Goal: Task Accomplishment & Management: Use online tool/utility

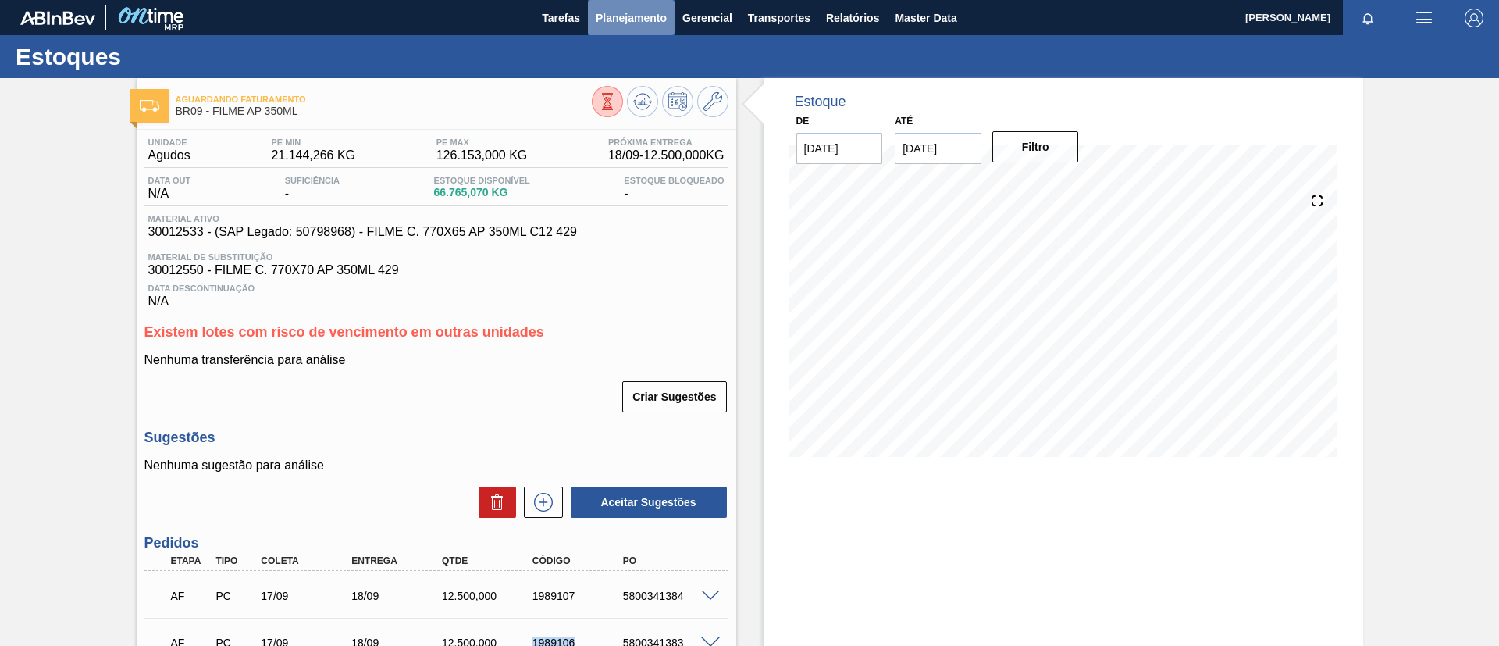
click at [644, 25] on span "Planejamento" at bounding box center [631, 18] width 71 height 19
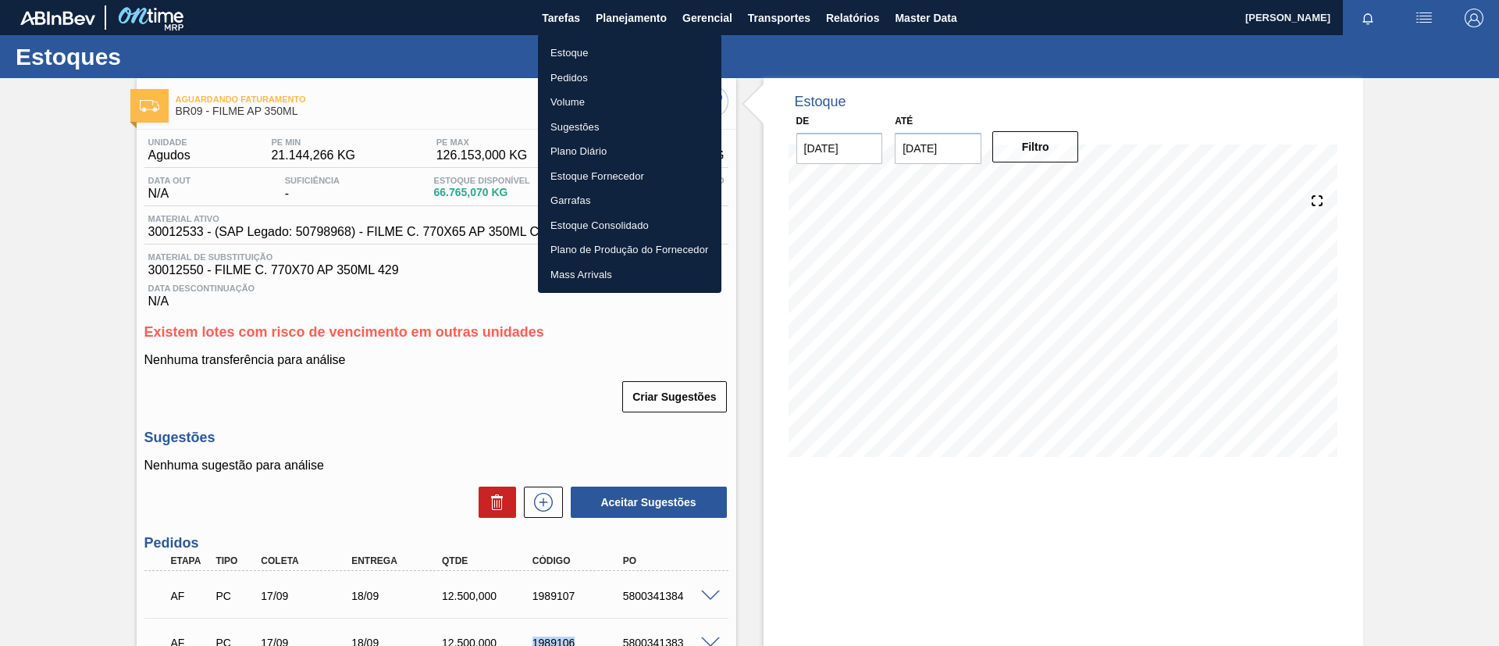
click at [652, 48] on li "Estoque" at bounding box center [629, 53] width 183 height 25
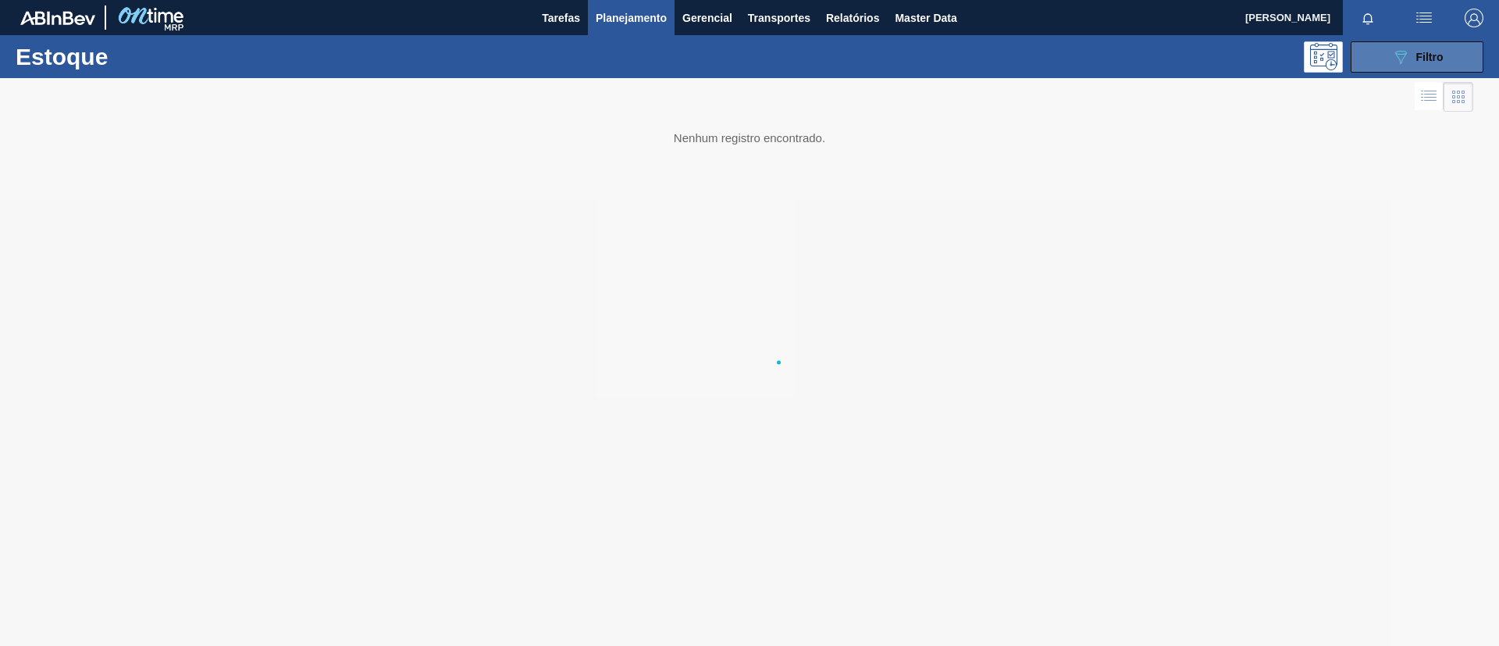
click at [1381, 51] on button "089F7B8B-B2A5-4AFE-B5C0-19BA573D28AC Filtro" at bounding box center [1416, 56] width 133 height 31
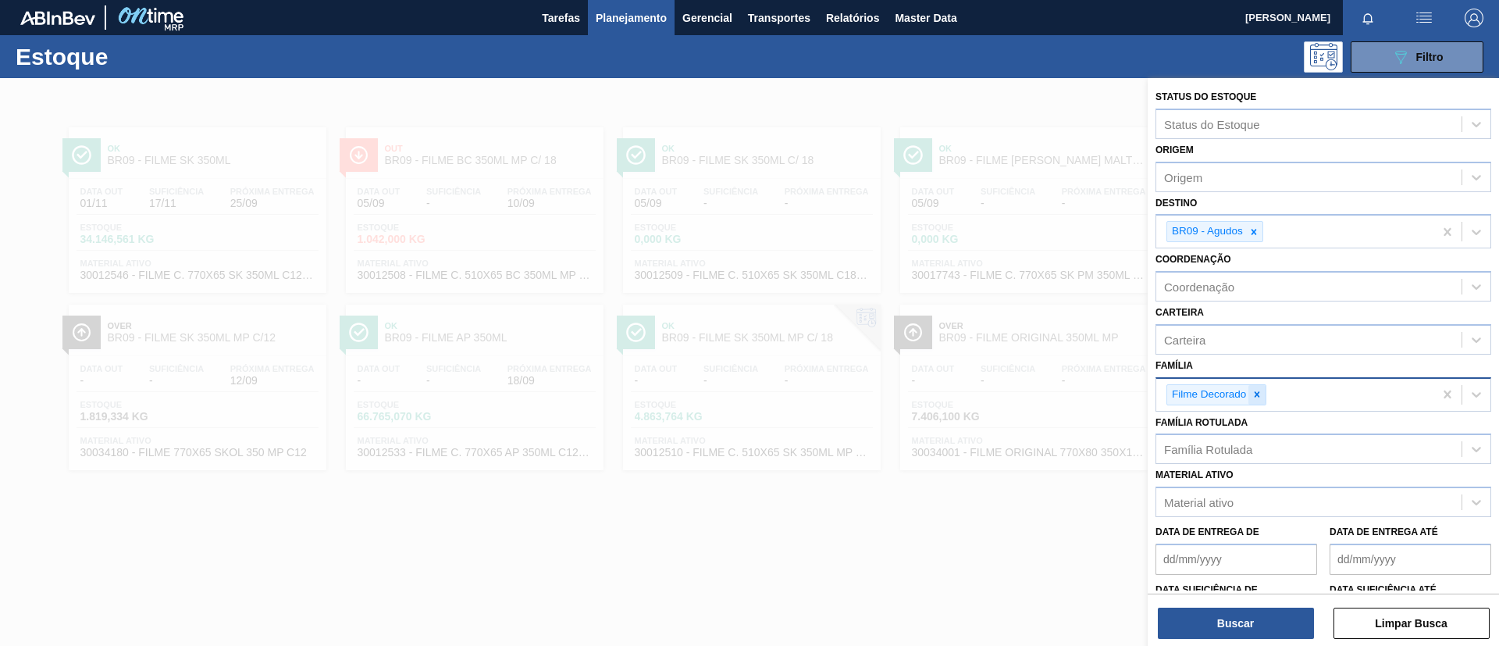
click at [1254, 389] on icon at bounding box center [1256, 394] width 11 height 11
click at [1260, 428] on div "Família Rotulada Família Rotulada" at bounding box center [1323, 437] width 336 height 53
click at [1256, 392] on icon at bounding box center [1256, 393] width 5 height 5
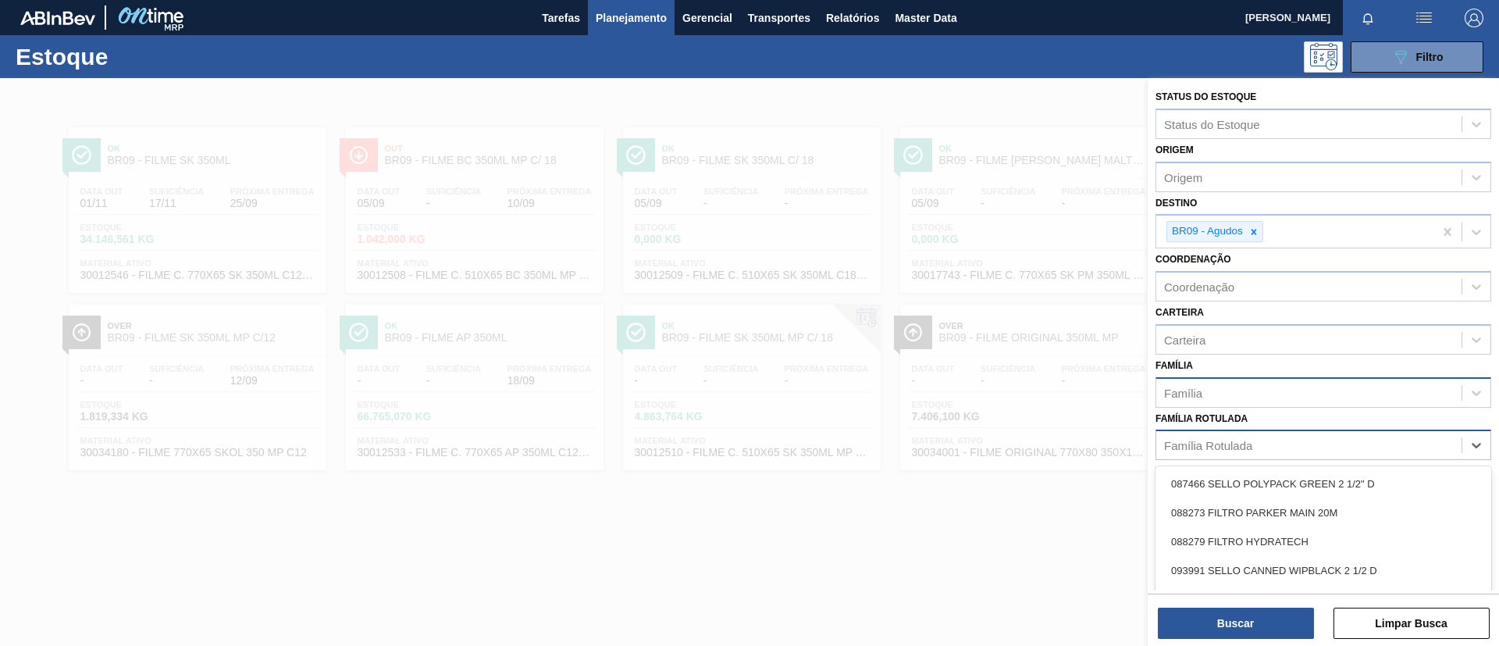
click at [1258, 436] on div "Família Rotulada" at bounding box center [1308, 445] width 305 height 23
type Rotulada "ORIGINAL 350ML"
drag, startPoint x: 1285, startPoint y: 538, endPoint x: 1265, endPoint y: 513, distance: 32.2
click at [1284, 538] on div "FILME ORIGINAL 350ML" at bounding box center [1323, 541] width 336 height 29
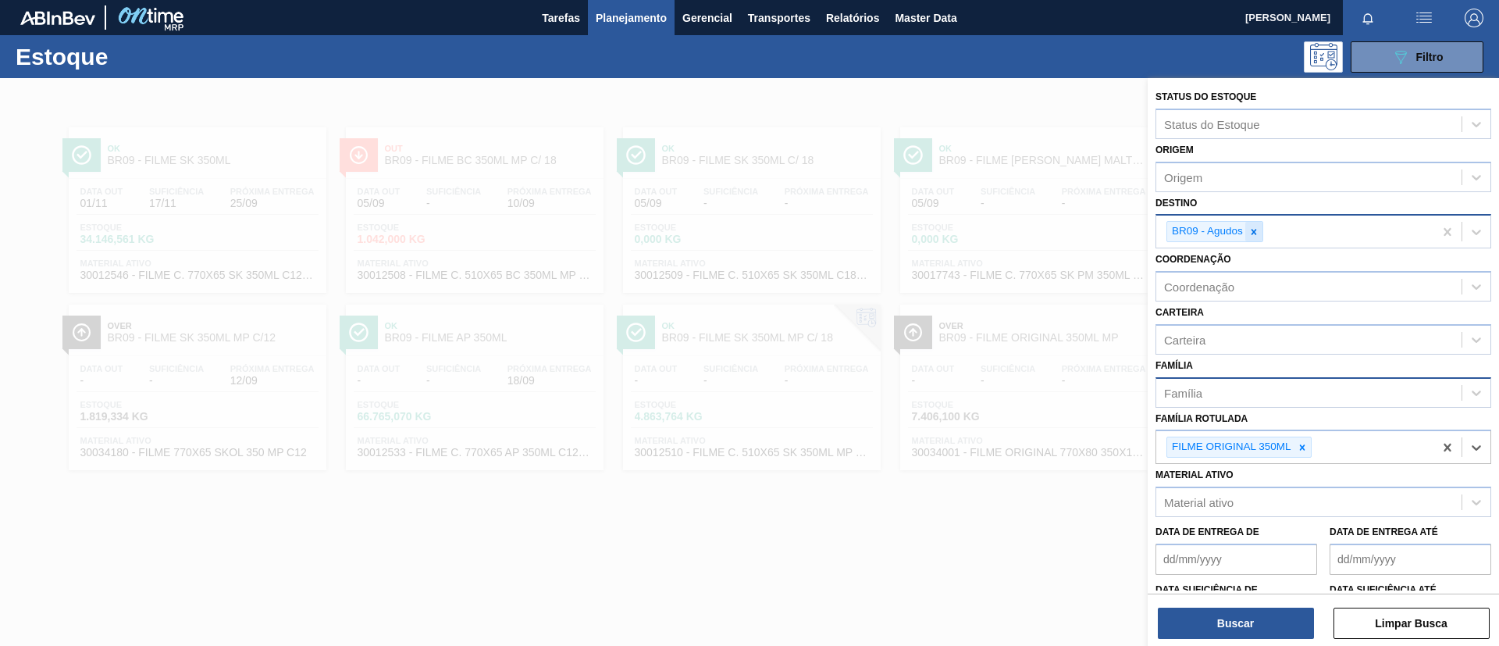
click at [1263, 232] on div "BR09 - Agudos" at bounding box center [1294, 231] width 277 height 32
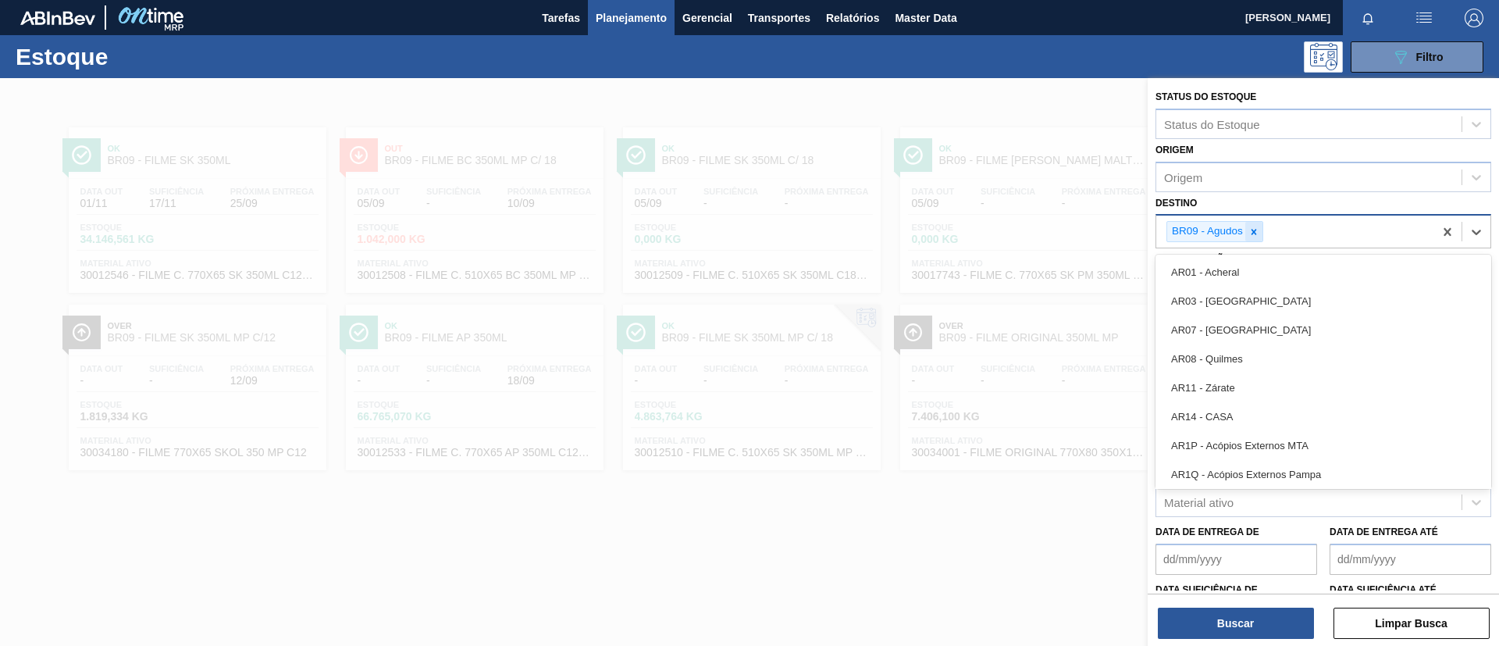
click at [1257, 231] on icon at bounding box center [1253, 231] width 11 height 11
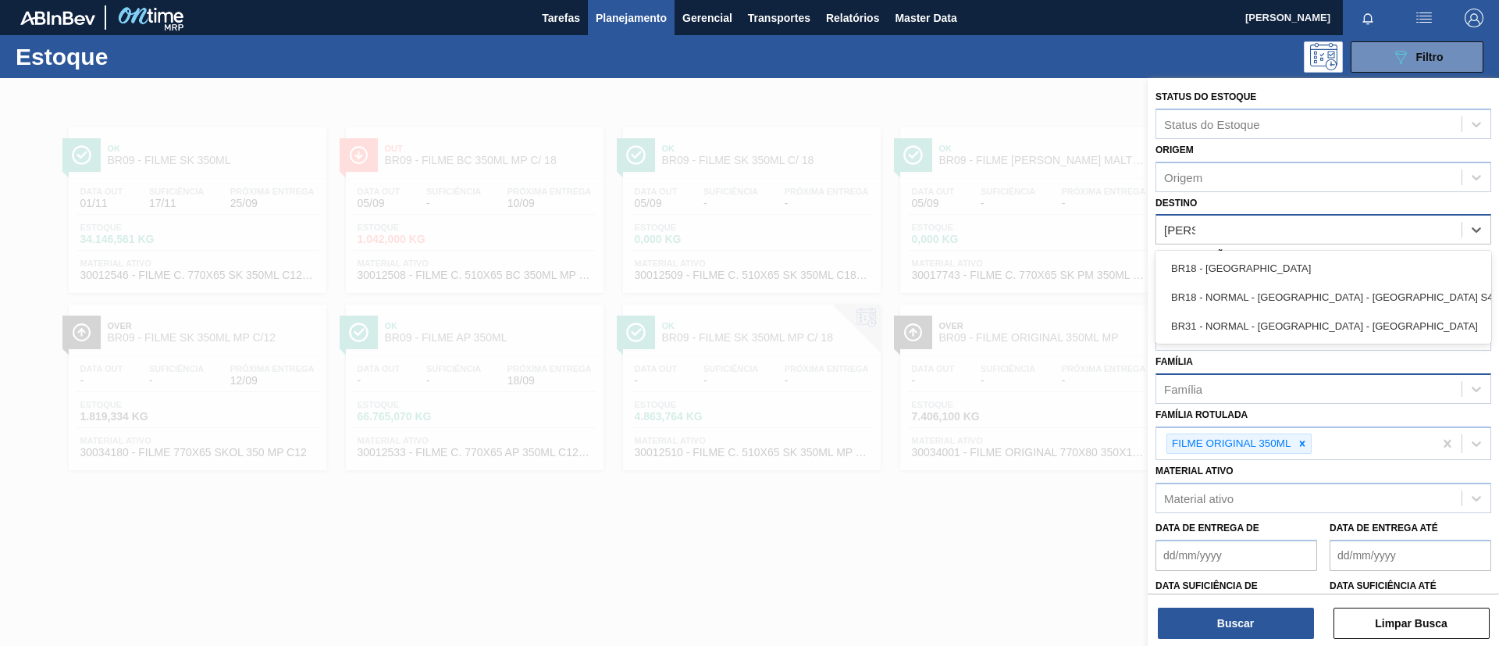
type input "pernam"
click at [1250, 264] on div "BR18 - Pernambuco" at bounding box center [1323, 268] width 336 height 29
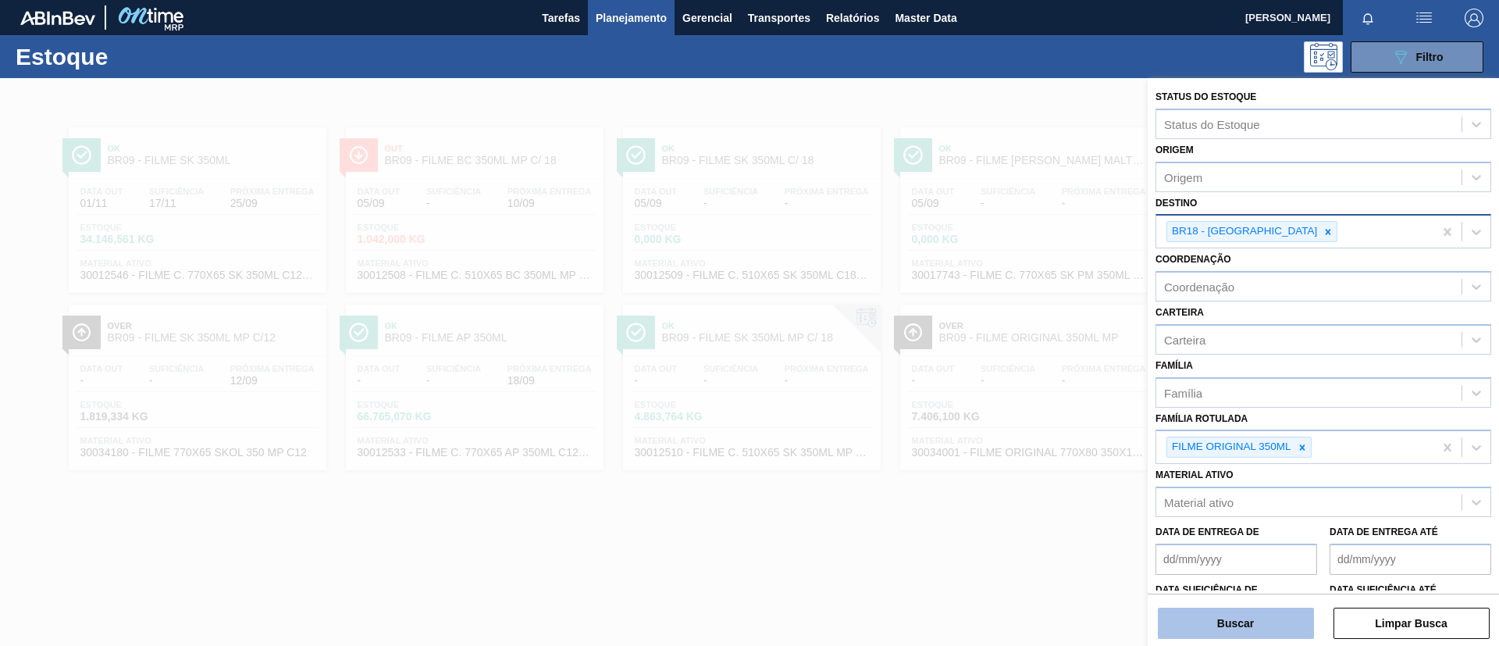
click at [1257, 624] on button "Buscar" at bounding box center [1236, 622] width 156 height 31
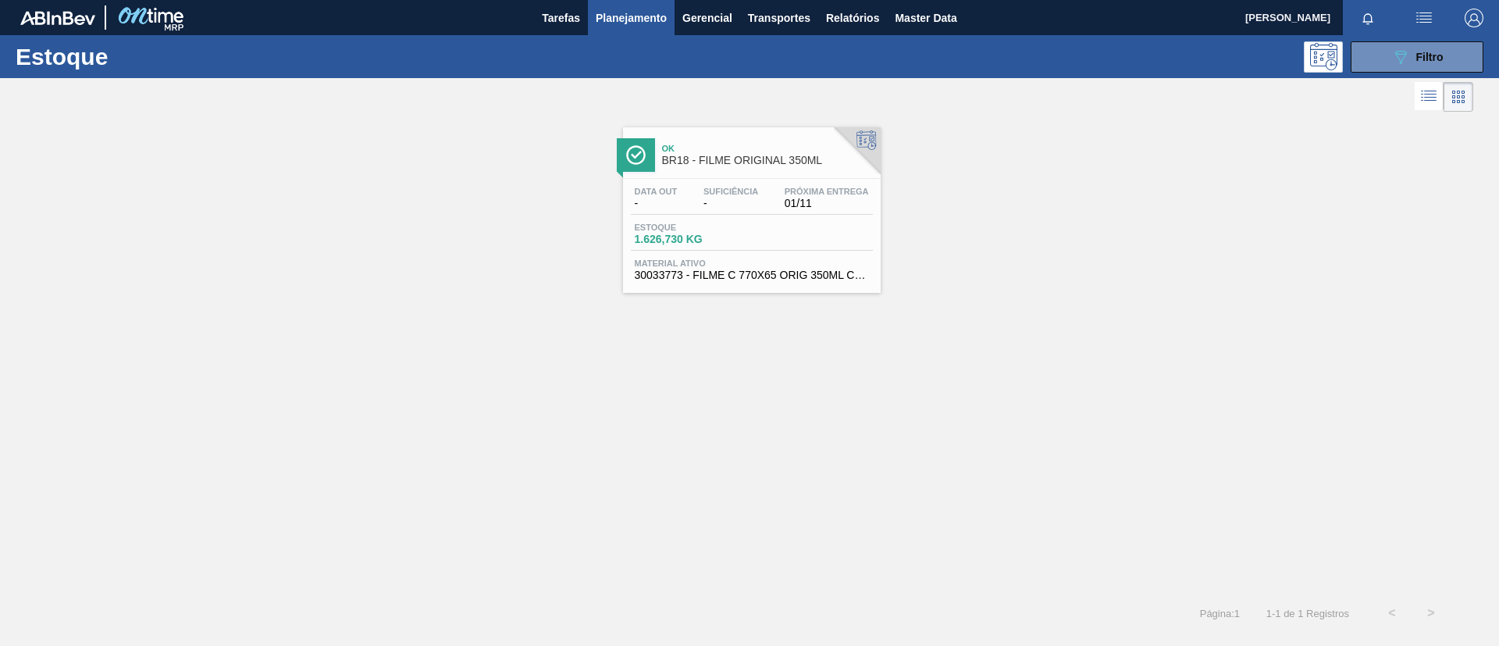
click at [778, 168] on div "Ok BR18 - FILME ORIGINAL 350ML" at bounding box center [767, 154] width 211 height 35
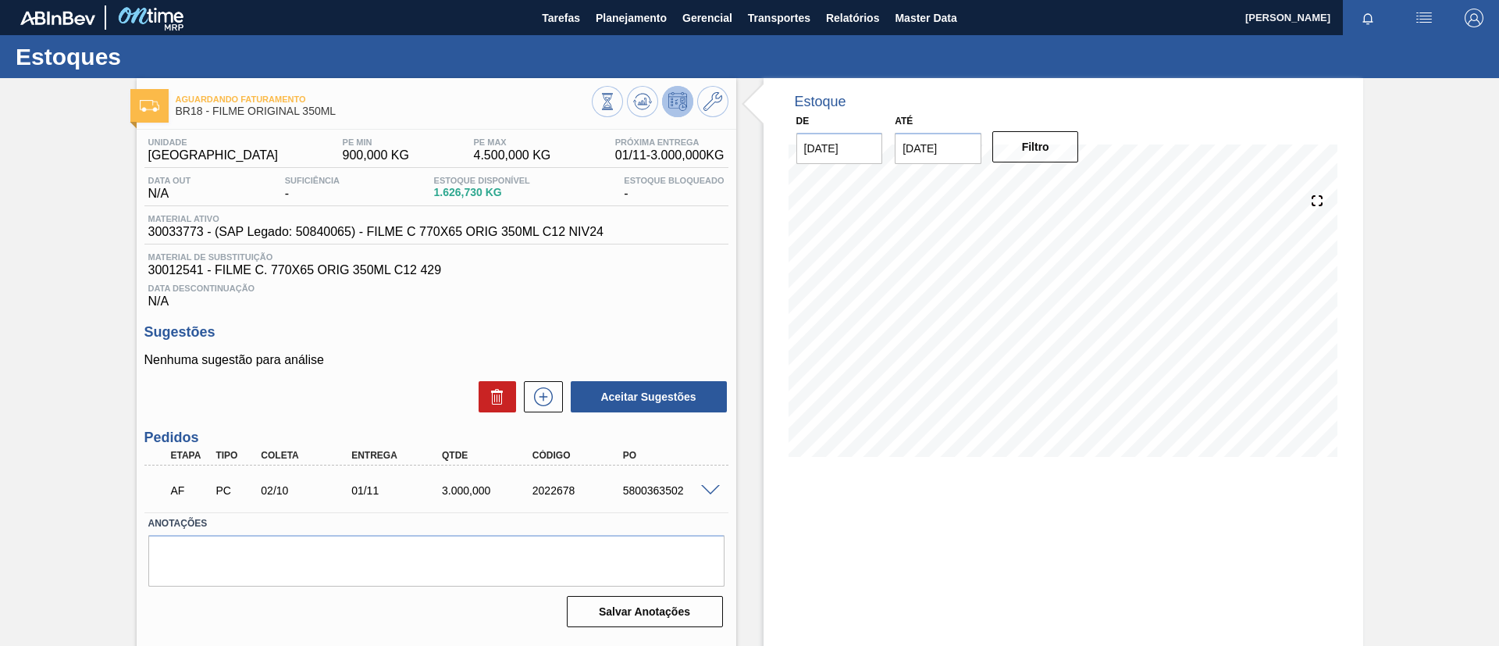
click at [705, 488] on span at bounding box center [710, 491] width 19 height 12
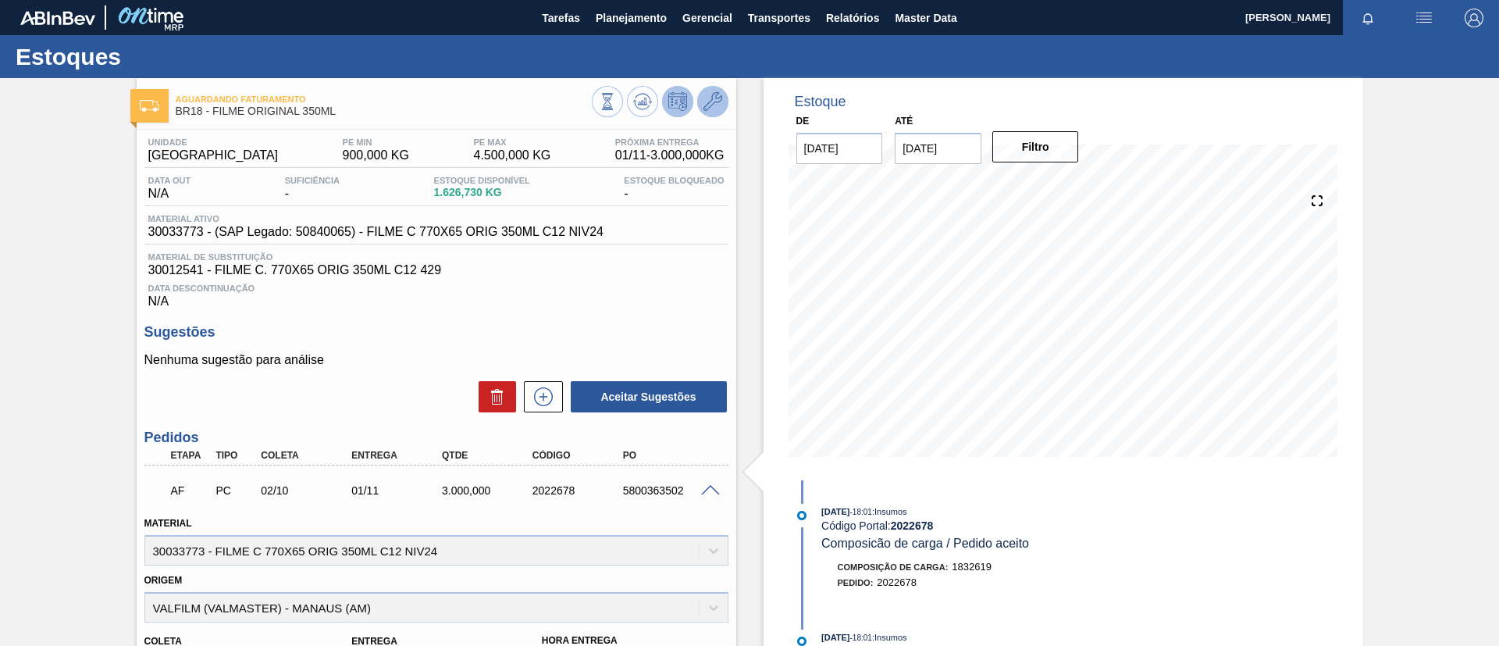
click at [718, 102] on icon at bounding box center [712, 101] width 19 height 19
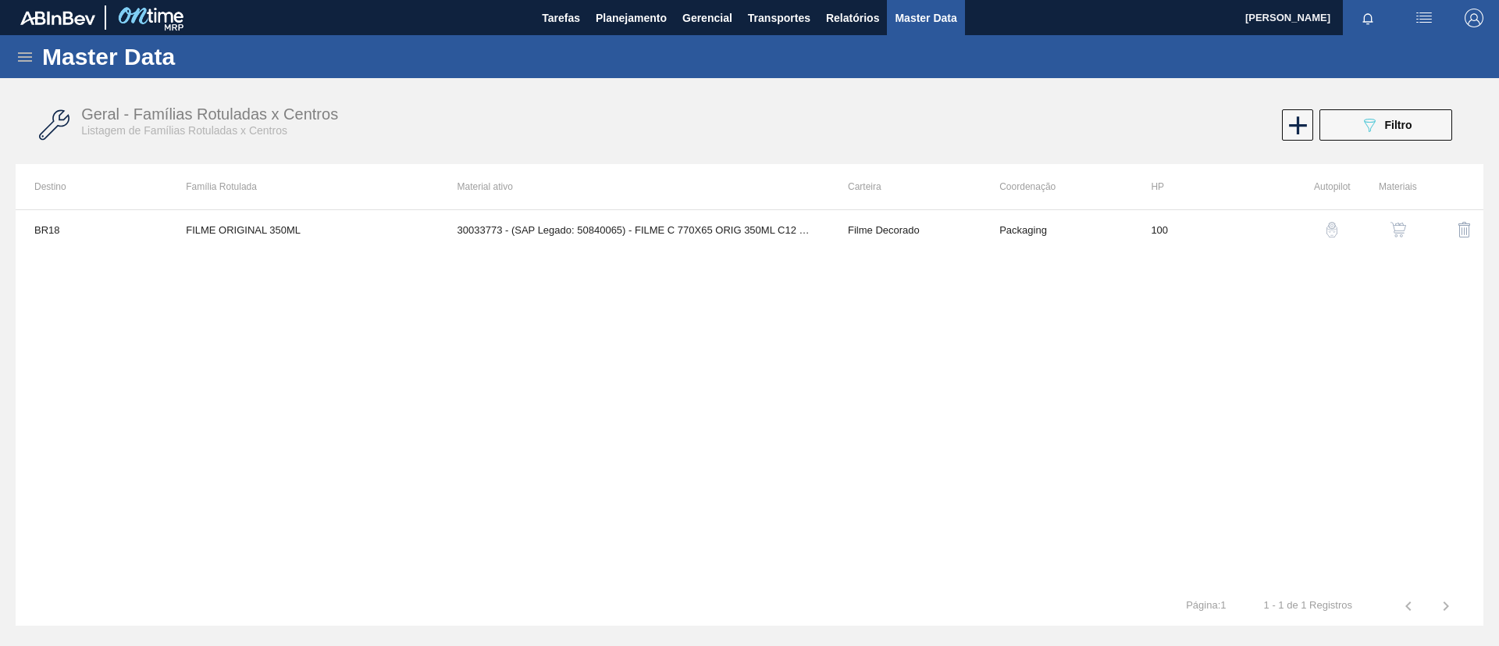
click at [1402, 232] on img "button" at bounding box center [1398, 230] width 16 height 16
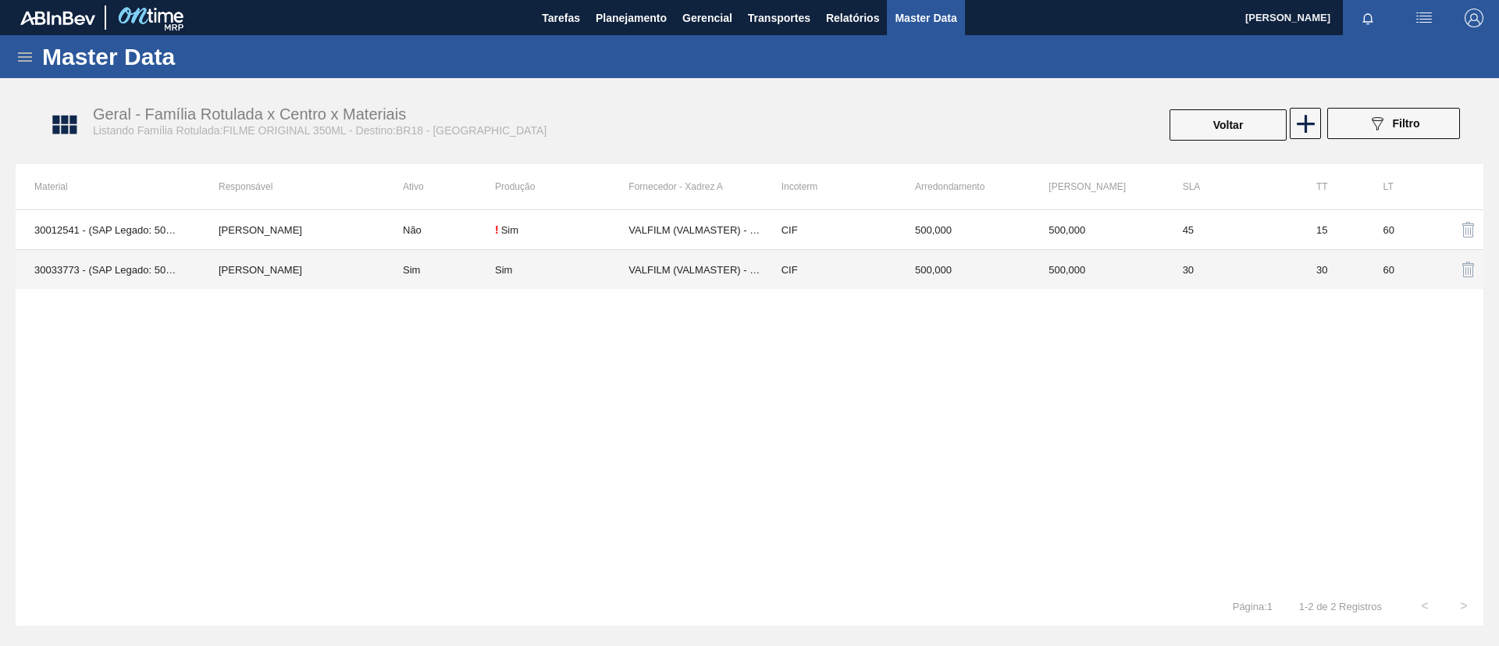
click at [488, 280] on td "Sim" at bounding box center [439, 270] width 111 height 40
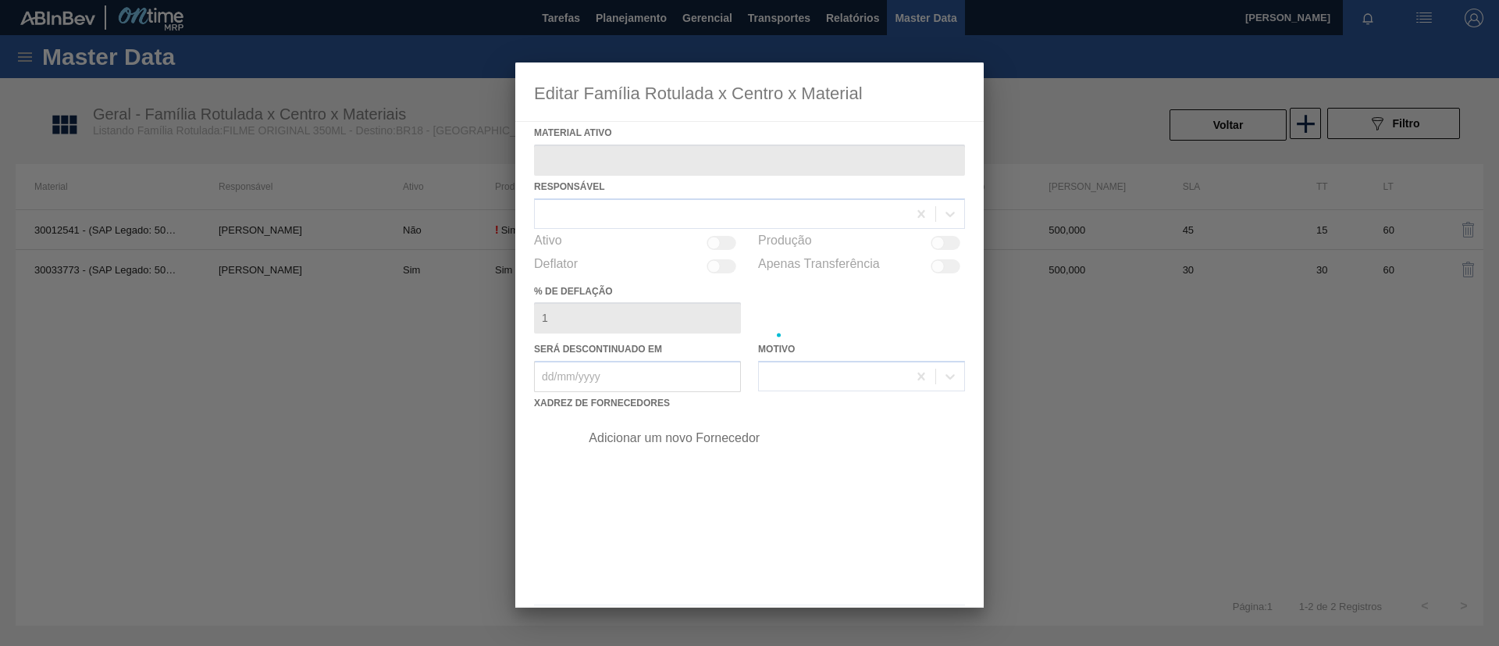
type ativo "30033773 - (SAP Legado: 50840065) - FILME C 770X65 ORIG 350ML C12 NIV24"
checkbox input "true"
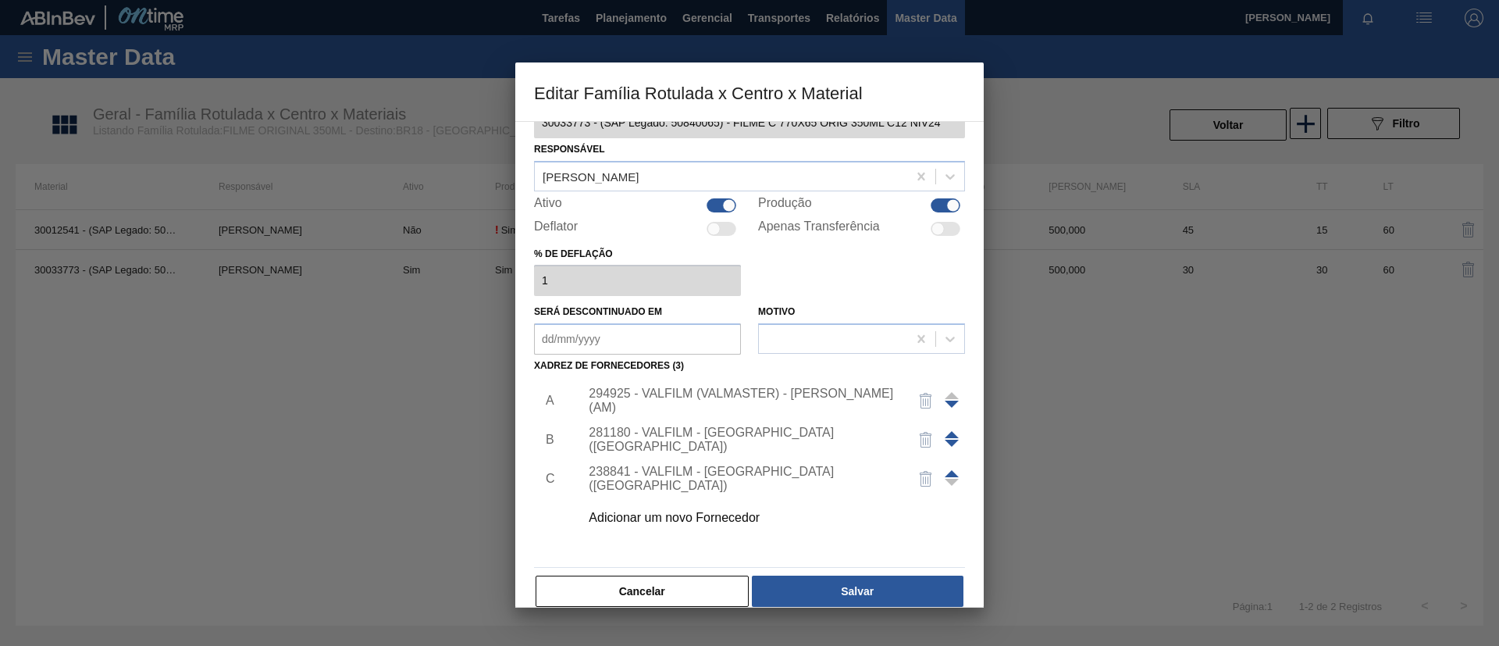
scroll to position [58, 0]
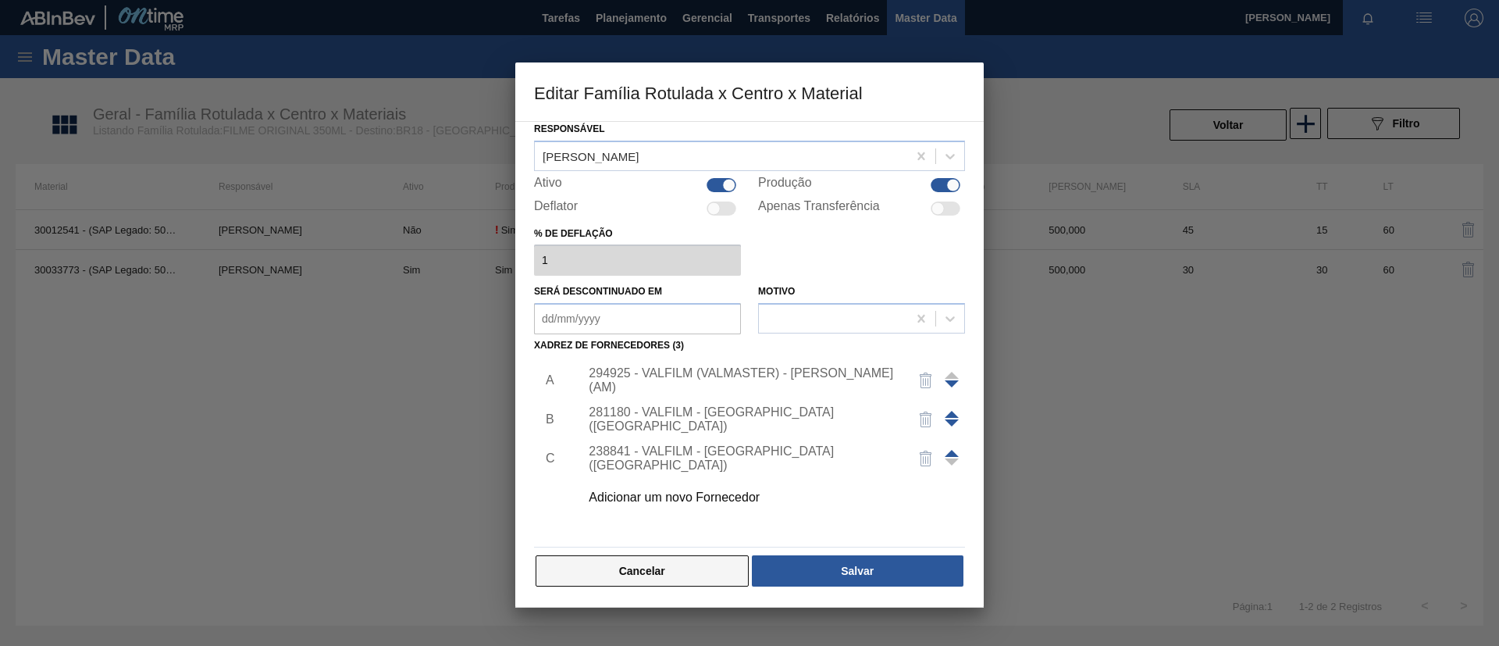
click at [649, 576] on button "Cancelar" at bounding box center [642, 570] width 213 height 31
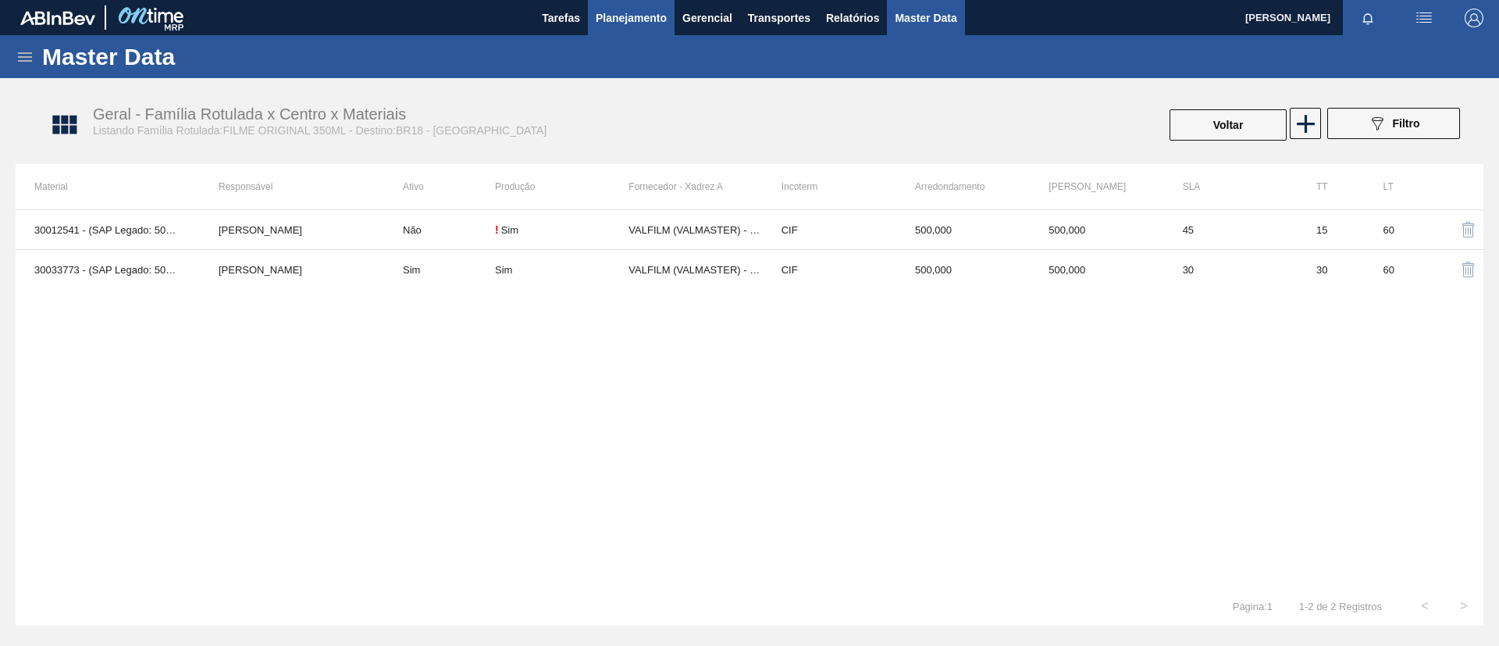
click at [668, 21] on button "Planejamento" at bounding box center [631, 17] width 87 height 35
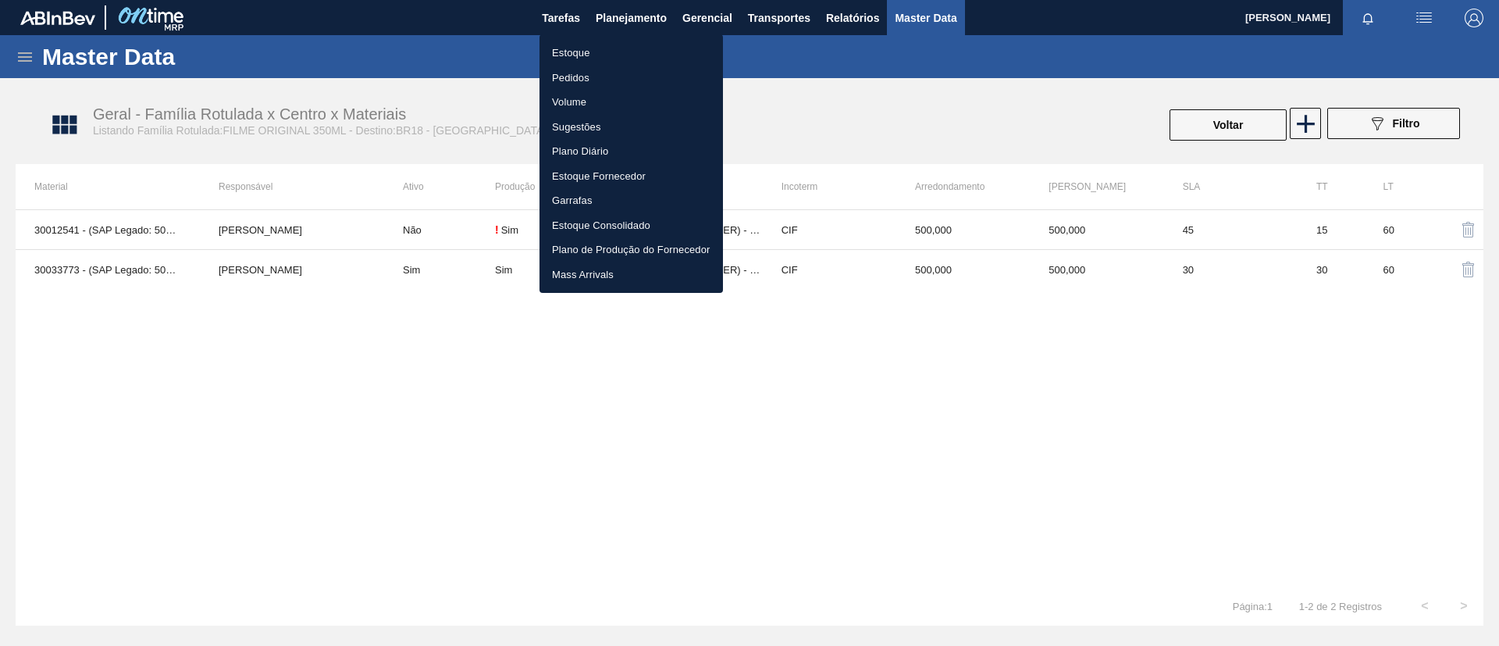
click at [603, 46] on li "Estoque" at bounding box center [630, 53] width 183 height 25
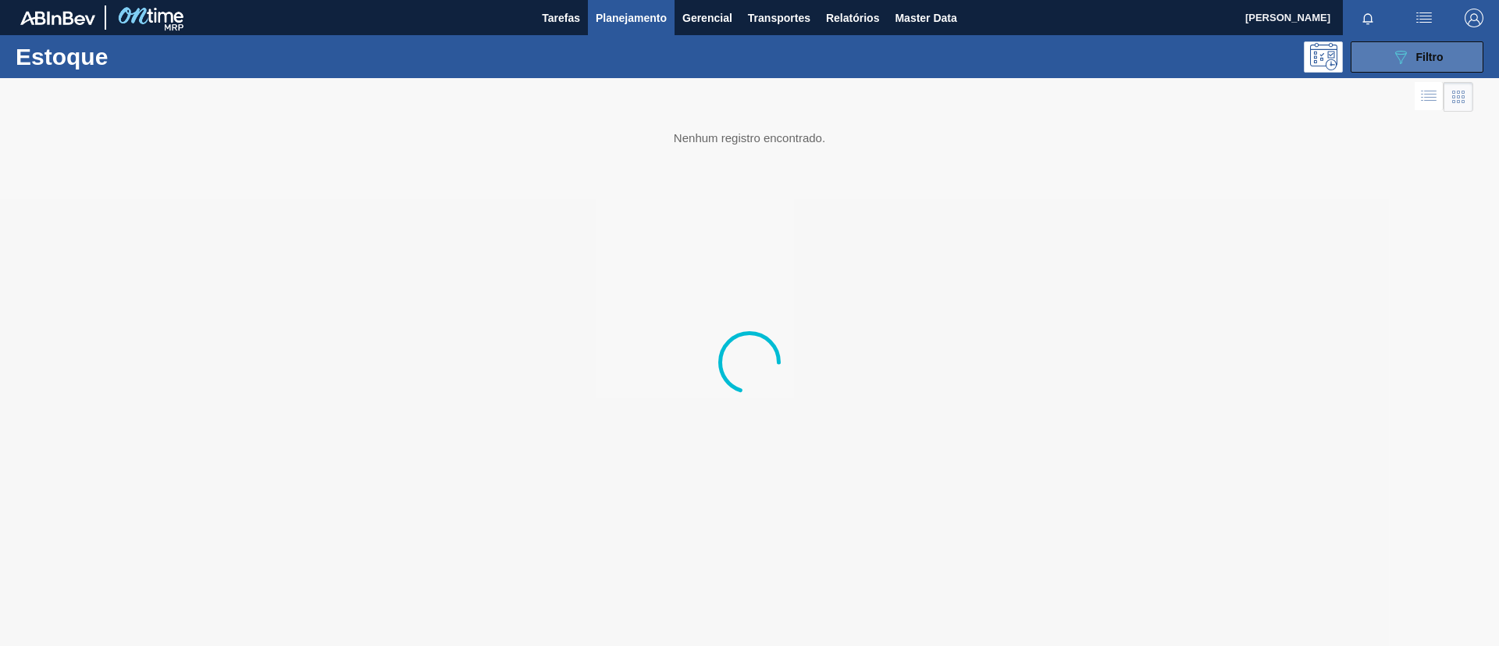
click at [1389, 48] on button "089F7B8B-B2A5-4AFE-B5C0-19BA573D28AC Filtro" at bounding box center [1416, 56] width 133 height 31
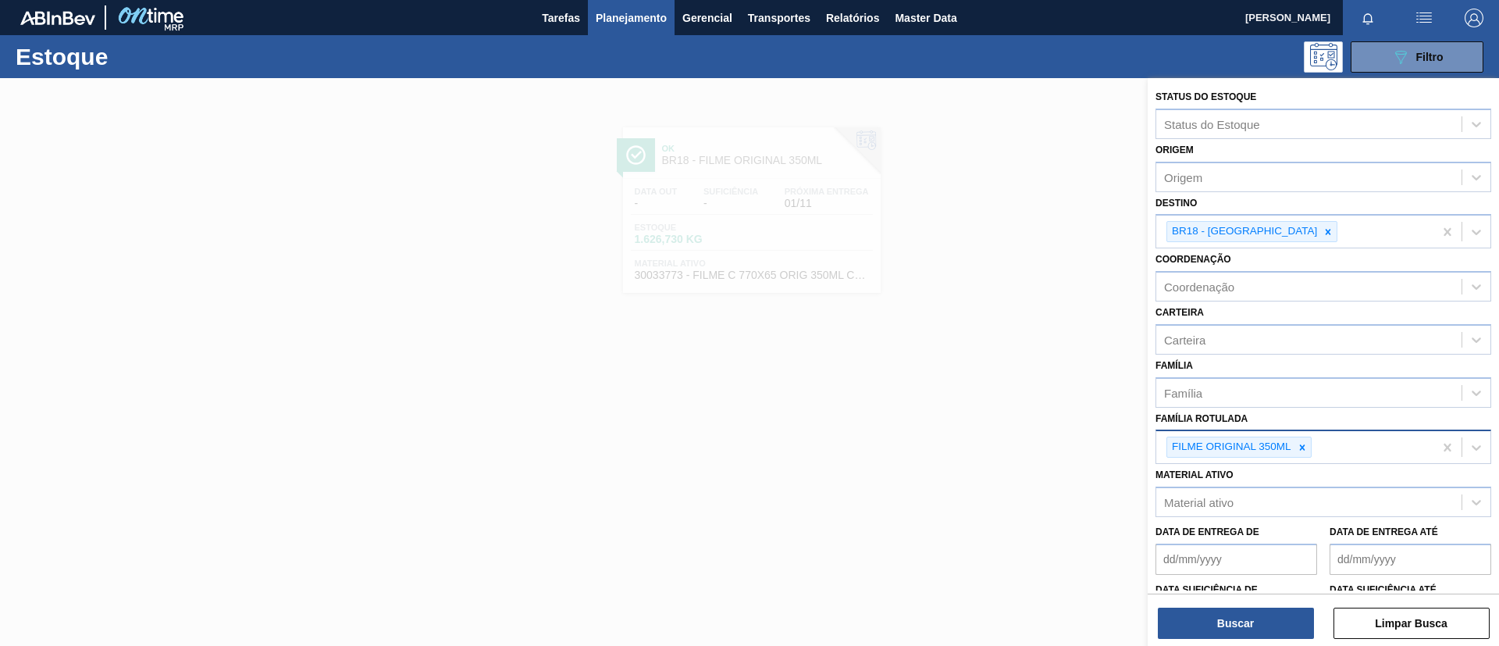
click at [1301, 433] on div "FILME ORIGINAL 350ML" at bounding box center [1294, 447] width 277 height 32
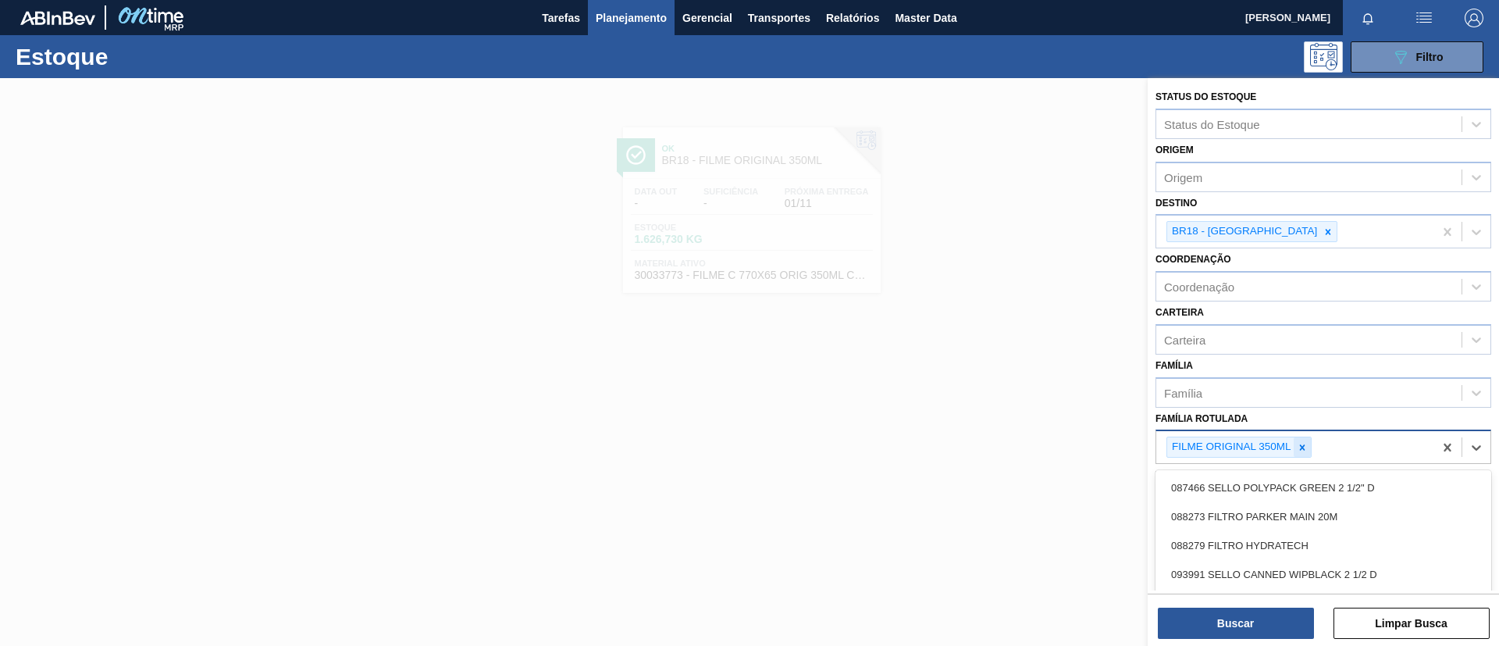
click at [1308, 444] on div at bounding box center [1301, 447] width 17 height 20
type Rotulada "LISO"
click at [1286, 391] on div "Família" at bounding box center [1308, 392] width 305 height 23
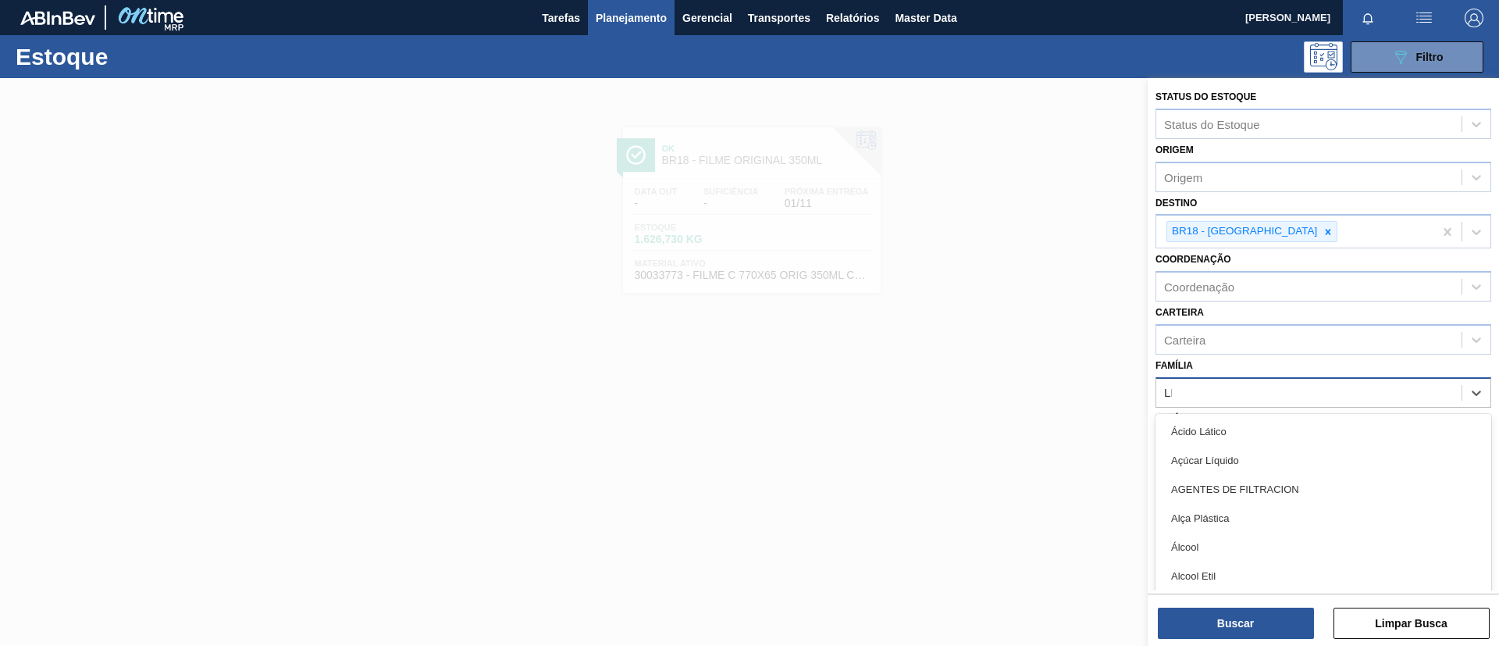
type input "LISO"
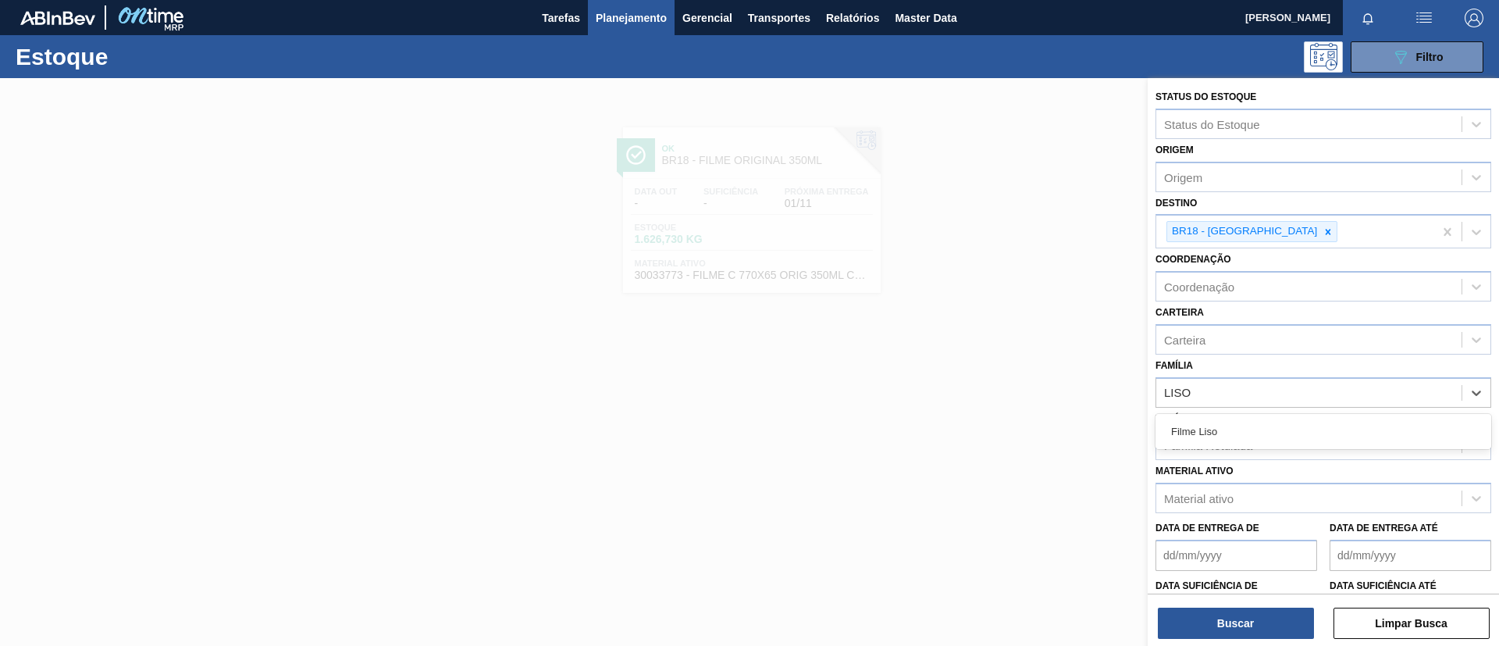
click at [1283, 415] on div "Filme Liso" at bounding box center [1323, 431] width 336 height 35
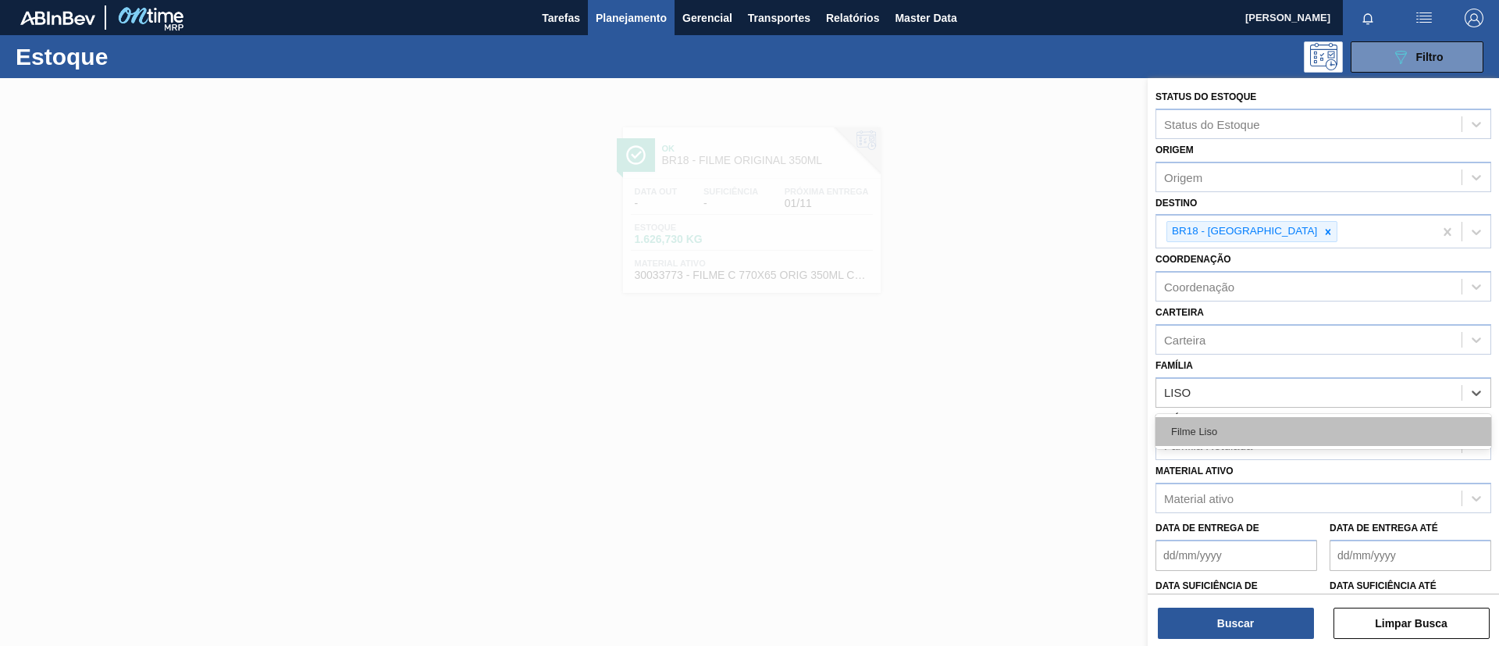
click at [1272, 447] on div "Filme Liso" at bounding box center [1323, 431] width 336 height 35
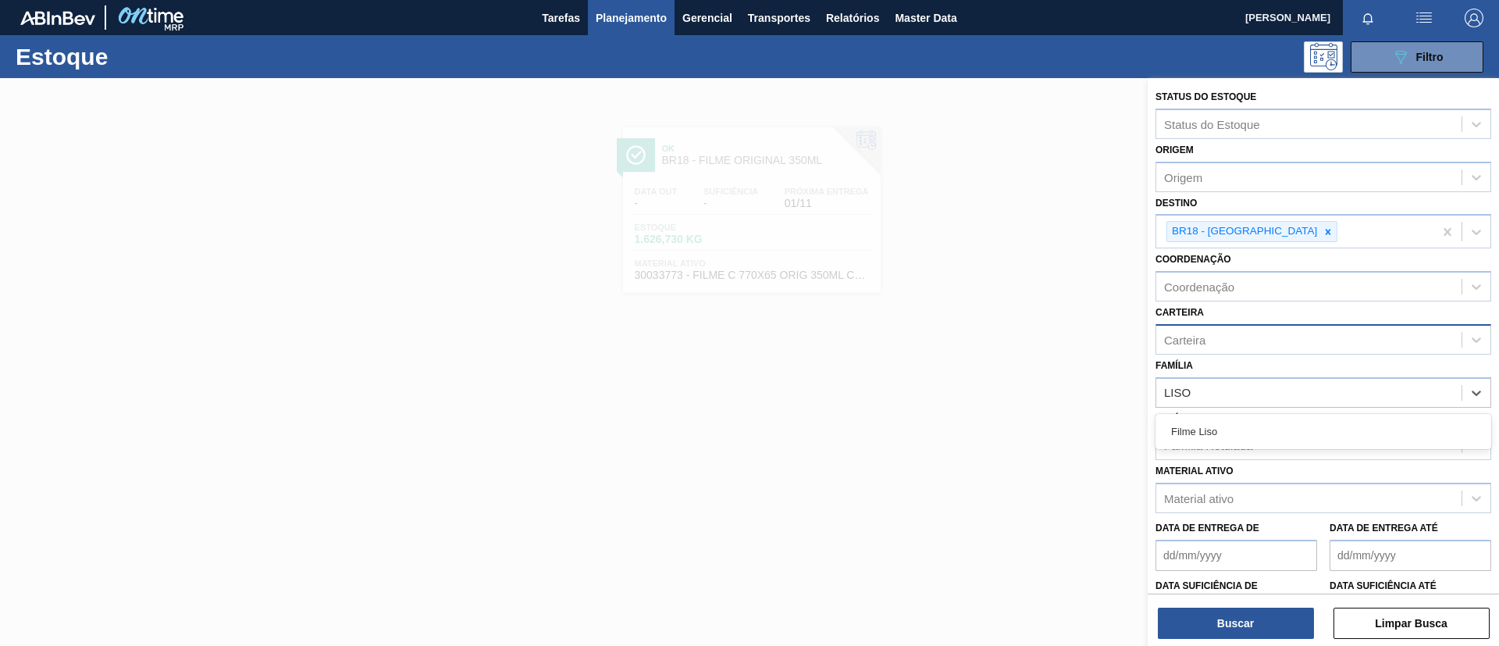
drag, startPoint x: 1270, startPoint y: 435, endPoint x: 1274, endPoint y: 332, distance: 103.1
click at [1270, 433] on div "Filme Liso" at bounding box center [1323, 431] width 336 height 29
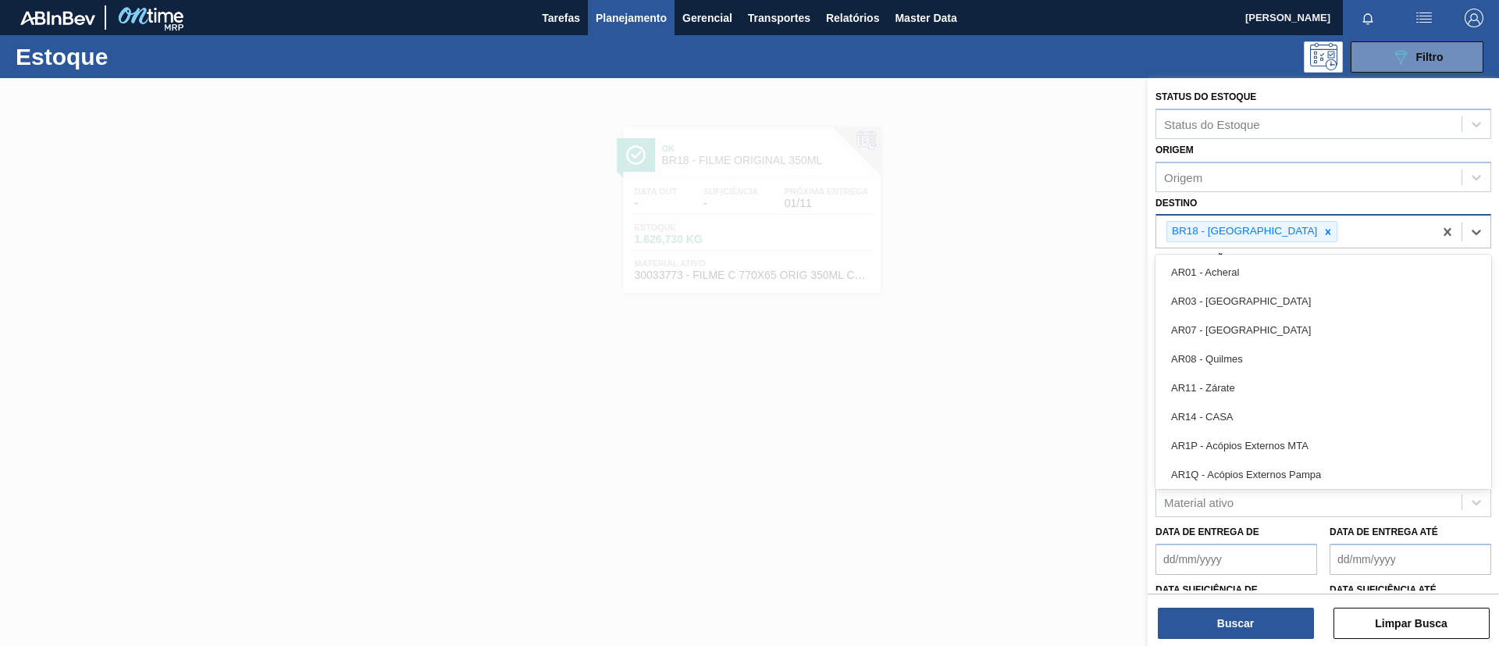
click at [1276, 216] on div "BR18 - Pernambuco" at bounding box center [1294, 231] width 277 height 32
click at [1319, 222] on div at bounding box center [1327, 232] width 17 height 20
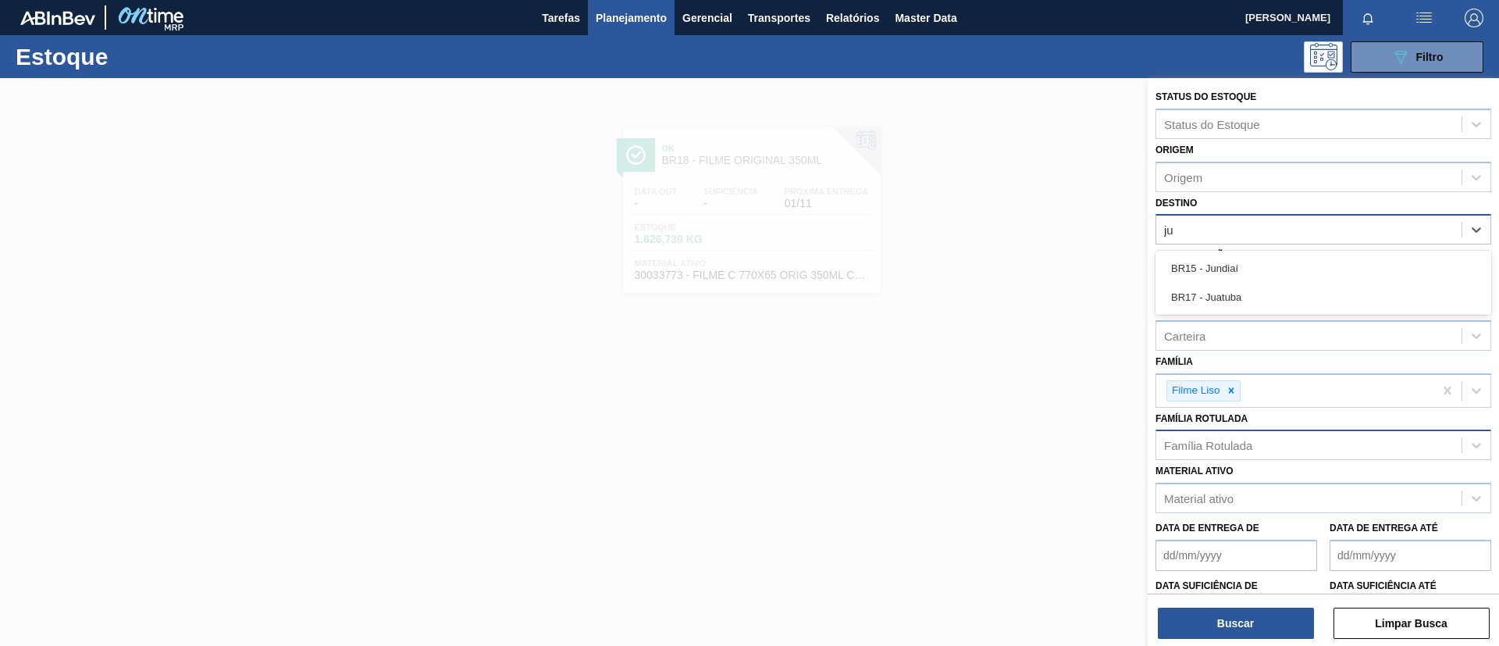
type input "jun"
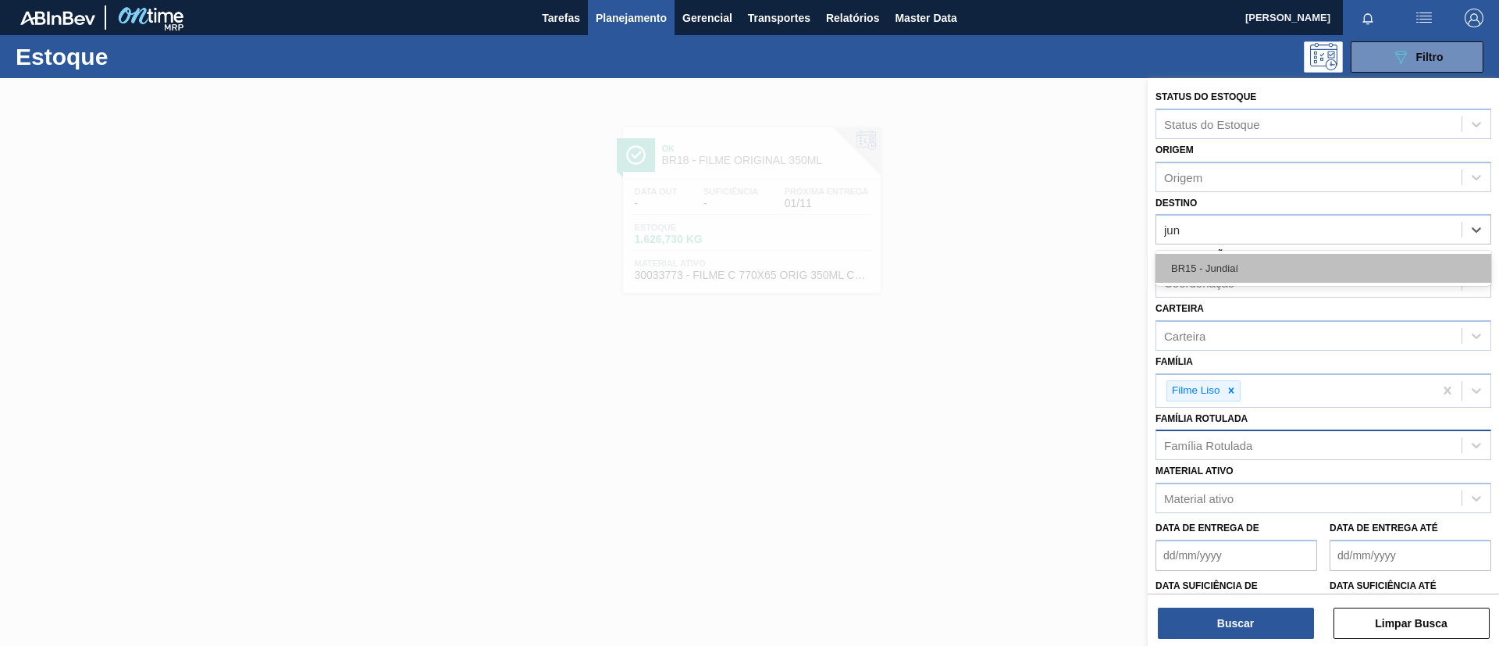
click at [1270, 261] on div "BR15 - Jundiaí" at bounding box center [1323, 268] width 336 height 29
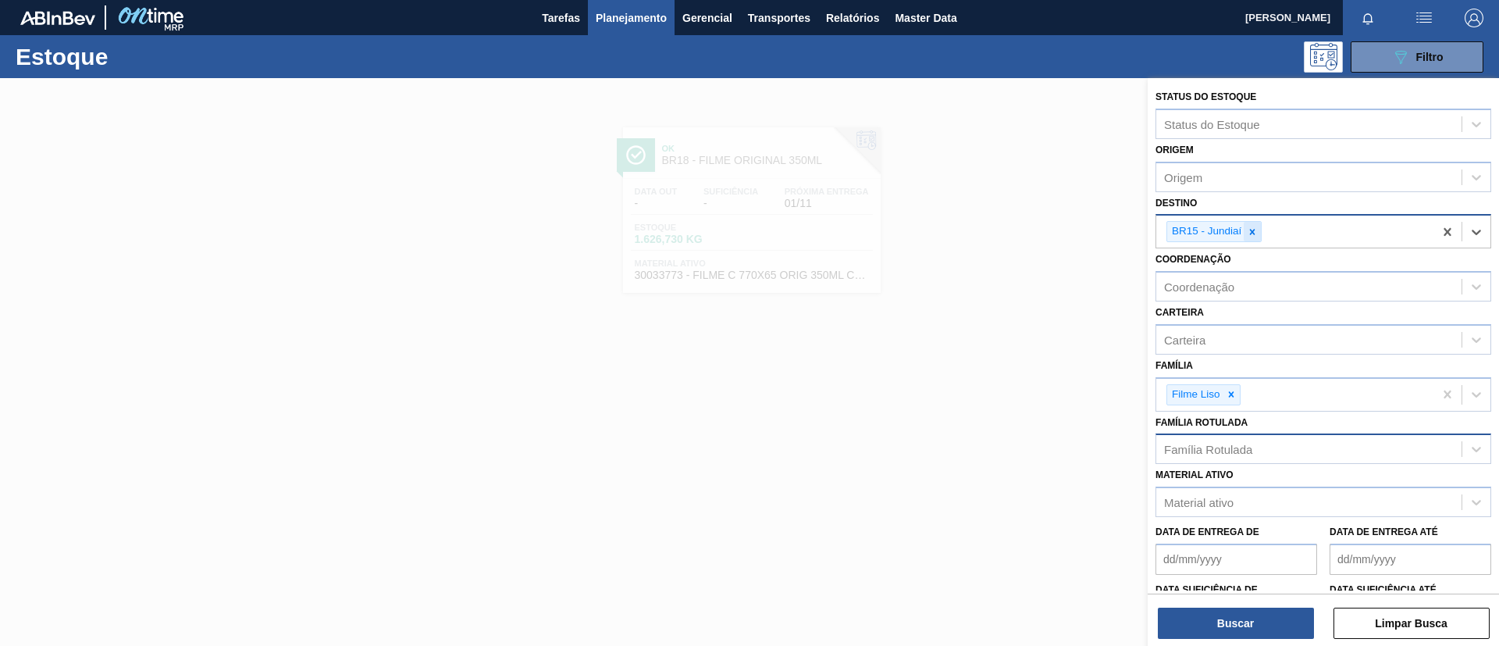
click at [1252, 232] on icon at bounding box center [1252, 231] width 5 height 5
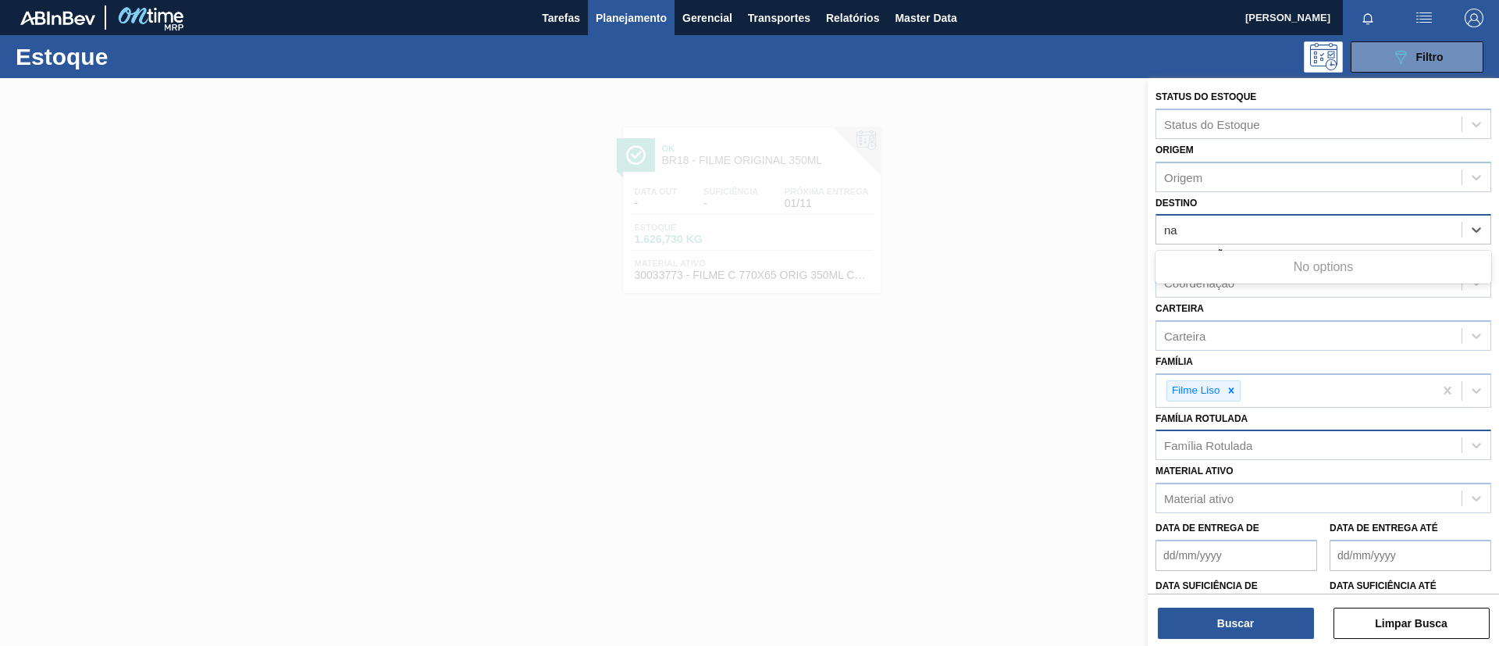
type input "n"
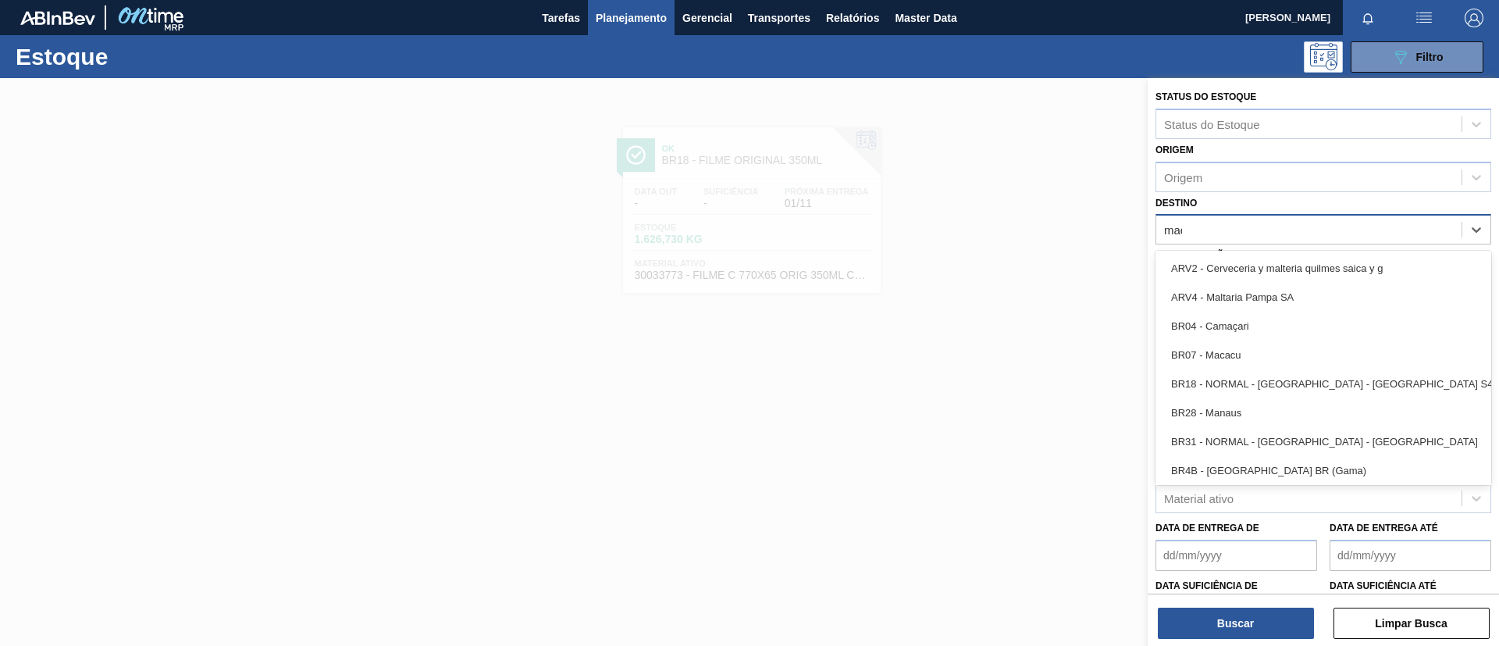
type input "maca"
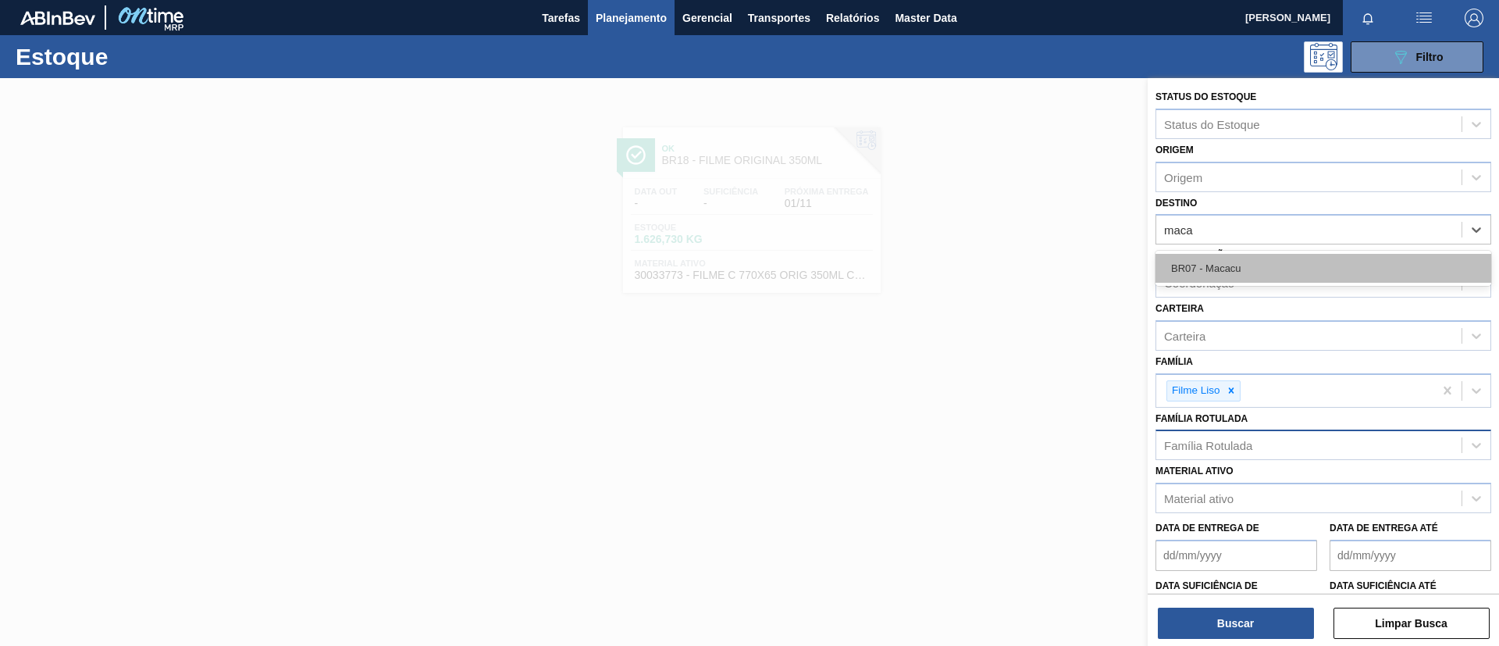
click at [1300, 279] on div "BR07 - Macacu" at bounding box center [1323, 268] width 336 height 29
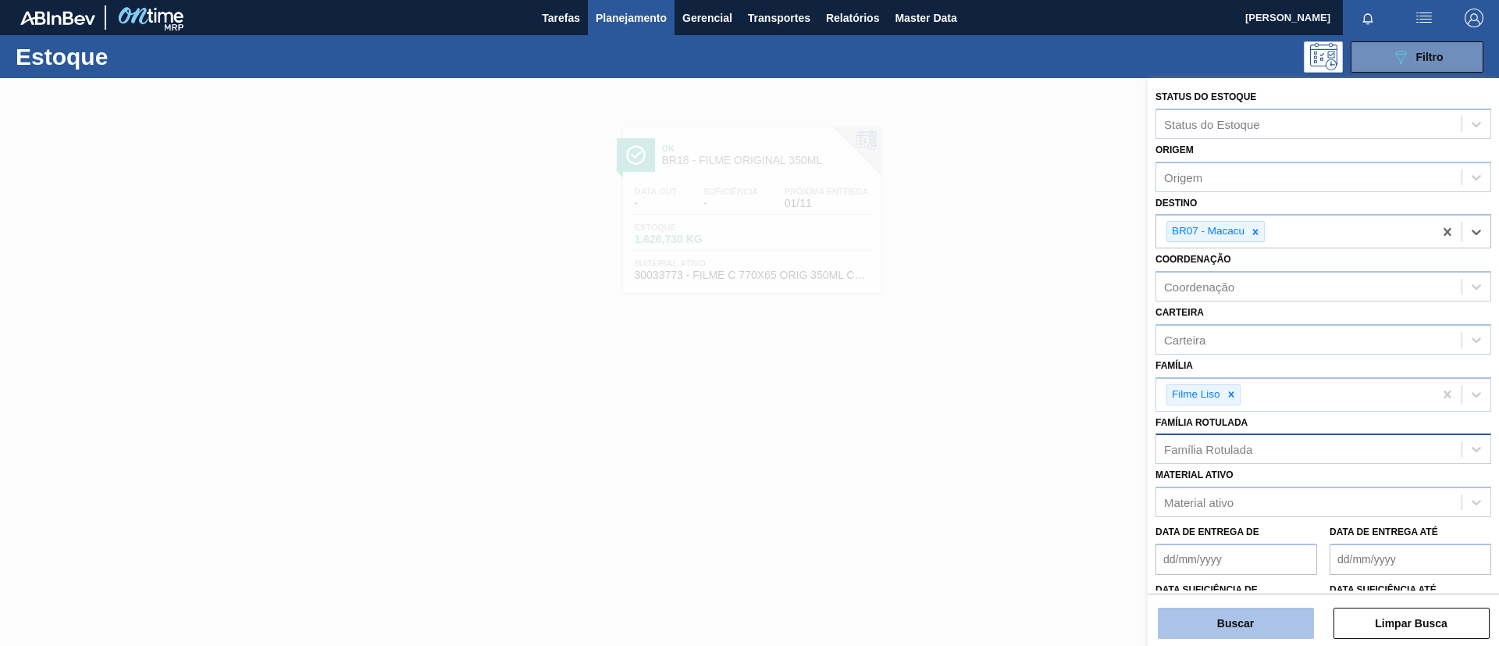
click at [1235, 607] on button "Buscar" at bounding box center [1236, 622] width 156 height 31
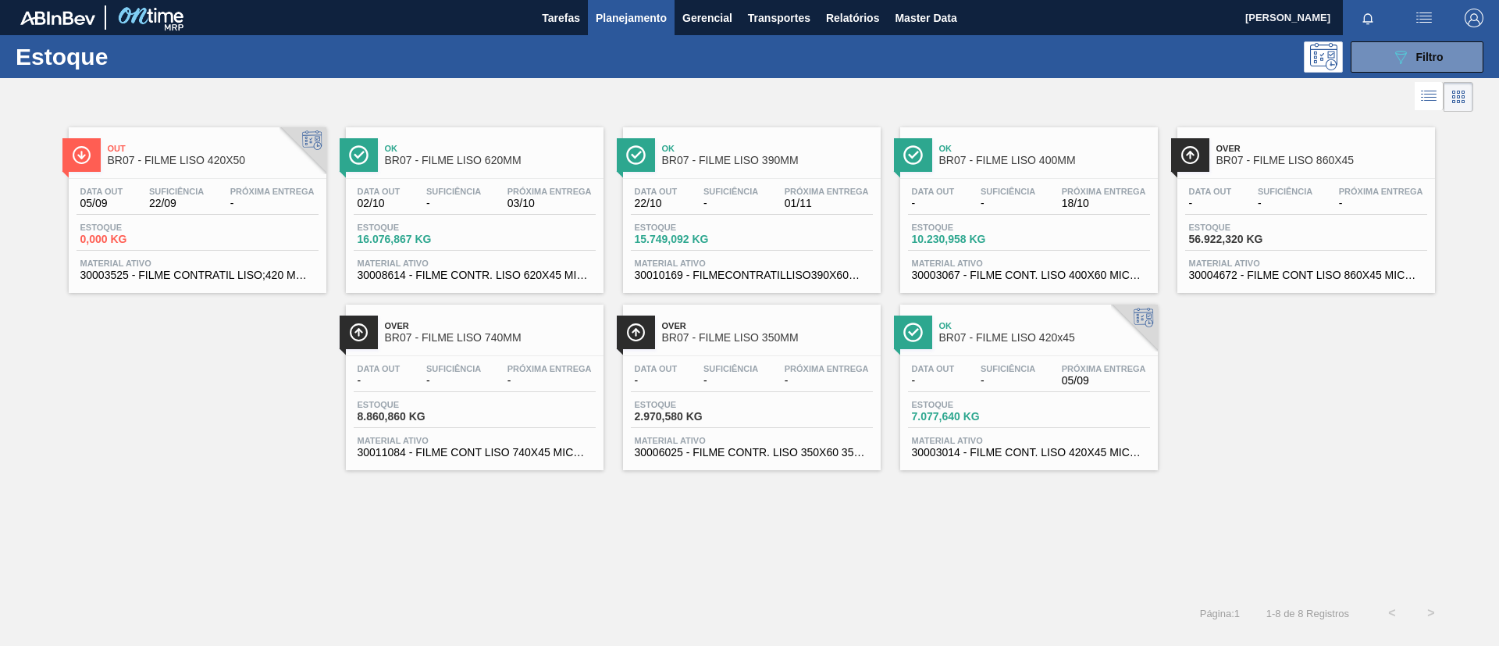
click at [519, 340] on span "BR07 - FILME LISO 740MM" at bounding box center [490, 338] width 211 height 12
click at [474, 152] on span "Ok" at bounding box center [490, 148] width 211 height 9
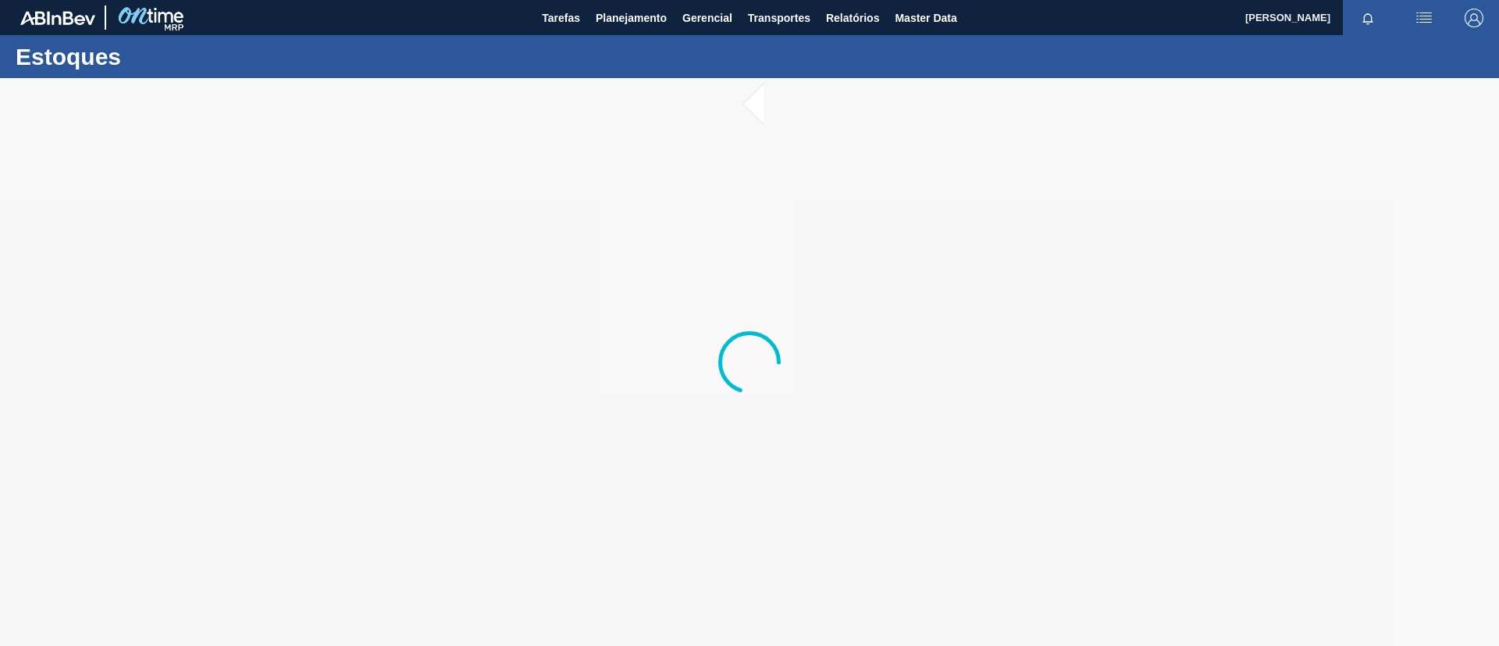
drag, startPoint x: 563, startPoint y: 390, endPoint x: 560, endPoint y: 399, distance: 9.7
click at [560, 399] on div at bounding box center [749, 362] width 1499 height 568
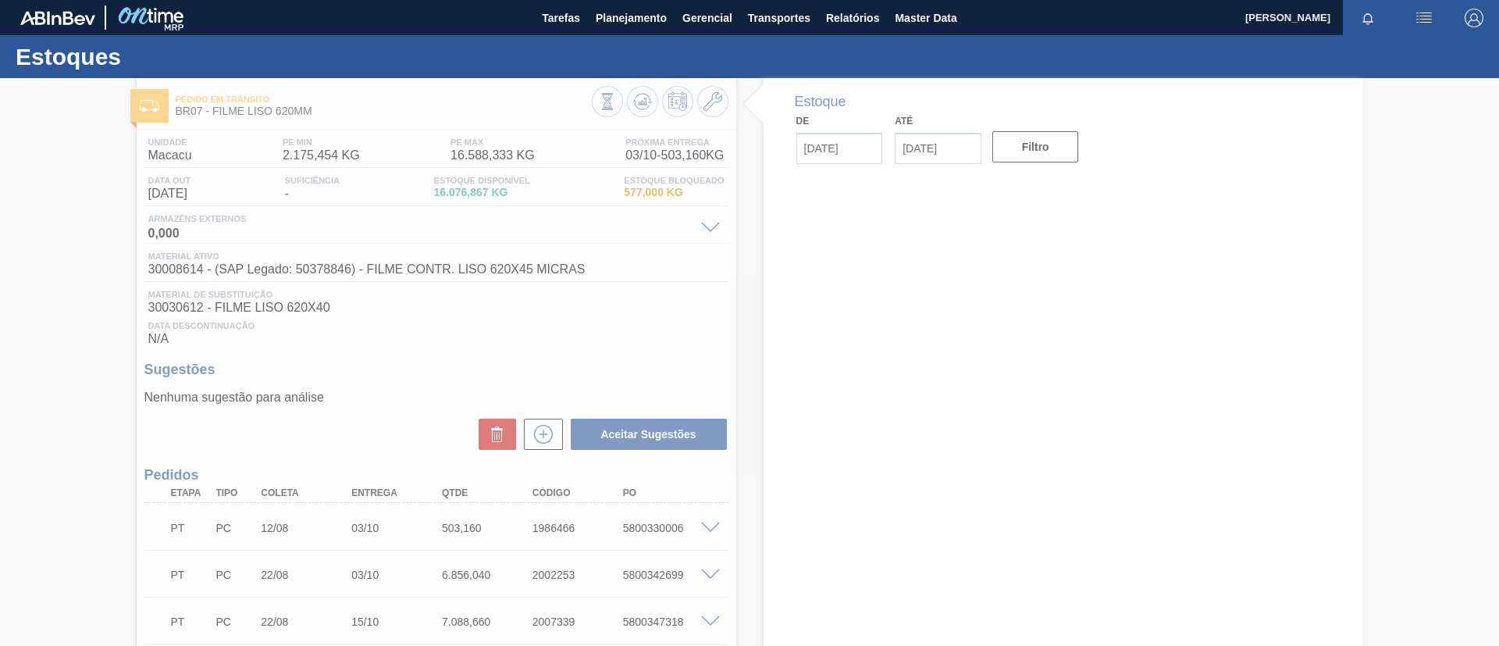
type input "[DATE]"
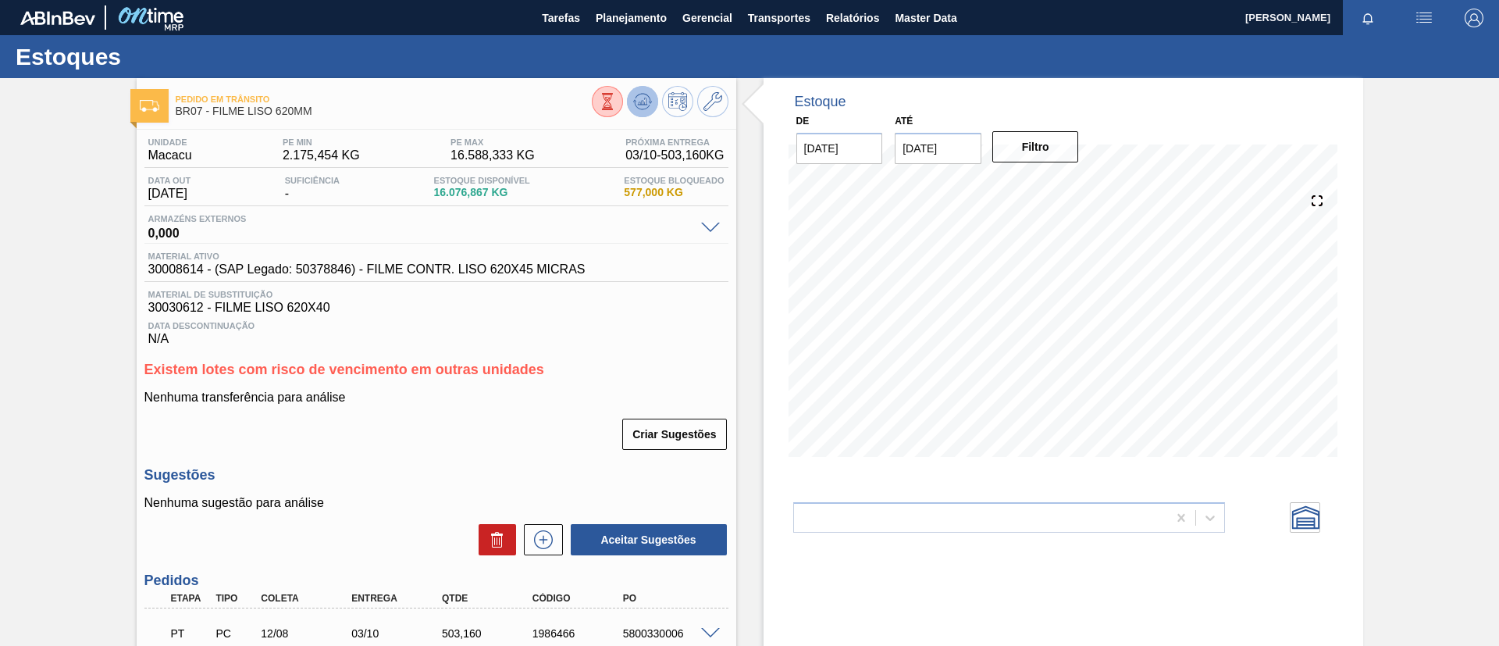
click at [647, 100] on icon at bounding box center [642, 101] width 19 height 19
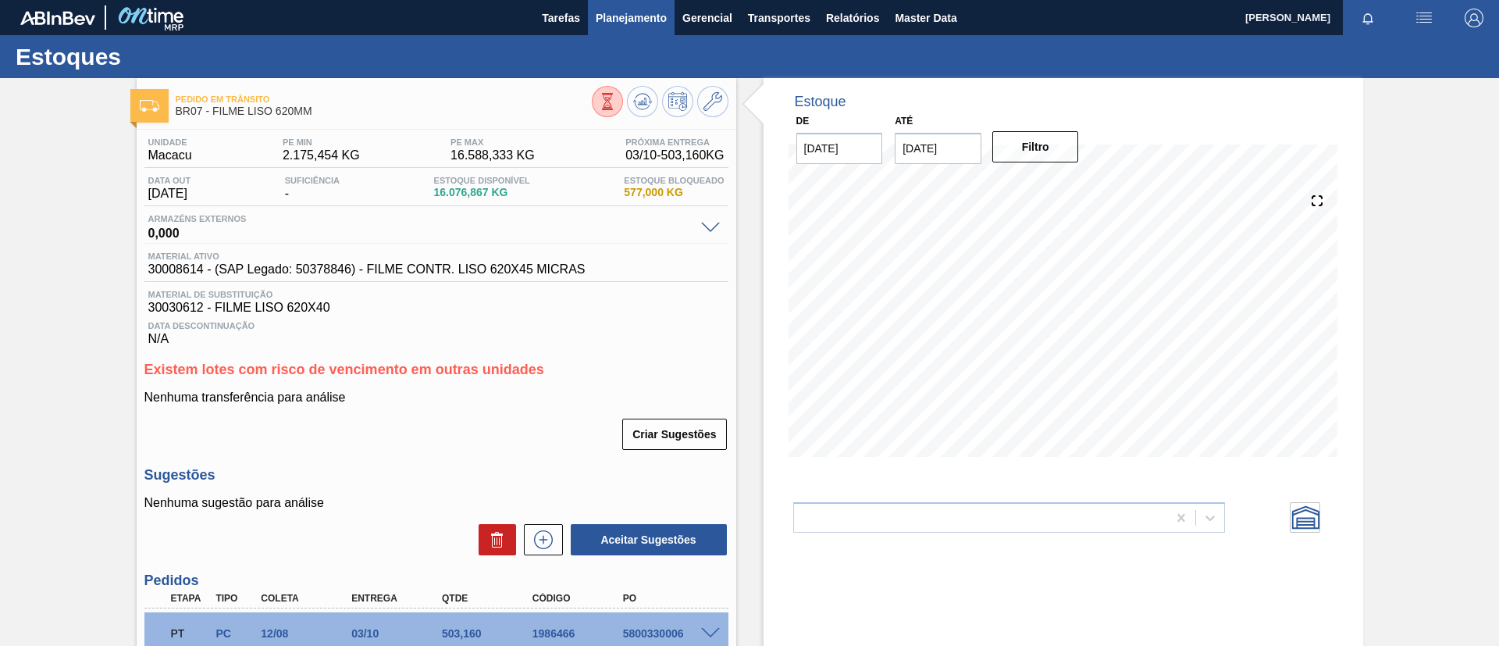
click at [638, 12] on span "Planejamento" at bounding box center [631, 18] width 71 height 19
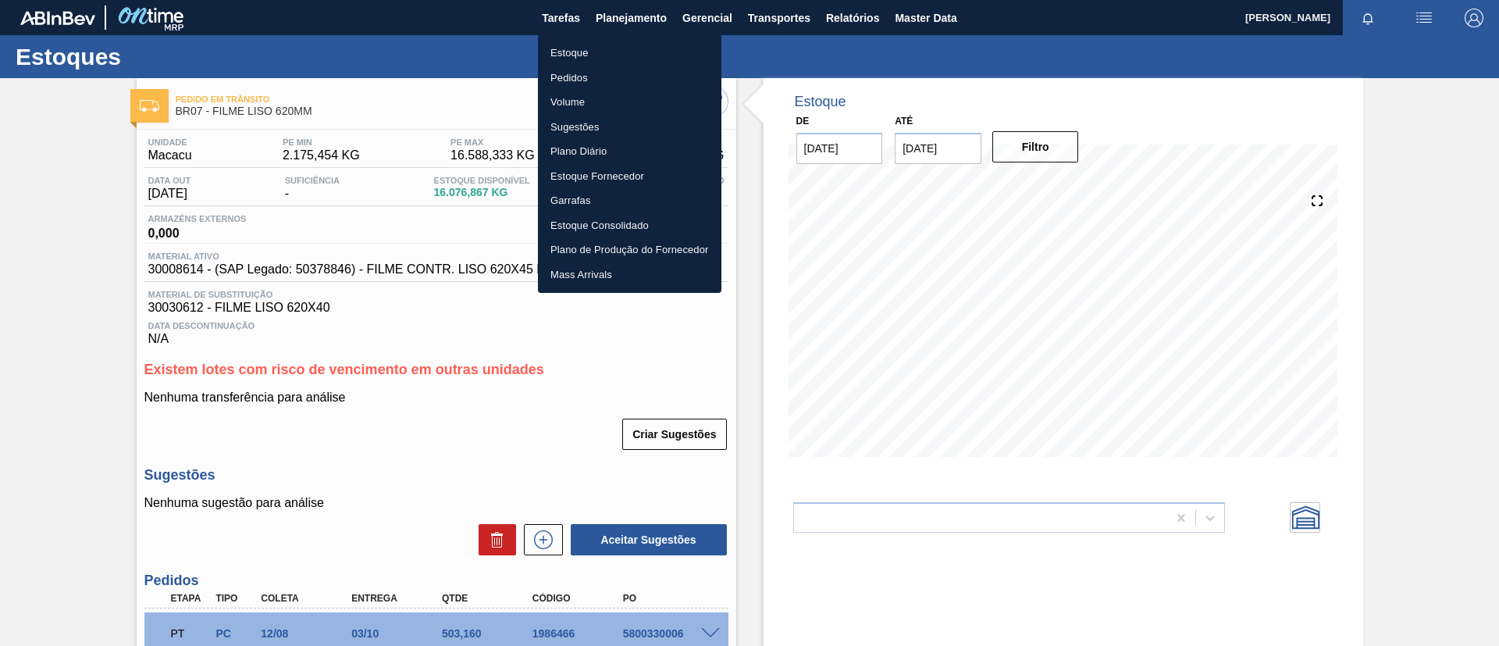
click at [632, 32] on div at bounding box center [749, 323] width 1499 height 646
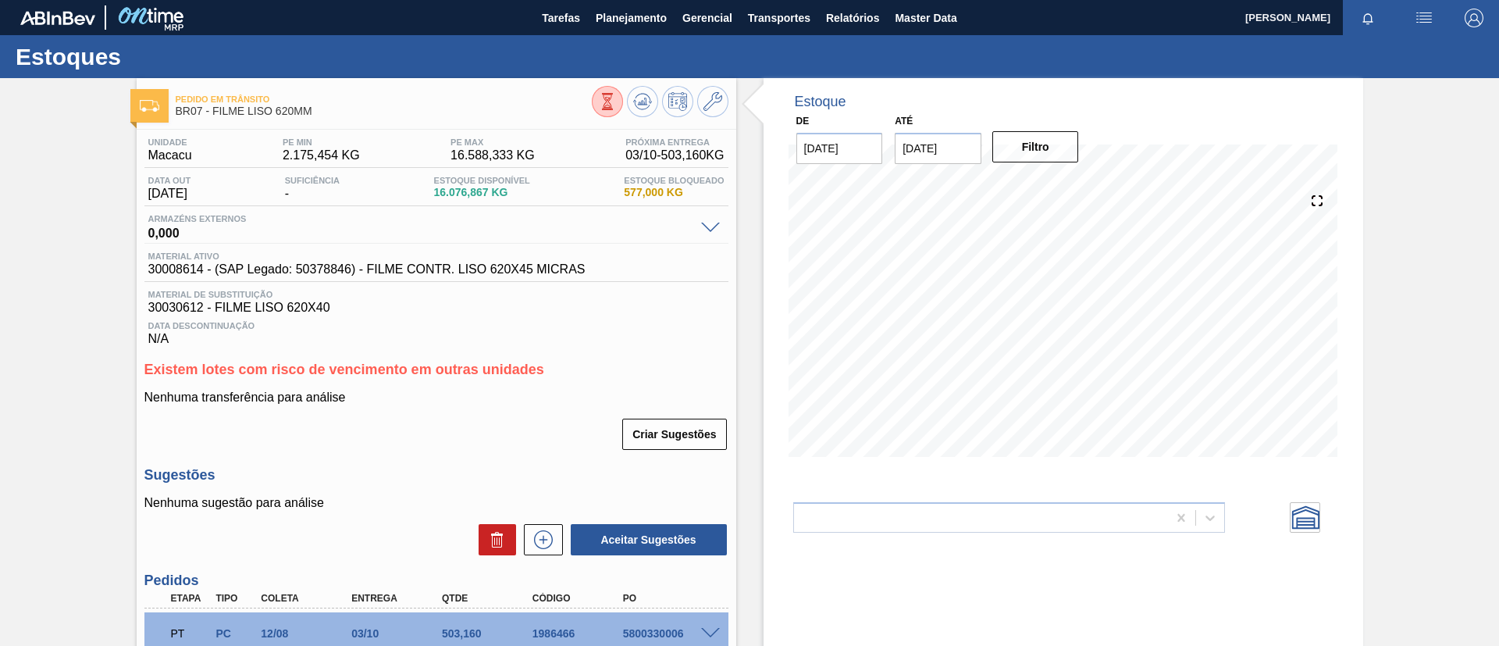
click at [639, 41] on div "Estoque Pedidos Volume Sugestões Plano Diário Estoque Fornecedor Garrafas Estoq…" at bounding box center [749, 323] width 1499 height 646
click at [635, 26] on span "Planejamento" at bounding box center [631, 18] width 71 height 19
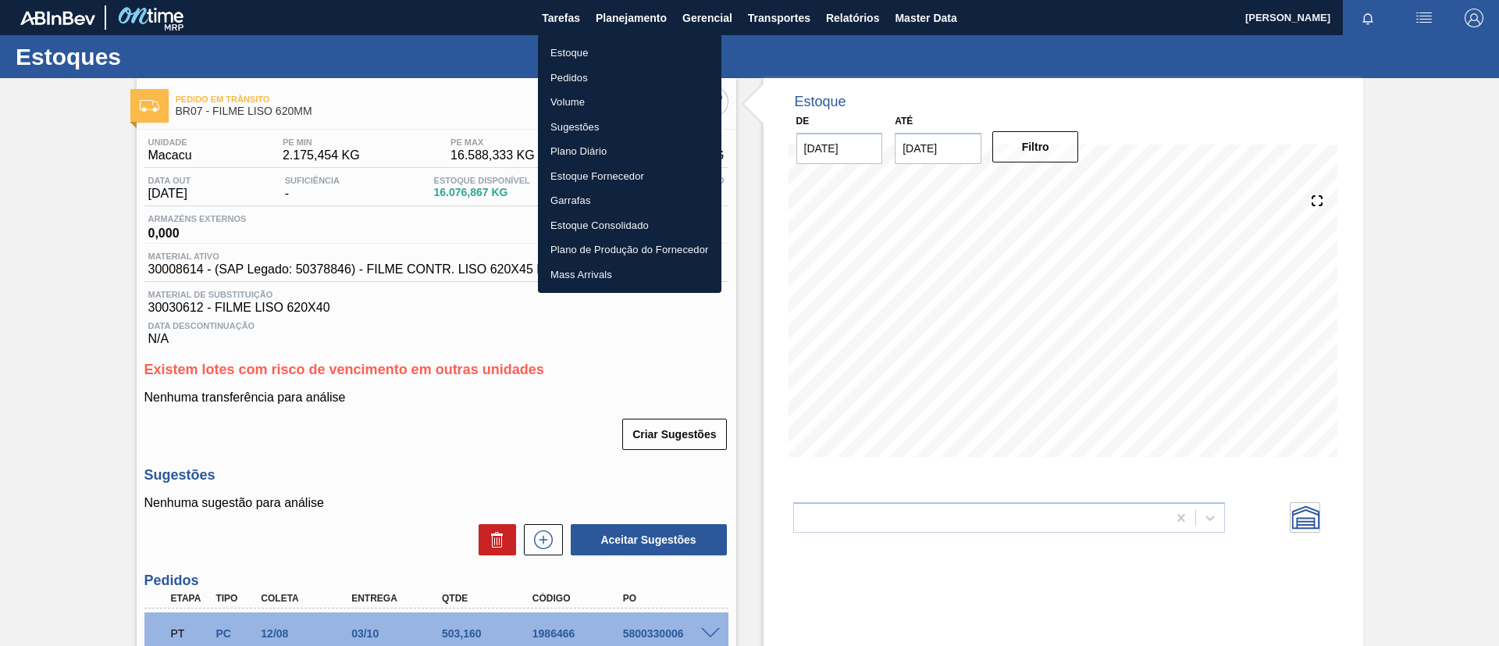
click at [635, 50] on li "Estoque" at bounding box center [629, 53] width 183 height 25
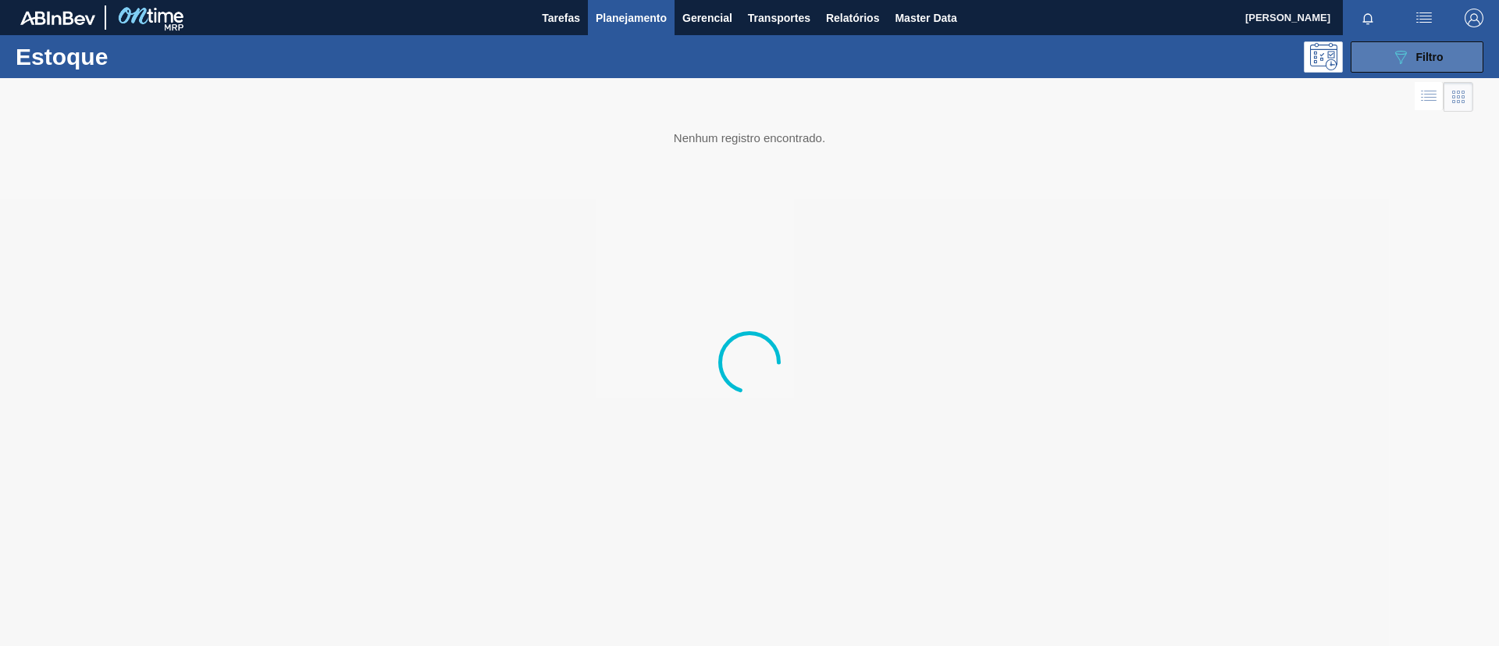
click at [1408, 49] on icon "089F7B8B-B2A5-4AFE-B5C0-19BA573D28AC" at bounding box center [1400, 57] width 19 height 19
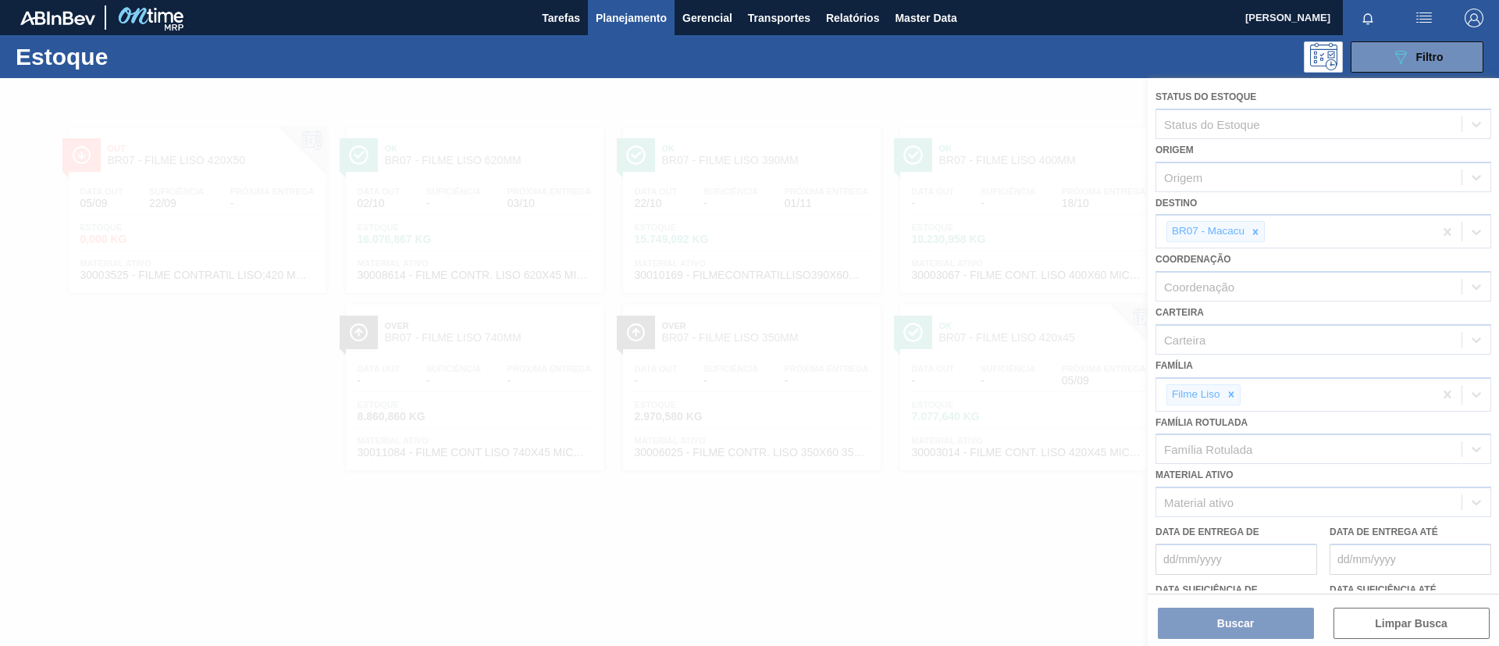
click at [1227, 393] on div at bounding box center [749, 362] width 1499 height 568
click at [1229, 393] on div at bounding box center [749, 362] width 1499 height 568
click at [1233, 397] on div at bounding box center [749, 362] width 1499 height 568
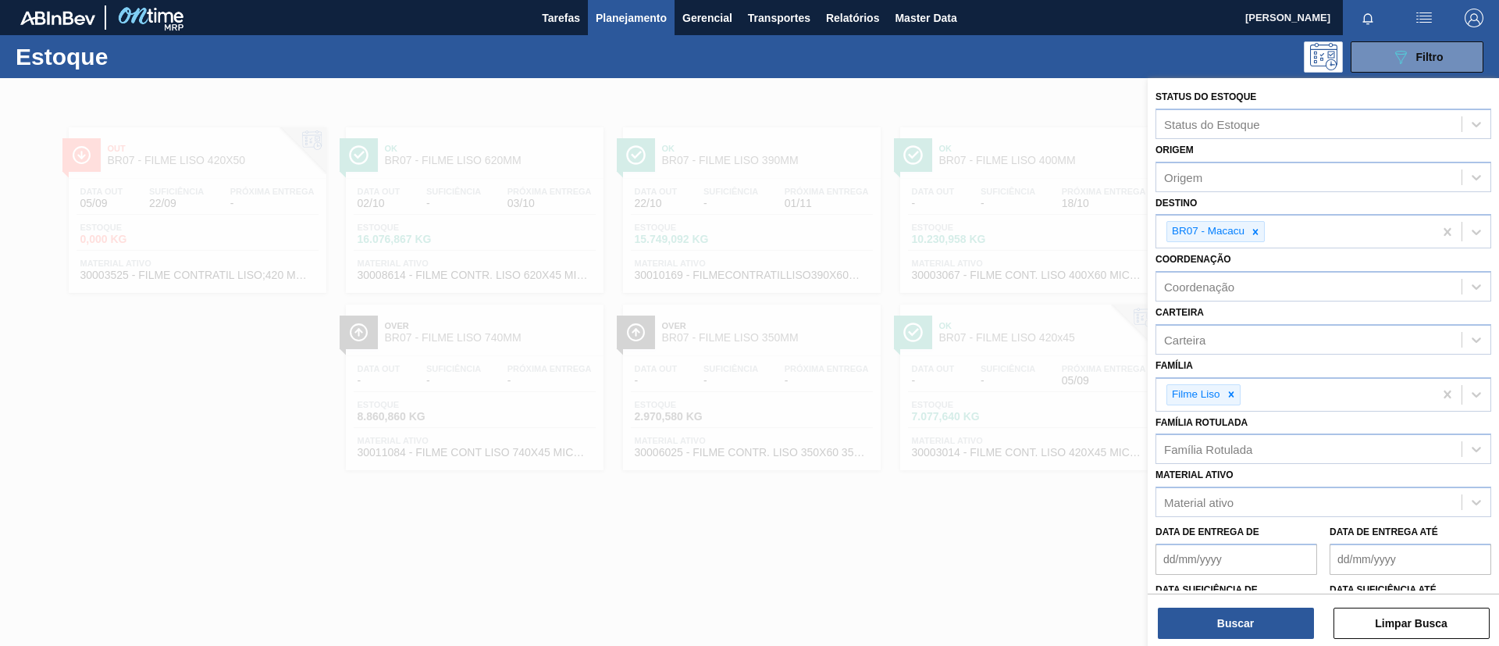
click at [1233, 397] on icon at bounding box center [1231, 394] width 11 height 11
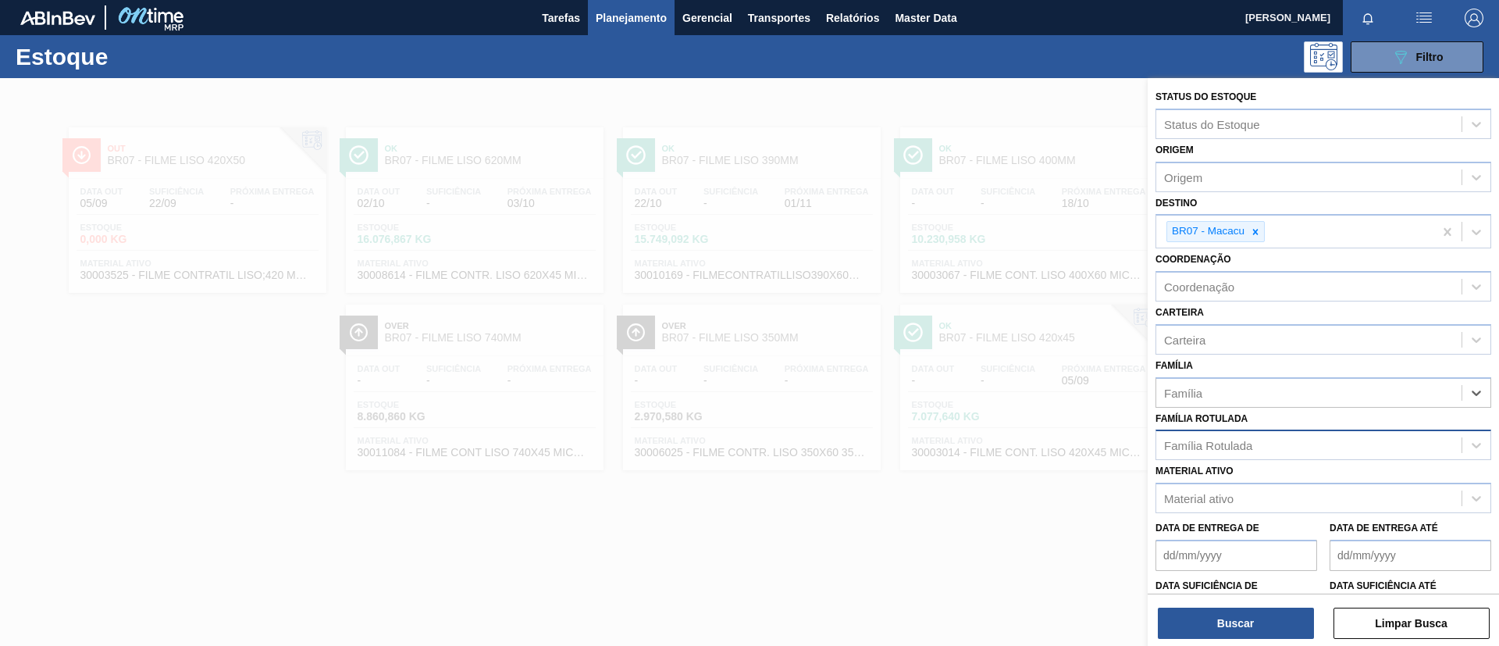
click at [1258, 452] on div "Família Rotulada" at bounding box center [1308, 445] width 305 height 23
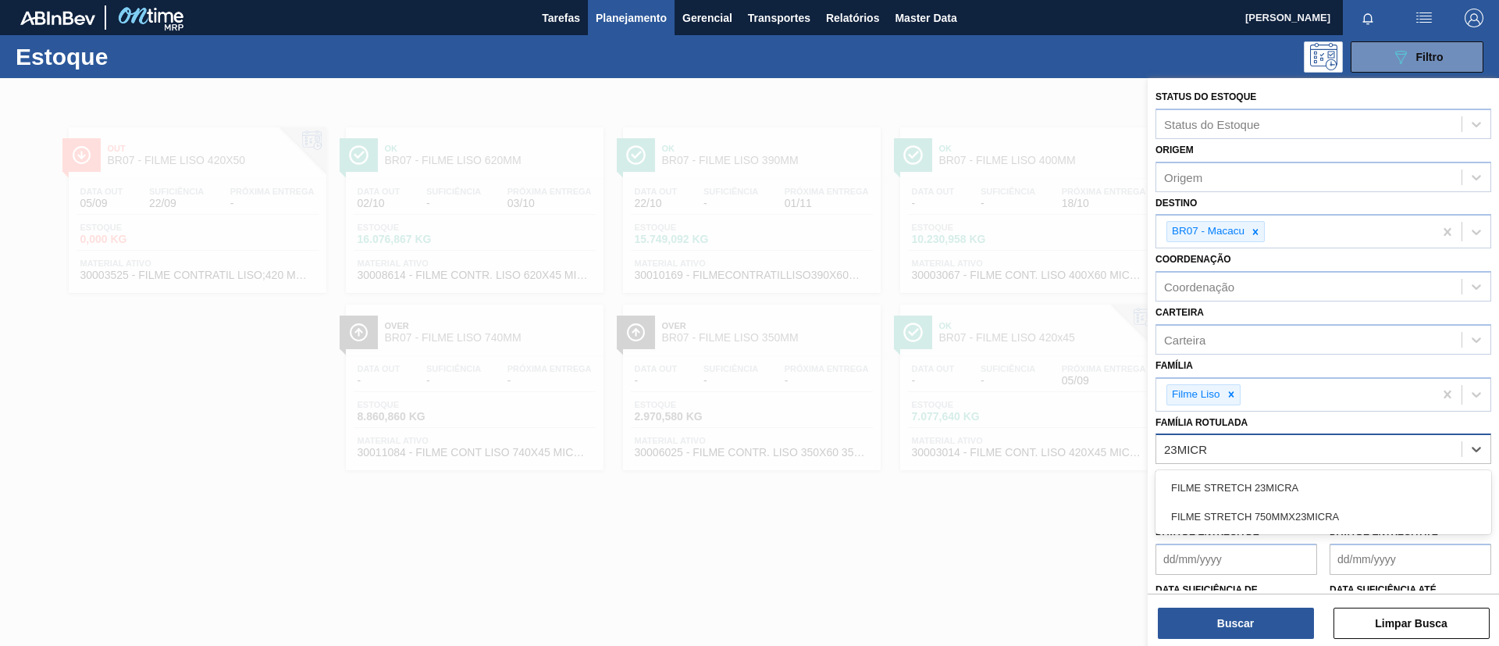
type Rotulada "23MICRA"
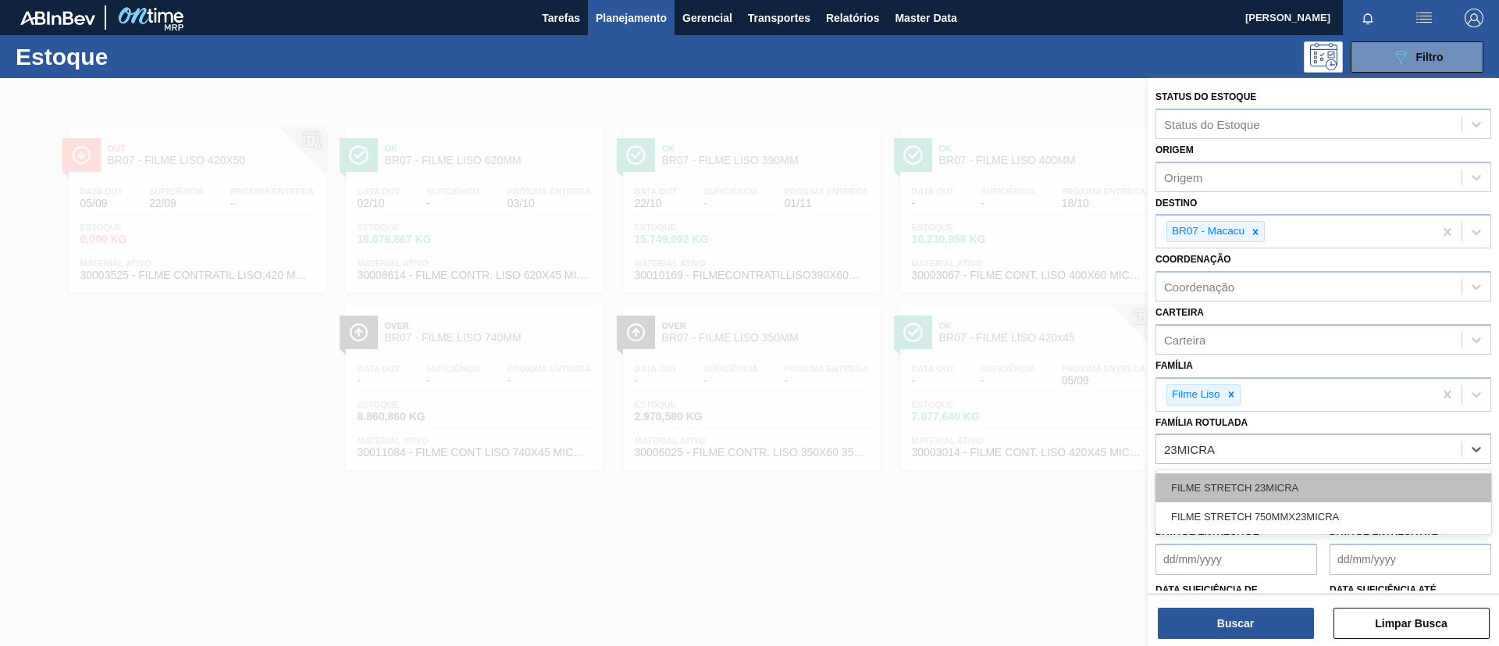
click at [1286, 476] on div "FILME STRETCH 23MICRA" at bounding box center [1323, 487] width 336 height 29
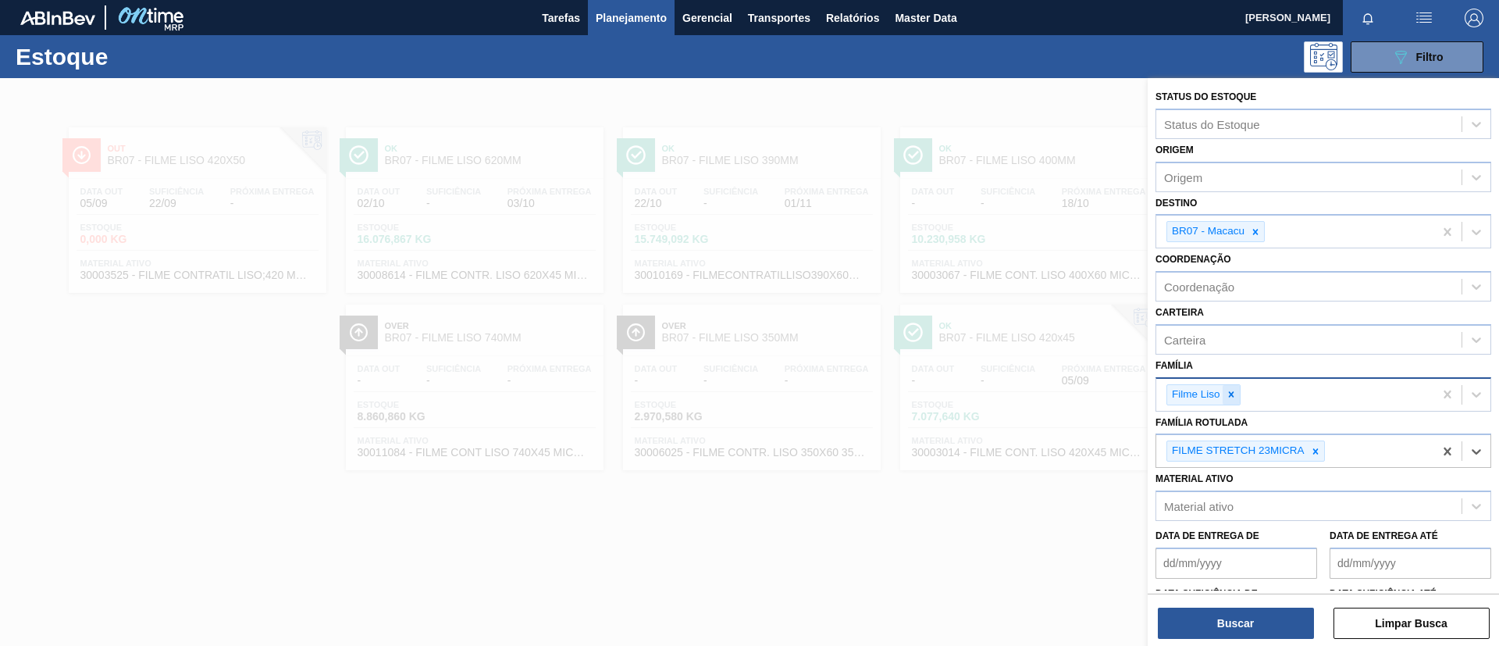
click at [1234, 401] on div at bounding box center [1230, 395] width 17 height 20
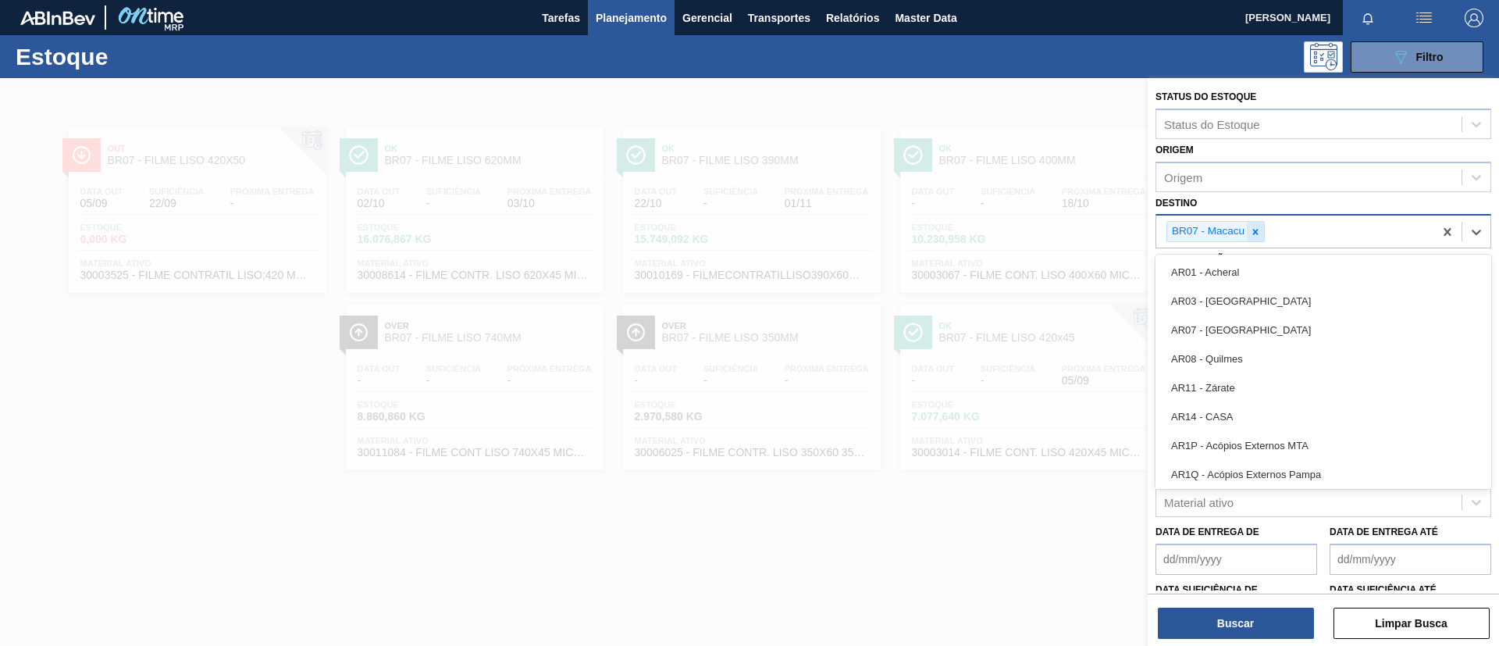
click at [1254, 241] on div "BR07 - Macacu" at bounding box center [1294, 231] width 277 height 32
click at [1254, 235] on icon at bounding box center [1255, 231] width 11 height 11
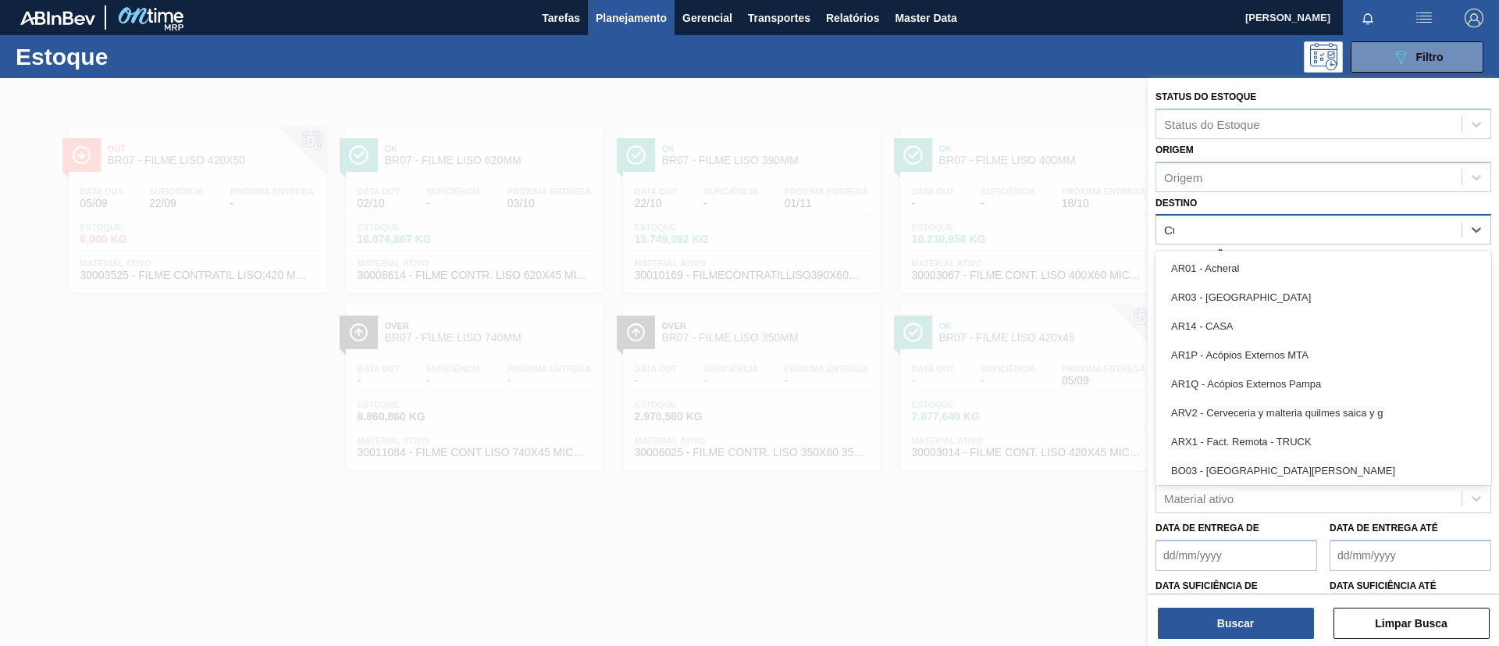
type input "Cui"
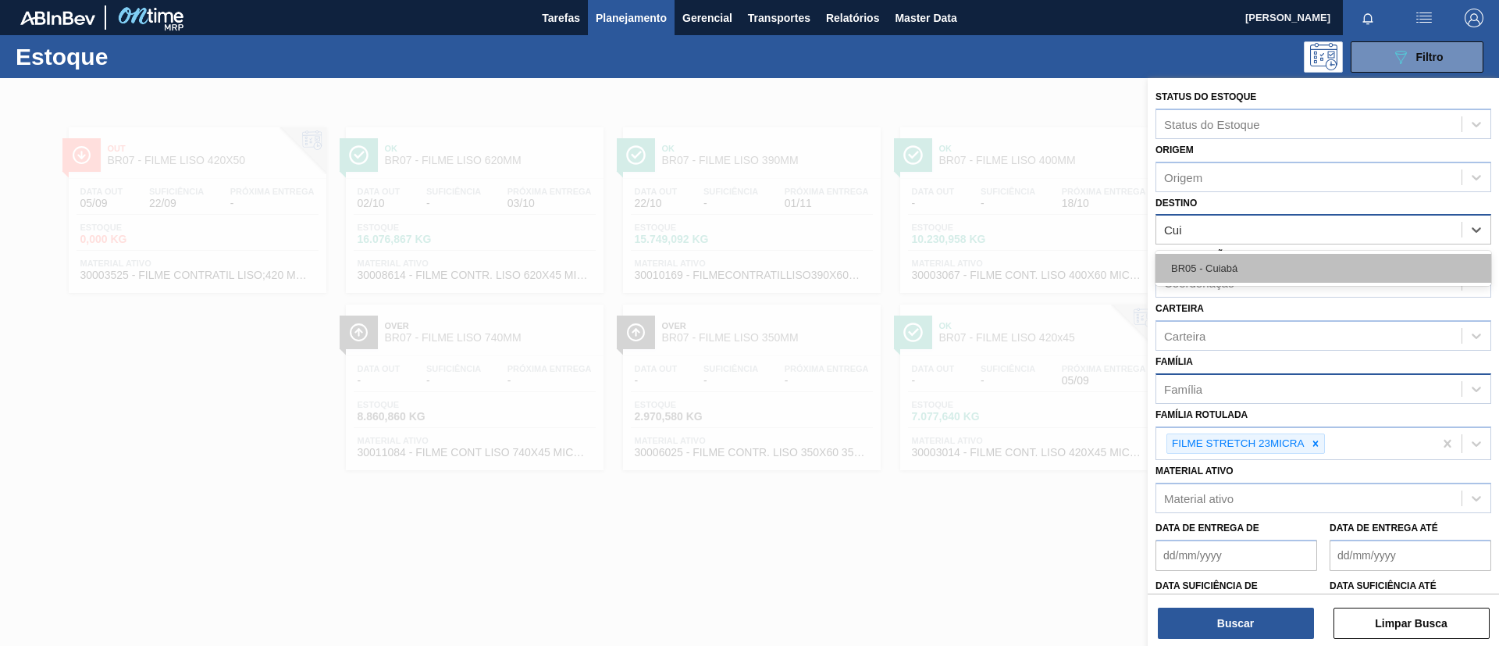
click at [1259, 264] on div "BR05 - Cuiabá" at bounding box center [1323, 268] width 336 height 29
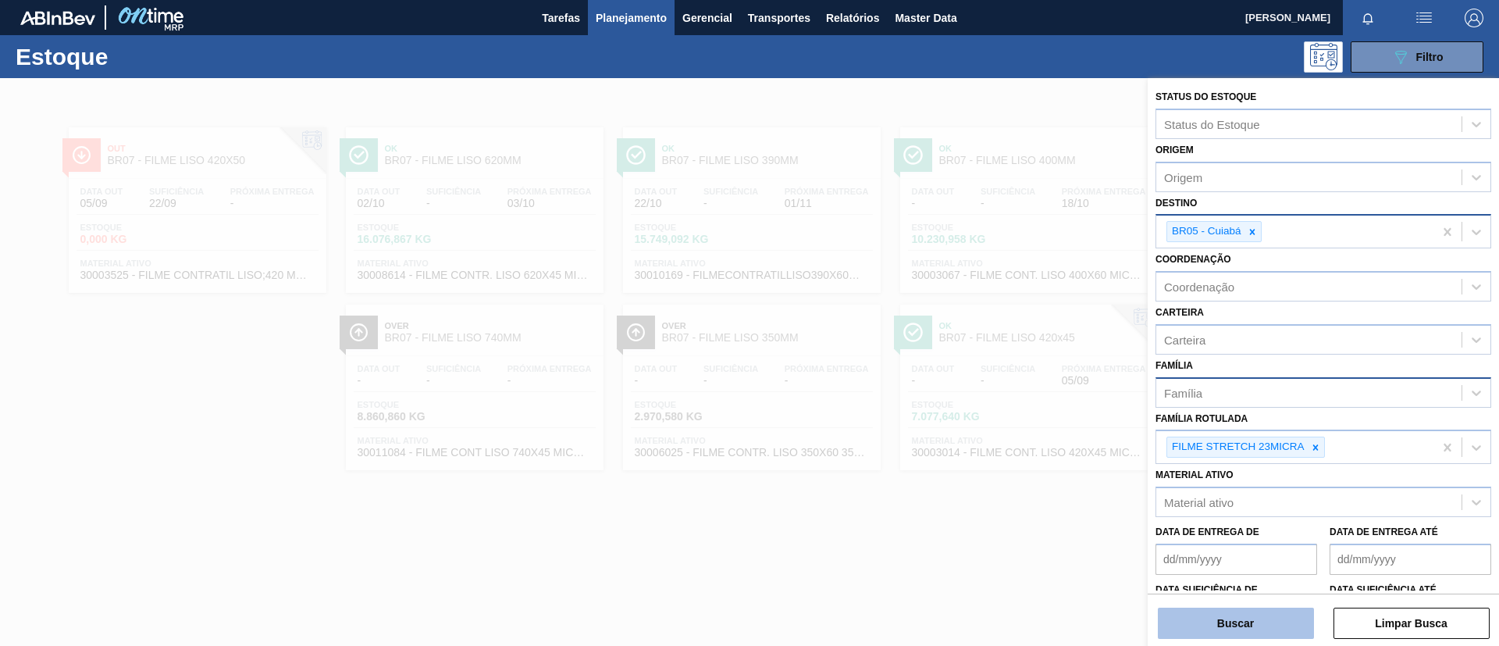
click at [1218, 614] on button "Buscar" at bounding box center [1236, 622] width 156 height 31
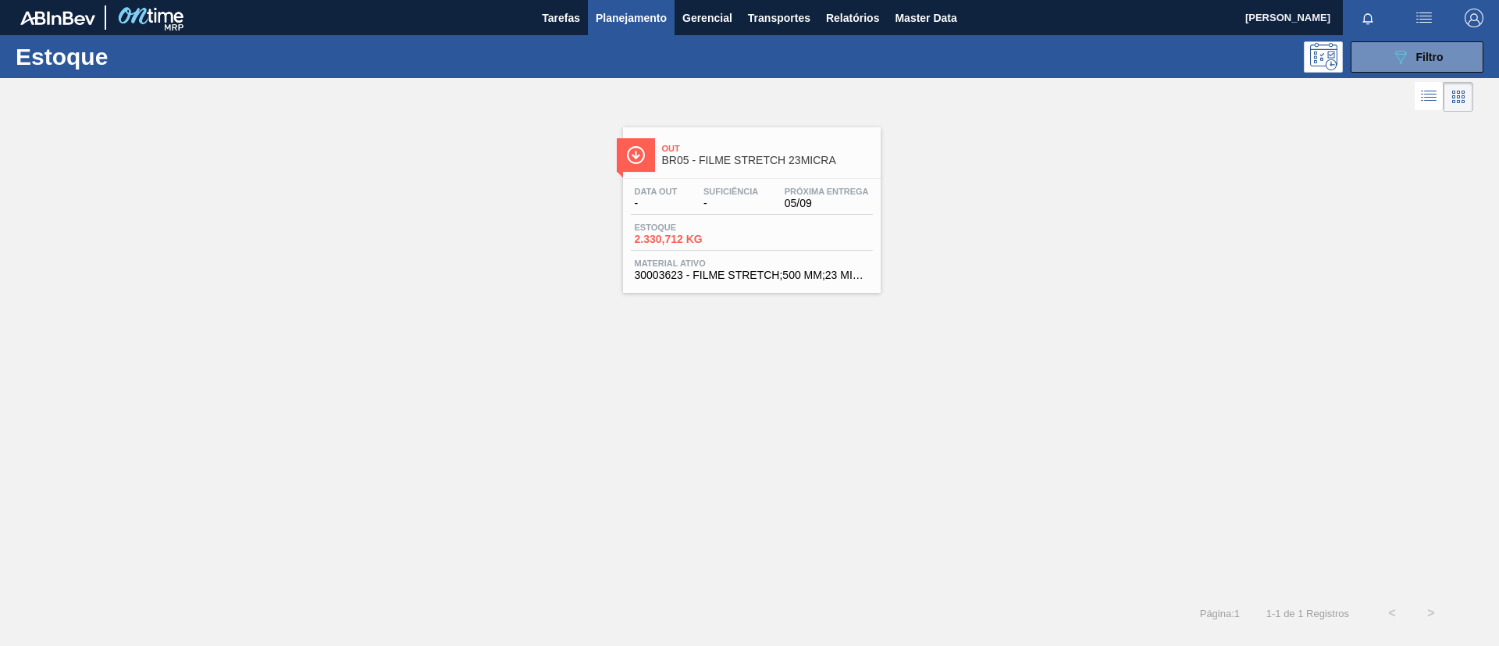
click at [671, 183] on div "Data out - Suficiência - Próxima Entrega 05/09 Estoque 2.330,712 KG Material at…" at bounding box center [752, 232] width 258 height 106
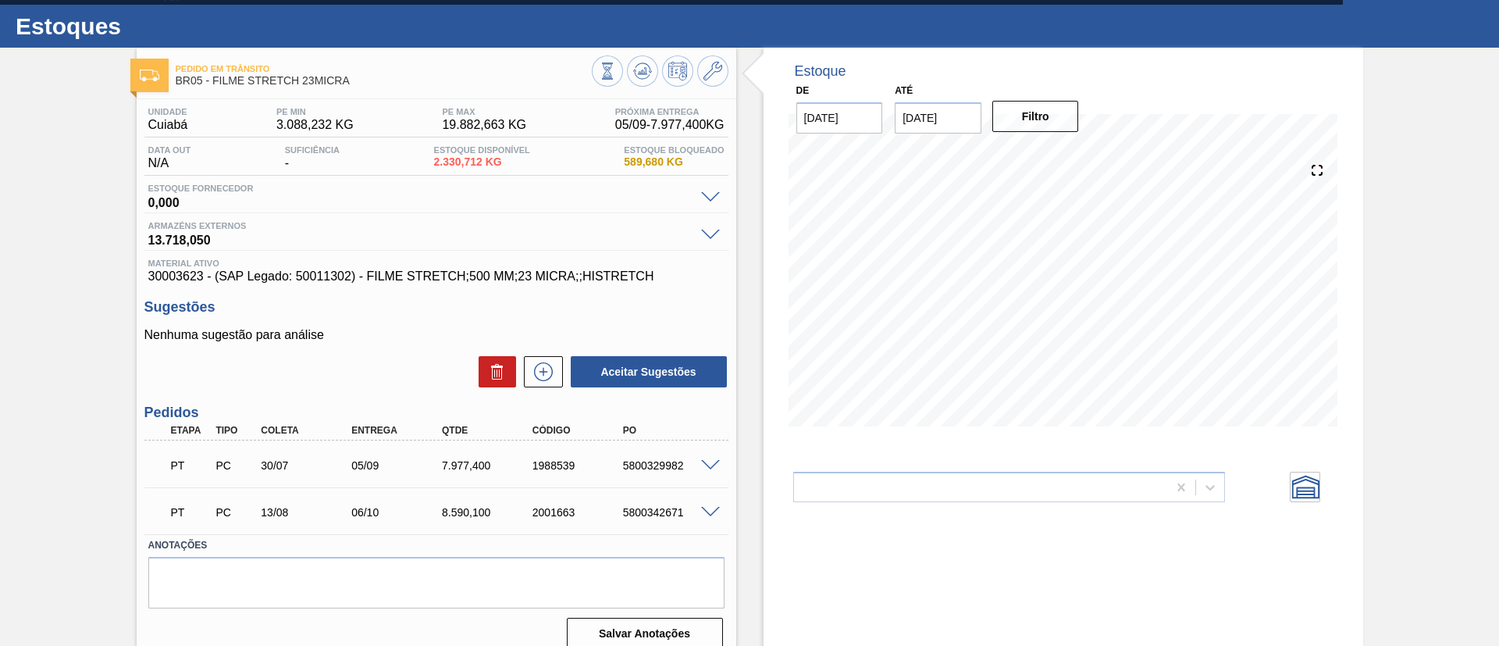
scroll to position [47, 0]
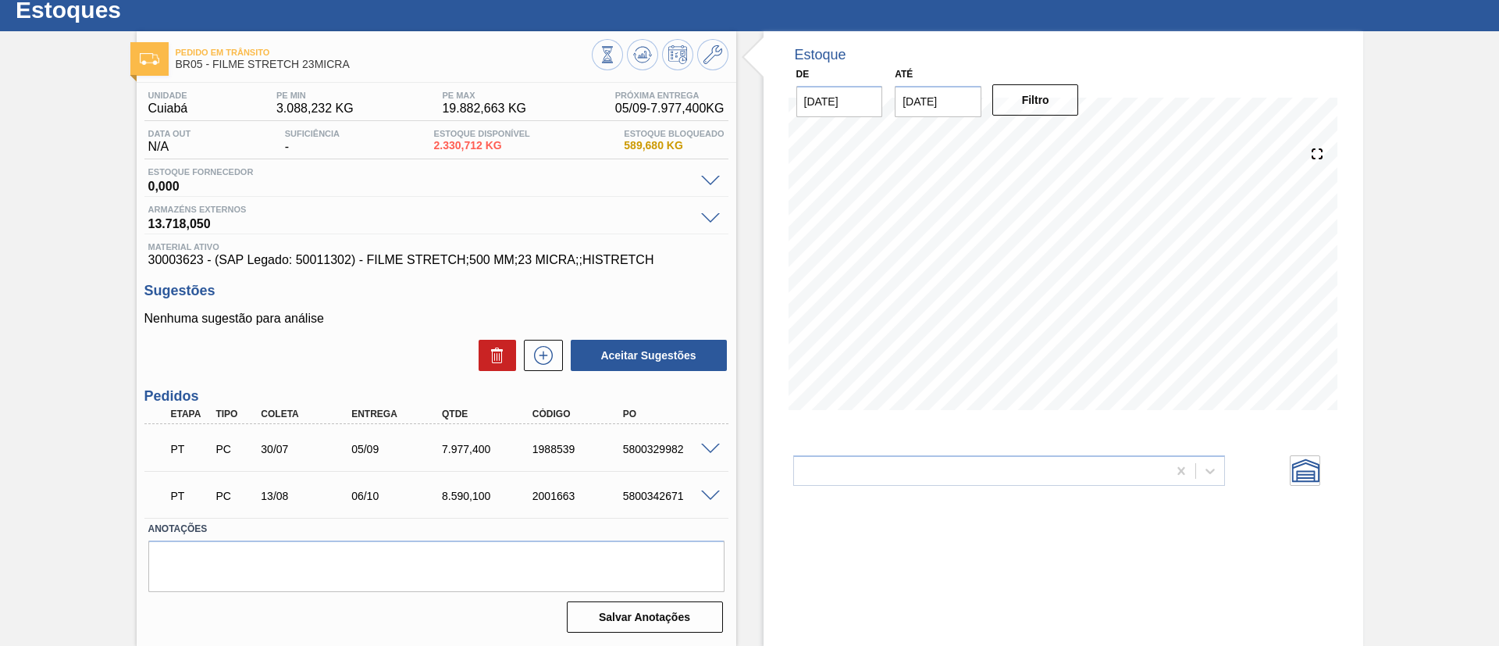
click at [706, 442] on div at bounding box center [712, 448] width 31 height 12
click at [717, 448] on span at bounding box center [710, 449] width 19 height 12
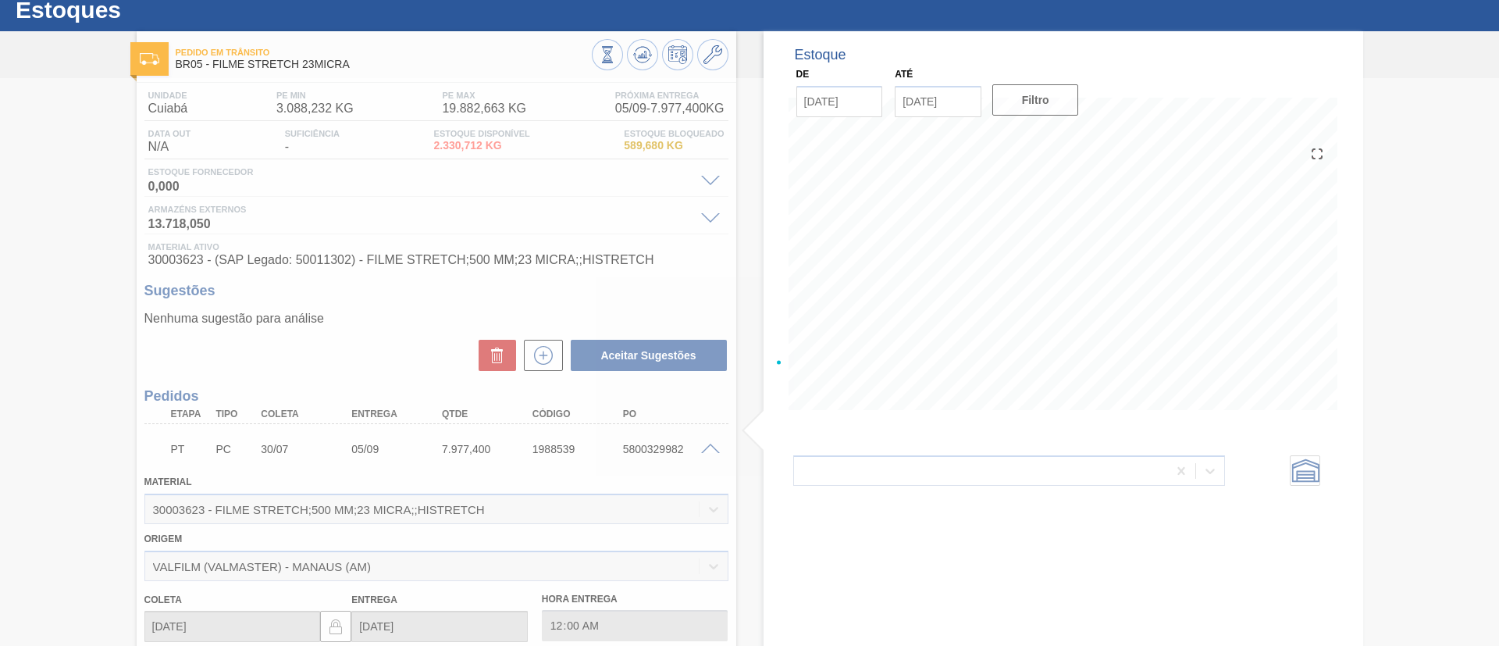
click at [709, 447] on div at bounding box center [749, 362] width 1499 height 568
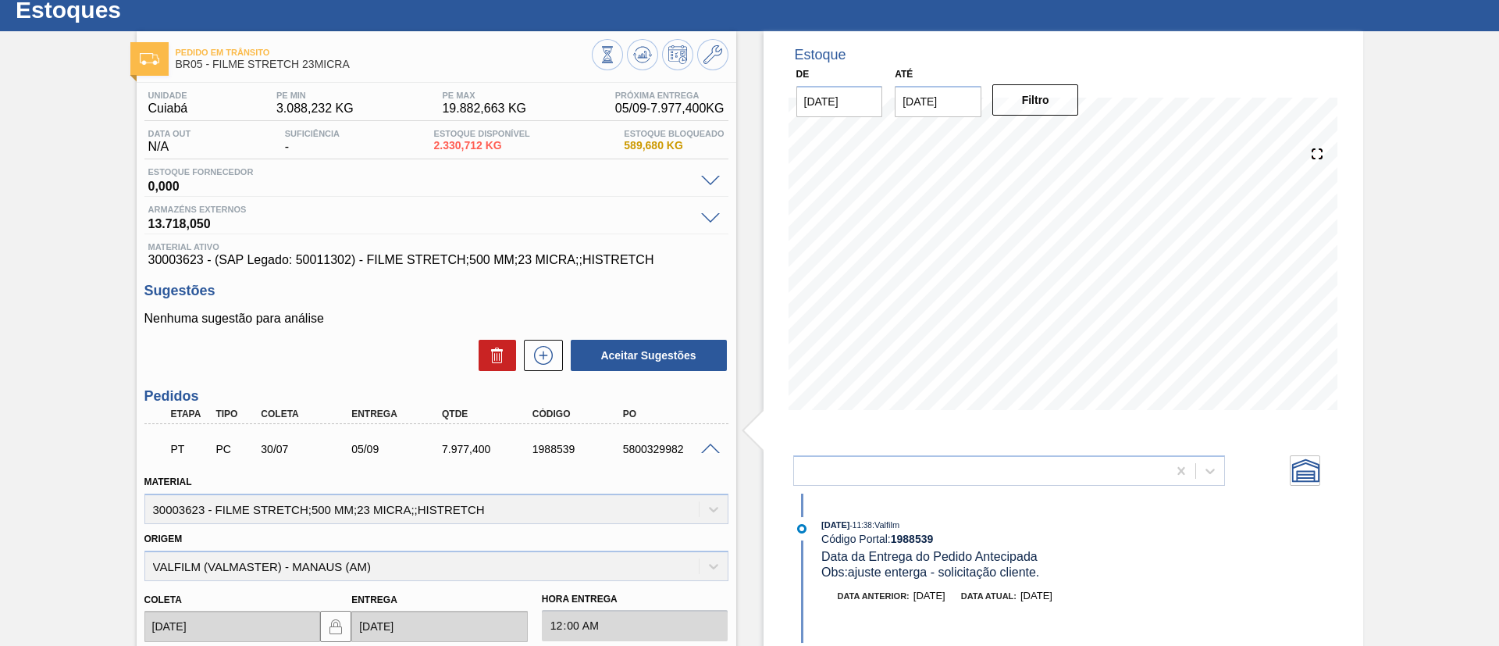
click at [705, 443] on span at bounding box center [710, 449] width 19 height 12
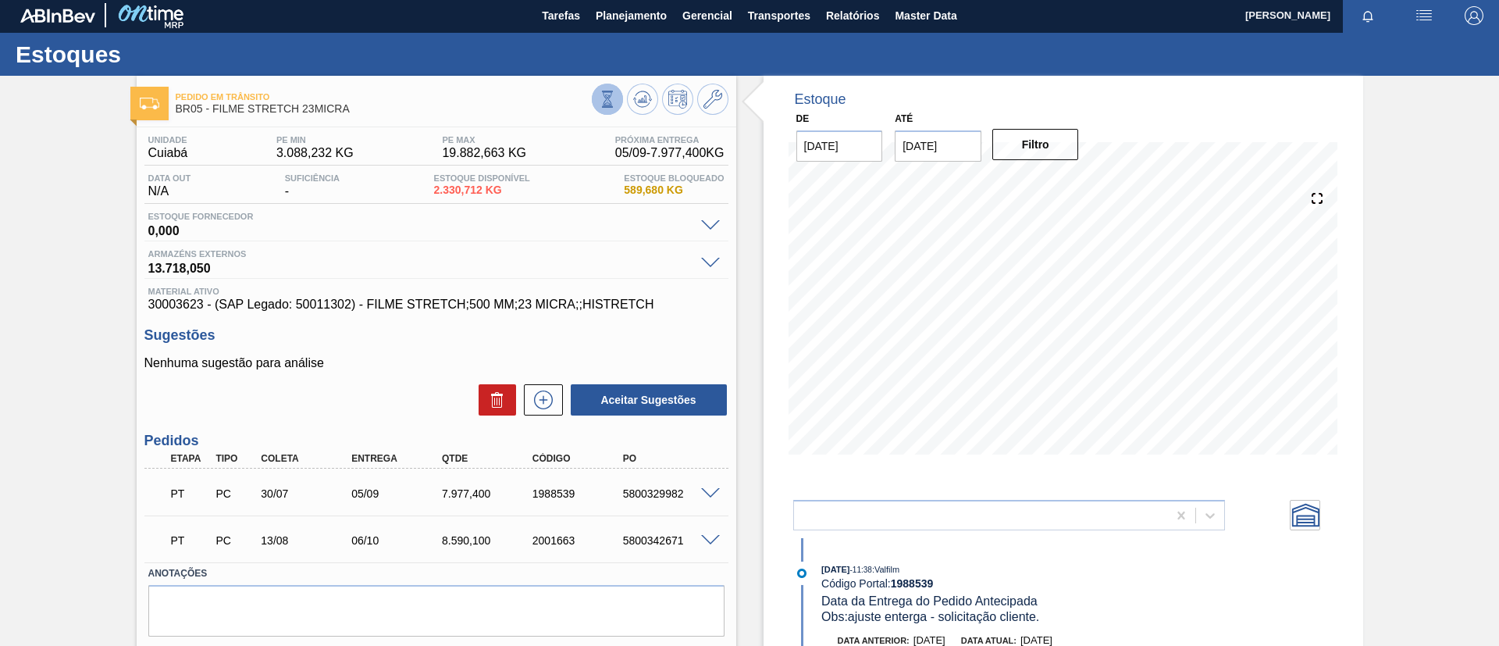
scroll to position [0, 0]
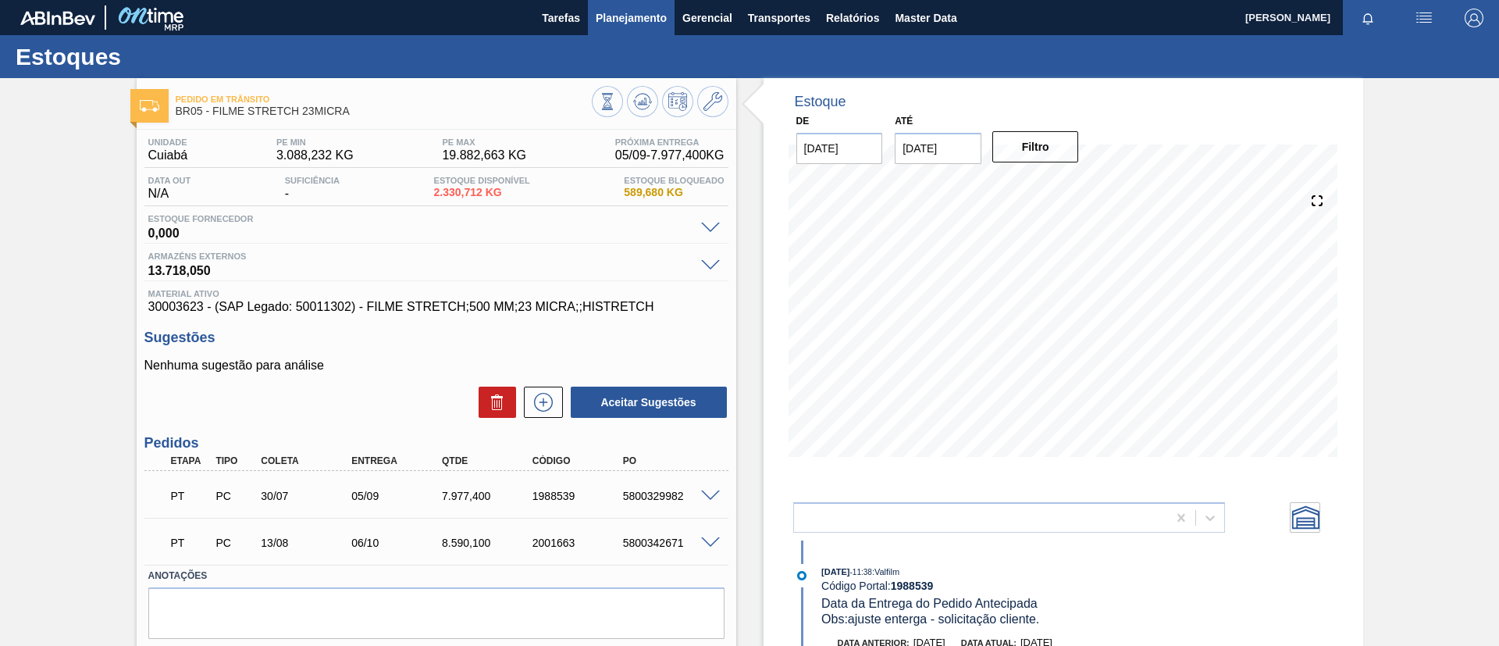
drag, startPoint x: 644, startPoint y: 22, endPoint x: 648, endPoint y: 30, distance: 8.7
click at [648, 30] on button "Planejamento" at bounding box center [631, 17] width 87 height 35
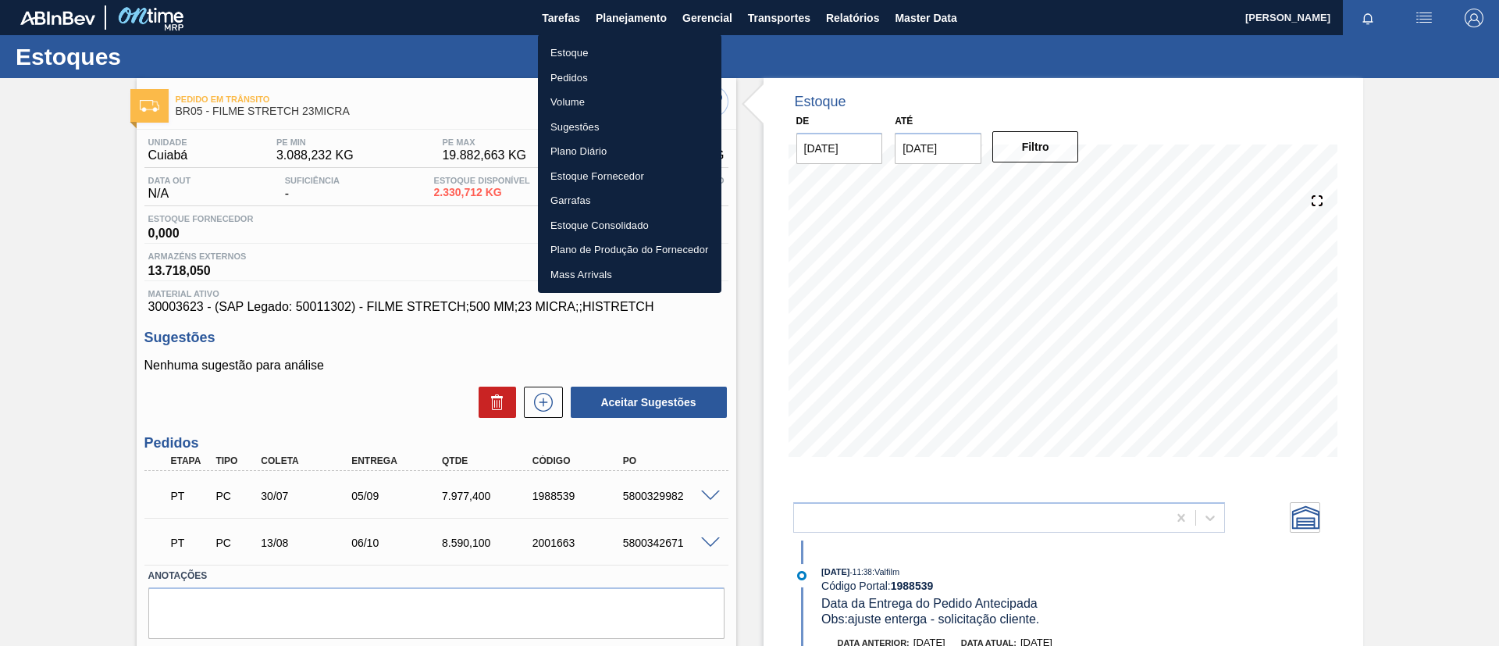
click at [640, 43] on li "Estoque" at bounding box center [629, 53] width 183 height 25
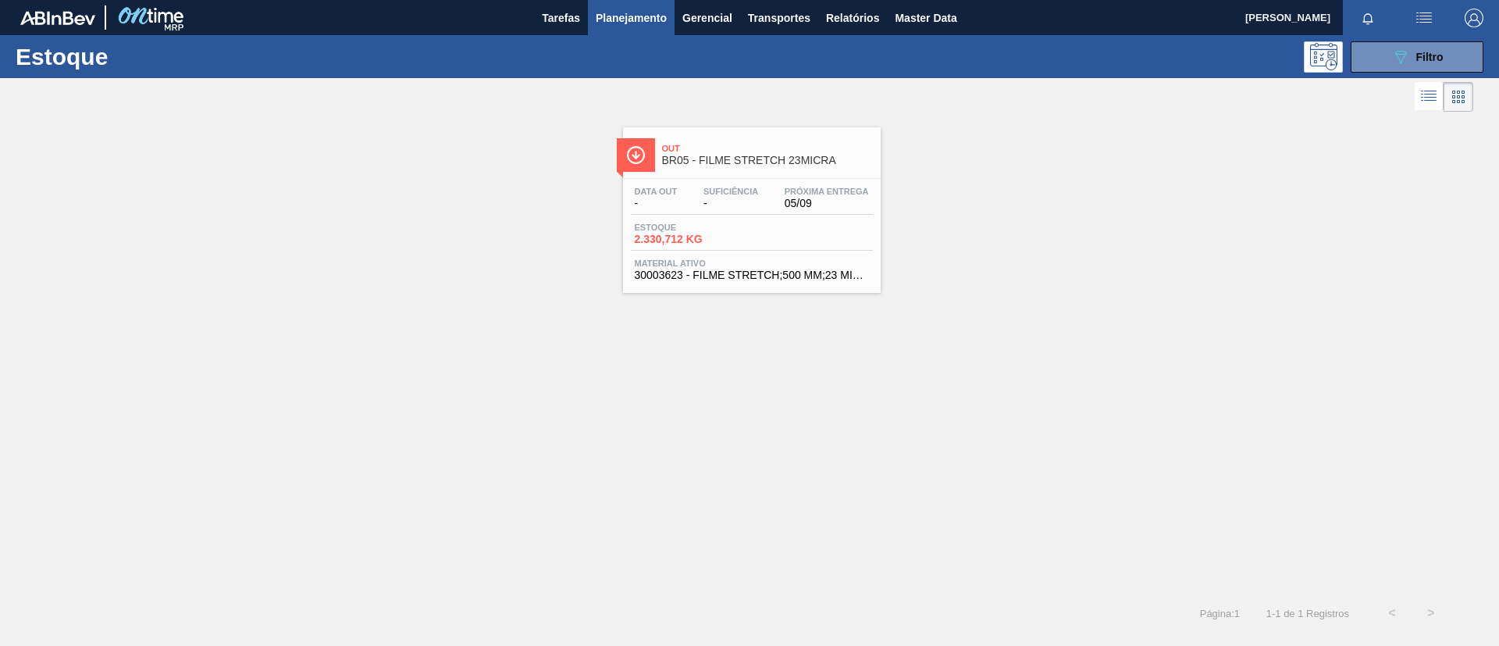
click at [88, 381] on div "Out BR05 - FILME STRETCH 23MICRA Data out - Suficiência - Próxima Entrega 05/09…" at bounding box center [749, 355] width 1499 height 478
click at [1386, 59] on button "089F7B8B-B2A5-4AFE-B5C0-19BA573D28AC Filtro" at bounding box center [1416, 56] width 133 height 31
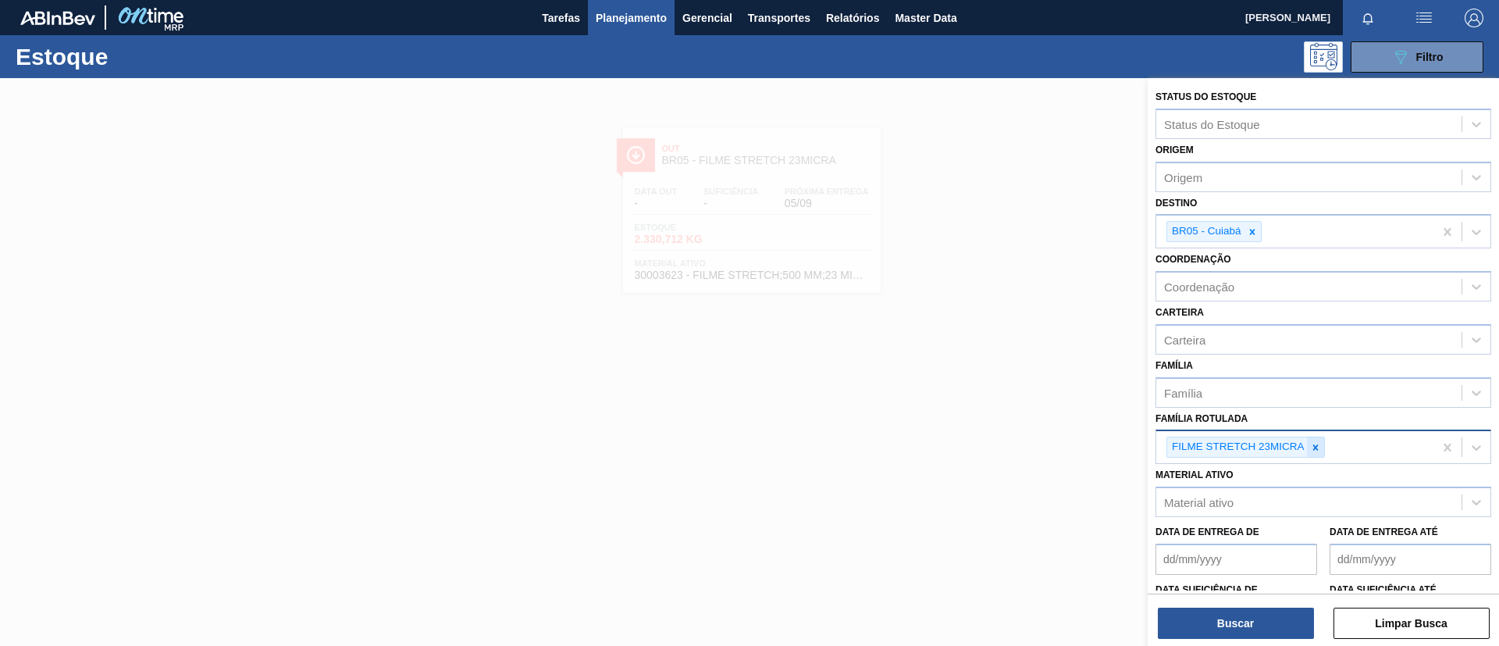
click at [1320, 454] on div at bounding box center [1315, 447] width 17 height 20
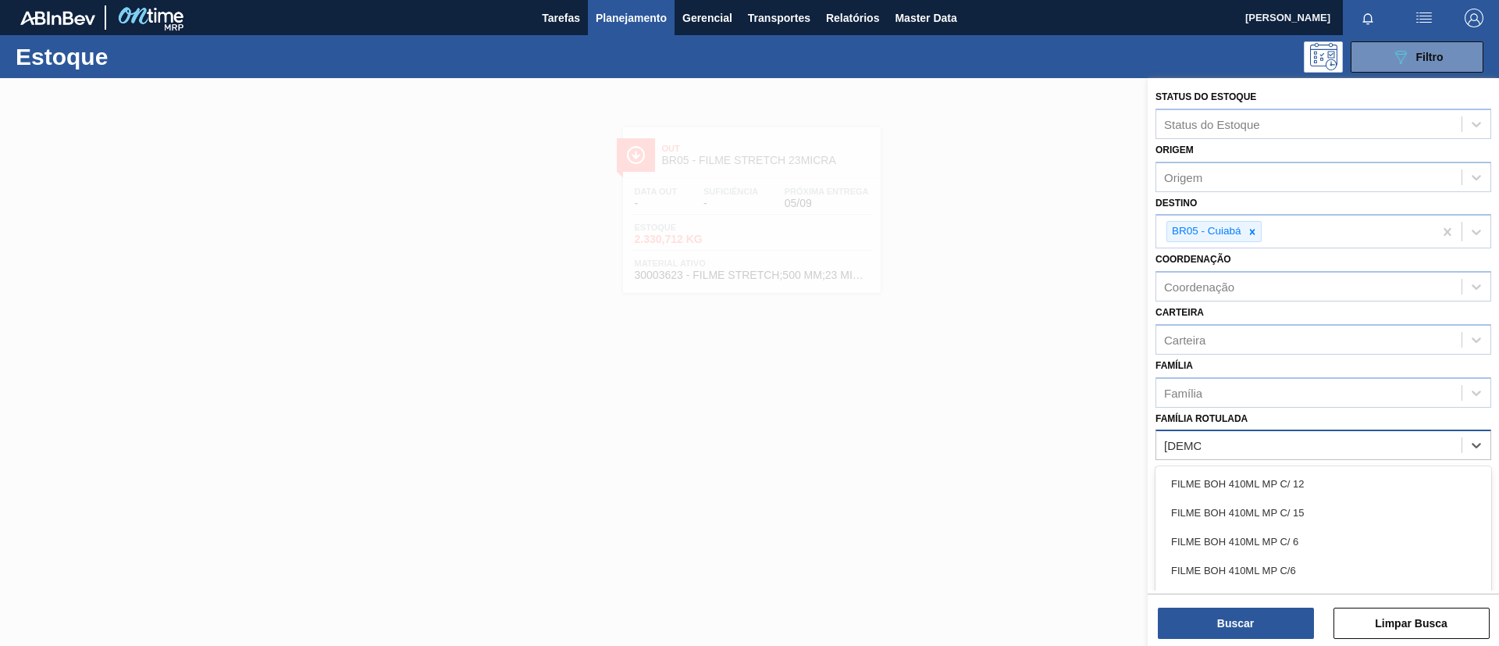
type Rotulada "BOH 473"
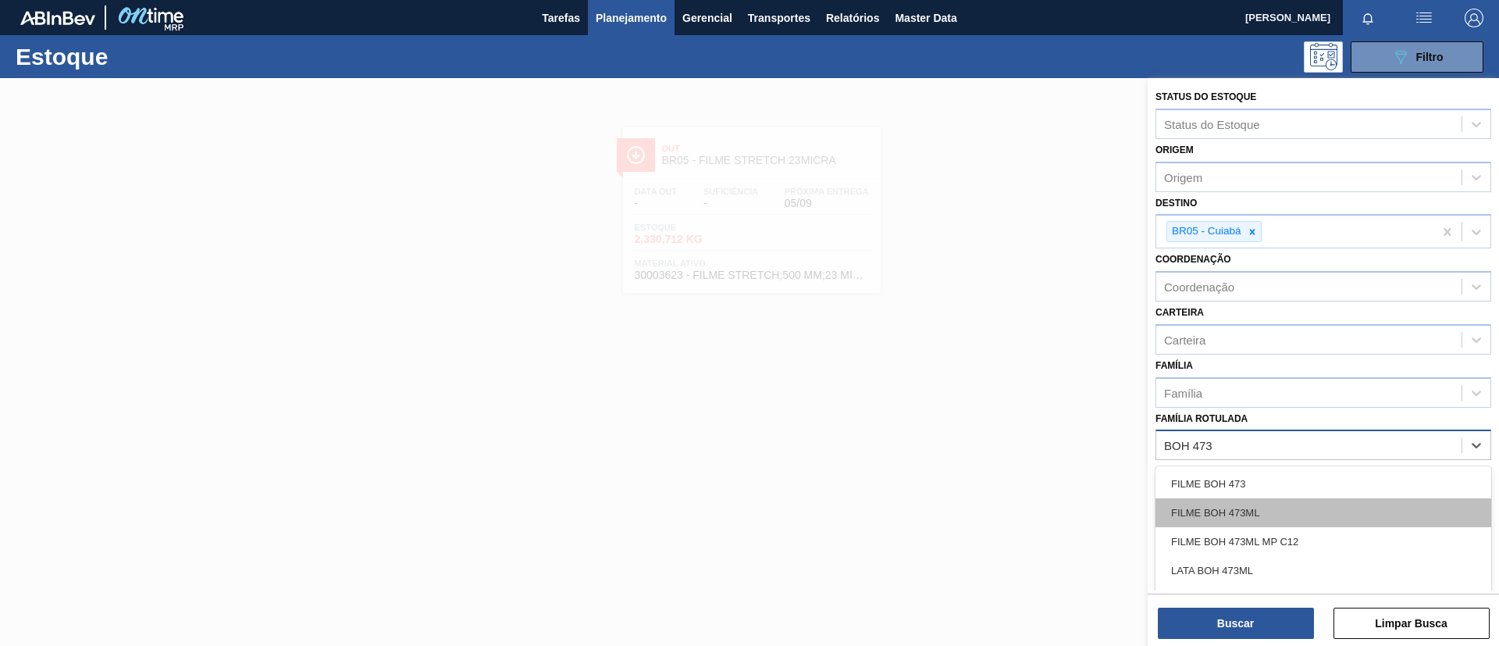
click at [1283, 508] on div "FILME BOH 473ML" at bounding box center [1323, 512] width 336 height 29
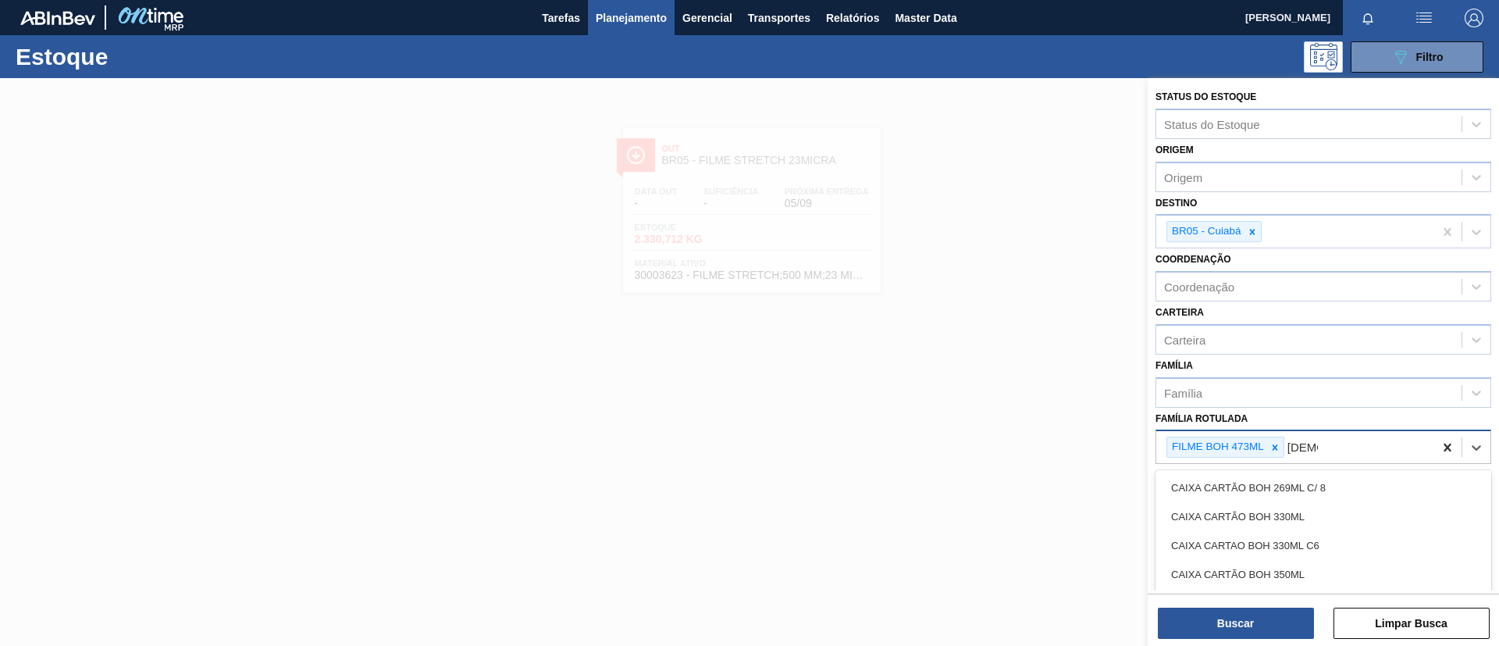
type Rotulada "BOH 473"
click at [1329, 471] on div "FILME BOH 473 FILME BOH 473ML MP C12 LATA BOH 473ML LATA BOH 473ML MP" at bounding box center [1323, 531] width 336 height 122
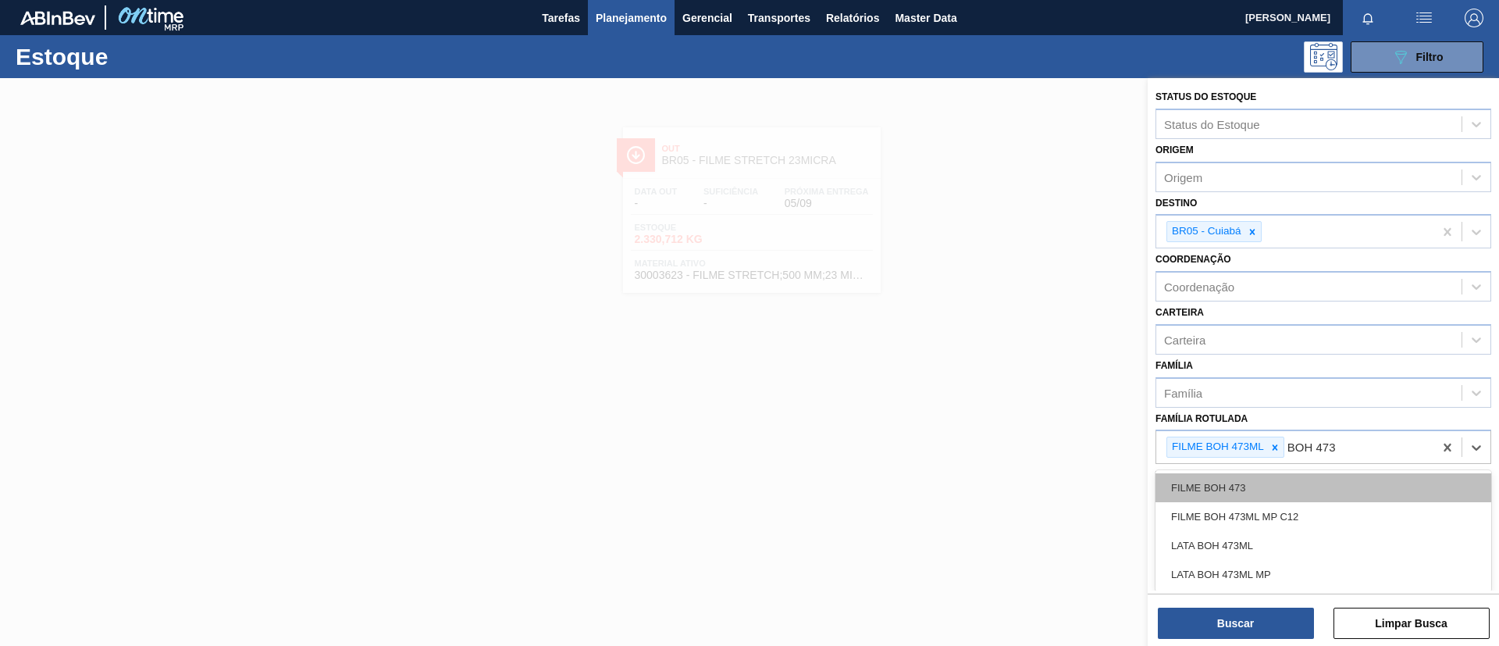
click at [1264, 480] on div "FILME BOH 473" at bounding box center [1323, 487] width 336 height 29
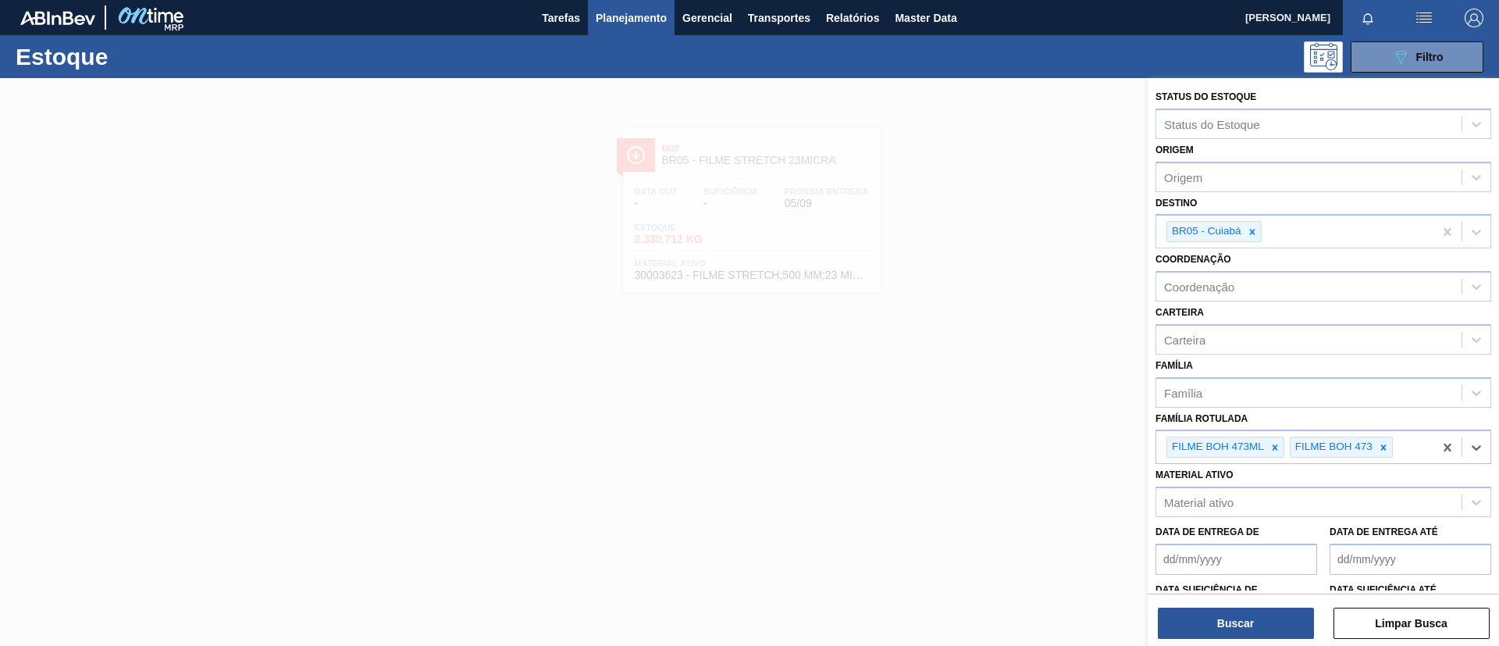
click at [1249, 243] on div "BR05 - Cuiabá" at bounding box center [1294, 231] width 277 height 32
click at [1257, 236] on icon at bounding box center [1252, 231] width 11 height 11
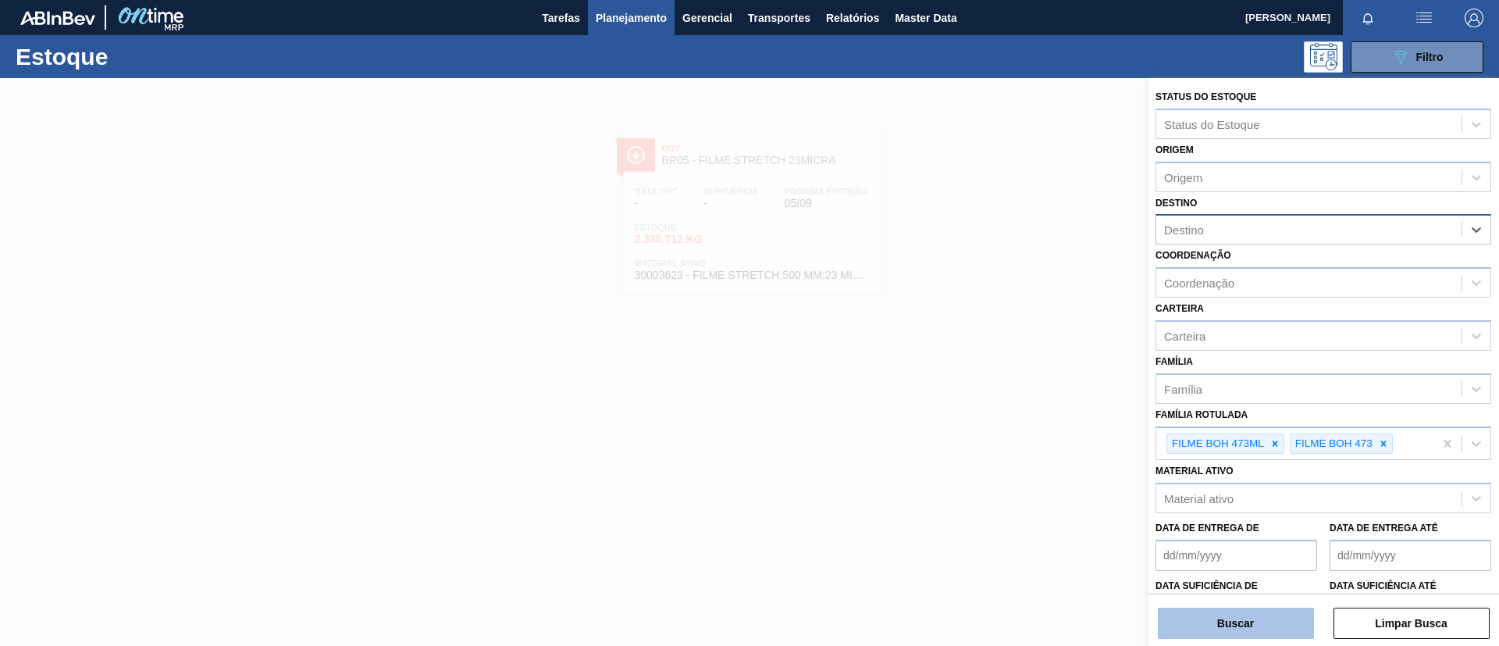
click at [1244, 616] on button "Buscar" at bounding box center [1236, 622] width 156 height 31
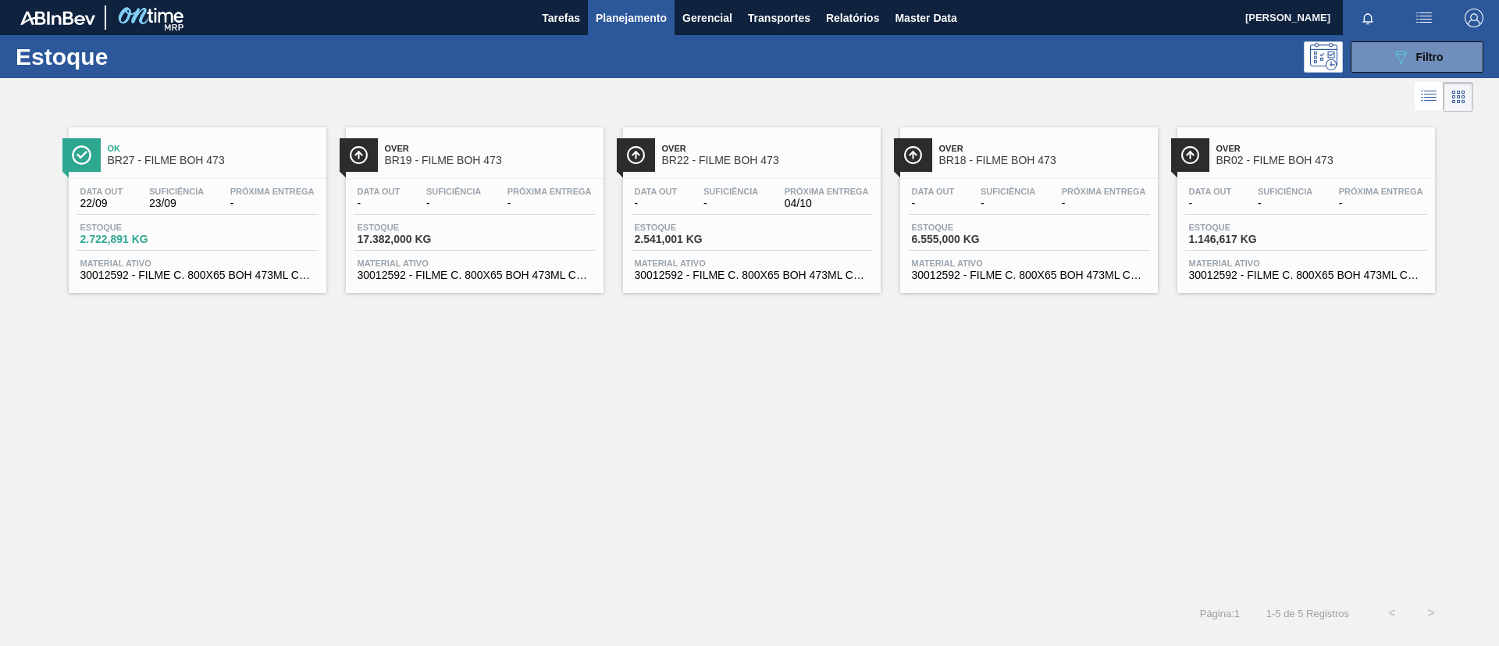
click at [212, 167] on div "Ok BR27 - FILME BOH 473" at bounding box center [213, 154] width 211 height 35
click at [493, 168] on div "Over BR19 - FILME BOH 473" at bounding box center [490, 154] width 211 height 35
click at [269, 175] on div "Ok BR27 - FILME BOH 473 Data out 22/09 Suficiência 23/09 Próxima Entrega - Esto…" at bounding box center [198, 209] width 258 height 165
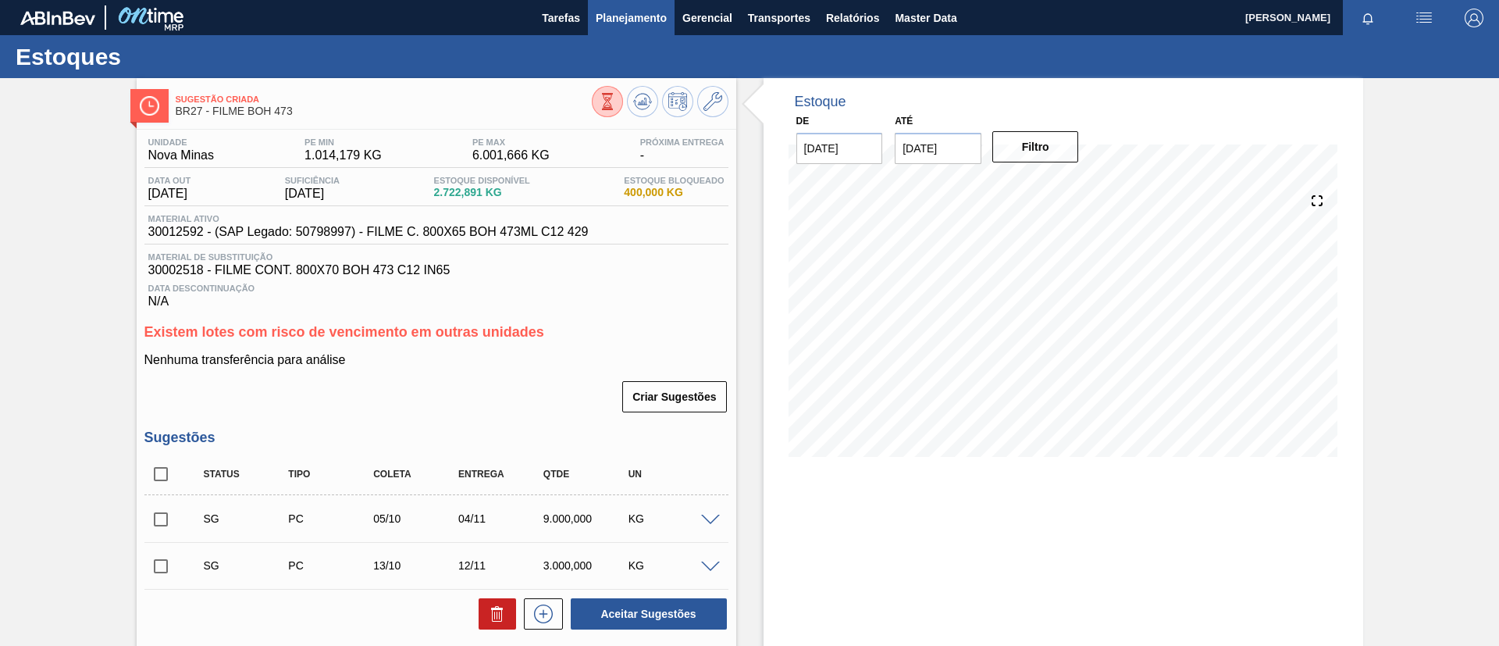
click at [635, 13] on span "Planejamento" at bounding box center [631, 18] width 71 height 19
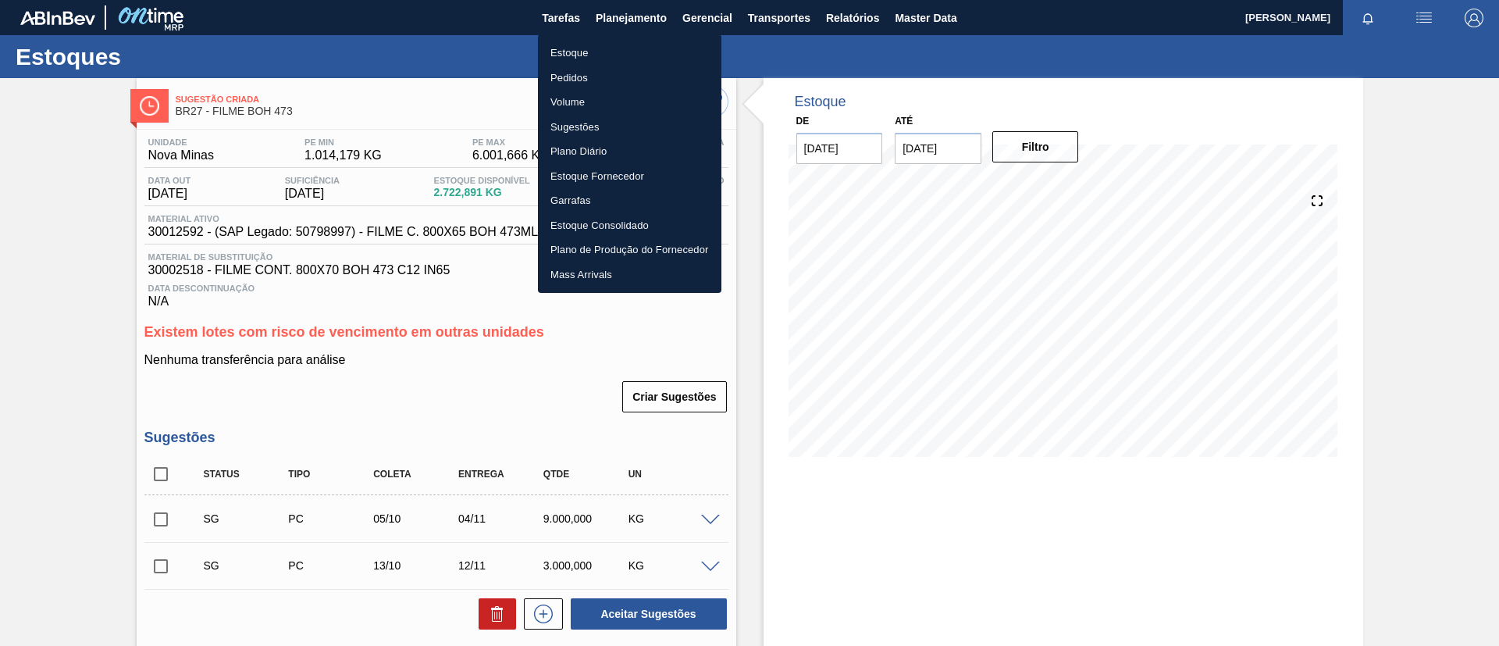
click at [624, 46] on li "Estoque" at bounding box center [629, 53] width 183 height 25
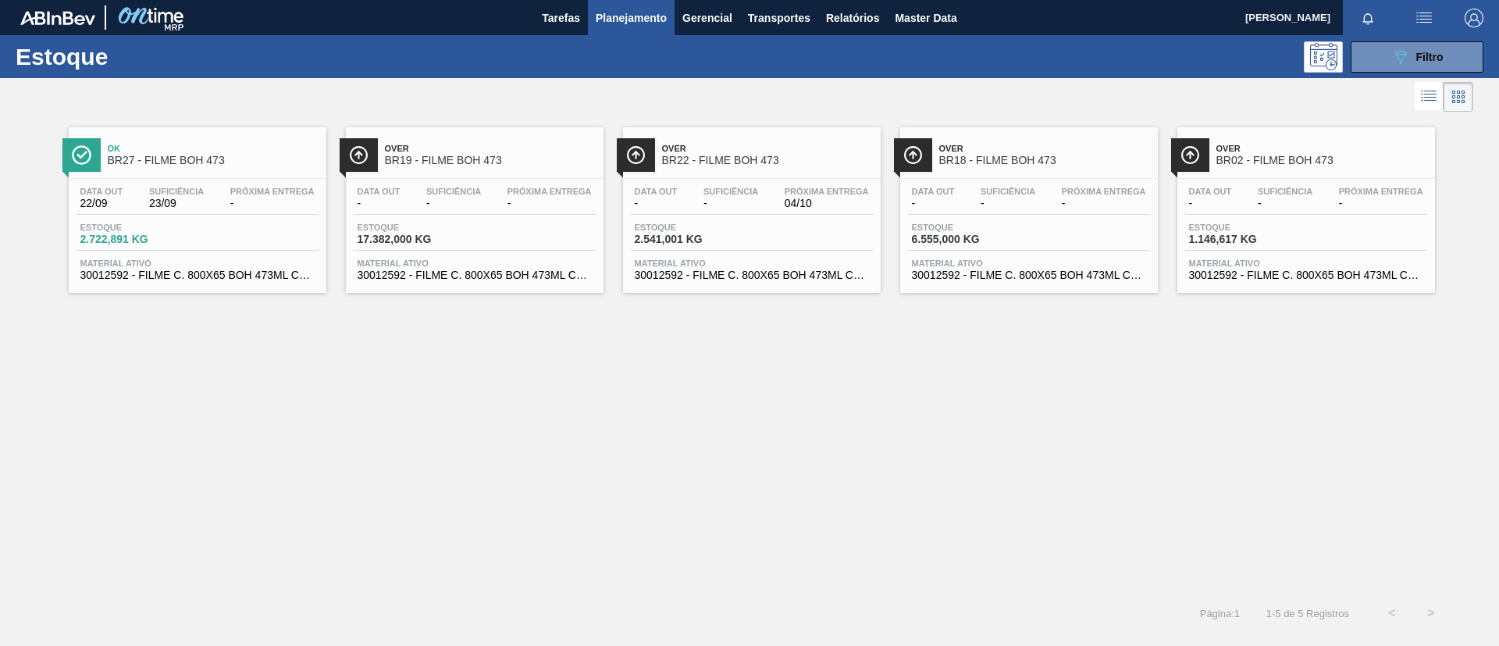
drag, startPoint x: 1379, startPoint y: 73, endPoint x: 1366, endPoint y: 81, distance: 15.8
click at [1369, 80] on div "Estoque 089F7B8B-B2A5-4AFE-B5C0-19BA573D28AC Filtro Status do Estoque Status do…" at bounding box center [749, 333] width 1499 height 597
drag, startPoint x: 1370, startPoint y: 51, endPoint x: 1333, endPoint y: 124, distance: 82.0
click at [1370, 50] on button "089F7B8B-B2A5-4AFE-B5C0-19BA573D28AC Filtro" at bounding box center [1416, 56] width 133 height 31
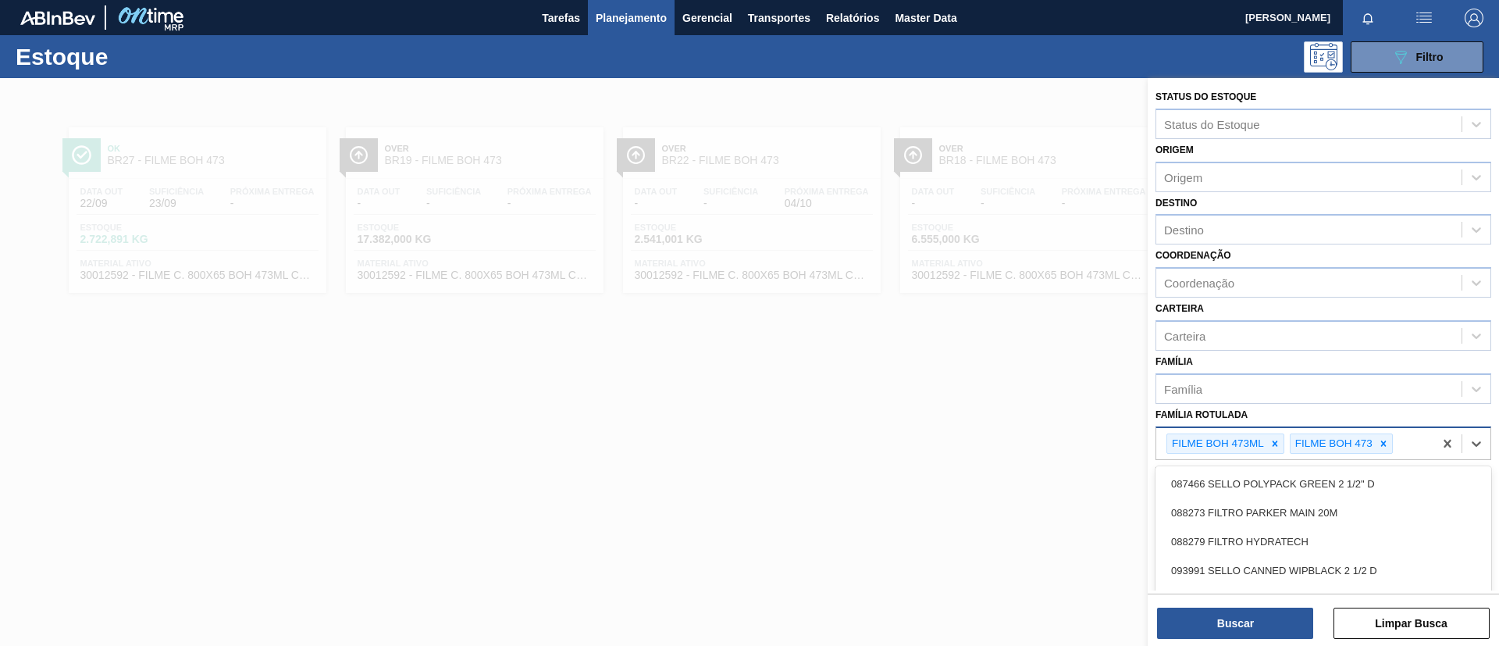
click at [1306, 450] on div "FILME BOH 473" at bounding box center [1332, 444] width 84 height 20
click at [1275, 439] on icon at bounding box center [1274, 443] width 11 height 11
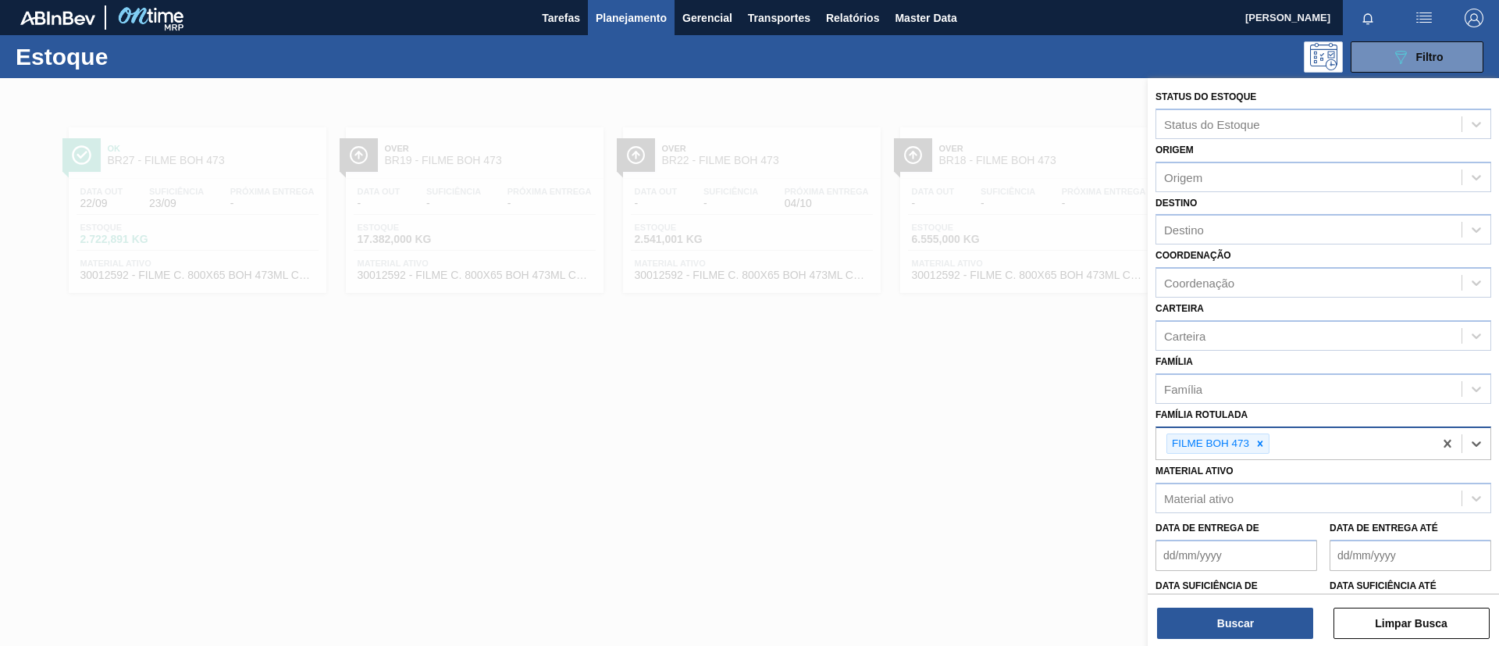
click at [1275, 439] on div "FILME BOH 473" at bounding box center [1294, 444] width 277 height 32
click at [1254, 443] on icon at bounding box center [1259, 443] width 11 height 11
paste Rotulada "FILME GCA ZERO 350ML PS"
type Rotulada "FILME GCA ZERO 350ML PS"
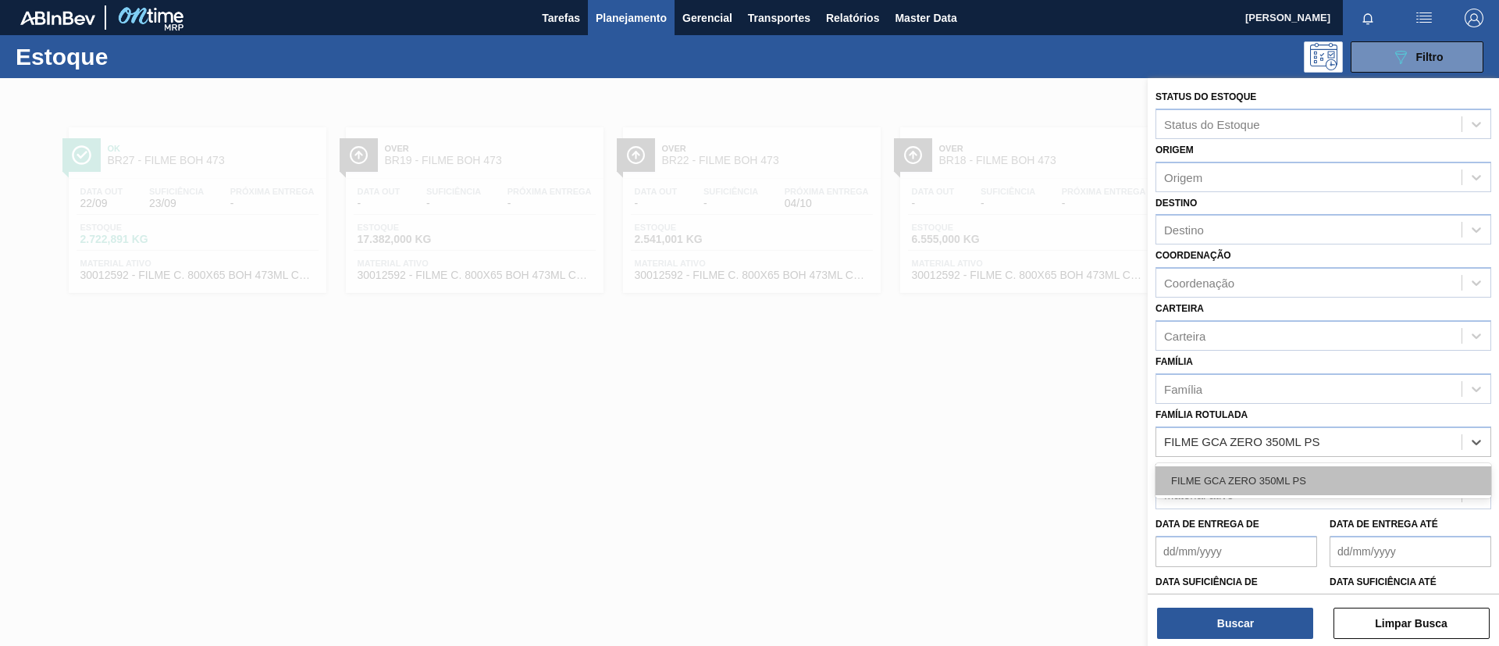
click at [1278, 474] on div "FILME GCA ZERO 350ML PS" at bounding box center [1323, 480] width 336 height 29
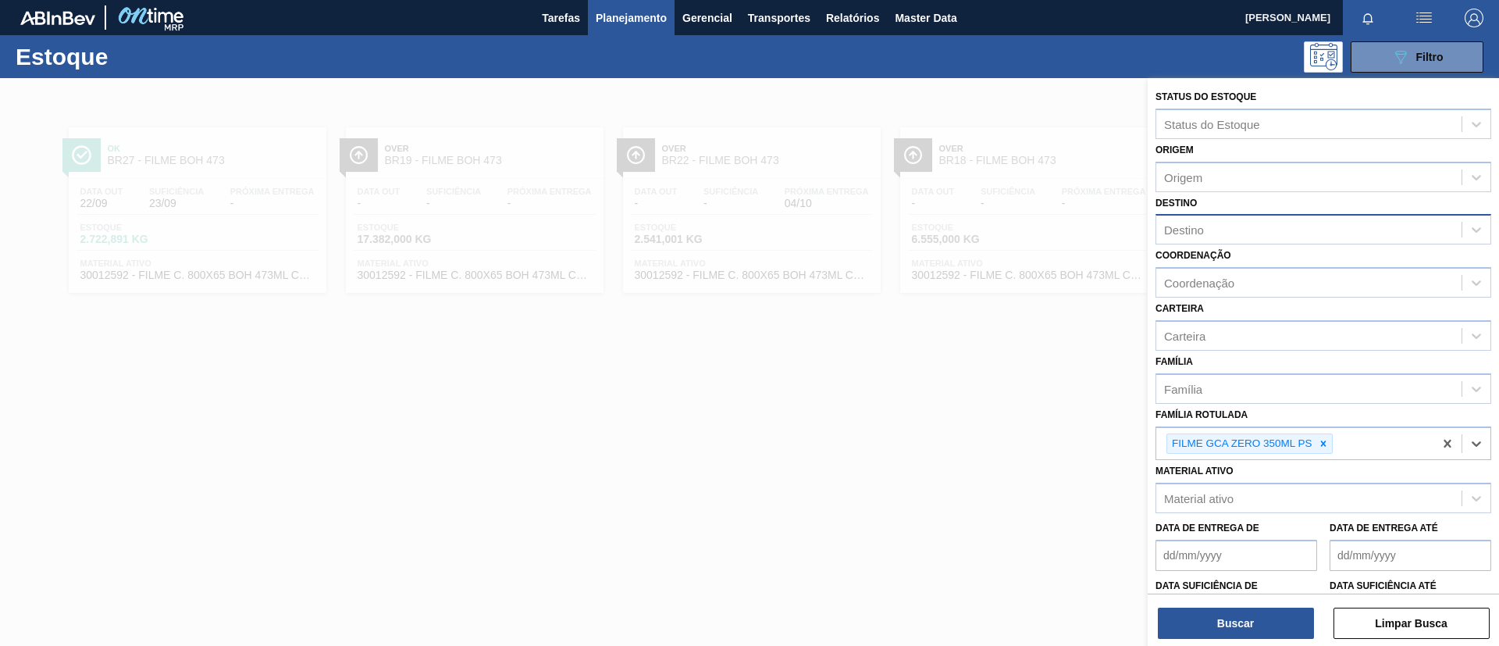
click at [1195, 226] on div "Destino" at bounding box center [1184, 229] width 40 height 13
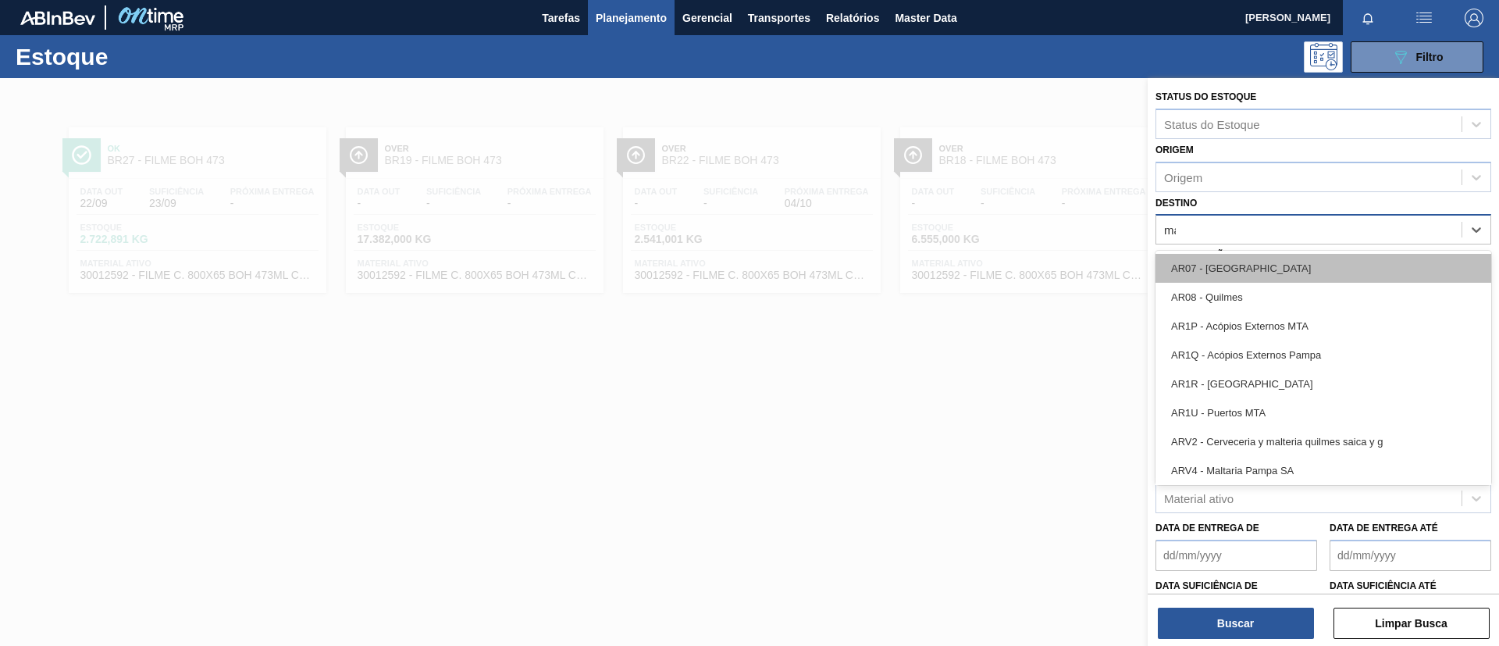
type input "maca"
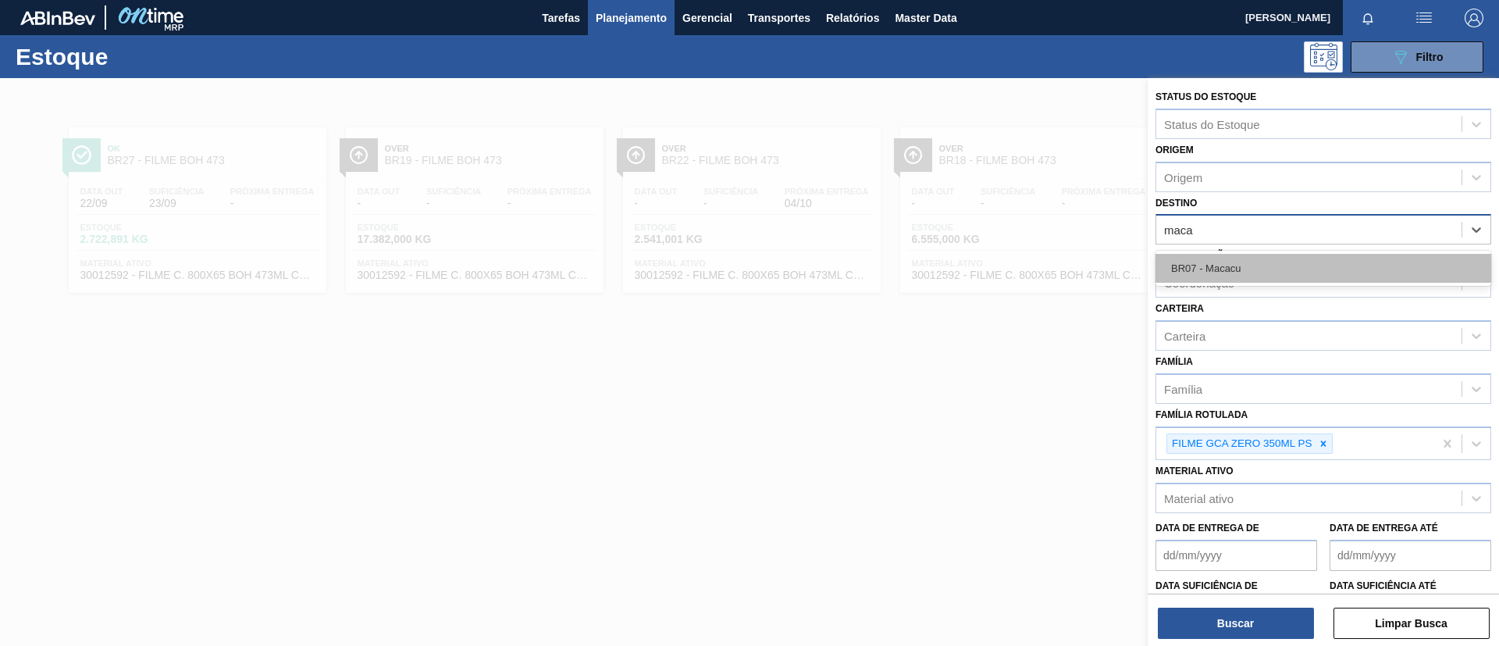
click at [1219, 265] on div "BR07 - Macacu" at bounding box center [1323, 268] width 336 height 29
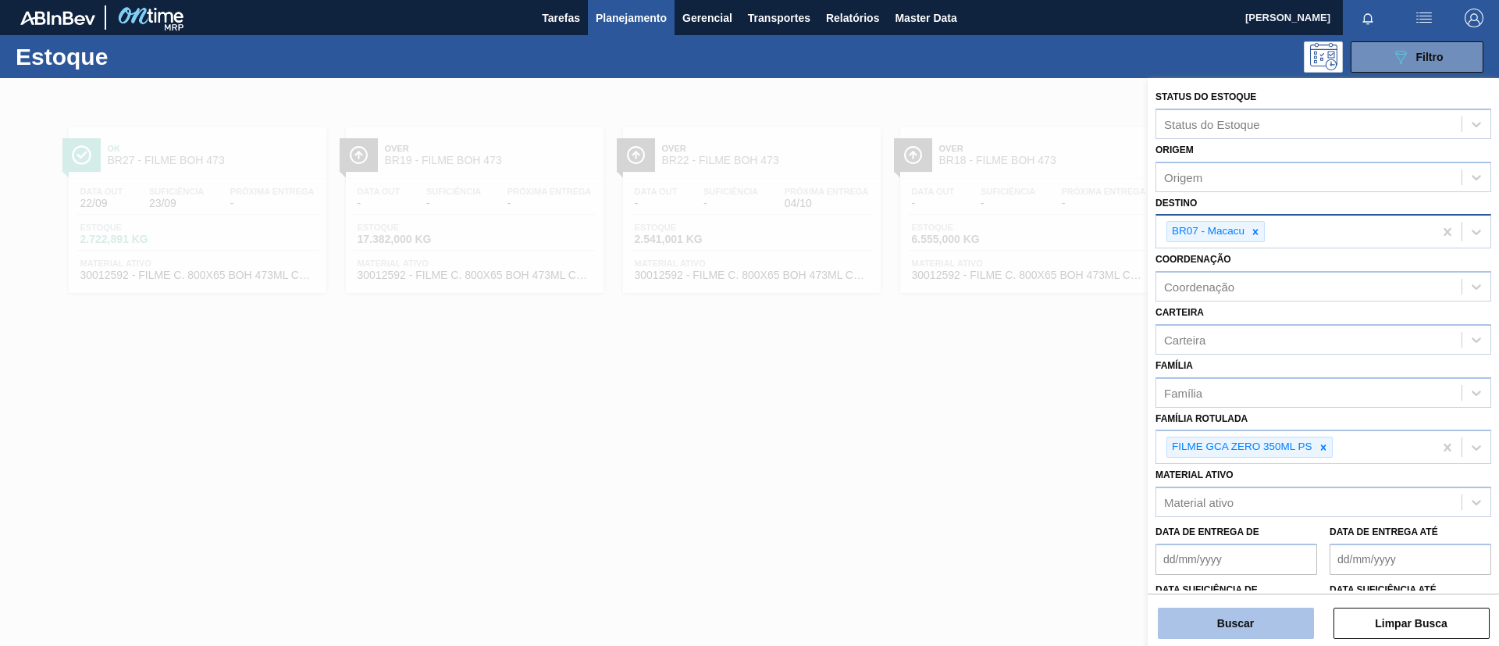
click at [1243, 617] on button "Buscar" at bounding box center [1236, 622] width 156 height 31
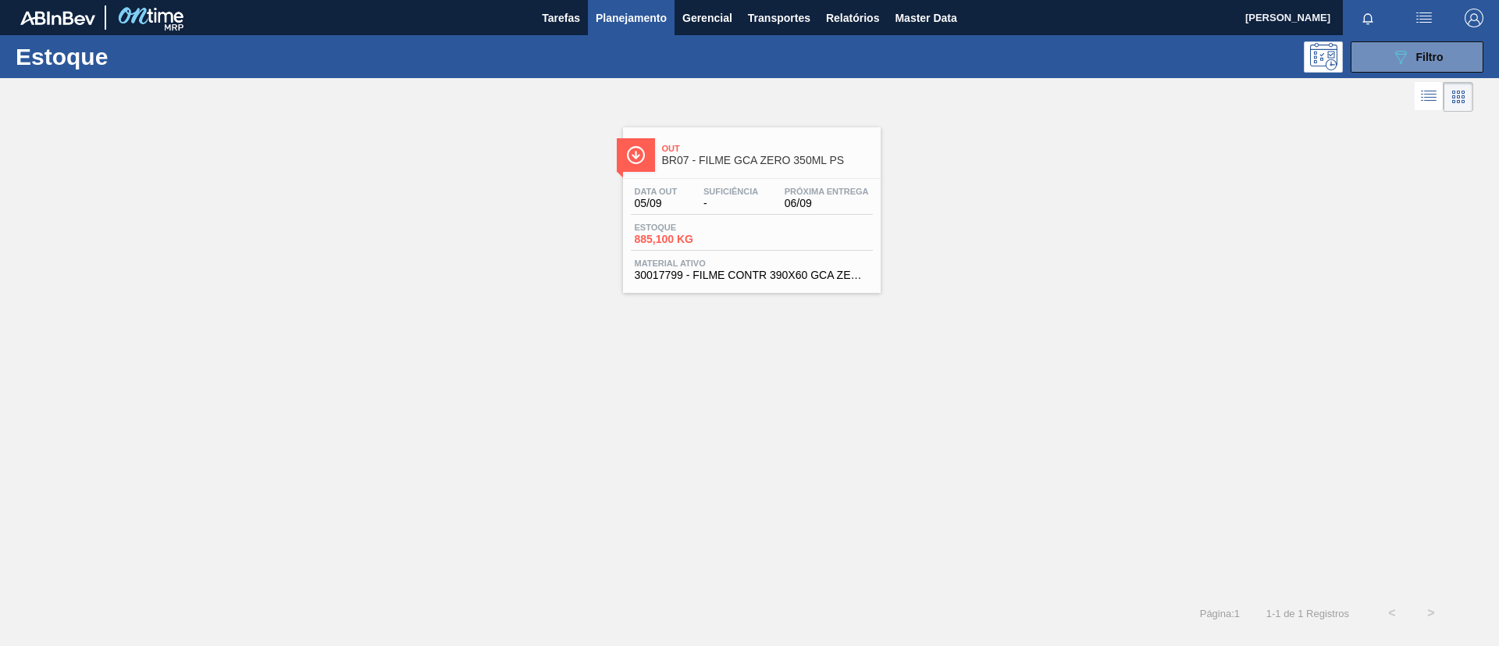
click at [735, 167] on div "Out BR07 - FILME GCA ZERO 350ML PS" at bounding box center [767, 154] width 211 height 35
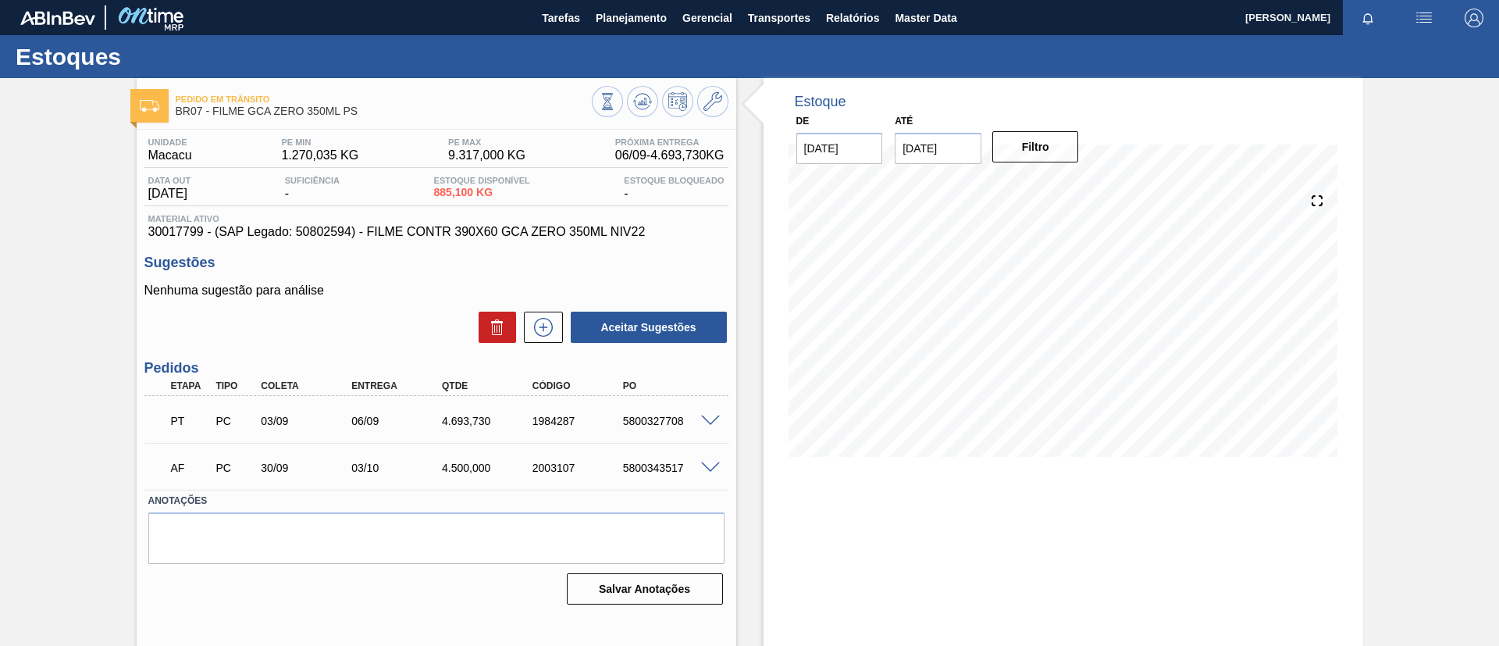
click at [706, 422] on span at bounding box center [710, 421] width 19 height 12
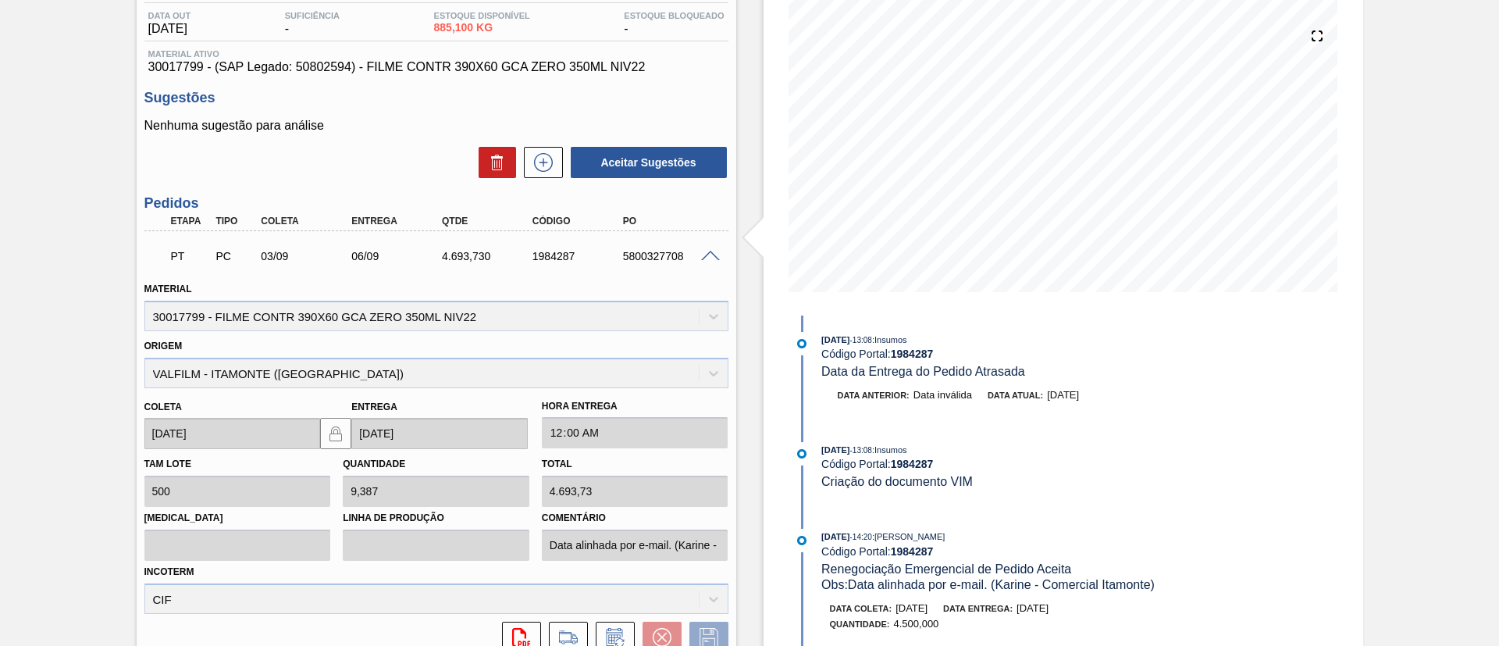
scroll to position [116, 0]
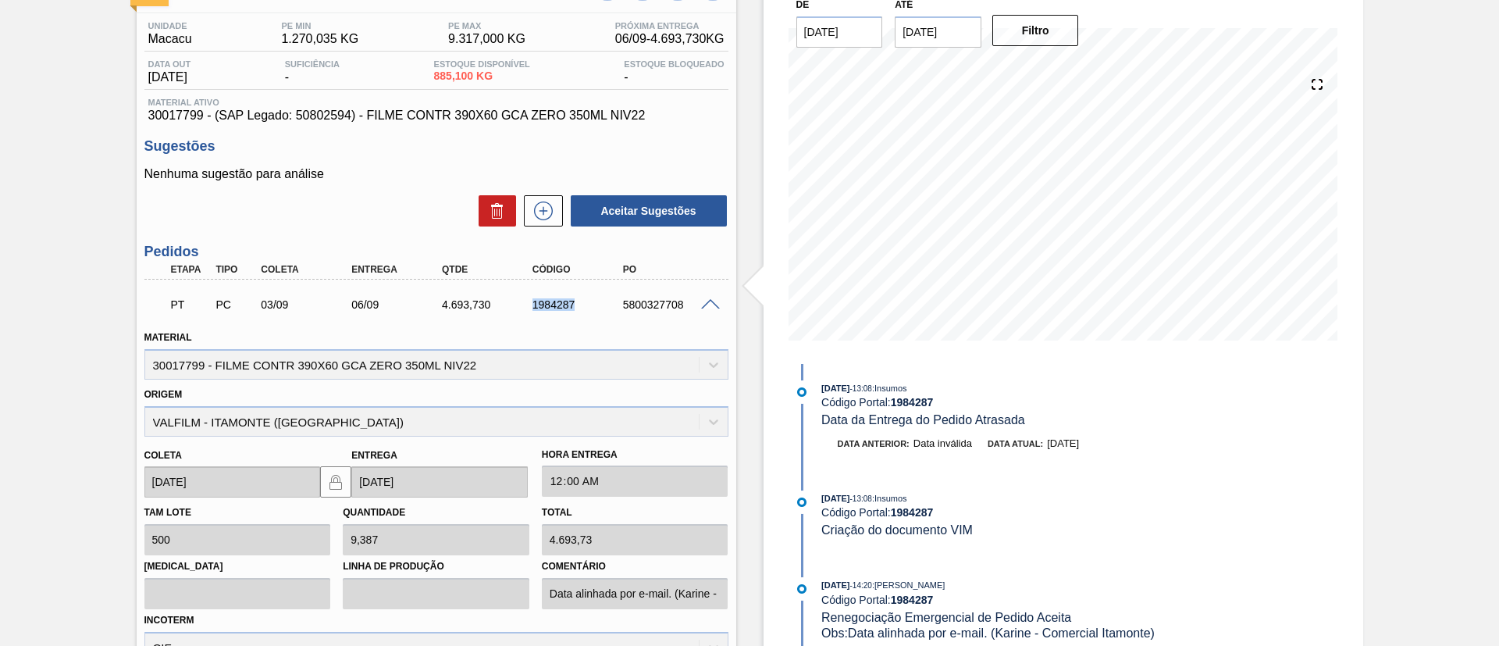
drag, startPoint x: 532, startPoint y: 305, endPoint x: 583, endPoint y: 309, distance: 51.7
click at [583, 309] on div "1984287" at bounding box center [567, 304] width 91 height 12
copy div "1984287"
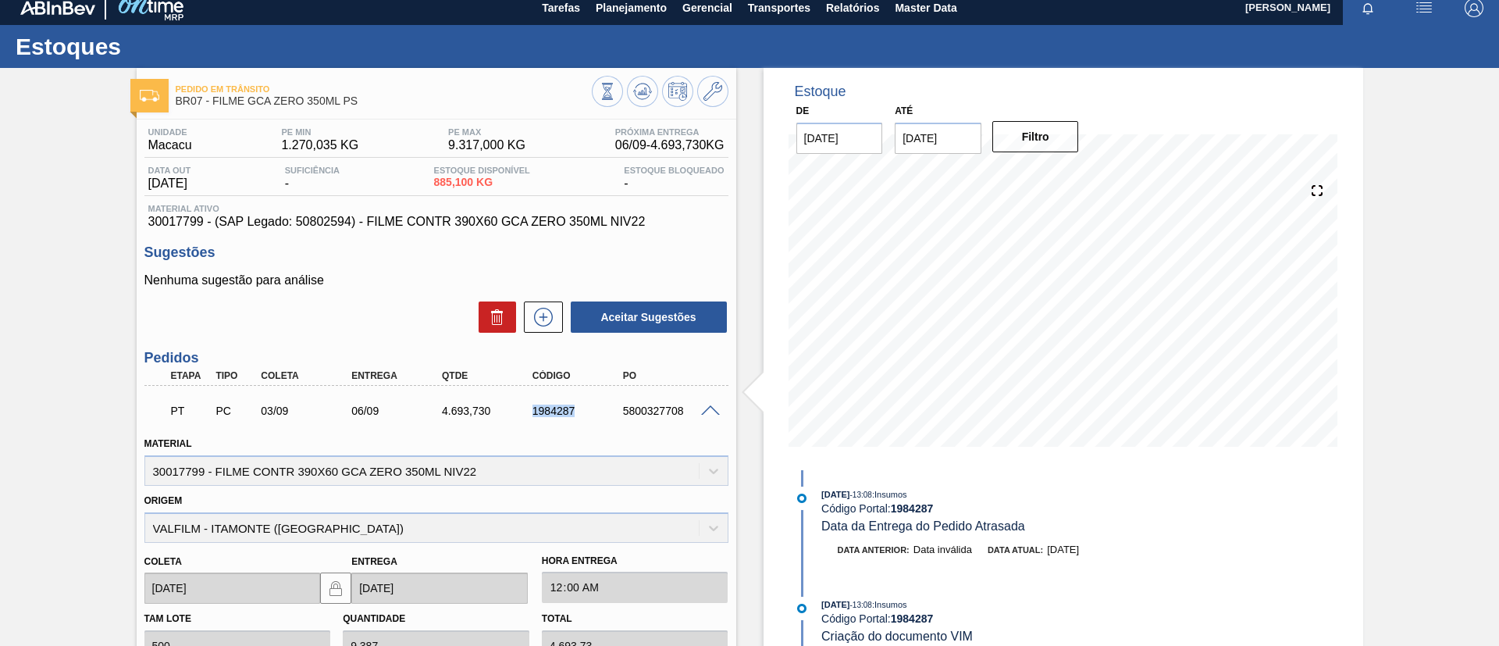
scroll to position [0, 0]
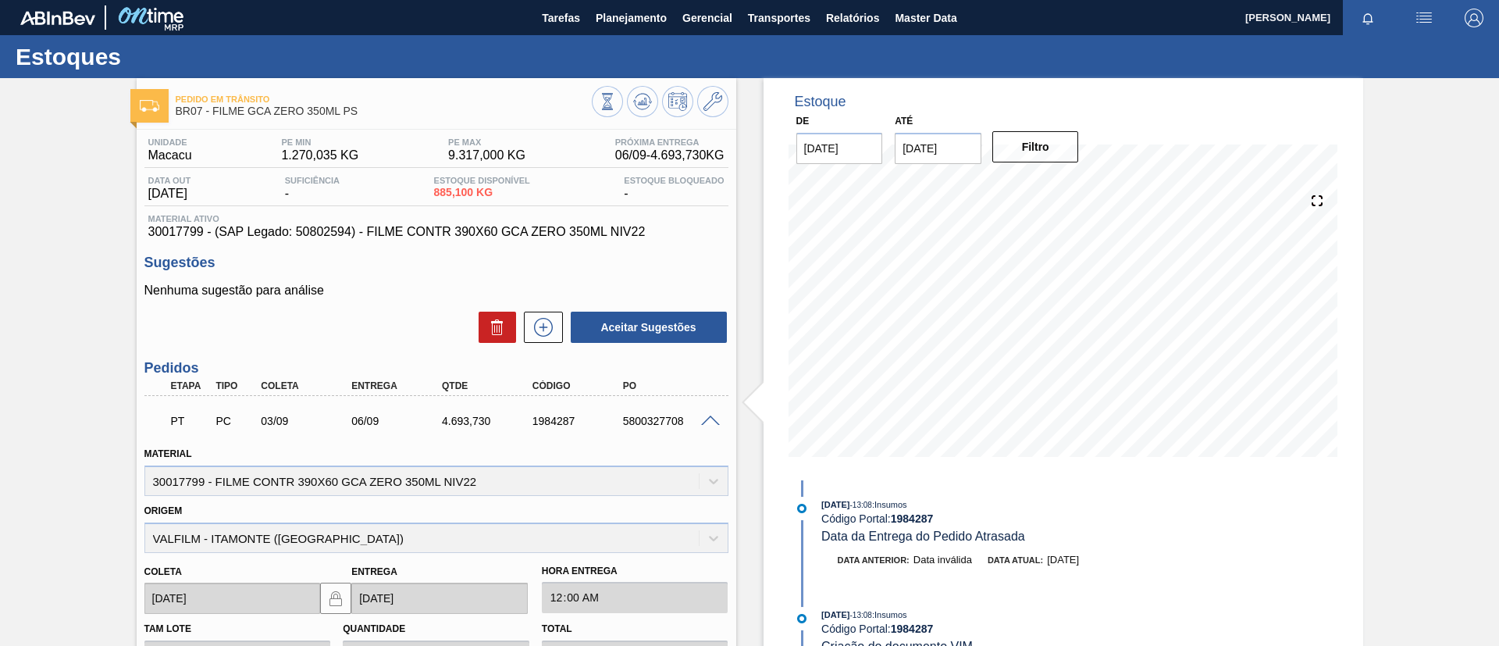
click at [706, 418] on span at bounding box center [710, 421] width 19 height 12
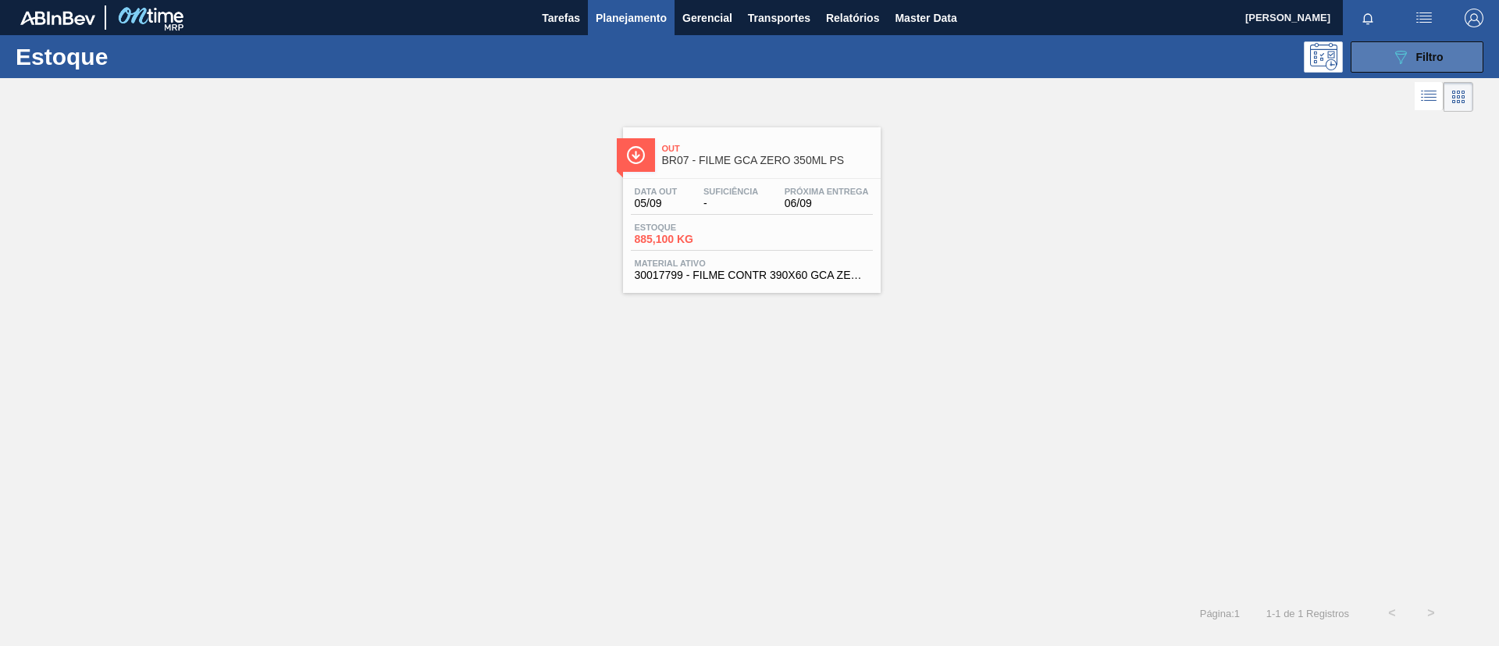
click at [1391, 58] on icon "089F7B8B-B2A5-4AFE-B5C0-19BA573D28AC" at bounding box center [1400, 57] width 19 height 19
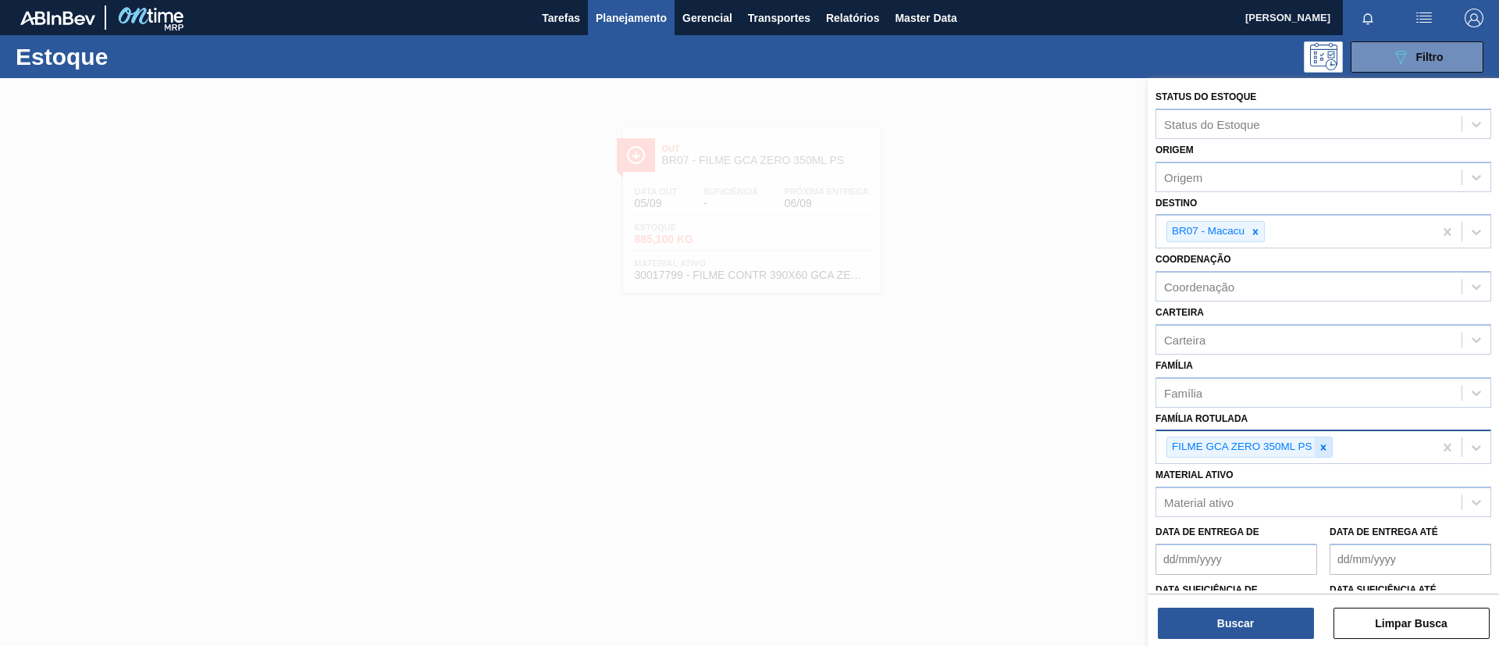
click at [1323, 442] on icon at bounding box center [1323, 447] width 11 height 11
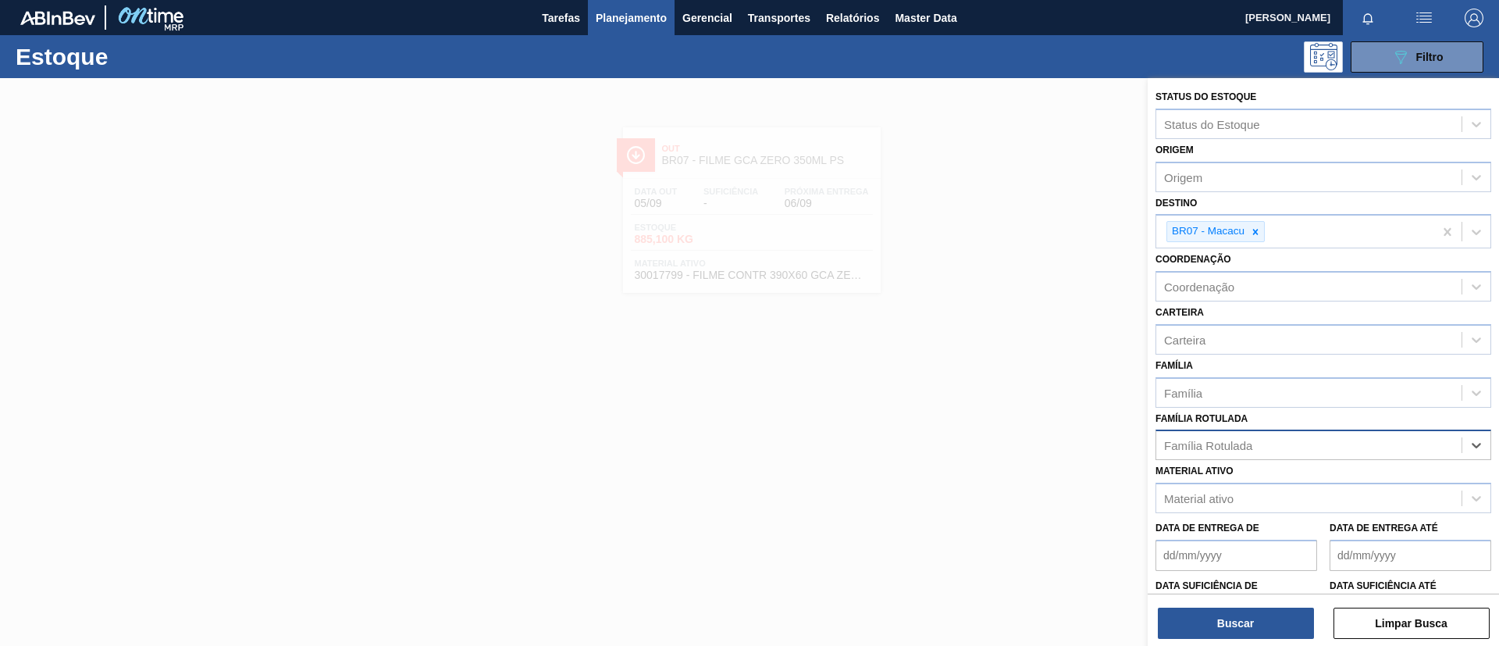
paste Rotulada "FILME GCA 350ML PS"
type Rotulada "FILME GCA 350ML PS"
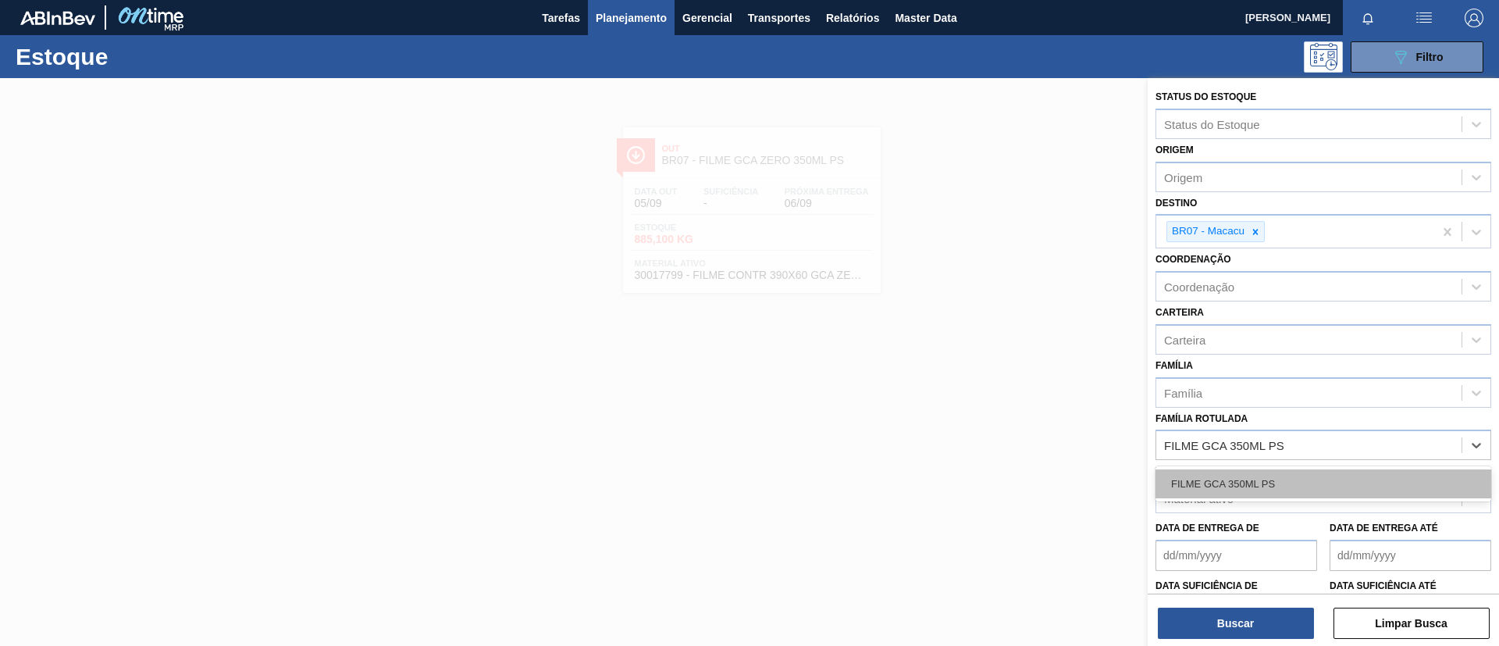
click at [1286, 473] on div "FILME GCA 350ML PS" at bounding box center [1323, 483] width 336 height 29
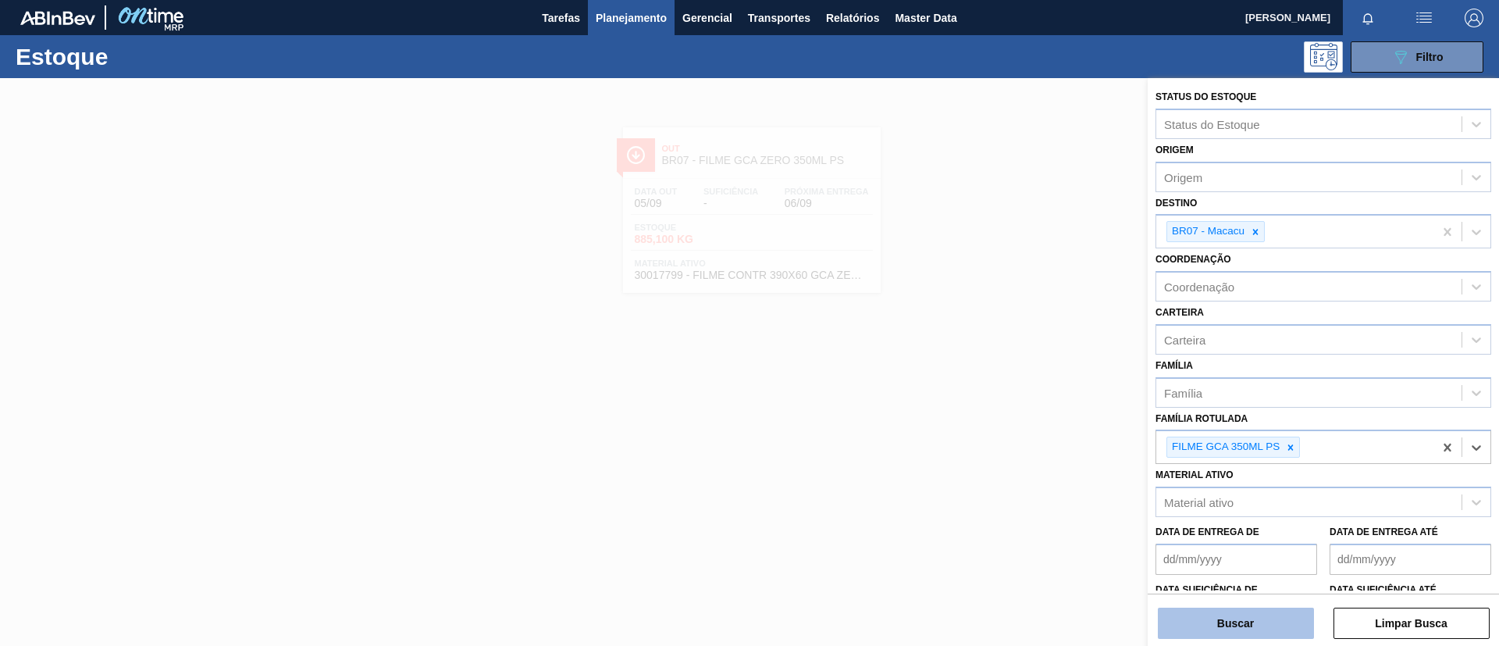
click at [1249, 631] on button "Buscar" at bounding box center [1236, 622] width 156 height 31
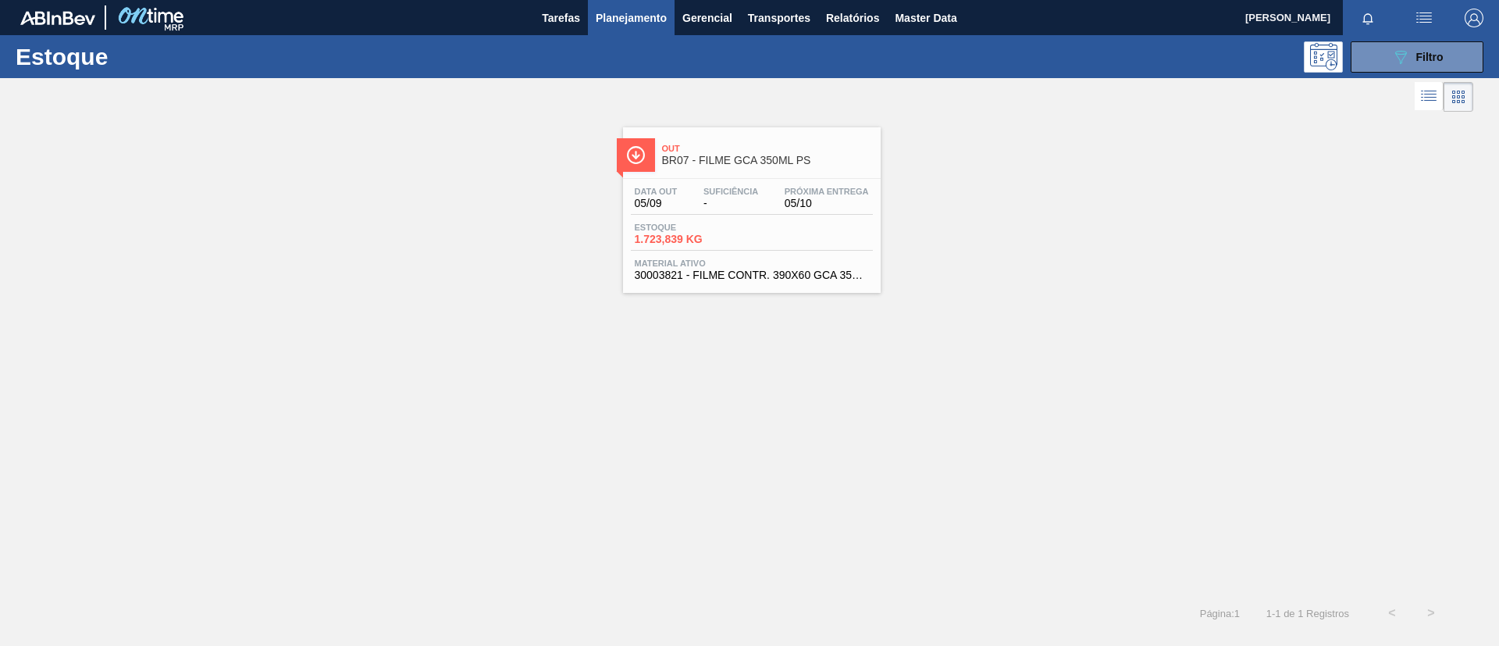
click at [722, 128] on div "Out BR07 - FILME GCA 350ML PS" at bounding box center [752, 148] width 258 height 43
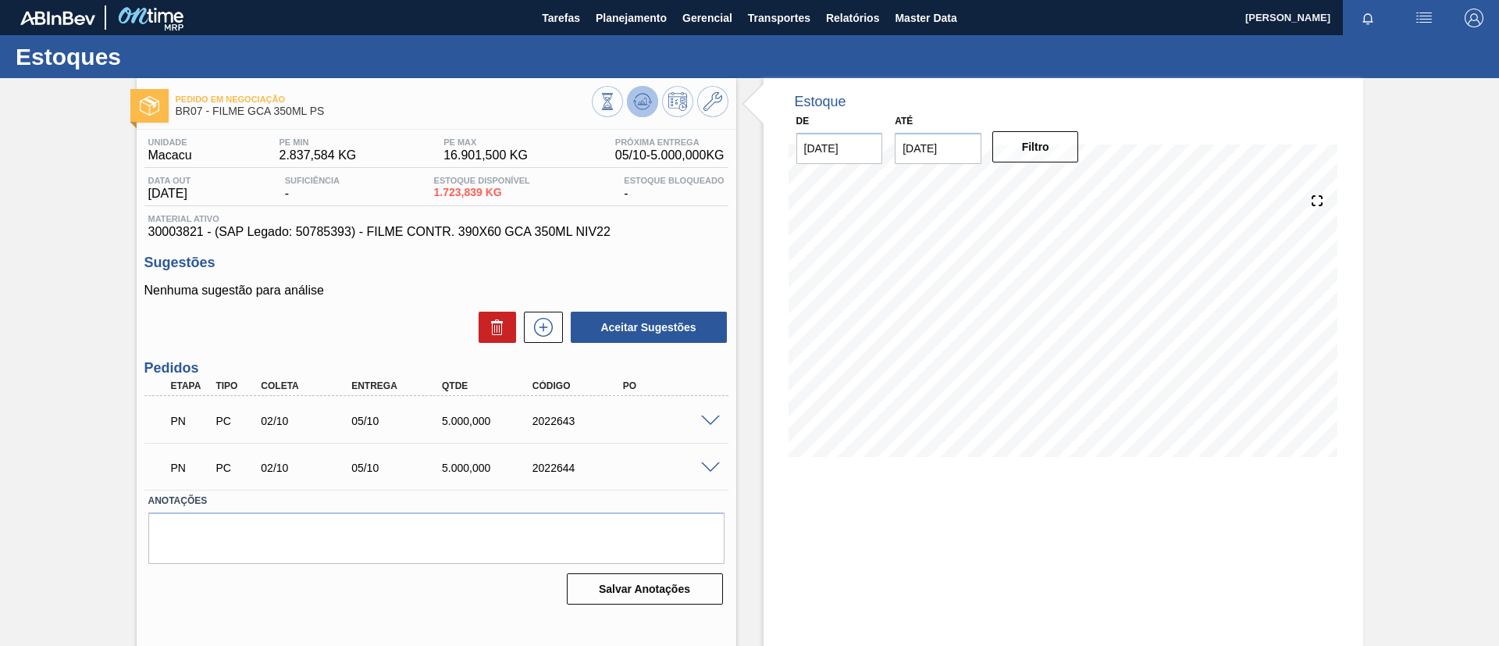
click at [635, 105] on icon at bounding box center [642, 101] width 19 height 19
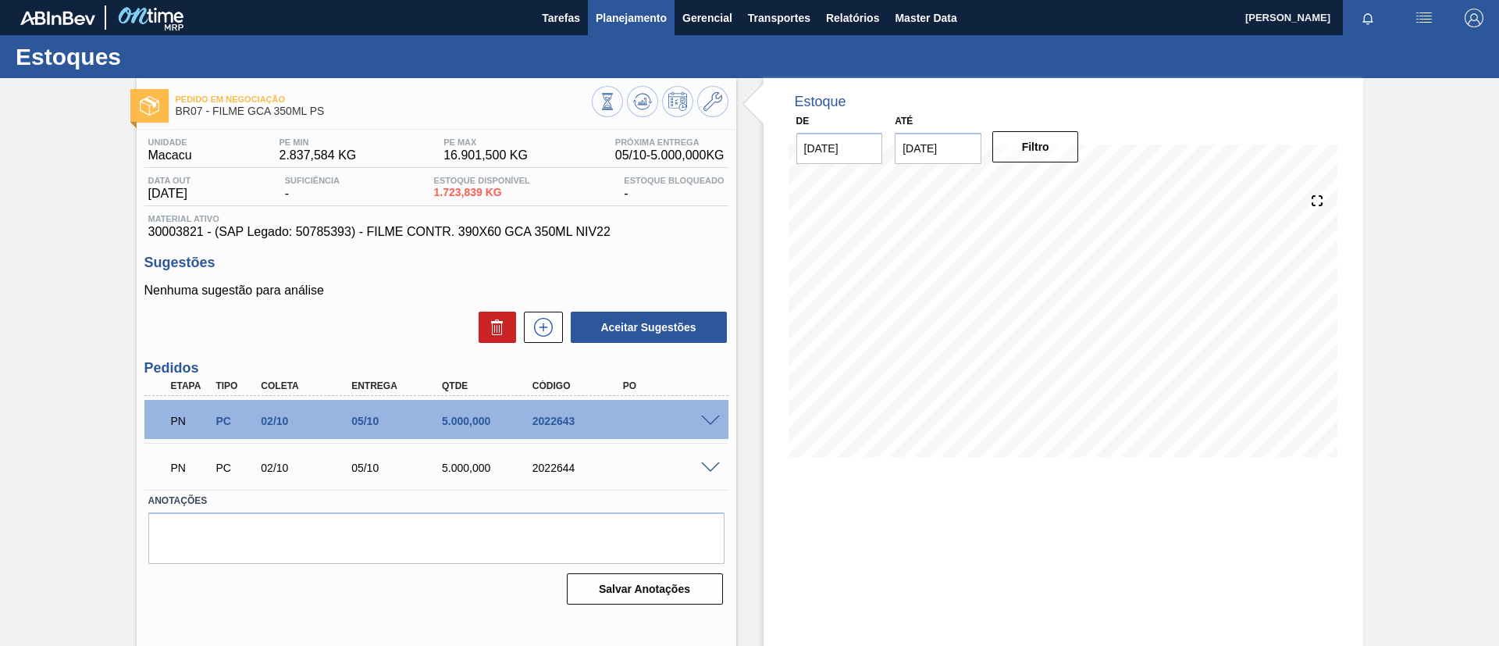
click at [610, 32] on button "Planejamento" at bounding box center [631, 17] width 87 height 35
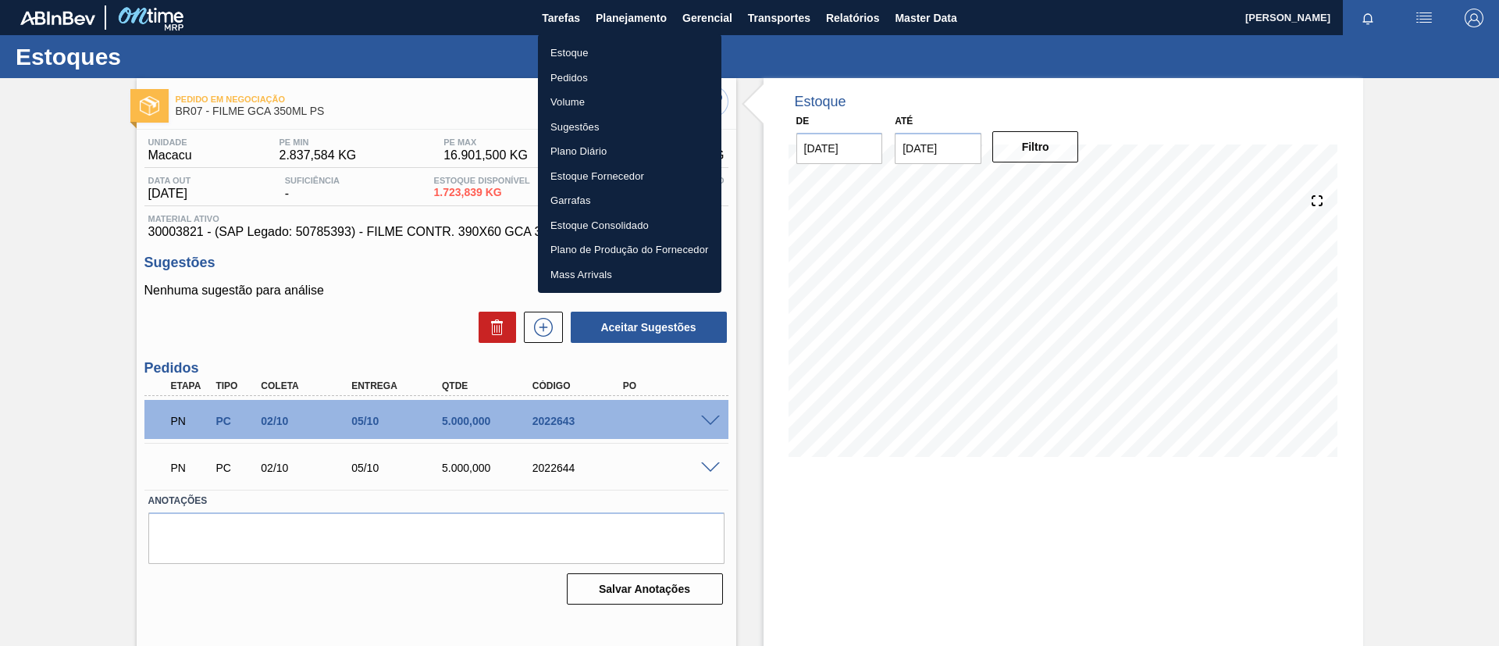
click at [602, 43] on li "Estoque" at bounding box center [629, 53] width 183 height 25
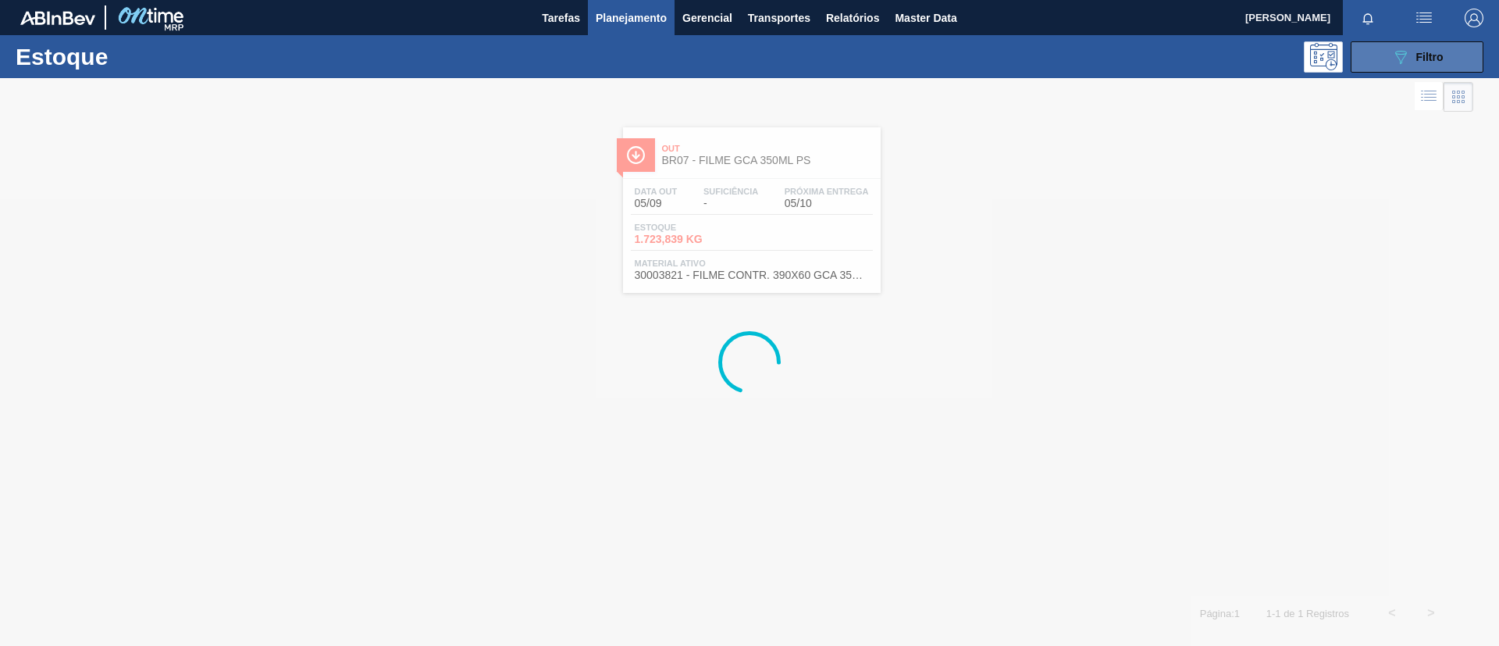
click at [1422, 52] on span "Filtro" at bounding box center [1429, 57] width 27 height 12
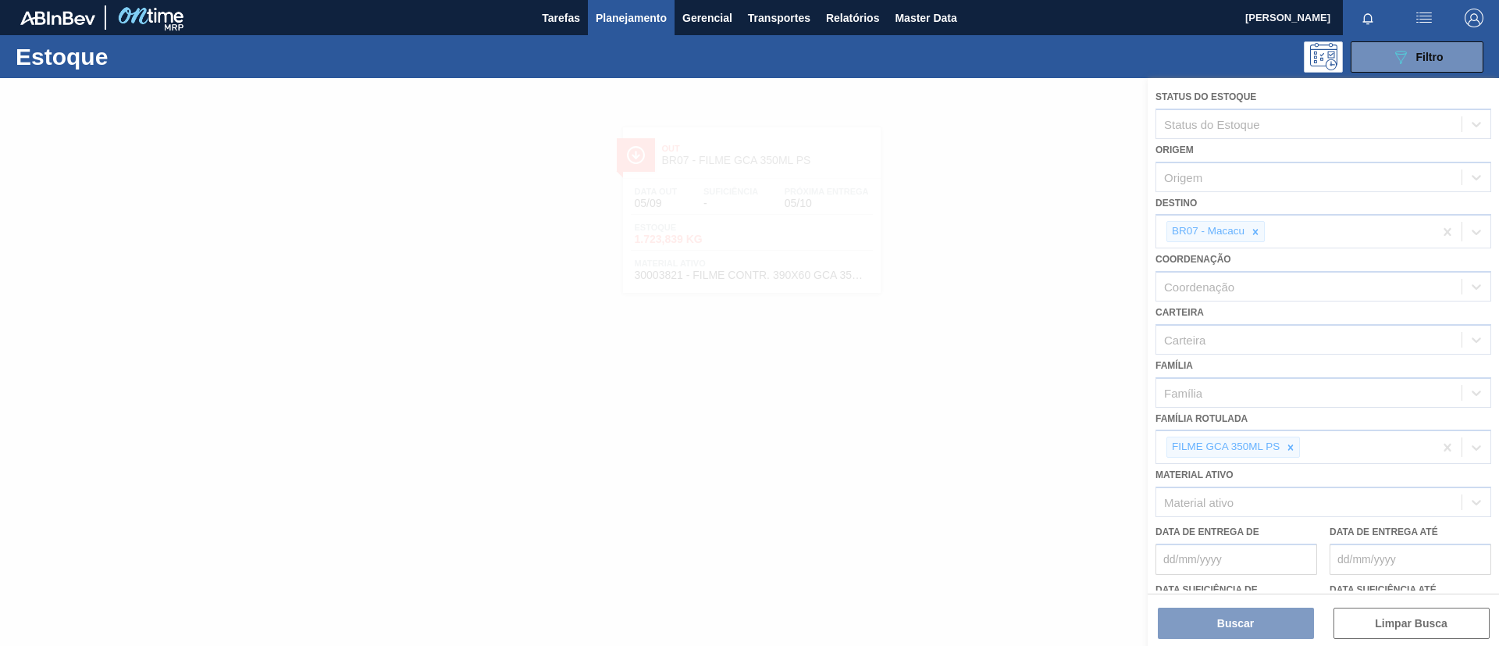
click at [1290, 449] on div at bounding box center [749, 362] width 1499 height 568
click at [1290, 447] on div at bounding box center [749, 362] width 1499 height 568
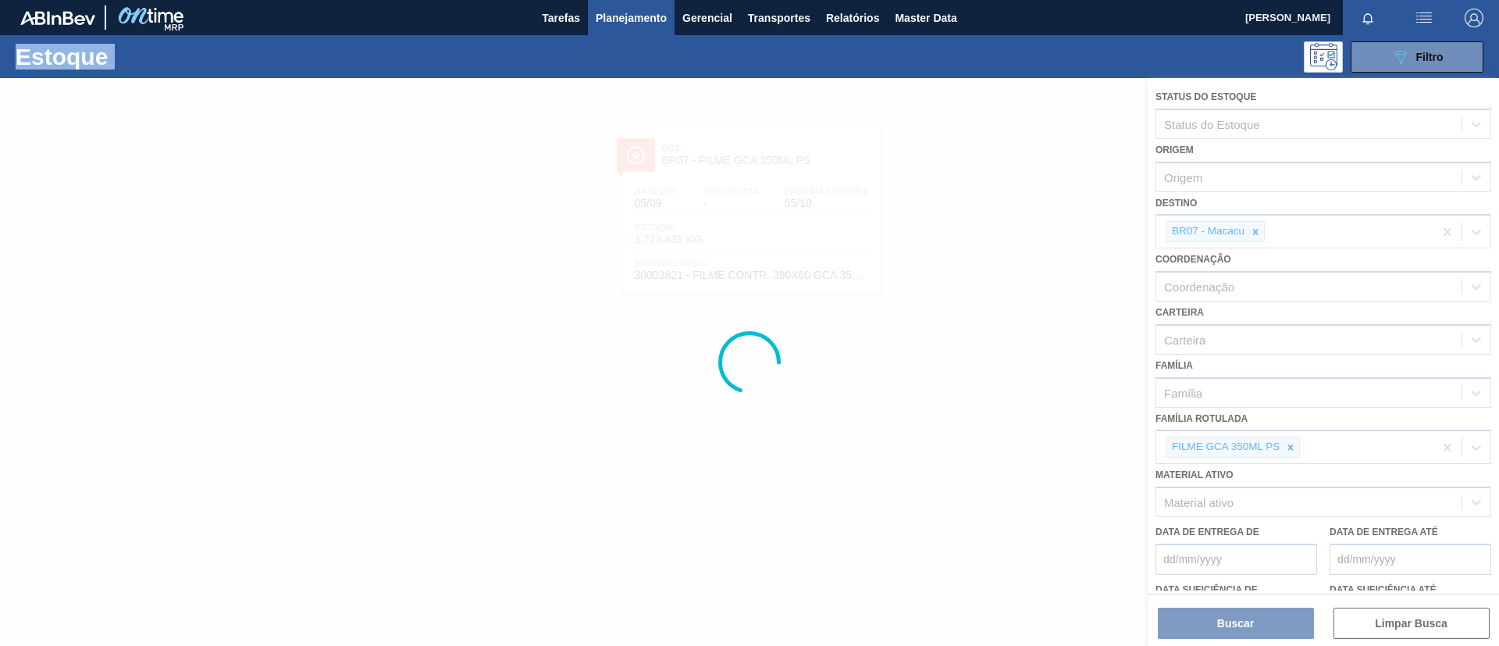
click at [1290, 447] on div at bounding box center [749, 362] width 1499 height 568
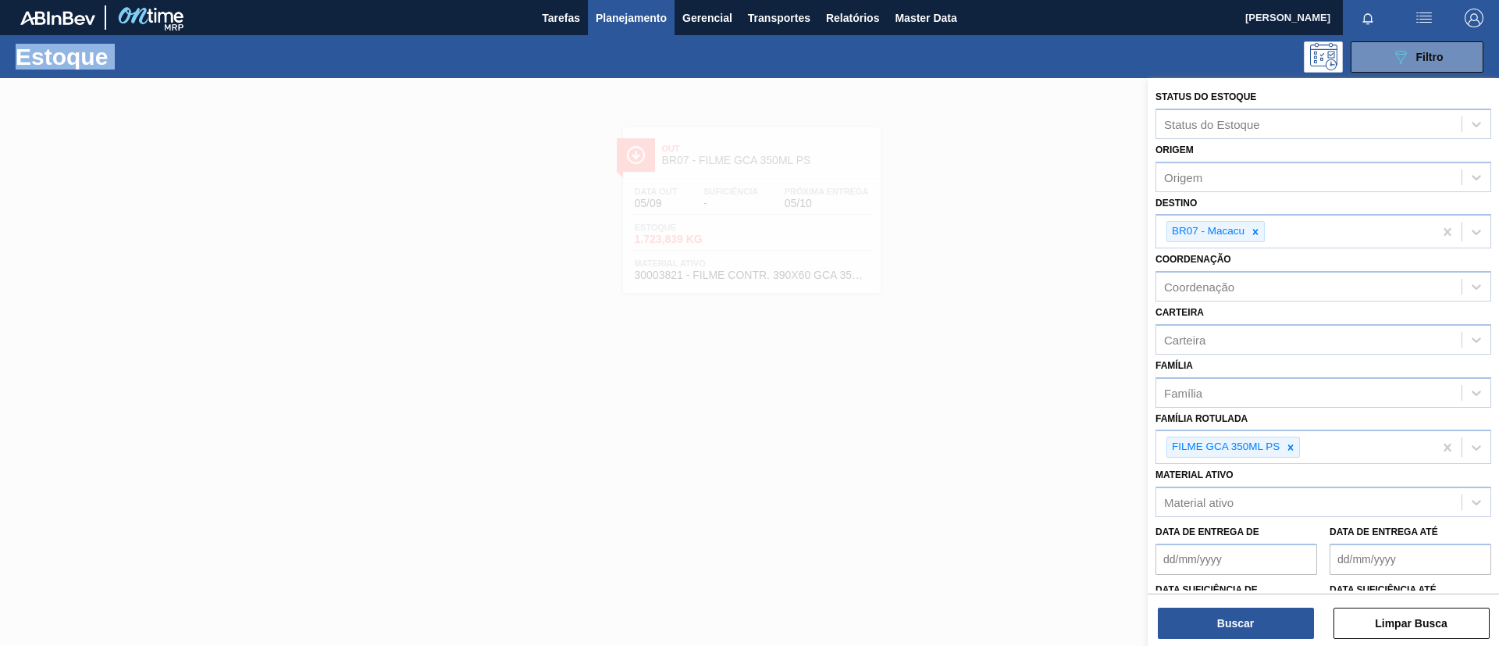
click at [1290, 447] on icon at bounding box center [1290, 446] width 5 height 5
paste Rotulada "FILME PC 350ML"
type Rotulada "FILME PC 350ML"
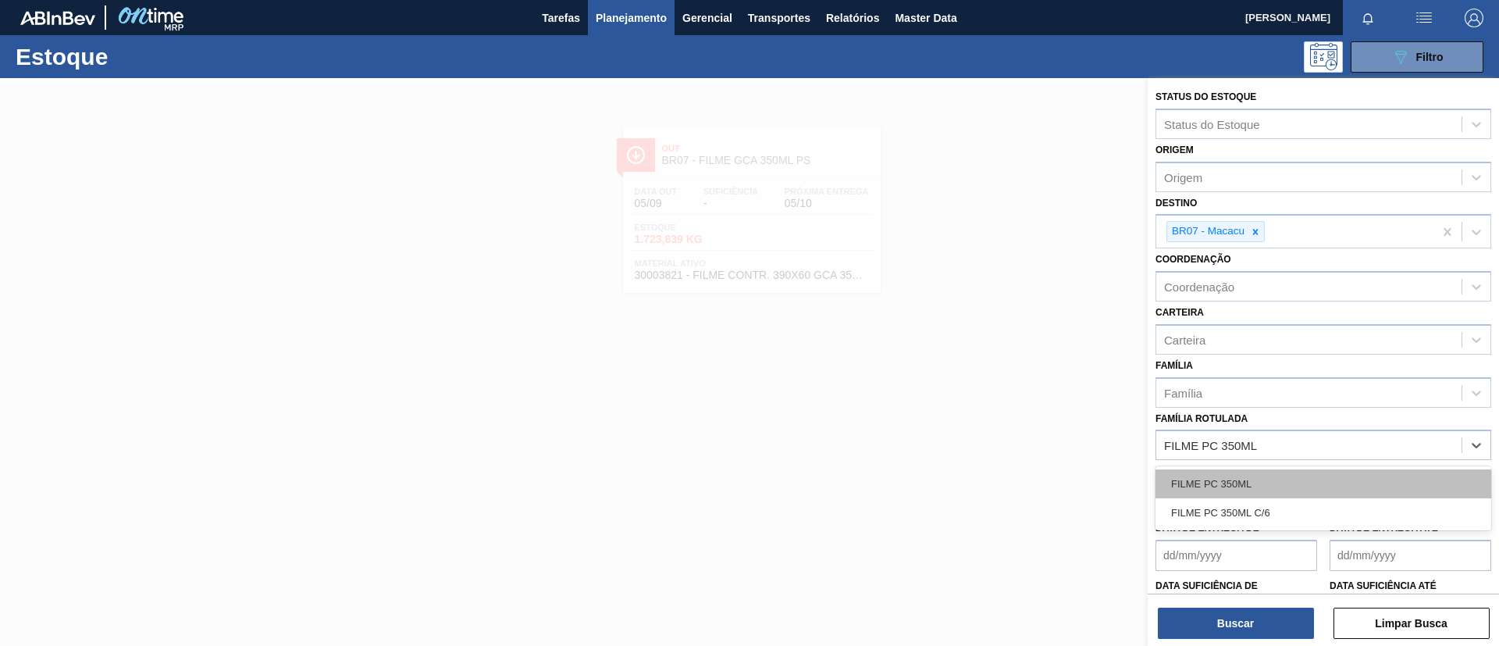
click at [1283, 479] on div "FILME PC 350ML" at bounding box center [1323, 483] width 336 height 29
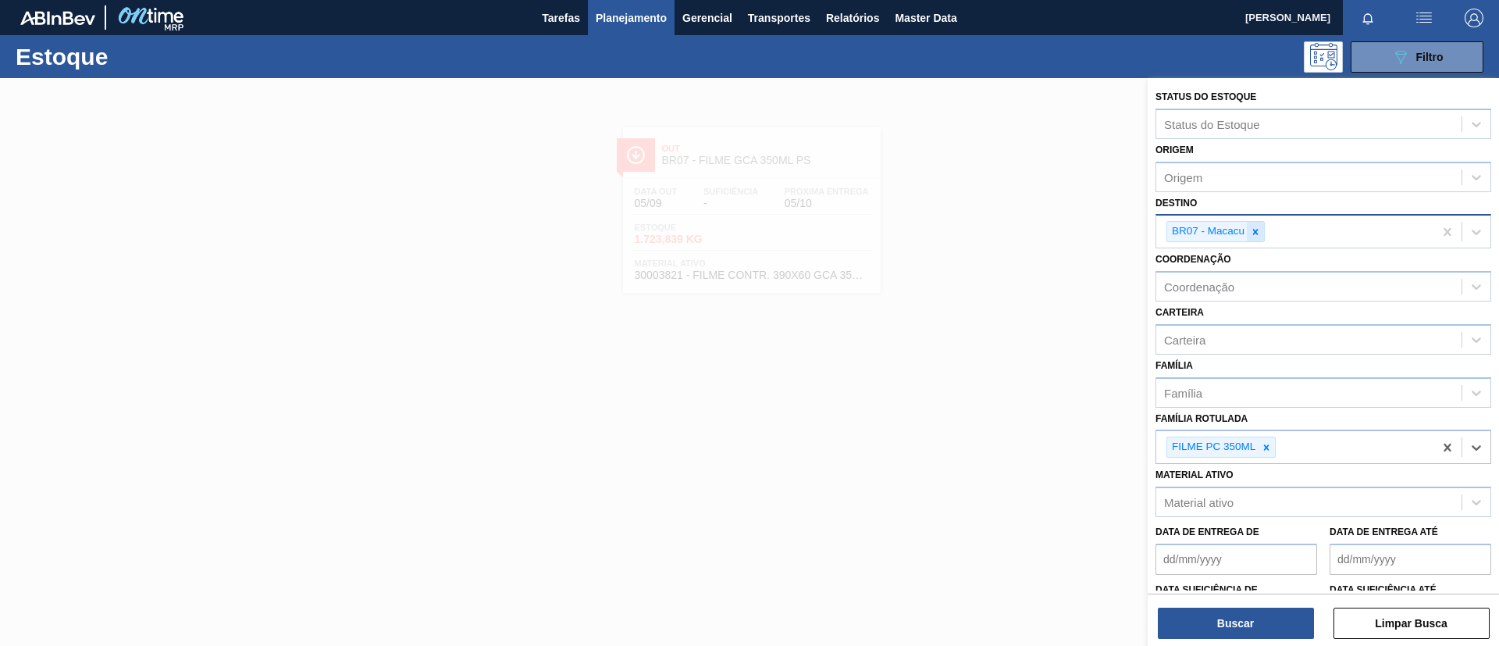
click at [1254, 228] on icon at bounding box center [1255, 231] width 11 height 11
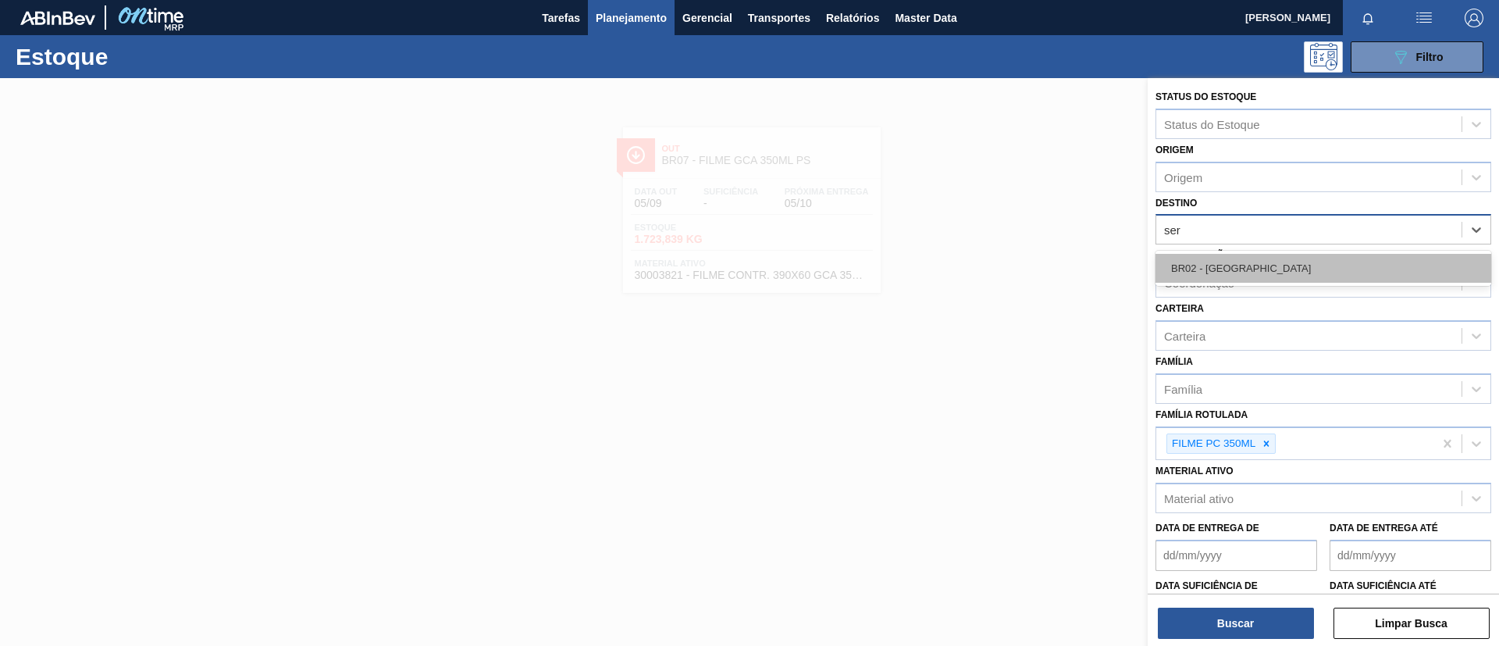
type input "serg"
click at [1250, 257] on div "BR02 - Sergipe" at bounding box center [1323, 268] width 336 height 29
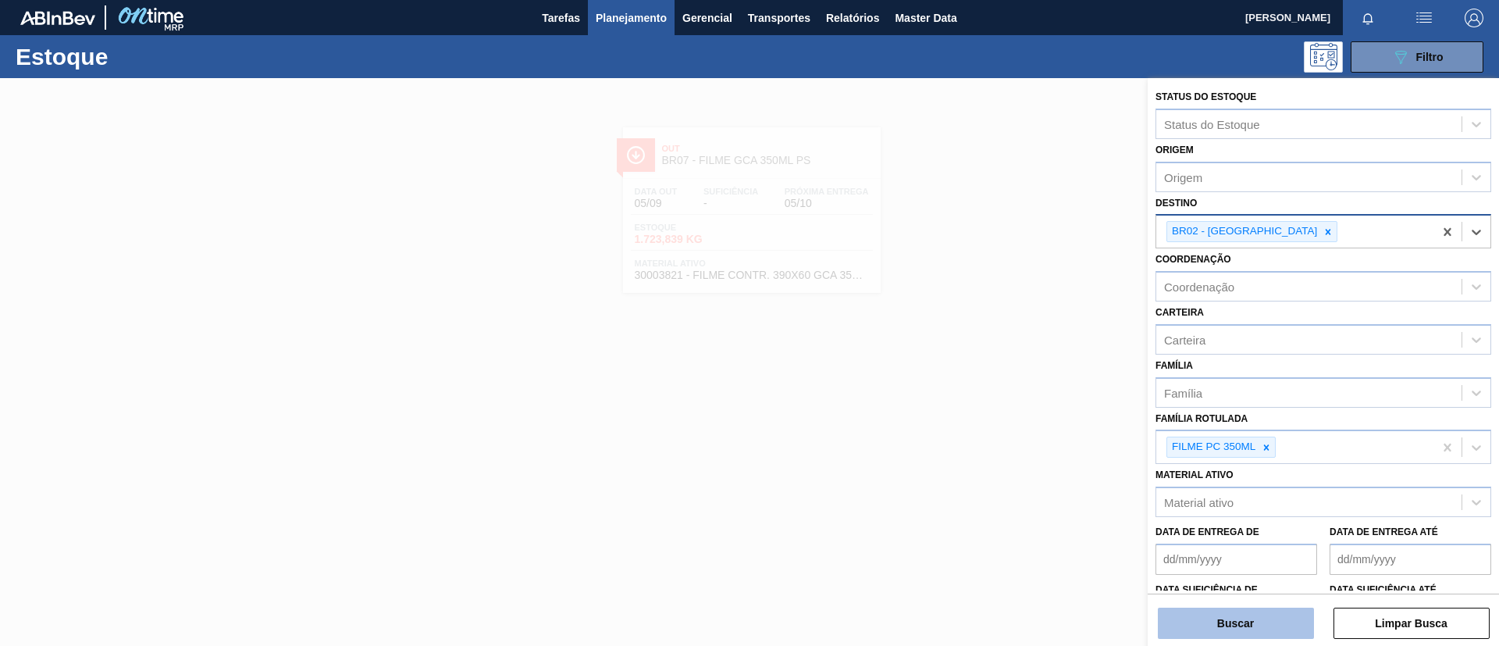
click at [1265, 616] on button "Buscar" at bounding box center [1236, 622] width 156 height 31
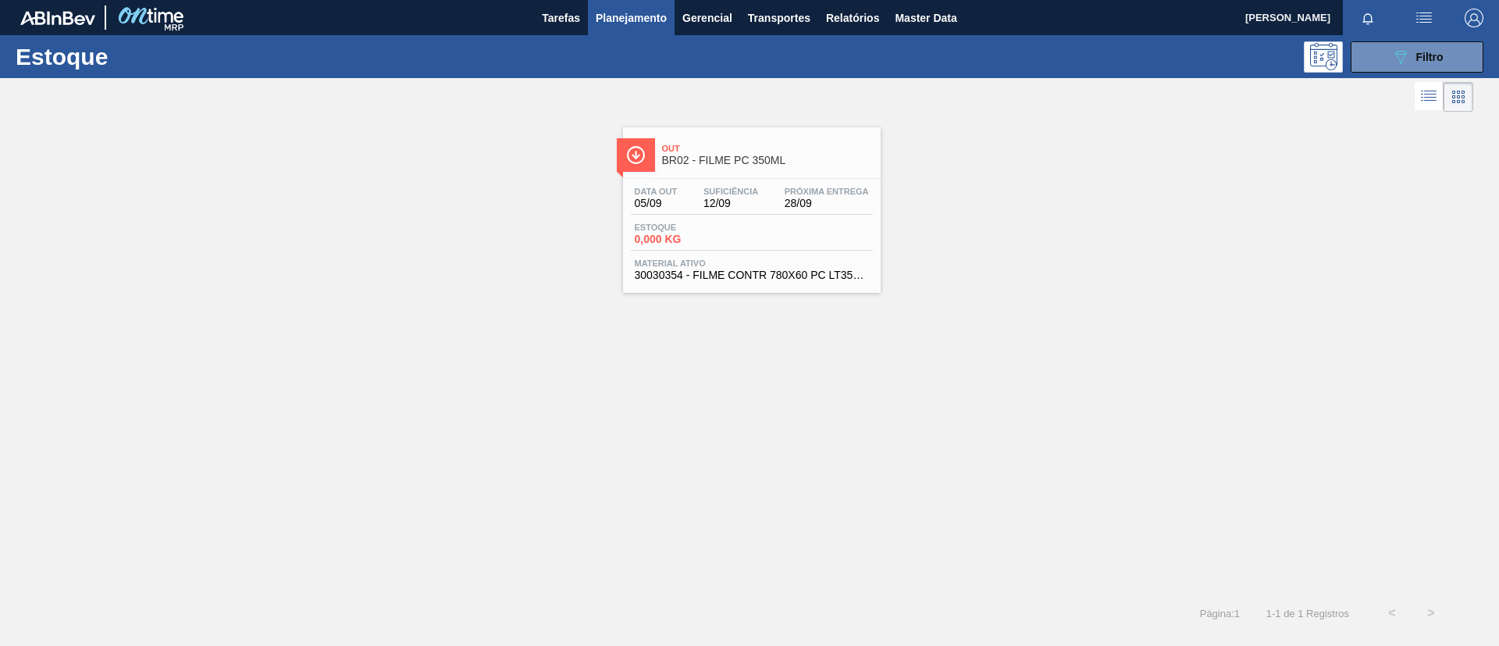
click at [720, 152] on span "Out" at bounding box center [767, 148] width 211 height 9
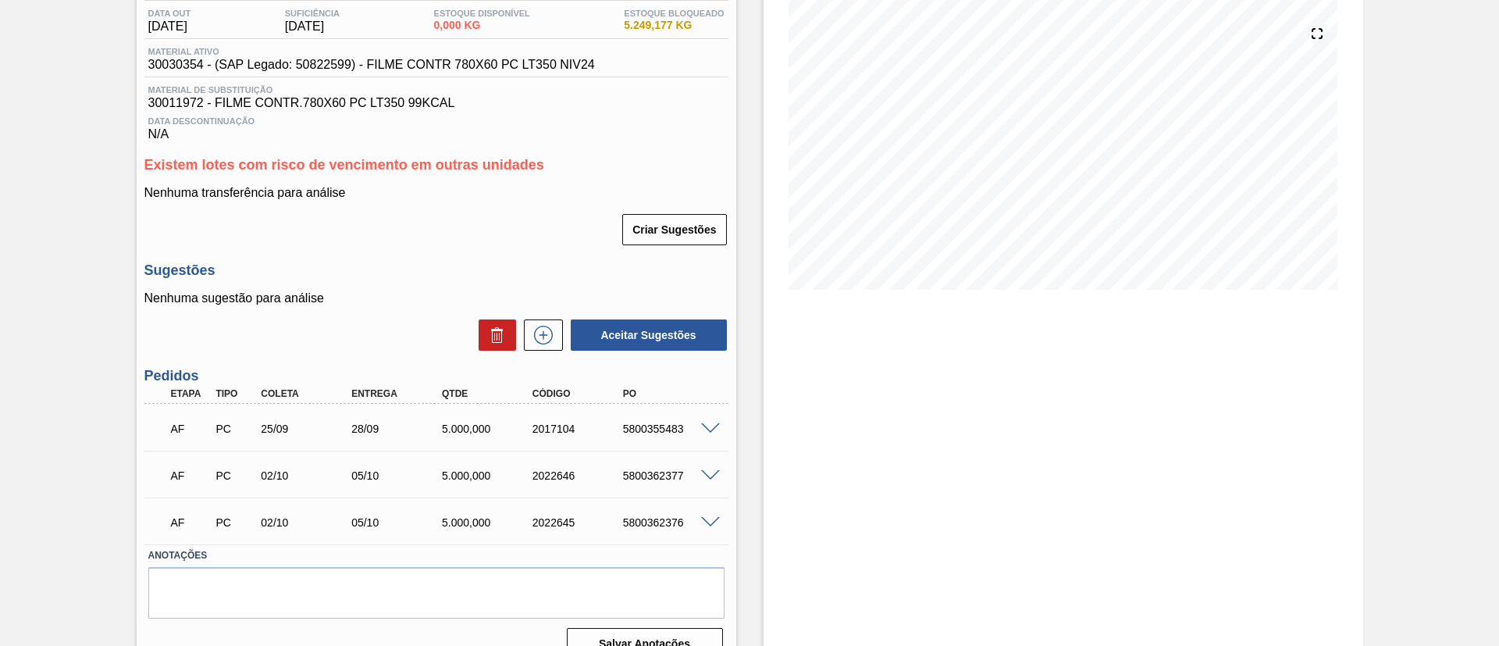
scroll to position [194, 0]
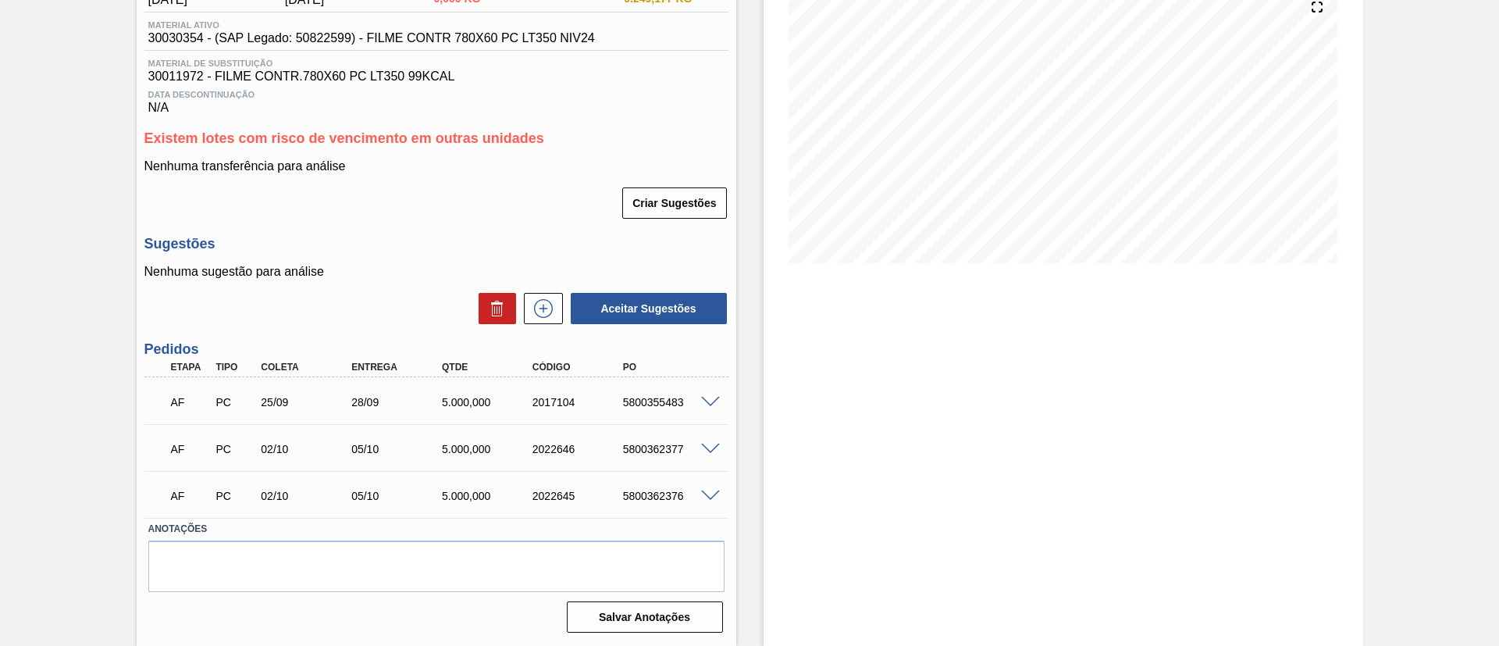
click at [701, 401] on span at bounding box center [710, 403] width 19 height 12
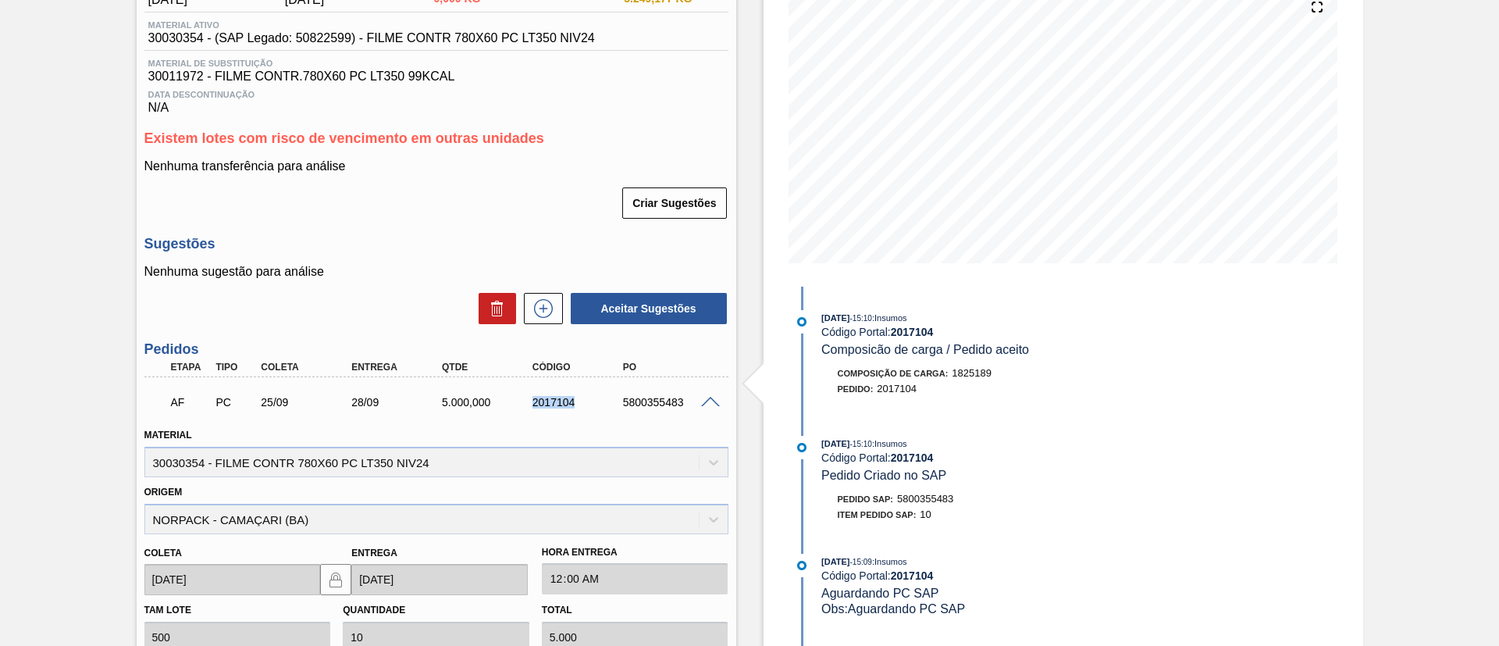
drag, startPoint x: 540, startPoint y: 411, endPoint x: 586, endPoint y: 412, distance: 46.1
click at [586, 412] on div "AF PC 25/09 28/09 5.000,000 2017104 5800355483" at bounding box center [432, 400] width 543 height 31
copy div "2017104"
click at [0, 338] on div "Aguardando Faturamento BR02 - FILME PC 350ML Unidade Sergipe PE MIN 2.662,605 K…" at bounding box center [749, 454] width 1499 height 1140
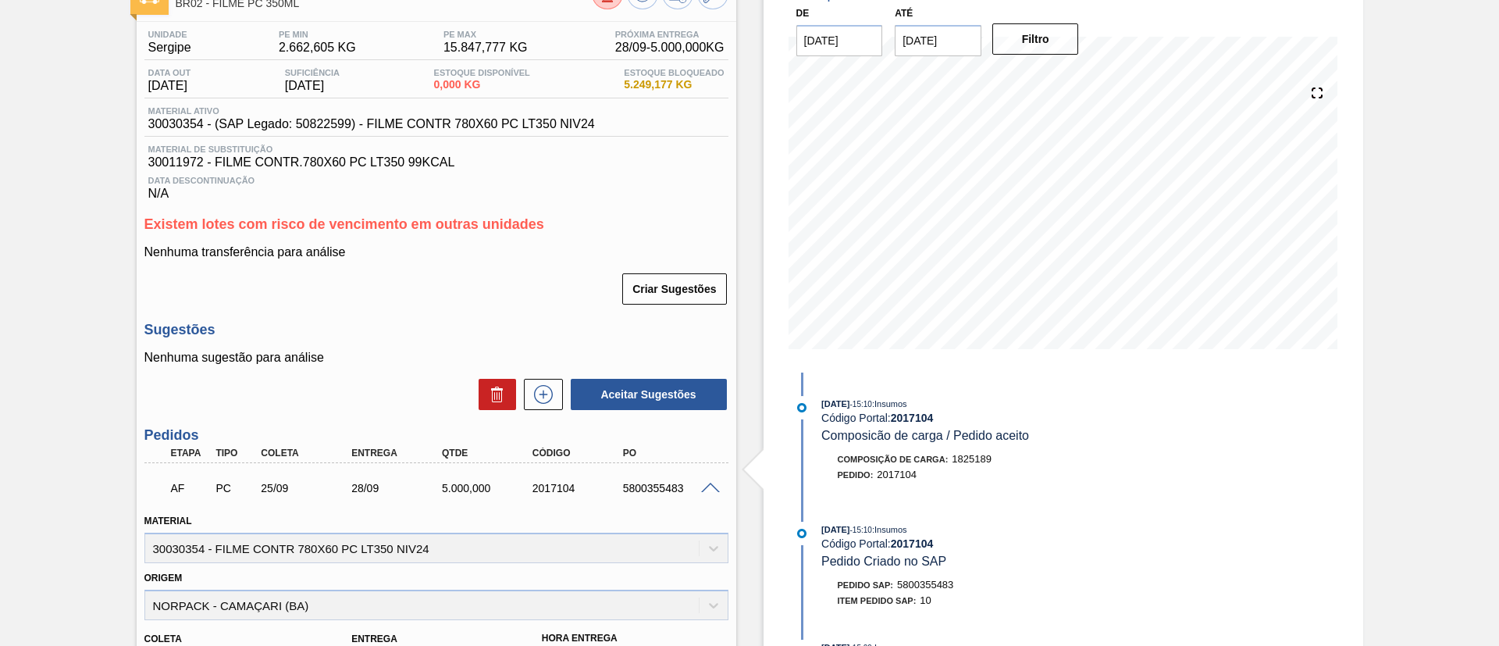
scroll to position [0, 0]
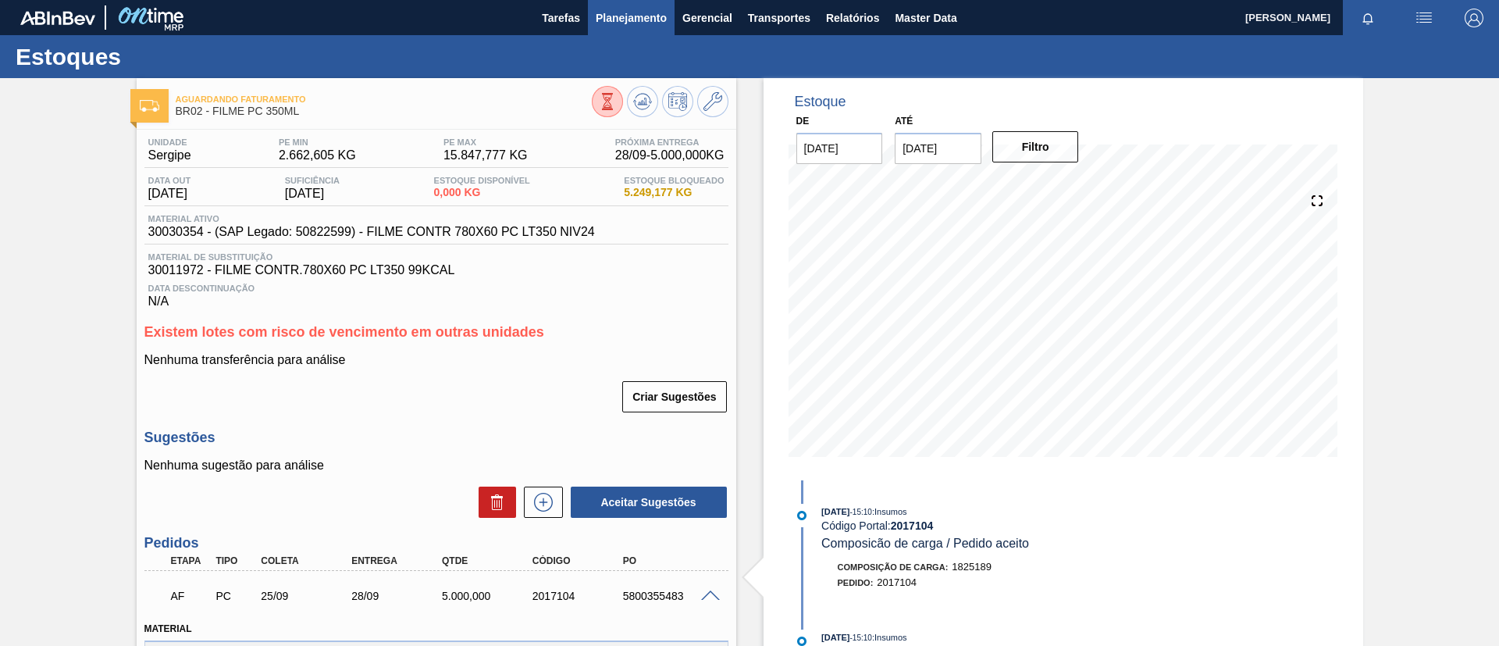
click at [614, 30] on button "Planejamento" at bounding box center [631, 17] width 87 height 35
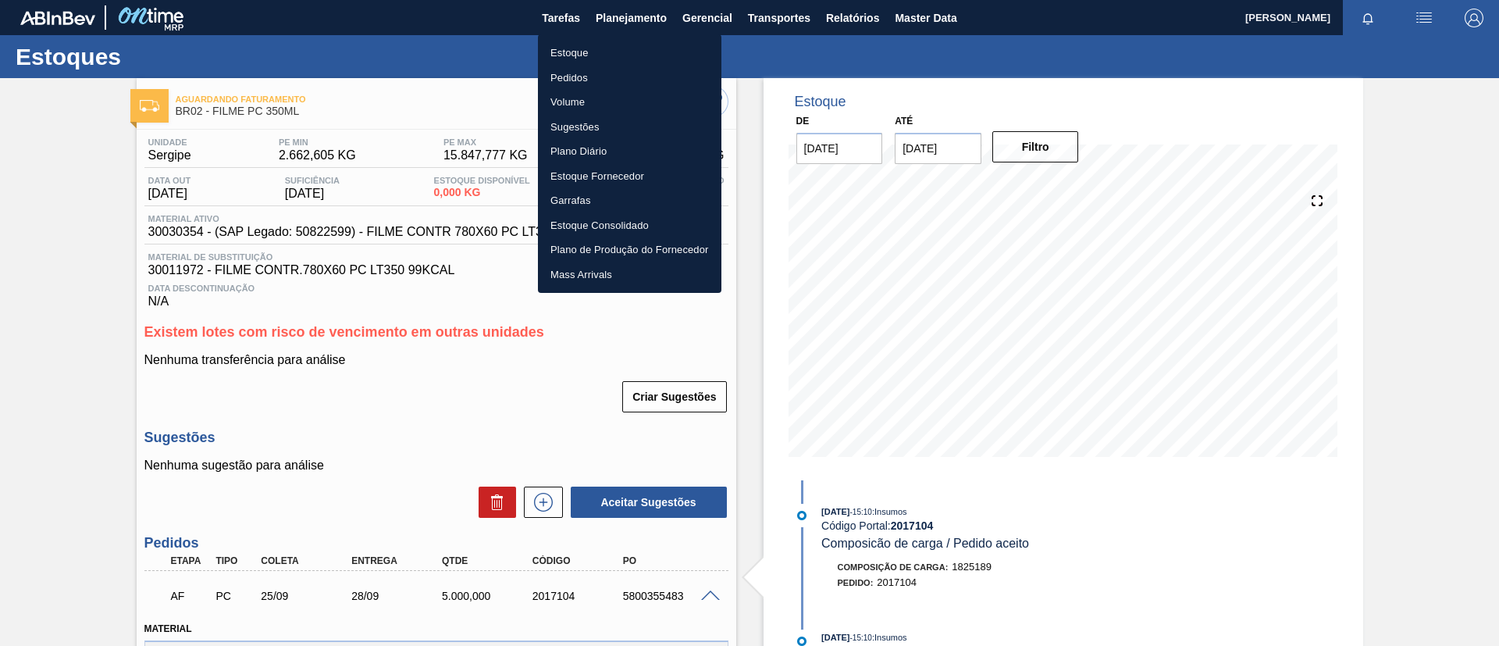
click at [621, 38] on ul "Estoque Pedidos Volume Sugestões Plano Diário Estoque Fornecedor Garrafas Estoq…" at bounding box center [629, 163] width 183 height 258
click at [623, 46] on li "Estoque" at bounding box center [629, 53] width 183 height 25
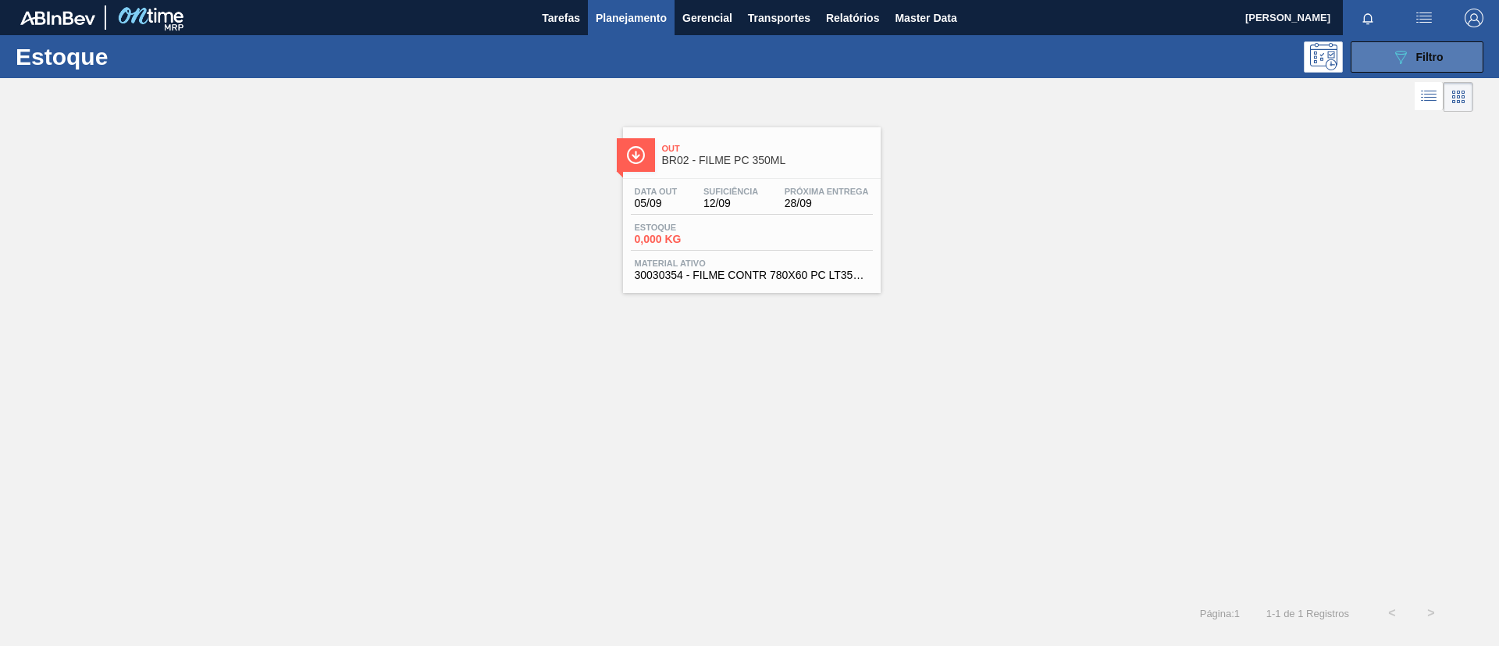
click at [1393, 52] on icon "089F7B8B-B2A5-4AFE-B5C0-19BA573D28AC" at bounding box center [1400, 57] width 19 height 19
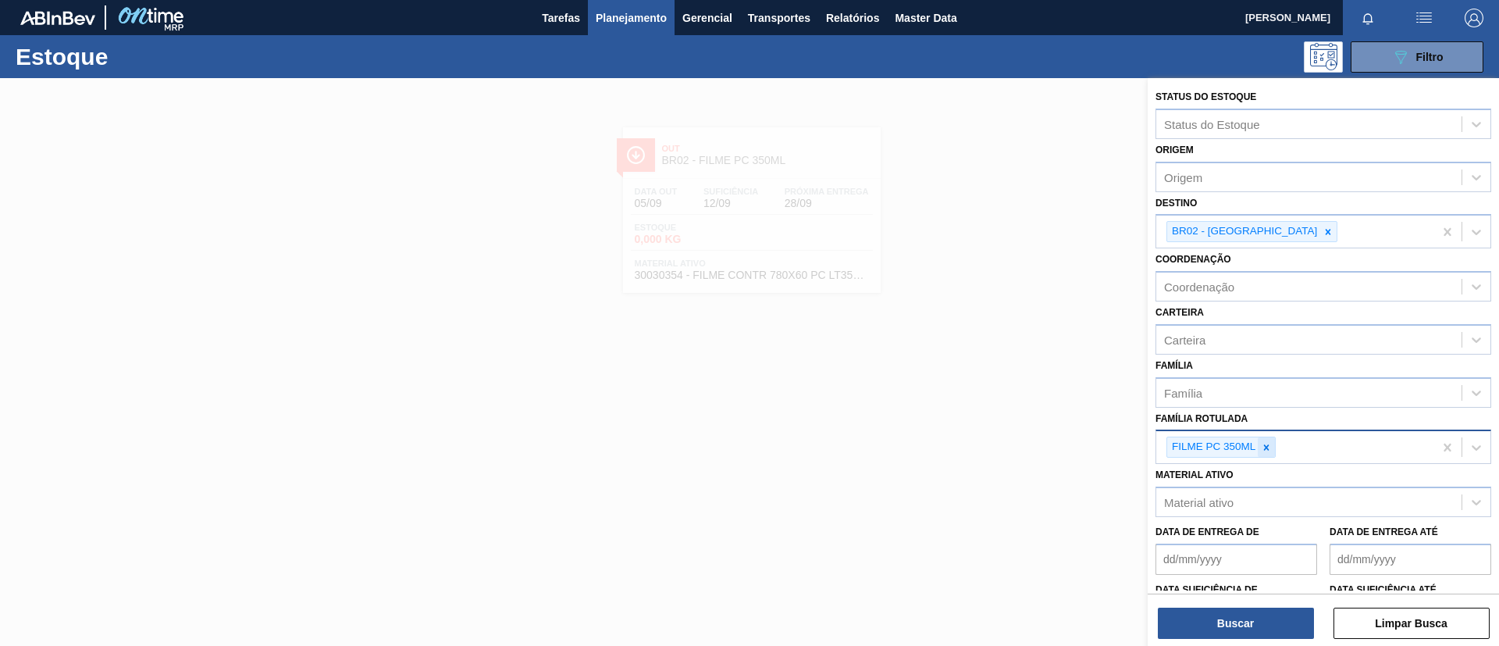
click at [1261, 449] on icon at bounding box center [1266, 447] width 11 height 11
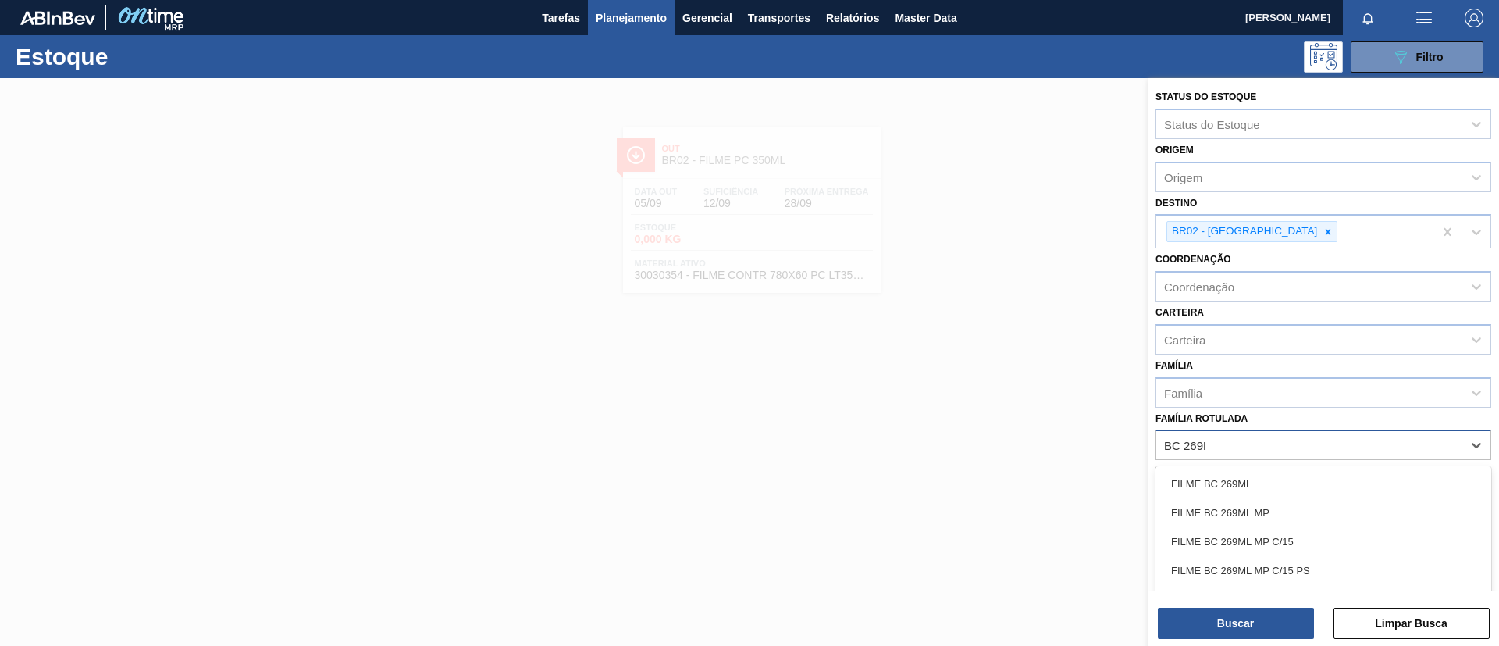
type Rotulada "BC 269ML"
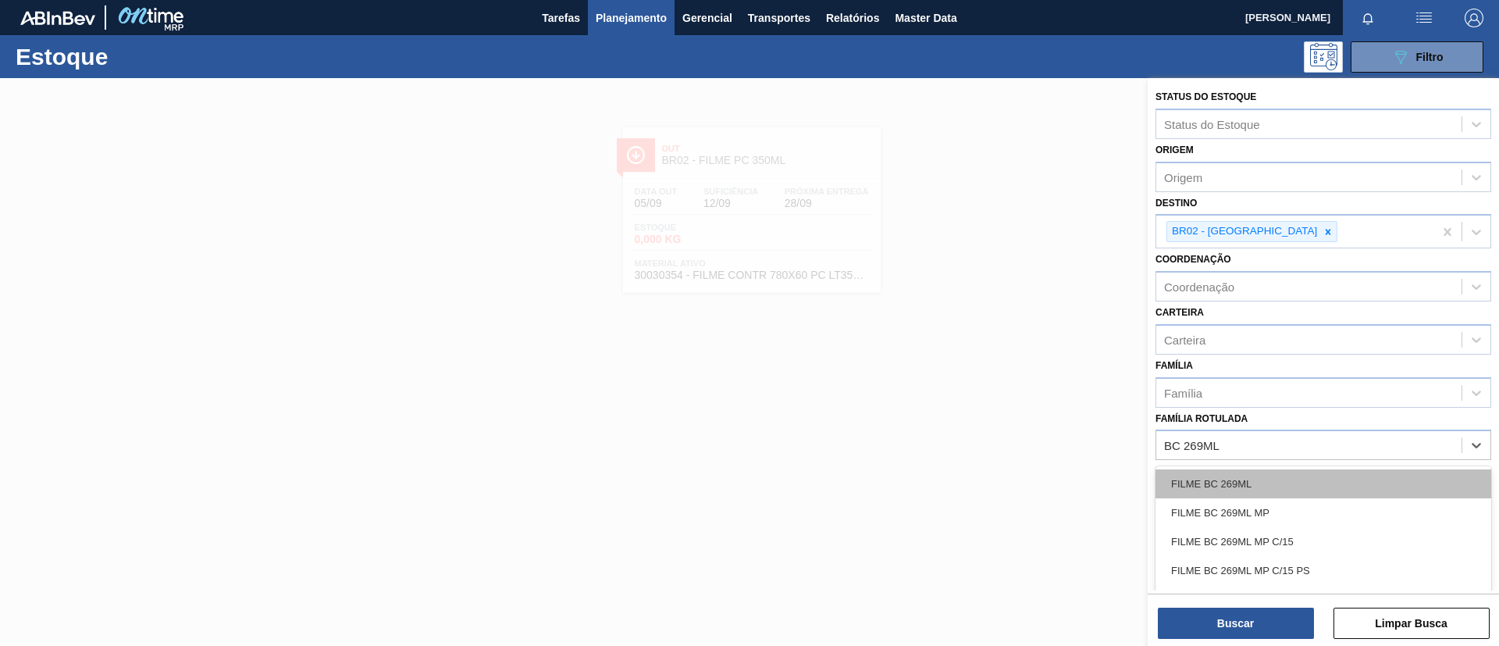
click at [1279, 482] on div "FILME BC 269ML" at bounding box center [1323, 483] width 336 height 29
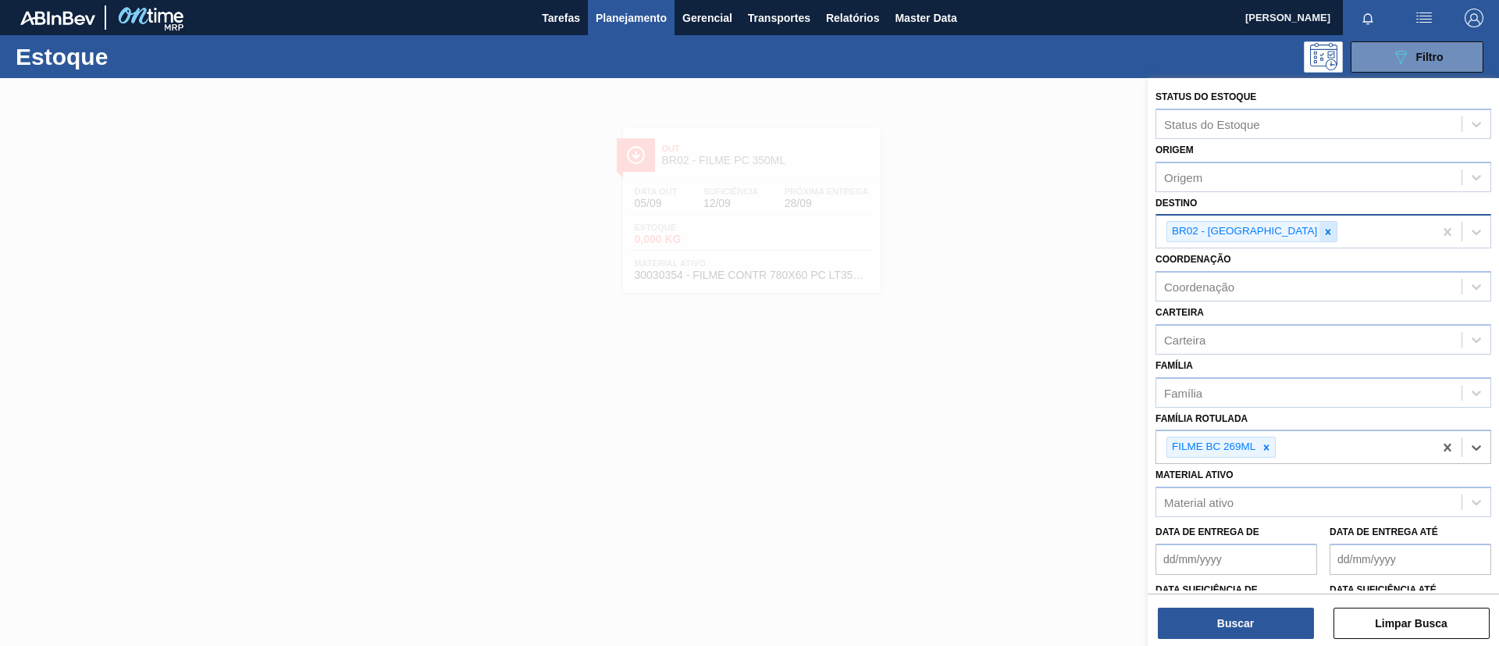
click at [1322, 231] on icon at bounding box center [1327, 231] width 11 height 11
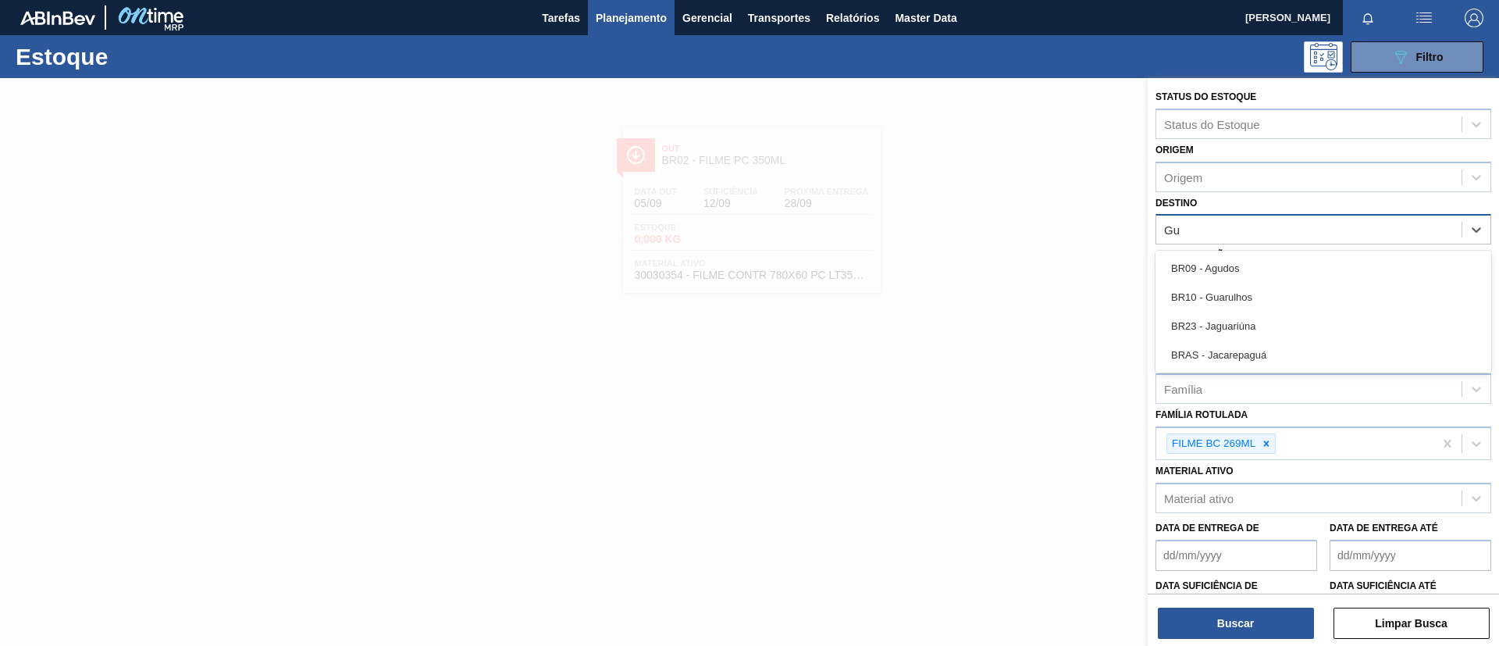
type input "Gua"
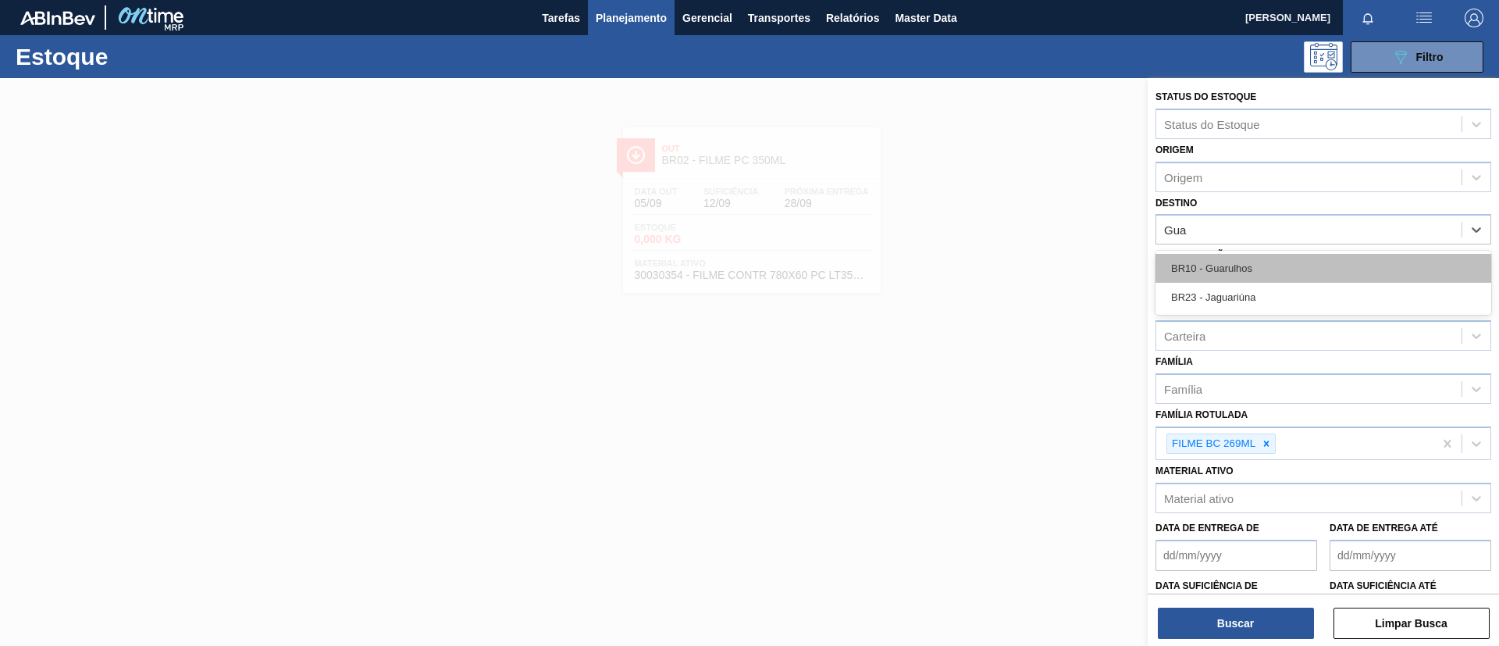
click at [1260, 271] on div "BR10 - Guarulhos" at bounding box center [1323, 268] width 336 height 29
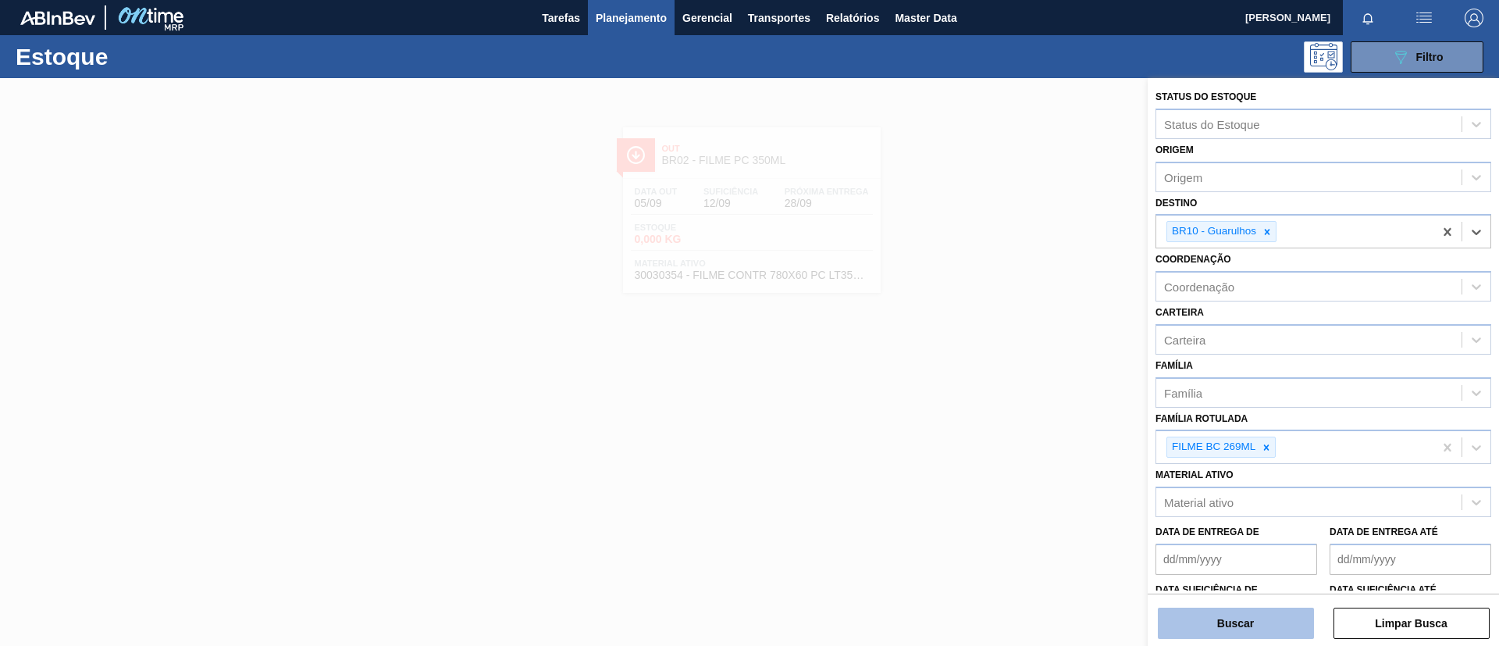
click at [1258, 624] on button "Buscar" at bounding box center [1236, 622] width 156 height 31
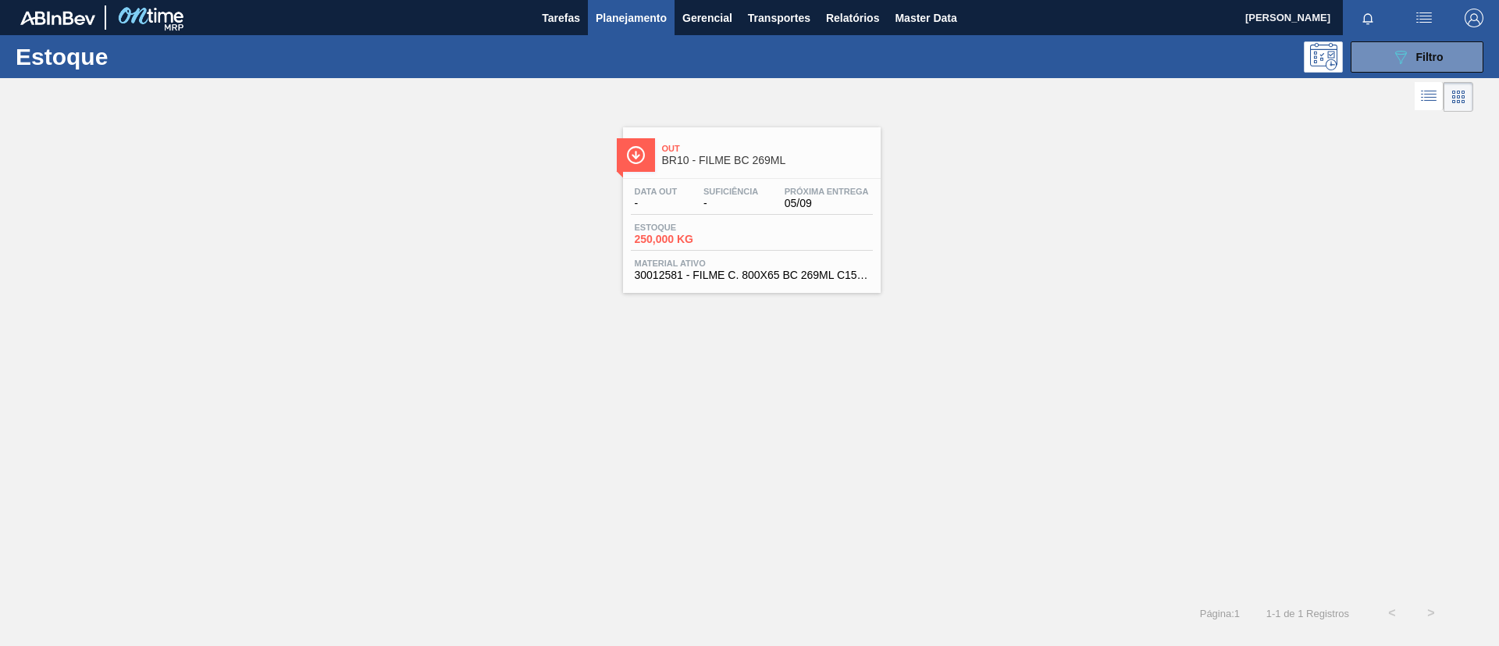
click at [810, 193] on span "Próxima Entrega" at bounding box center [827, 191] width 84 height 9
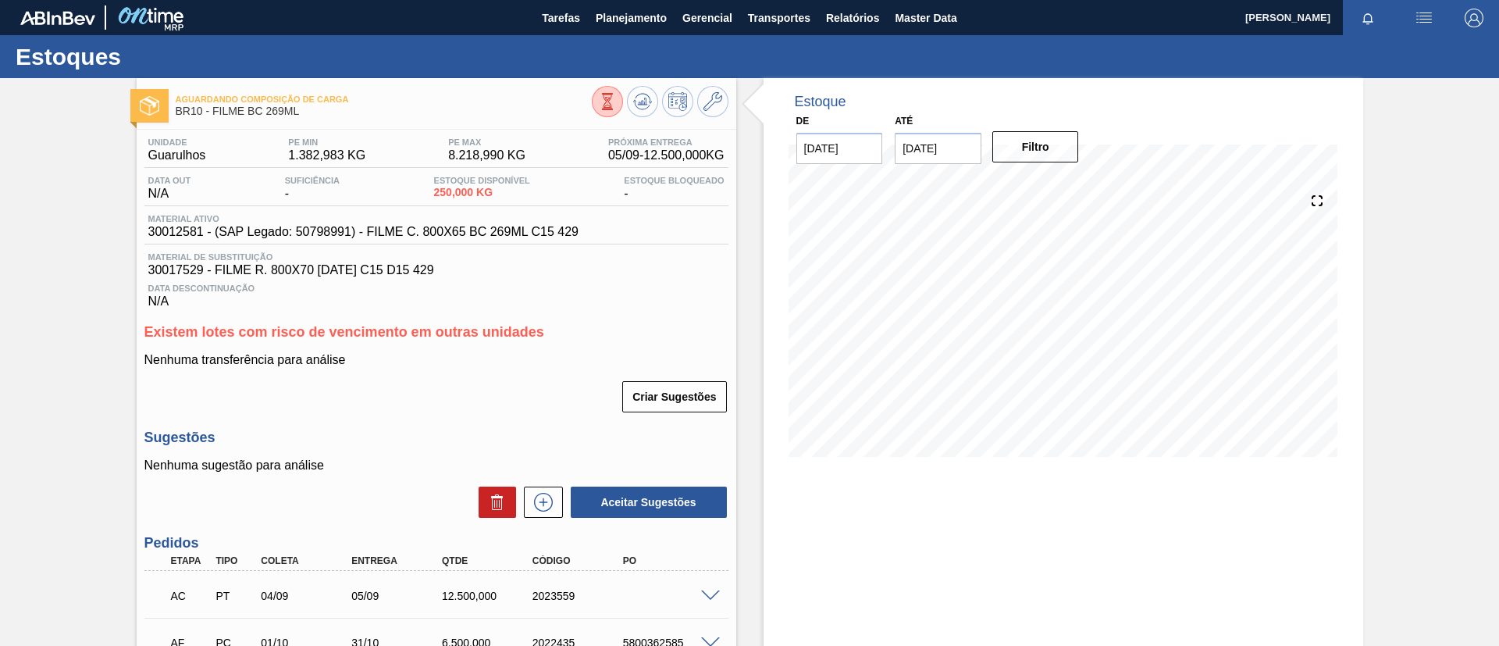
click at [708, 596] on span at bounding box center [710, 596] width 19 height 12
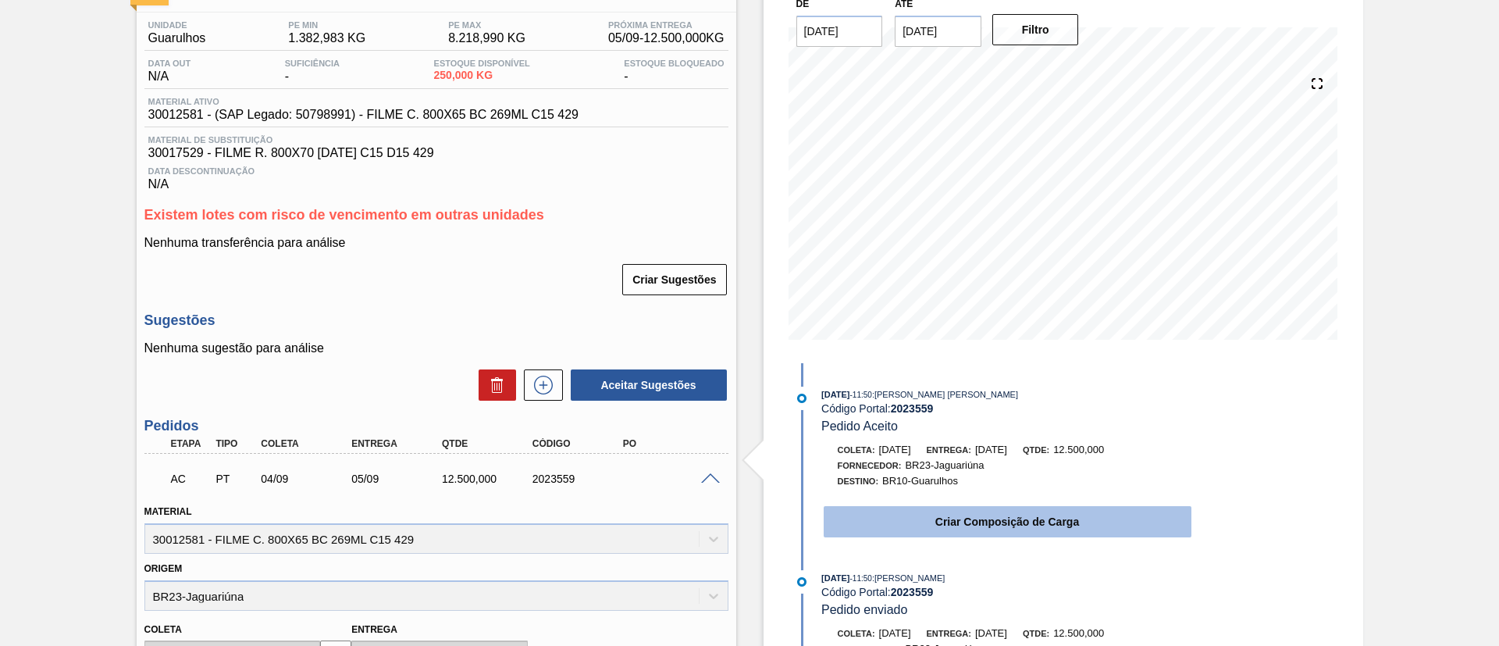
click at [948, 516] on button "Criar Composição de Carga" at bounding box center [1008, 521] width 368 height 31
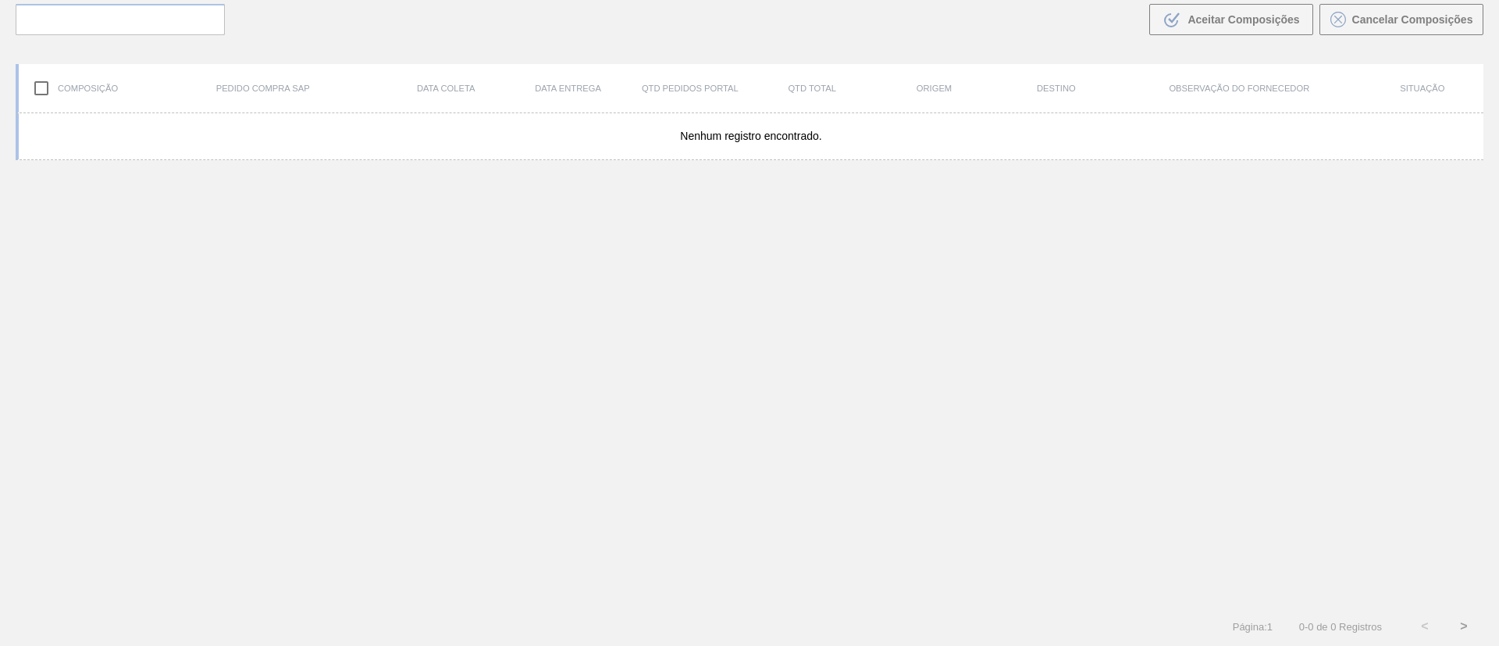
scroll to position [112, 0]
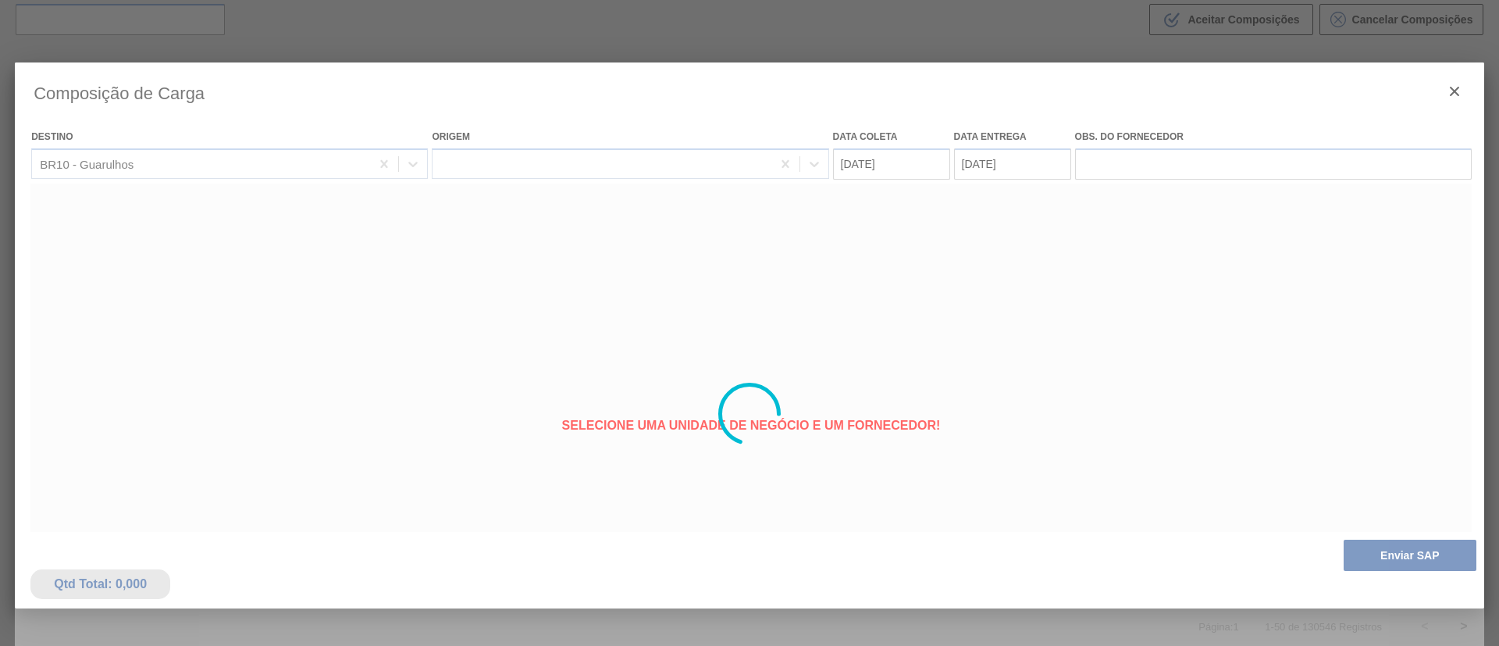
type coleta "04/09/2025"
type entrega "[DATE]"
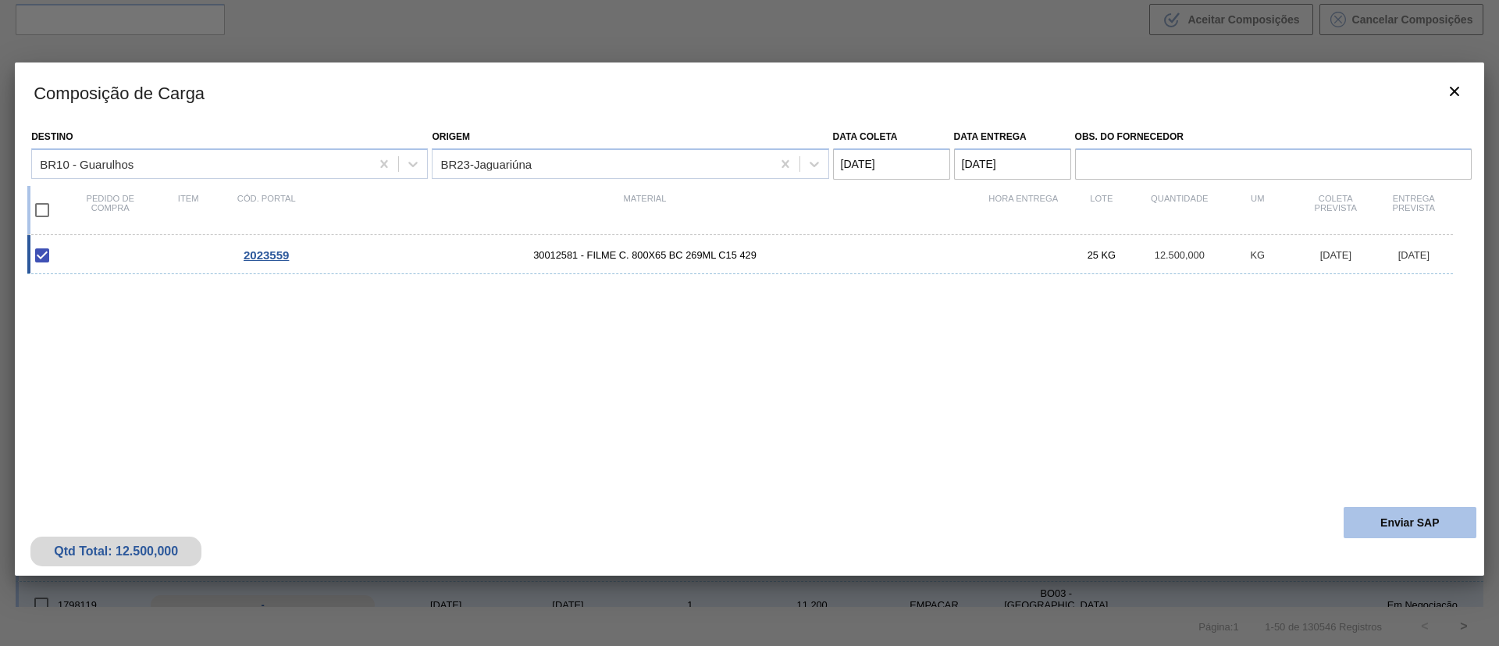
click at [1407, 510] on button "Enviar SAP" at bounding box center [1409, 522] width 133 height 31
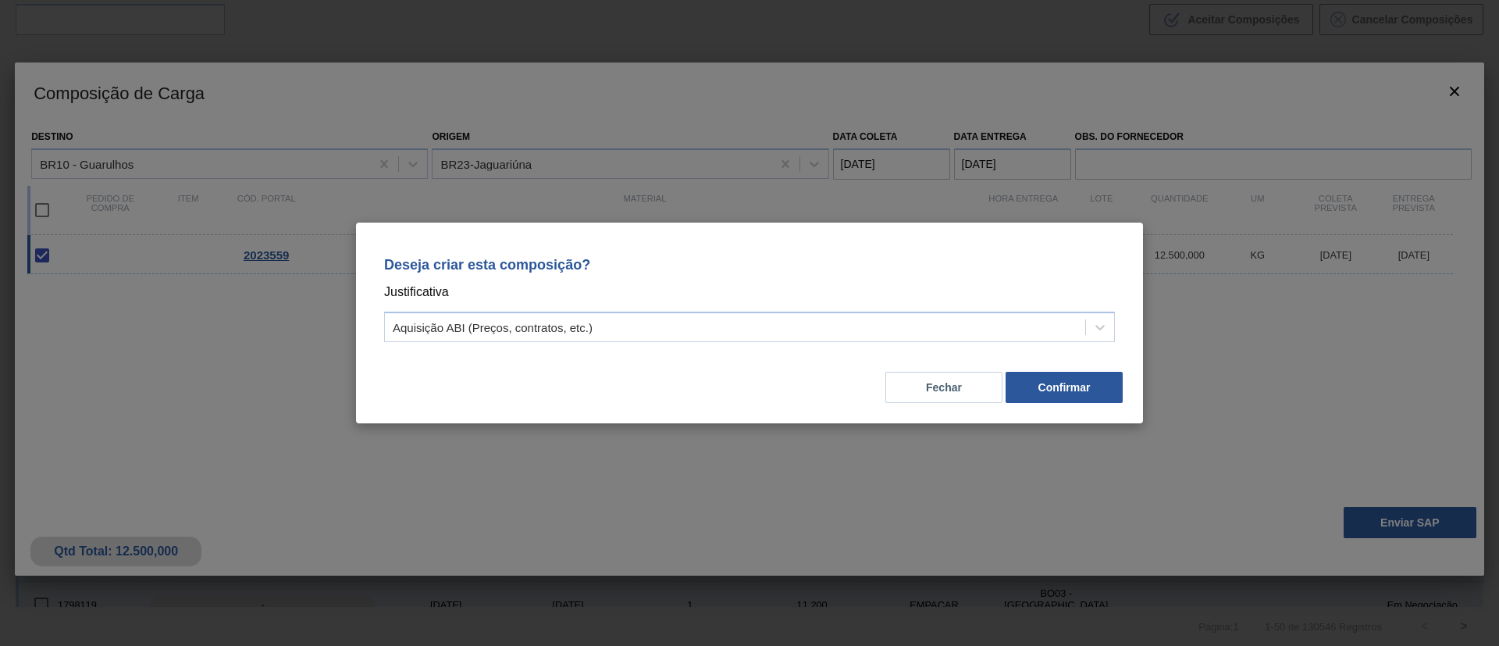
click at [731, 301] on p "Justificativa" at bounding box center [749, 292] width 731 height 20
click at [737, 314] on div "Aquisição ABI (Preços, contratos, etc.)" at bounding box center [749, 326] width 731 height 30
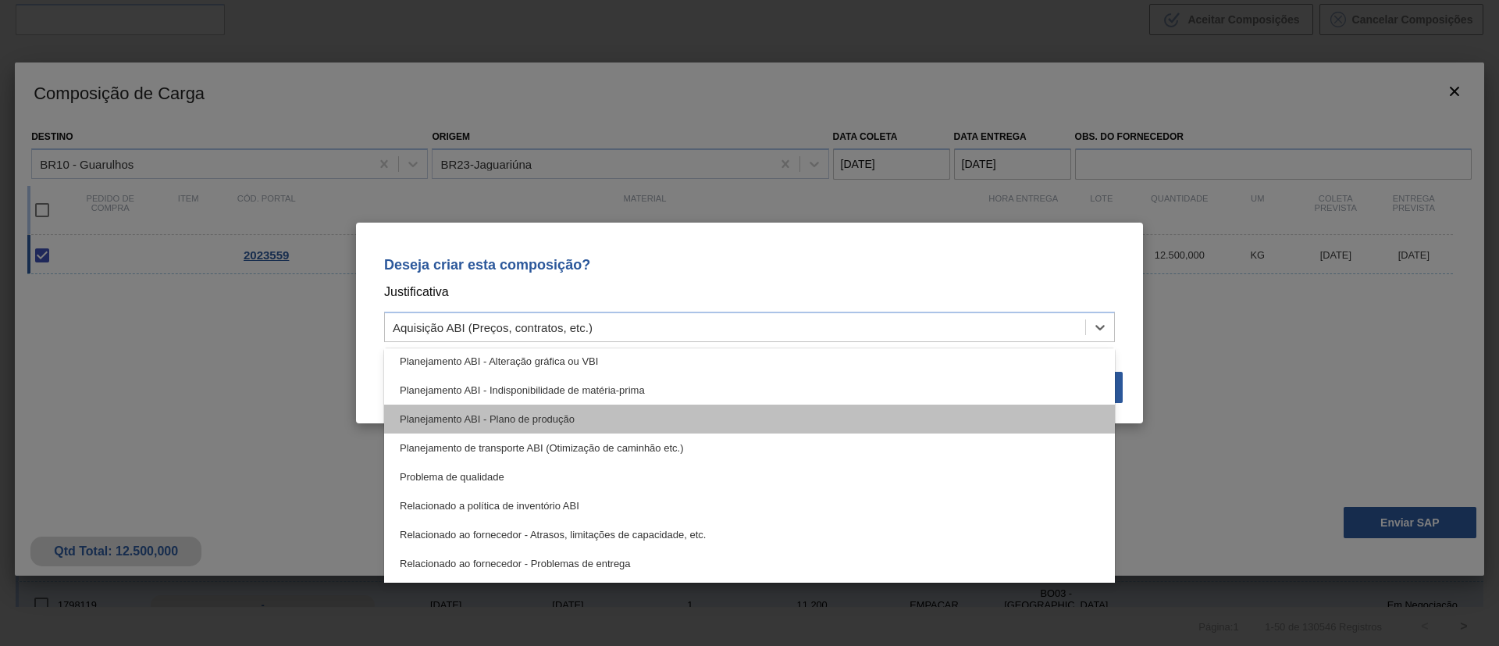
scroll to position [175, 0]
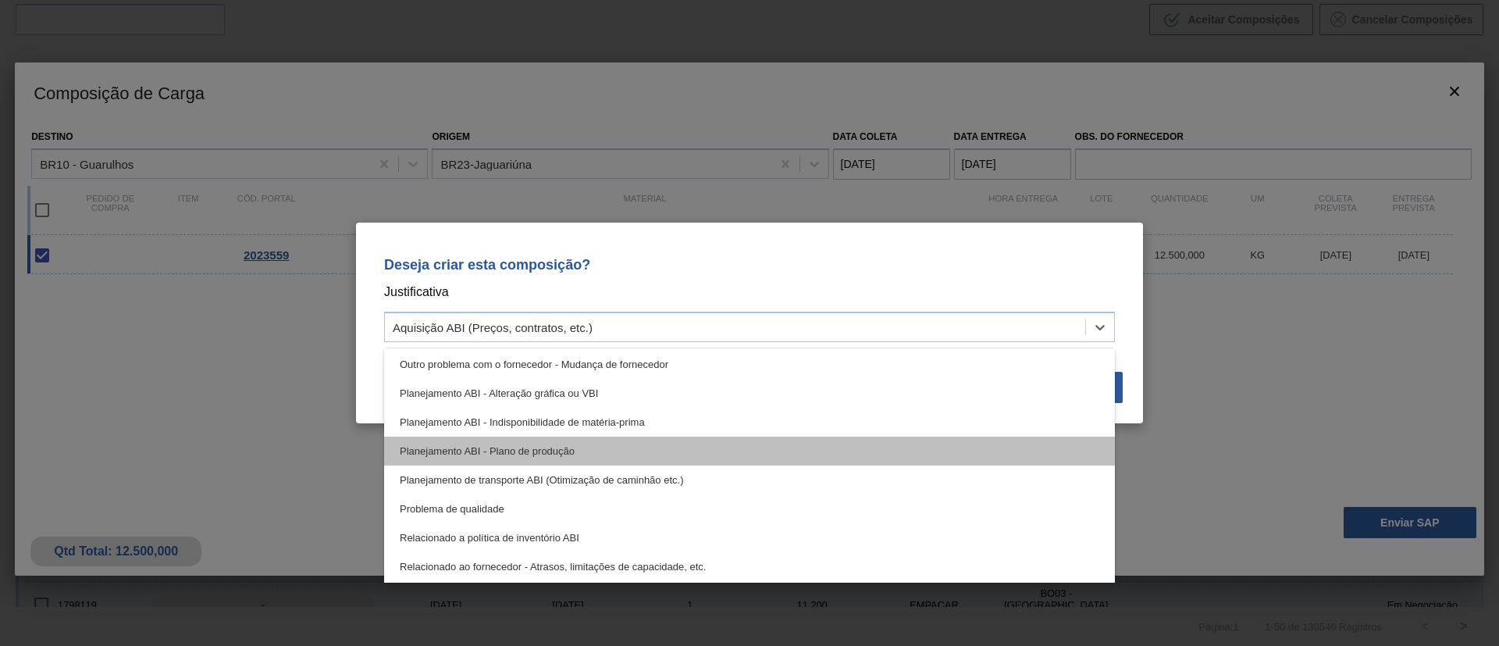
click at [613, 442] on div "Planejamento ABI - Plano de produção" at bounding box center [749, 450] width 731 height 29
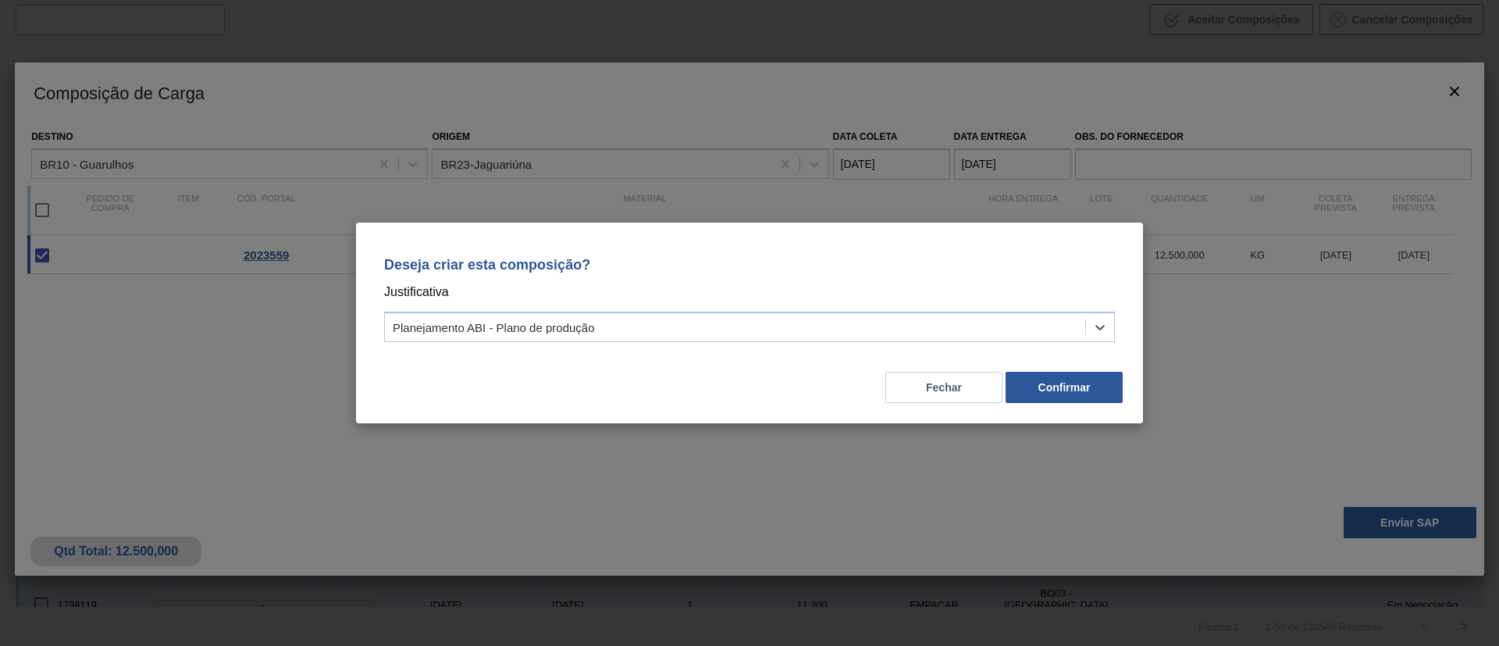
click at [1066, 385] on button "Confirmar" at bounding box center [1063, 387] width 117 height 31
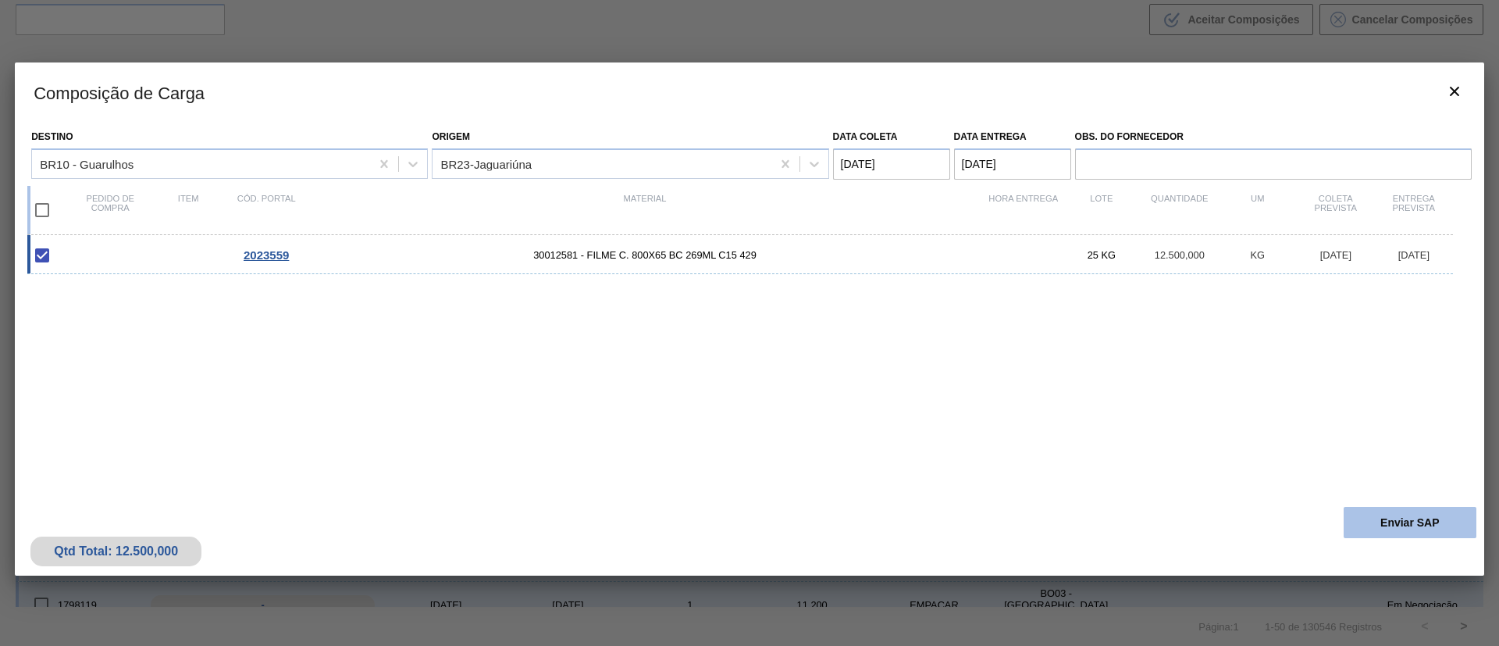
click at [1379, 525] on button "Enviar SAP" at bounding box center [1409, 522] width 133 height 31
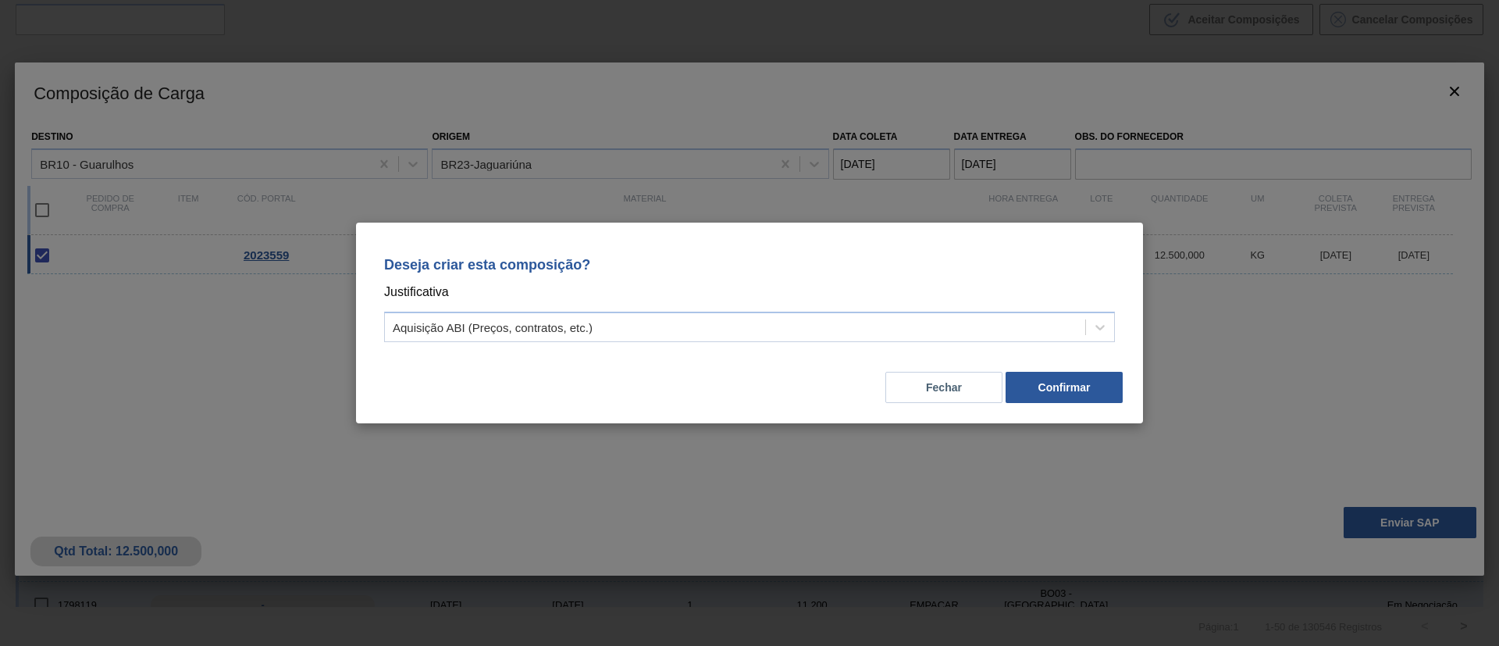
click at [974, 390] on button "Fechar" at bounding box center [943, 387] width 117 height 31
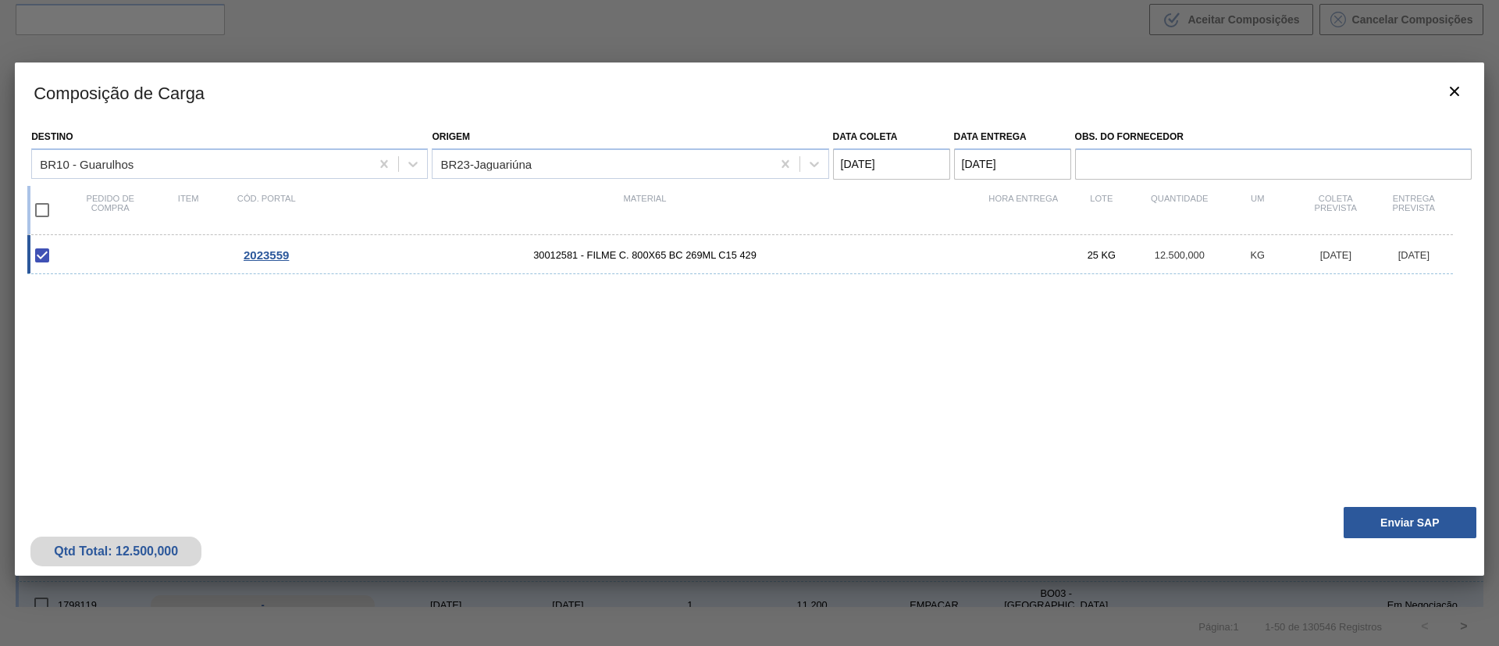
click at [924, 167] on coleta "04/09/2025" at bounding box center [891, 163] width 117 height 31
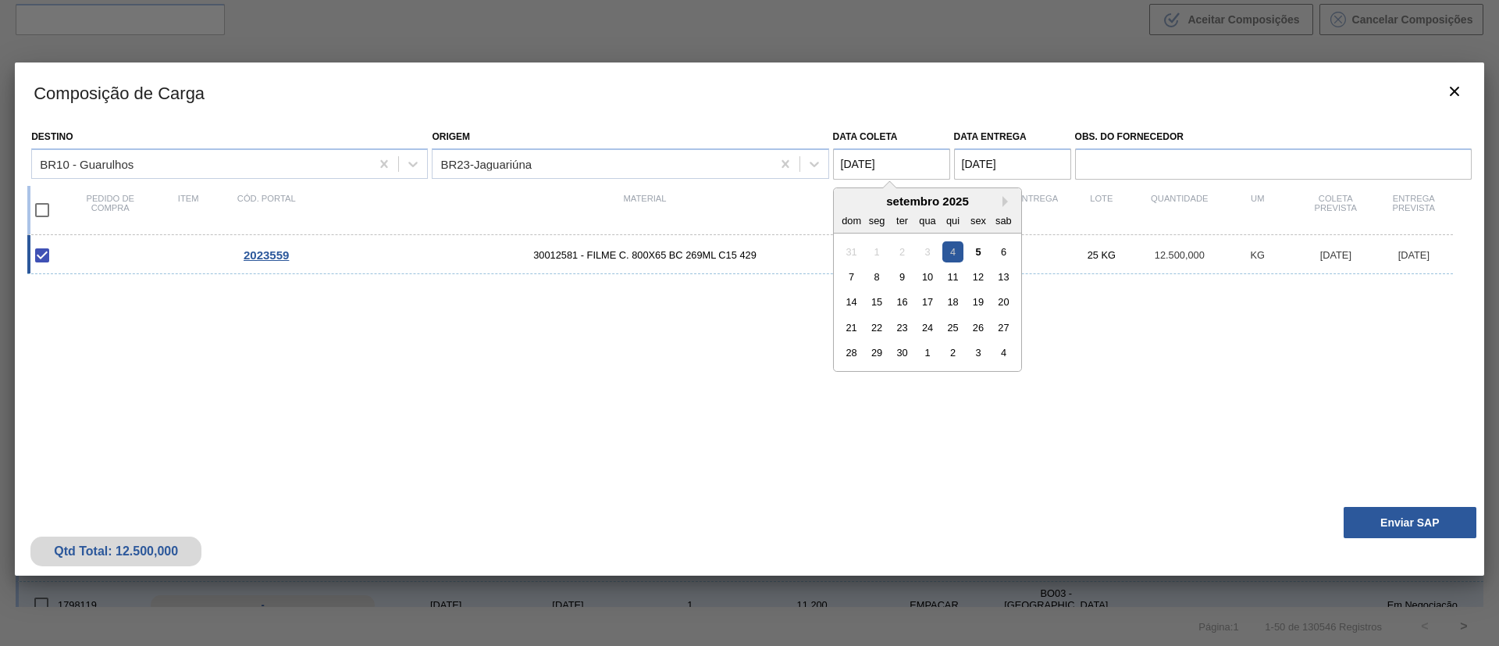
click at [982, 247] on div "5" at bounding box center [977, 250] width 21 height 21
type coleta "[DATE]"
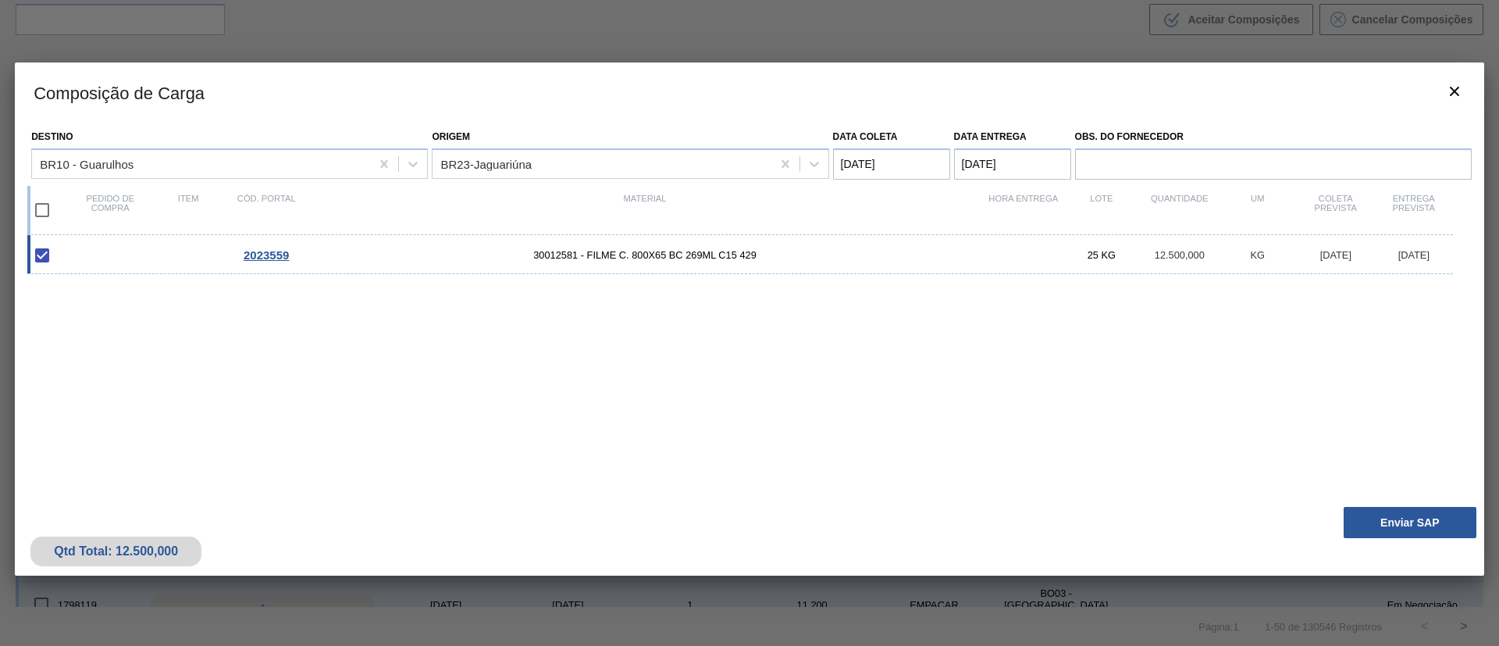
click at [987, 161] on entrega "[DATE]" at bounding box center [1012, 163] width 117 height 31
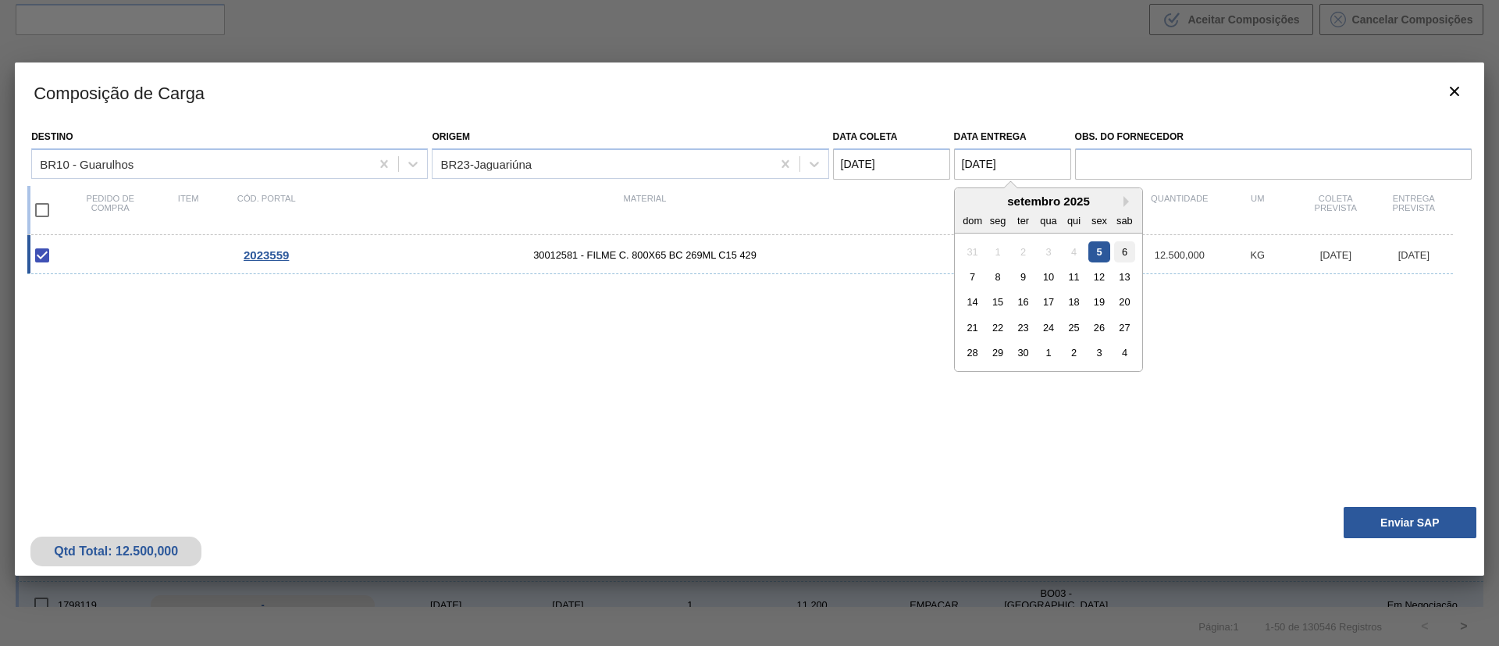
click at [1129, 247] on div "6" at bounding box center [1123, 250] width 21 height 21
type entrega "06/09/2025"
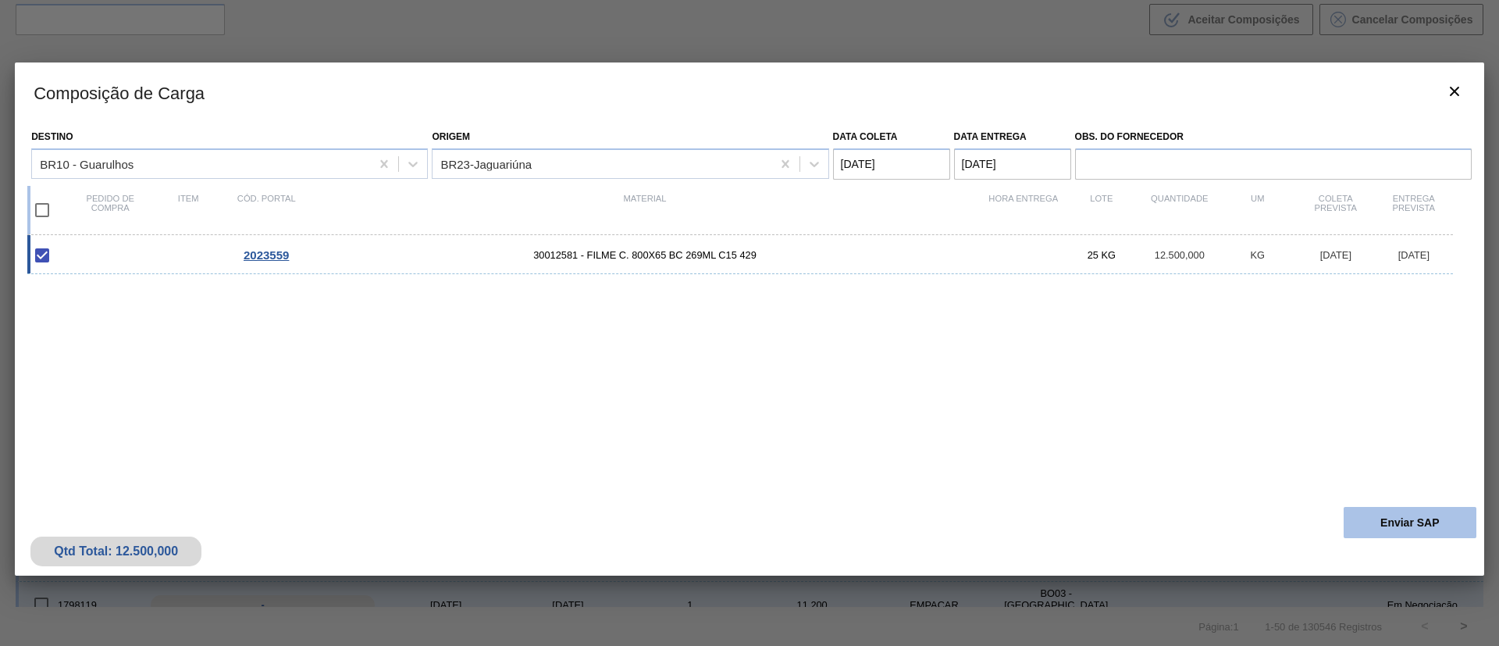
click at [1426, 525] on button "Enviar SAP" at bounding box center [1409, 522] width 133 height 31
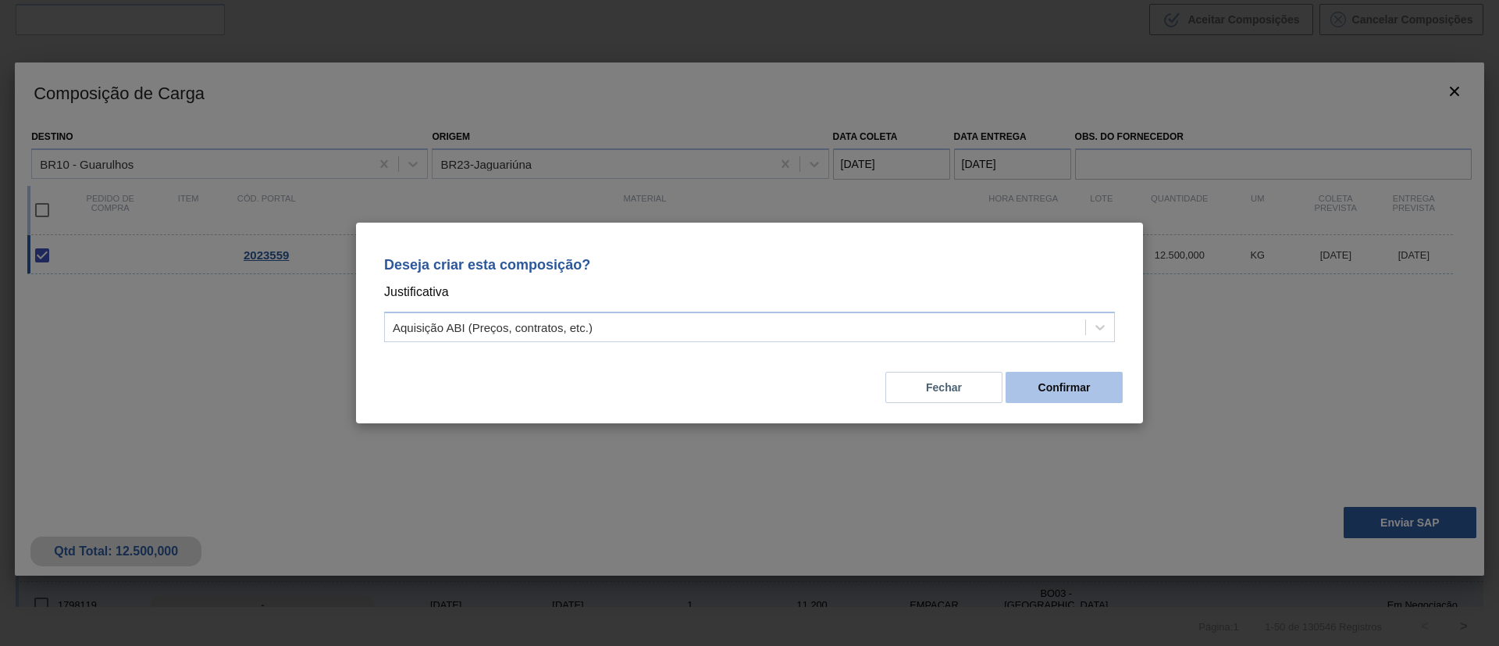
click at [1052, 376] on button "Confirmar" at bounding box center [1063, 387] width 117 height 31
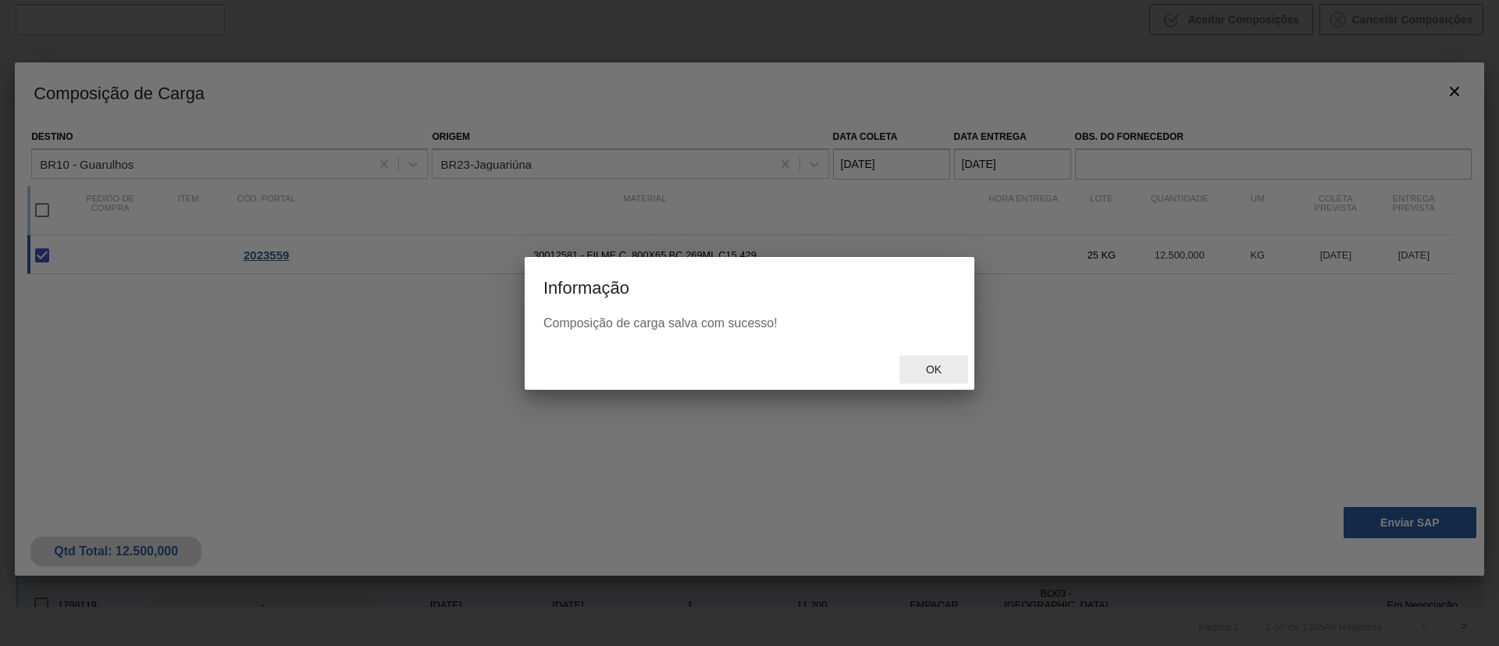
click at [927, 366] on span "Ok" at bounding box center [933, 369] width 41 height 12
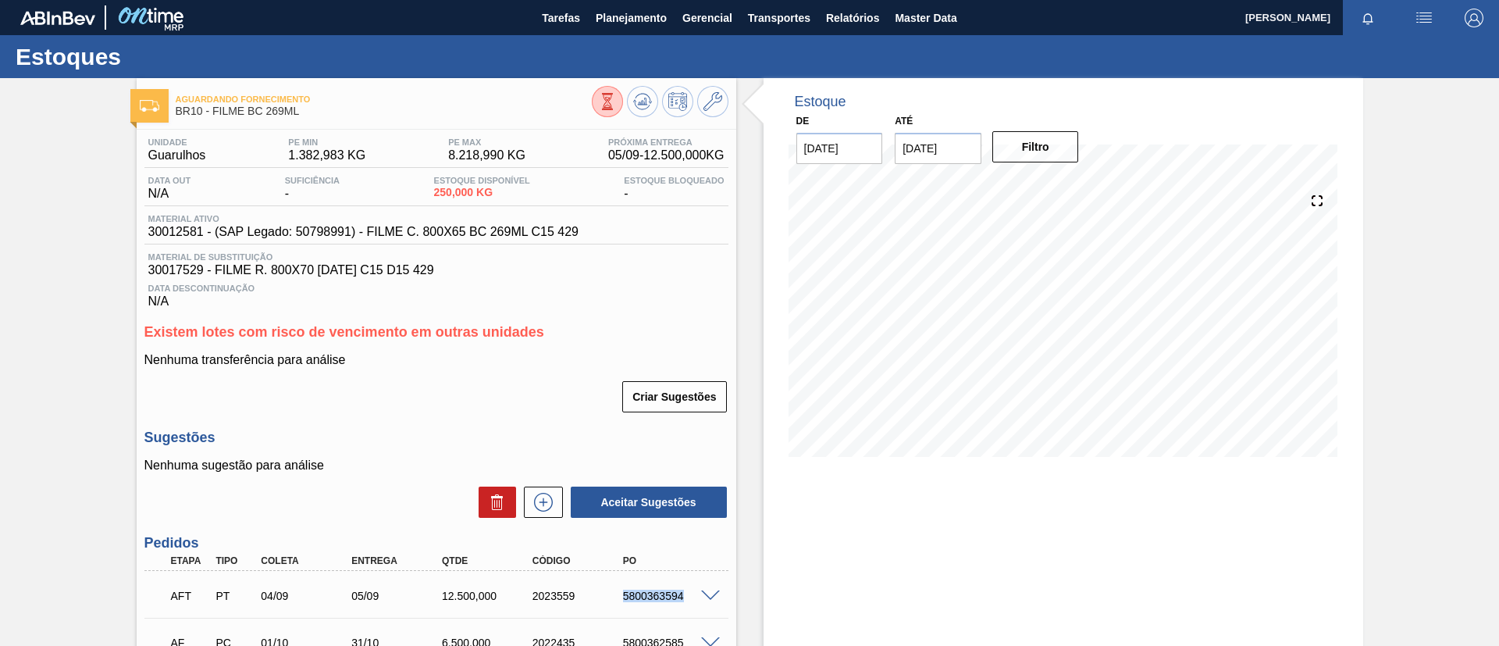
drag, startPoint x: 597, startPoint y: 591, endPoint x: 692, endPoint y: 593, distance: 95.3
click at [692, 593] on div "AFT PT 04/09 05/09 12.500,000 2023559 5800363594" at bounding box center [432, 593] width 543 height 31
copy div "5800363594"
drag, startPoint x: 153, startPoint y: 237, endPoint x: 187, endPoint y: 233, distance: 33.8
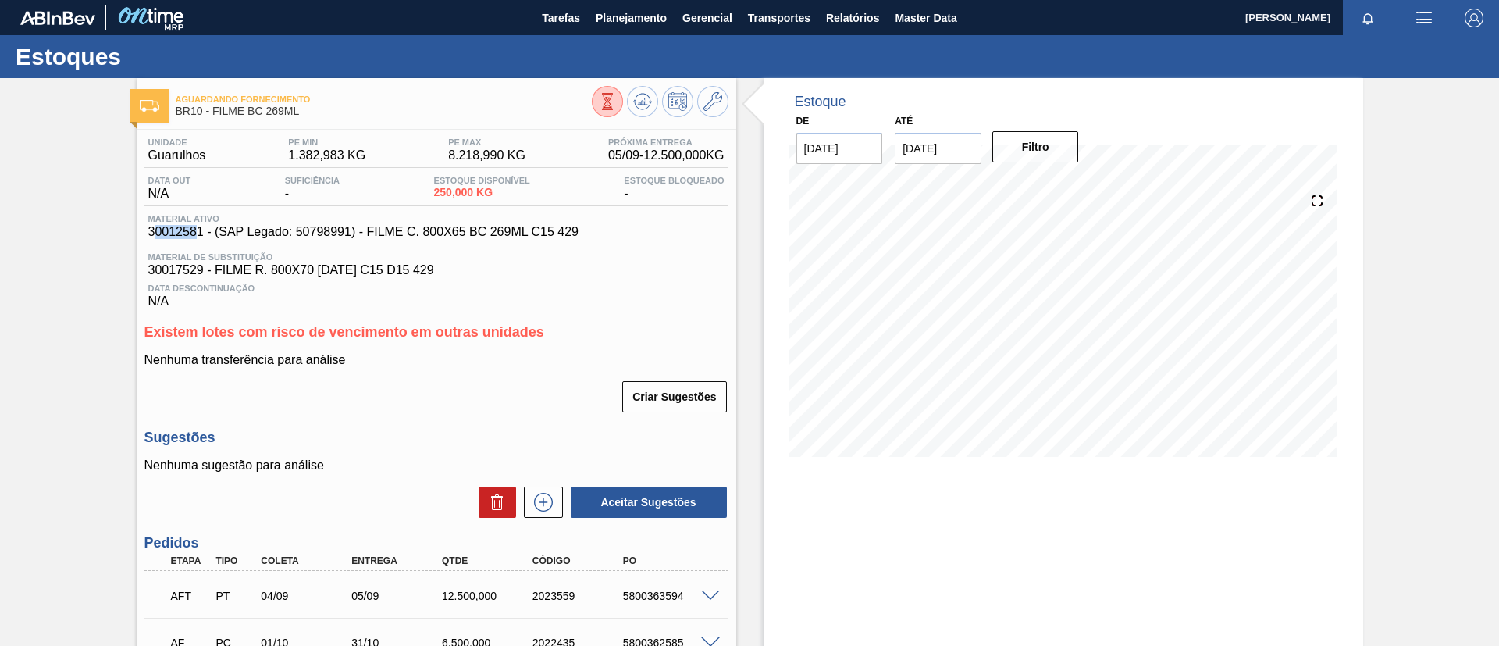
click at [198, 237] on span "30012581 - (SAP Legado: 50798991) - FILME C. 800X65 BC 269ML C15 429" at bounding box center [363, 232] width 430 height 14
drag, startPoint x: 127, startPoint y: 237, endPoint x: 204, endPoint y: 235, distance: 76.5
click at [204, 235] on div "Aguardando Fornecimento BR10 - FILME BC 269ML Unidade Guarulhos PE MIN 1.382,98…" at bounding box center [749, 435] width 1499 height 714
copy span "30012581"
drag, startPoint x: 604, startPoint y: 233, endPoint x: 368, endPoint y: 237, distance: 235.8
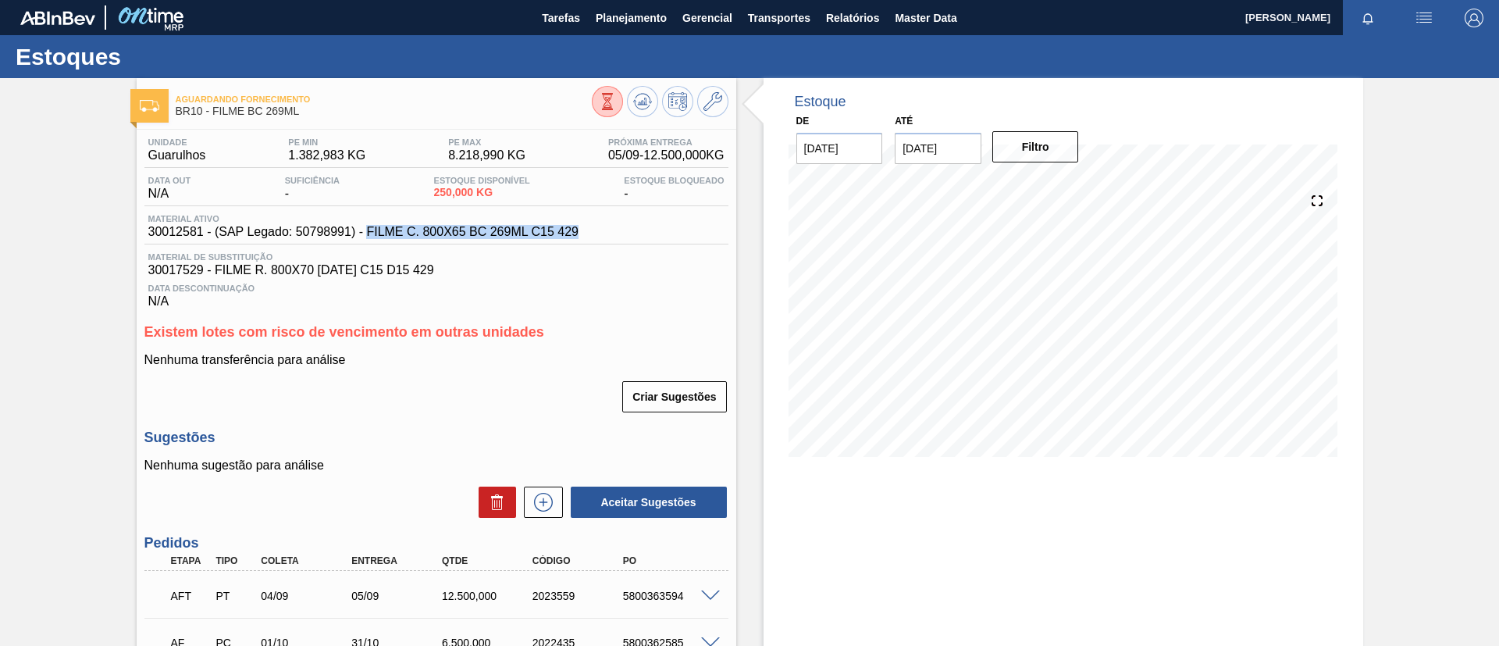
click at [368, 237] on div "Material ativo 30012581 - (SAP Legado: 50798991) - FILME C. 800X65 BC 269ML C15…" at bounding box center [436, 229] width 584 height 30
copy span "FILME C. 800X65 BC 269ML C15 429"
click at [557, 240] on div "Material ativo 30012581 - (SAP Legado: 50798991) - FILME C. 800X65 BC 269ML C15…" at bounding box center [436, 229] width 584 height 30
click at [628, 14] on span "Planejamento" at bounding box center [631, 18] width 71 height 19
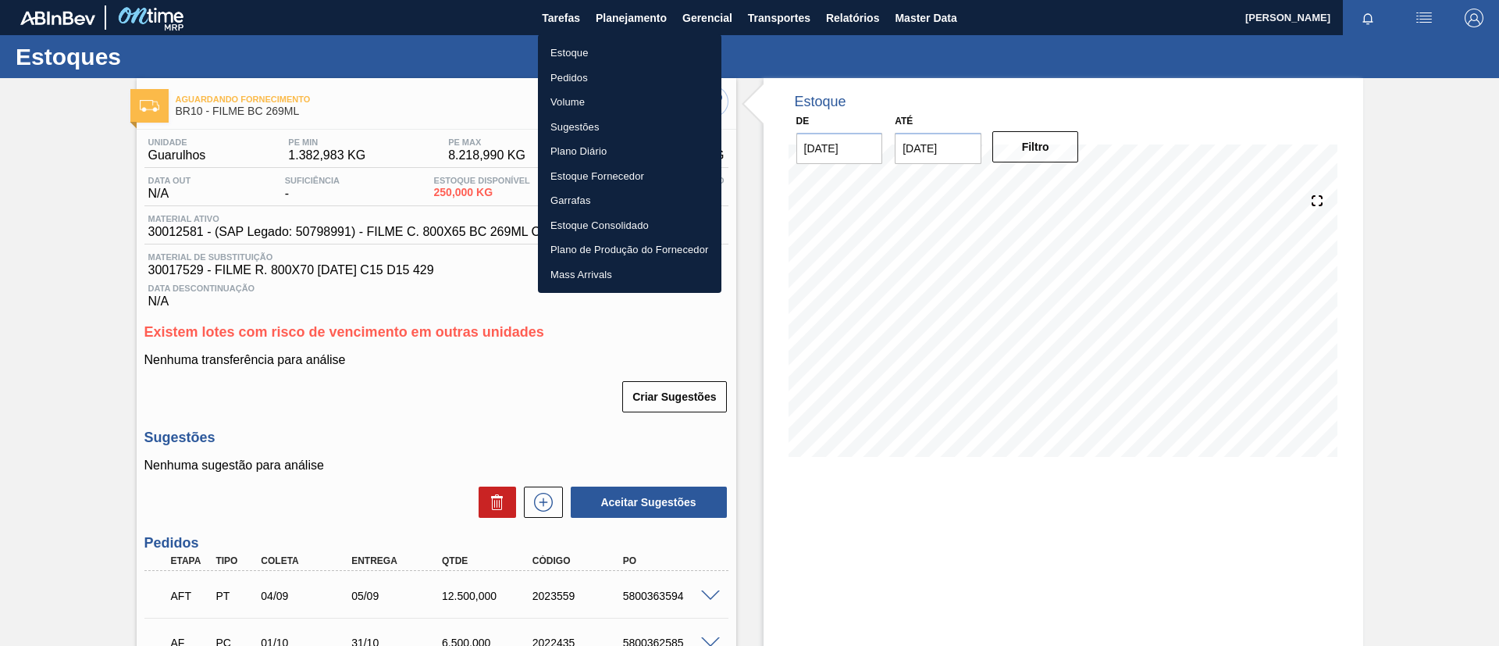
click at [634, 46] on li "Estoque" at bounding box center [629, 53] width 183 height 25
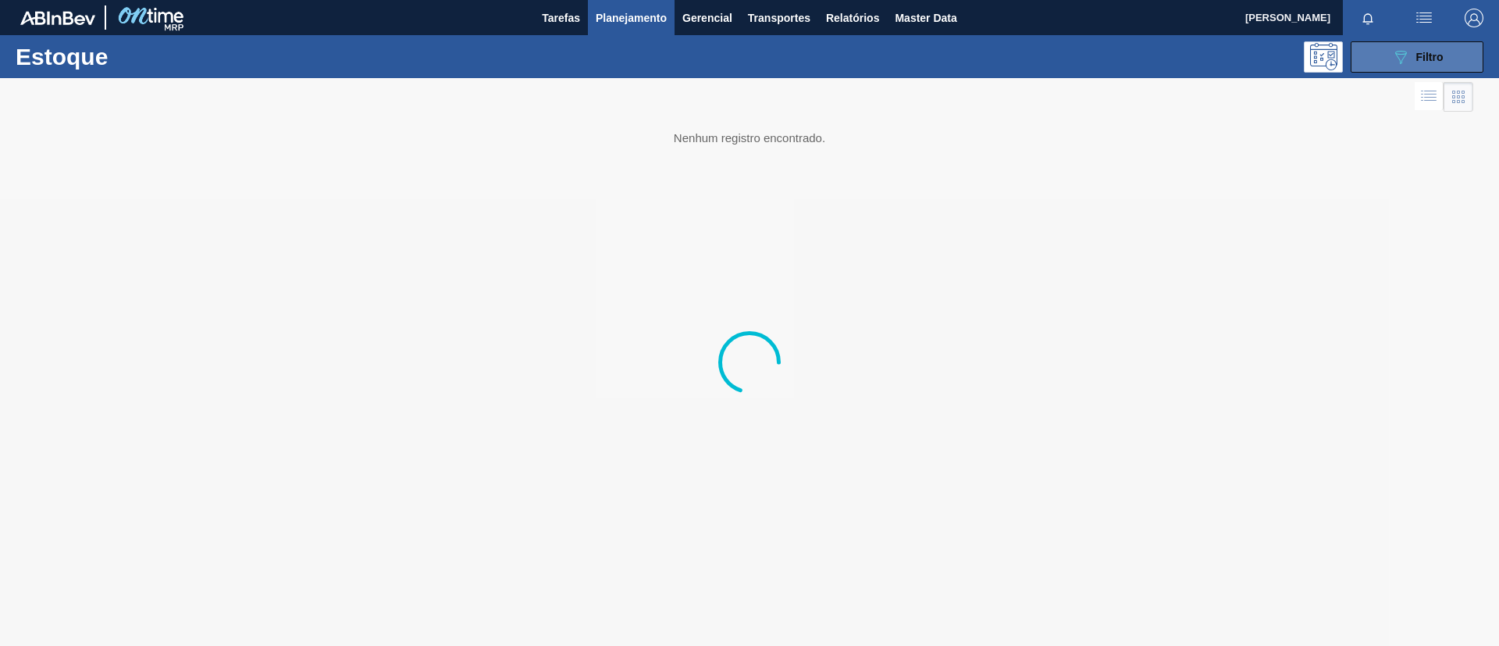
click at [1417, 68] on button "089F7B8B-B2A5-4AFE-B5C0-19BA573D28AC Filtro" at bounding box center [1416, 56] width 133 height 31
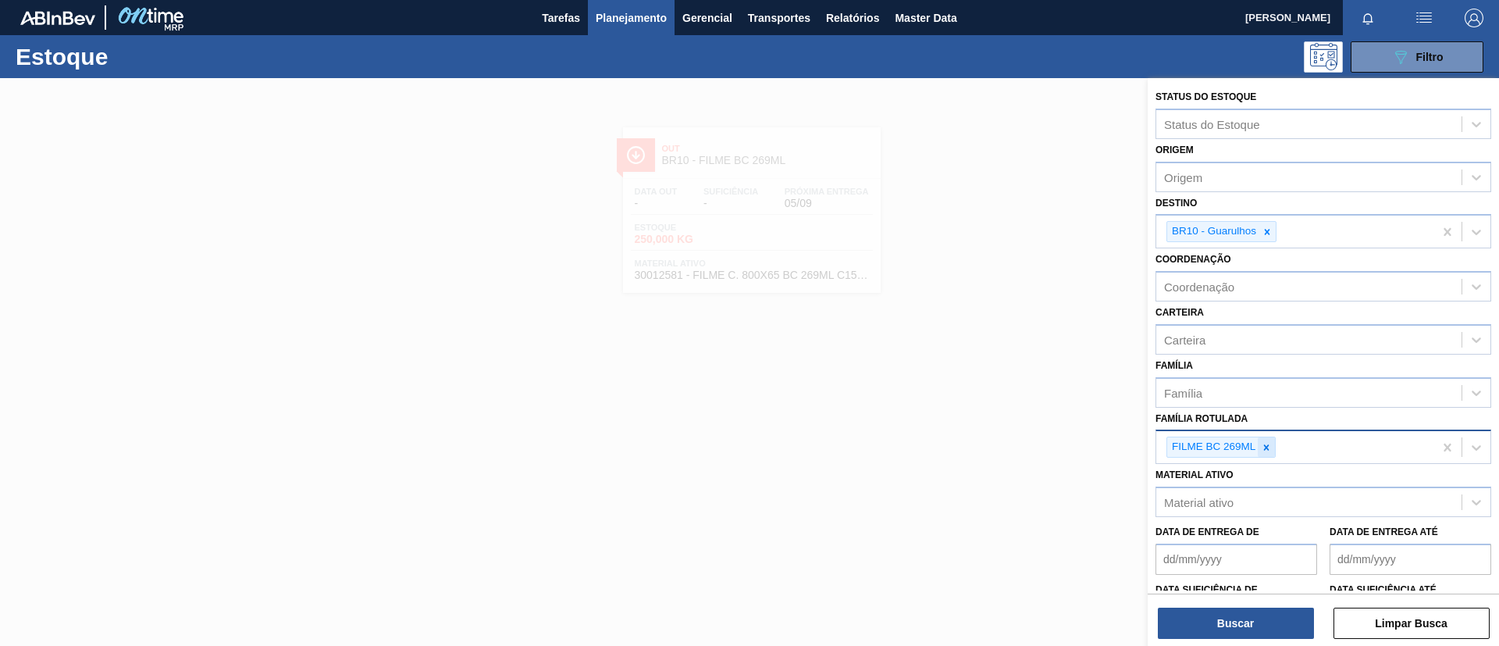
click at [1265, 443] on icon at bounding box center [1266, 447] width 11 height 11
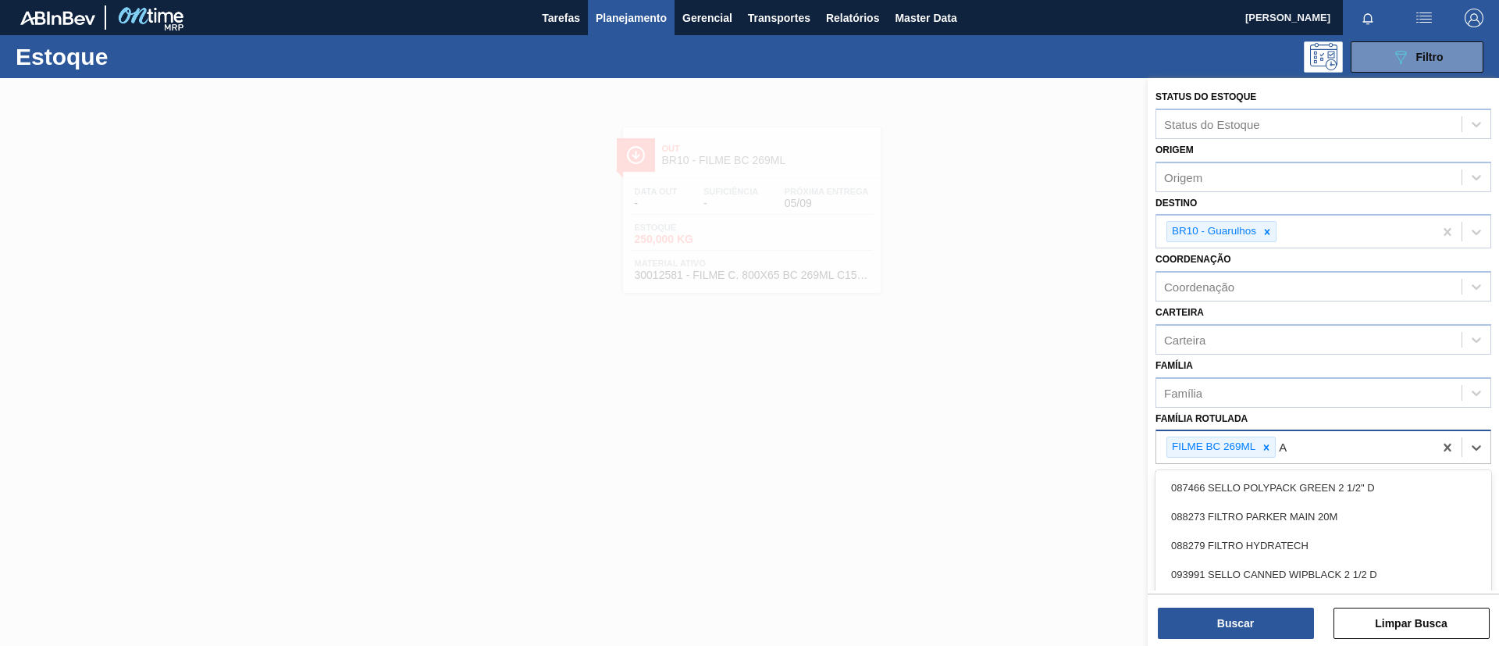
click at [1265, 443] on icon at bounding box center [1266, 447] width 11 height 11
type Rotulada "AP 350ML MP"
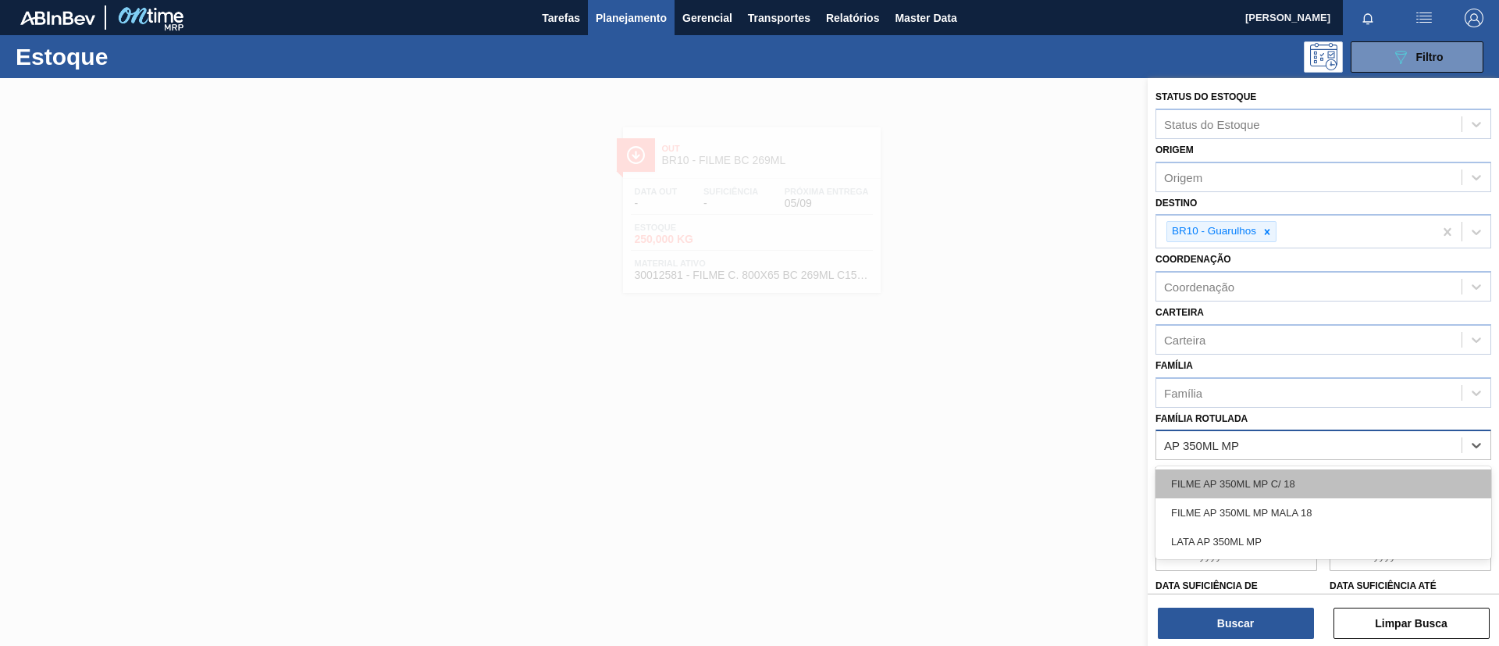
click at [1305, 479] on div "FILME AP 350ML MP C/ 18" at bounding box center [1323, 483] width 336 height 29
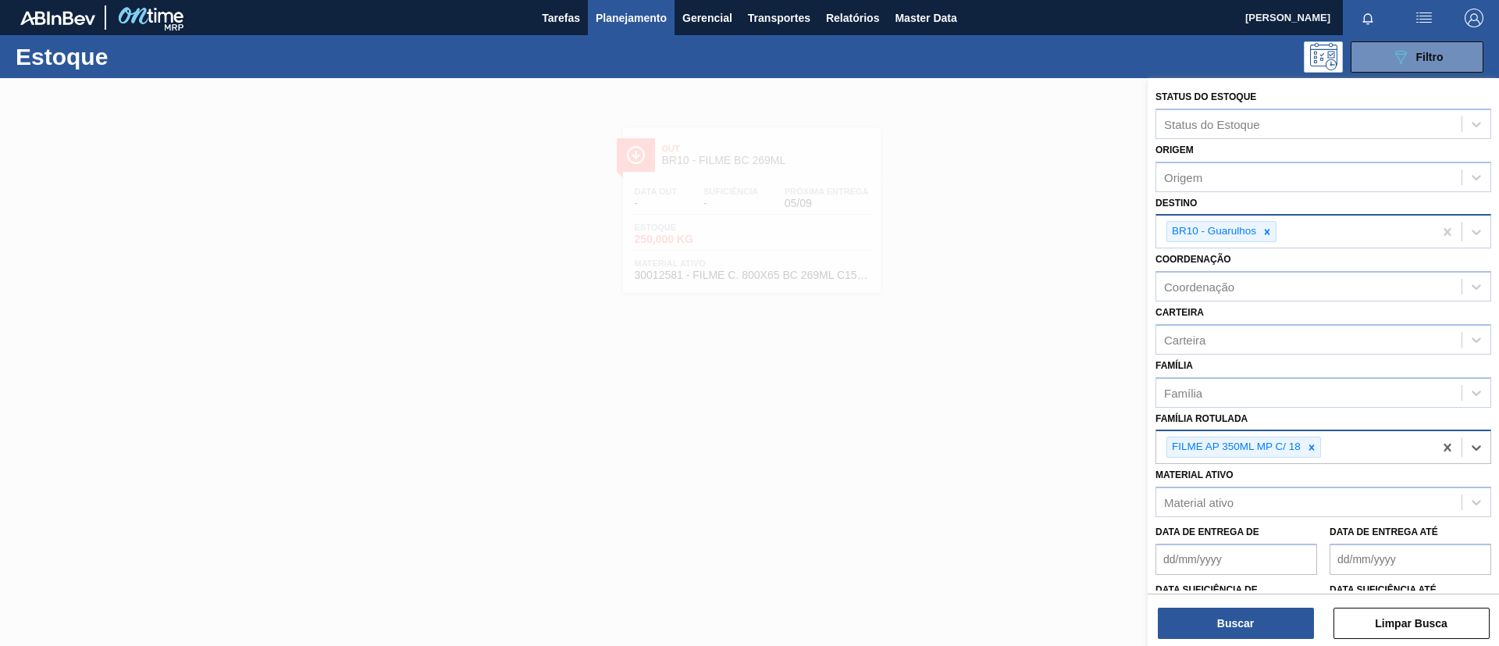
click at [1261, 232] on div at bounding box center [1266, 232] width 17 height 20
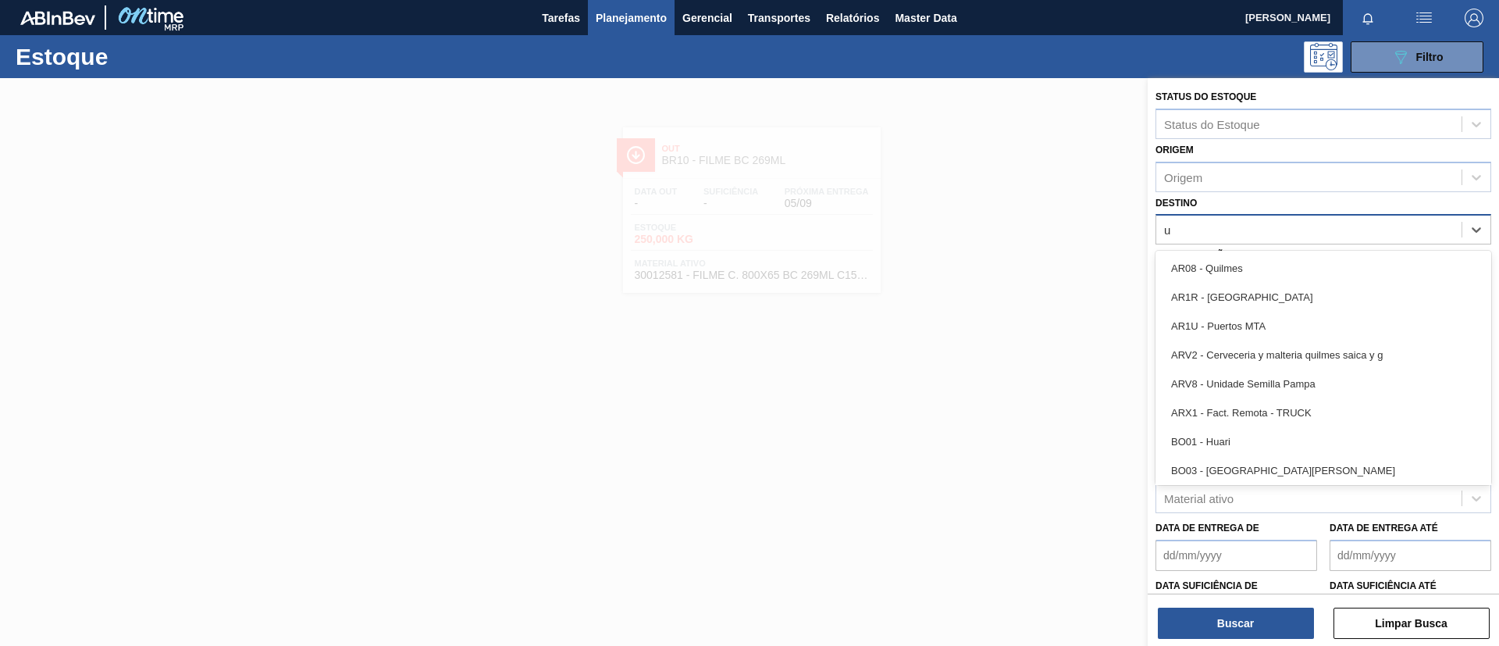
type input "ub"
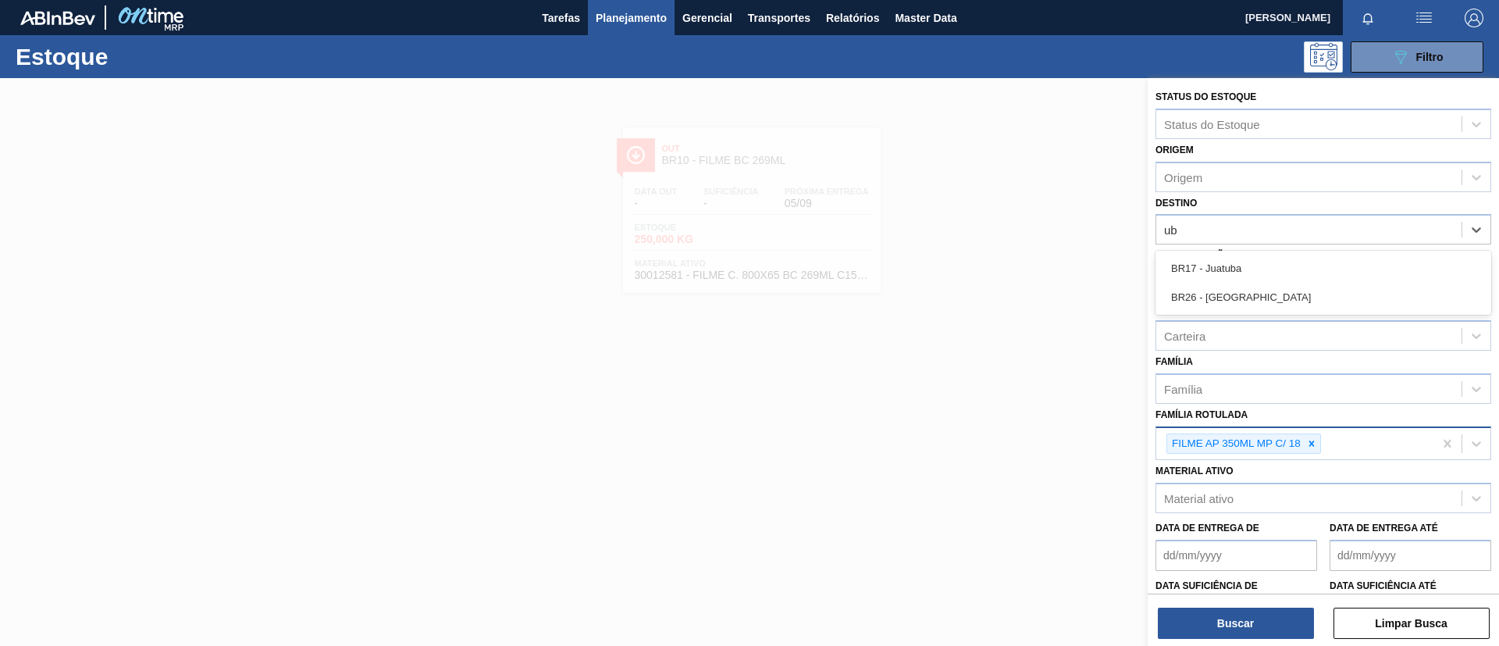
click at [1267, 266] on div "BR17 - Juatuba" at bounding box center [1323, 268] width 336 height 29
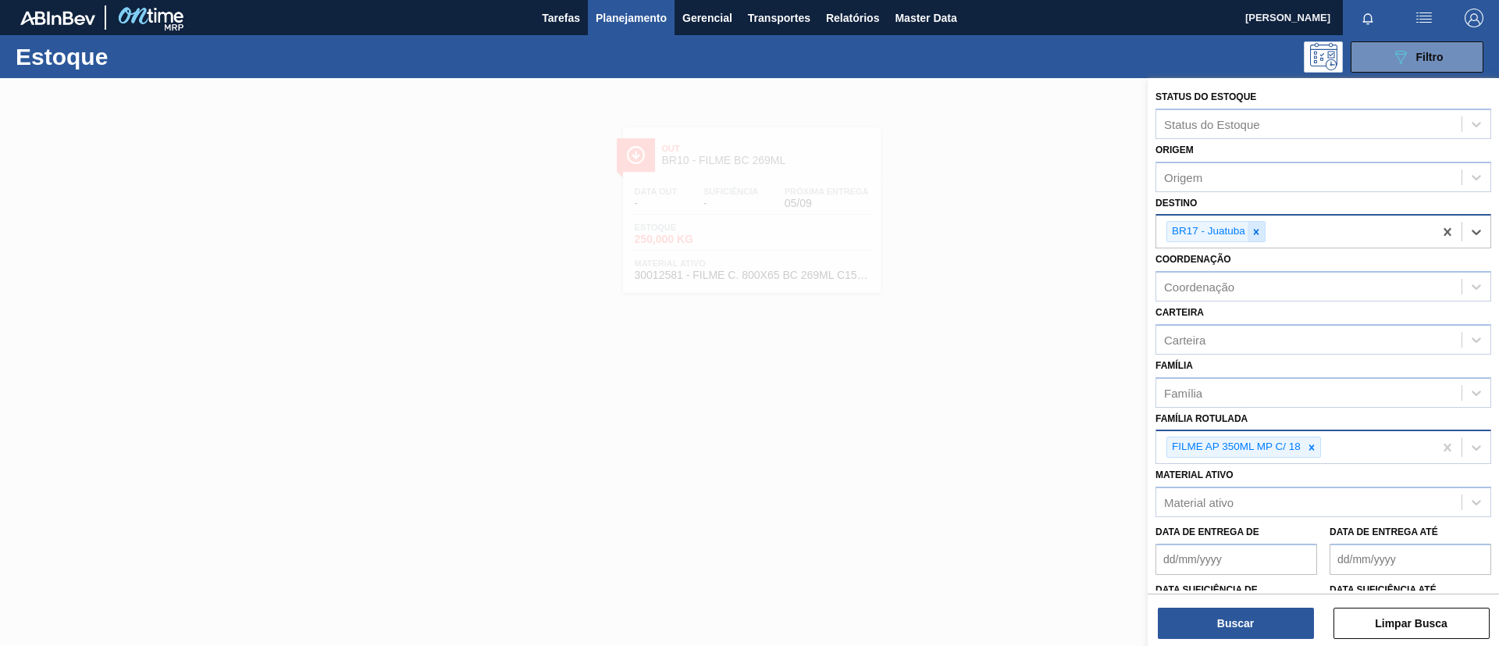
click at [1261, 230] on div at bounding box center [1255, 232] width 17 height 20
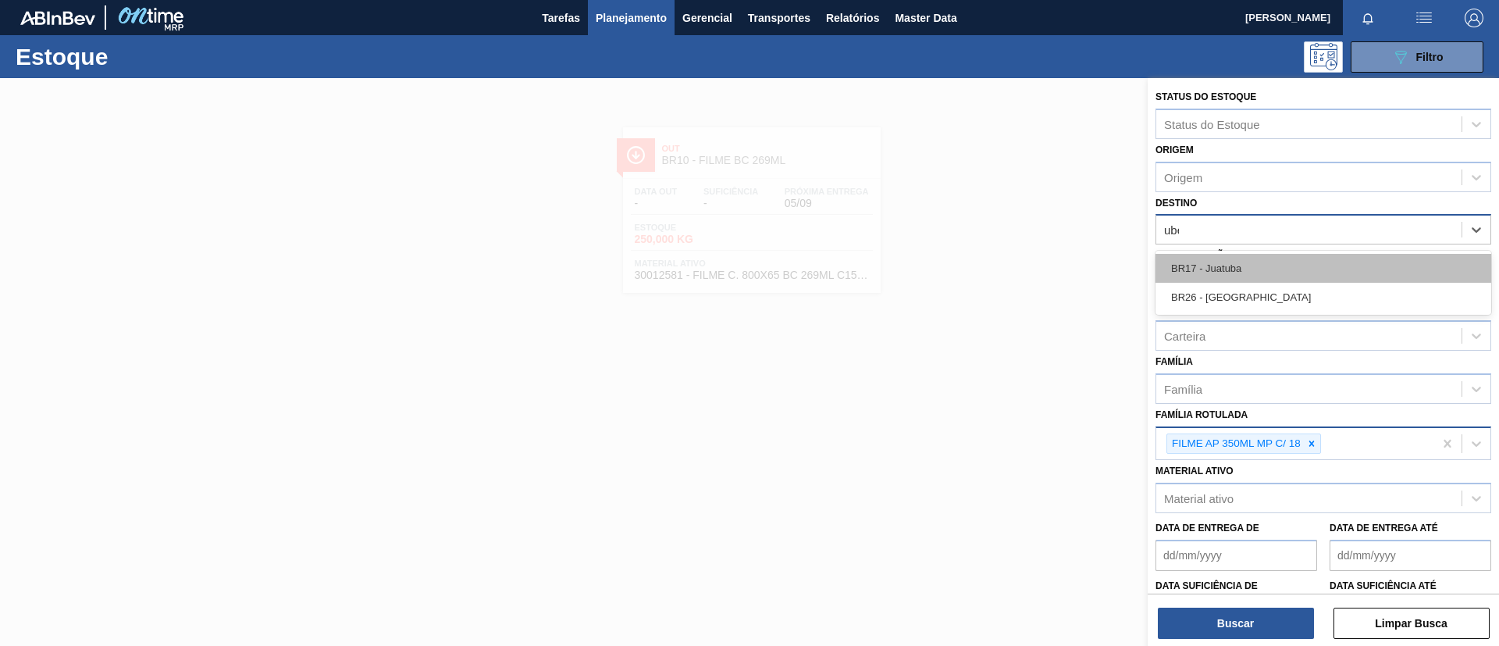
type input "uber"
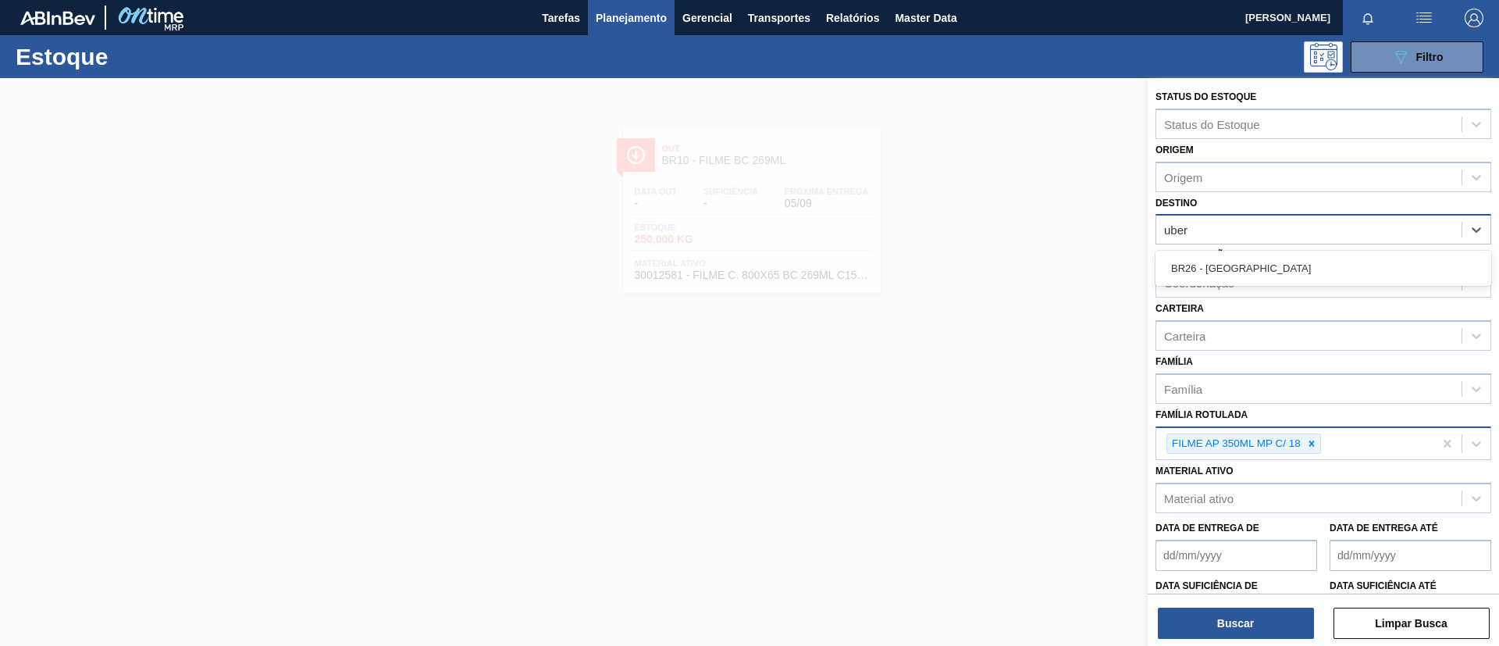
click at [1272, 274] on div "BR26 - Uberlândia" at bounding box center [1323, 268] width 336 height 29
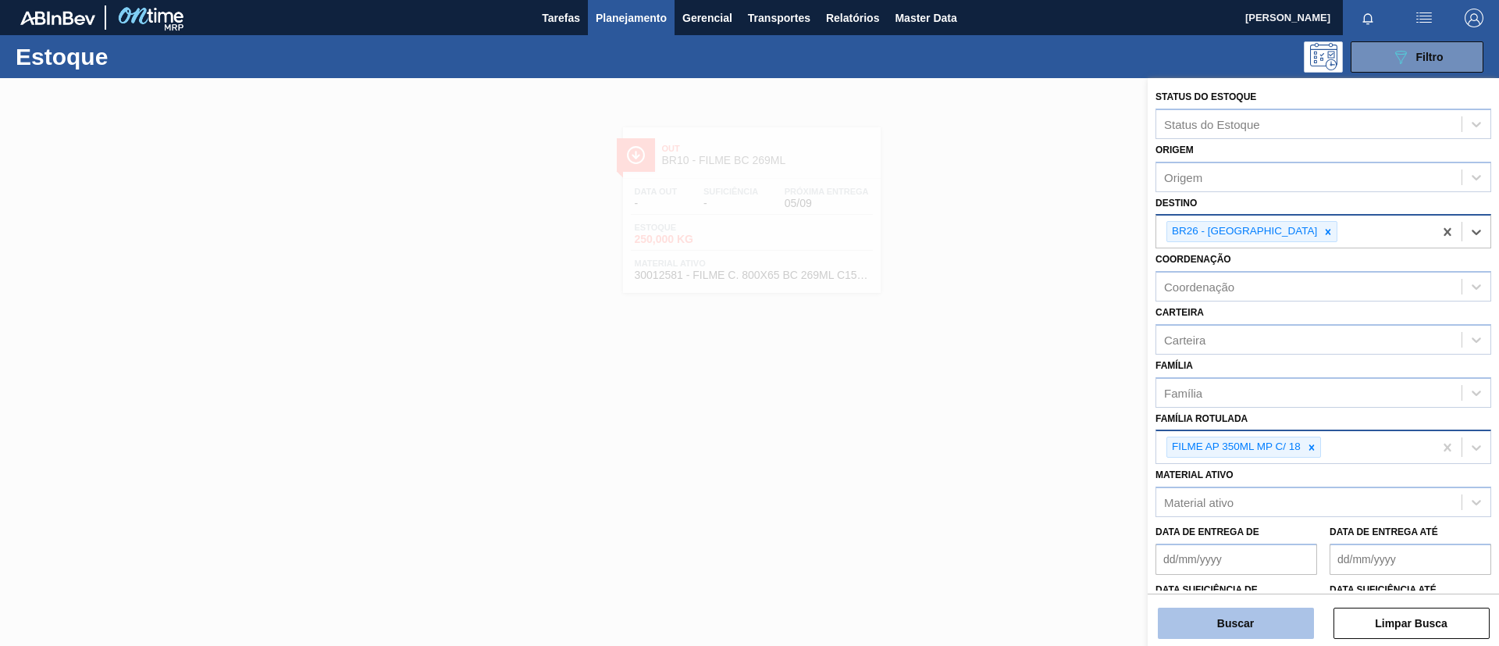
click at [1261, 620] on button "Buscar" at bounding box center [1236, 622] width 156 height 31
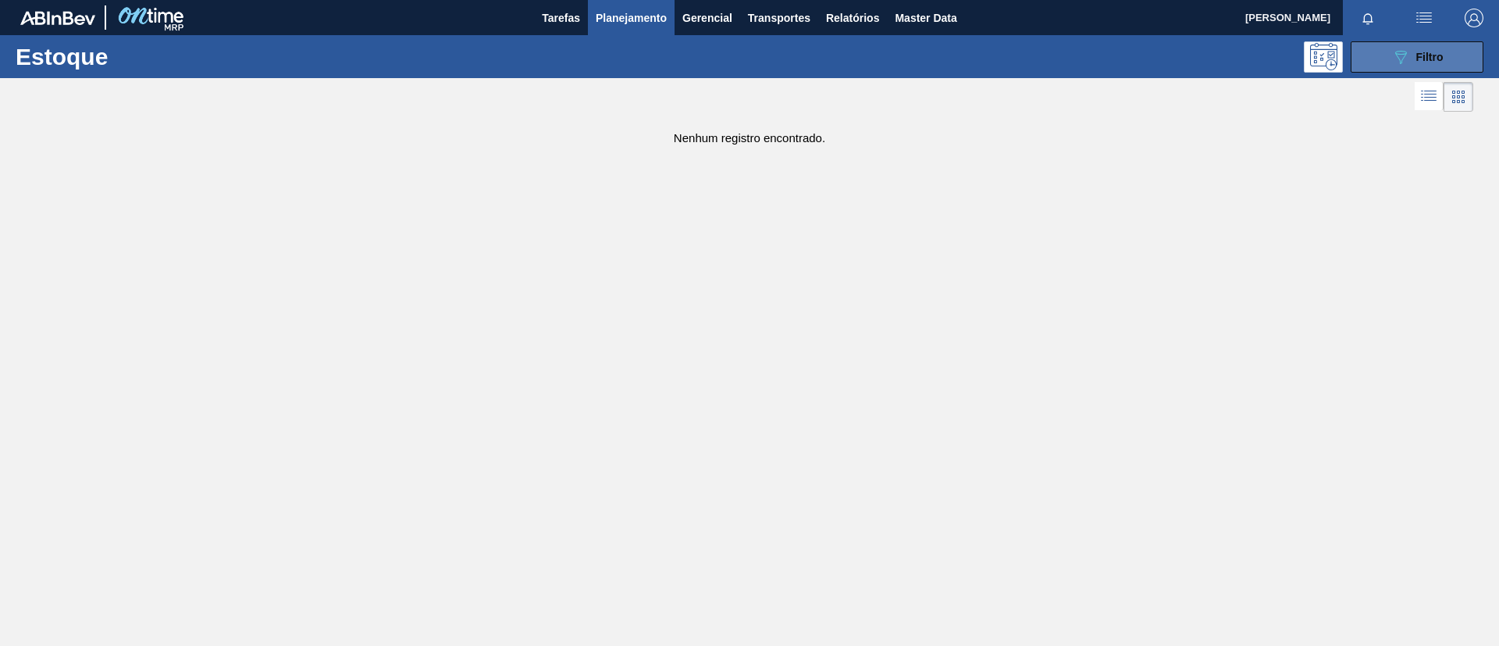
click at [1391, 64] on icon "089F7B8B-B2A5-4AFE-B5C0-19BA573D28AC" at bounding box center [1400, 57] width 19 height 19
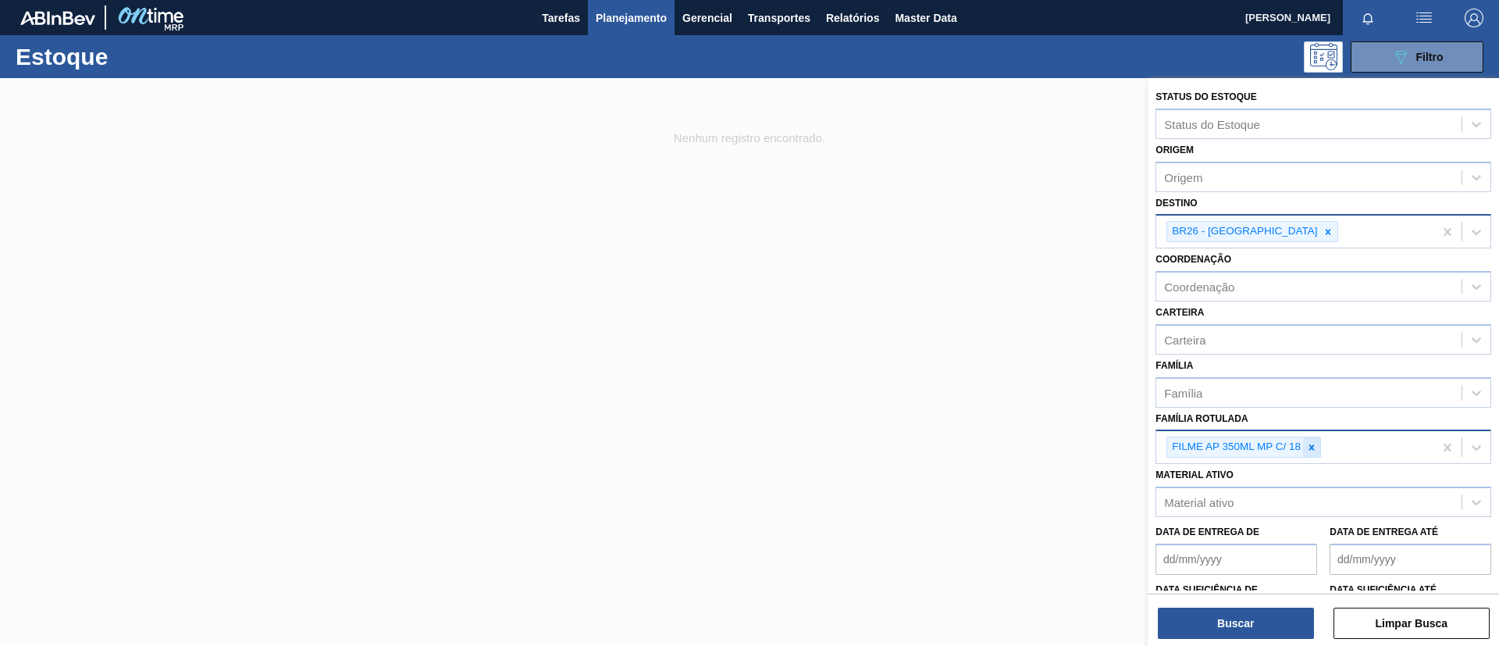
click at [1315, 448] on icon at bounding box center [1311, 447] width 11 height 11
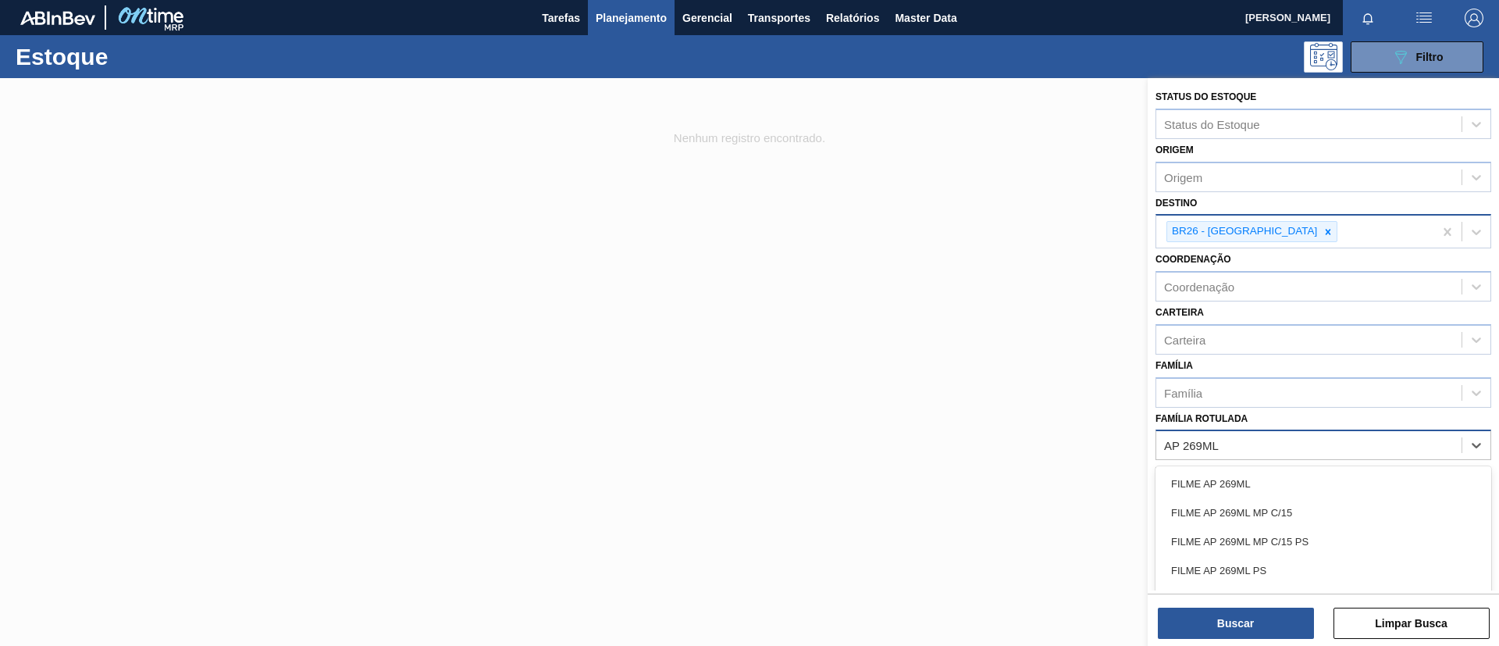
type Rotulada "AP 269ML MP"
drag, startPoint x: 1319, startPoint y: 475, endPoint x: 1311, endPoint y: 432, distance: 43.8
click at [1320, 475] on div "FILME AP 269ML MP C/15" at bounding box center [1323, 483] width 336 height 29
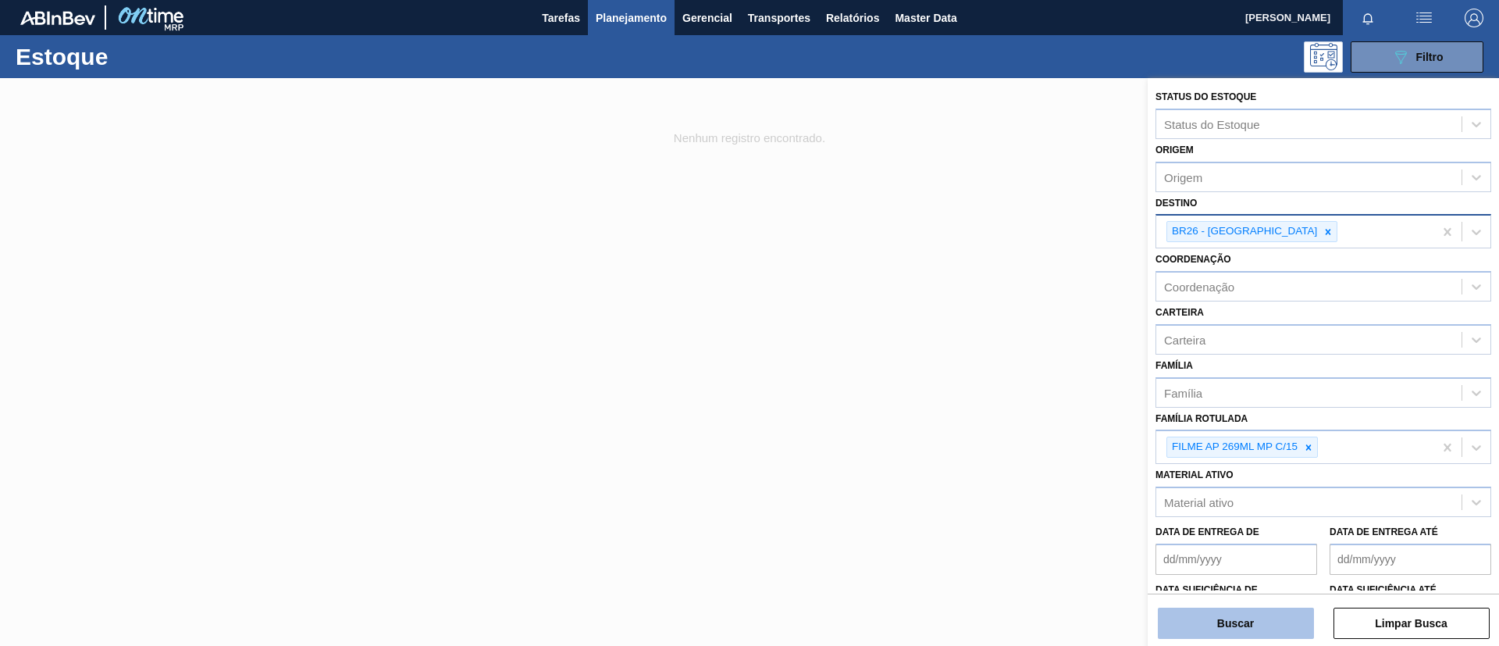
click at [1273, 607] on button "Buscar" at bounding box center [1236, 622] width 156 height 31
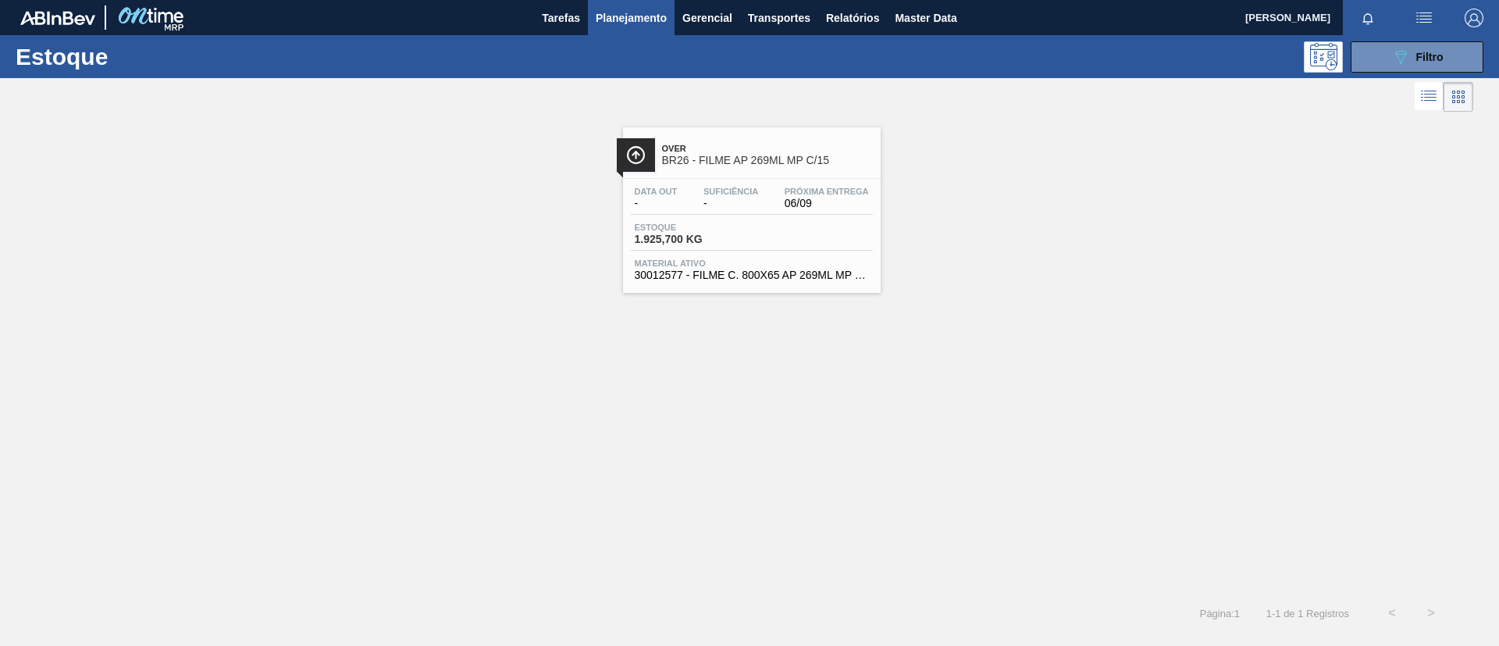
click at [719, 159] on span "BR26 - FILME AP 269ML MP C/15" at bounding box center [767, 161] width 211 height 12
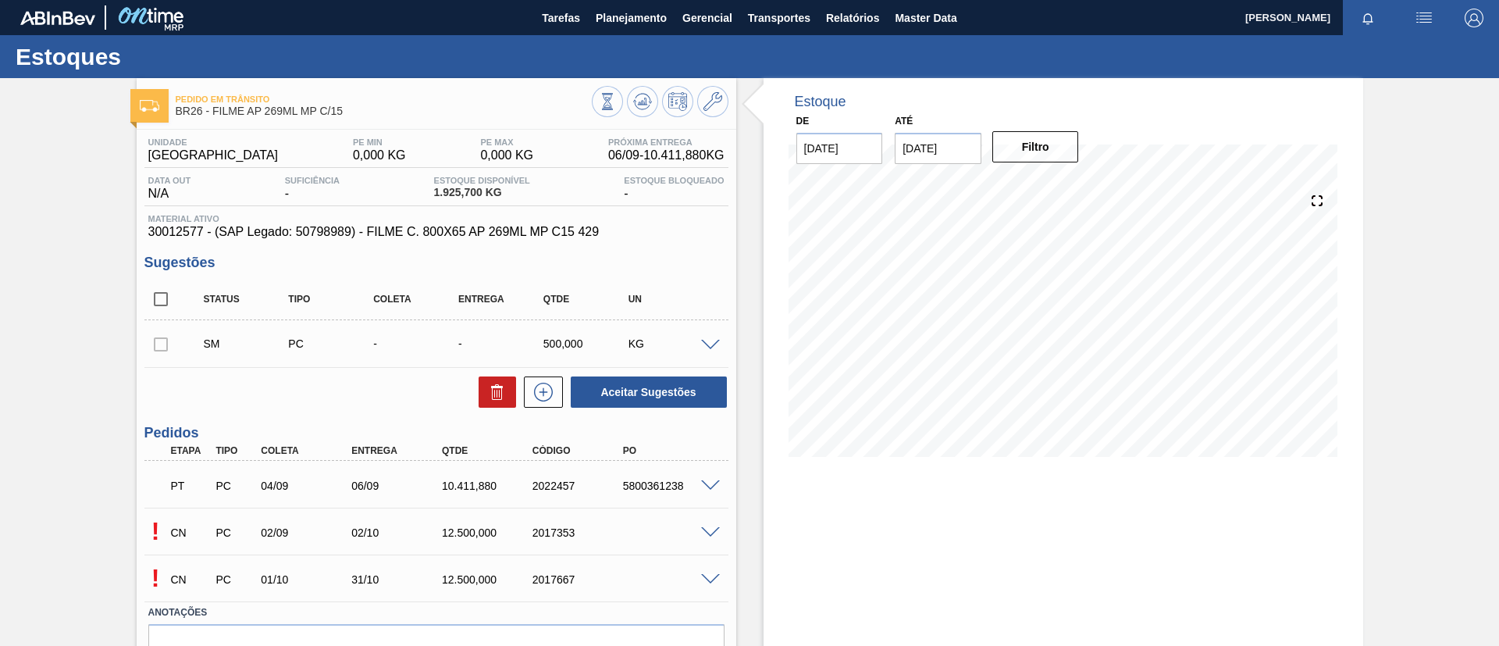
click at [720, 489] on div at bounding box center [712, 485] width 31 height 12
click at [710, 482] on span at bounding box center [710, 486] width 19 height 12
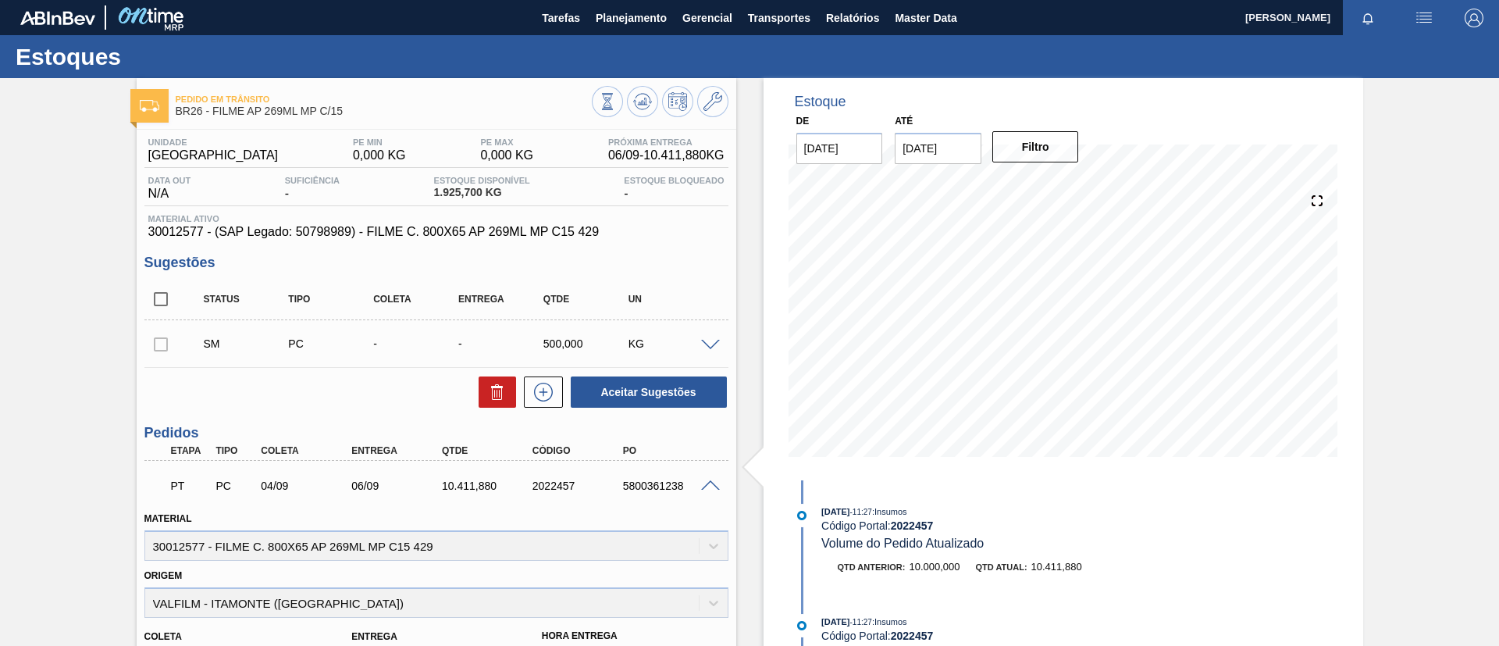
click at [473, 543] on div "Material 30012577 - FILME C. 800X65 AP 269ML MP C15 429" at bounding box center [436, 533] width 584 height 53
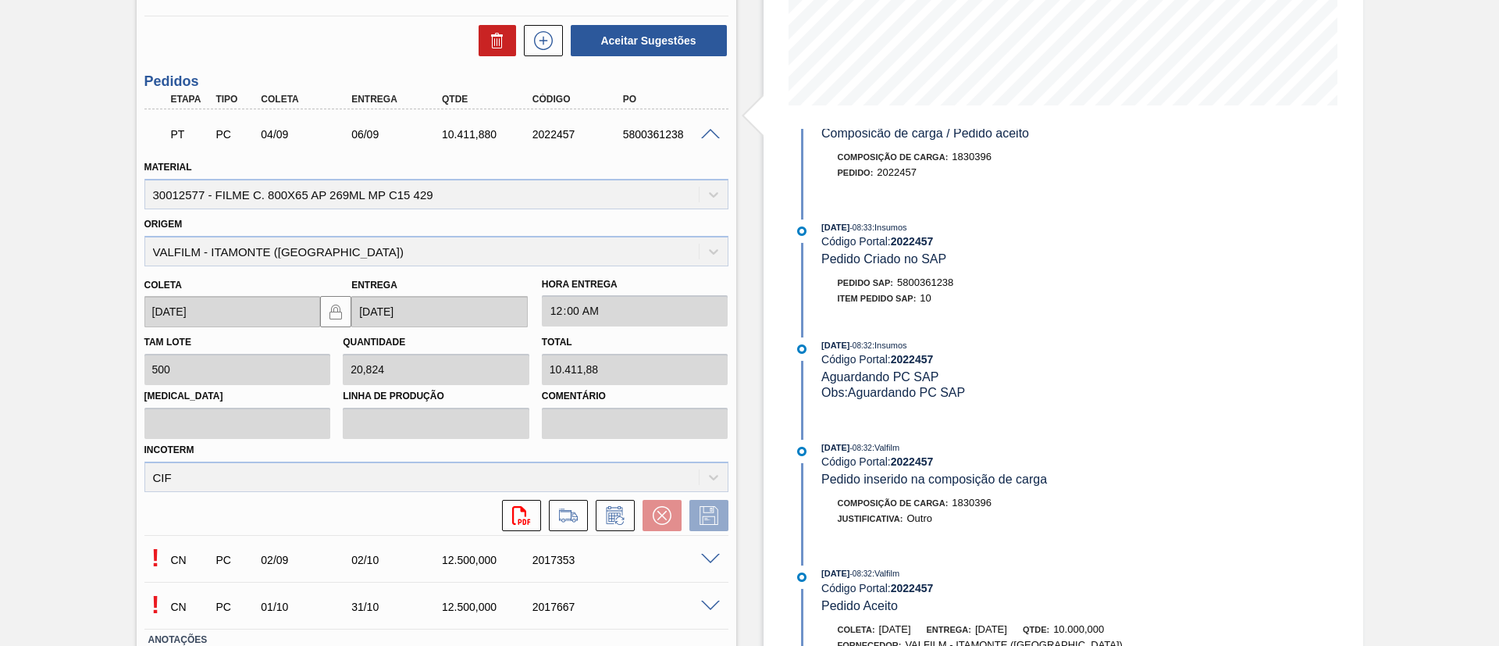
scroll to position [703, 0]
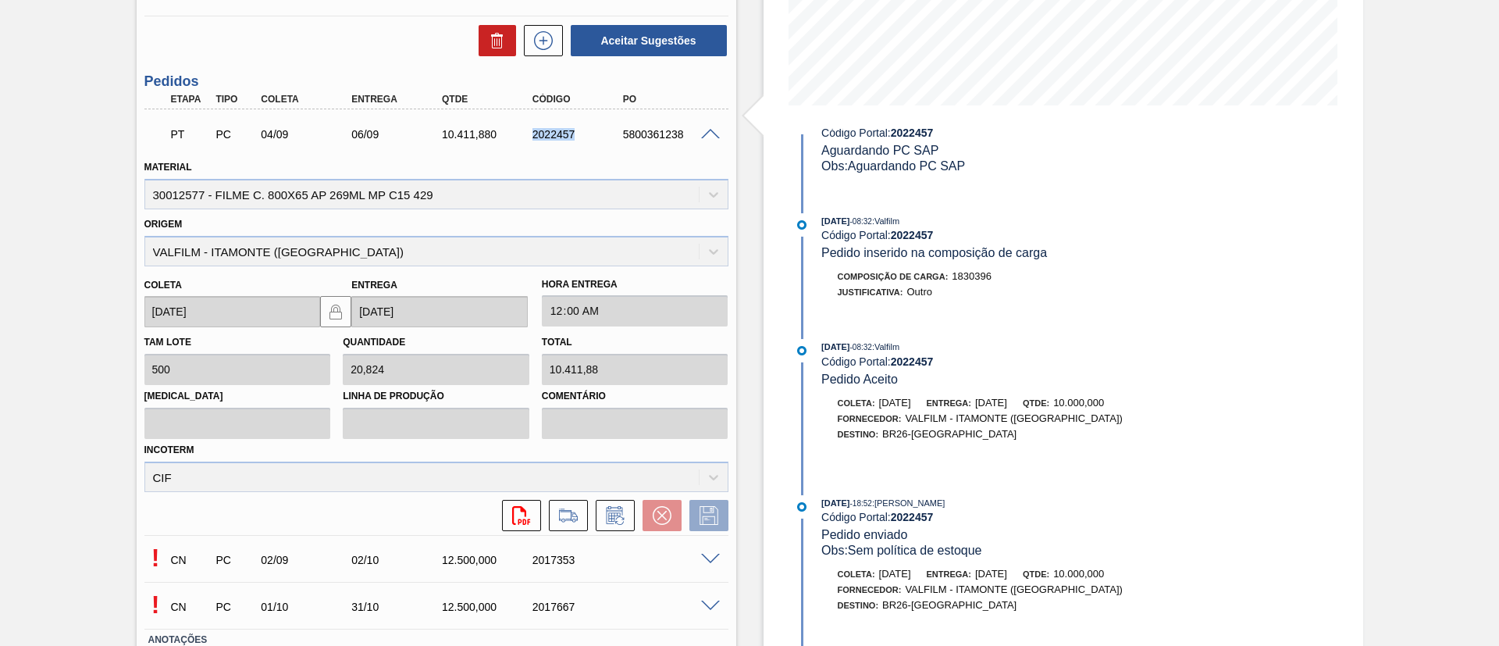
drag, startPoint x: 511, startPoint y: 136, endPoint x: 586, endPoint y: 134, distance: 75.0
click at [587, 136] on div "PT PC 04/09 06/09 10.411,880 2022457 5800361238" at bounding box center [432, 132] width 543 height 31
copy div "2022457"
click at [594, 132] on div "2022457" at bounding box center [578, 134] width 101 height 12
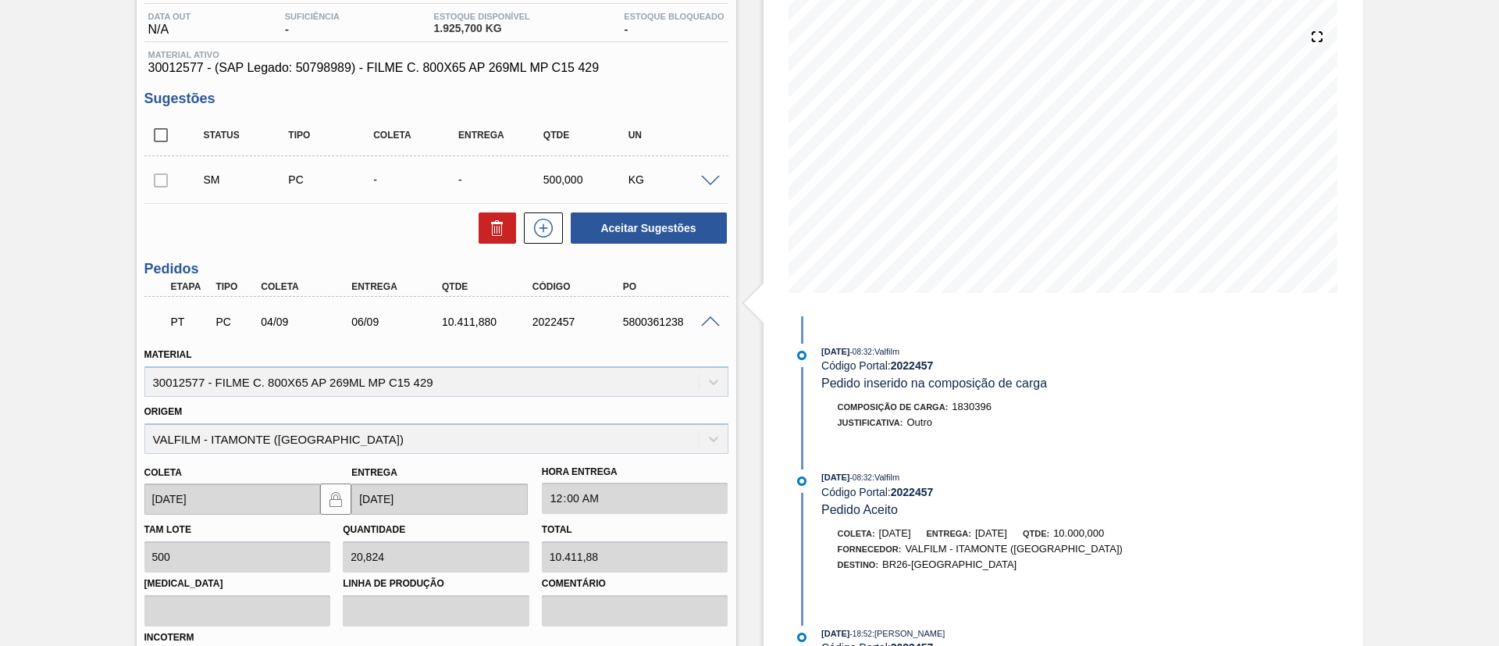
scroll to position [0, 0]
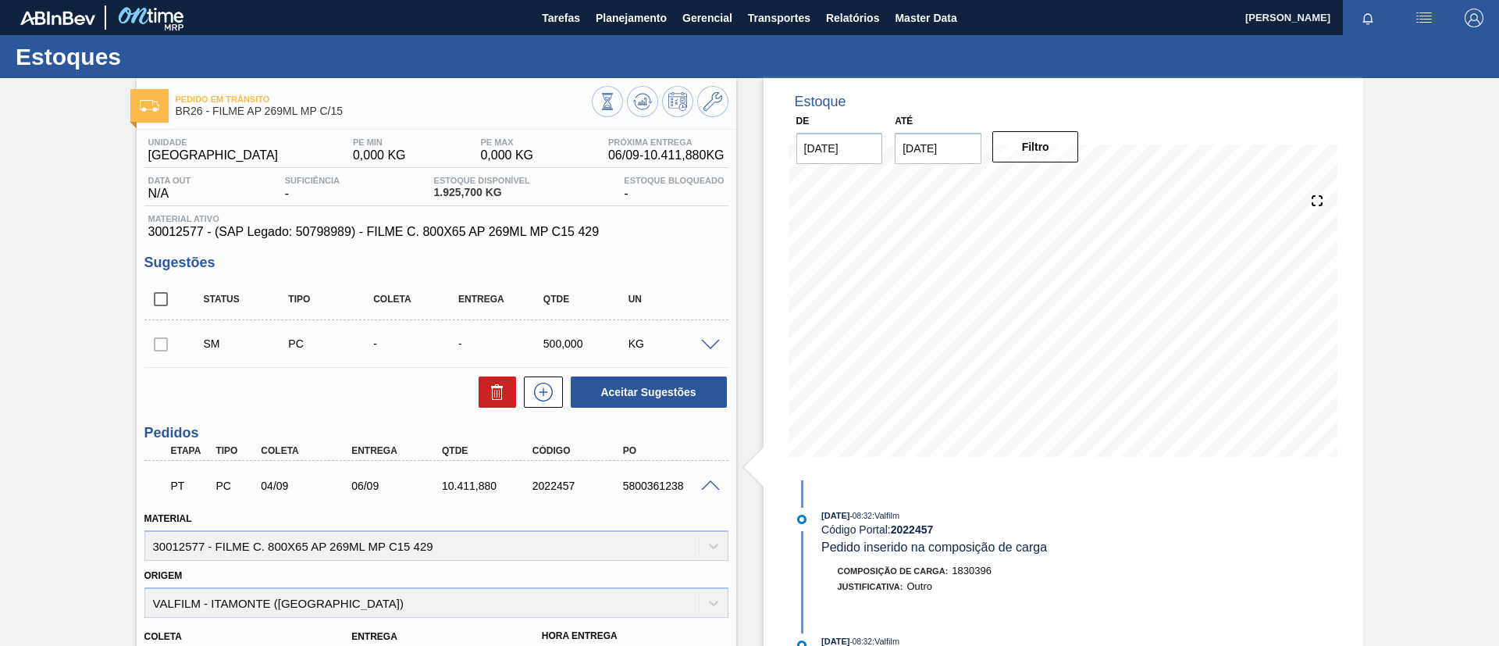
click at [711, 480] on span at bounding box center [710, 486] width 19 height 12
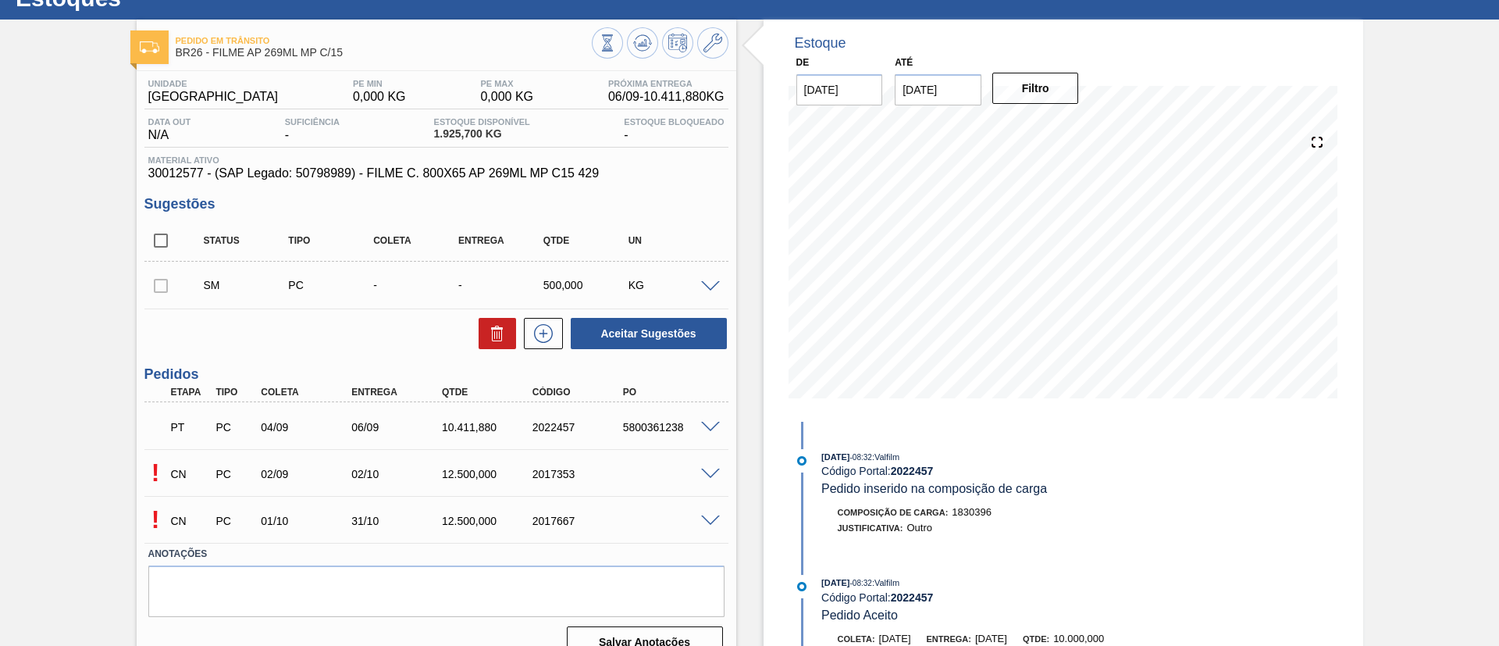
scroll to position [84, 0]
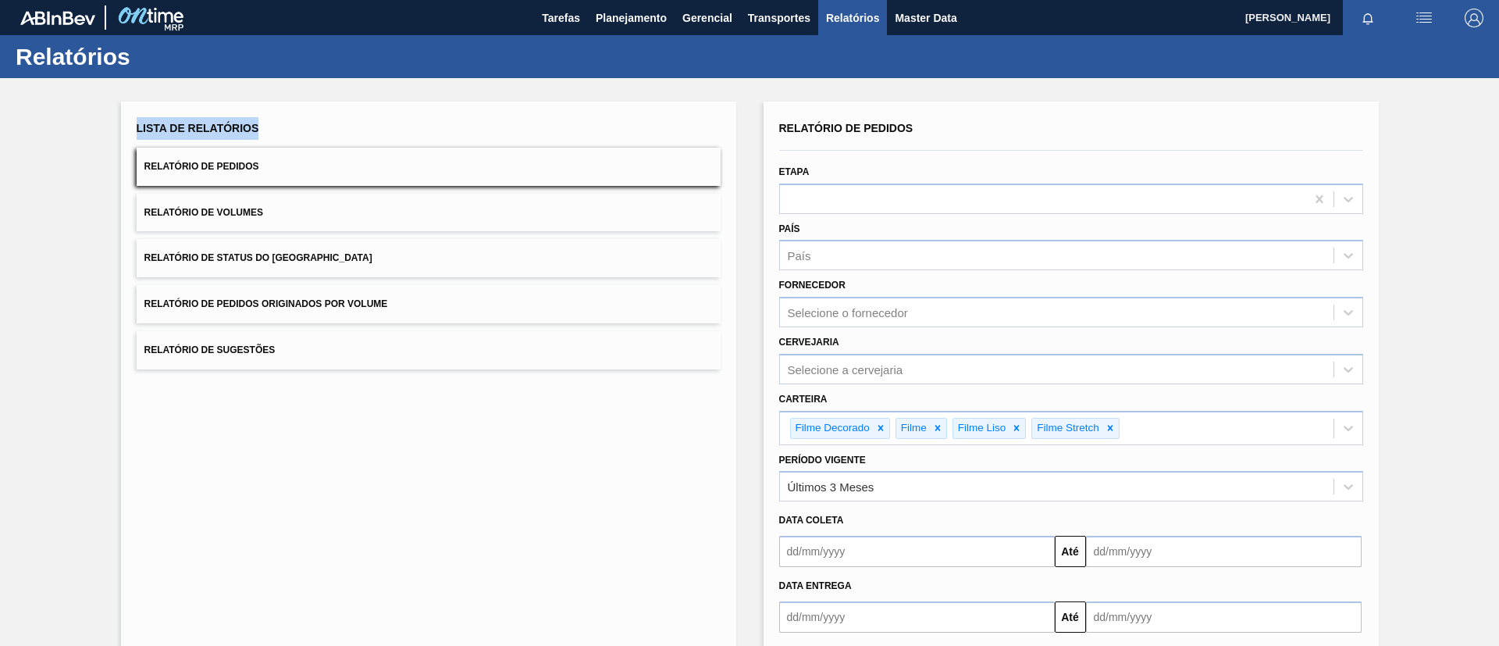
drag, startPoint x: 139, startPoint y: 126, endPoint x: 272, endPoint y: 127, distance: 133.5
click at [272, 127] on div "Lista de Relatórios" at bounding box center [429, 128] width 584 height 23
click at [48, 183] on div "Lista de Relatórios Relatório de Pedidos Relatório de Volumes Relatório de Stat…" at bounding box center [749, 402] width 1499 height 649
click at [607, 20] on span "Planejamento" at bounding box center [631, 18] width 71 height 19
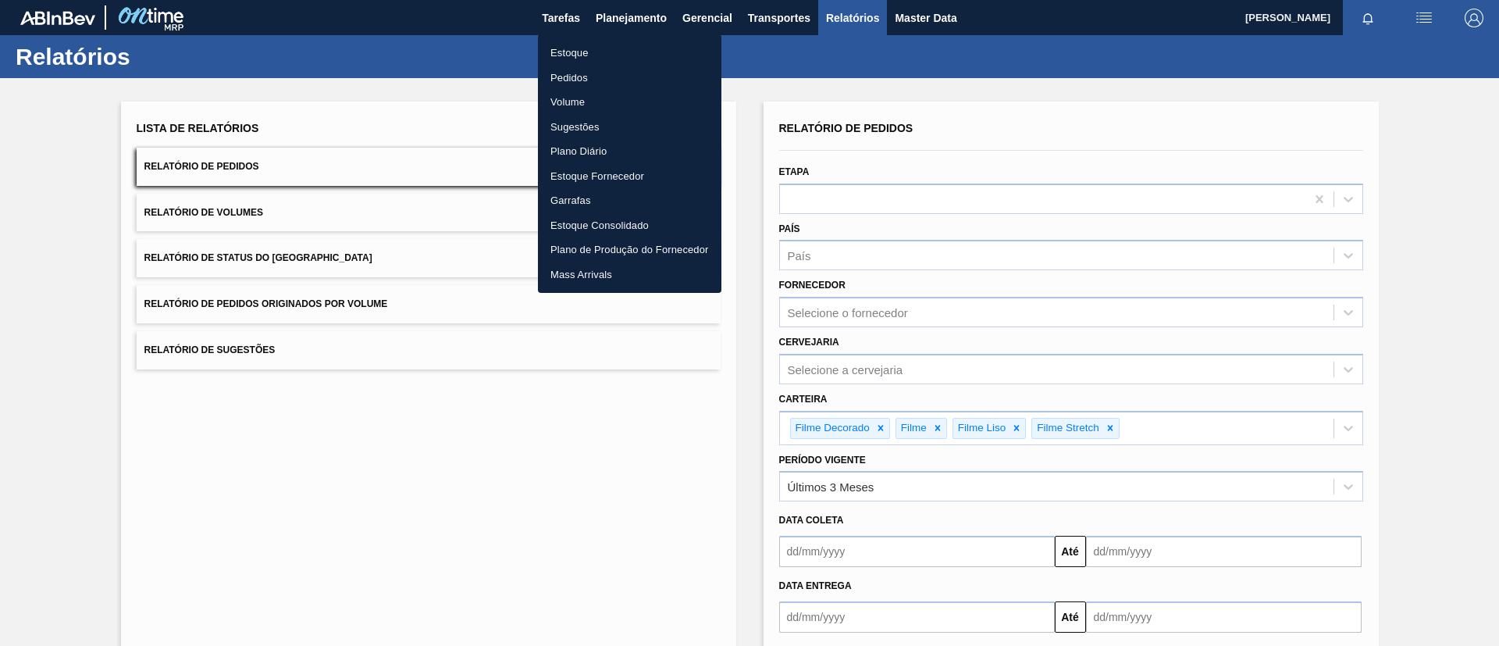
click at [608, 43] on li "Estoque" at bounding box center [629, 53] width 183 height 25
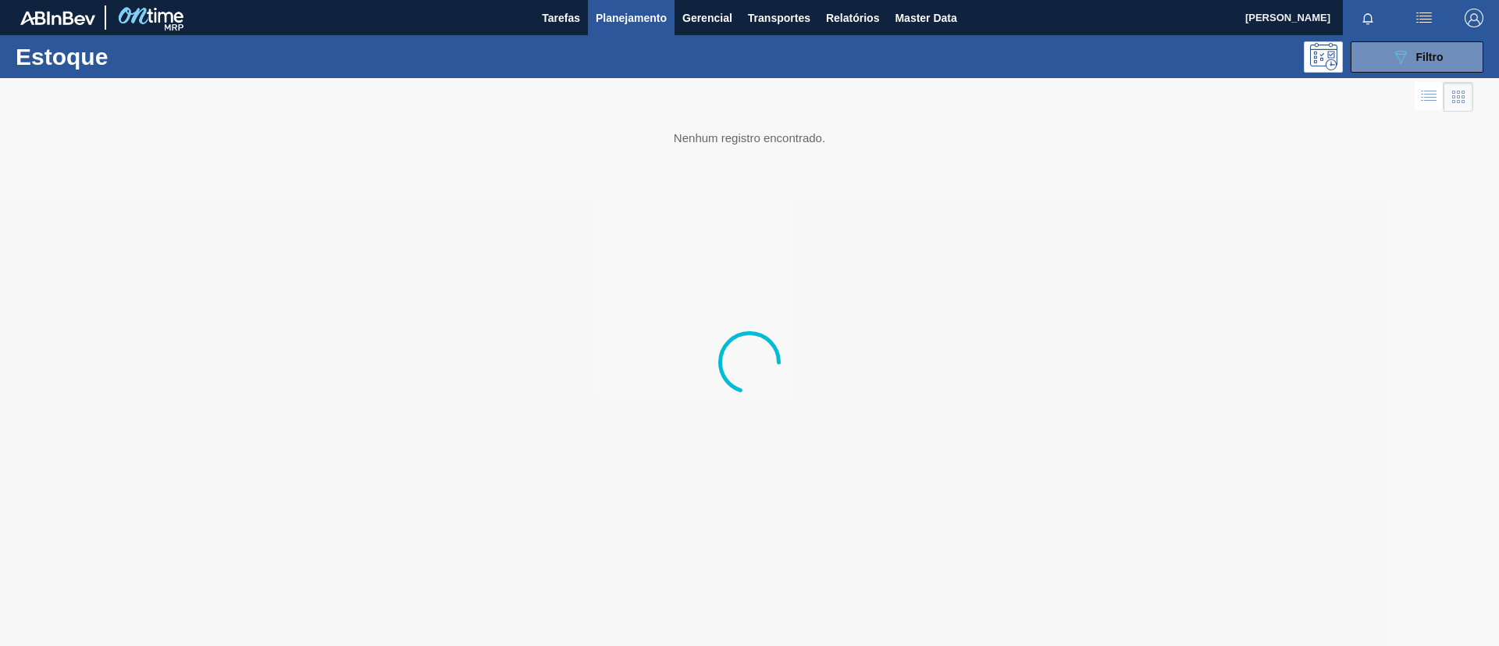
drag, startPoint x: 1422, startPoint y: 59, endPoint x: 1408, endPoint y: 73, distance: 19.9
click at [1422, 60] on span "Filtro" at bounding box center [1429, 57] width 27 height 12
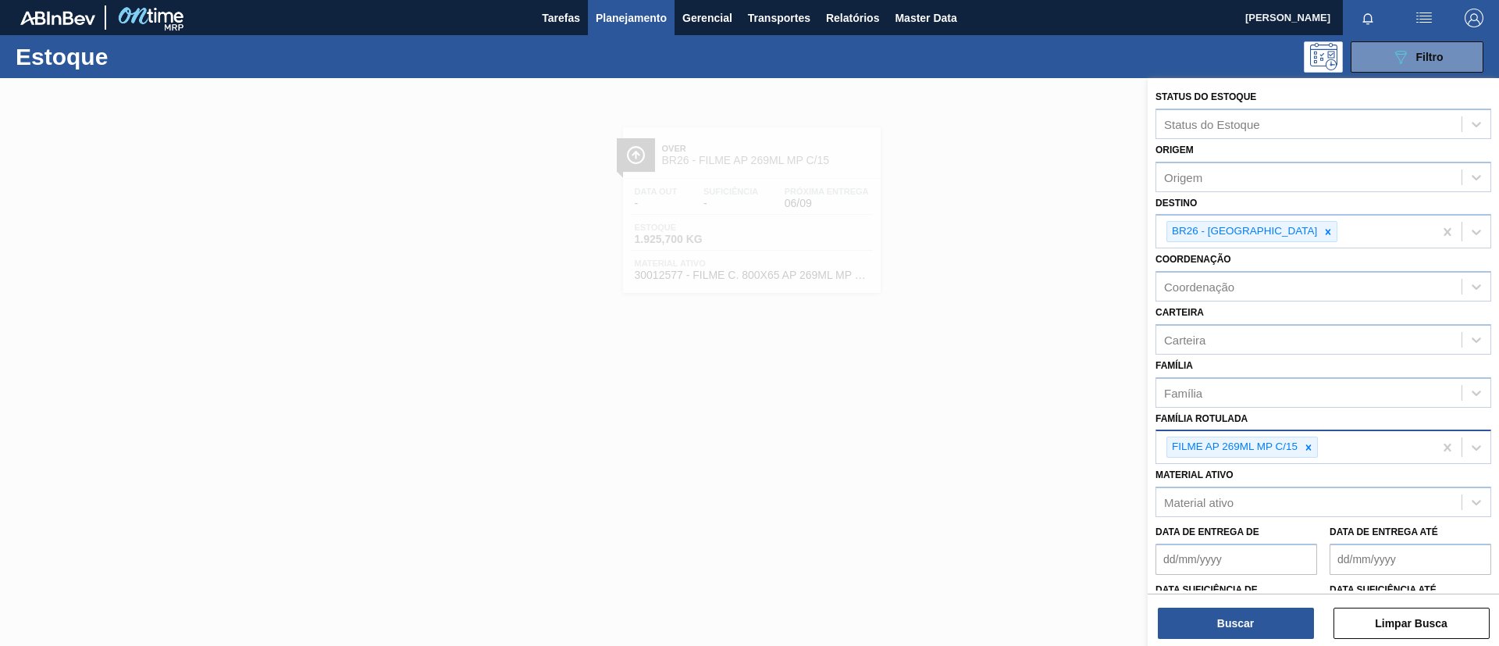
click at [1303, 449] on div at bounding box center [1308, 447] width 17 height 20
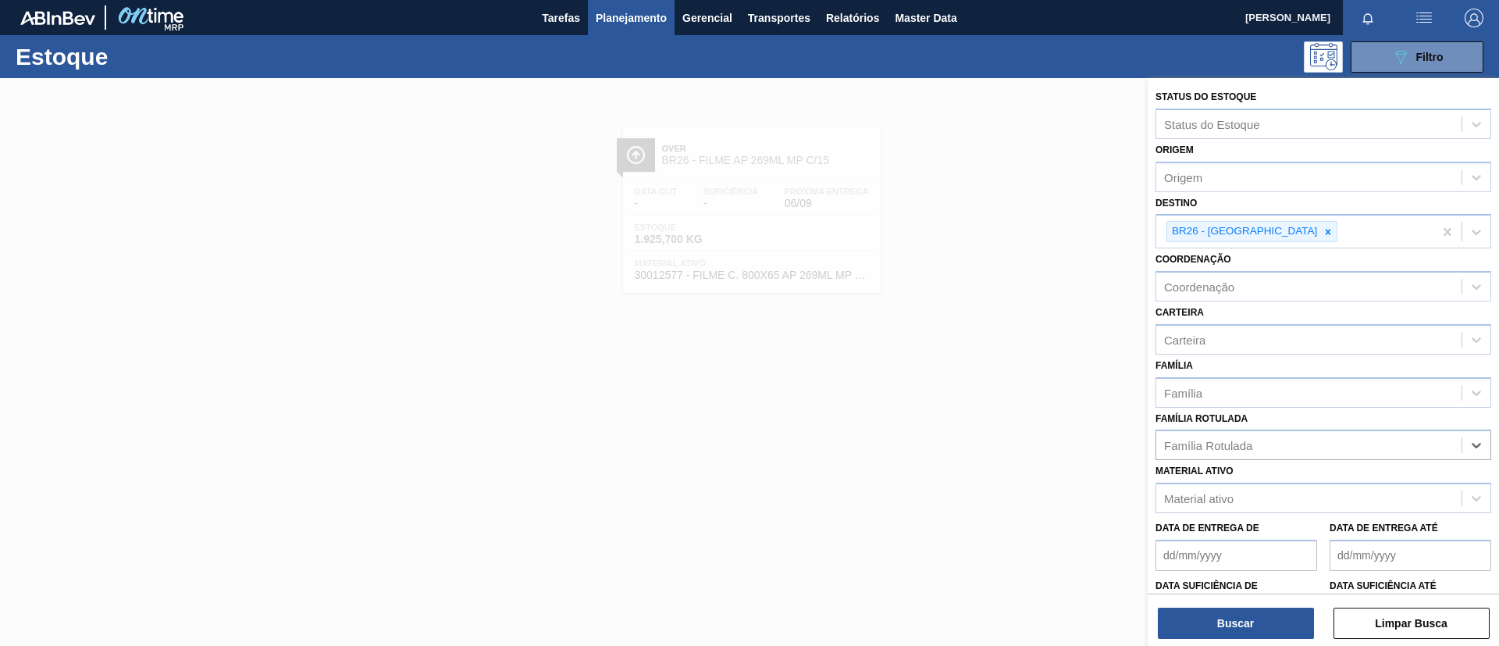
paste Rotulada "FILME BC 269ML"
type Rotulada "FILME BC 269ML"
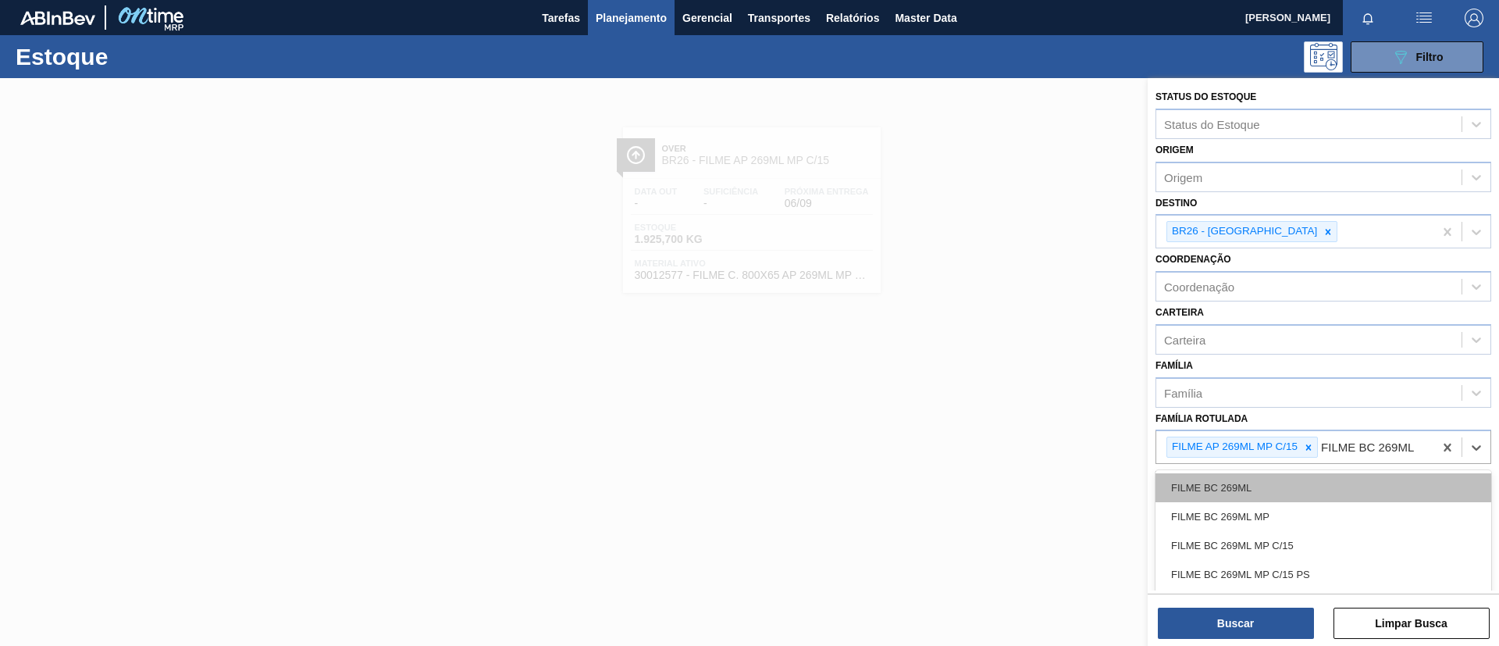
click at [1285, 488] on div "FILME BC 269ML" at bounding box center [1323, 487] width 336 height 29
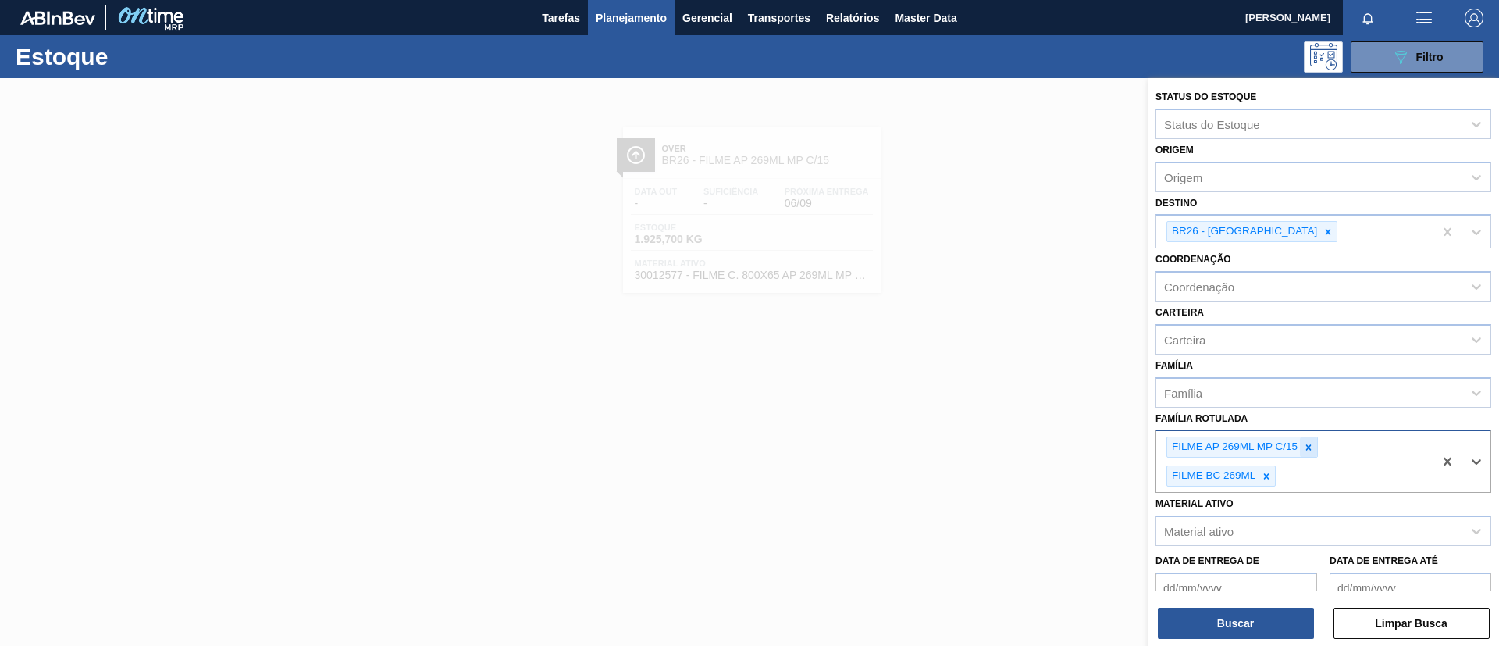
click at [1303, 443] on icon at bounding box center [1308, 447] width 11 height 11
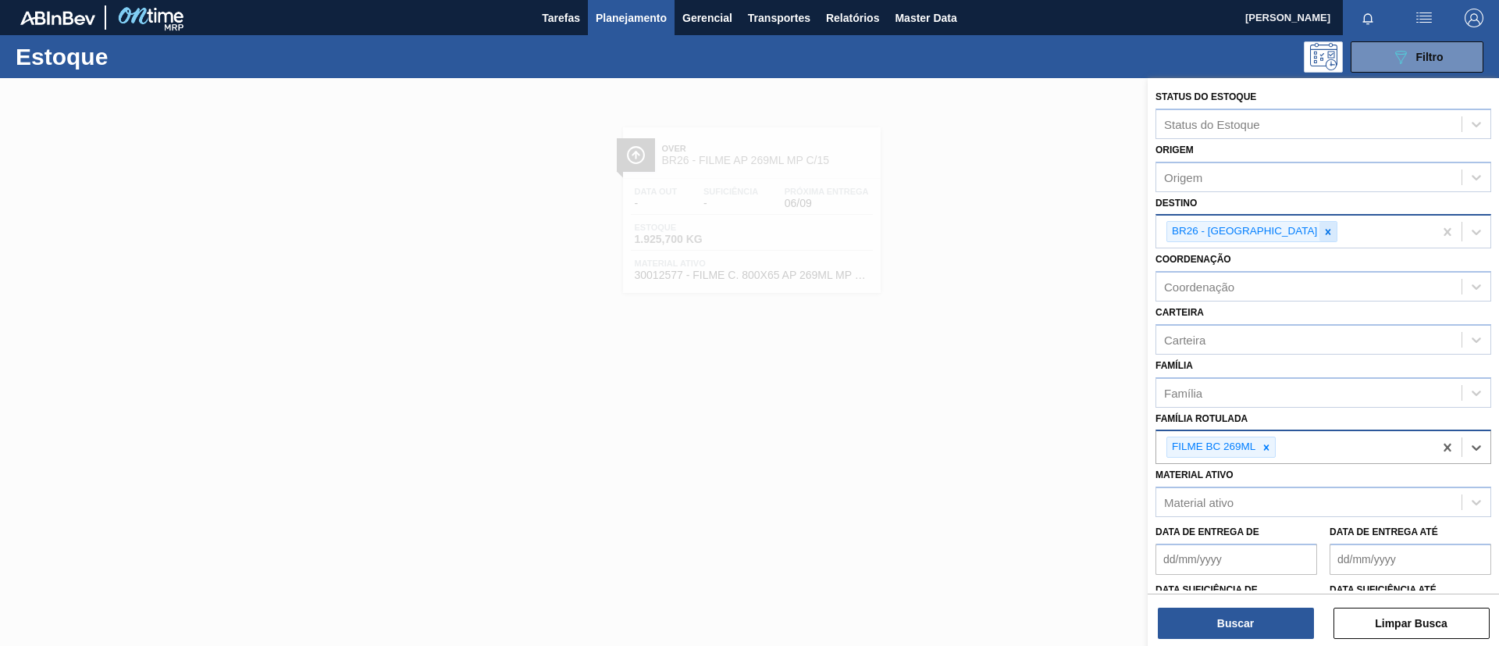
click at [1319, 240] on div at bounding box center [1327, 232] width 17 height 20
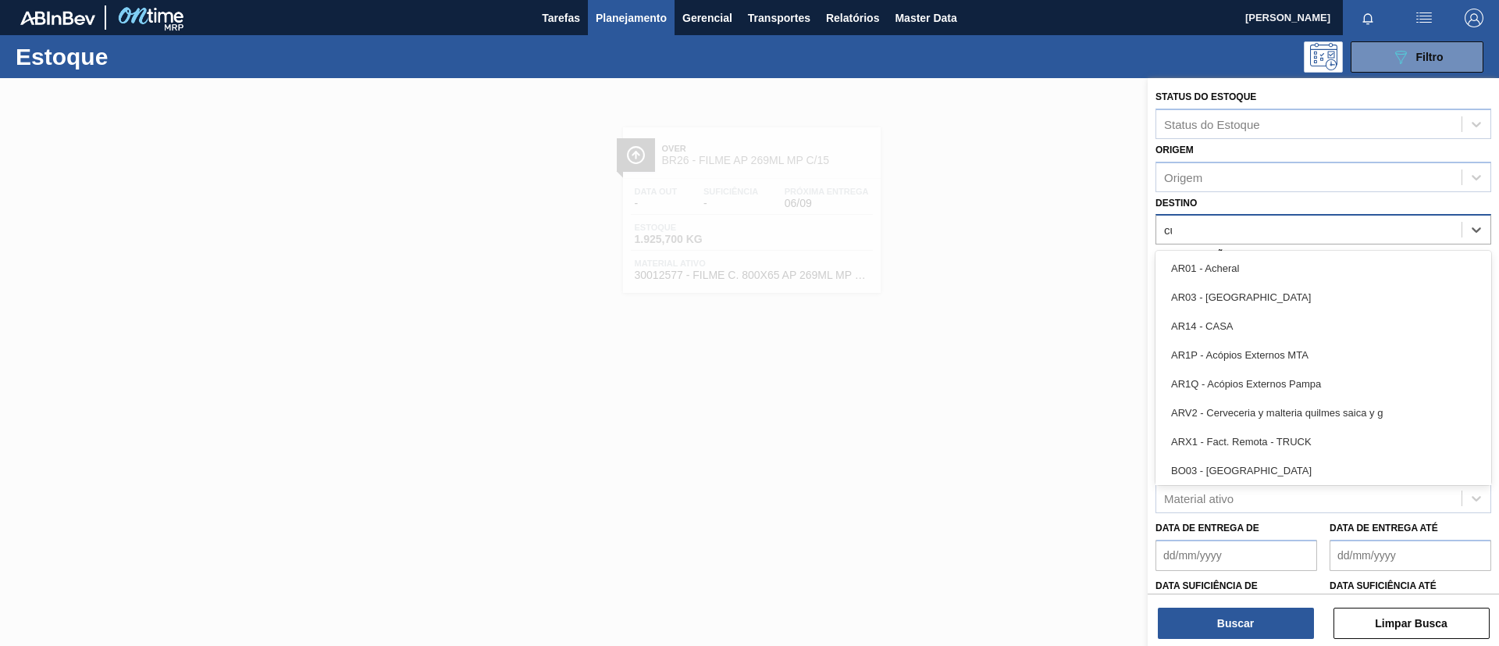
type input "cui"
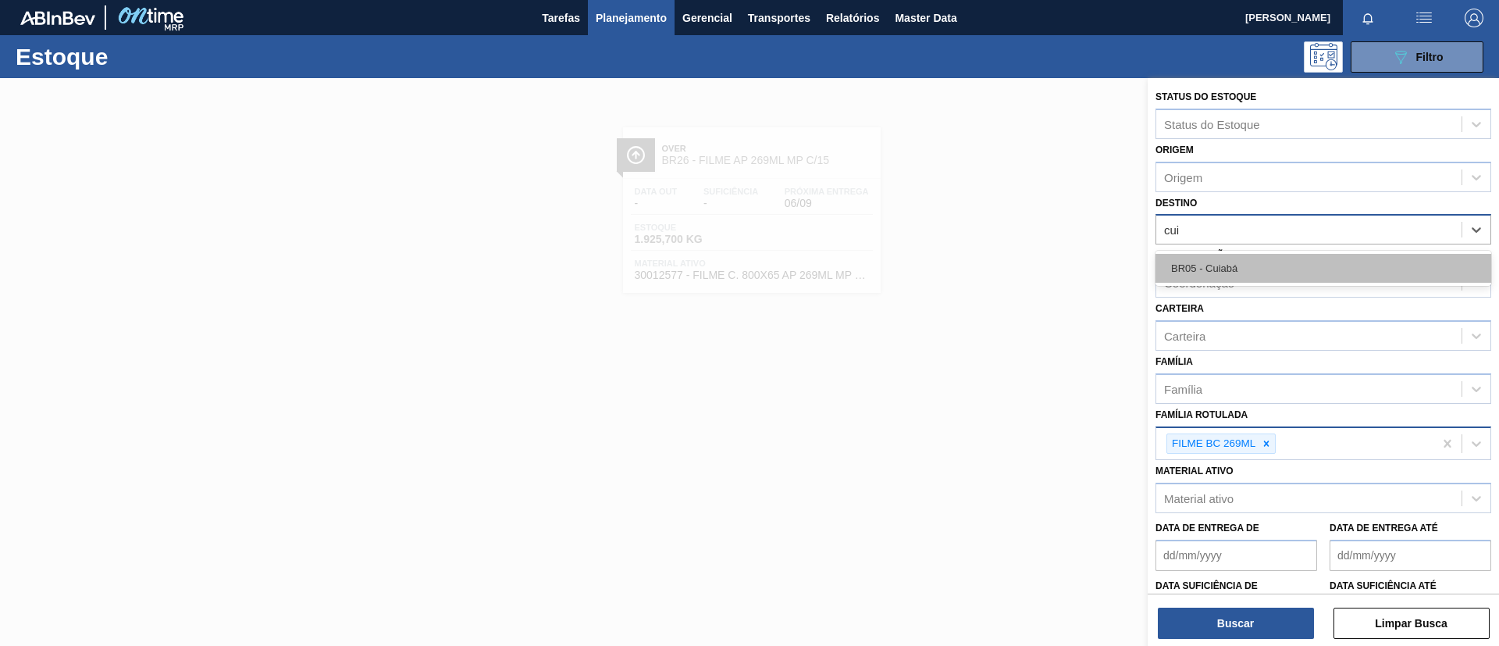
click at [1261, 268] on div "BR05 - Cuiabá" at bounding box center [1323, 268] width 336 height 29
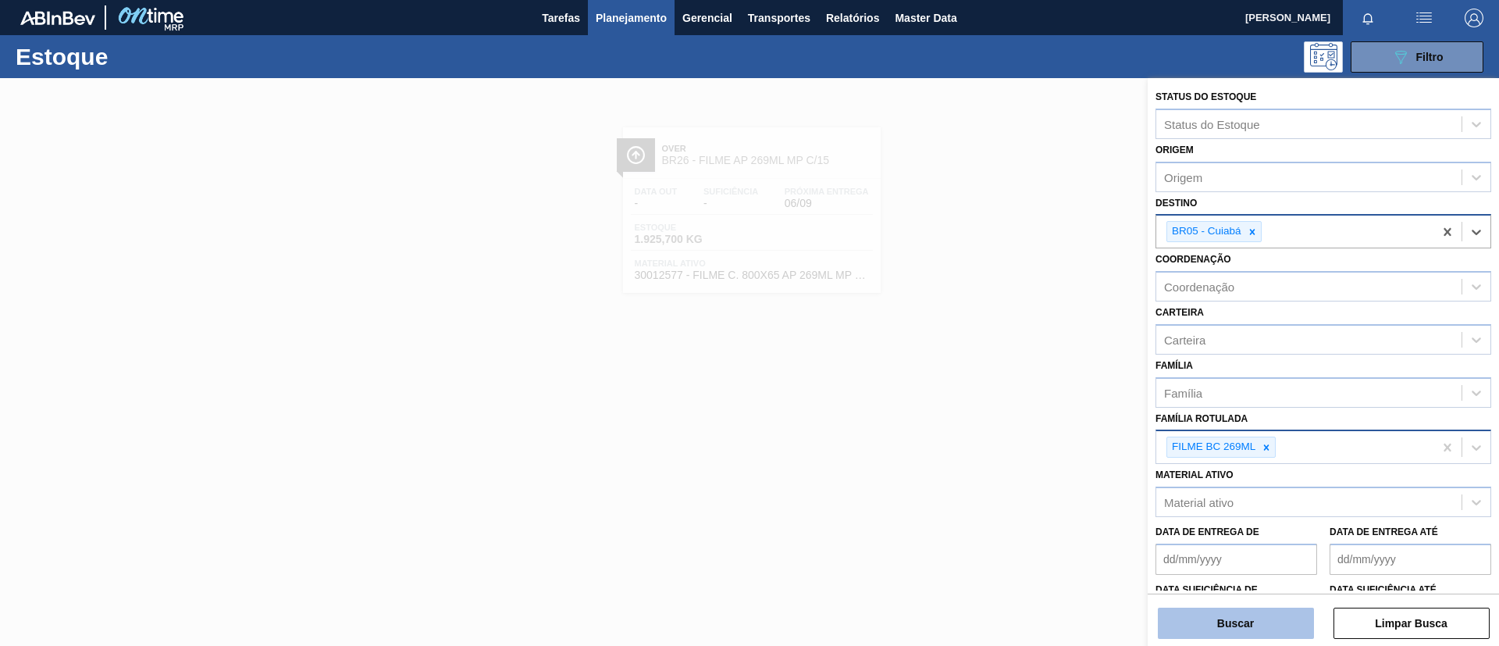
click at [1233, 631] on button "Buscar" at bounding box center [1236, 622] width 156 height 31
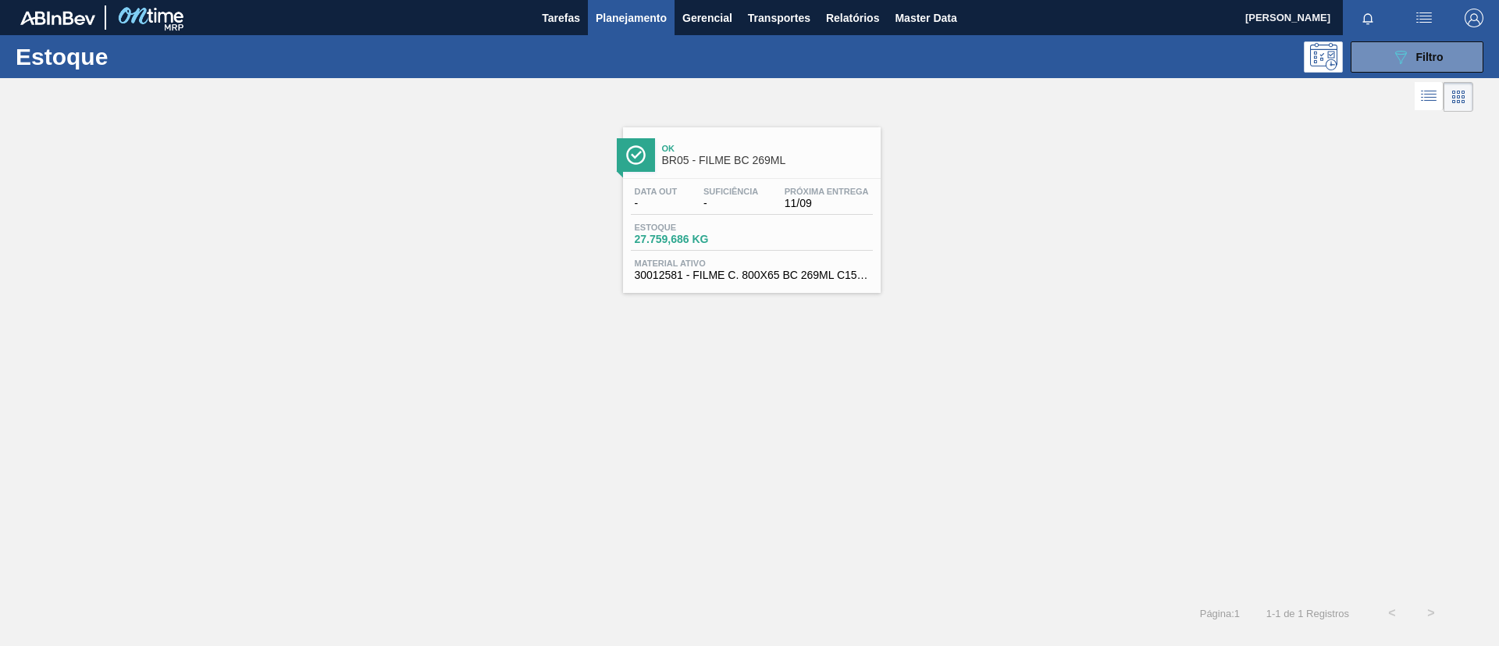
click at [774, 188] on div "Data out - Suficiência - Próxima Entrega 11/09" at bounding box center [752, 201] width 242 height 28
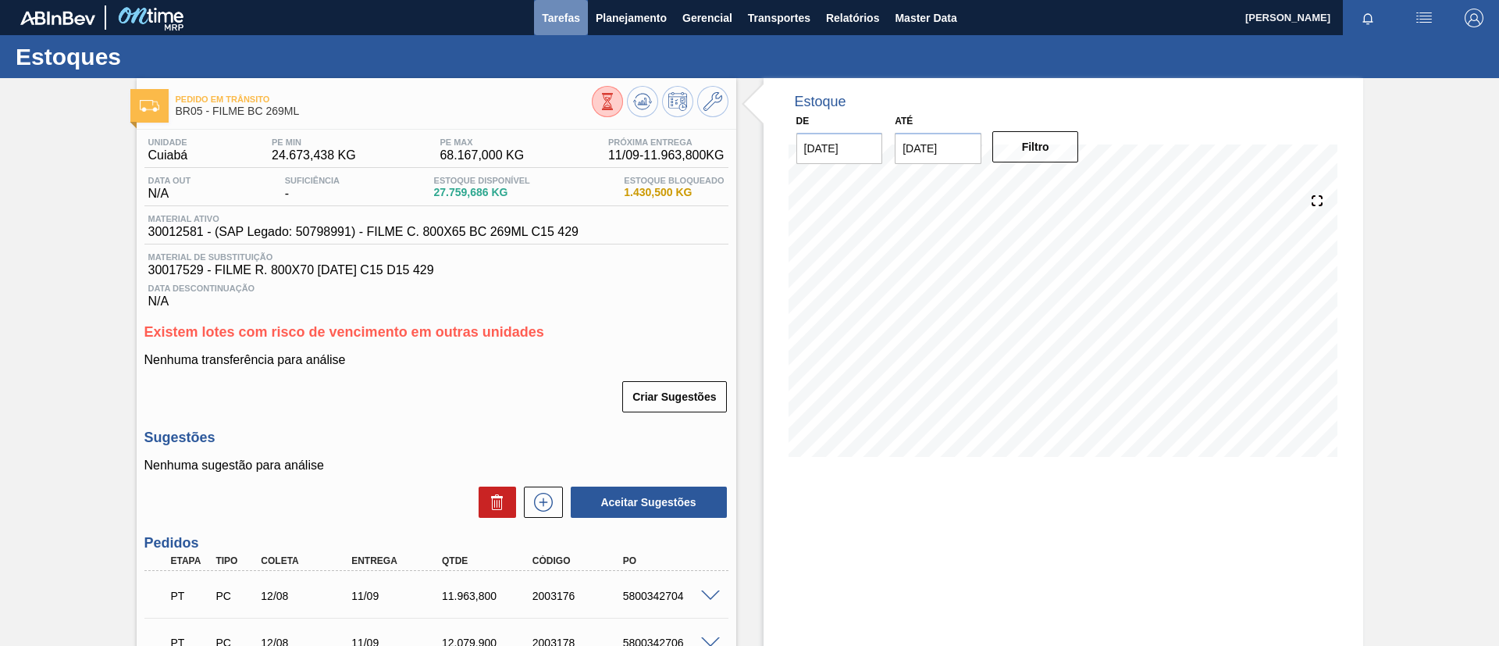
drag, startPoint x: 543, startPoint y: 6, endPoint x: 561, endPoint y: 23, distance: 24.3
click at [544, 7] on button "Tarefas" at bounding box center [561, 17] width 54 height 35
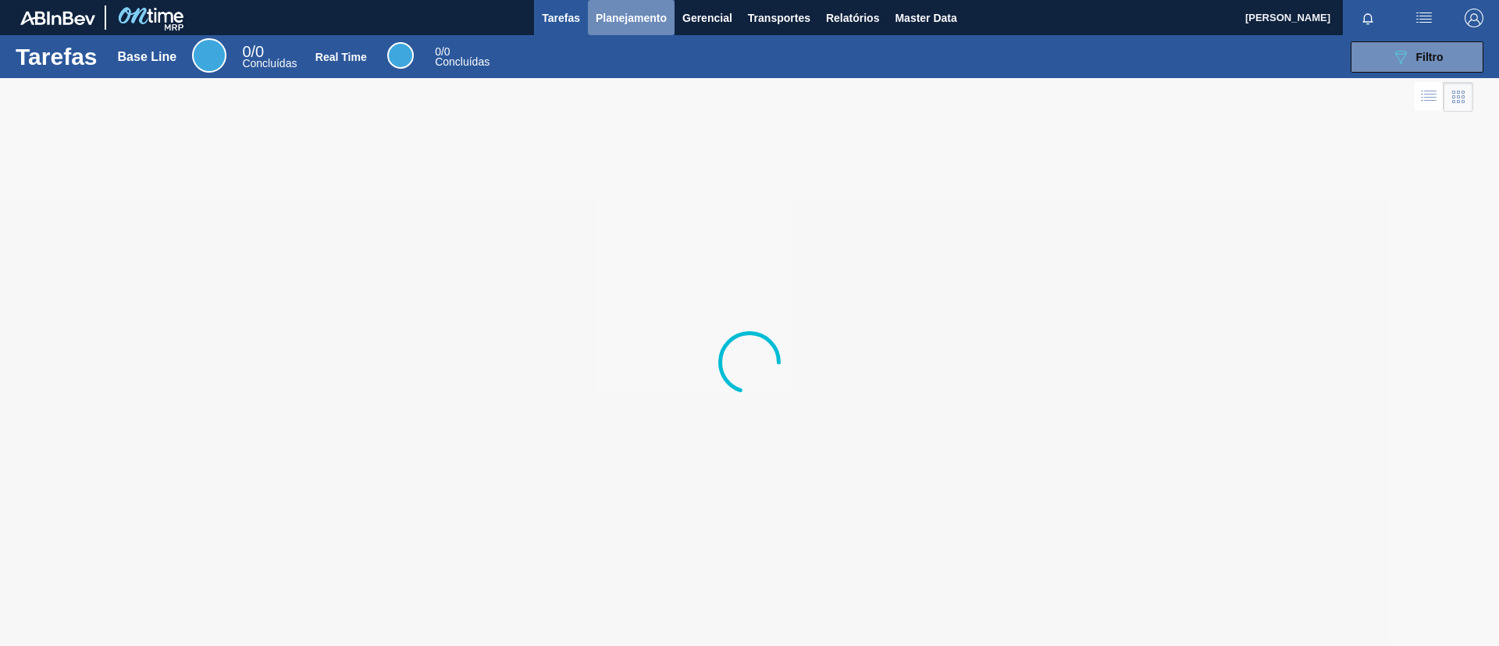
click at [617, 10] on span "Planejamento" at bounding box center [631, 18] width 71 height 19
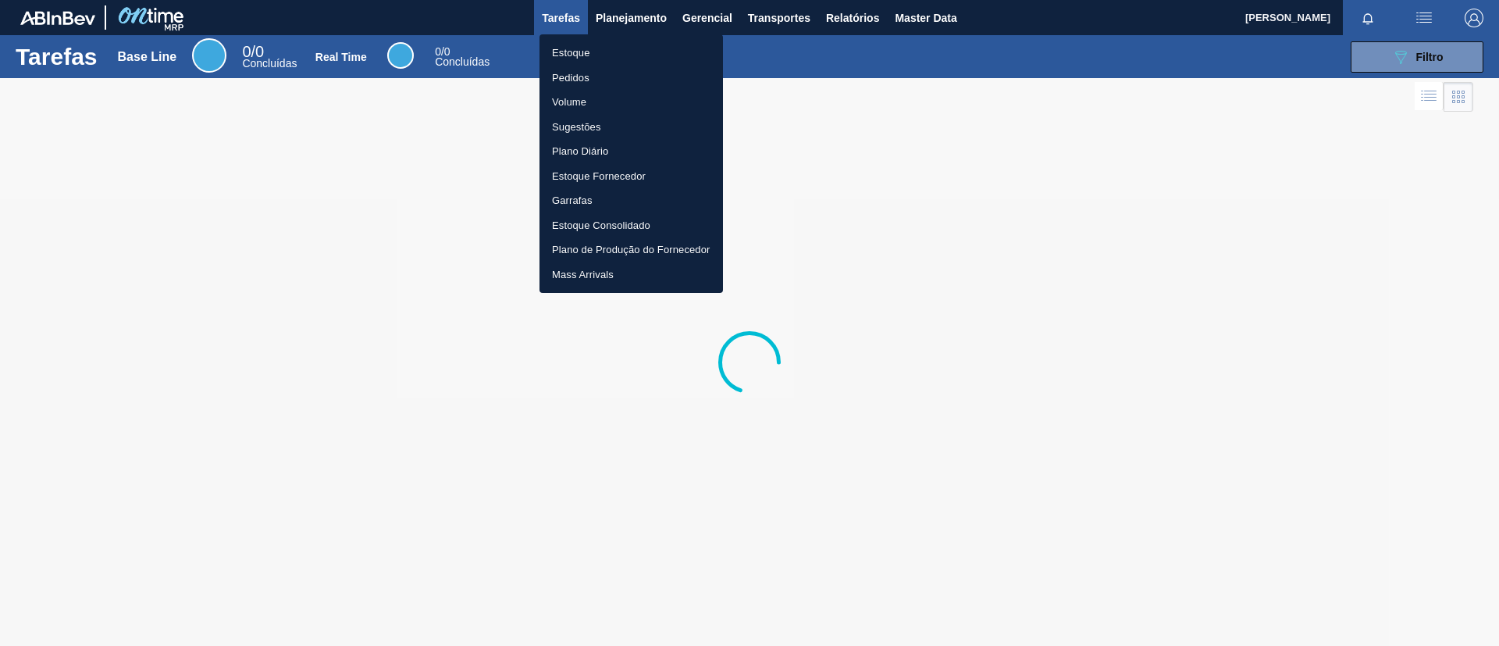
click at [632, 34] on div "Estoque Pedidos Volume Sugestões Plano Diário Estoque Fornecedor Garrafas Estoq…" at bounding box center [749, 323] width 1499 height 646
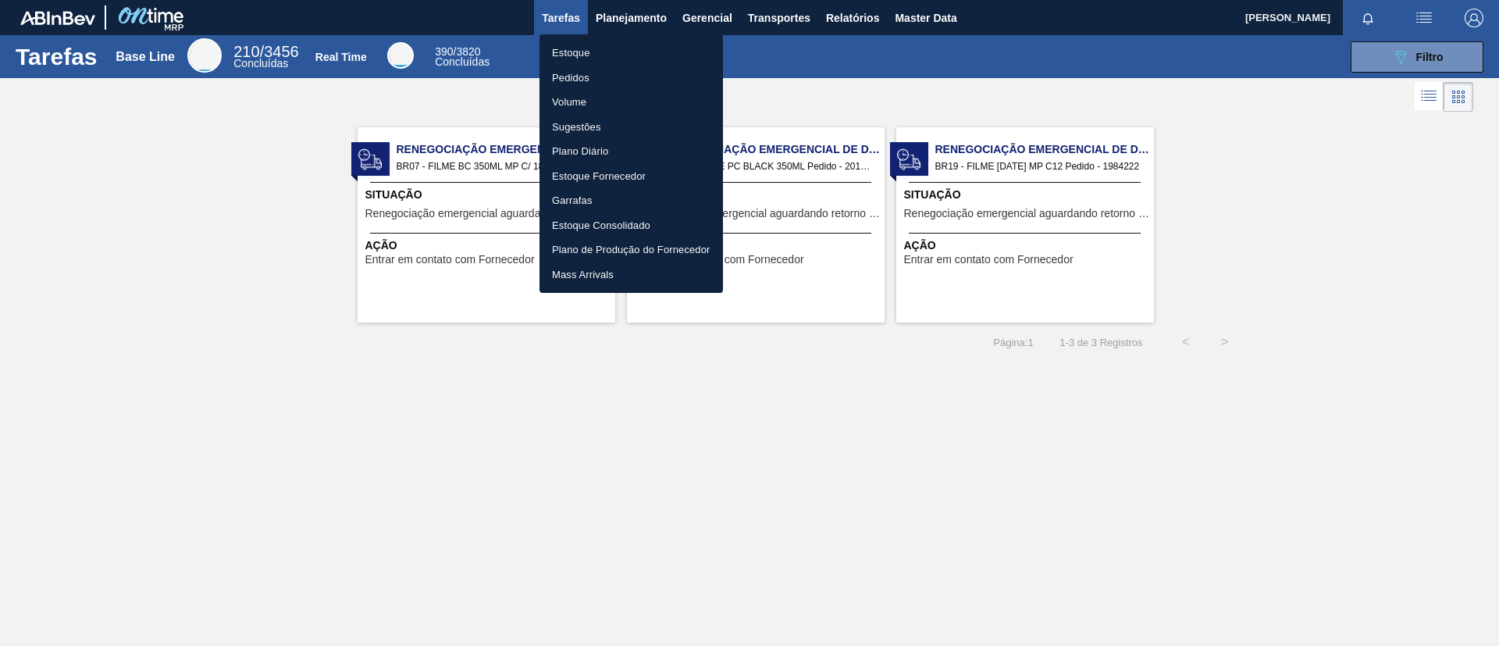
click at [635, 44] on li "Estoque" at bounding box center [630, 53] width 183 height 25
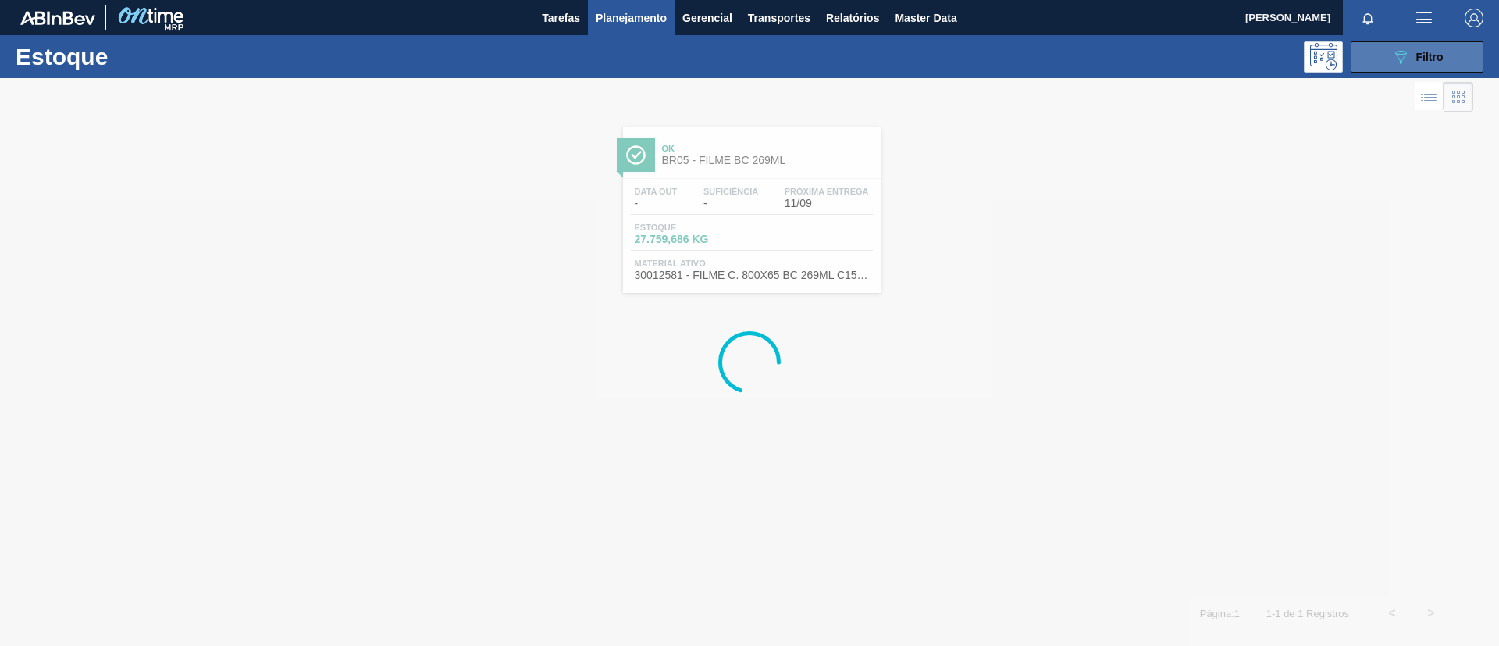
click at [1457, 56] on button "089F7B8B-B2A5-4AFE-B5C0-19BA573D28AC Filtro" at bounding box center [1416, 56] width 133 height 31
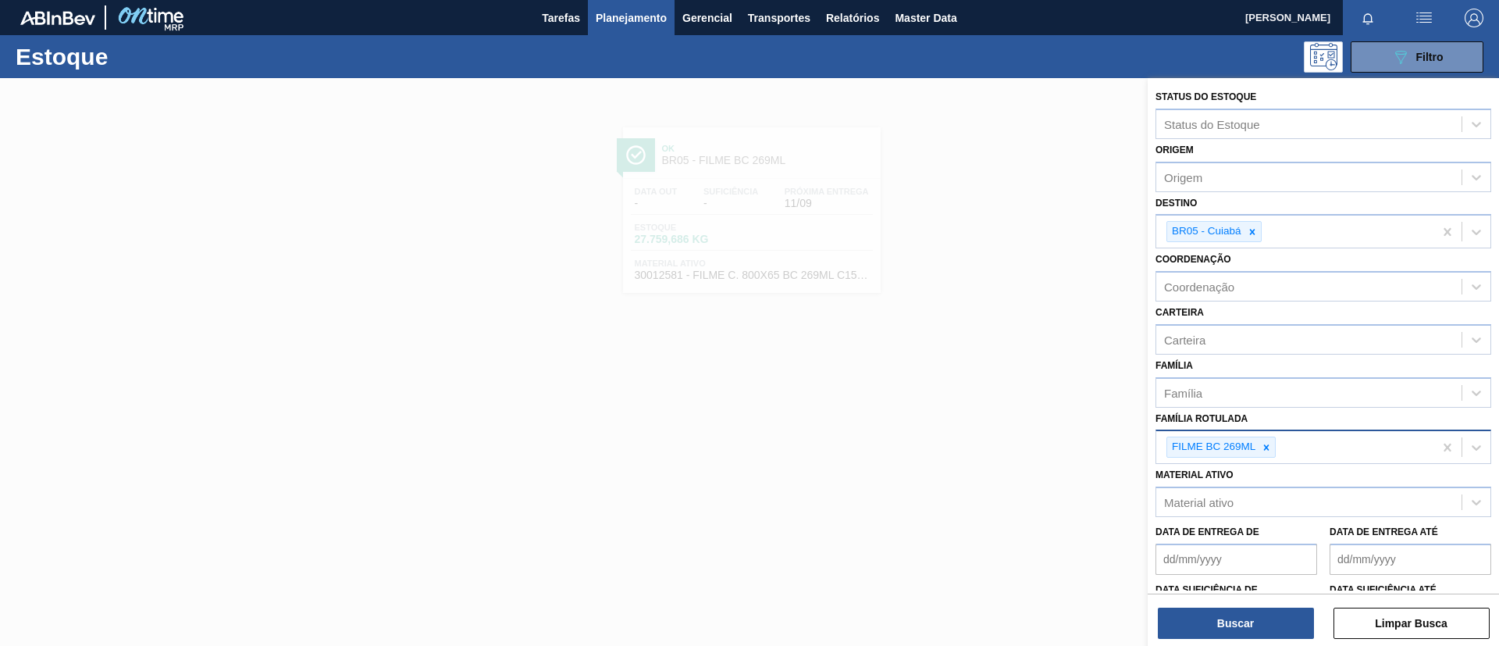
click at [1257, 444] on div "FILME BC 269ML" at bounding box center [1212, 447] width 91 height 20
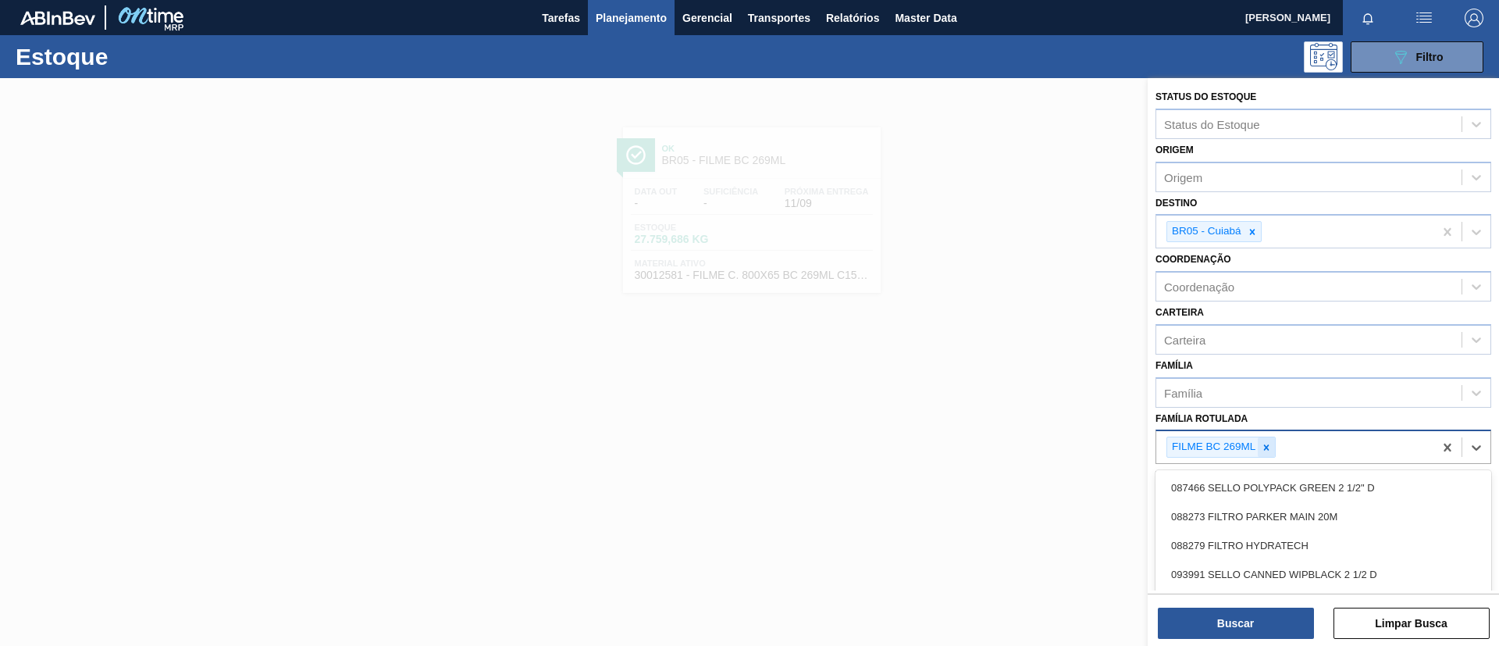
click at [1266, 444] on icon at bounding box center [1266, 447] width 11 height 11
type Rotulada "SK 350ML"
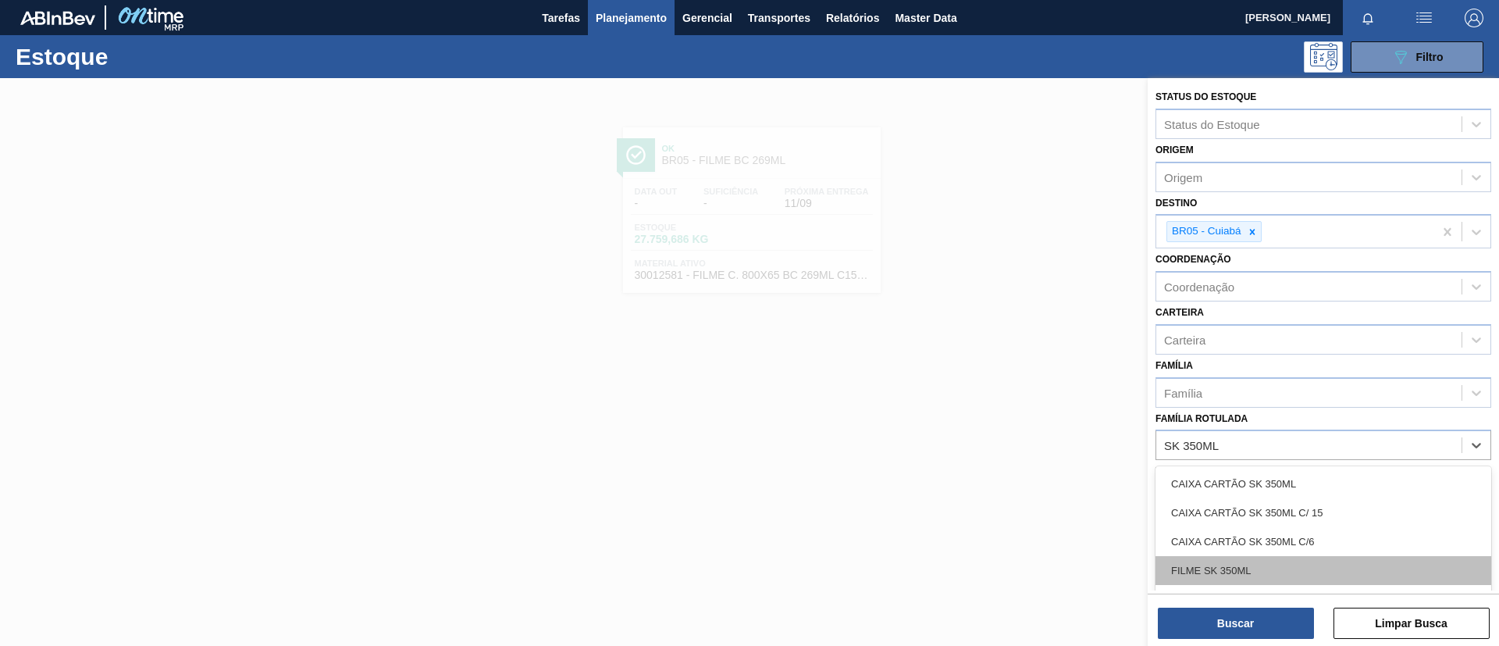
click at [1277, 573] on div "FILME SK 350ML" at bounding box center [1323, 570] width 336 height 29
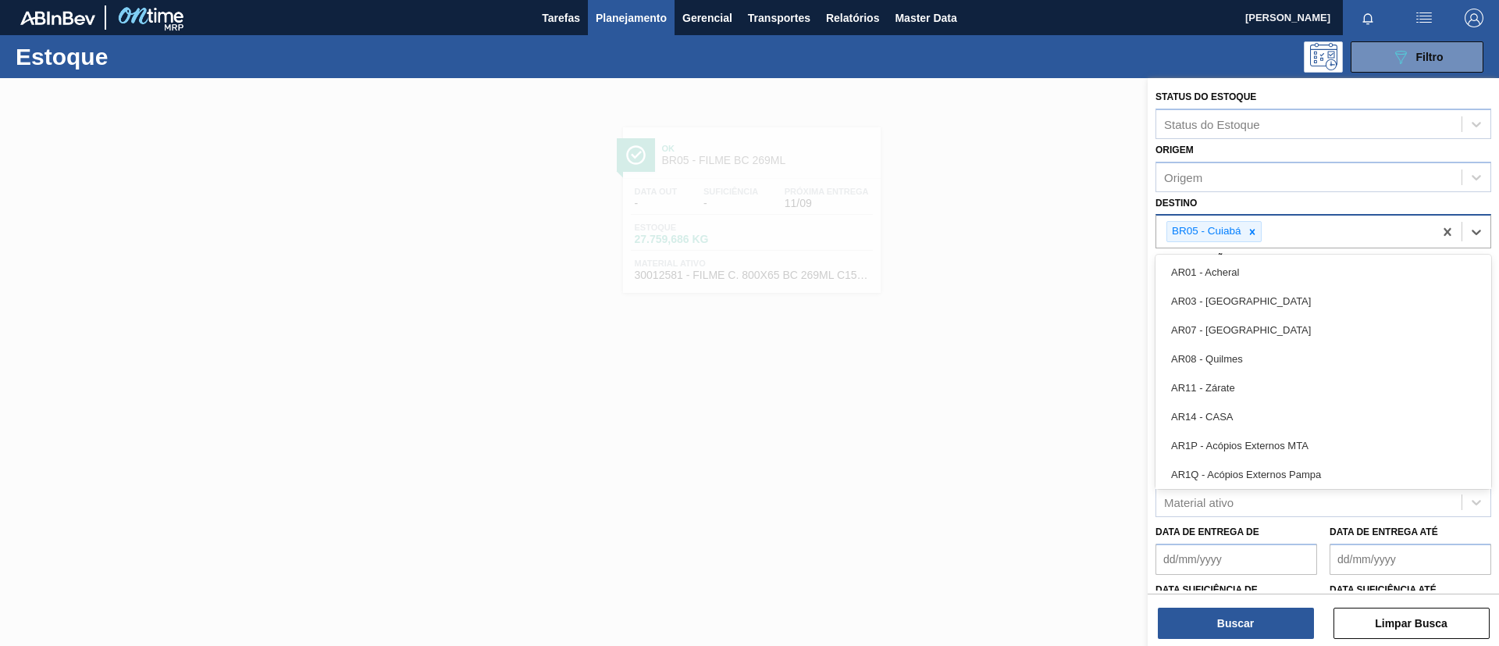
click at [1253, 242] on div "BR05 - Cuiabá" at bounding box center [1294, 231] width 277 height 32
click at [1251, 233] on icon at bounding box center [1251, 231] width 5 height 5
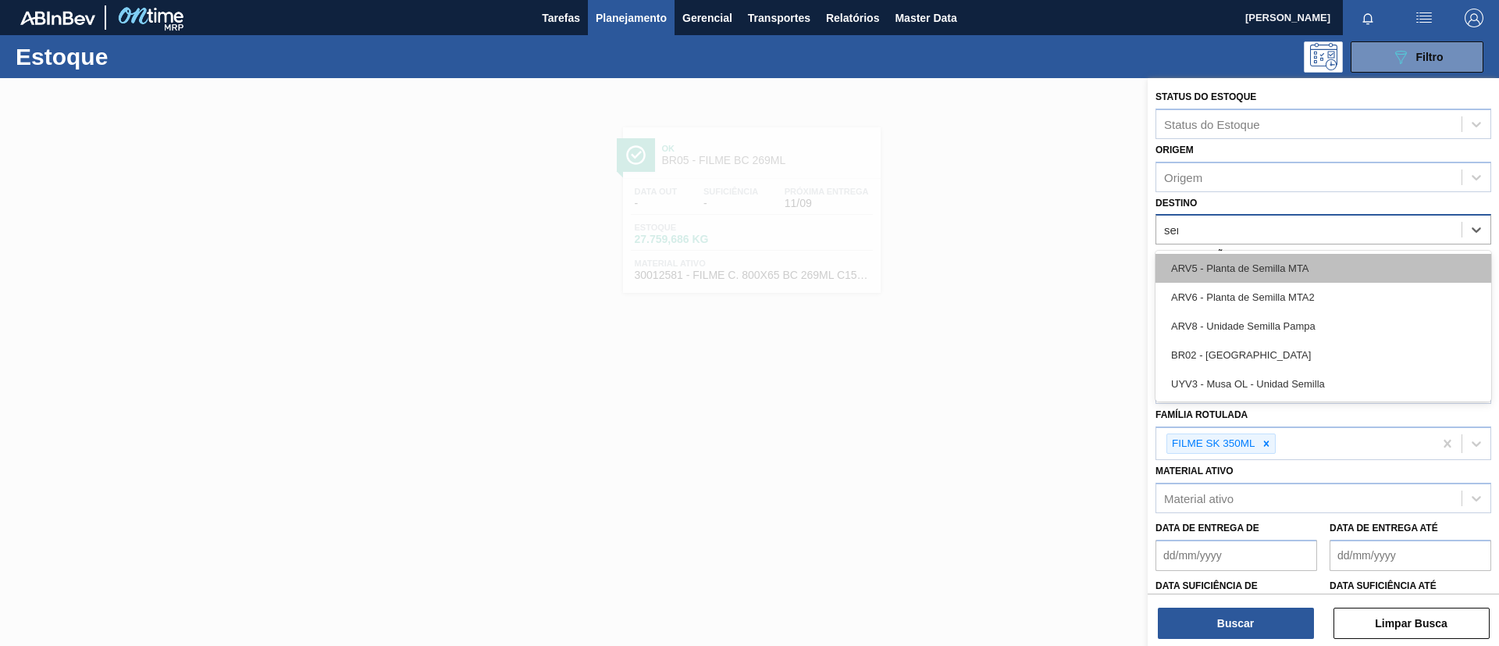
type input "serg"
click at [1254, 258] on div "BR02 - Sergipe" at bounding box center [1323, 268] width 336 height 29
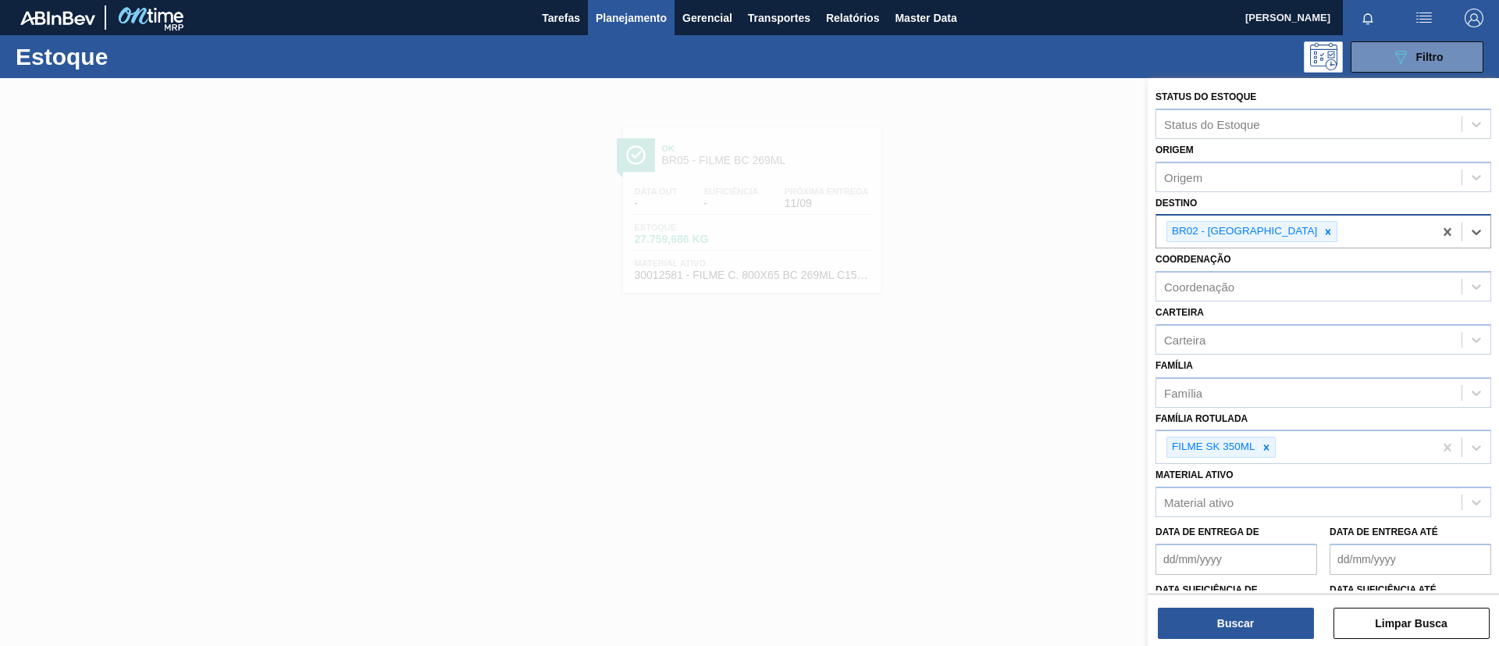
drag, startPoint x: 1263, startPoint y: 580, endPoint x: 1269, endPoint y: 591, distance: 12.2
click at [1268, 585] on div "Data suficiência de" at bounding box center [1236, 605] width 162 height 54
click at [1269, 604] on div "Buscar Limpar Busca" at bounding box center [1323, 615] width 351 height 44
click at [1268, 604] on div "Buscar Limpar Busca" at bounding box center [1323, 615] width 351 height 44
click at [1197, 594] on div "Buscar Limpar Busca" at bounding box center [1323, 615] width 351 height 44
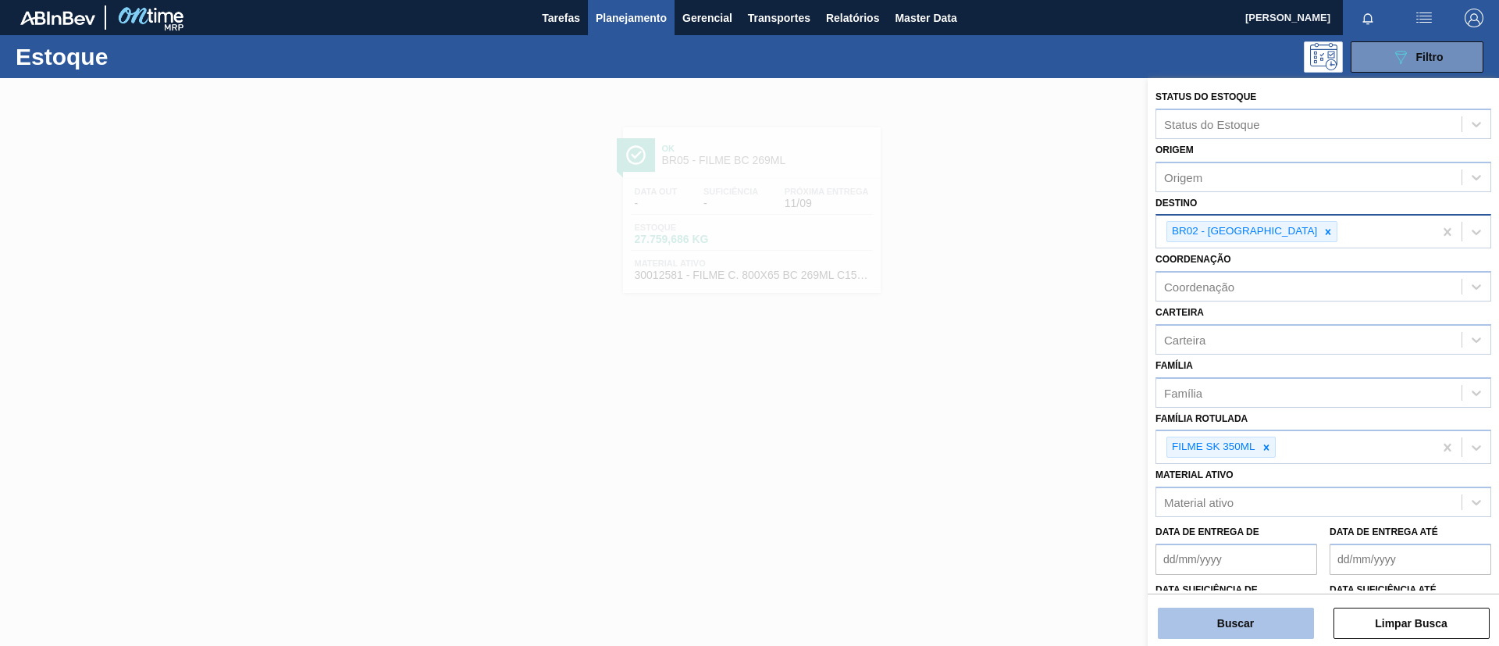
click at [1215, 608] on button "Buscar" at bounding box center [1236, 622] width 156 height 31
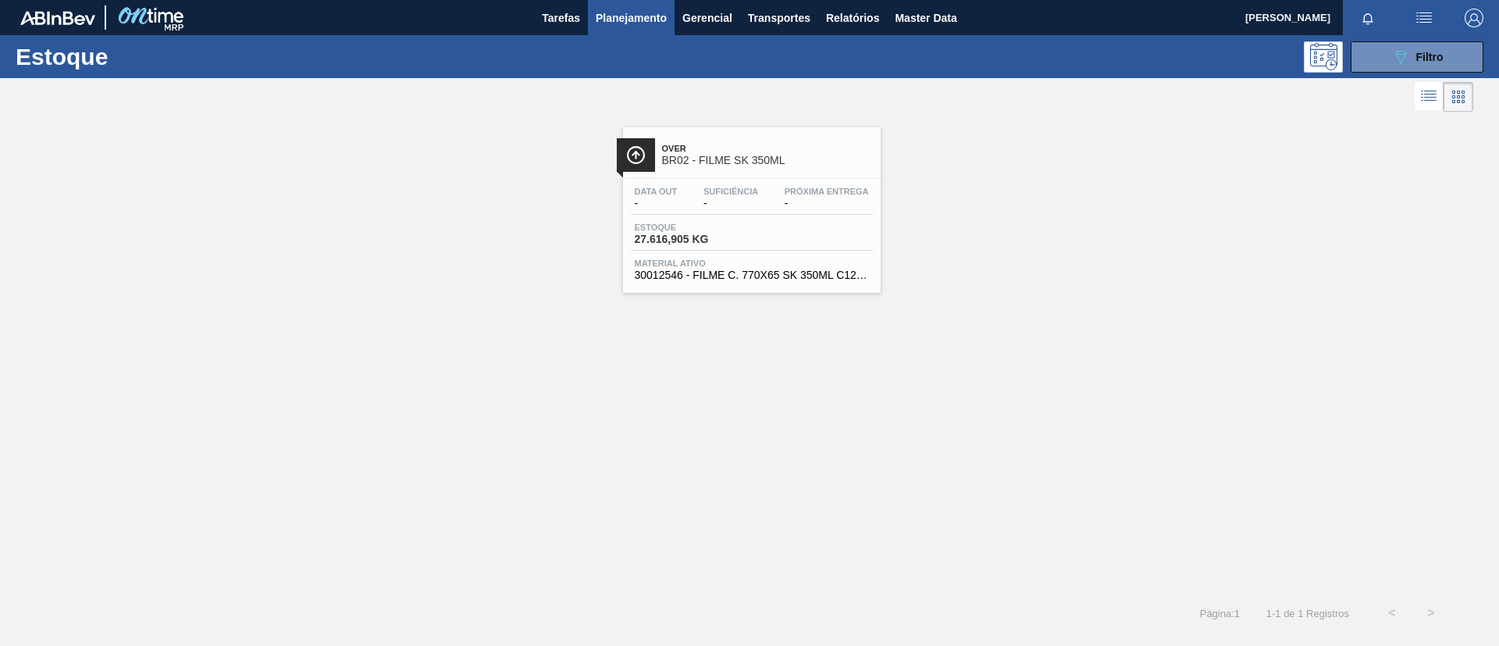
click at [730, 195] on span "Suficiência" at bounding box center [730, 191] width 55 height 9
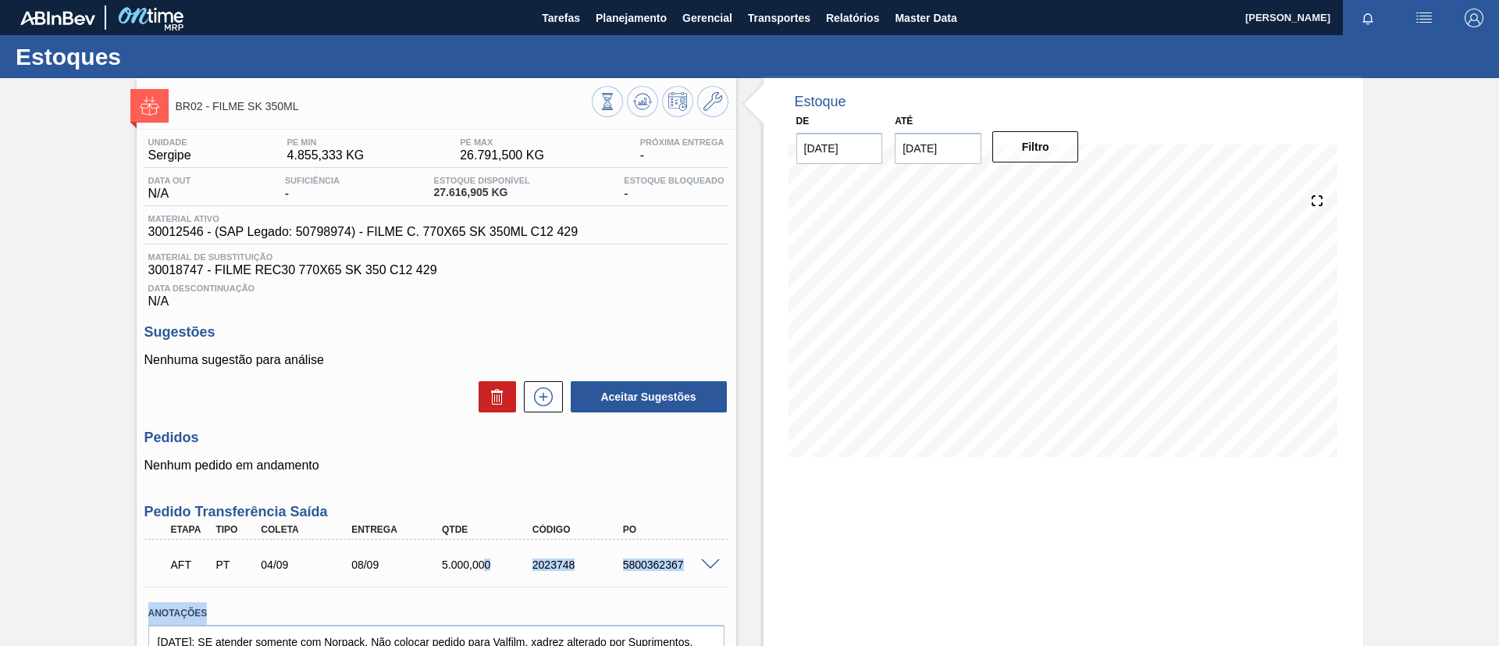
click at [525, 588] on div "Unidade Sergipe PE MIN 4.855,333 KG PE MAX 26.791,500 KG Próxima Entrega - Data…" at bounding box center [437, 426] width 600 height 592
click at [532, 580] on div "AFT PT 04/09 08/09 5.000,000 2023748 5800362367" at bounding box center [436, 562] width 584 height 39
click at [550, 575] on div "AFT PT 04/09 08/09 5.000,000 2023748 5800362367" at bounding box center [432, 562] width 543 height 31
drag, startPoint x: 617, startPoint y: 570, endPoint x: 692, endPoint y: 572, distance: 75.8
click at [692, 572] on div "AFT PT 04/09 08/09 5.000,000 2023748 5800362367" at bounding box center [432, 562] width 543 height 31
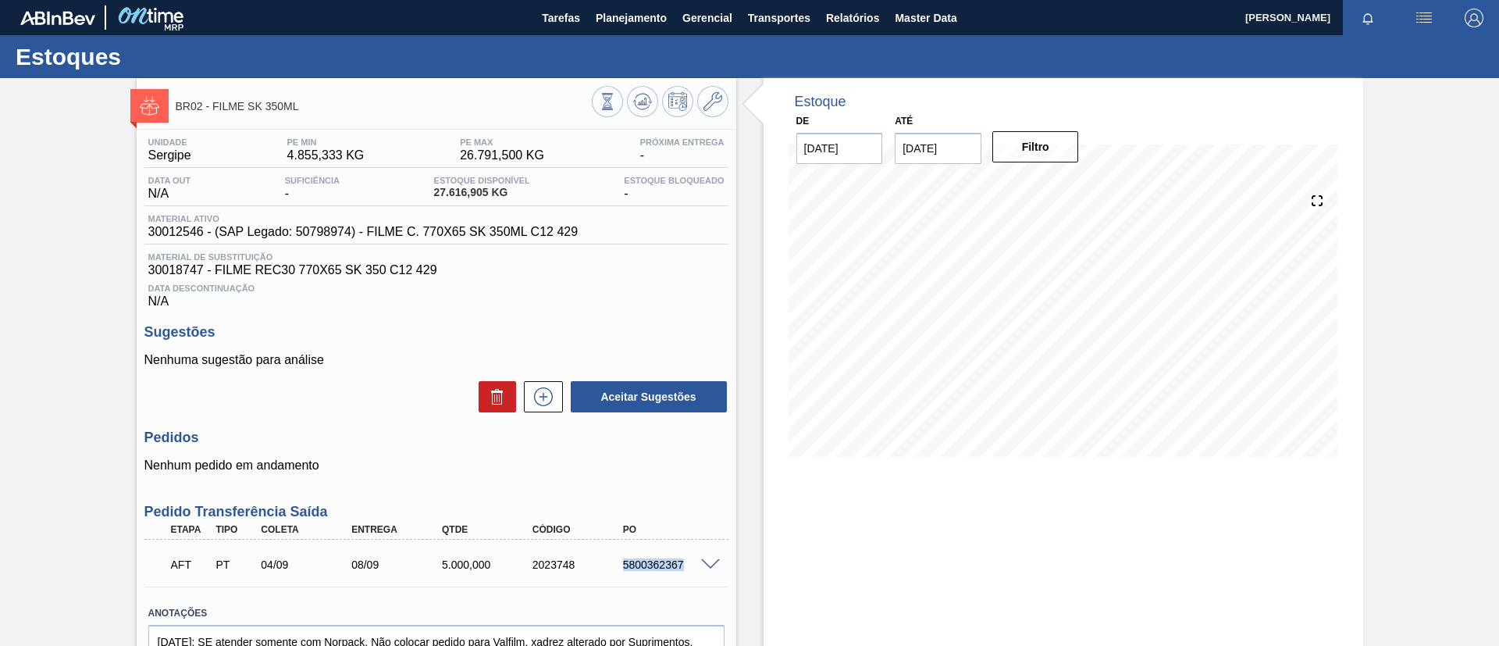
copy div "5800362367"
click at [628, 9] on span "Planejamento" at bounding box center [631, 18] width 71 height 19
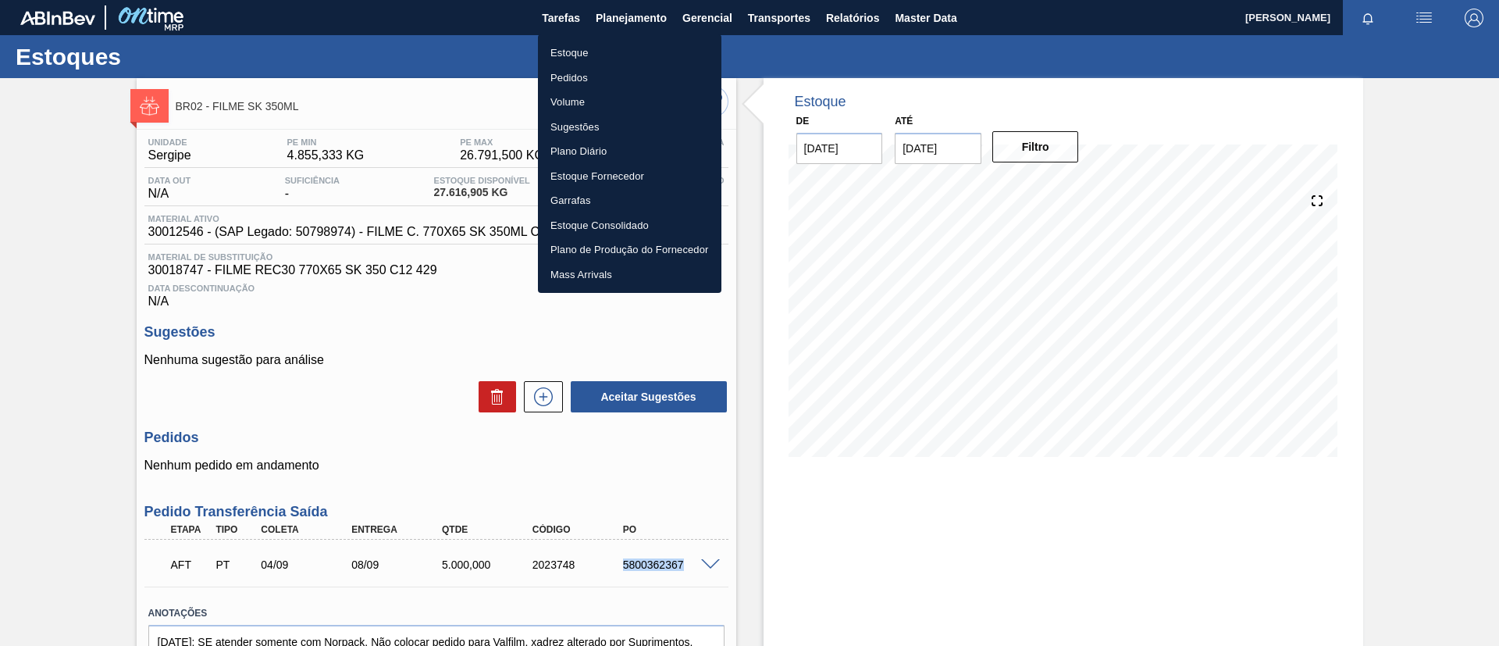
click at [600, 57] on li "Estoque" at bounding box center [629, 53] width 183 height 25
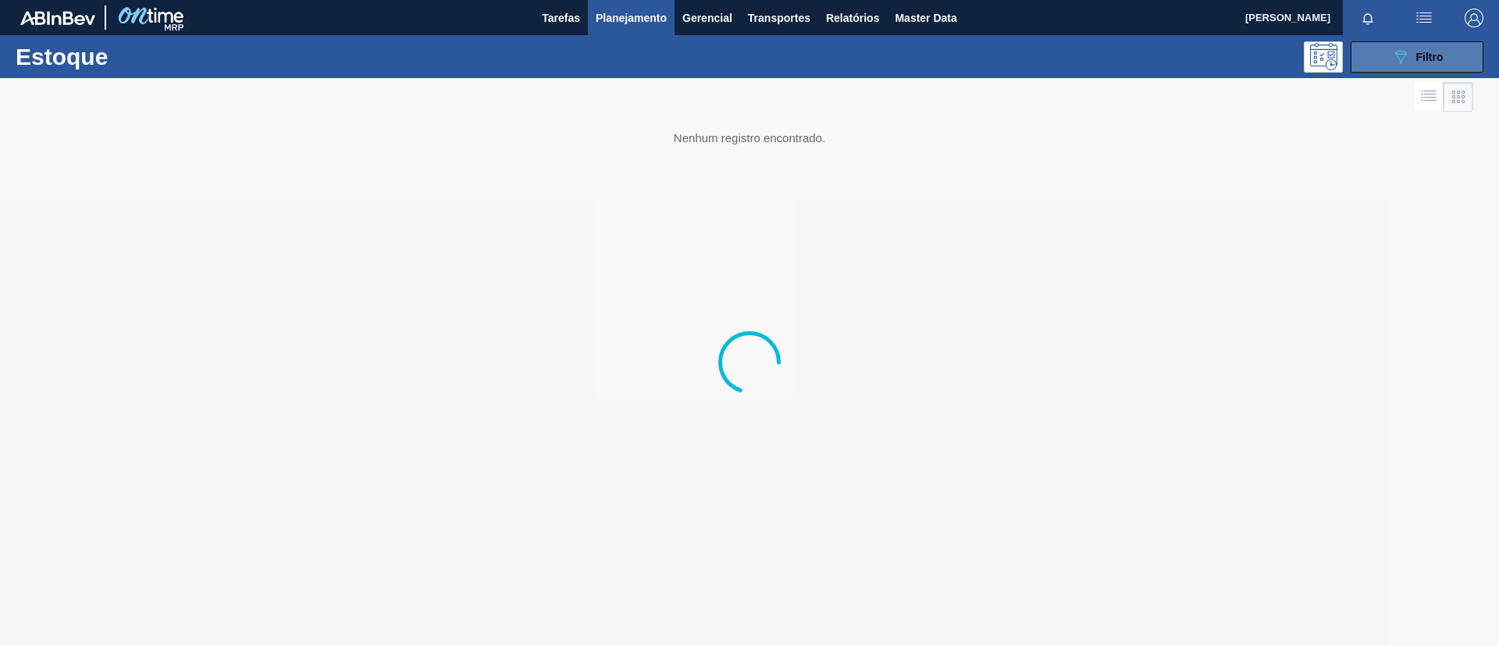
click at [1385, 50] on button "089F7B8B-B2A5-4AFE-B5C0-19BA573D28AC Filtro" at bounding box center [1416, 56] width 133 height 31
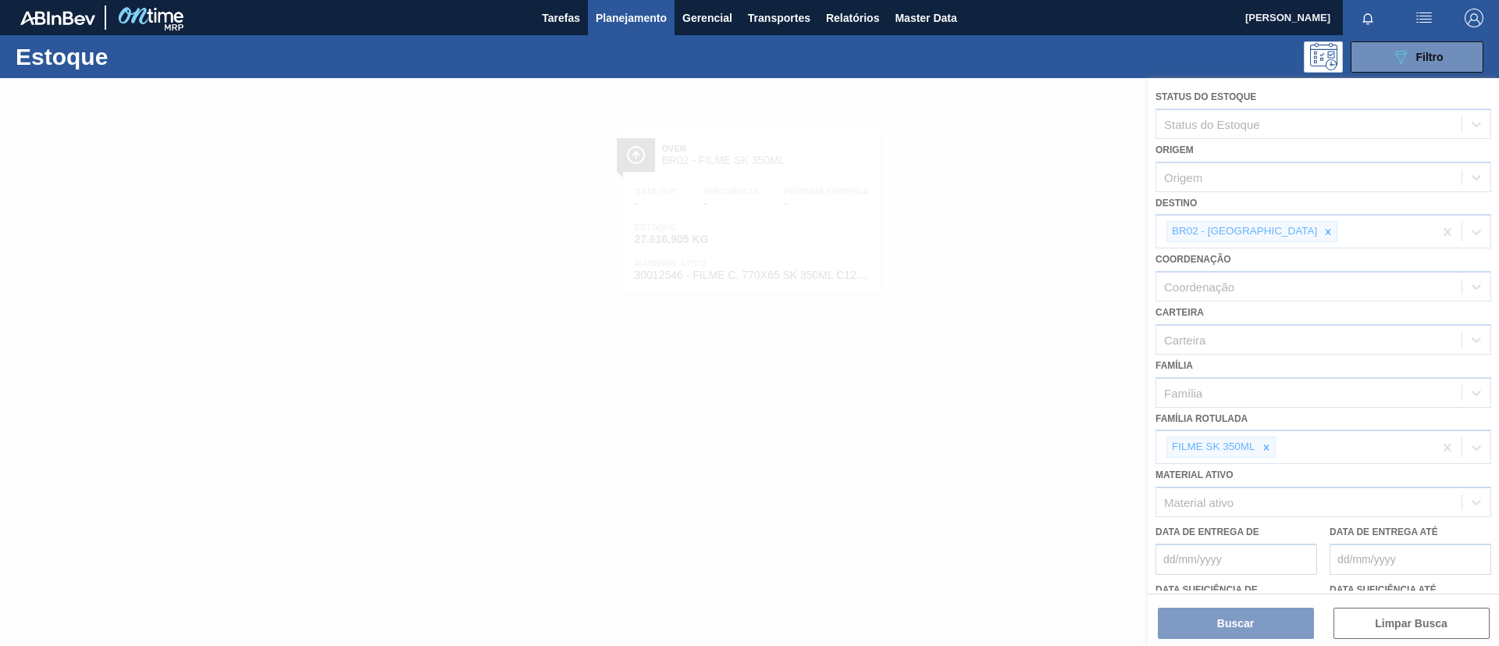
click at [1273, 445] on div at bounding box center [749, 362] width 1499 height 568
click at [1267, 445] on div at bounding box center [749, 362] width 1499 height 568
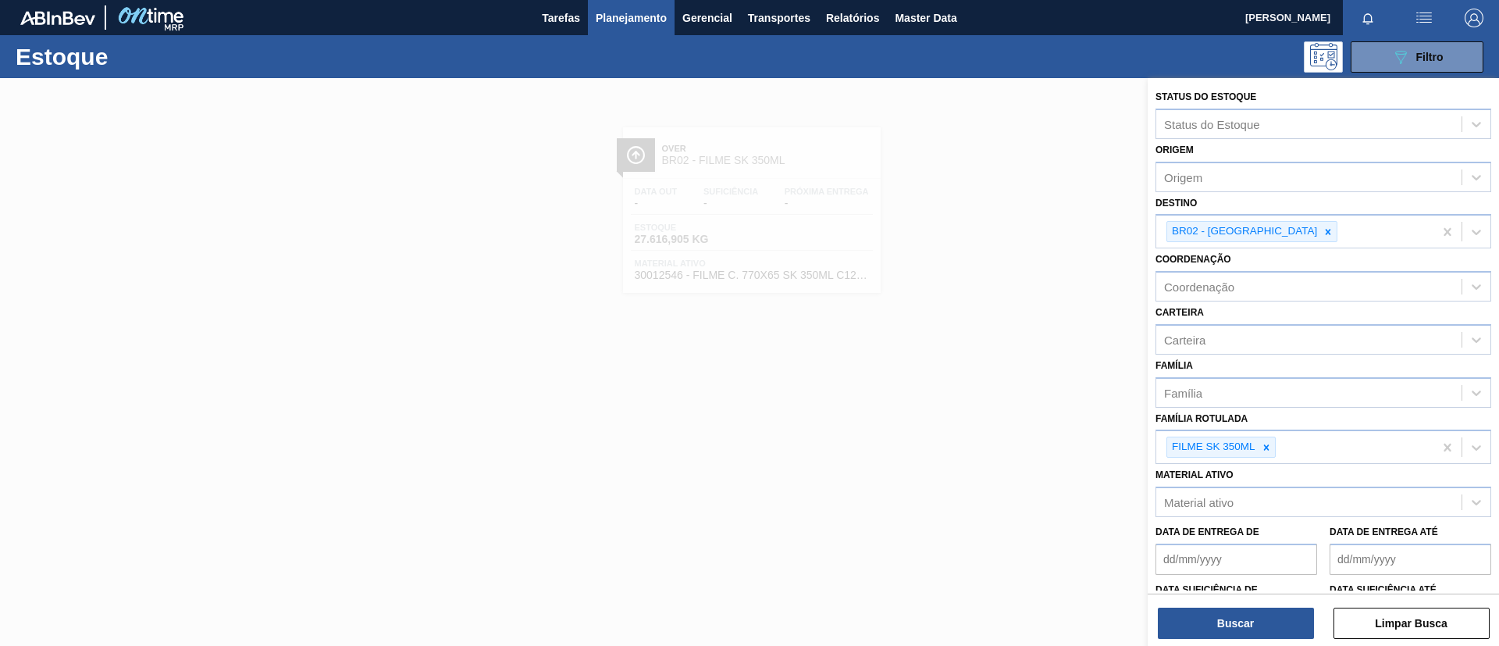
click at [1270, 451] on icon at bounding box center [1266, 447] width 11 height 11
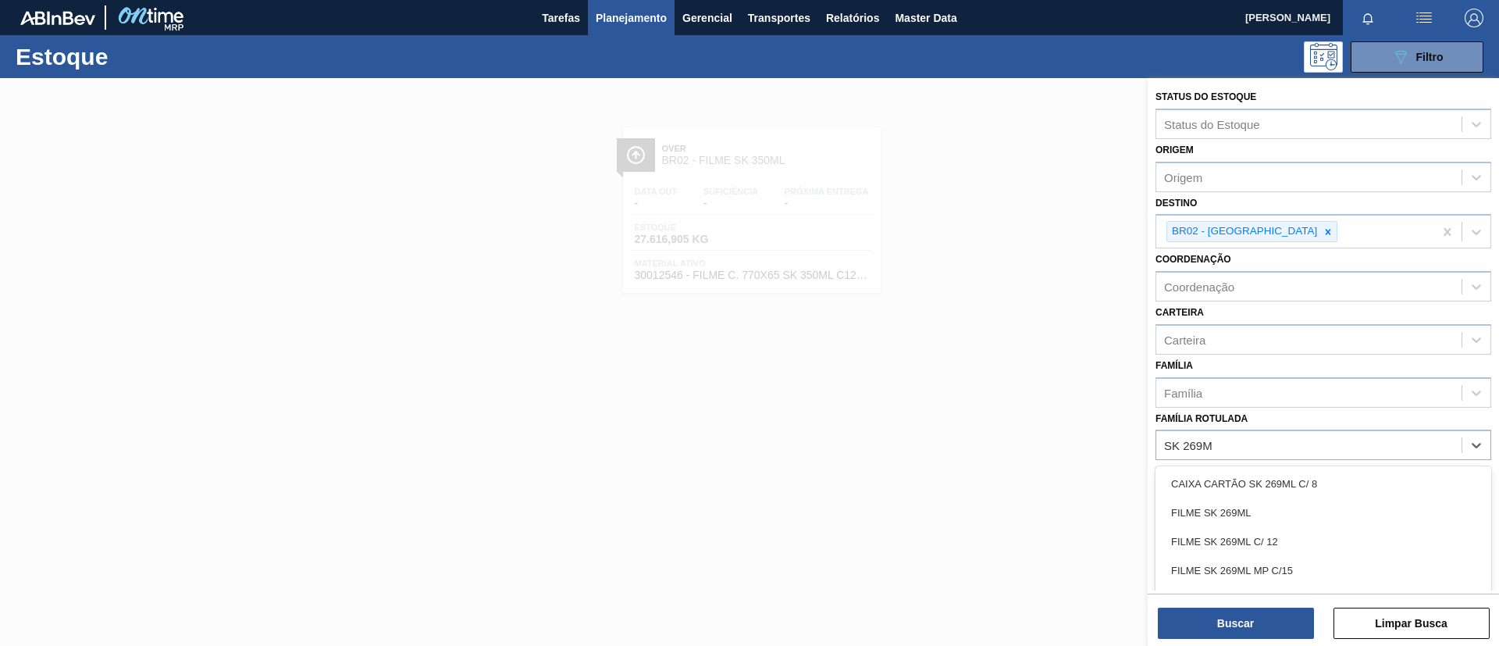
type Rotulada "SK 269ML"
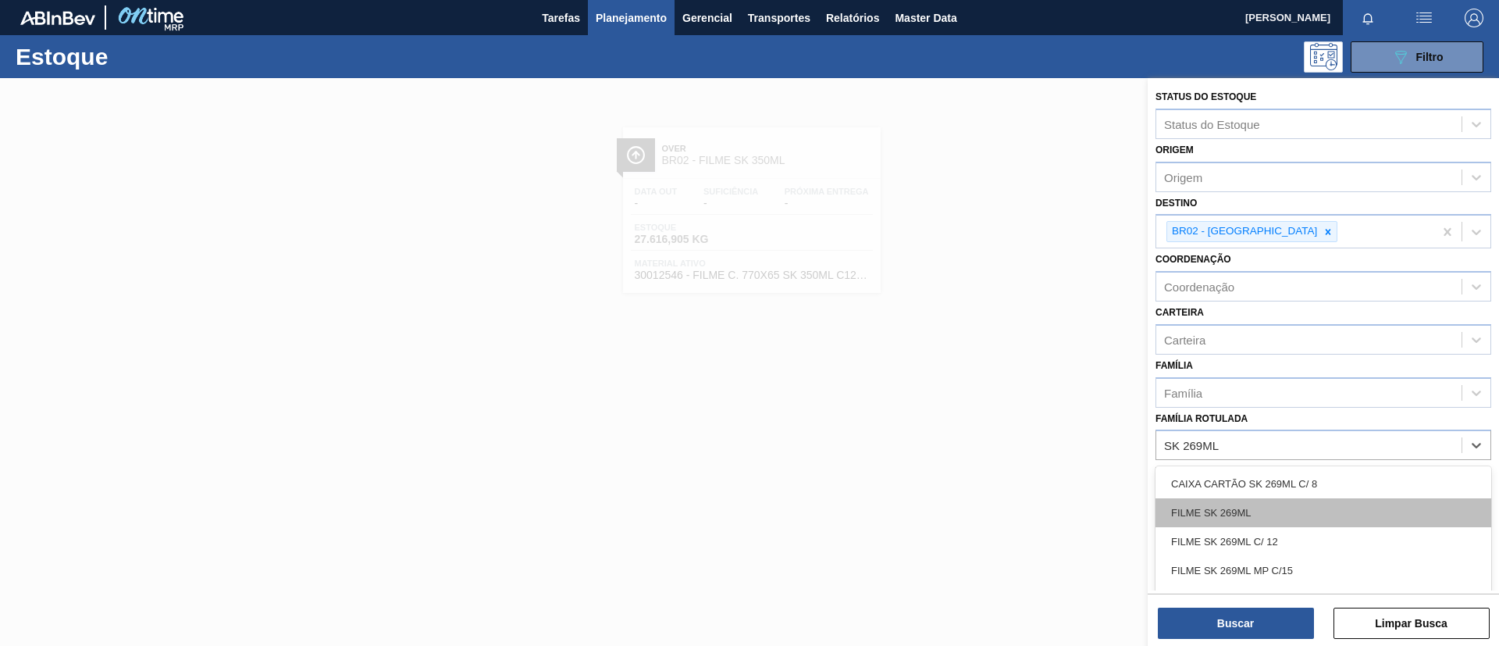
click at [1277, 512] on div "FILME SK 269ML" at bounding box center [1323, 512] width 336 height 29
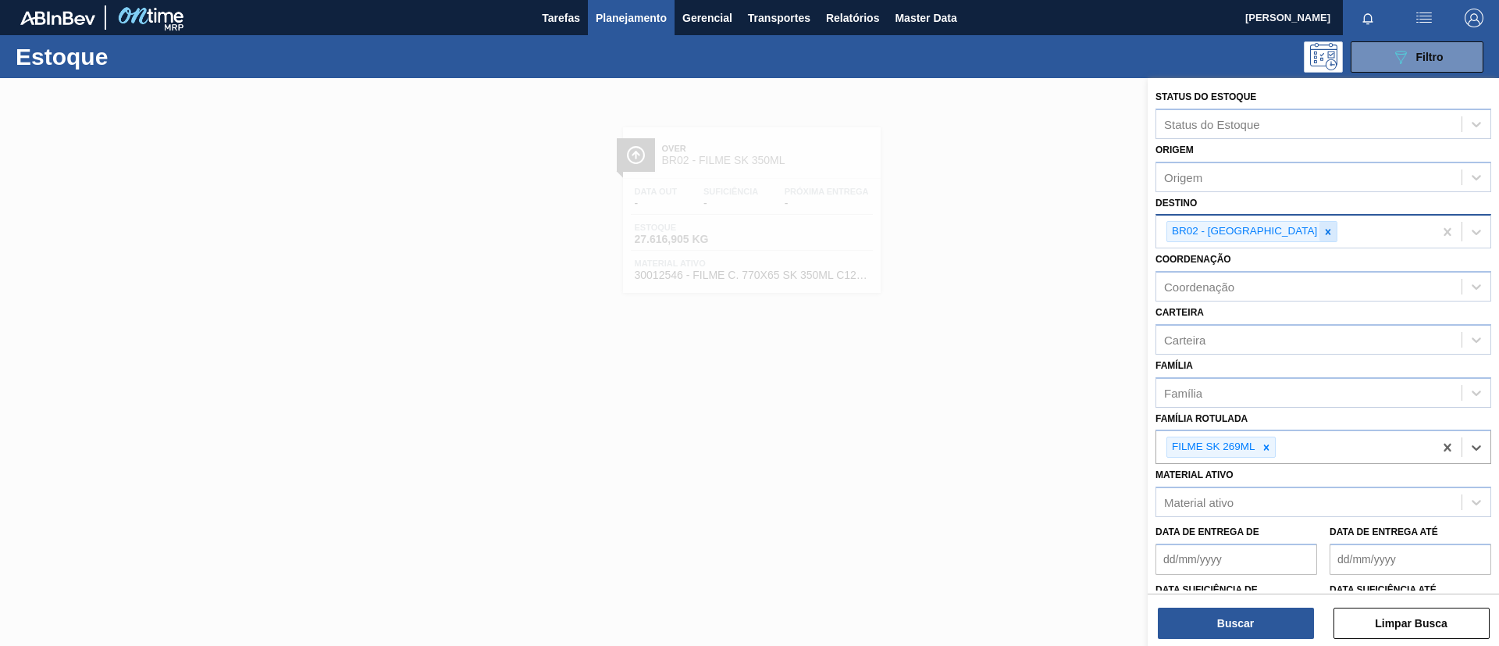
click at [1322, 228] on icon at bounding box center [1327, 231] width 11 height 11
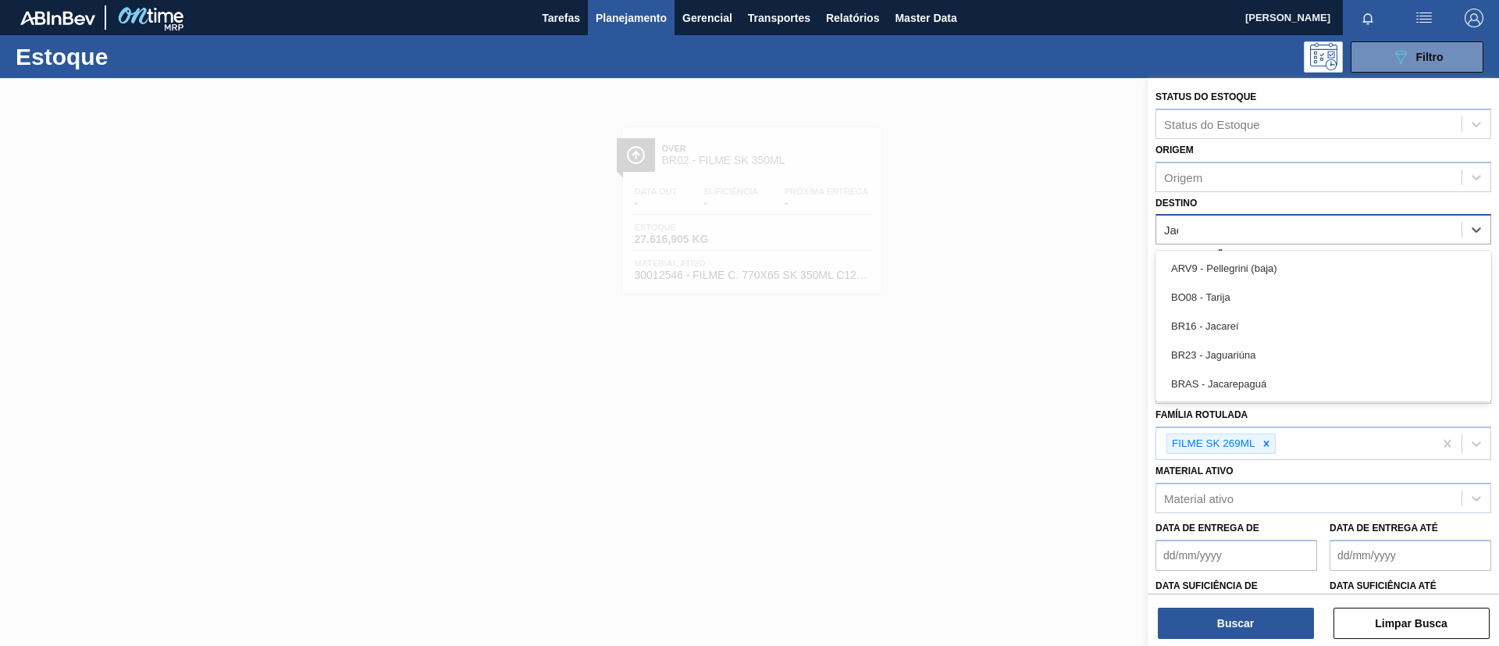
type input "Jaca"
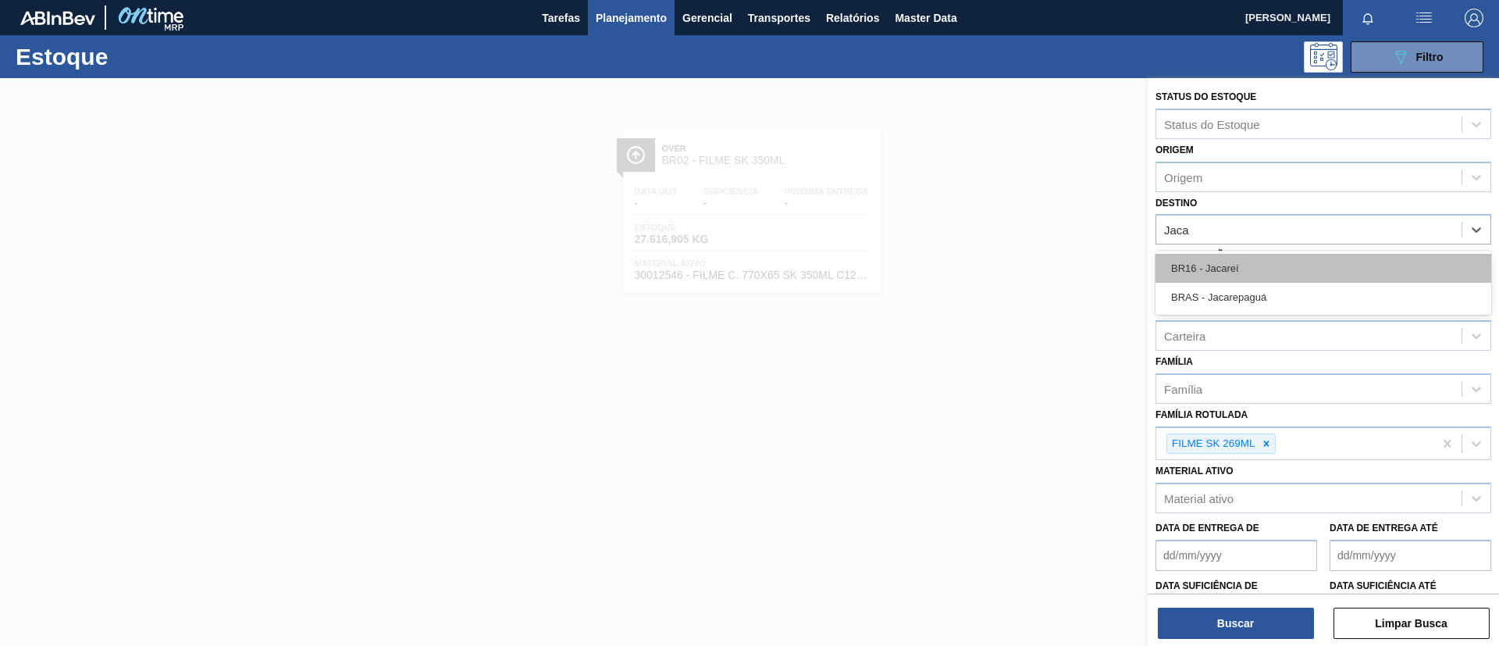
click at [1265, 259] on div "BR16 - Jacareí" at bounding box center [1323, 268] width 336 height 29
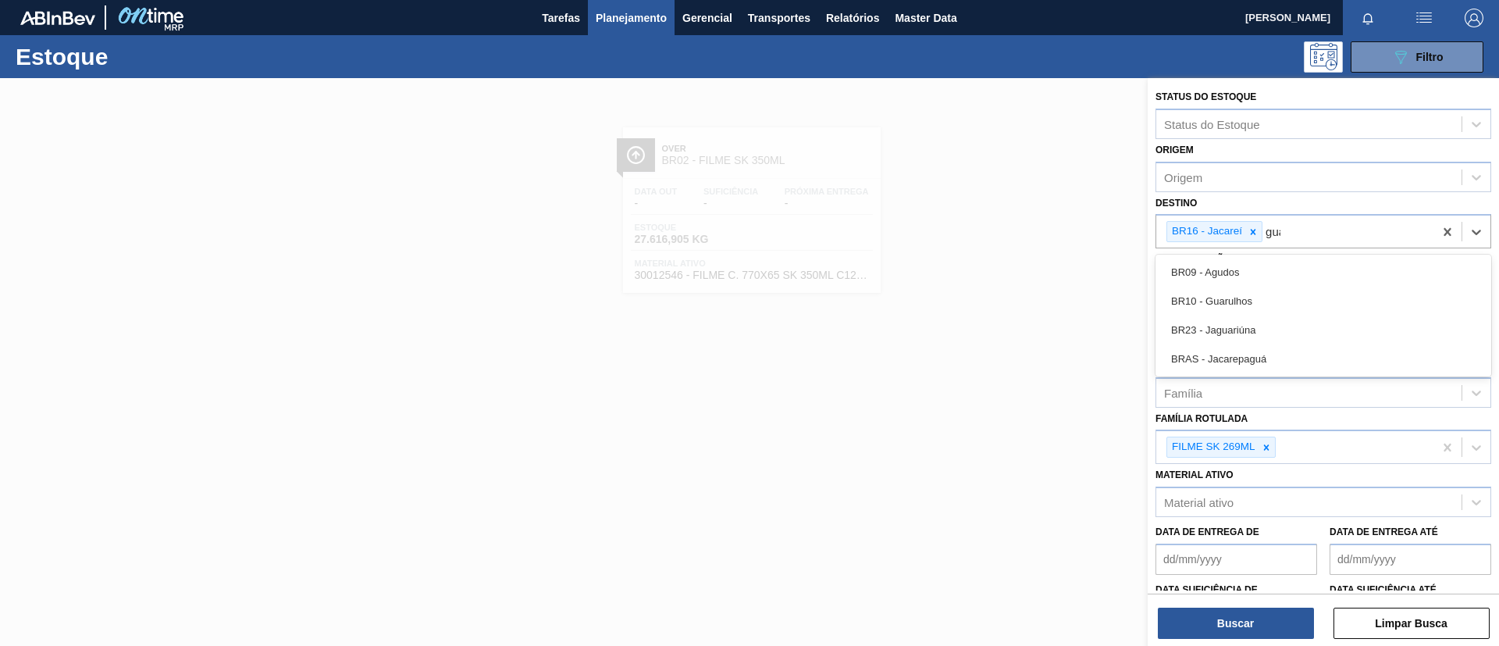
type input "guar"
click at [1265, 260] on div "BR10 - Guarulhos" at bounding box center [1323, 272] width 336 height 29
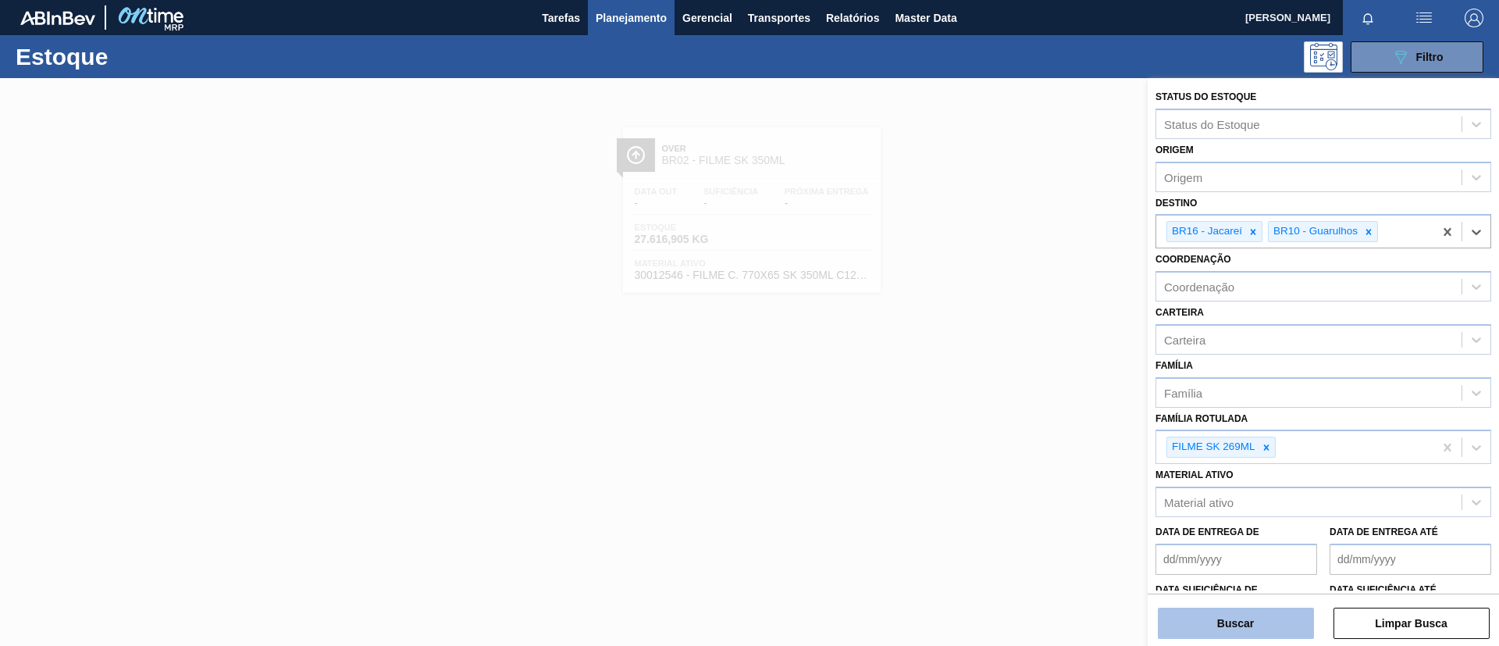
click at [1247, 622] on button "Buscar" at bounding box center [1236, 622] width 156 height 31
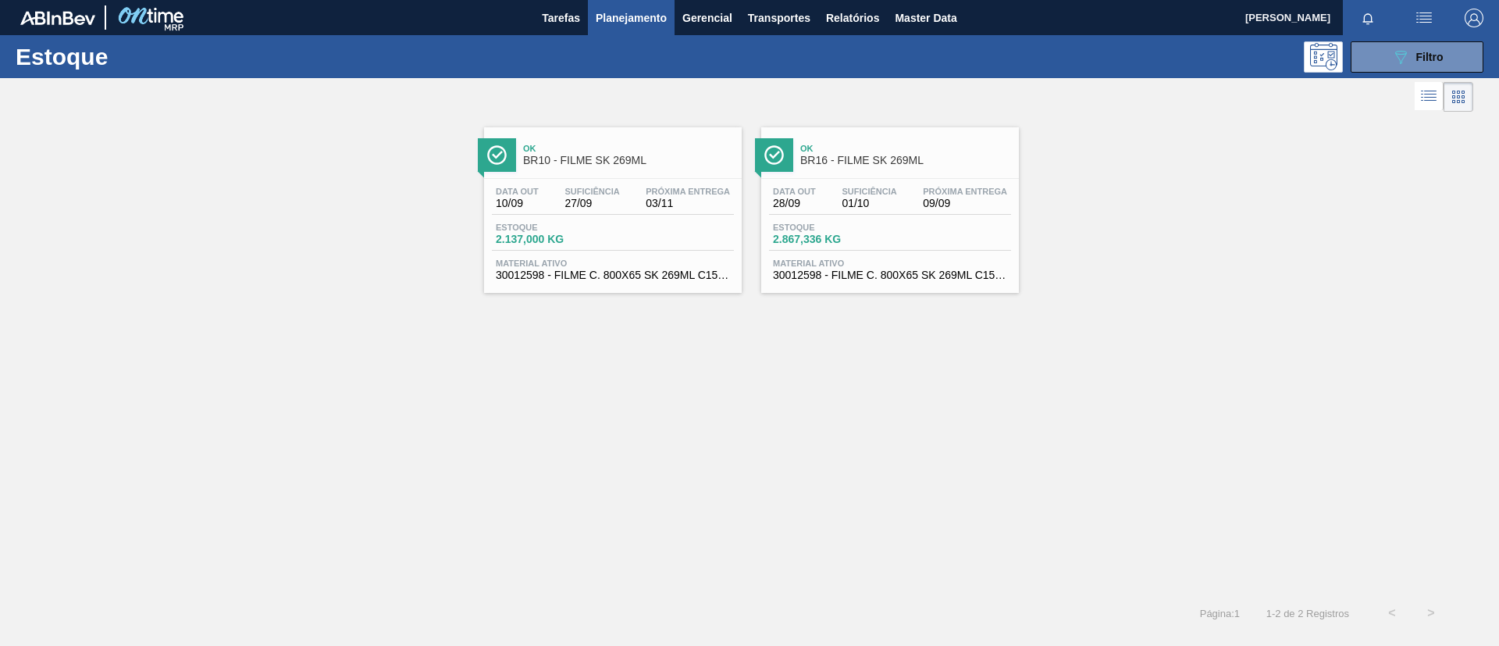
drag, startPoint x: 820, startPoint y: 87, endPoint x: 837, endPoint y: 118, distance: 35.6
click at [820, 87] on div at bounding box center [736, 96] width 1473 height 37
click at [849, 156] on span "BR16 - FILME SK 269ML" at bounding box center [905, 161] width 211 height 12
click at [664, 148] on span "Ok" at bounding box center [628, 148] width 211 height 9
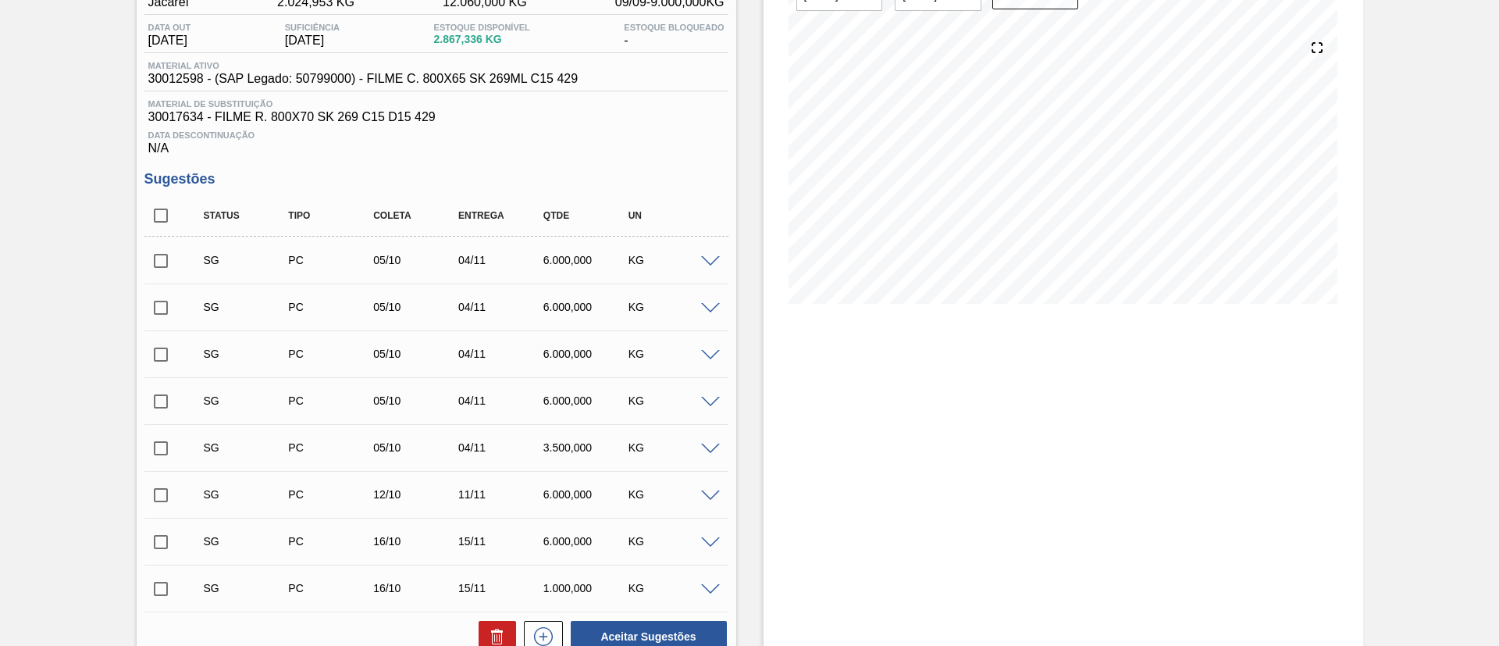
scroll to position [387, 0]
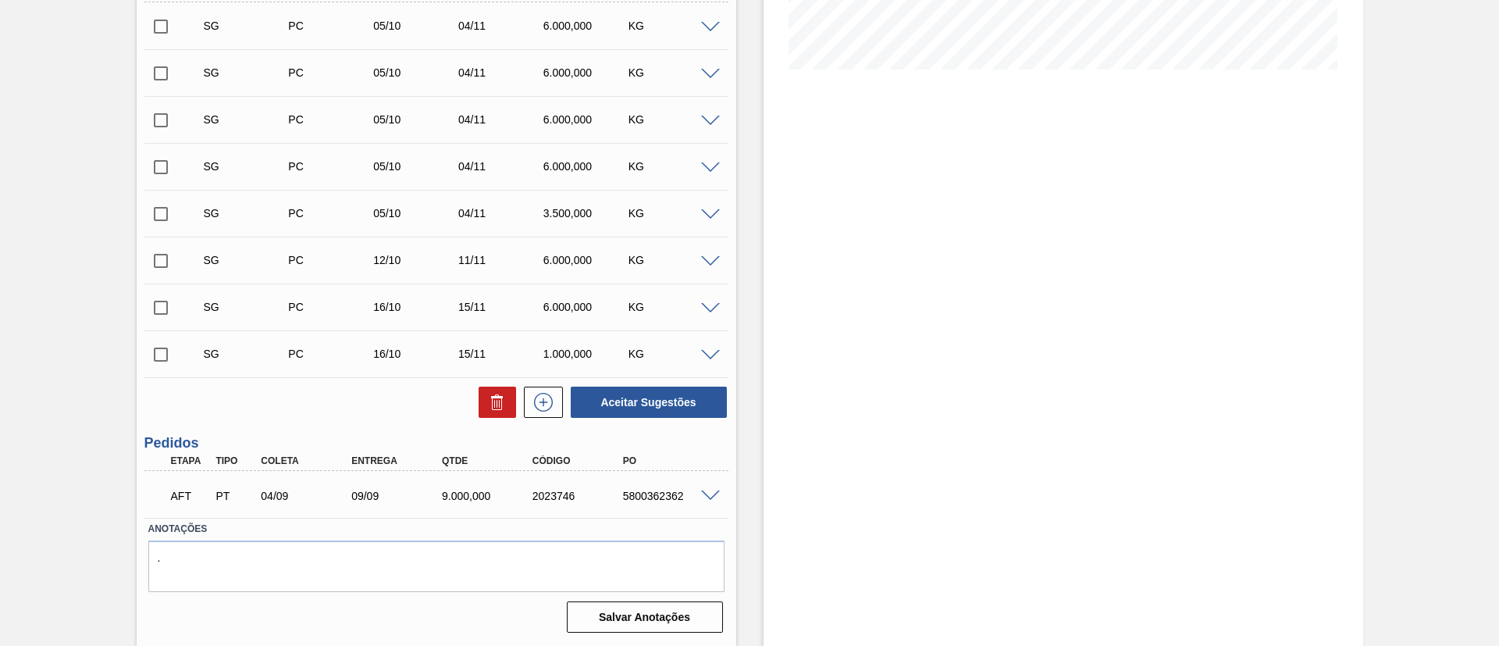
click at [701, 493] on span at bounding box center [710, 496] width 19 height 12
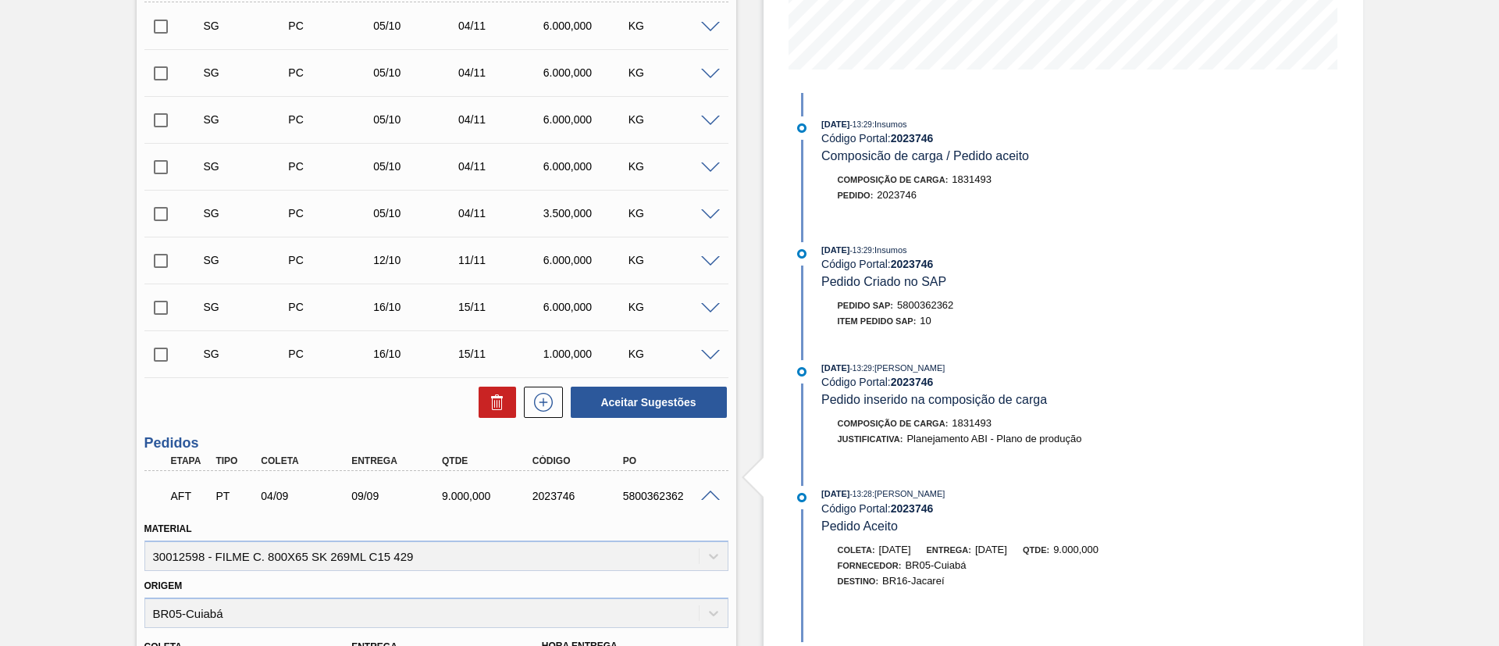
scroll to position [153, 0]
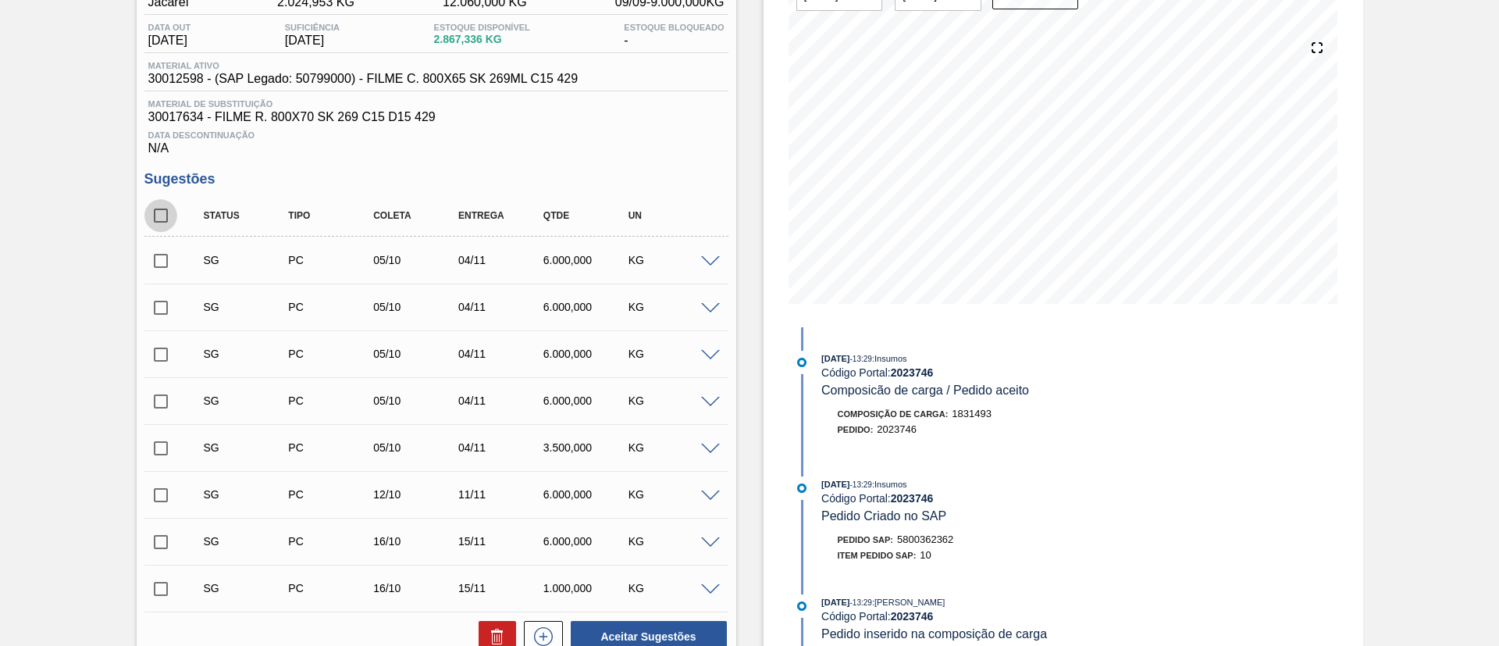
drag, startPoint x: 167, startPoint y: 215, endPoint x: 315, endPoint y: 329, distance: 186.0
click at [165, 215] on input "checkbox" at bounding box center [160, 215] width 33 height 33
checkbox input "true"
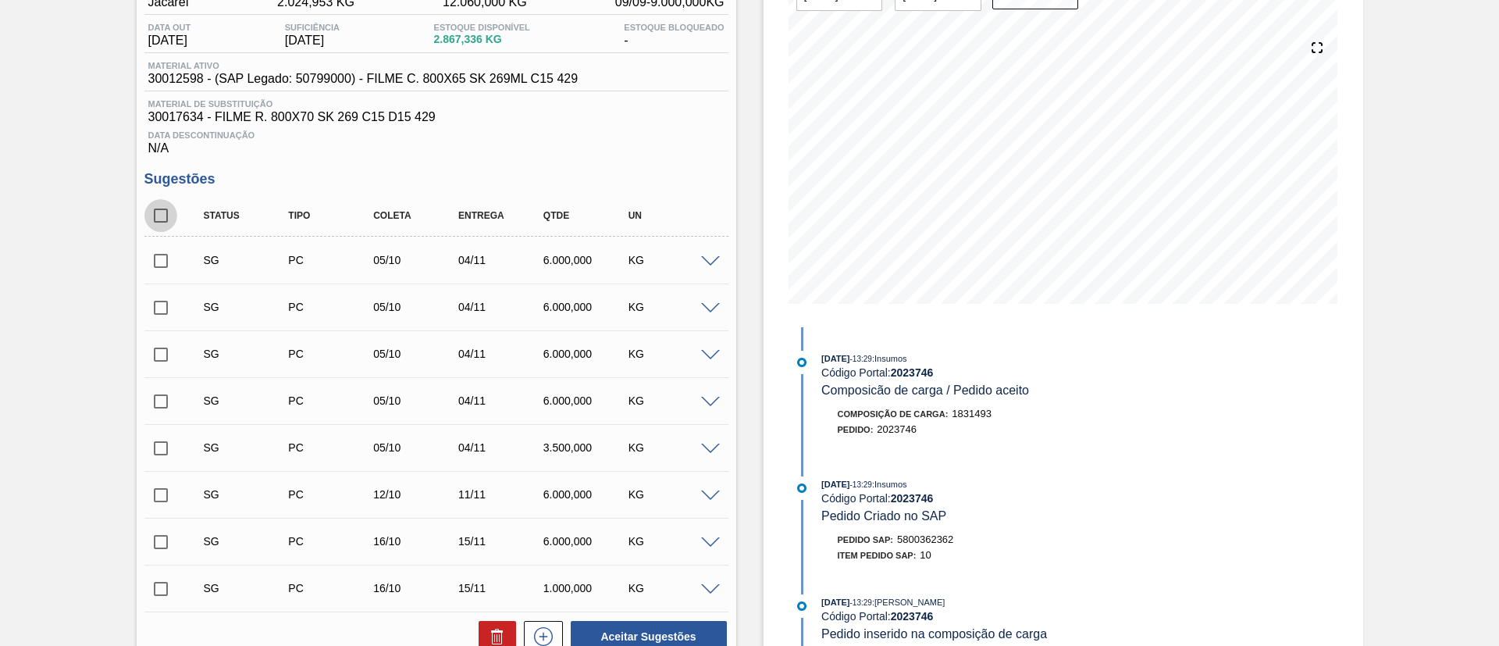
checkbox input "true"
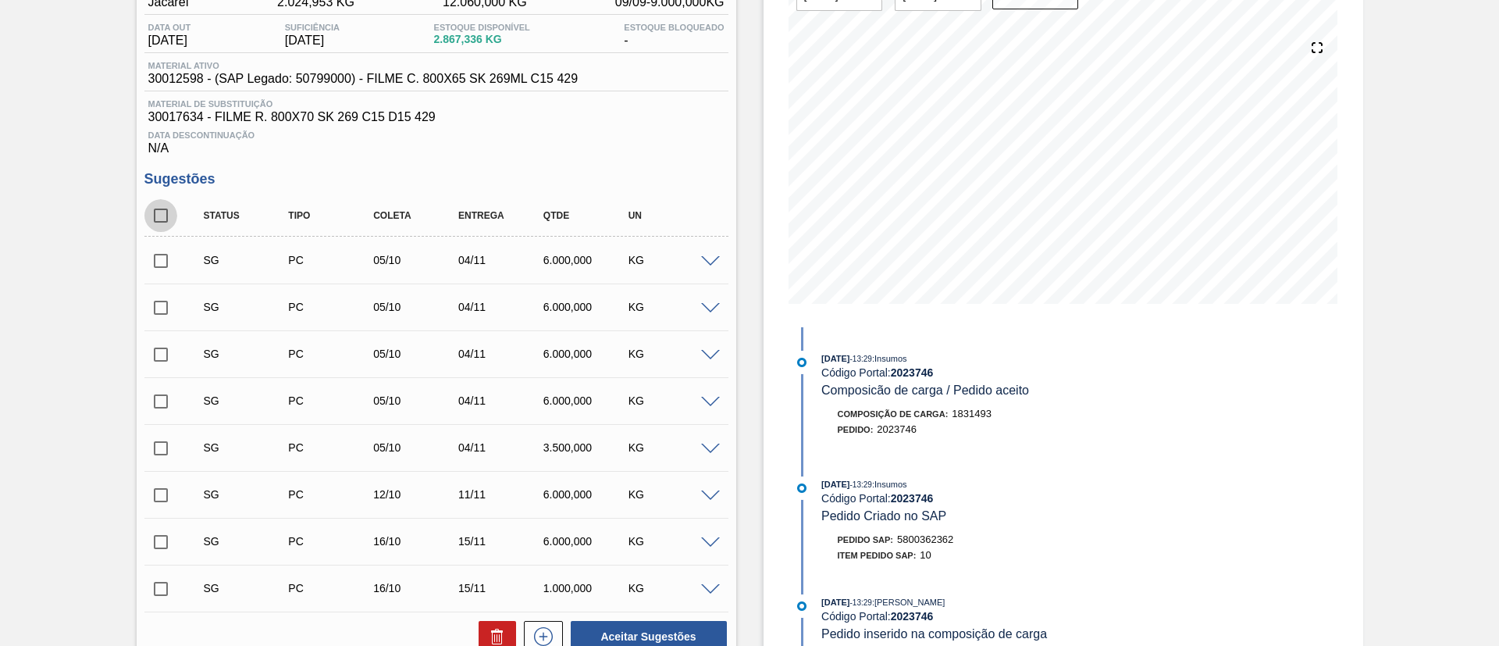
checkbox input "true"
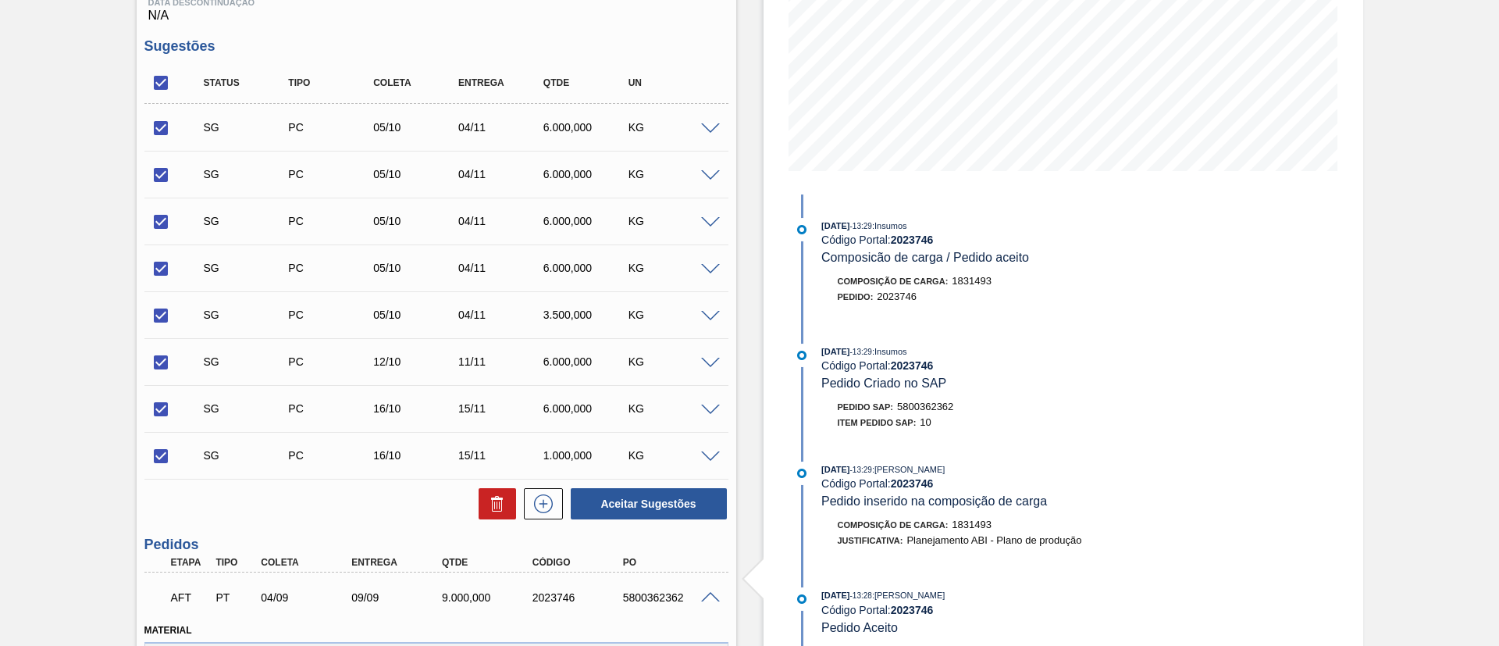
scroll to position [387, 0]
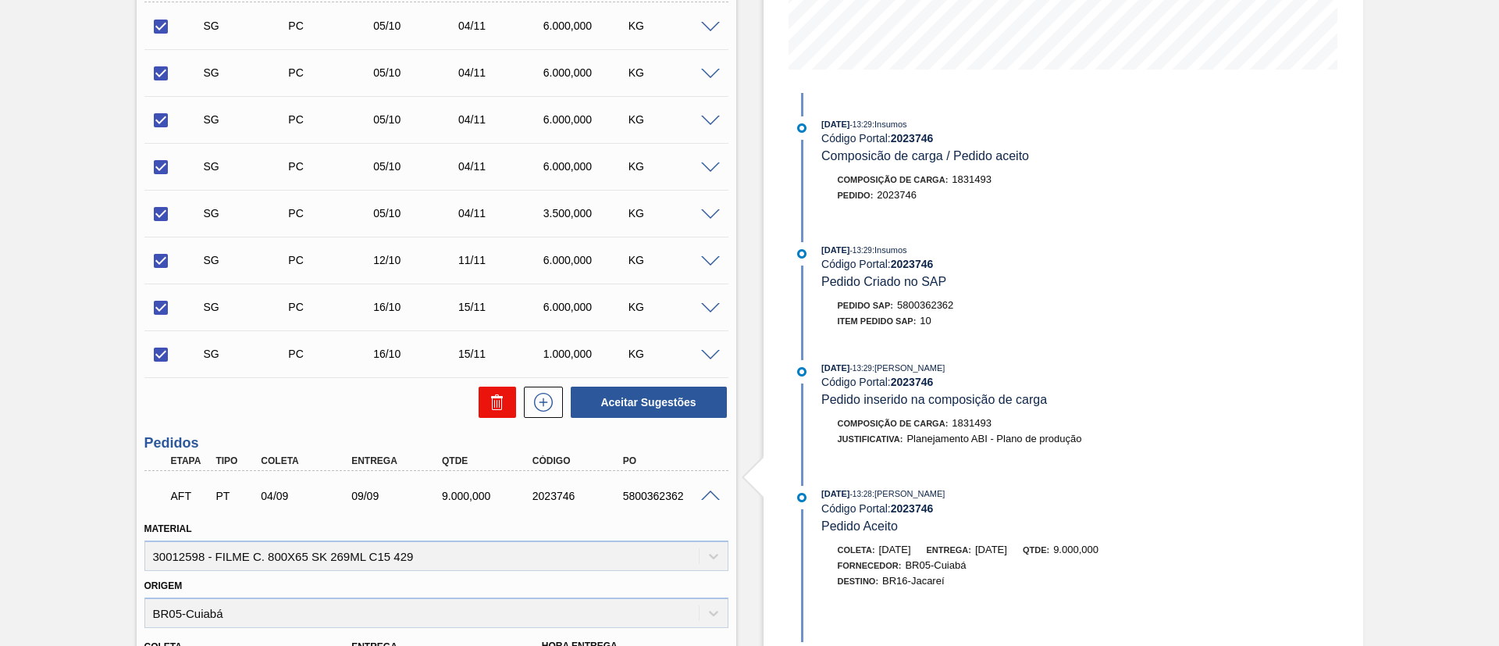
click at [481, 409] on button at bounding box center [497, 401] width 37 height 31
checkbox input "false"
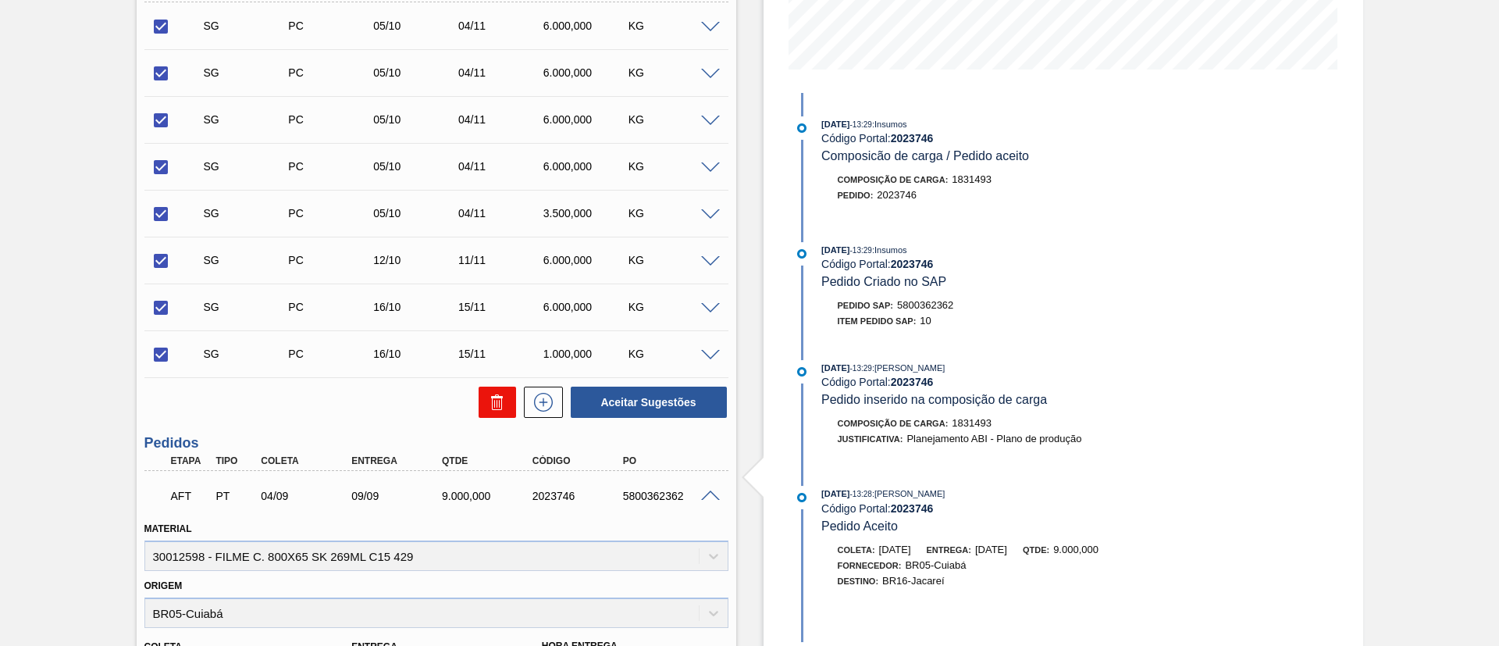
checkbox input "false"
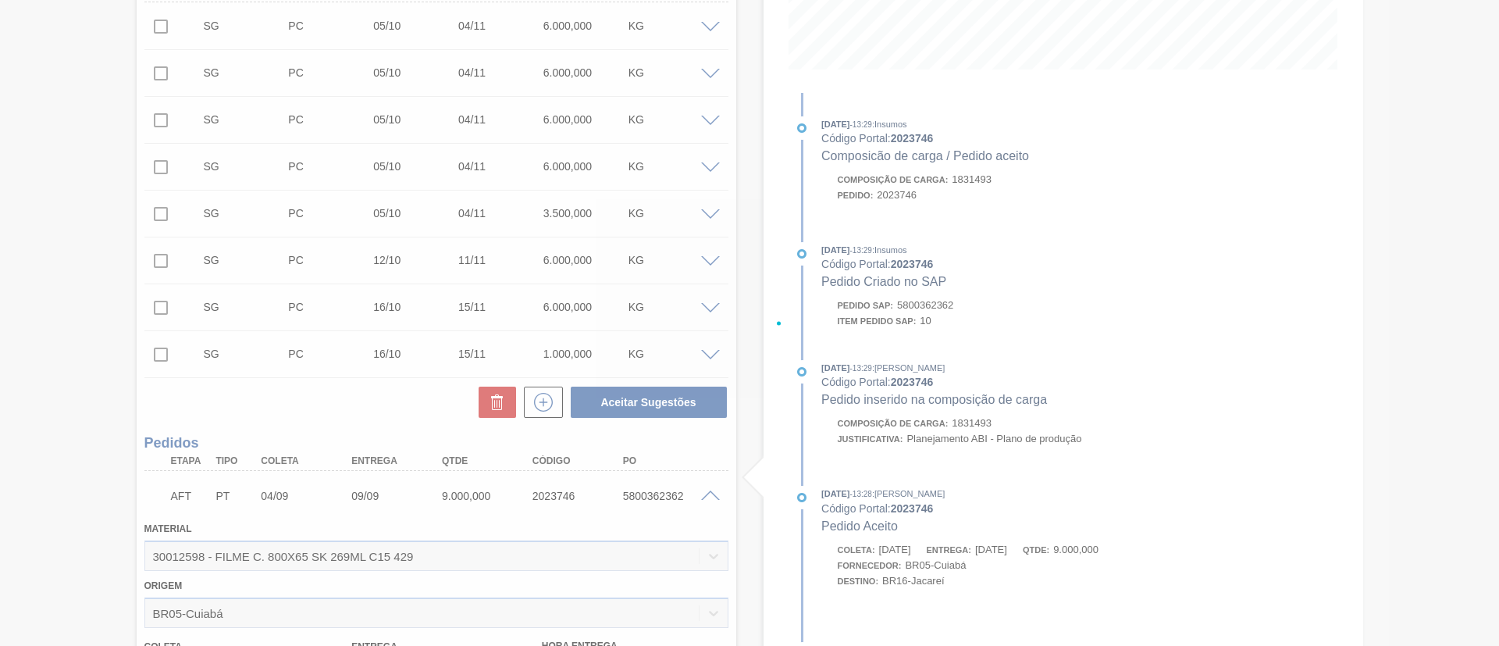
scroll to position [350, 0]
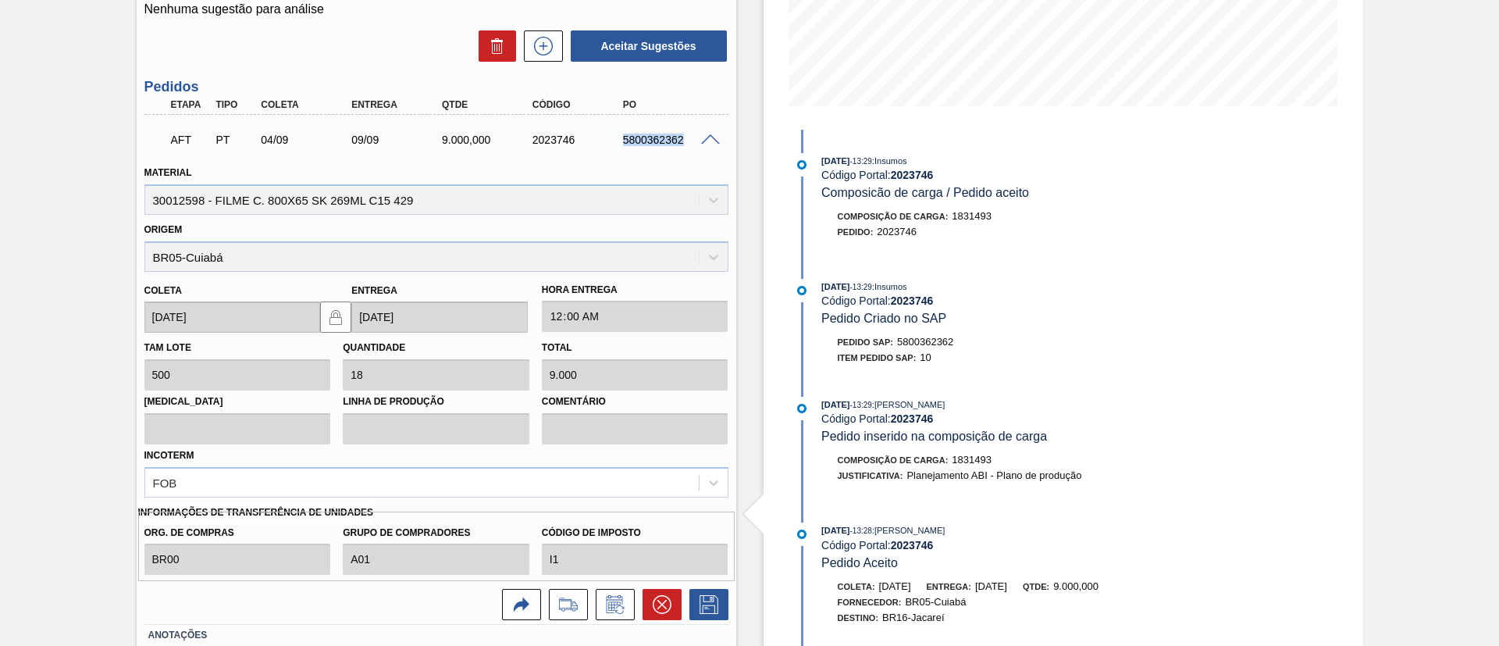
drag, startPoint x: 624, startPoint y: 134, endPoint x: 708, endPoint y: 140, distance: 83.7
click at [708, 140] on div "AFT PT 04/09 09/09 9.000,000 2023746 5800362362" at bounding box center [436, 138] width 584 height 39
copy div "5800362362"
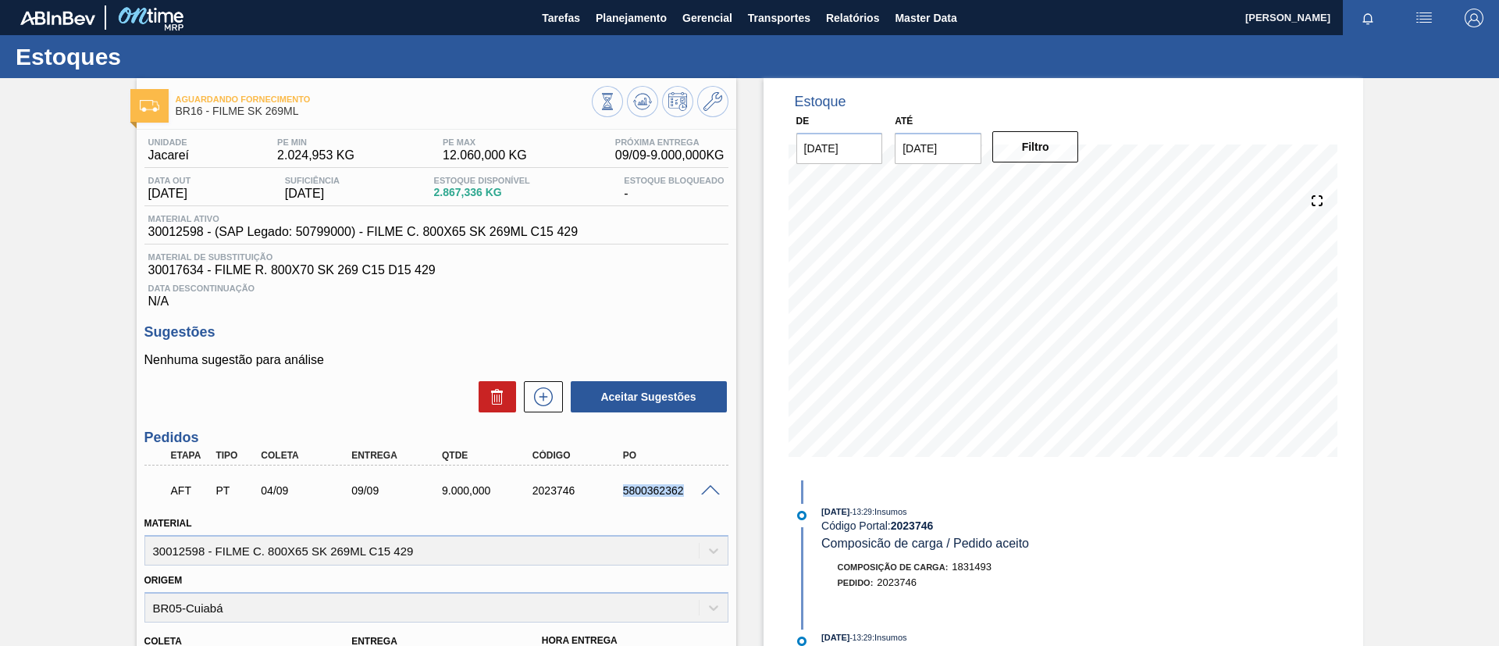
scroll to position [117, 0]
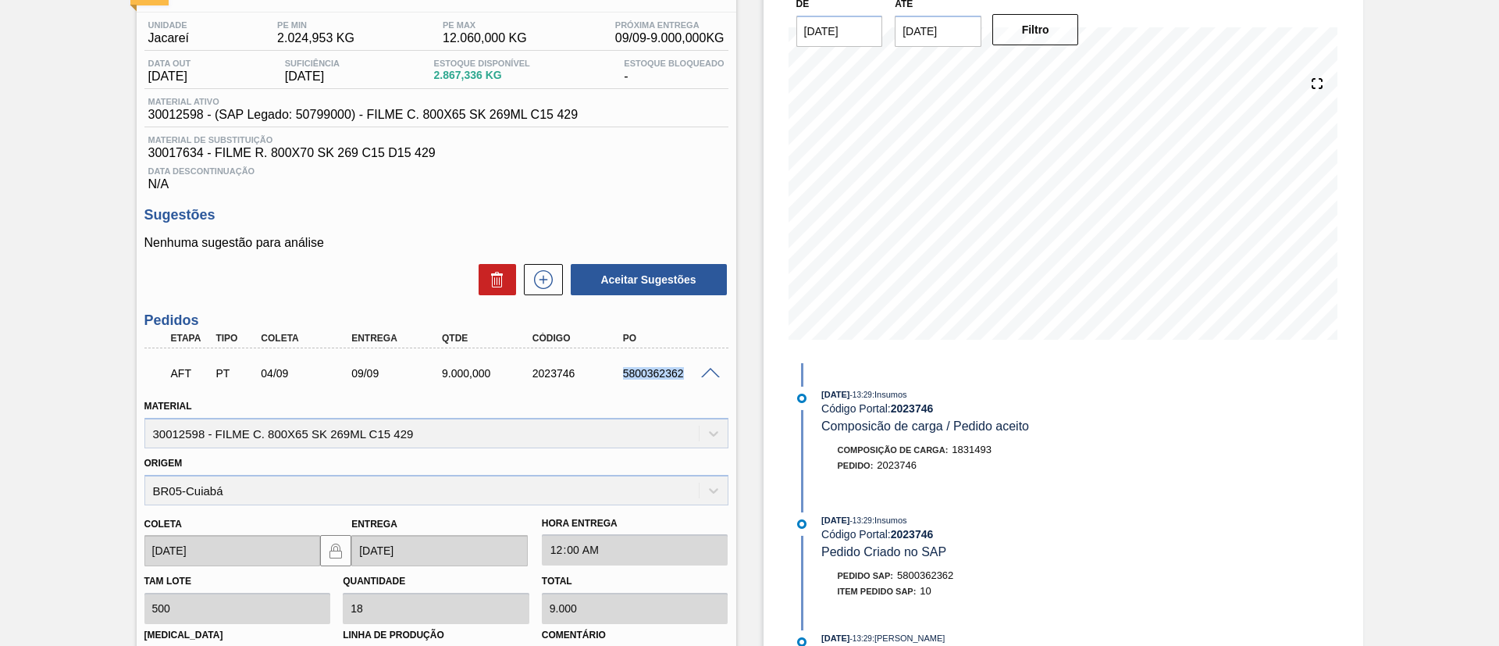
copy div "5800362362"
drag, startPoint x: 614, startPoint y: 371, endPoint x: 629, endPoint y: 379, distance: 17.5
copy div "5800362362"
click at [623, 384] on div "AFT PT 04/09 09/09 9.000,000 2023746 5800362362" at bounding box center [432, 371] width 543 height 31
drag, startPoint x: 612, startPoint y: 376, endPoint x: 696, endPoint y: 372, distance: 83.7
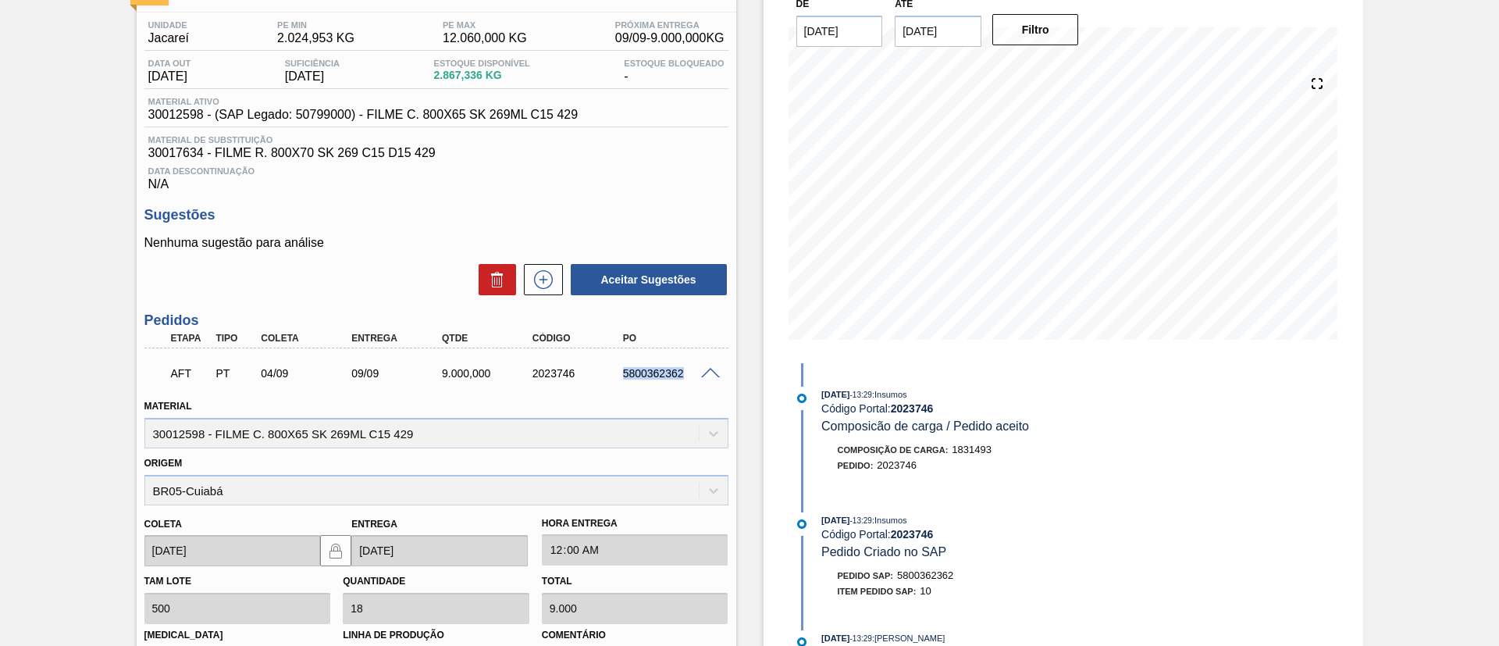
click at [696, 372] on div "AFT PT 04/09 09/09 9.000,000 2023746 5800362362" at bounding box center [436, 371] width 584 height 39
copy div "5800362362"
drag, startPoint x: 653, startPoint y: 381, endPoint x: 598, endPoint y: 395, distance: 56.4
click at [598, 395] on div "Material 30012598 - FILME C. 800X65 SK 269ML C15 429" at bounding box center [436, 421] width 584 height 53
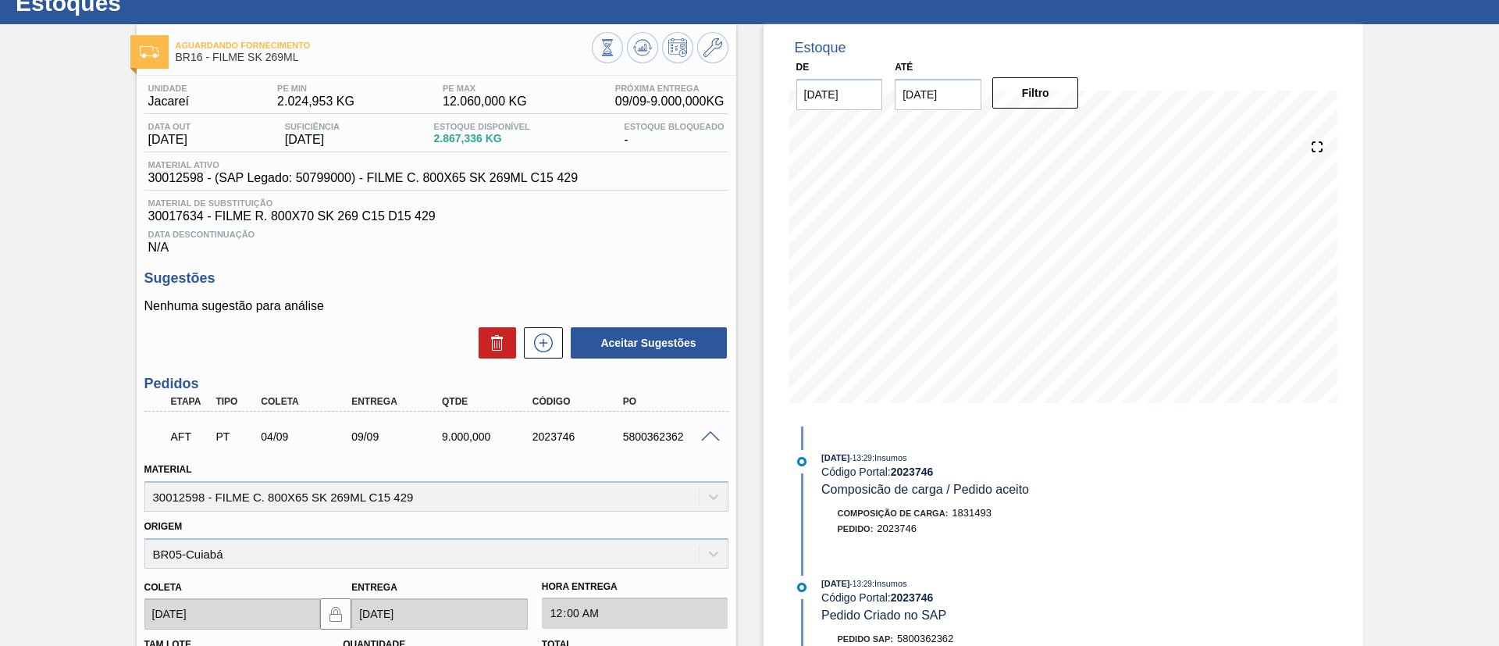
scroll to position [0, 0]
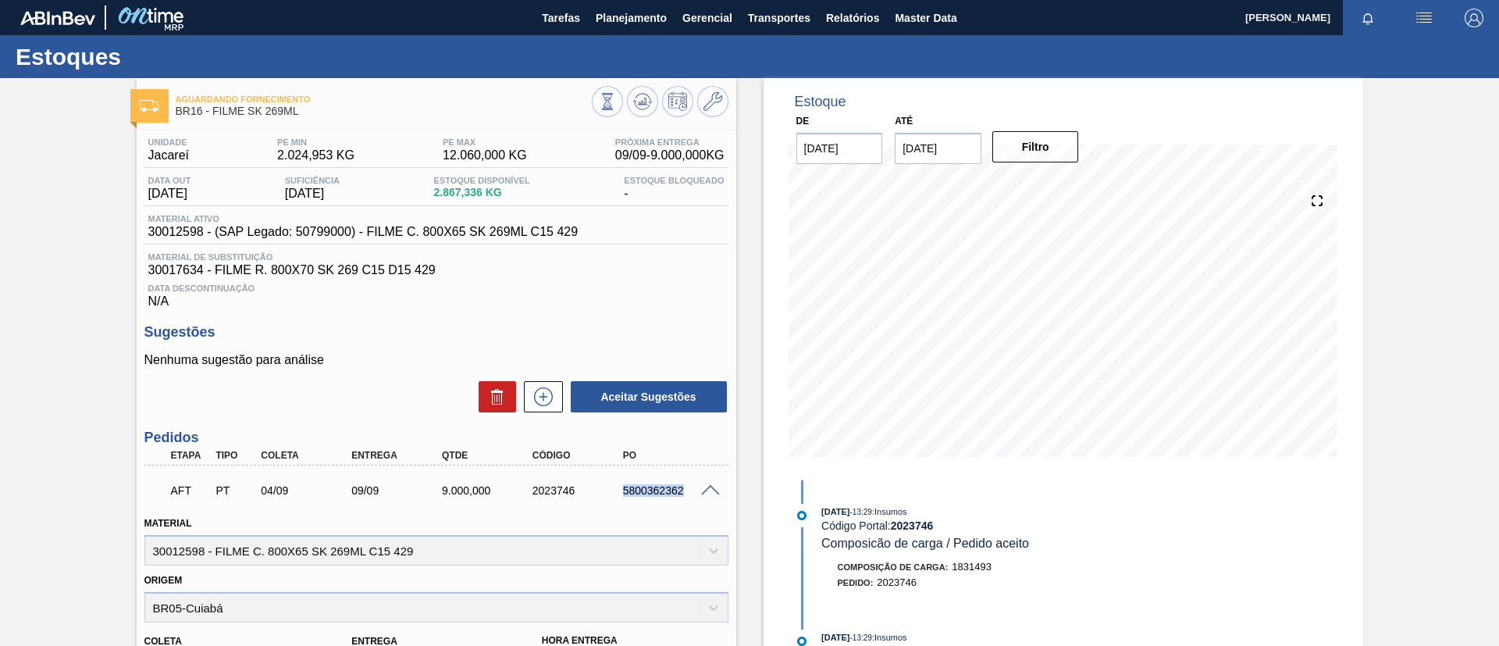
drag, startPoint x: 607, startPoint y: 505, endPoint x: 686, endPoint y: 495, distance: 80.3
click at [686, 495] on div "AFT PT 04/09 09/09 9.000,000 2023746 5800362362" at bounding box center [436, 488] width 584 height 39
copy div "5800362362"
click at [649, 14] on span "Planejamento" at bounding box center [631, 18] width 71 height 19
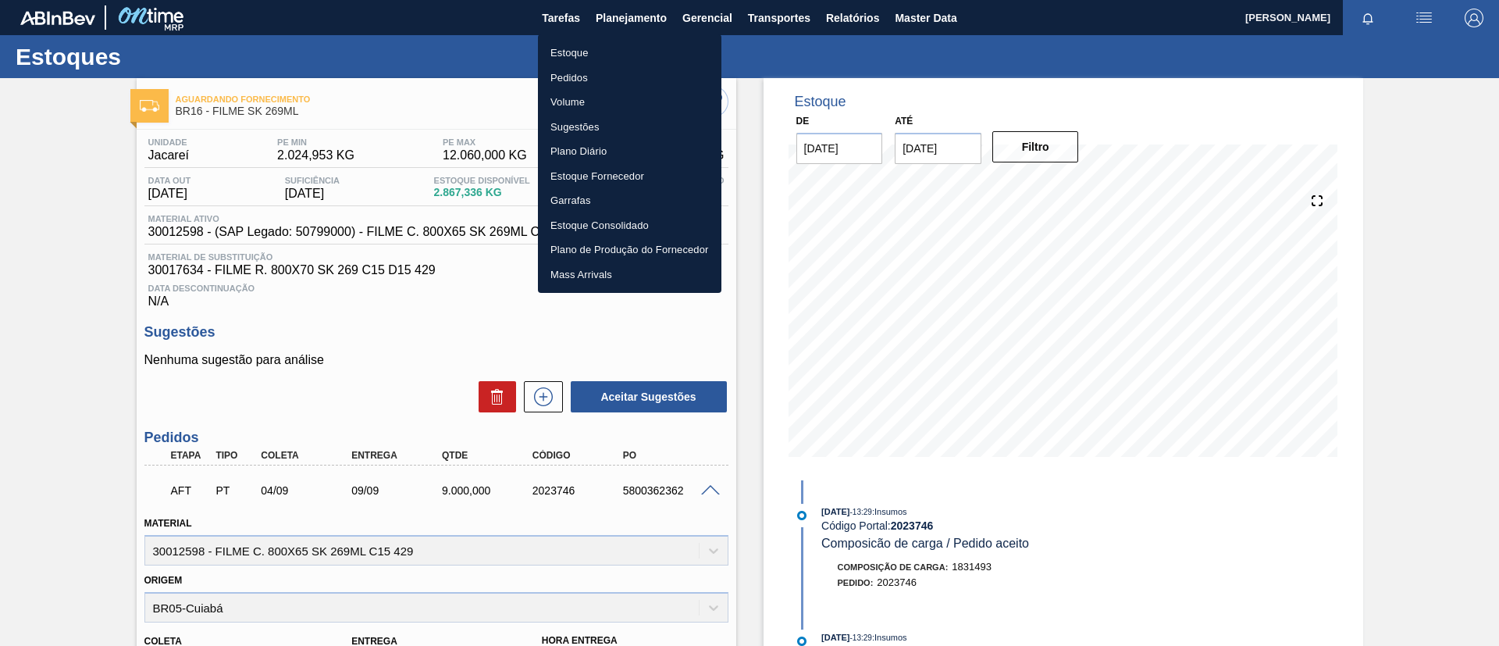
drag, startPoint x: 20, startPoint y: 351, endPoint x: 352, endPoint y: 37, distance: 456.7
click at [20, 351] on div at bounding box center [749, 323] width 1499 height 646
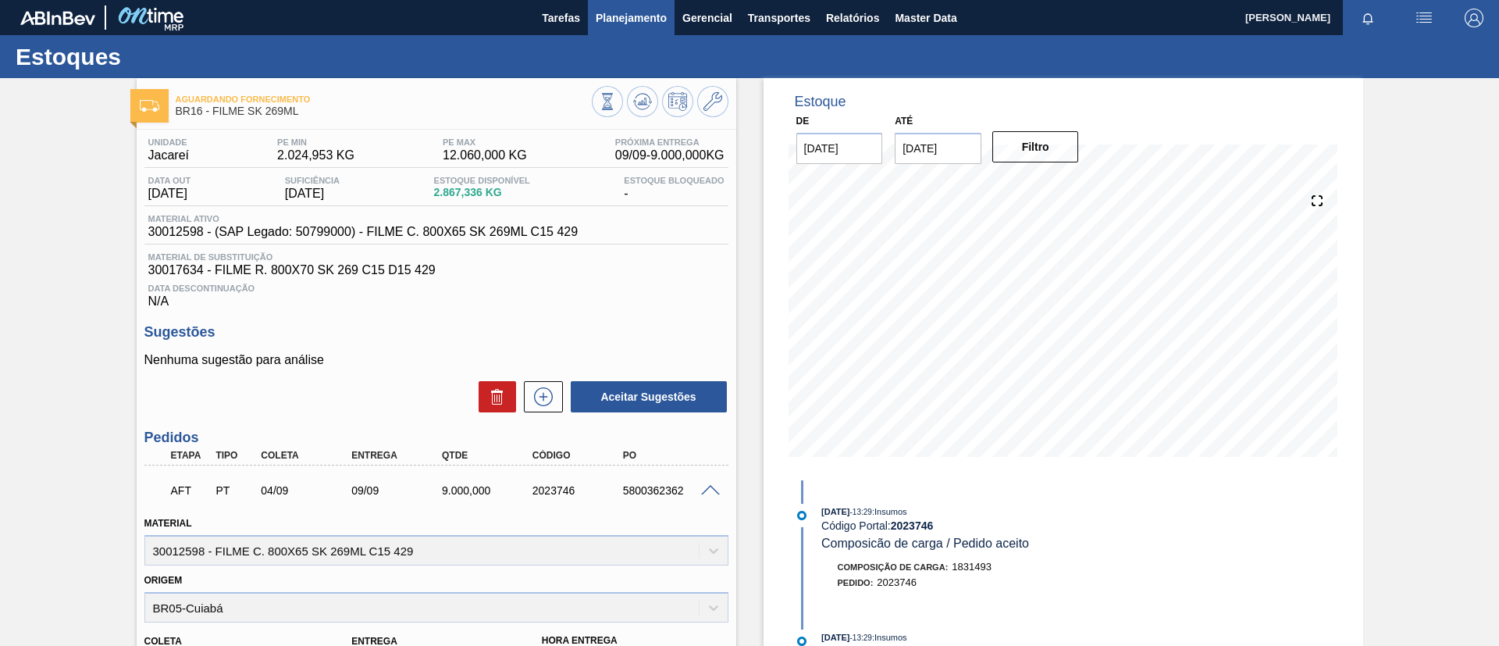
click at [667, 19] on button "Planejamento" at bounding box center [631, 17] width 87 height 35
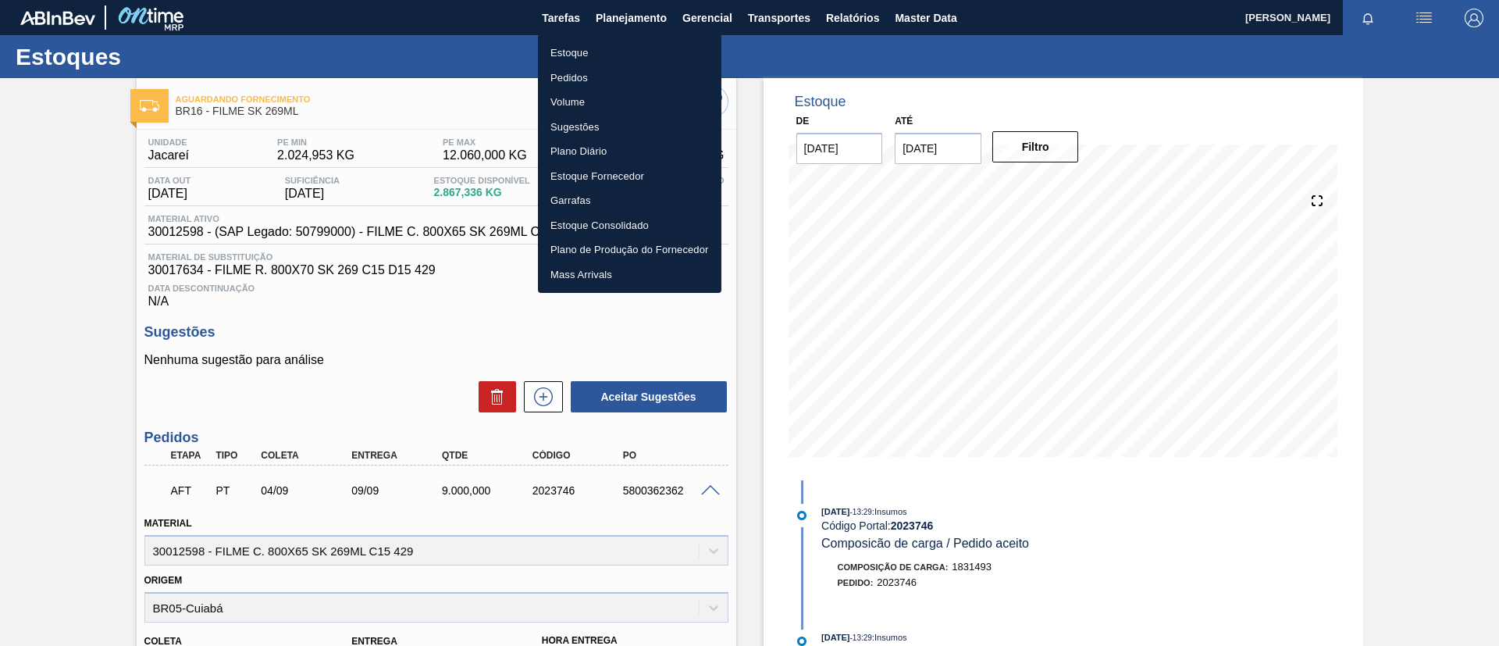
click at [636, 40] on ul "Estoque Pedidos Volume Sugestões Plano Diário Estoque Fornecedor Garrafas Estoq…" at bounding box center [629, 163] width 183 height 258
click at [635, 43] on li "Estoque" at bounding box center [629, 53] width 183 height 25
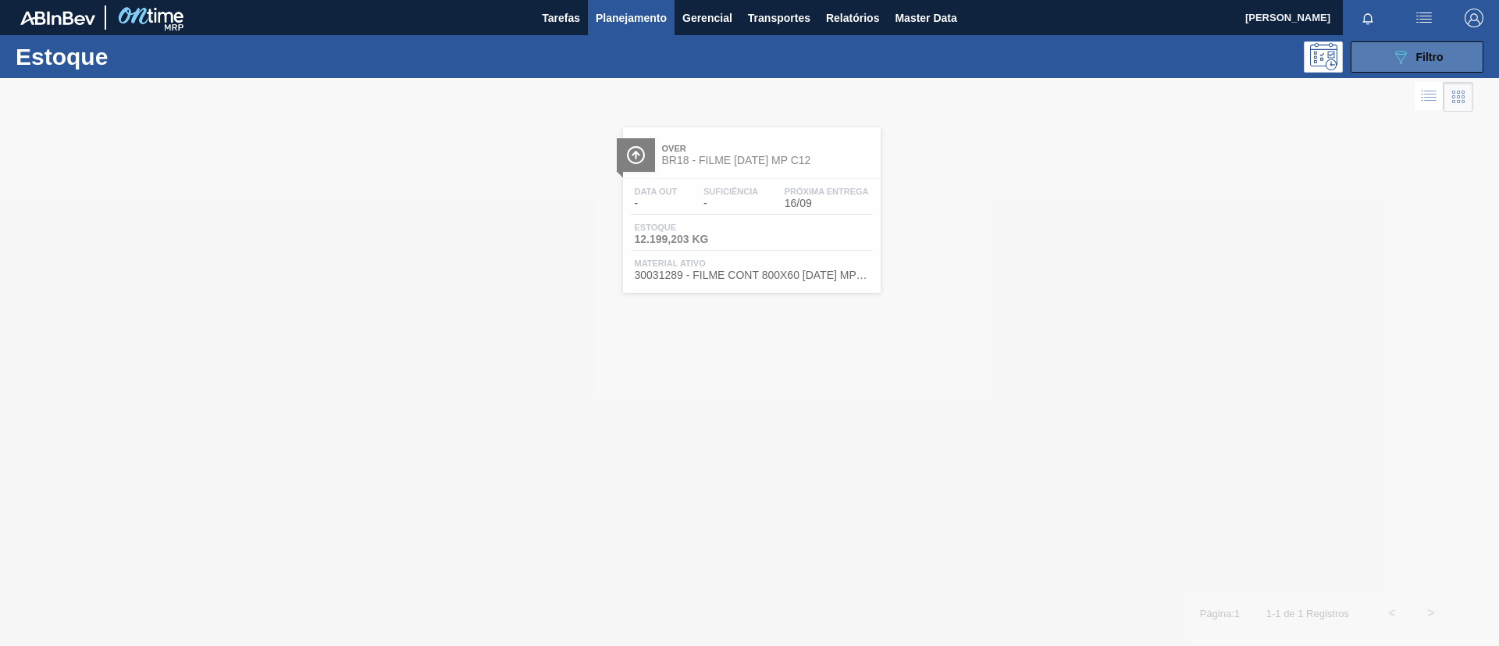
click at [1383, 52] on button "089F7B8B-B2A5-4AFE-B5C0-19BA573D28AC Filtro" at bounding box center [1416, 56] width 133 height 31
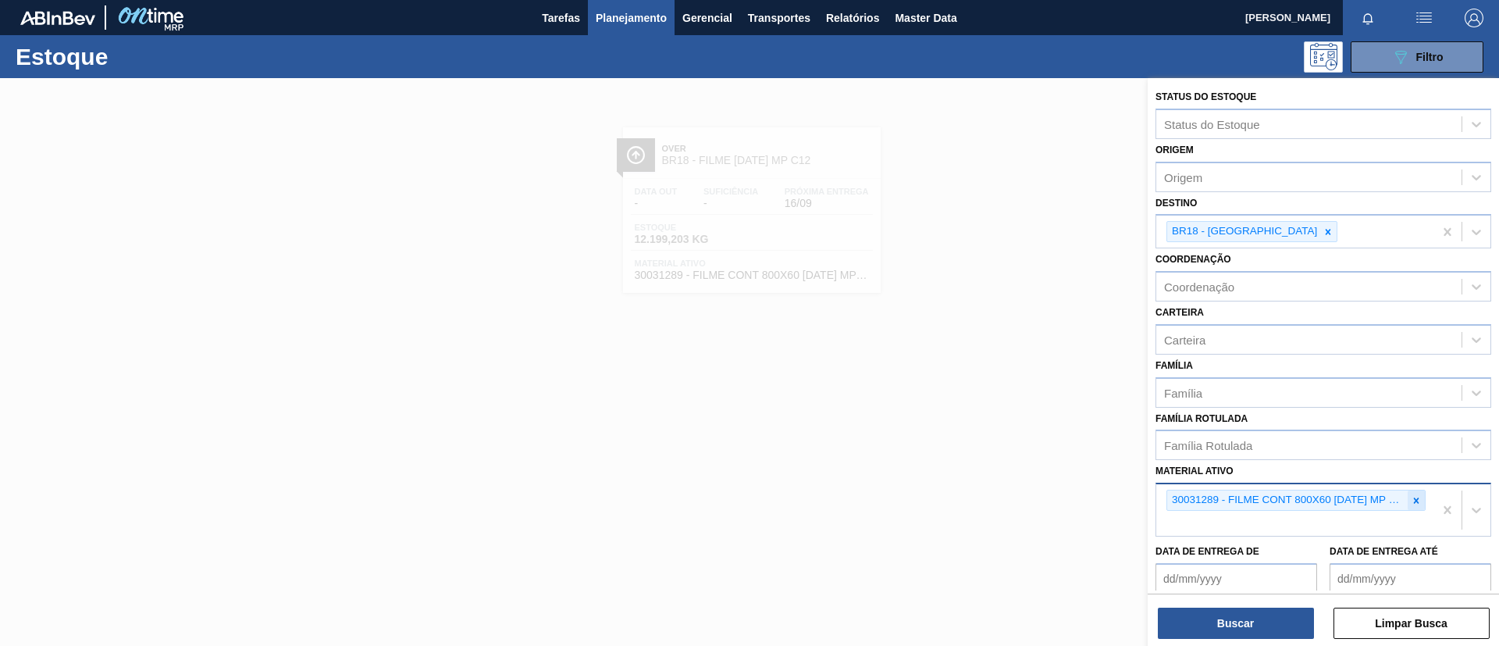
click at [1407, 498] on div at bounding box center [1415, 500] width 17 height 20
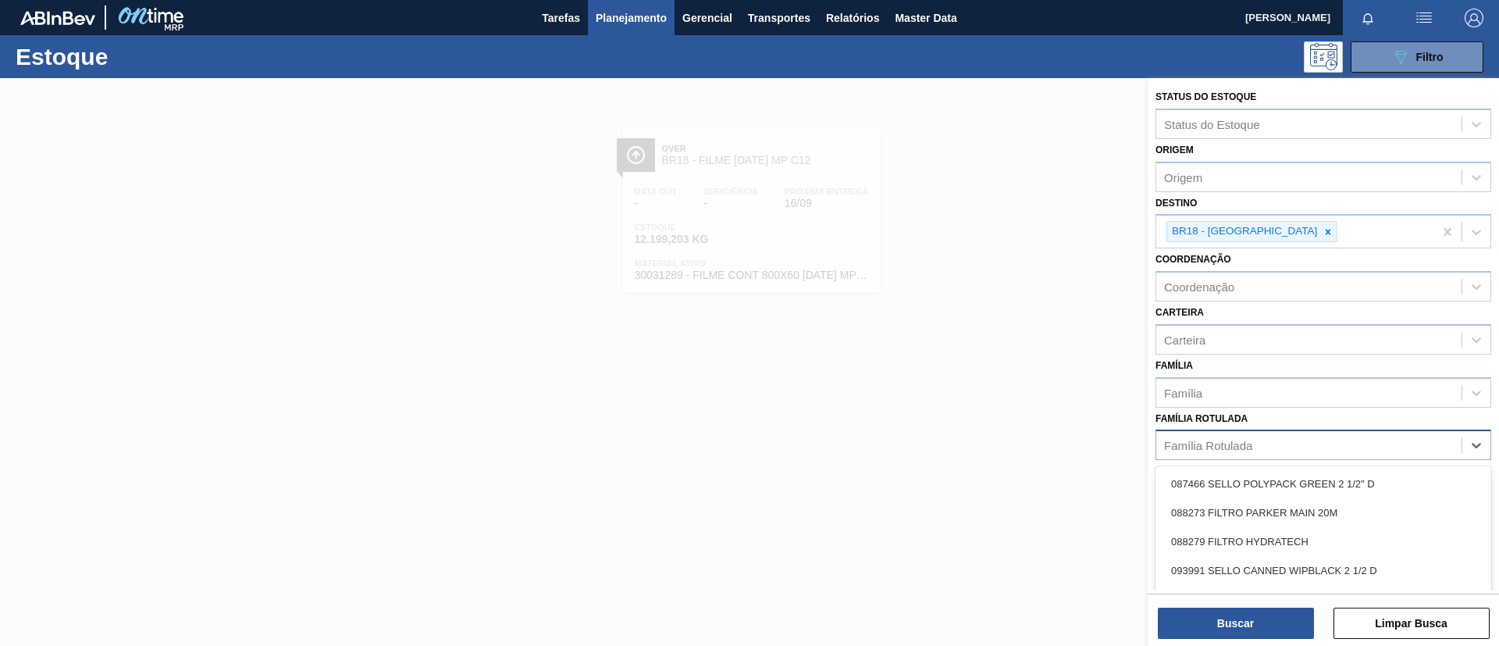
click at [1375, 436] on div "Família Rotulada" at bounding box center [1308, 445] width 305 height 23
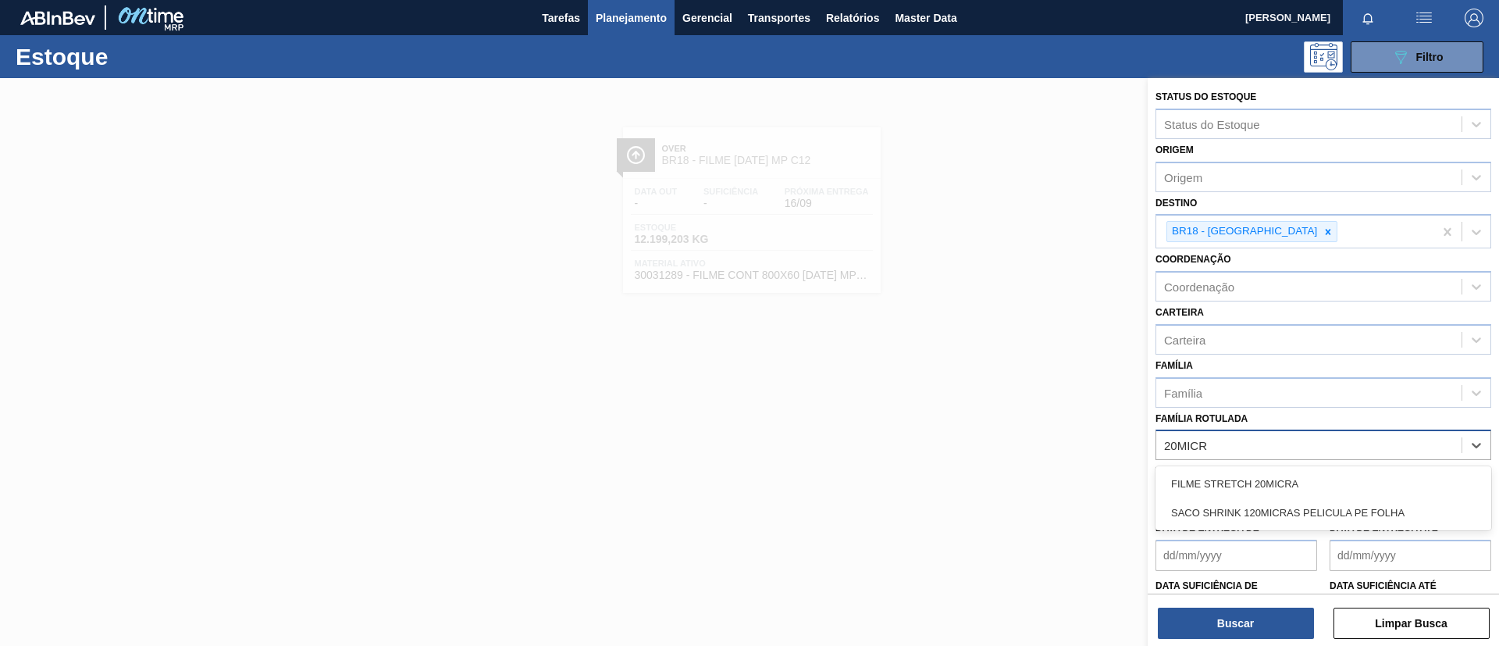
type Rotulada "20MICRA"
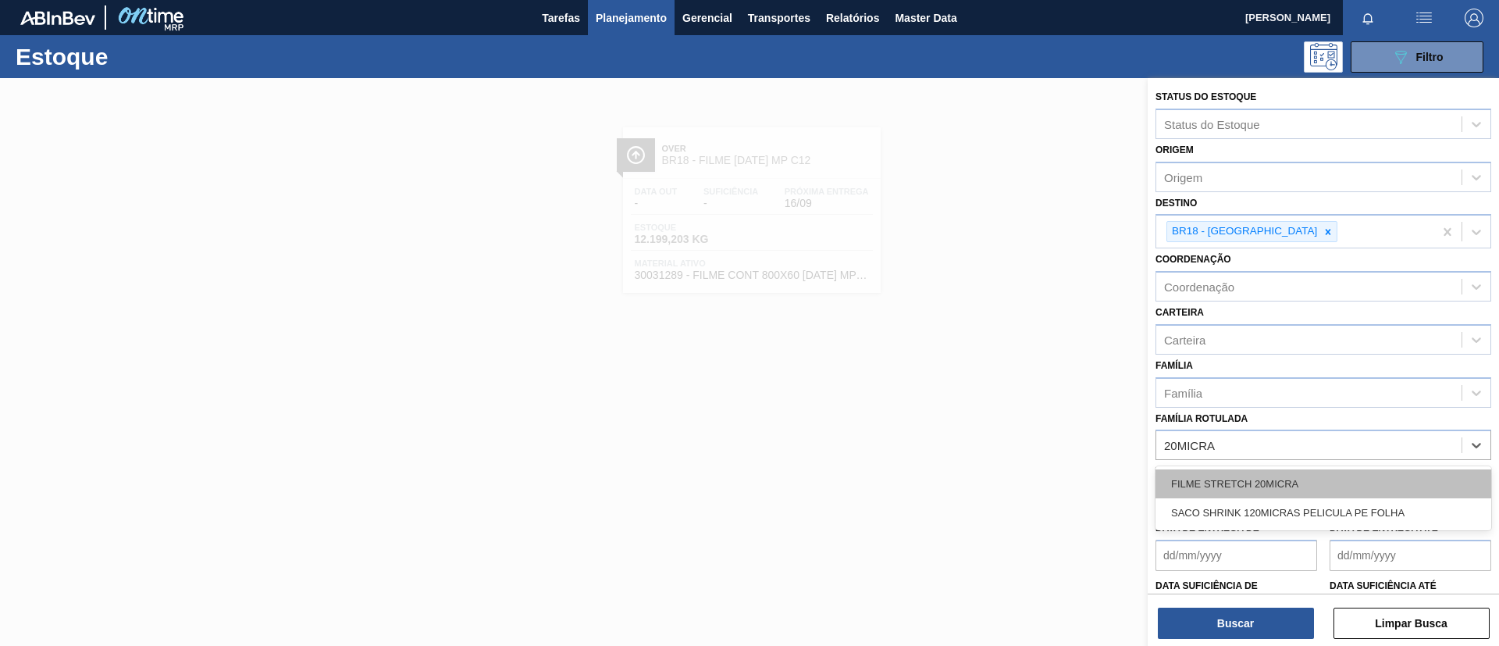
click at [1293, 469] on div "FILME STRETCH 20MICRA" at bounding box center [1323, 483] width 336 height 29
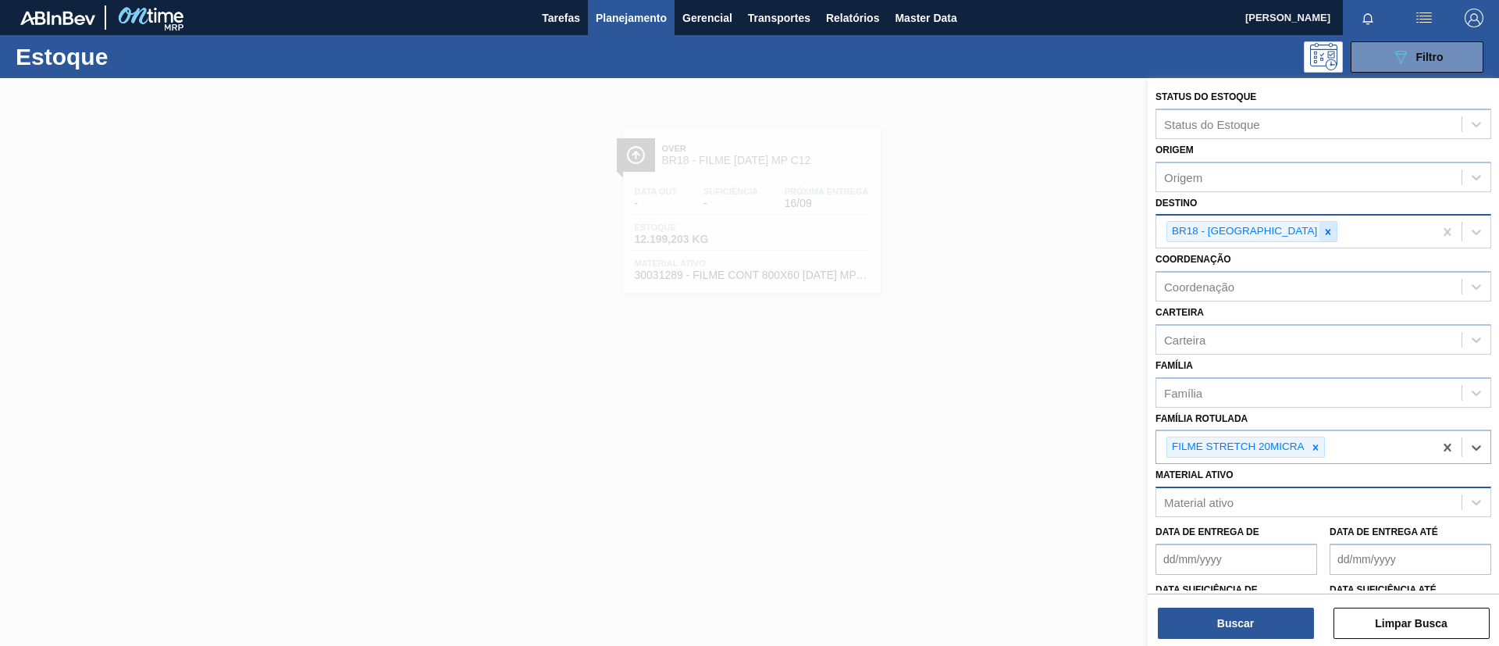
click at [1319, 225] on div at bounding box center [1327, 232] width 17 height 20
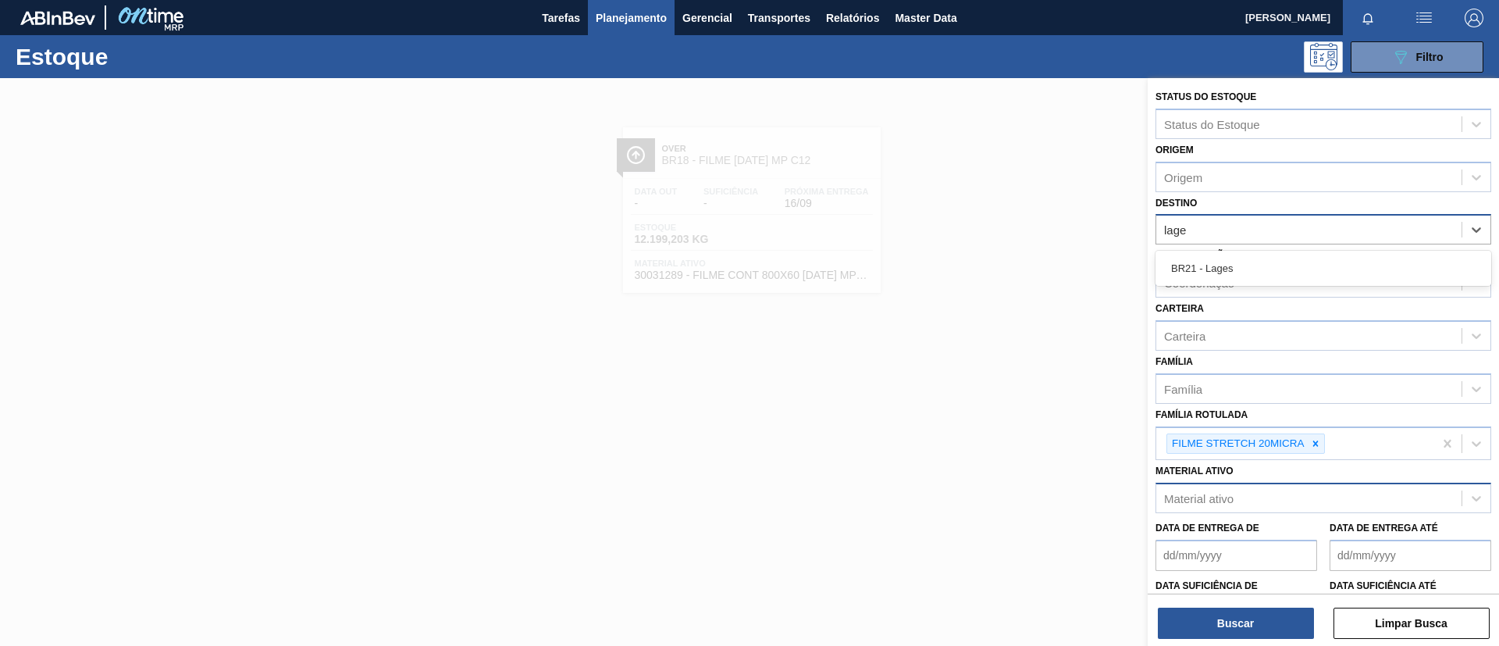
type input "lages"
click at [1276, 265] on div "BR21 - Lages" at bounding box center [1323, 268] width 336 height 29
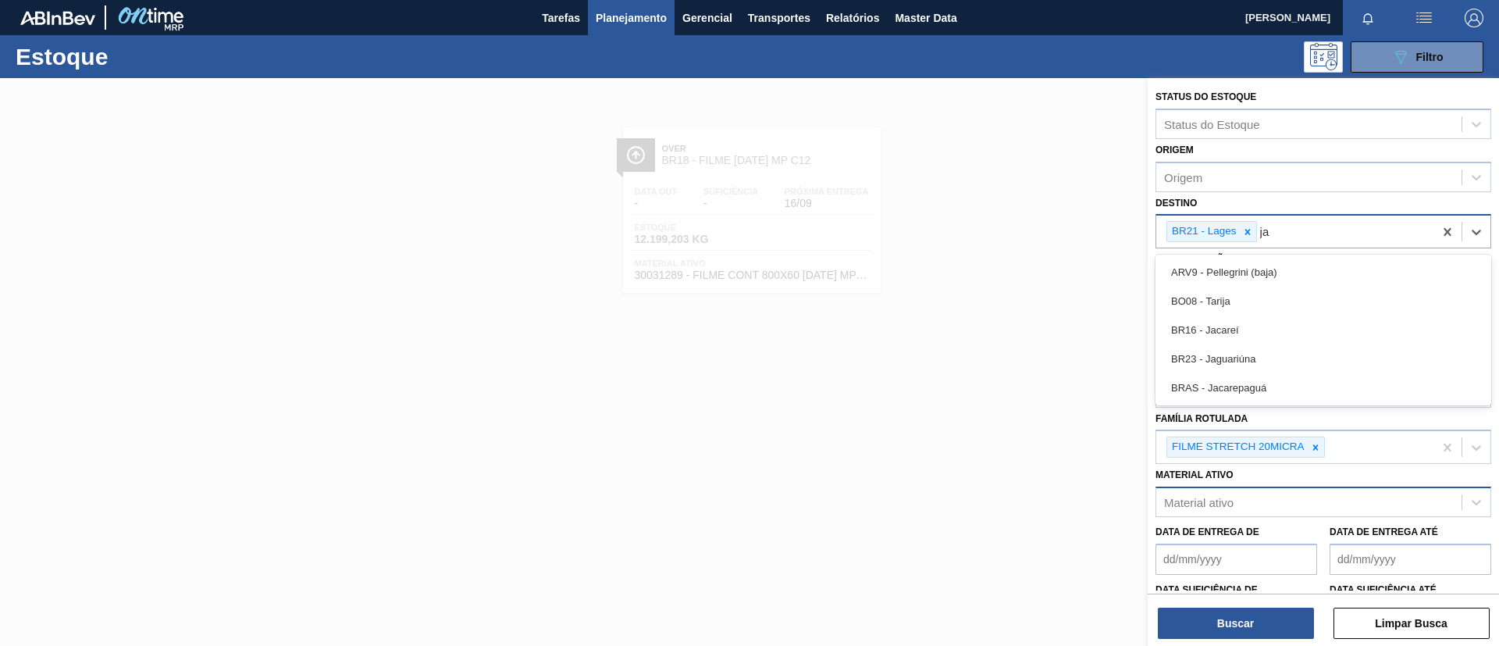
type input "jag"
click at [1276, 265] on div "BR23 - Jaguariúna" at bounding box center [1323, 272] width 336 height 29
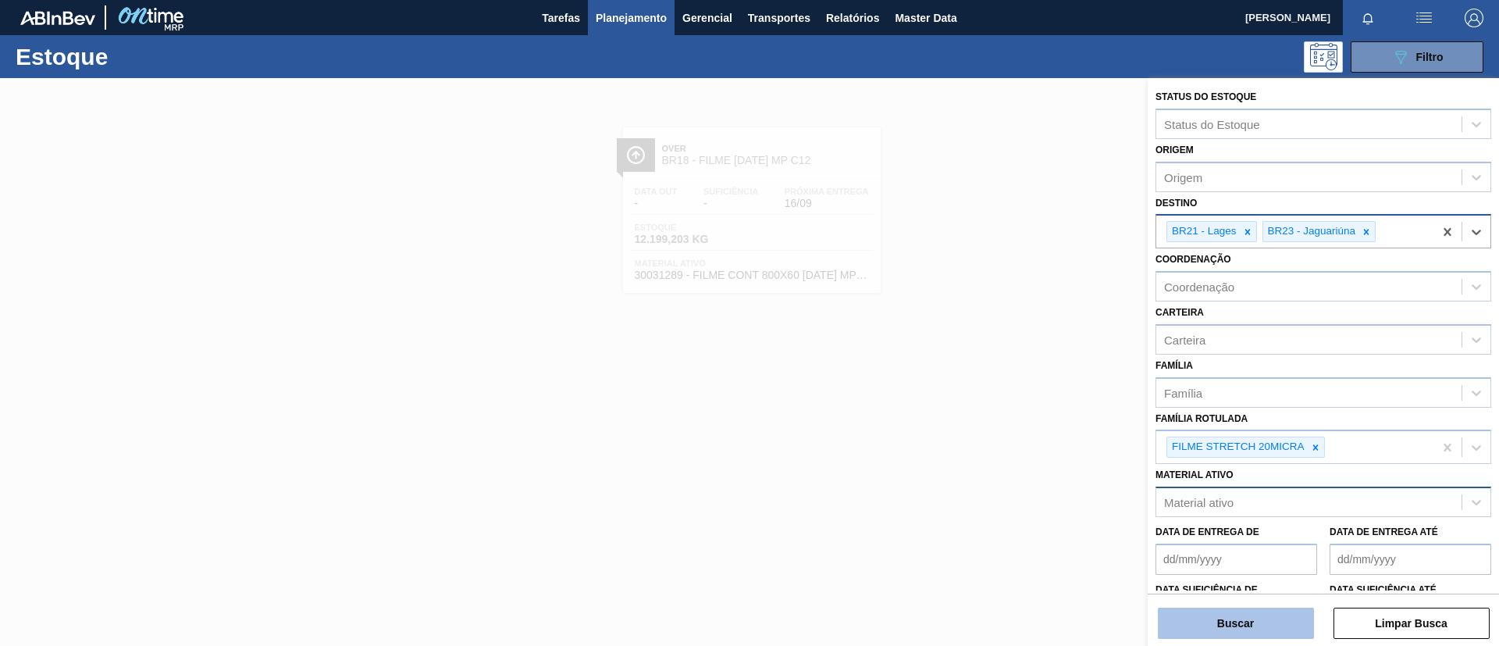
click at [1261, 628] on button "Buscar" at bounding box center [1236, 622] width 156 height 31
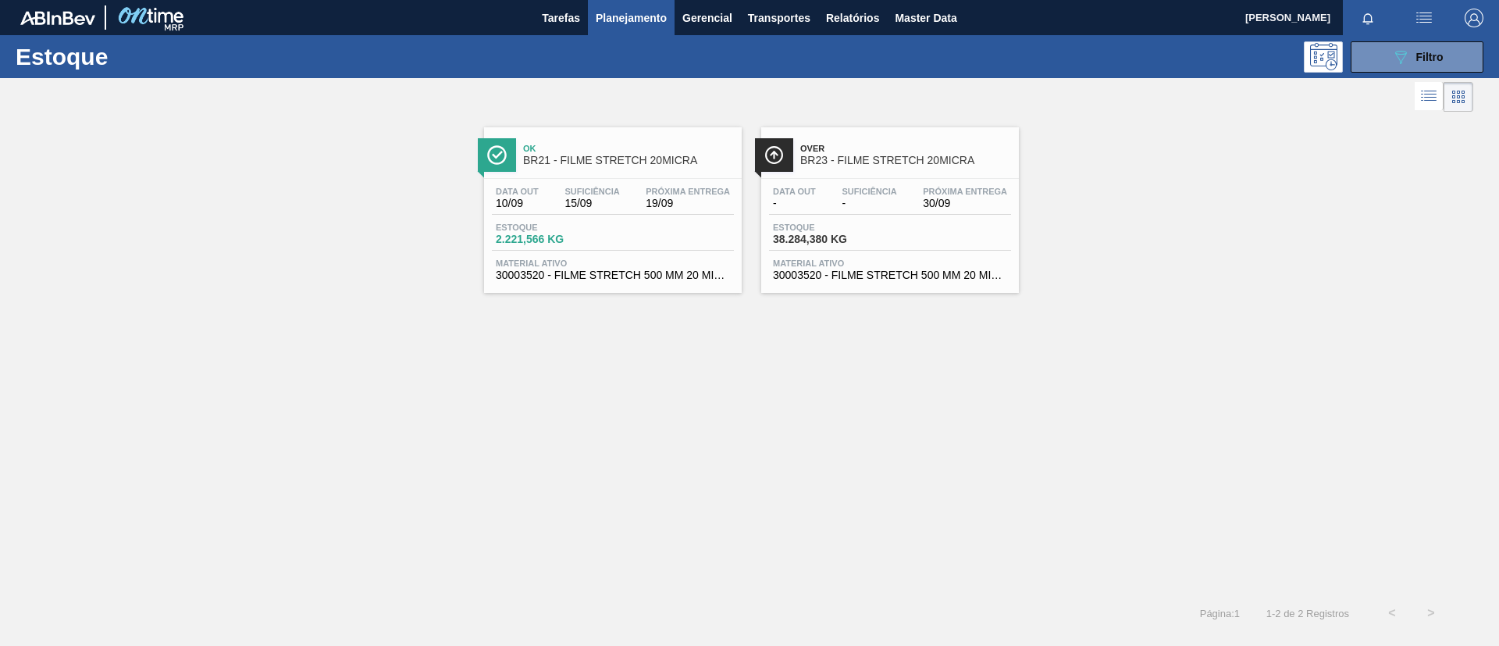
click at [593, 146] on span "Ok" at bounding box center [628, 148] width 211 height 9
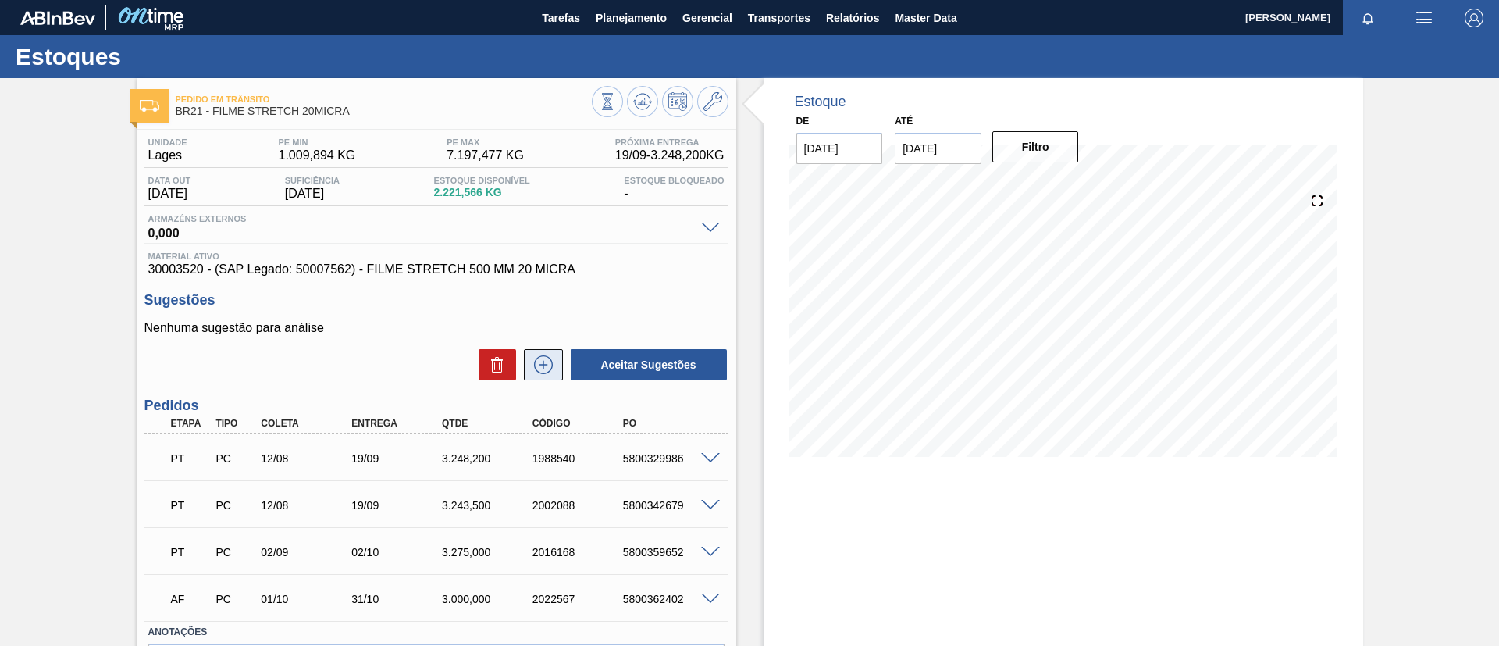
click at [543, 363] on icon at bounding box center [543, 364] width 25 height 19
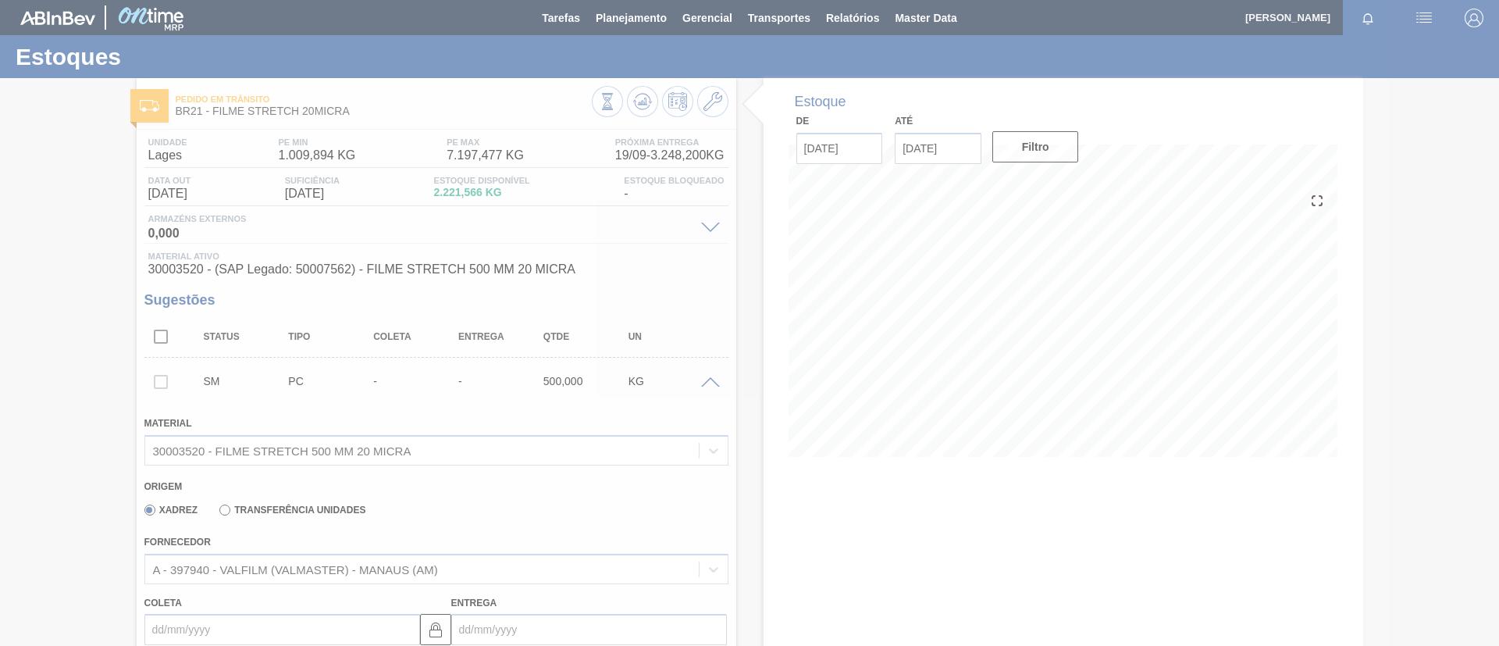
click at [326, 500] on div "Xadrez Transferência Unidades" at bounding box center [252, 509] width 228 height 27
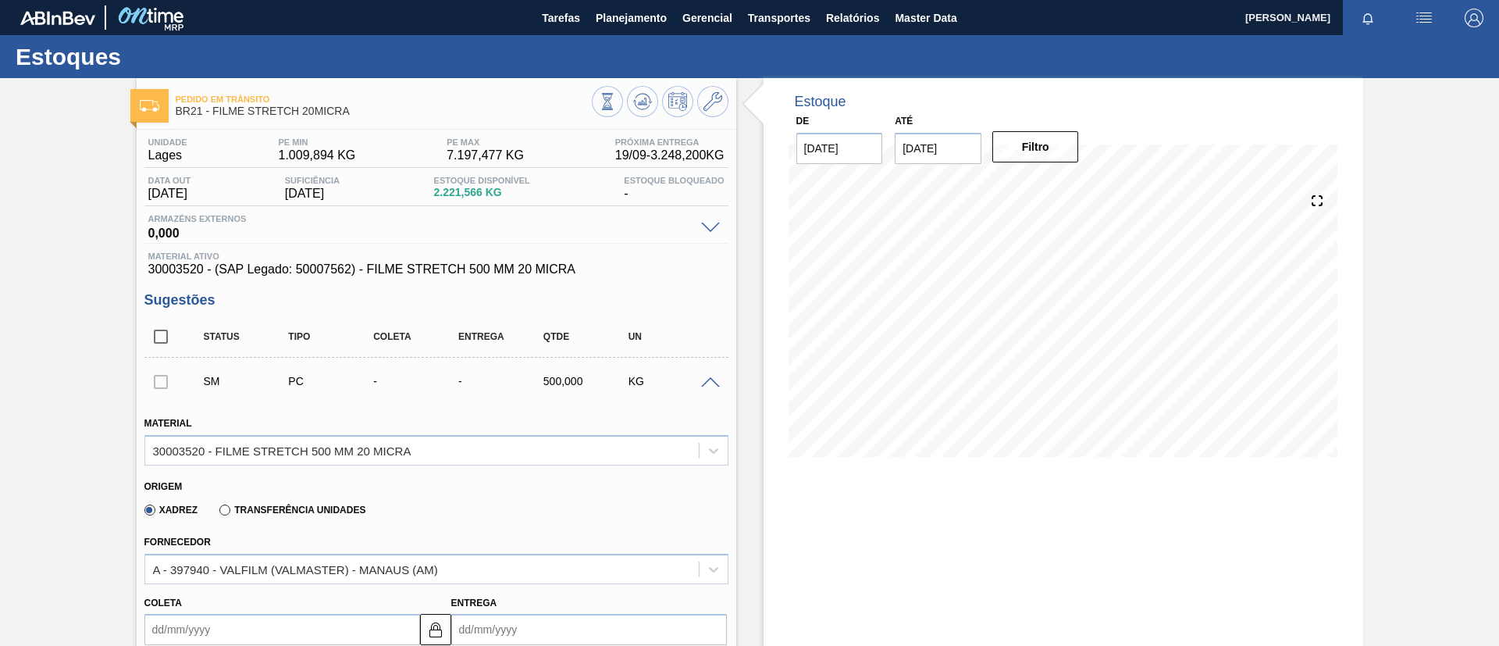
click at [329, 504] on label "Transferência Unidades" at bounding box center [292, 509] width 146 height 11
click at [217, 513] on input "Transferência Unidades" at bounding box center [217, 513] width 0 height 0
type input "0,04"
click at [350, 559] on div "BR14-Curitibana" at bounding box center [436, 568] width 584 height 30
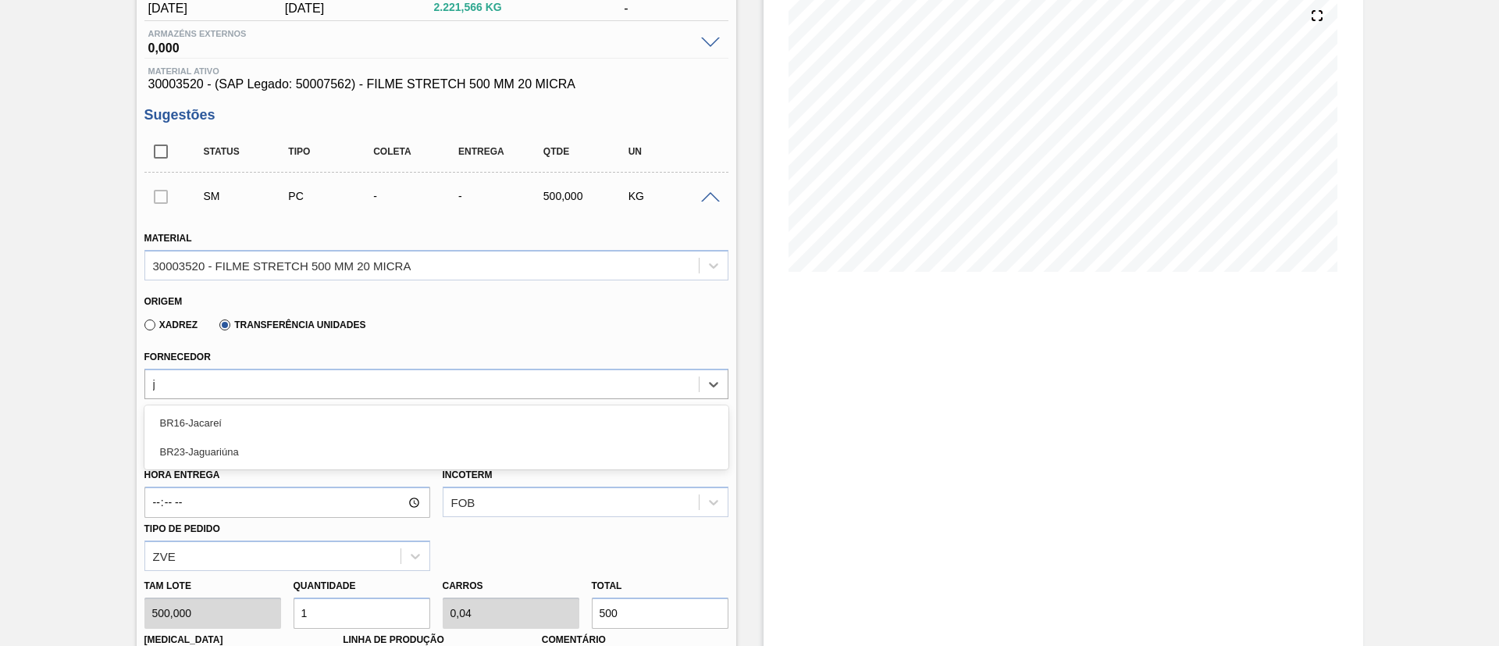
type input "ja"
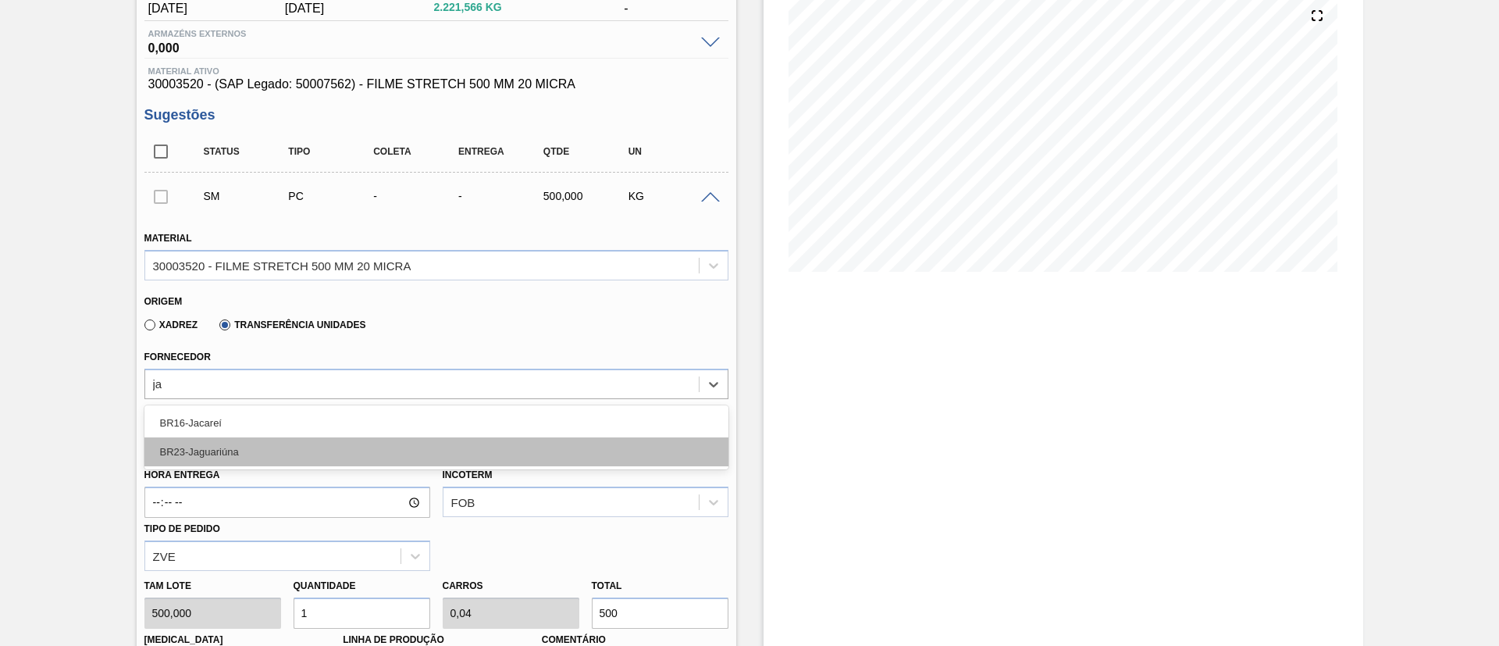
click at [277, 456] on div "BR23-Jaguariúna" at bounding box center [436, 451] width 584 height 29
type input "0,05"
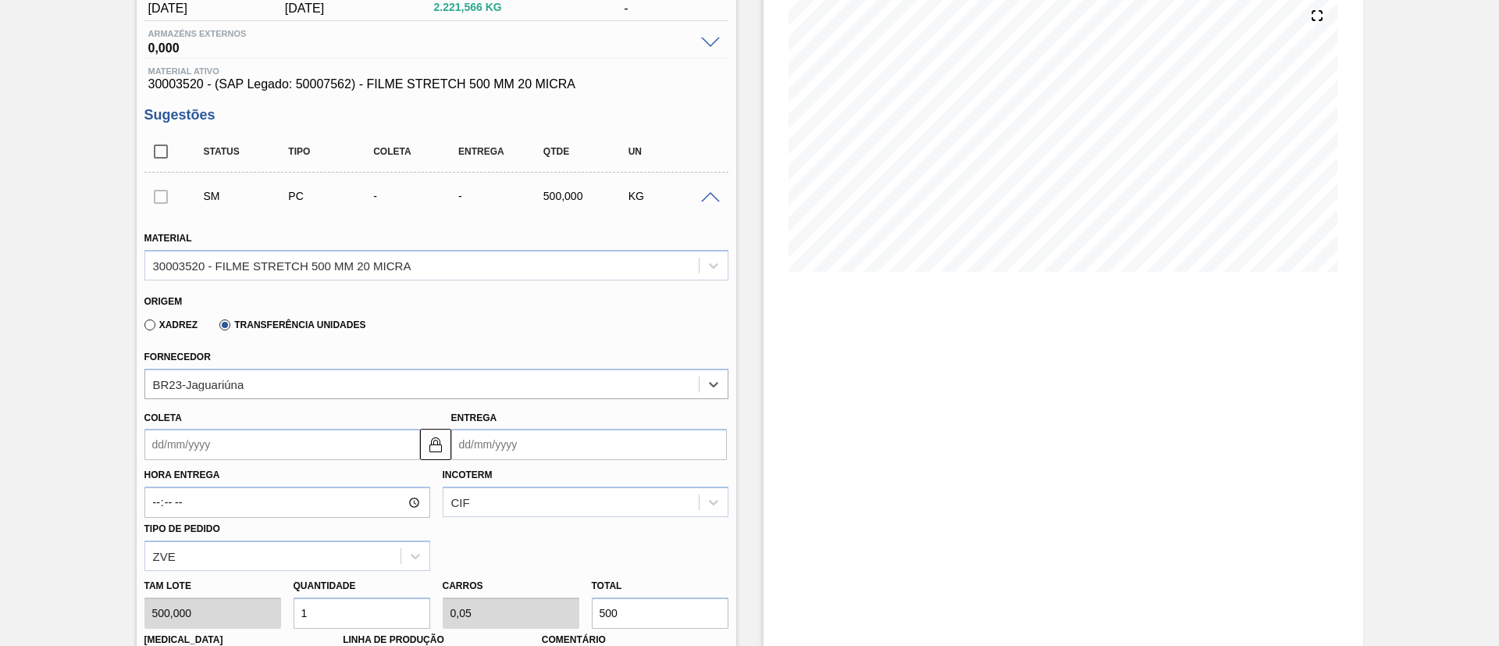
click at [264, 449] on input "Coleta" at bounding box center [282, 444] width 276 height 31
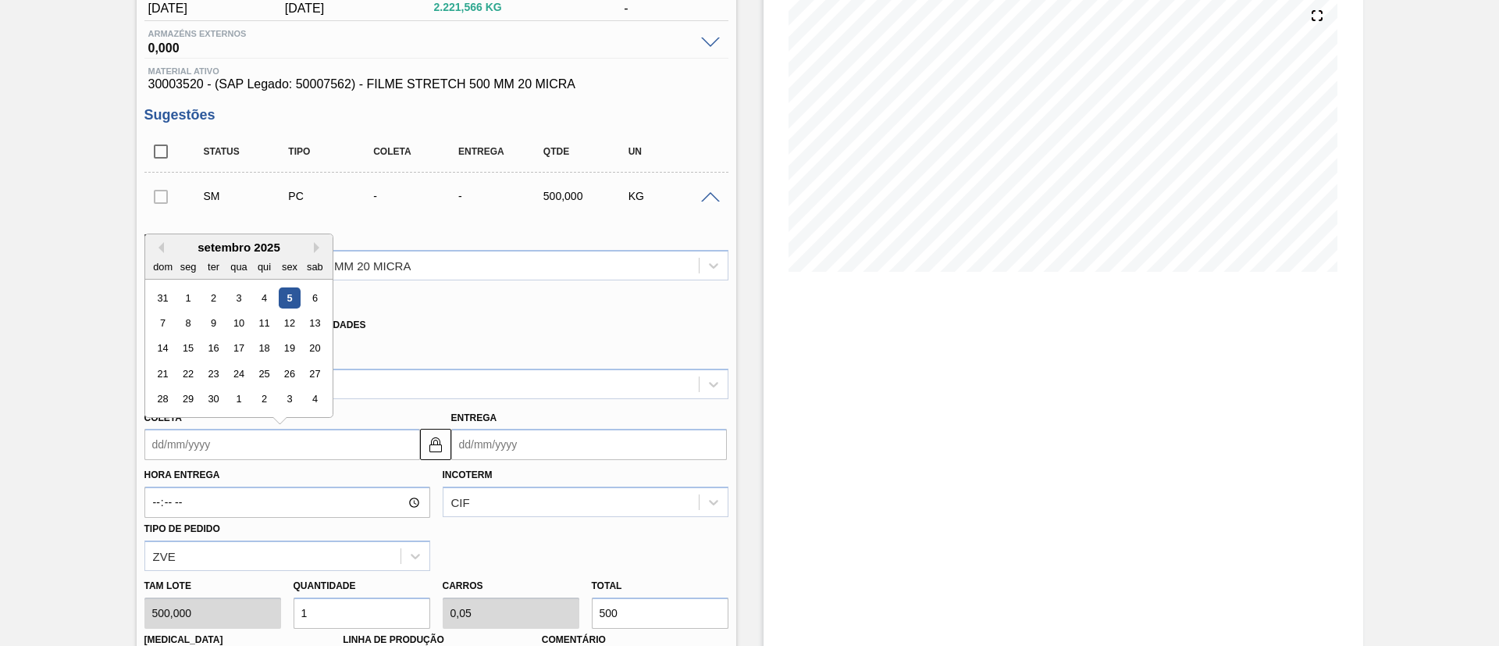
click at [297, 294] on div "5" at bounding box center [289, 297] width 21 height 21
type input "[DATE]"
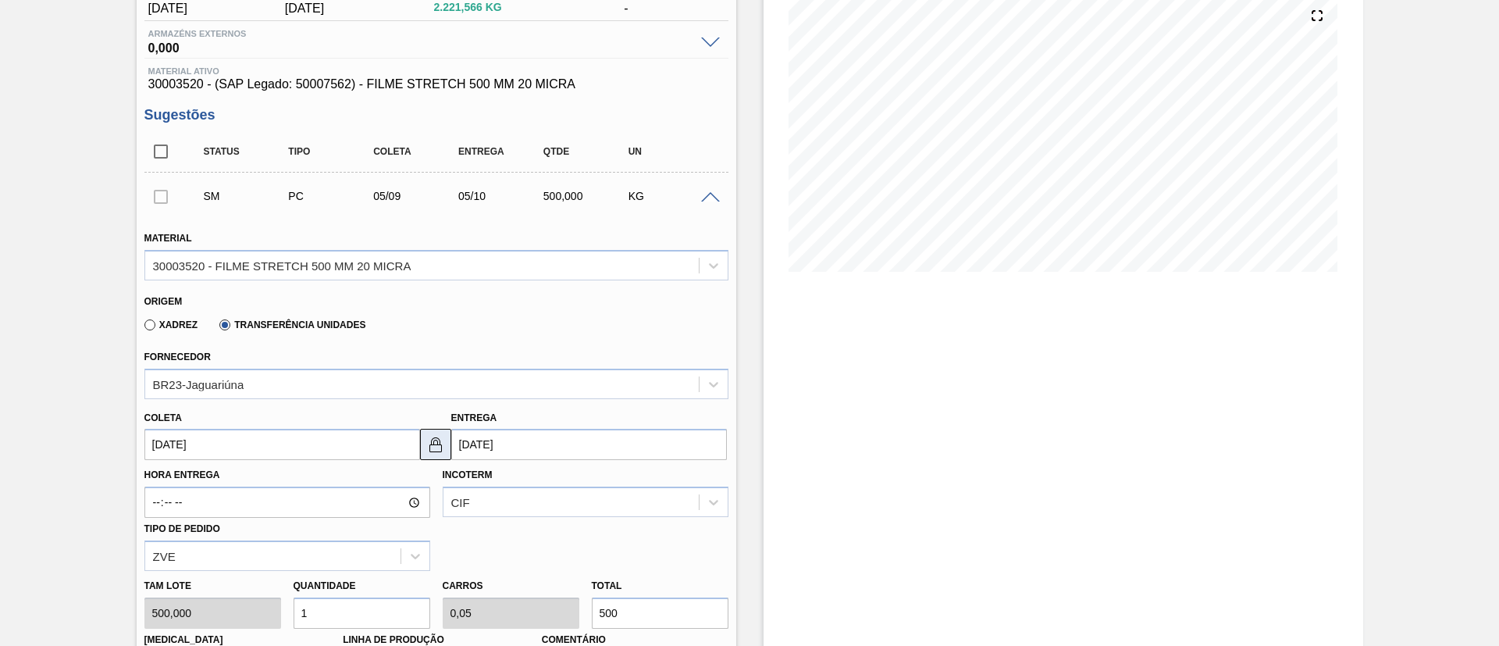
click at [439, 439] on img at bounding box center [435, 444] width 19 height 19
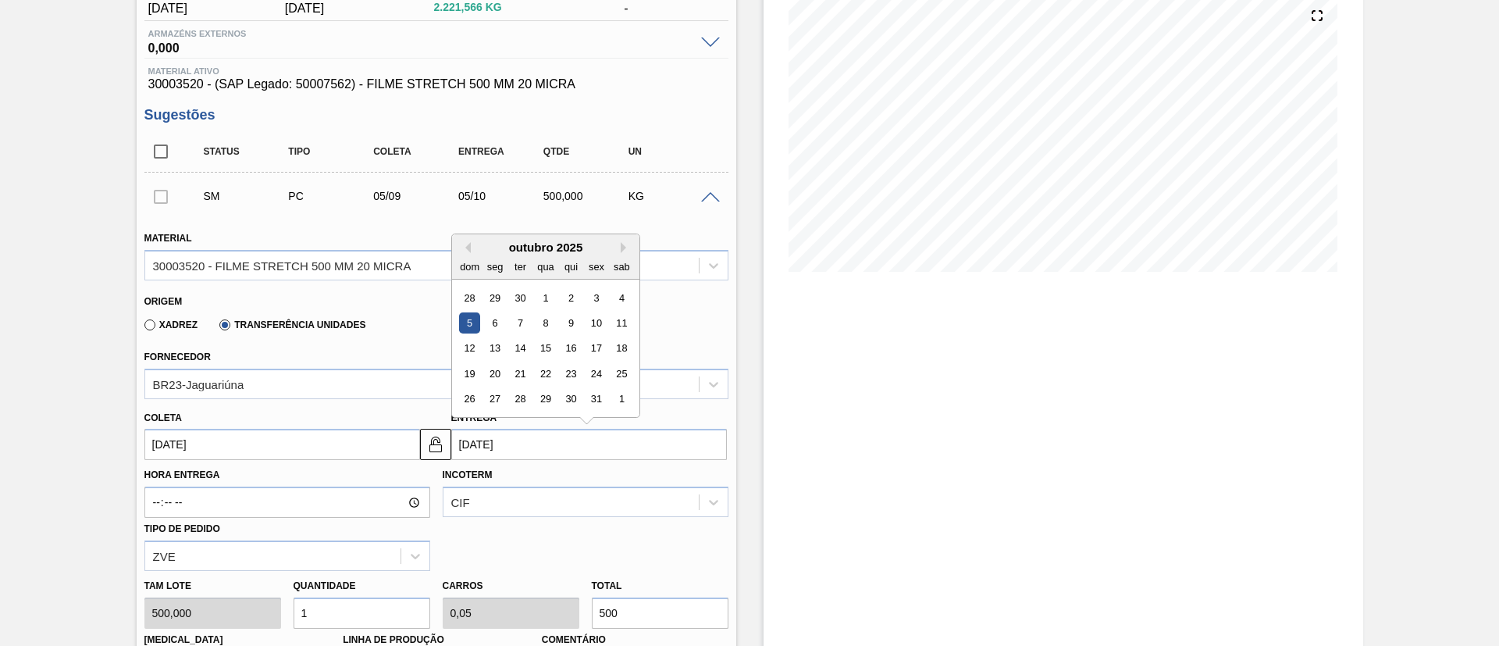
click at [537, 446] on input "05/10/2025" at bounding box center [589, 444] width 276 height 31
click at [463, 244] on button "Previous Month" at bounding box center [465, 247] width 11 height 11
click at [494, 333] on div "7 8 9 10 11 12 13" at bounding box center [545, 323] width 177 height 25
click at [493, 317] on div "8" at bounding box center [494, 322] width 21 height 21
type input "[DATE]"
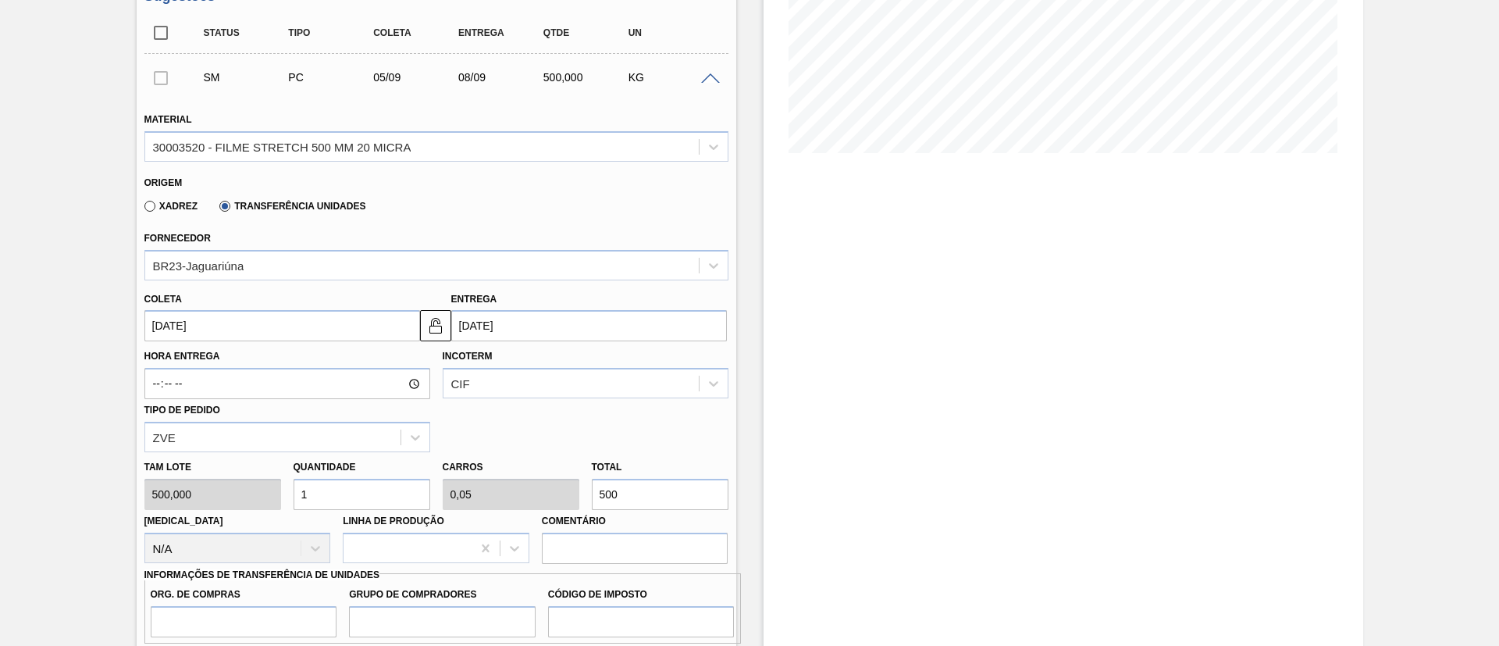
scroll to position [419, 0]
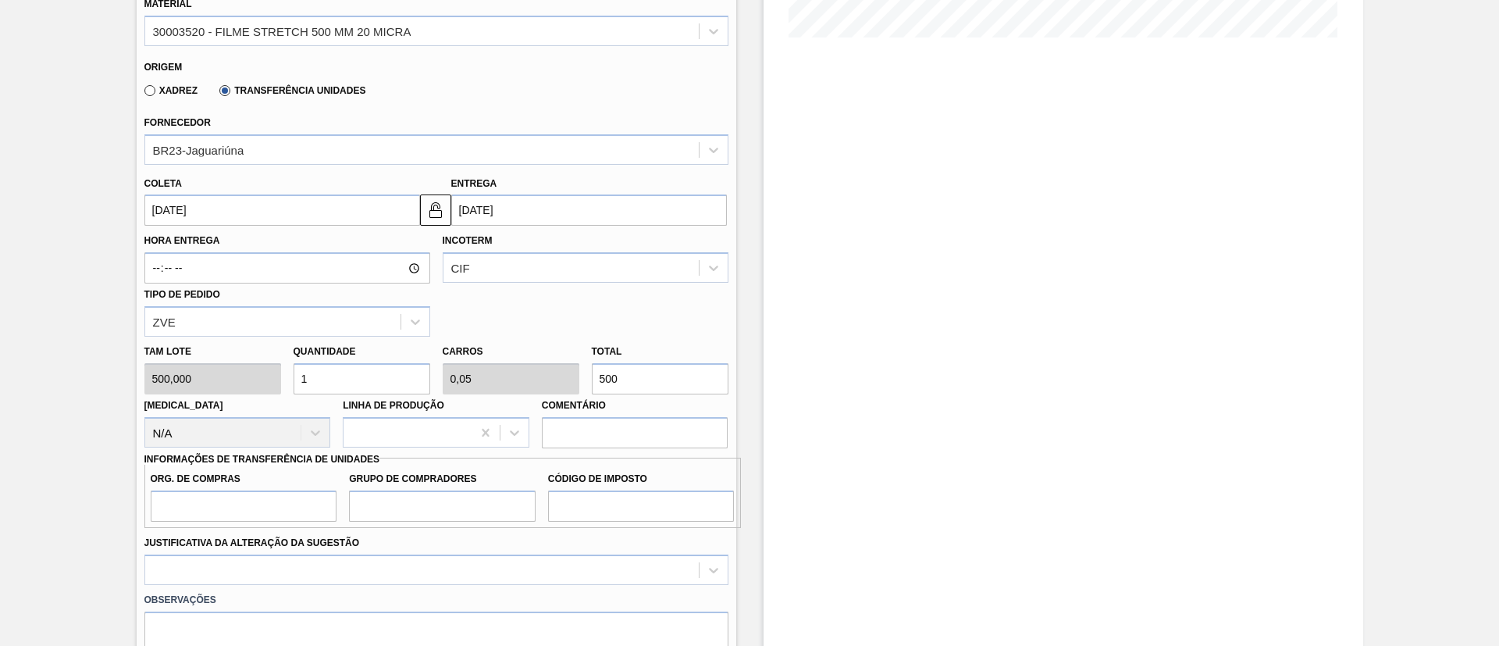
click at [563, 376] on div "Tam lote 500,000 Quantidade 1 Carros 0,05 Total 500 Doca N/A Linha de Produção …" at bounding box center [436, 392] width 596 height 112
type input "0,004"
type input "0"
type input "2"
type input "0,04"
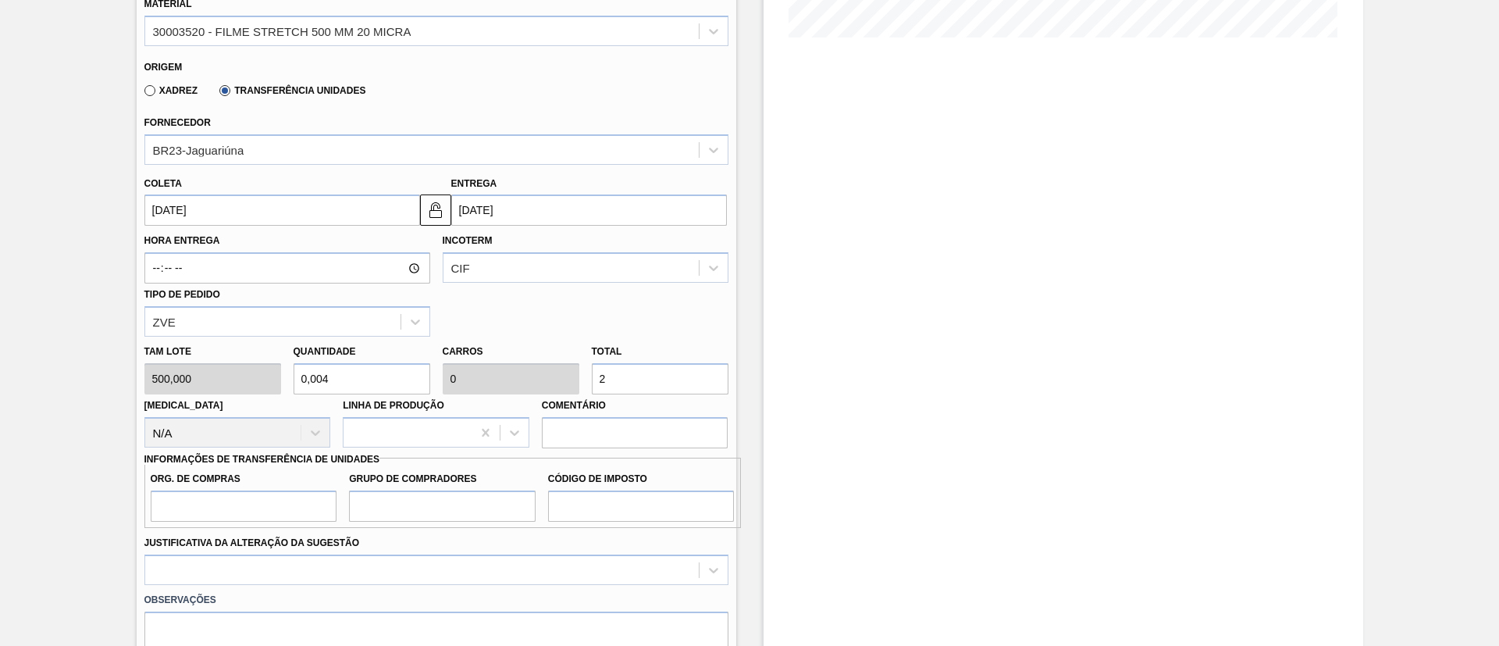
type input "0,002"
type input "20"
type input "0,4"
type input "0,02"
type input "200"
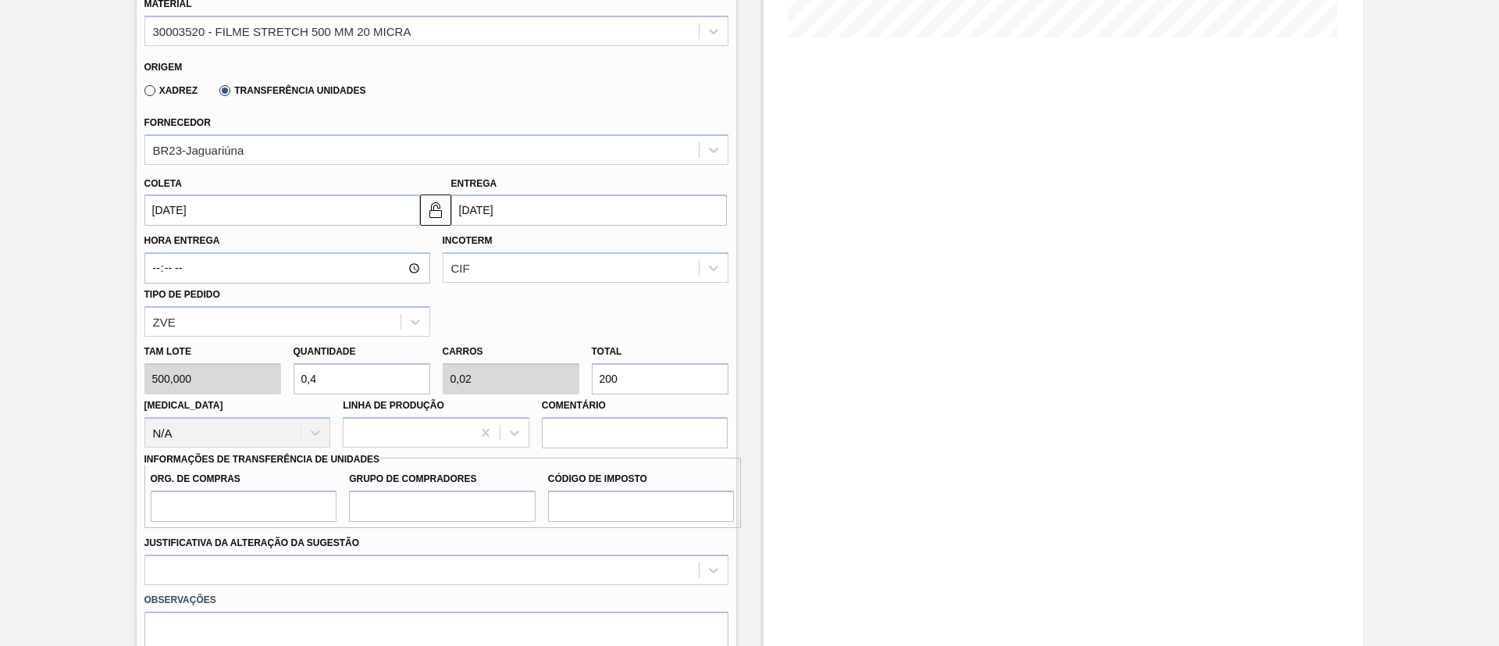
type input "4"
type input "0,2"
type input "2.000"
click at [191, 500] on input "Org. de Compras" at bounding box center [244, 505] width 187 height 31
type input "BR00"
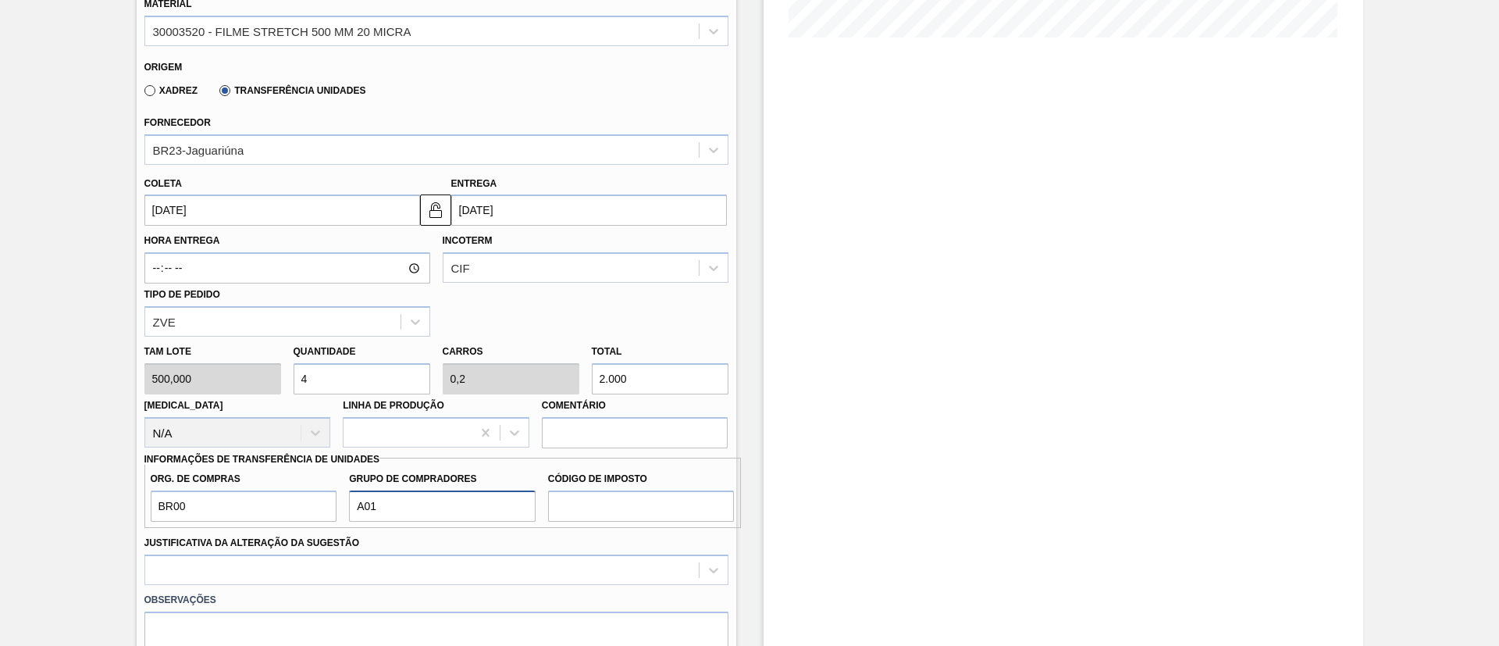
type input "A01"
type input "I1"
click at [322, 562] on div at bounding box center [436, 569] width 584 height 30
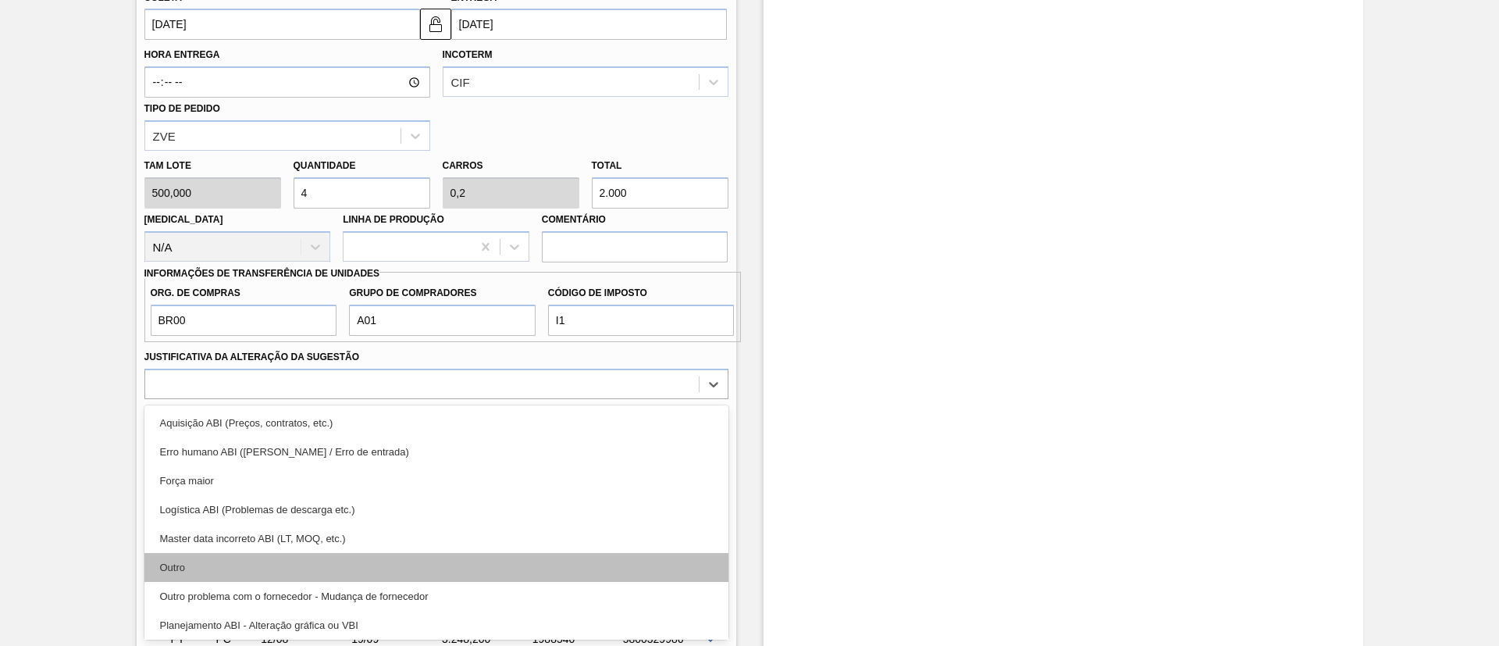
click at [250, 562] on div "Outro" at bounding box center [436, 567] width 584 height 29
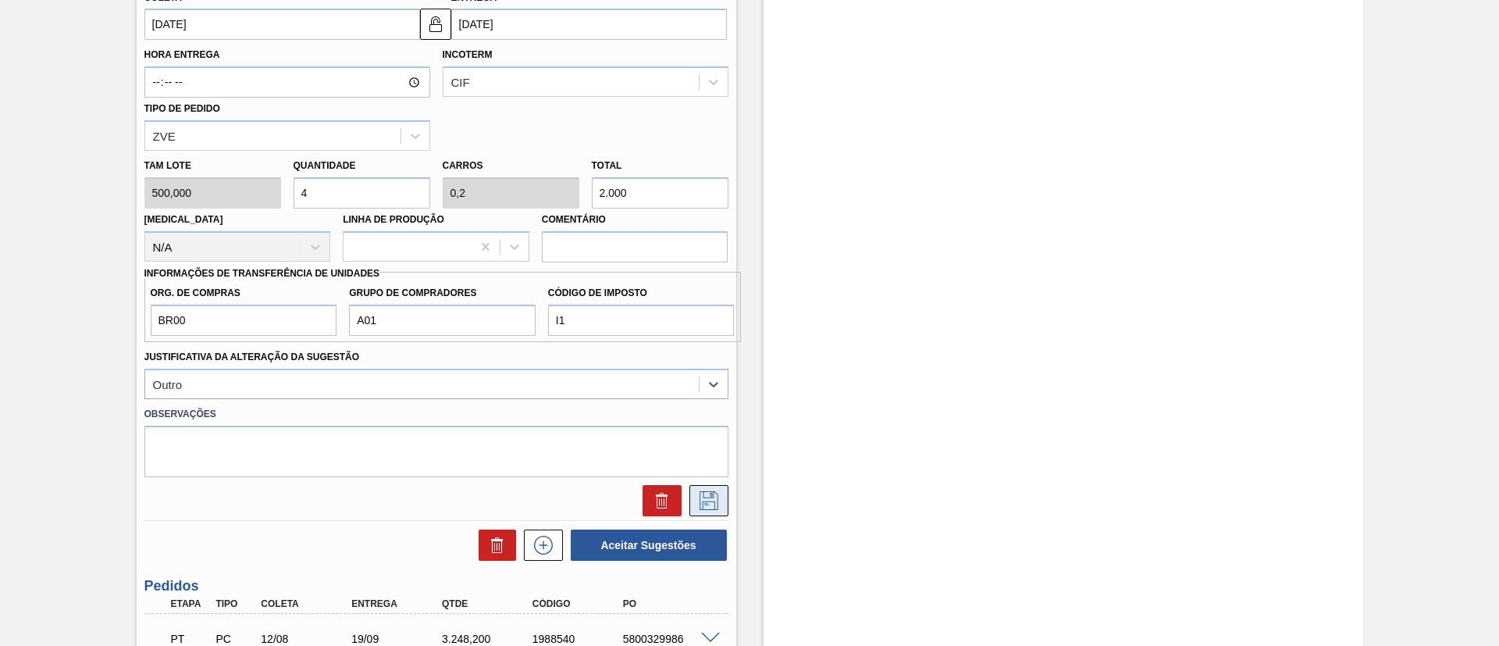
click at [710, 485] on button at bounding box center [708, 500] width 39 height 31
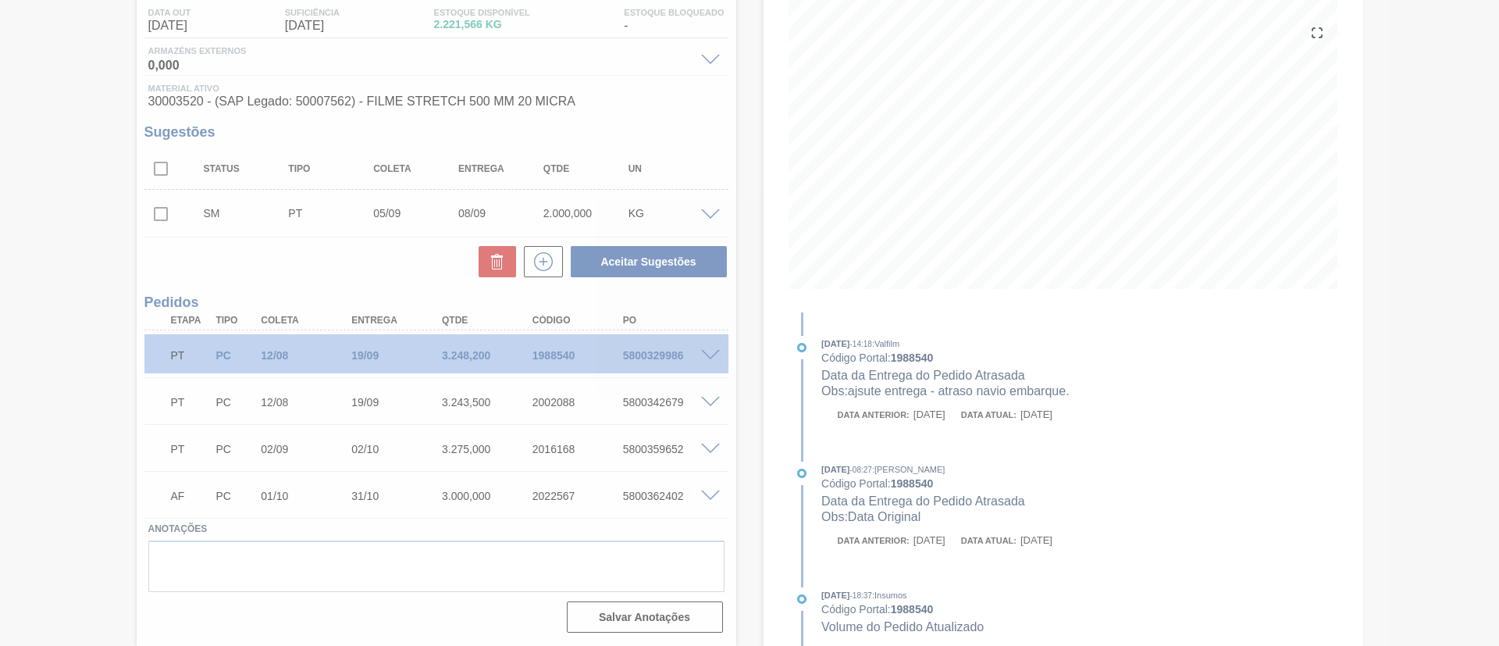
scroll to position [168, 0]
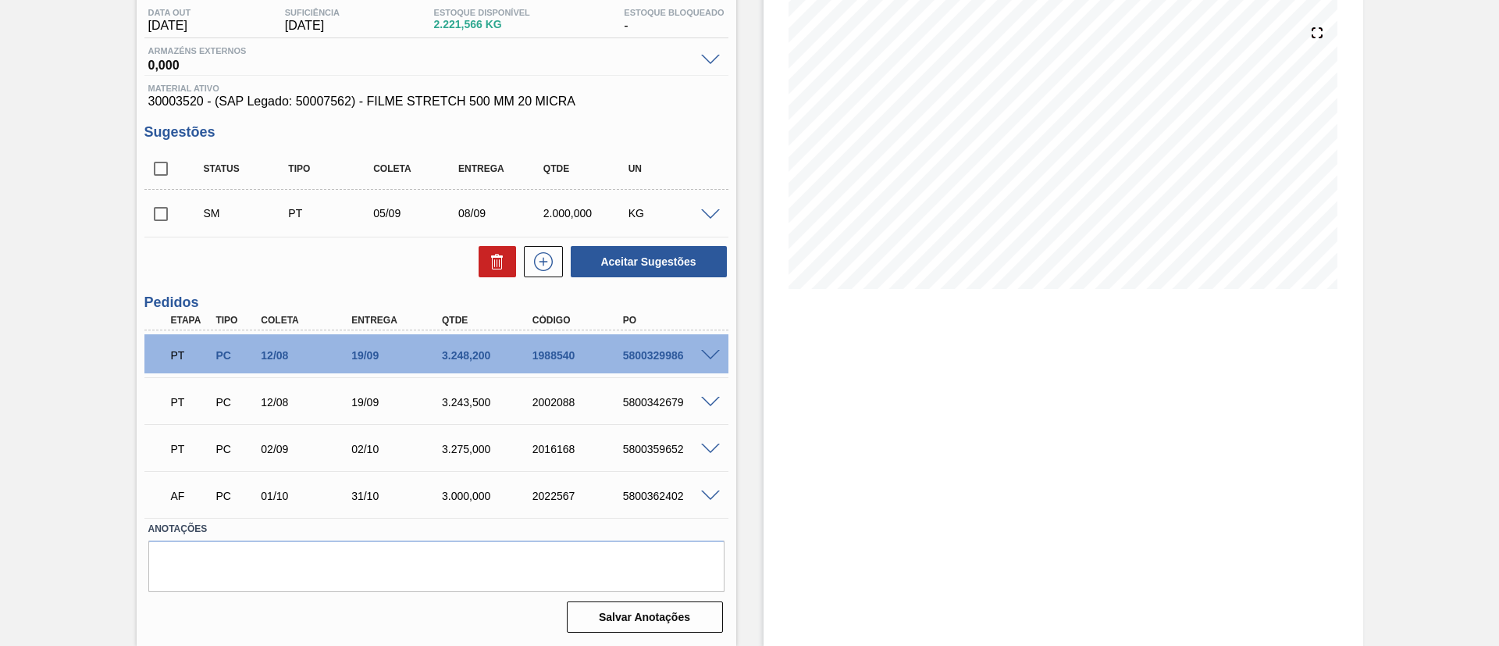
click at [159, 215] on input "checkbox" at bounding box center [160, 213] width 33 height 33
click at [667, 264] on button "Aceitar Sugestões" at bounding box center [649, 261] width 156 height 31
checkbox input "false"
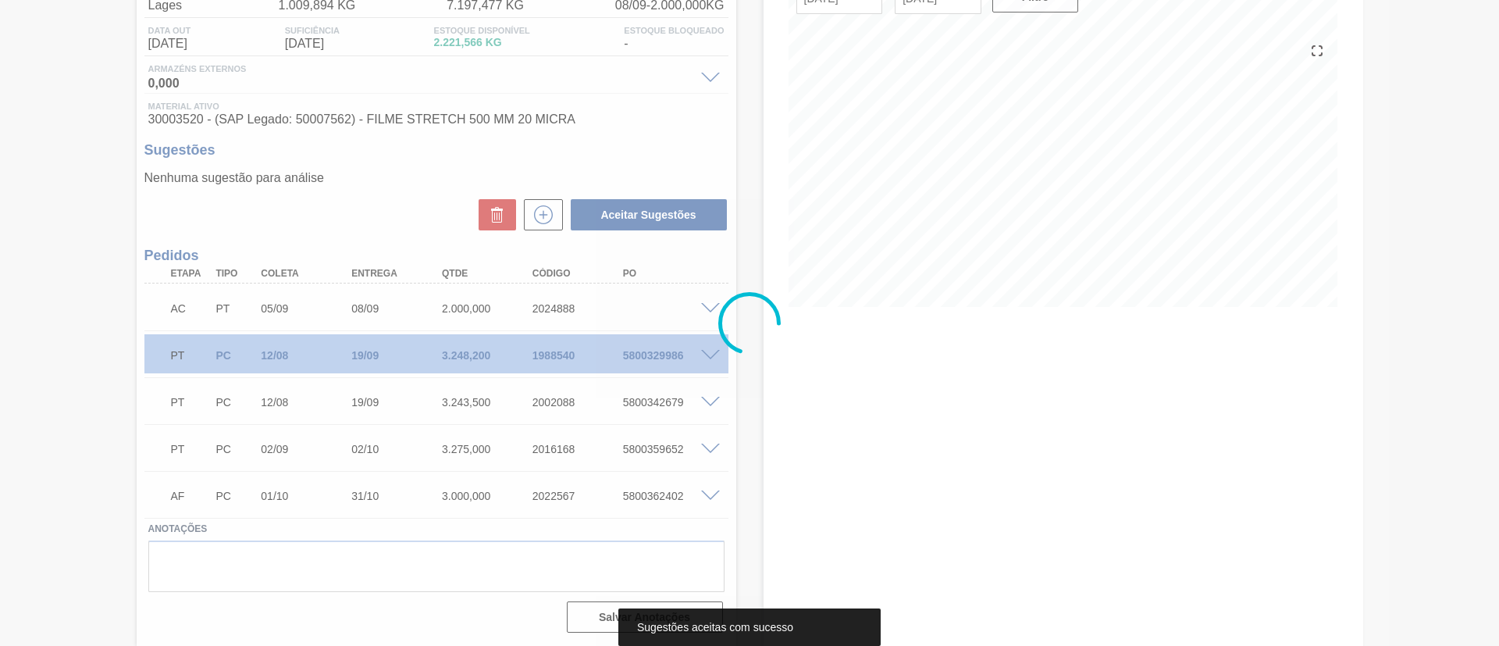
scroll to position [150, 0]
click at [721, 301] on div at bounding box center [749, 323] width 62 height 62
drag, startPoint x: 713, startPoint y: 299, endPoint x: 714, endPoint y: 310, distance: 11.0
click at [712, 299] on div at bounding box center [749, 323] width 1499 height 646
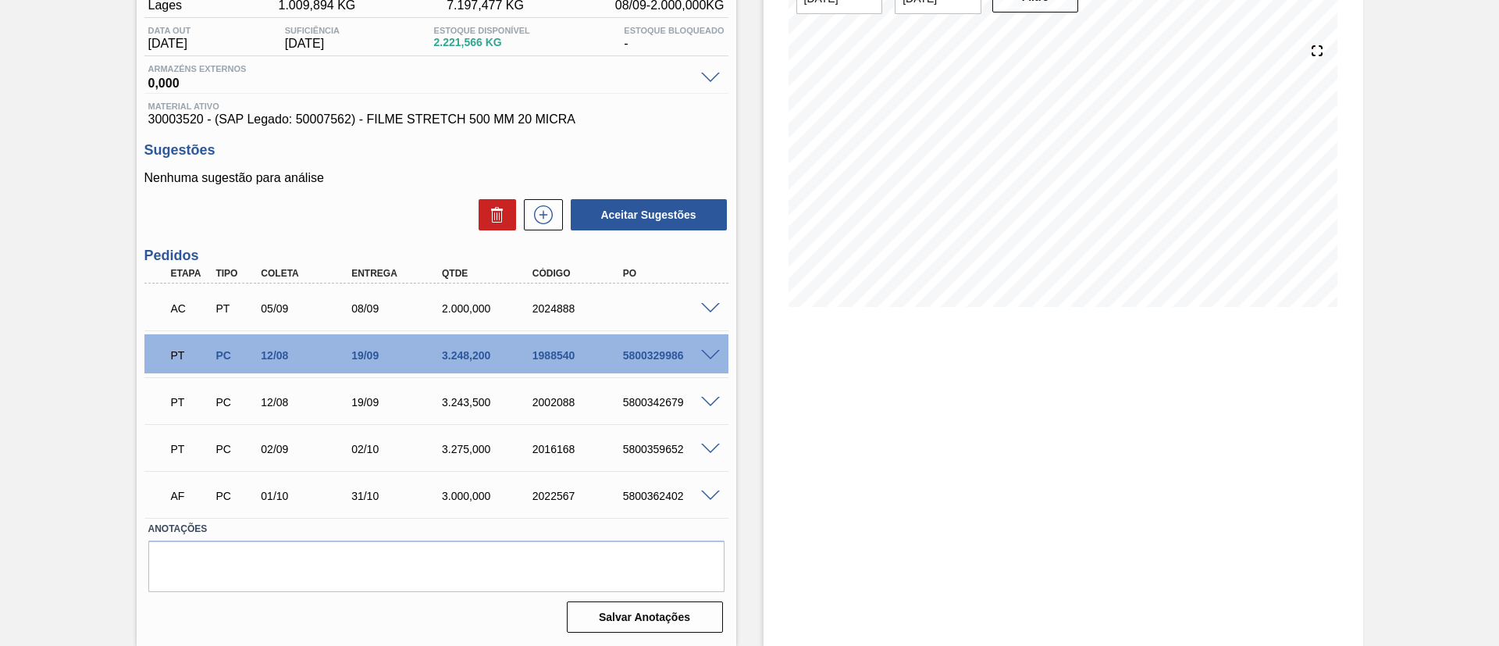
click at [709, 307] on span at bounding box center [710, 309] width 19 height 12
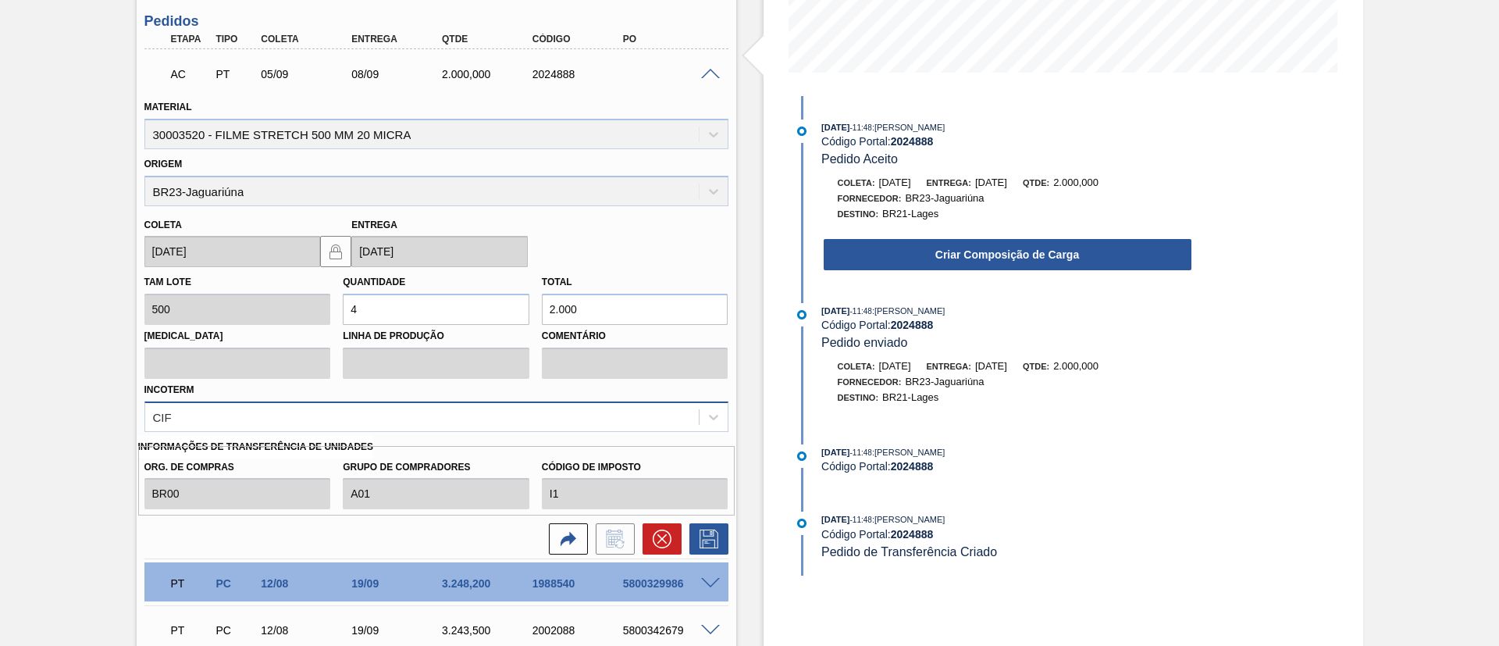
scroll to position [417, 0]
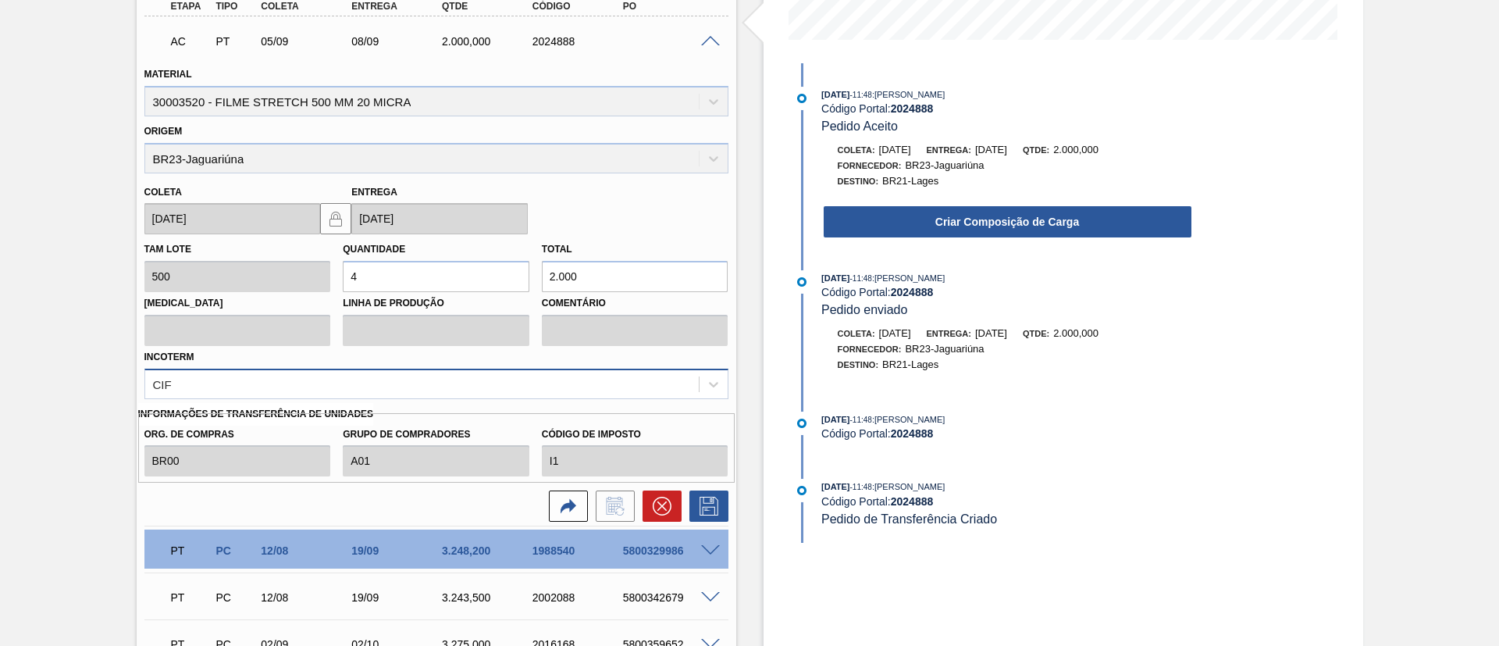
click at [511, 399] on div "CIF" at bounding box center [436, 383] width 584 height 30
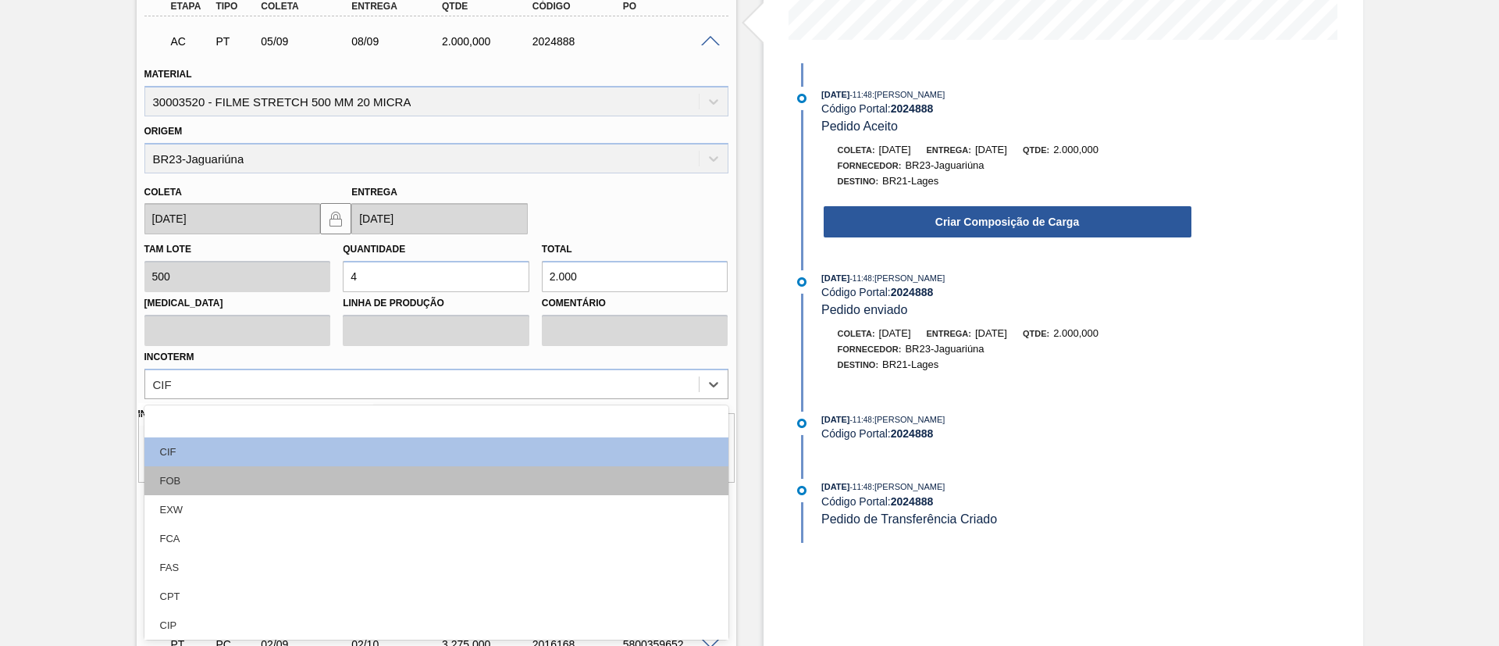
click at [355, 473] on div "FOB" at bounding box center [436, 480] width 584 height 29
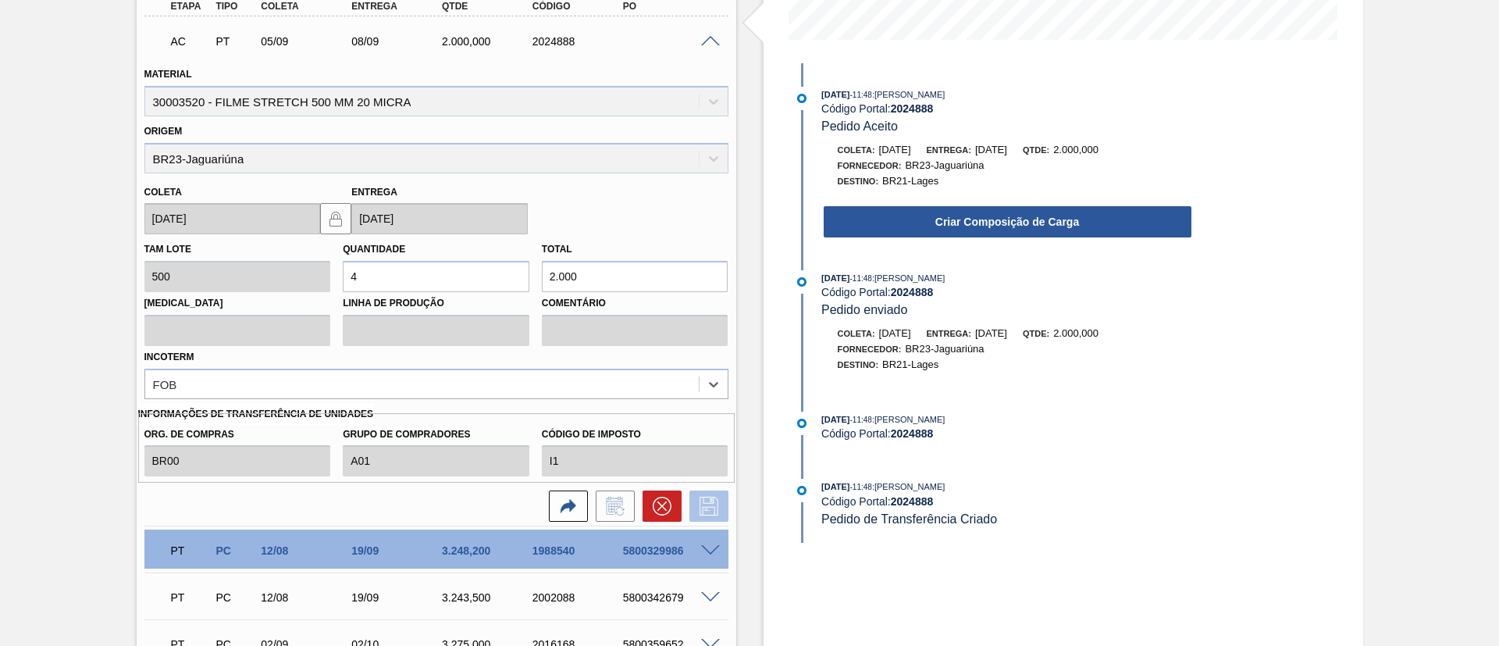
click at [705, 495] on button at bounding box center [708, 505] width 39 height 31
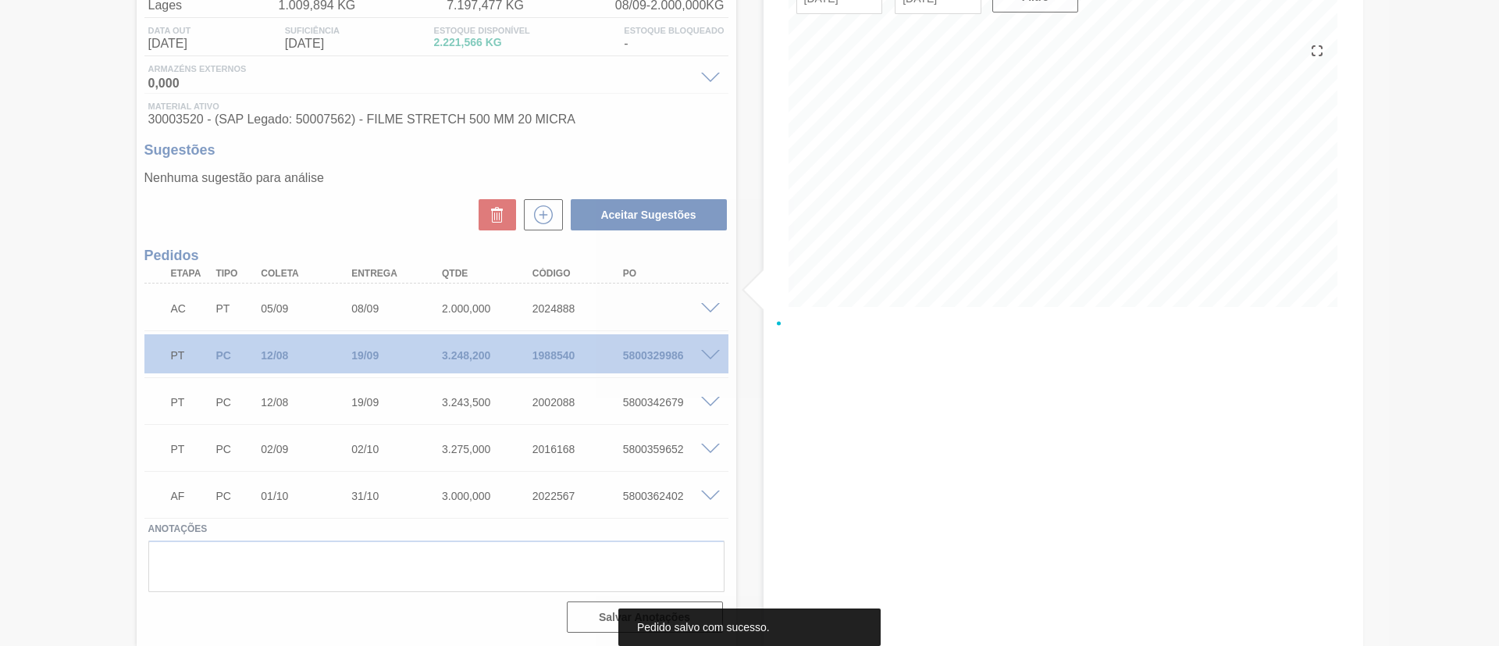
scroll to position [150, 0]
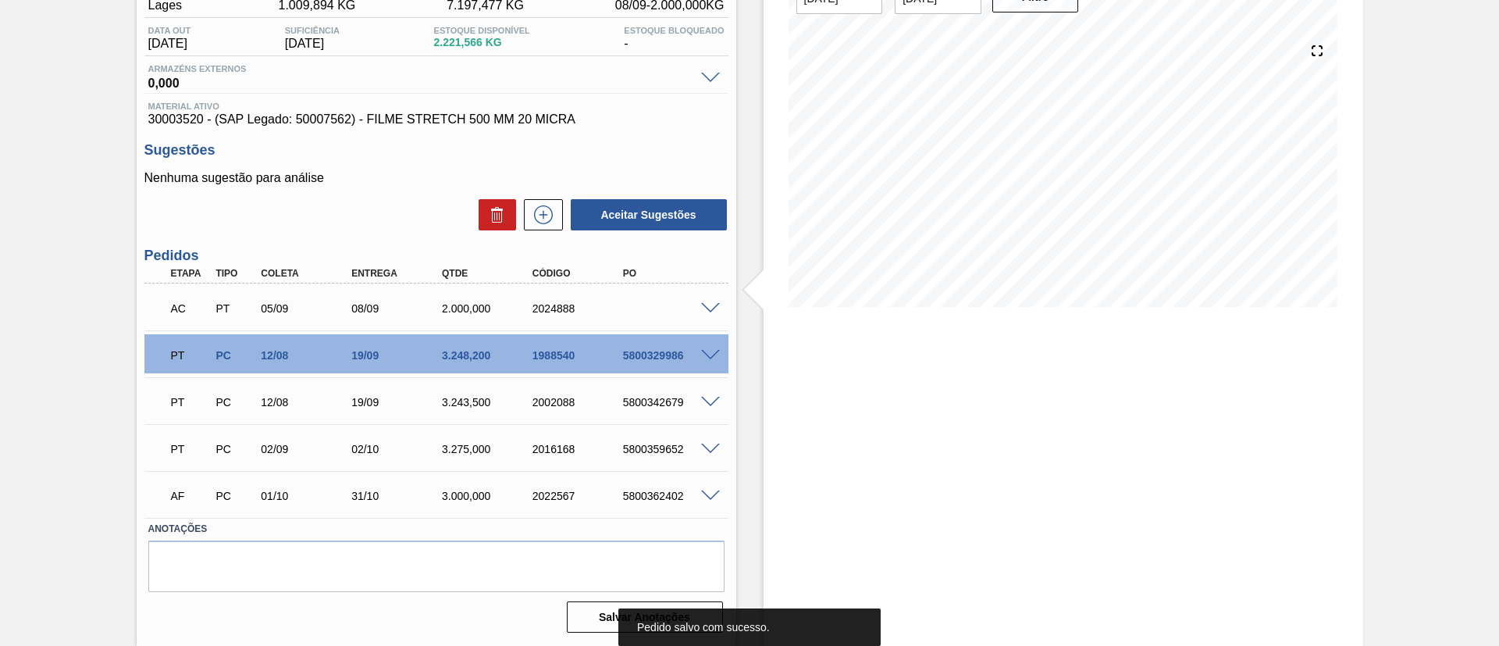
click at [712, 308] on span at bounding box center [710, 309] width 19 height 12
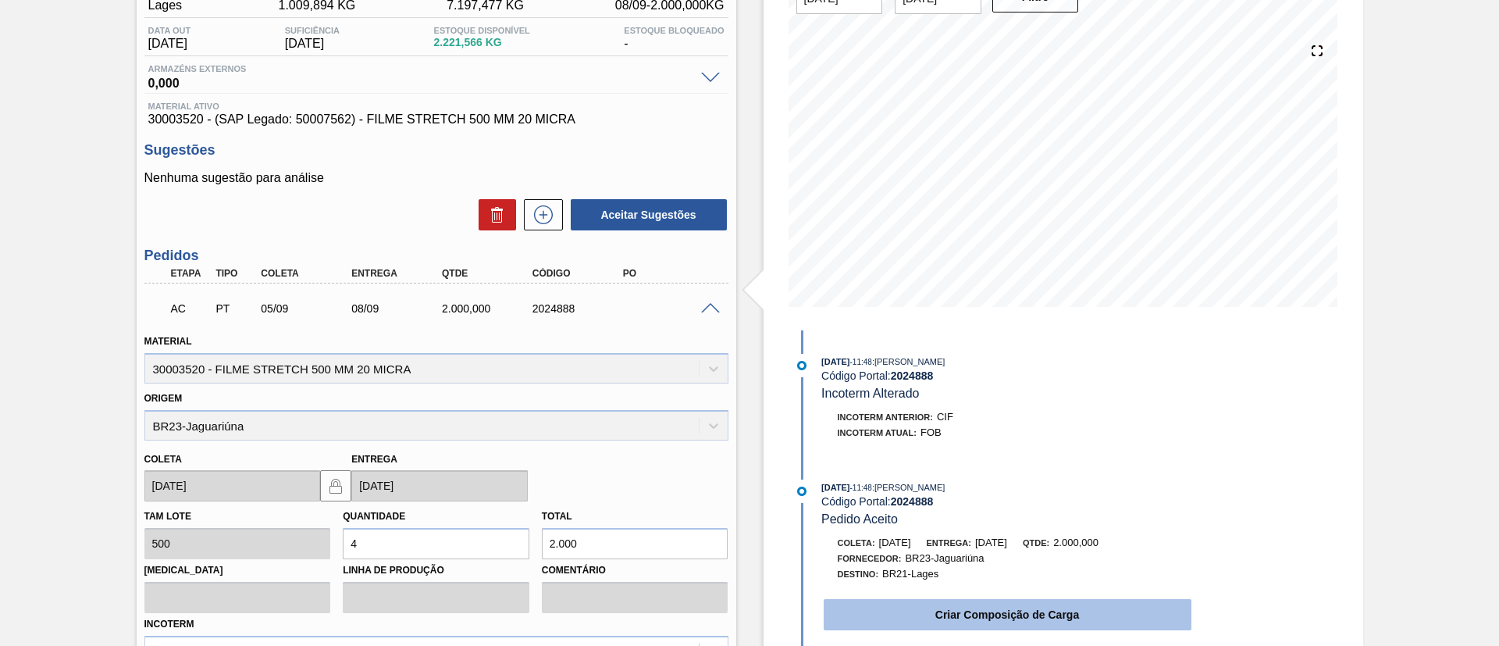
click at [977, 605] on button "Criar Composição de Carga" at bounding box center [1008, 614] width 368 height 31
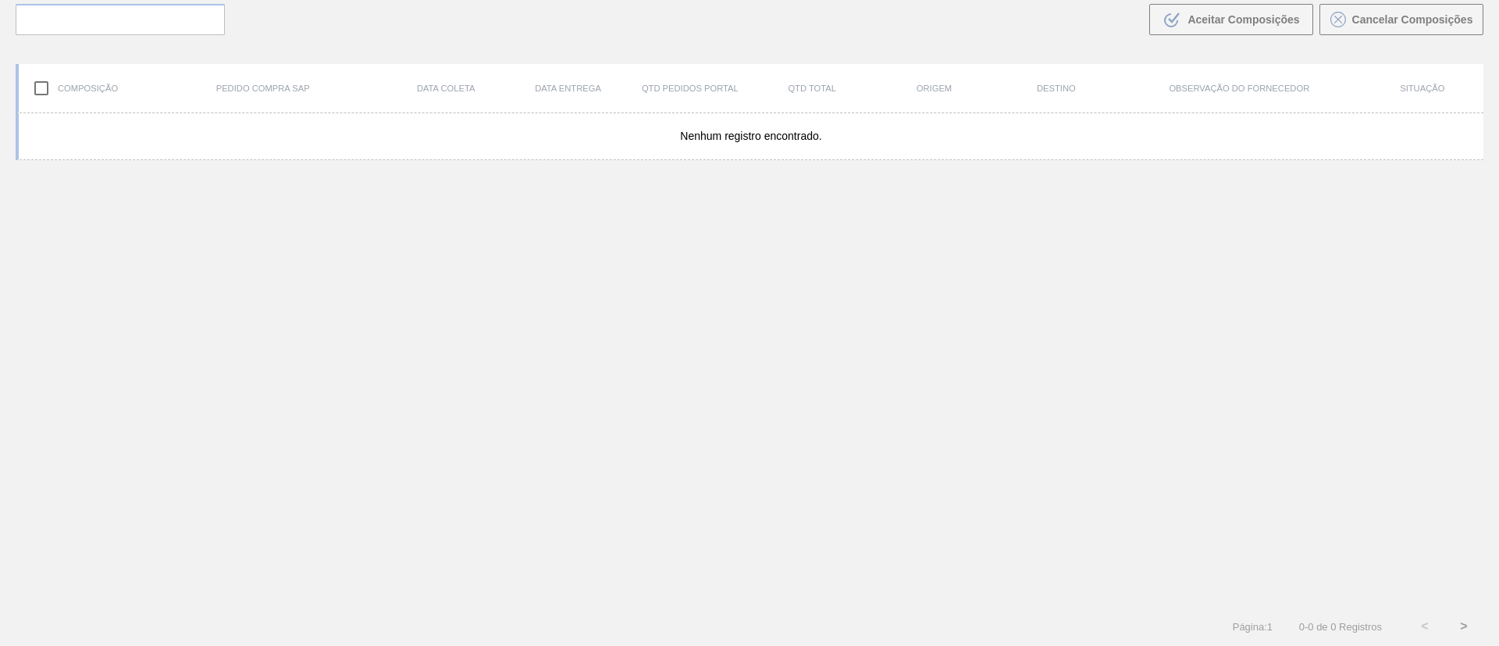
scroll to position [112, 0]
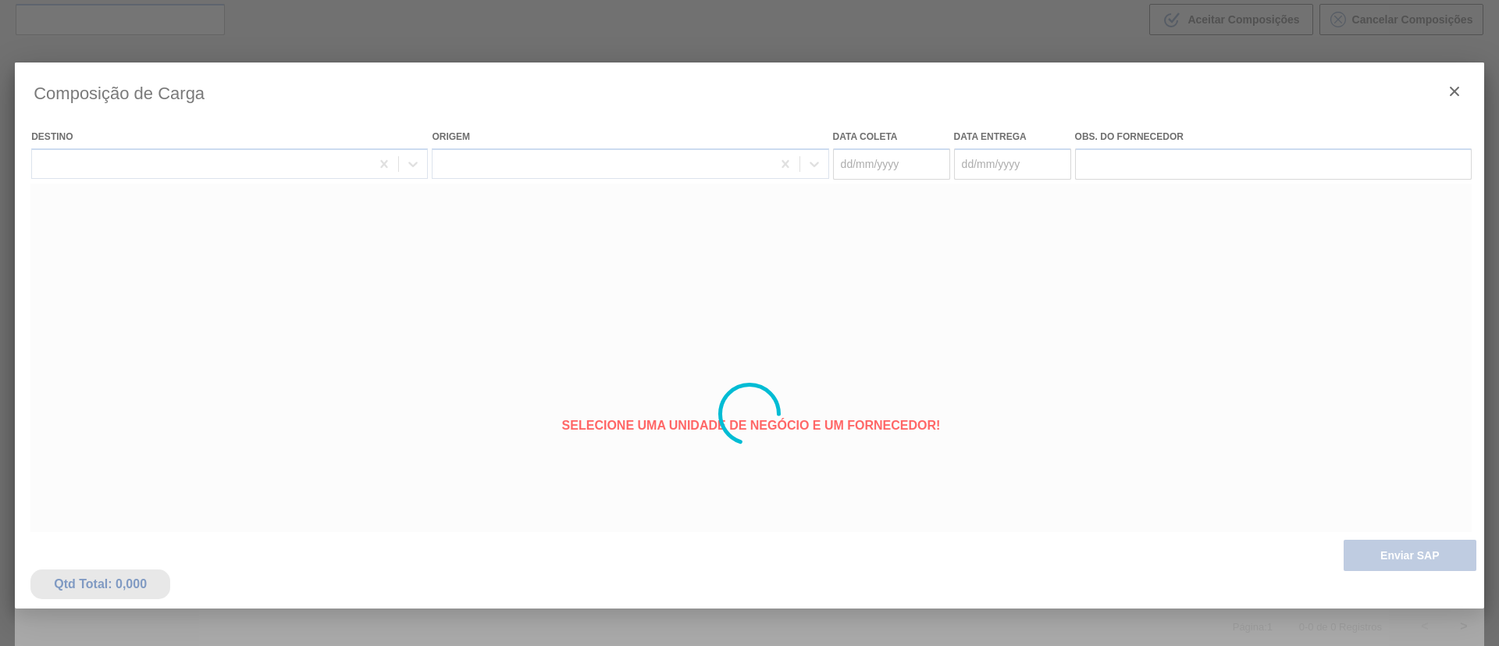
type coleta "[DATE]"
type entrega "[DATE]"
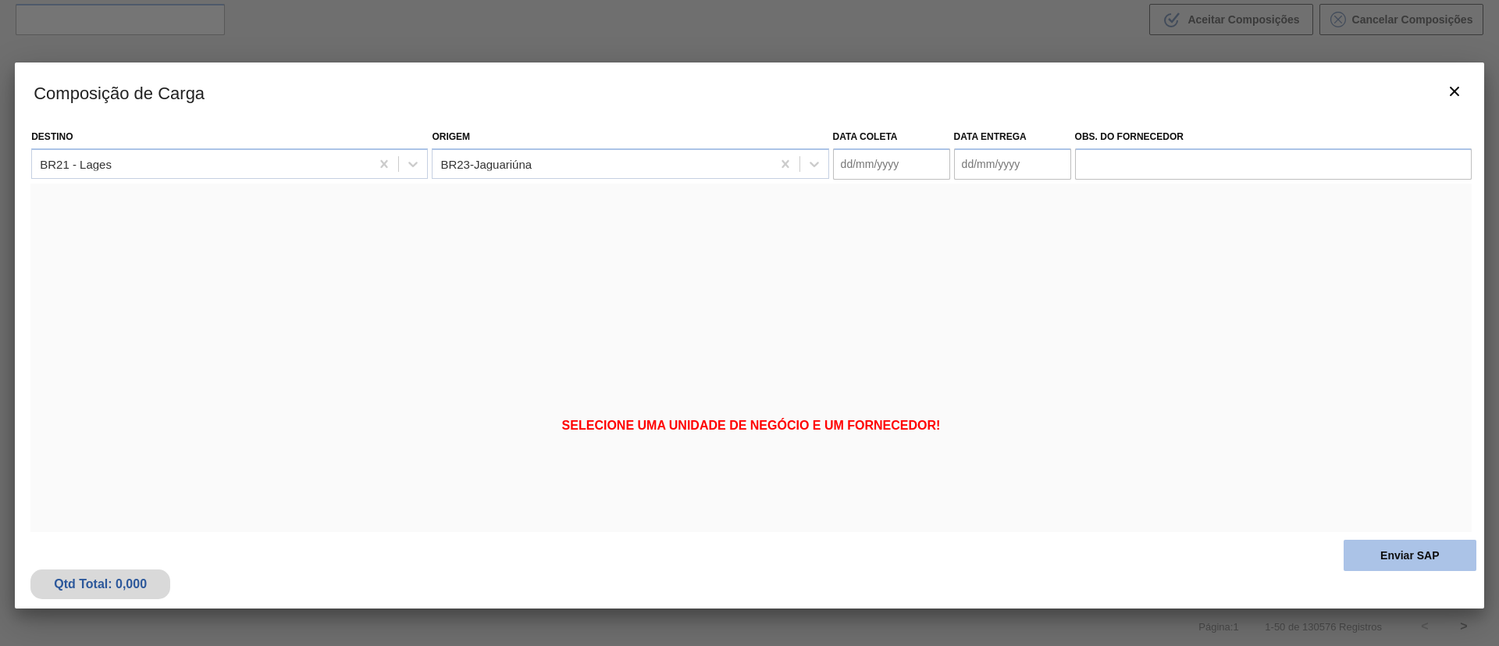
click at [1398, 541] on button "Enviar SAP" at bounding box center [1409, 554] width 133 height 31
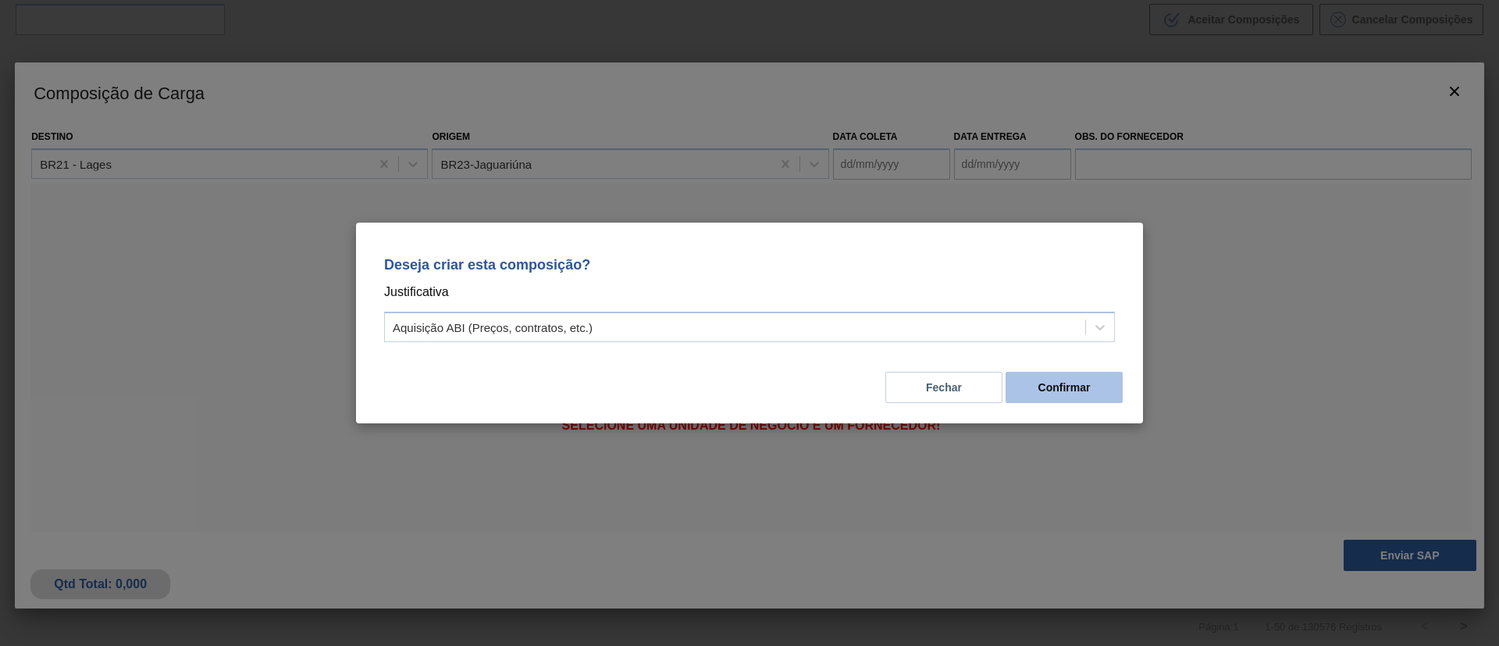
click at [1106, 376] on button "Confirmar" at bounding box center [1063, 387] width 117 height 31
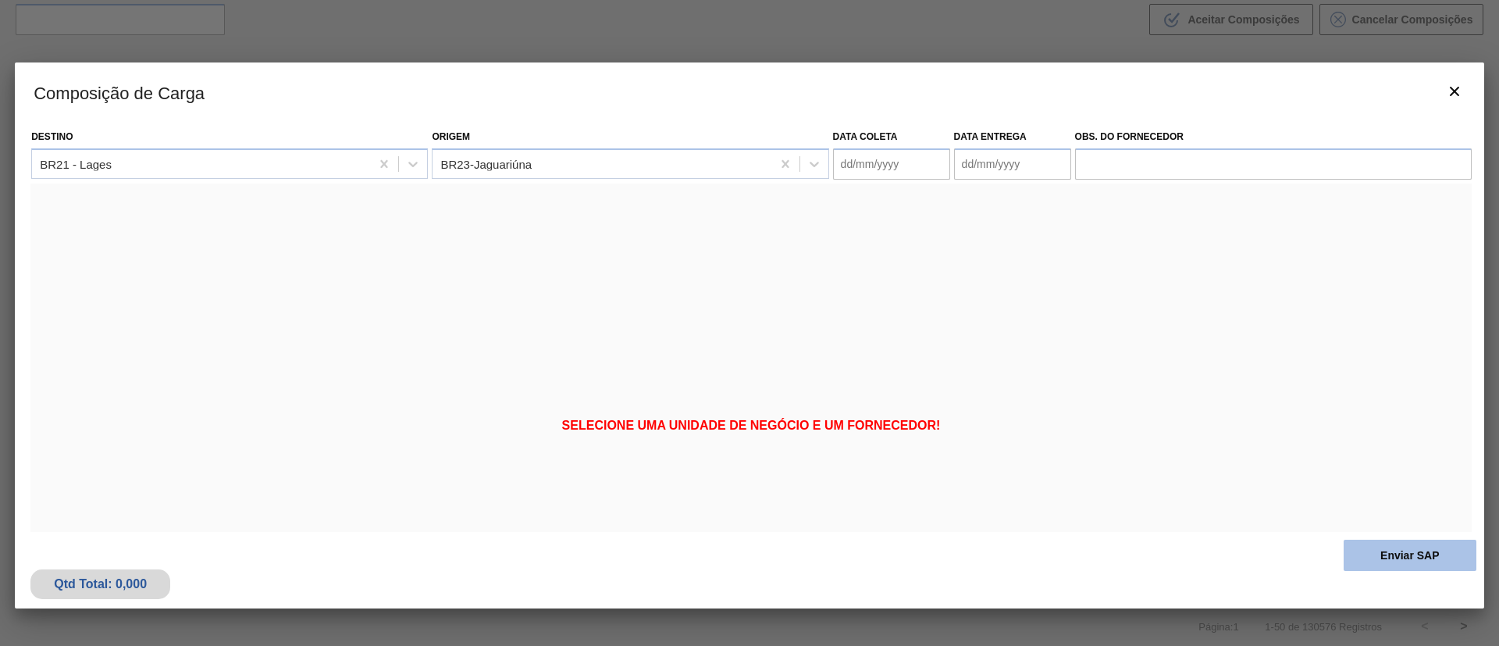
click at [1365, 549] on button "Enviar SAP" at bounding box center [1409, 554] width 133 height 31
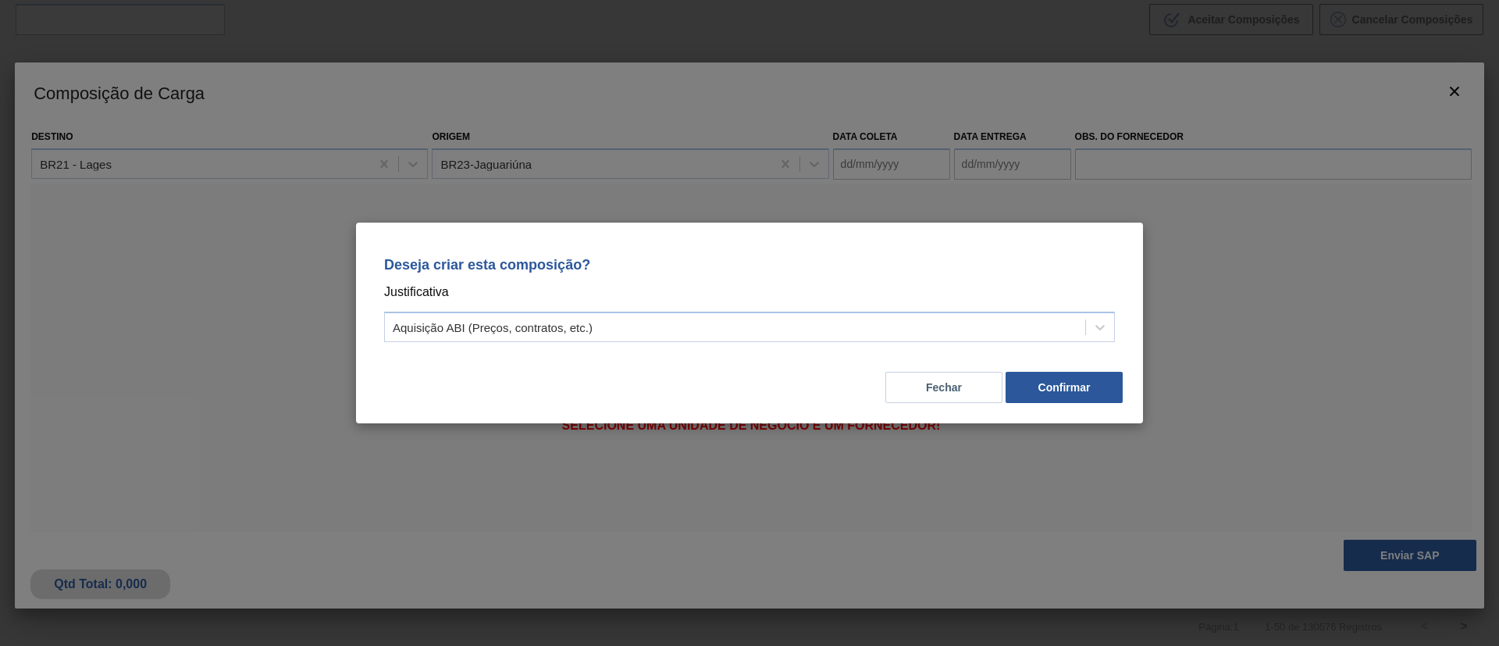
click at [1064, 384] on button "Confirmar" at bounding box center [1063, 387] width 117 height 31
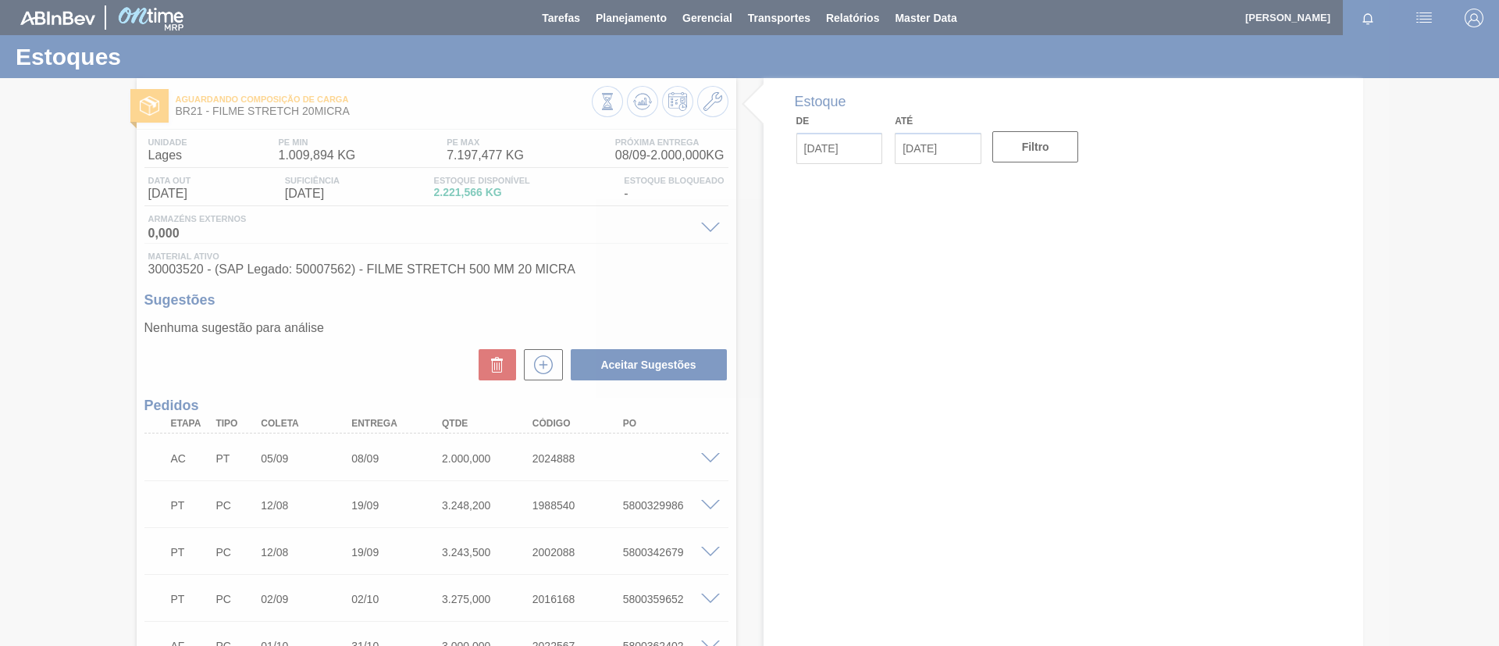
click at [712, 462] on div at bounding box center [749, 323] width 1499 height 646
click at [706, 457] on span at bounding box center [710, 459] width 19 height 12
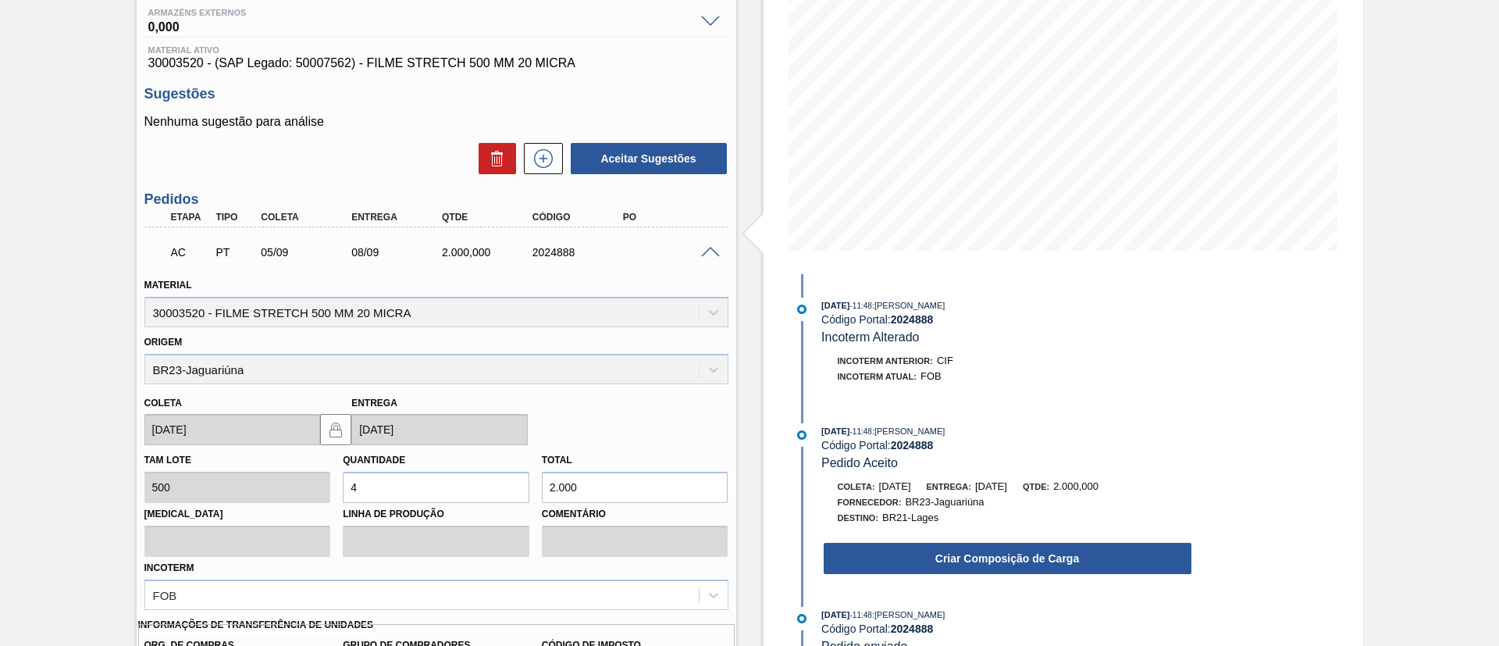
scroll to position [351, 0]
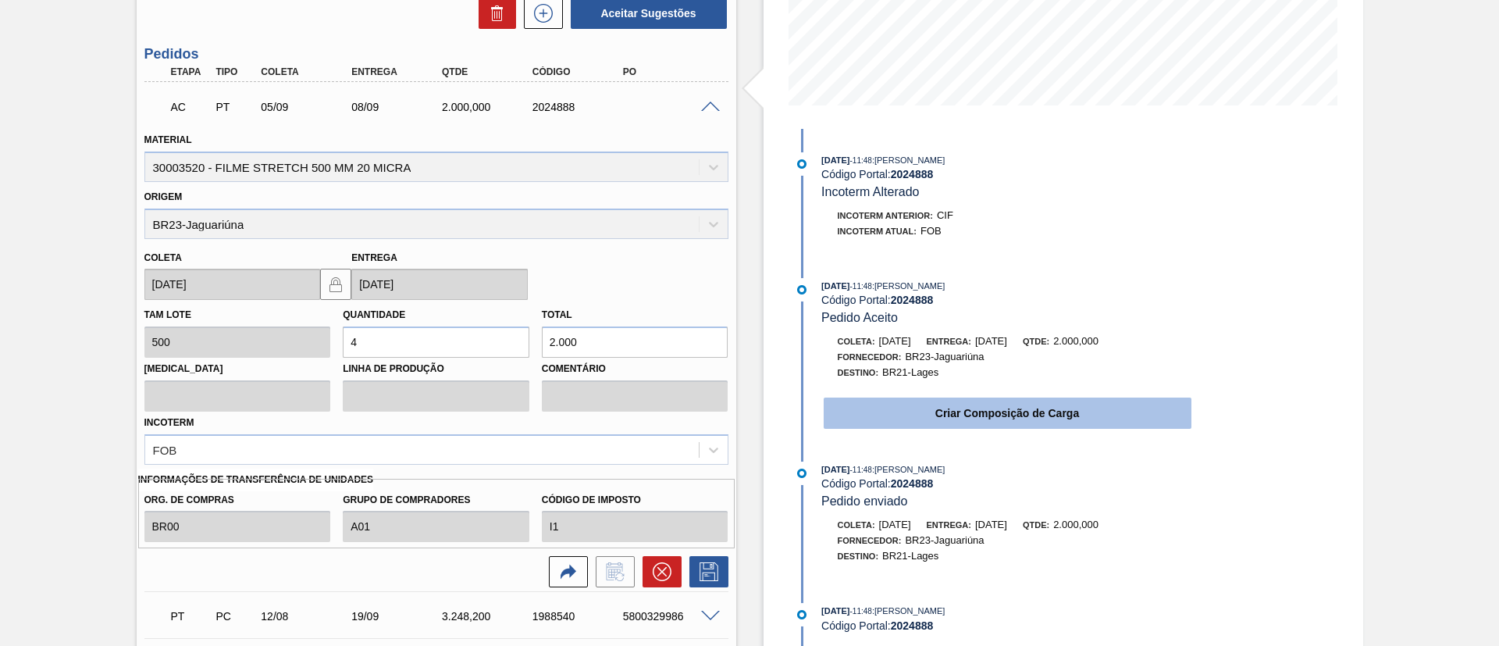
click at [978, 411] on button "Criar Composição de Carga" at bounding box center [1008, 412] width 368 height 31
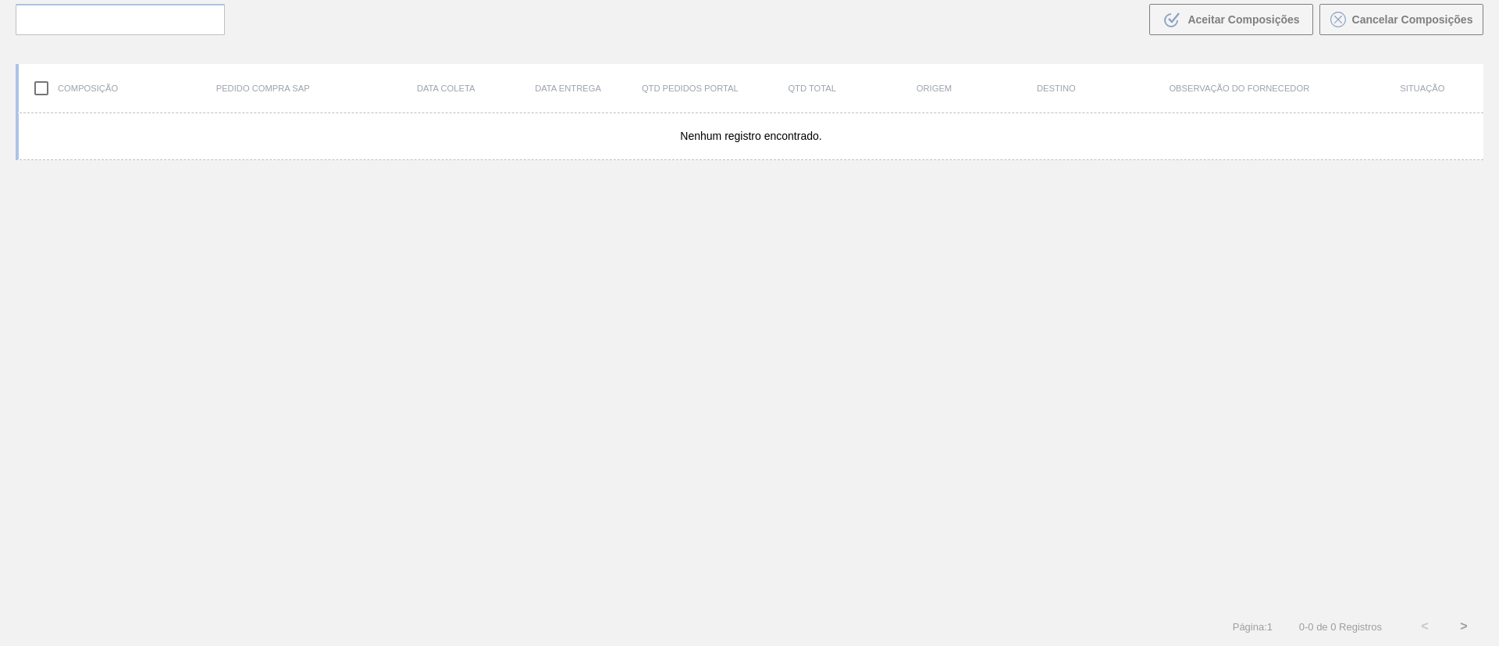
scroll to position [112, 0]
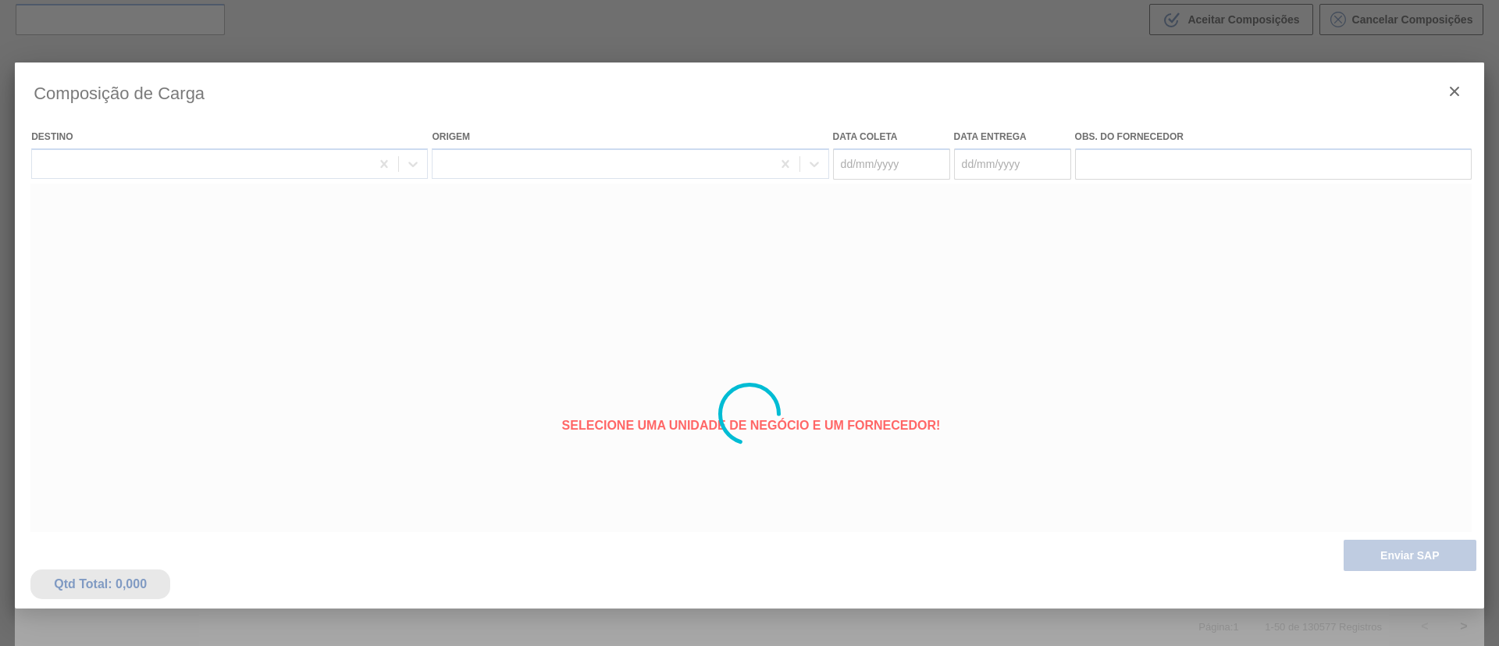
type coleta "[DATE]"
type entrega "[DATE]"
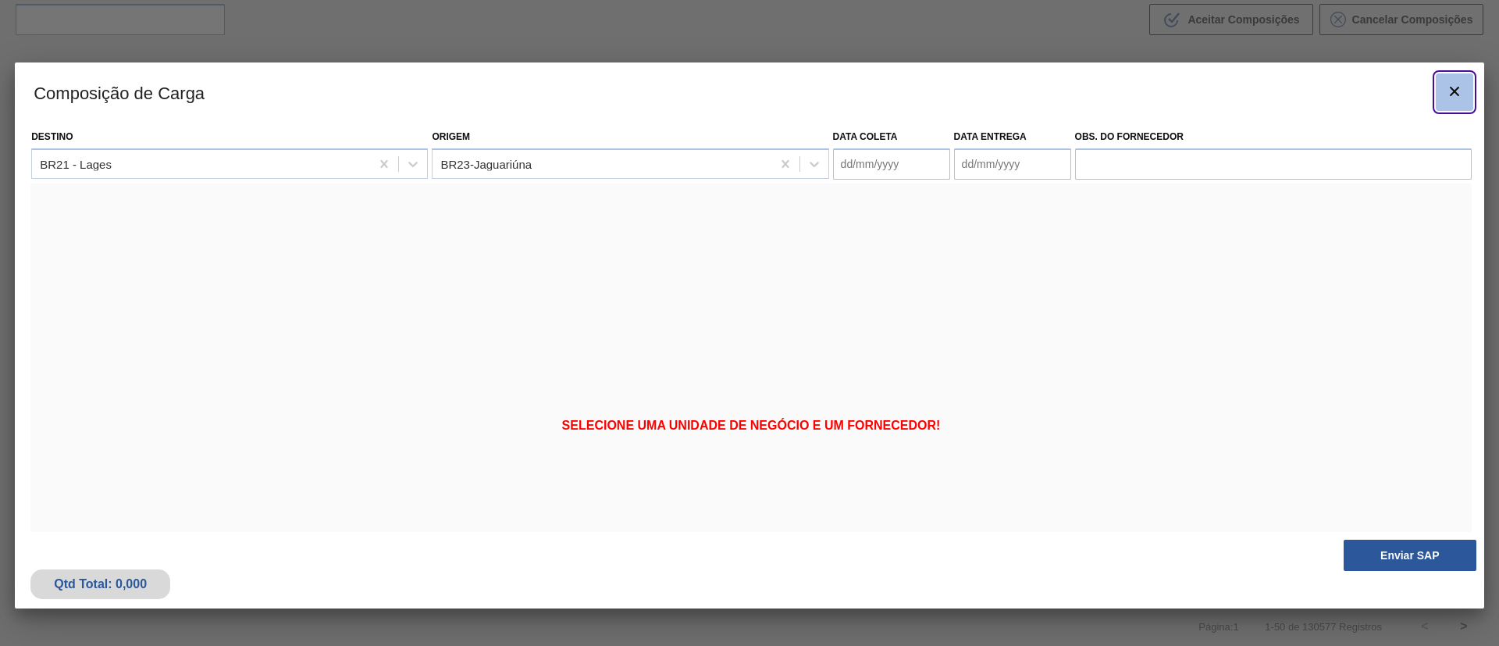
click at [1454, 87] on icon "botão de ícone" at bounding box center [1454, 91] width 19 height 19
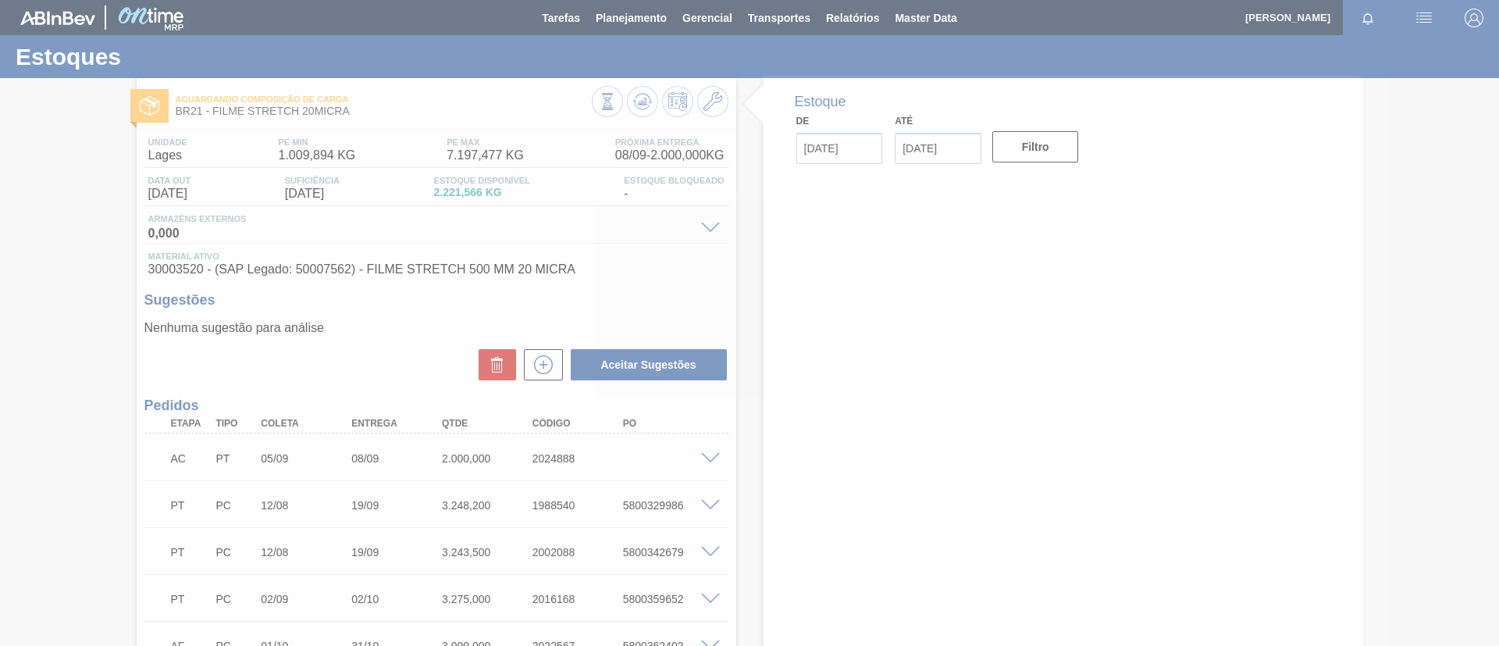
drag, startPoint x: 23, startPoint y: 233, endPoint x: 477, endPoint y: 263, distance: 455.3
click at [23, 233] on div at bounding box center [749, 323] width 1499 height 646
click at [655, 91] on div at bounding box center [660, 103] width 137 height 35
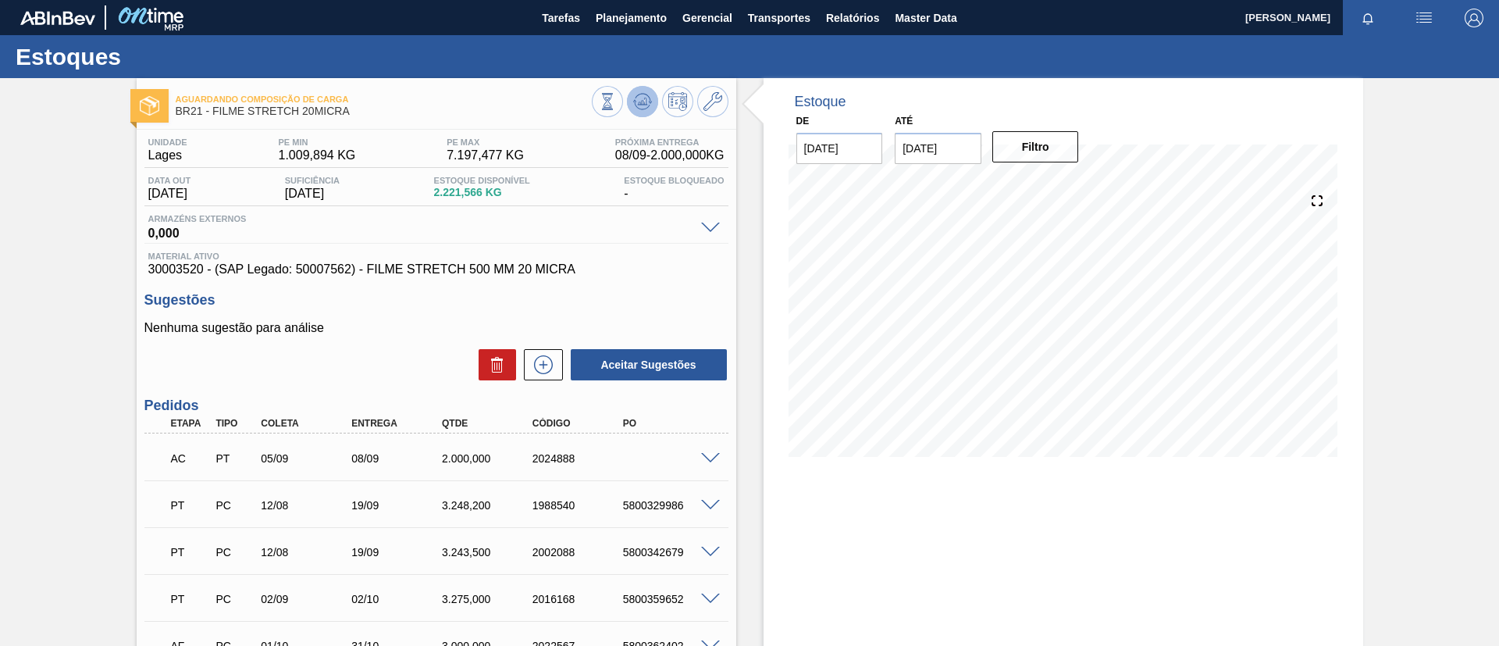
click at [647, 91] on button at bounding box center [642, 101] width 31 height 31
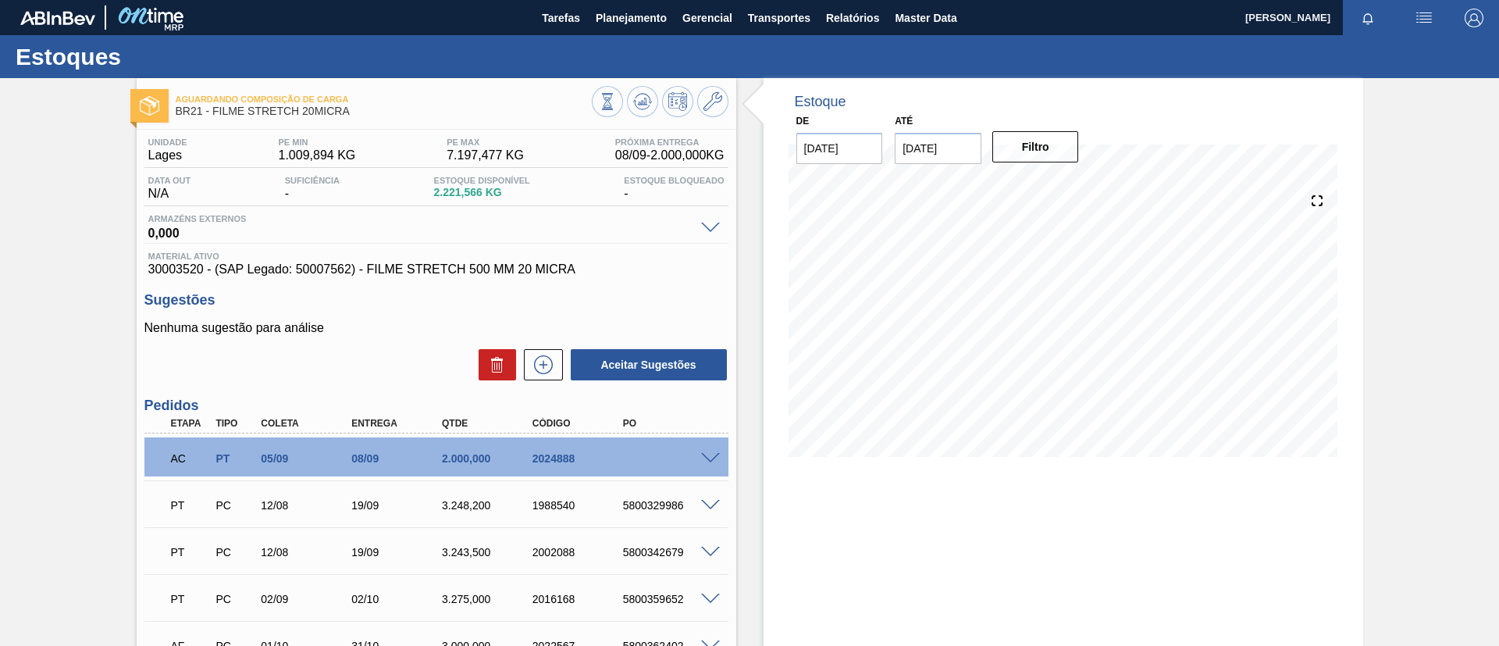
click at [705, 443] on div "AC PT 05/09 08/09 2.000,000 2024888" at bounding box center [436, 456] width 584 height 39
click at [713, 452] on div at bounding box center [712, 457] width 31 height 12
click at [713, 453] on span at bounding box center [710, 459] width 19 height 12
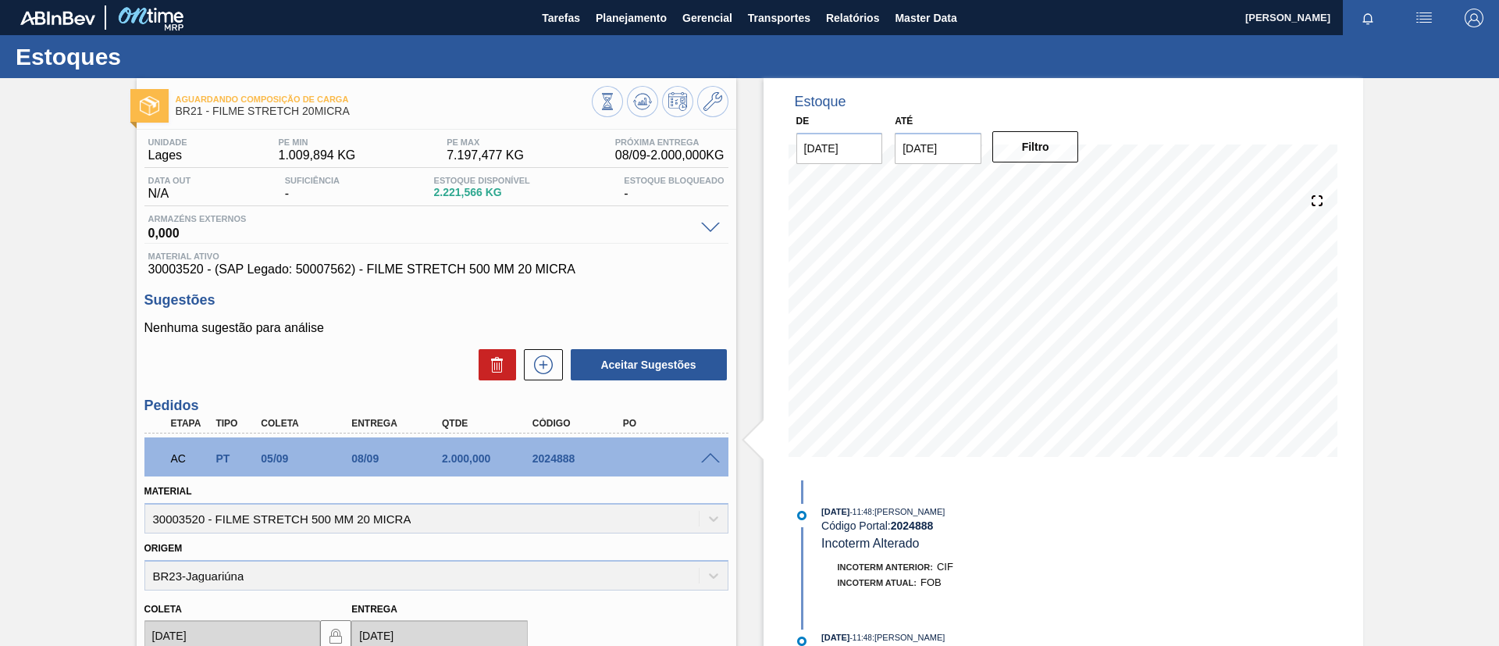
click at [589, 447] on div "AC PT 05/09 08/09 2.000,000 2024888" at bounding box center [432, 456] width 543 height 31
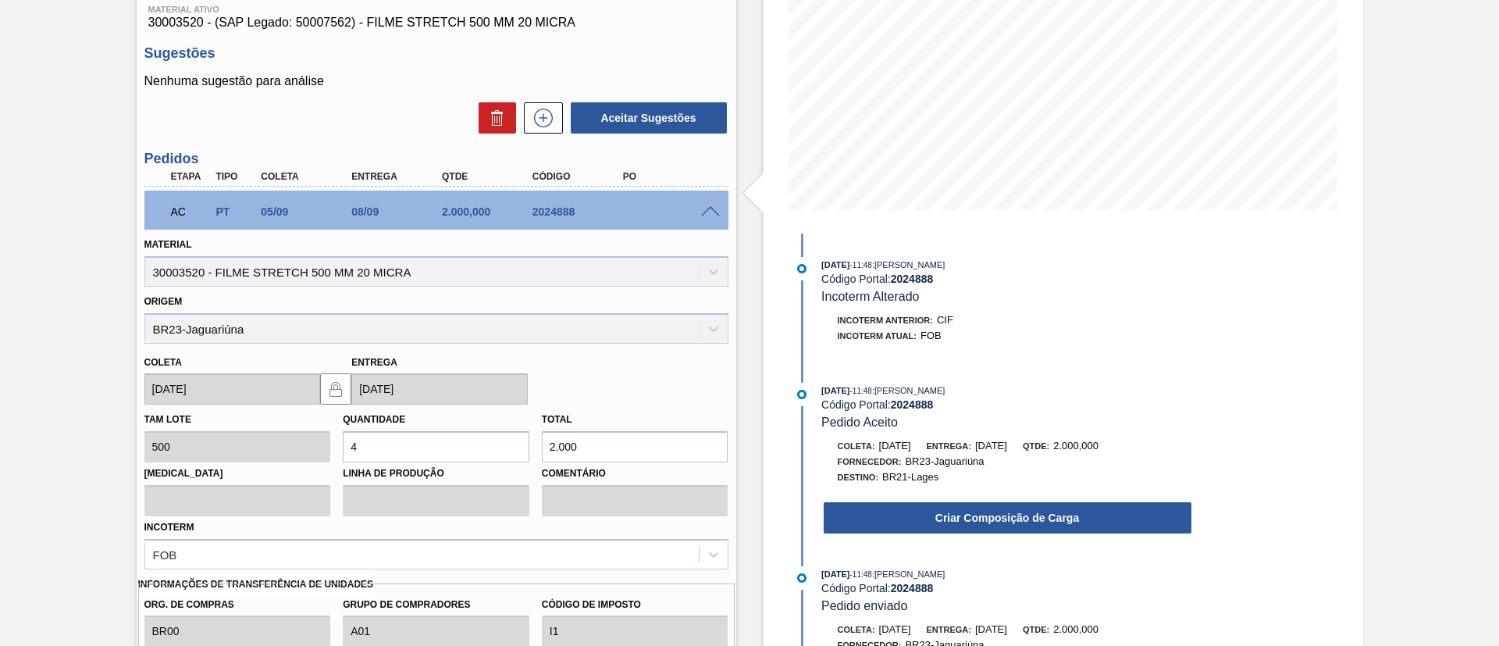
scroll to position [468, 0]
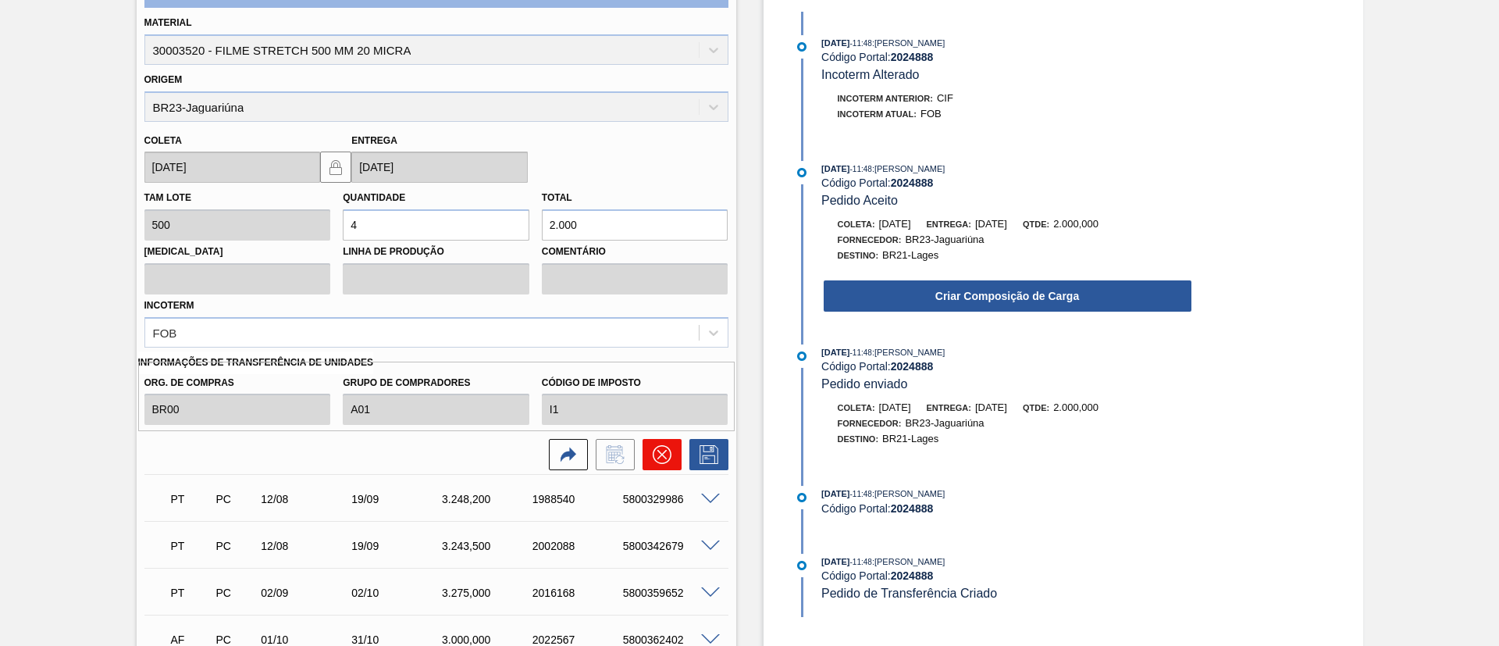
click at [664, 448] on icon at bounding box center [662, 454] width 19 height 19
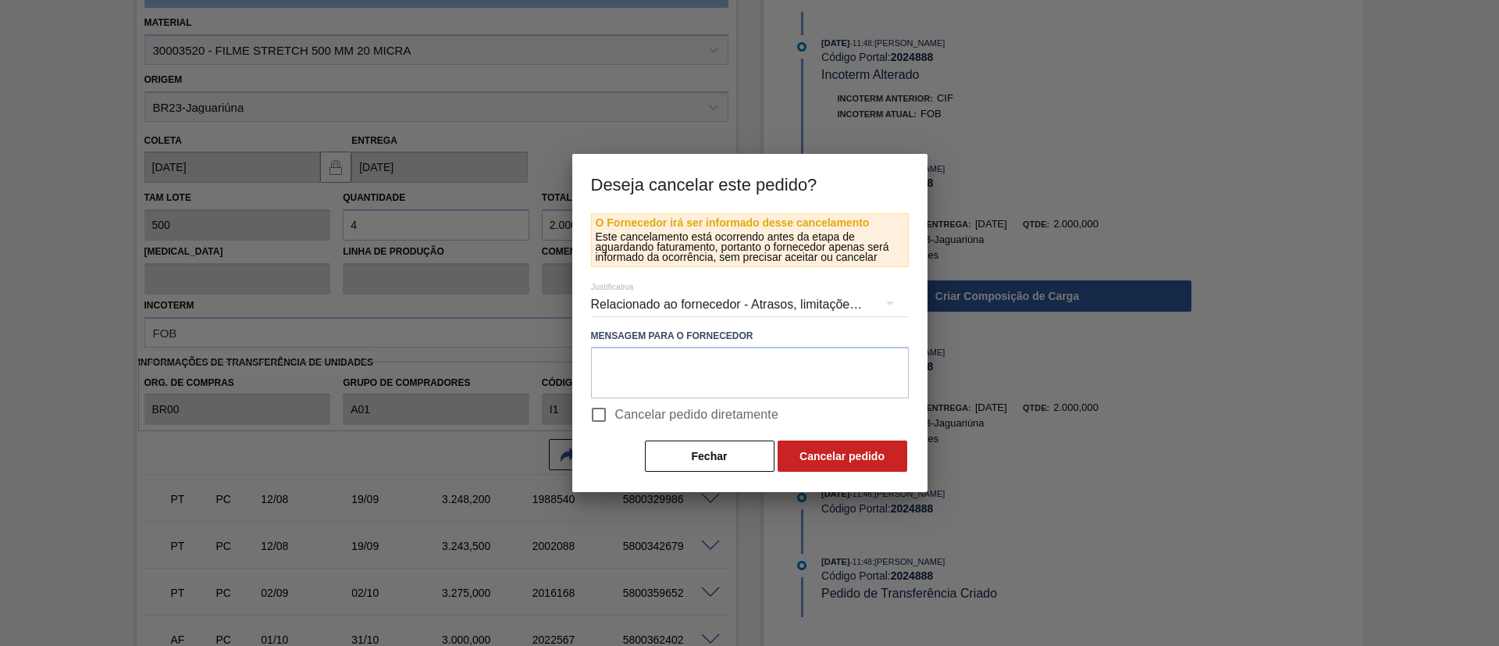
click at [747, 408] on span "Cancelar pedido diretamente" at bounding box center [697, 414] width 164 height 19
click at [615, 408] on input "Cancelar pedido diretamente" at bounding box center [598, 414] width 33 height 33
checkbox input "true"
click at [806, 441] on button "Cancelar pedido" at bounding box center [842, 455] width 130 height 31
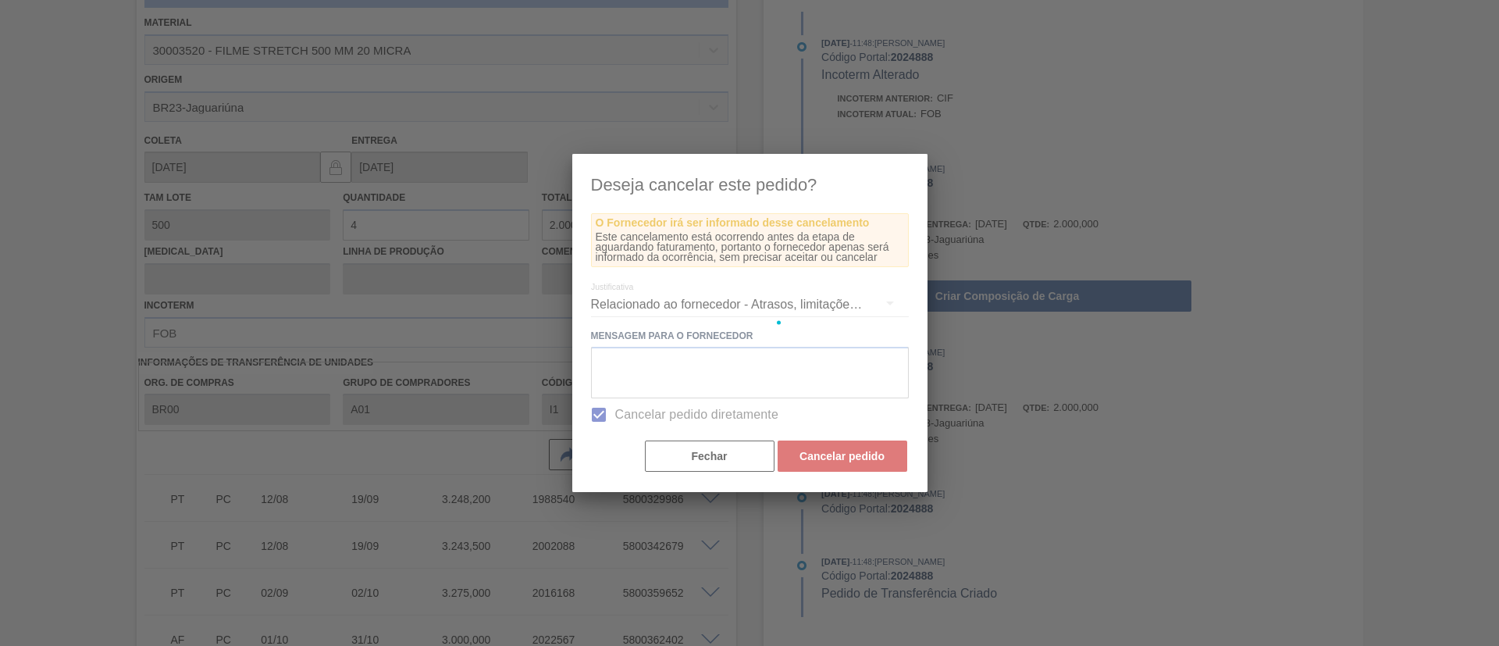
scroll to position [0, 0]
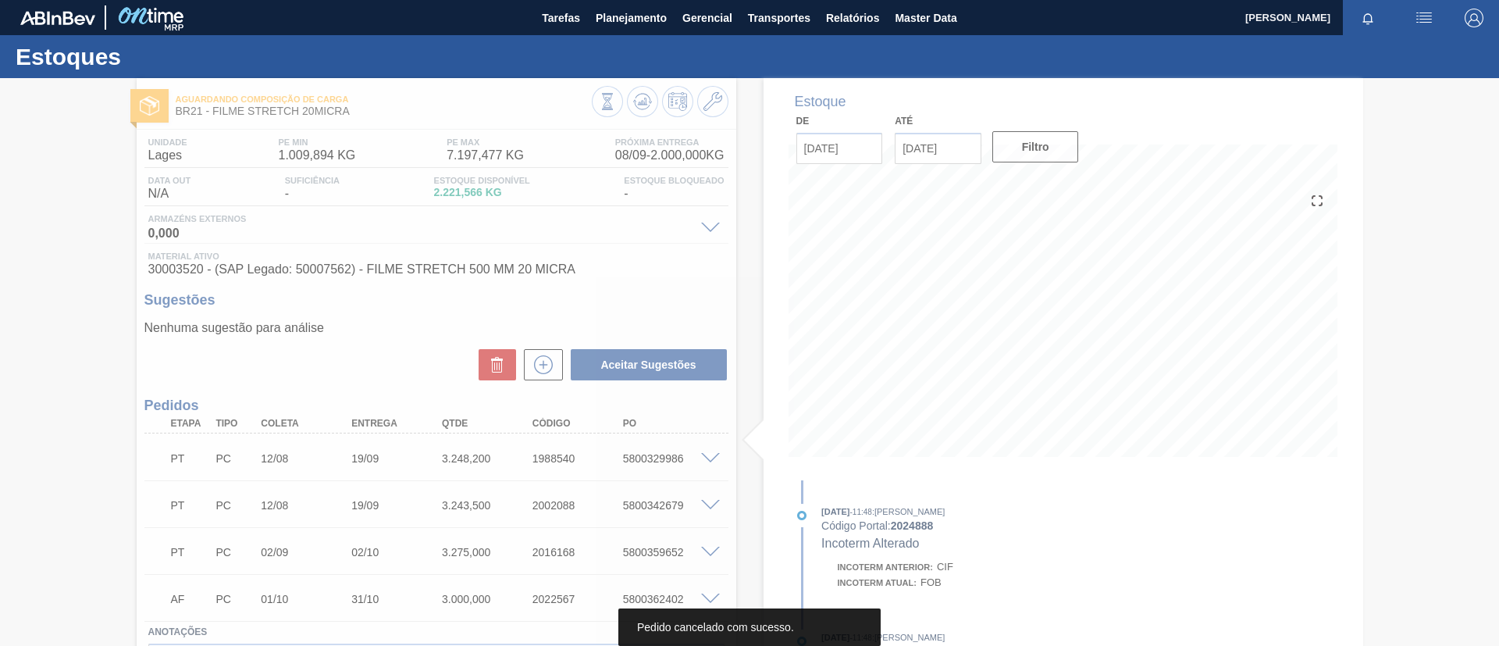
click at [542, 352] on div at bounding box center [749, 362] width 1499 height 568
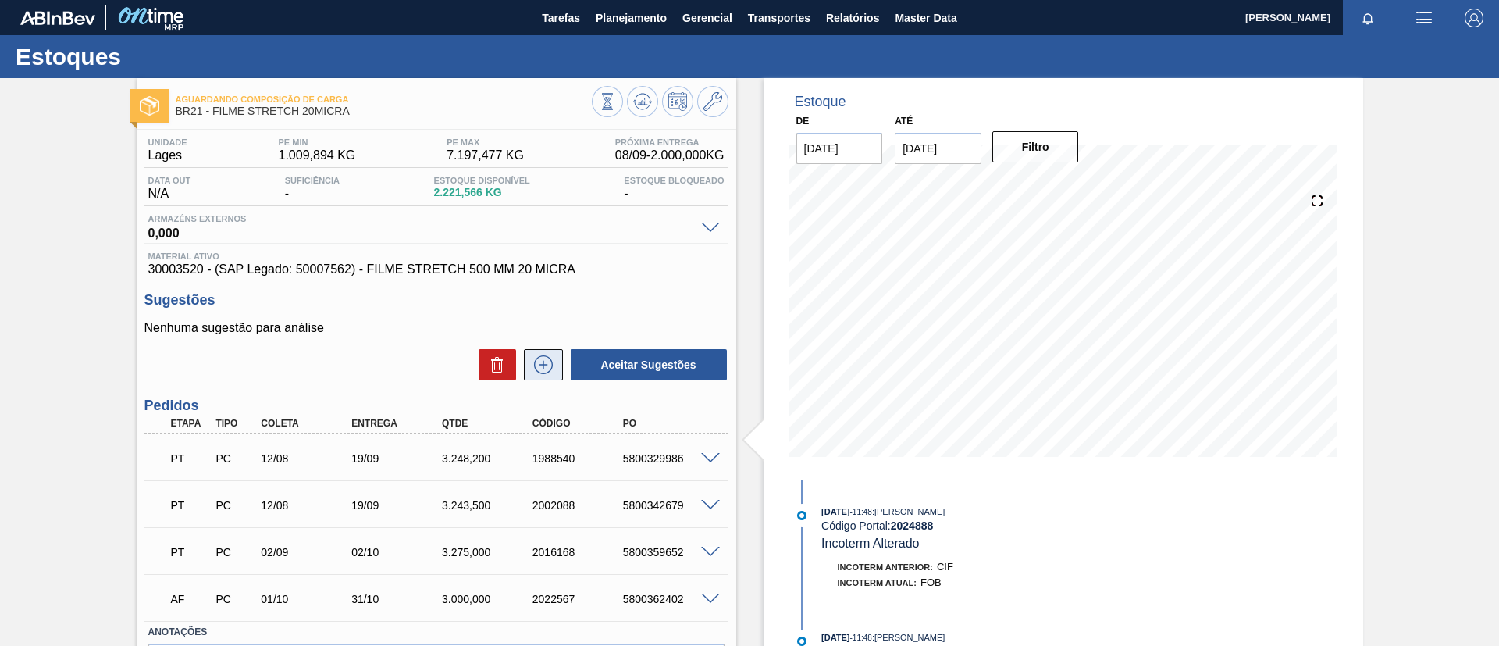
click at [543, 353] on button at bounding box center [543, 364] width 39 height 31
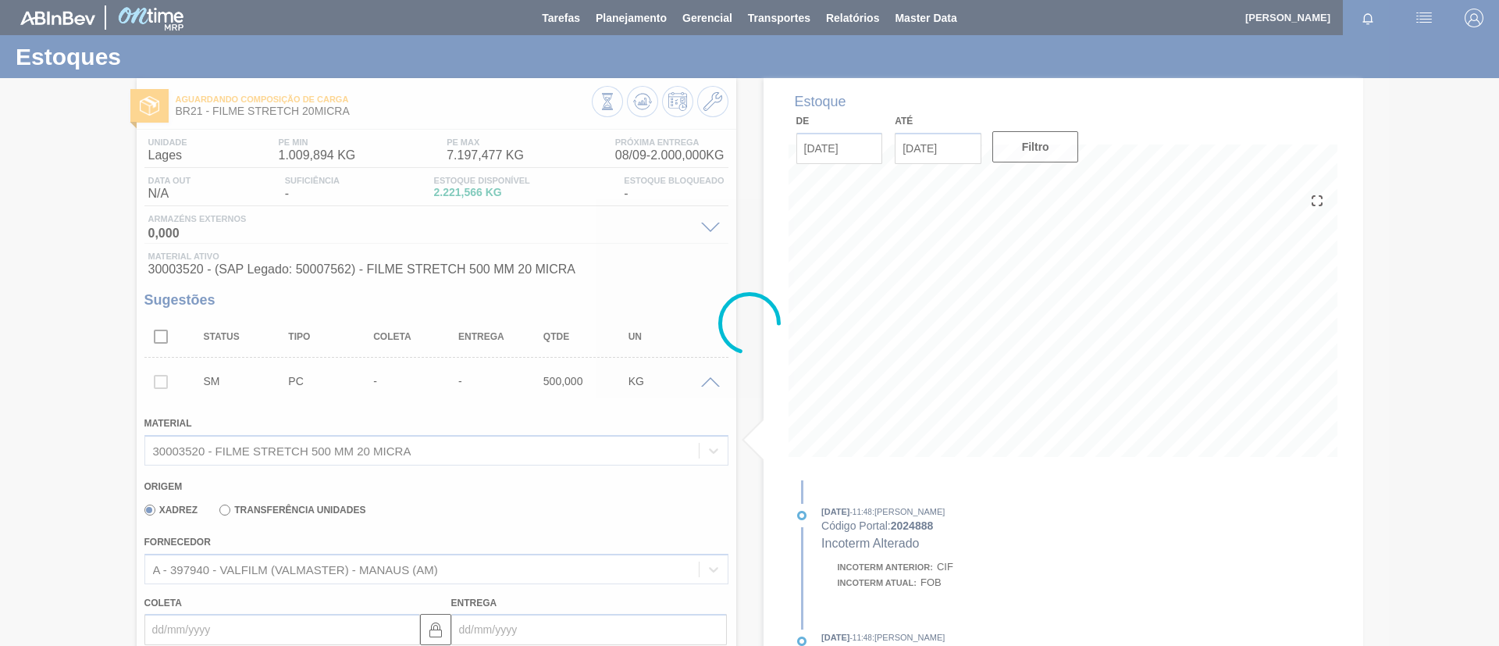
click at [306, 514] on div at bounding box center [749, 323] width 1499 height 646
click at [308, 514] on div at bounding box center [749, 323] width 1499 height 646
click at [312, 511] on div at bounding box center [749, 323] width 1499 height 646
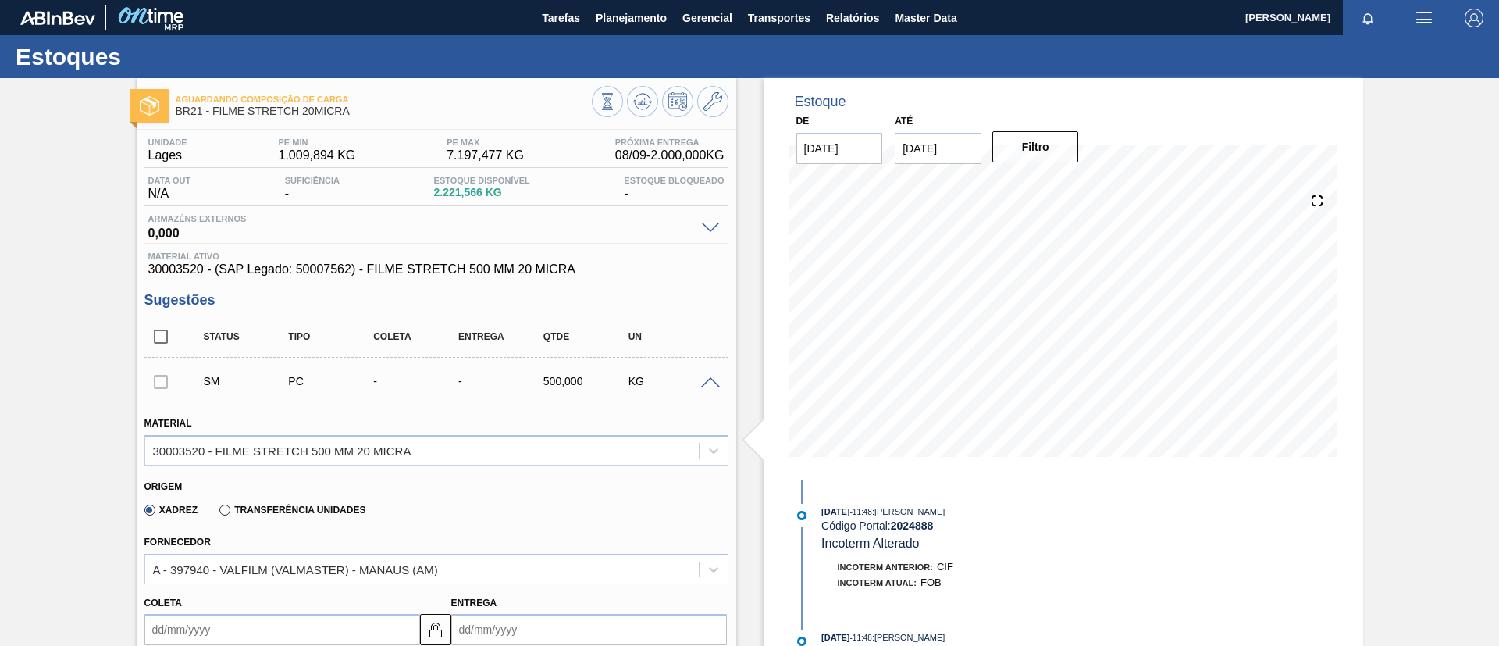
click at [313, 511] on label "Transferência Unidades" at bounding box center [292, 509] width 146 height 11
click at [217, 513] on input "Transferência Unidades" at bounding box center [217, 513] width 0 height 0
type input "0,04"
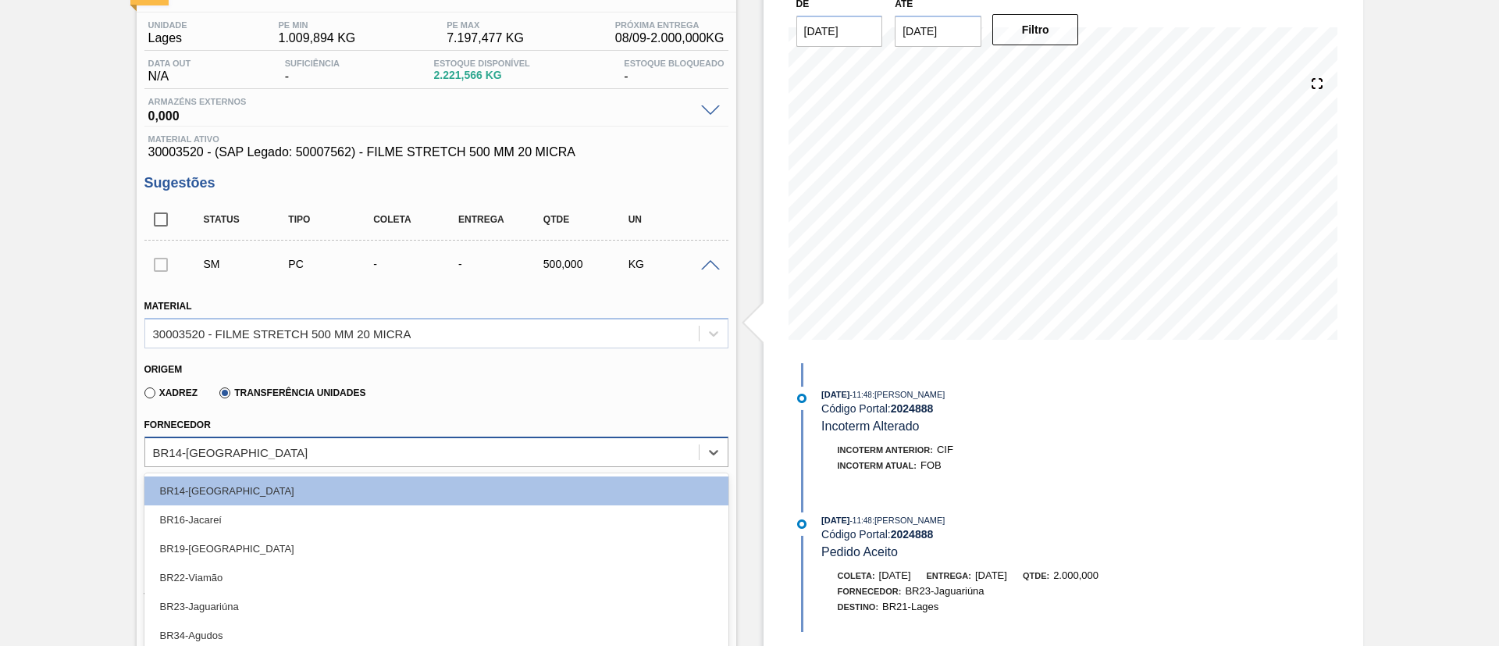
click at [315, 444] on div "option BR16-Jacareí focused, 2 of 9. 9 results available. Use Up and Down to ch…" at bounding box center [436, 451] width 584 height 30
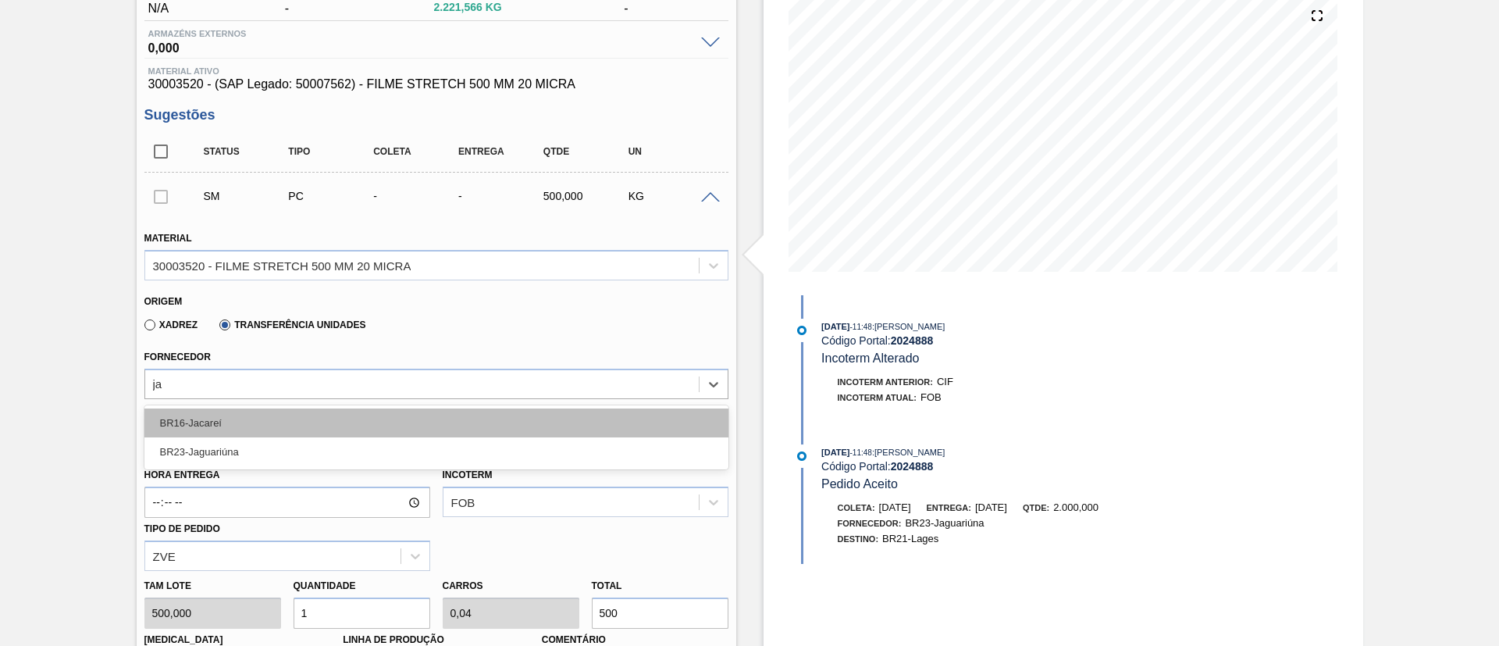
type input "jag"
click at [340, 432] on div "BR23-Jaguariúna" at bounding box center [436, 422] width 584 height 29
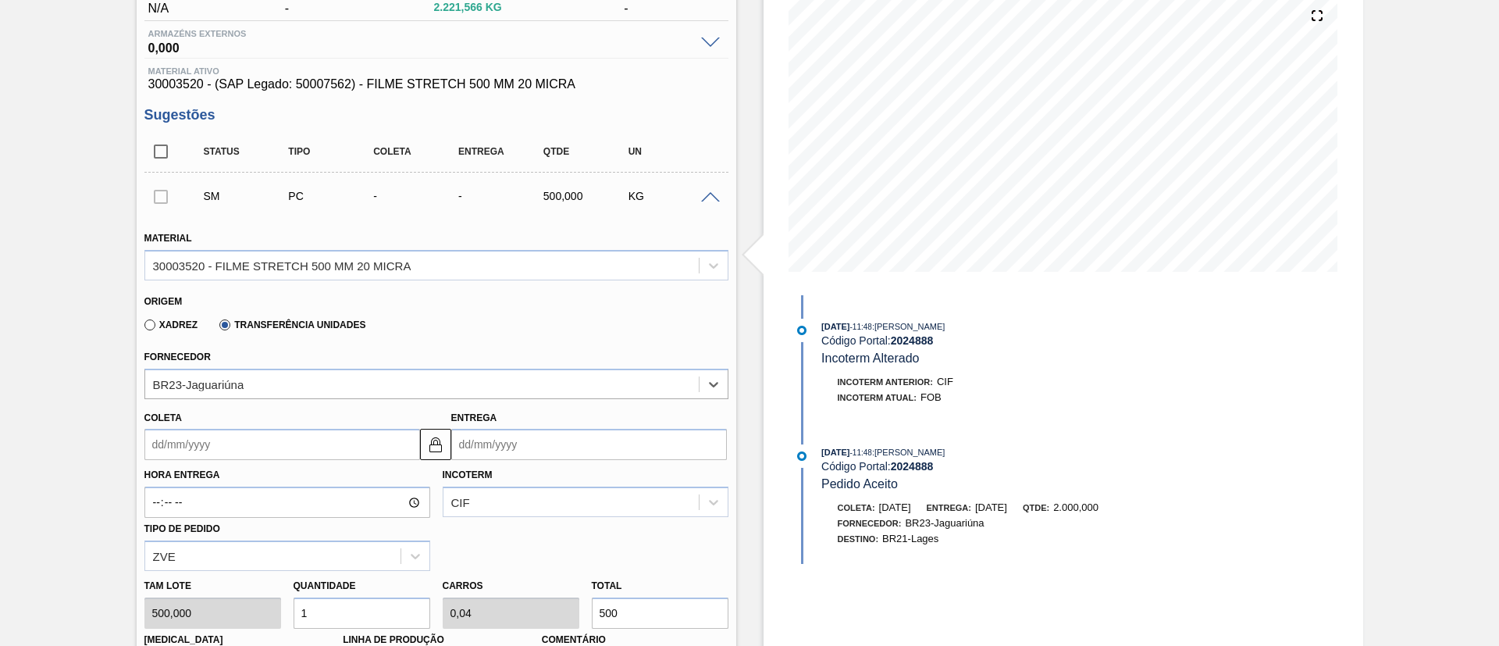
type input "0,05"
click at [334, 386] on div "BR23-Jaguariúna" at bounding box center [421, 383] width 553 height 23
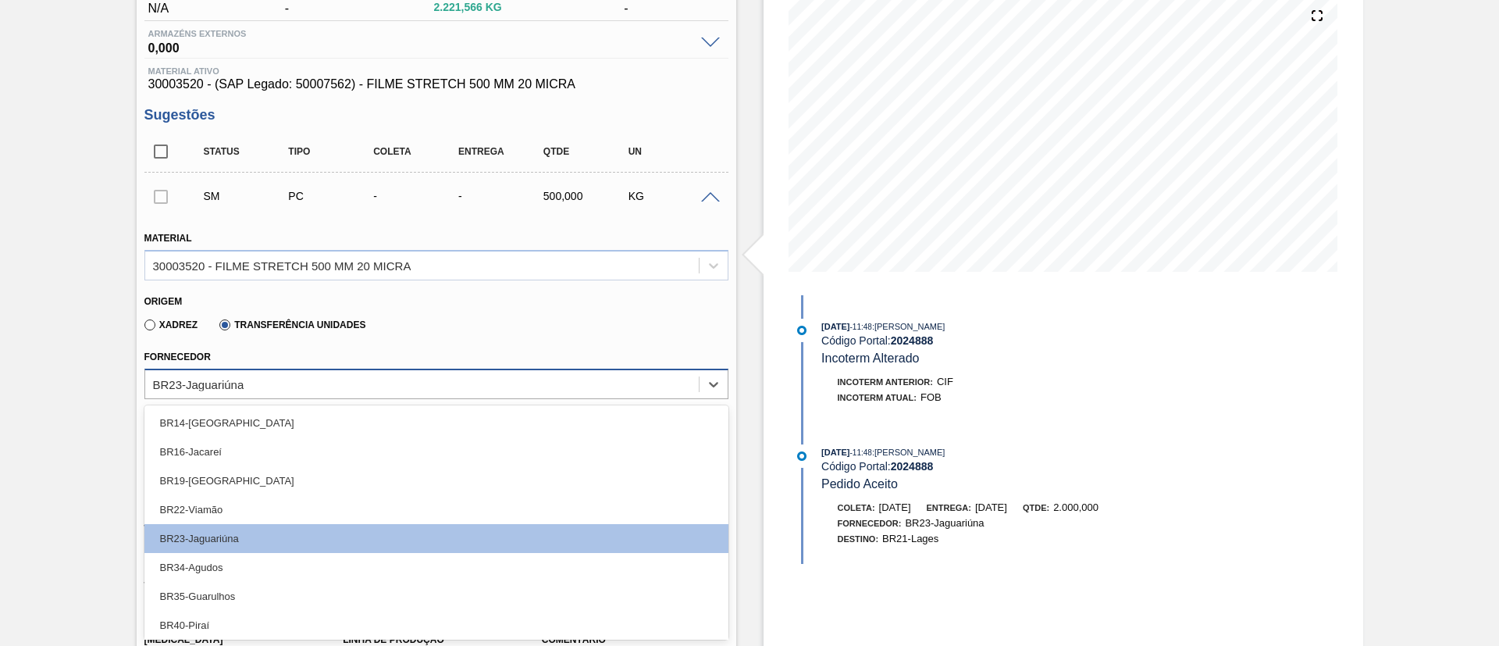
click at [328, 393] on div "BR23-Jaguariúna" at bounding box center [421, 383] width 553 height 23
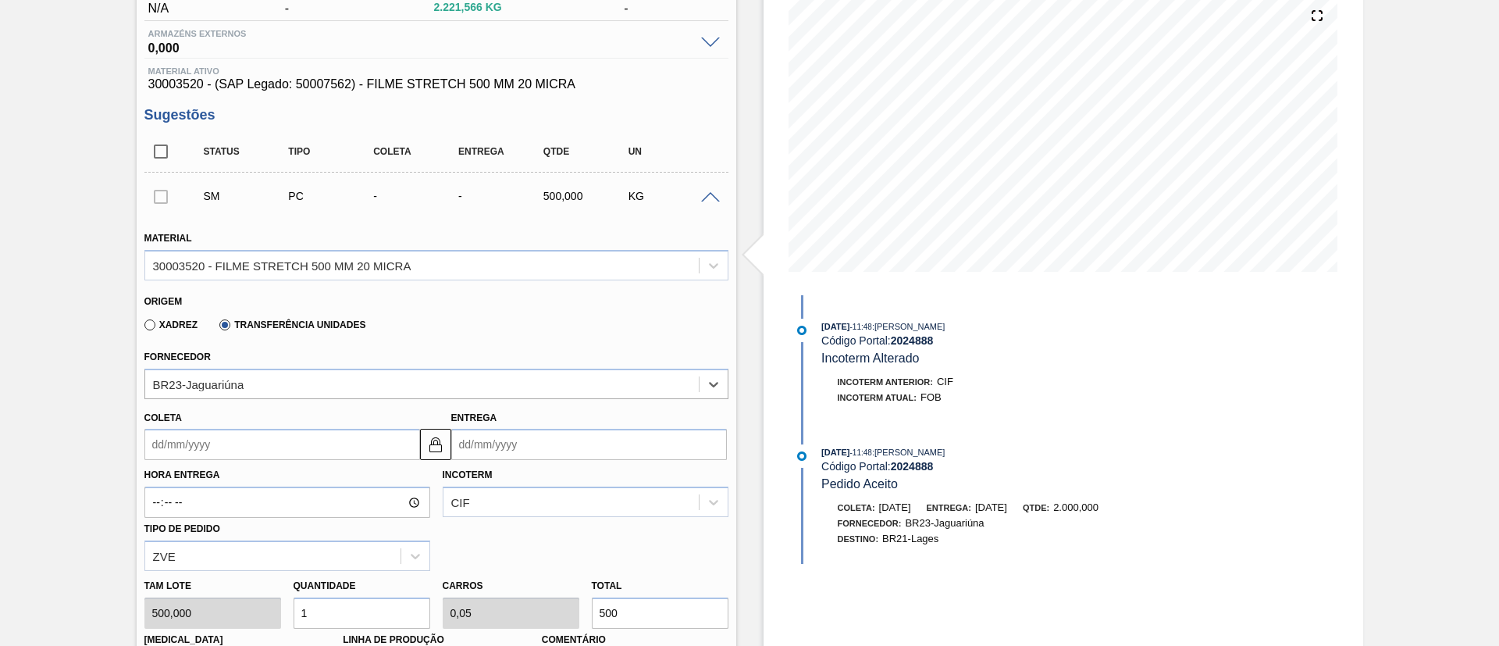
click at [5, 356] on div "Aguardando Composição de Carga BR21 - FILME STRETCH 20MICRA Unidade Lages PE MI…" at bounding box center [749, 621] width 1499 height 1456
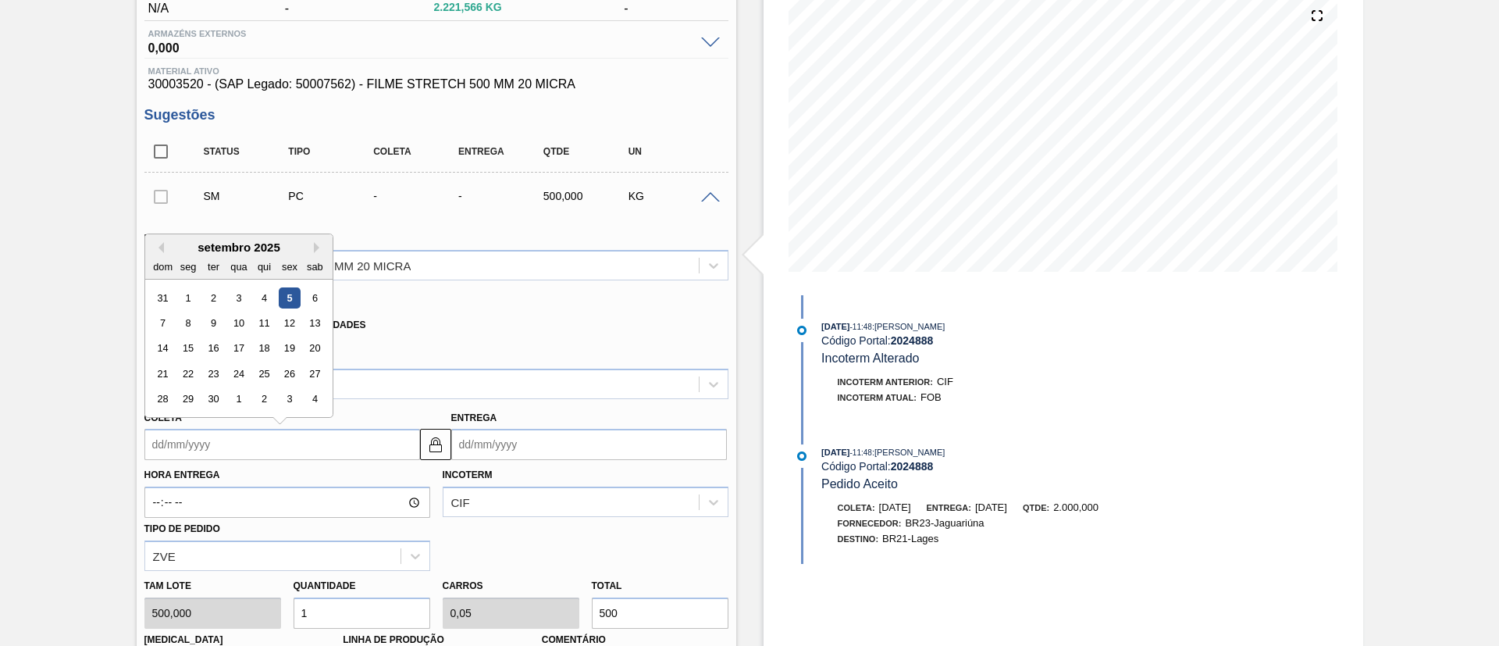
click at [272, 439] on input "Coleta" at bounding box center [282, 444] width 276 height 31
click at [286, 291] on div "5" at bounding box center [289, 297] width 21 height 21
type input "[DATE]"
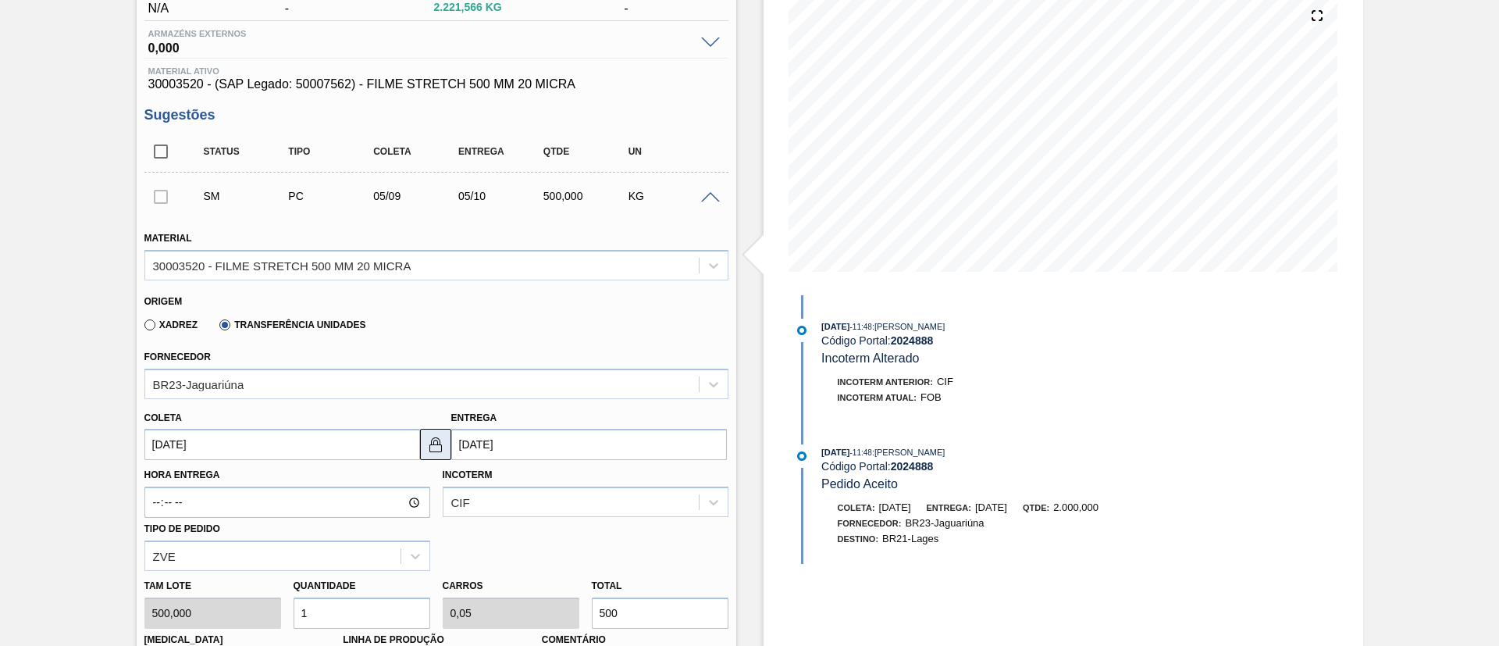
click at [429, 439] on img at bounding box center [435, 444] width 19 height 19
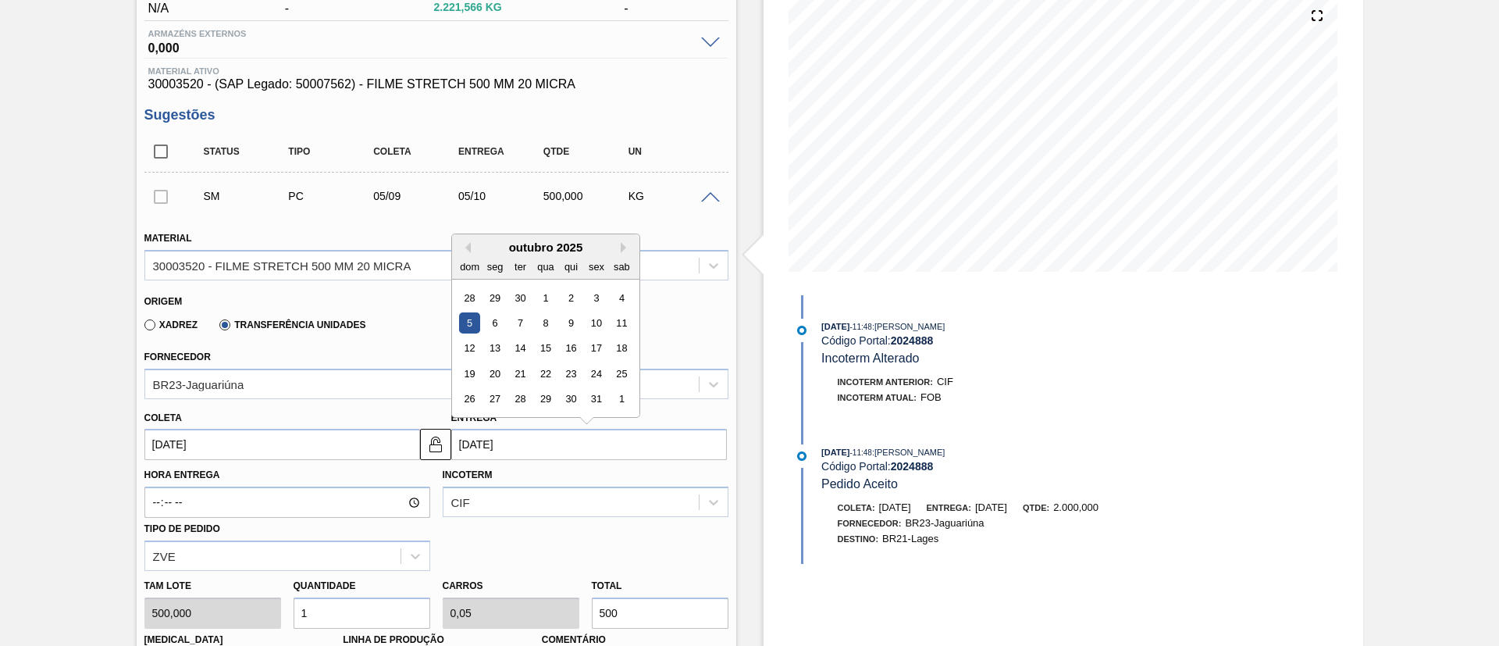
drag, startPoint x: 507, startPoint y: 439, endPoint x: 482, endPoint y: 401, distance: 45.7
click at [504, 437] on input "05/10/2025" at bounding box center [589, 444] width 276 height 31
click at [466, 252] on button "Previous Month" at bounding box center [465, 247] width 11 height 11
click at [496, 326] on div "8" at bounding box center [494, 322] width 21 height 21
type input "[DATE]"
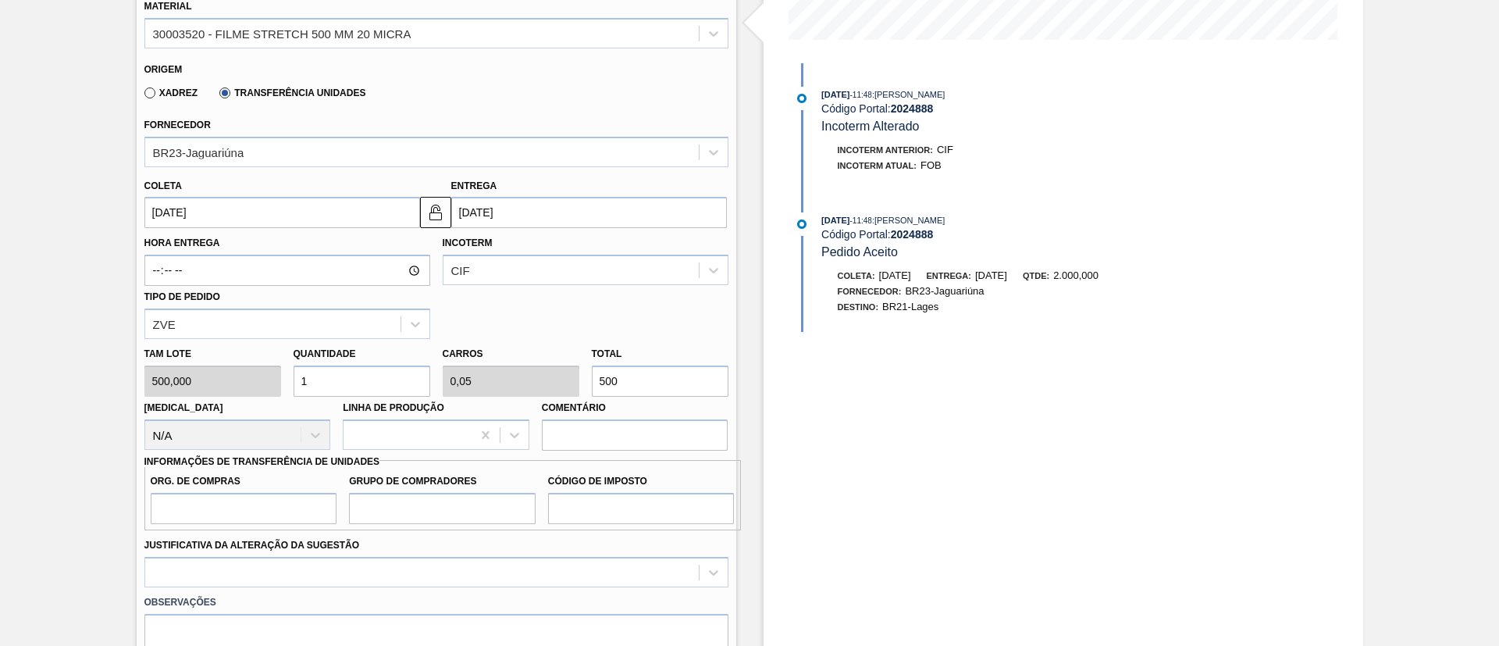
scroll to position [419, 0]
drag, startPoint x: 651, startPoint y: 386, endPoint x: 598, endPoint y: 380, distance: 53.4
click at [598, 380] on div "Tam lote 500,000 Quantidade 1 Carros 0,05 Total 500 Doca N/A Linha de Produção …" at bounding box center [436, 392] width 596 height 112
click at [642, 375] on input "500" at bounding box center [660, 378] width 137 height 31
click at [523, 367] on div "Tam lote 500,000 Quantidade 1 Carros 0,05 Total 500 Doca N/A Linha de Produção …" at bounding box center [436, 392] width 596 height 112
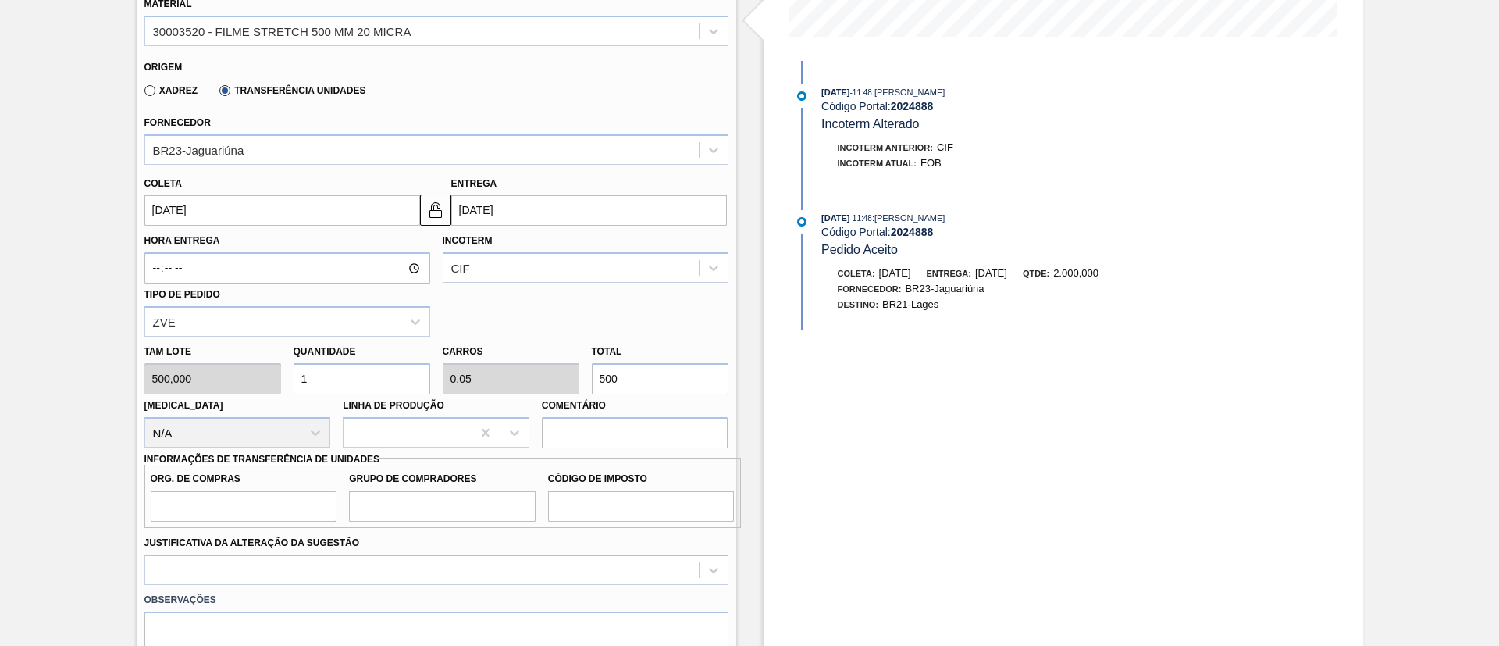
type input "0,004"
type input "0"
type input "2"
type input "0,04"
type input "0,002"
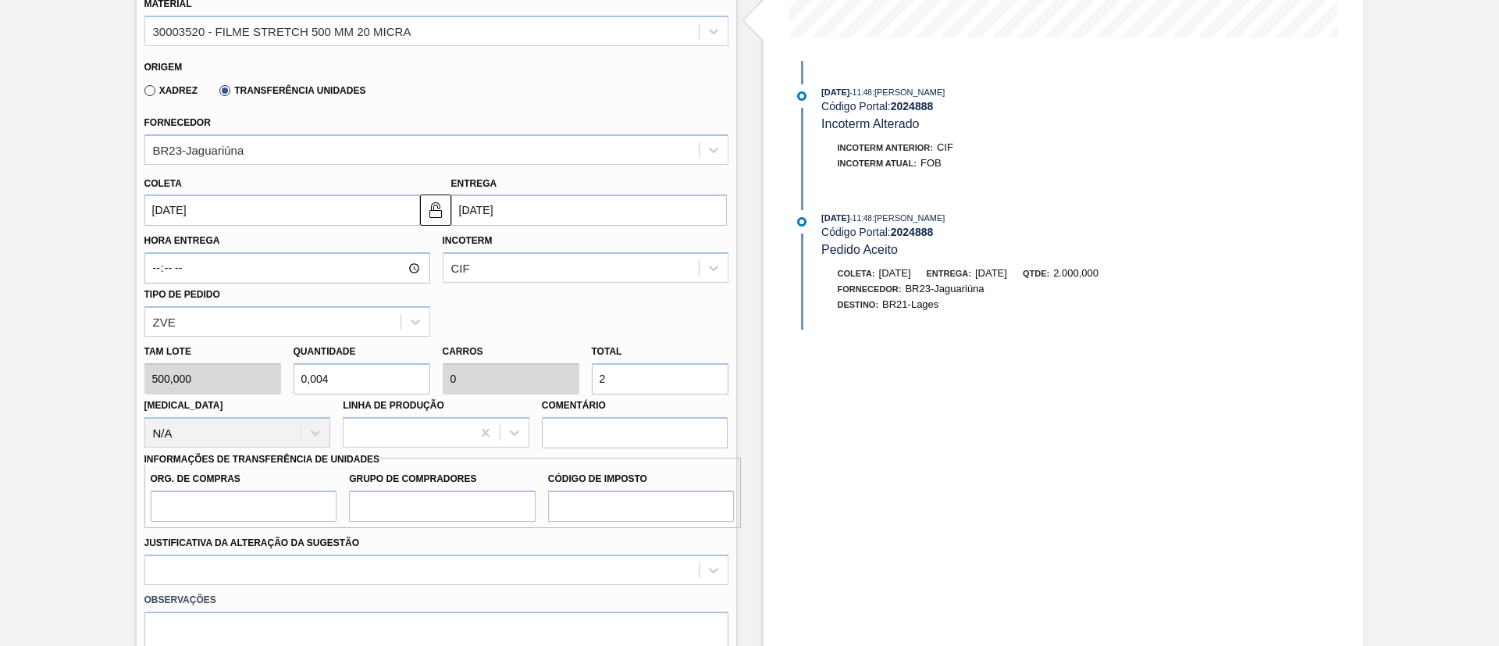
type input "20"
type input "0,4"
type input "0,02"
type input "2.000"
type input "4"
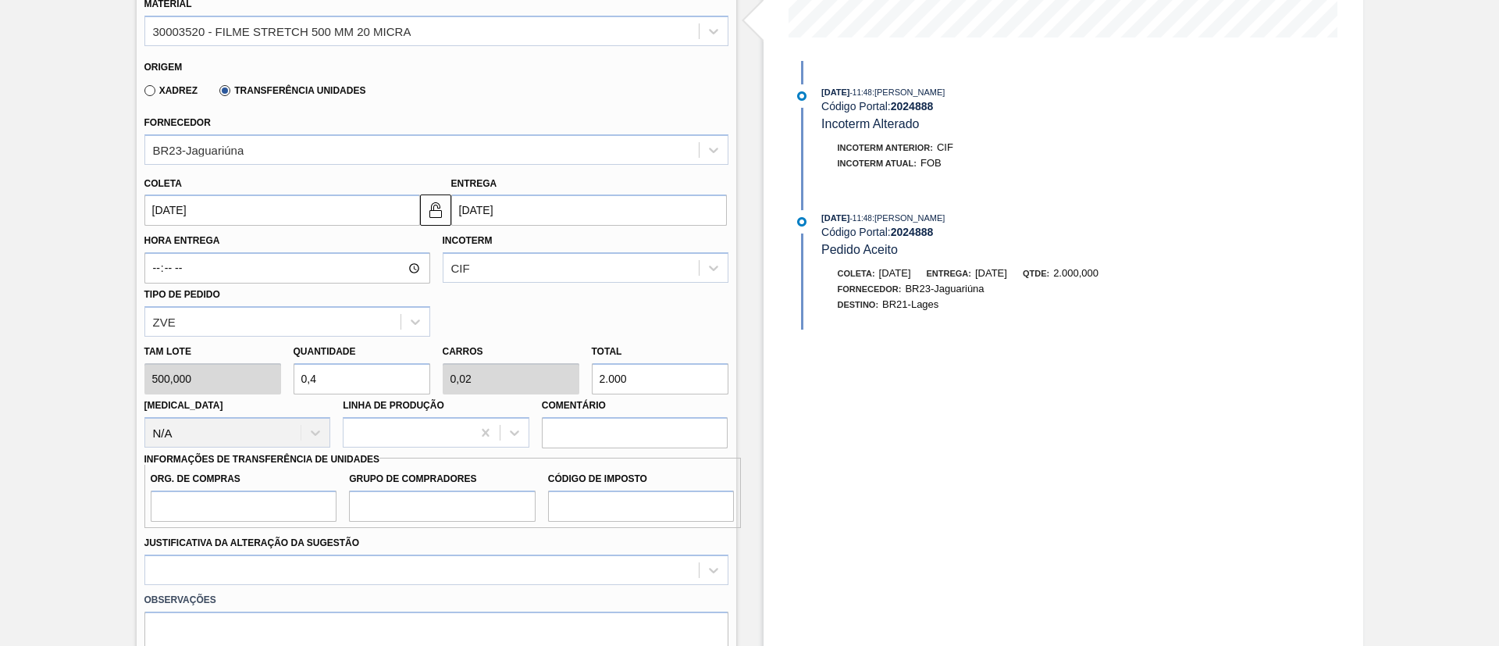
type input "0,2"
type input "2.000"
click at [198, 490] on input "Org. de Compras" at bounding box center [244, 505] width 187 height 31
type input "BR00"
type input "A01"
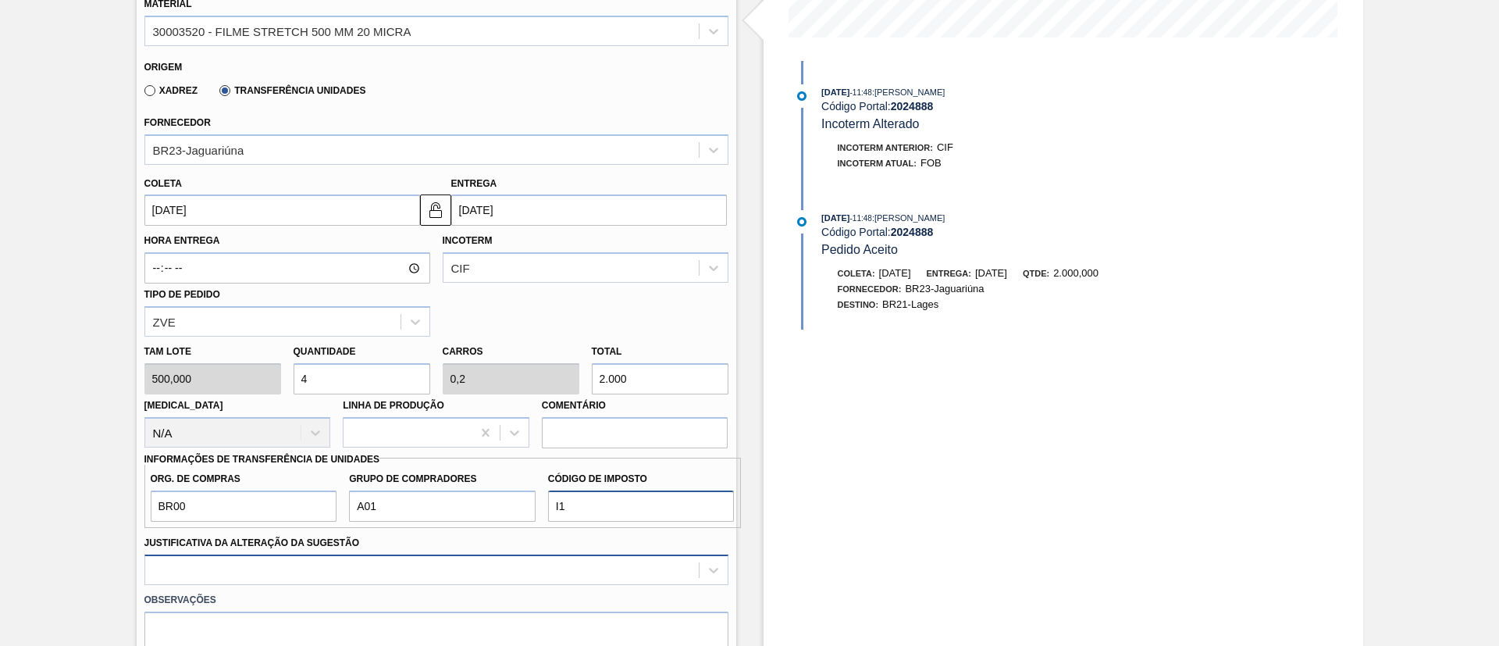
type input "I1"
click at [279, 570] on div at bounding box center [436, 569] width 584 height 30
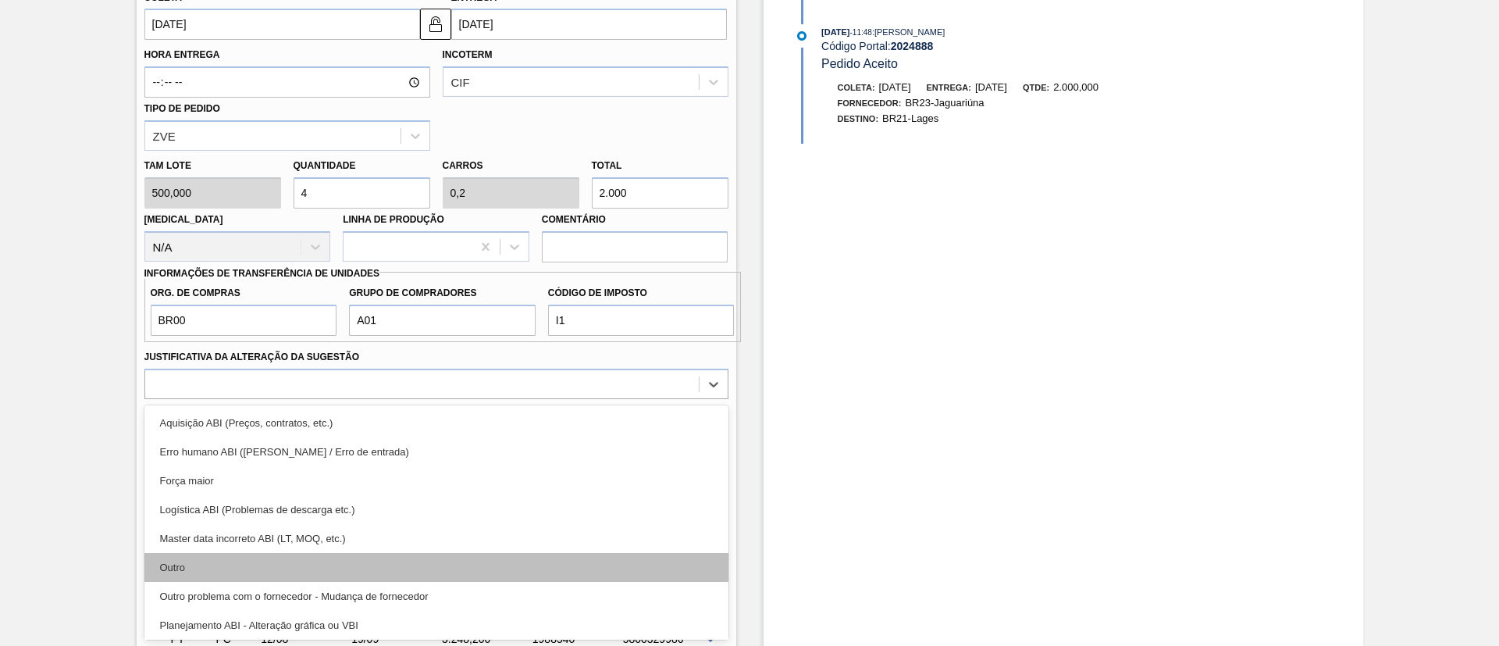
click at [284, 562] on div "Outro" at bounding box center [436, 567] width 584 height 29
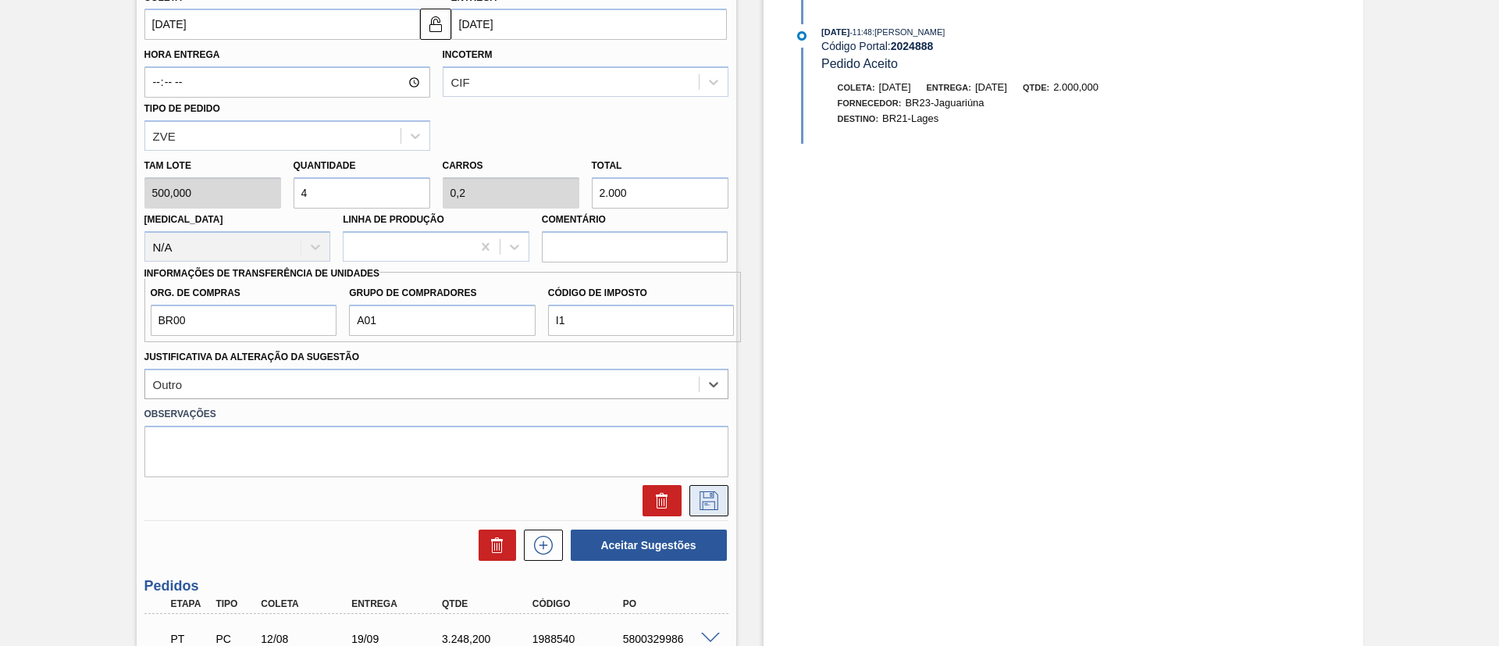
click at [707, 508] on icon at bounding box center [708, 500] width 25 height 19
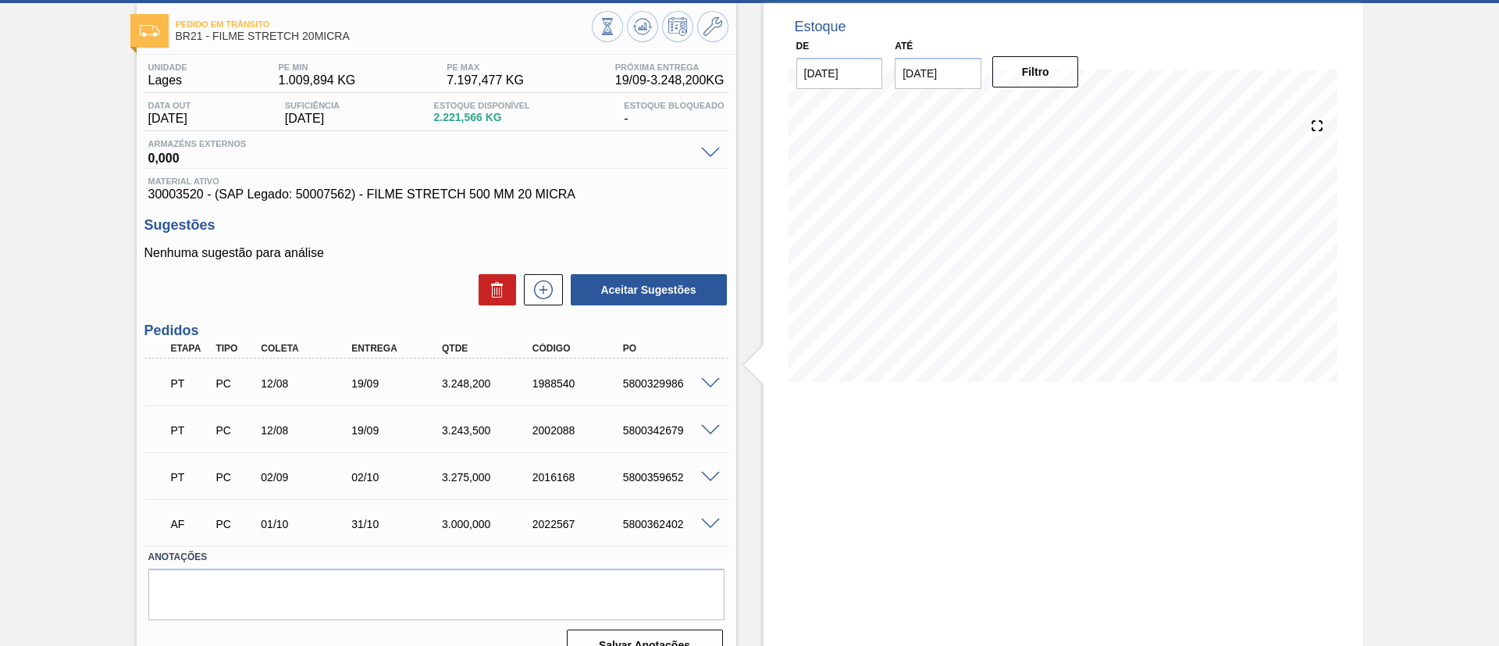
scroll to position [0, 0]
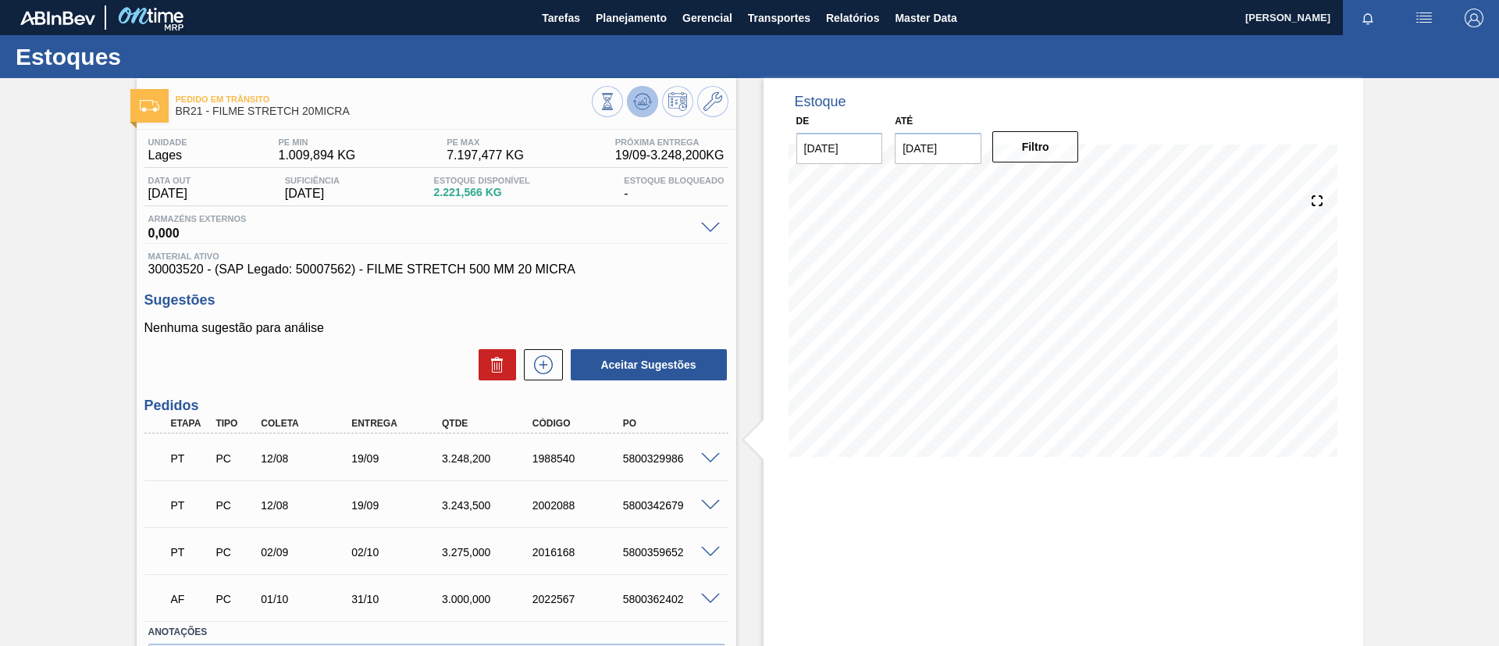
click at [640, 98] on icon at bounding box center [642, 101] width 19 height 19
click at [542, 350] on button at bounding box center [543, 364] width 39 height 31
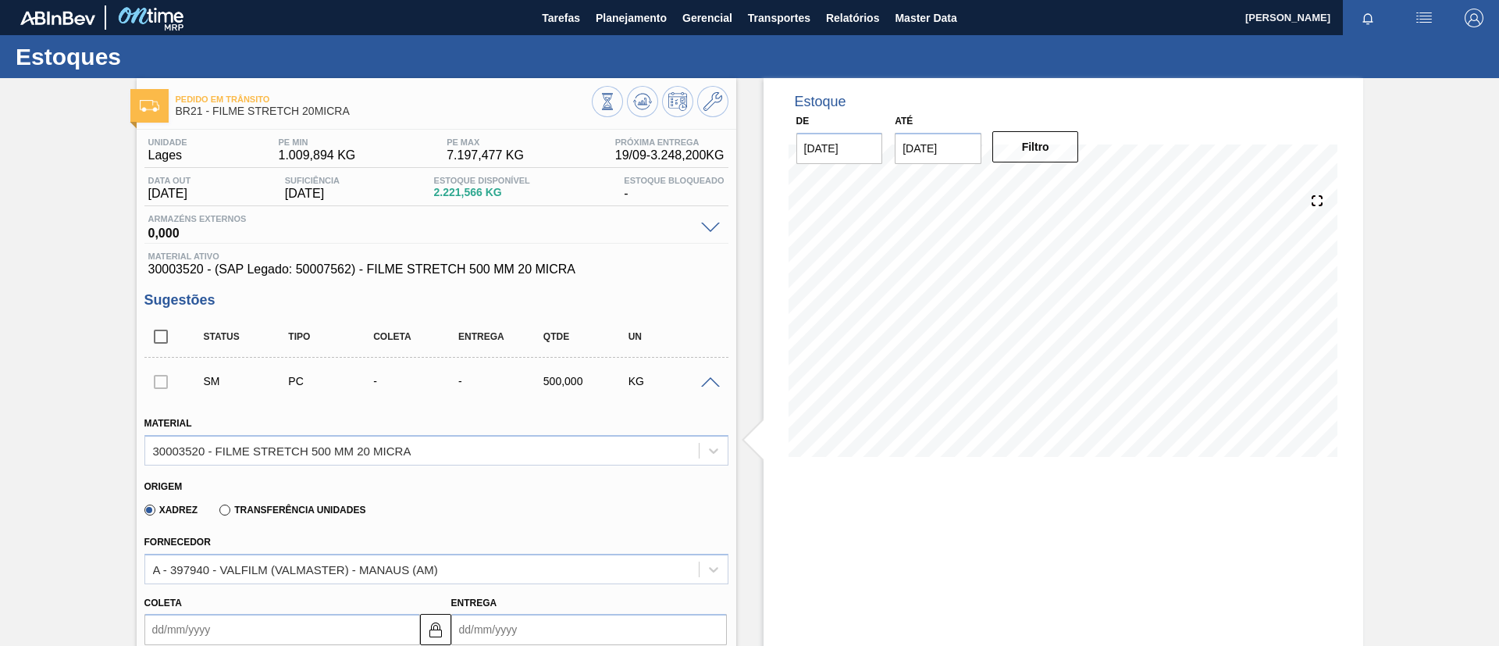
click at [329, 523] on div "Origem Xadrez Transferência Unidades" at bounding box center [436, 498] width 596 height 58
click at [331, 514] on label "Transferência Unidades" at bounding box center [292, 509] width 146 height 11
click at [217, 513] on input "Transferência Unidades" at bounding box center [217, 513] width 0 height 0
type input "0,04"
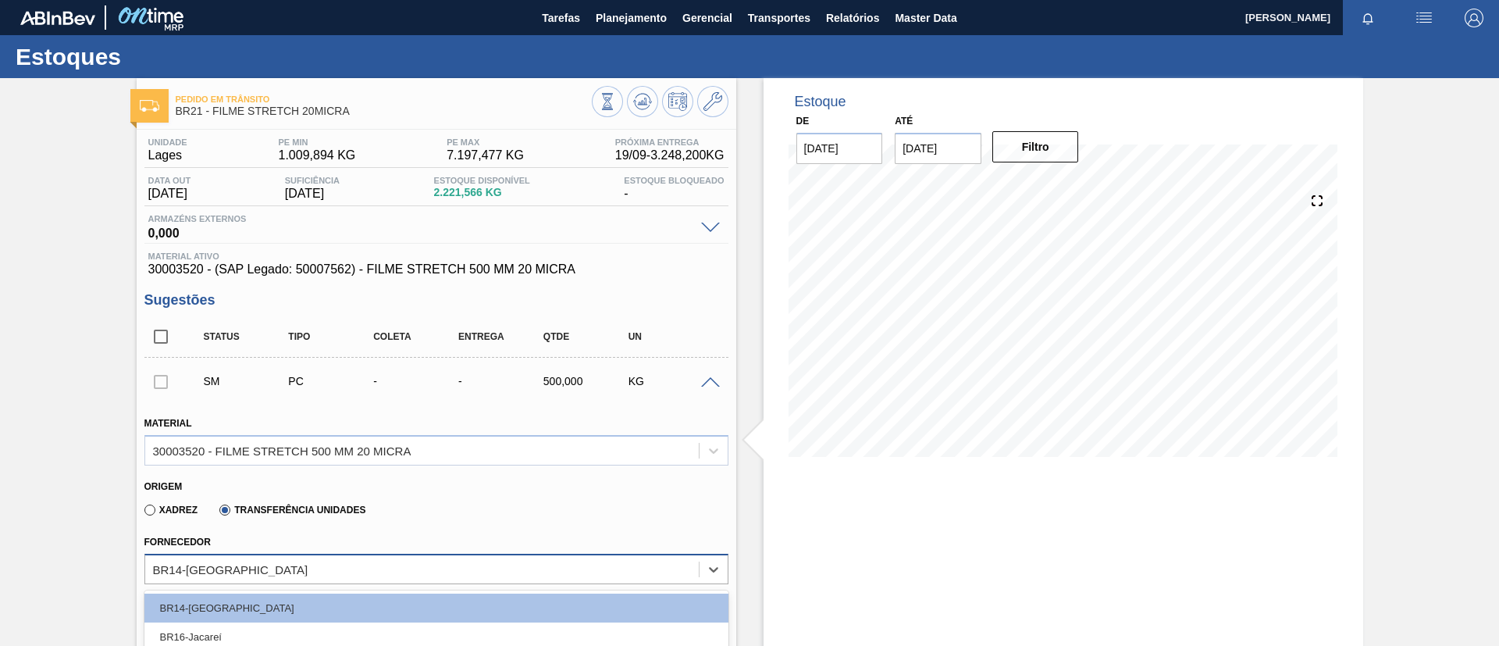
click at [345, 559] on div "option BR34-Agudos focused, 6 of 9. 9 results available. Use Up and Down to cho…" at bounding box center [436, 568] width 584 height 30
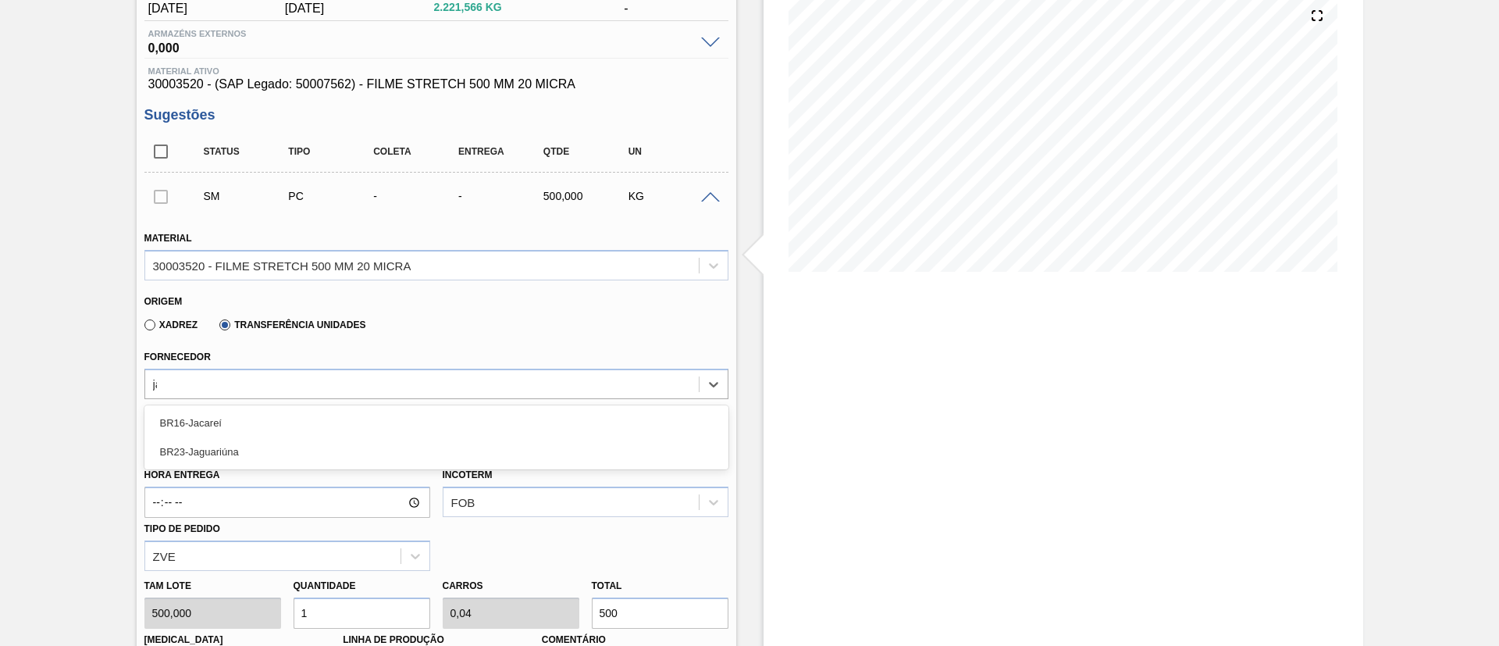
type input "jag"
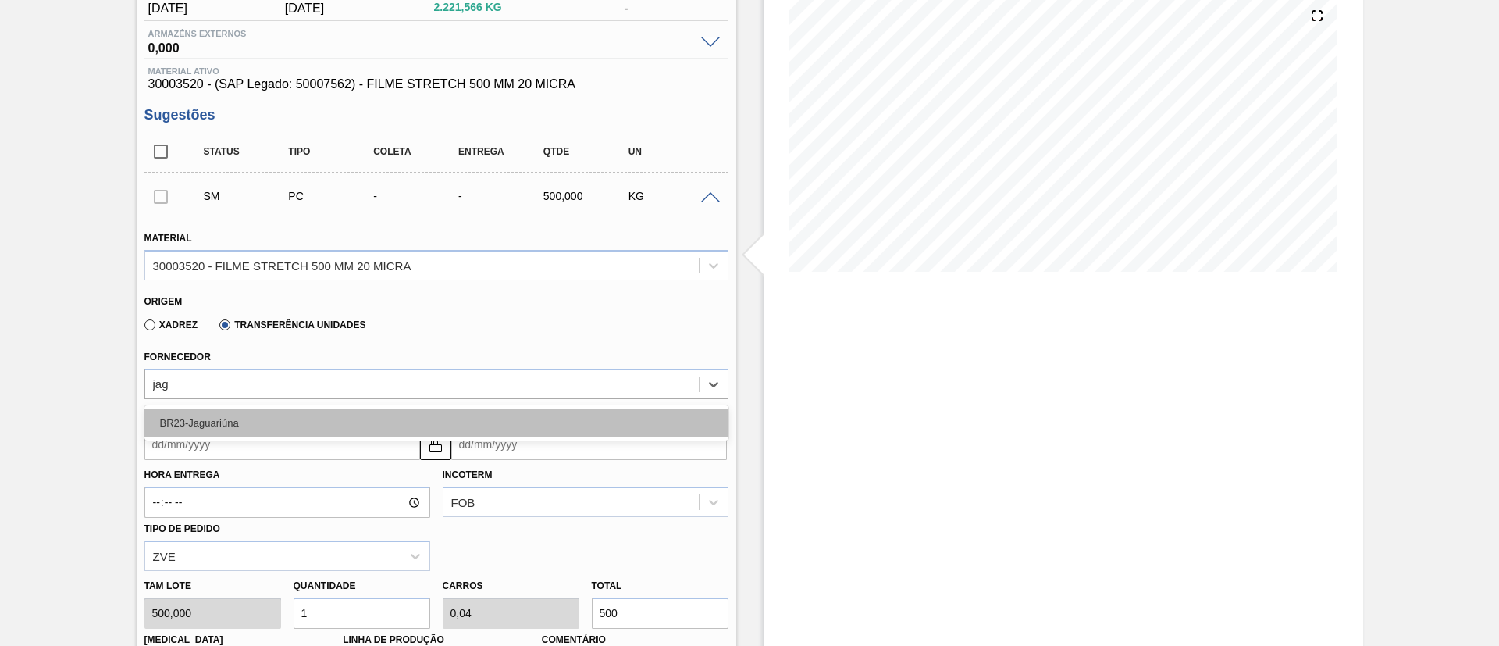
click at [319, 425] on div "BR23-Jaguariúna" at bounding box center [436, 422] width 584 height 29
type input "0,05"
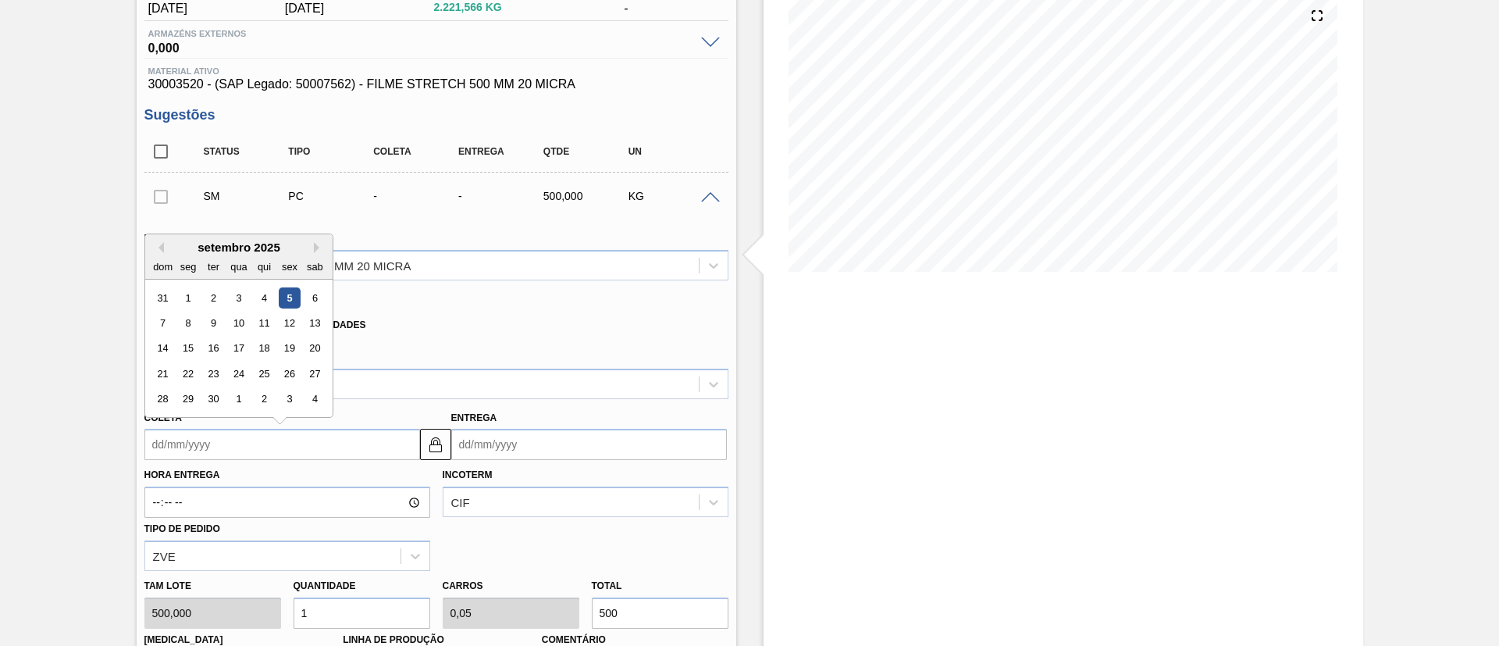
click at [310, 435] on input "Coleta" at bounding box center [282, 444] width 276 height 31
click at [288, 294] on div "5" at bounding box center [289, 297] width 21 height 21
type input "[DATE]"
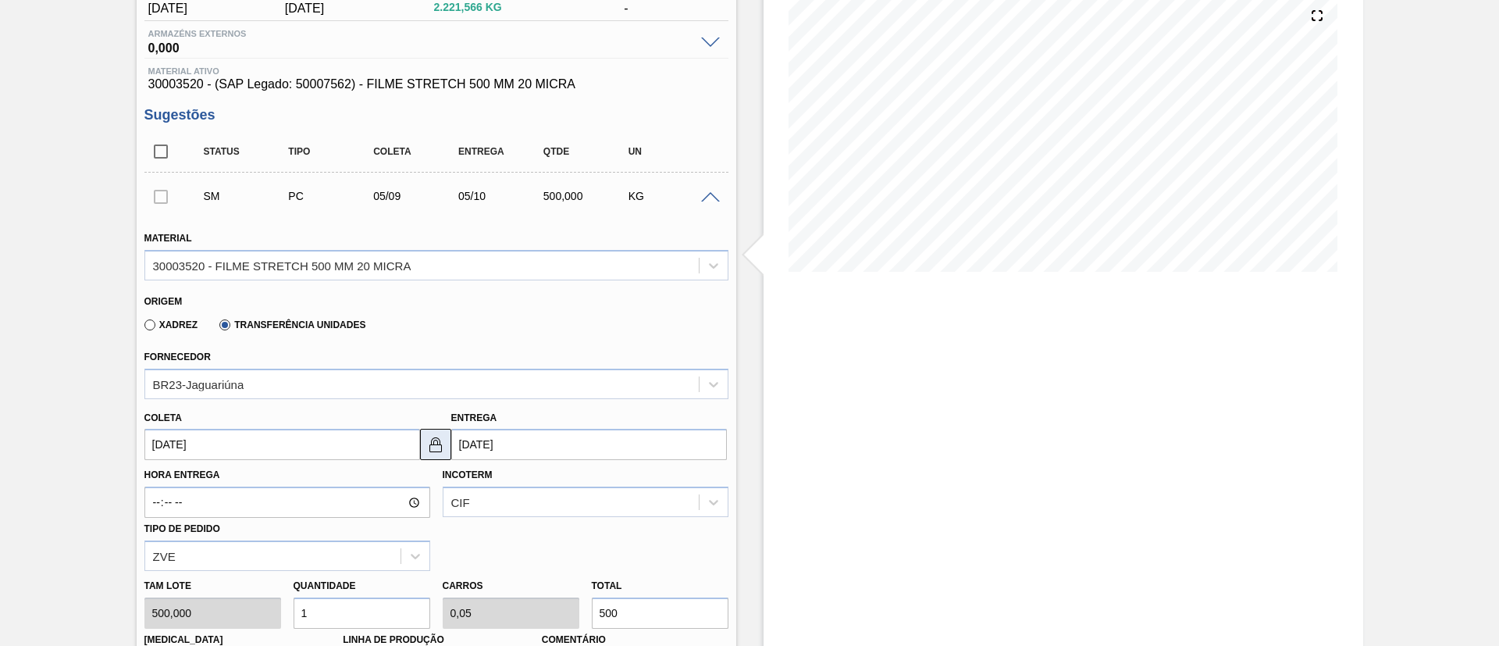
click at [441, 435] on img at bounding box center [435, 444] width 19 height 19
click at [525, 440] on input "05/10/2025" at bounding box center [589, 444] width 276 height 31
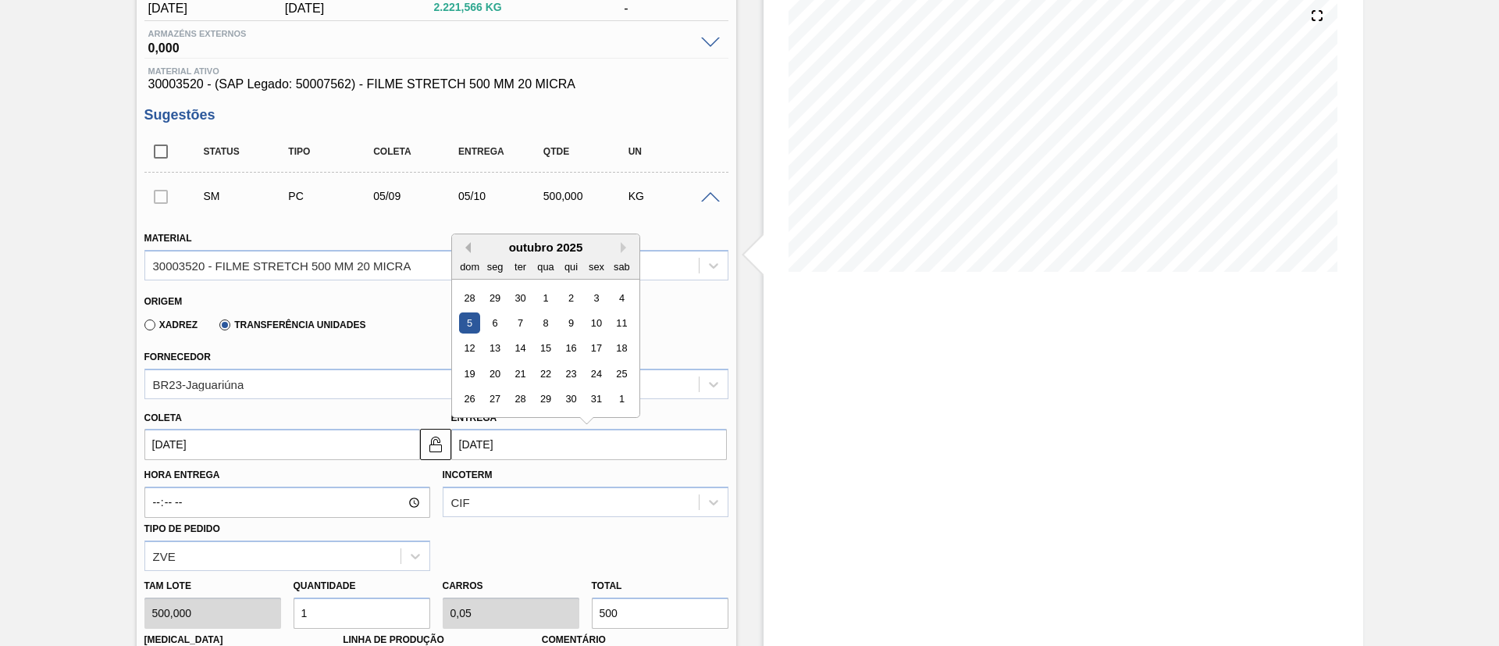
click at [465, 244] on button "Previous Month" at bounding box center [465, 247] width 11 height 11
click at [492, 322] on div "8" at bounding box center [494, 322] width 21 height 21
type input "[DATE]"
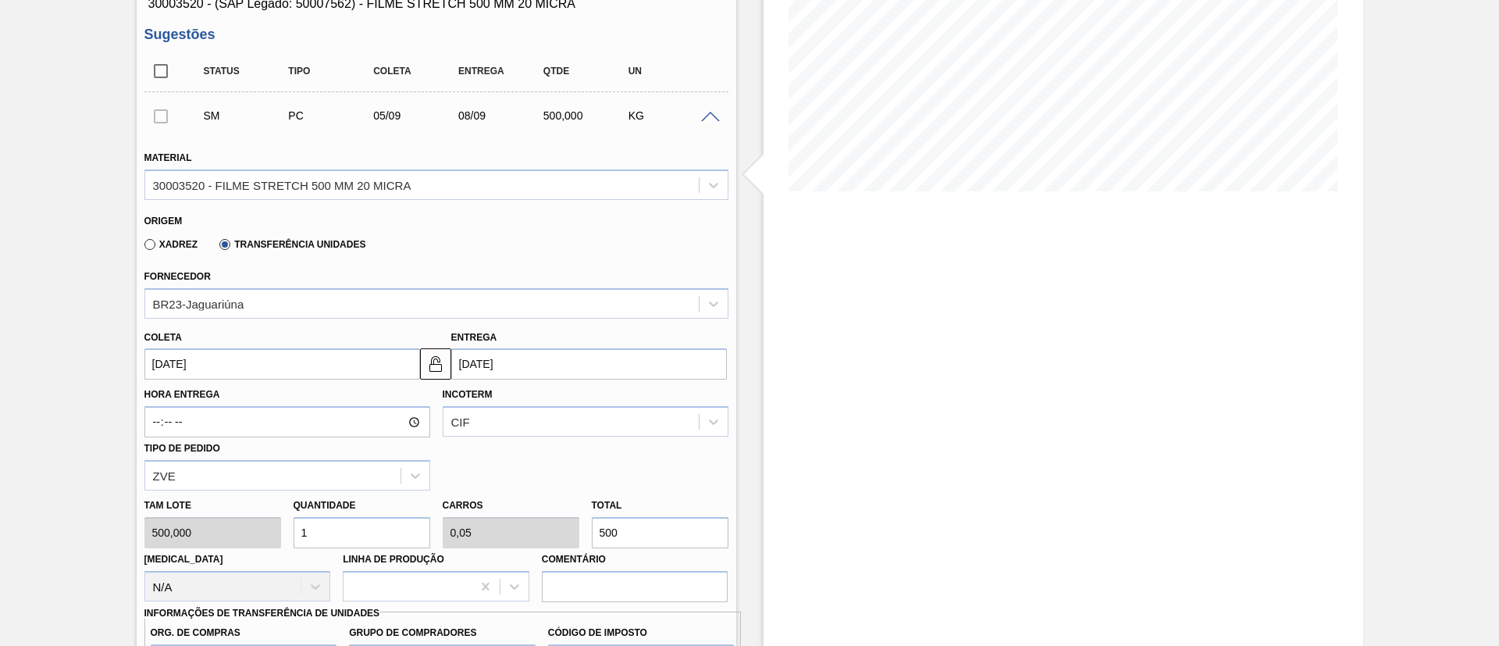
scroll to position [302, 0]
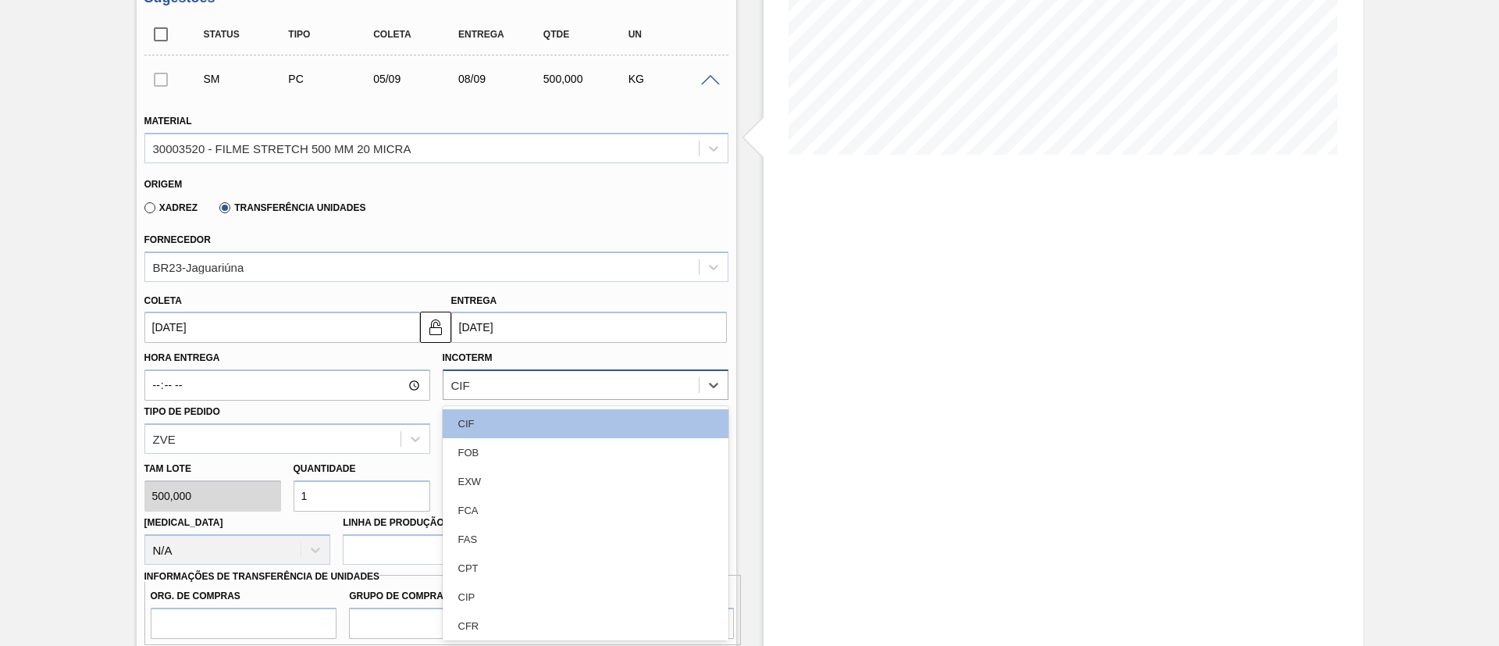
click at [521, 379] on div "CIF" at bounding box center [570, 385] width 255 height 23
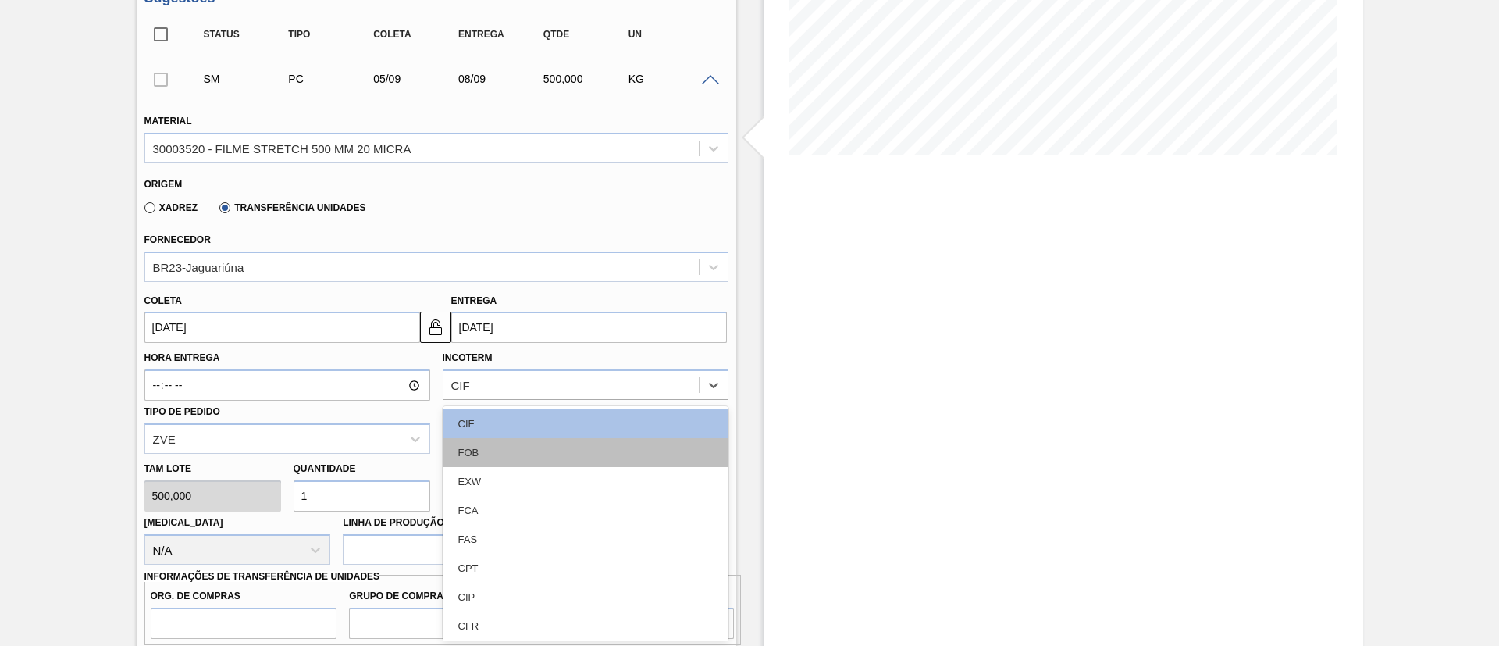
click at [521, 441] on div "FOB" at bounding box center [586, 452] width 286 height 29
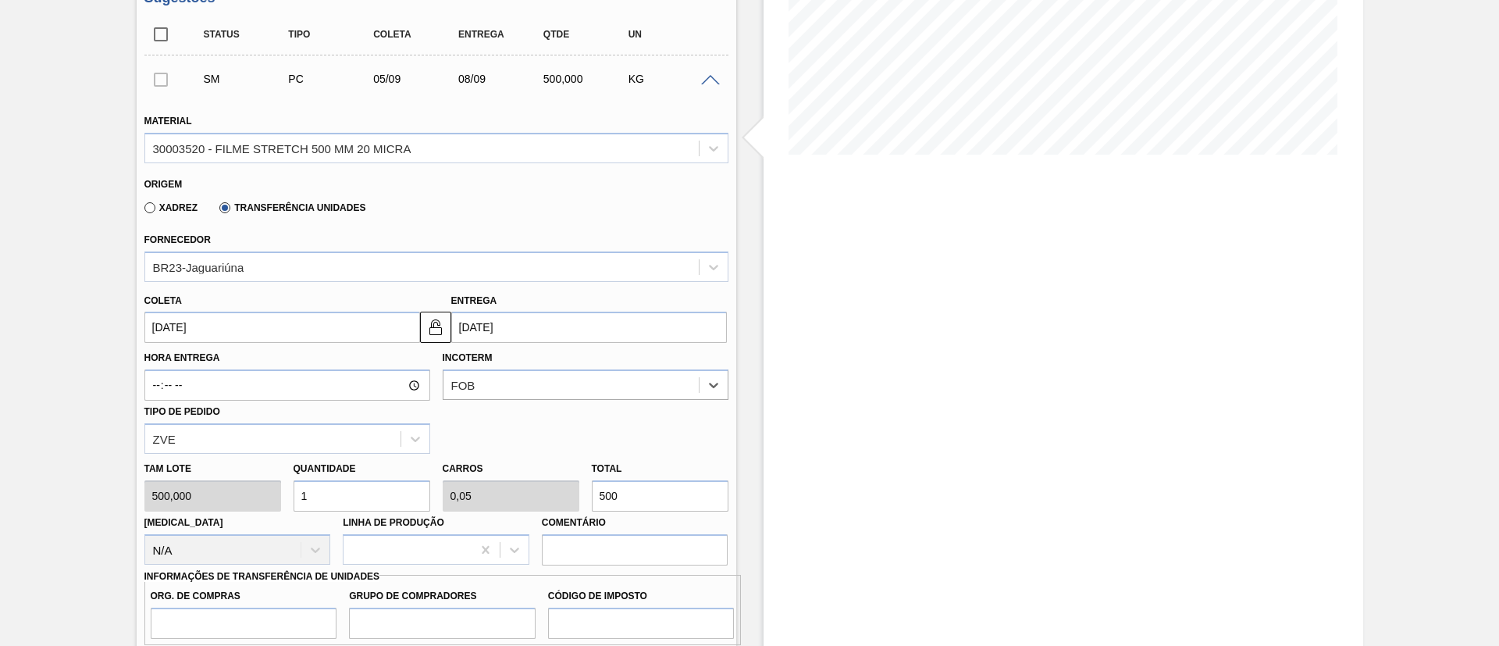
drag, startPoint x: 641, startPoint y: 486, endPoint x: 553, endPoint y: 477, distance: 88.7
click at [553, 477] on div "Tam lote 500,000 Quantidade 1 Carros 0,05 Total 500 Doca N/A Linha de Produção …" at bounding box center [436, 510] width 596 height 112
type input "0,004"
type input "0"
type input "2"
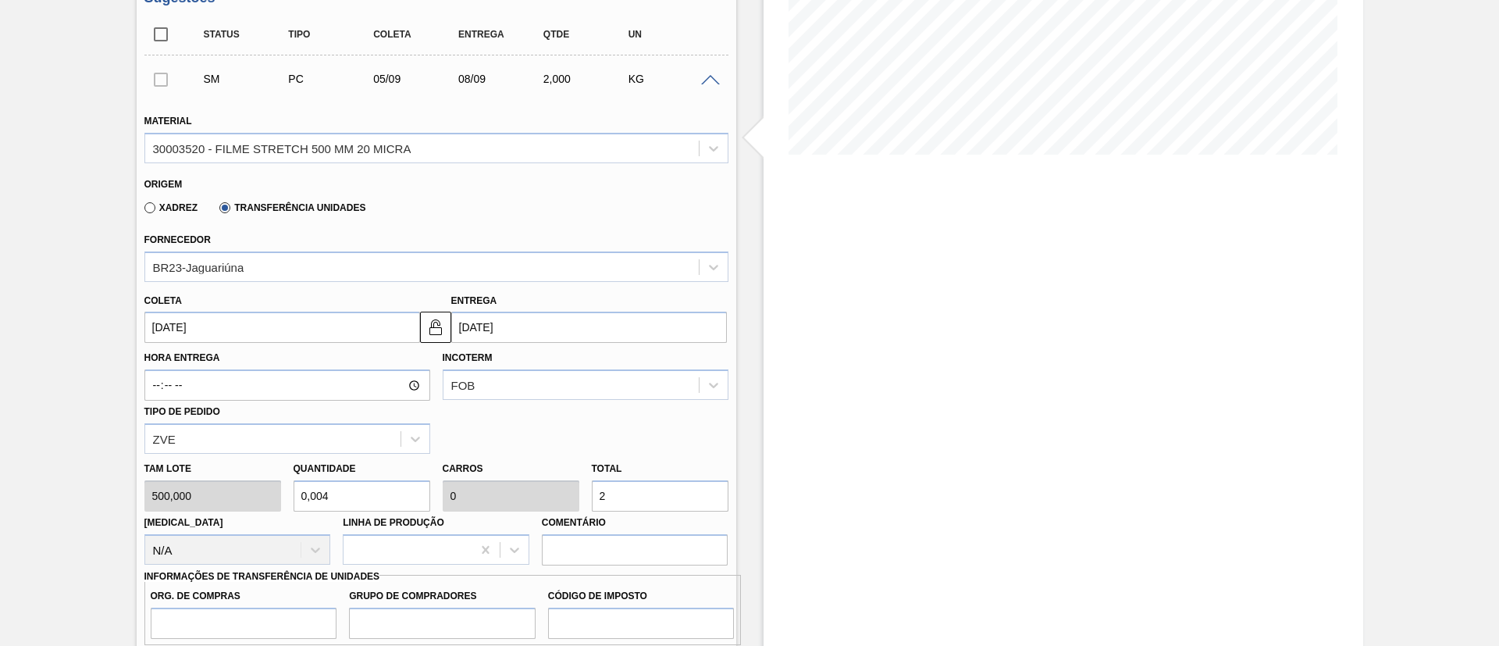
type input "0,04"
type input "0,002"
type input "20"
type input "0,4"
type input "0,02"
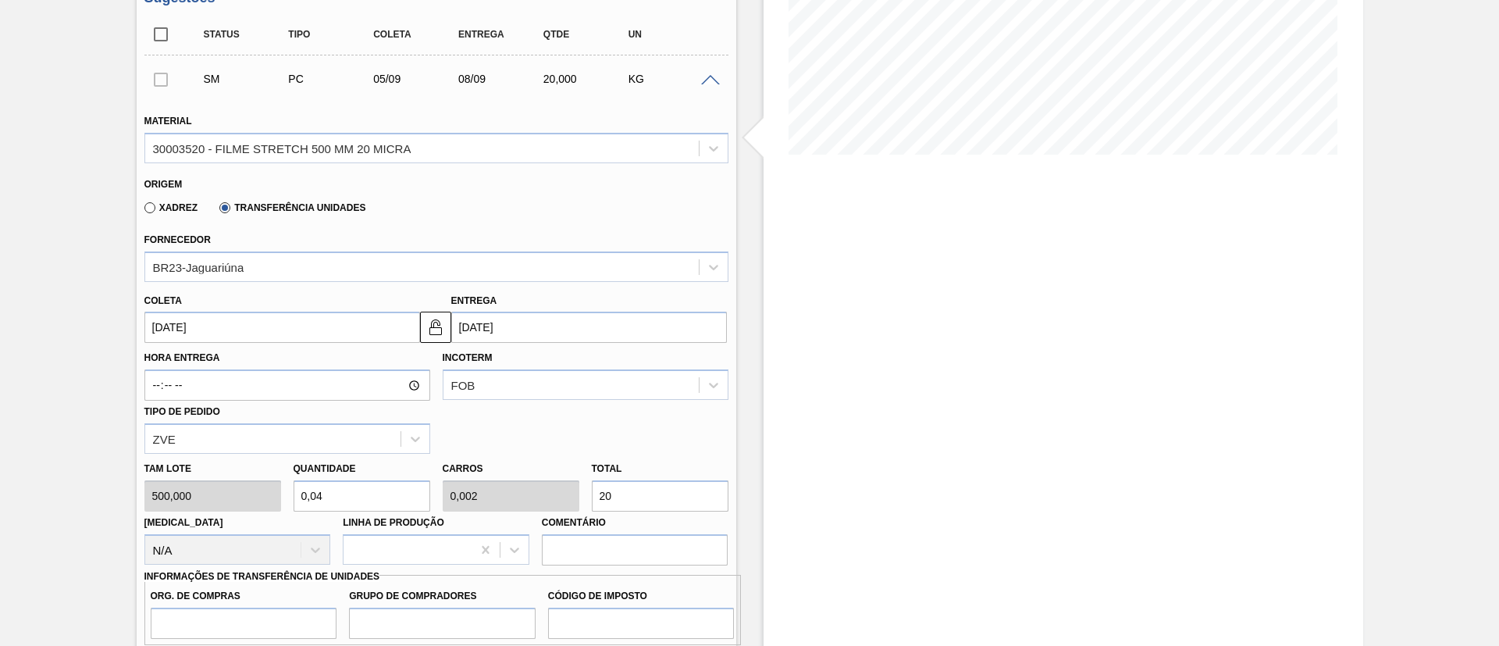
type input "200"
type input "4"
type input "0,2"
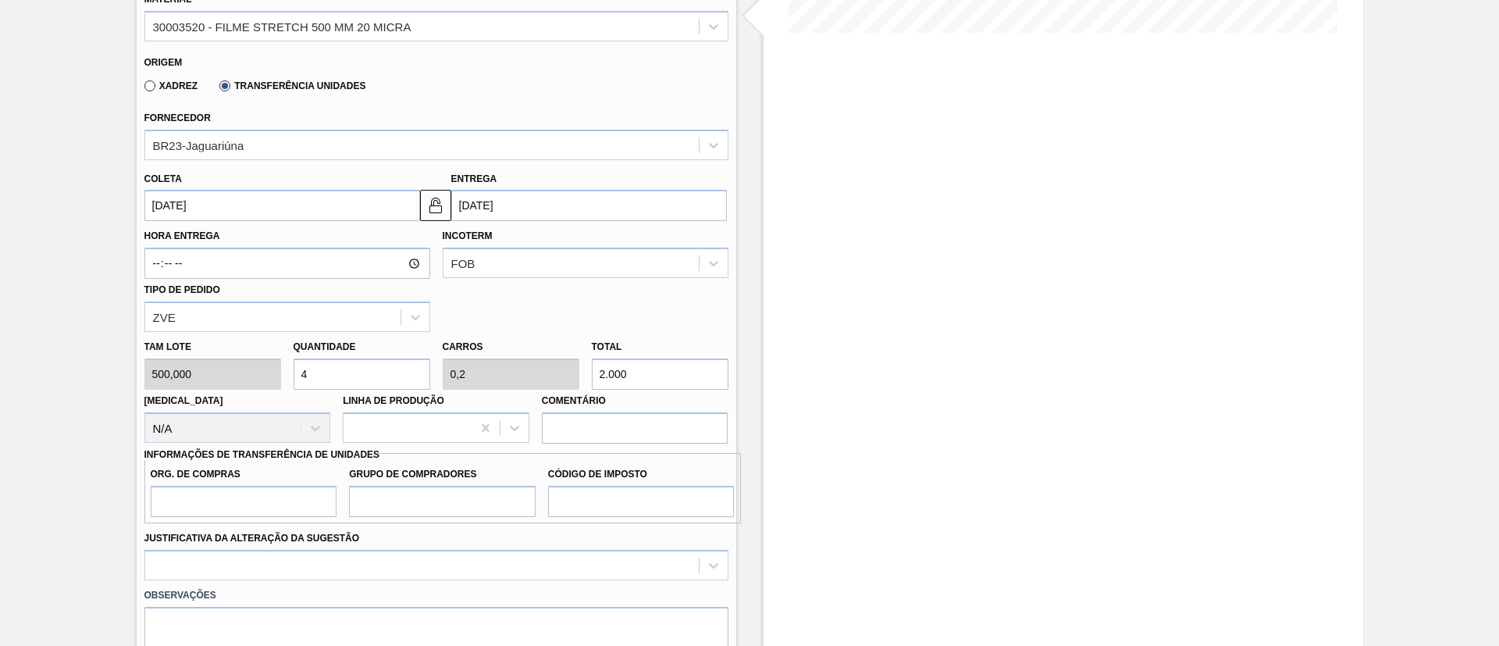
scroll to position [536, 0]
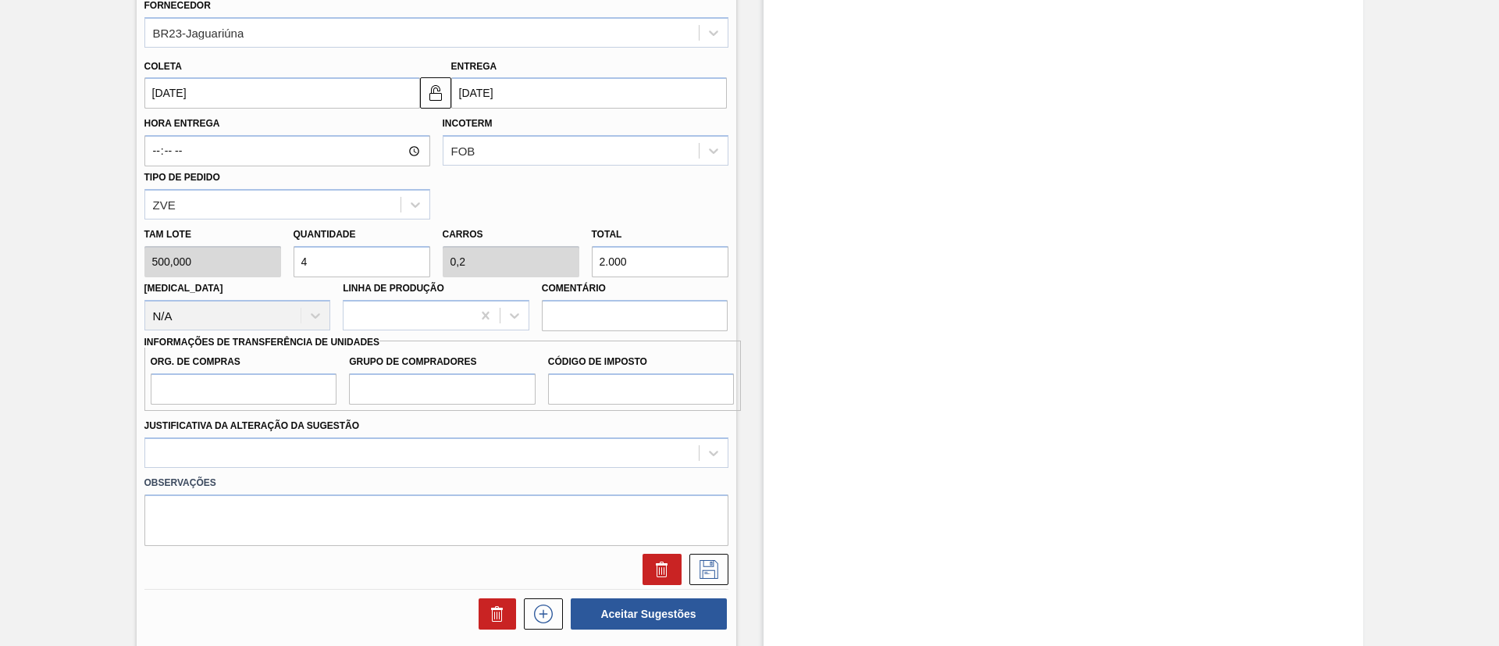
type input "2.000"
click at [287, 376] on input "Org. de Compras" at bounding box center [244, 388] width 187 height 31
type input "BR00"
type input "A01"
type input "I1"
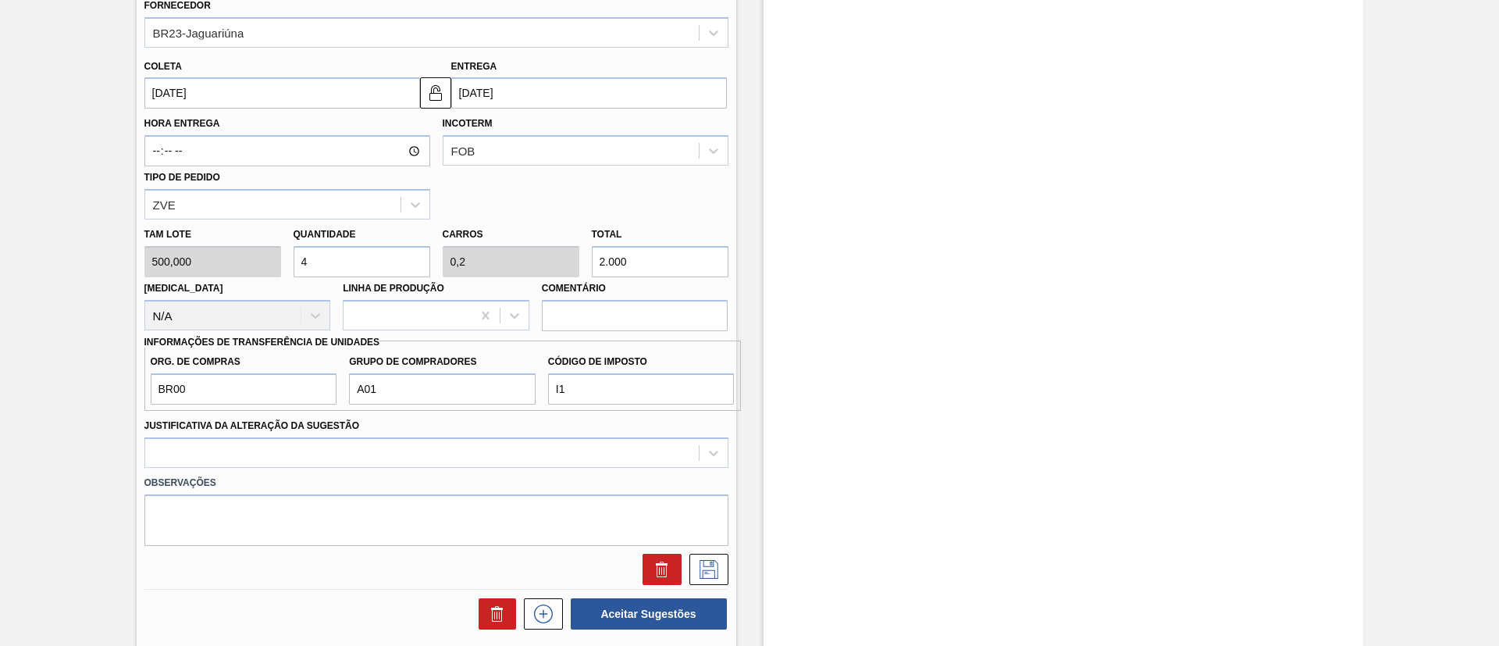
click at [395, 471] on label "Observações" at bounding box center [436, 482] width 584 height 23
click at [387, 457] on div at bounding box center [436, 452] width 584 height 30
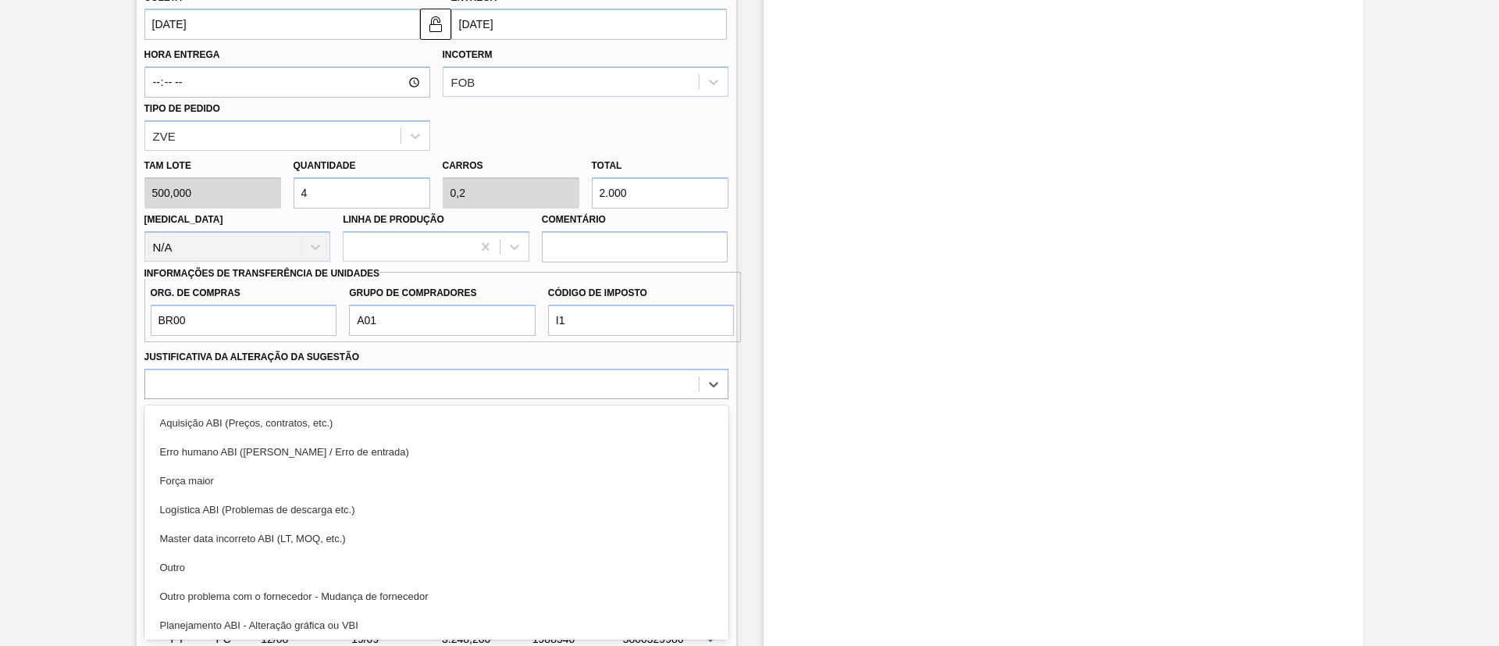
drag, startPoint x: 307, startPoint y: 569, endPoint x: 645, endPoint y: 587, distance: 338.5
click at [308, 569] on div "Outro" at bounding box center [436, 567] width 584 height 29
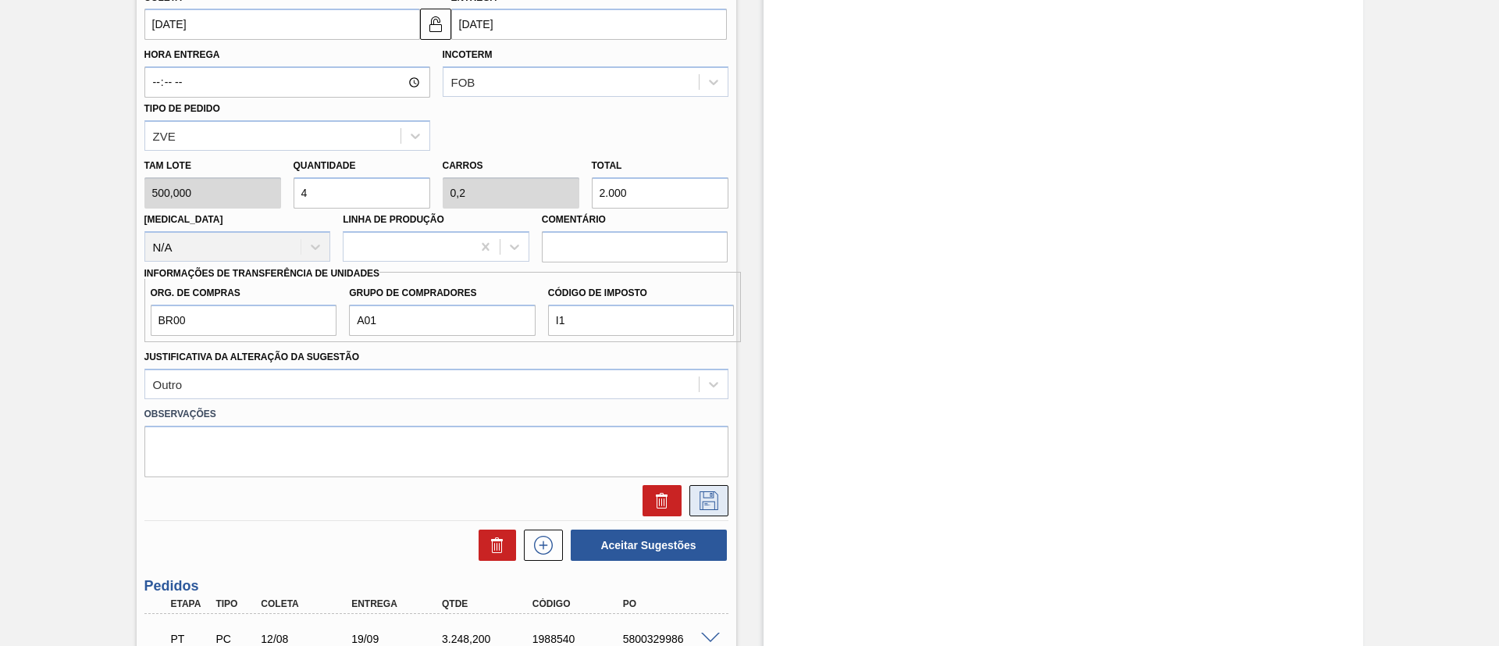
click at [704, 506] on icon at bounding box center [708, 500] width 25 height 19
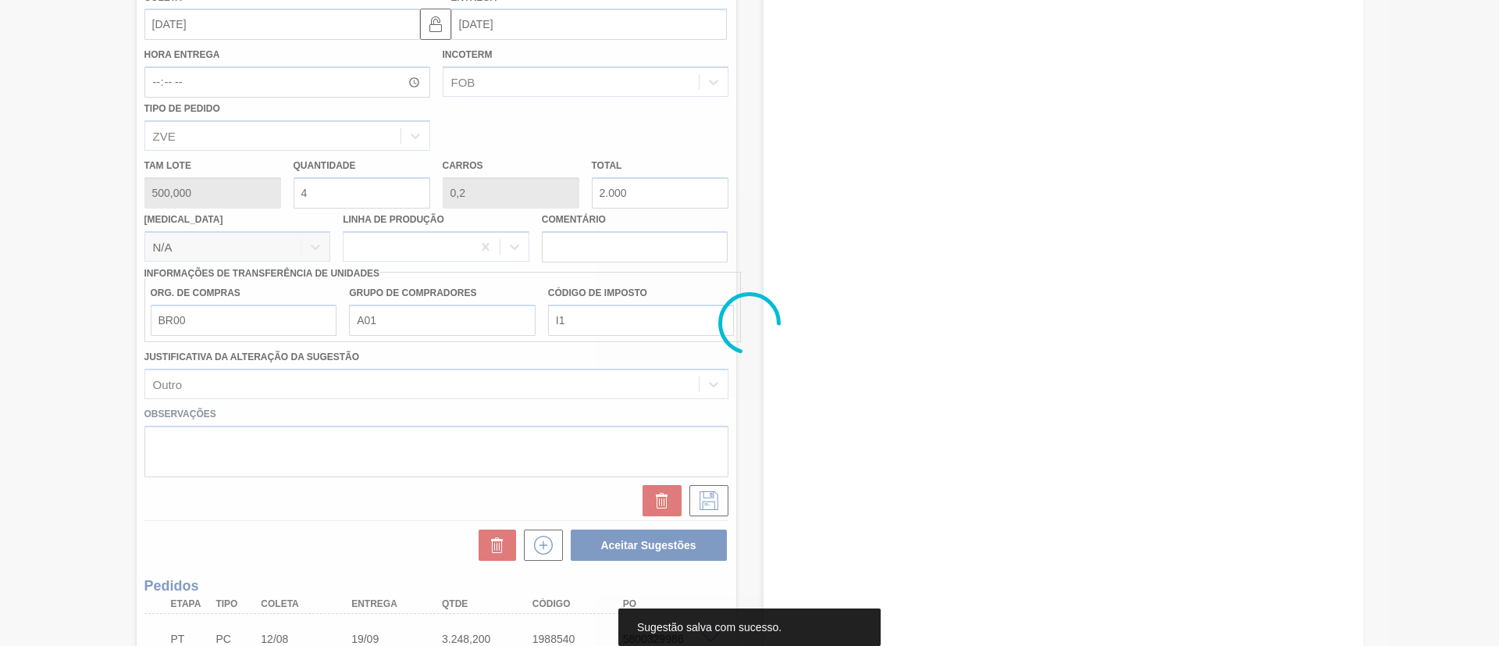
scroll to position [168, 0]
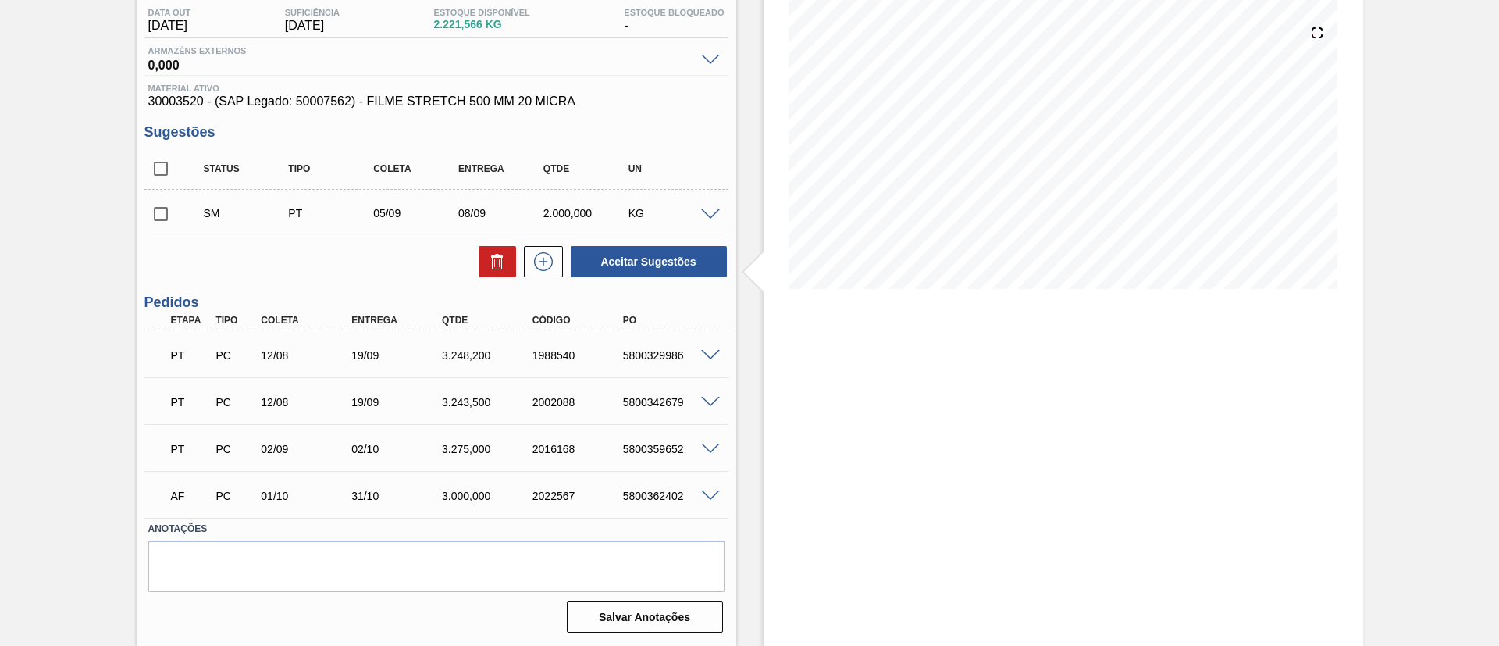
click at [155, 209] on input "checkbox" at bounding box center [160, 213] width 33 height 33
click at [723, 273] on button "Aceitar Sugestões" at bounding box center [649, 261] width 156 height 31
checkbox input "false"
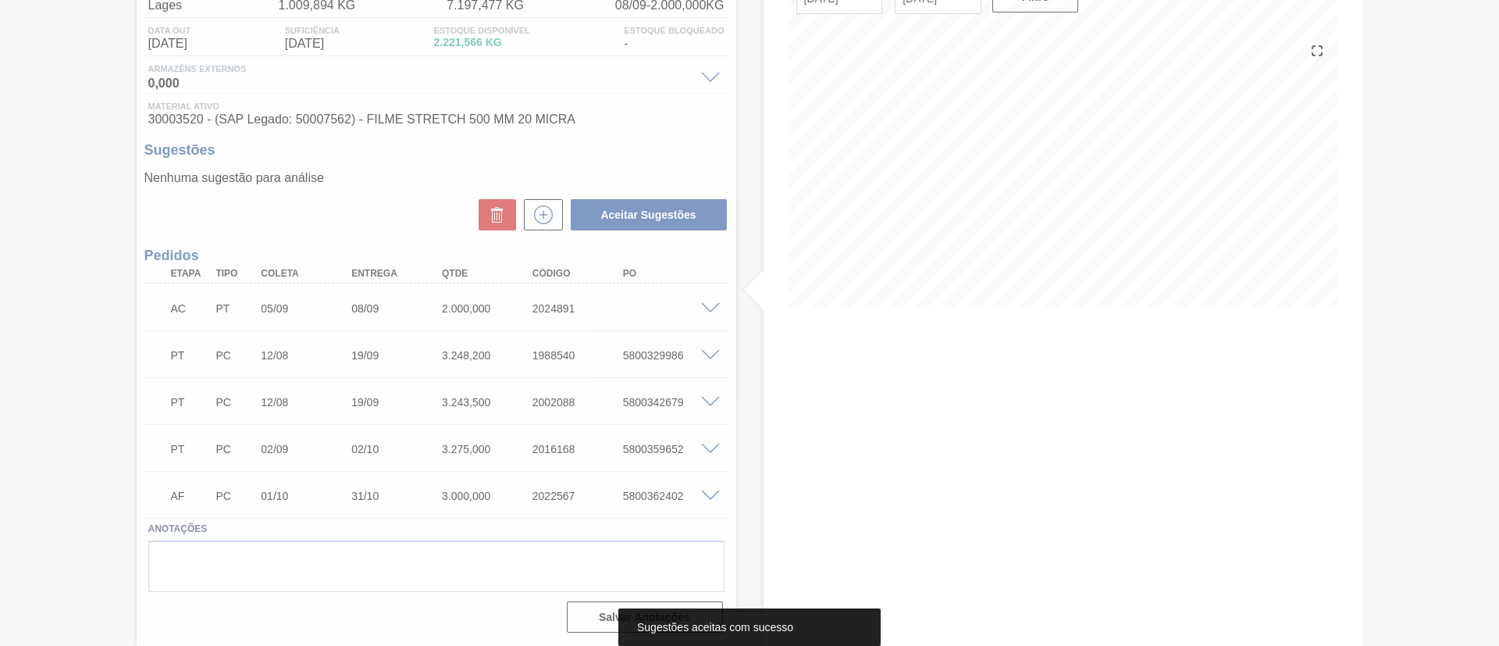
scroll to position [150, 0]
click at [712, 302] on div at bounding box center [749, 323] width 1499 height 646
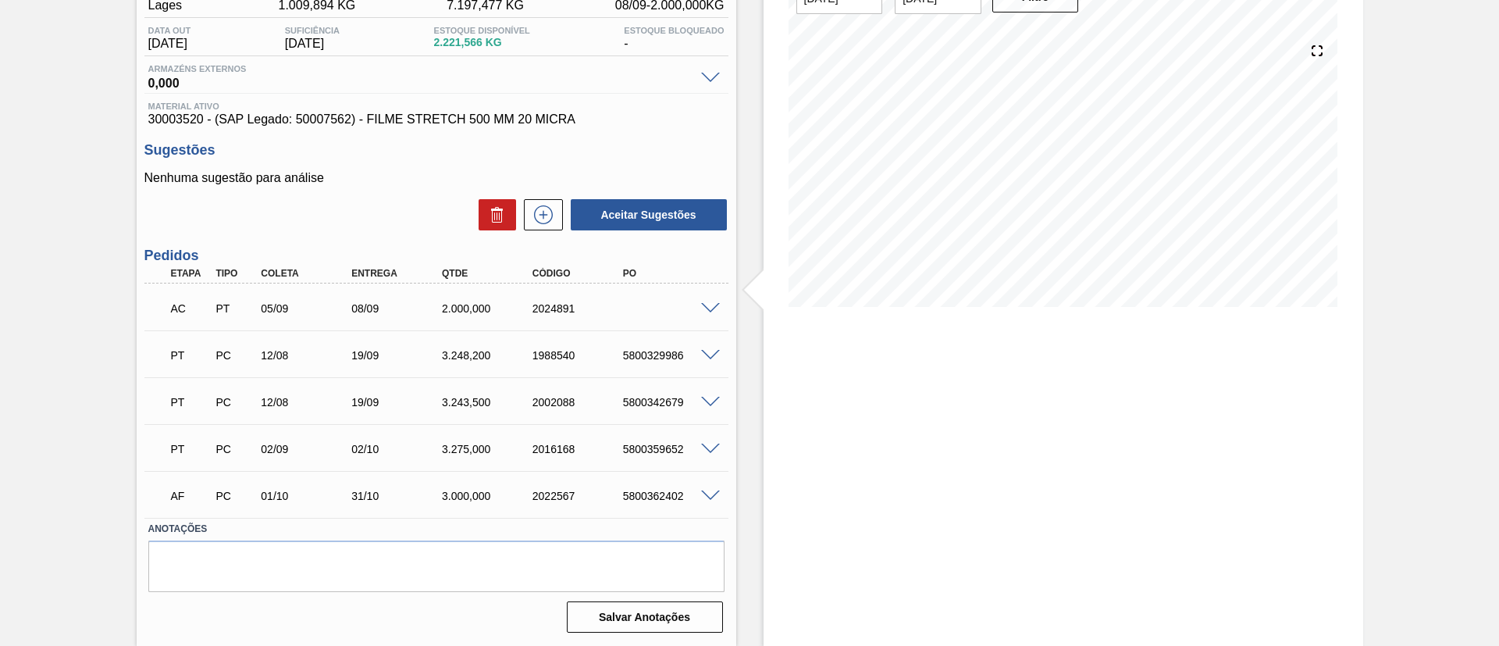
click at [710, 304] on span at bounding box center [710, 309] width 19 height 12
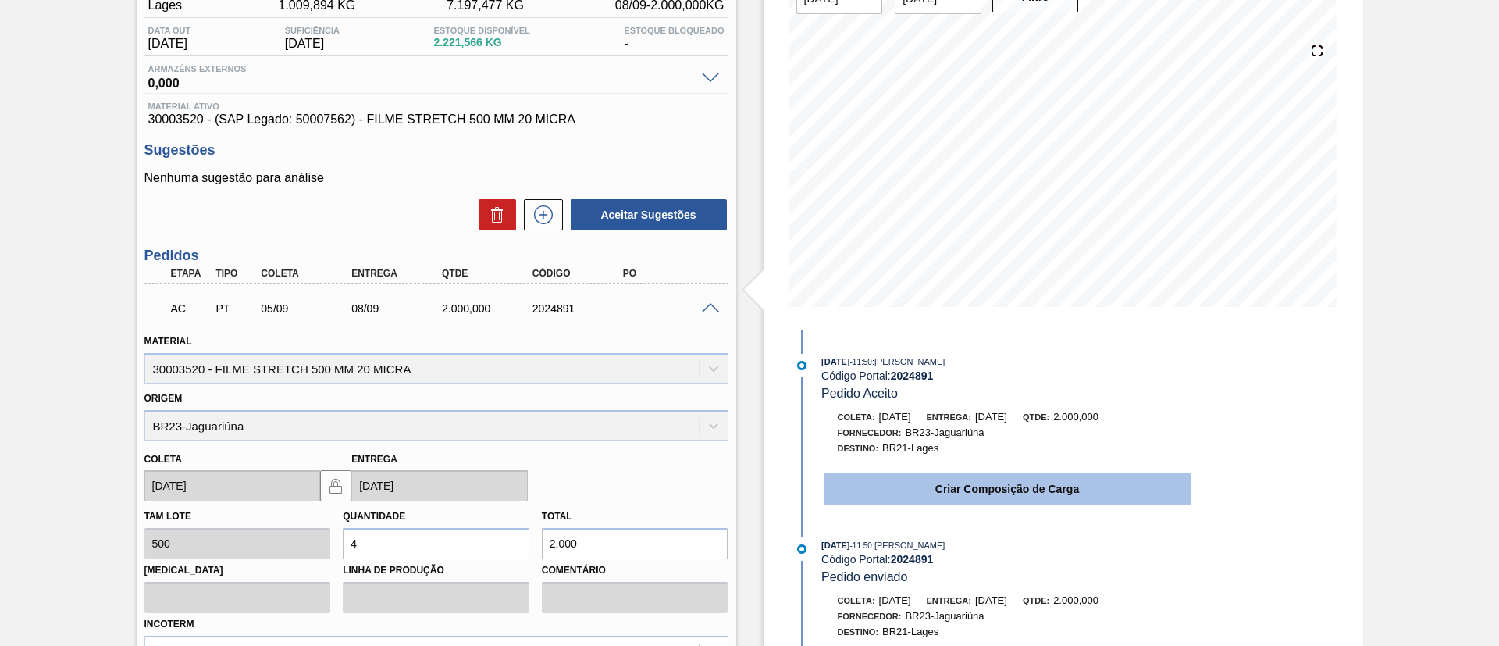
click at [963, 488] on button "Criar Composição de Carga" at bounding box center [1008, 488] width 368 height 31
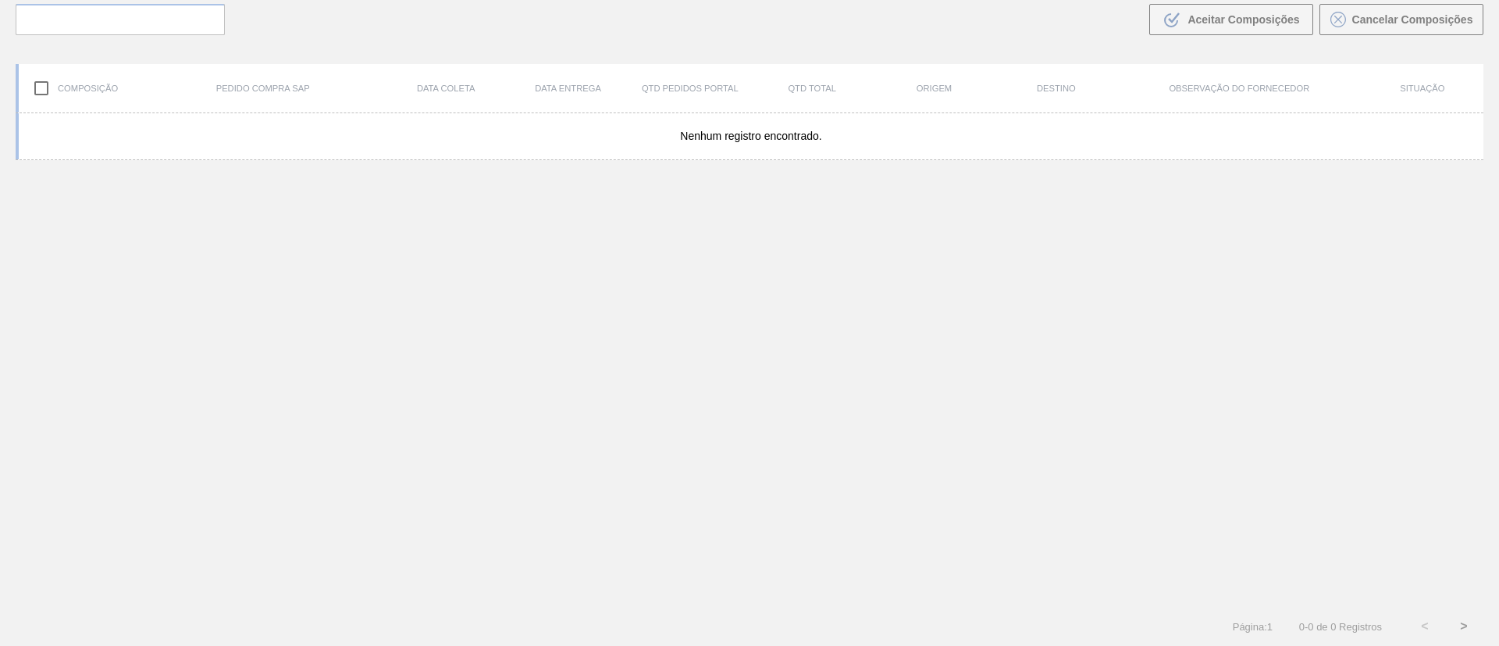
scroll to position [112, 0]
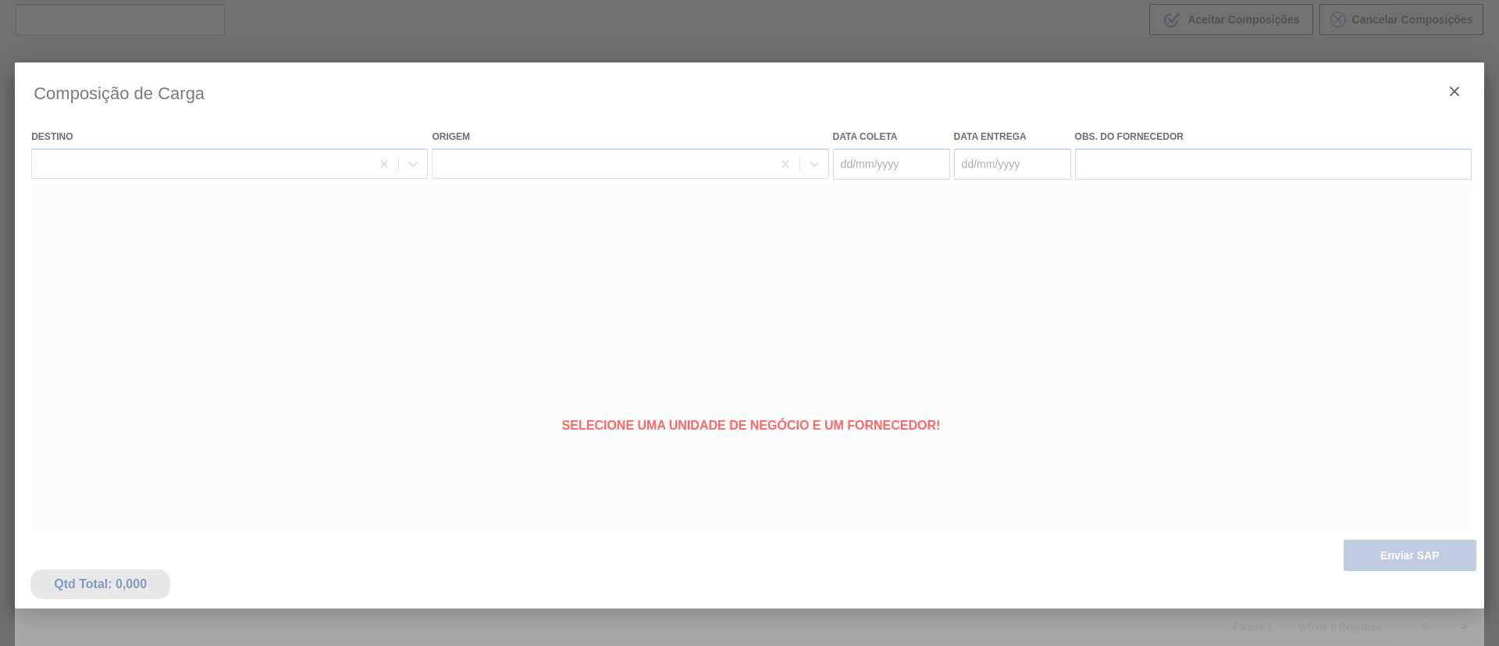
type coleta "[DATE]"
type entrega "[DATE]"
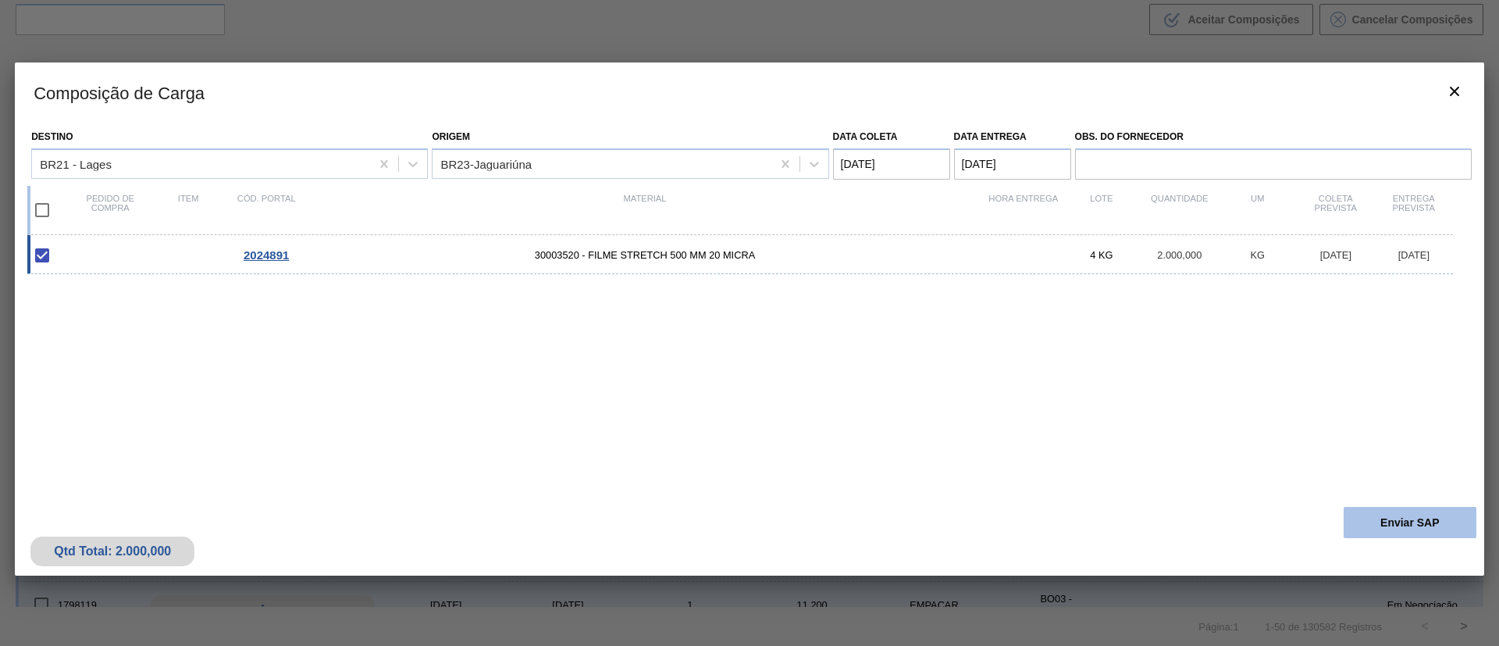
click at [1413, 521] on button "Enviar SAP" at bounding box center [1409, 522] width 133 height 31
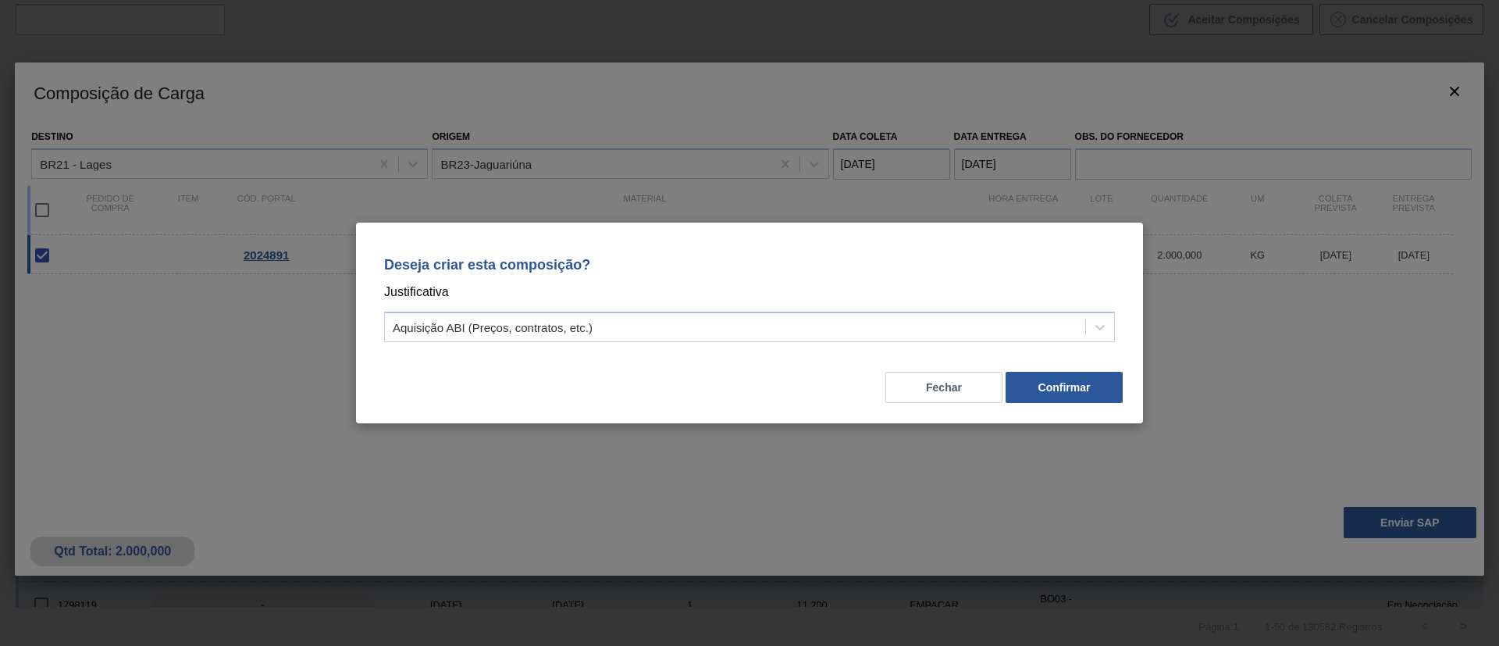
click at [864, 307] on div "Deseja criar esta composição? Justificativa Aquisição ABI (Preços, contratos, e…" at bounding box center [749, 296] width 749 height 110
click at [839, 347] on div "Deseja criar esta composição? Justificativa Aquisição ABI (Preços, contratos, e…" at bounding box center [749, 296] width 749 height 110
click at [826, 327] on div "Aquisição ABI (Preços, contratos, etc.)" at bounding box center [735, 327] width 700 height 23
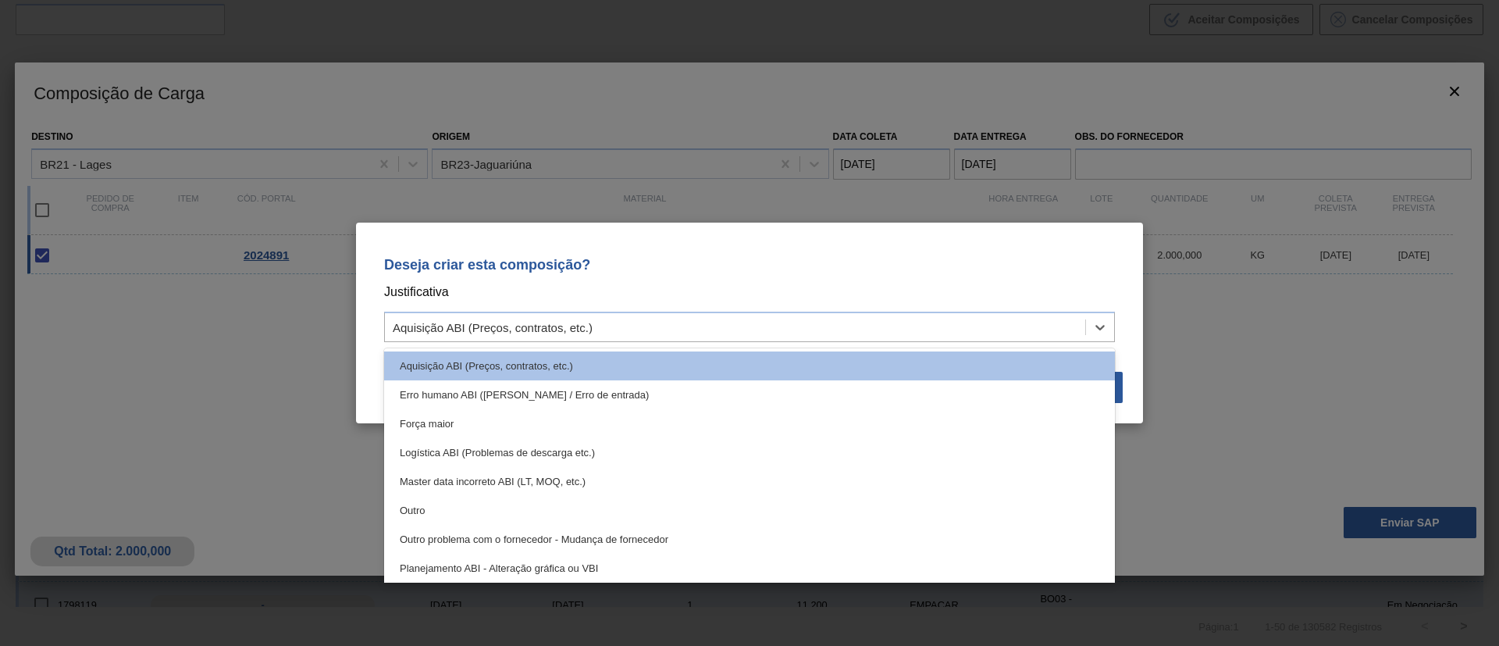
drag, startPoint x: 468, startPoint y: 507, endPoint x: 1117, endPoint y: 434, distance: 653.5
click at [471, 507] on div "Outro" at bounding box center [749, 510] width 731 height 29
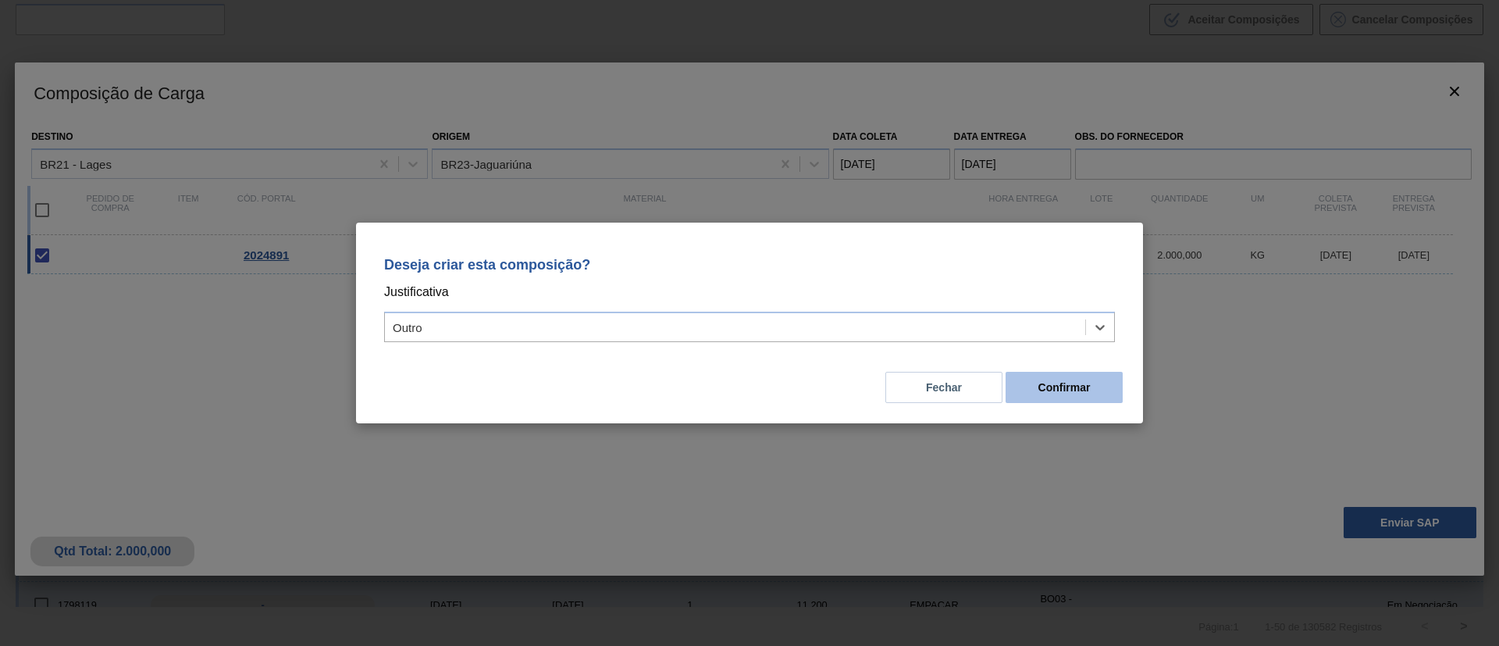
click at [1059, 379] on button "Confirmar" at bounding box center [1063, 387] width 117 height 31
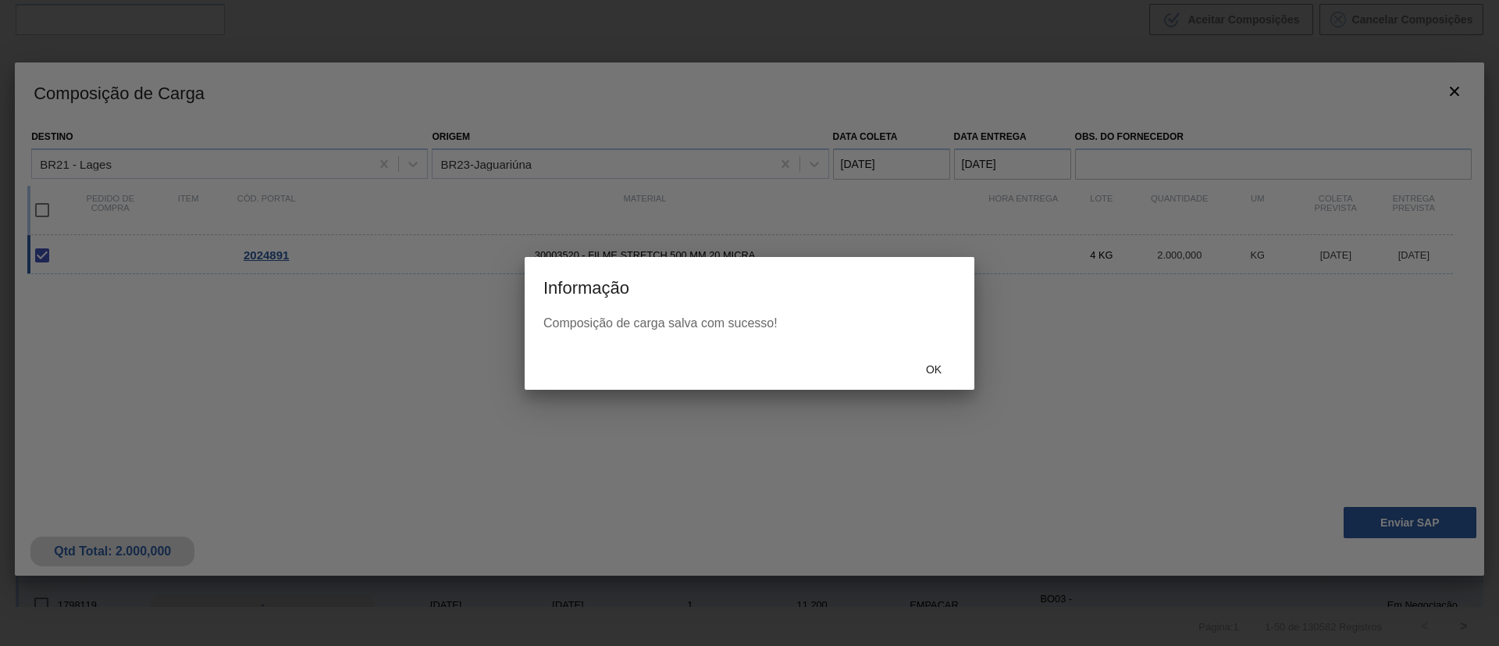
click at [898, 352] on div "Ok" at bounding box center [750, 369] width 450 height 41
drag, startPoint x: 908, startPoint y: 357, endPoint x: 916, endPoint y: 361, distance: 9.4
click at [916, 361] on div "Ok" at bounding box center [933, 369] width 69 height 29
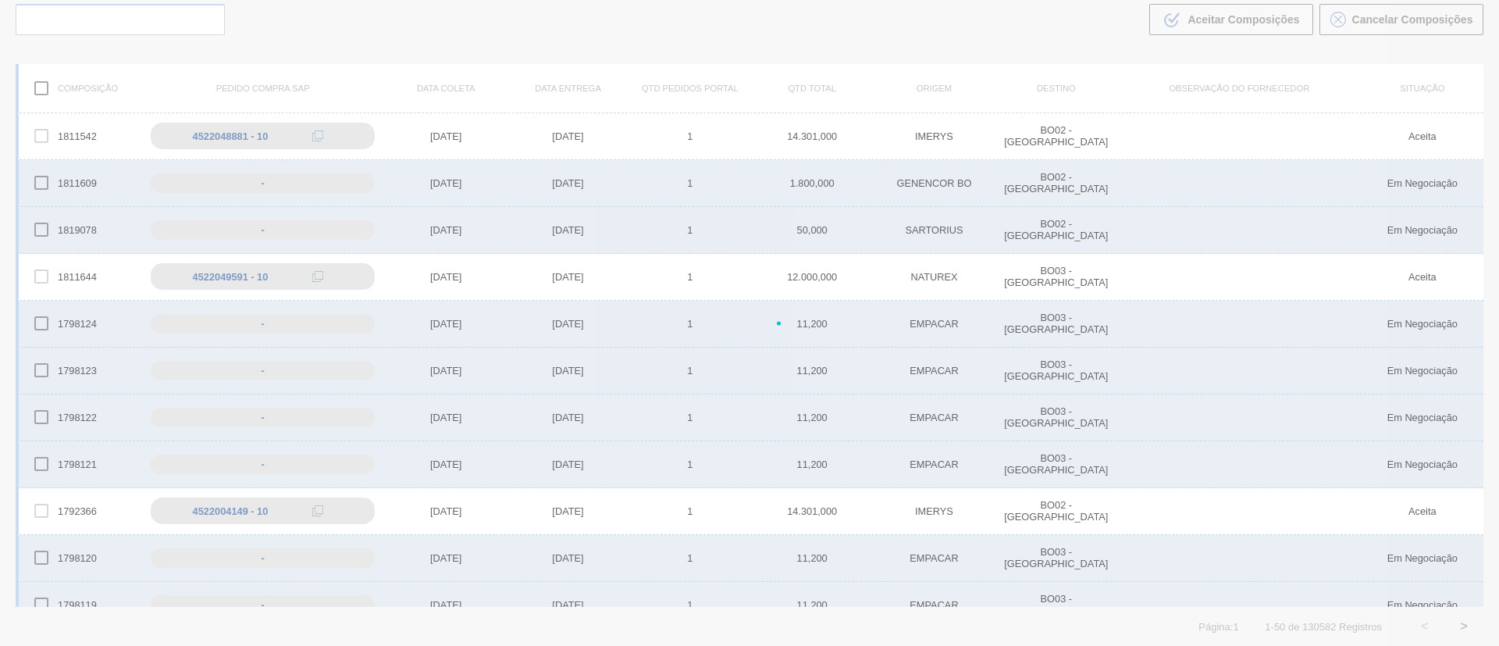
click at [929, 364] on div at bounding box center [749, 323] width 1499 height 646
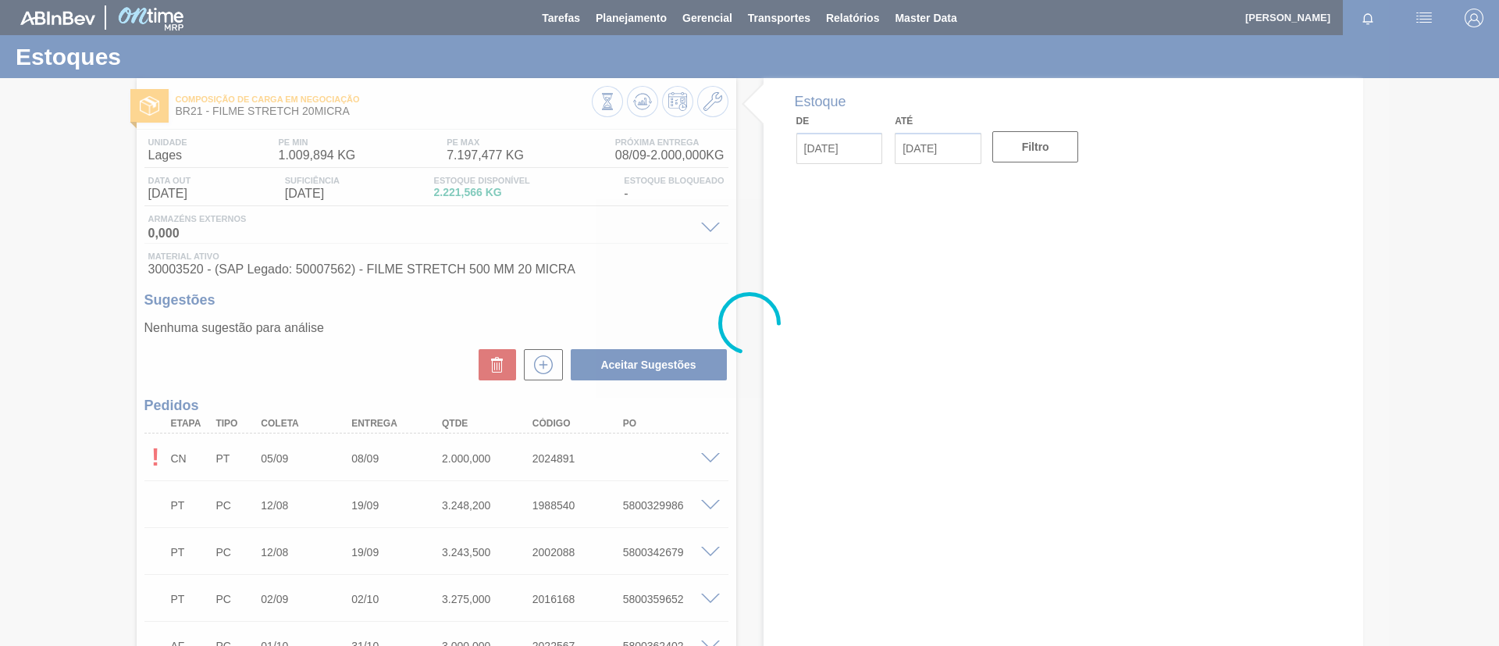
click at [643, 101] on div at bounding box center [749, 323] width 1499 height 646
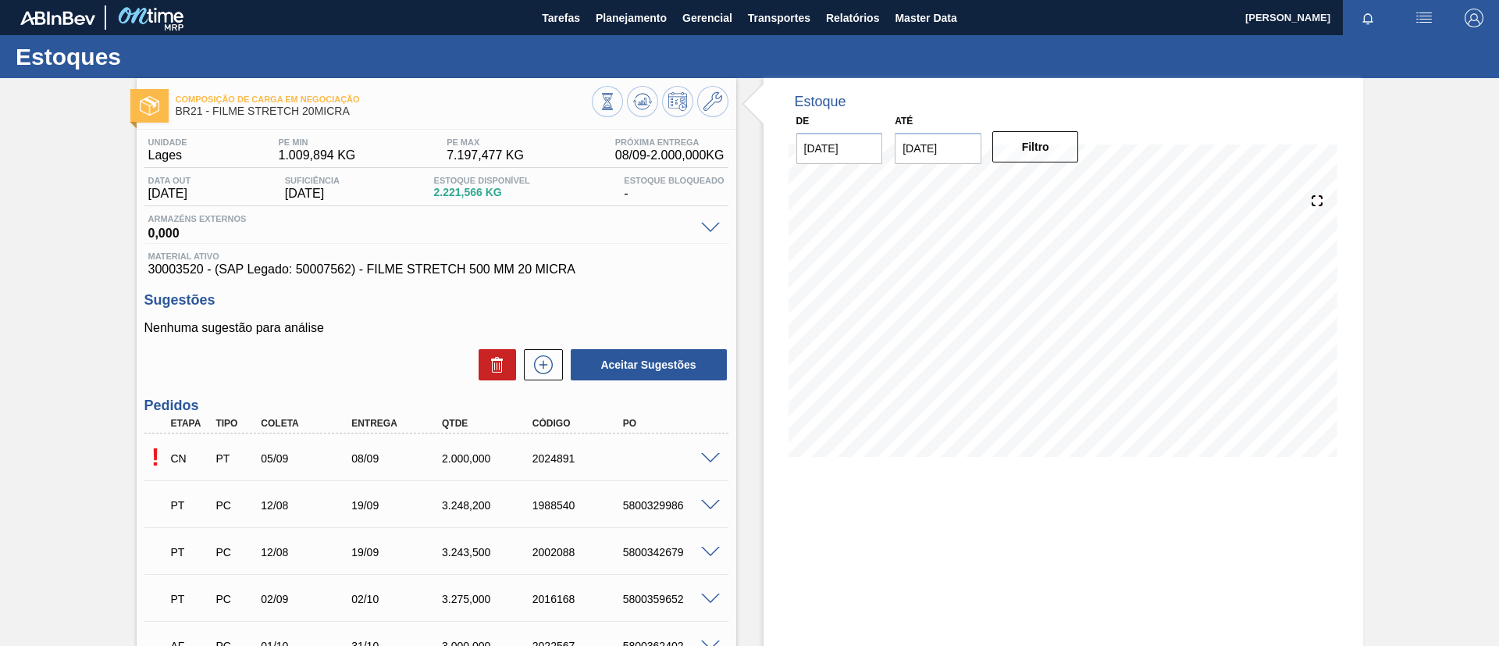
click at [644, 101] on icon at bounding box center [645, 101] width 2 height 6
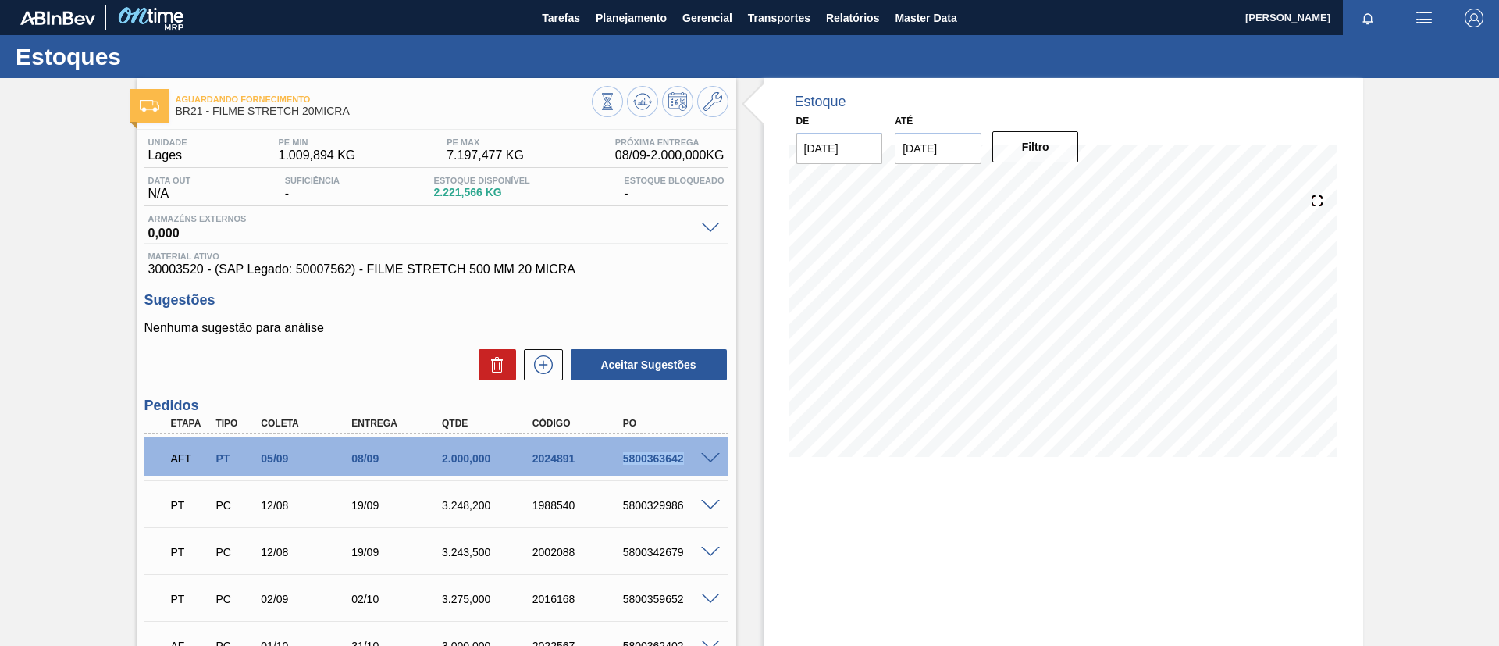
drag, startPoint x: 616, startPoint y: 461, endPoint x: 690, endPoint y: 462, distance: 74.2
click at [690, 462] on div "5800363642" at bounding box center [658, 458] width 91 height 12
copy div "5800363642"
drag, startPoint x: 140, startPoint y: 265, endPoint x: 204, endPoint y: 271, distance: 64.3
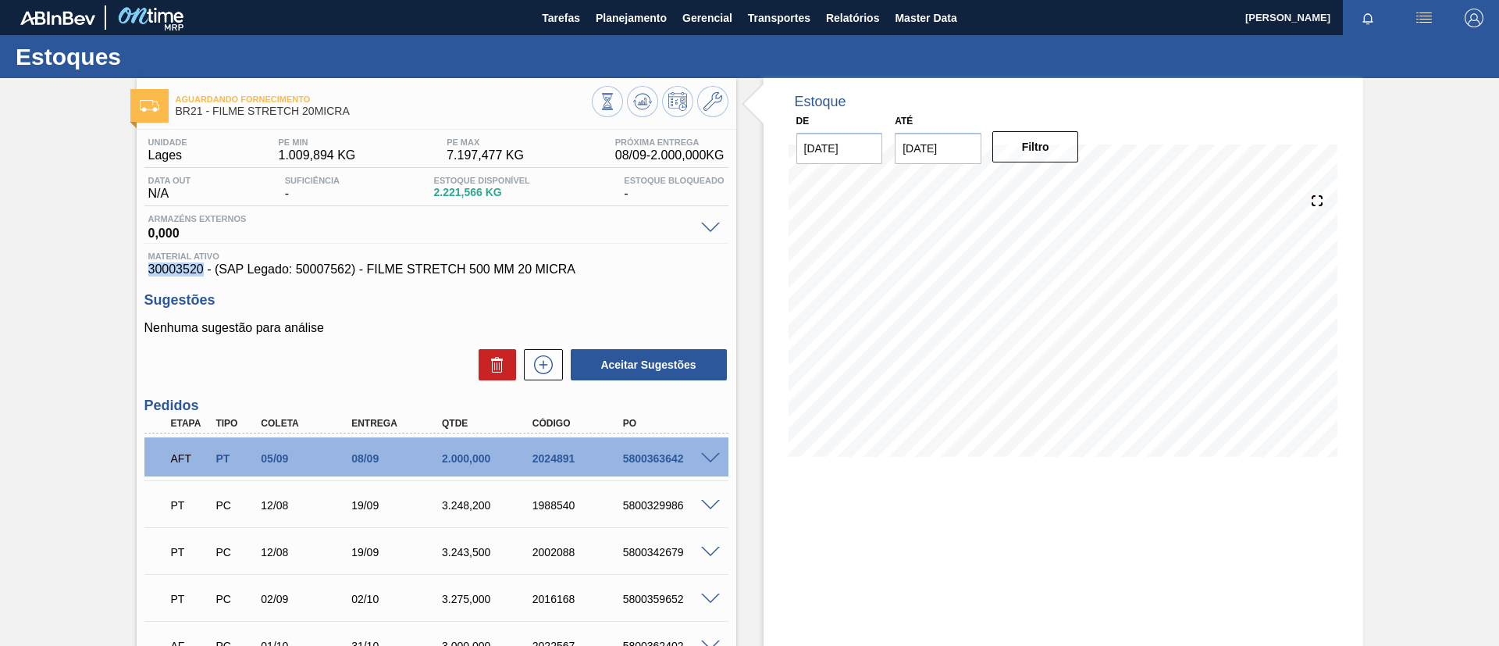
click at [204, 271] on div "Unidade Lages PE MIN 1.009,894 KG PE MAX 7.197,477 KG Próxima Entrega 08/09 - 2…" at bounding box center [437, 459] width 600 height 658
drag, startPoint x: 591, startPoint y: 269, endPoint x: 365, endPoint y: 271, distance: 225.6
click at [365, 271] on span "30003520 - (SAP Legado: 50007562) - FILME STRETCH 500 MM 20 MICRA" at bounding box center [436, 269] width 576 height 14
click at [632, 23] on span "Planejamento" at bounding box center [631, 18] width 71 height 19
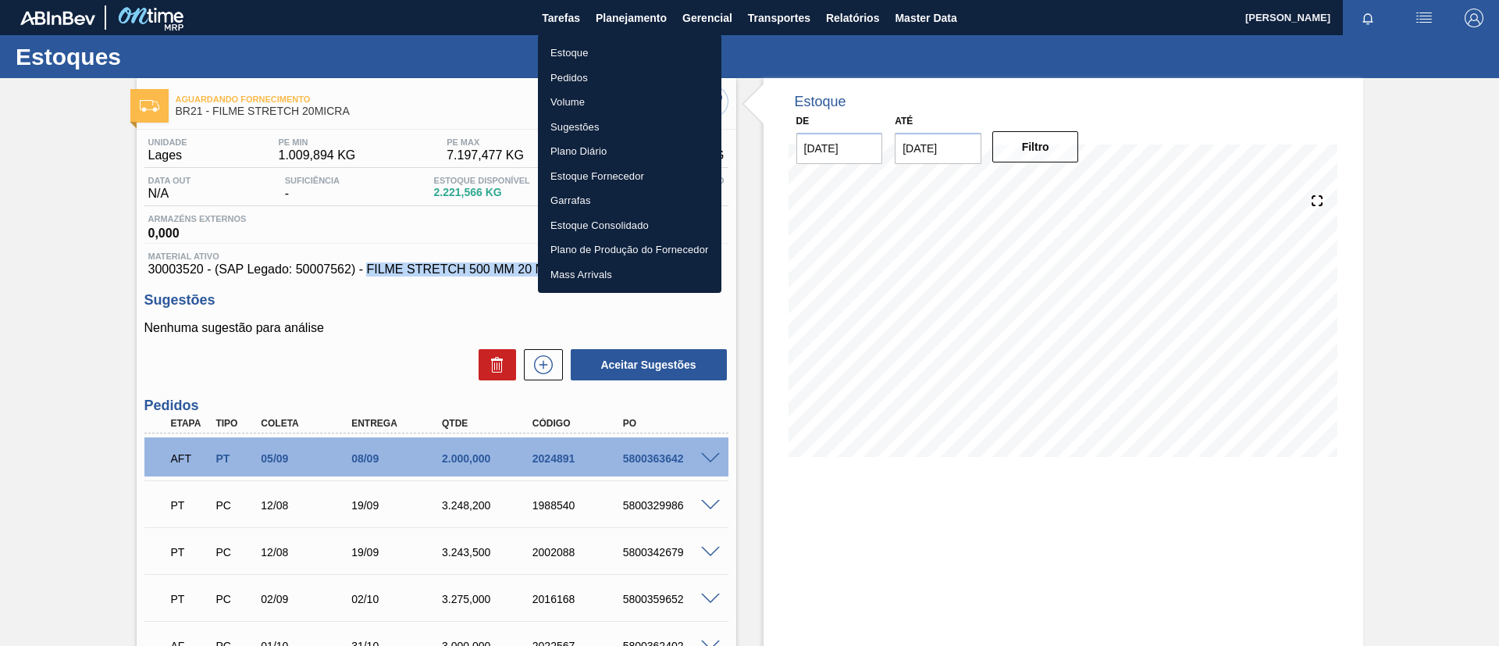
click at [633, 48] on li "Estoque" at bounding box center [629, 53] width 183 height 25
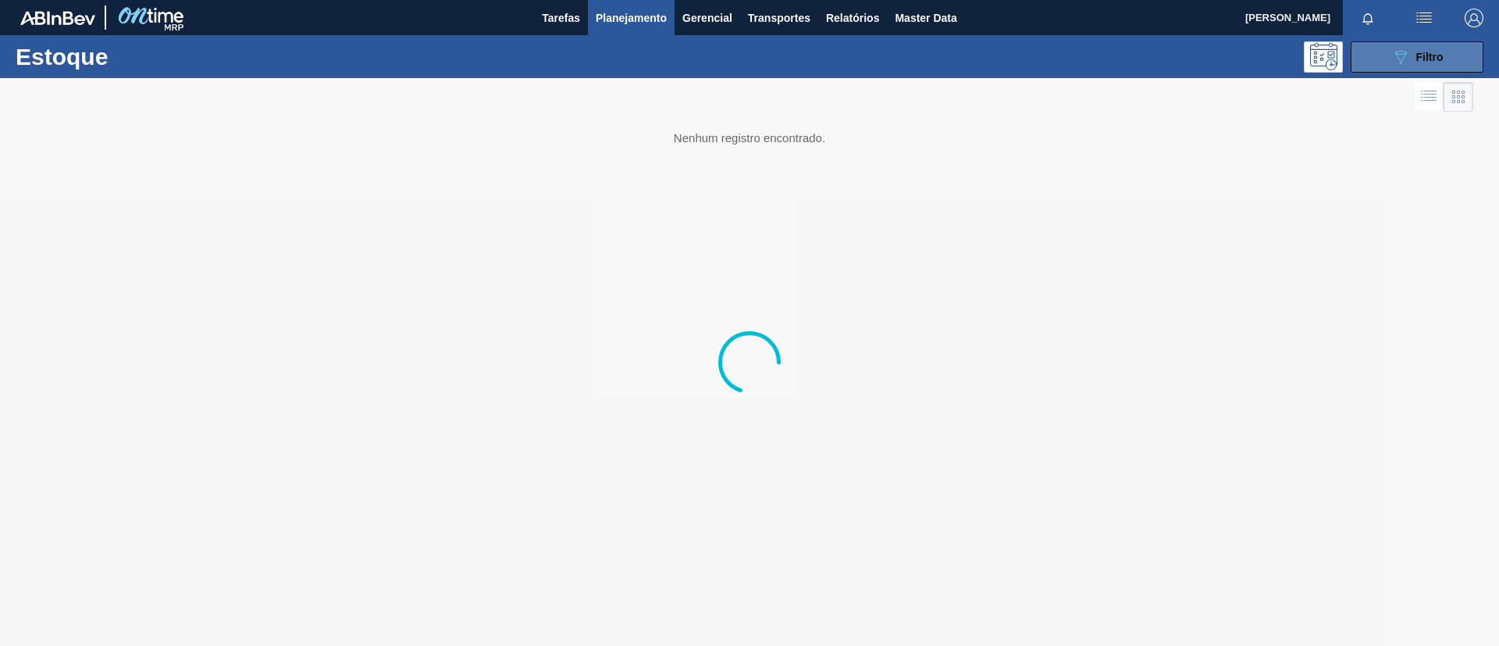
click at [1401, 63] on icon "089F7B8B-B2A5-4AFE-B5C0-19BA573D28AC" at bounding box center [1400, 57] width 19 height 19
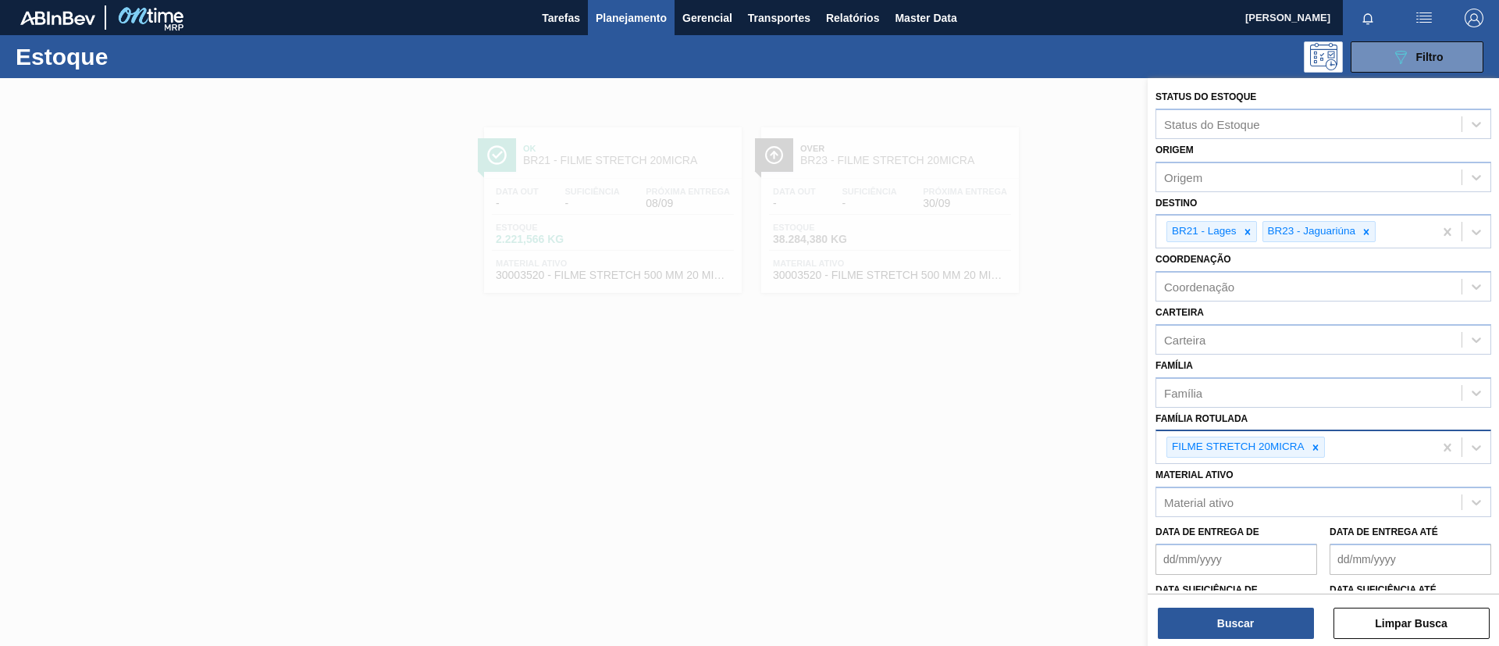
click at [1313, 447] on icon at bounding box center [1315, 447] width 11 height 11
type Rotulada "23micra"
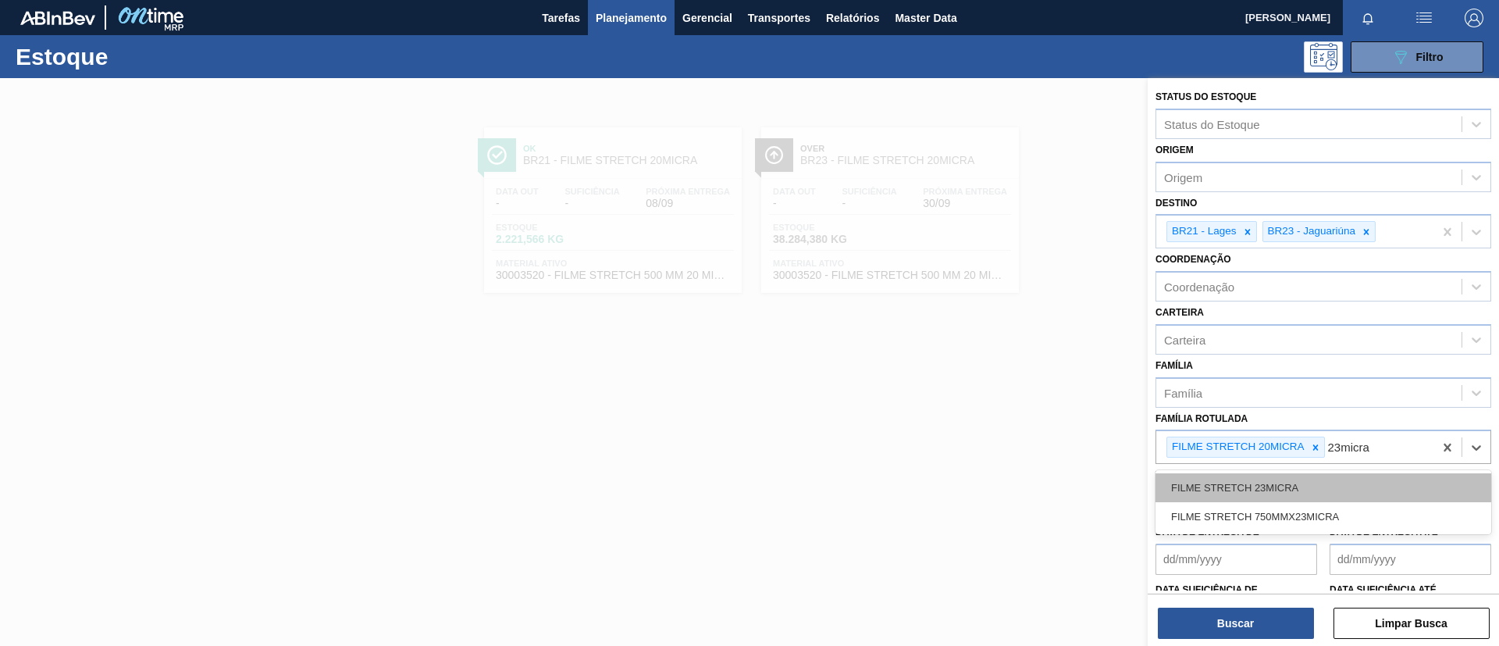
click at [1322, 479] on div "FILME STRETCH 23MICRA" at bounding box center [1323, 487] width 336 height 29
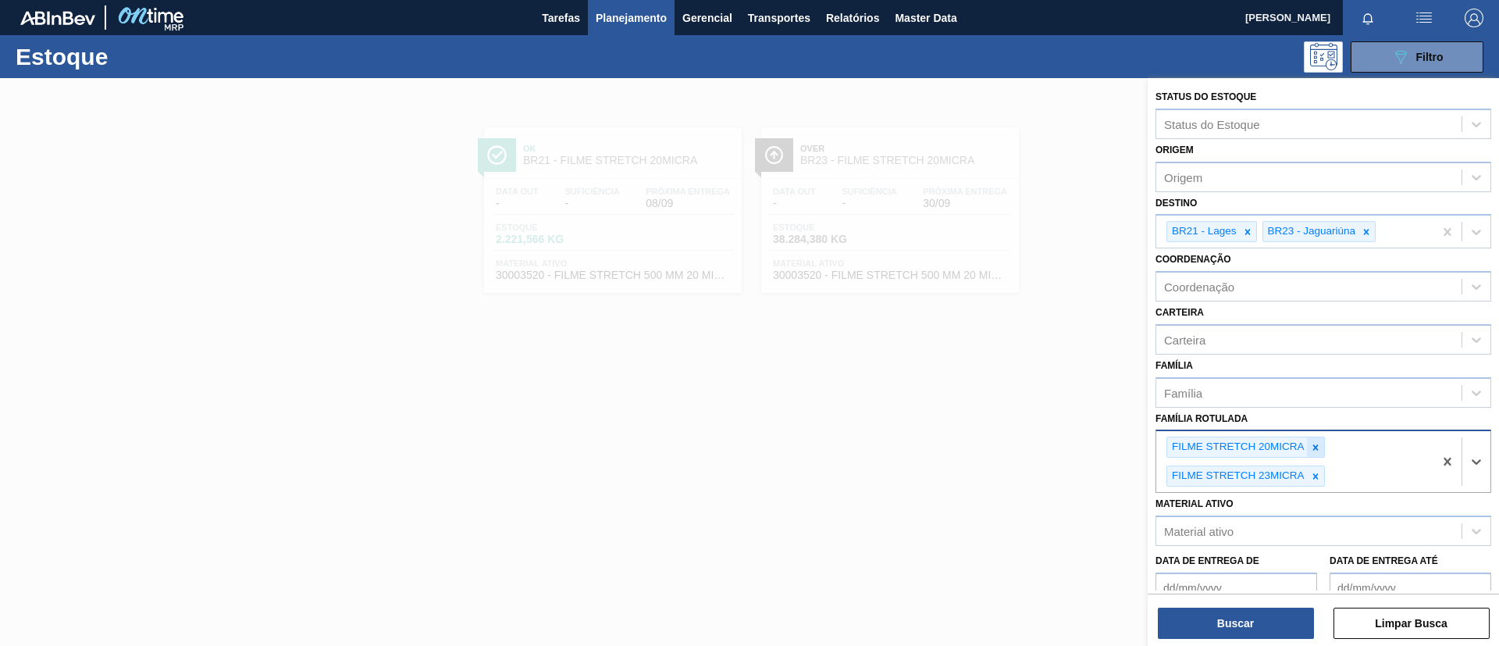
click at [1315, 439] on div at bounding box center [1315, 447] width 17 height 20
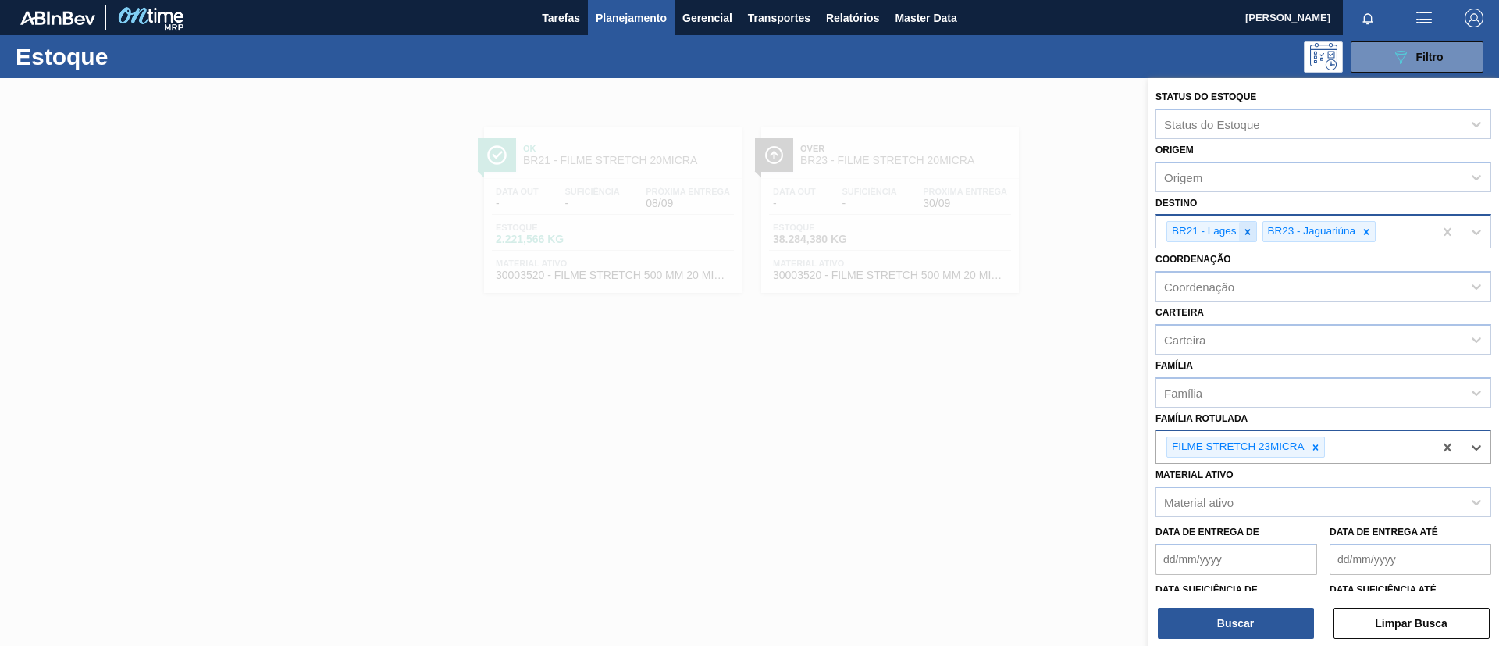
click at [1244, 222] on div at bounding box center [1247, 232] width 17 height 20
click at [1271, 233] on icon at bounding box center [1270, 231] width 5 height 5
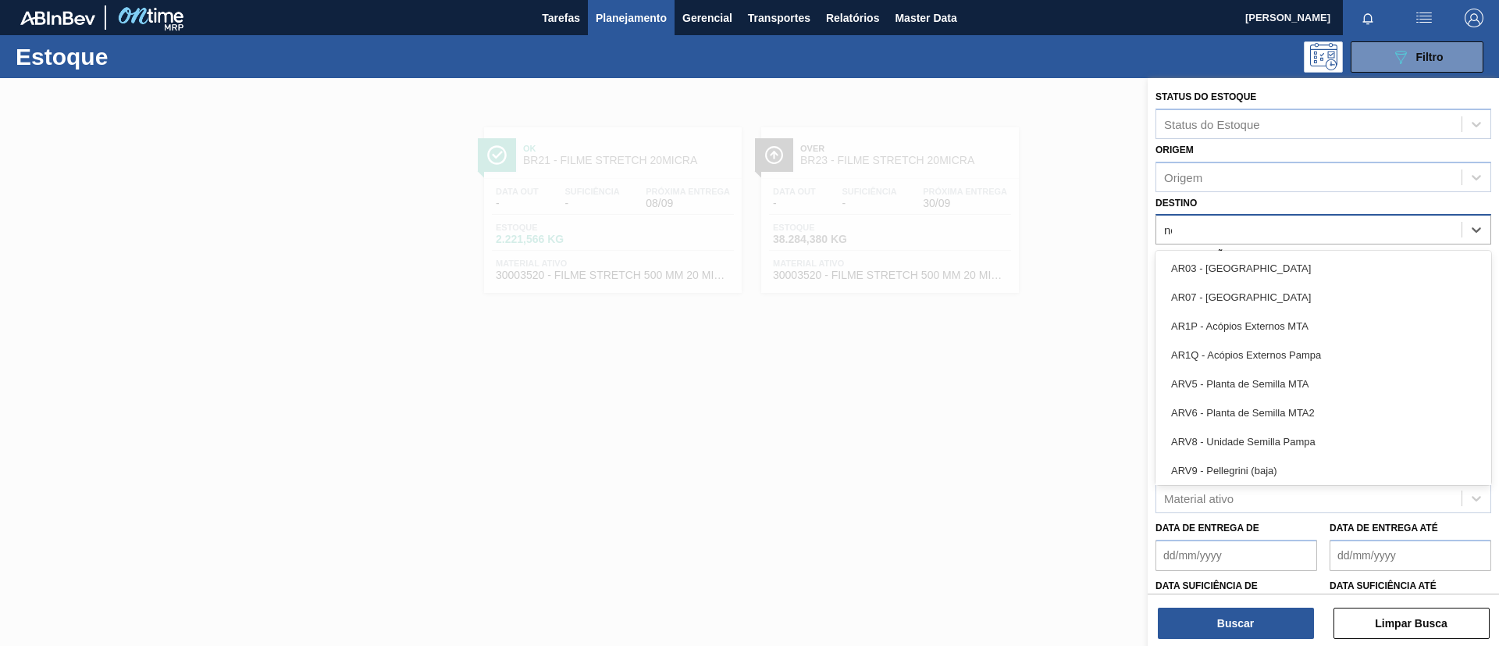
type input "nova"
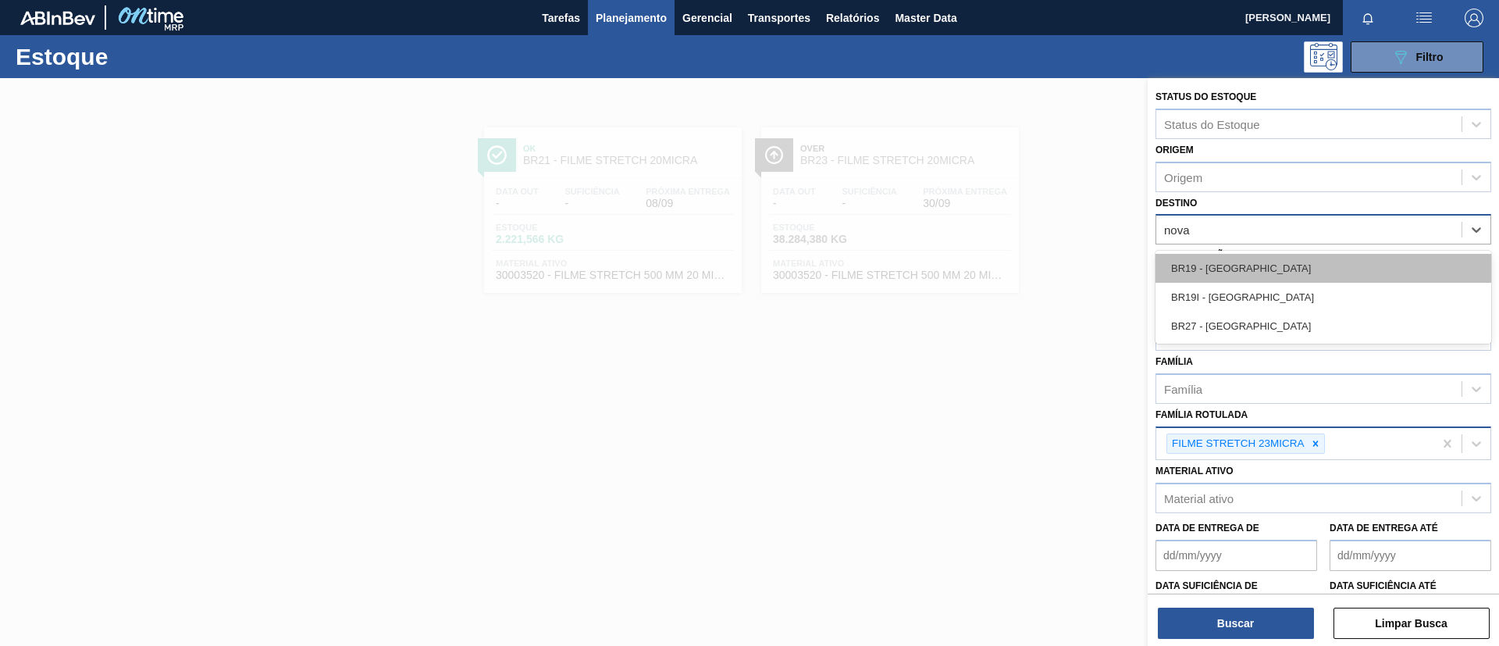
click at [1290, 254] on div "BR19 - Nova Rio" at bounding box center [1323, 268] width 336 height 29
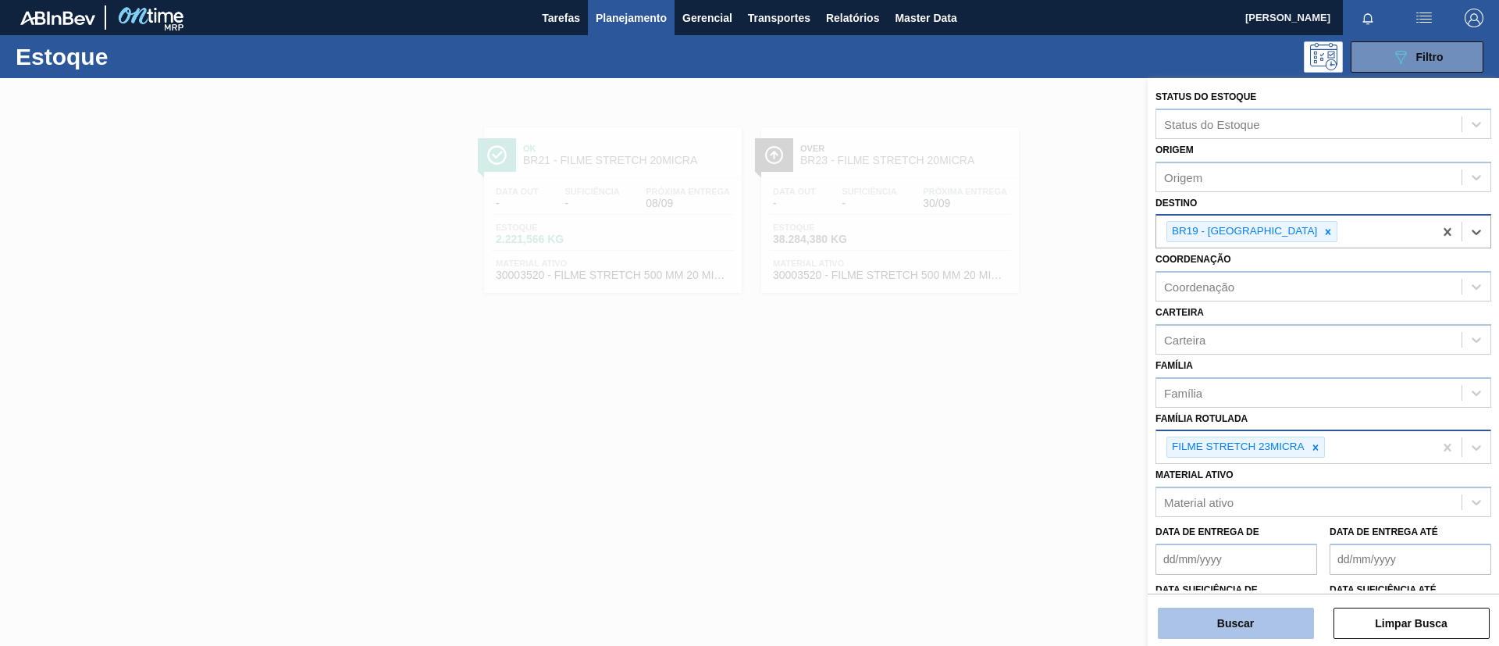
click at [1226, 624] on button "Buscar" at bounding box center [1236, 622] width 156 height 31
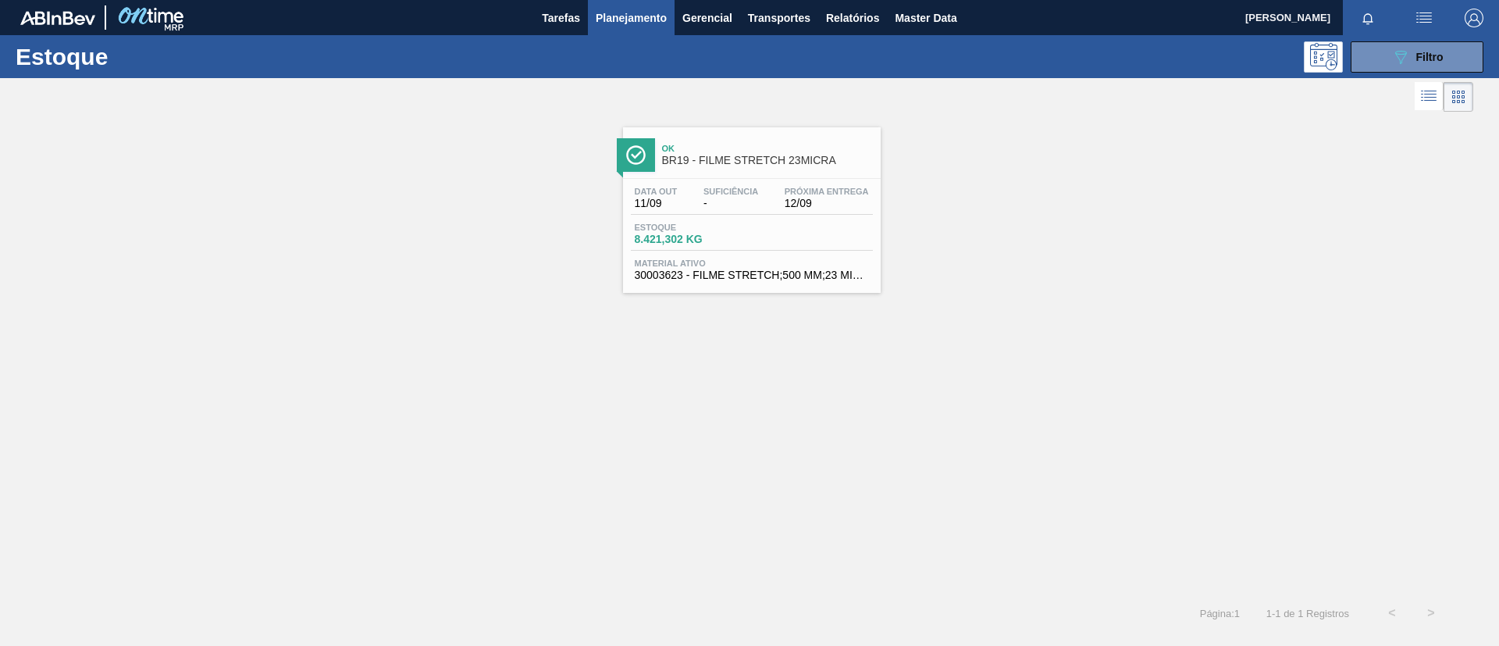
click at [704, 155] on span "BR19 - FILME STRETCH 23MICRA" at bounding box center [767, 161] width 211 height 12
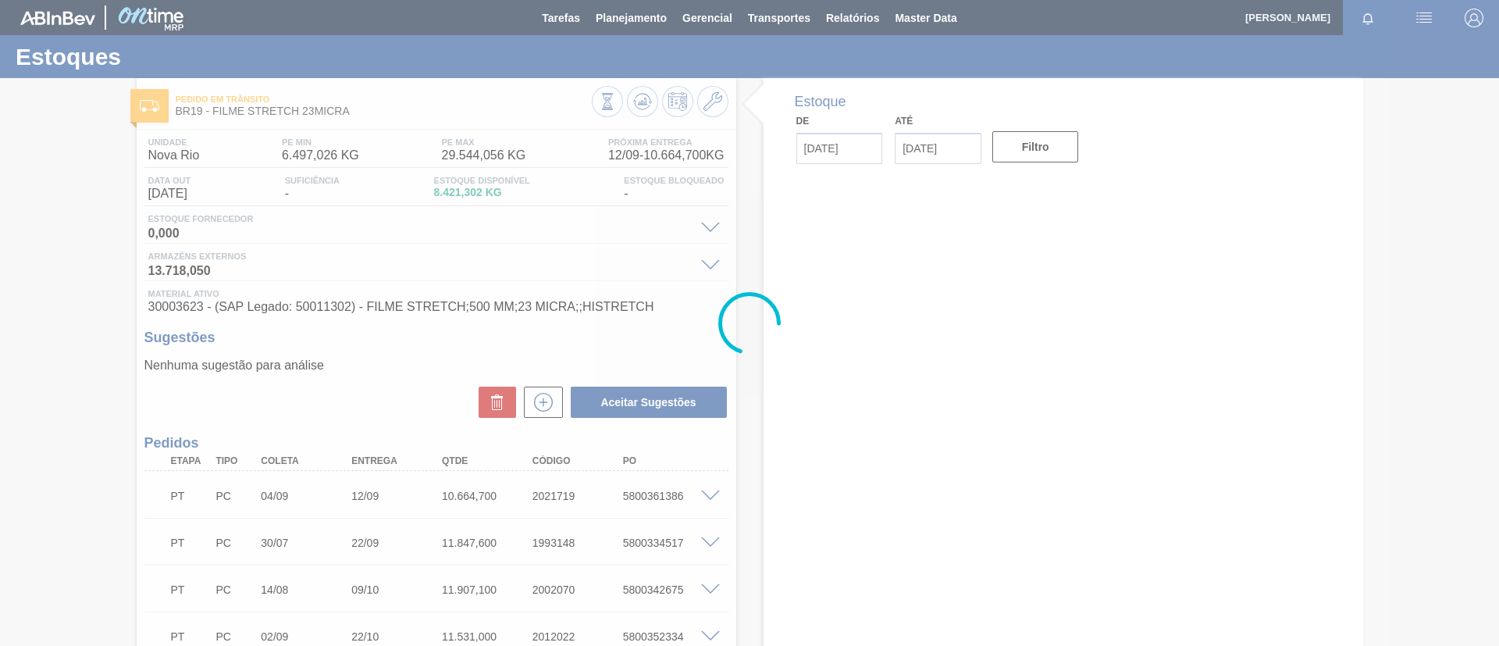
click at [201, 412] on div at bounding box center [749, 323] width 1499 height 646
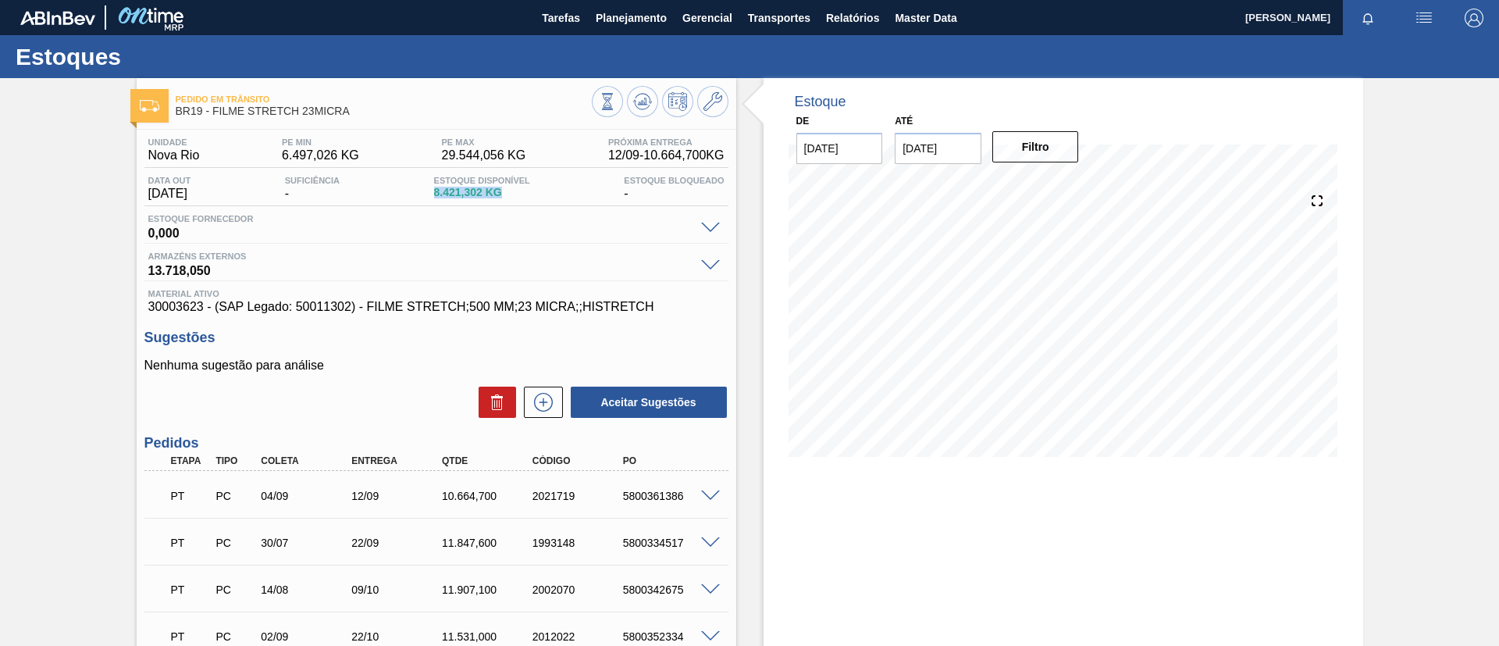
drag, startPoint x: 428, startPoint y: 198, endPoint x: 507, endPoint y: 205, distance: 79.9
click at [507, 205] on div "Data out 11/09/2025 Suficiência - Estoque Disponível 8.421,302 KG Estoque Bloqu…" at bounding box center [436, 191] width 584 height 30
click at [615, 31] on button "Planejamento" at bounding box center [631, 17] width 87 height 35
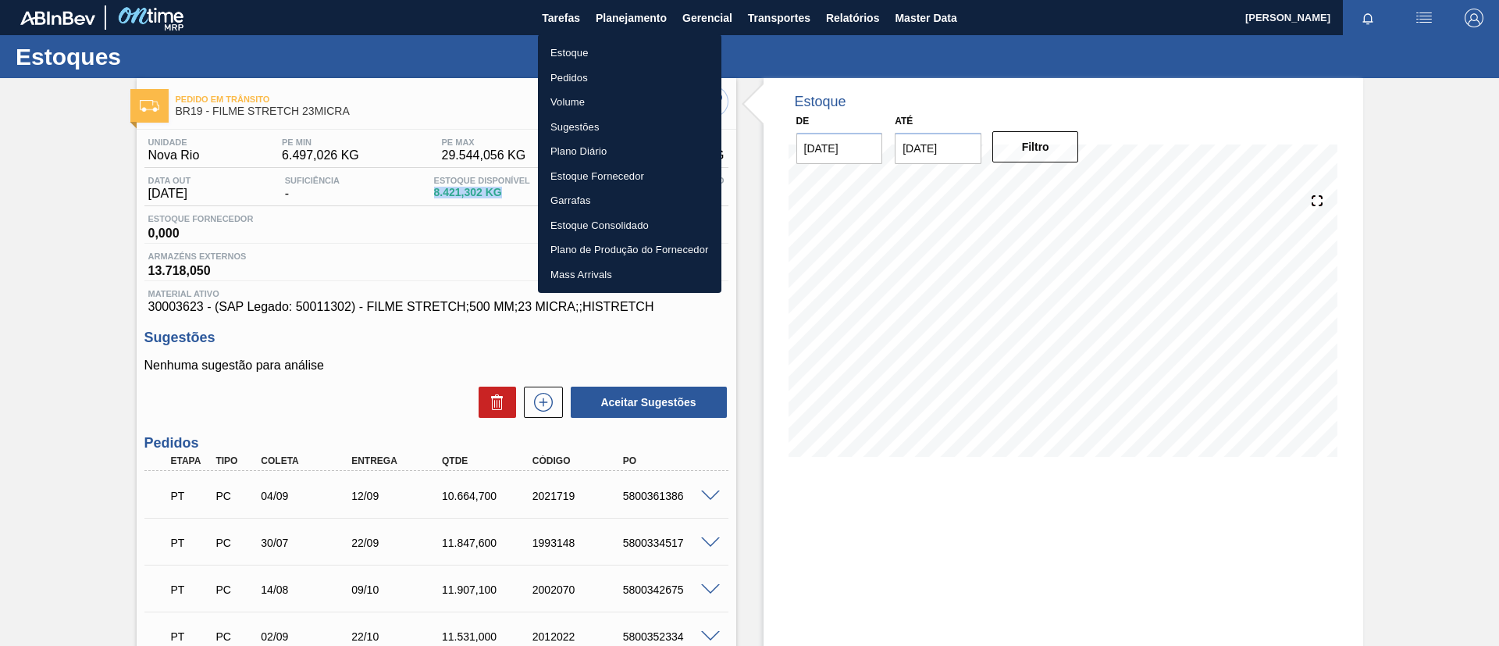
click at [607, 61] on li "Estoque" at bounding box center [629, 53] width 183 height 25
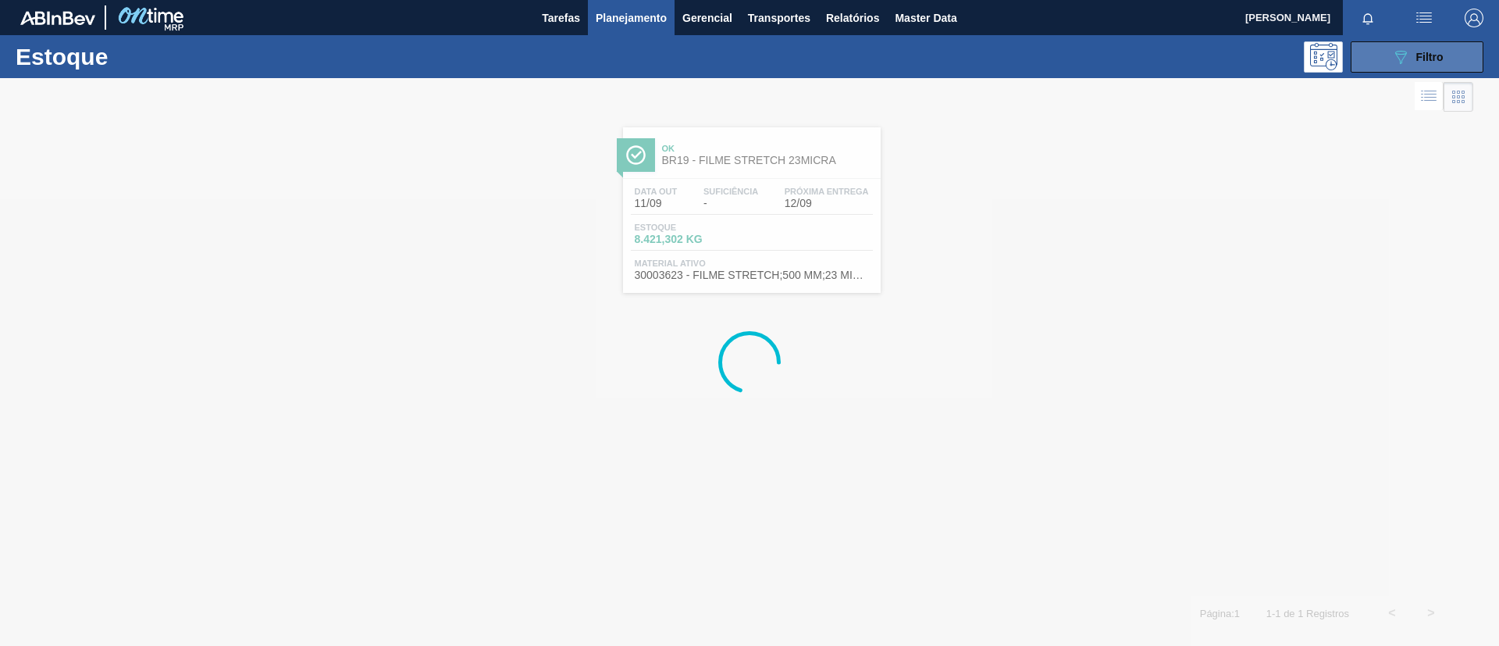
click at [1420, 61] on span "Filtro" at bounding box center [1429, 57] width 27 height 12
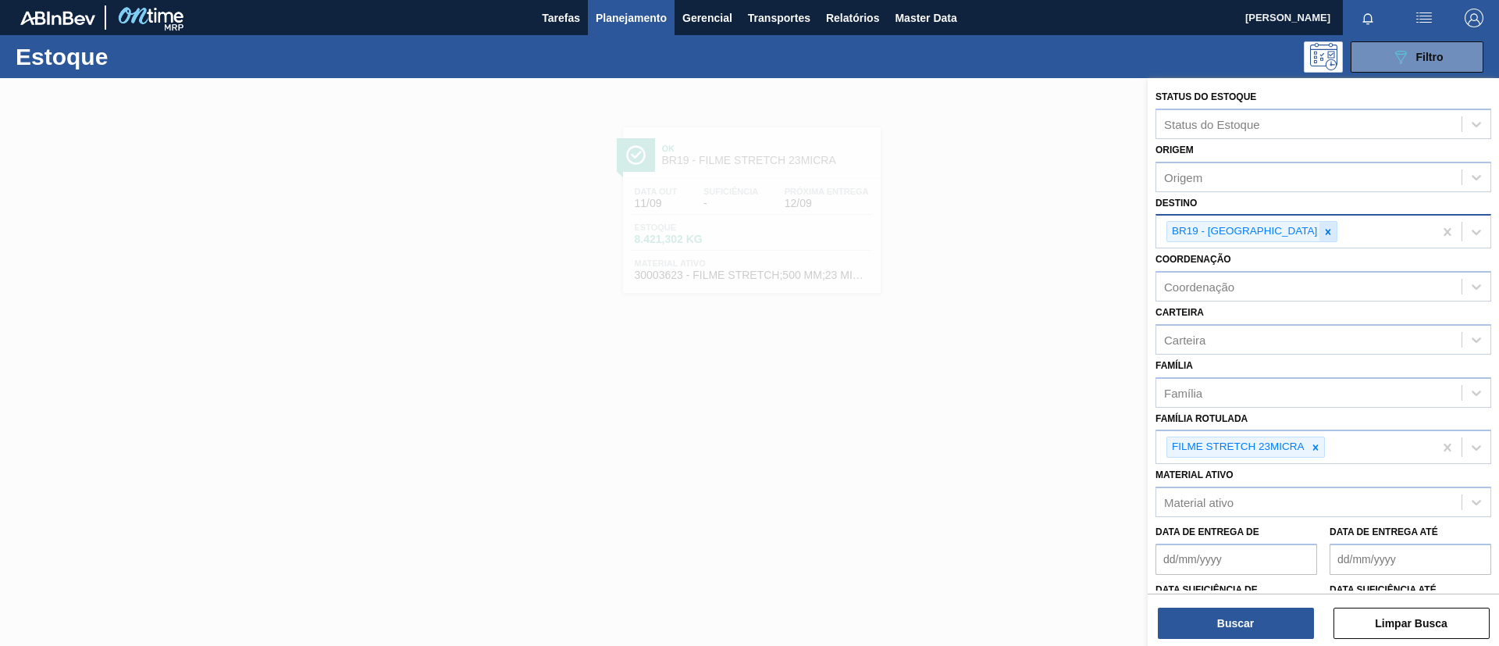
click at [1322, 232] on icon at bounding box center [1327, 231] width 11 height 11
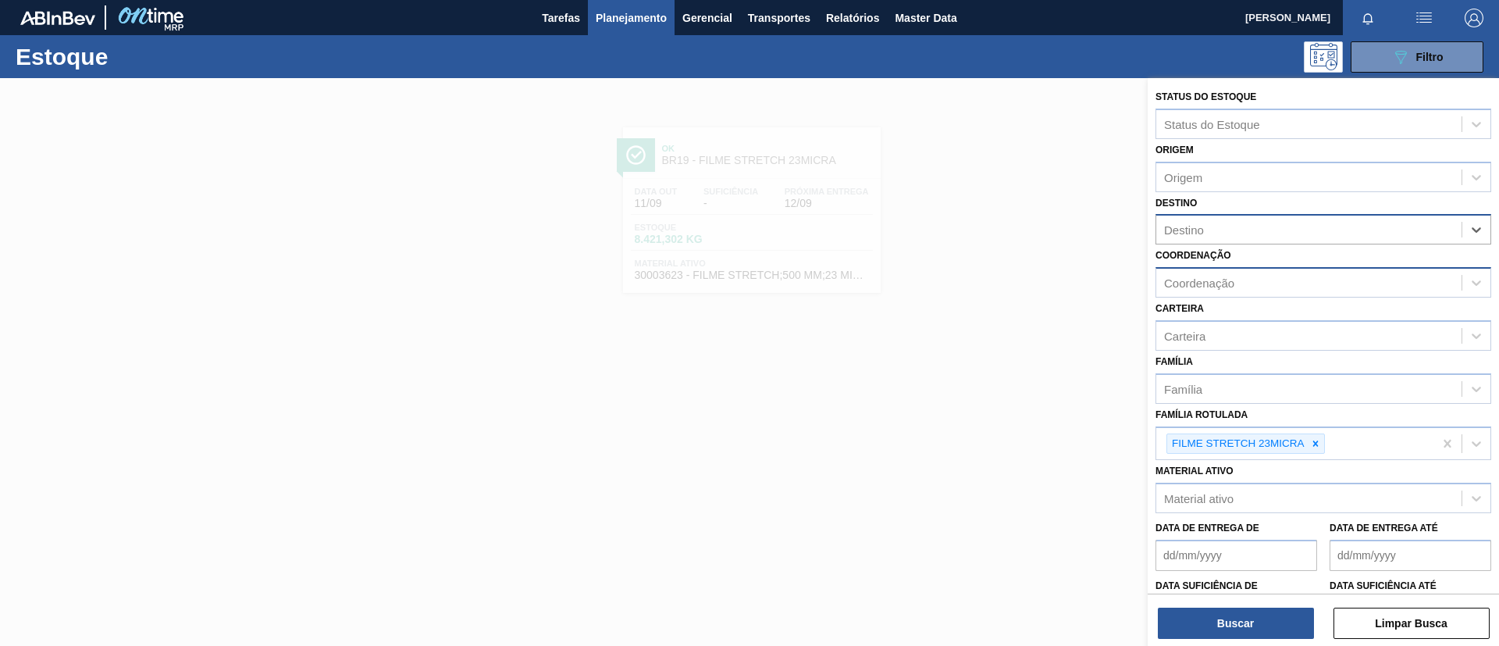
click at [1255, 272] on div "Coordenação" at bounding box center [1308, 283] width 305 height 23
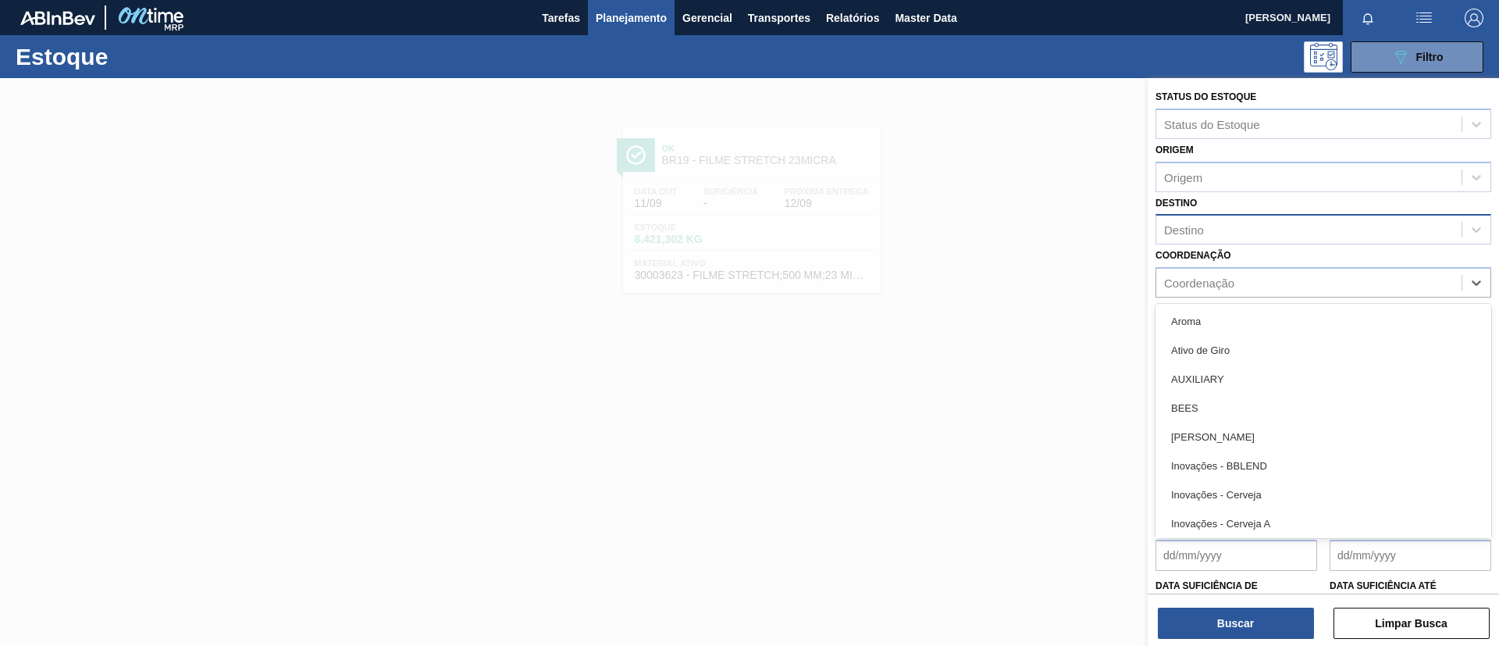
click at [1243, 227] on div "Destino" at bounding box center [1308, 230] width 305 height 23
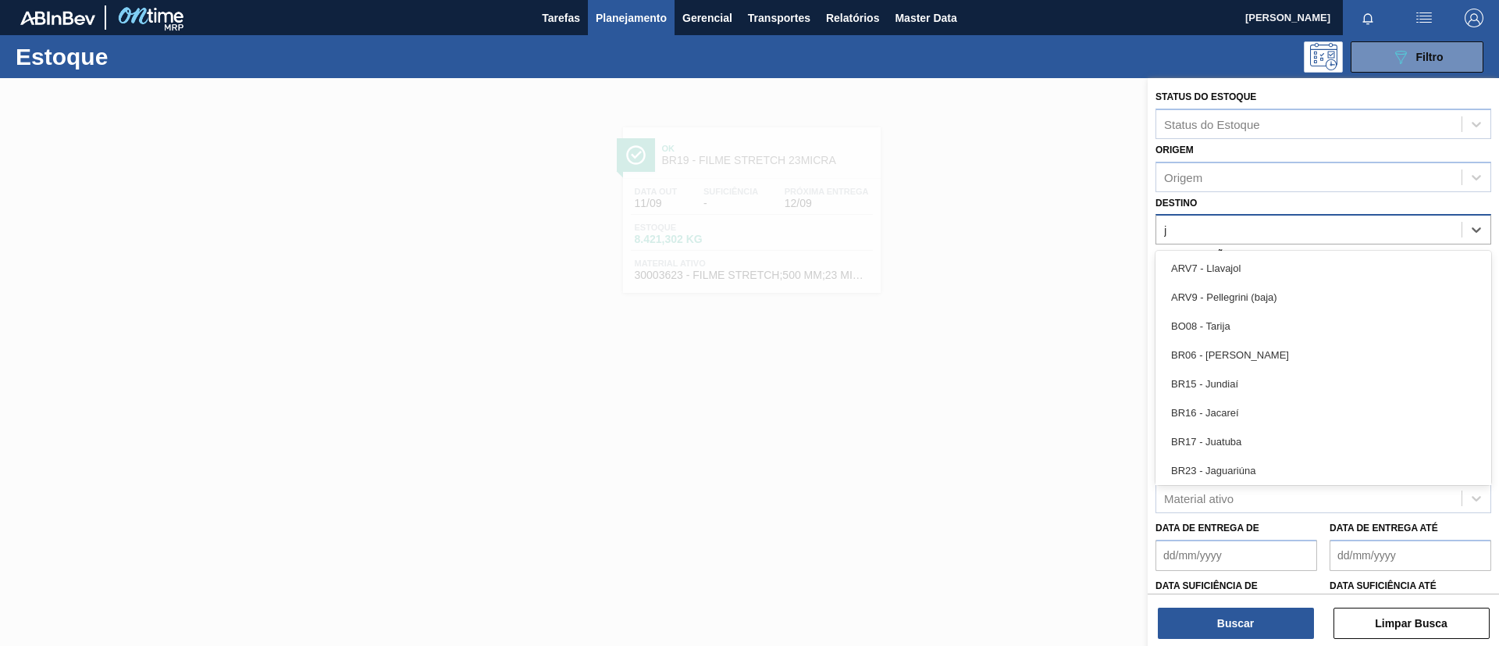
type input "ju"
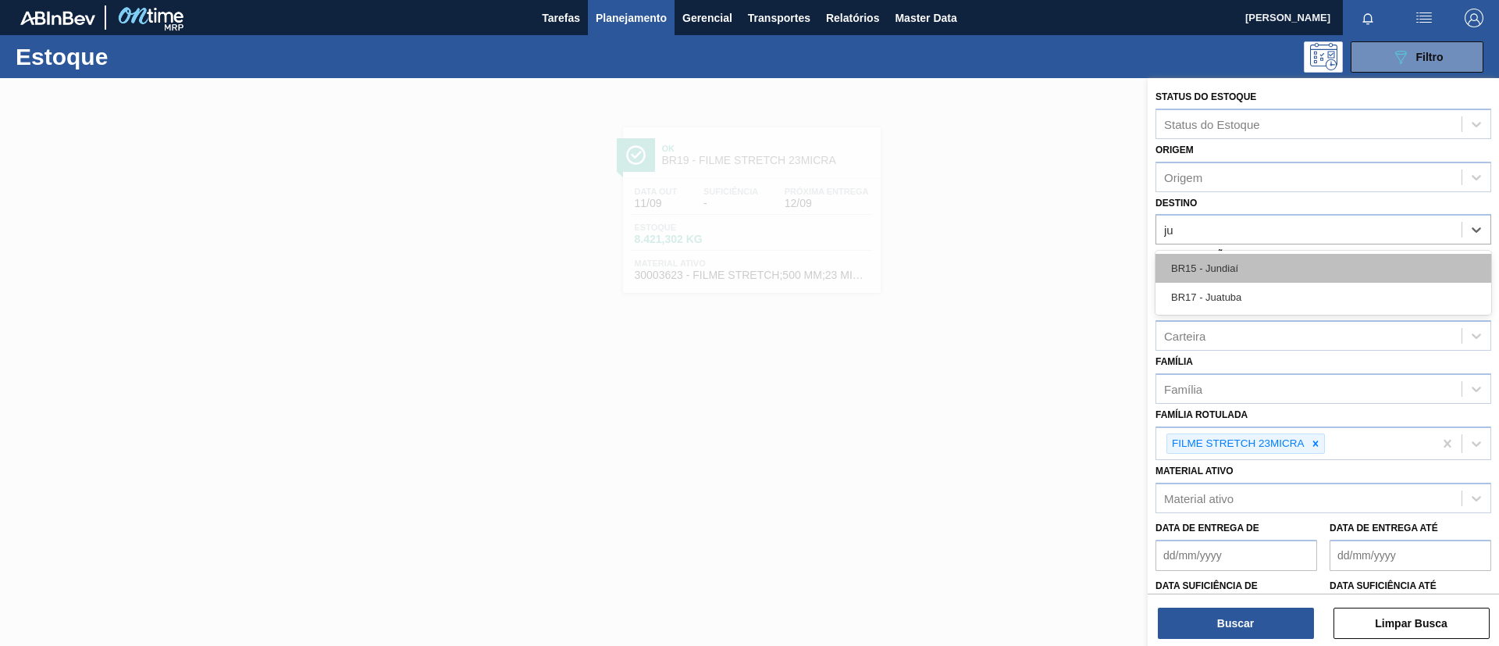
click at [1254, 258] on div "BR15 - Jundiaí" at bounding box center [1323, 268] width 336 height 29
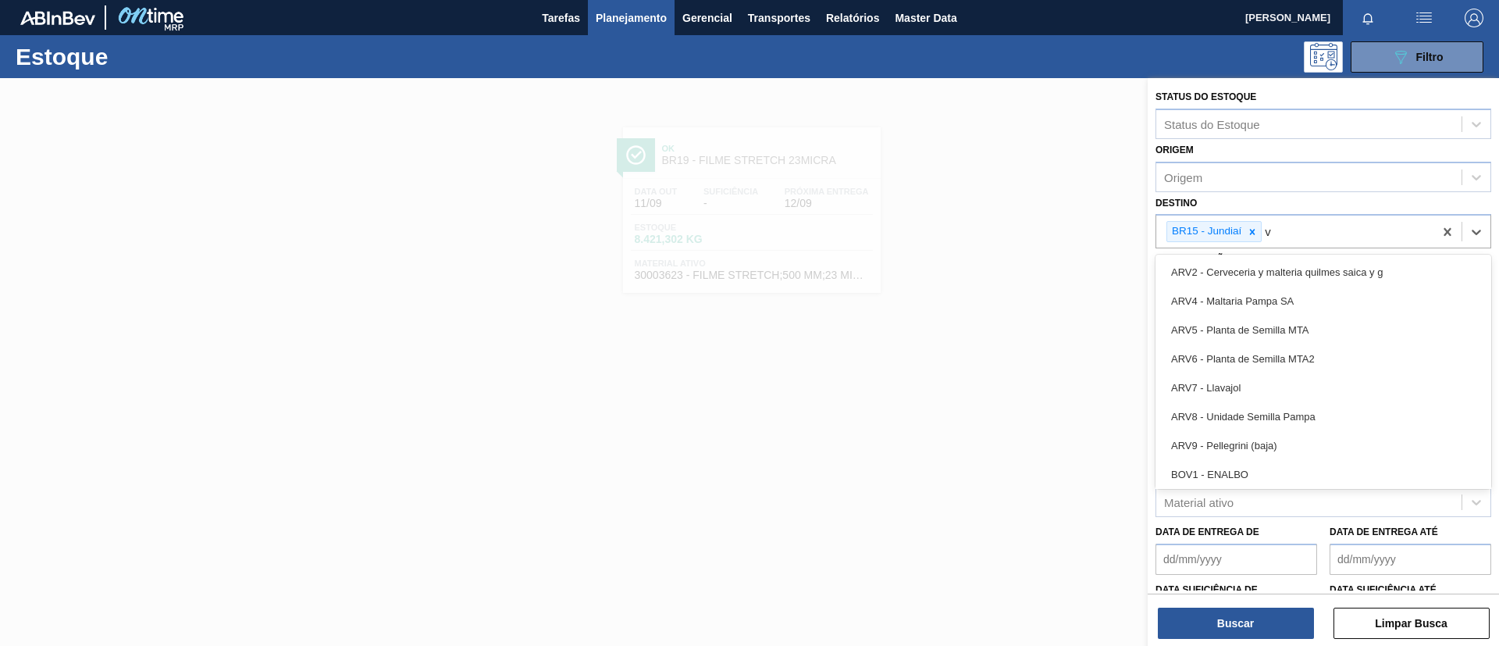
type input "vi"
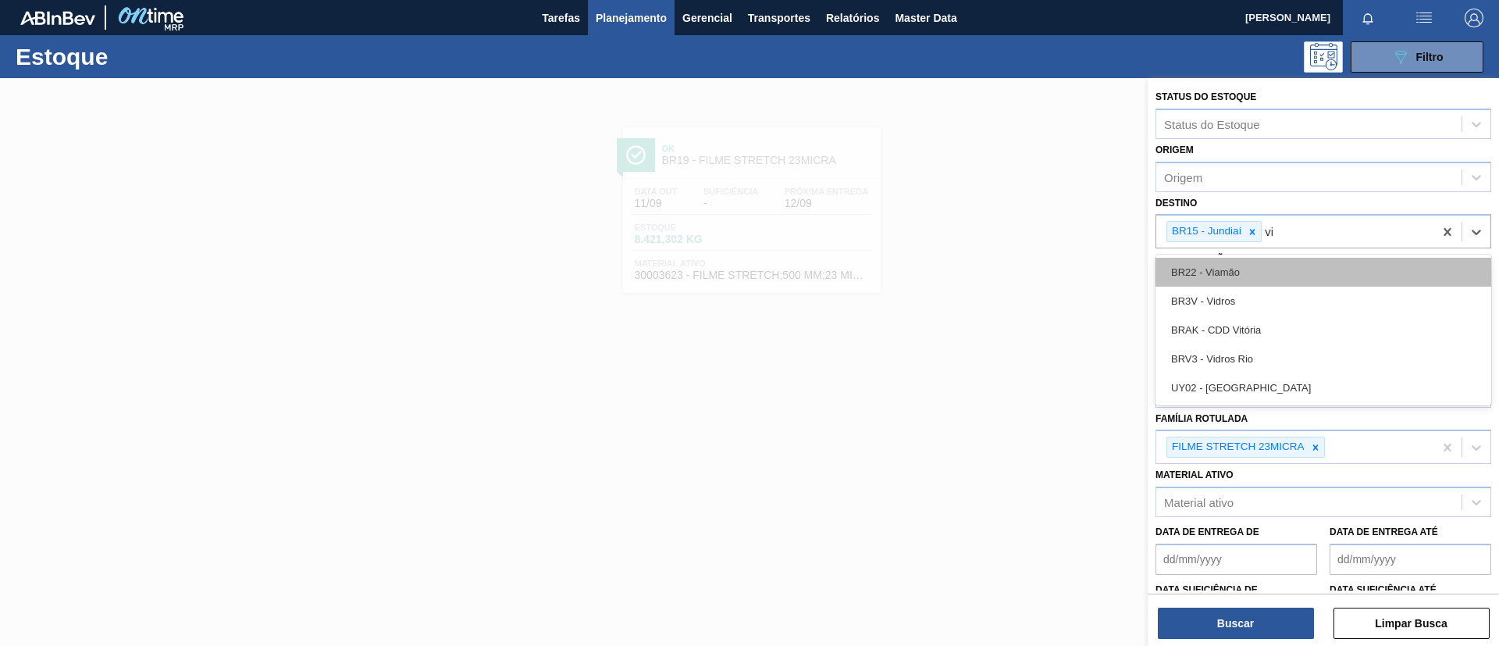
click at [1290, 269] on div "BR22 - Viamão" at bounding box center [1323, 272] width 336 height 29
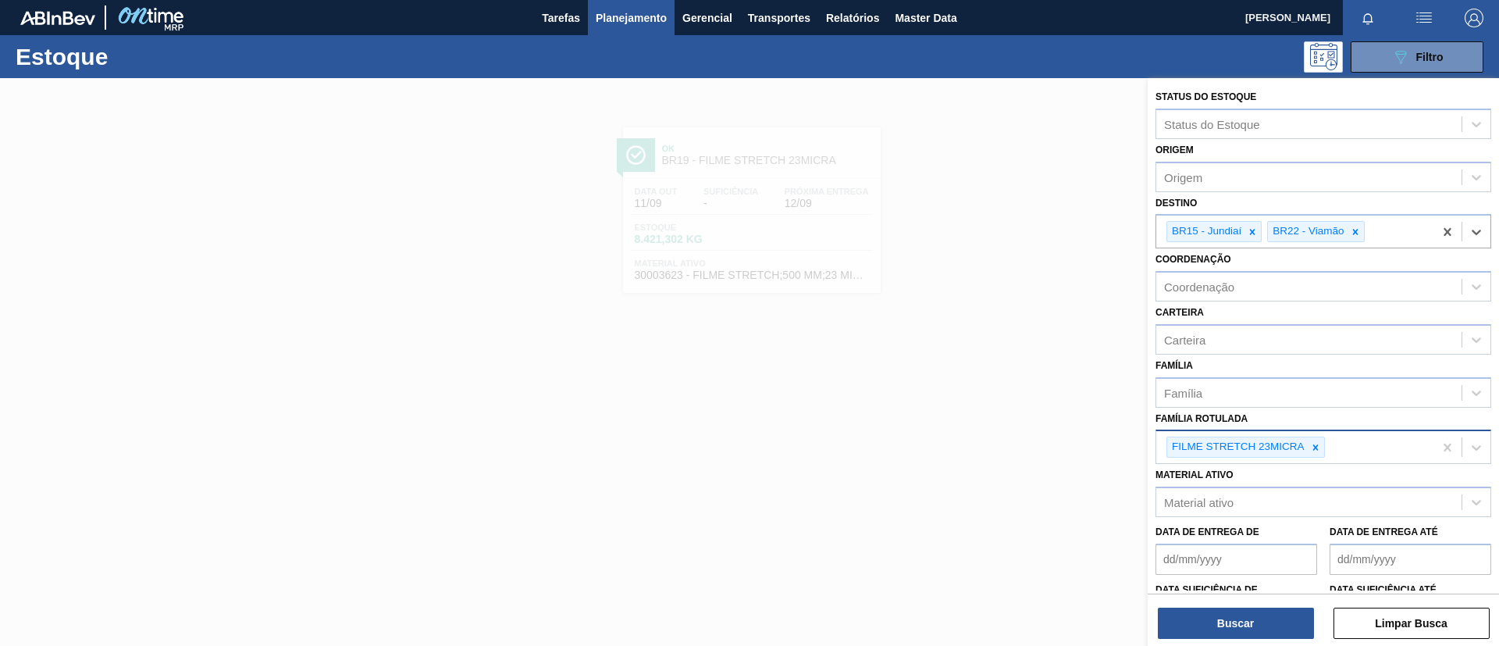
click at [1322, 447] on div at bounding box center [1315, 447] width 17 height 20
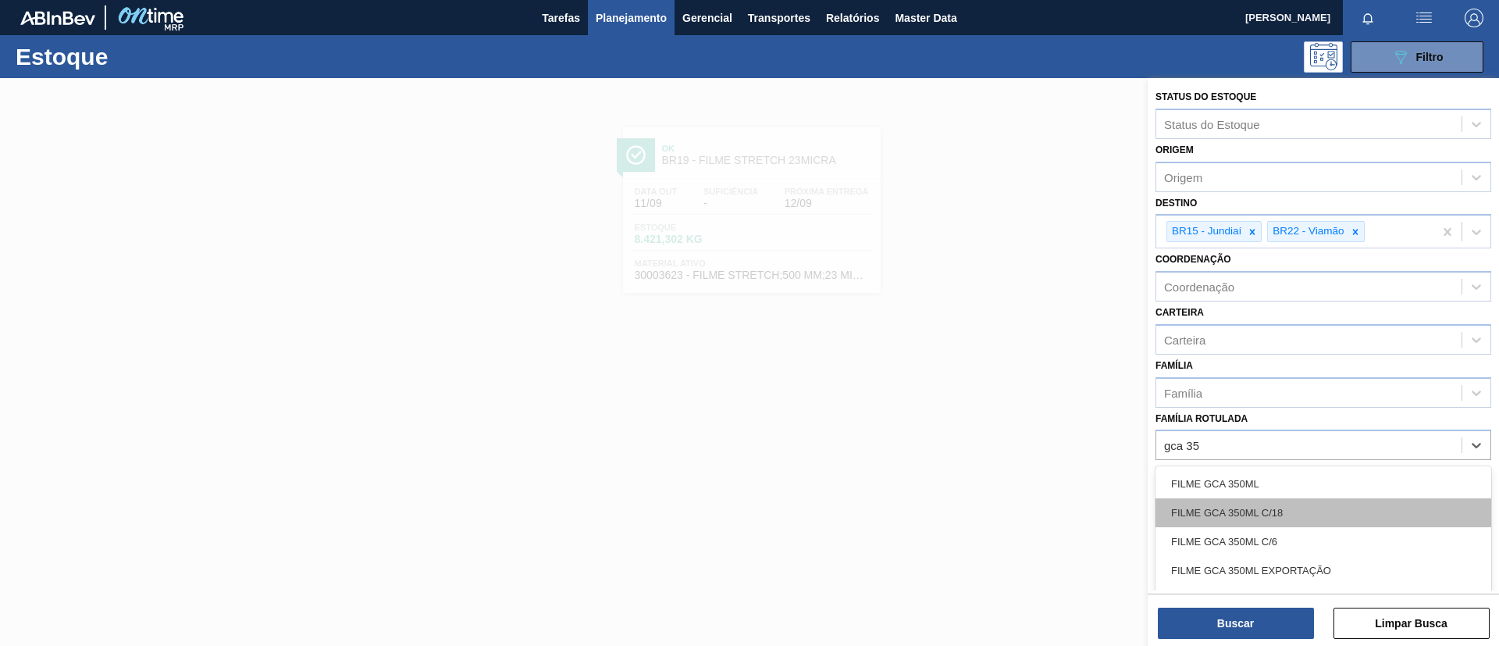
type Rotulada "gca 350"
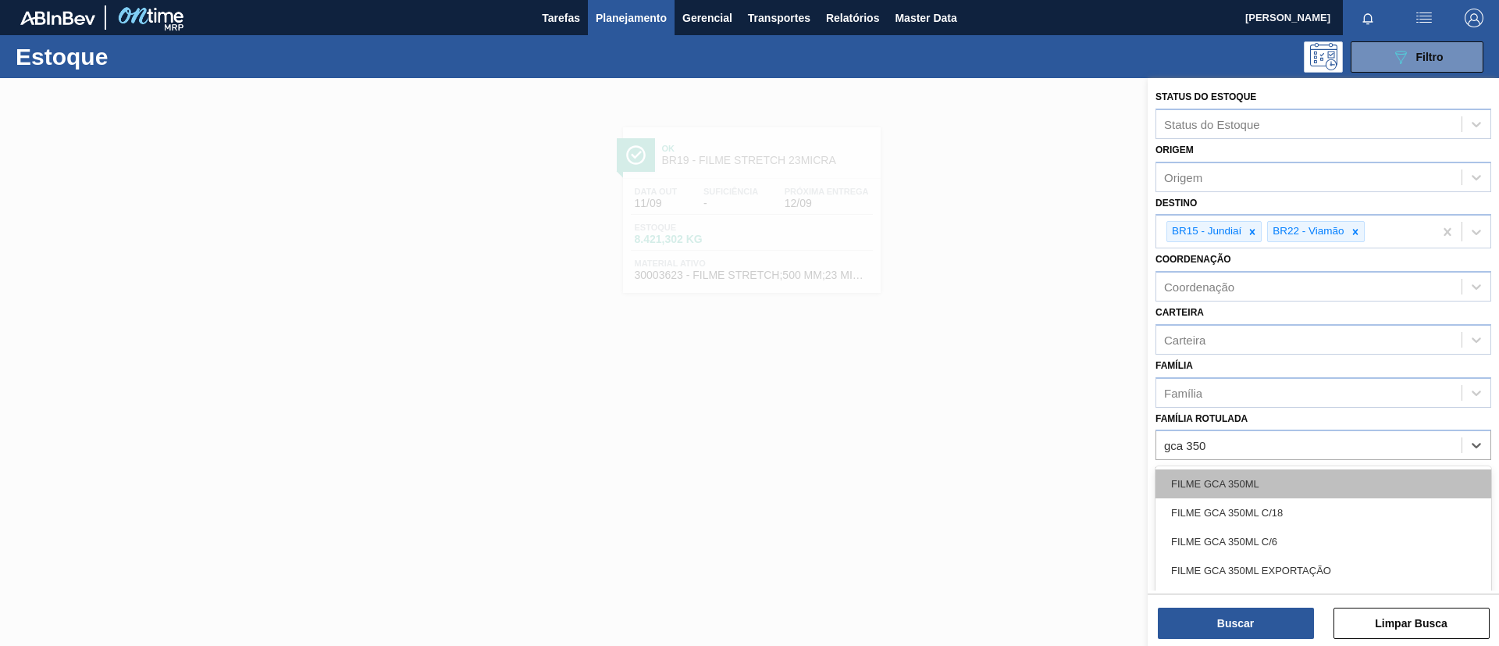
click at [1286, 471] on div "FILME GCA 350ML" at bounding box center [1323, 483] width 336 height 29
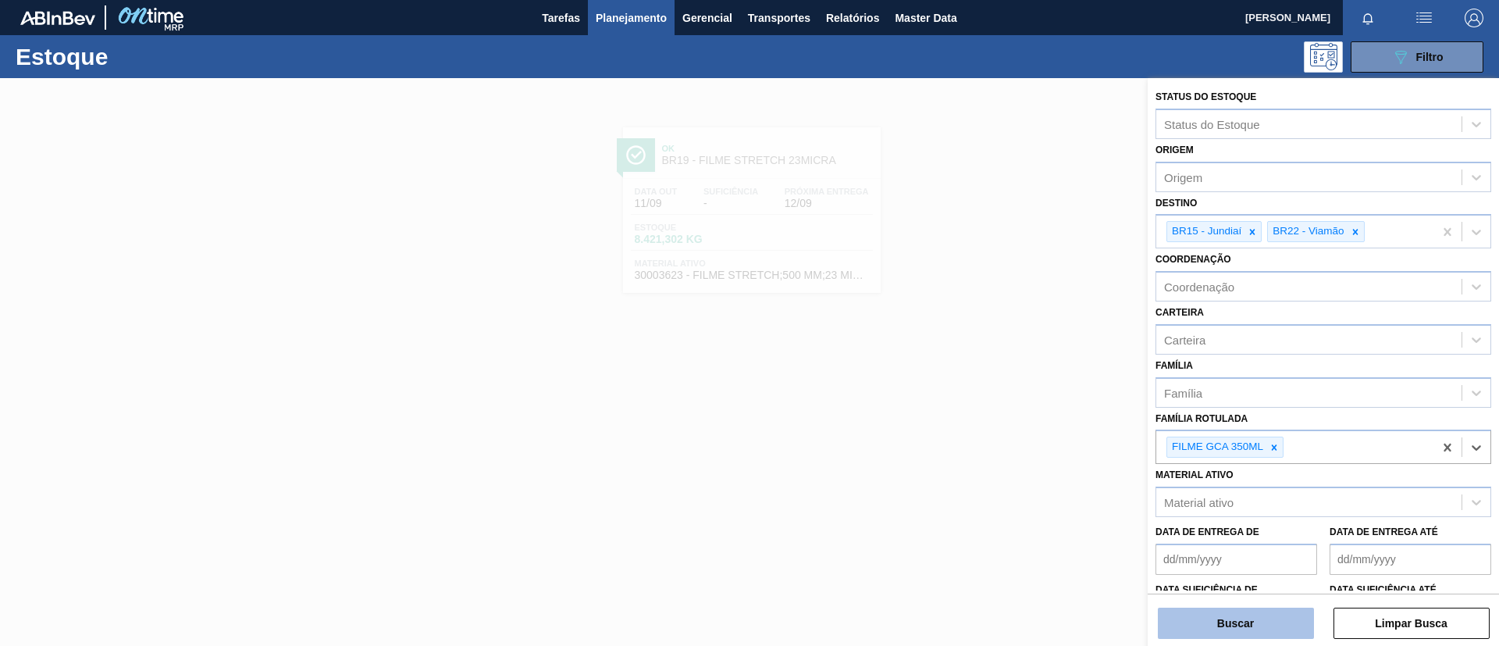
click at [1282, 612] on button "Buscar" at bounding box center [1236, 622] width 156 height 31
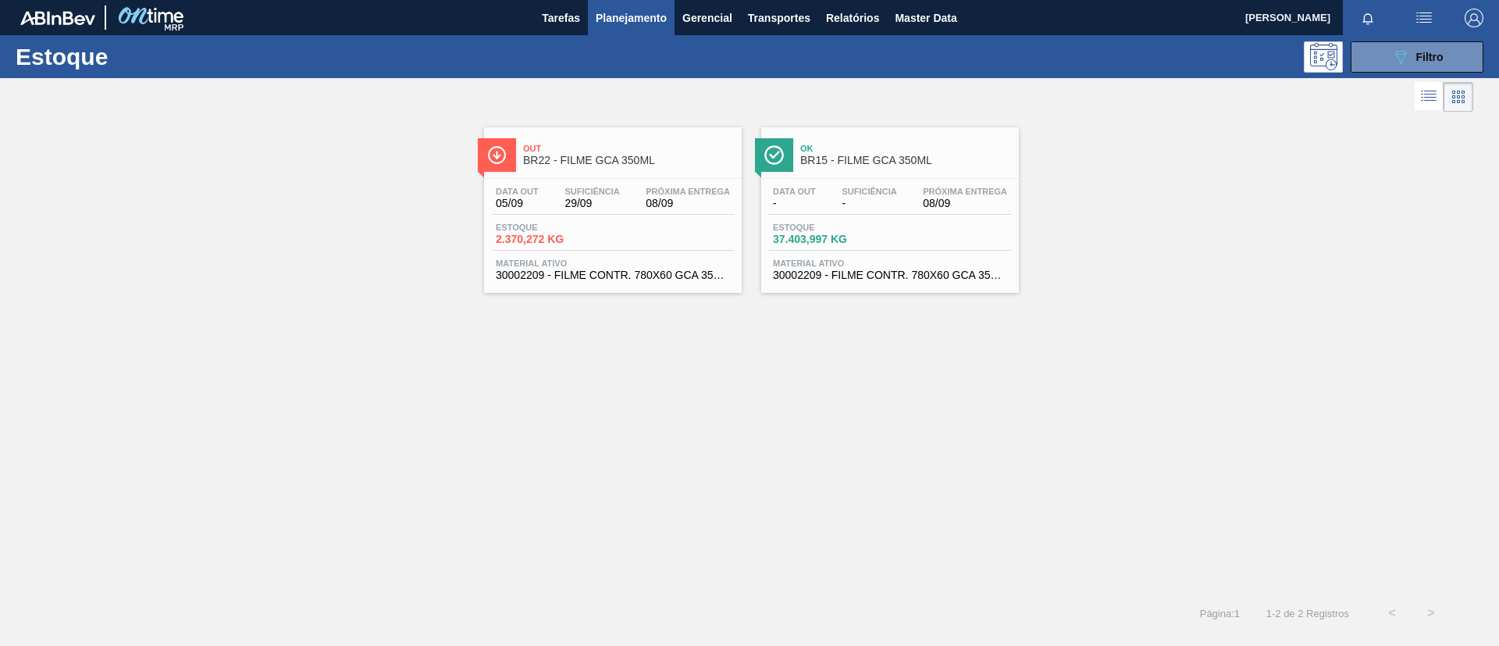
click at [880, 162] on span "BR15 - FILME GCA 350ML" at bounding box center [905, 161] width 211 height 12
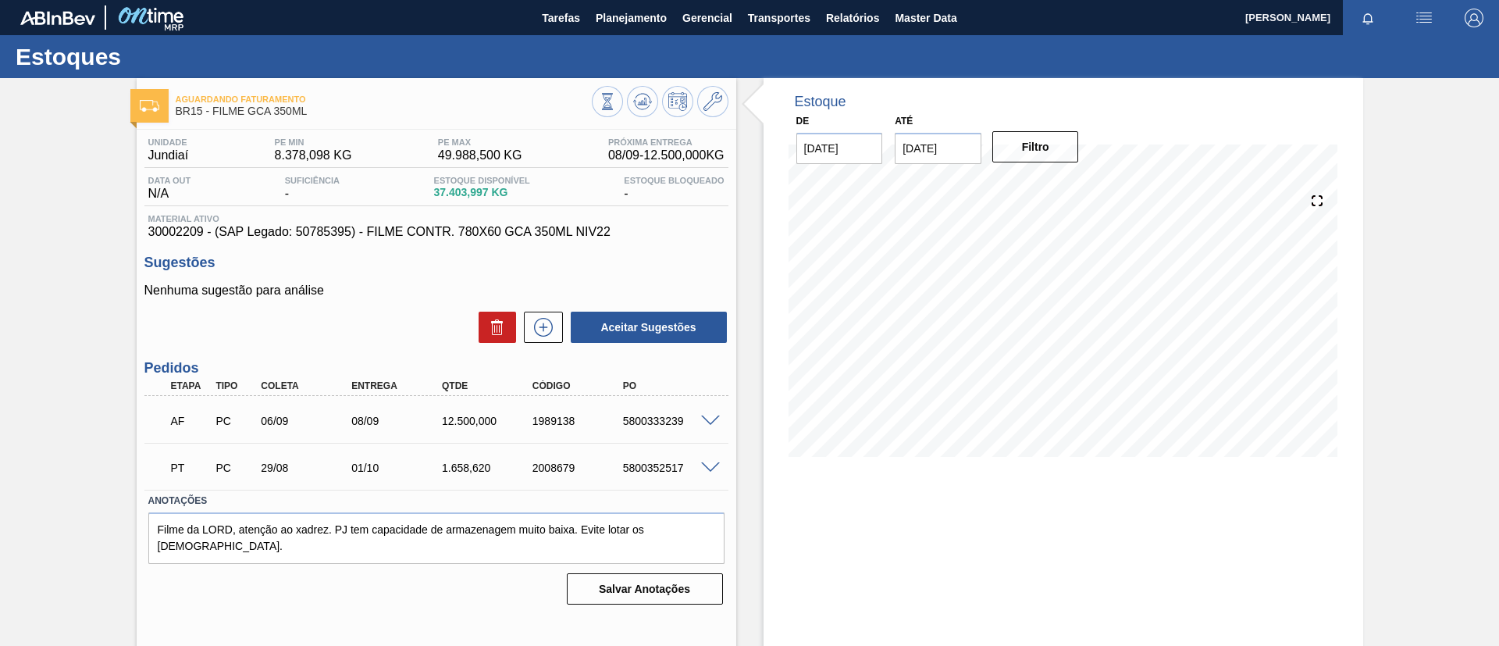
click at [707, 418] on span at bounding box center [710, 421] width 19 height 12
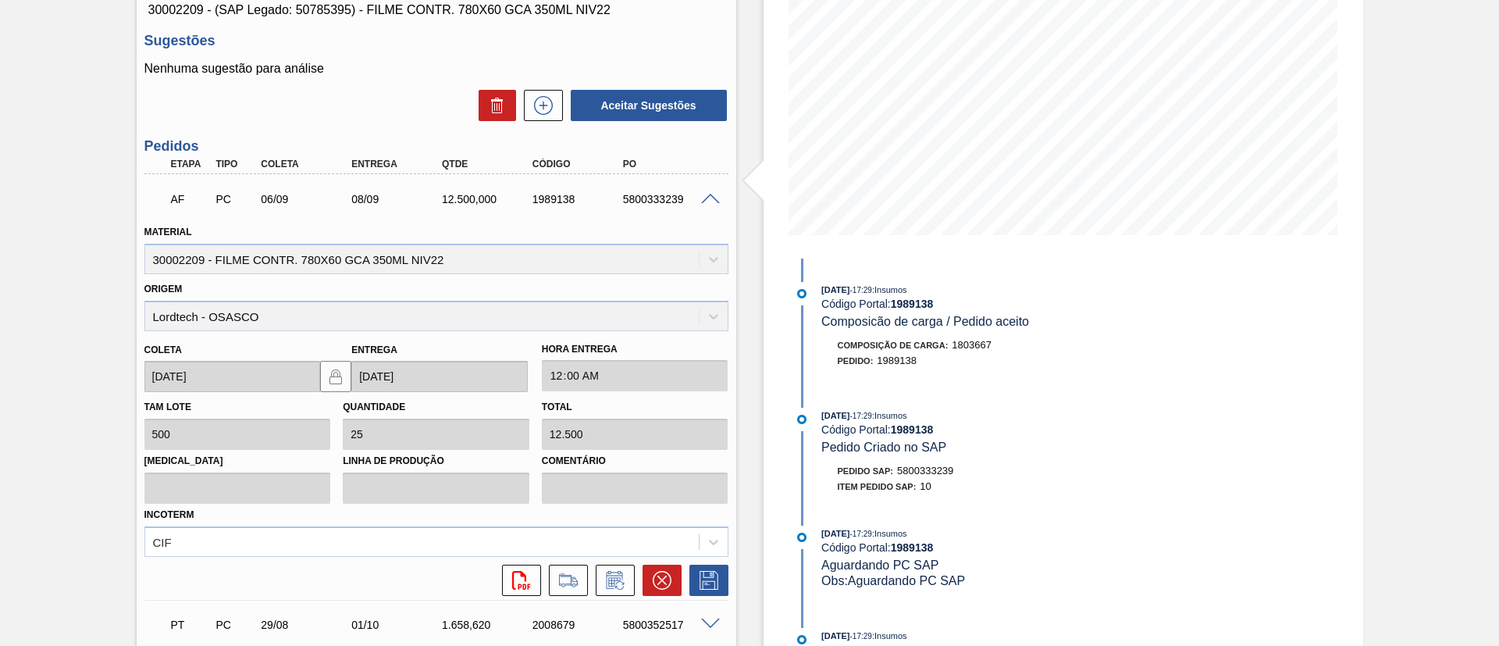
scroll to position [116, 0]
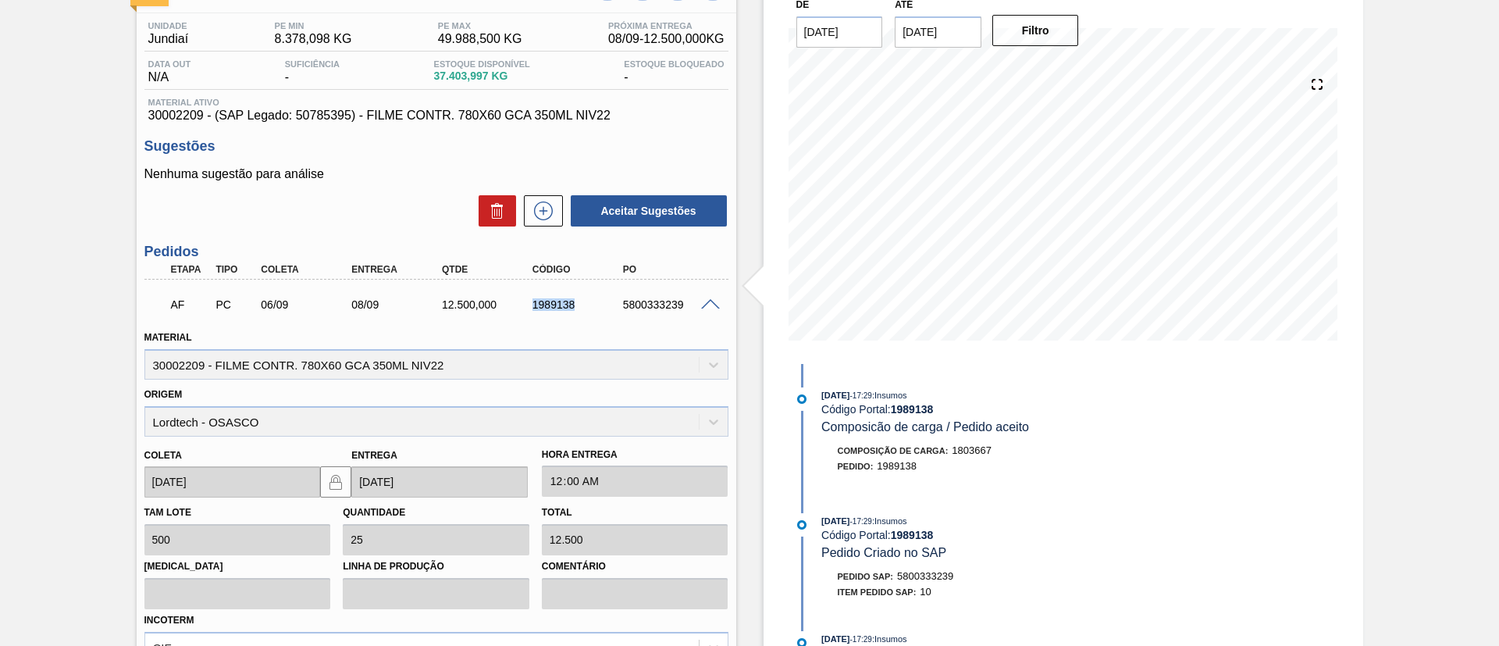
drag, startPoint x: 527, startPoint y: 309, endPoint x: 606, endPoint y: 311, distance: 78.9
click at [606, 311] on div "AF PC 06/09 08/09 12.500,000 1989138 5800333239" at bounding box center [432, 302] width 543 height 31
drag, startPoint x: 94, startPoint y: 343, endPoint x: 379, endPoint y: 327, distance: 285.4
click at [93, 343] on div "Aguardando Faturamento BR15 - FILME GCA 350ML Unidade Jundiaí PE MIN 8.378,098 …" at bounding box center [749, 421] width 1499 height 918
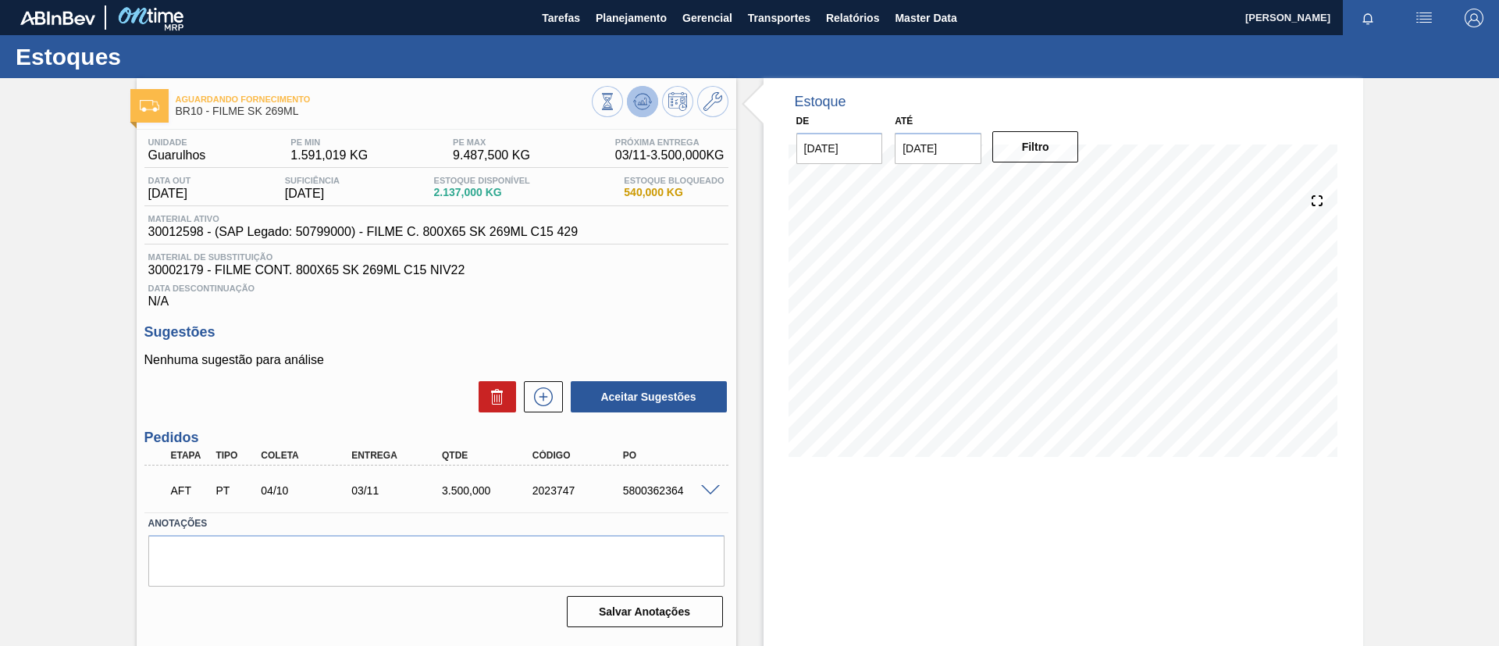
click at [639, 103] on icon at bounding box center [642, 101] width 19 height 19
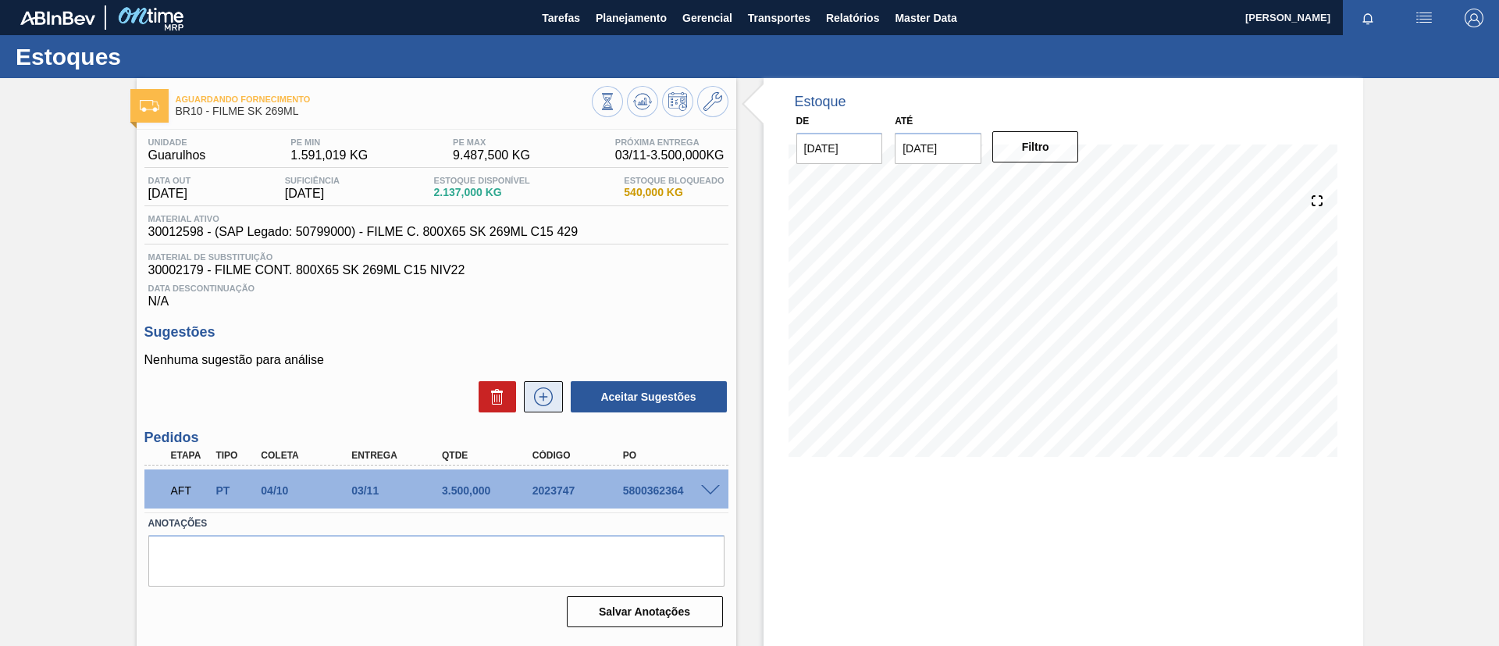
click at [541, 400] on icon at bounding box center [543, 396] width 25 height 19
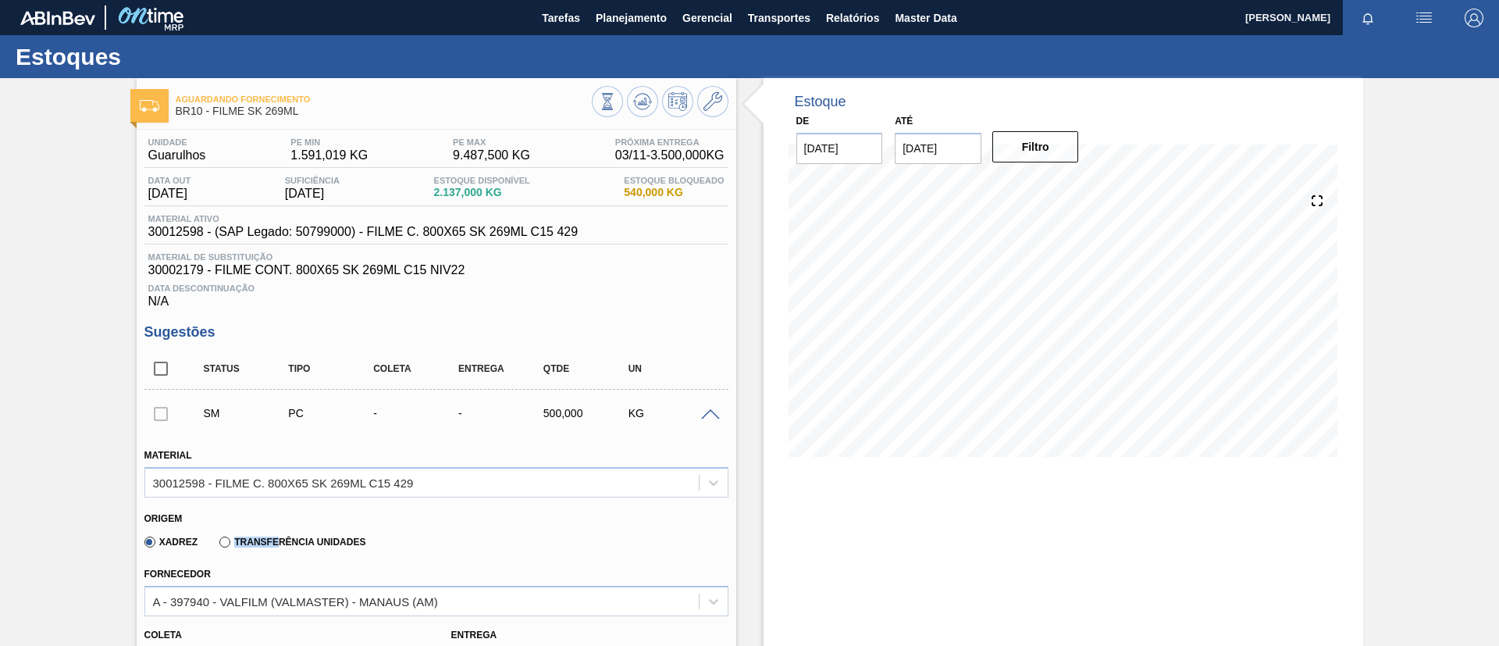
click at [278, 535] on div "Transferência Unidades" at bounding box center [289, 541] width 152 height 14
click at [290, 539] on label "Transferência Unidades" at bounding box center [292, 541] width 146 height 11
click at [217, 545] on input "Transferência Unidades" at bounding box center [217, 545] width 0 height 0
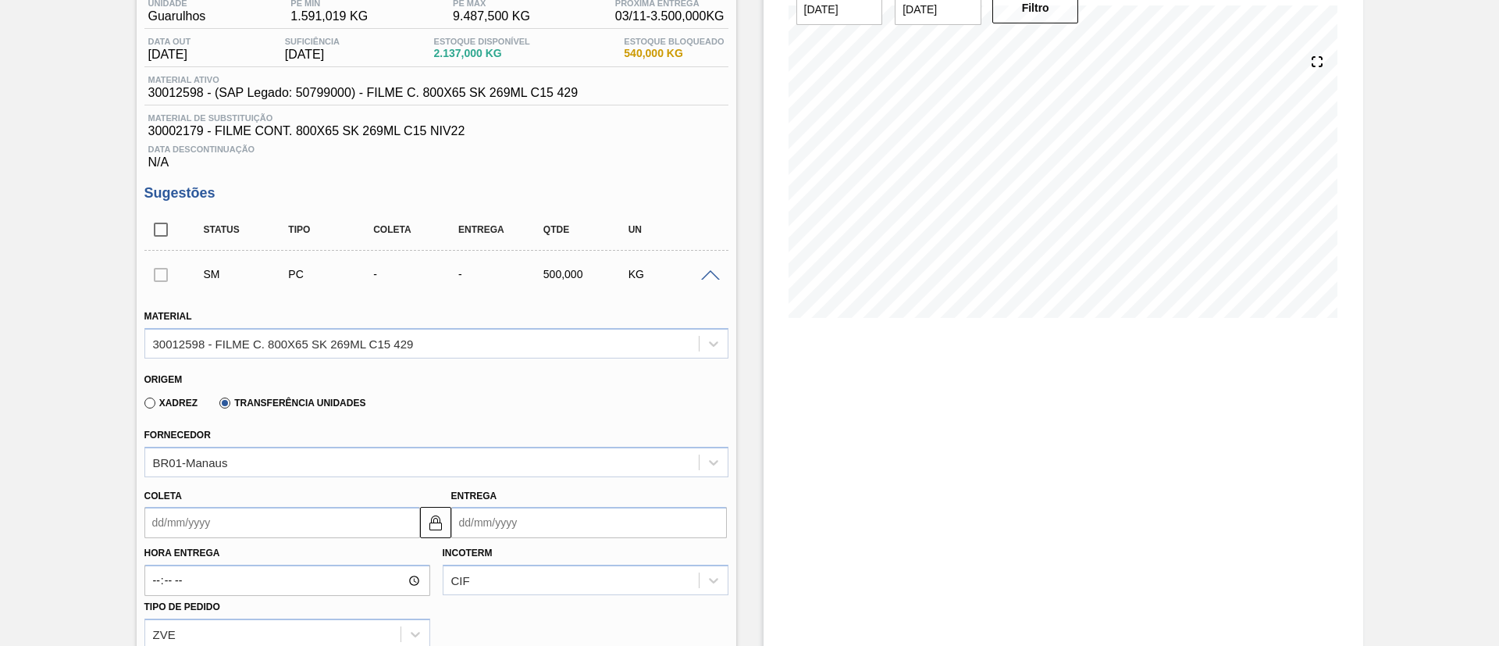
scroll to position [351, 0]
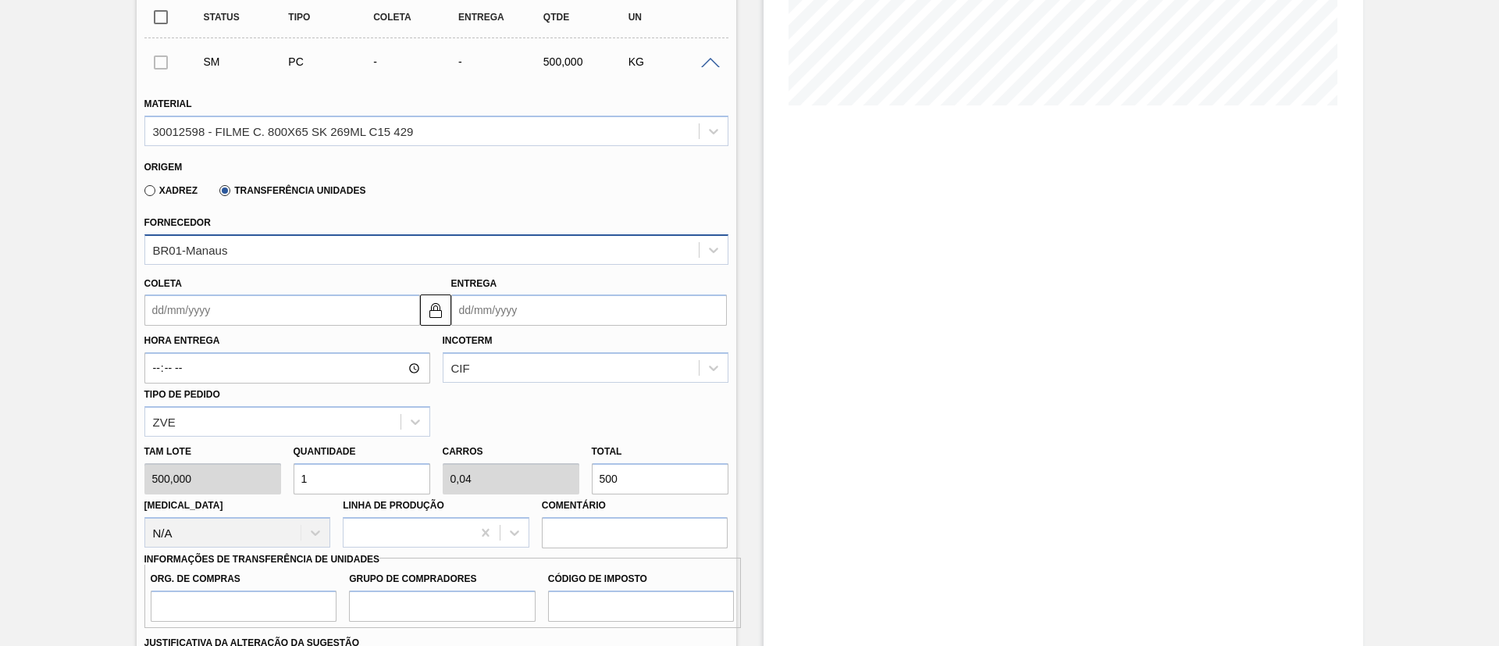
click at [290, 257] on div "BR01-Manaus" at bounding box center [421, 249] width 553 height 23
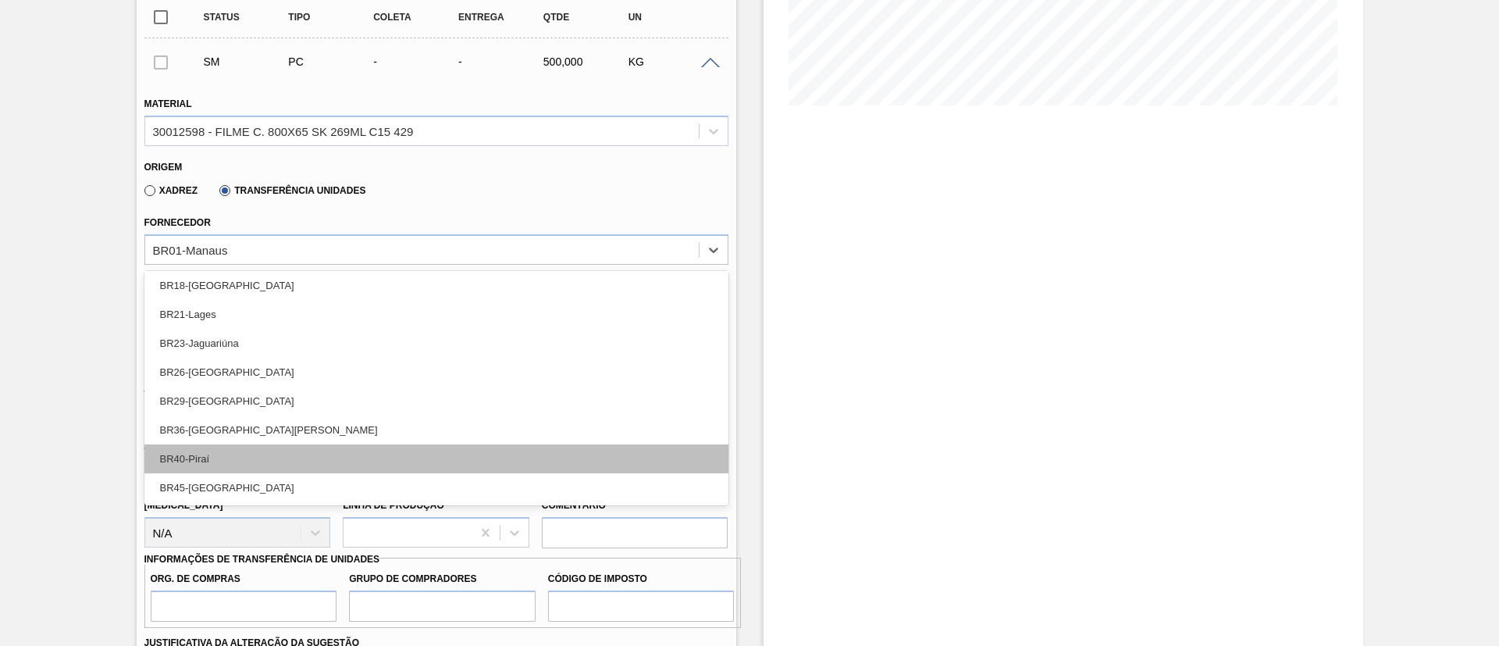
scroll to position [0, 0]
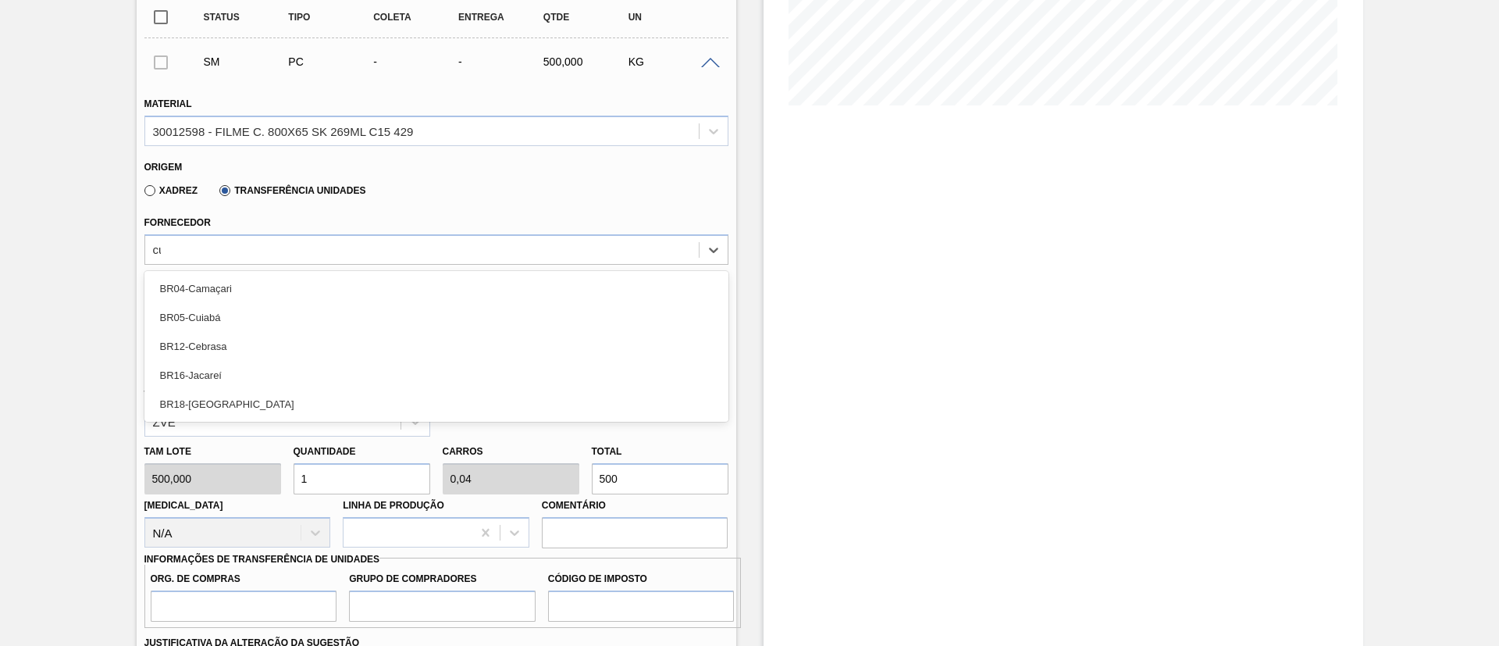
type input "cui"
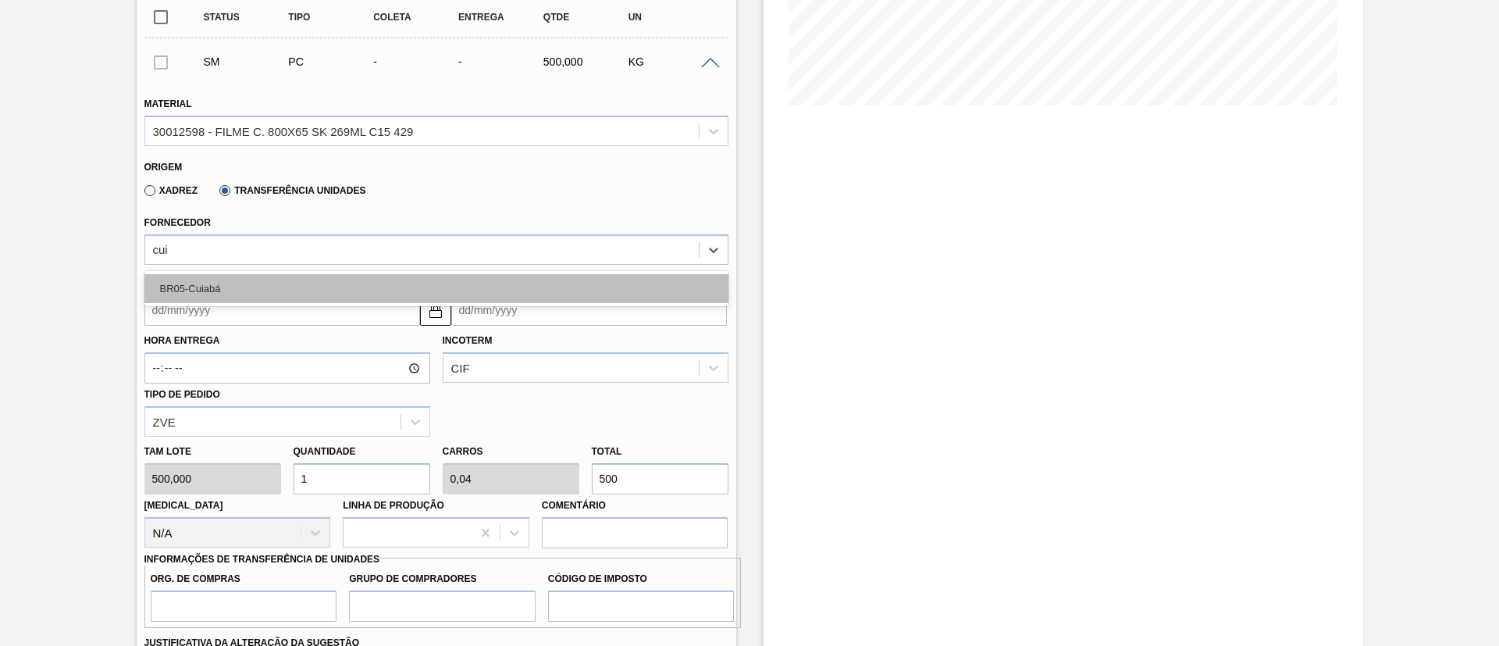
click at [285, 290] on div "BR05-Cuiabá" at bounding box center [436, 288] width 584 height 29
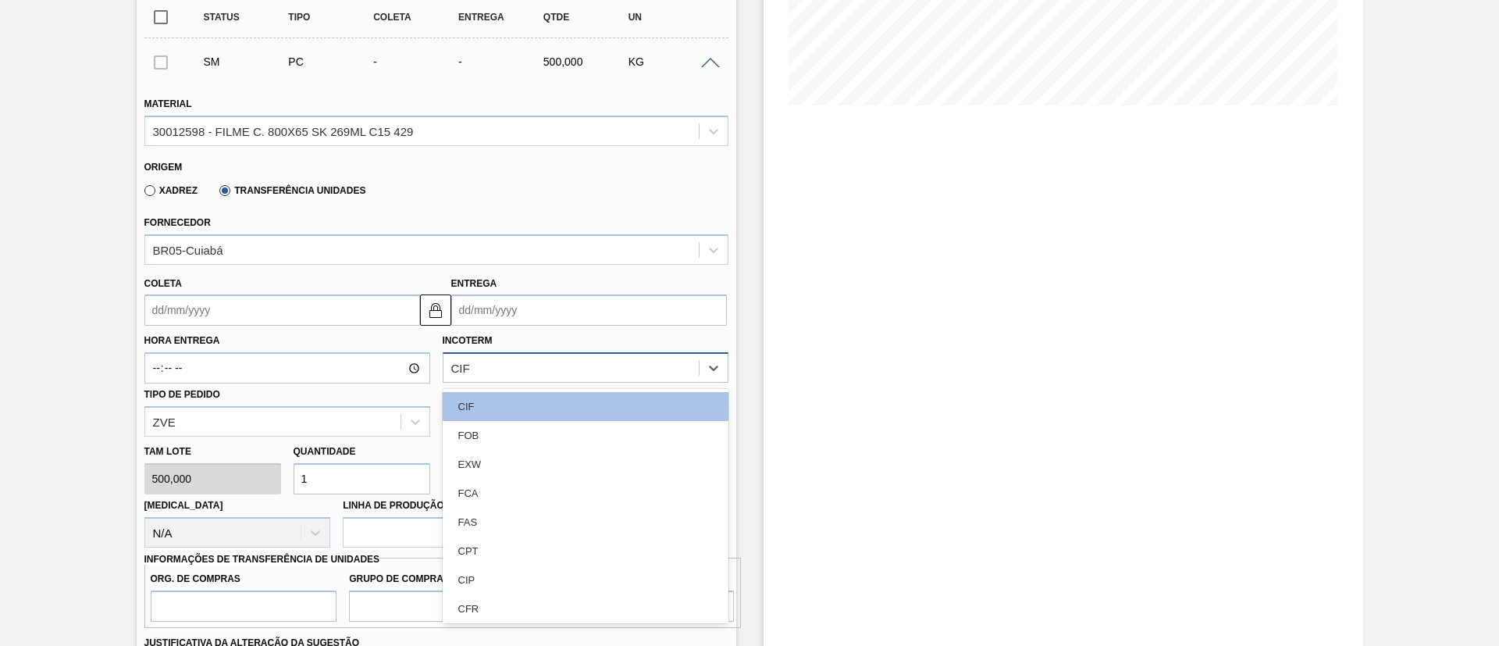
click at [532, 357] on div "CIF" at bounding box center [570, 368] width 255 height 23
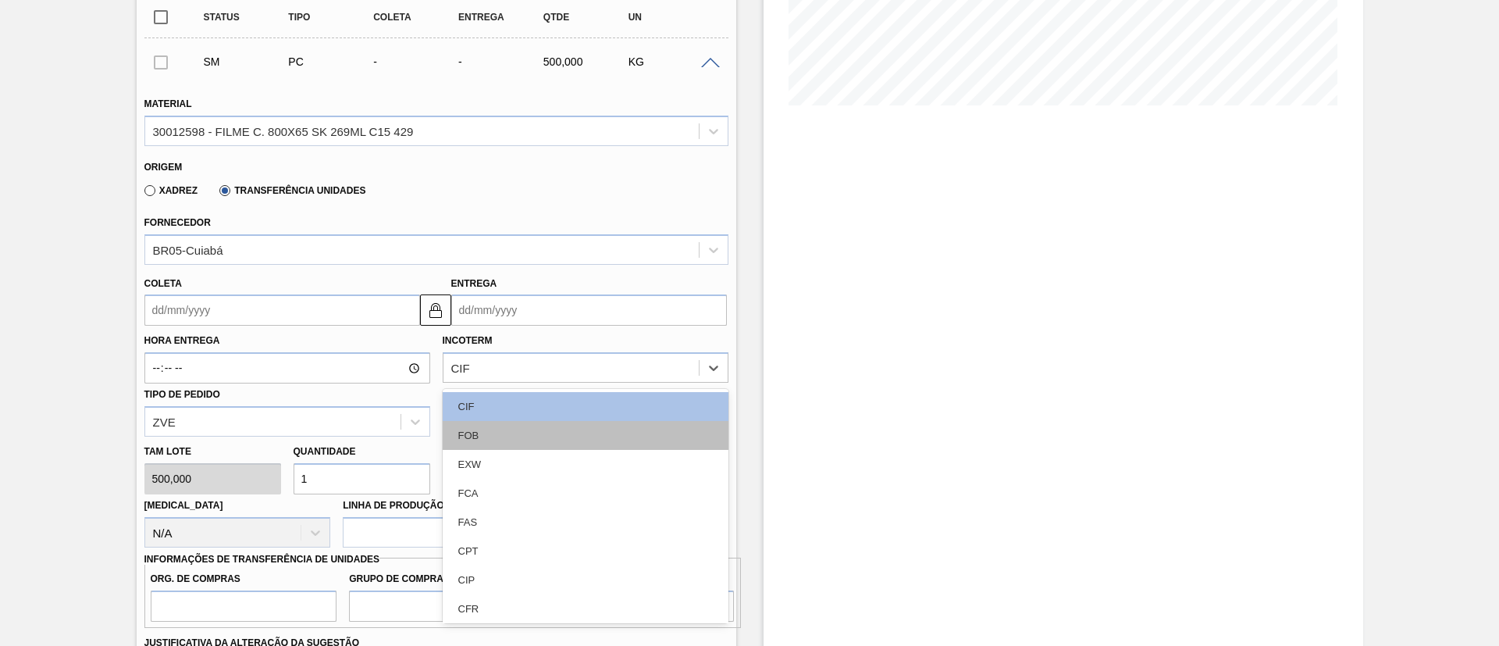
click at [528, 421] on div "FOB" at bounding box center [586, 435] width 286 height 29
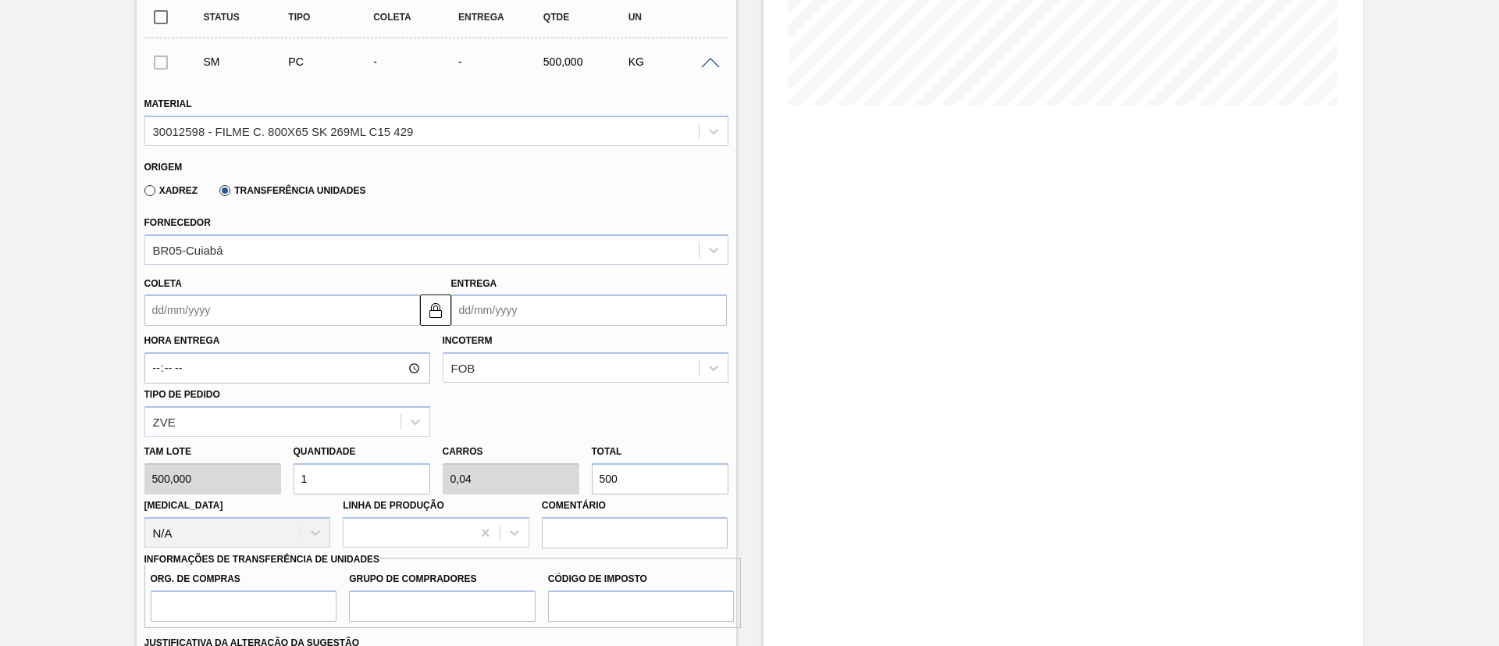
click at [472, 472] on div "Tam lote 500,000 Quantidade 1 Carros 0,04 Total 500 Doca N/A Linha de Produção …" at bounding box center [436, 492] width 596 height 112
paste input "3.445,8"
type input "6,892"
type input "0,276"
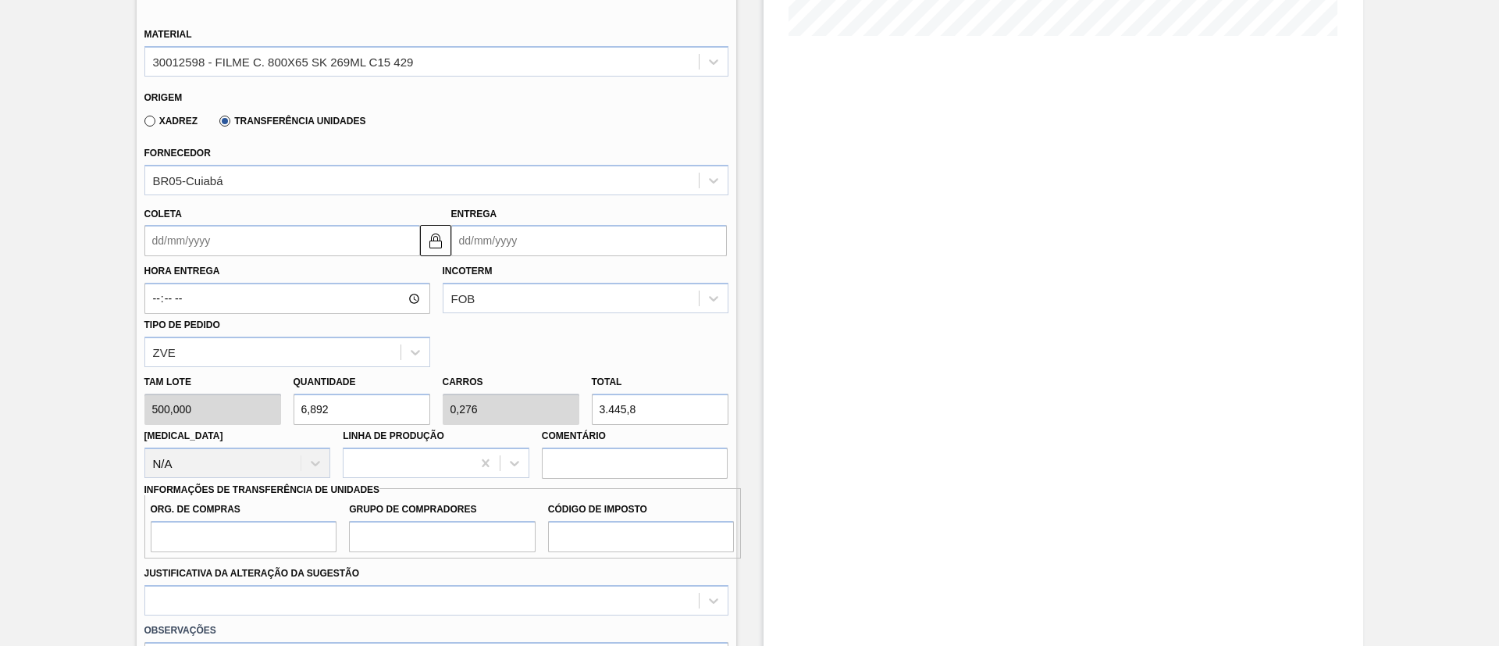
scroll to position [468, 0]
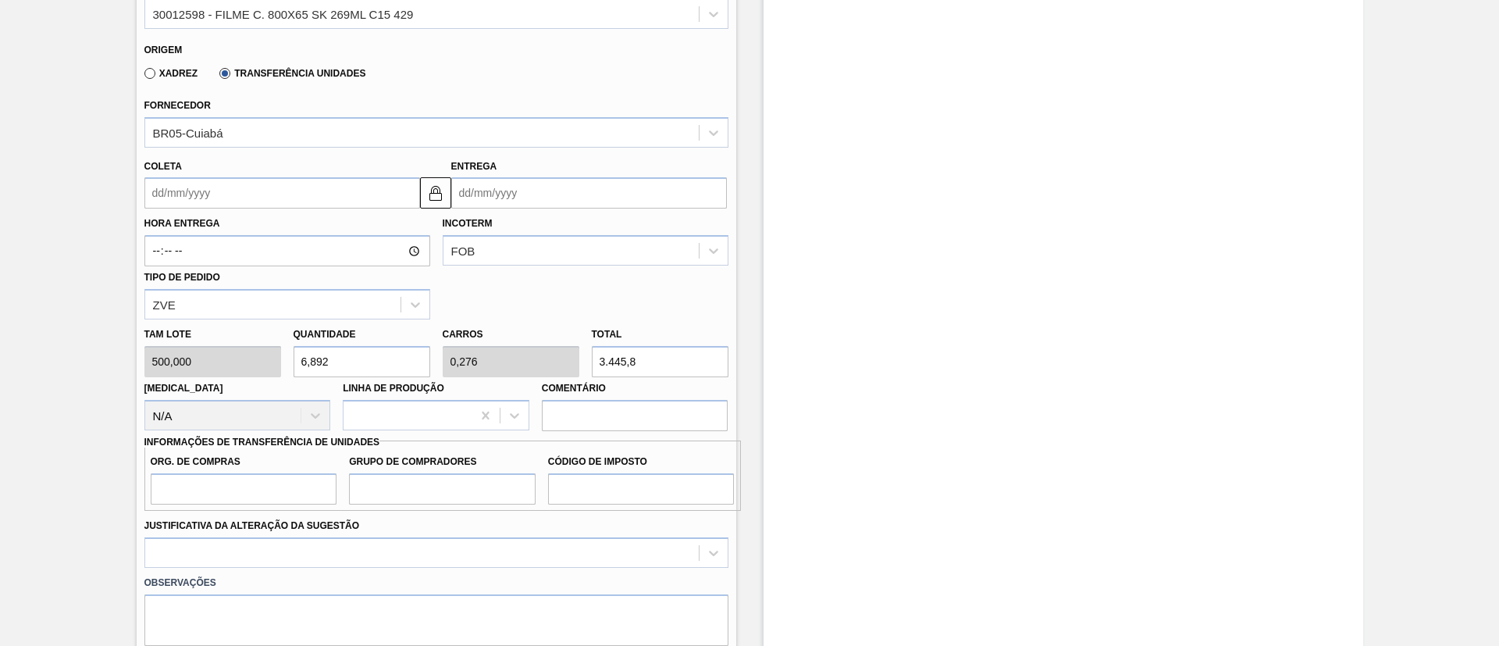
type input "3.445,8"
click at [205, 497] on input "Org. de Compras" at bounding box center [244, 488] width 187 height 31
type input "BR00"
drag, startPoint x: 388, startPoint y: 494, endPoint x: 396, endPoint y: 500, distance: 9.5
click at [388, 493] on input "Grupo de Compradores" at bounding box center [442, 488] width 187 height 31
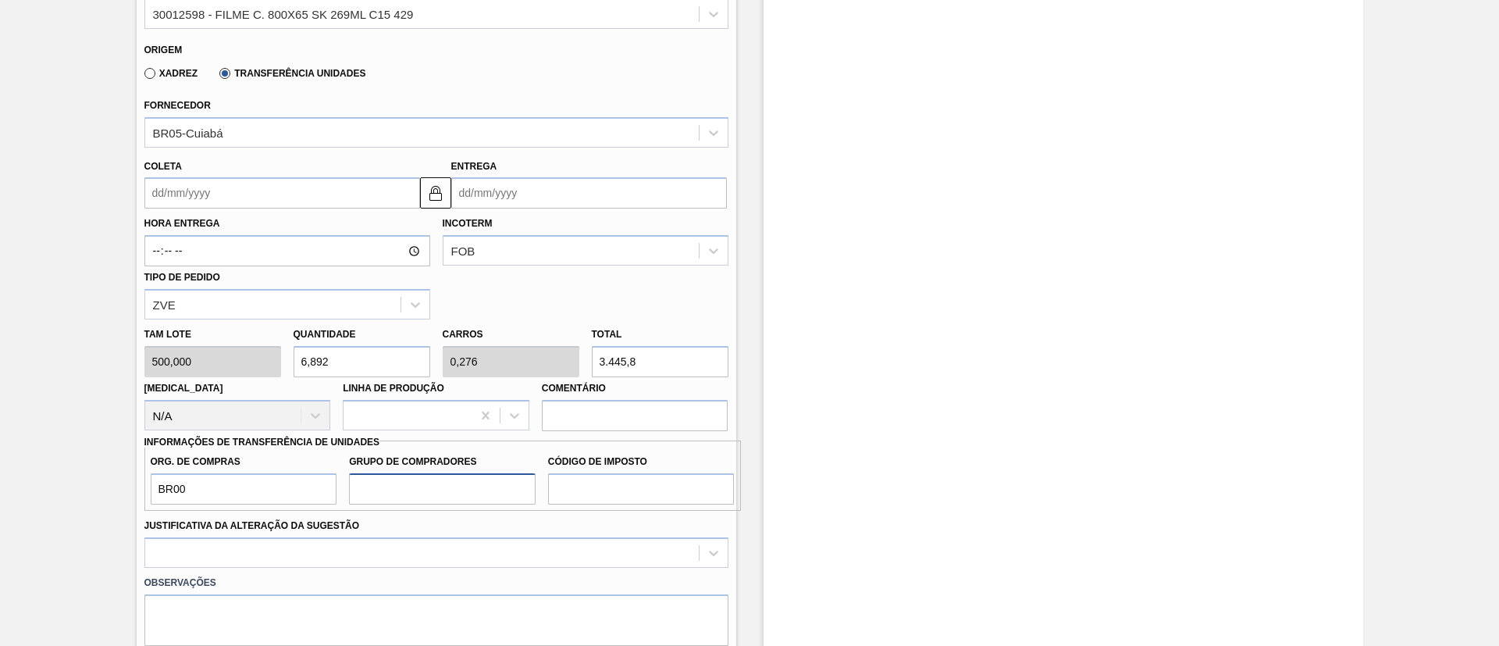
type input "A01"
click at [637, 483] on input "Código de Imposto" at bounding box center [641, 488] width 187 height 31
type input "I1"
click at [514, 545] on div at bounding box center [436, 552] width 584 height 30
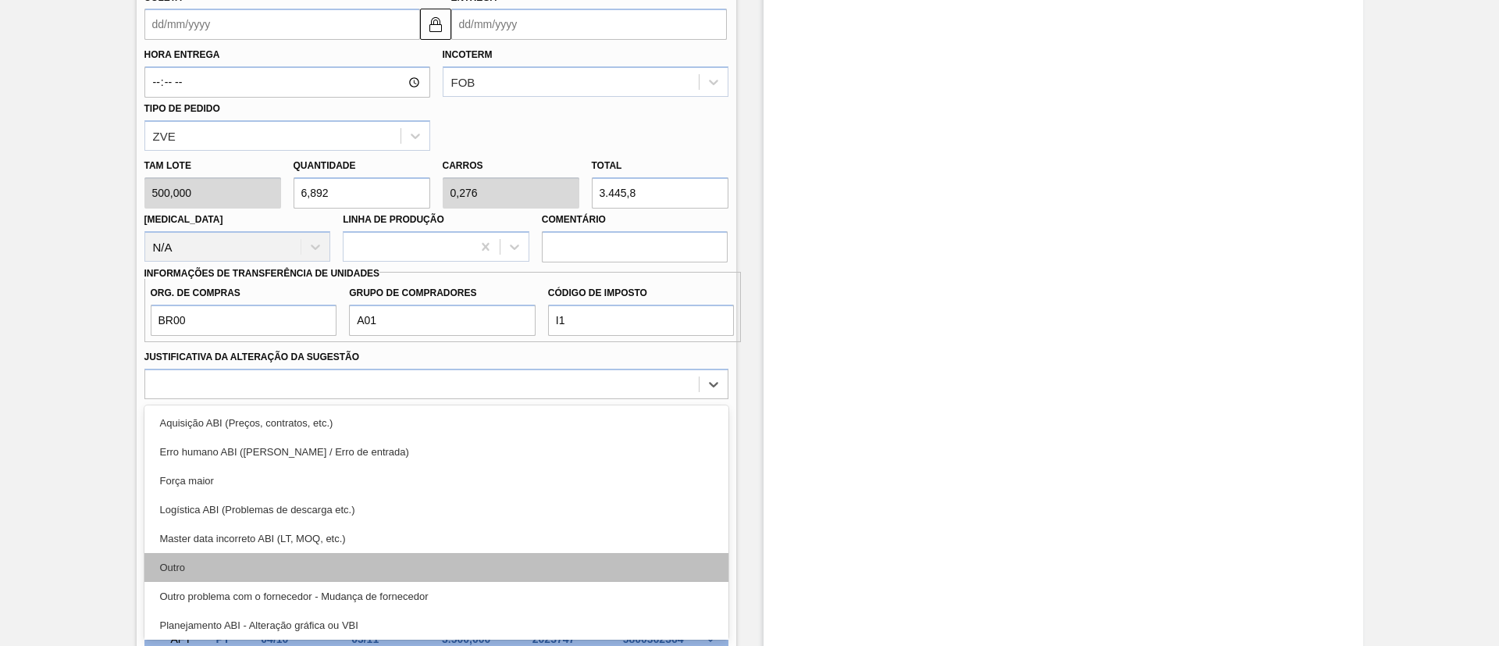
click at [317, 556] on div "Outro" at bounding box center [436, 567] width 584 height 29
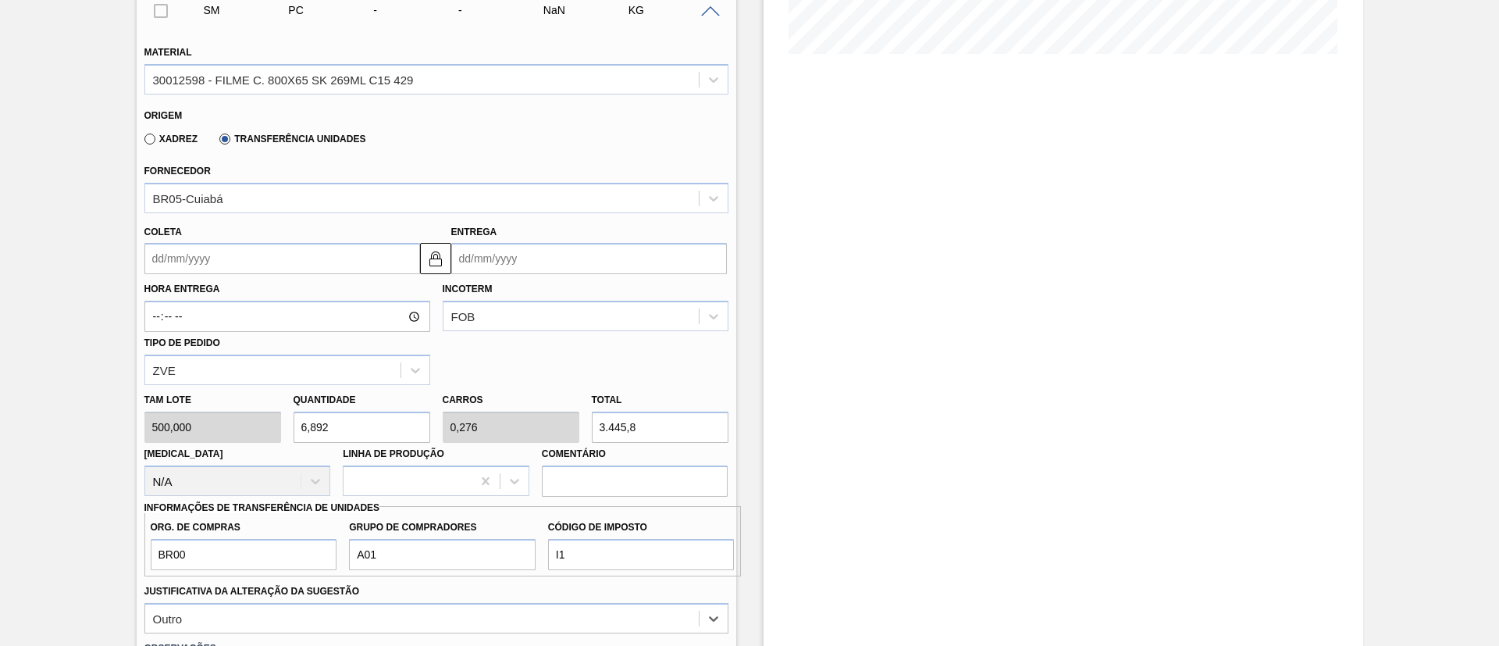
scroll to position [286, 0]
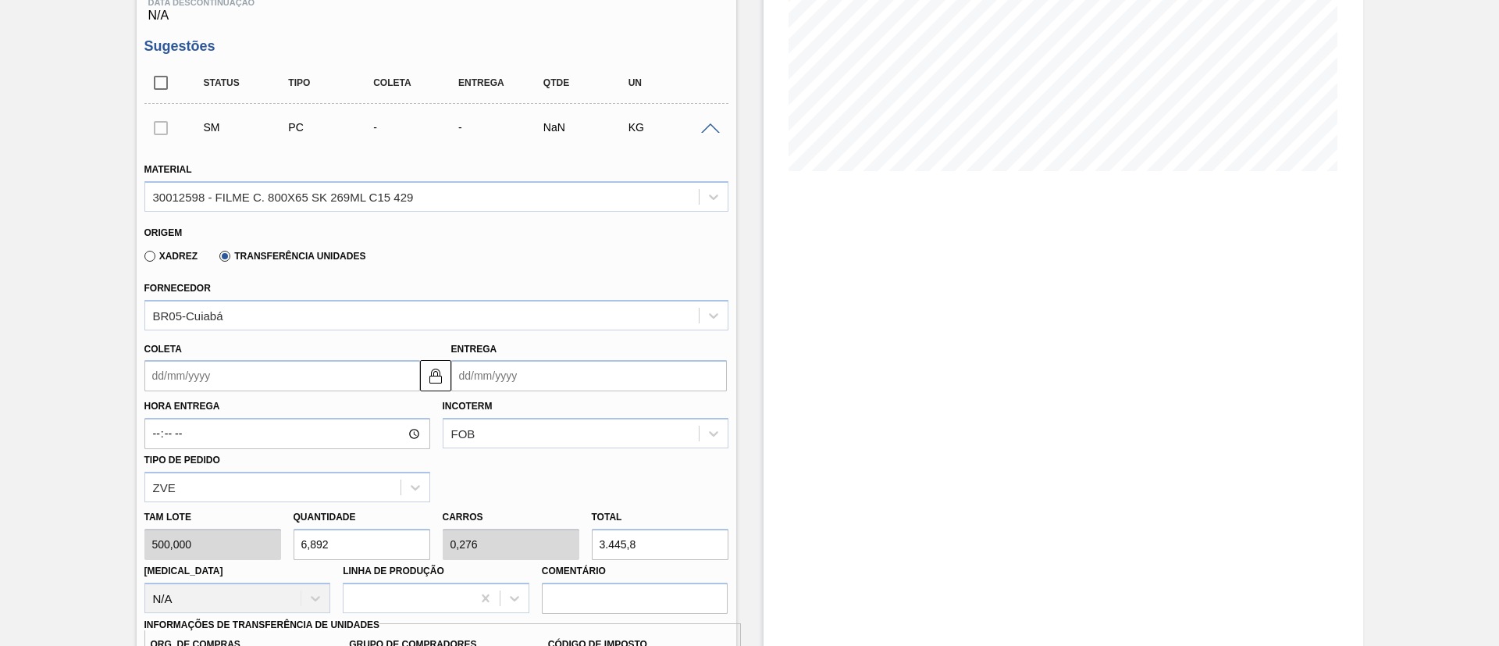
click at [297, 377] on input "Coleta" at bounding box center [282, 375] width 276 height 31
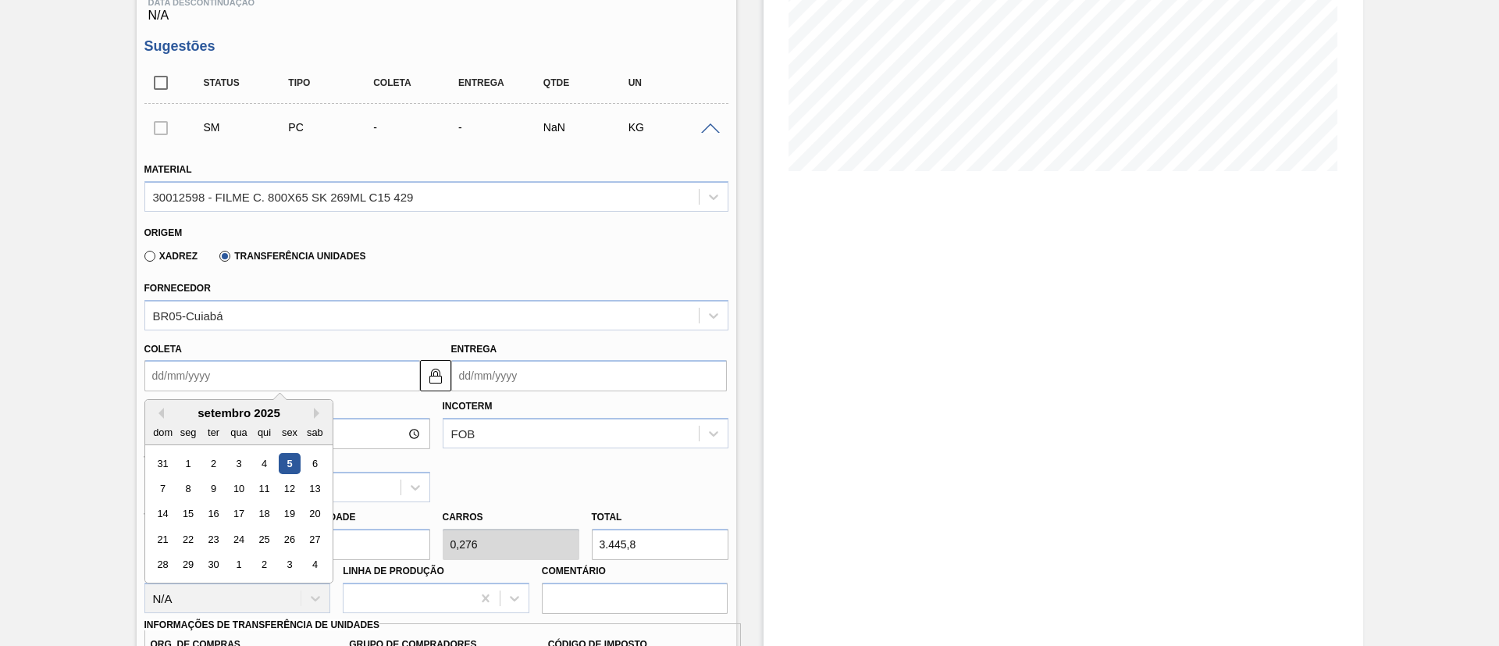
click at [286, 458] on div "5" at bounding box center [289, 463] width 21 height 21
type input "[DATE]"
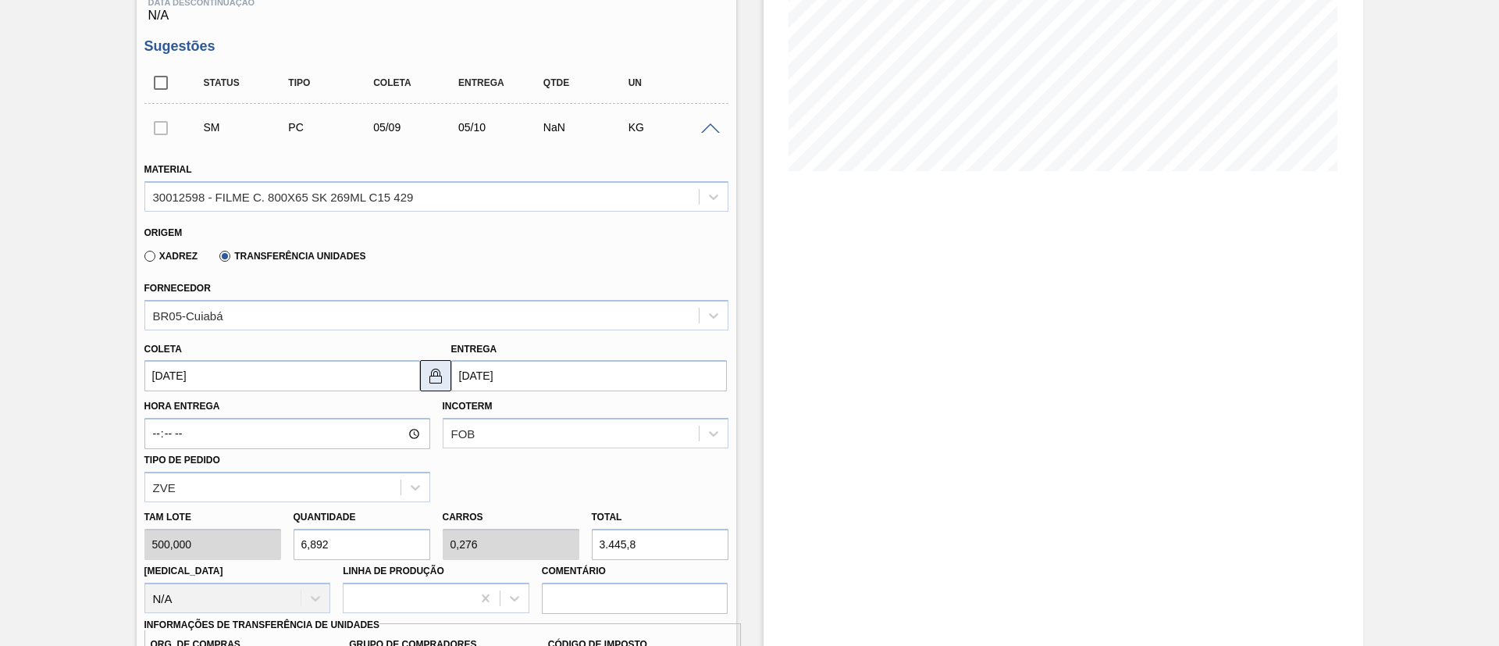
click at [422, 379] on button at bounding box center [435, 375] width 31 height 31
click at [473, 379] on input "05/10/2025" at bounding box center [589, 375] width 276 height 31
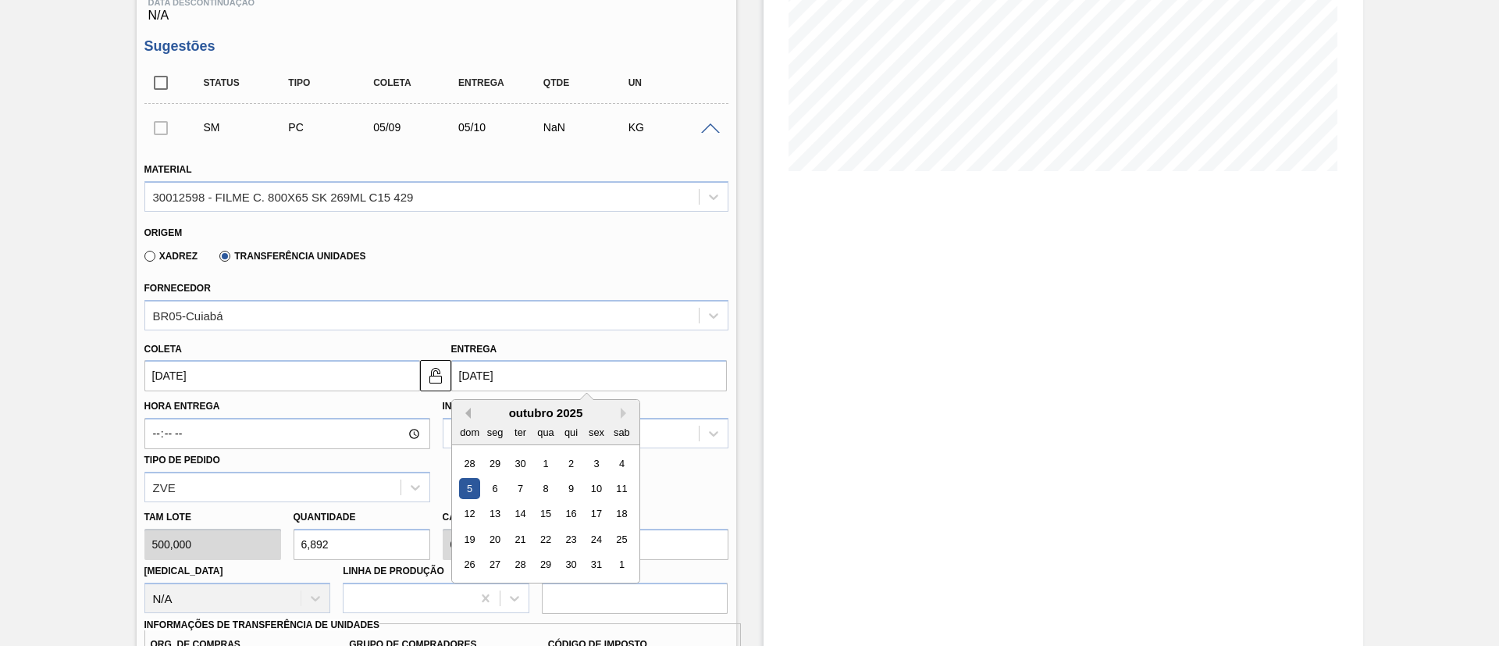
click at [465, 415] on button "Previous Month" at bounding box center [465, 412] width 11 height 11
click at [496, 486] on div "8" at bounding box center [494, 488] width 21 height 21
type input "[DATE]"
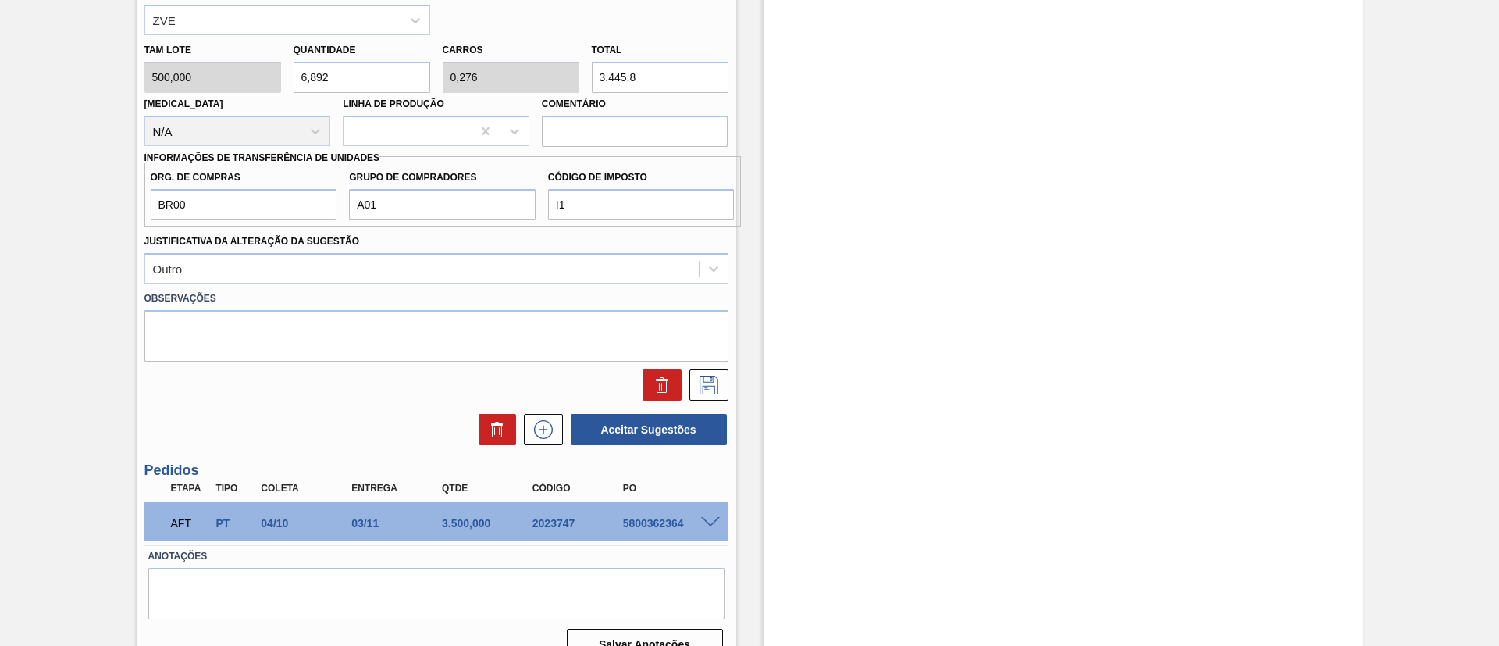
scroll to position [754, 0]
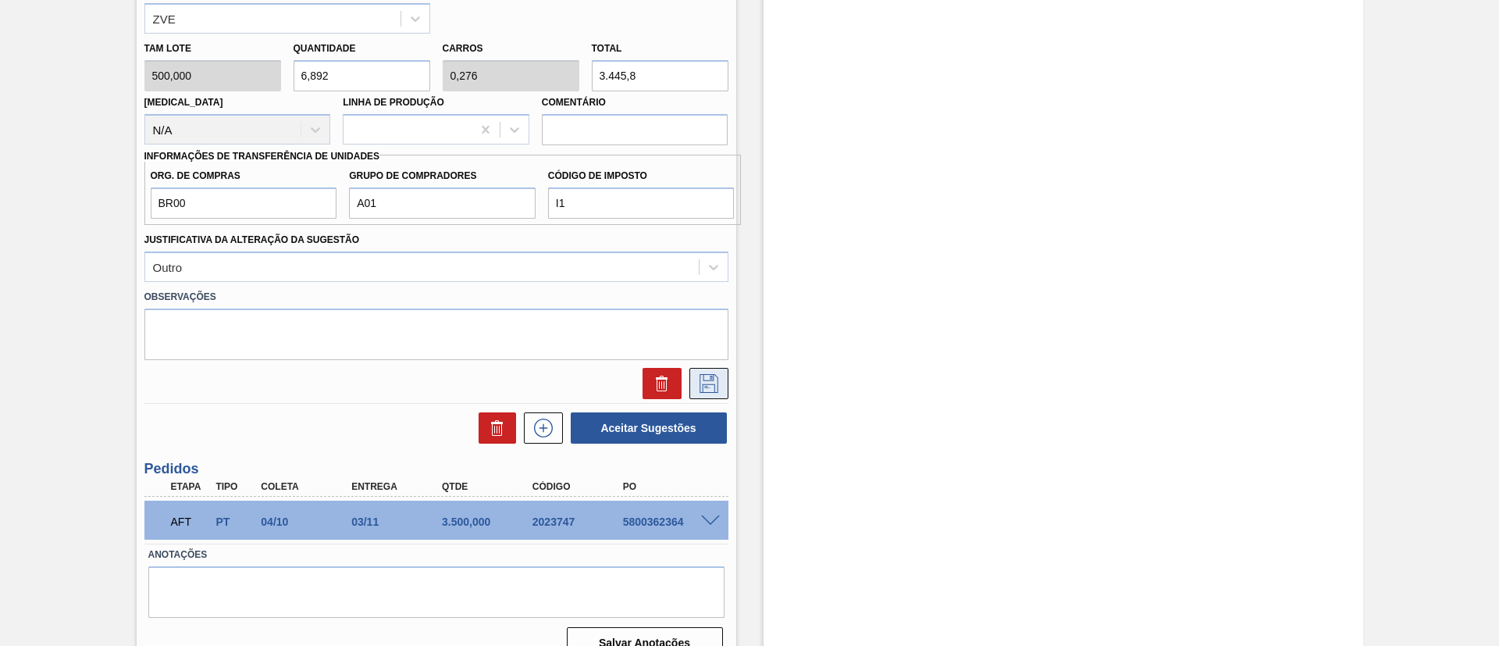
click at [721, 372] on button at bounding box center [708, 383] width 39 height 31
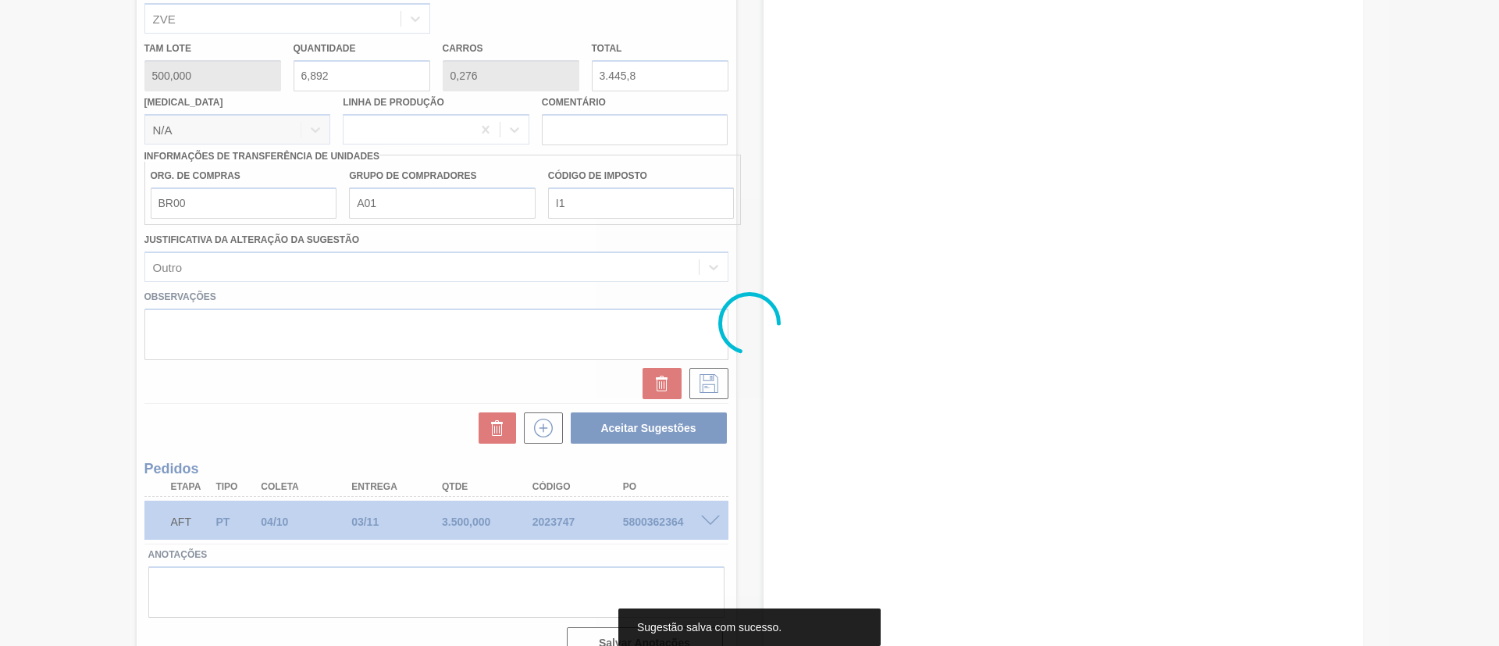
scroll to position [59, 0]
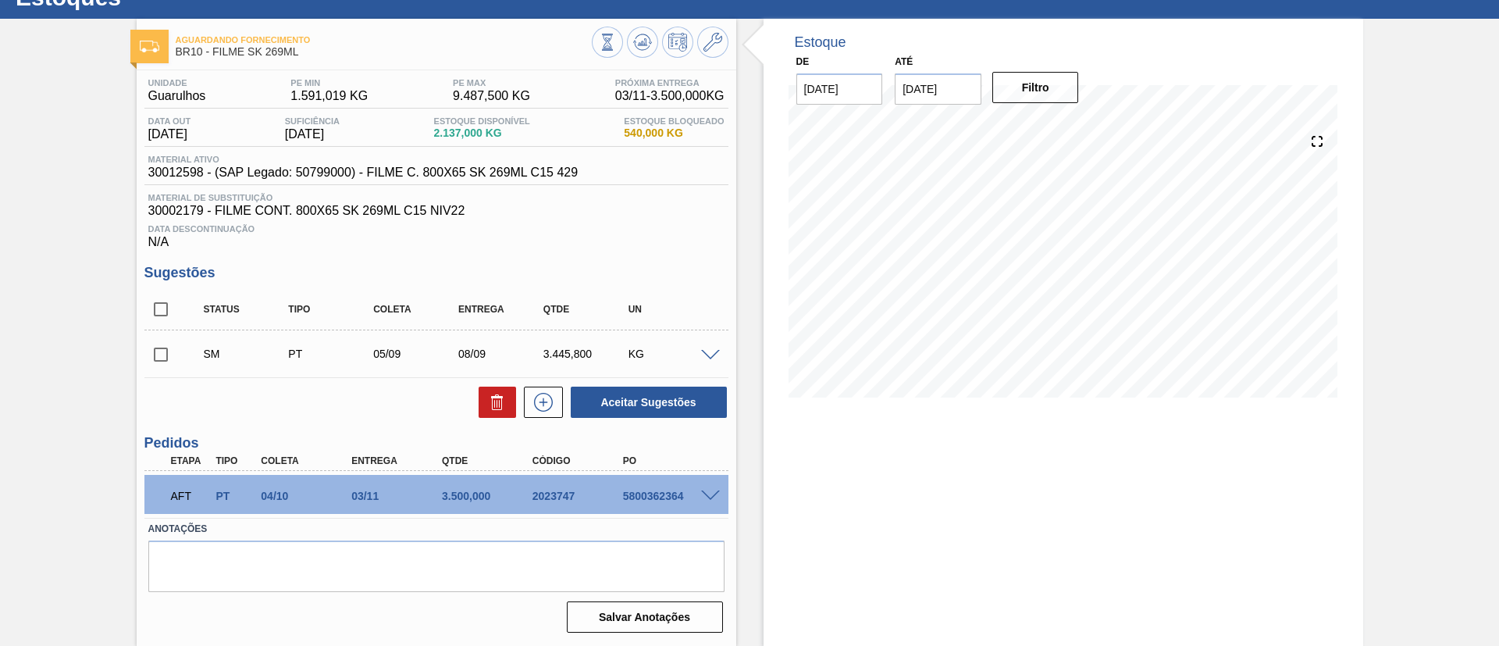
click at [156, 344] on input "checkbox" at bounding box center [160, 354] width 33 height 33
click at [628, 405] on button "Aceitar Sugestões" at bounding box center [649, 401] width 156 height 31
checkbox input "false"
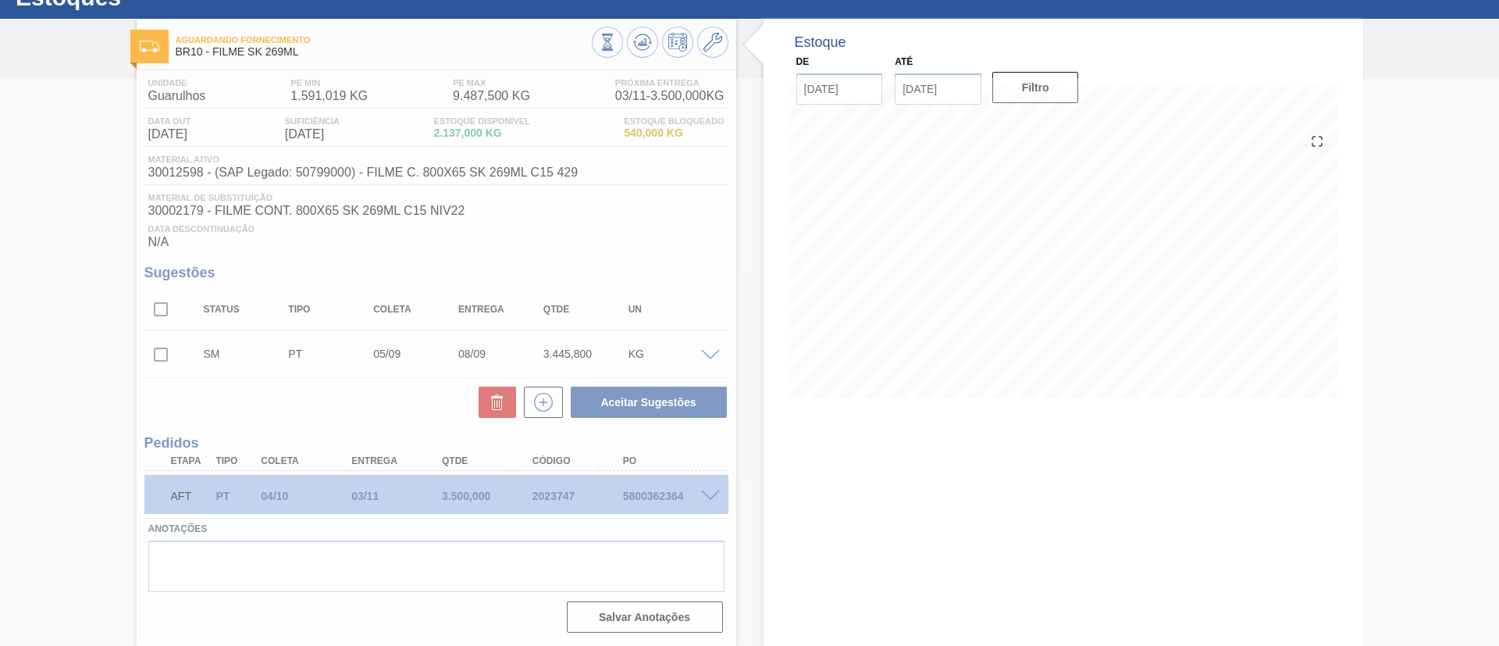
scroll to position [41, 0]
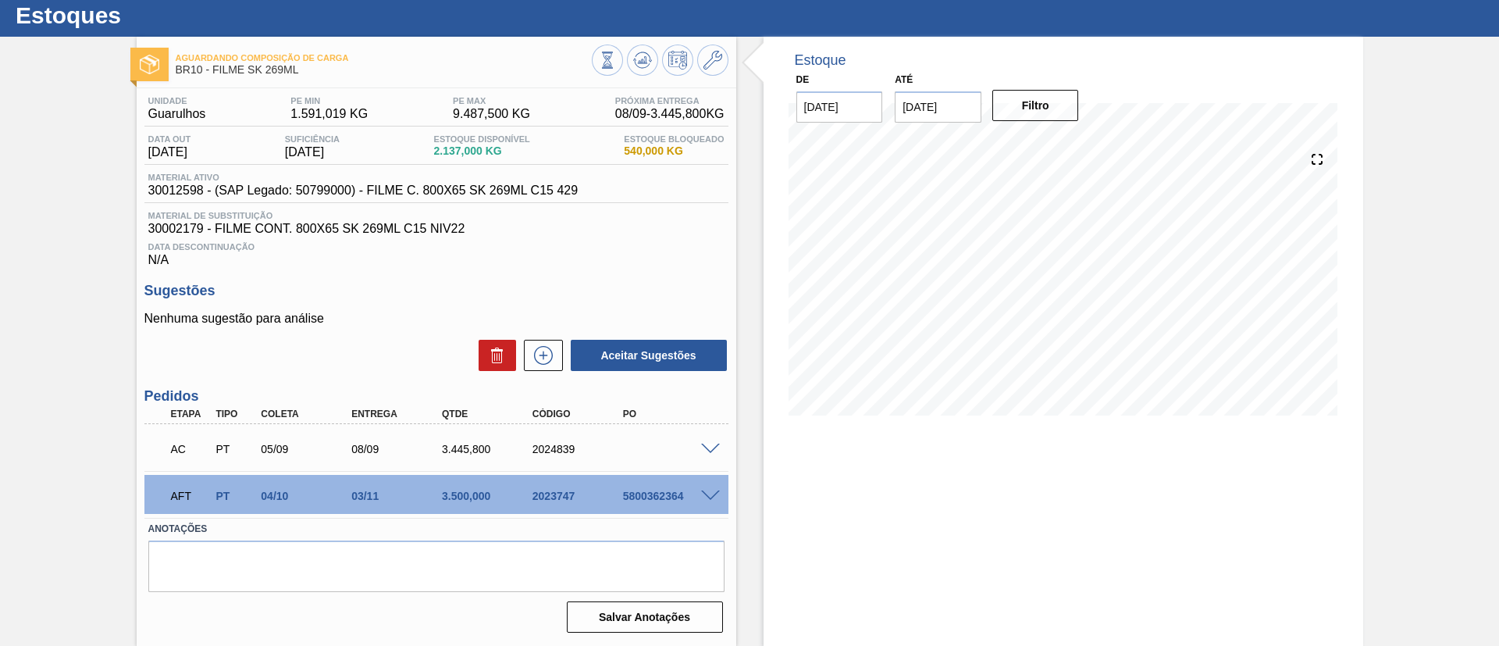
click at [701, 448] on span at bounding box center [710, 449] width 19 height 12
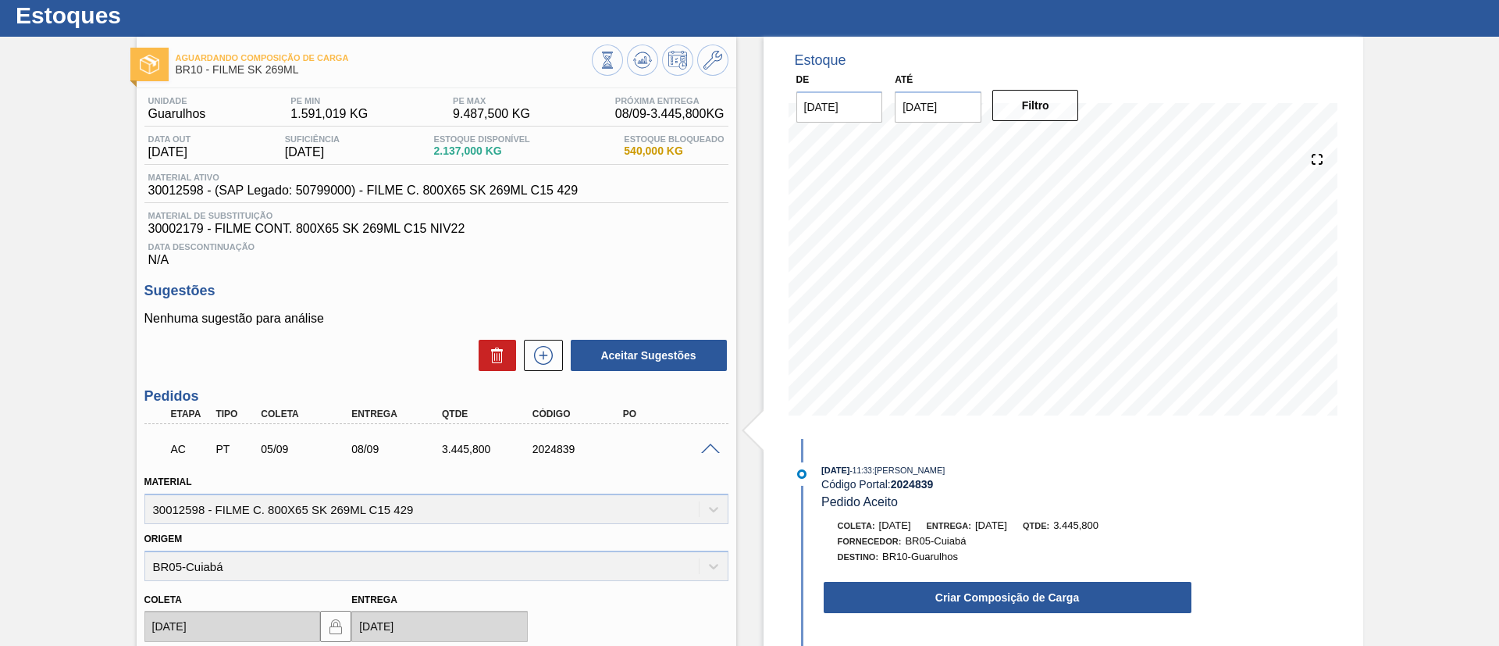
click at [970, 578] on div "Criar Composição de Carga" at bounding box center [992, 593] width 402 height 42
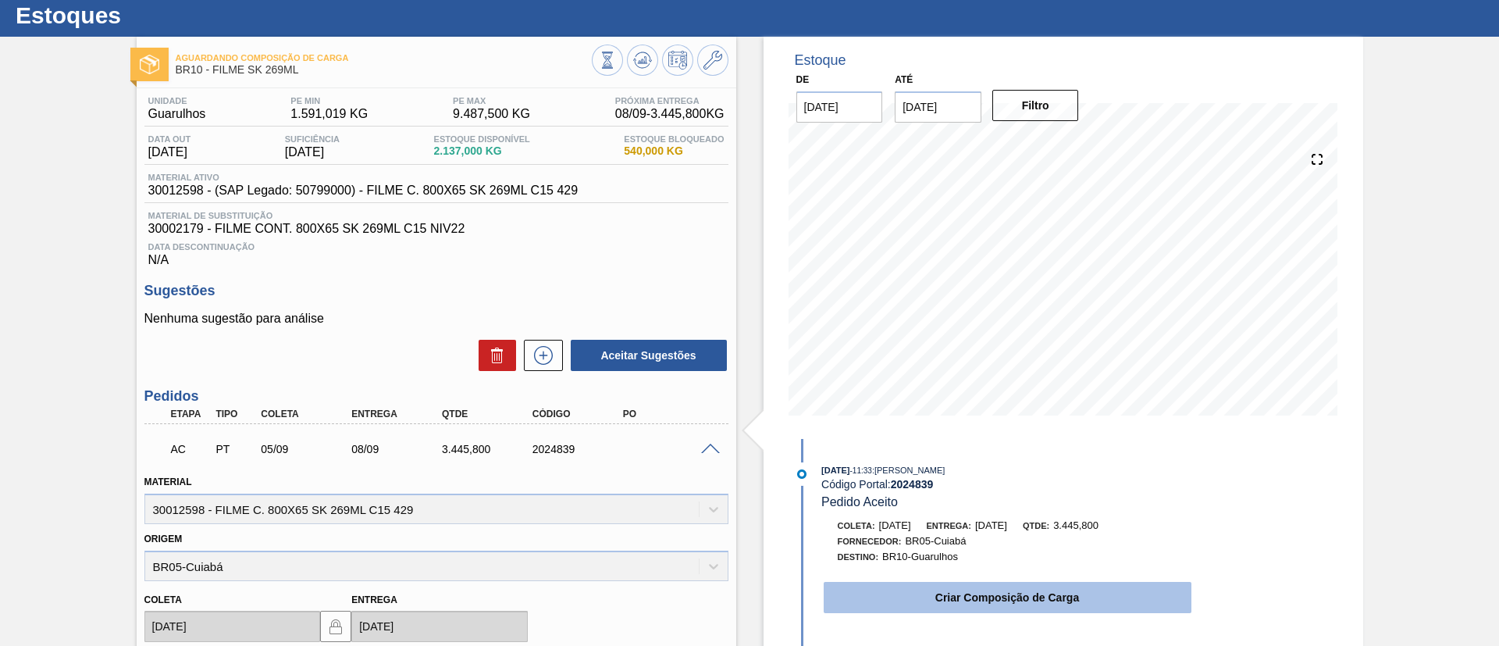
click at [970, 586] on button "Criar Composição de Carga" at bounding box center [1008, 597] width 368 height 31
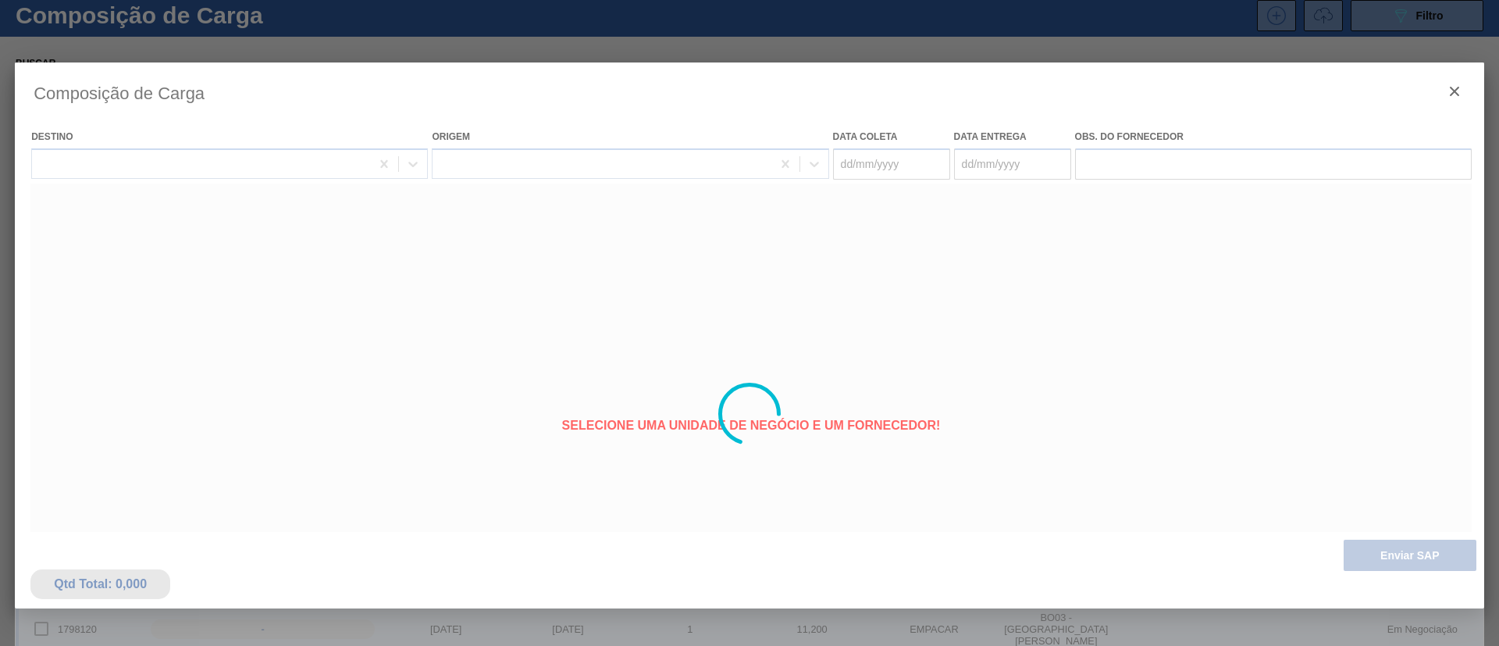
type coleta "[DATE]"
type entrega "[DATE]"
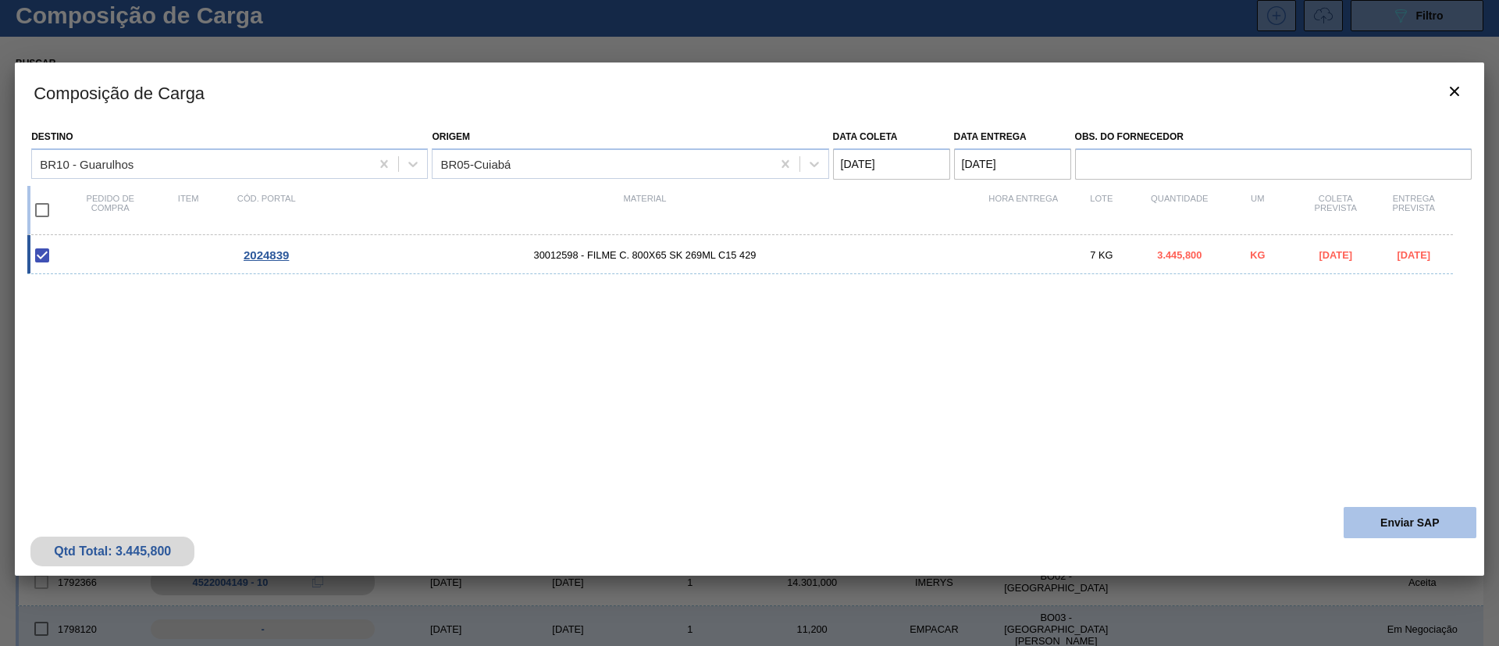
click at [1423, 536] on button "Enviar SAP" at bounding box center [1409, 522] width 133 height 31
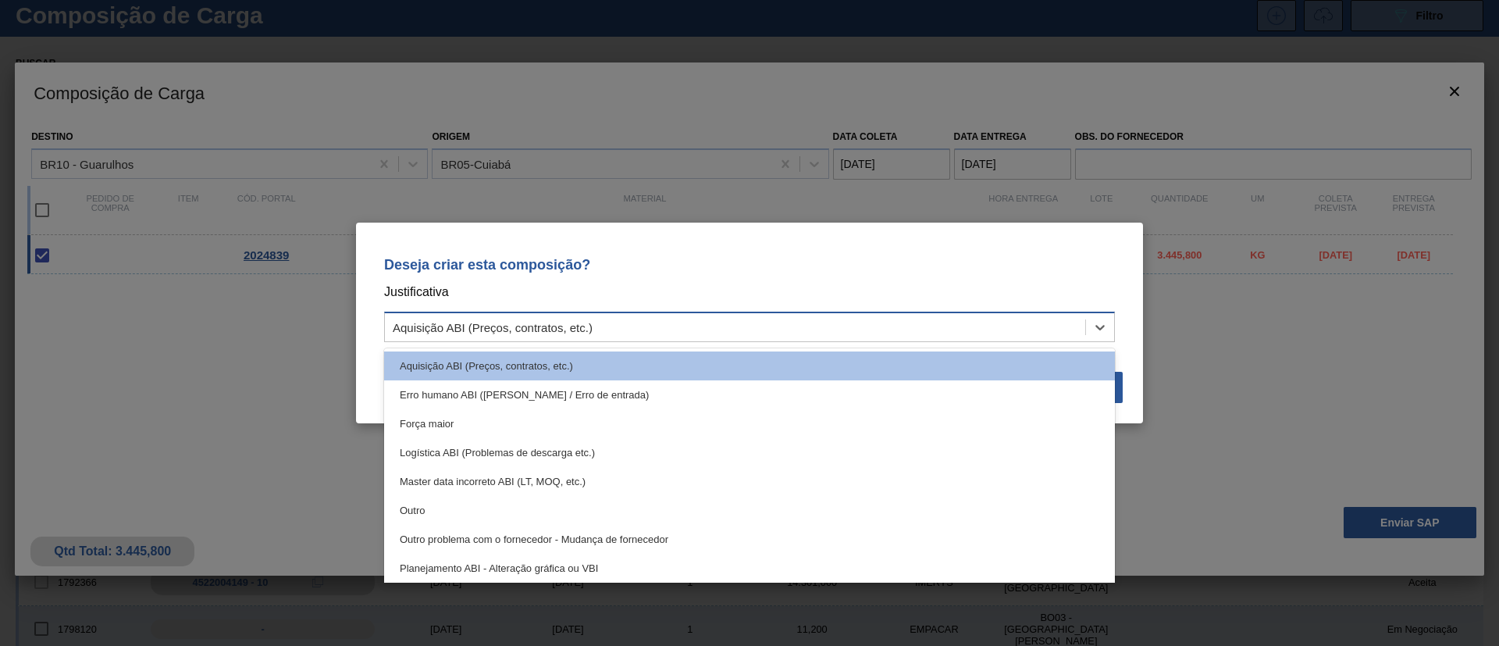
drag, startPoint x: 866, startPoint y: 325, endPoint x: 739, endPoint y: 404, distance: 149.7
click at [866, 324] on div "Aquisição ABI (Preços, contratos, etc.)" at bounding box center [735, 327] width 700 height 23
click at [591, 503] on div "Outro" at bounding box center [749, 510] width 731 height 29
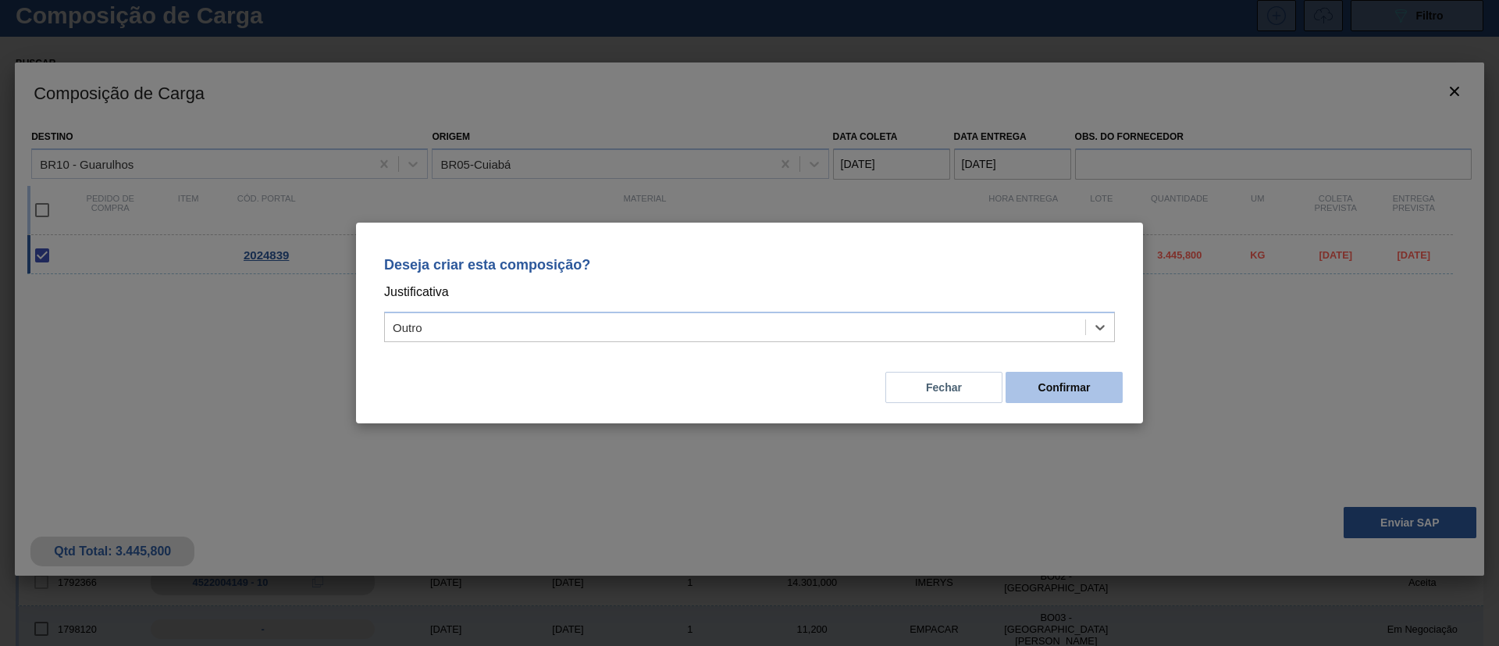
click at [1082, 392] on button "Confirmar" at bounding box center [1063, 387] width 117 height 31
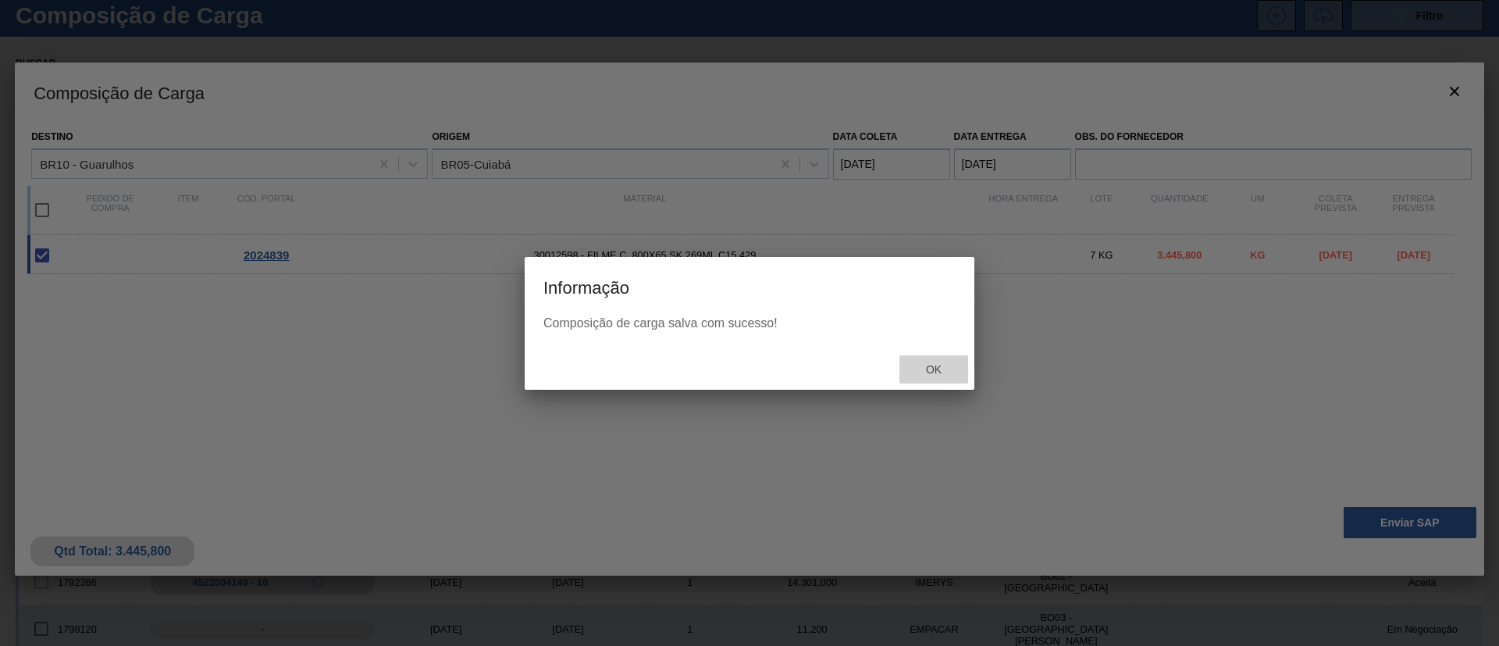
click at [945, 358] on div "Ok" at bounding box center [933, 369] width 69 height 29
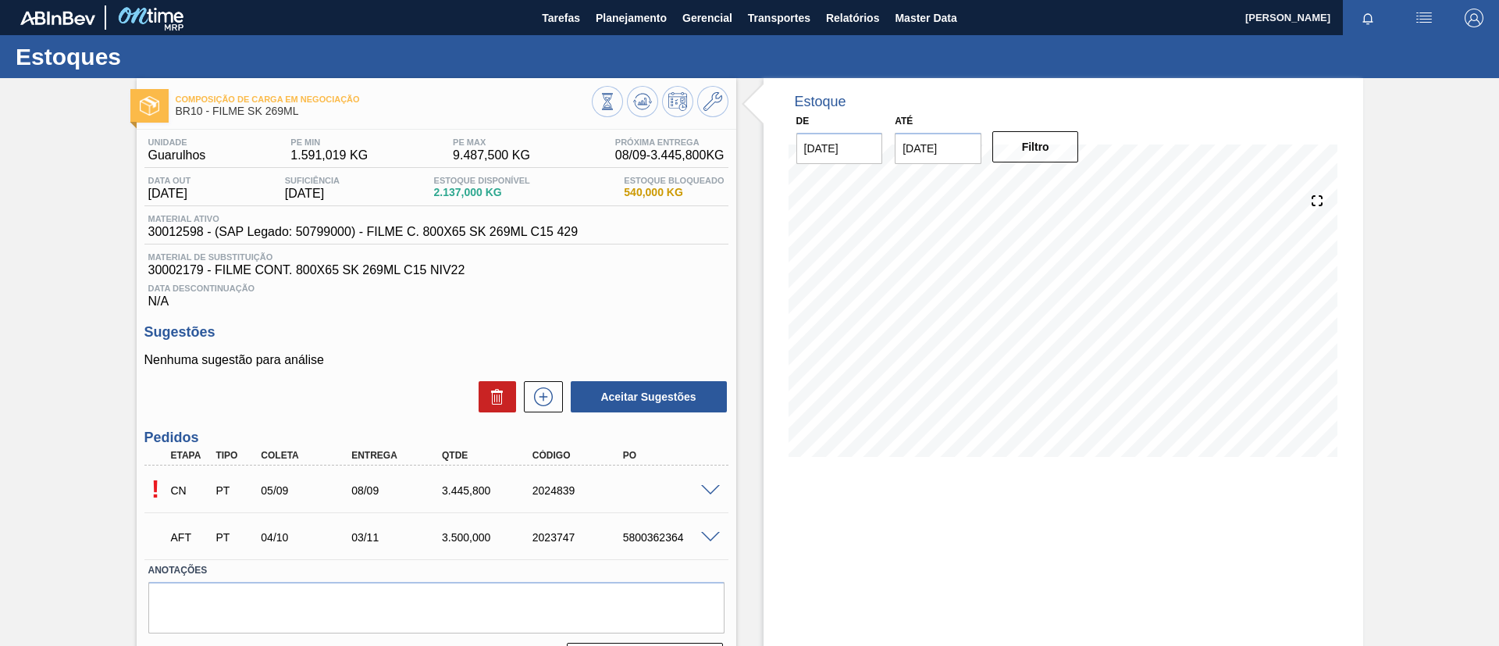
click at [705, 485] on span at bounding box center [710, 491] width 19 height 12
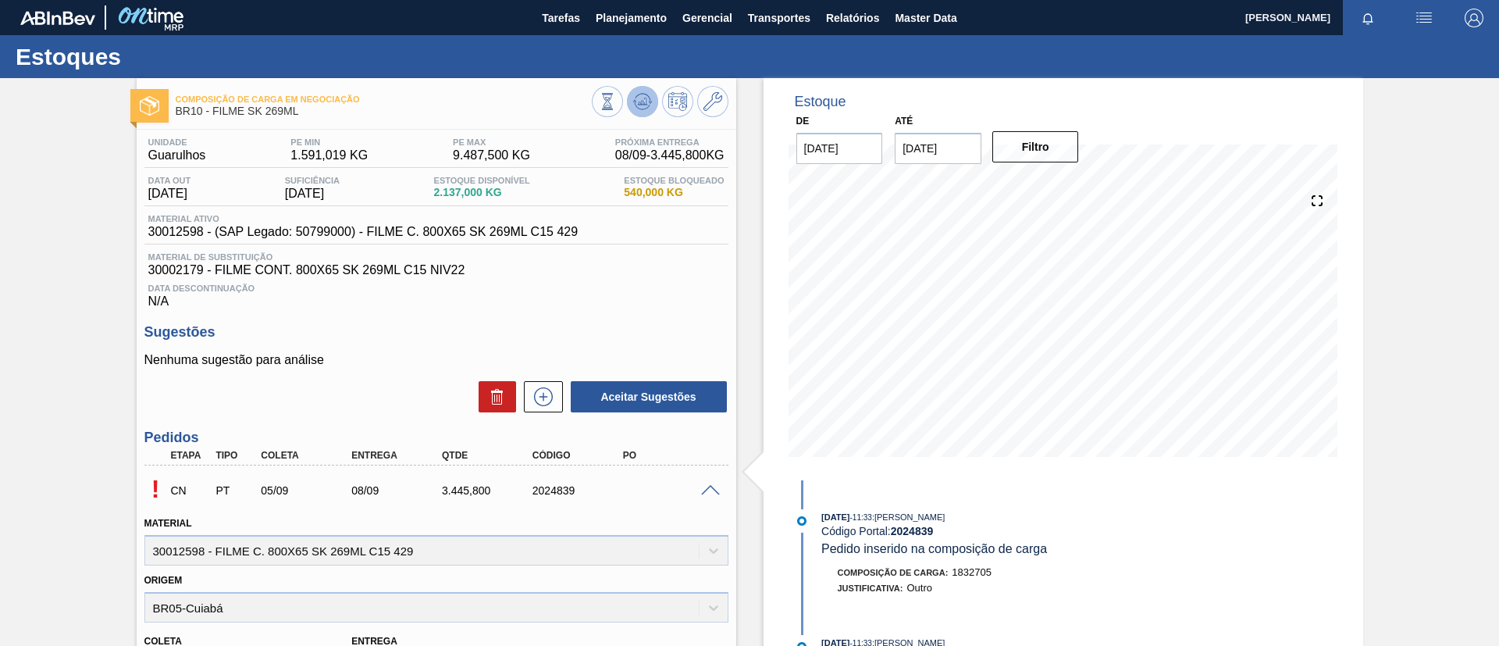
click at [644, 101] on icon at bounding box center [642, 101] width 19 height 19
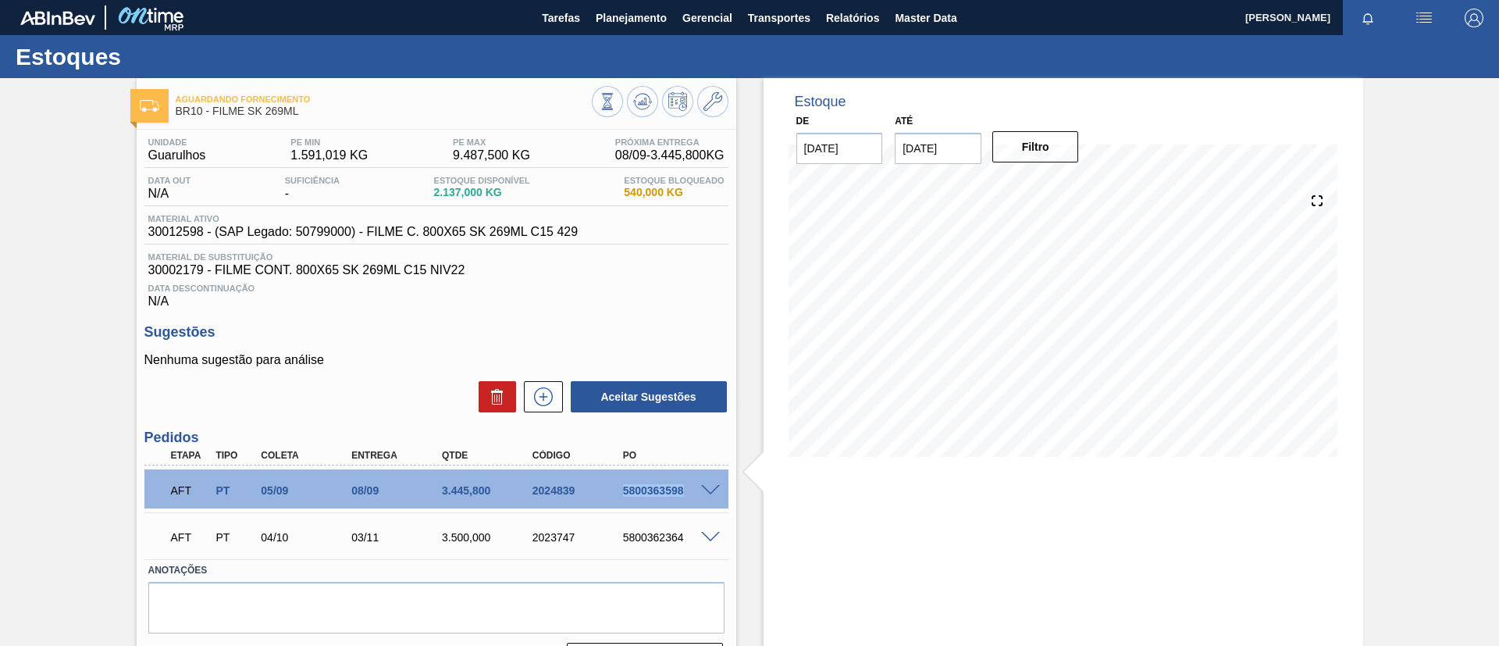
drag, startPoint x: 616, startPoint y: 488, endPoint x: 696, endPoint y: 495, distance: 79.9
click at [696, 495] on div "5800363598" at bounding box center [658, 490] width 91 height 12
copy div "5800363598"
click at [624, 30] on button "Planejamento" at bounding box center [631, 17] width 87 height 35
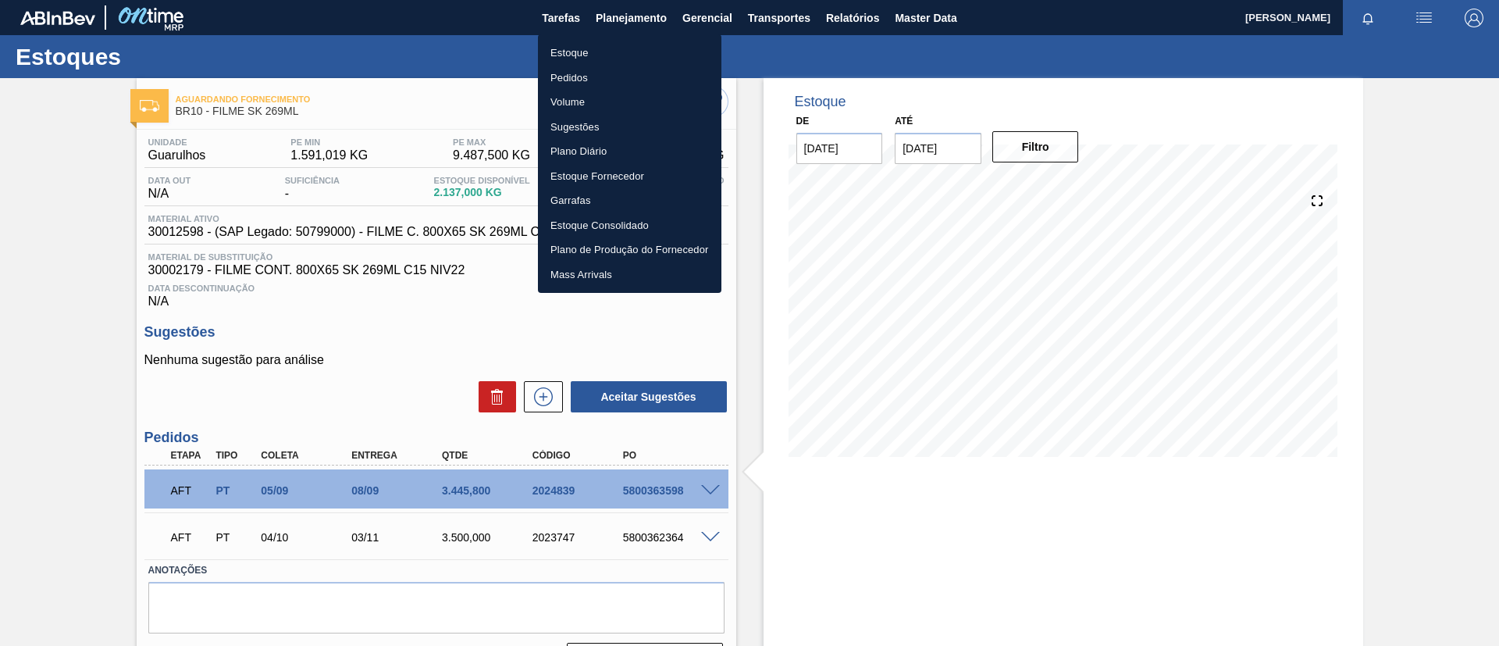
click at [617, 545] on div at bounding box center [749, 323] width 1499 height 646
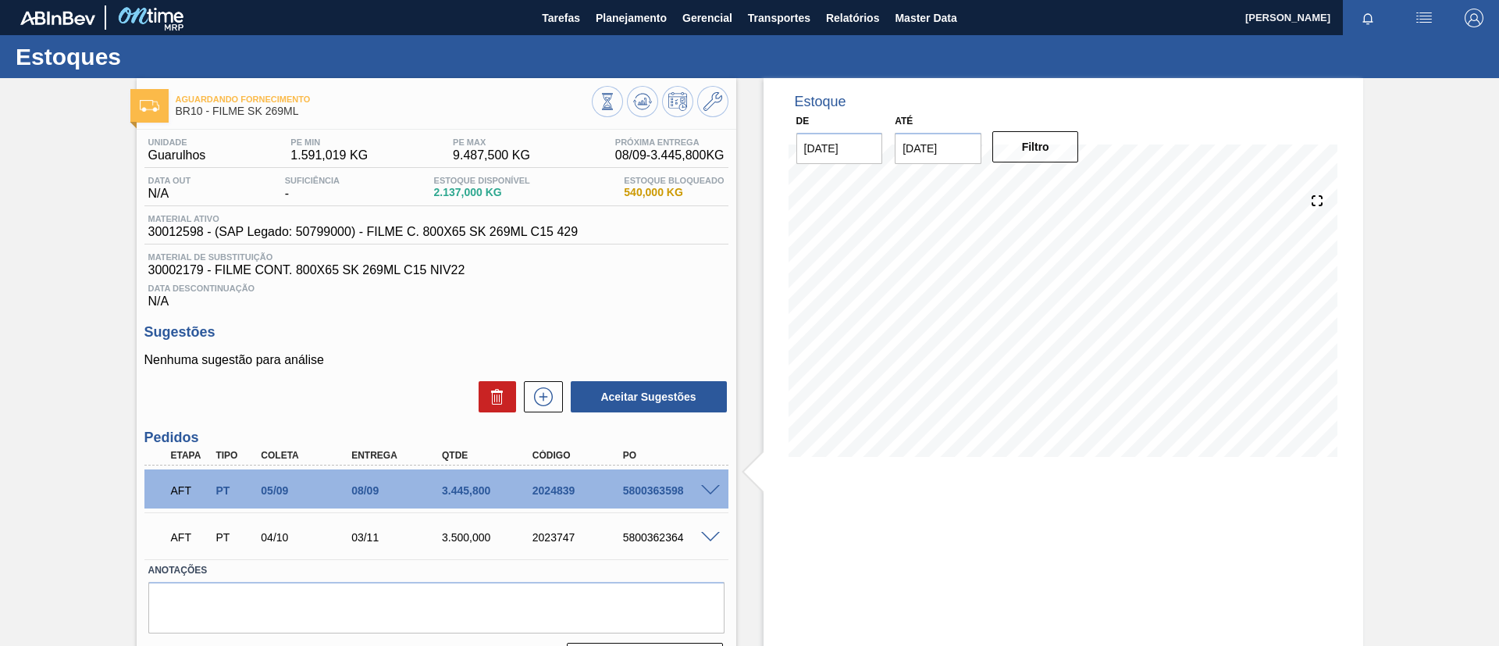
click at [712, 532] on span at bounding box center [710, 538] width 19 height 12
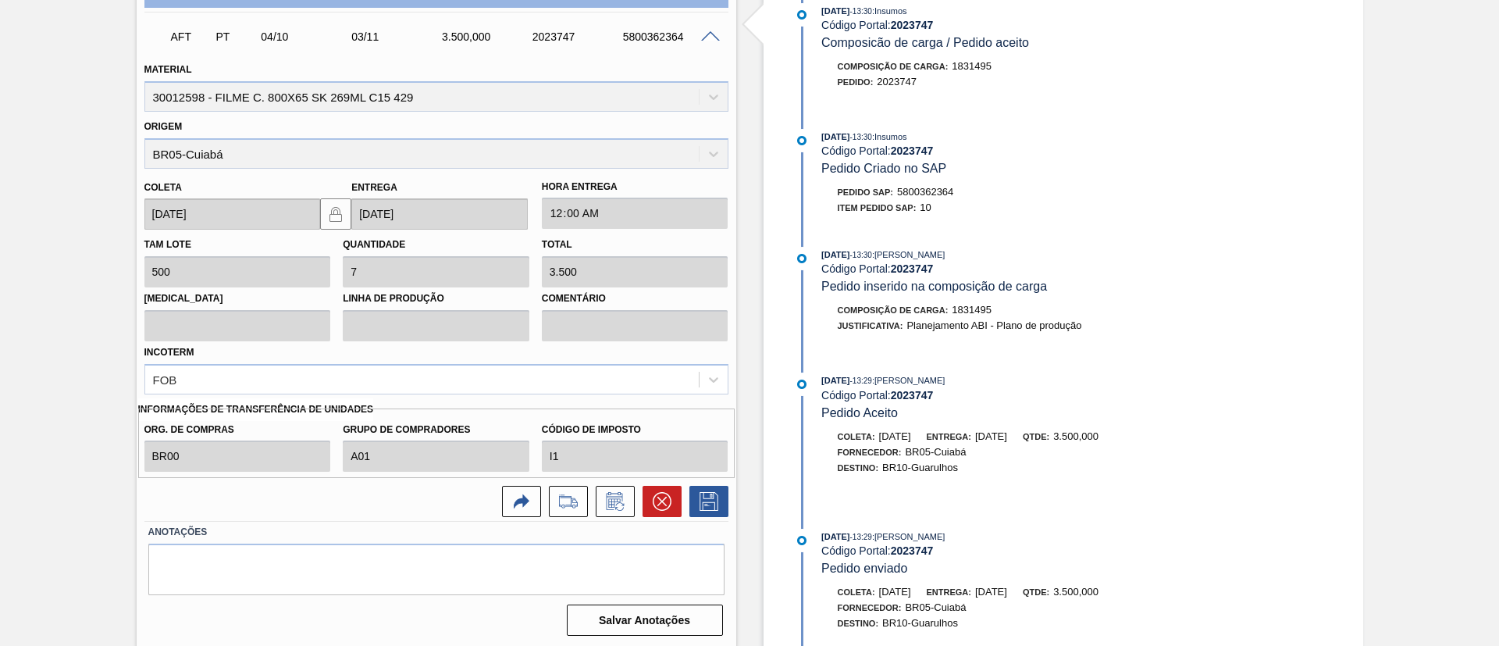
scroll to position [503, 0]
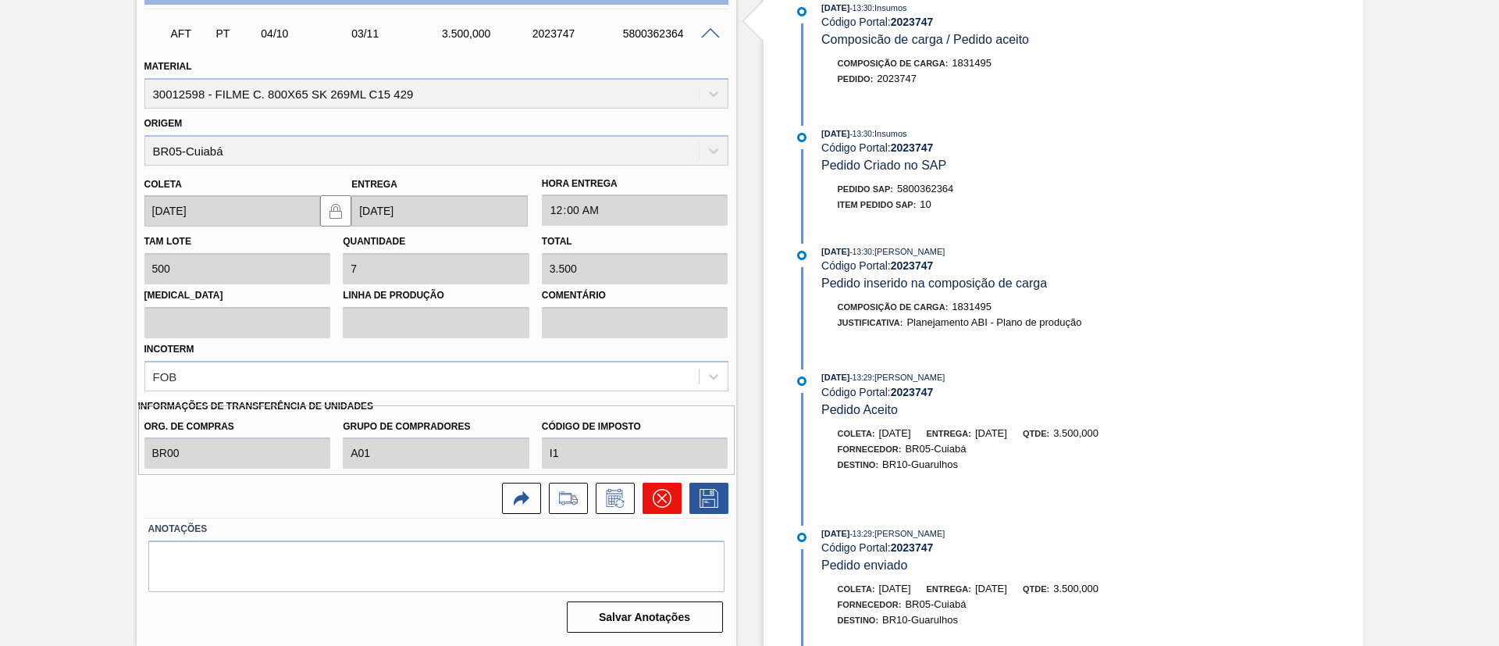
click at [655, 492] on icon at bounding box center [662, 498] width 19 height 19
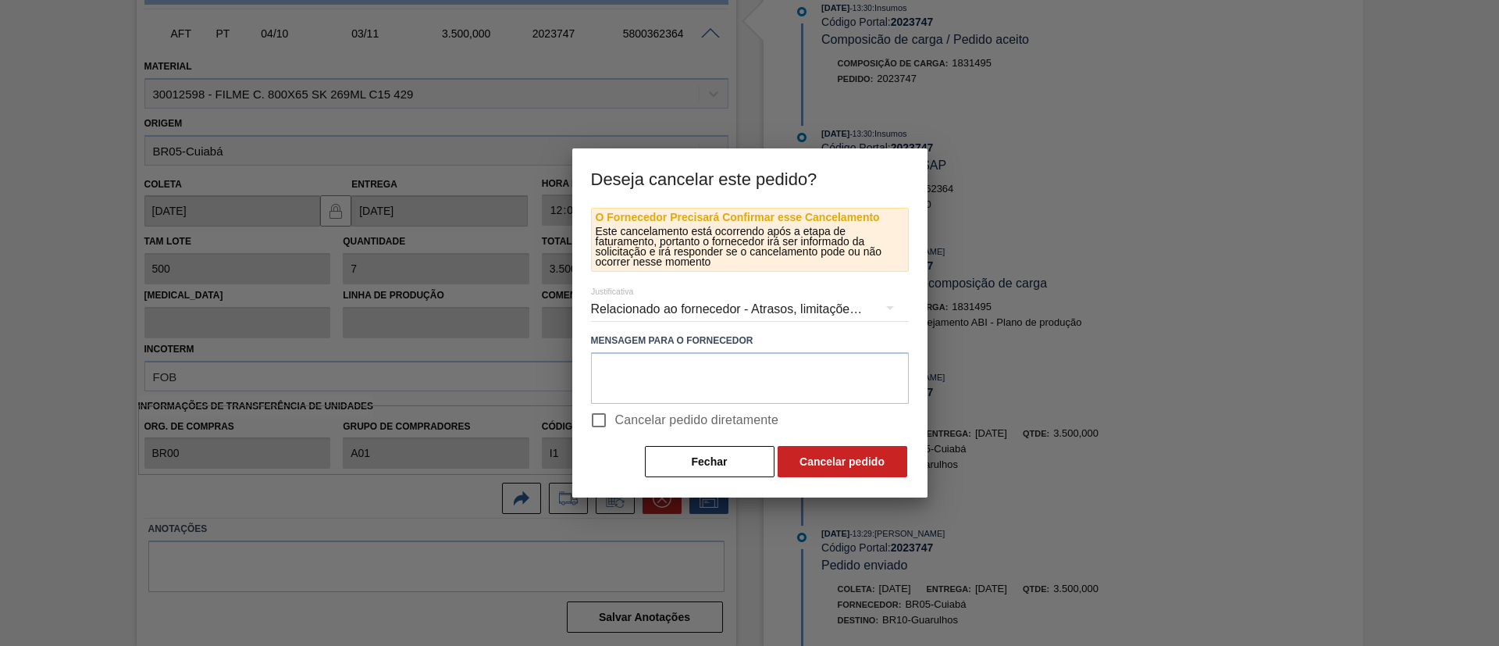
click at [720, 415] on span "Cancelar pedido diretamente" at bounding box center [697, 420] width 164 height 19
click at [615, 415] on input "Cancelar pedido diretamente" at bounding box center [598, 420] width 33 height 33
checkbox input "true"
click at [816, 453] on button "Cancelar pedido" at bounding box center [842, 461] width 130 height 31
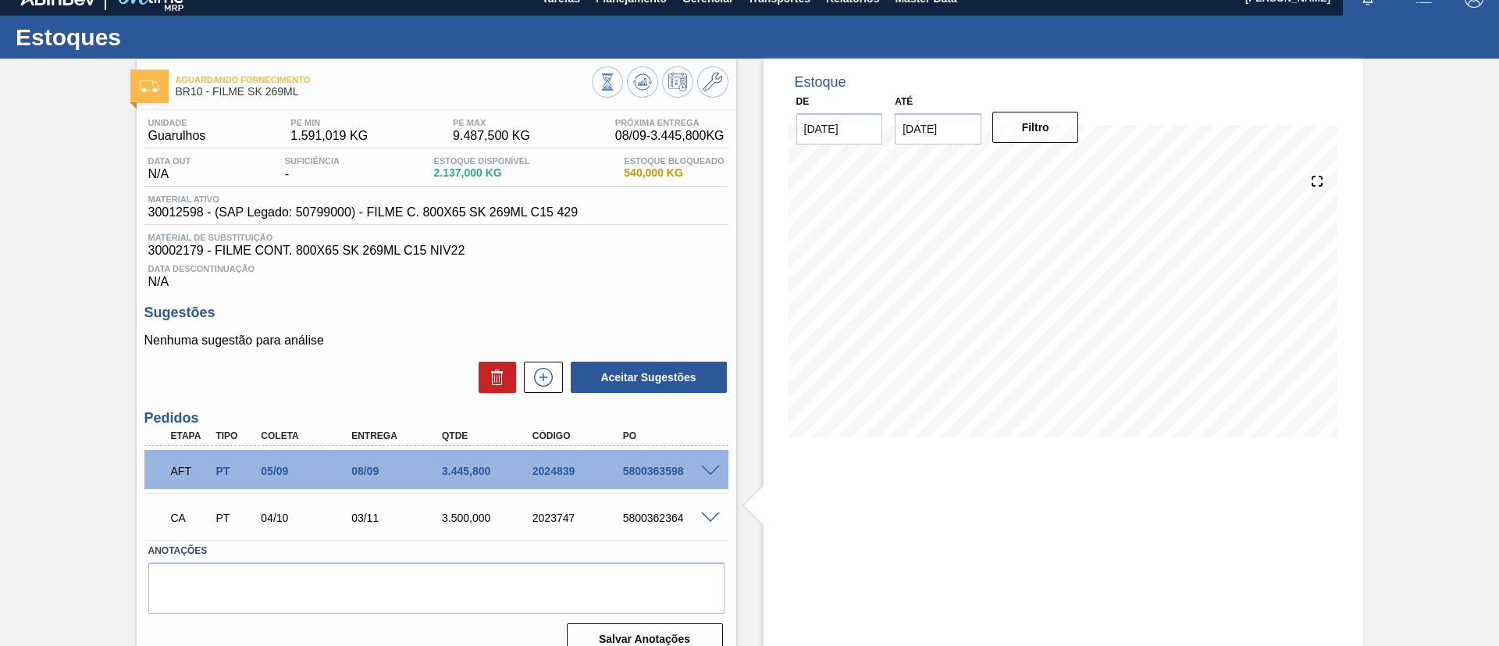
scroll to position [0, 0]
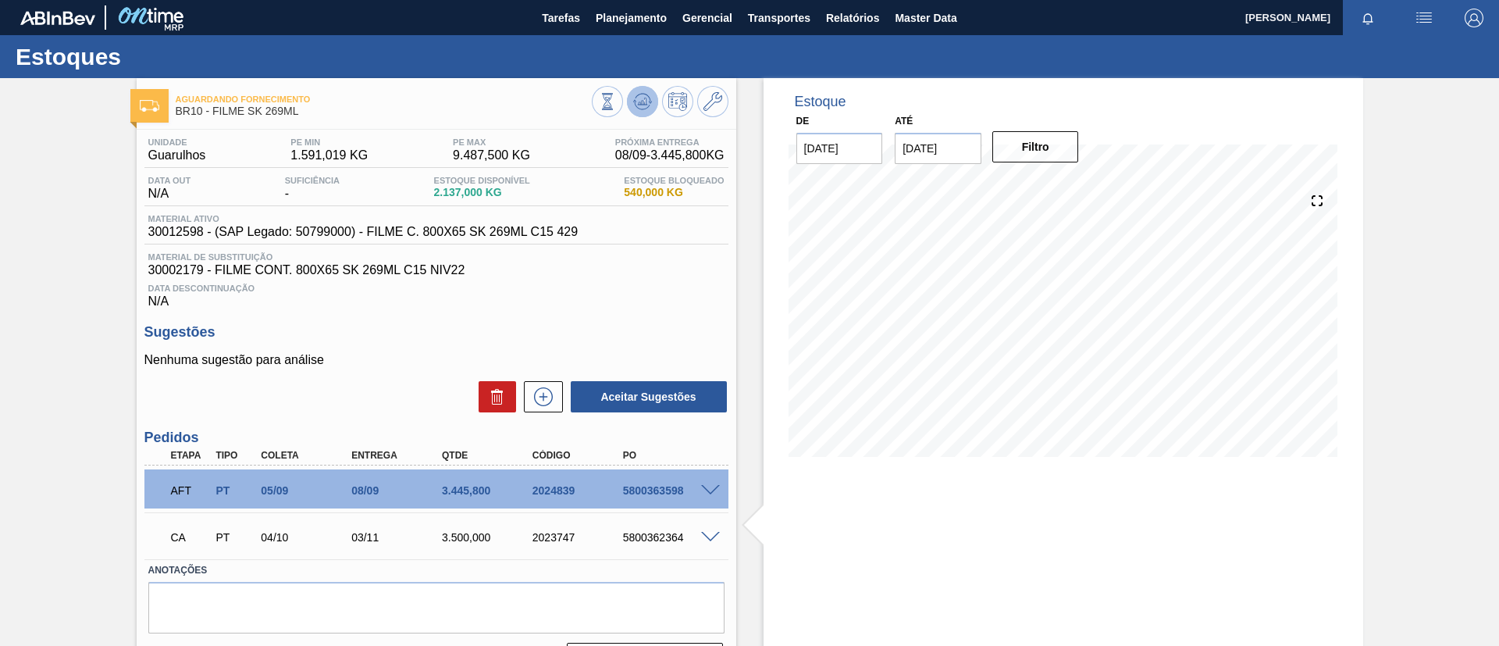
click at [637, 100] on icon at bounding box center [642, 101] width 19 height 19
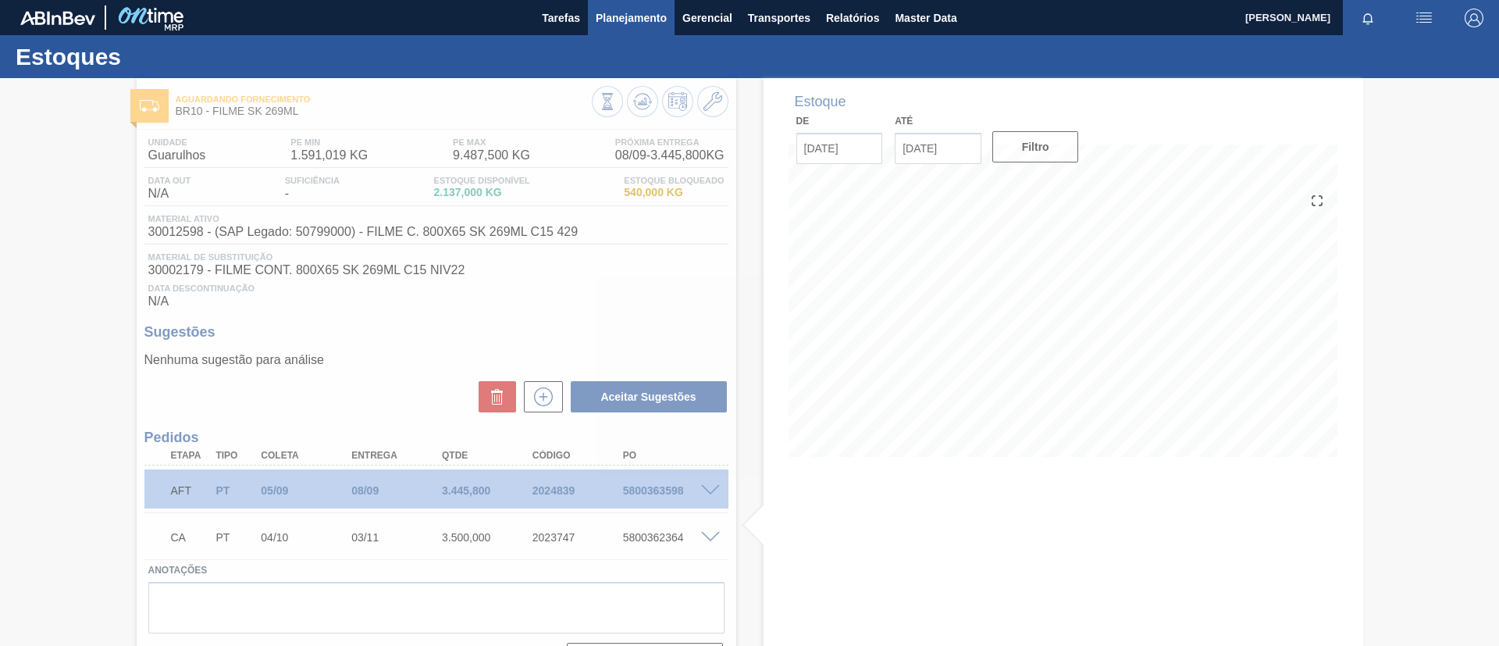
click at [654, 30] on button "Planejamento" at bounding box center [631, 17] width 87 height 35
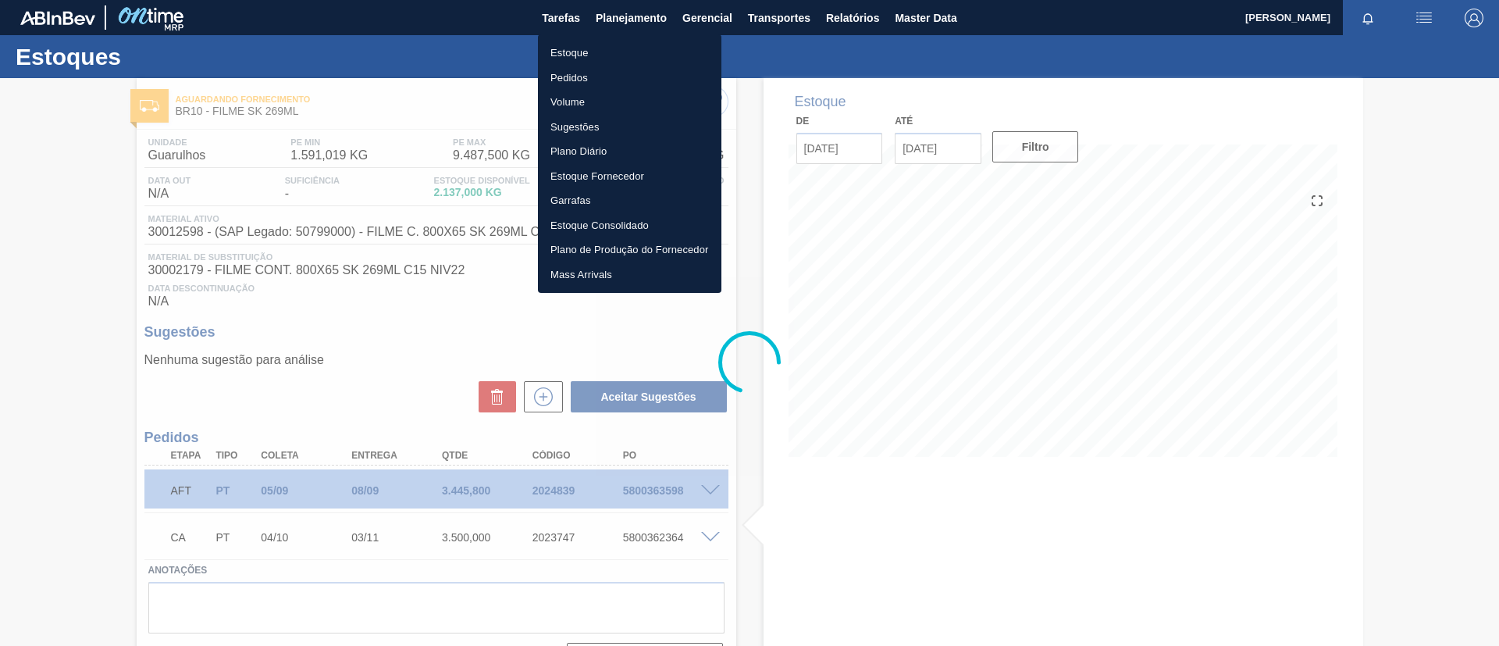
click at [393, 169] on div at bounding box center [749, 323] width 1499 height 646
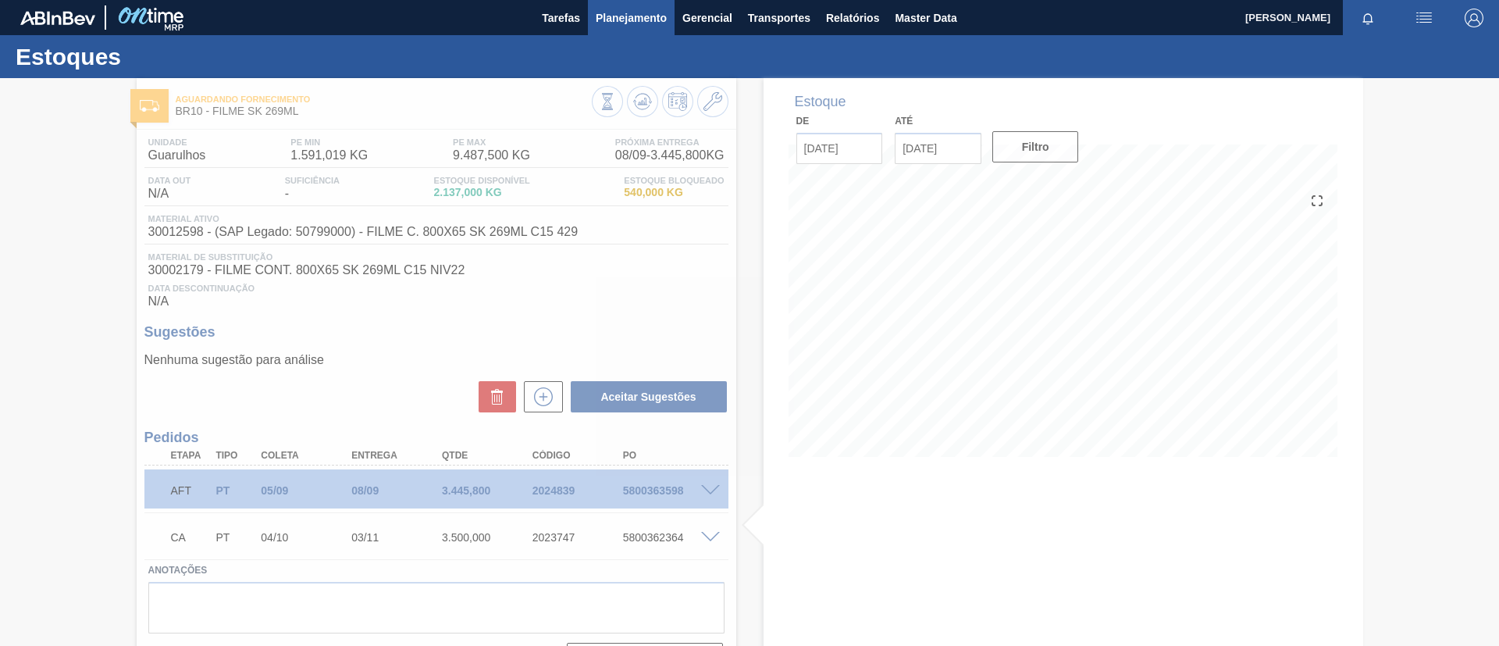
click at [617, 30] on button "Planejamento" at bounding box center [631, 17] width 87 height 35
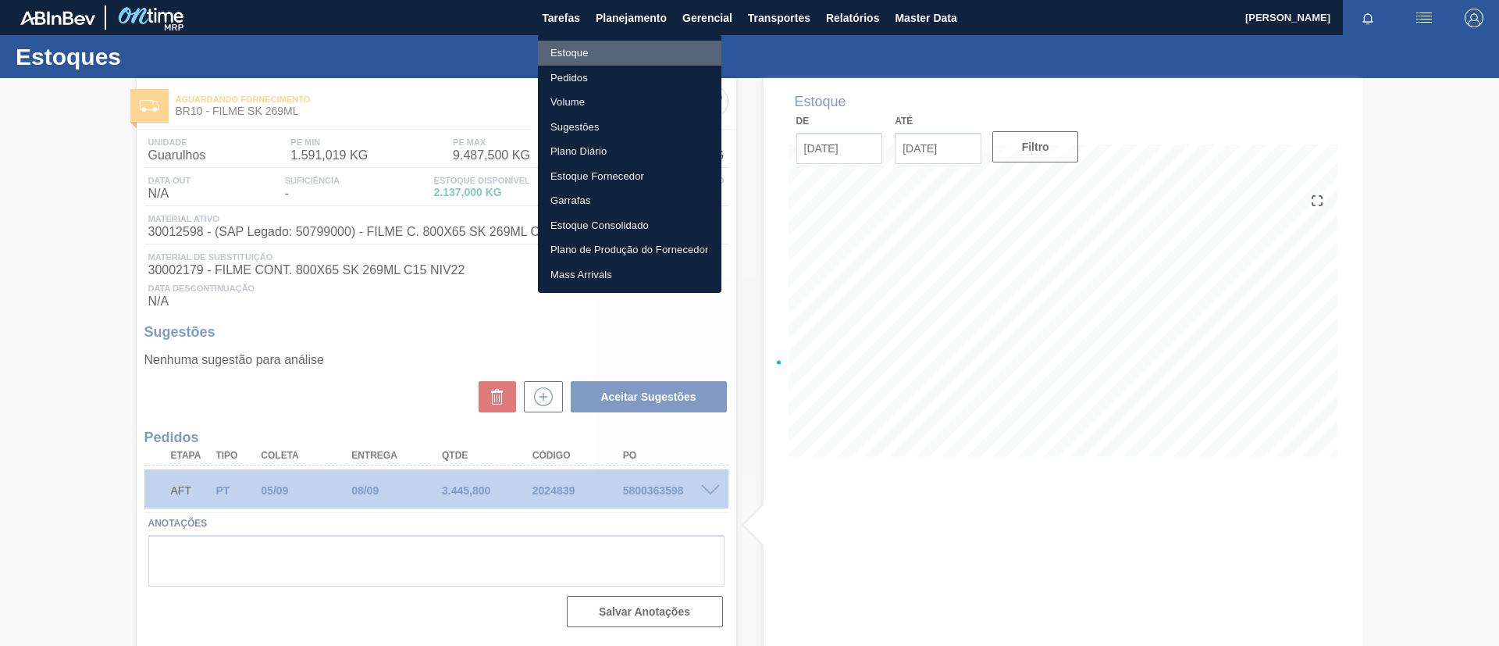
click at [614, 49] on li "Estoque" at bounding box center [629, 53] width 183 height 25
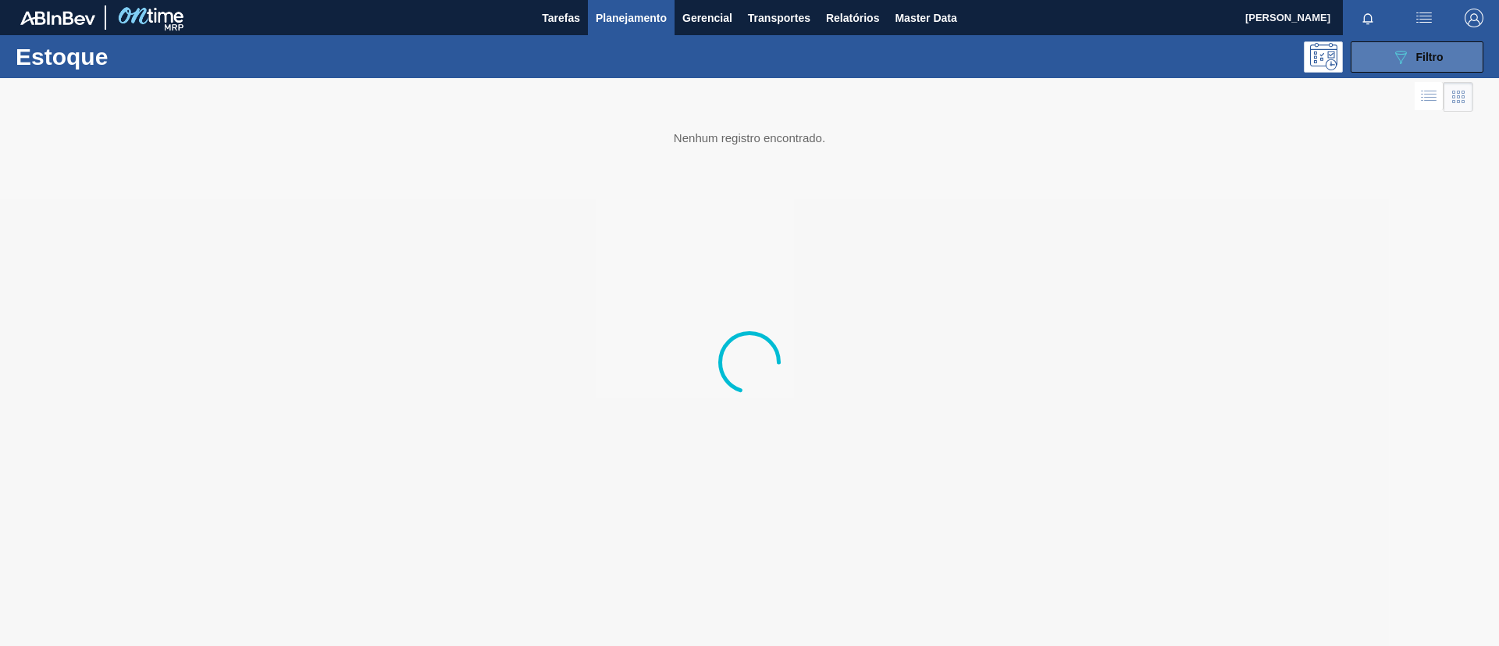
click at [1404, 62] on icon "089F7B8B-B2A5-4AFE-B5C0-19BA573D28AC" at bounding box center [1400, 57] width 19 height 19
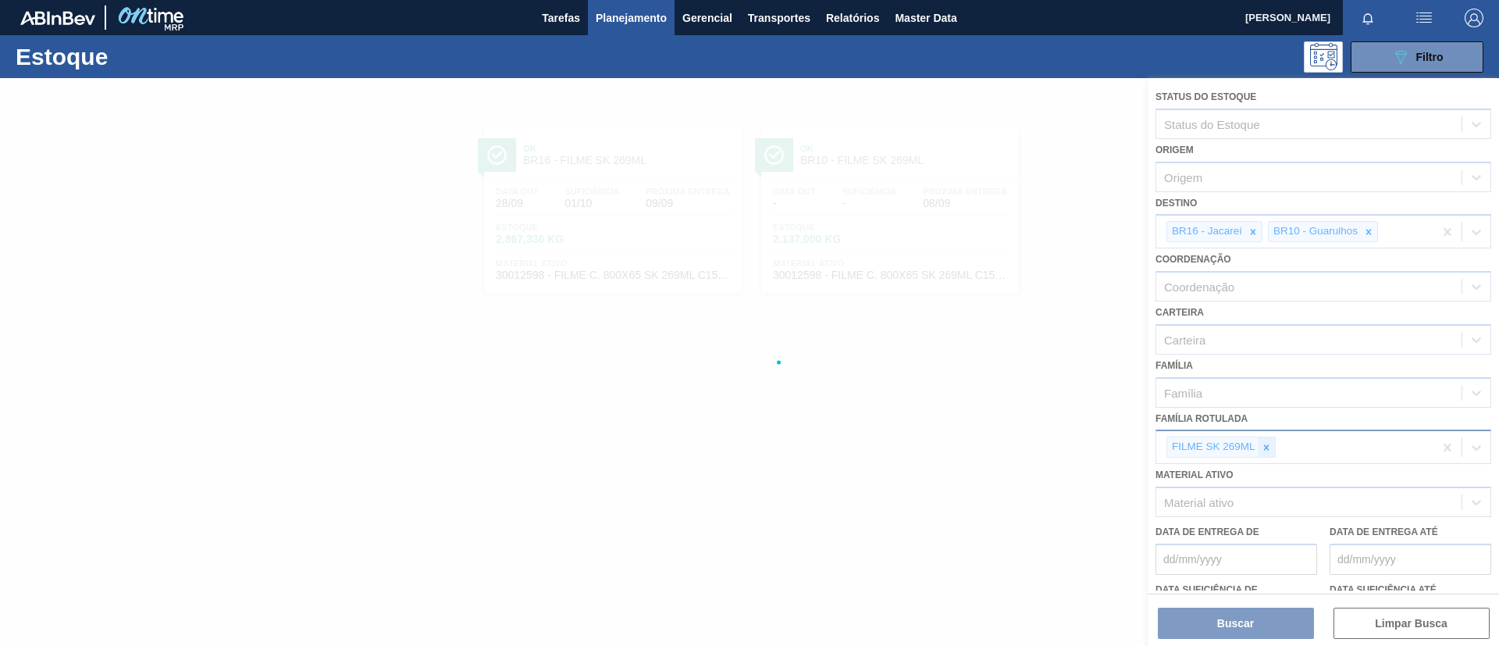
click at [1262, 443] on icon at bounding box center [1266, 447] width 11 height 11
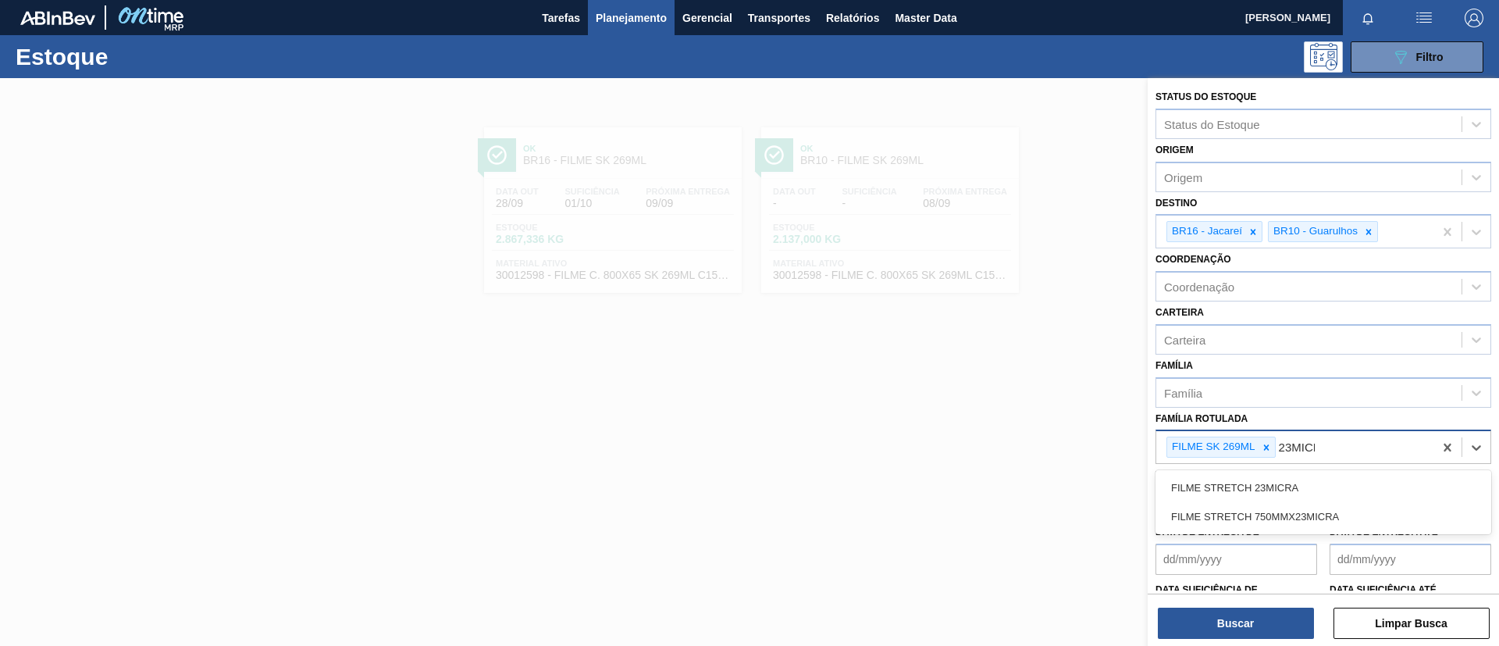
type Rotulada "23MICRA"
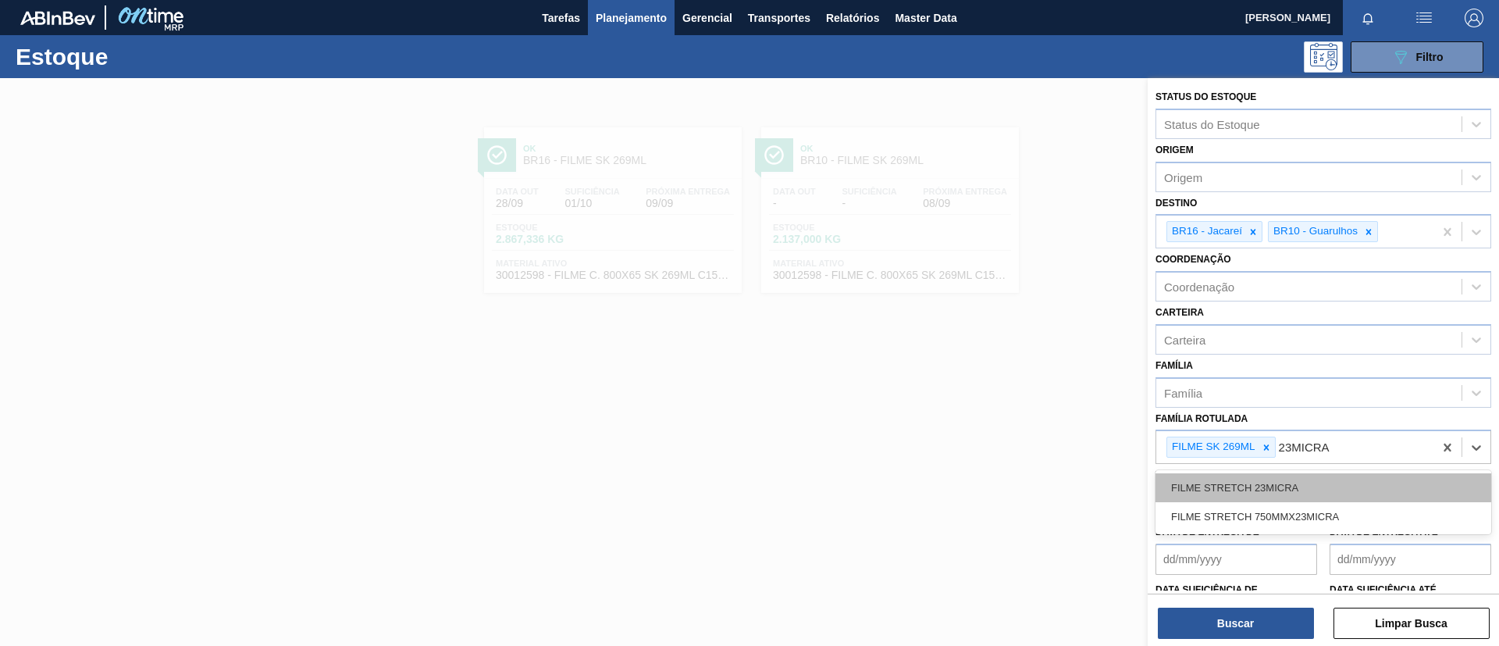
click at [1304, 477] on div "FILME STRETCH 23MICRA" at bounding box center [1323, 487] width 336 height 29
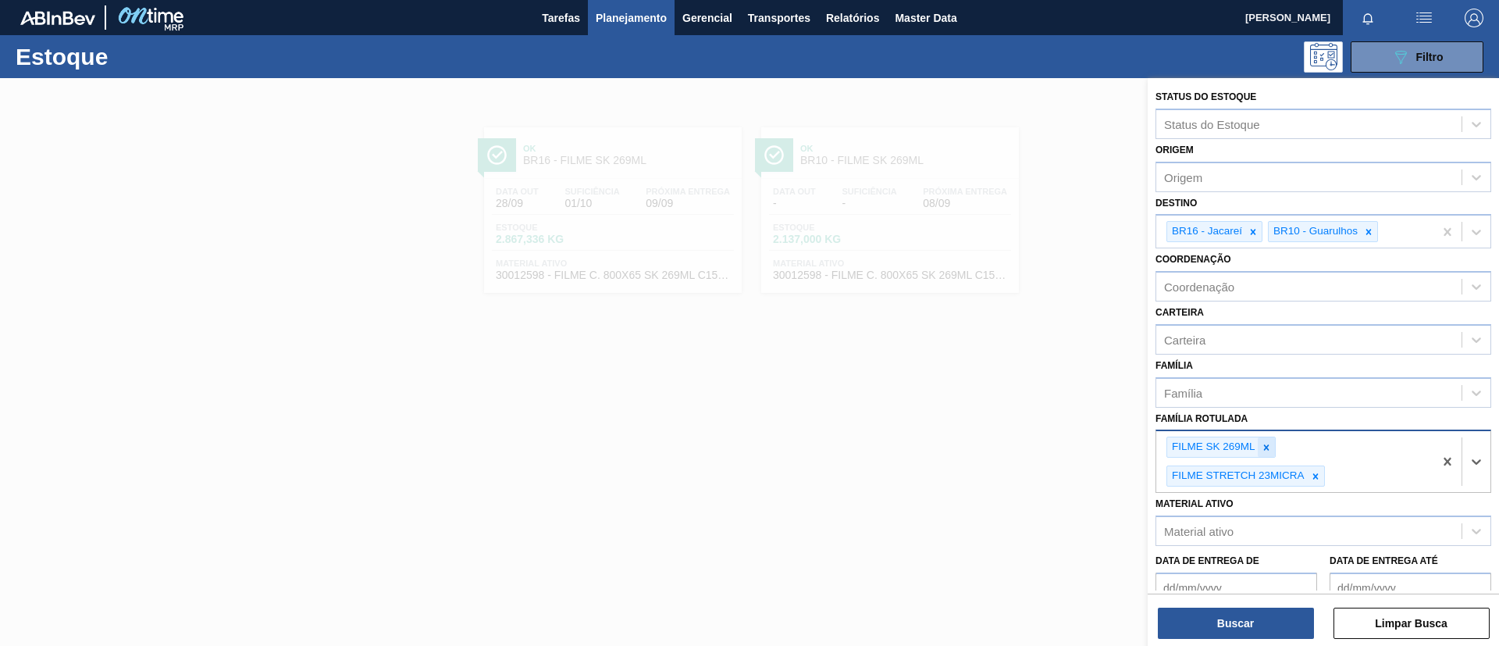
click at [1273, 450] on div at bounding box center [1266, 447] width 17 height 20
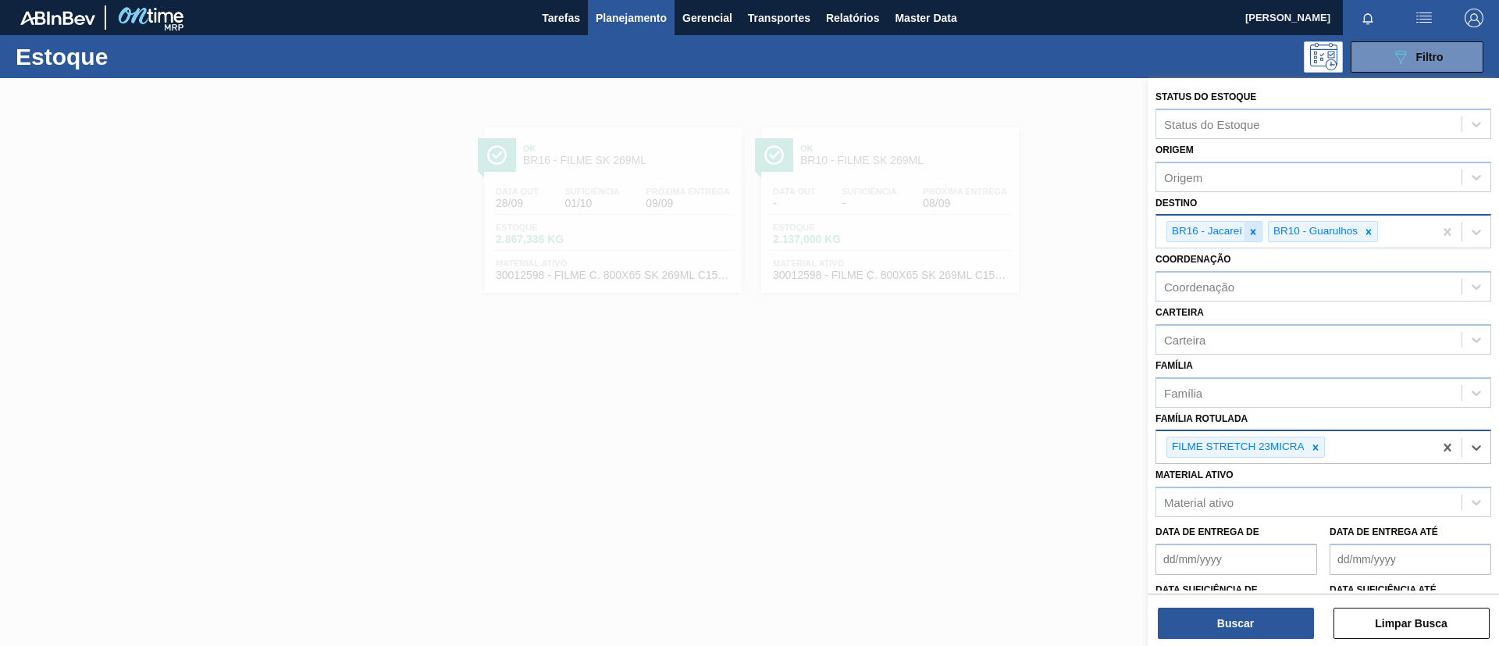
click at [1250, 230] on icon at bounding box center [1252, 231] width 11 height 11
click at [1269, 233] on icon at bounding box center [1267, 231] width 5 height 5
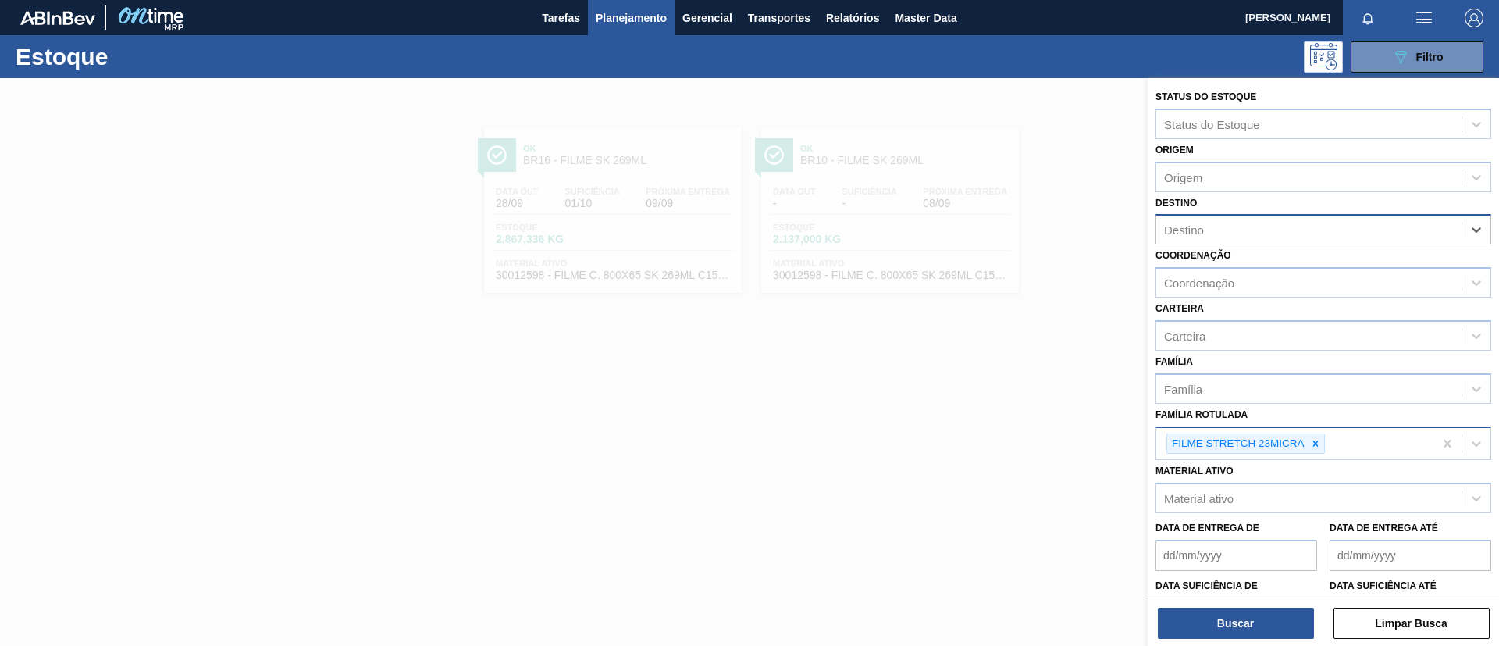
click at [1261, 232] on div "Destino" at bounding box center [1308, 230] width 305 height 23
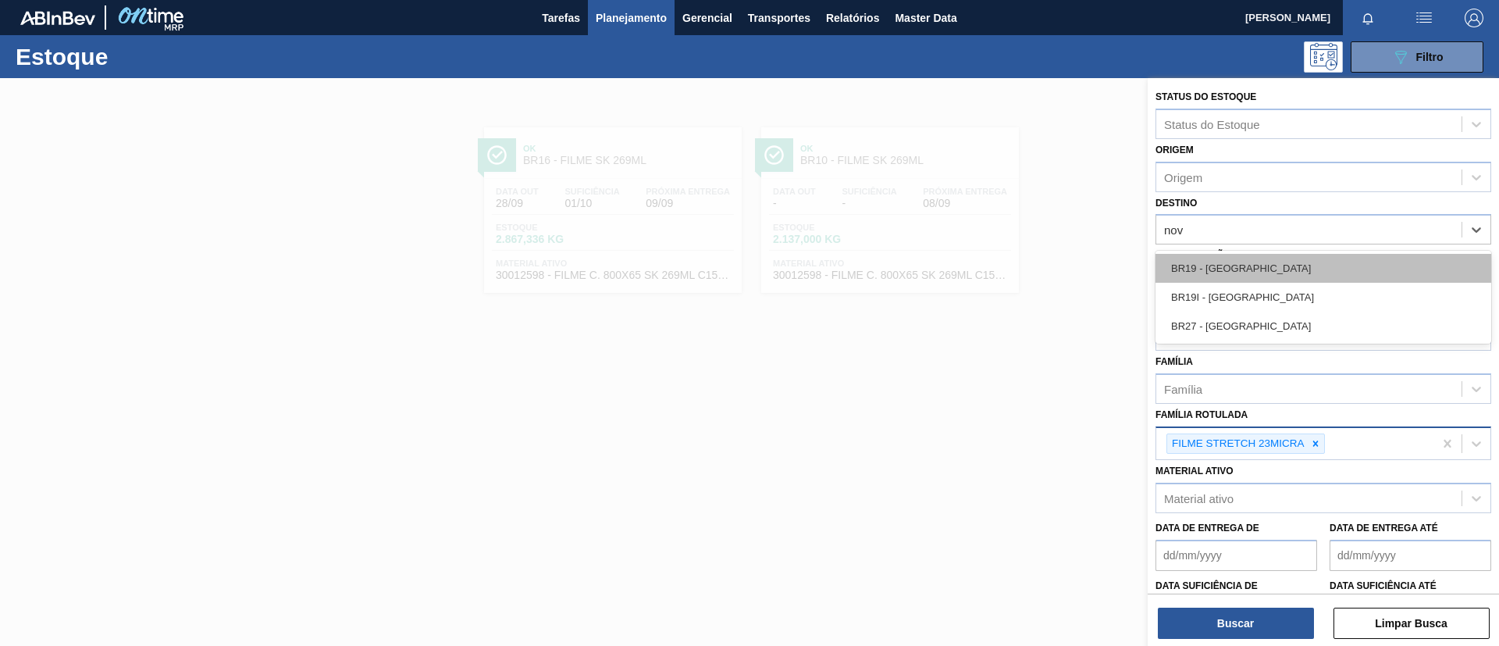
type input "nova"
click at [1268, 272] on div "BR19 - Nova Rio" at bounding box center [1323, 268] width 336 height 29
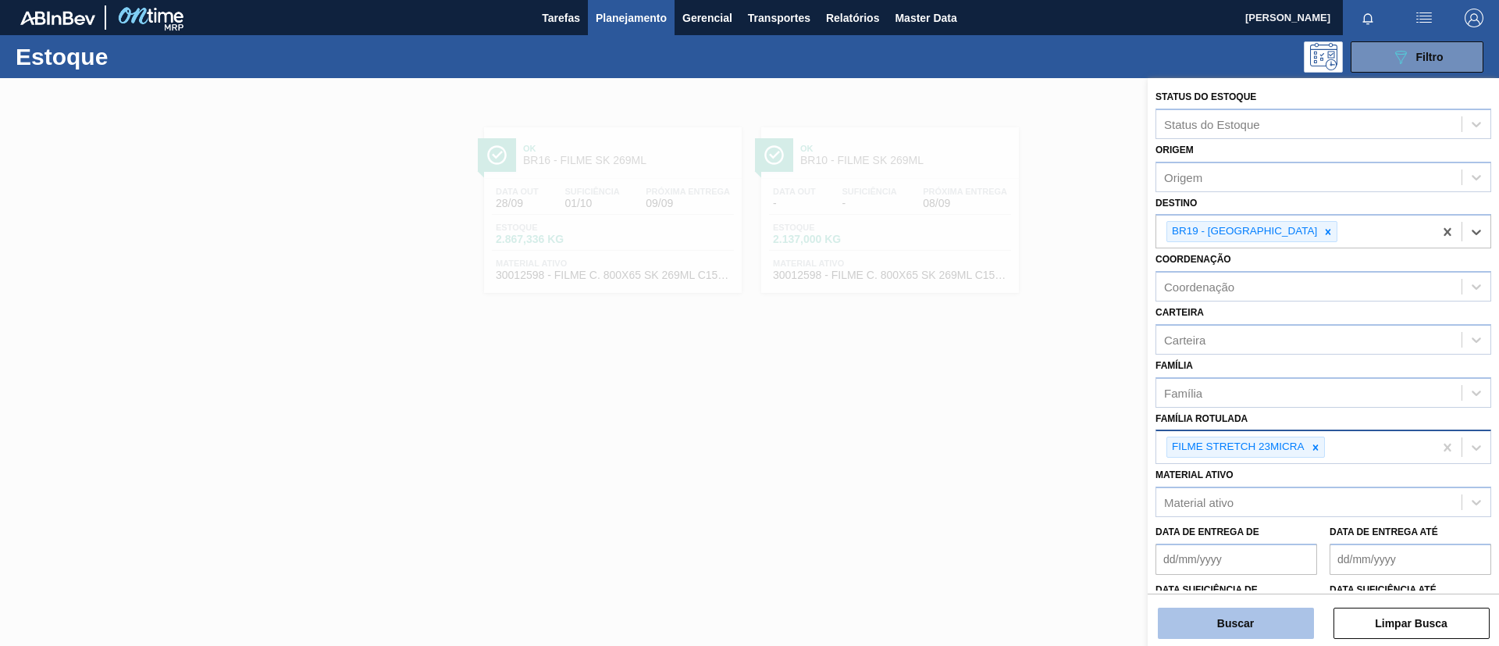
click at [1229, 617] on button "Buscar" at bounding box center [1236, 622] width 156 height 31
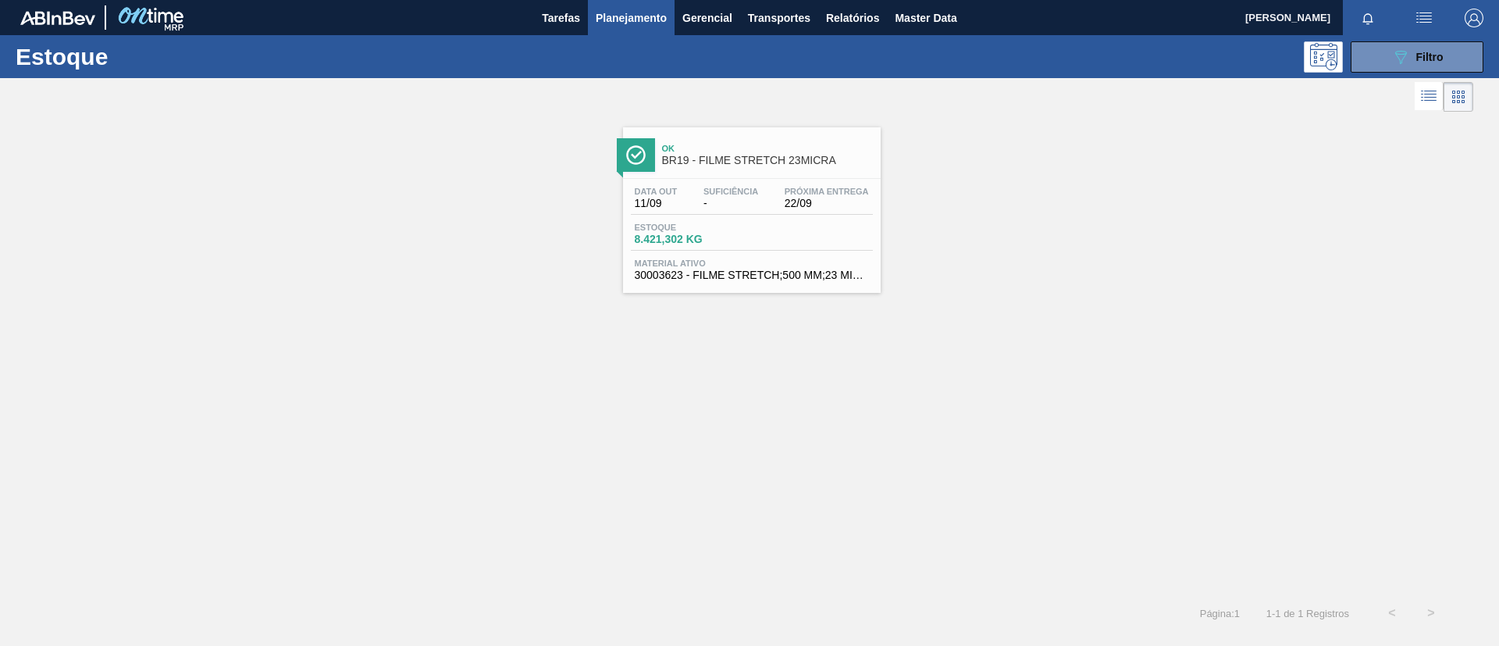
click at [821, 176] on div "Ok BR19 - FILME STRETCH 23MICRA Data out 11/09 Suficiência - Próxima Entrega 22…" at bounding box center [752, 209] width 258 height 165
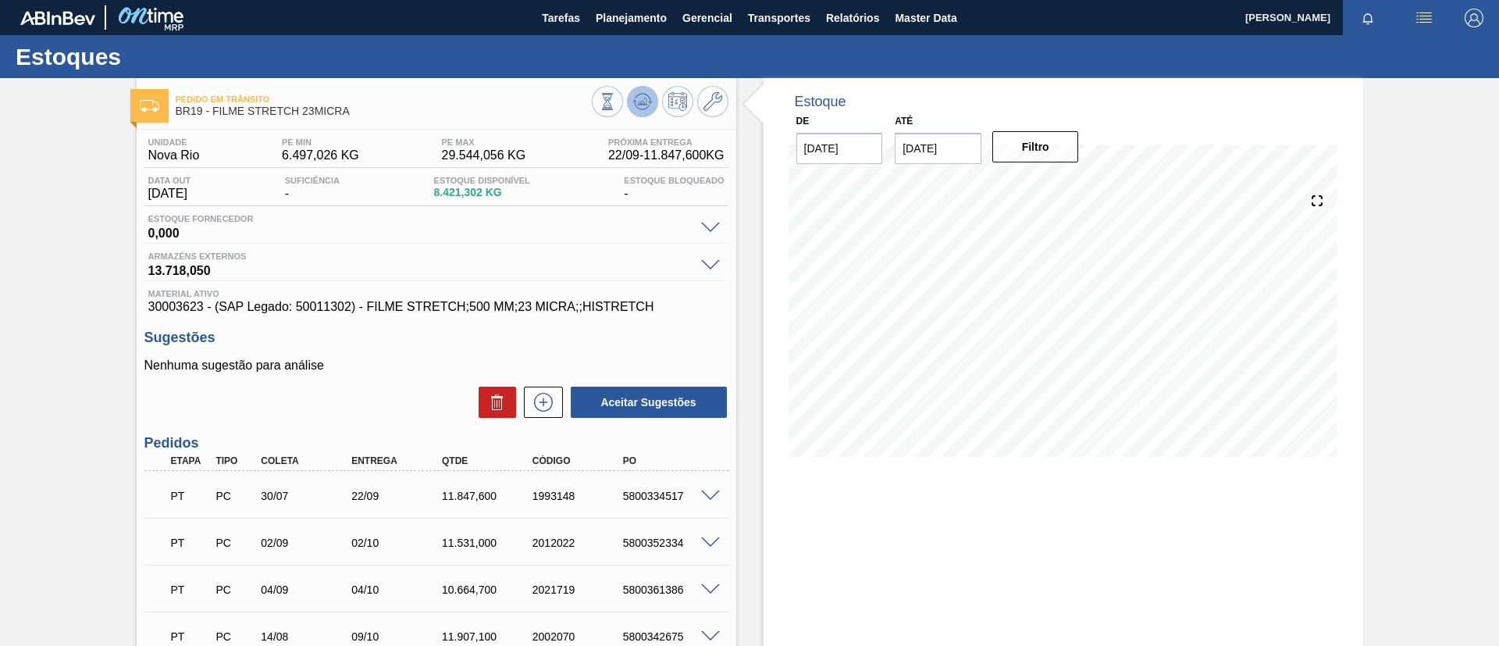
click at [642, 98] on icon at bounding box center [642, 101] width 19 height 19
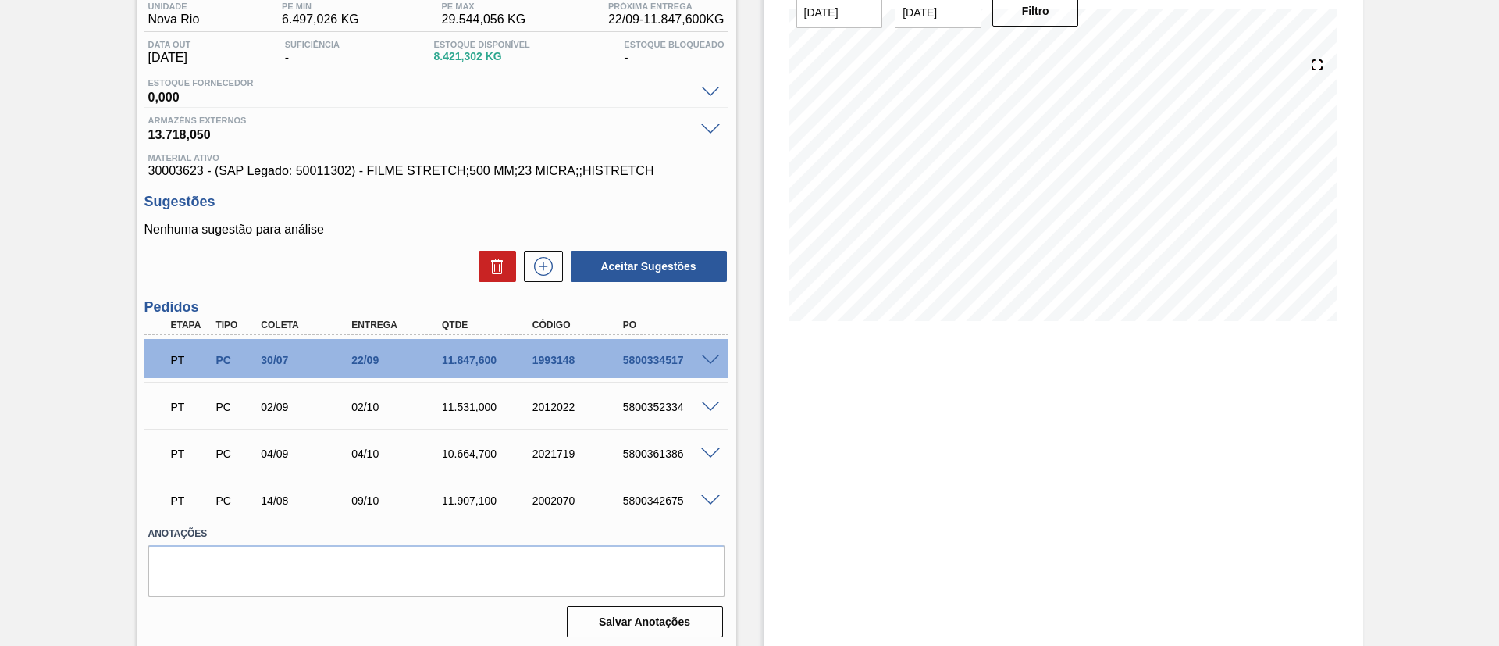
scroll to position [141, 0]
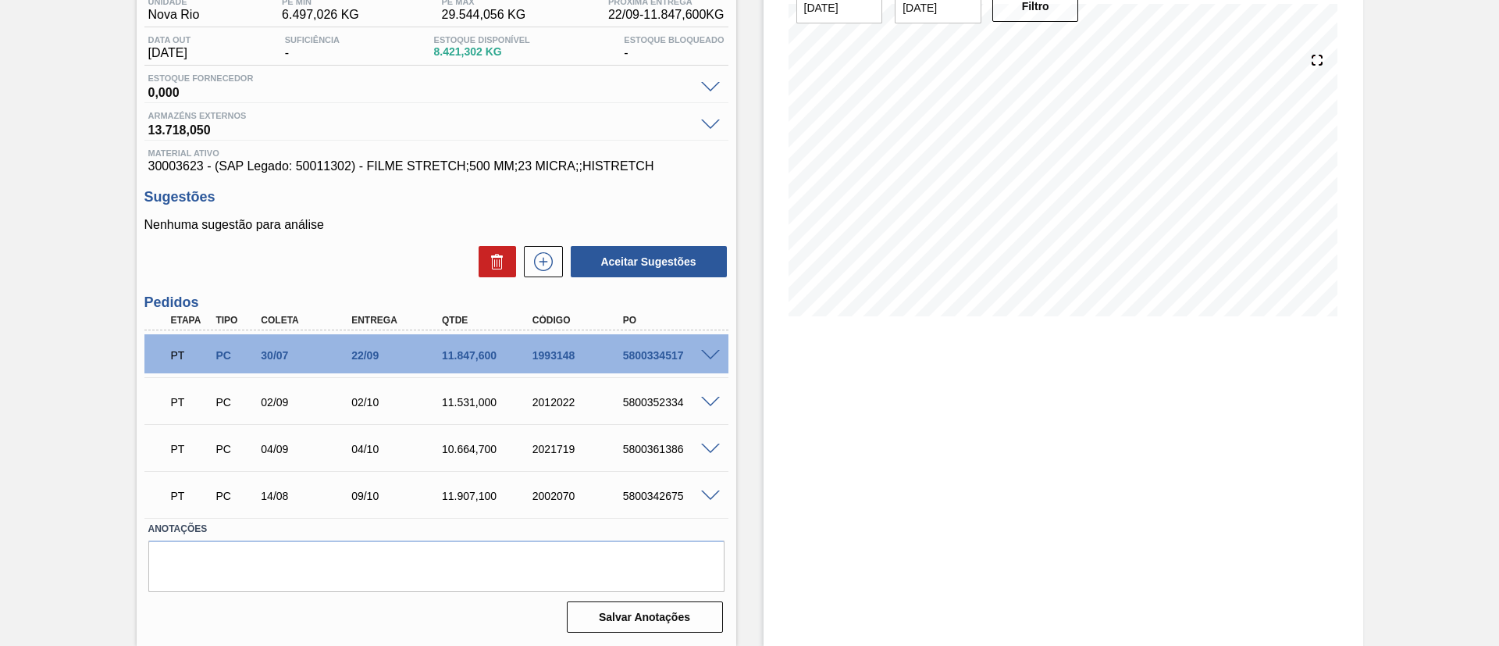
click at [714, 351] on span at bounding box center [710, 356] width 19 height 12
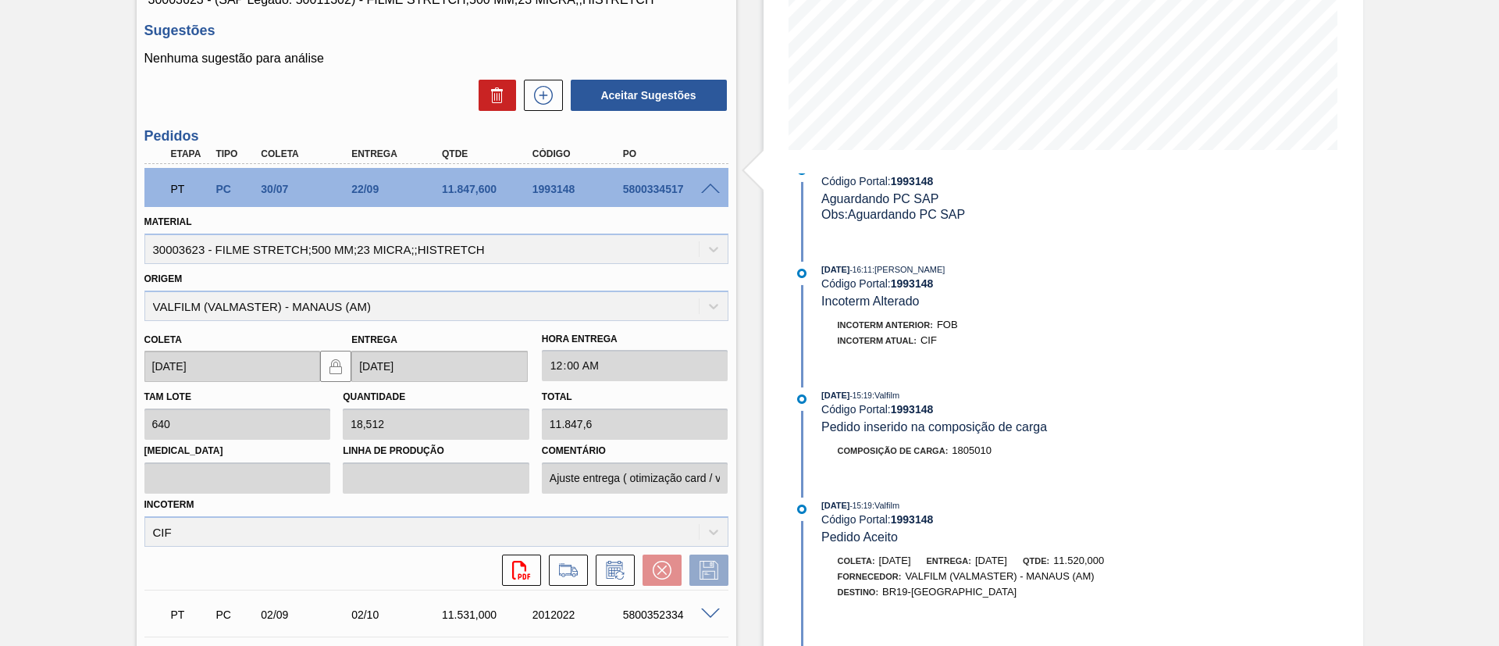
scroll to position [375, 0]
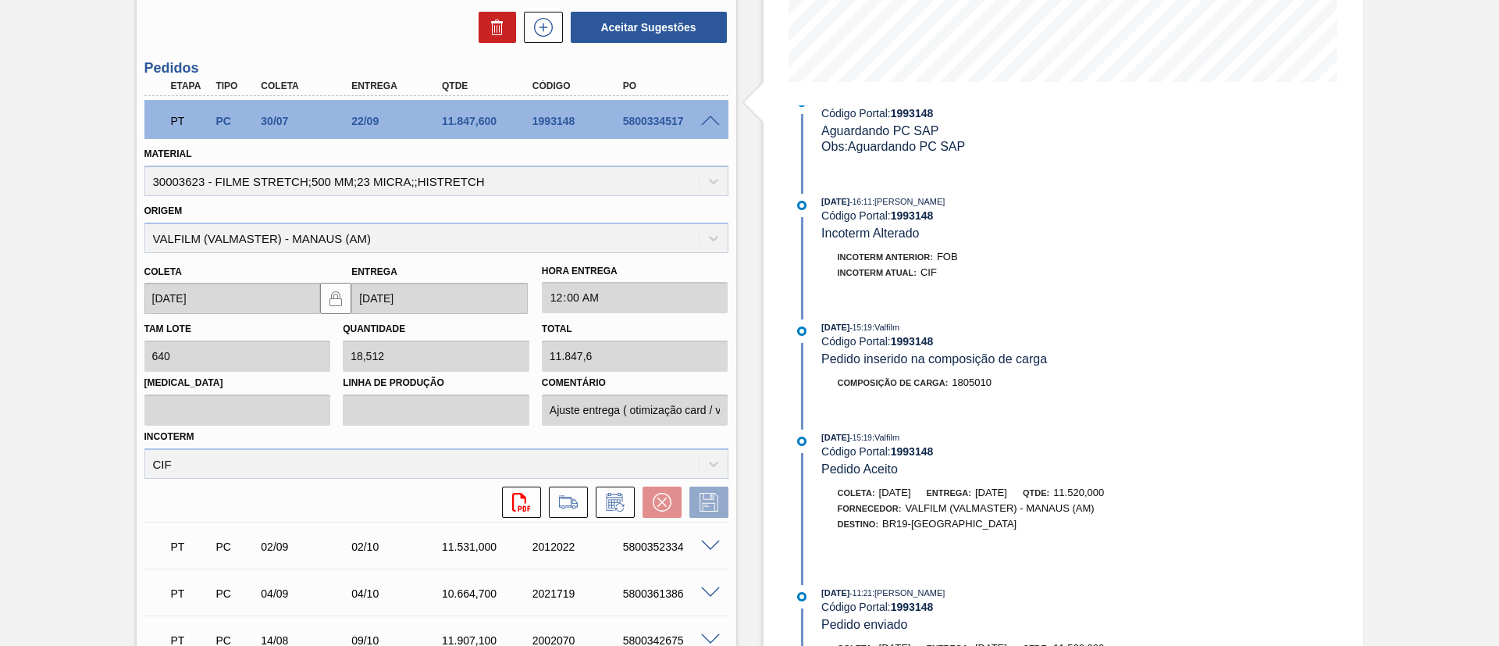
click at [702, 111] on div "PT PC 30/07 22/09 11.847,600 1993148 5800334517" at bounding box center [436, 119] width 584 height 39
click at [713, 126] on div "5800334517" at bounding box center [669, 121] width 101 height 12
click at [712, 123] on span at bounding box center [710, 122] width 19 height 12
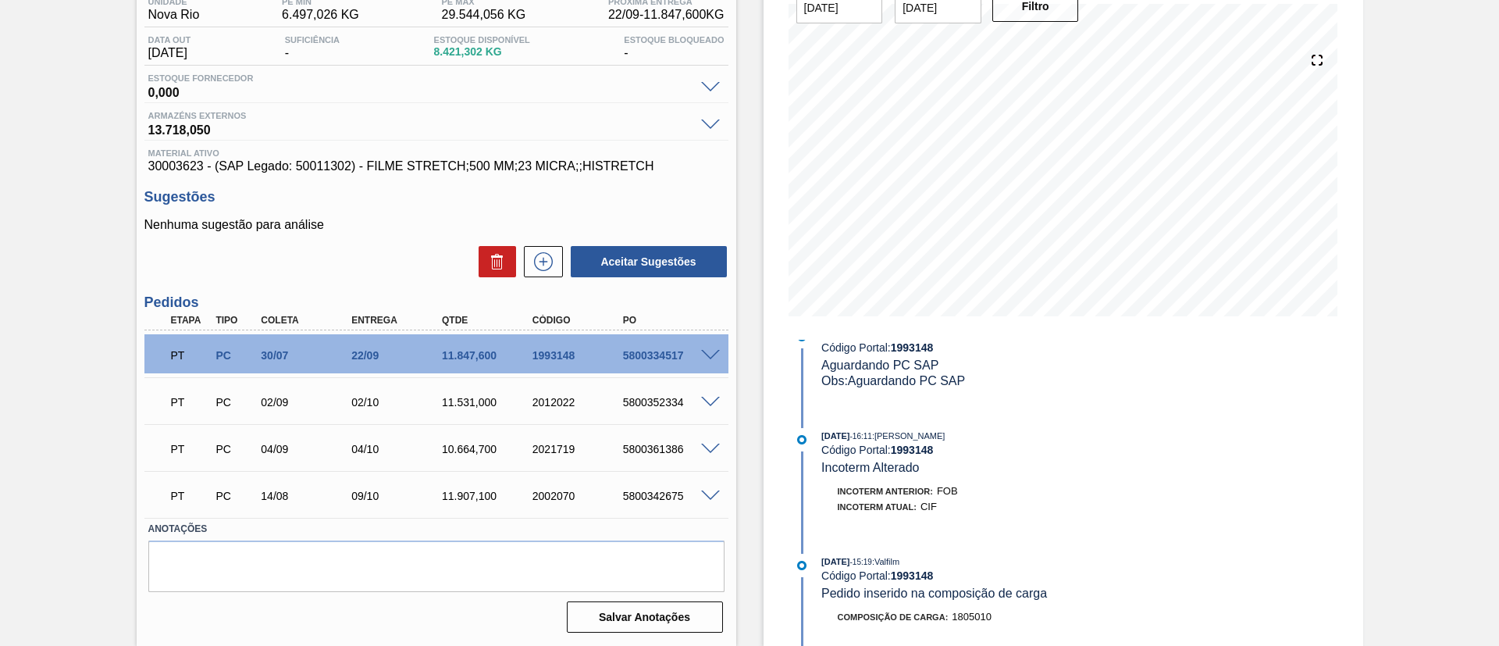
scroll to position [141, 0]
click at [714, 390] on div "PT PC 02/09 02/10 11.531,000 2012022 5800352334" at bounding box center [436, 400] width 584 height 39
click at [715, 401] on span at bounding box center [710, 403] width 19 height 12
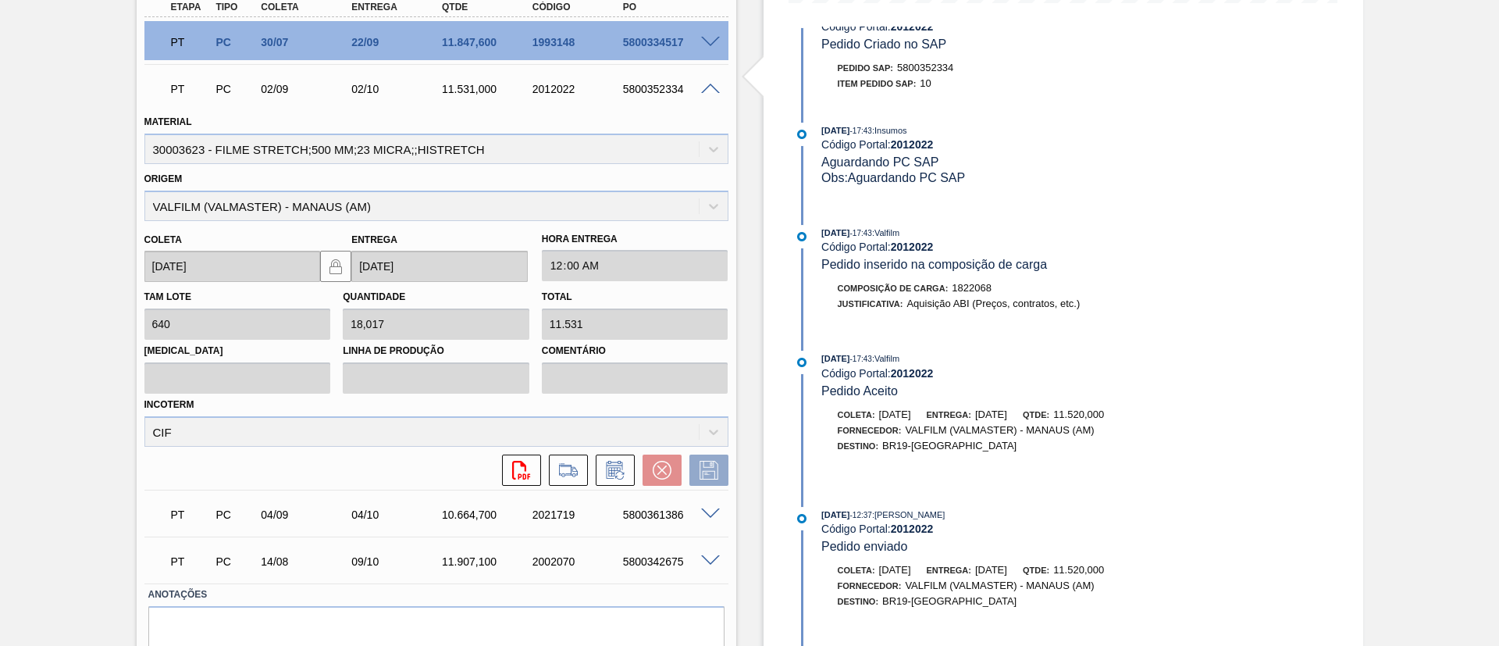
scroll to position [519, 0]
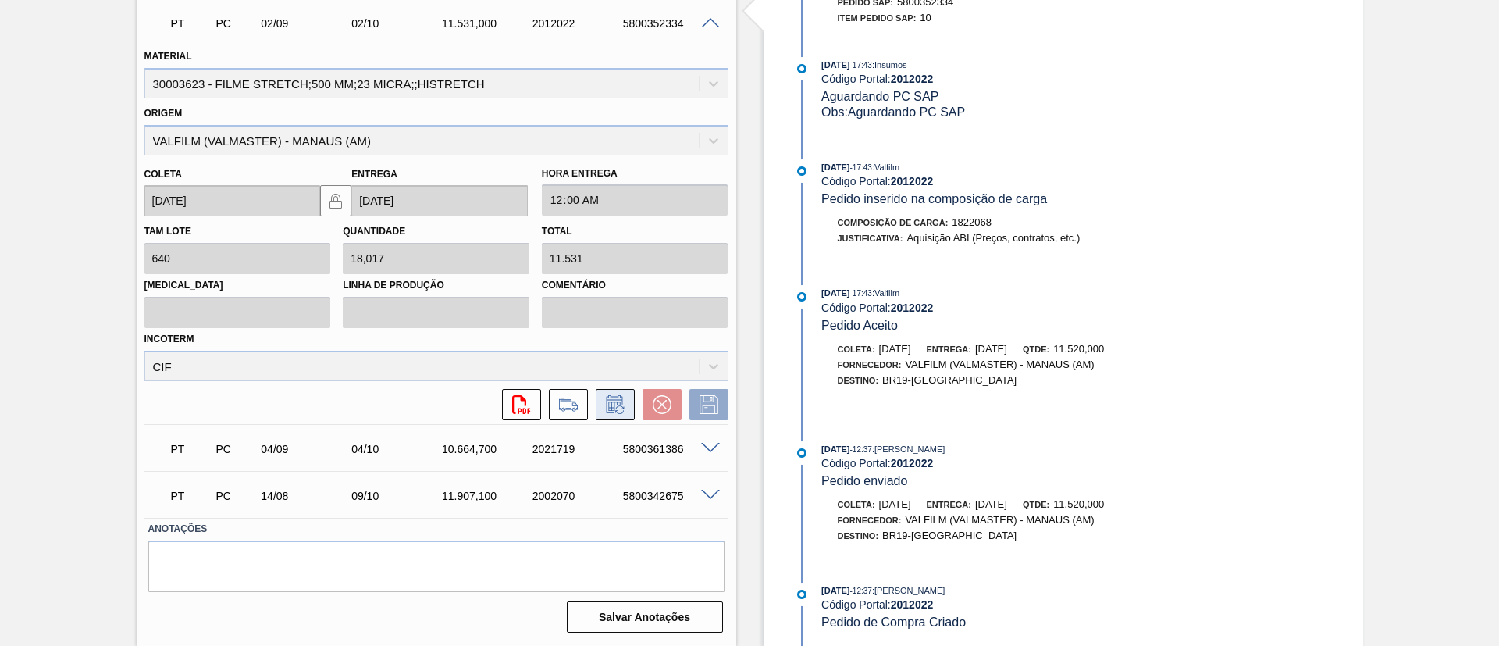
click at [604, 404] on icon at bounding box center [615, 404] width 25 height 19
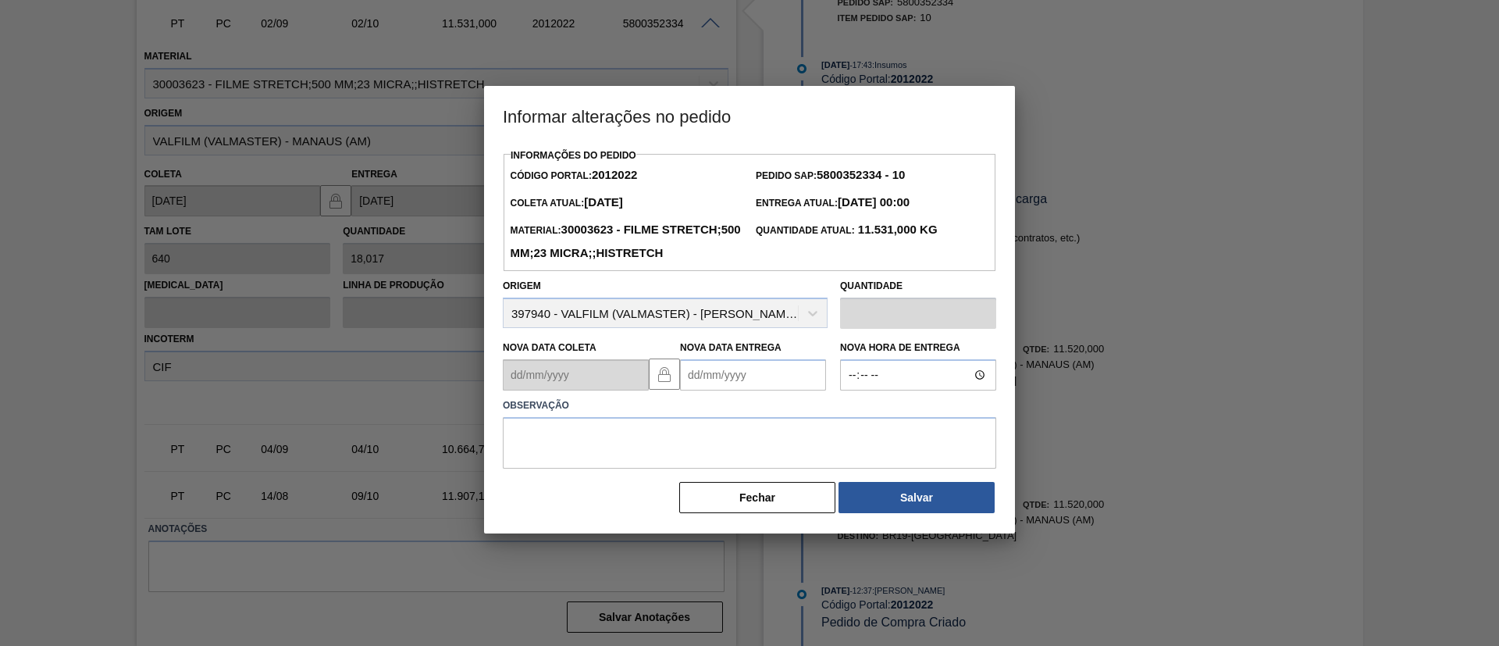
click at [742, 353] on label "Nova Data Entrega" at bounding box center [730, 347] width 101 height 11
click at [742, 379] on Entrega2012022 "Nova Data Entrega" at bounding box center [753, 374] width 146 height 31
click at [748, 390] on Entrega2012022 "Nova Data Entrega" at bounding box center [753, 374] width 146 height 31
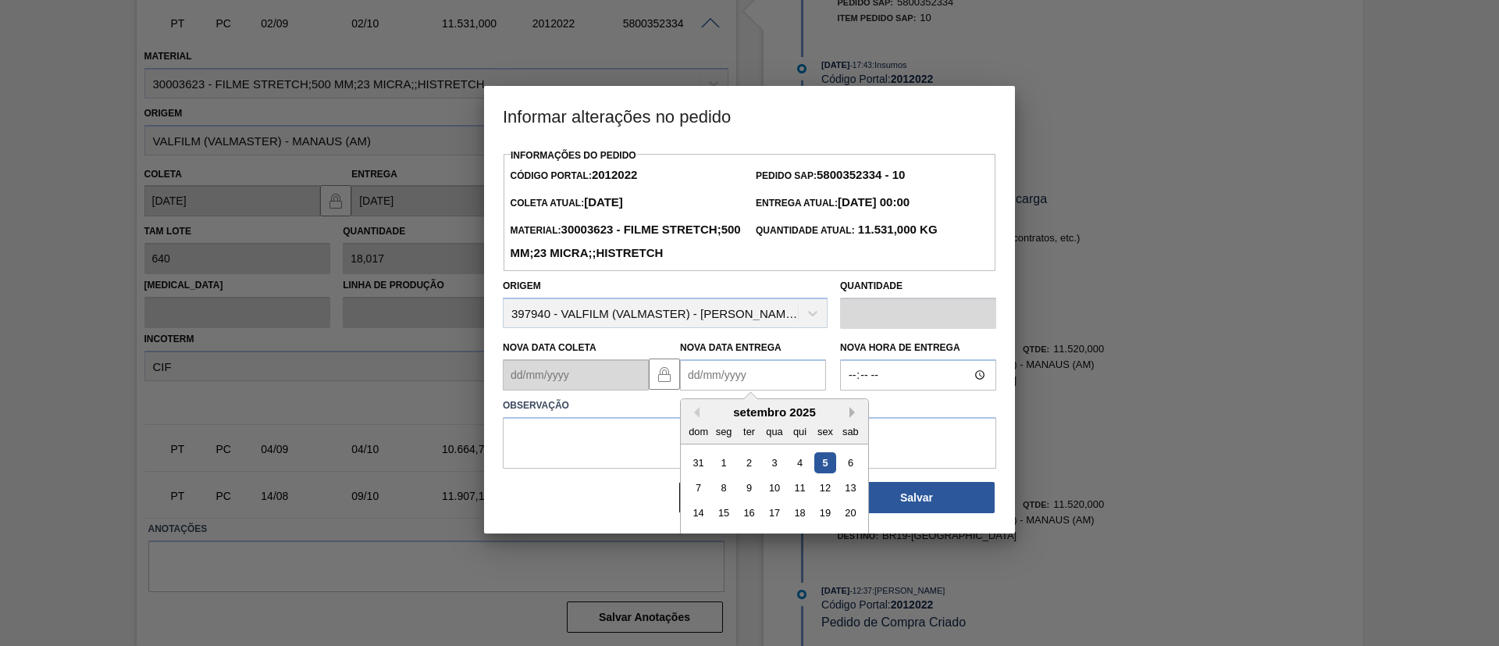
click at [850, 418] on button "Next Month" at bounding box center [854, 412] width 11 height 11
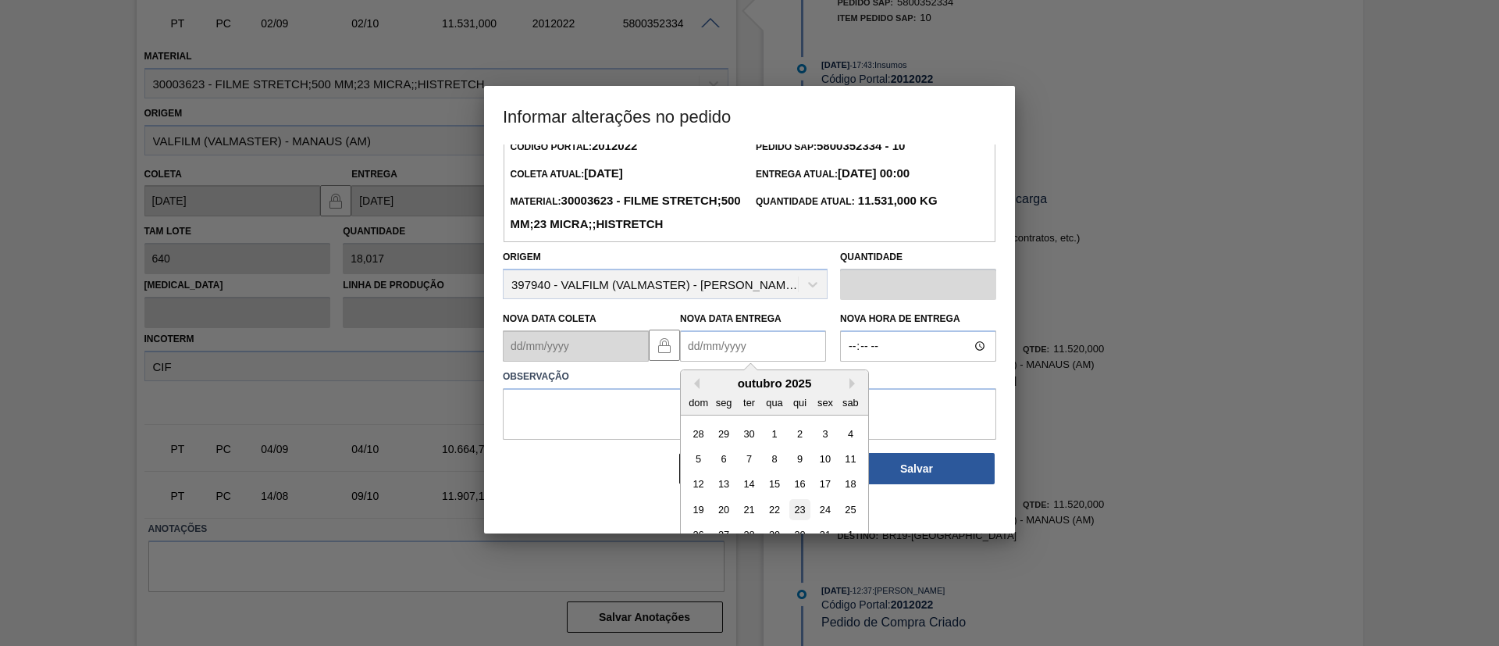
scroll to position [52, 0]
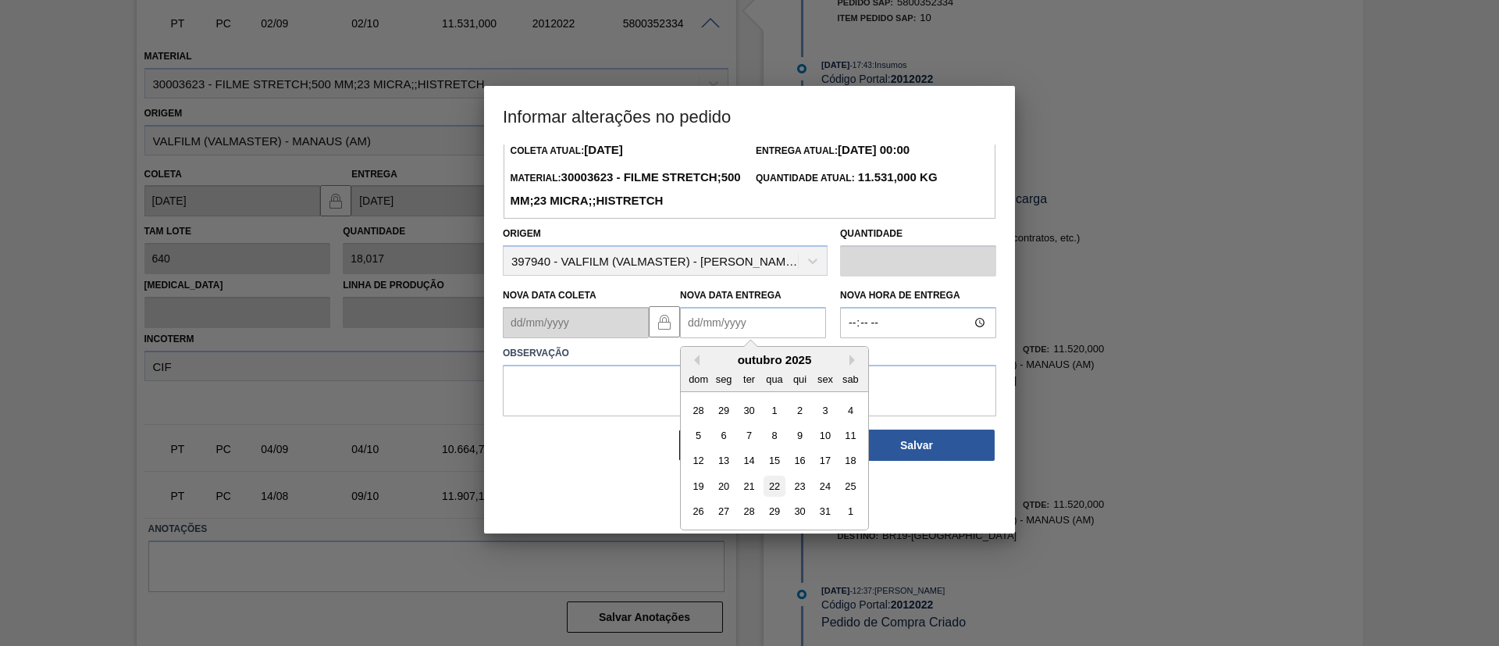
click at [777, 496] on div "22" at bounding box center [773, 485] width 21 height 21
type Entrega2012022 "22/10/2025"
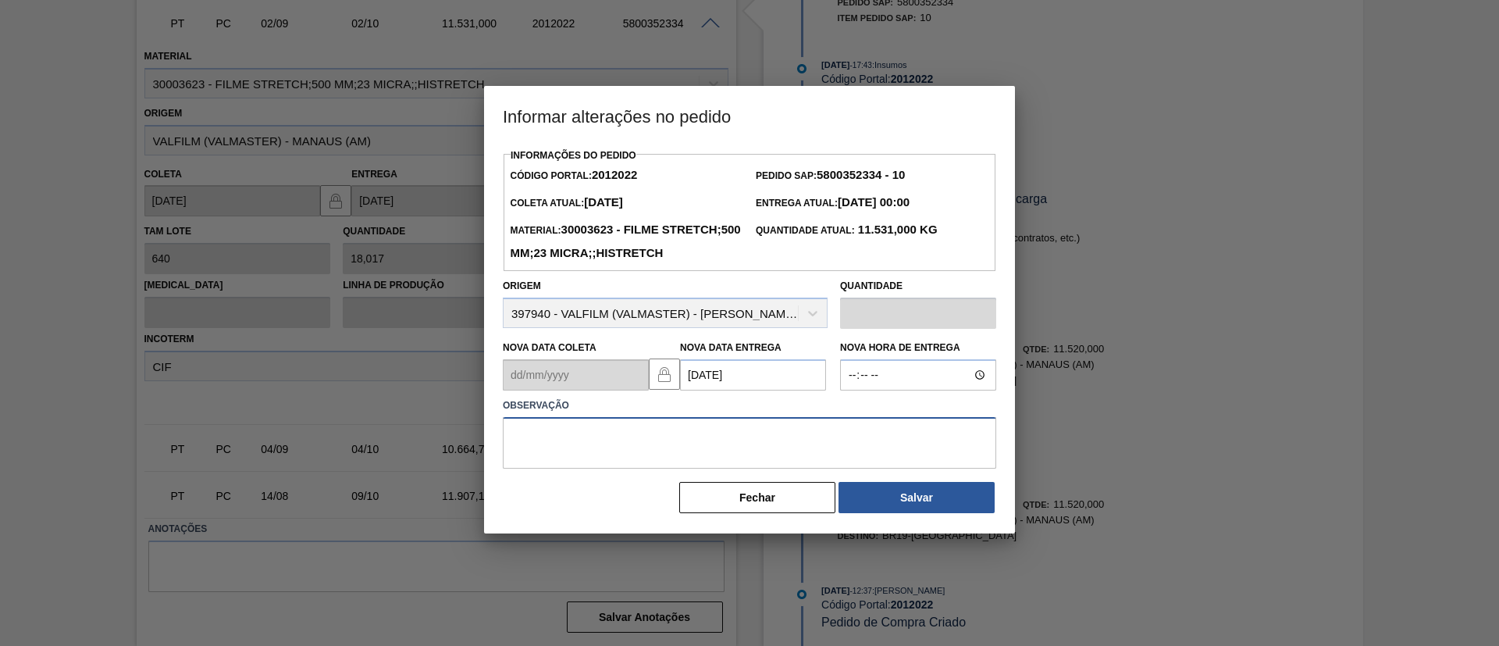
click at [760, 468] on textarea at bounding box center [749, 443] width 493 height 52
type textarea "Data Original"
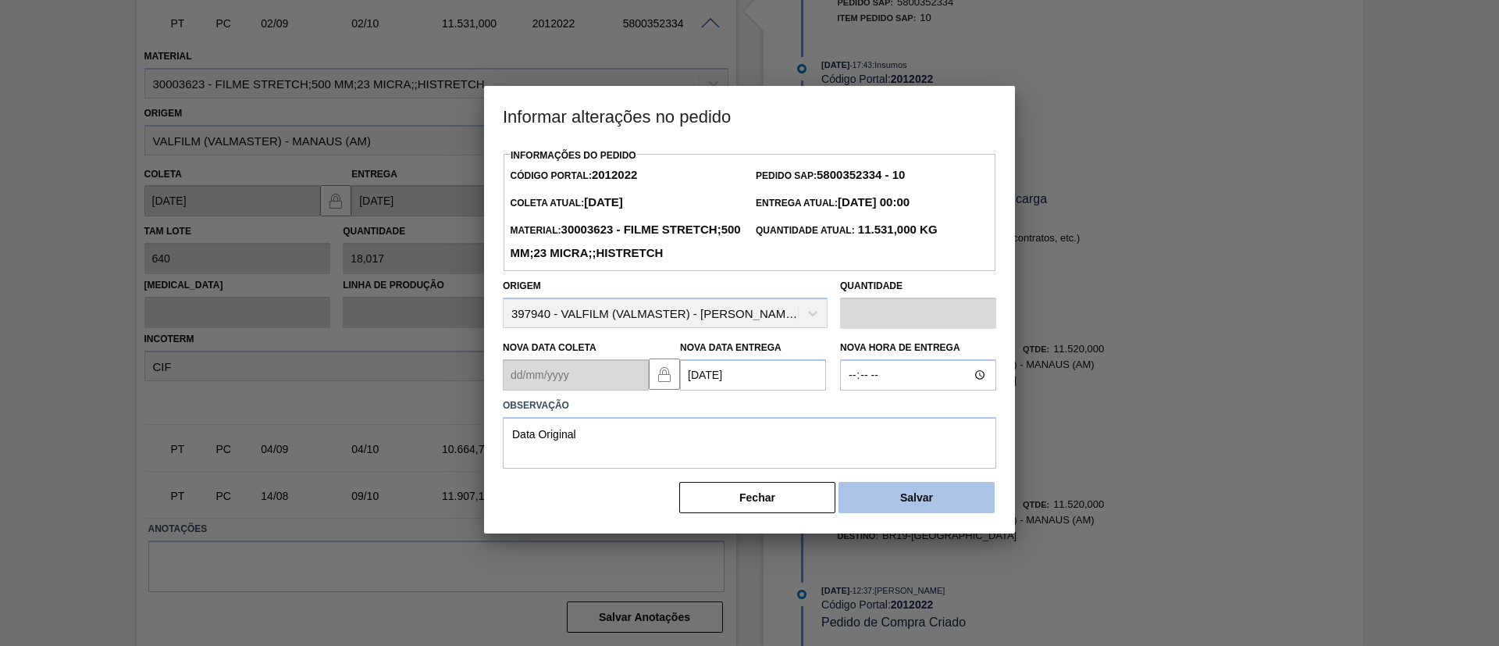
click at [881, 513] on button "Salvar" at bounding box center [916, 497] width 156 height 31
click at [970, 513] on button "Salvar" at bounding box center [916, 497] width 156 height 31
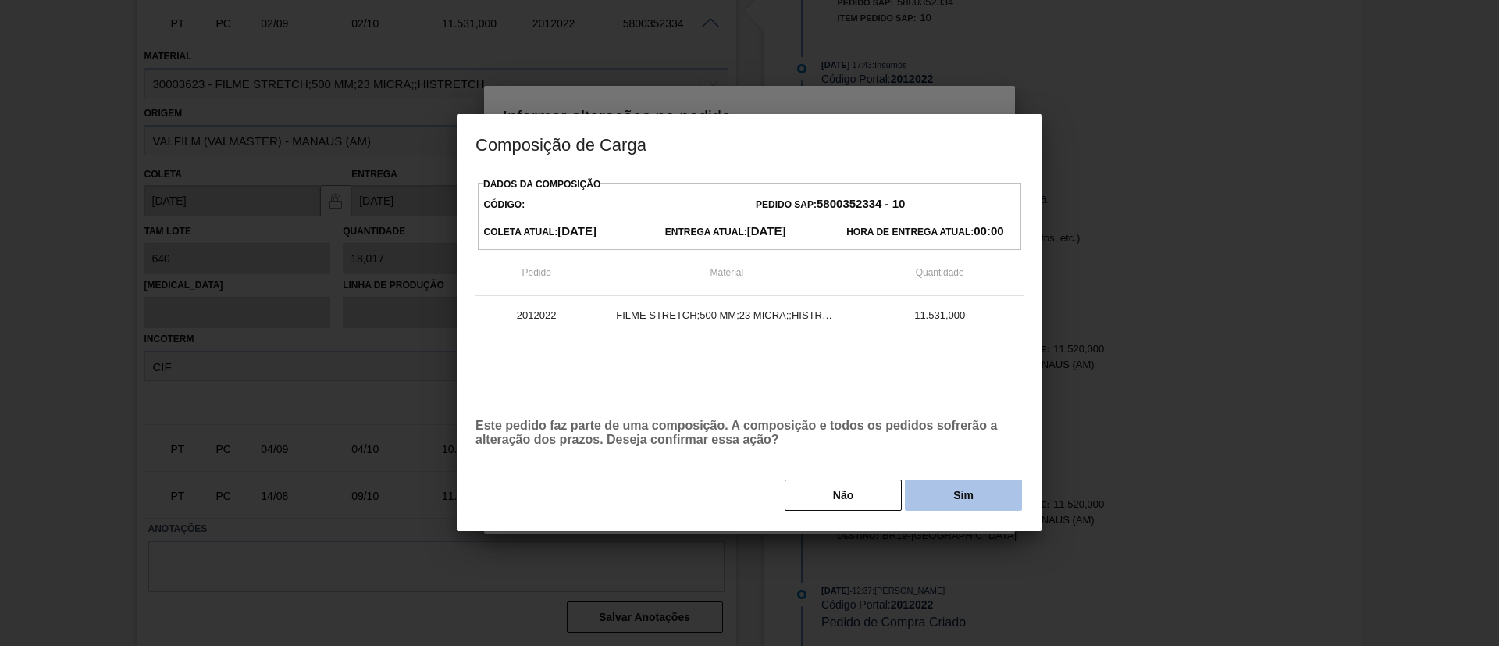
click at [948, 486] on button "Sim" at bounding box center [963, 494] width 117 height 31
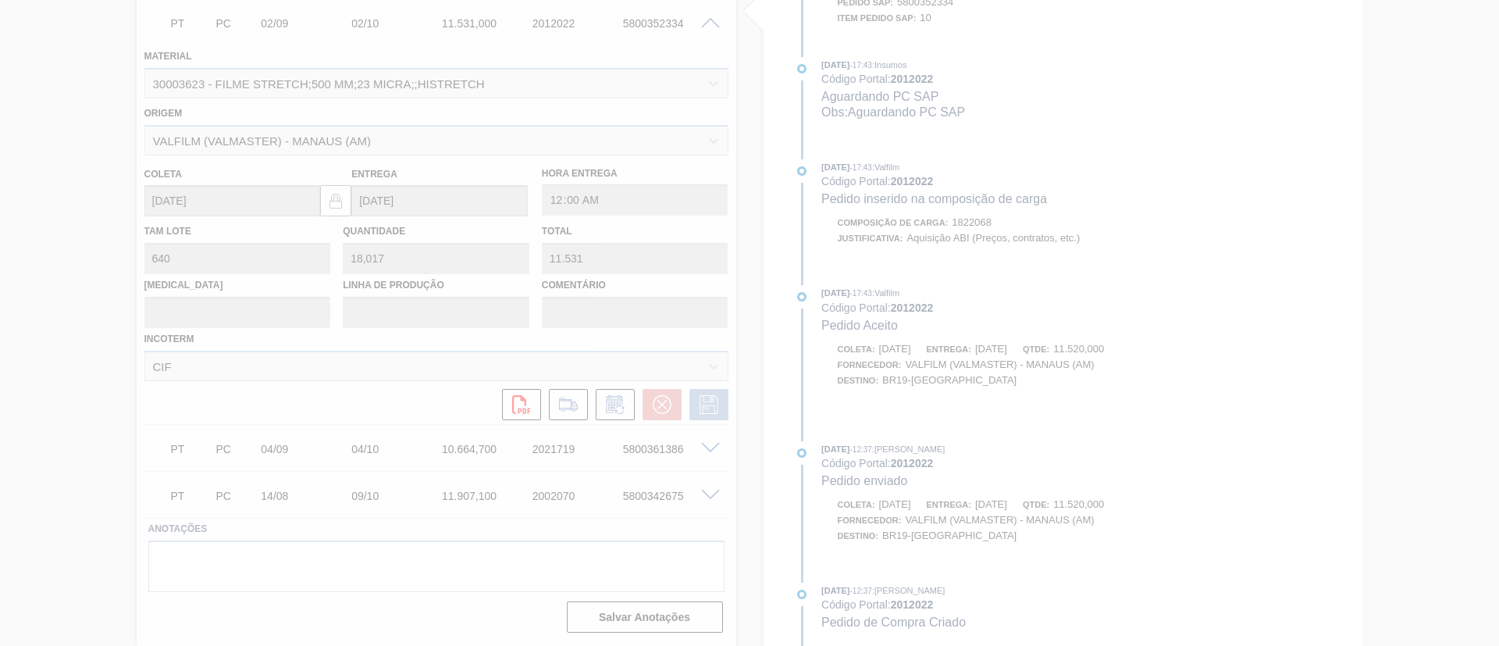
scroll to position [714, 0]
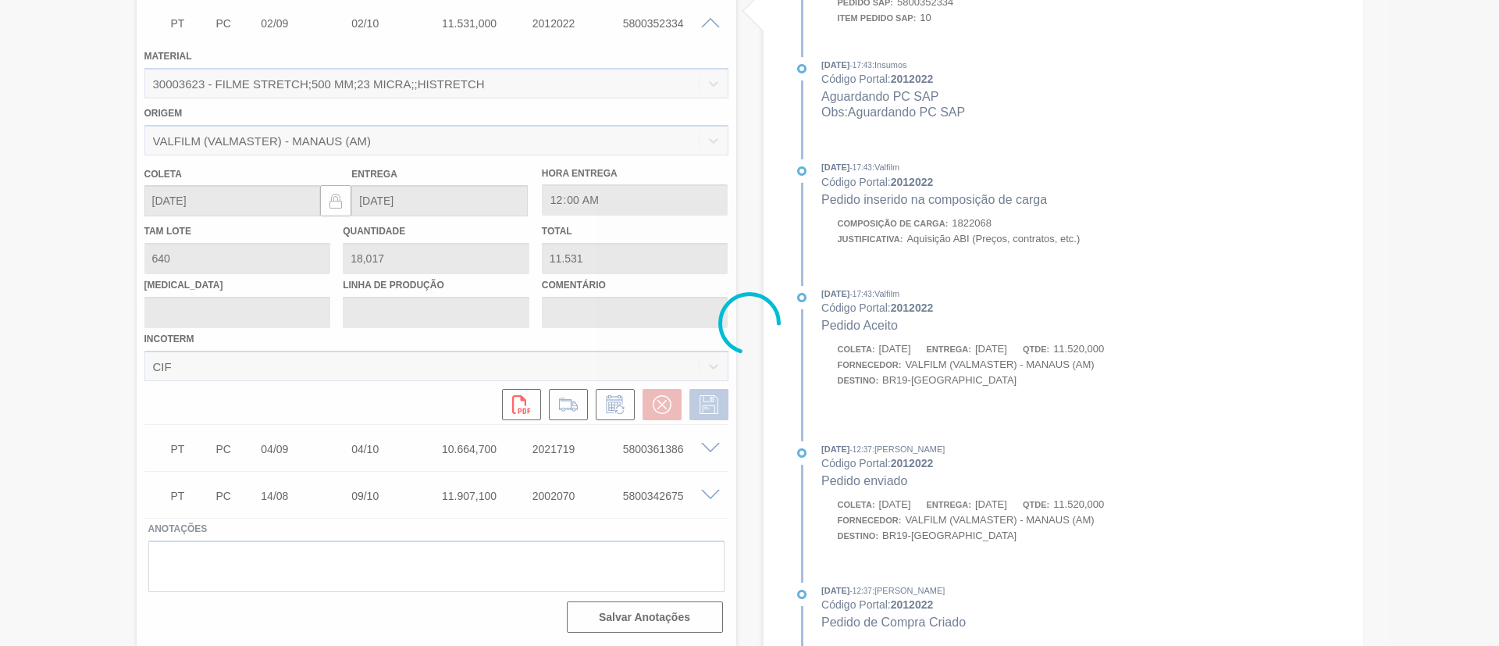
type input "Data Original"
type input "22/10/2025"
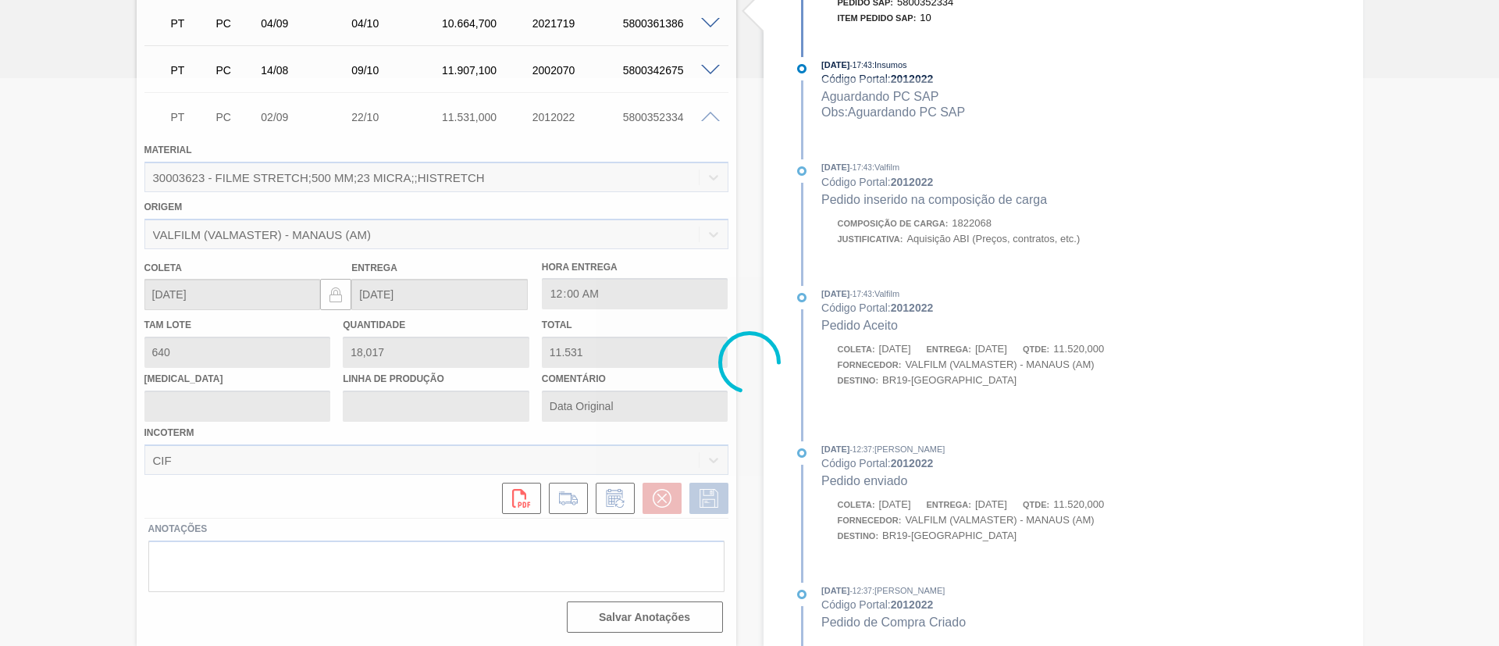
scroll to position [94, 0]
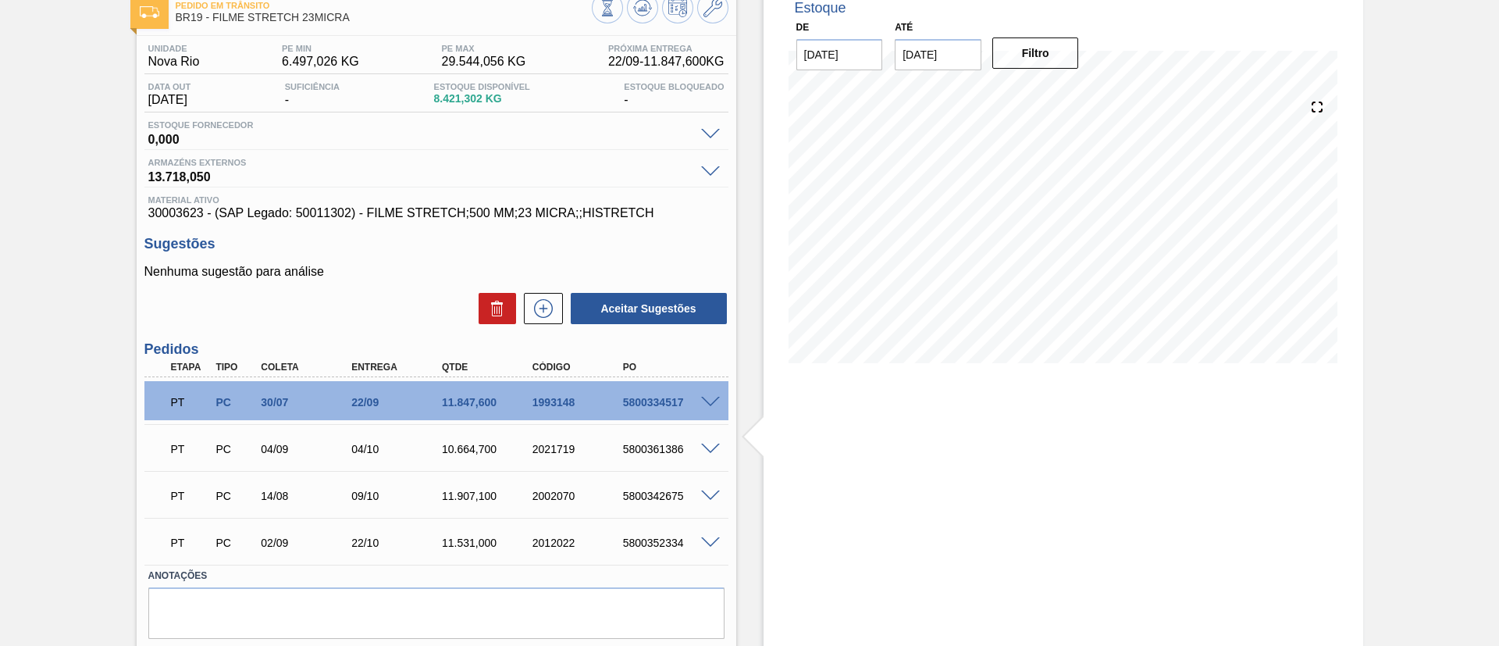
click at [711, 499] on span at bounding box center [710, 496] width 19 height 12
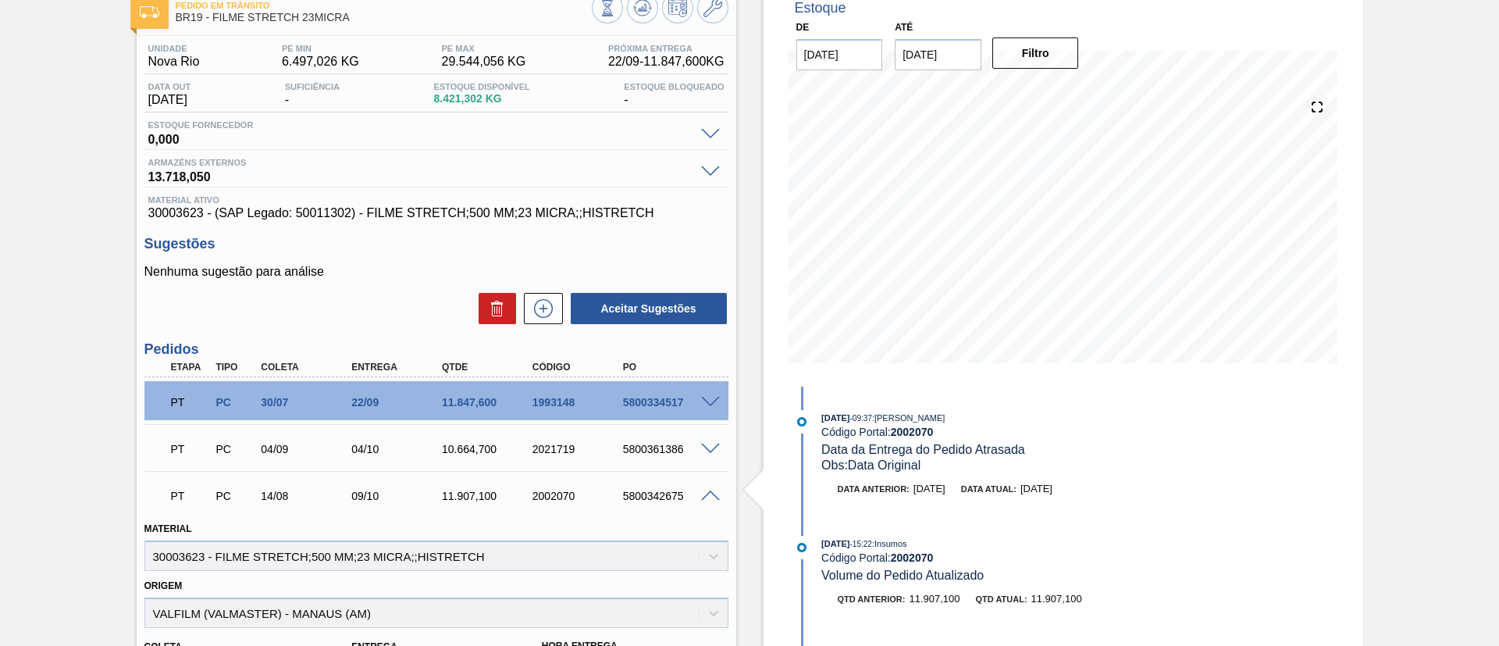
scroll to position [211, 0]
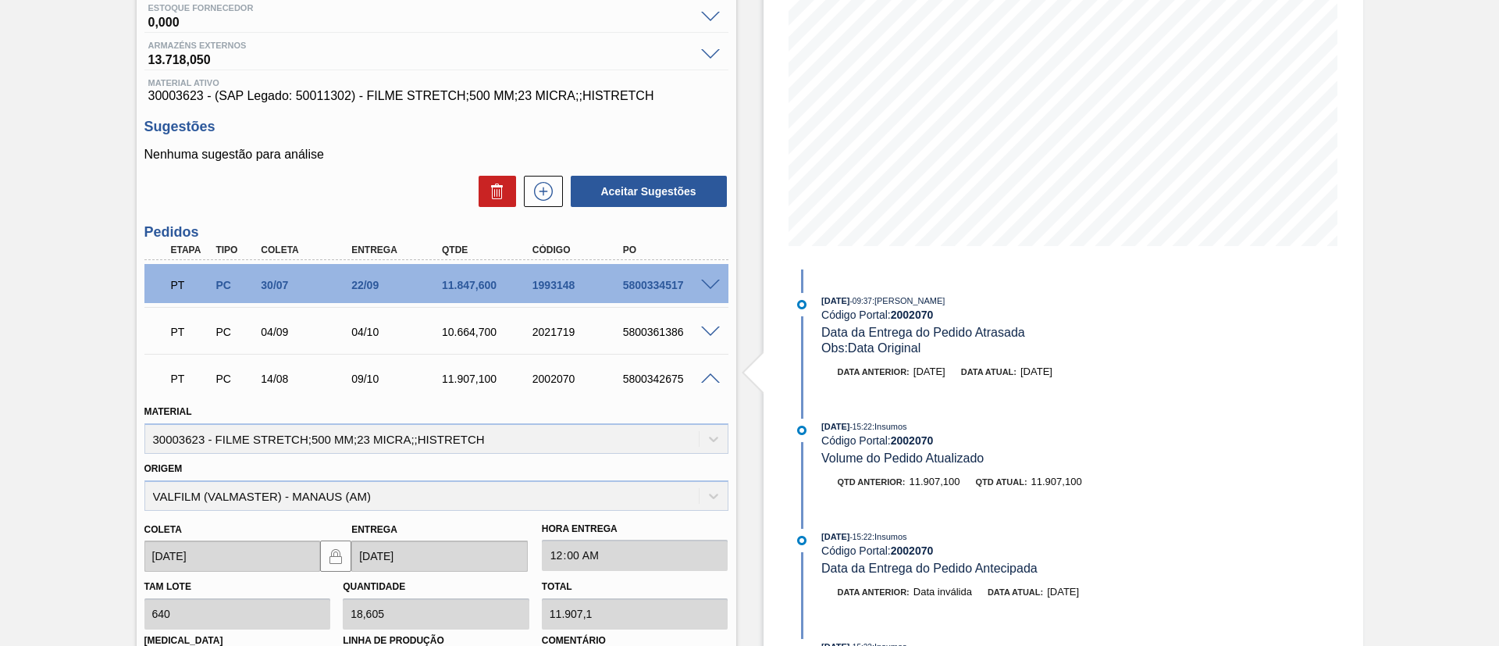
click at [706, 382] on span at bounding box center [710, 379] width 19 height 12
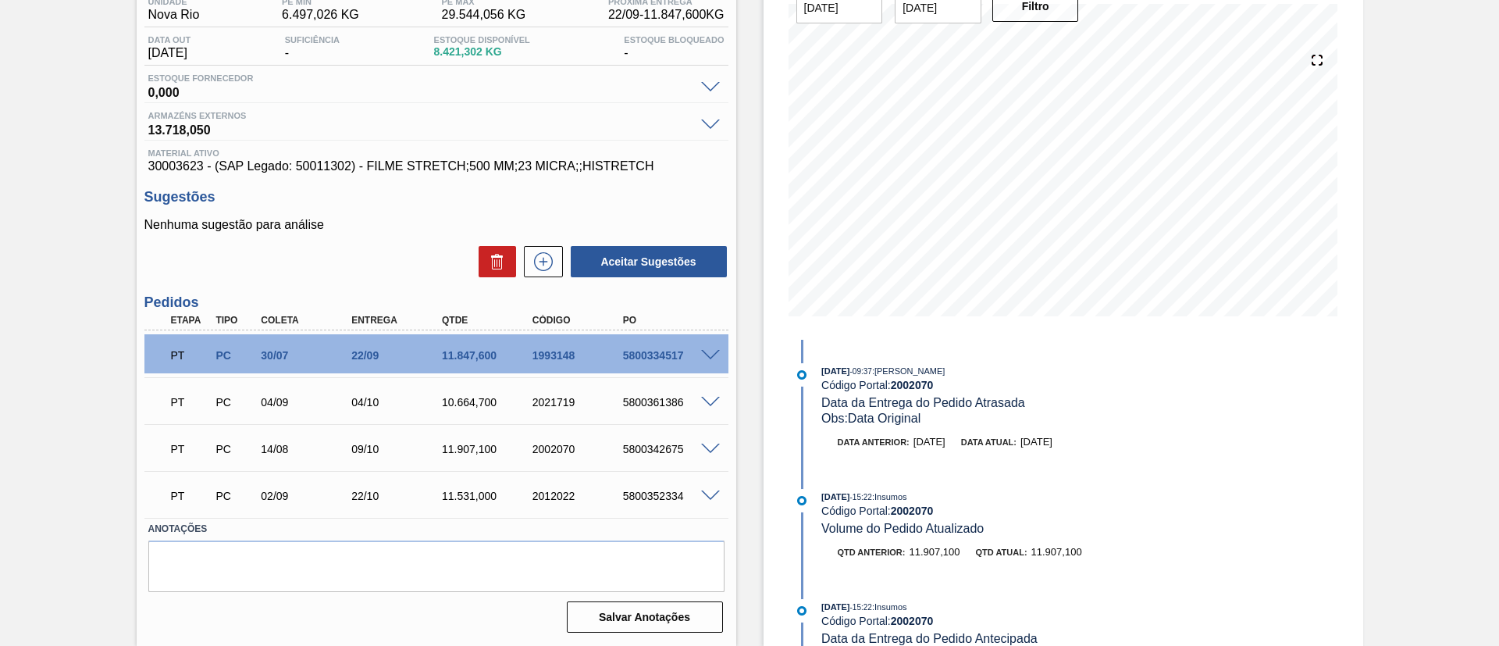
click at [705, 404] on span at bounding box center [710, 403] width 19 height 12
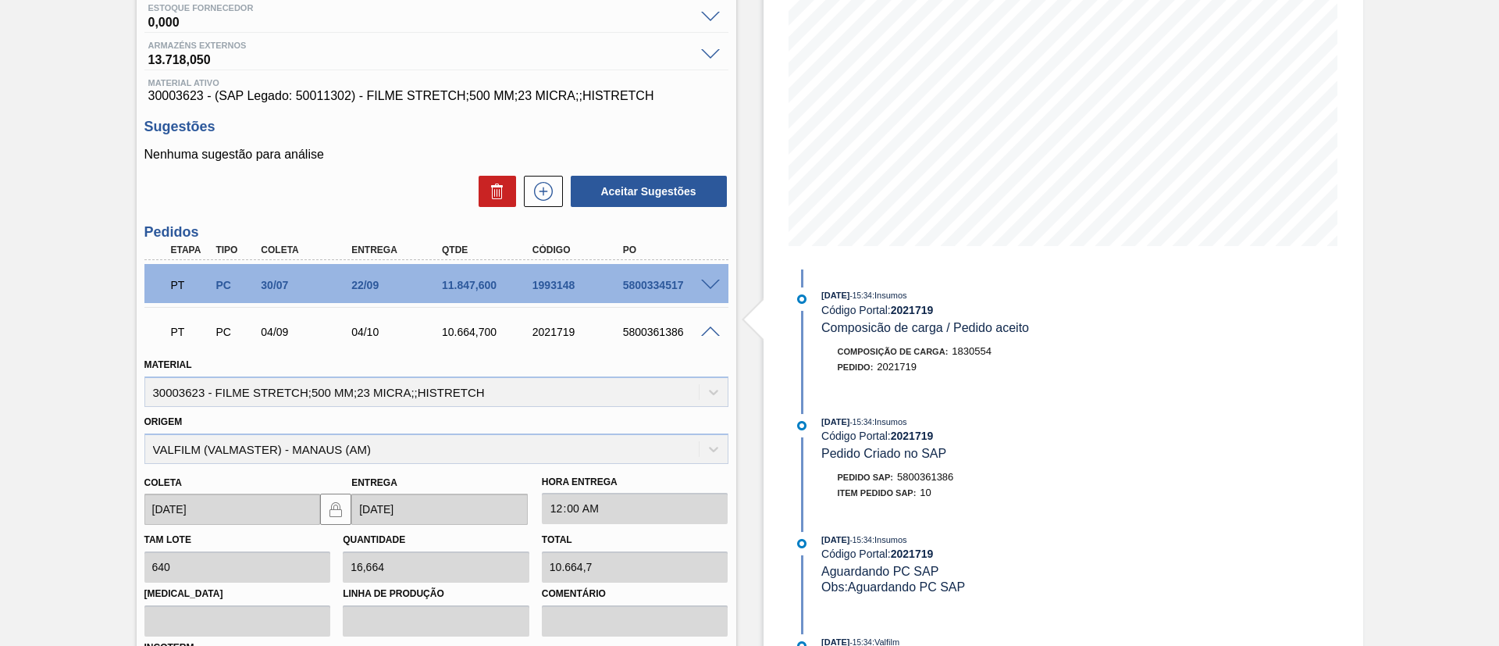
scroll to position [639, 0]
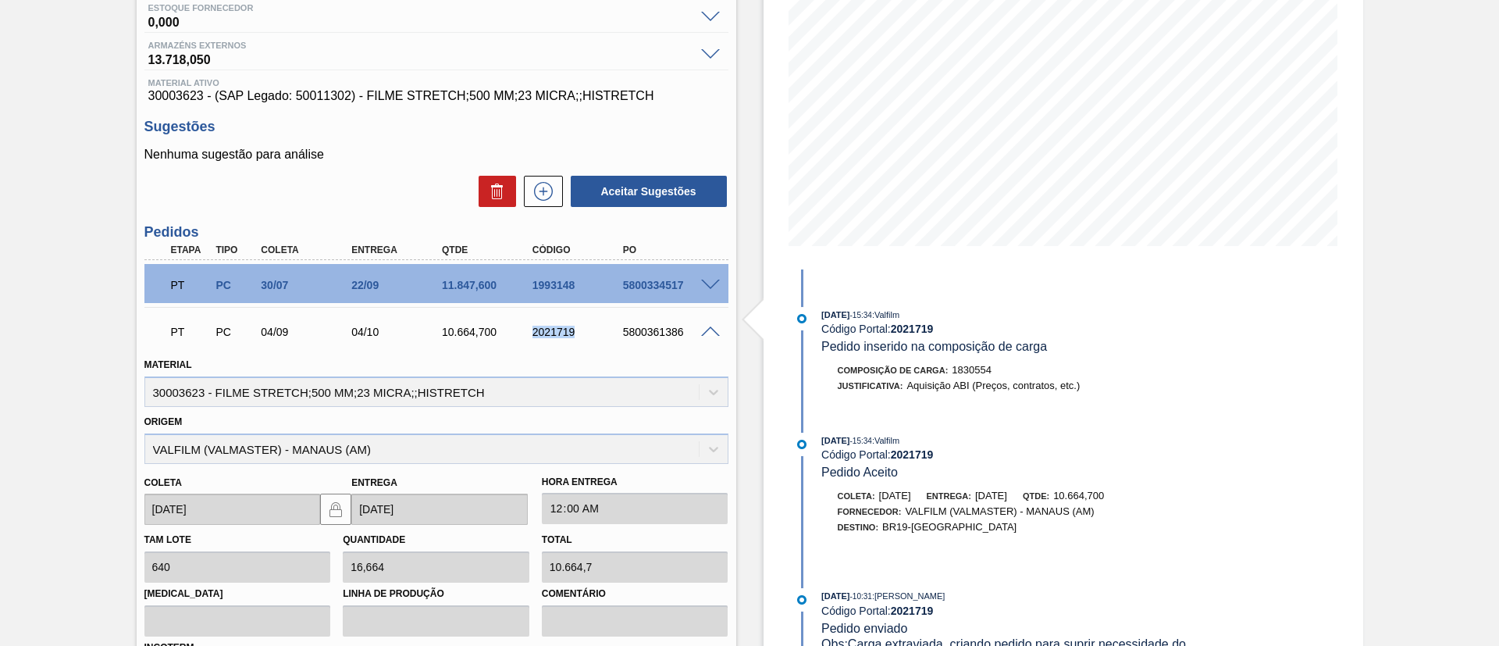
drag, startPoint x: 567, startPoint y: 330, endPoint x: 593, endPoint y: 330, distance: 26.5
click at [593, 330] on div "2021719" at bounding box center [567, 332] width 91 height 12
copy div "2021719"
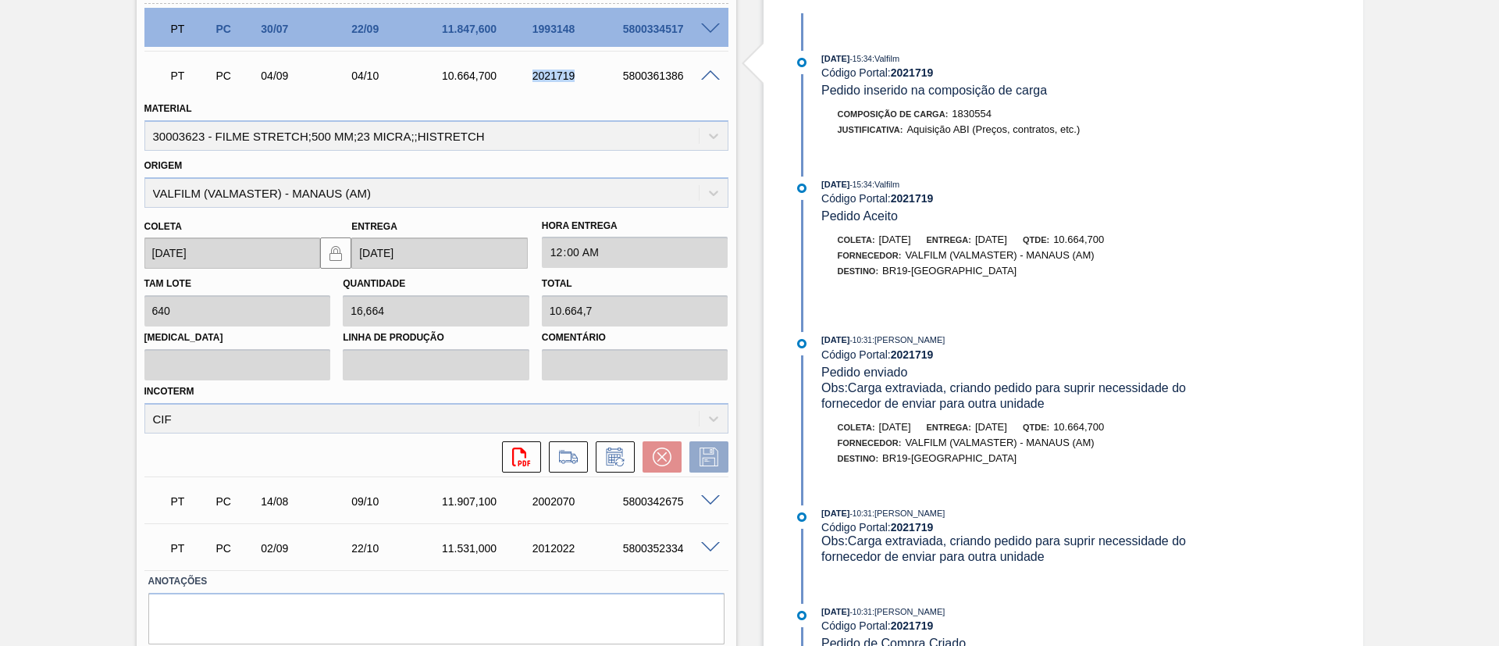
scroll to position [468, 0]
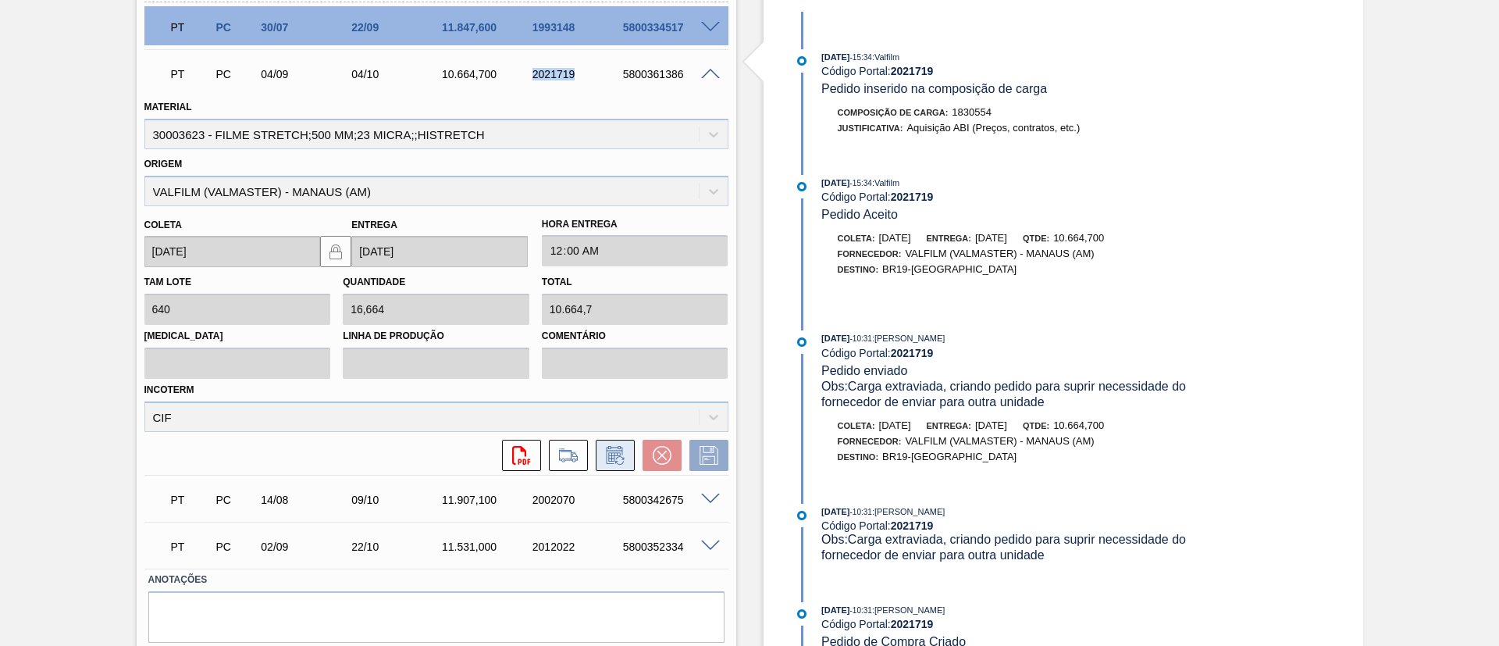
click at [606, 452] on icon at bounding box center [614, 455] width 16 height 18
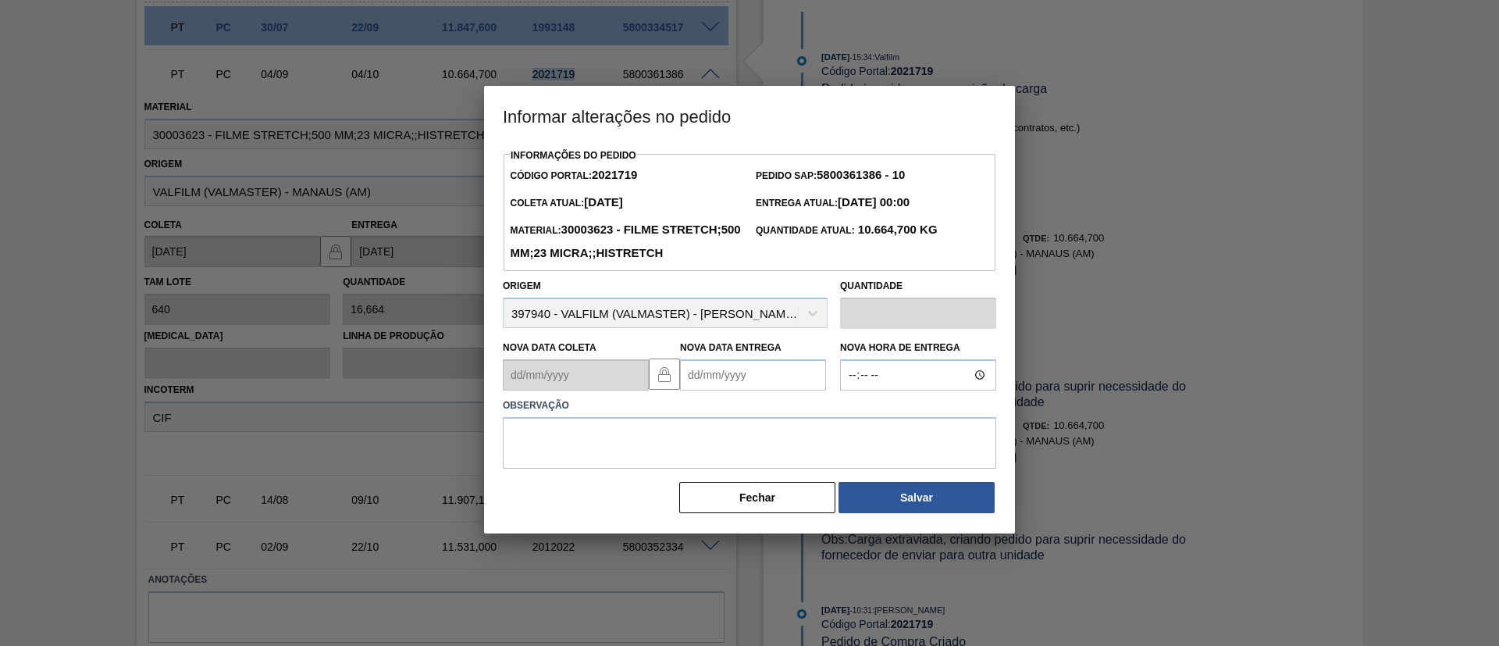
click at [763, 389] on Entrega2021719 "Nova Data Entrega" at bounding box center [753, 374] width 146 height 31
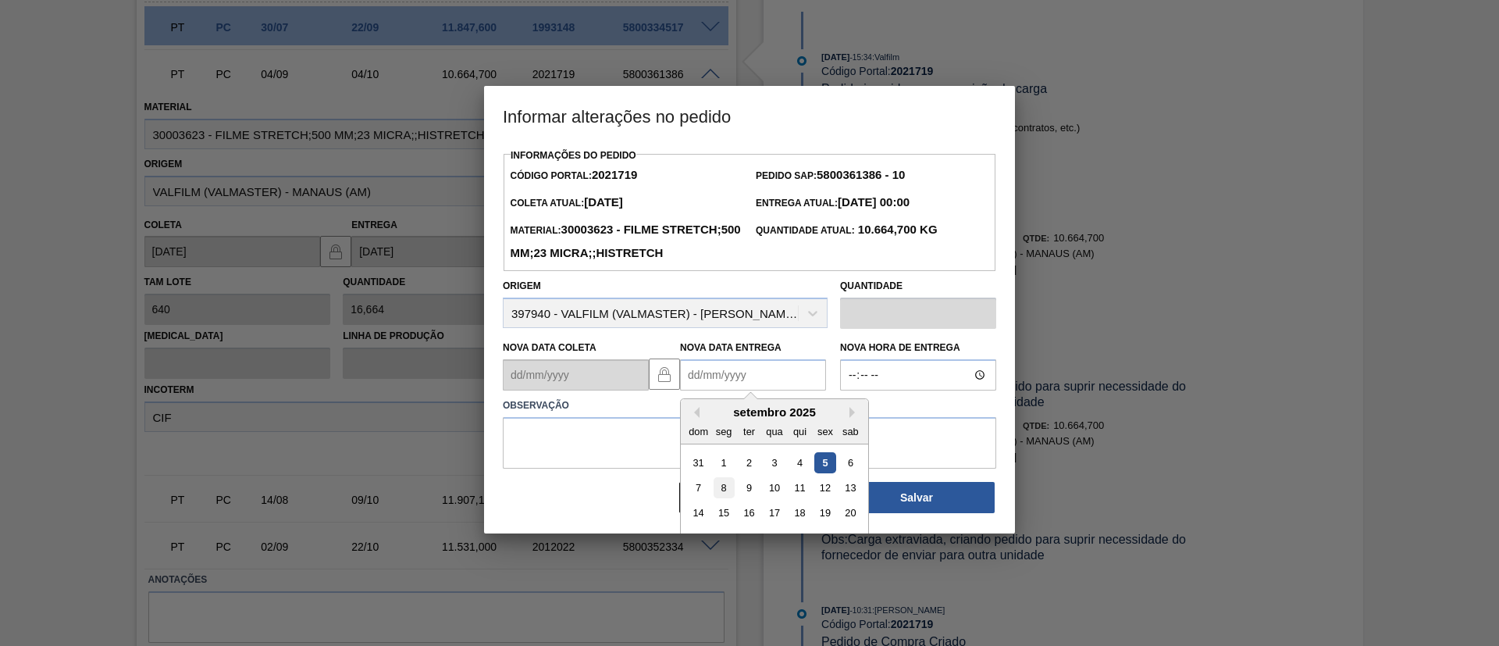
click at [720, 498] on div "8" at bounding box center [723, 487] width 21 height 21
type Entrega2021719 "[DATE]"
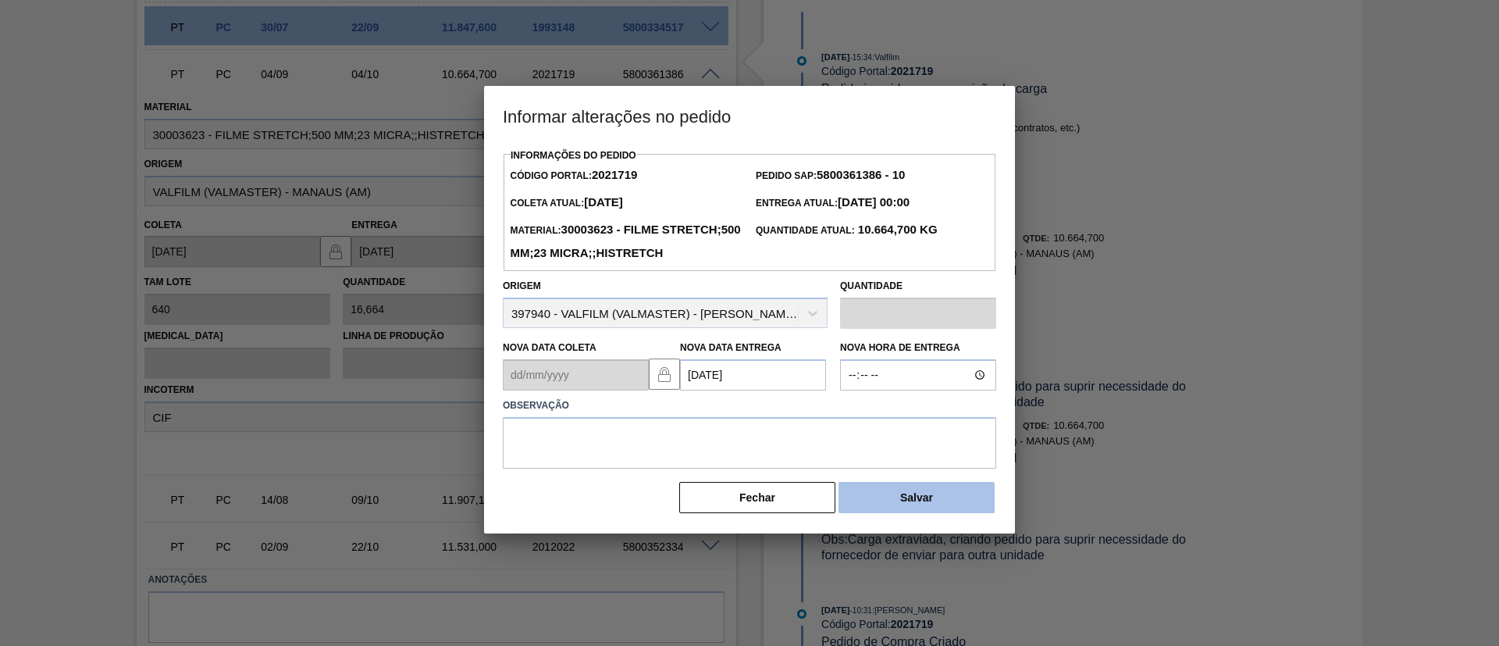
click at [900, 513] on button "Salvar" at bounding box center [916, 497] width 156 height 31
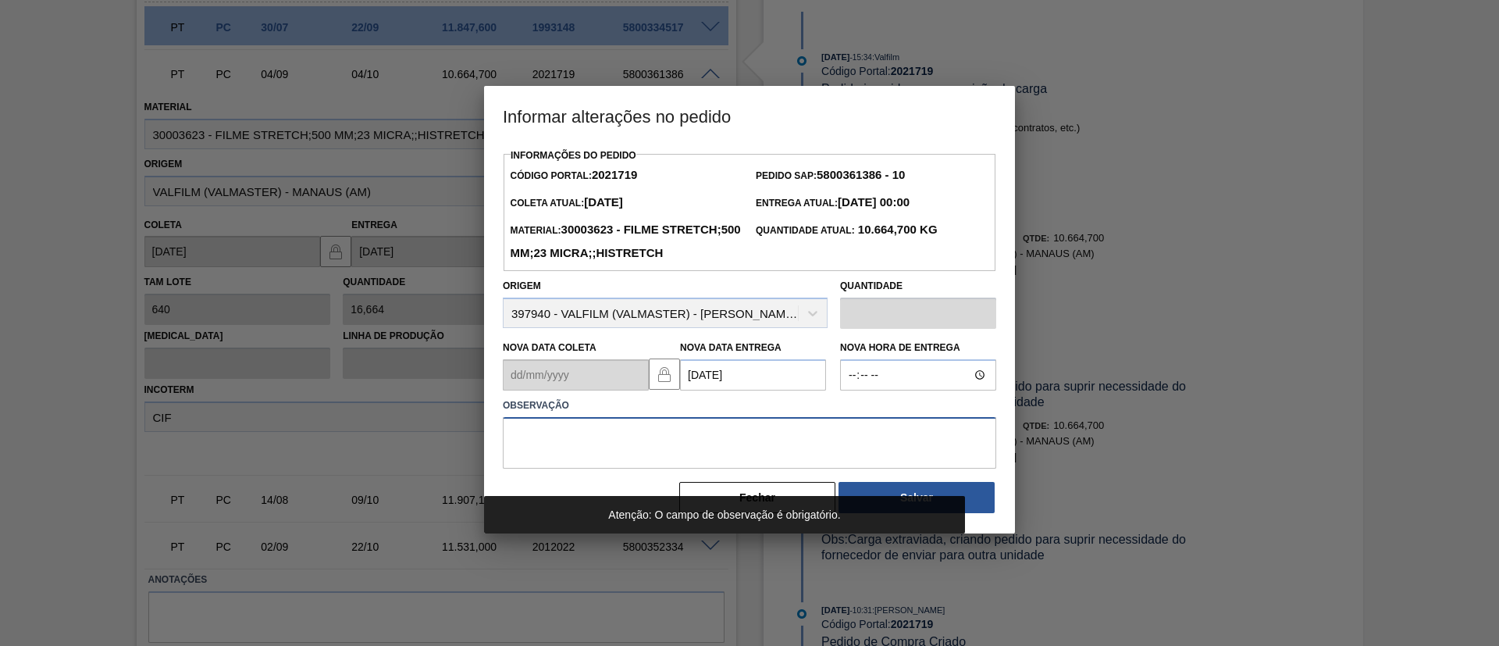
click at [710, 468] on textarea at bounding box center [749, 443] width 493 height 52
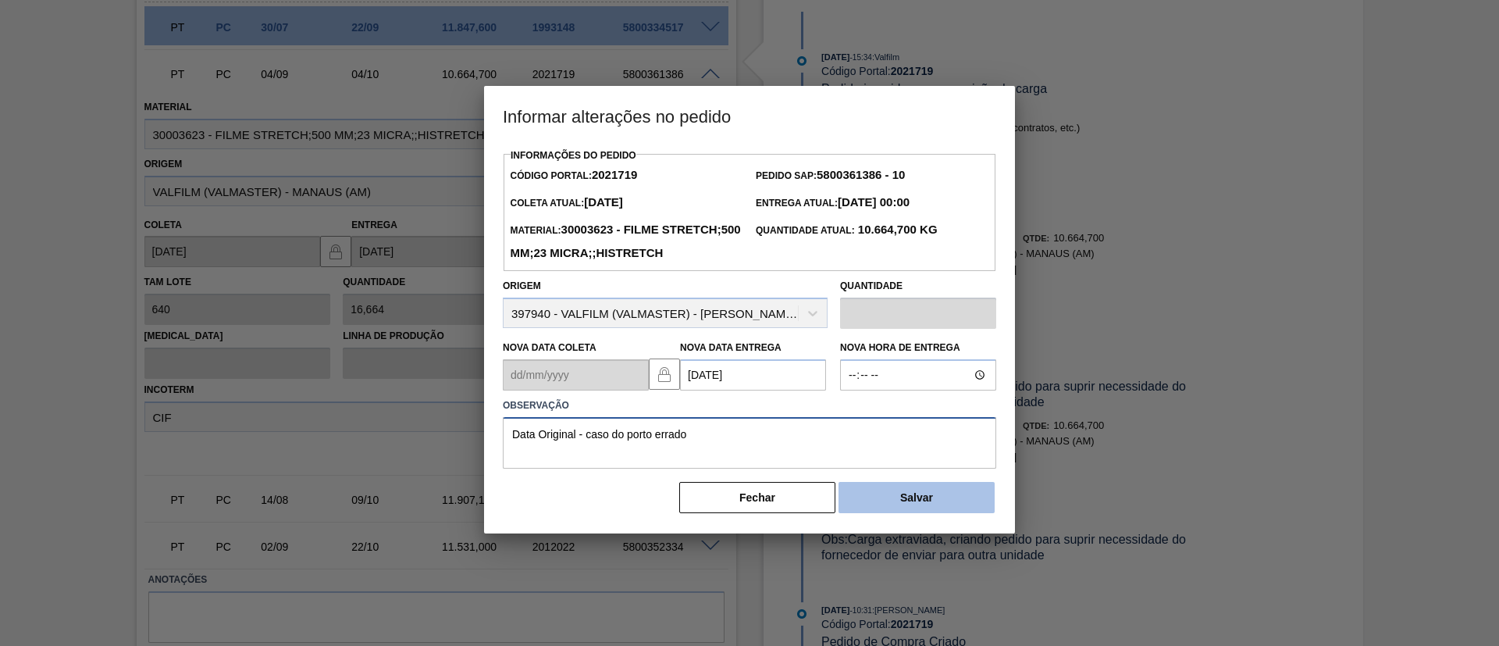
type textarea "Data Original - caso do porto errado"
click at [943, 513] on button "Salvar" at bounding box center [916, 497] width 156 height 31
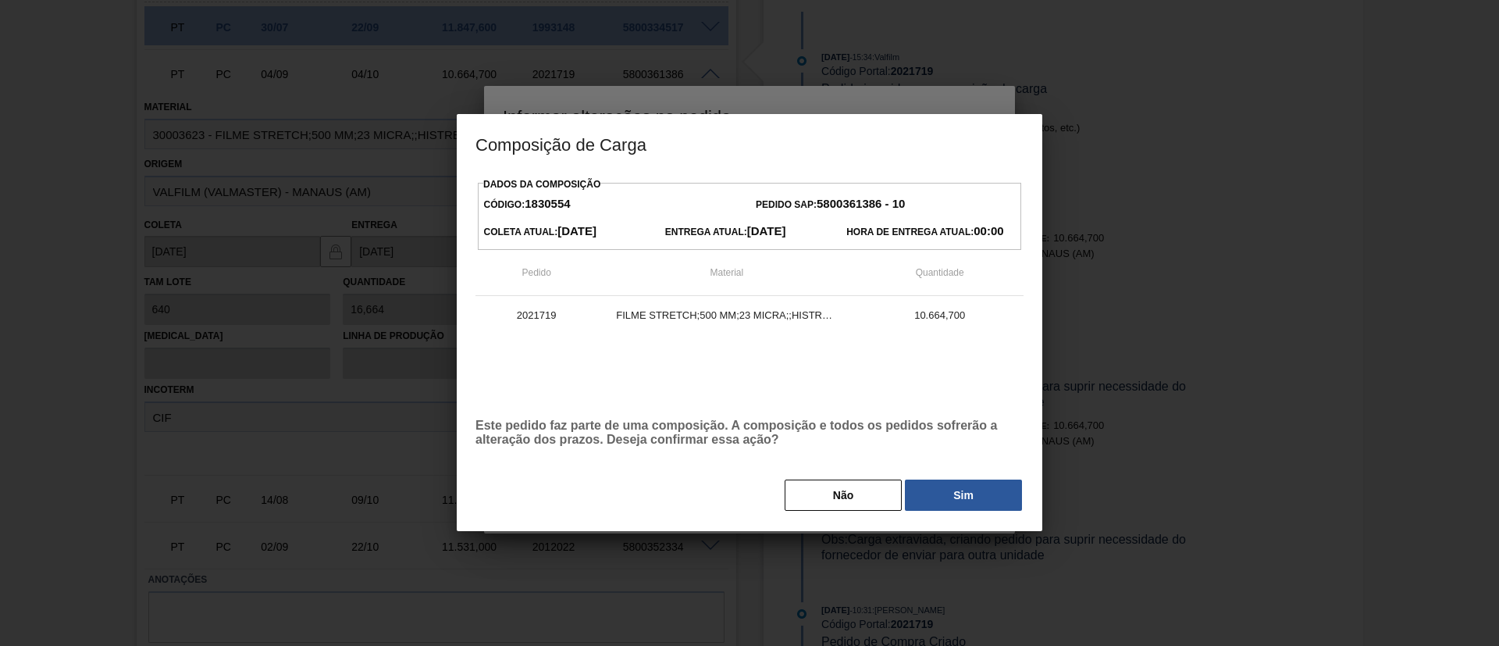
click at [973, 484] on button "Sim" at bounding box center [963, 494] width 117 height 31
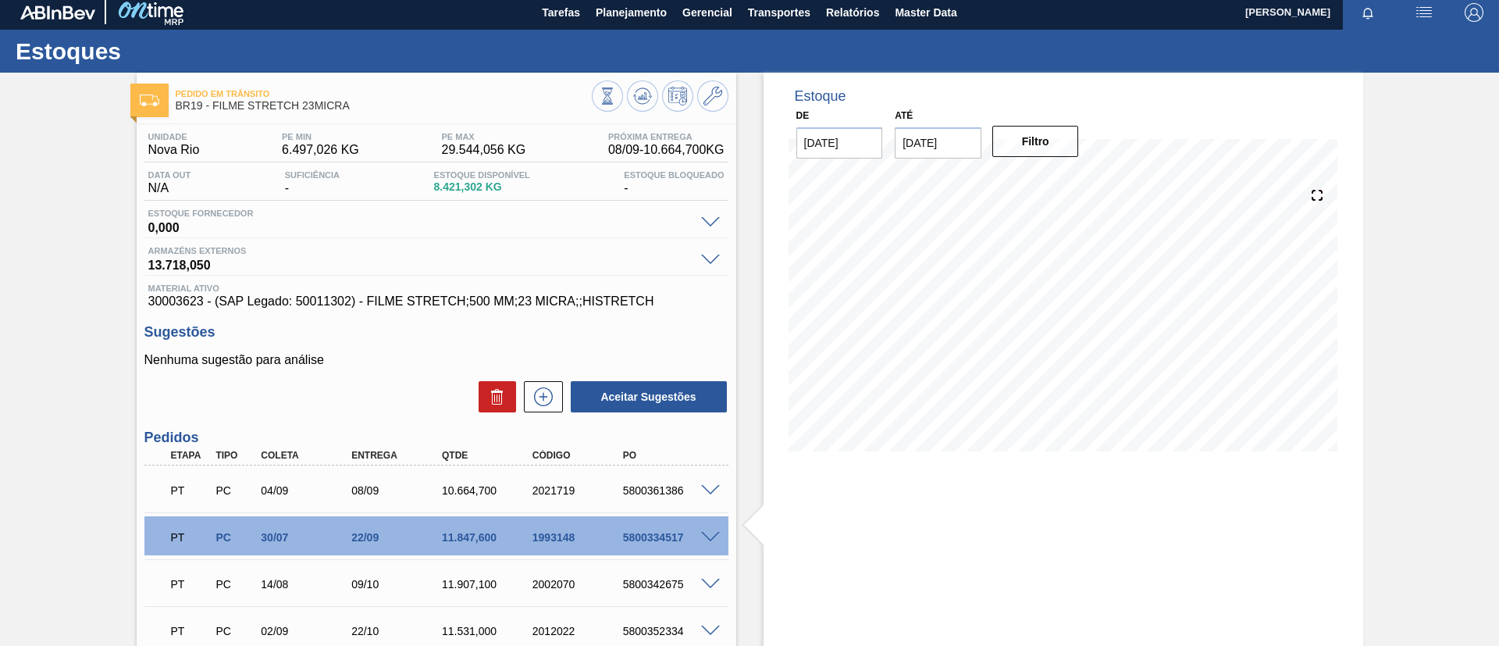
scroll to position [0, 0]
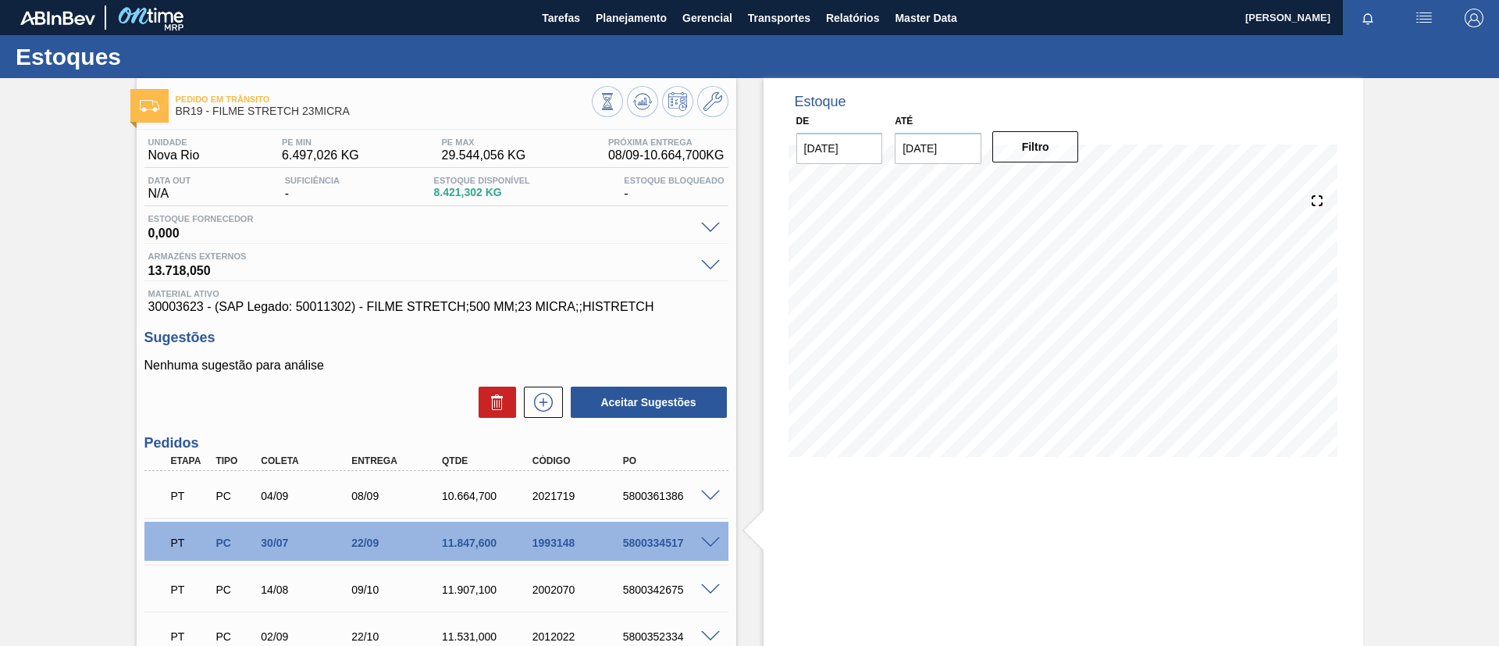
click at [649, 37] on div "Estoques" at bounding box center [749, 56] width 1499 height 43
click at [640, 24] on span "Planejamento" at bounding box center [631, 18] width 71 height 19
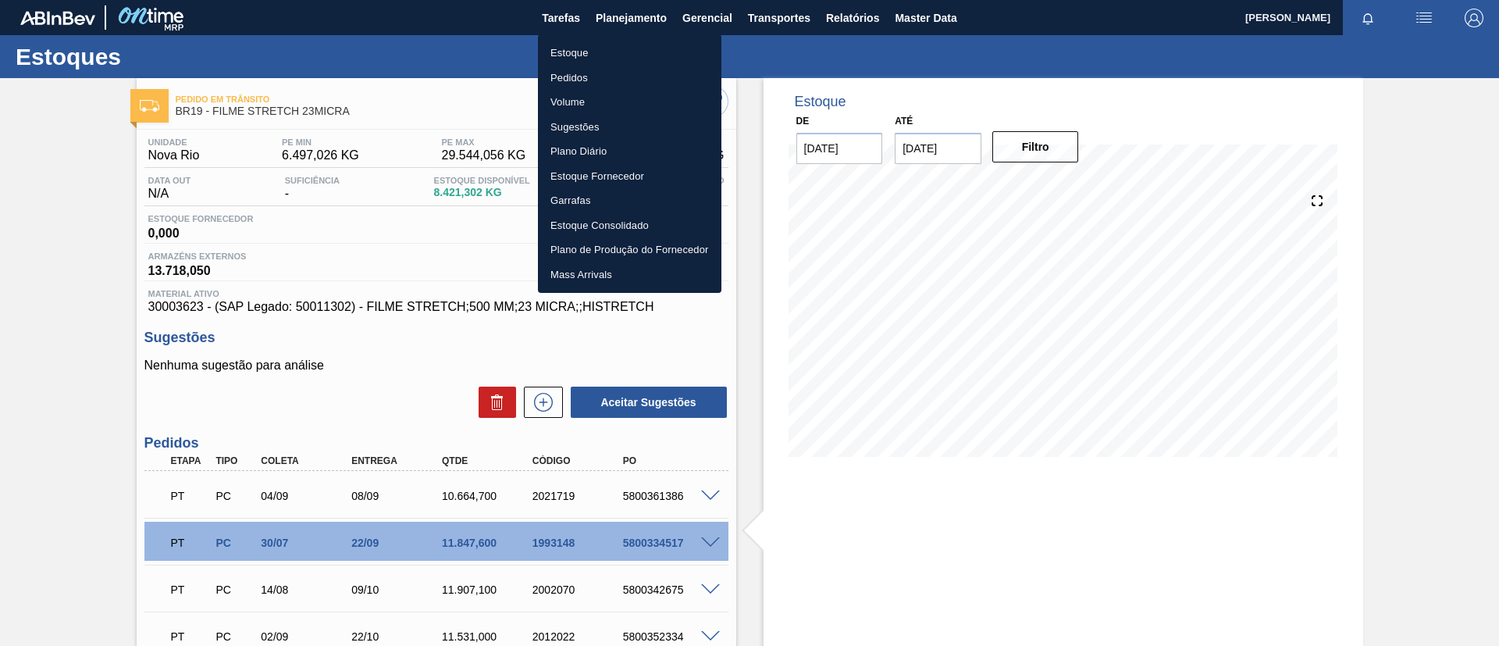
click at [634, 51] on li "Estoque" at bounding box center [629, 53] width 183 height 25
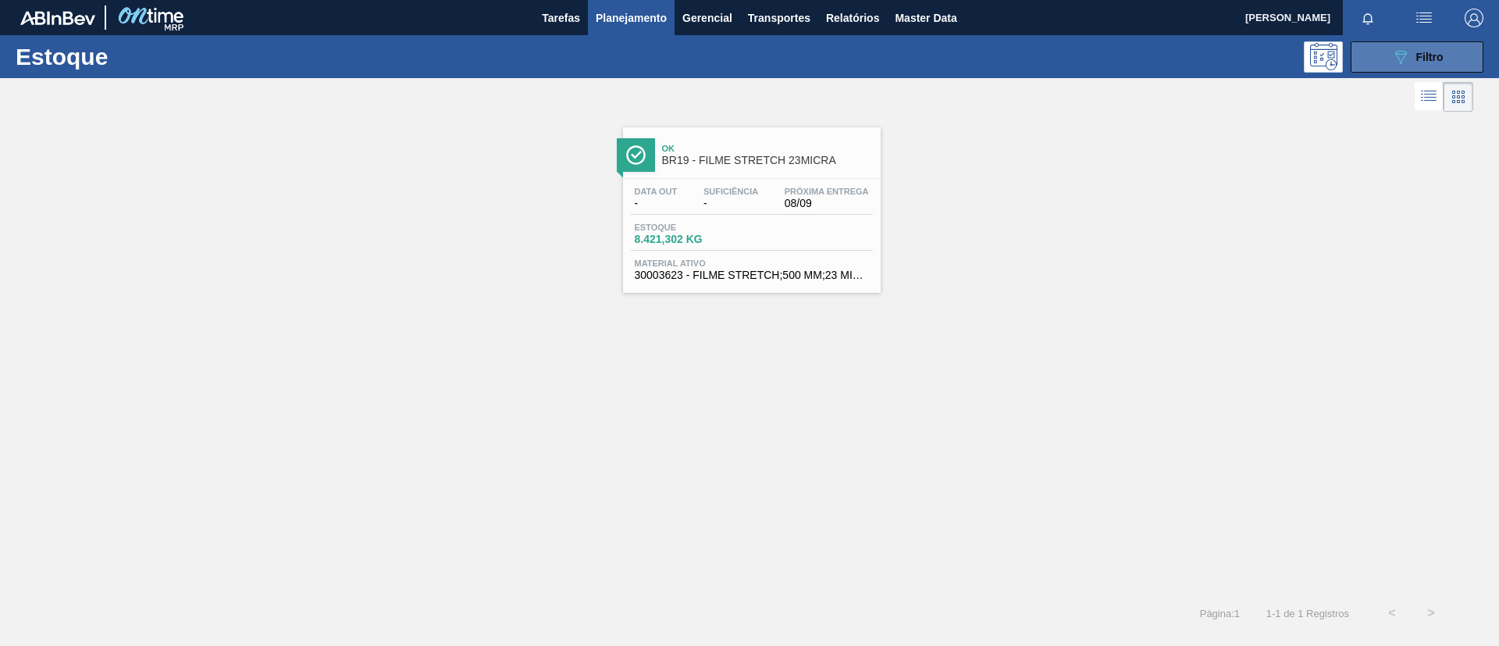
click at [1405, 55] on icon "089F7B8B-B2A5-4AFE-B5C0-19BA573D28AC" at bounding box center [1400, 57] width 19 height 19
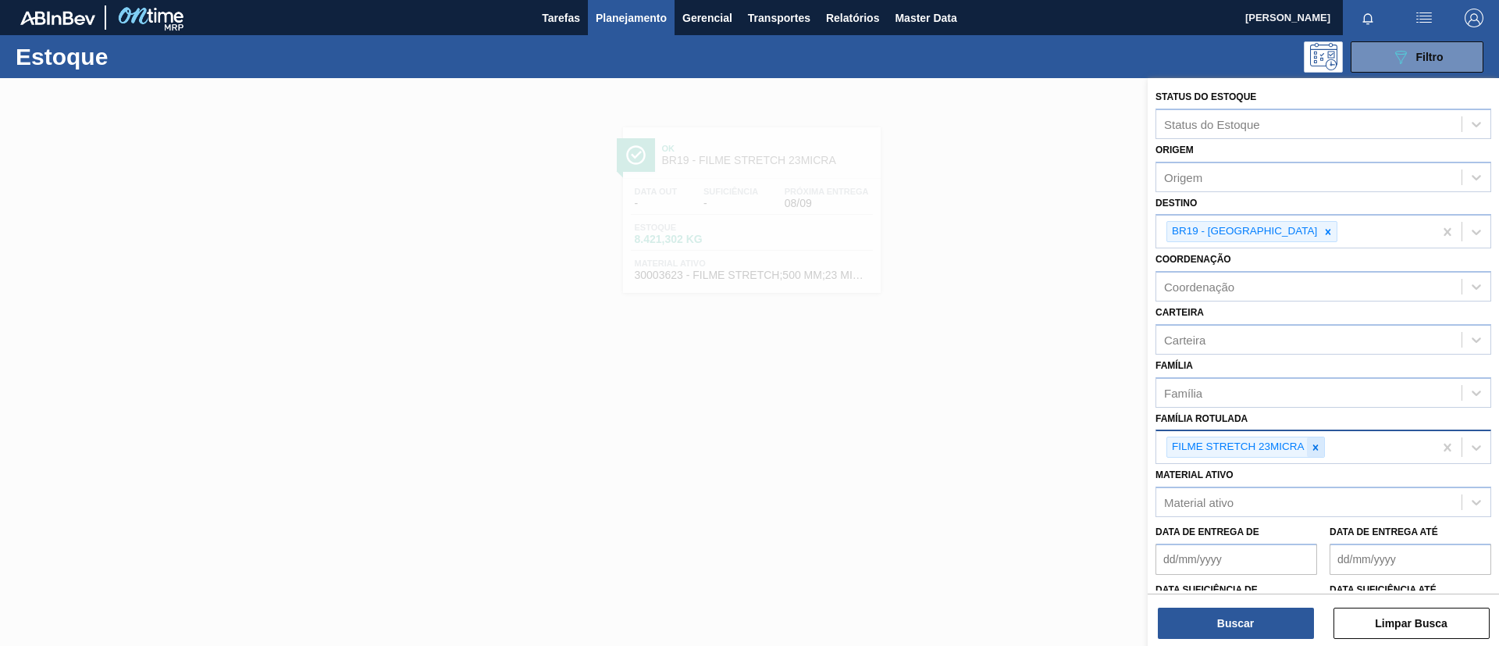
click at [1311, 450] on icon at bounding box center [1315, 447] width 11 height 11
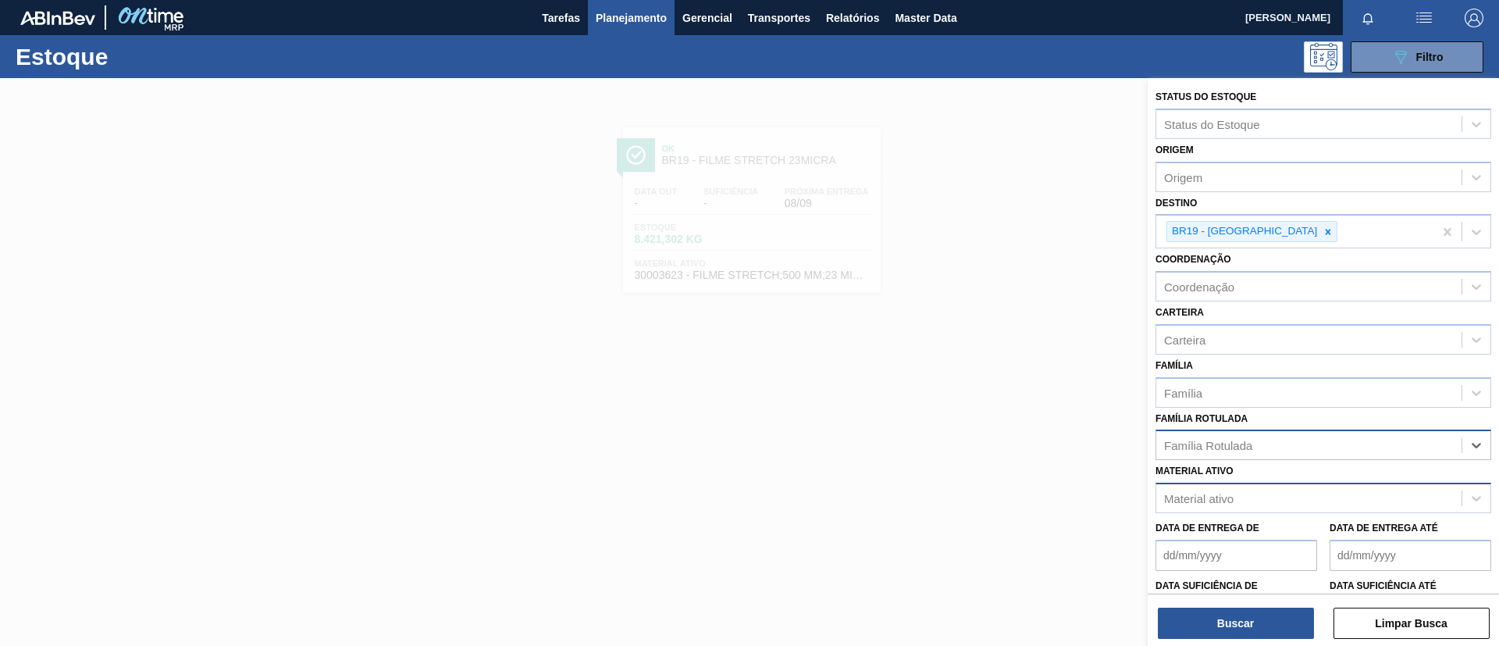
click at [1297, 490] on div "Material ativo" at bounding box center [1308, 498] width 305 height 23
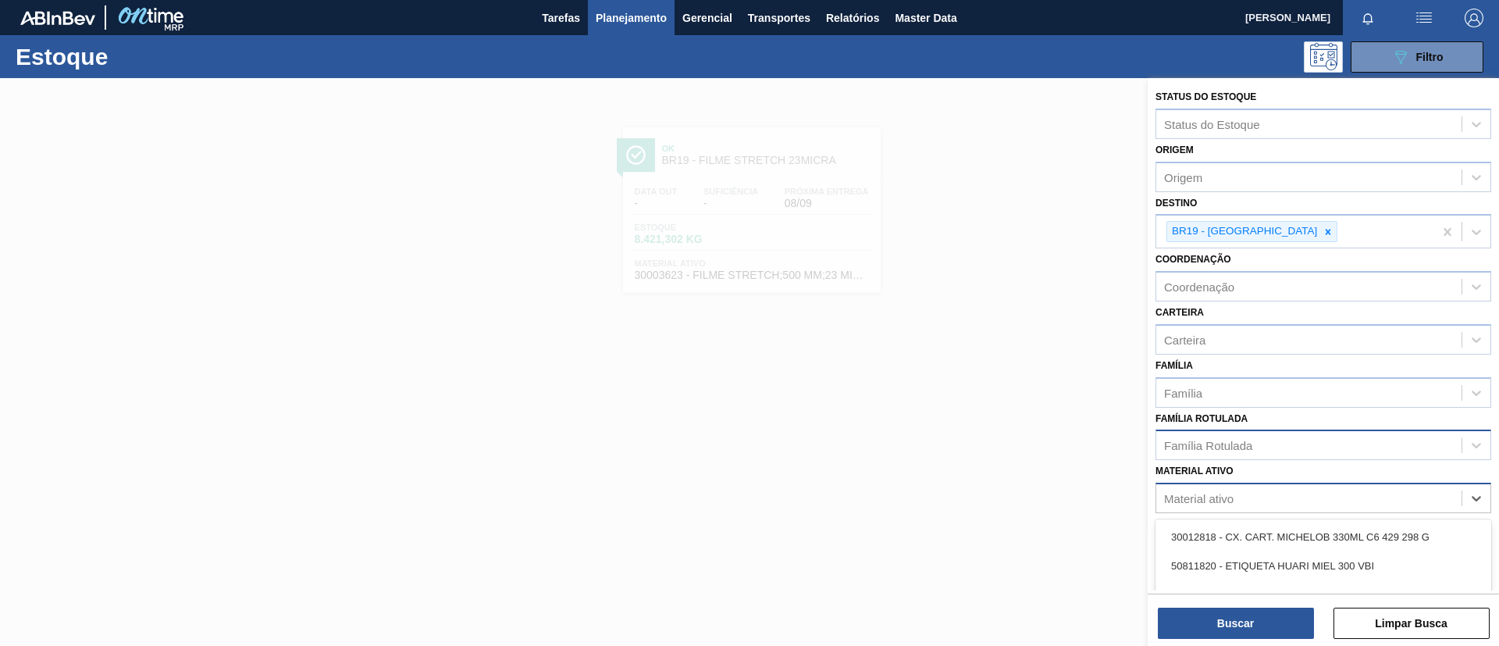
paste ativo "30031289"
type ativo "30031289"
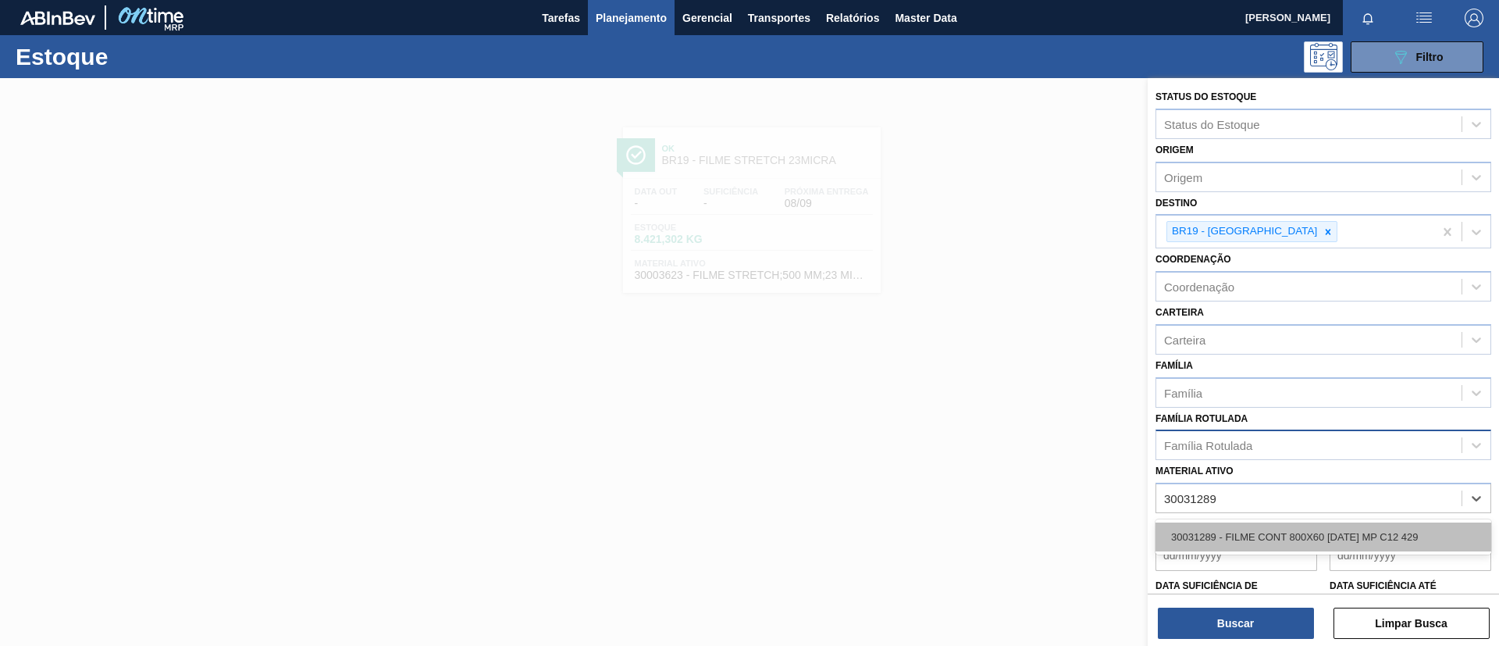
click at [1302, 535] on div "30031289 - FILME CONT 800X60 BC 473 MP C12 429" at bounding box center [1323, 536] width 336 height 29
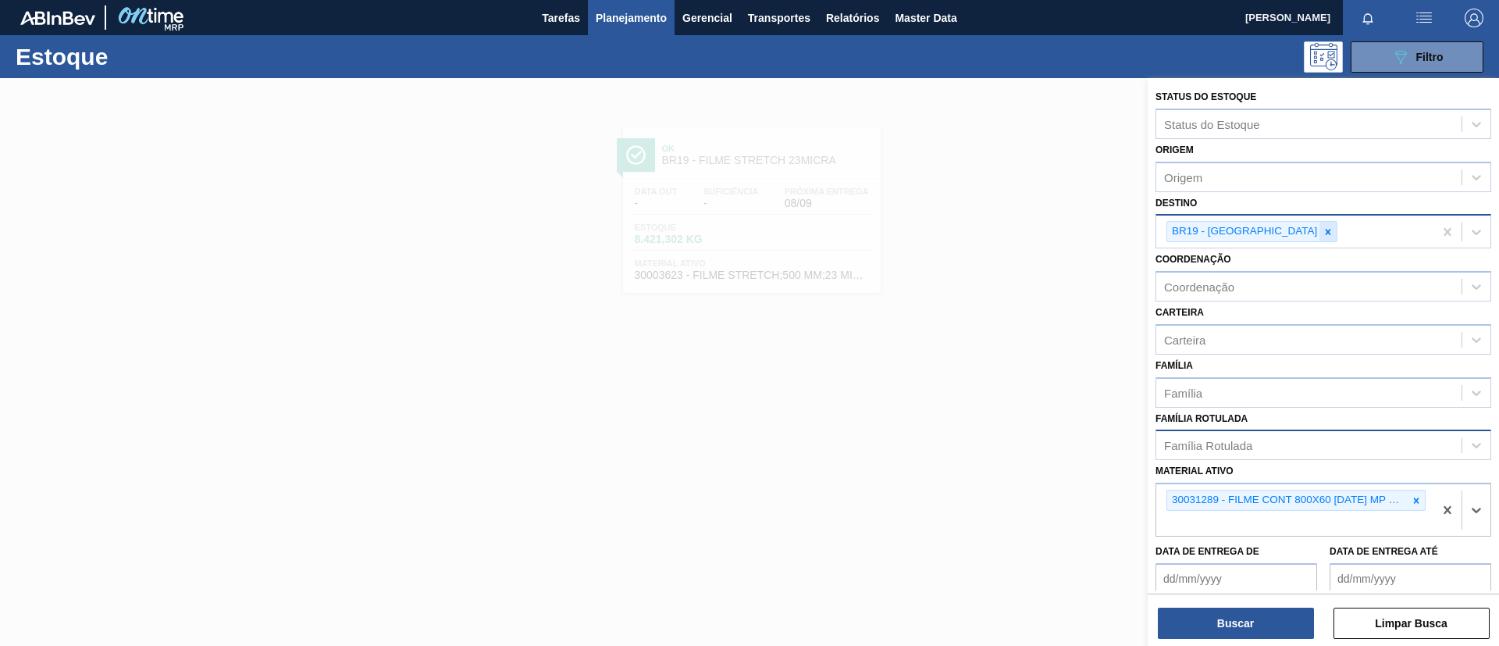
click at [1319, 230] on div at bounding box center [1327, 232] width 17 height 20
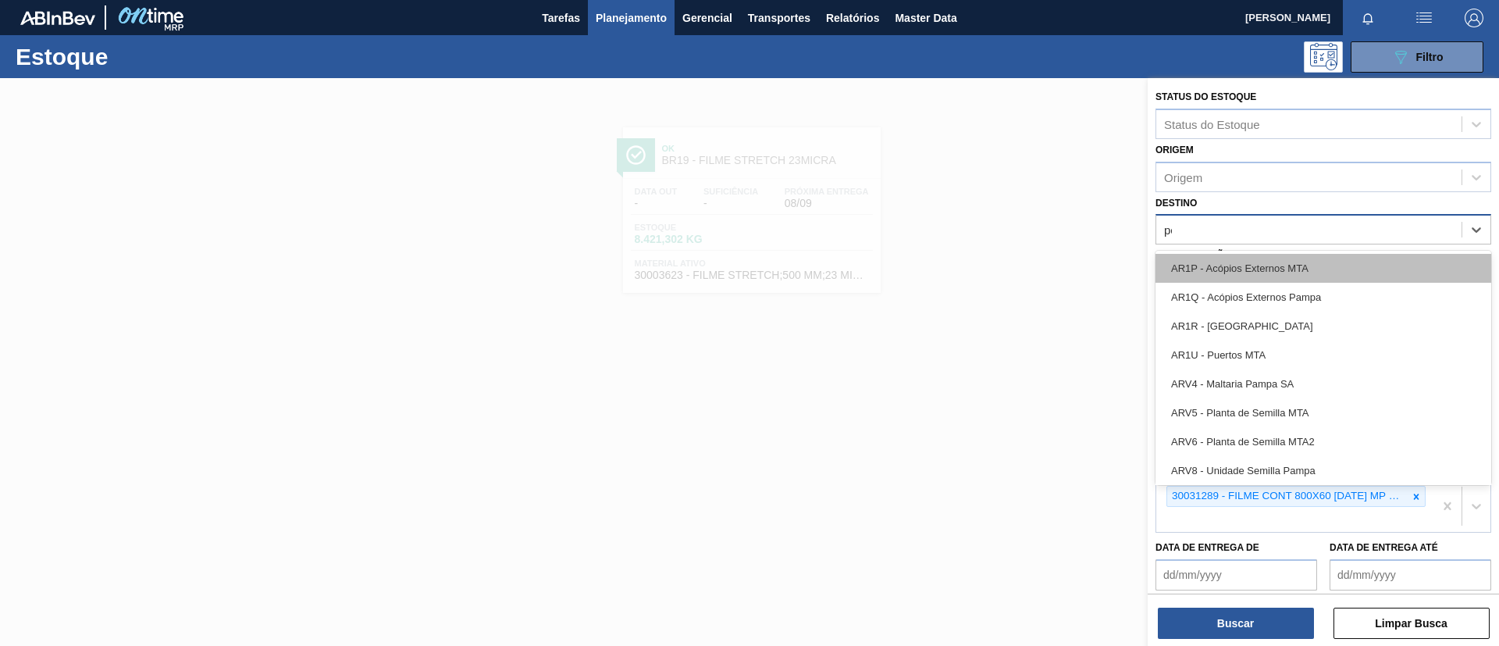
type input "per"
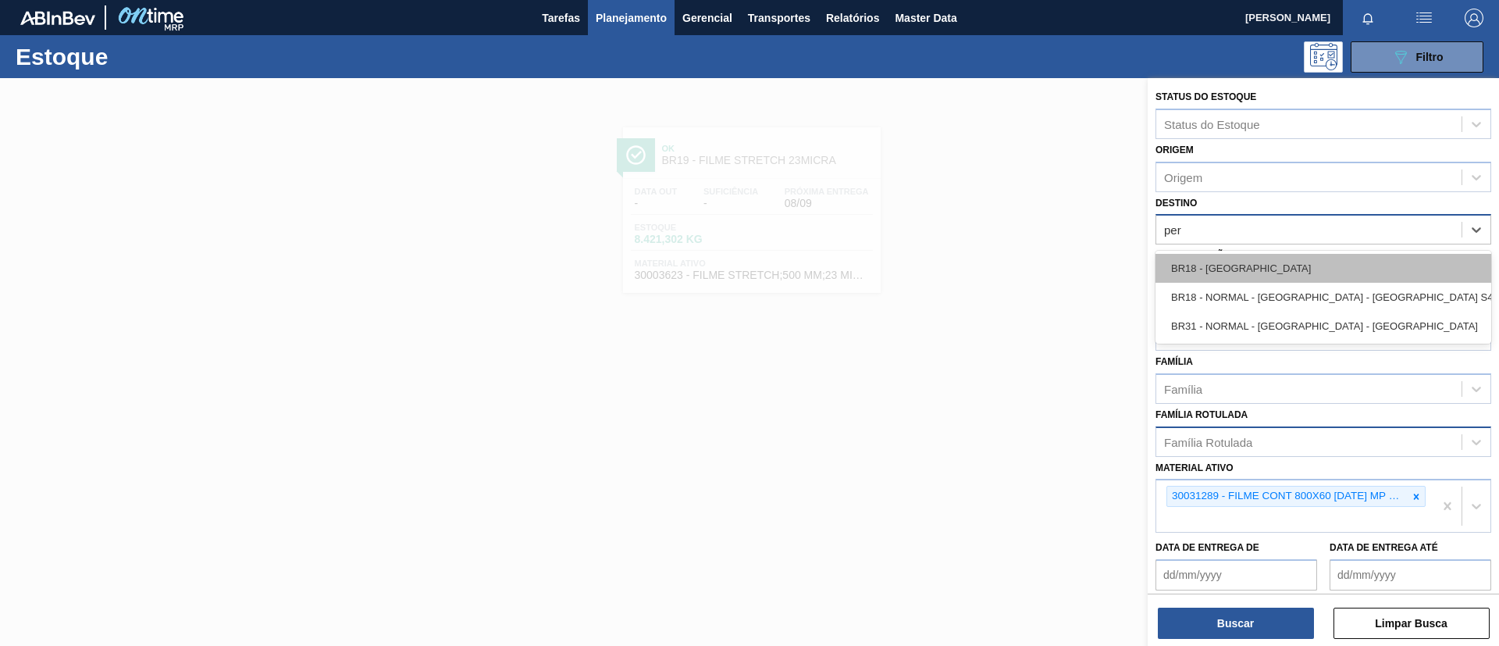
click at [1268, 263] on div "BR18 - Pernambuco" at bounding box center [1323, 268] width 336 height 29
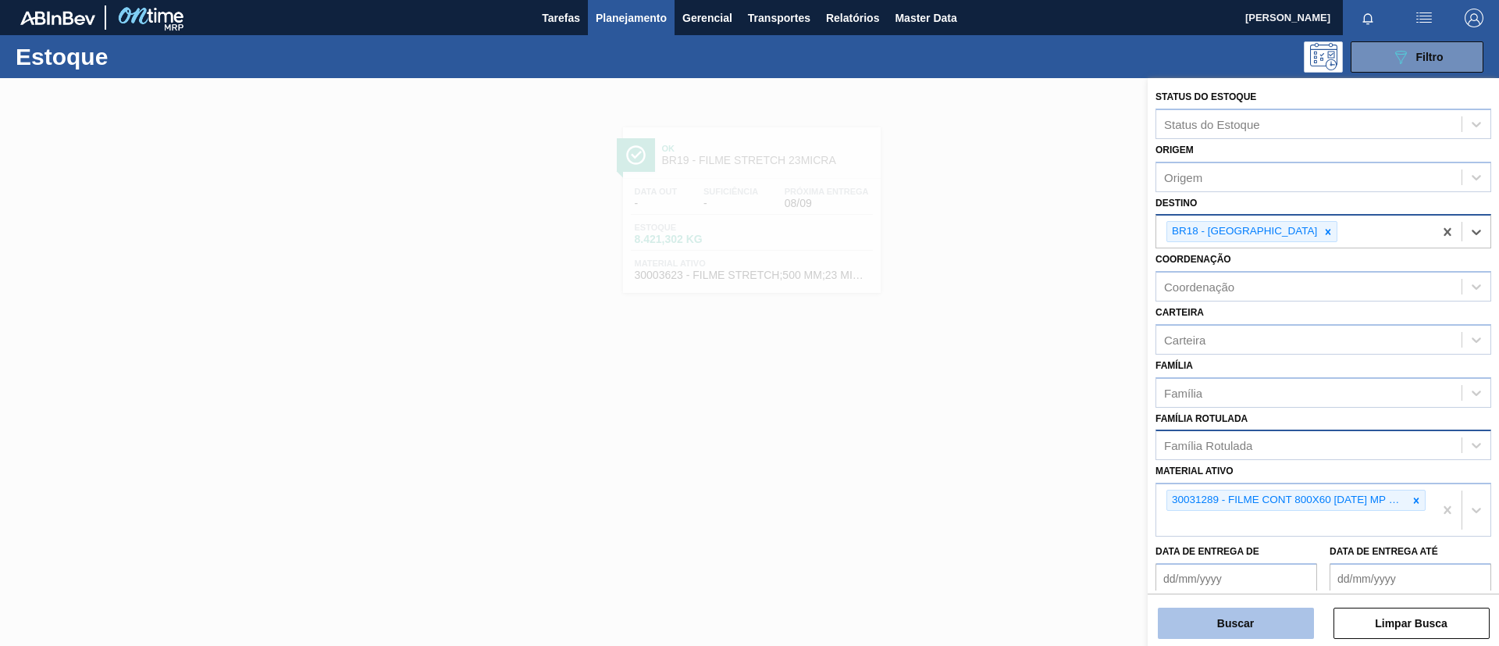
click at [1258, 628] on button "Buscar" at bounding box center [1236, 622] width 156 height 31
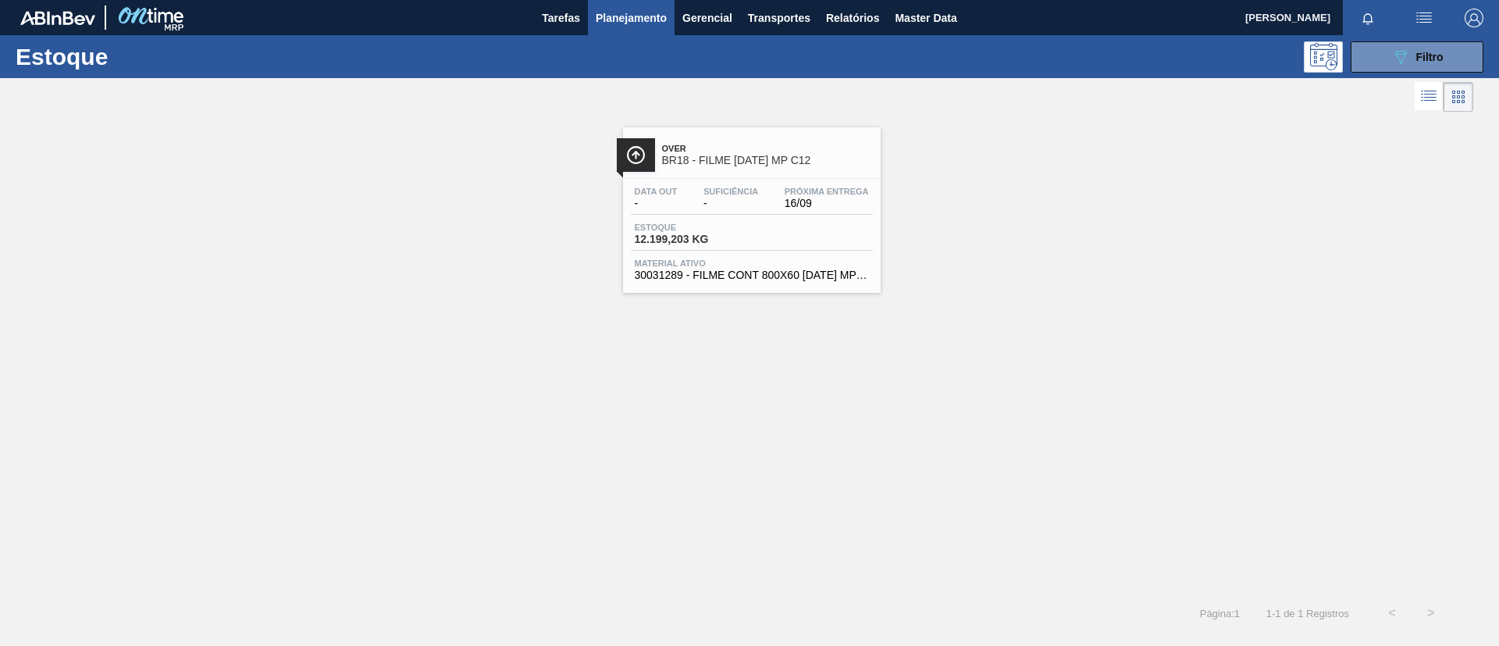
click at [778, 189] on div "Data out - Suficiência - Próxima Entrega 16/09" at bounding box center [752, 201] width 242 height 28
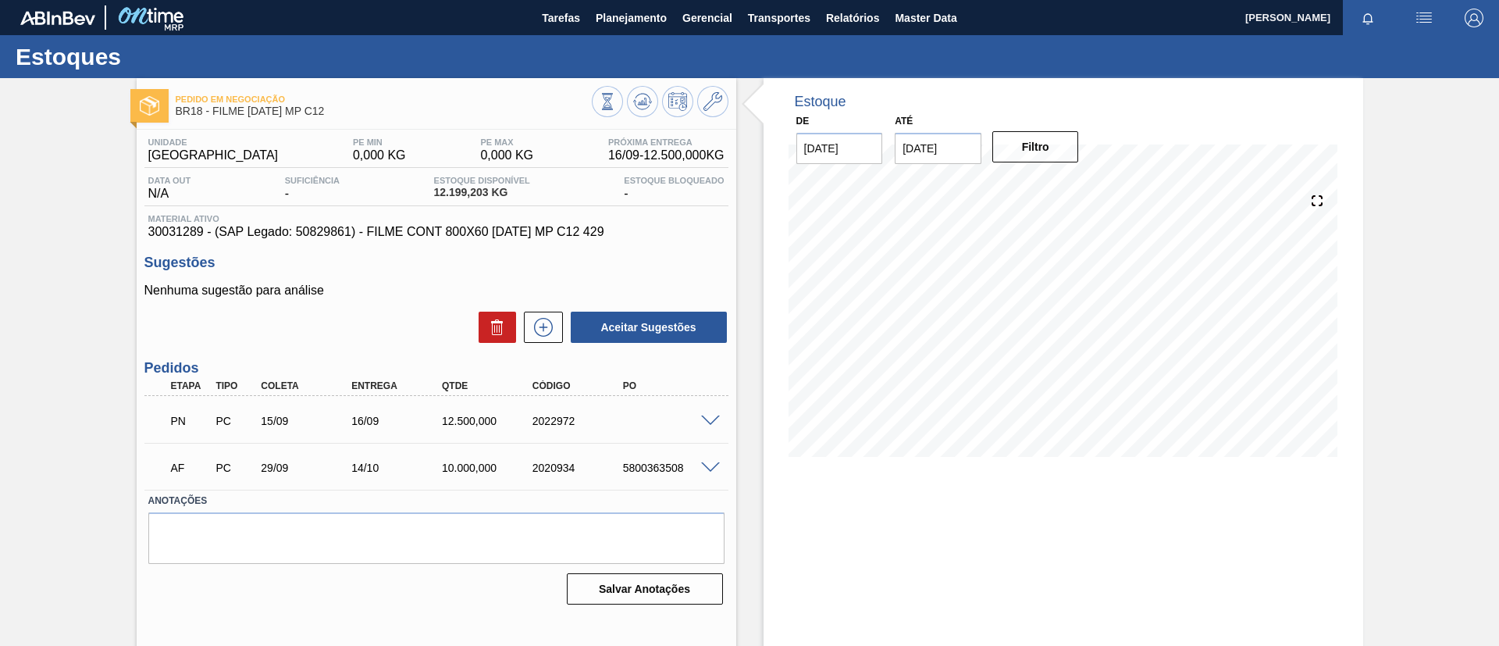
drag, startPoint x: 722, startPoint y: 413, endPoint x: 711, endPoint y: 415, distance: 11.0
click at [717, 414] on div at bounding box center [712, 420] width 31 height 12
click at [711, 415] on span at bounding box center [710, 421] width 19 height 12
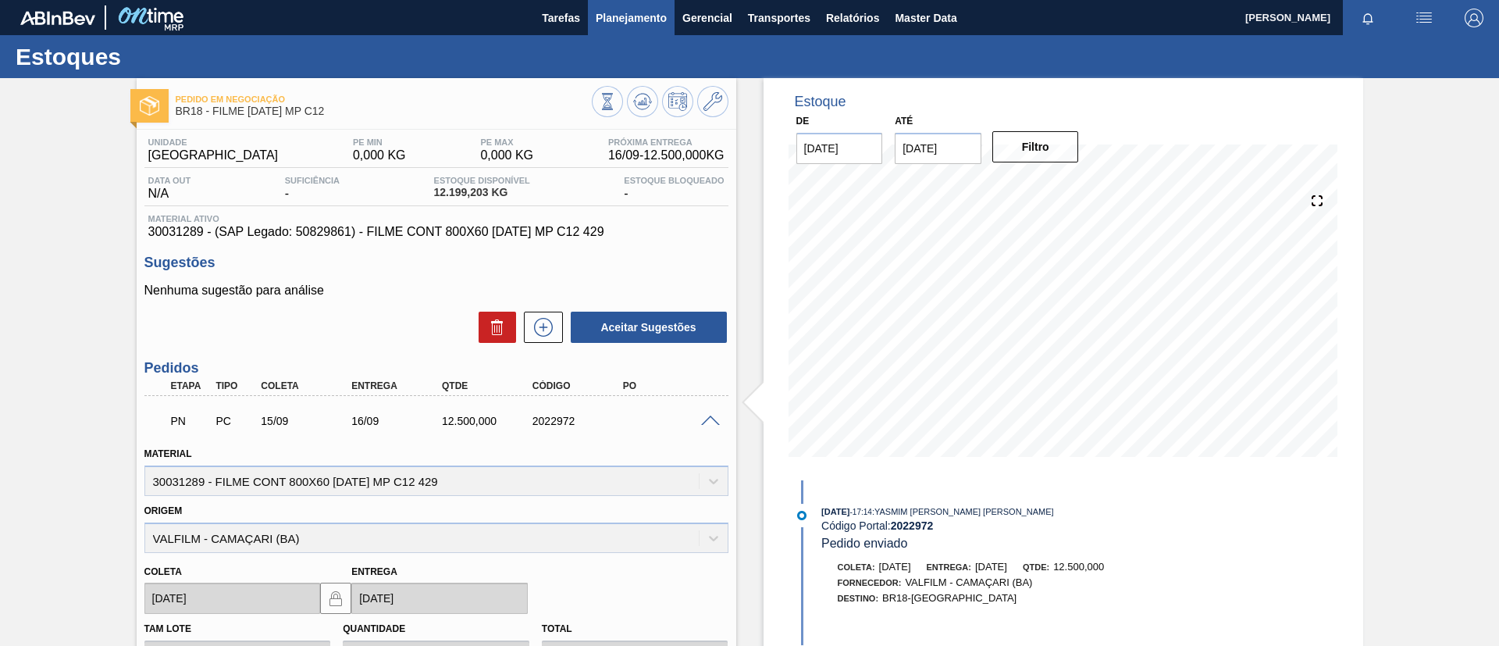
click at [629, 15] on span "Planejamento" at bounding box center [631, 18] width 71 height 19
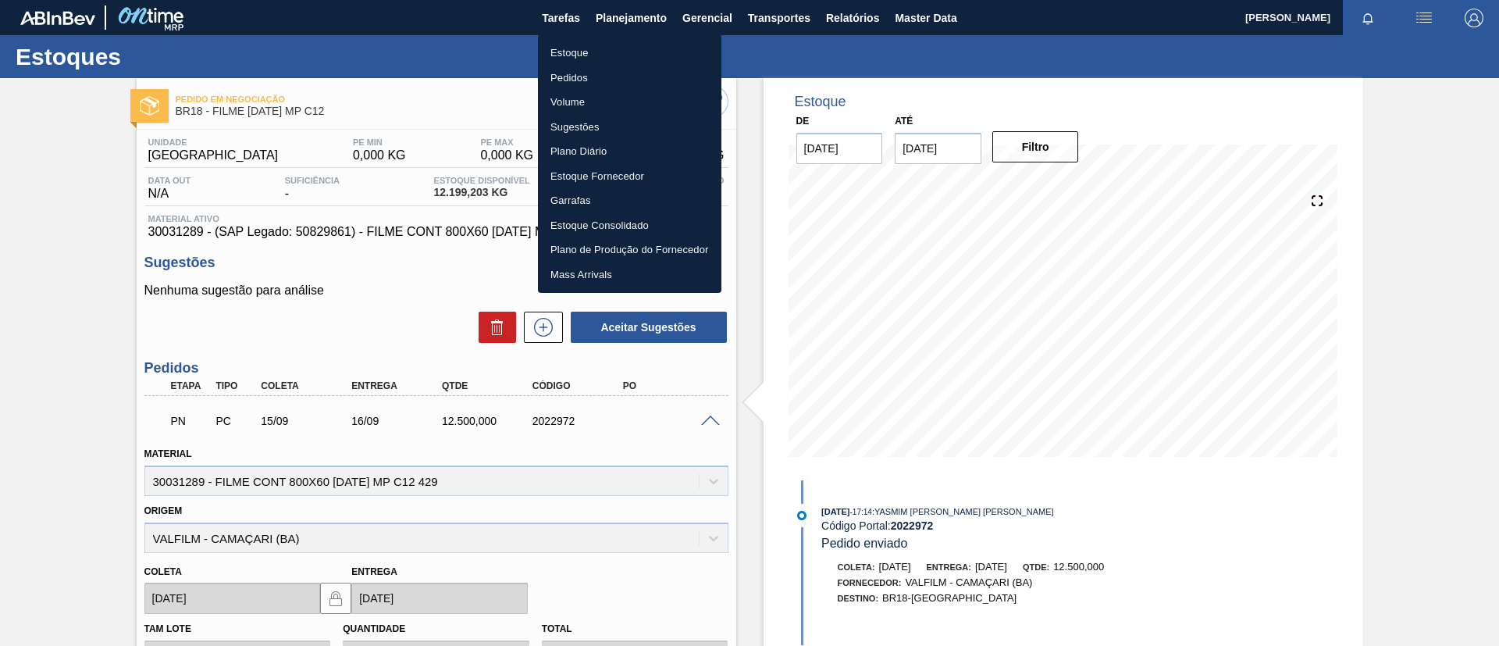
click at [631, 43] on li "Estoque" at bounding box center [629, 53] width 183 height 25
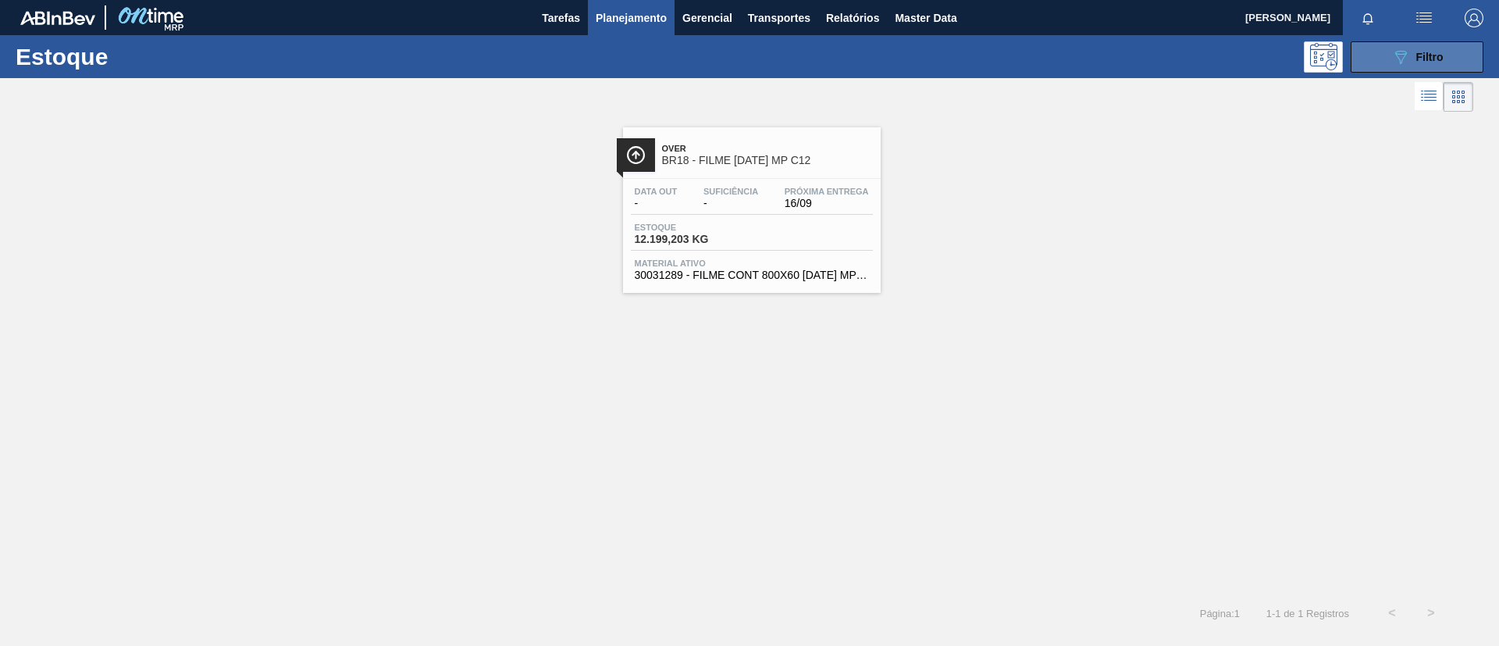
click at [1390, 51] on button "089F7B8B-B2A5-4AFE-B5C0-19BA573D28AC Filtro" at bounding box center [1416, 56] width 133 height 31
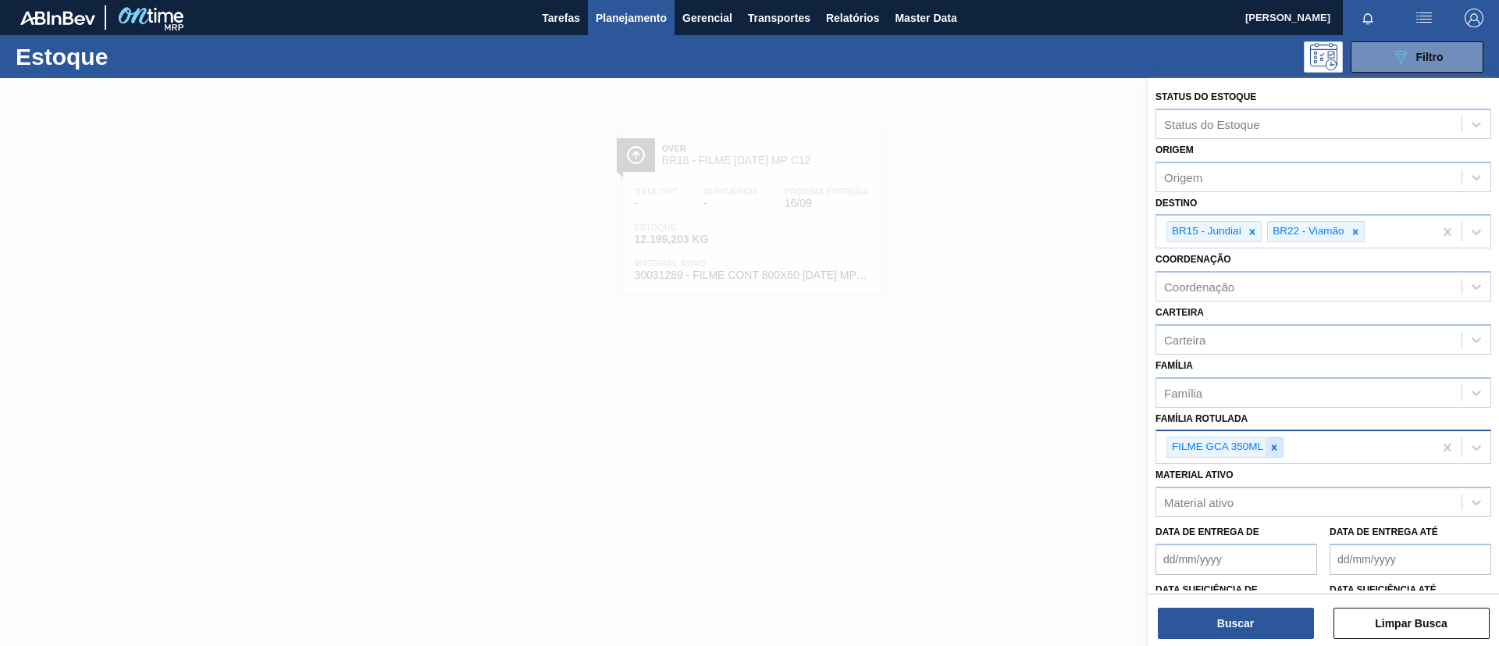
click at [1269, 447] on icon at bounding box center [1274, 447] width 11 height 11
paste Rotulada "FILME STRETCH 750MMX25MICRA"
type Rotulada "FILME STRETCH 750MMX25MICRA"
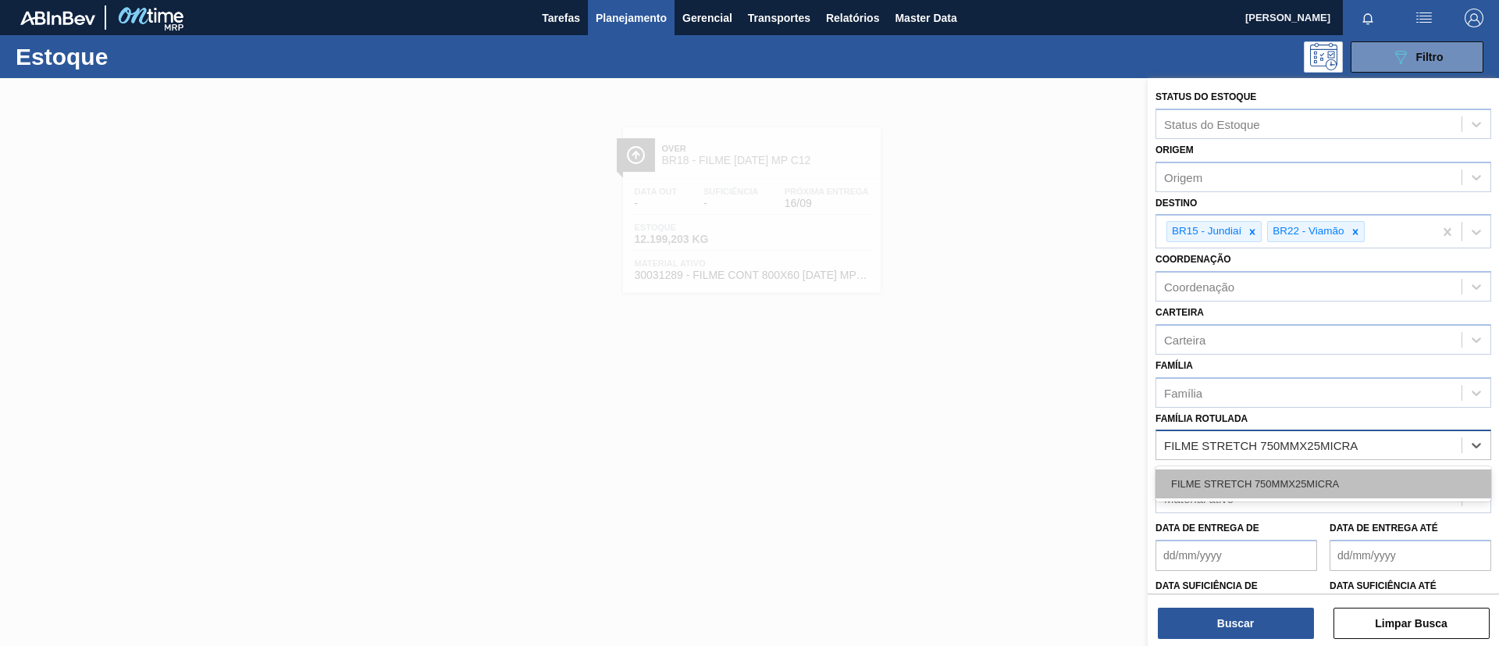
click at [1263, 487] on div "FILME STRETCH 750MMX25MICRA" at bounding box center [1323, 483] width 336 height 29
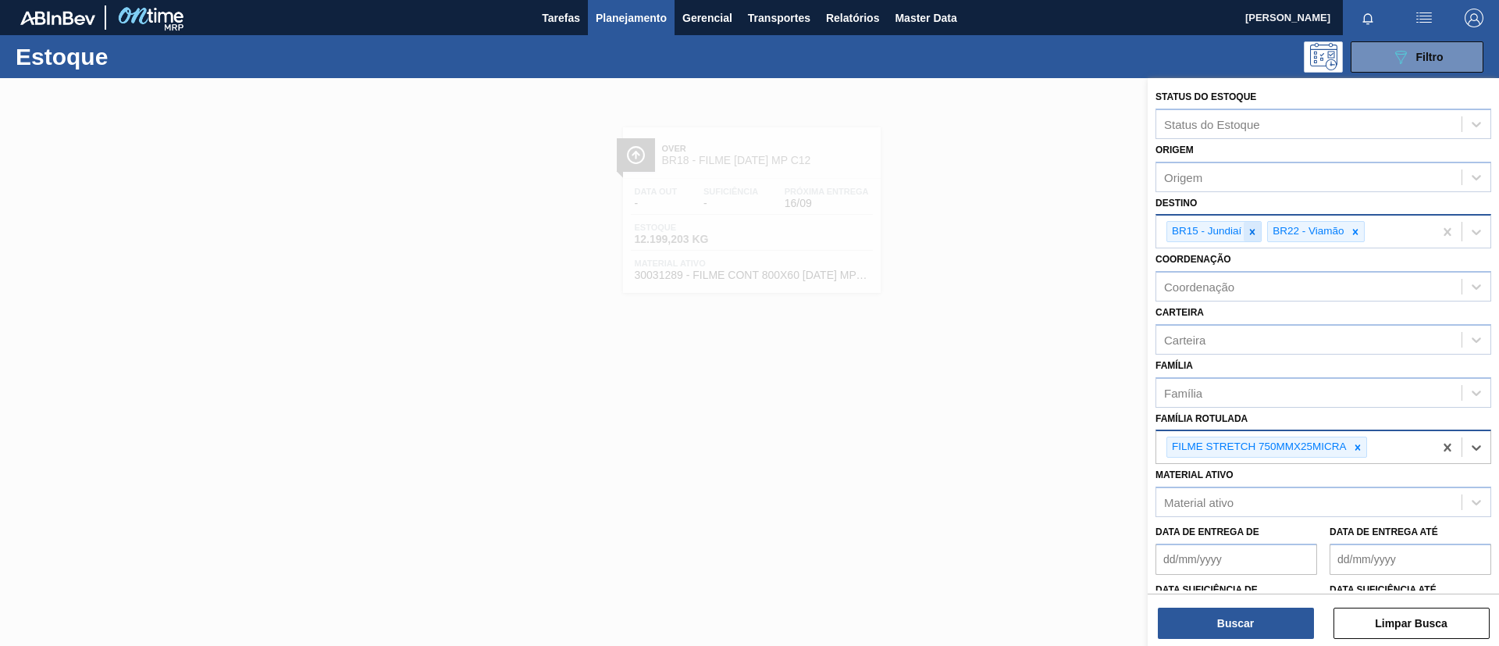
click at [1257, 232] on icon at bounding box center [1252, 231] width 11 height 11
click at [1259, 233] on icon at bounding box center [1253, 231] width 11 height 11
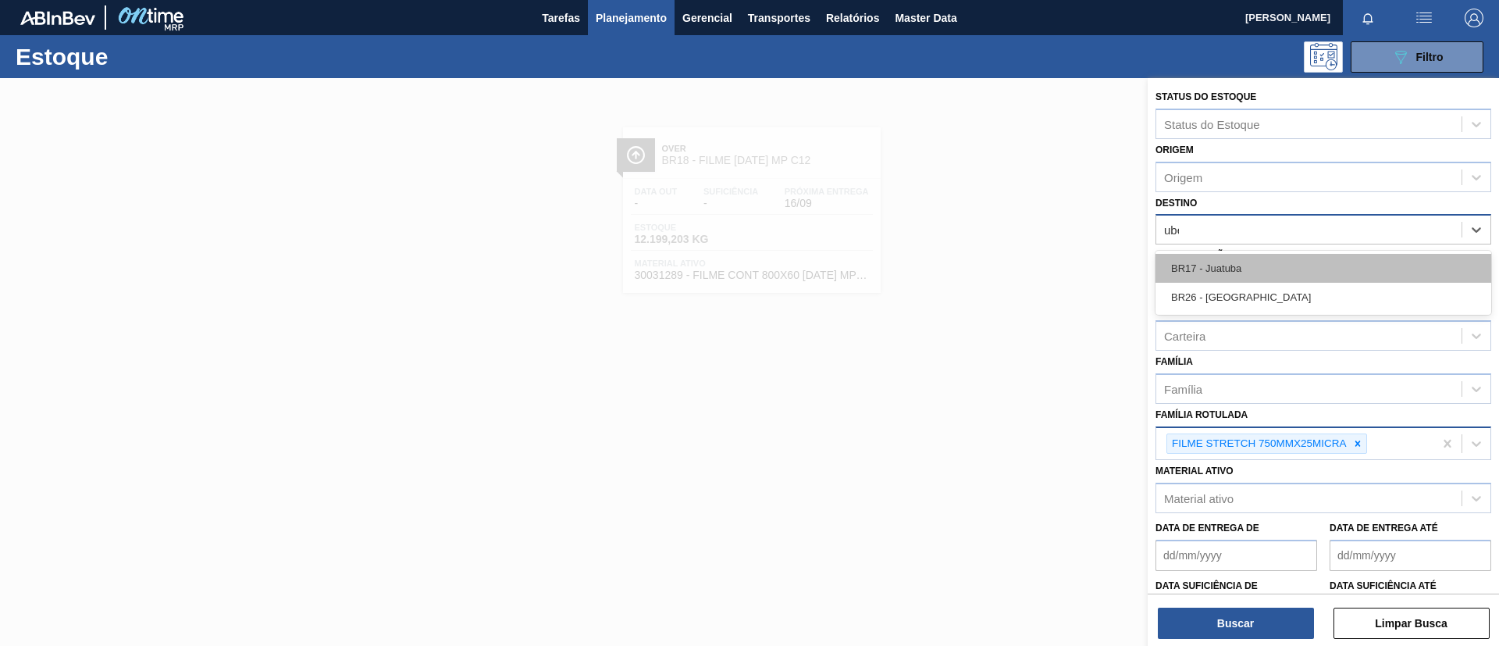
type input "uber"
click at [1254, 278] on div "BR26 - Uberlândia" at bounding box center [1323, 268] width 336 height 29
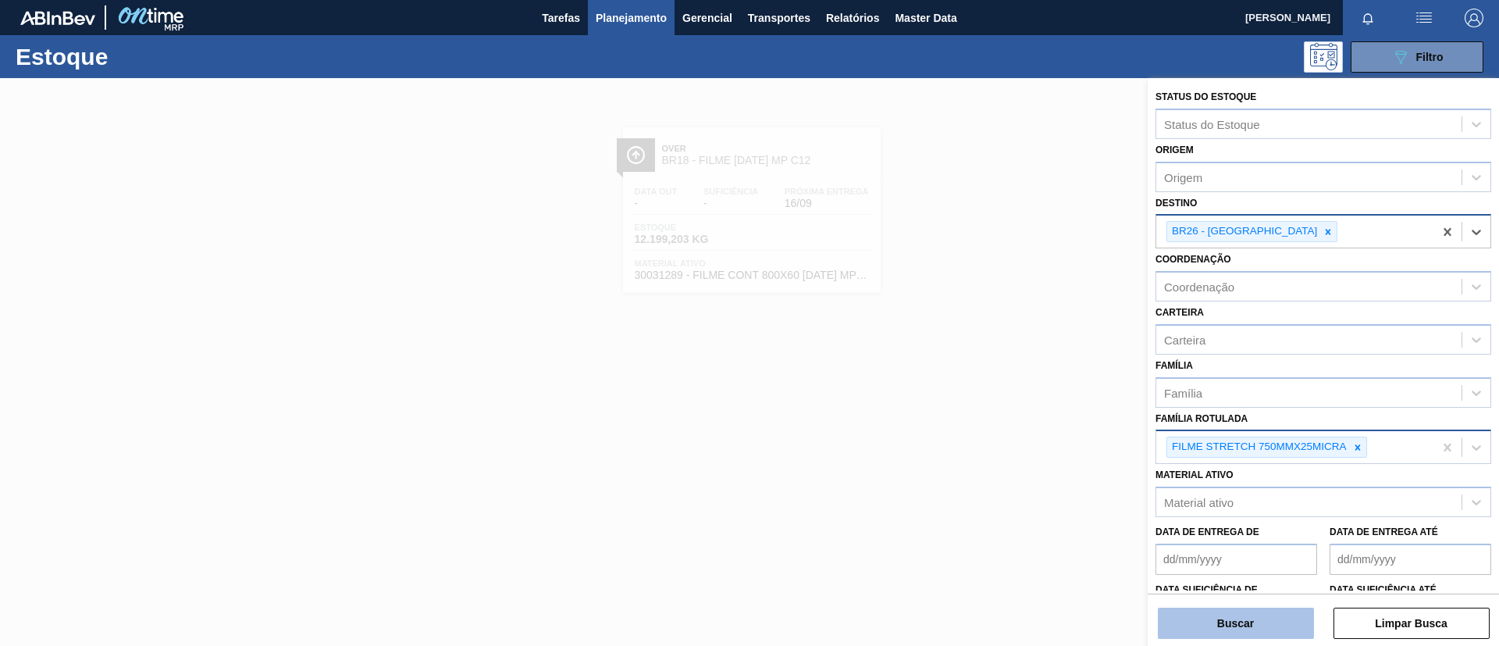
click at [1257, 619] on button "Buscar" at bounding box center [1236, 622] width 156 height 31
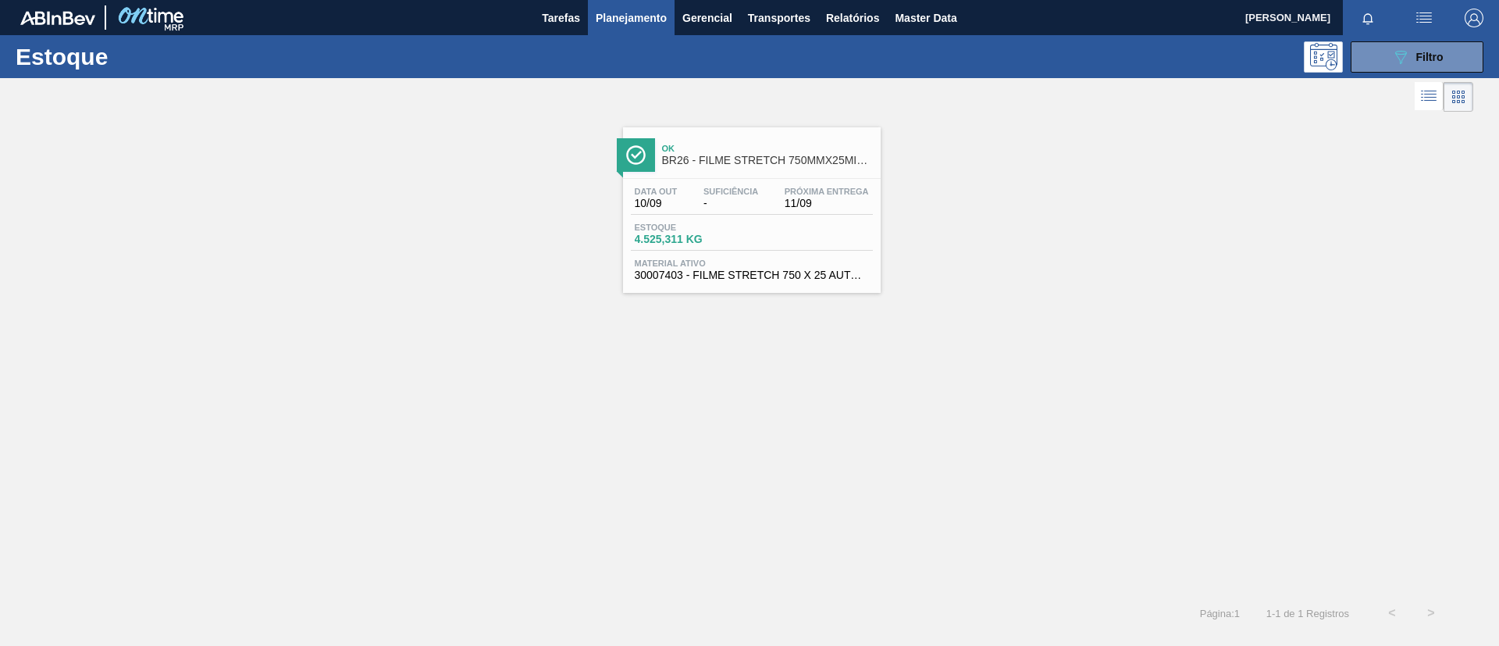
click at [713, 170] on div "Ok BR26 - FILME STRETCH 750MMX25MICRA" at bounding box center [767, 154] width 211 height 35
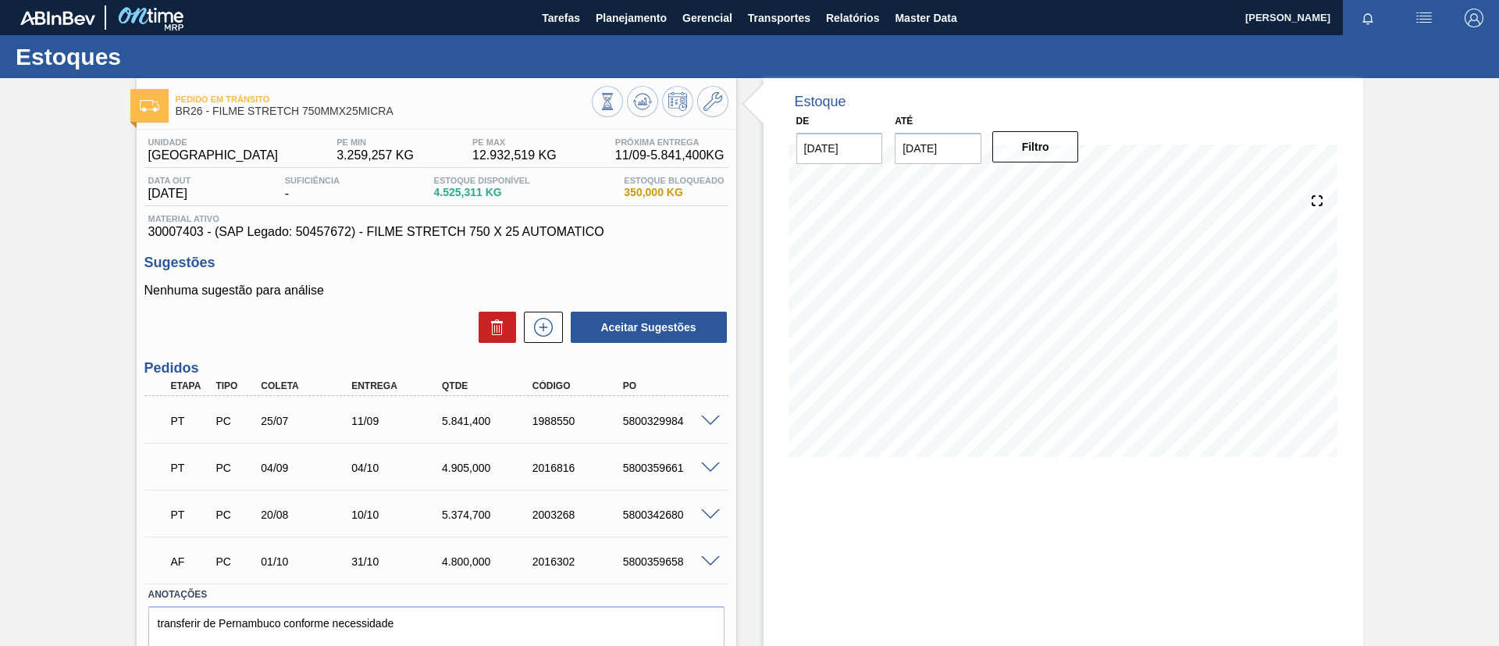
click at [699, 414] on div at bounding box center [712, 420] width 31 height 12
click at [704, 416] on span at bounding box center [710, 421] width 19 height 12
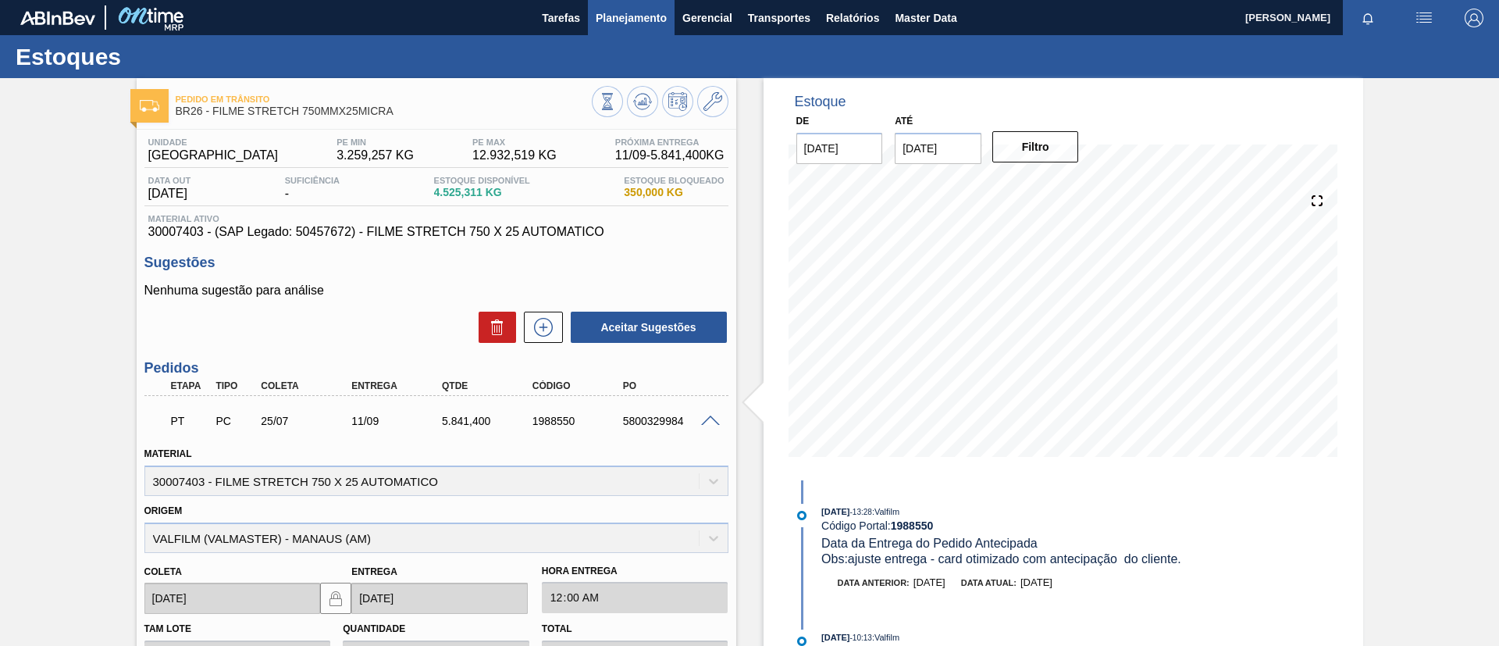
click at [651, 21] on span "Planejamento" at bounding box center [631, 18] width 71 height 19
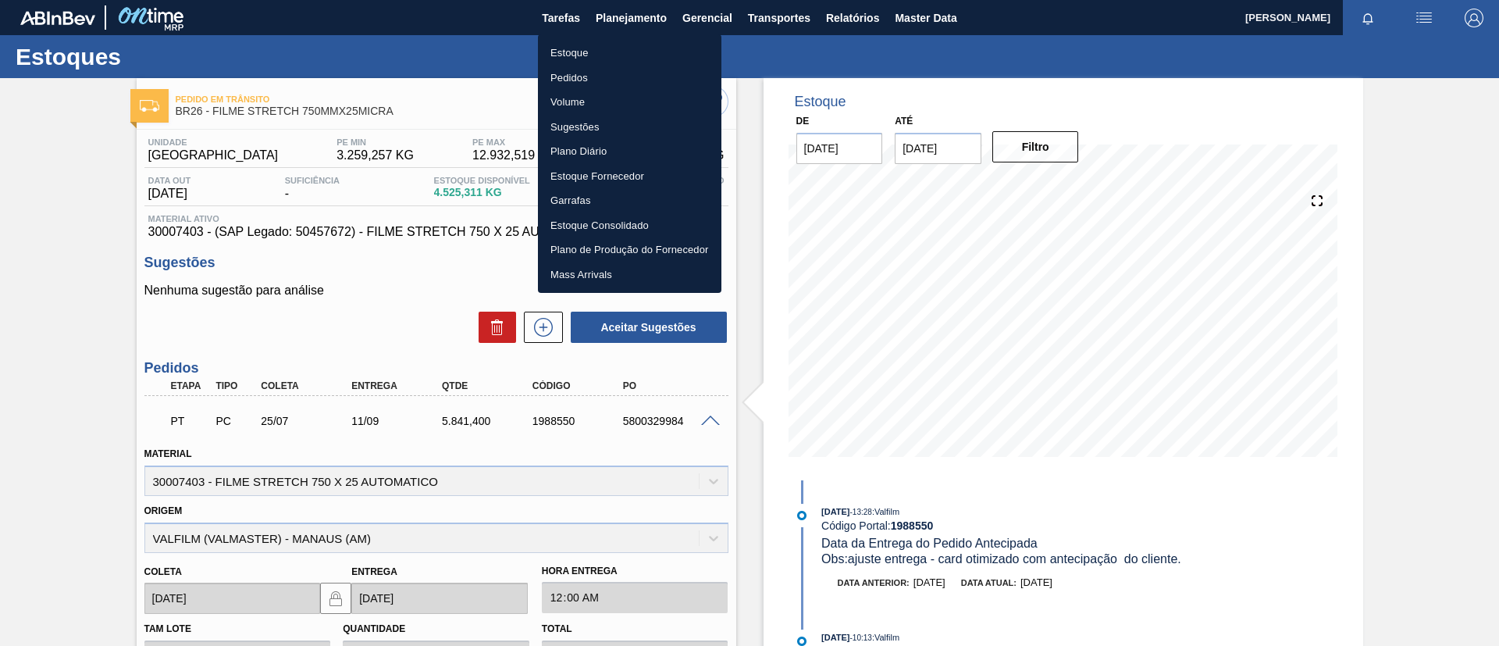
click at [625, 56] on li "Estoque" at bounding box center [629, 53] width 183 height 25
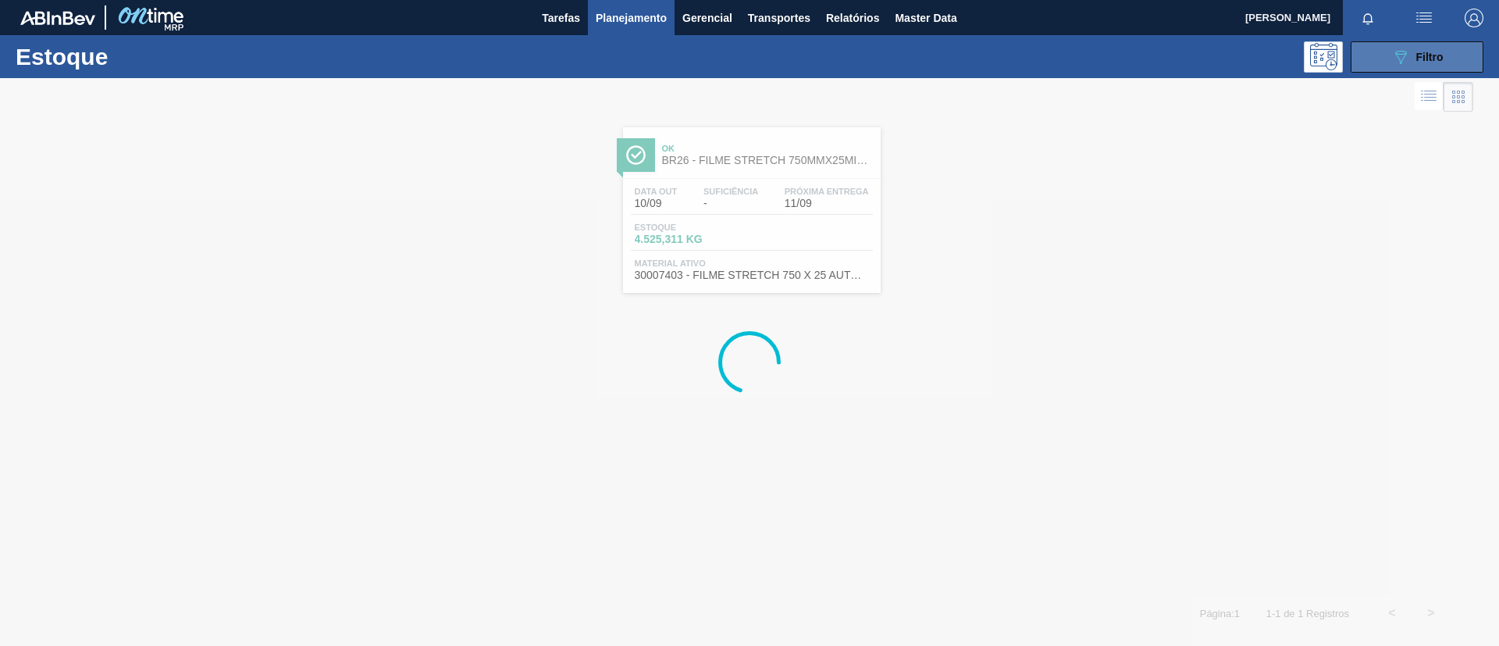
click at [1402, 56] on icon "089F7B8B-B2A5-4AFE-B5C0-19BA573D28AC" at bounding box center [1400, 57] width 19 height 19
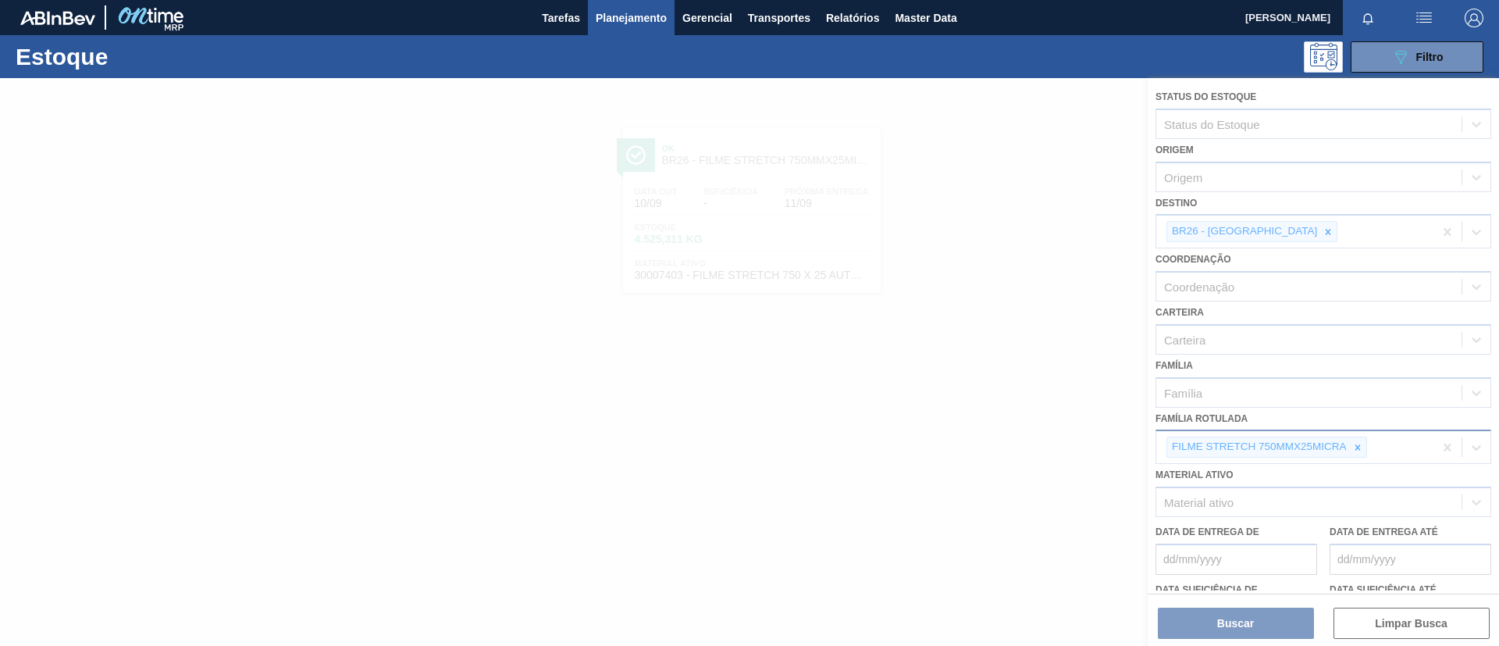
click at [1357, 450] on icon at bounding box center [1357, 447] width 11 height 11
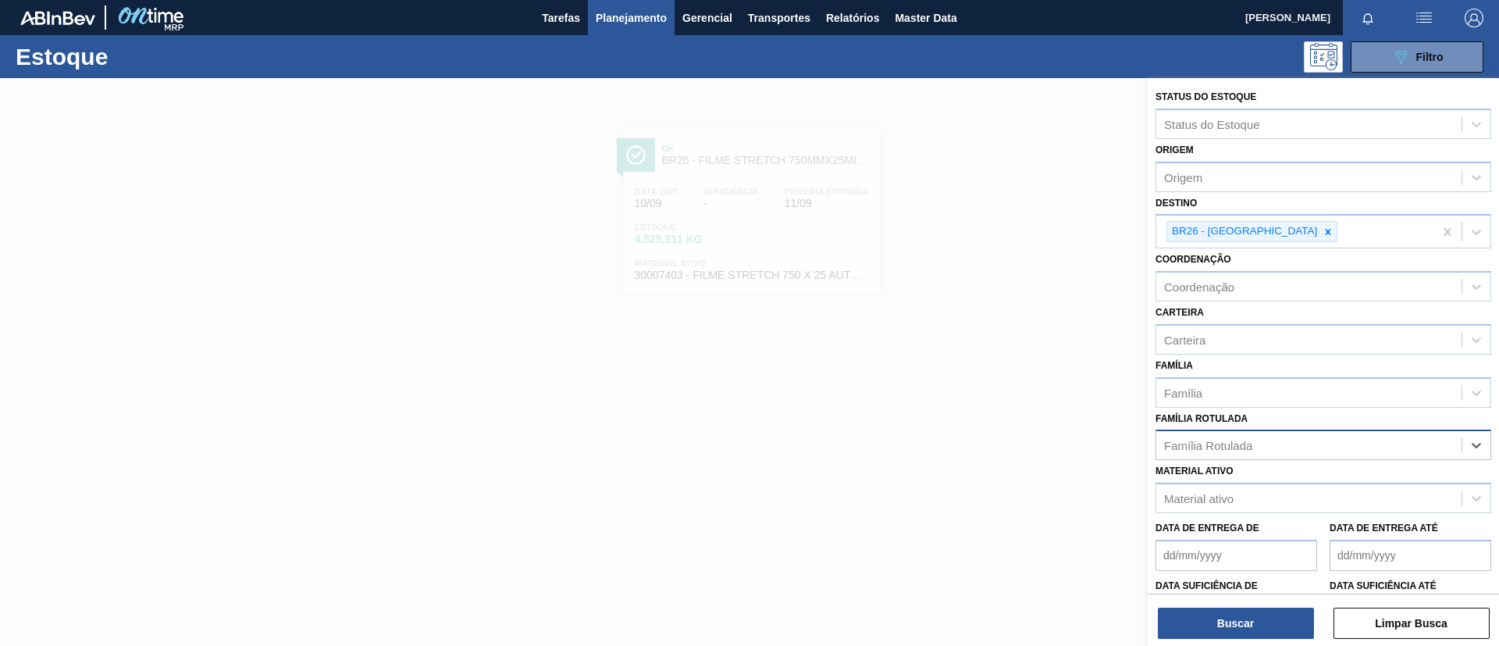
paste Rotulada "FILME BC 350ML"
type Rotulada "FILME BC 350ML"
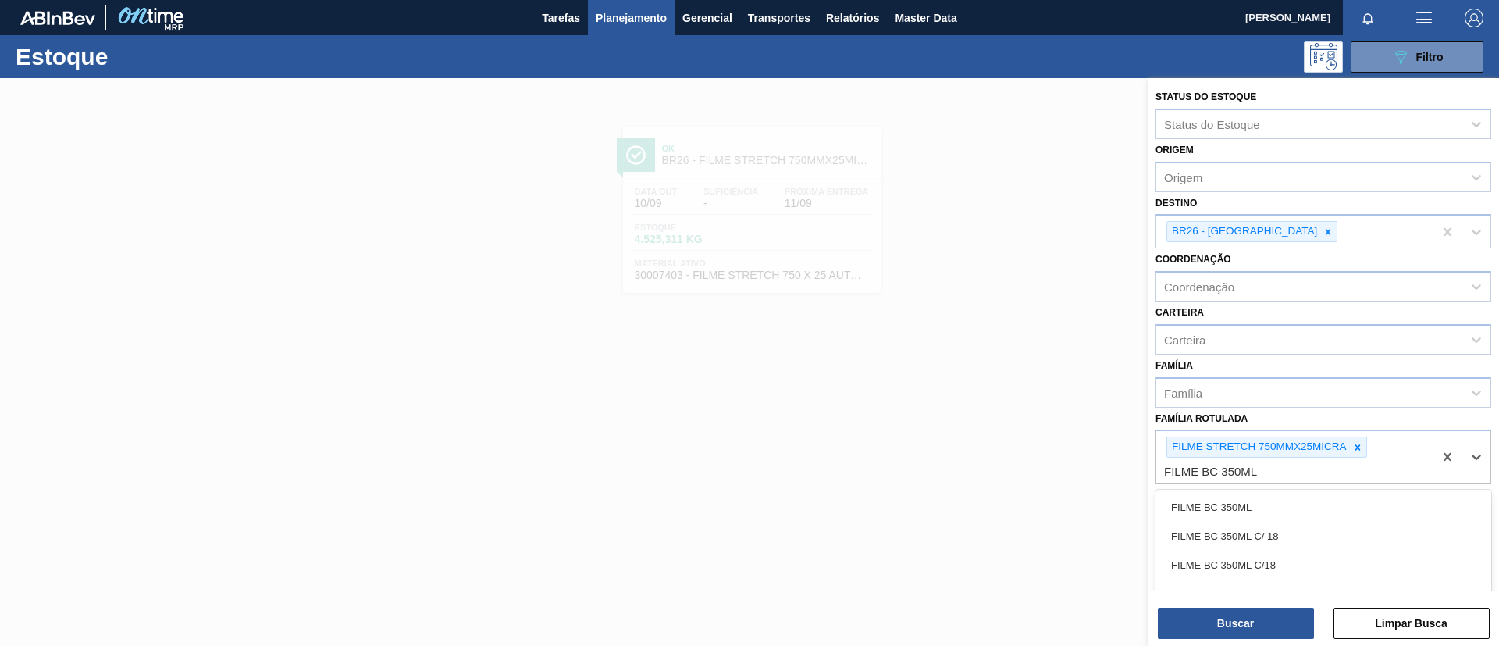
click at [1263, 491] on div "FILME BC 350ML FILME BC 350ML C/ 18 FILME BC 350ML C/18 FILME BC 350ML CHILE FI…" at bounding box center [1323, 606] width 336 height 234
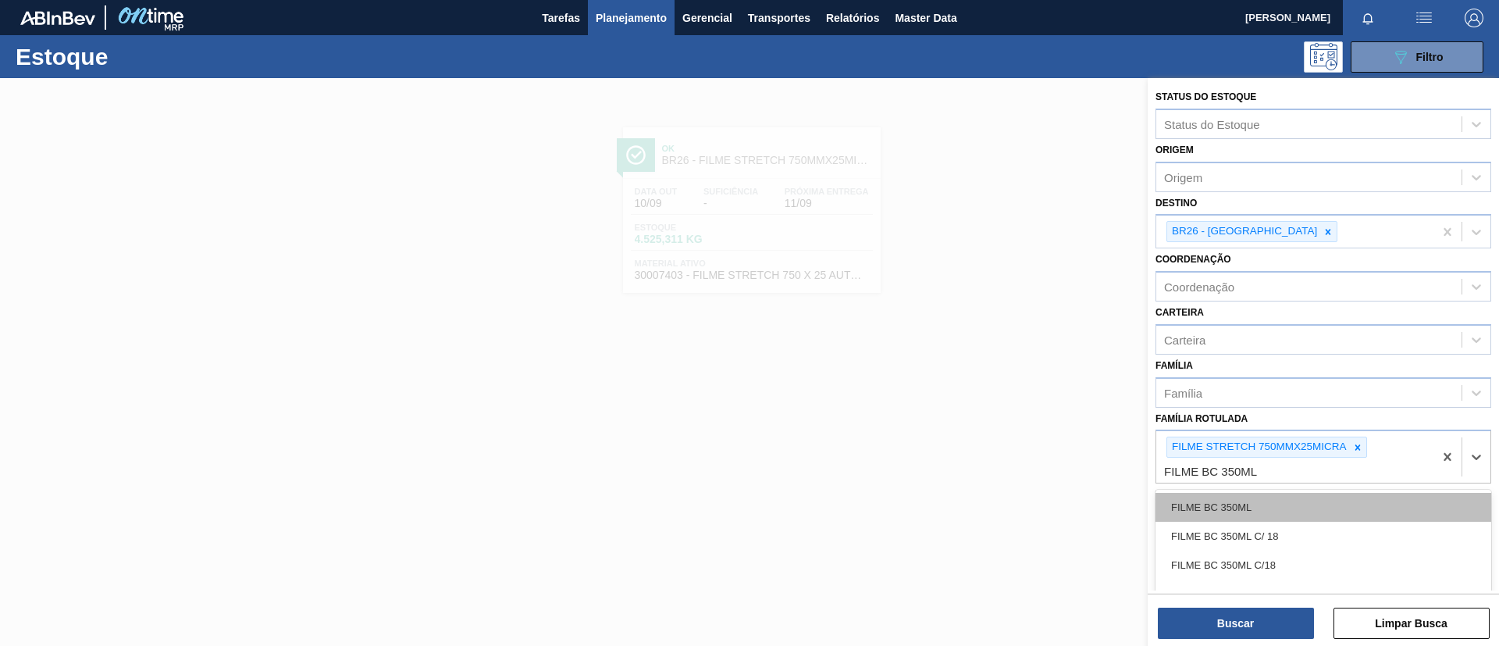
click at [1267, 509] on div "FILME BC 350ML" at bounding box center [1323, 507] width 336 height 29
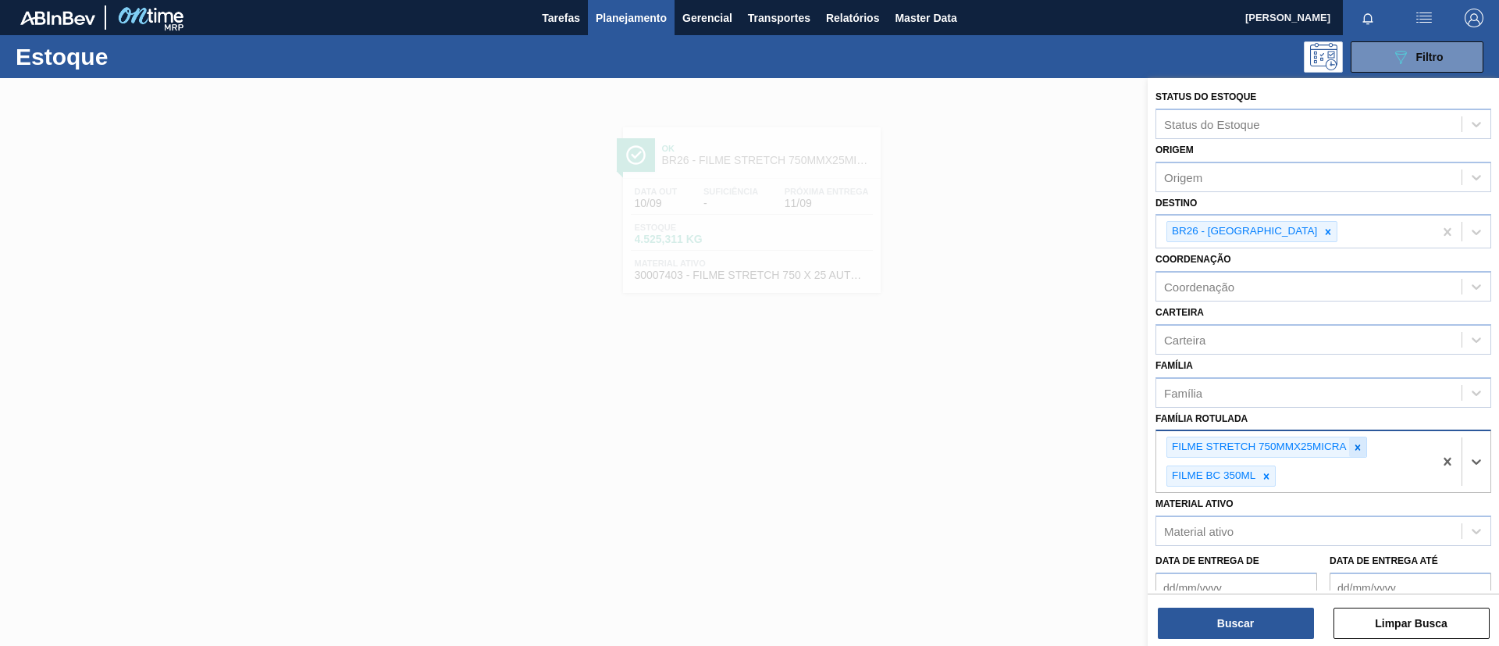
click at [1354, 440] on div at bounding box center [1357, 447] width 17 height 20
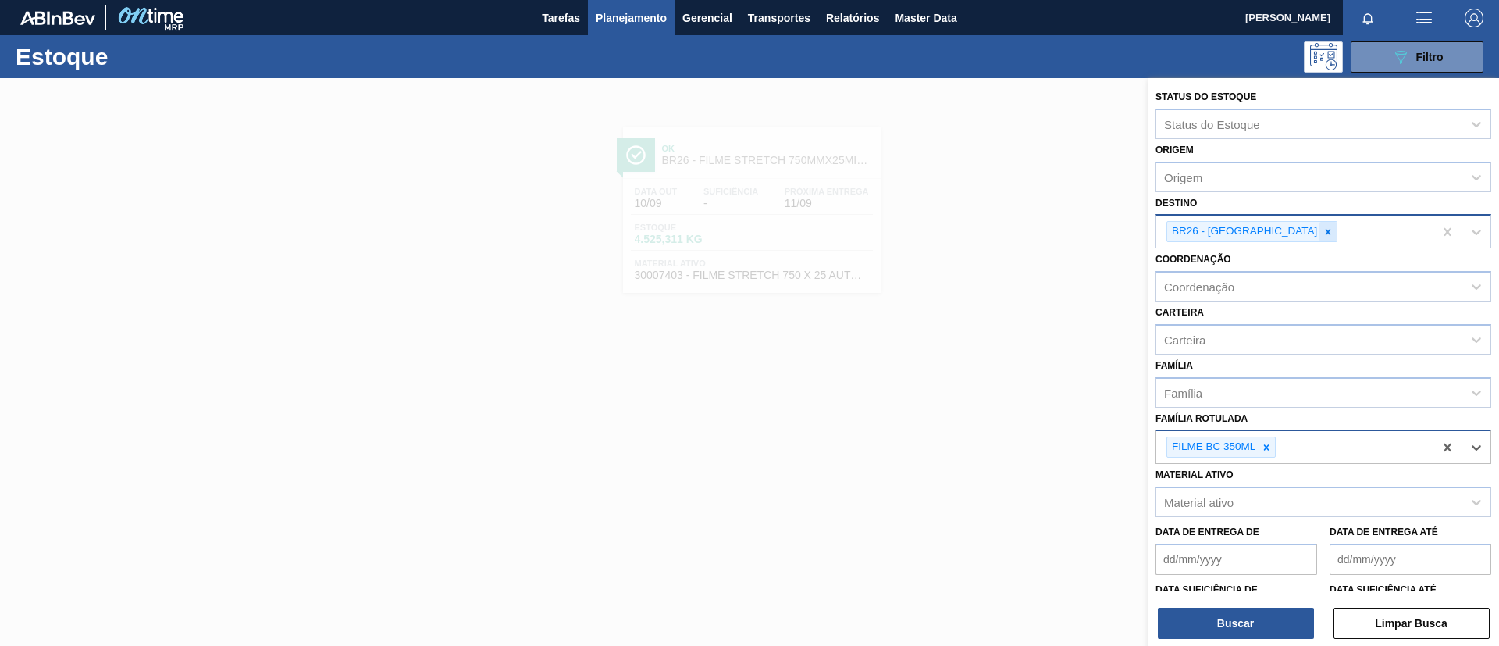
click at [1319, 233] on div at bounding box center [1327, 232] width 17 height 20
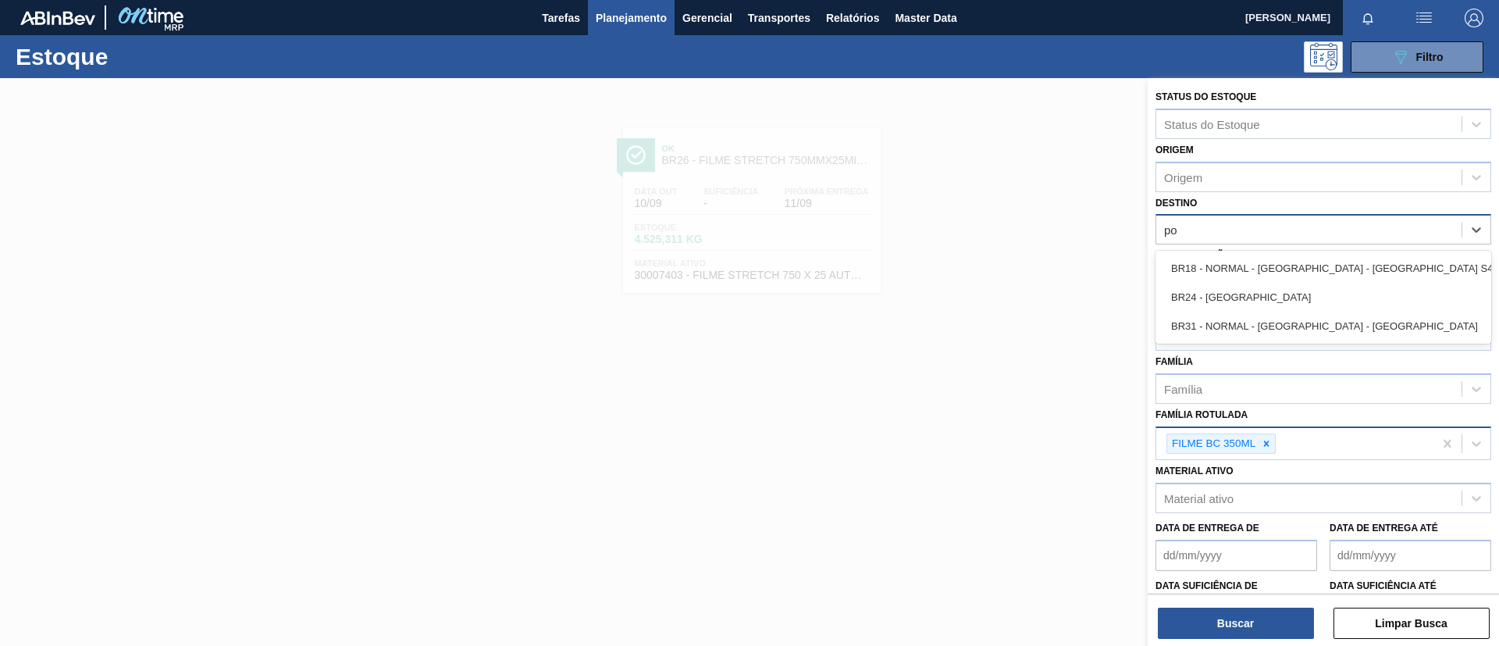
type input "pon"
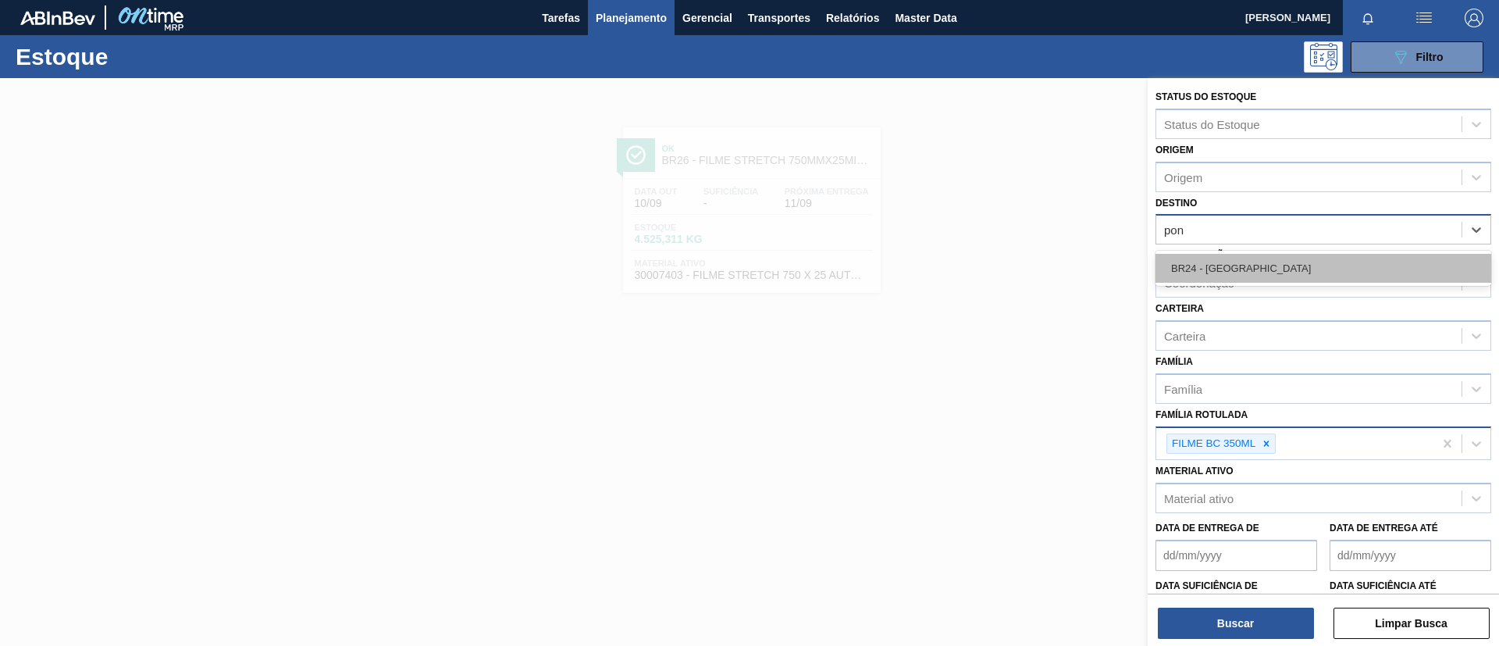
click at [1273, 258] on div "BR24 - Ponta Grossa" at bounding box center [1323, 268] width 336 height 29
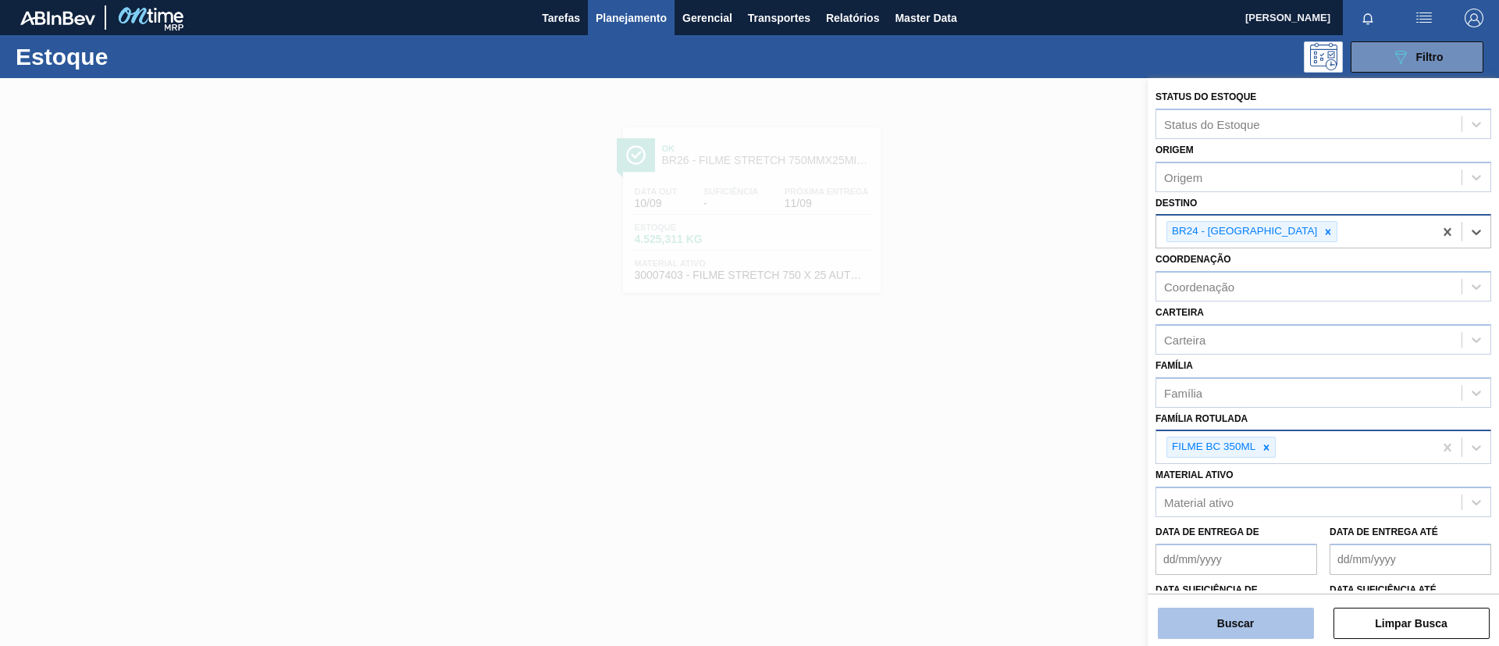
click at [1271, 607] on button "Buscar" at bounding box center [1236, 622] width 156 height 31
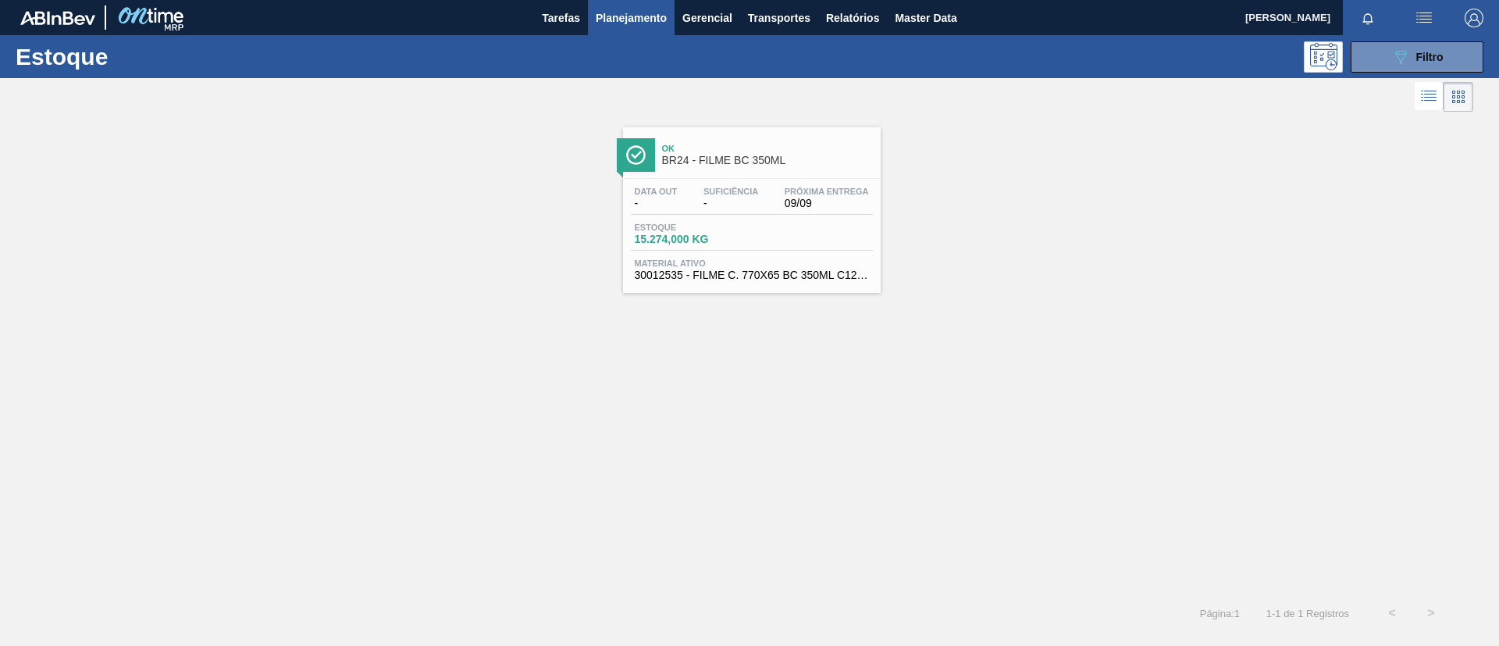
click at [763, 167] on div "Ok BR24 - FILME BC 350ML" at bounding box center [767, 154] width 211 height 35
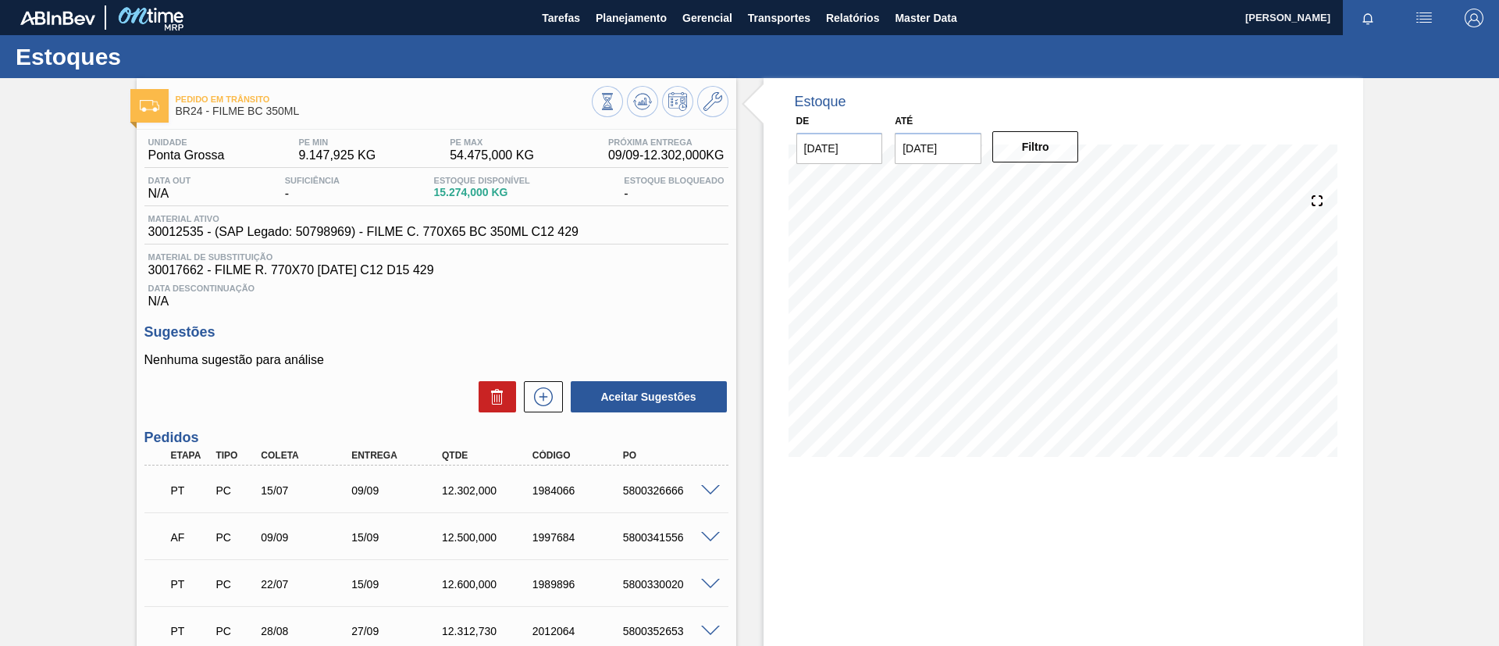
scroll to position [117, 0]
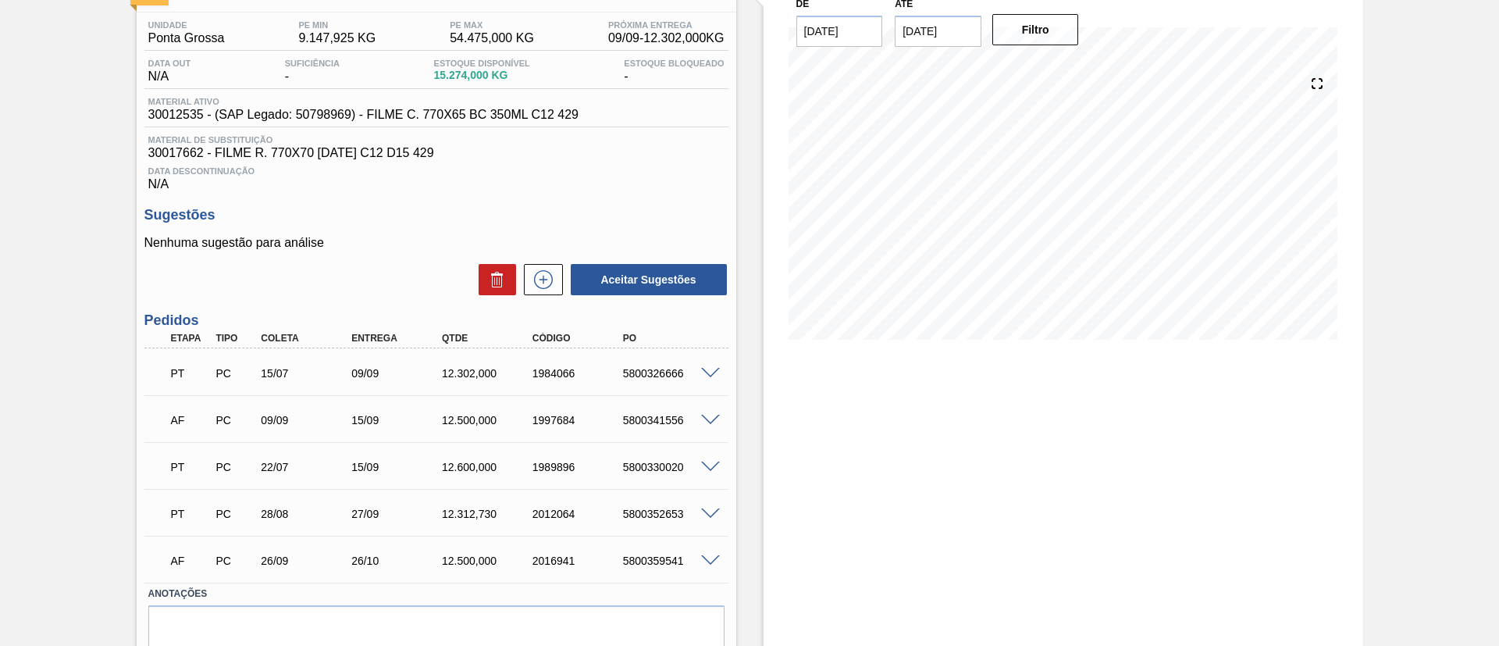
click at [710, 376] on span at bounding box center [710, 374] width 19 height 12
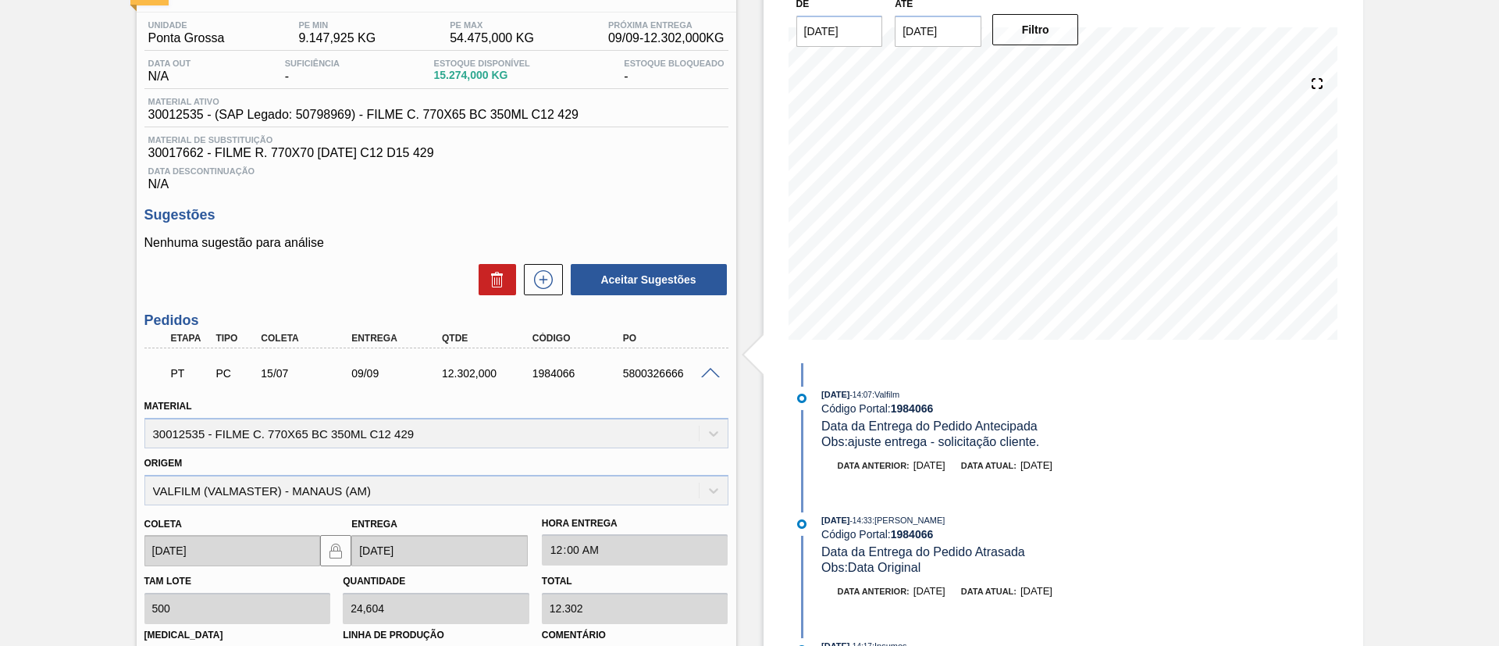
click at [706, 372] on span at bounding box center [710, 374] width 19 height 12
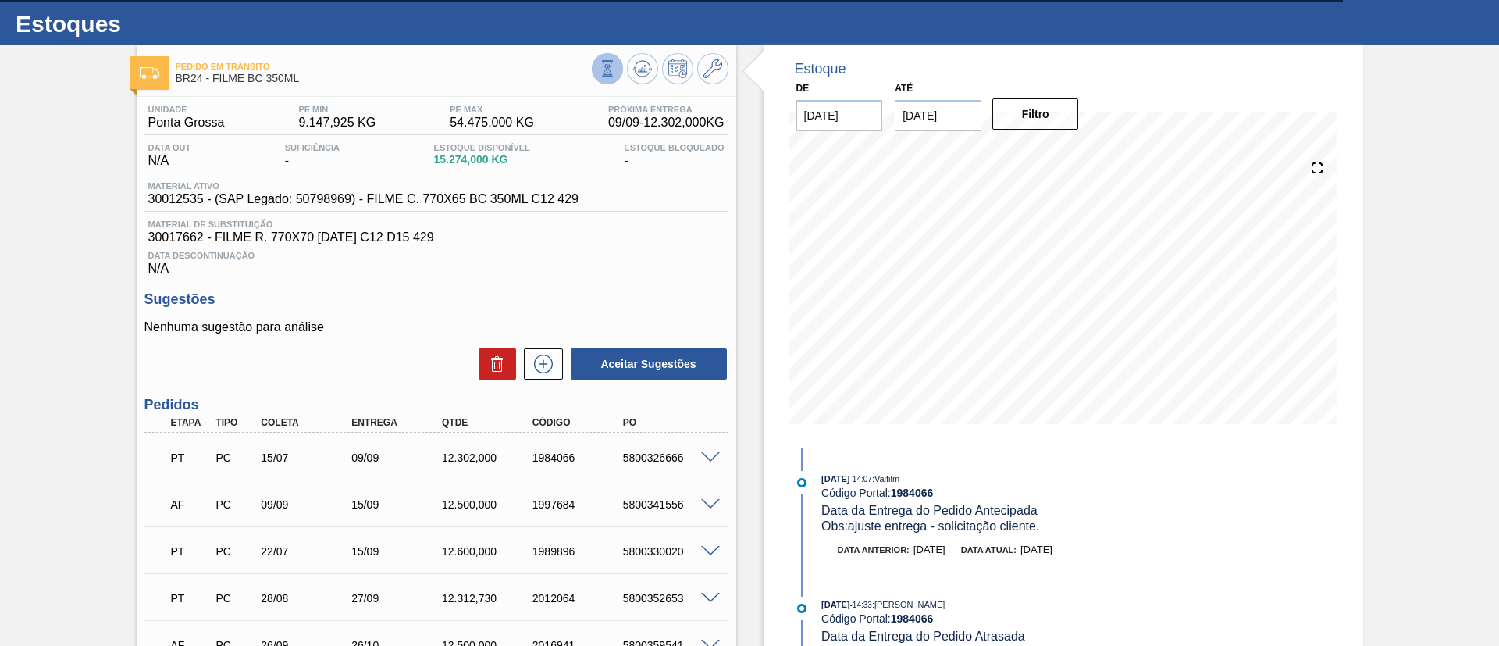
scroll to position [0, 0]
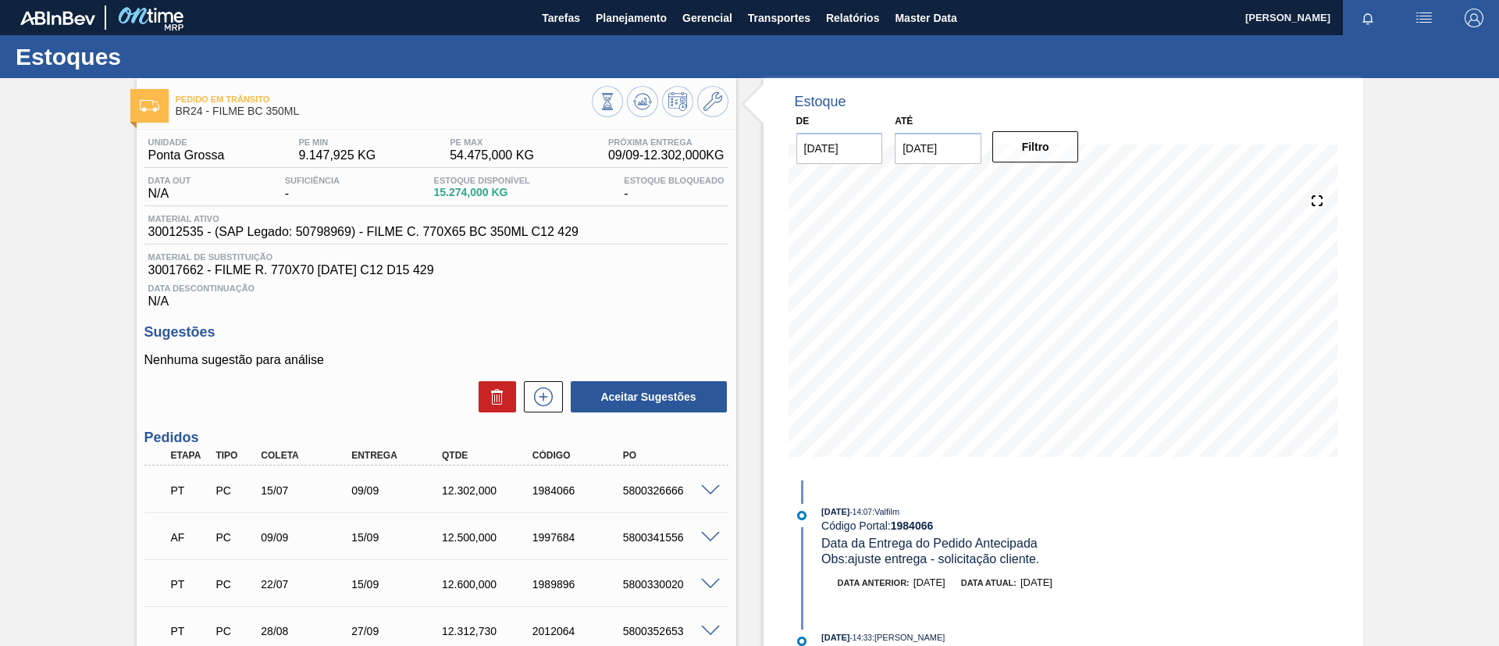
click at [653, 37] on div "Estoques" at bounding box center [749, 56] width 1499 height 43
click at [632, 30] on button "Planejamento" at bounding box center [631, 17] width 87 height 35
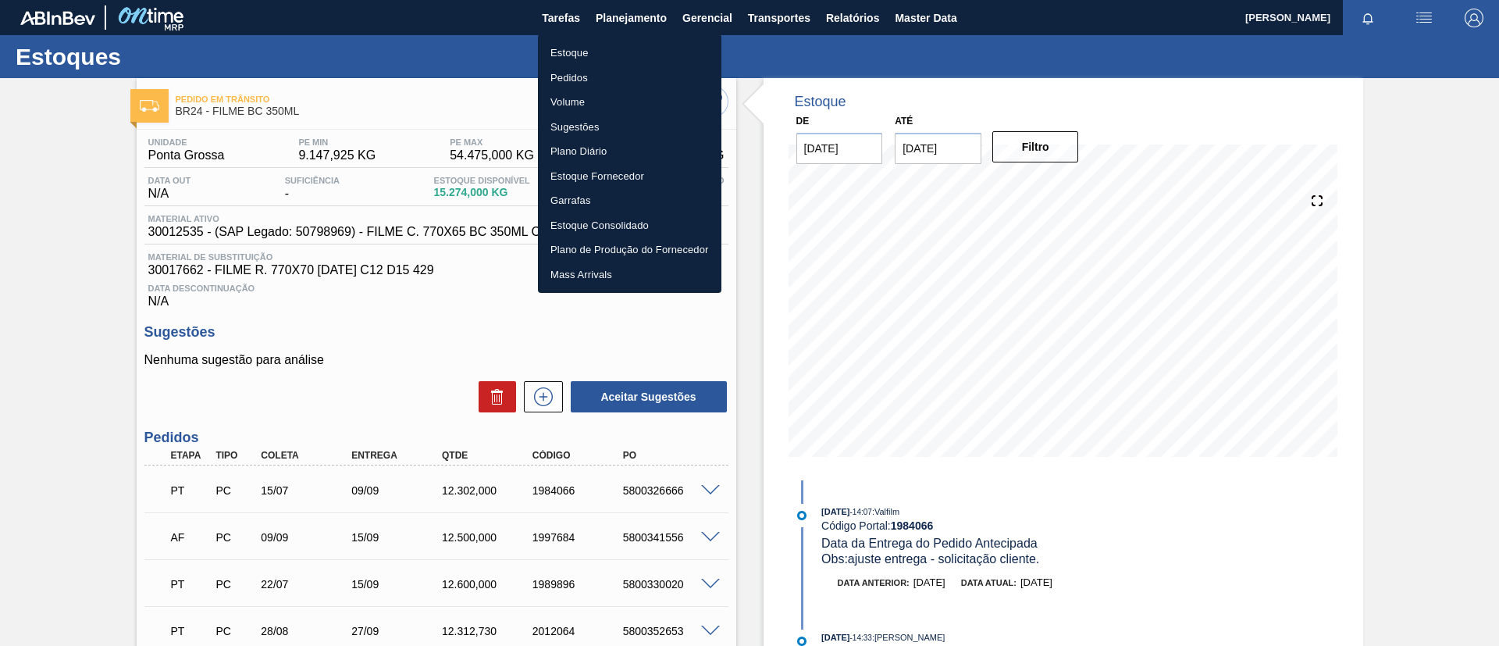
drag, startPoint x: 629, startPoint y: 57, endPoint x: 707, endPoint y: 76, distance: 80.3
click at [628, 56] on li "Estoque" at bounding box center [629, 53] width 183 height 25
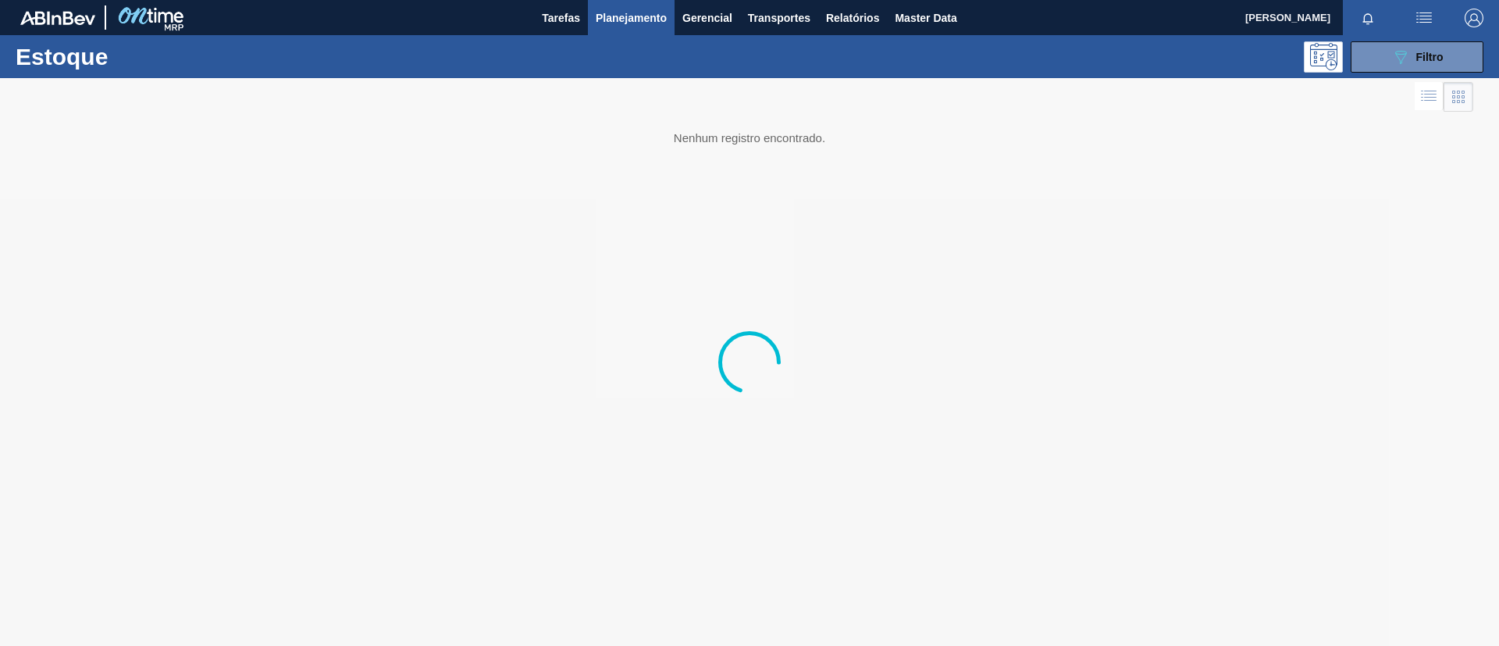
drag, startPoint x: 1463, startPoint y: 57, endPoint x: 1446, endPoint y: 73, distance: 23.2
click at [1463, 57] on button "089F7B8B-B2A5-4AFE-B5C0-19BA573D28AC Filtro" at bounding box center [1416, 56] width 133 height 31
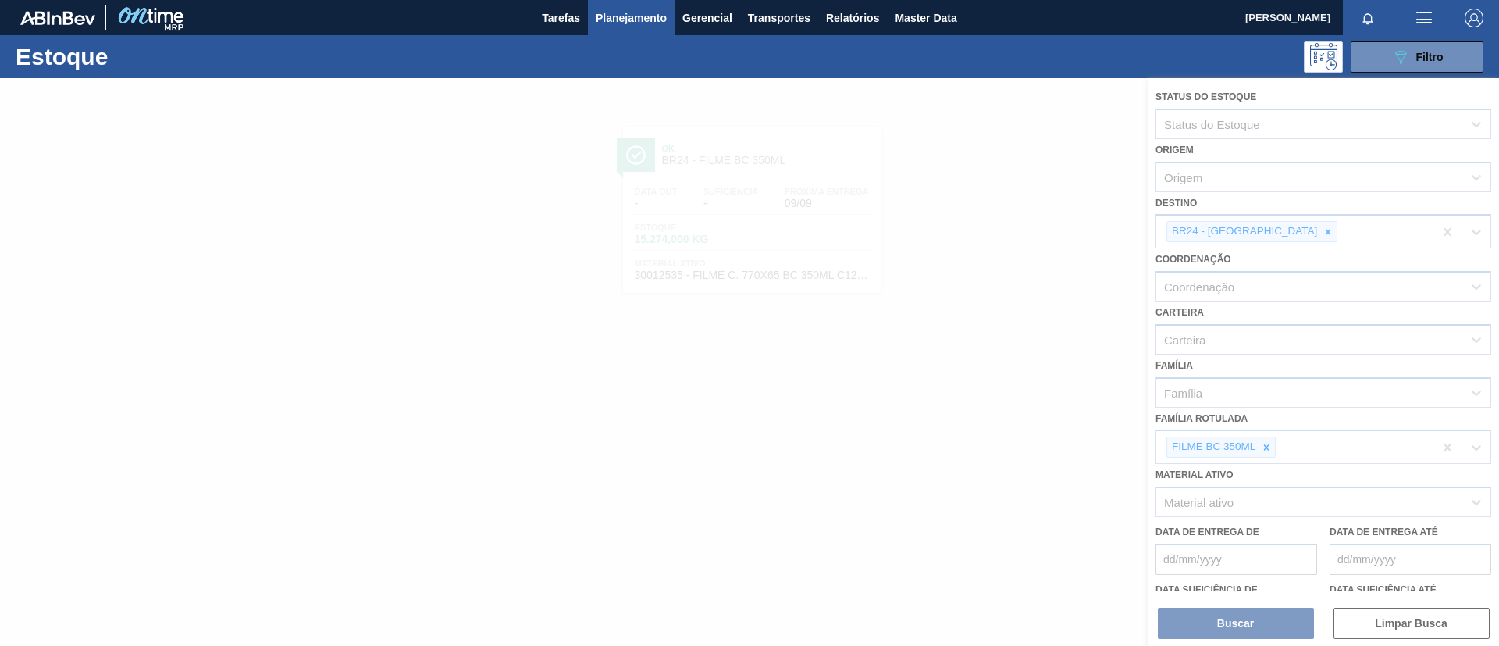
click at [1258, 439] on div at bounding box center [749, 362] width 1499 height 568
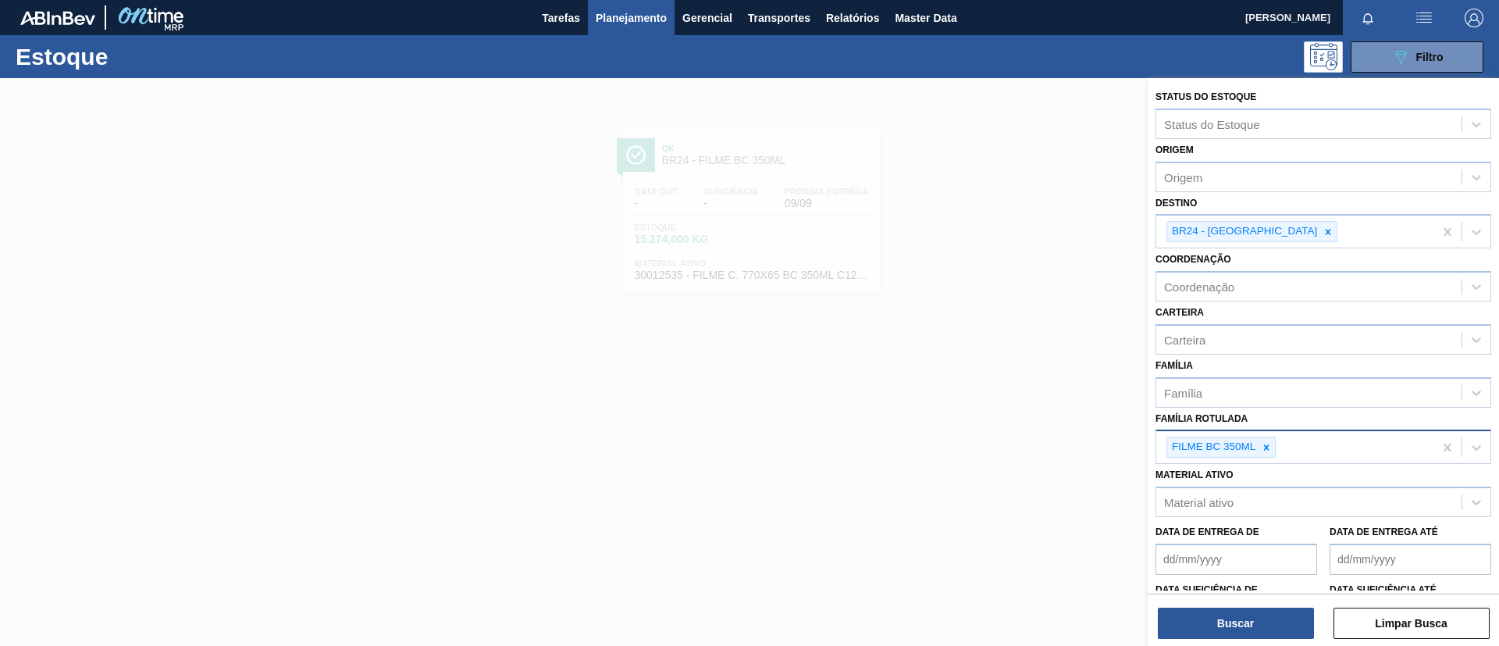
click at [1265, 445] on icon at bounding box center [1266, 447] width 11 height 11
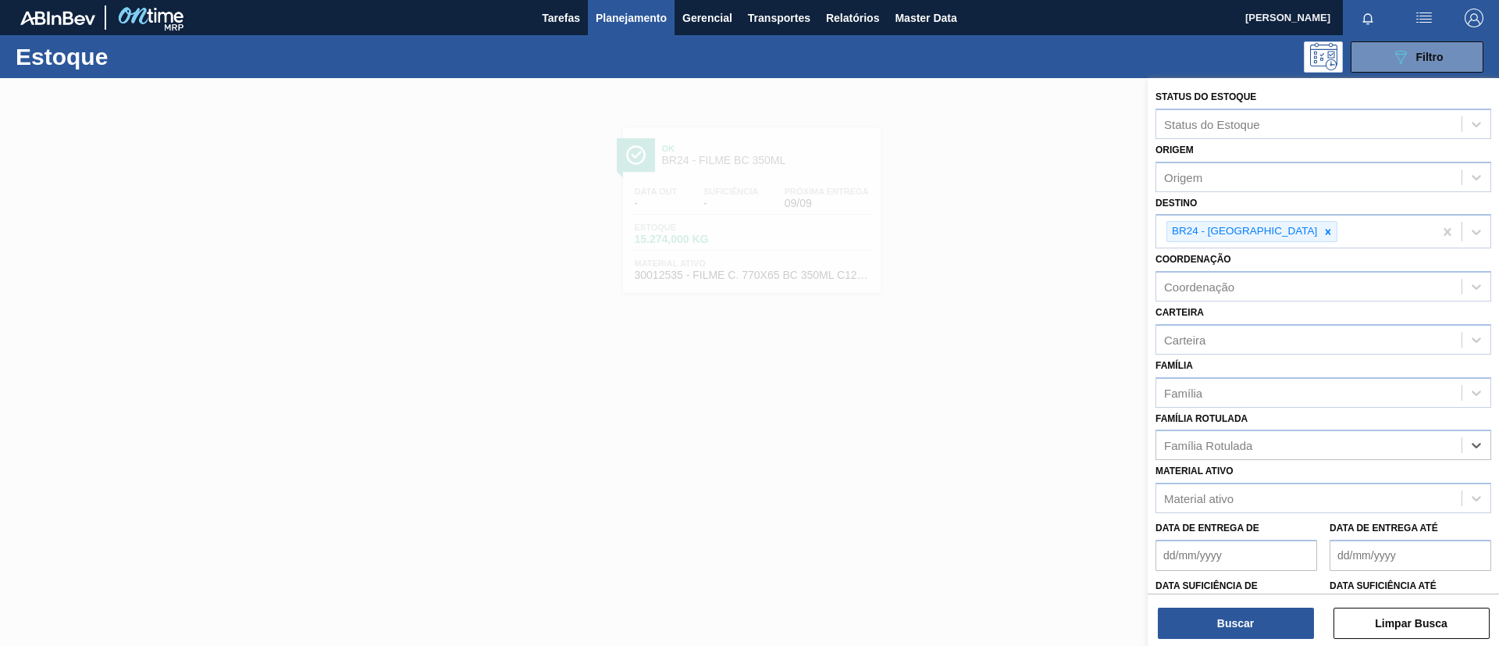
paste Rotulada "FILME BC 350ML MP C/ 18"
type Rotulada "FILME BC 350ML MP C/ 18"
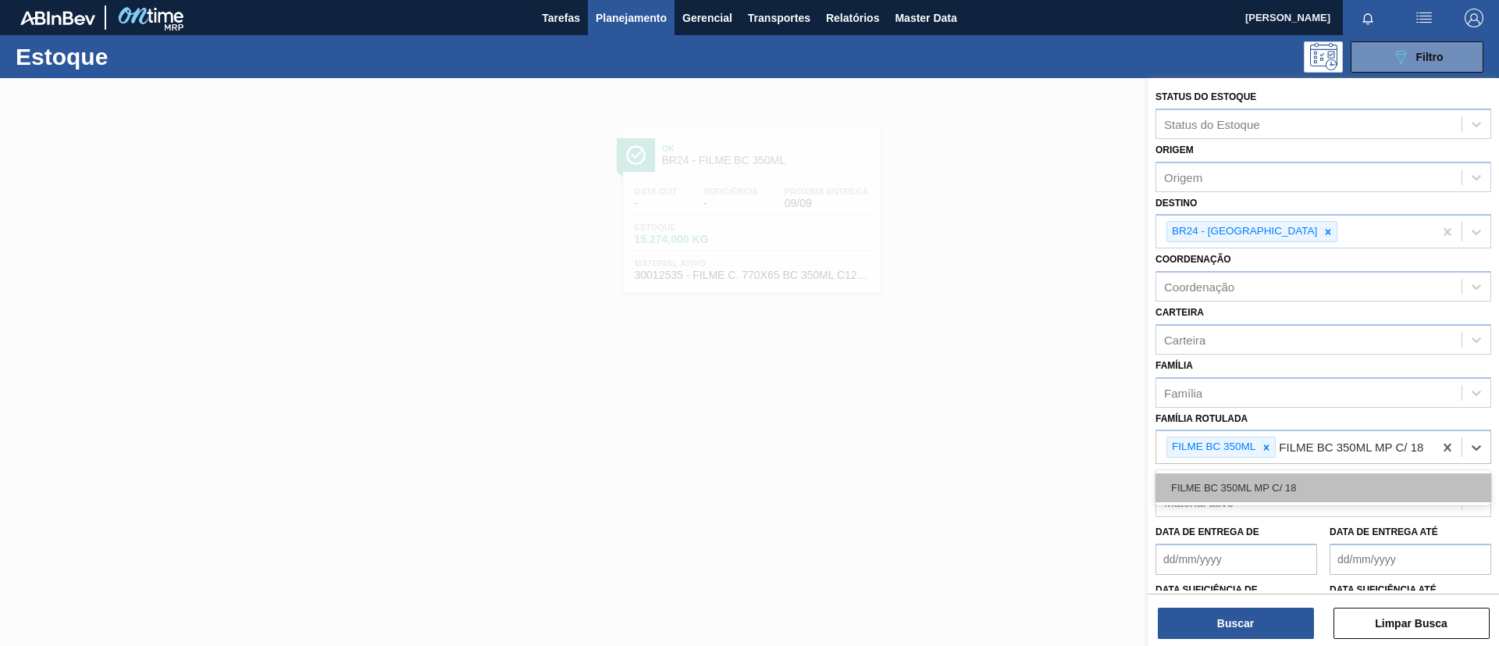
click at [1261, 502] on div "FILME BC 350ML MP C/ 18" at bounding box center [1323, 487] width 336 height 29
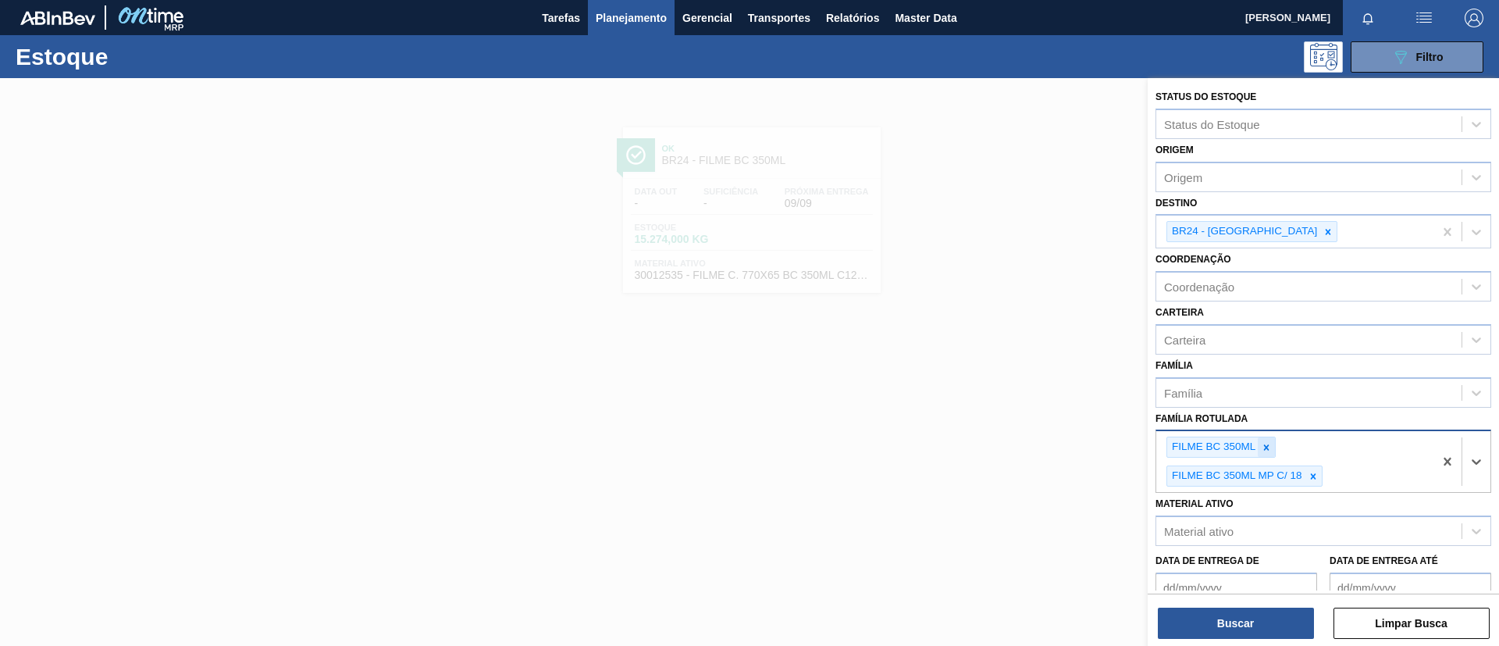
click at [1259, 451] on div at bounding box center [1266, 447] width 17 height 20
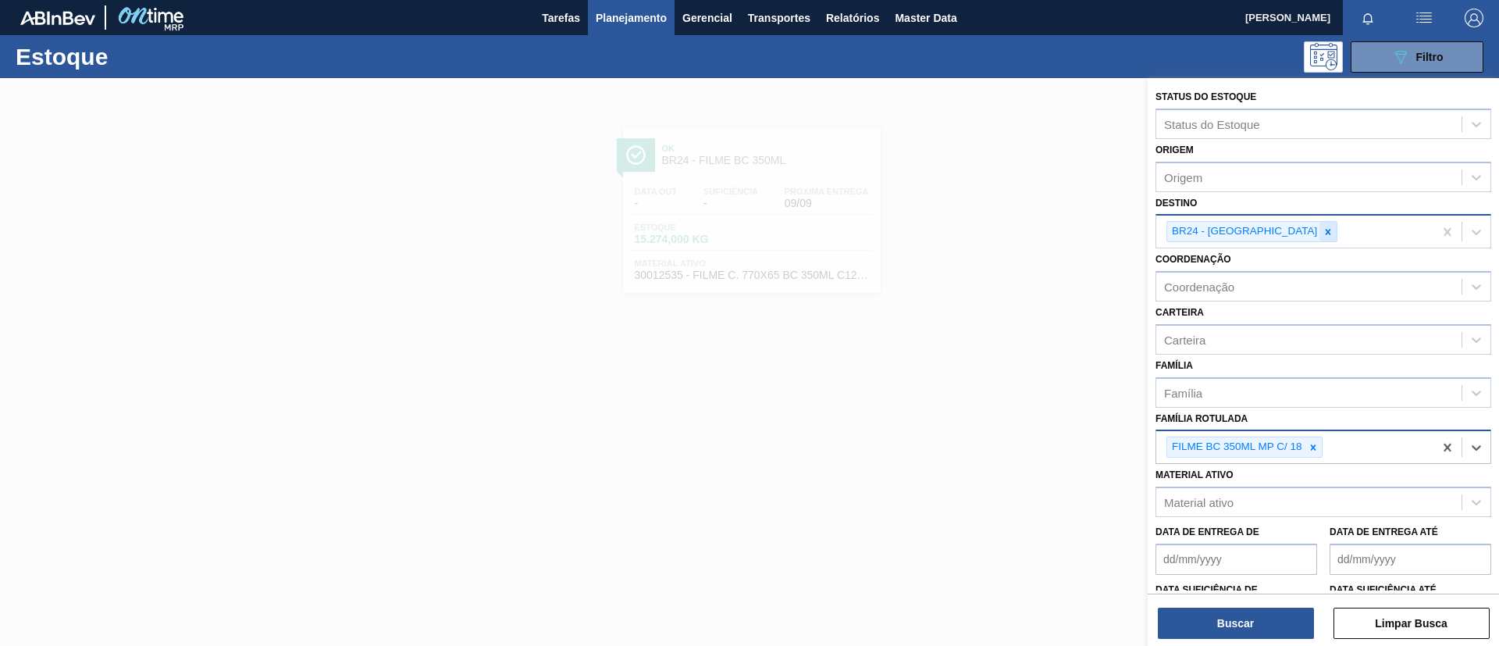
click at [1322, 236] on icon at bounding box center [1327, 231] width 11 height 11
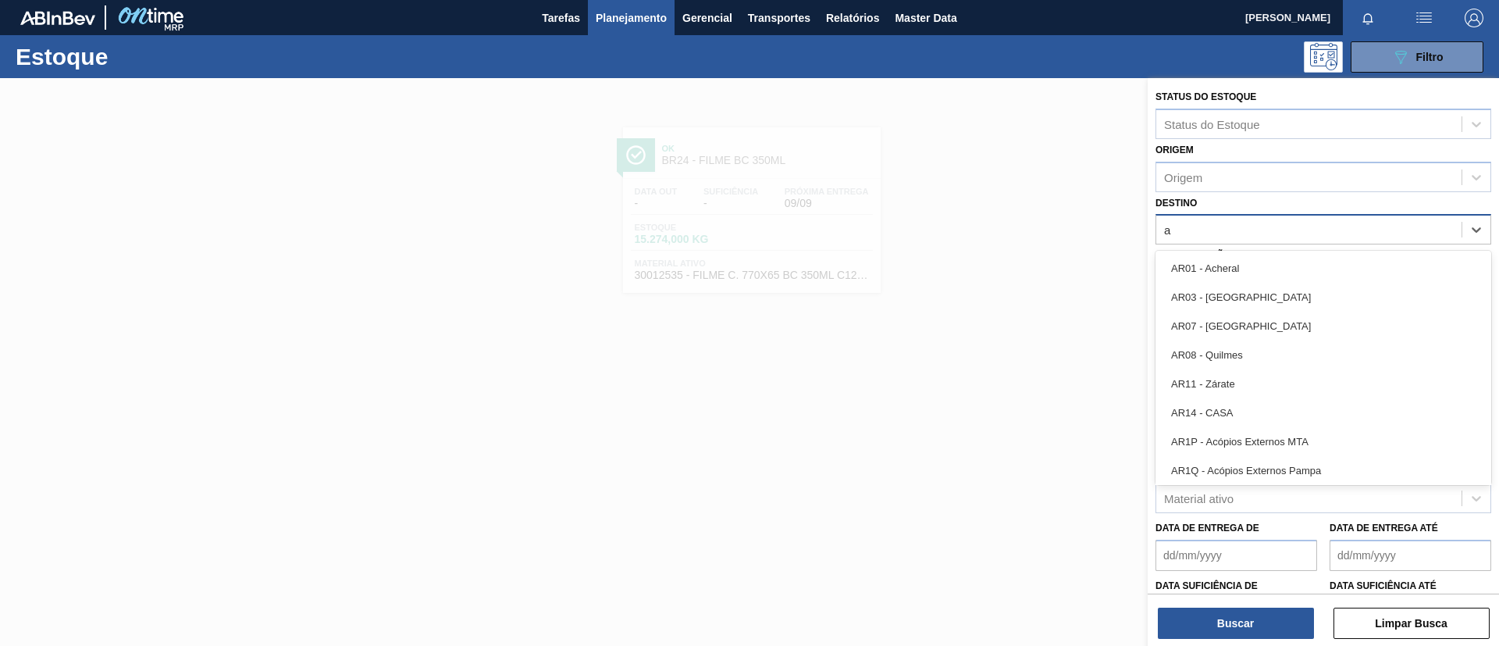
type input "ag"
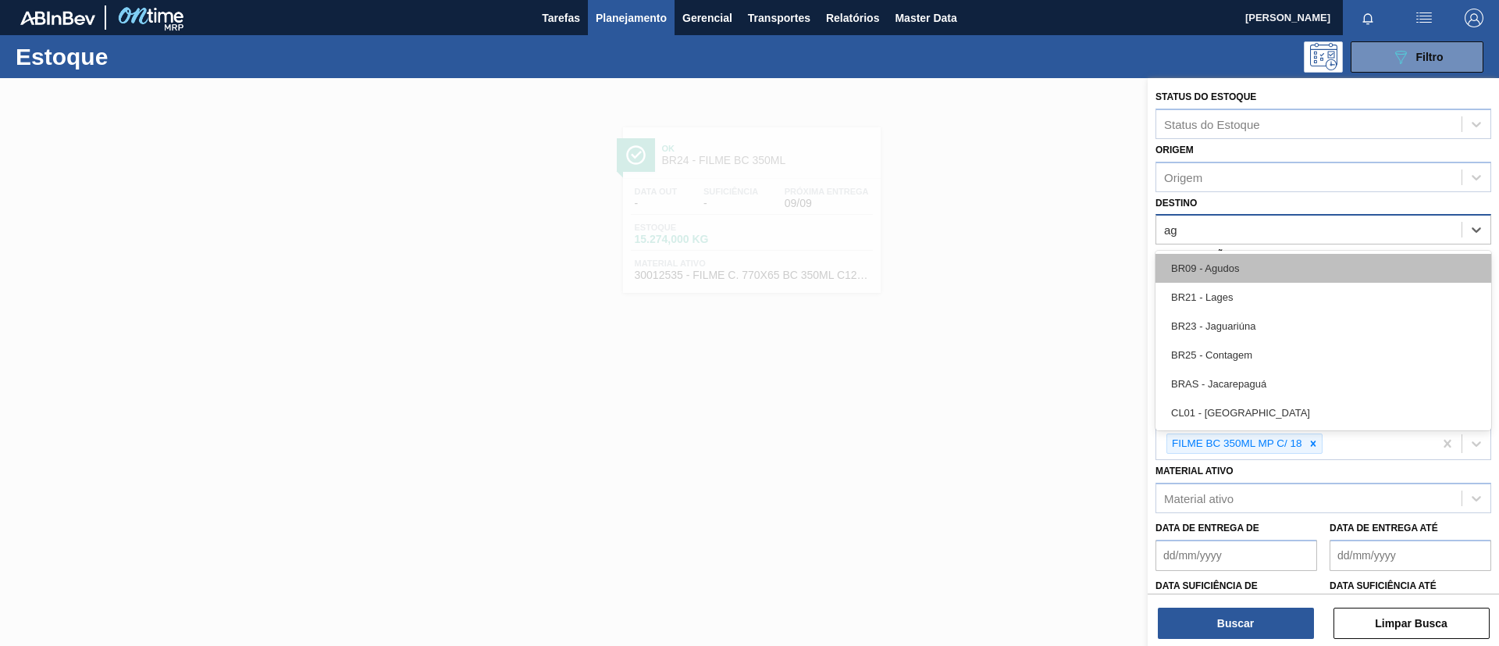
click at [1277, 268] on div "BR09 - Agudos" at bounding box center [1323, 268] width 336 height 29
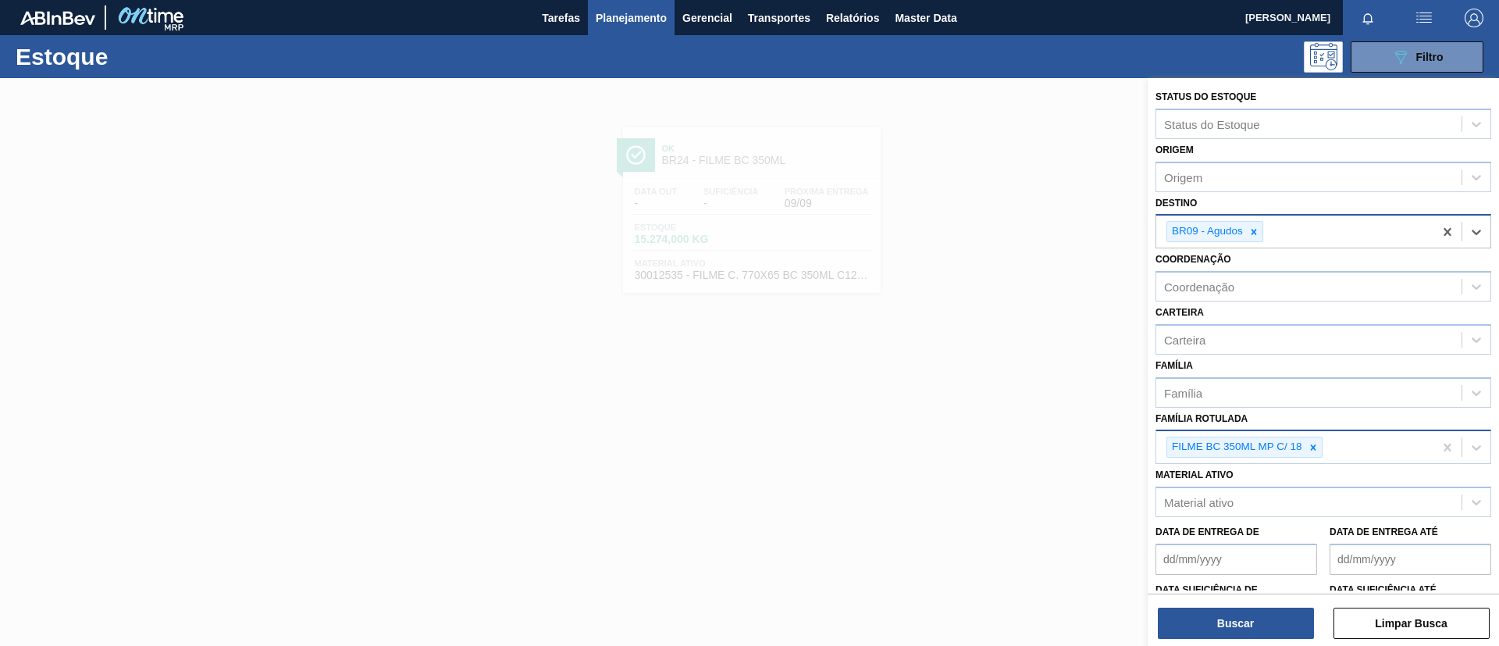
click at [1269, 588] on div "Data suficiência de" at bounding box center [1236, 605] width 162 height 54
click at [1268, 606] on div "Buscar Limpar Busca" at bounding box center [1323, 615] width 351 height 44
click at [1265, 610] on button "Buscar" at bounding box center [1236, 622] width 156 height 31
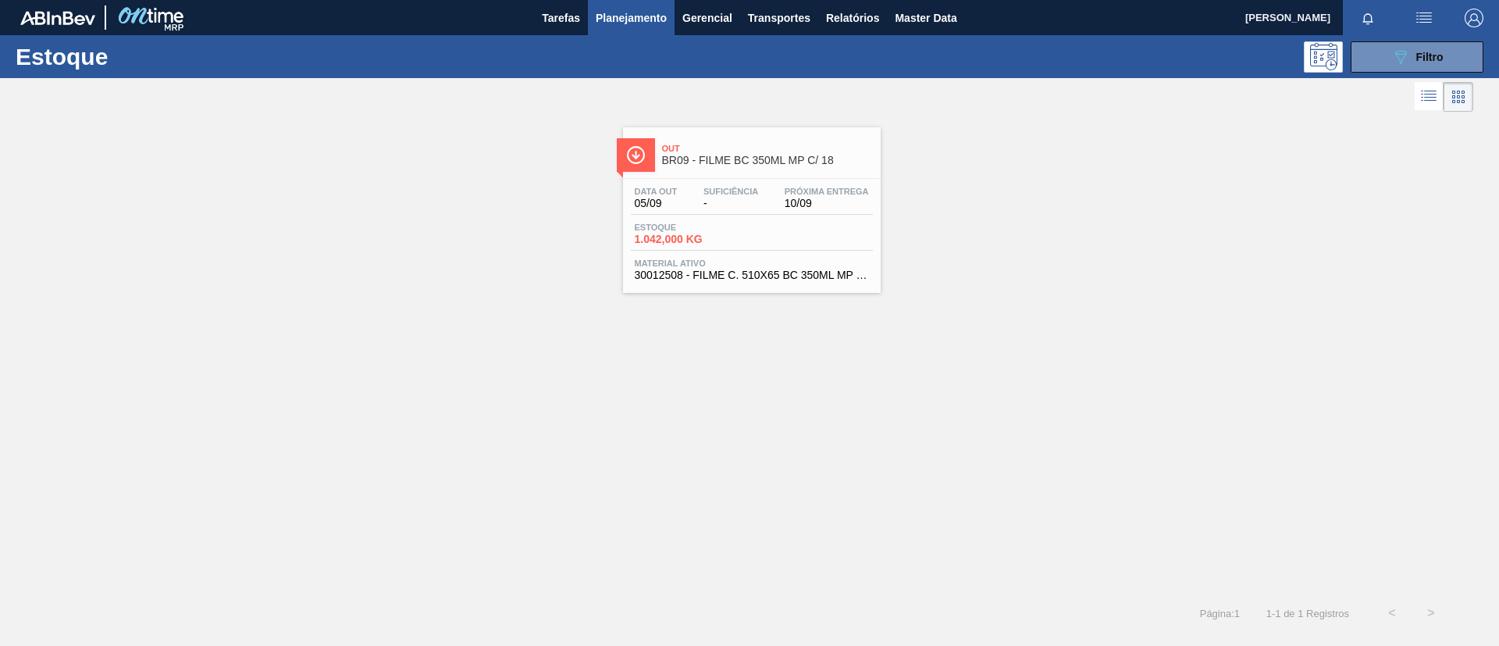
click at [697, 151] on span "Out" at bounding box center [767, 148] width 211 height 9
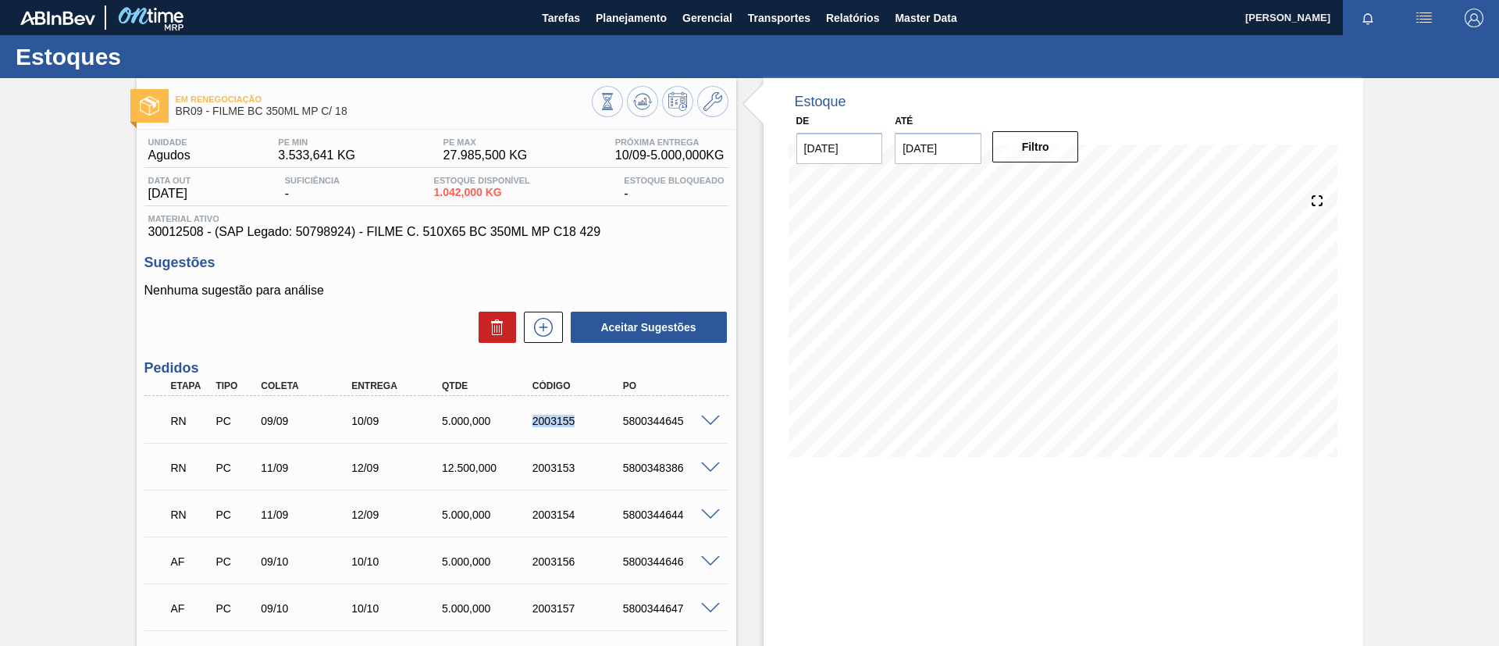
drag, startPoint x: 526, startPoint y: 423, endPoint x: 599, endPoint y: 430, distance: 72.9
click at [599, 430] on div "RN PC 09/09 10/09 5.000,000 2003155 5800344645" at bounding box center [432, 419] width 543 height 31
copy div "2003155"
click at [610, 18] on span "Planejamento" at bounding box center [631, 18] width 71 height 19
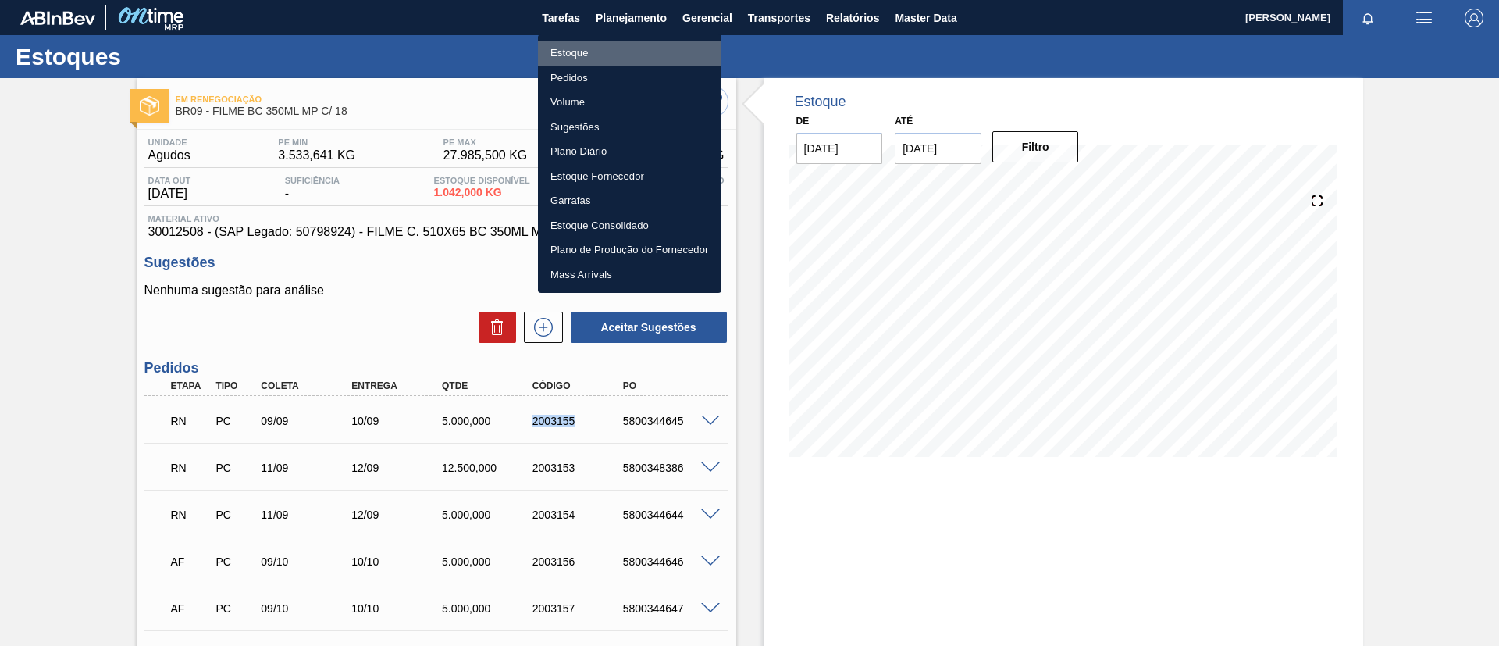
click at [614, 52] on li "Estoque" at bounding box center [629, 53] width 183 height 25
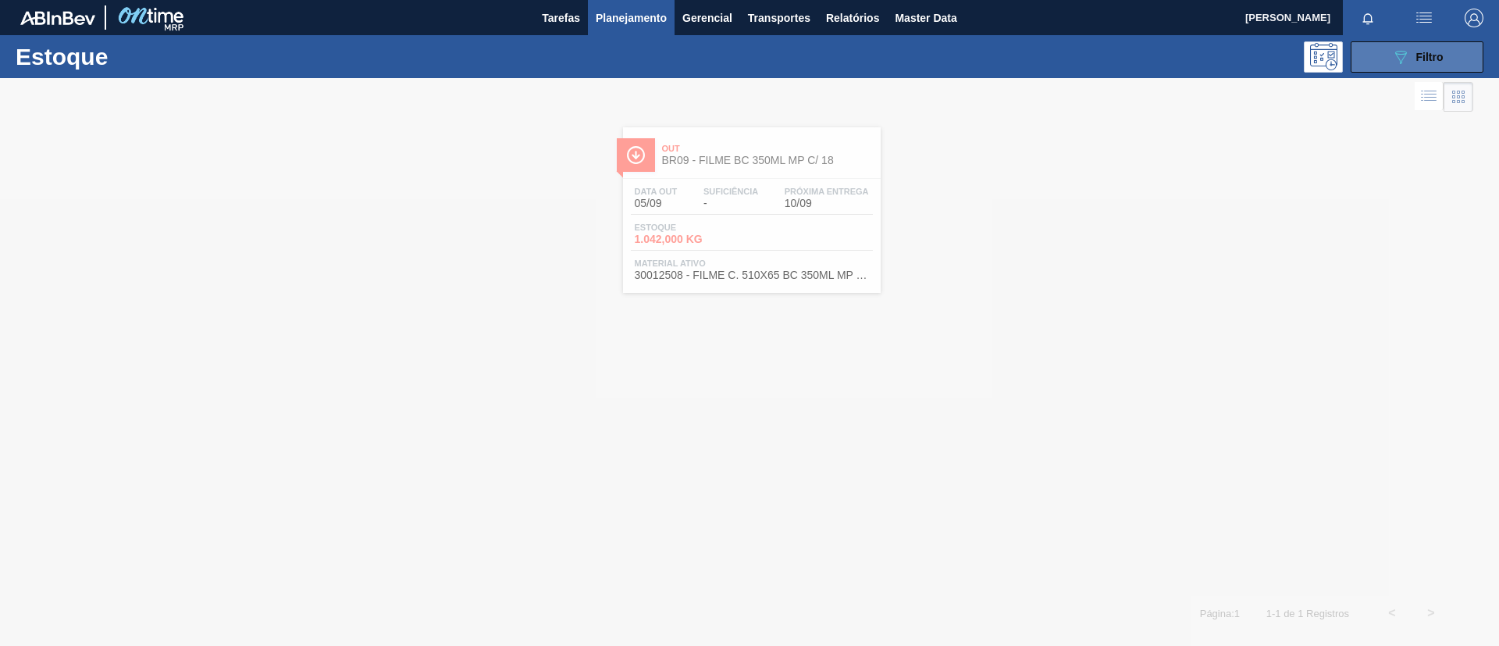
click at [1402, 62] on icon "089F7B8B-B2A5-4AFE-B5C0-19BA573D28AC" at bounding box center [1400, 57] width 19 height 19
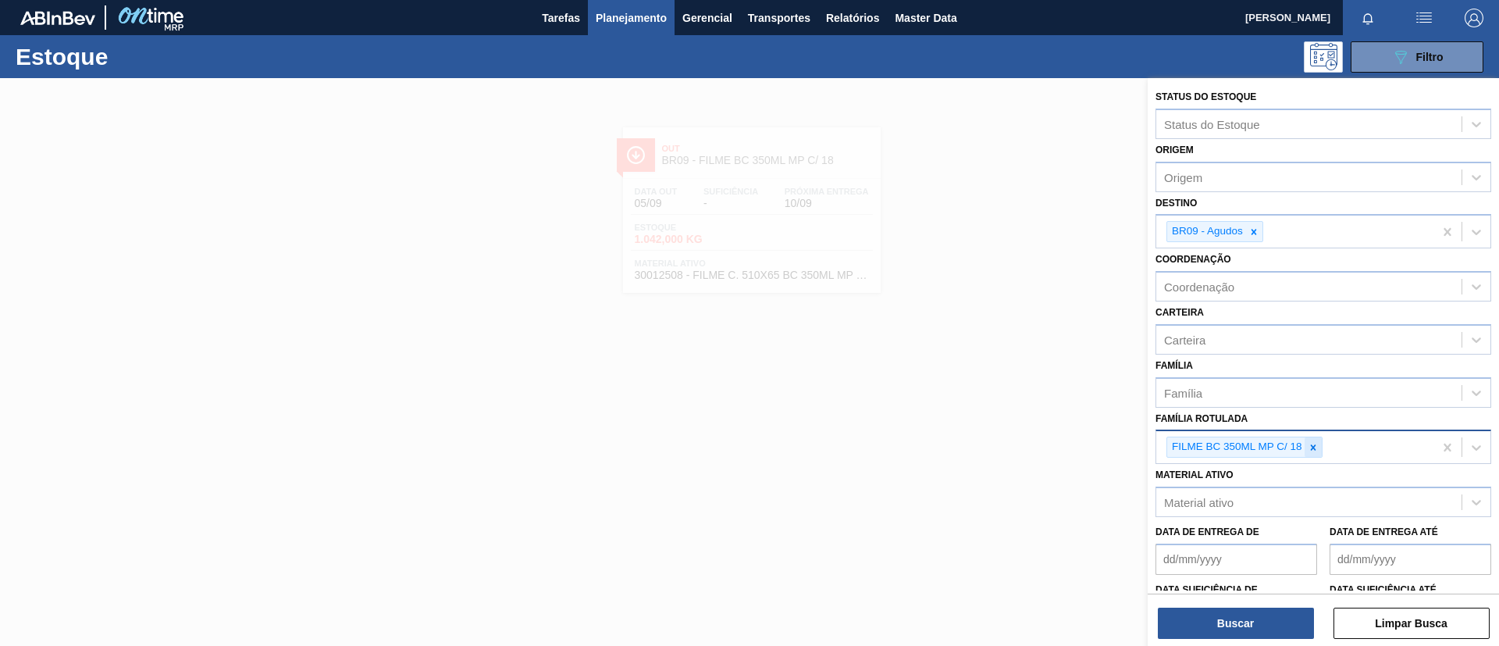
click at [1312, 448] on icon at bounding box center [1312, 446] width 5 height 5
paste Rotulada "FILME SODA ZERO 350ML"
type Rotulada "FILME SODA ZERO 350ML"
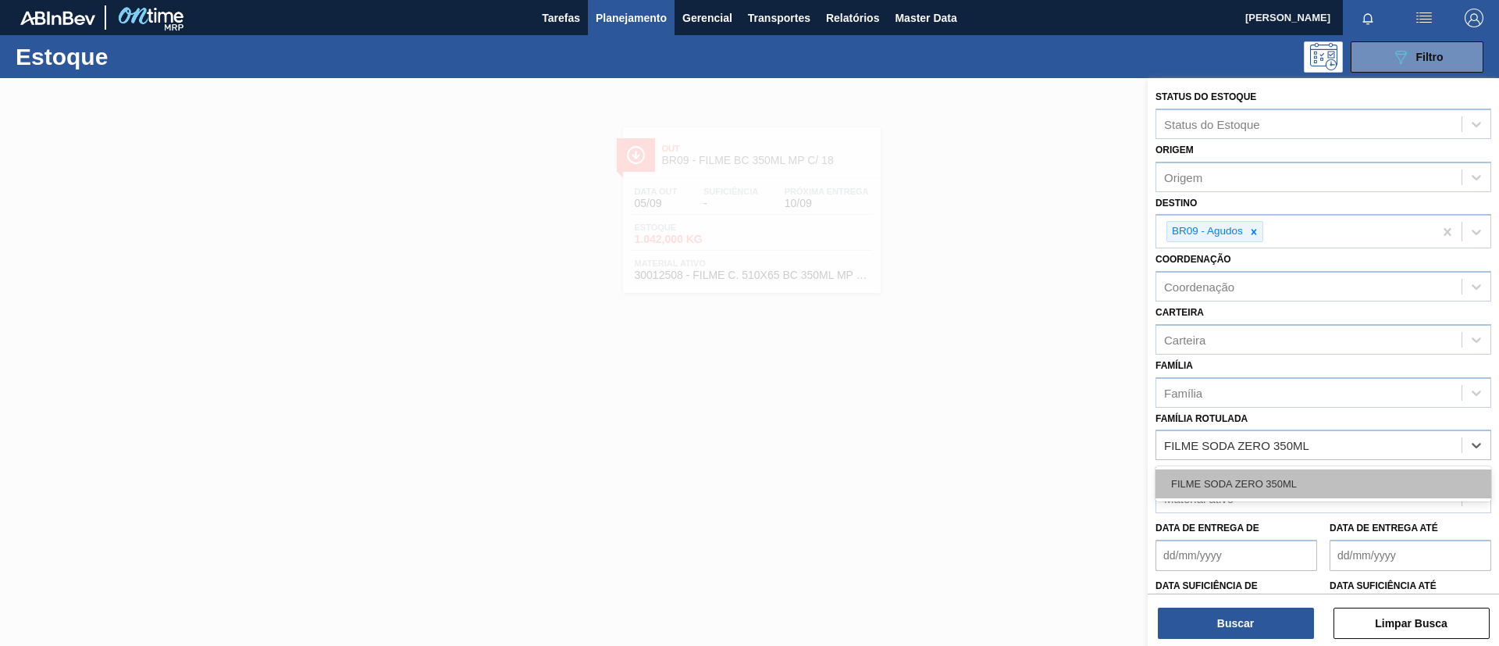
click at [1278, 487] on div "FILME SODA ZERO 350ML" at bounding box center [1323, 483] width 336 height 29
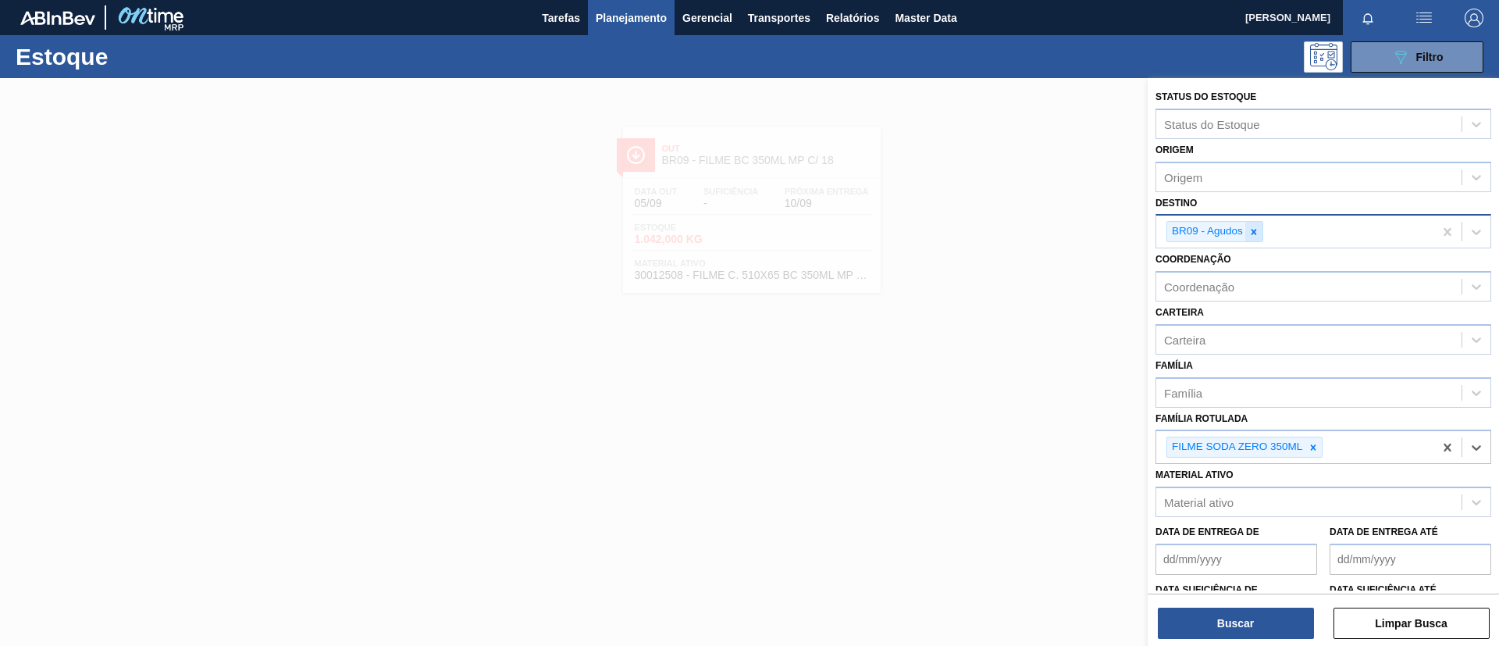
click at [1252, 230] on icon at bounding box center [1253, 231] width 5 height 5
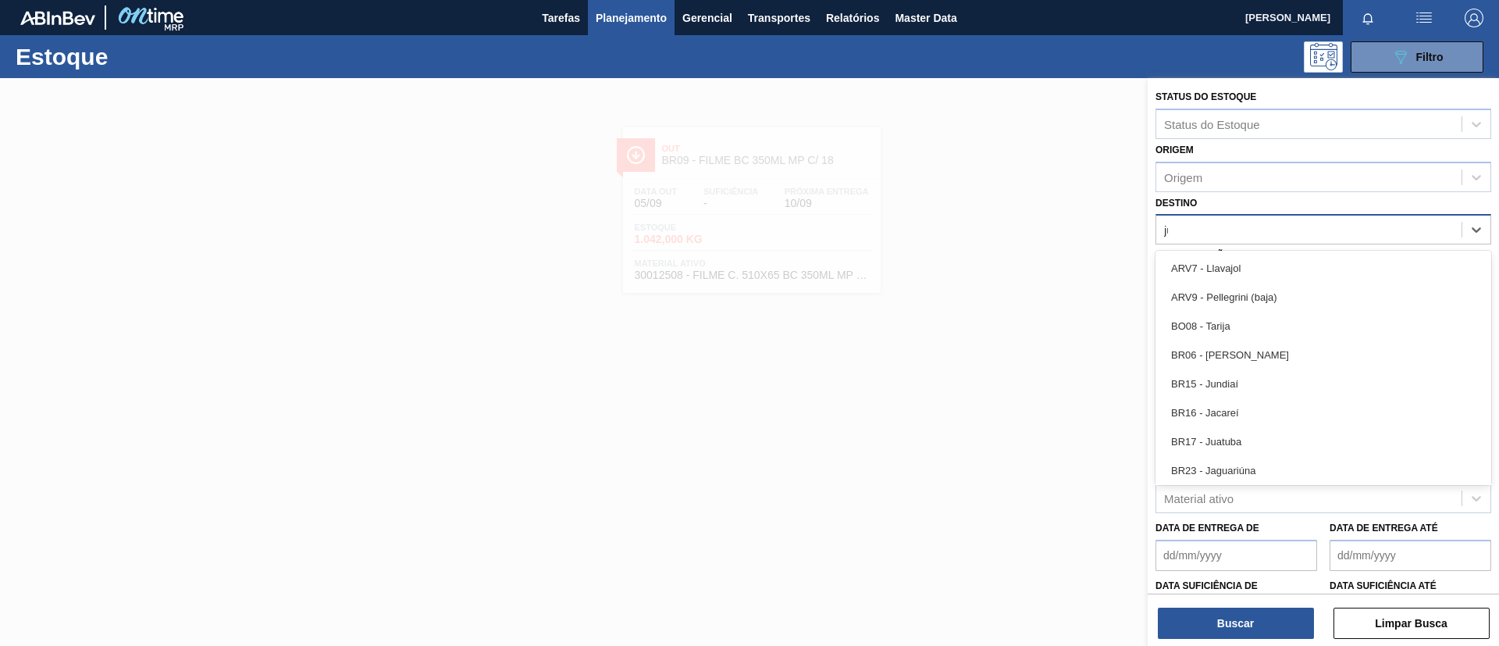
type input "jun"
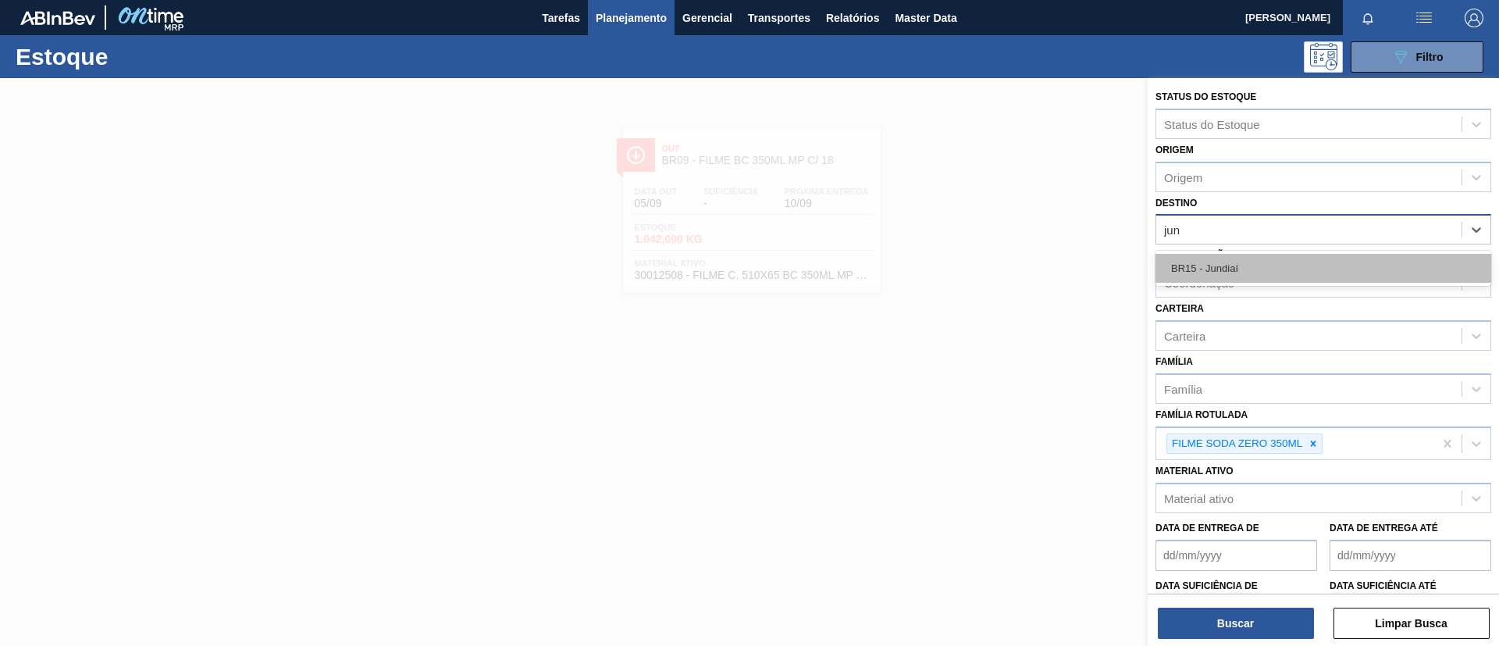
click at [1261, 262] on div "BR15 - Jundiaí" at bounding box center [1323, 268] width 336 height 29
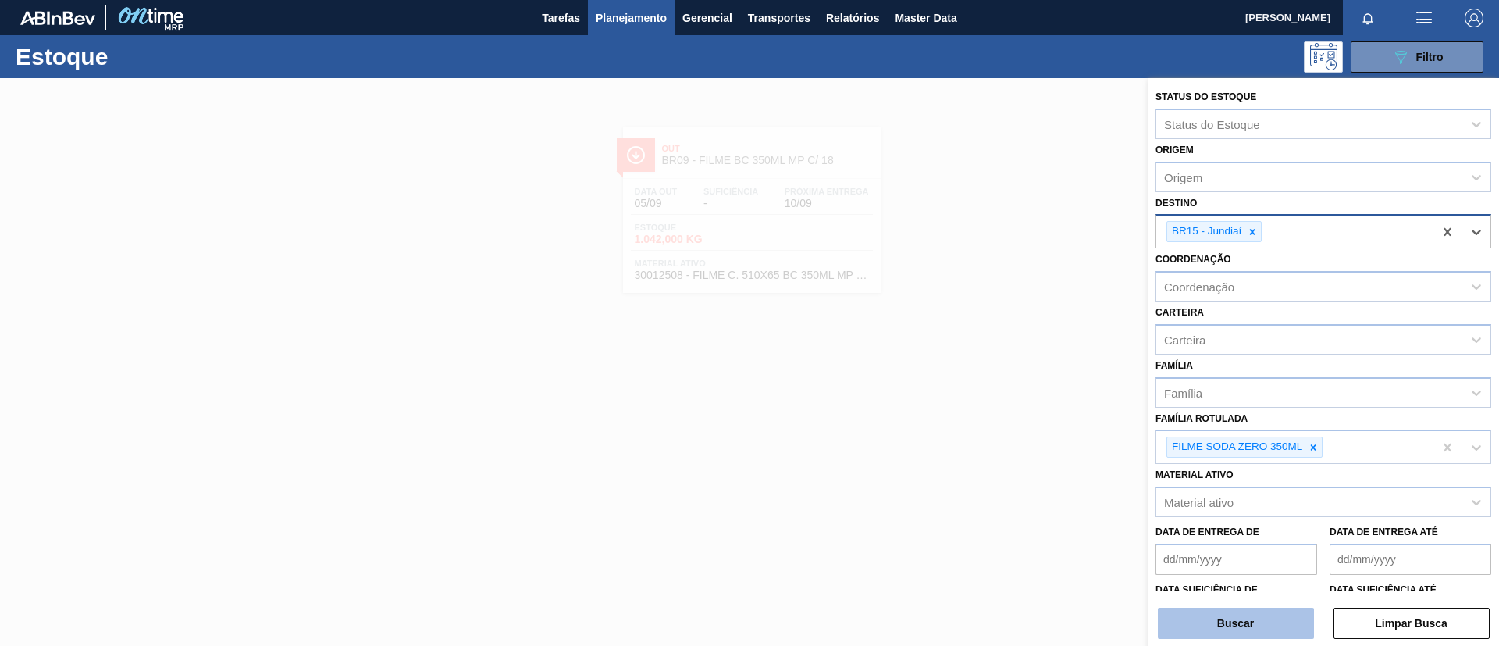
click at [1232, 632] on button "Buscar" at bounding box center [1236, 622] width 156 height 31
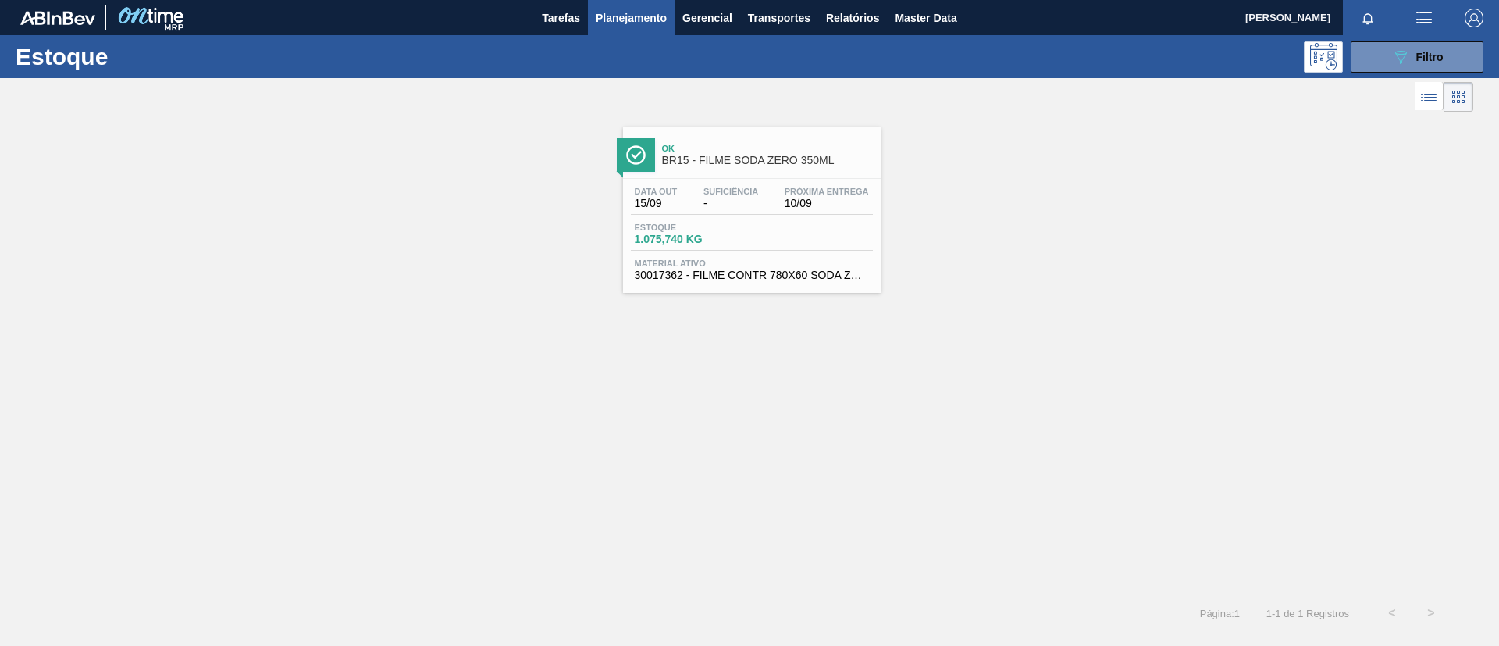
click at [685, 116] on link "Ok BR15 - FILME SODA ZERO 350ML Data out 15/09 Suficiência - Próxima Entrega 10…" at bounding box center [749, 204] width 277 height 177
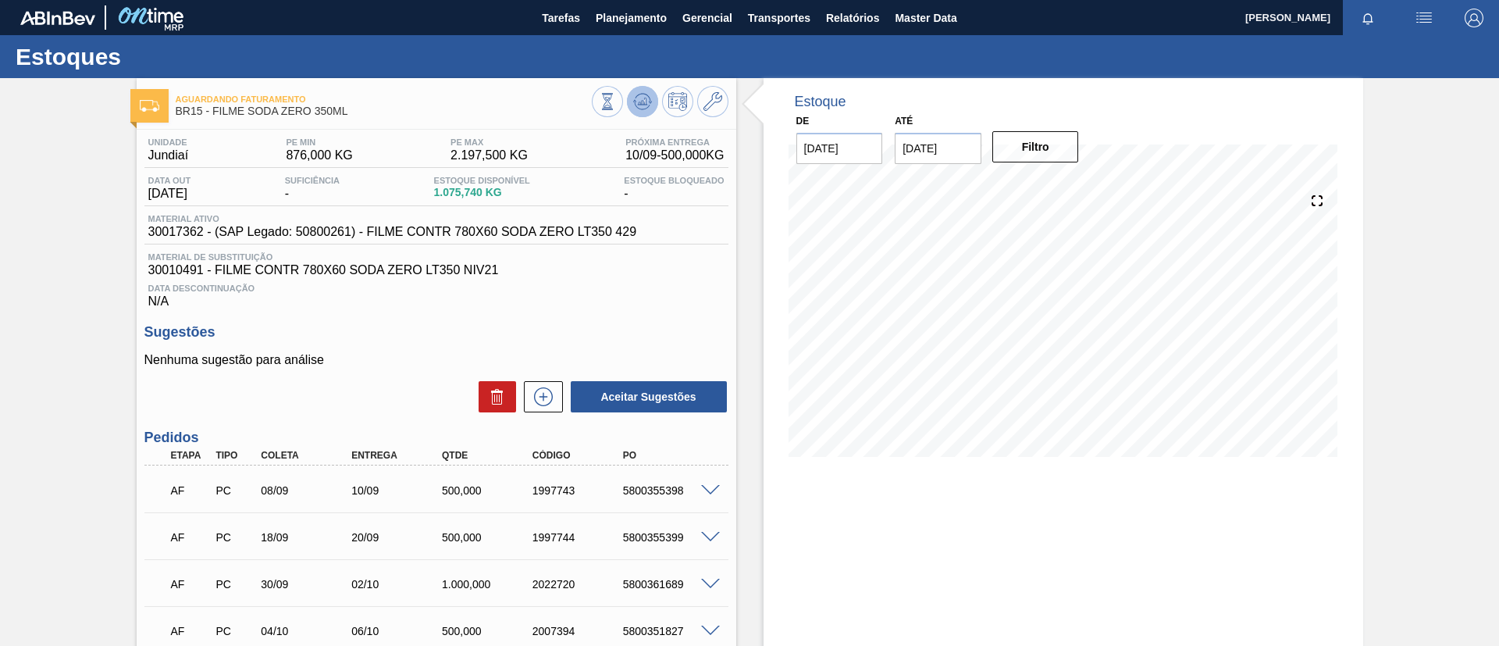
click at [646, 87] on button at bounding box center [642, 101] width 31 height 31
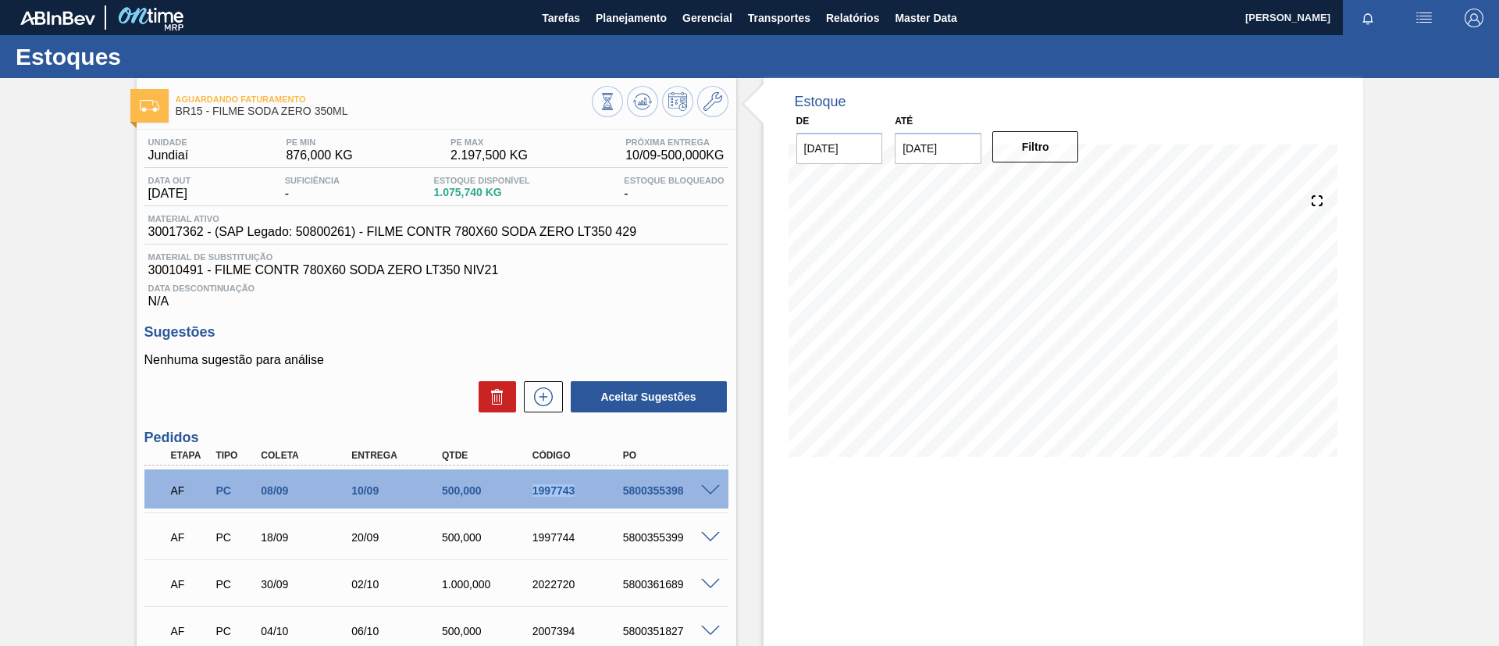
drag, startPoint x: 526, startPoint y: 496, endPoint x: 597, endPoint y: 481, distance: 72.7
click at [597, 481] on div "AF PC 08/09 10/09 500,000 1997743 5800355398" at bounding box center [432, 488] width 543 height 31
copy div "1997743"
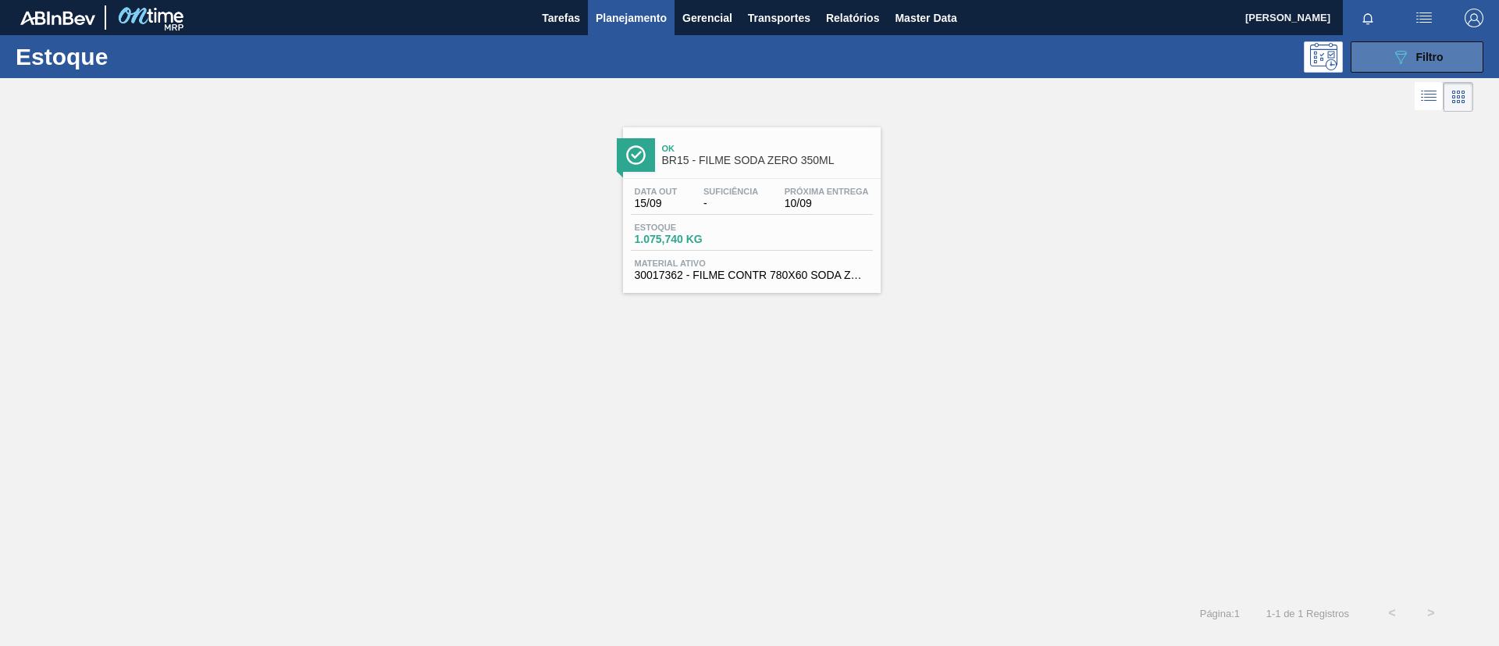
click at [1416, 58] on span "Filtro" at bounding box center [1429, 57] width 27 height 12
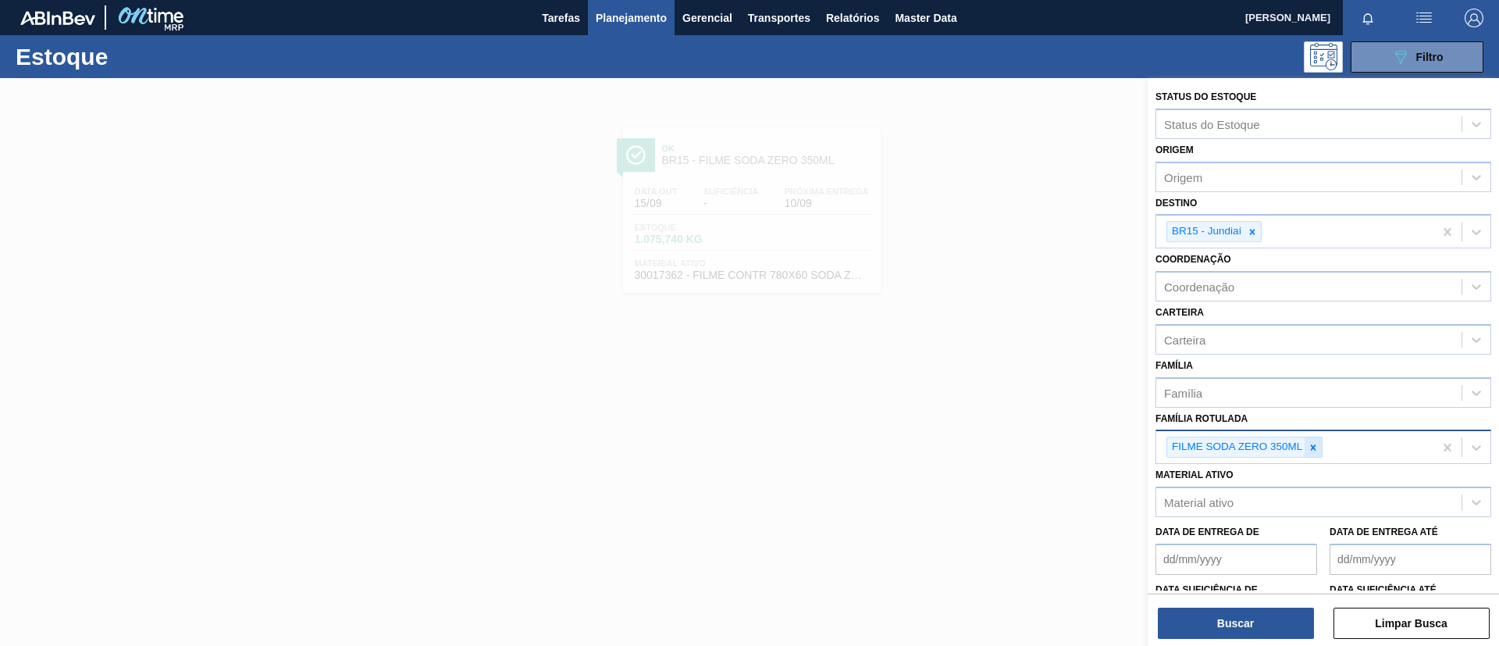
click at [1314, 447] on icon at bounding box center [1313, 446] width 5 height 5
paste Rotulada "FILME BC 350ML MP C/ 18"
type Rotulada "FILME BC 350ML MP C/ 18"
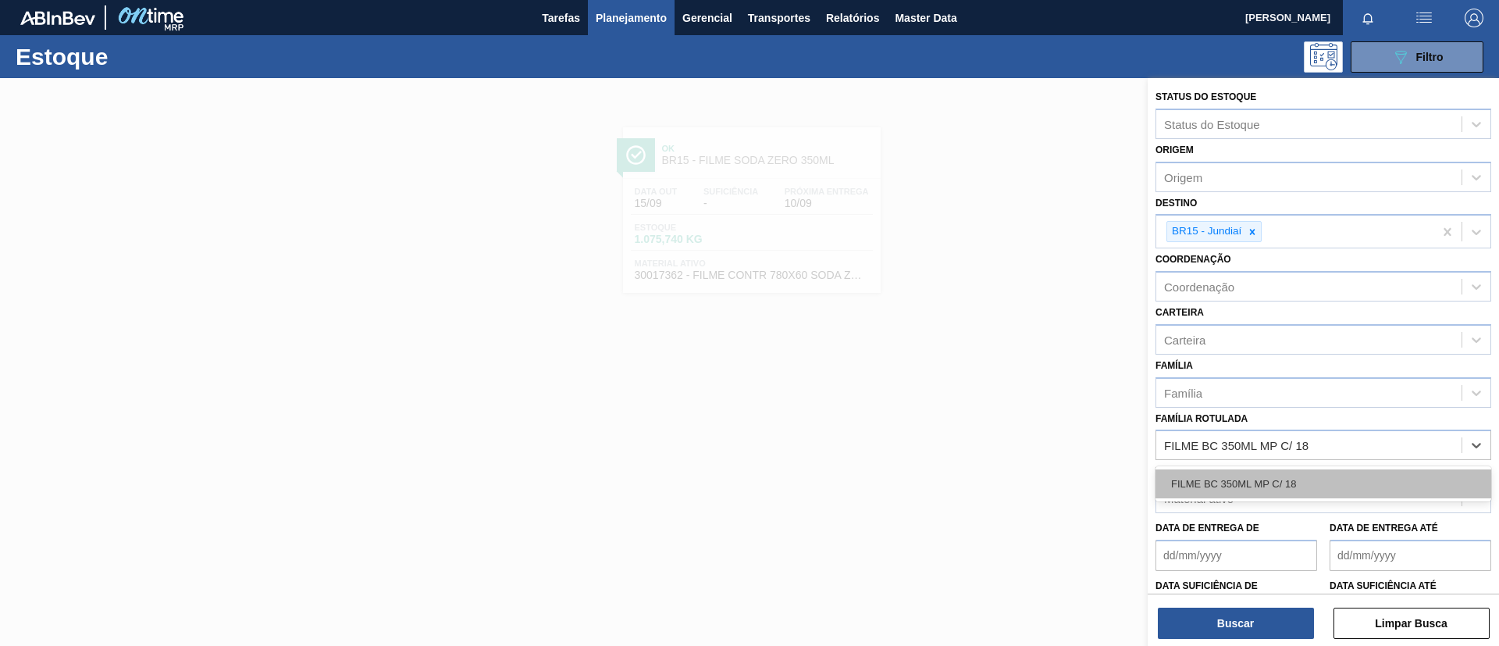
click at [1332, 482] on div "FILME BC 350ML MP C/ 18" at bounding box center [1323, 483] width 336 height 29
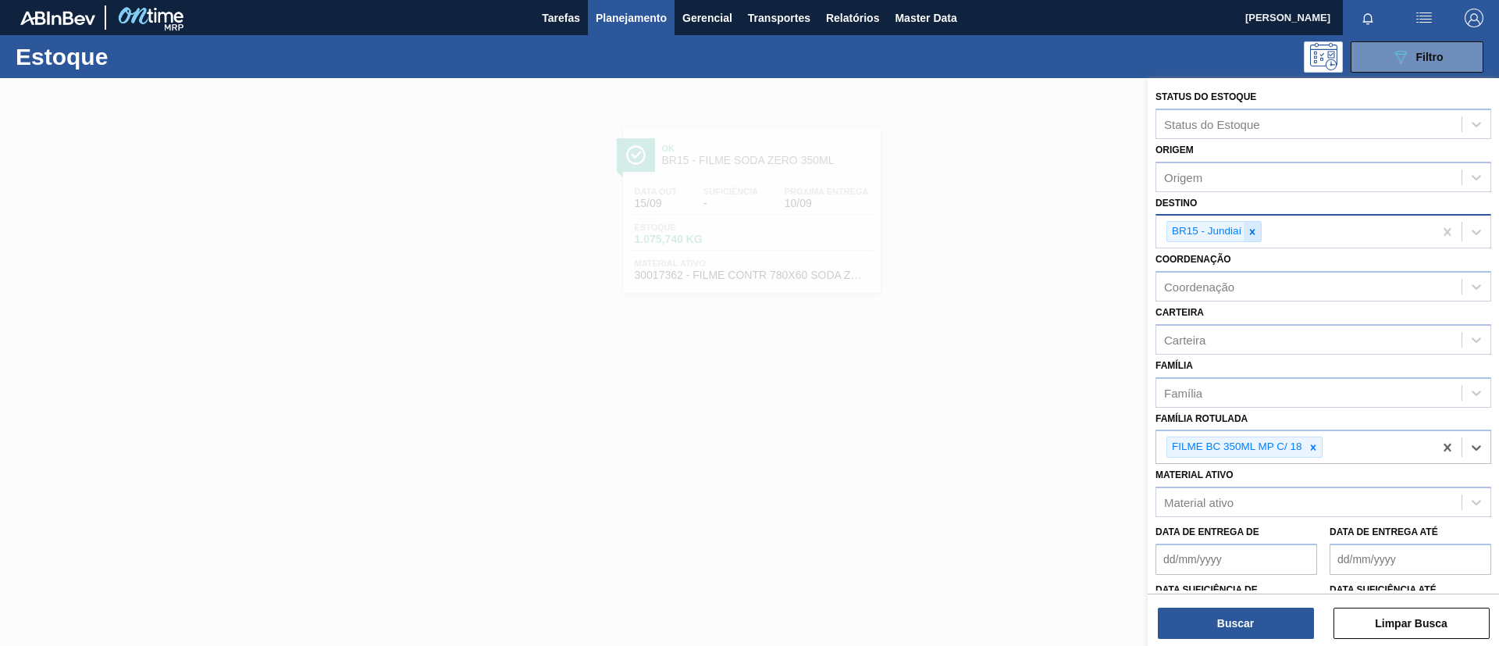
click at [1255, 235] on icon at bounding box center [1252, 231] width 11 height 11
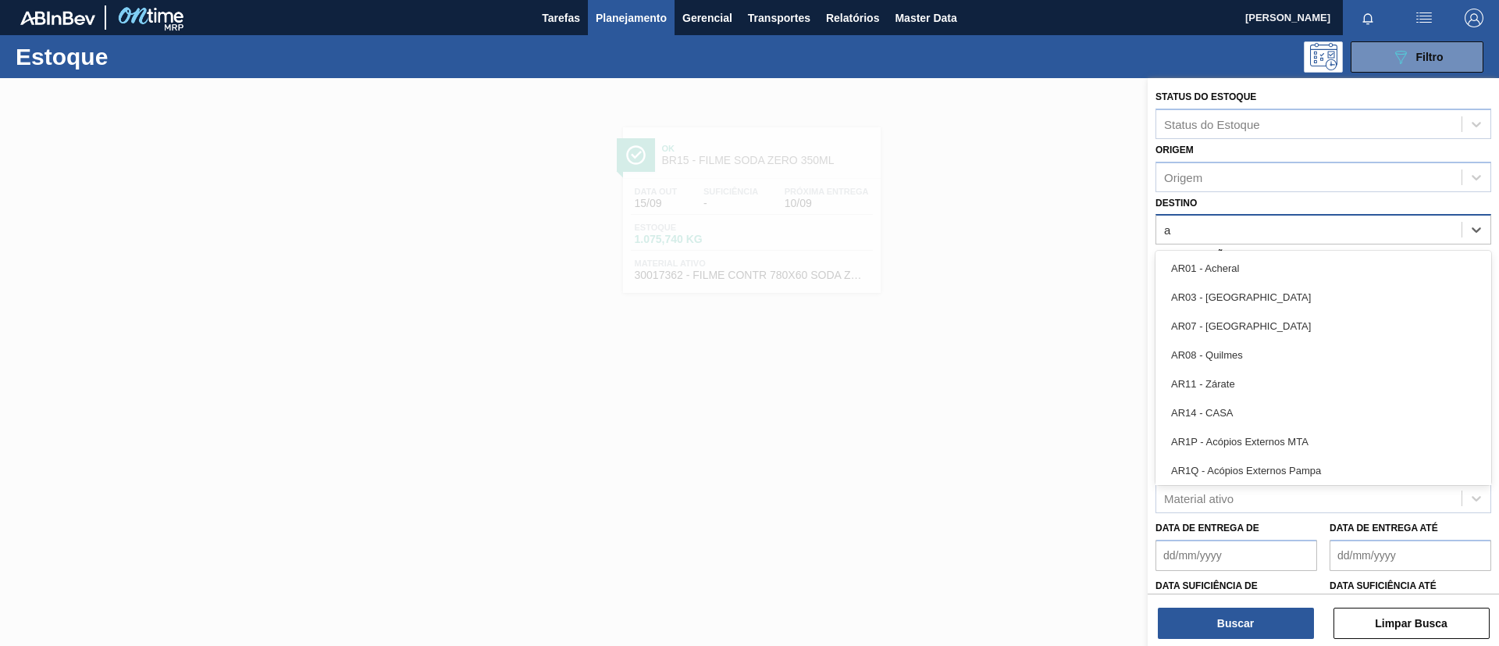
type input "ag"
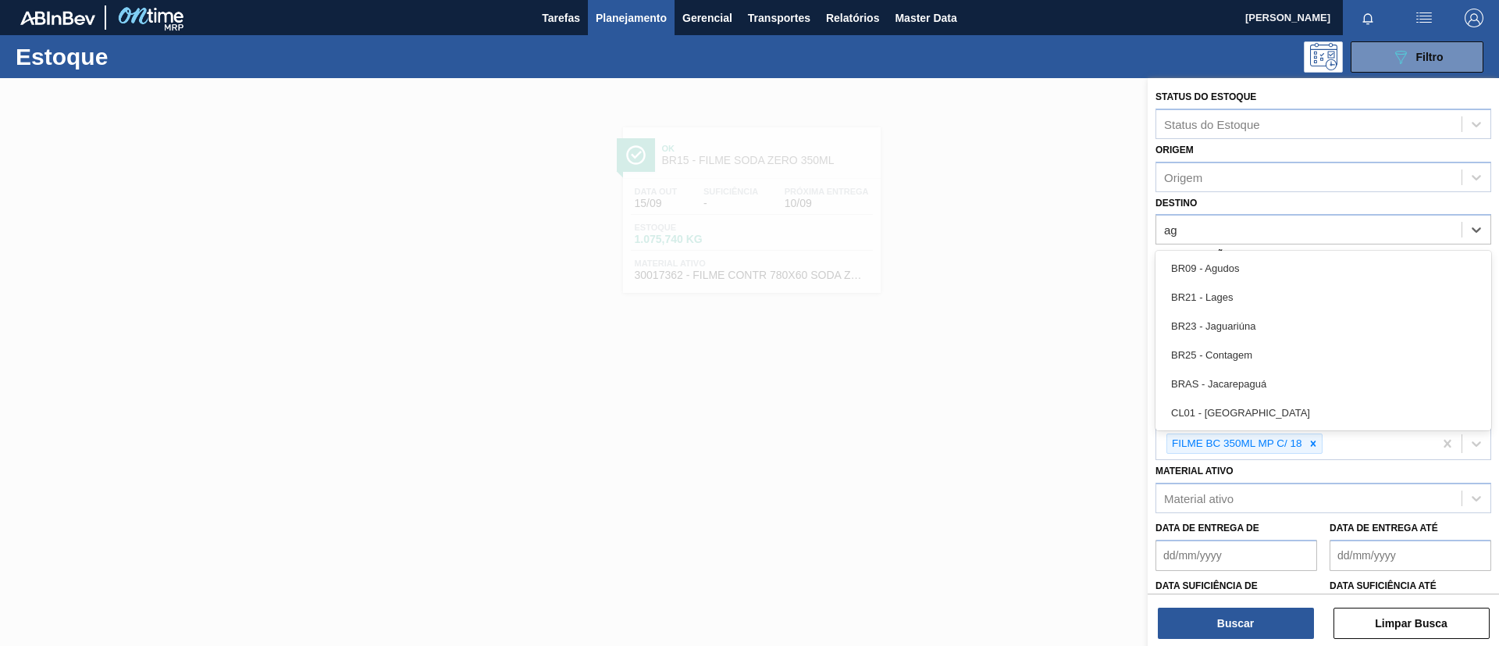
click at [1265, 269] on div "BR09 - Agudos" at bounding box center [1323, 268] width 336 height 29
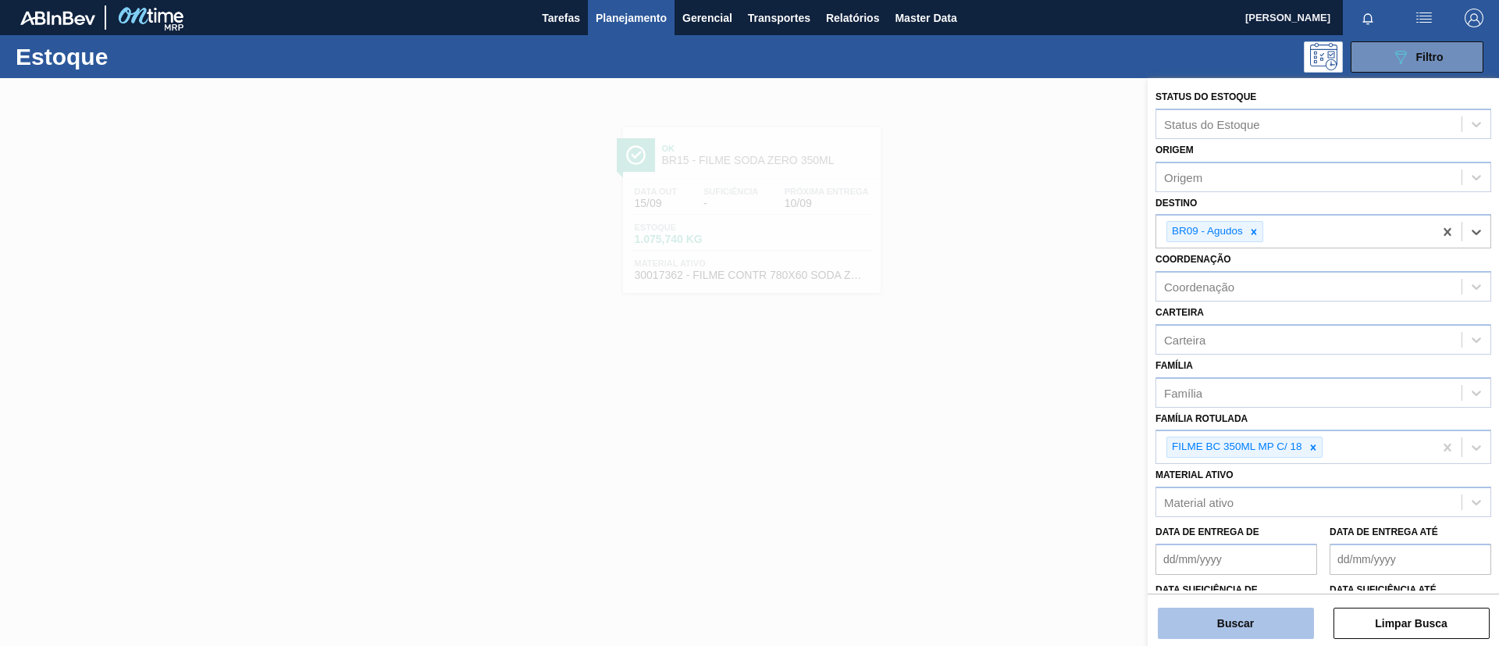
click at [1229, 637] on button "Buscar" at bounding box center [1236, 622] width 156 height 31
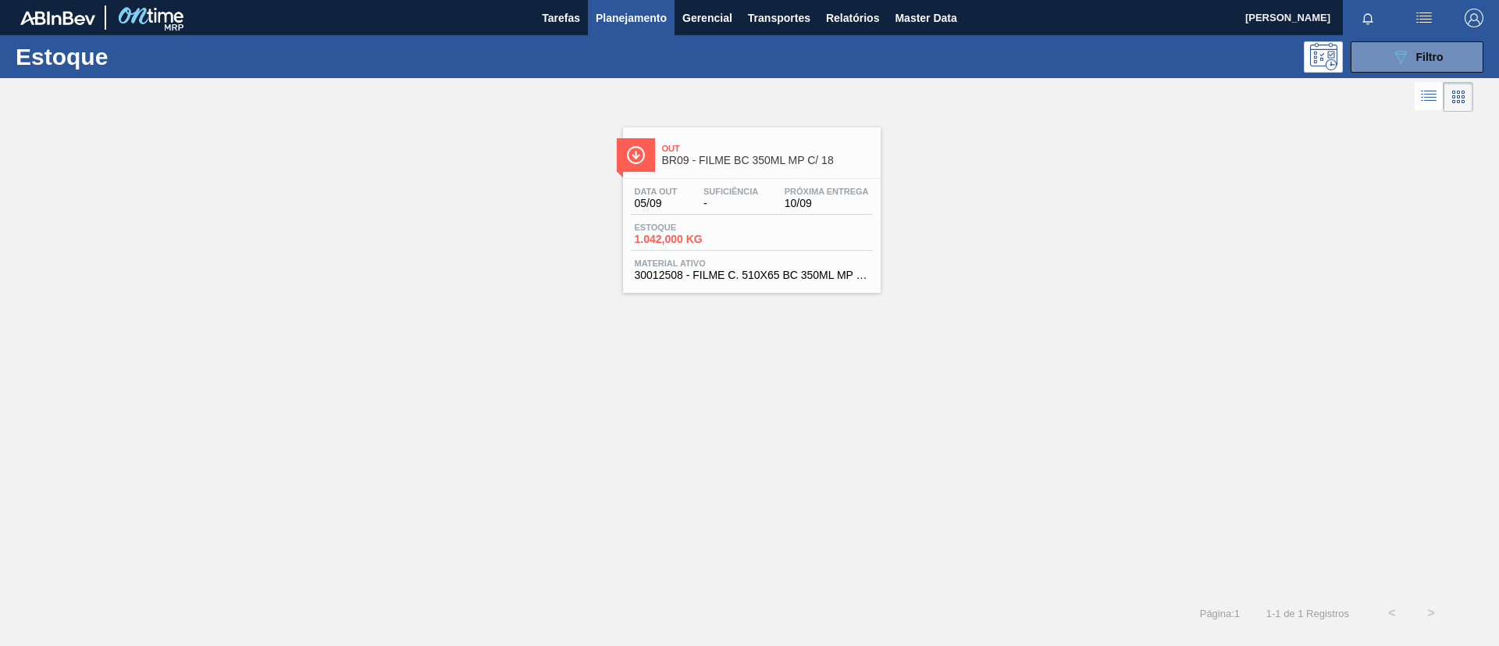
click at [801, 214] on div "Data out 05/09 Suficiência - Próxima Entrega 10/09" at bounding box center [752, 201] width 242 height 28
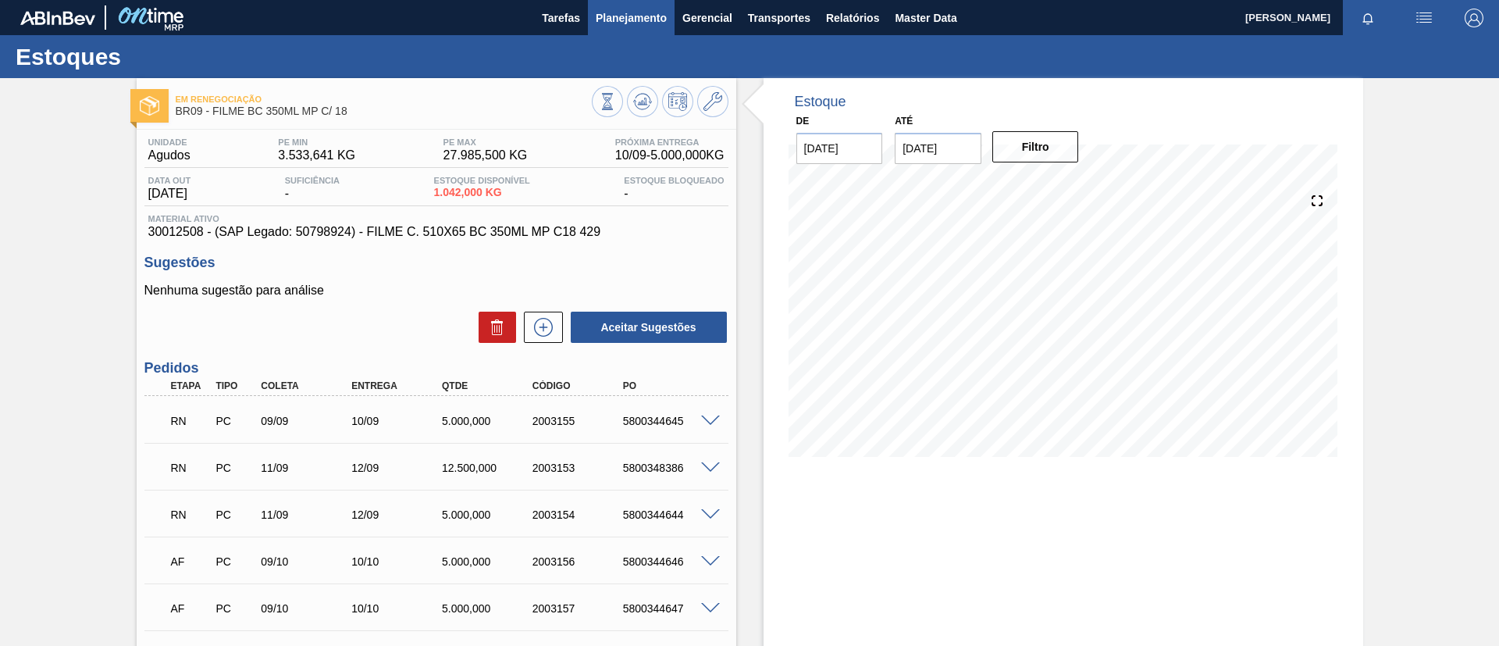
click at [641, 33] on button "Planejamento" at bounding box center [631, 17] width 87 height 35
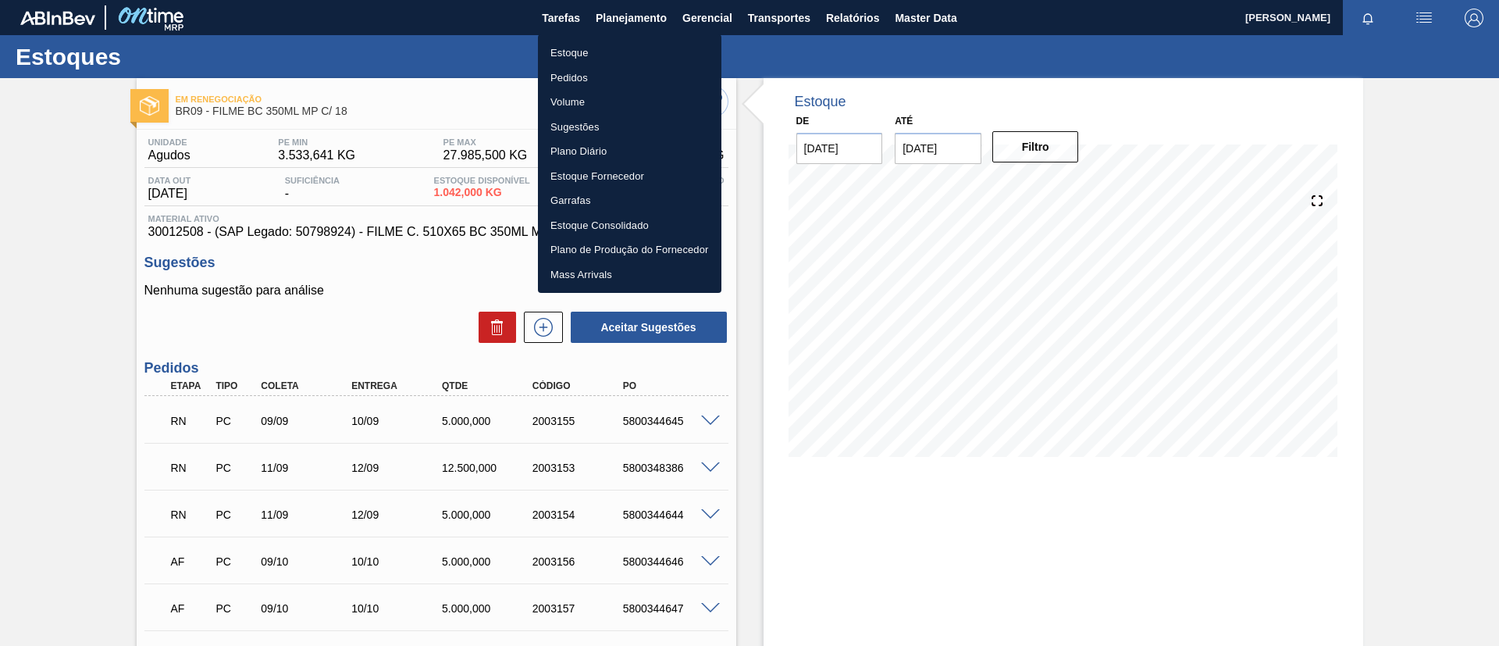
click at [631, 23] on div at bounding box center [749, 323] width 1499 height 646
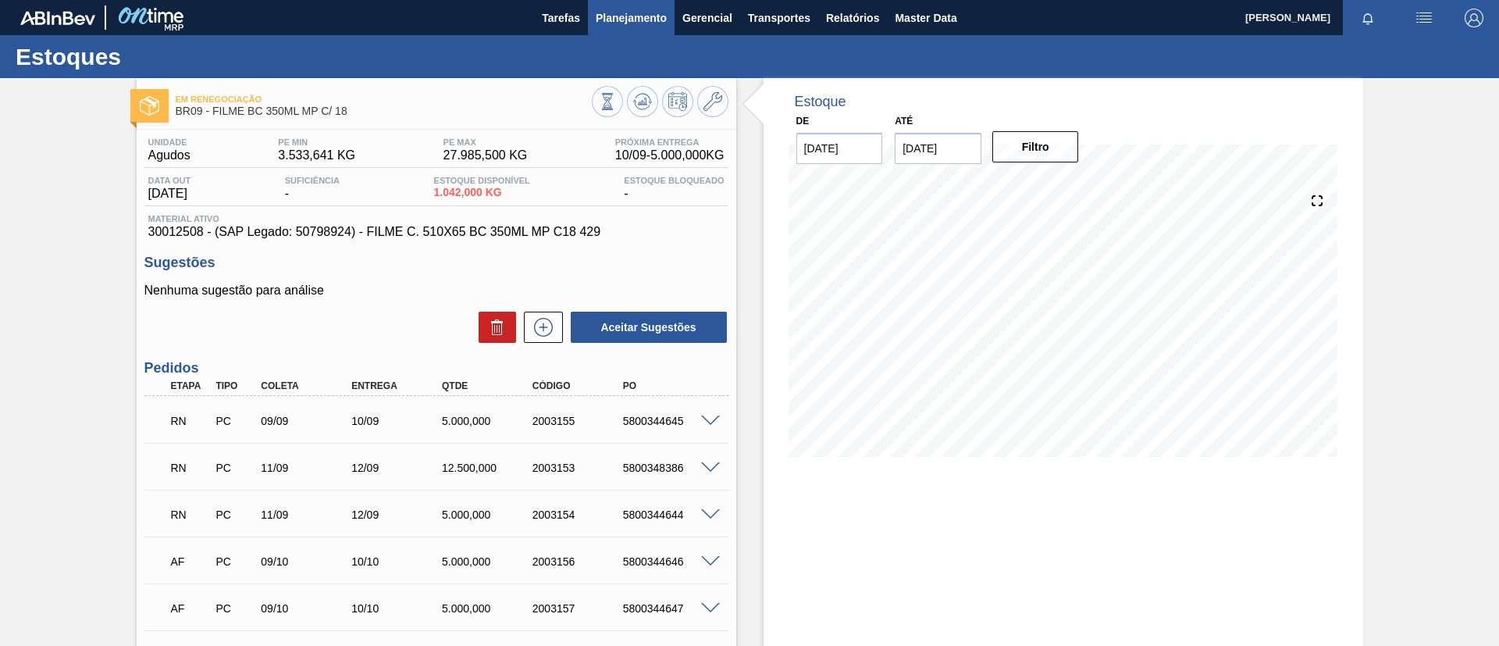
click at [621, 30] on button "Planejamento" at bounding box center [631, 17] width 87 height 35
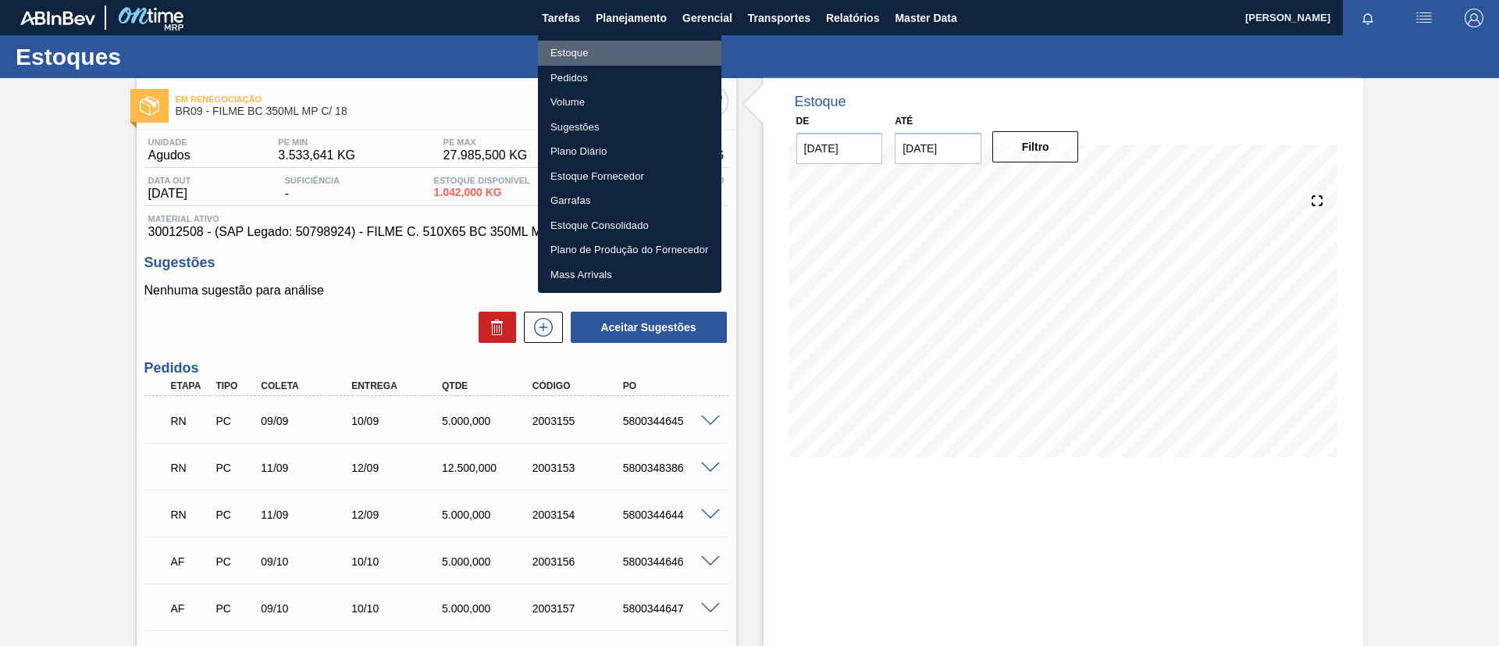
drag, startPoint x: 621, startPoint y: 52, endPoint x: 1313, endPoint y: 180, distance: 704.0
click at [621, 54] on li "Estoque" at bounding box center [629, 53] width 183 height 25
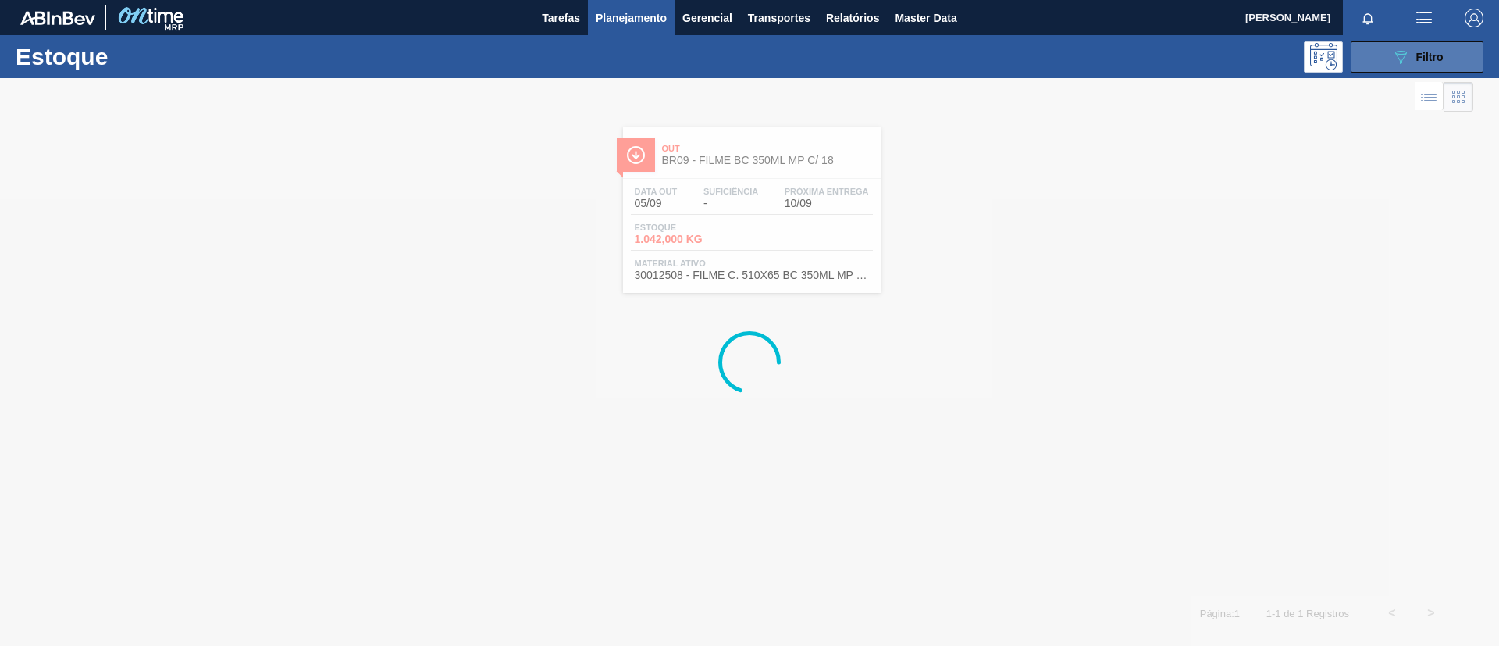
click at [1436, 63] on div "089F7B8B-B2A5-4AFE-B5C0-19BA573D28AC Filtro" at bounding box center [1417, 57] width 52 height 19
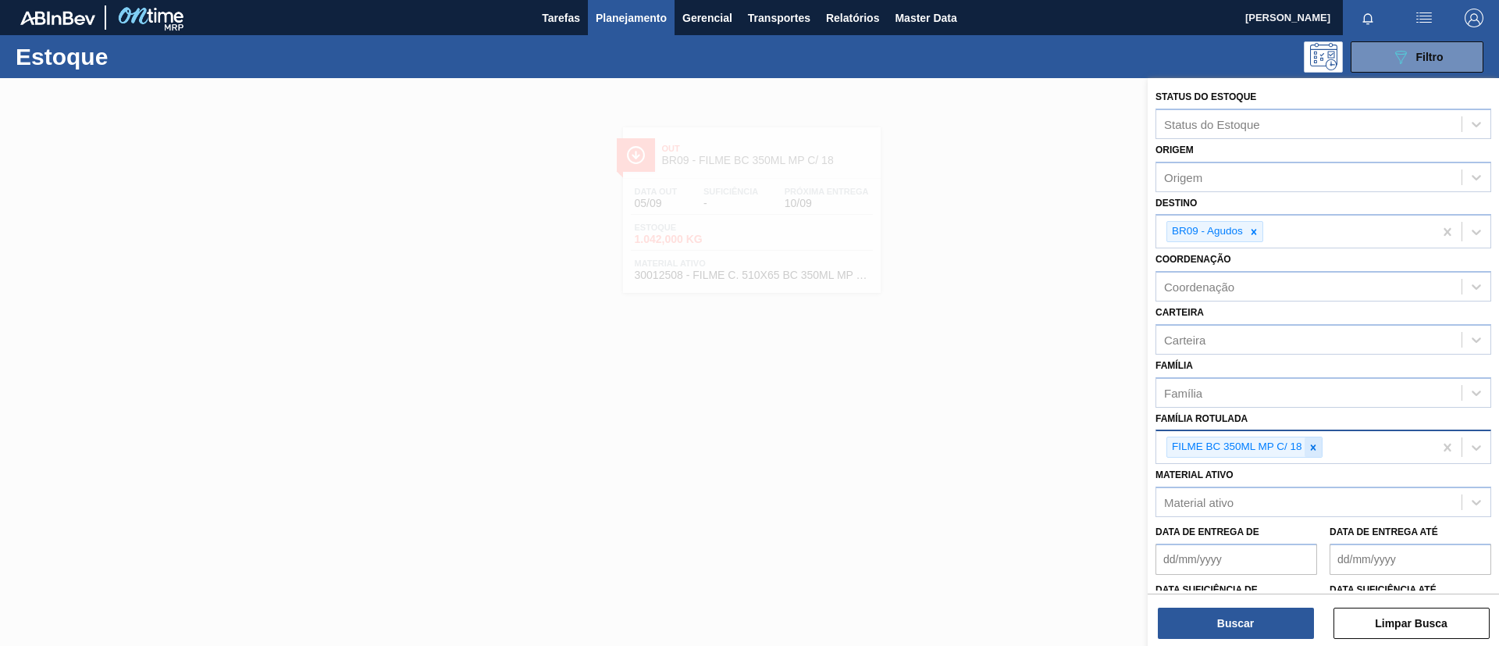
click at [1314, 451] on icon at bounding box center [1313, 447] width 11 height 11
paste Rotulada "FILME BC 269ML MP C/15"
type Rotulada "FILME BC 269ML MP C/15"
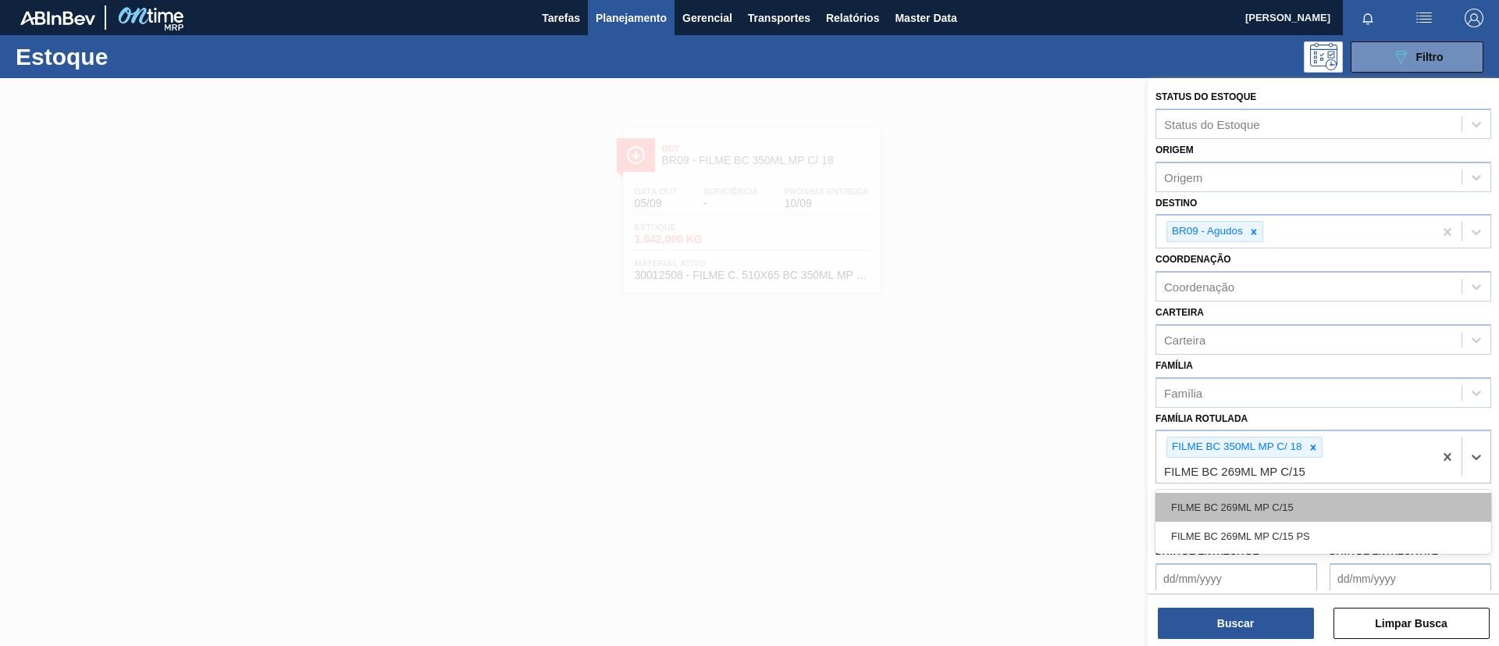
click at [1314, 498] on div "FILME BC 269ML MP C/15" at bounding box center [1323, 507] width 336 height 29
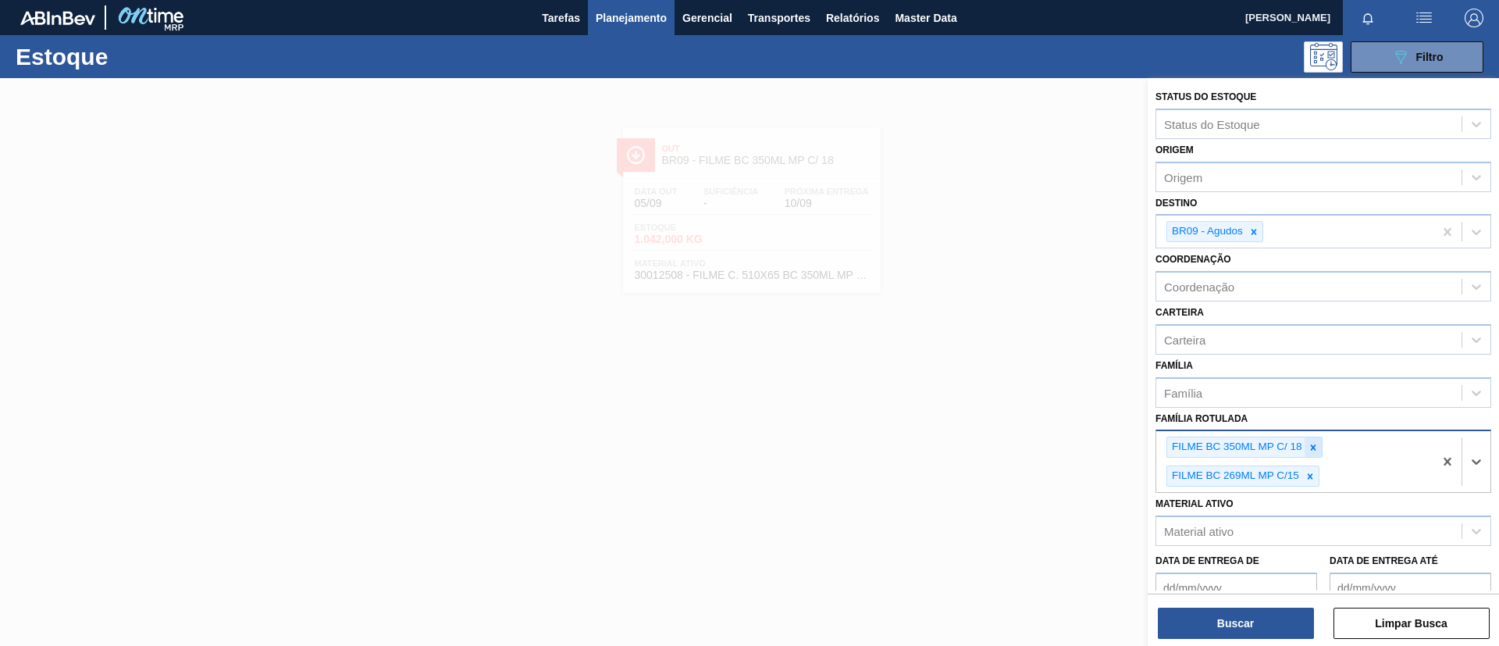
click at [1314, 455] on div at bounding box center [1312, 447] width 17 height 20
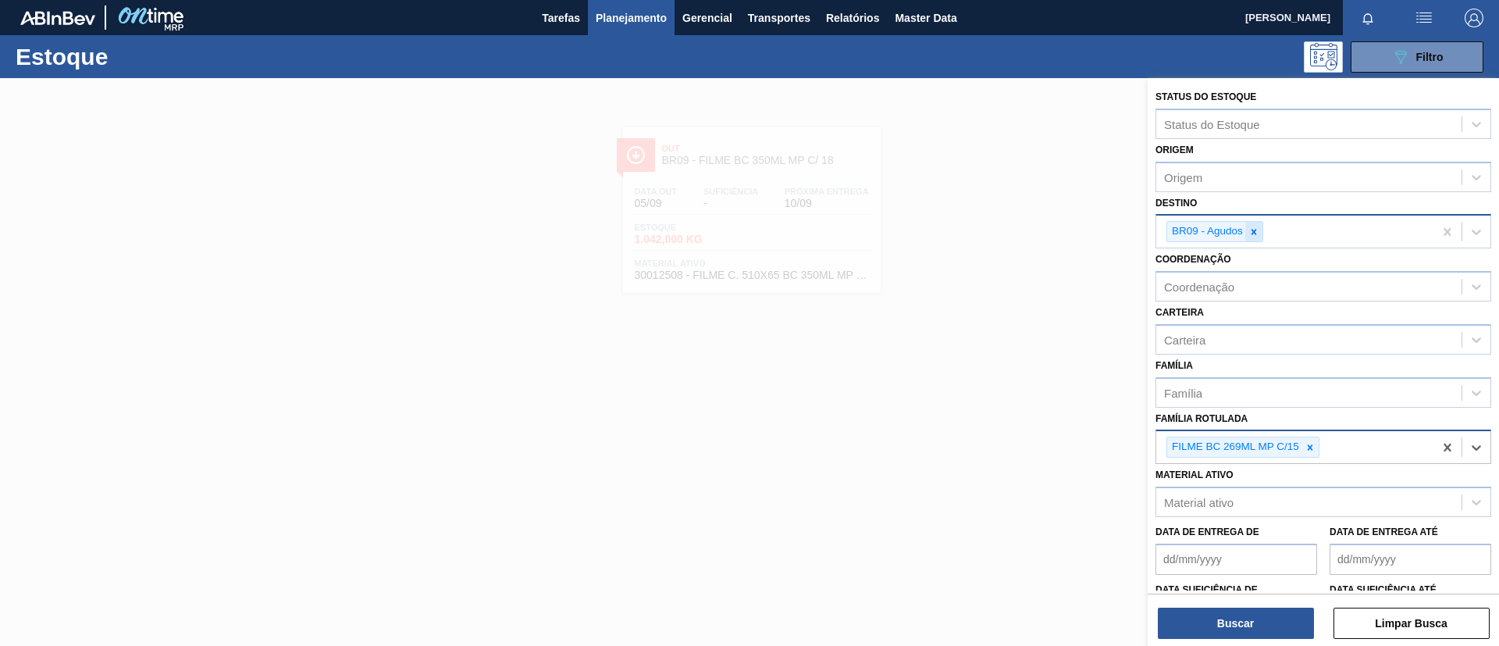
click at [1266, 237] on input "Destino" at bounding box center [1267, 231] width 2 height 13
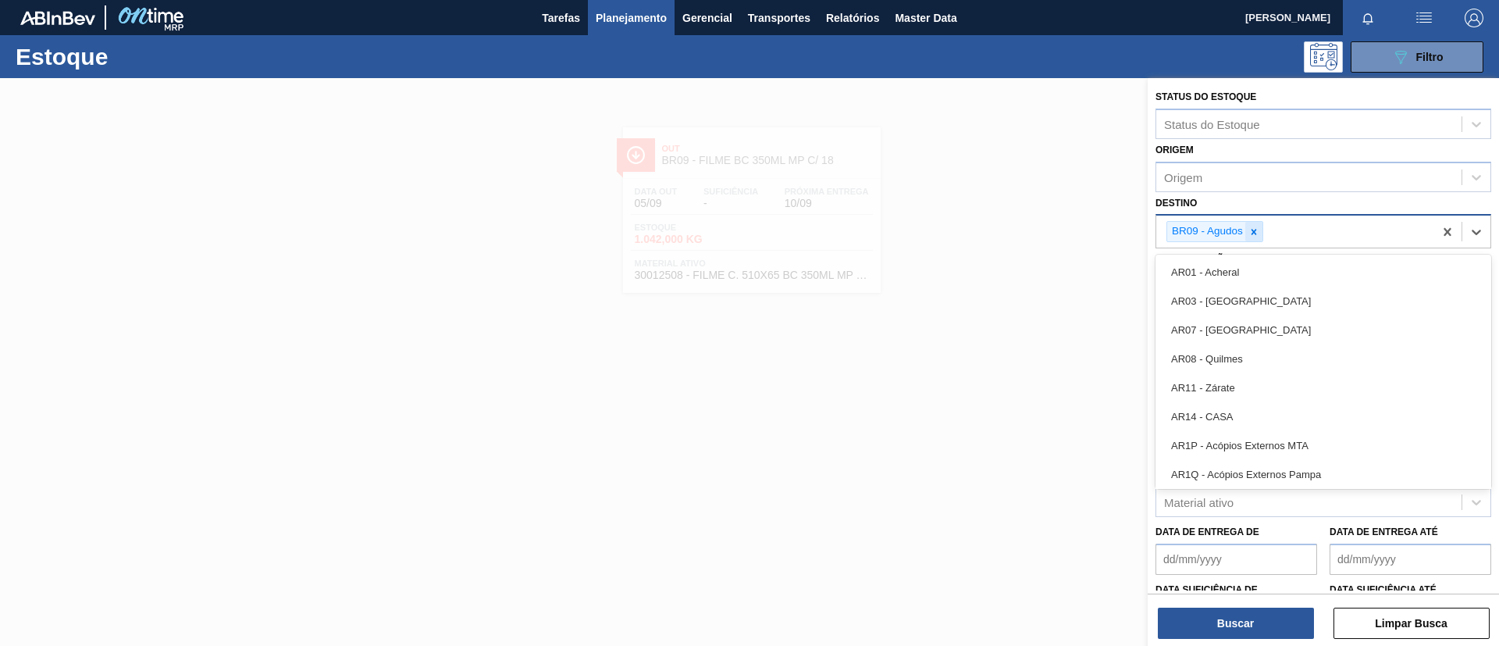
click at [1257, 231] on icon at bounding box center [1253, 231] width 11 height 11
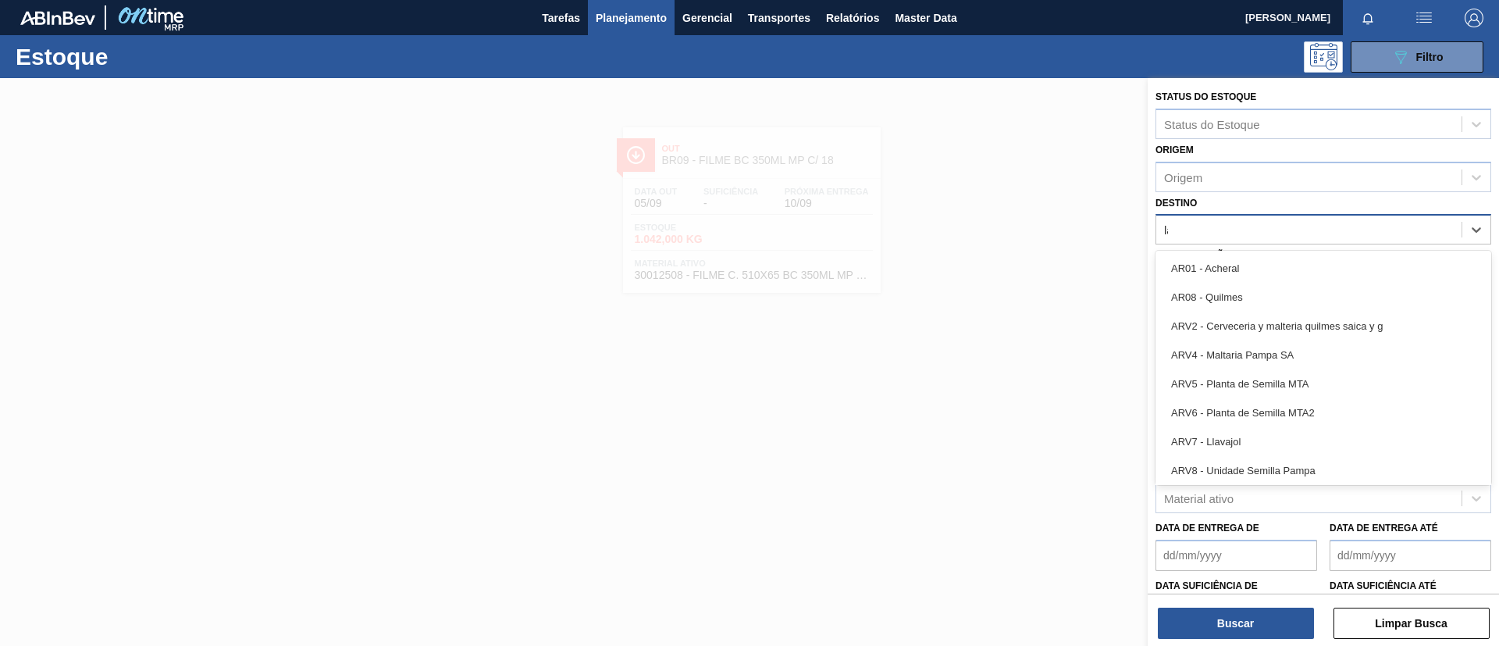
type input "lag"
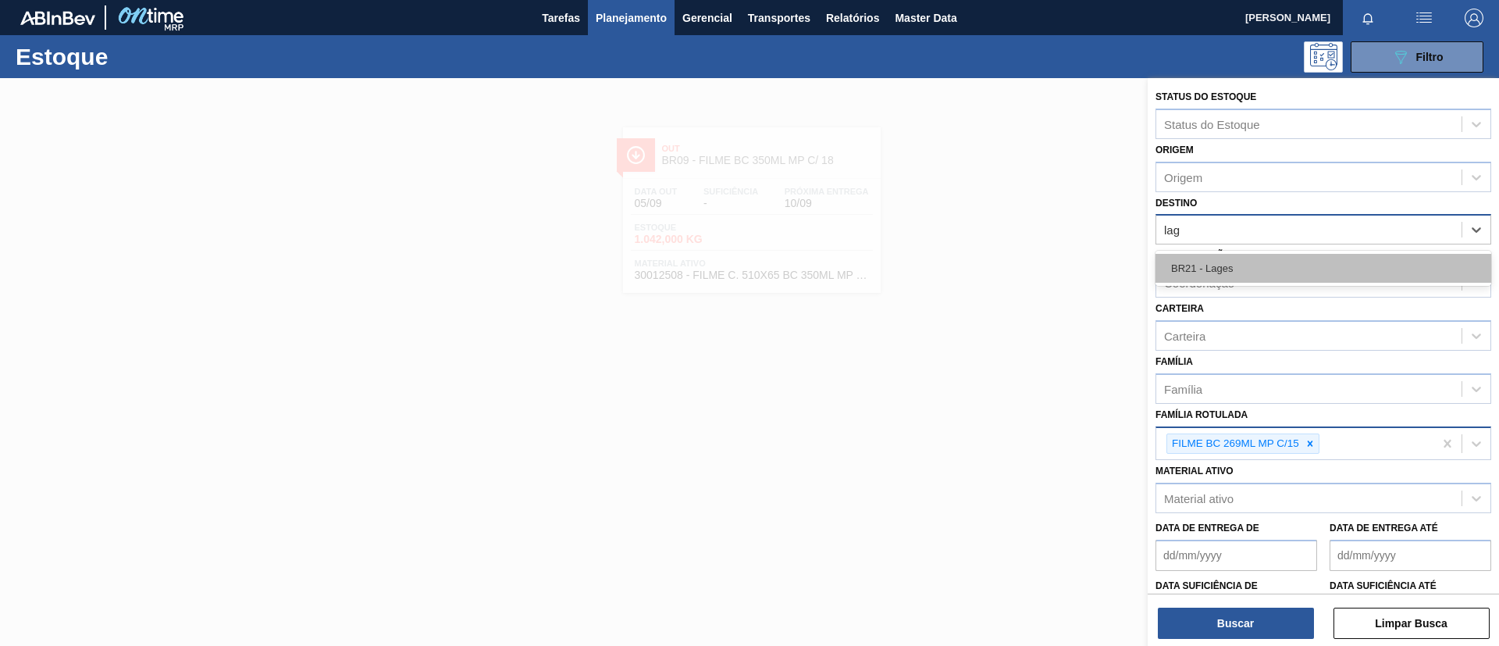
click at [1285, 277] on div "BR21 - Lages" at bounding box center [1323, 268] width 336 height 29
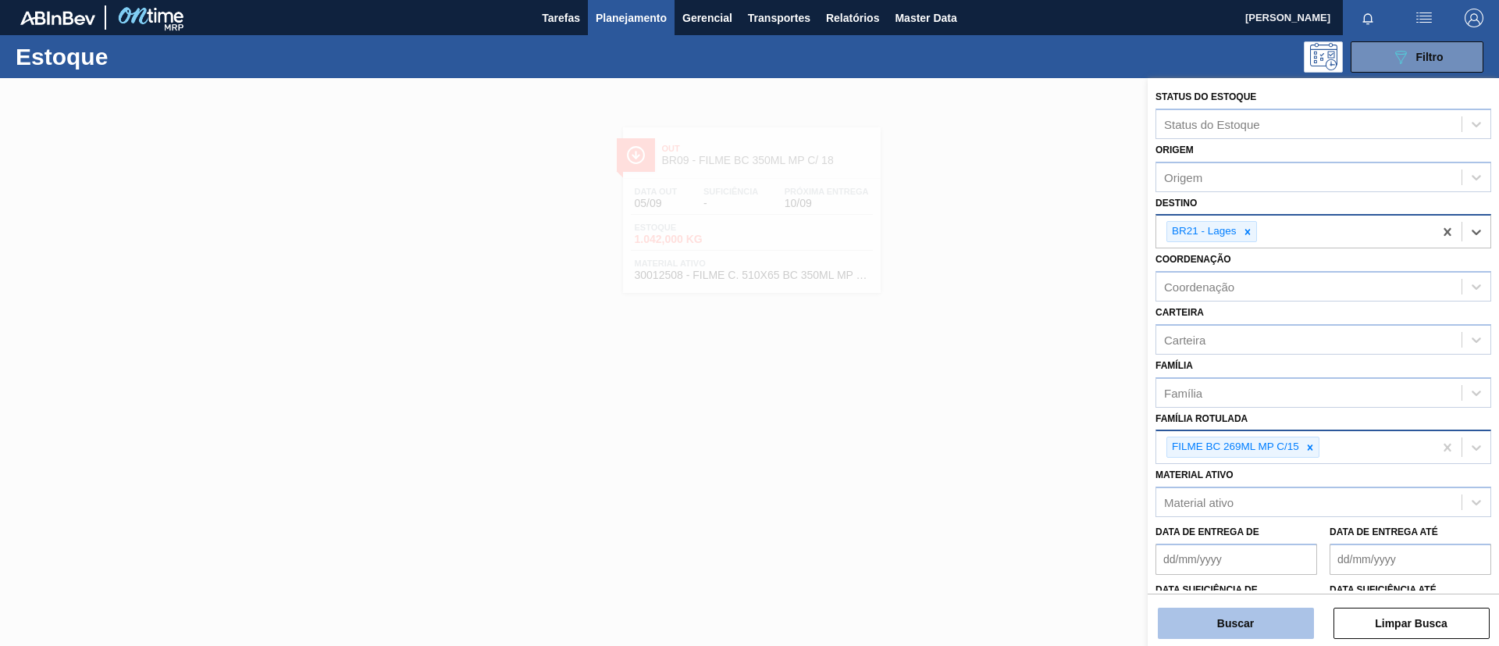
click at [1258, 626] on button "Buscar" at bounding box center [1236, 622] width 156 height 31
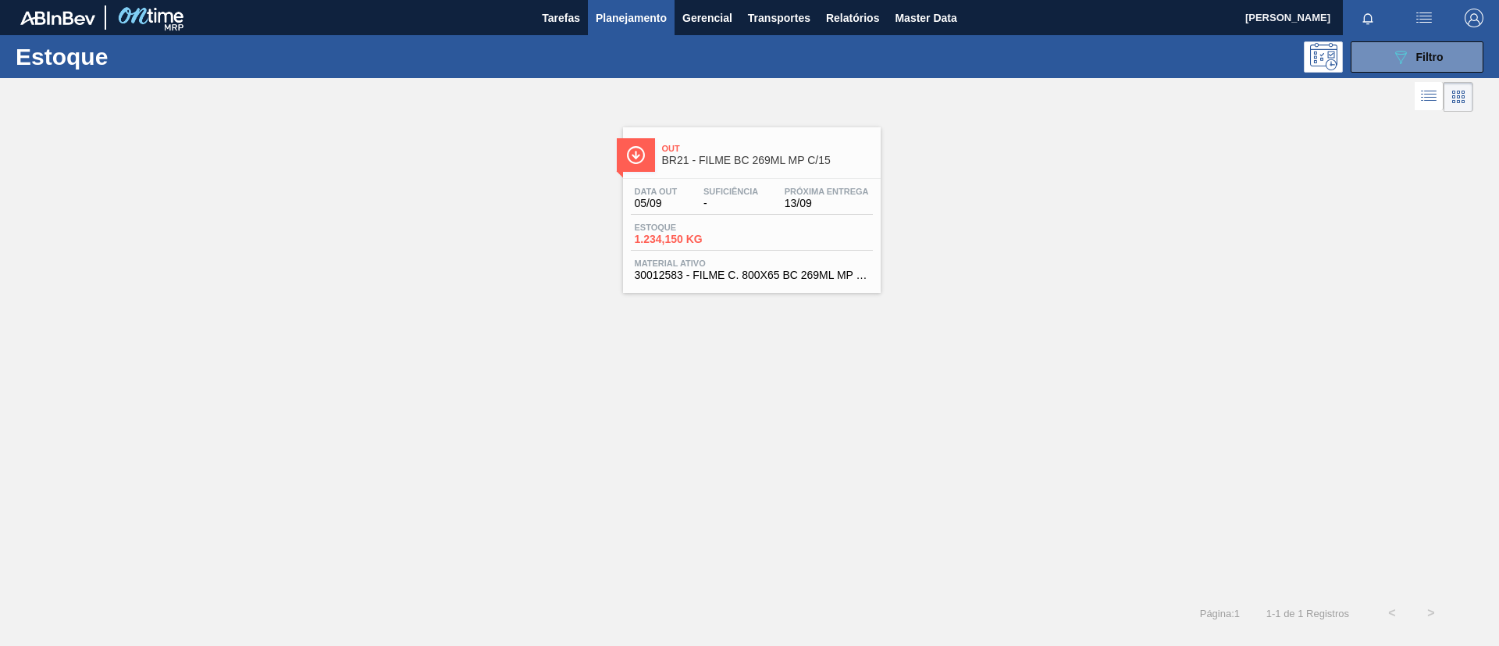
click at [770, 151] on span "Out" at bounding box center [767, 148] width 211 height 9
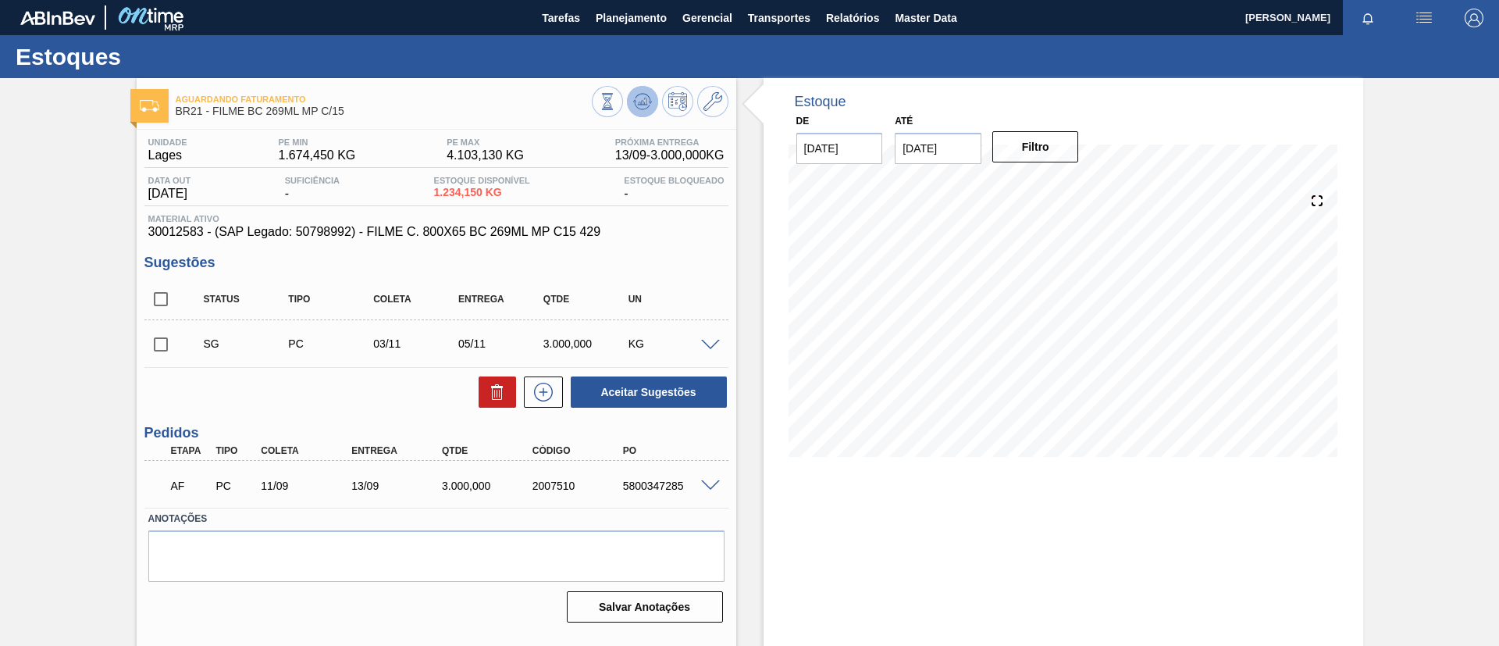
click at [652, 104] on button at bounding box center [642, 101] width 31 height 31
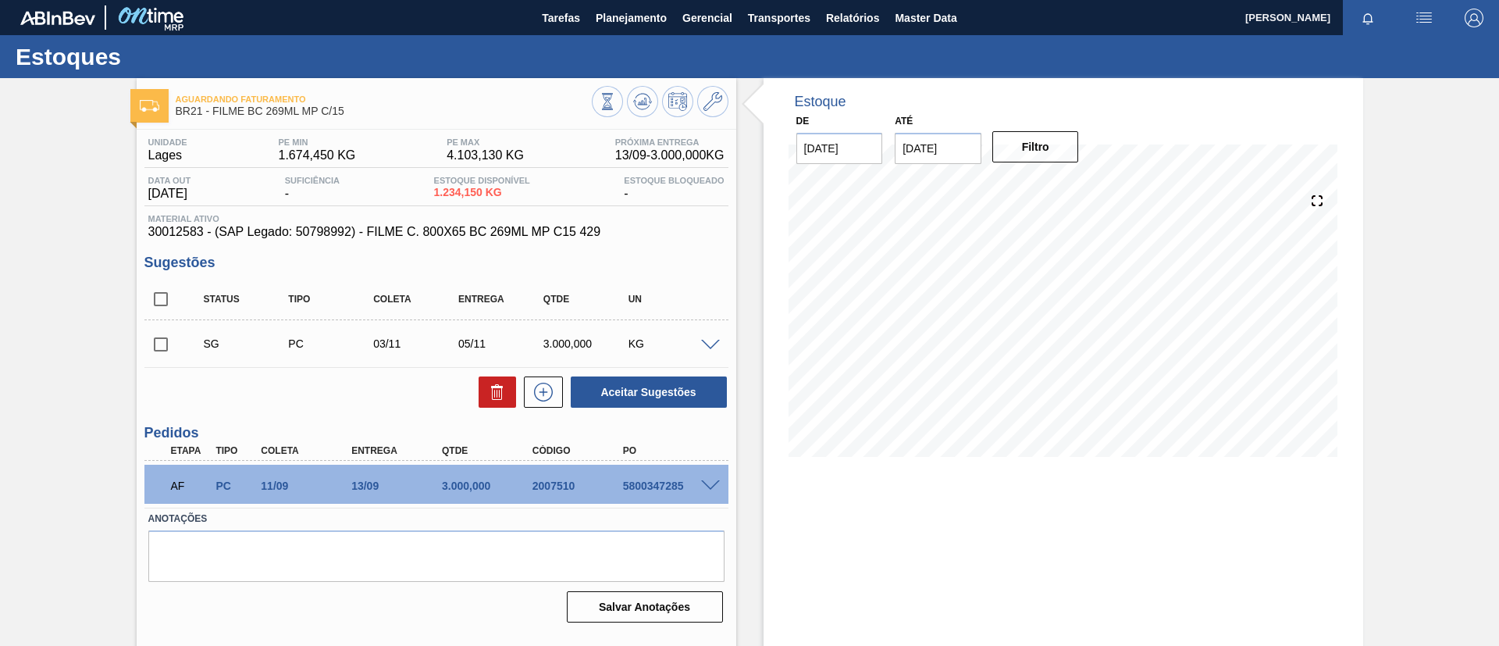
click at [714, 486] on span at bounding box center [710, 486] width 19 height 12
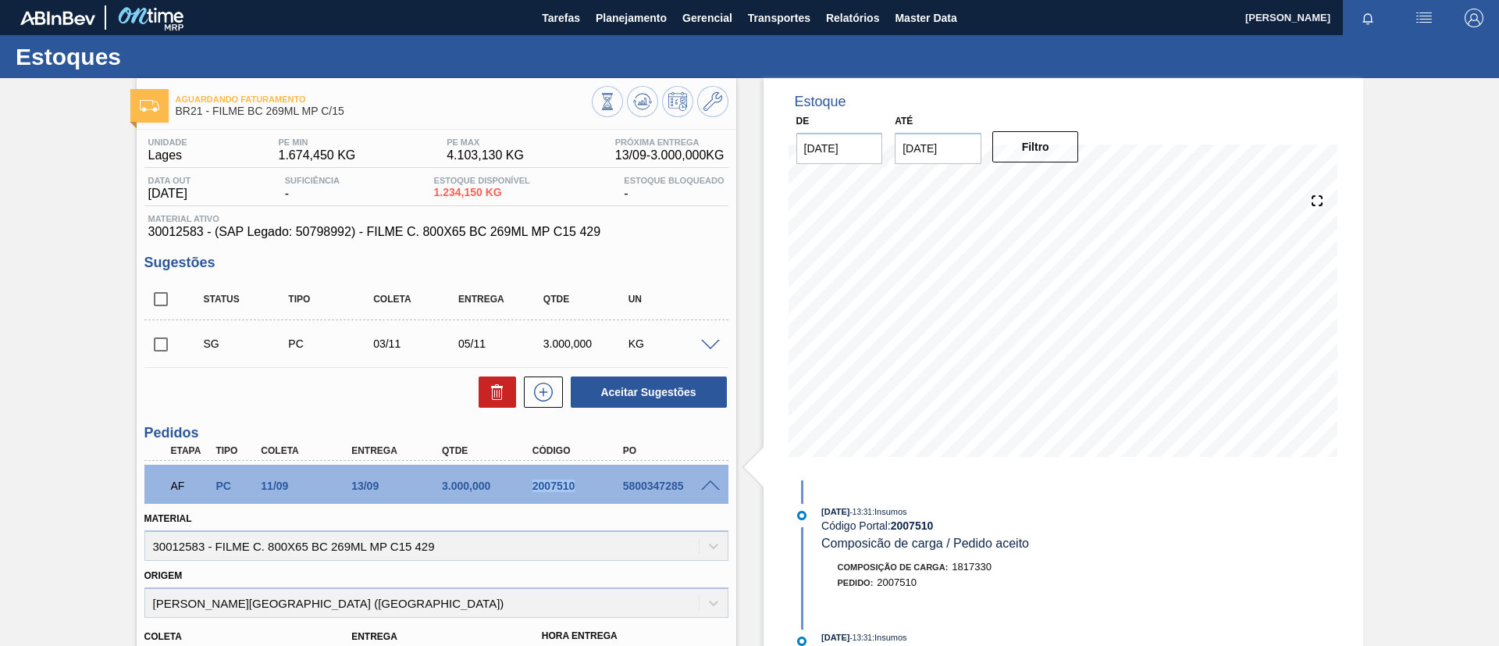
drag, startPoint x: 522, startPoint y: 483, endPoint x: 598, endPoint y: 484, distance: 75.7
click at [598, 484] on div "2007510" at bounding box center [567, 485] width 91 height 12
copy div "2007510"
click at [624, 21] on span "Planejamento" at bounding box center [631, 18] width 71 height 19
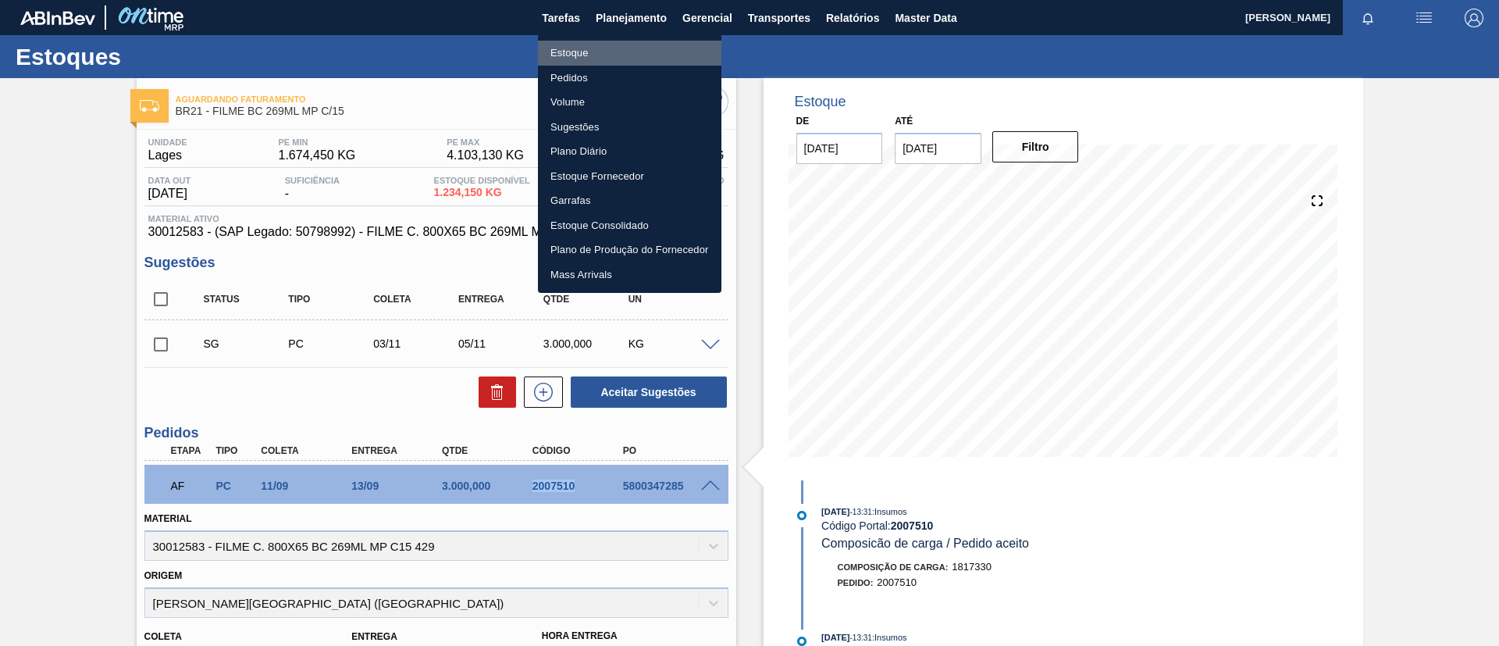
click at [605, 52] on li "Estoque" at bounding box center [629, 53] width 183 height 25
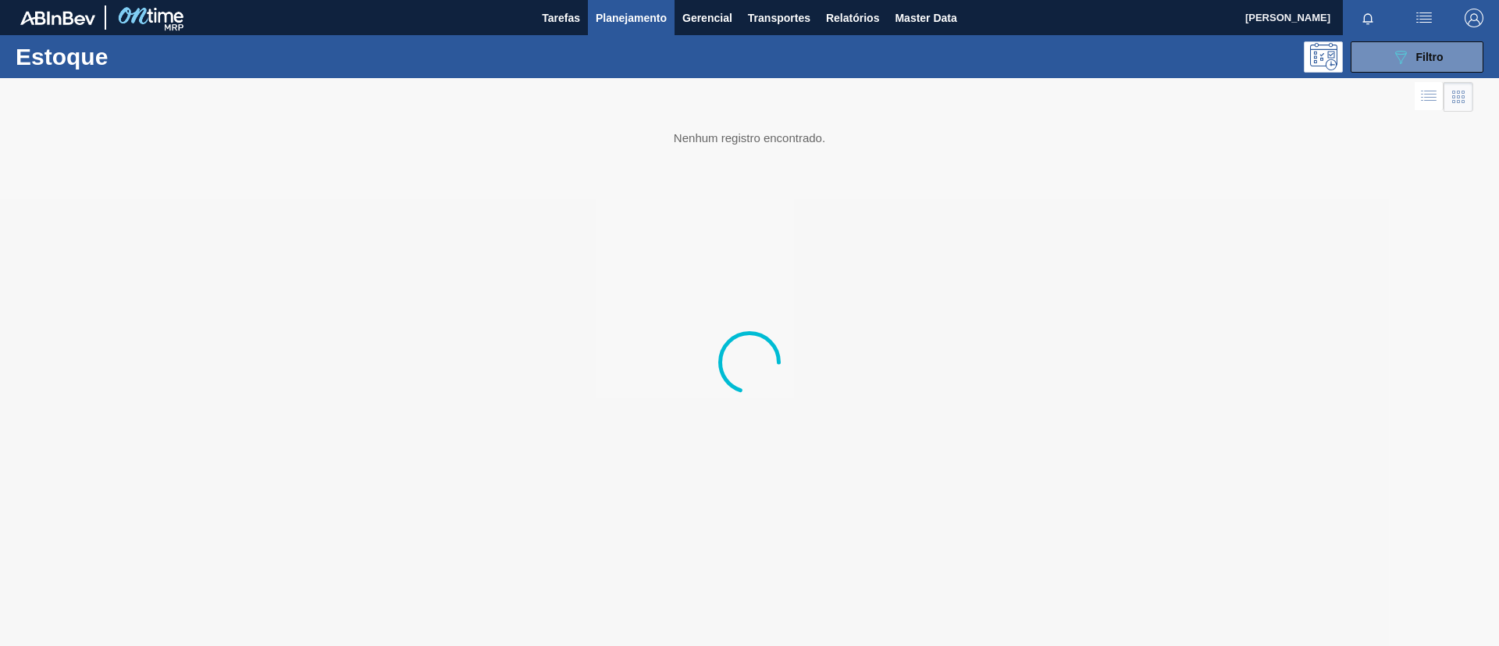
click at [1446, 58] on button "089F7B8B-B2A5-4AFE-B5C0-19BA573D28AC Filtro" at bounding box center [1416, 56] width 133 height 31
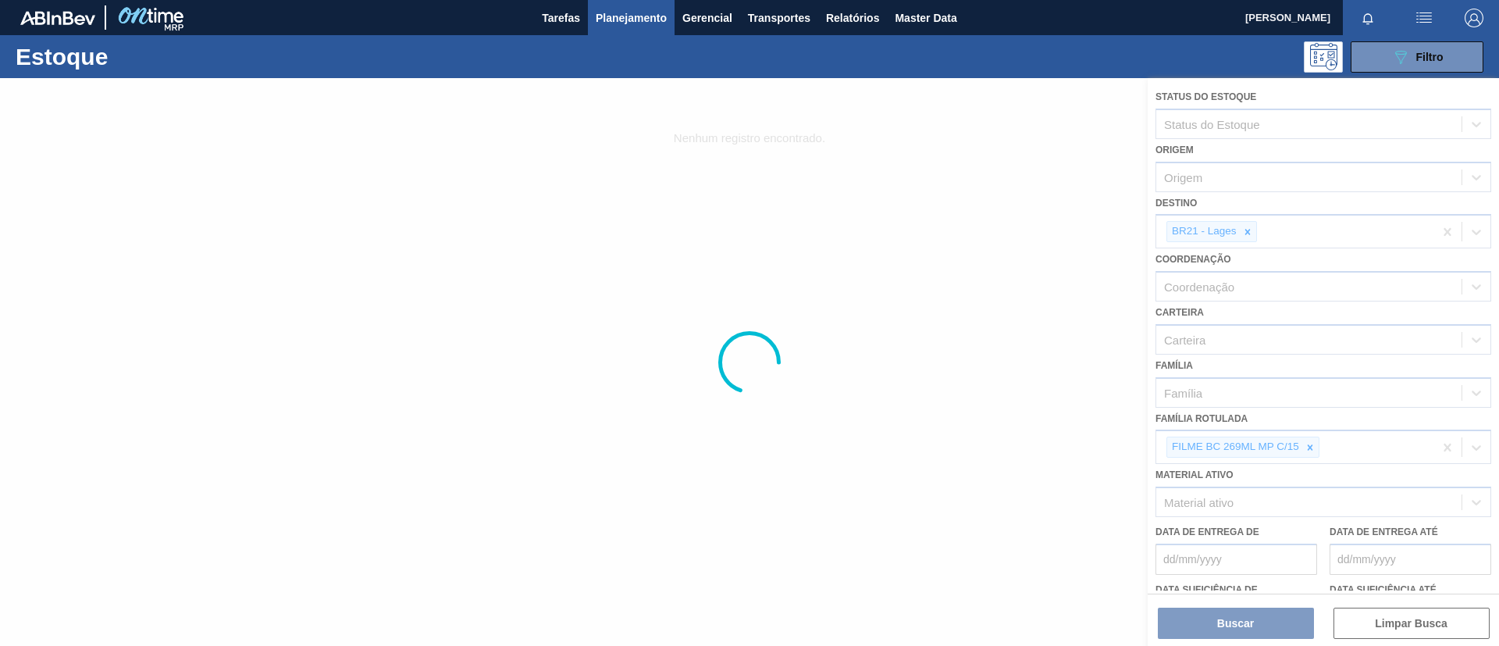
click at [1446, 58] on button "089F7B8B-B2A5-4AFE-B5C0-19BA573D28AC Filtro" at bounding box center [1416, 56] width 133 height 31
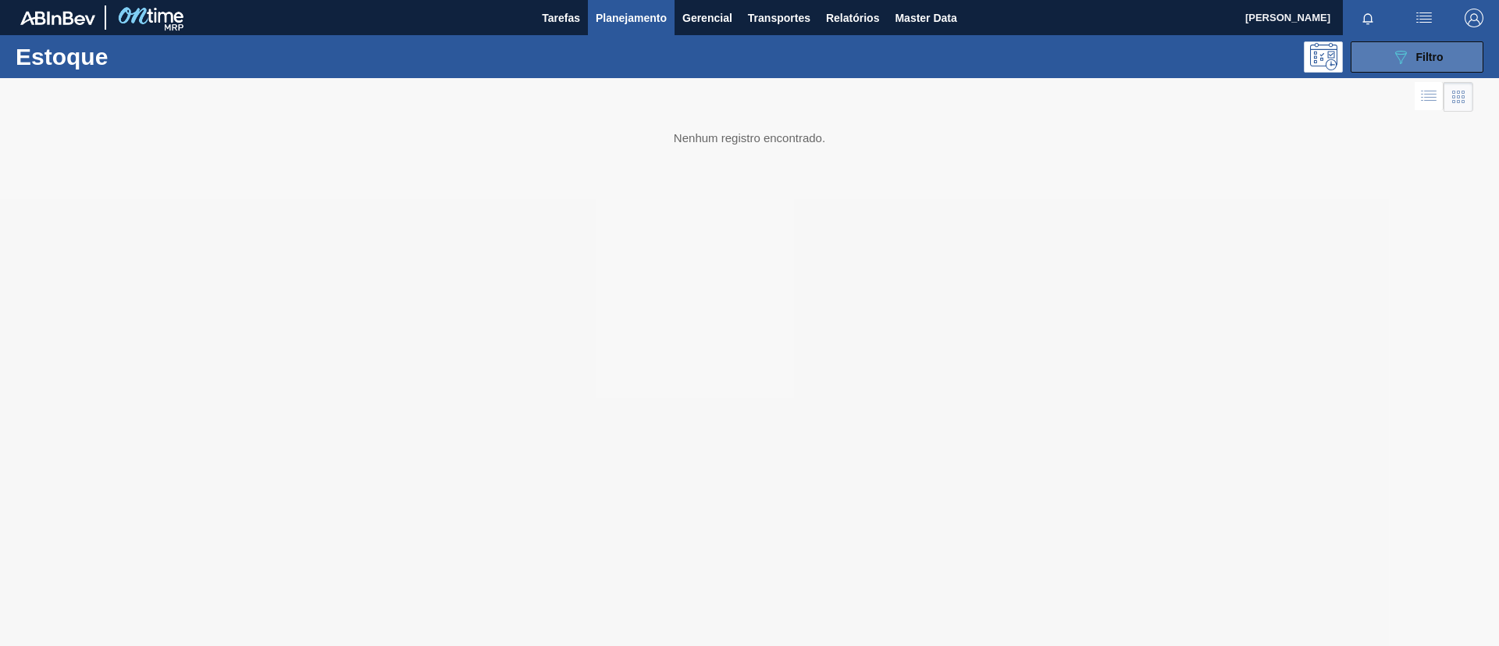
click at [1425, 55] on span "Filtro" at bounding box center [1429, 57] width 27 height 12
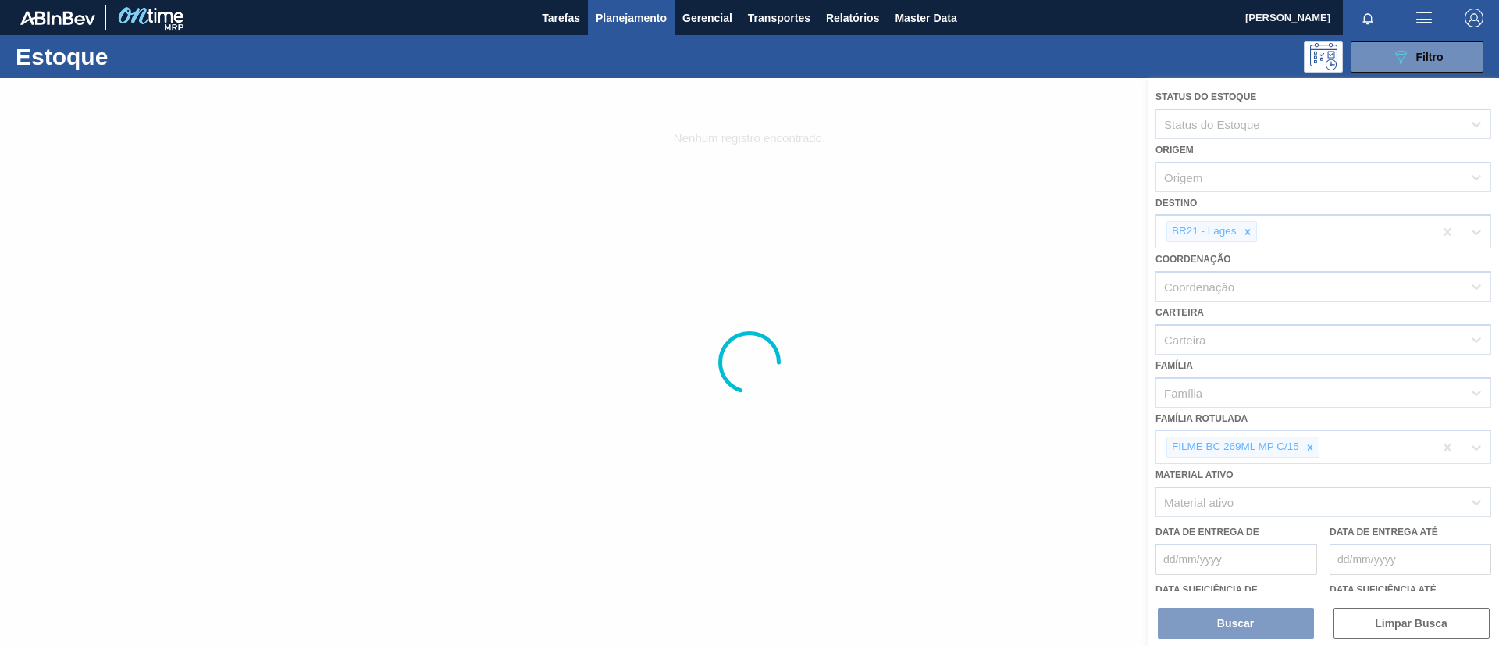
click at [1302, 447] on div at bounding box center [749, 362] width 1499 height 568
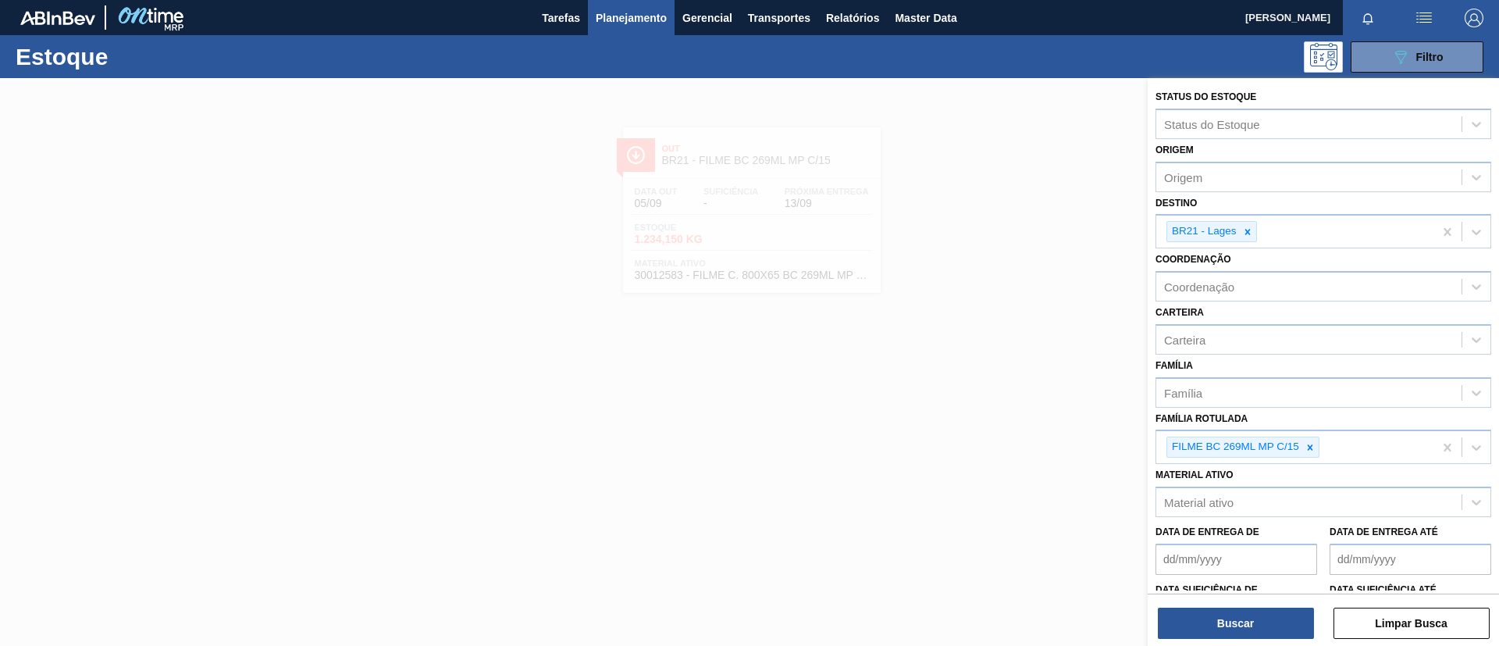
click at [1313, 448] on icon at bounding box center [1309, 447] width 11 height 11
paste Rotulada "FILME BC 269ML"
type Rotulada "FILME BC 269ML"
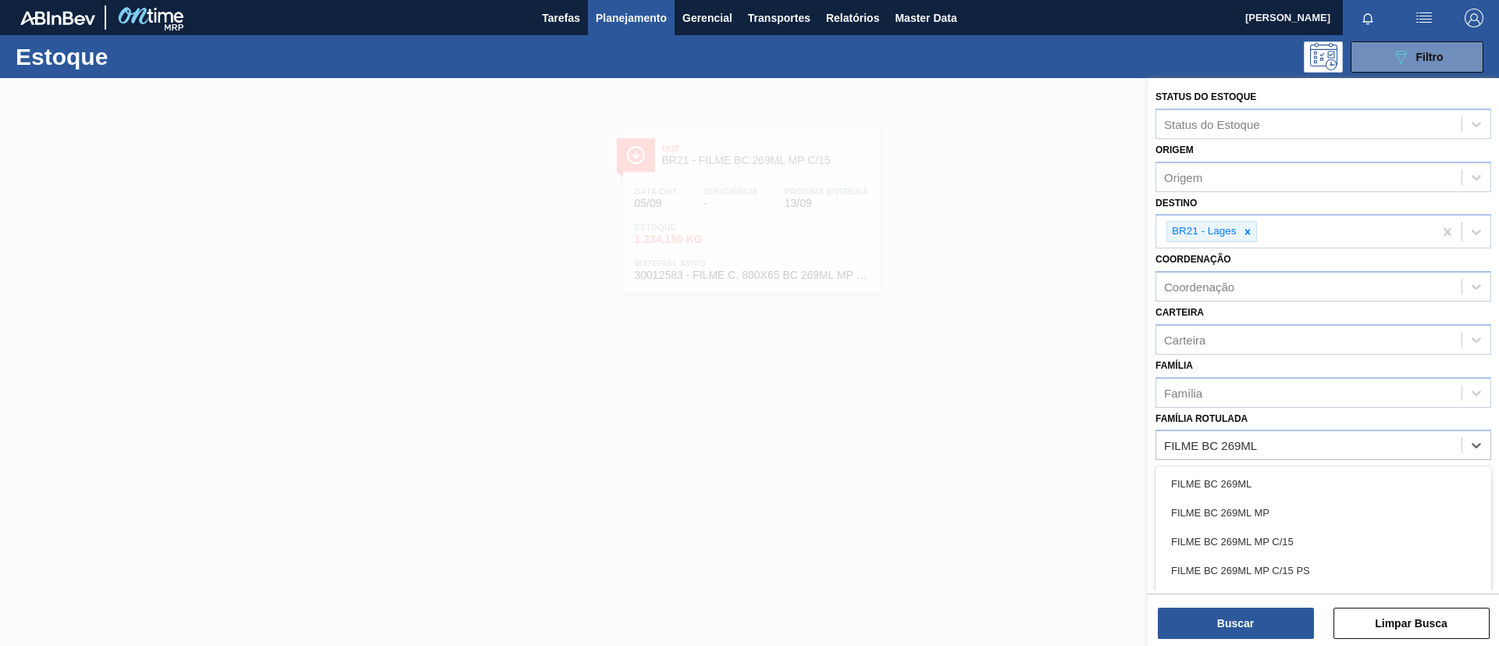
click at [1306, 468] on div "FILME BC 269ML FILME BC 269ML MP FILME BC 269ML MP C/15 FILME BC 269ML MP C/15 …" at bounding box center [1323, 541] width 336 height 151
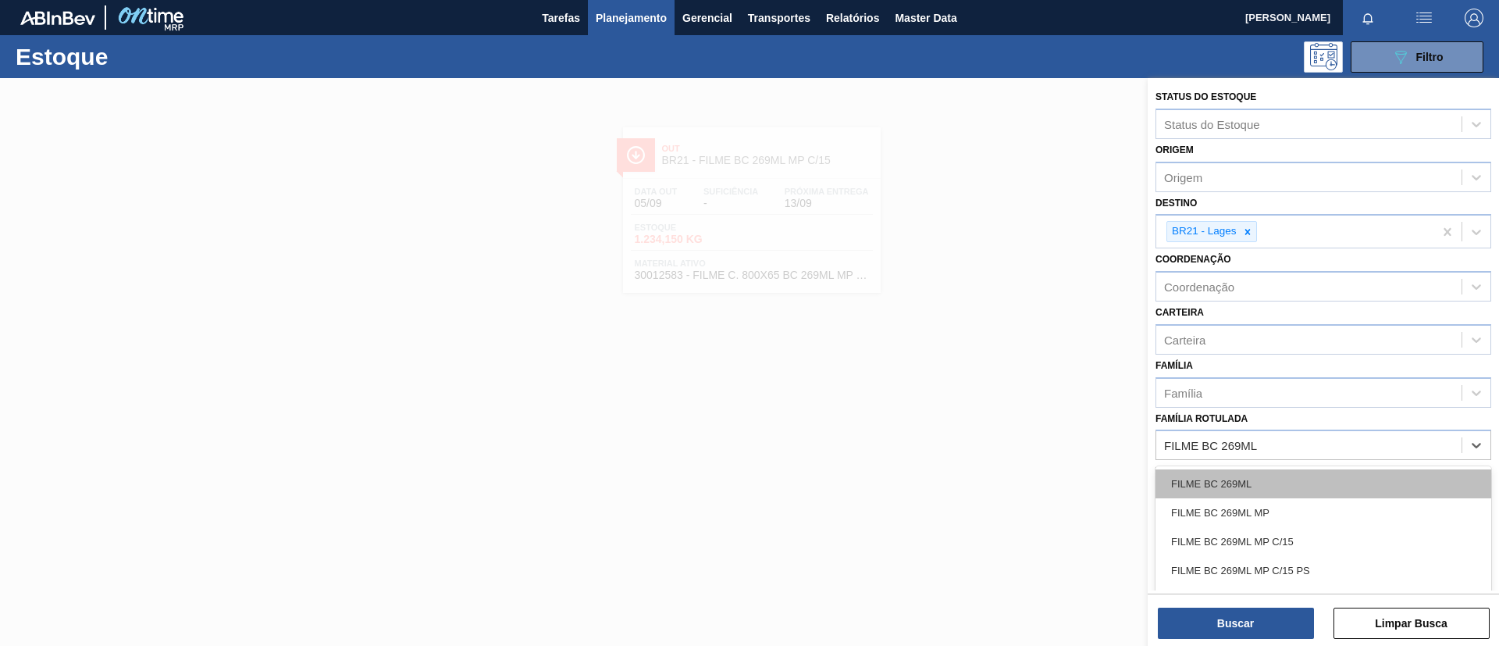
click at [1269, 479] on div "FILME BC 269ML" at bounding box center [1323, 483] width 336 height 29
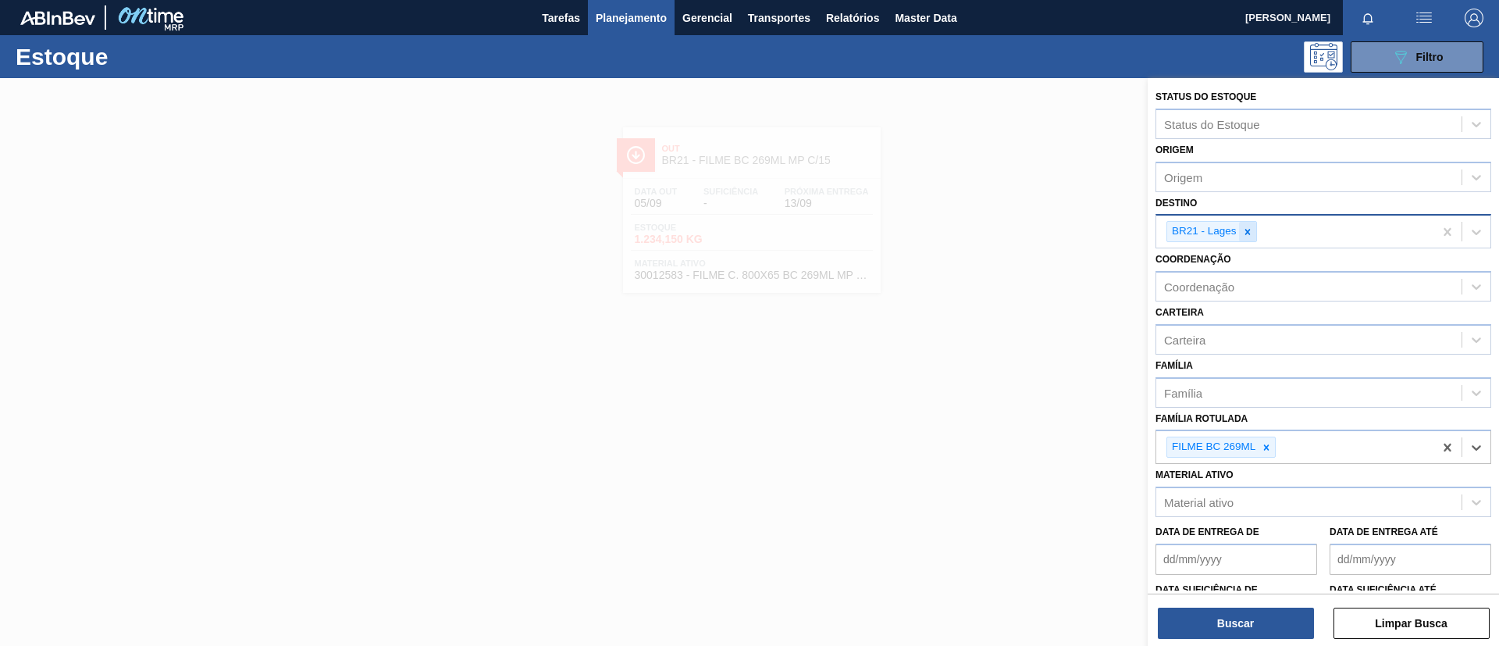
click at [1252, 222] on div at bounding box center [1247, 232] width 17 height 20
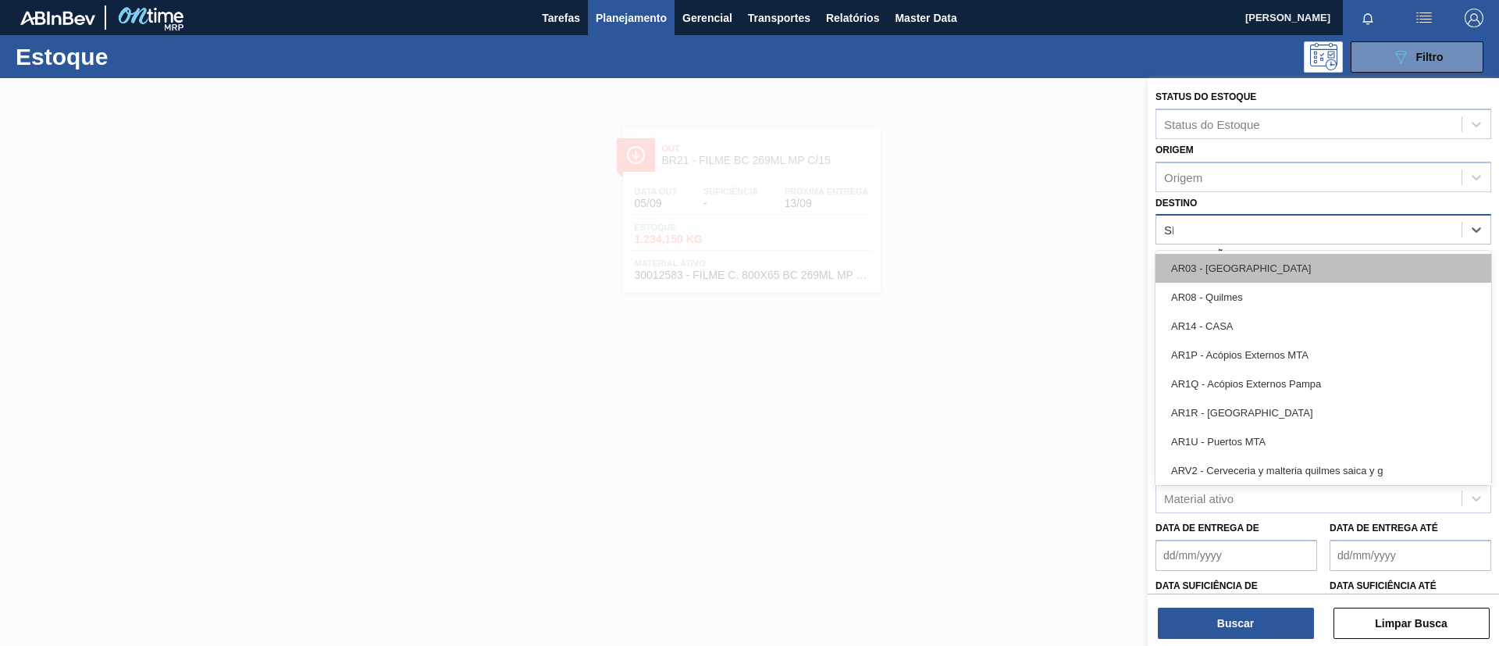
type input "SERG"
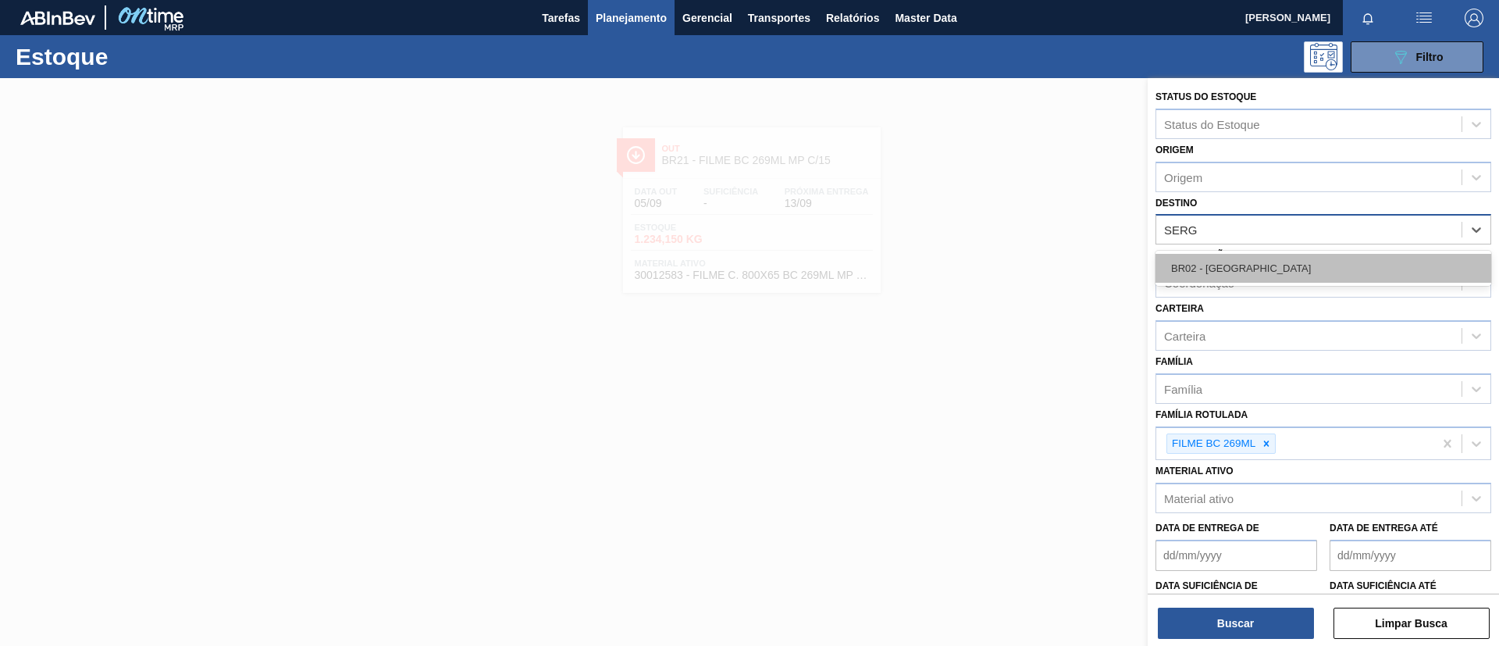
click at [1248, 272] on div "BR02 - Sergipe" at bounding box center [1323, 268] width 336 height 29
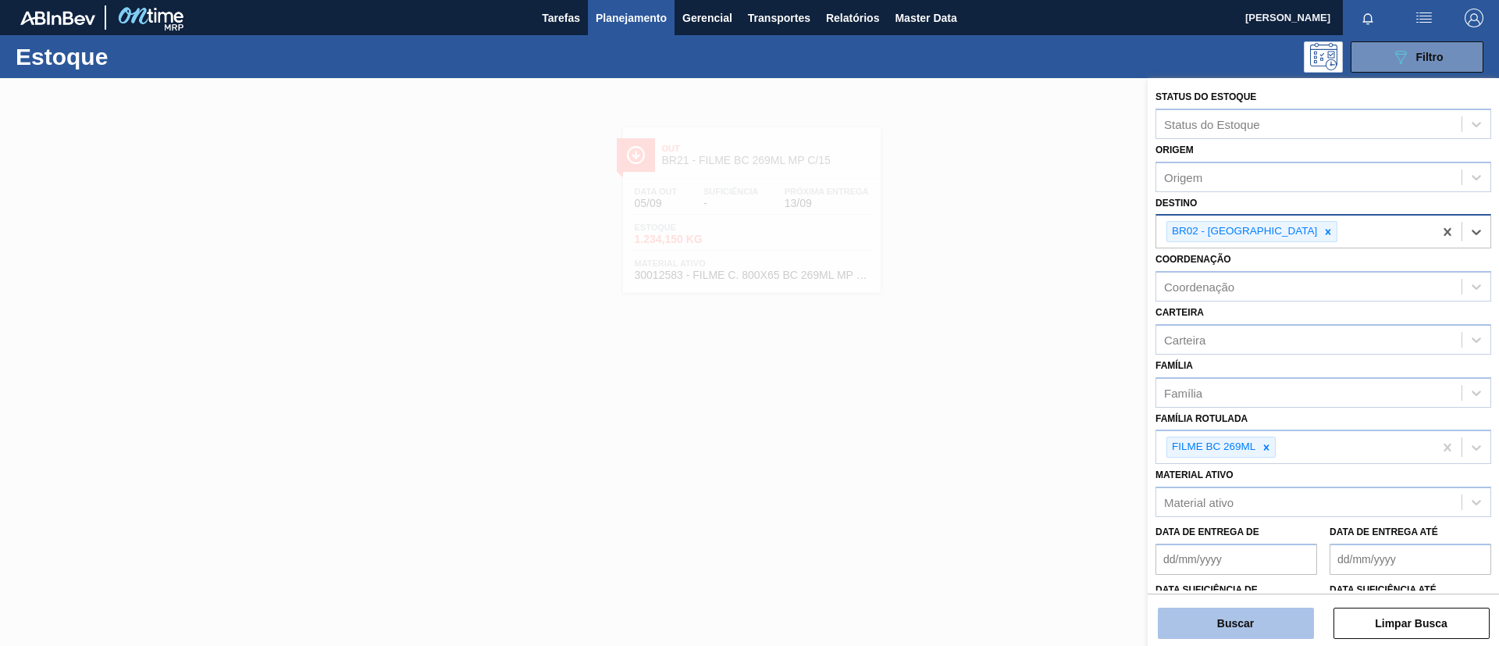
click at [1222, 614] on button "Buscar" at bounding box center [1236, 622] width 156 height 31
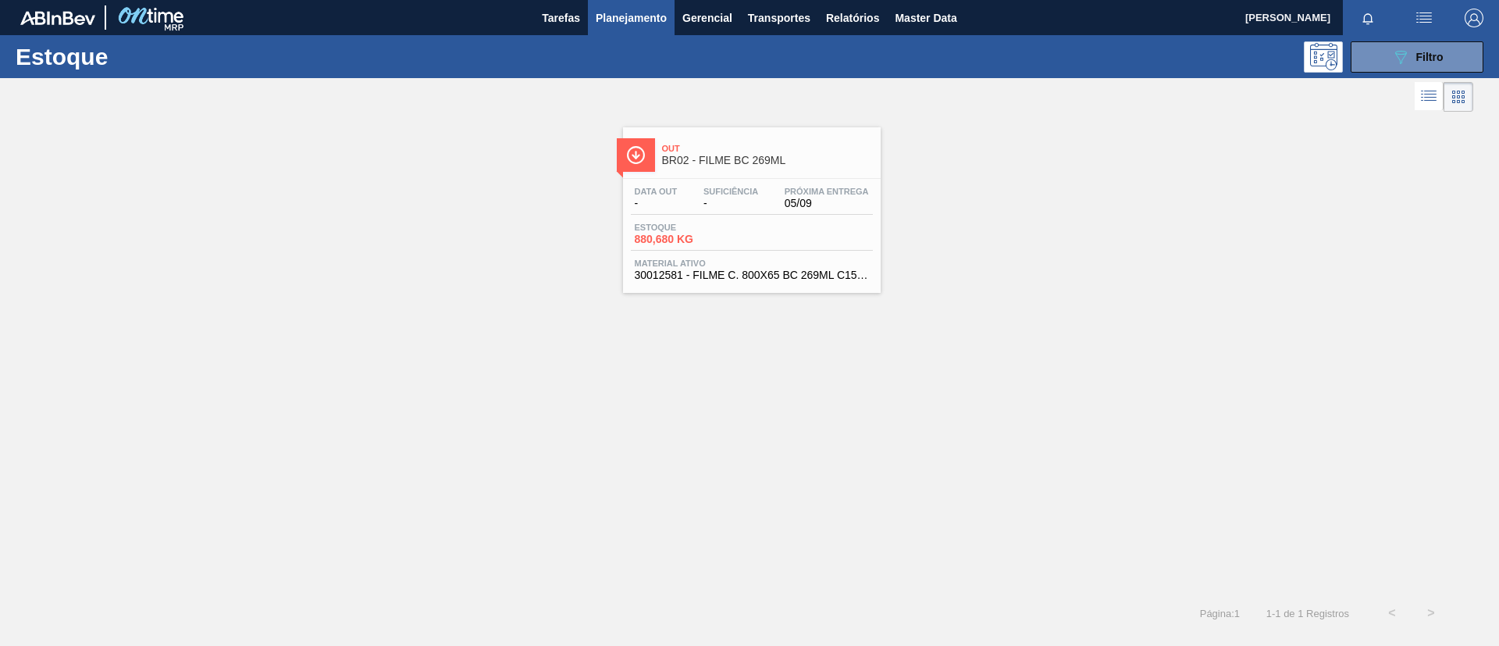
click at [683, 172] on div "Out BR02 - FILME BC 269ML Data out - Suficiência - Próxima Entrega 05/09 Estoqu…" at bounding box center [752, 209] width 258 height 165
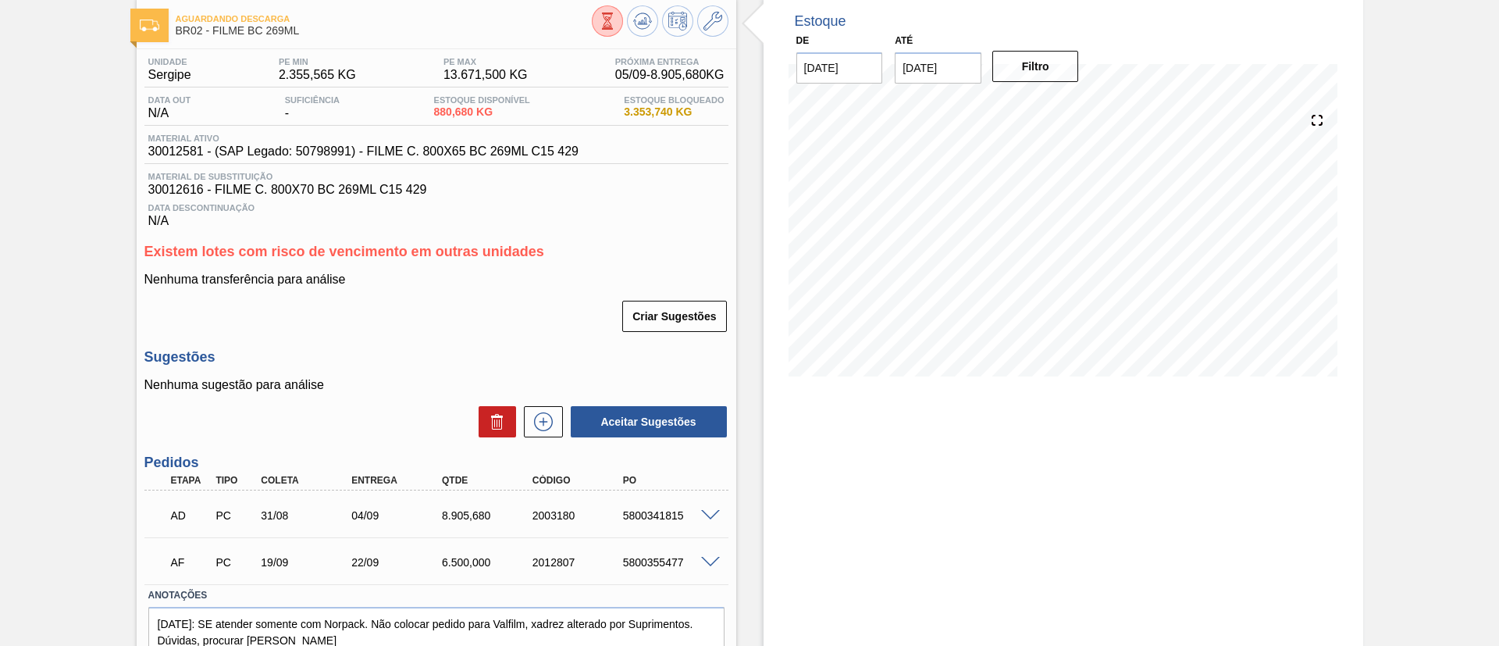
scroll to position [117, 0]
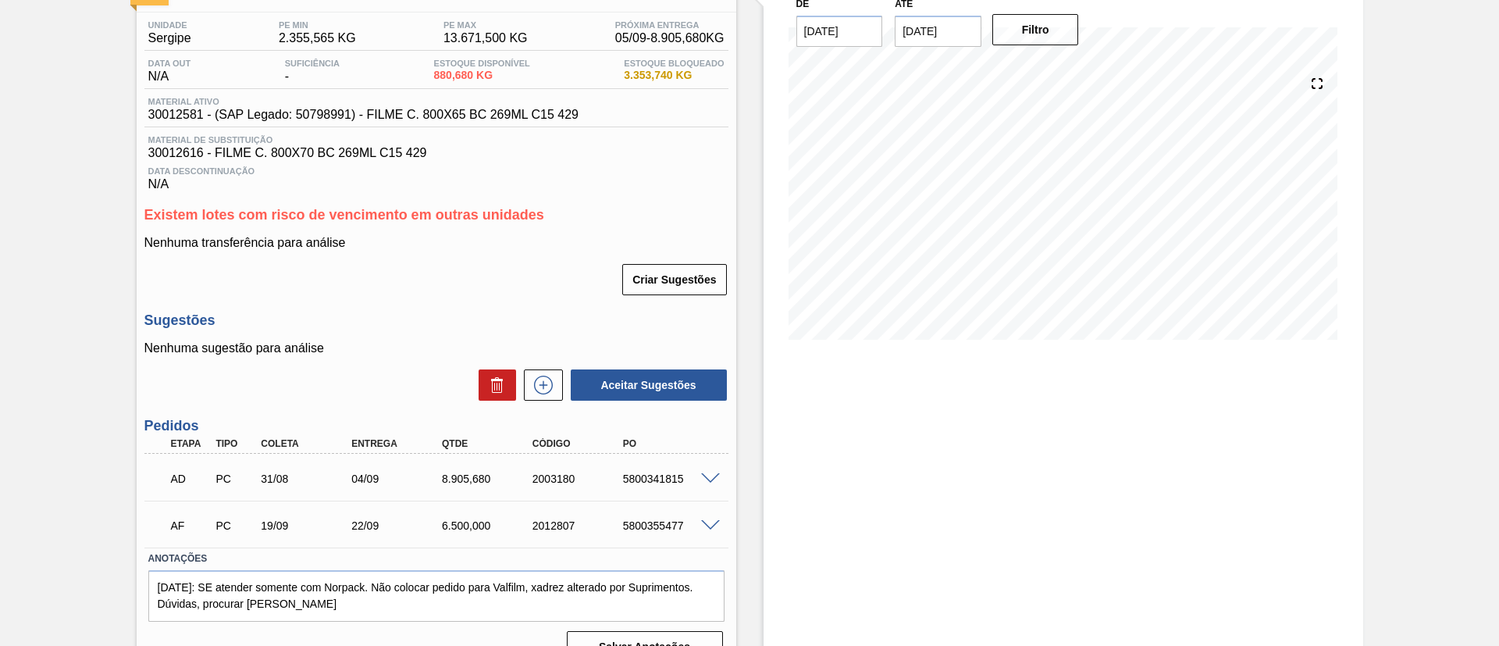
click at [699, 450] on div "Etapa Tipo Coleta Entrega Qtde Código PO" at bounding box center [436, 444] width 584 height 20
drag, startPoint x: 704, startPoint y: 461, endPoint x: 710, endPoint y: 476, distance: 15.8
click at [705, 461] on div "AD PC 31/08 04/09 8.905,680 2003180 5800341815" at bounding box center [436, 476] width 584 height 39
click at [710, 476] on span at bounding box center [710, 479] width 19 height 12
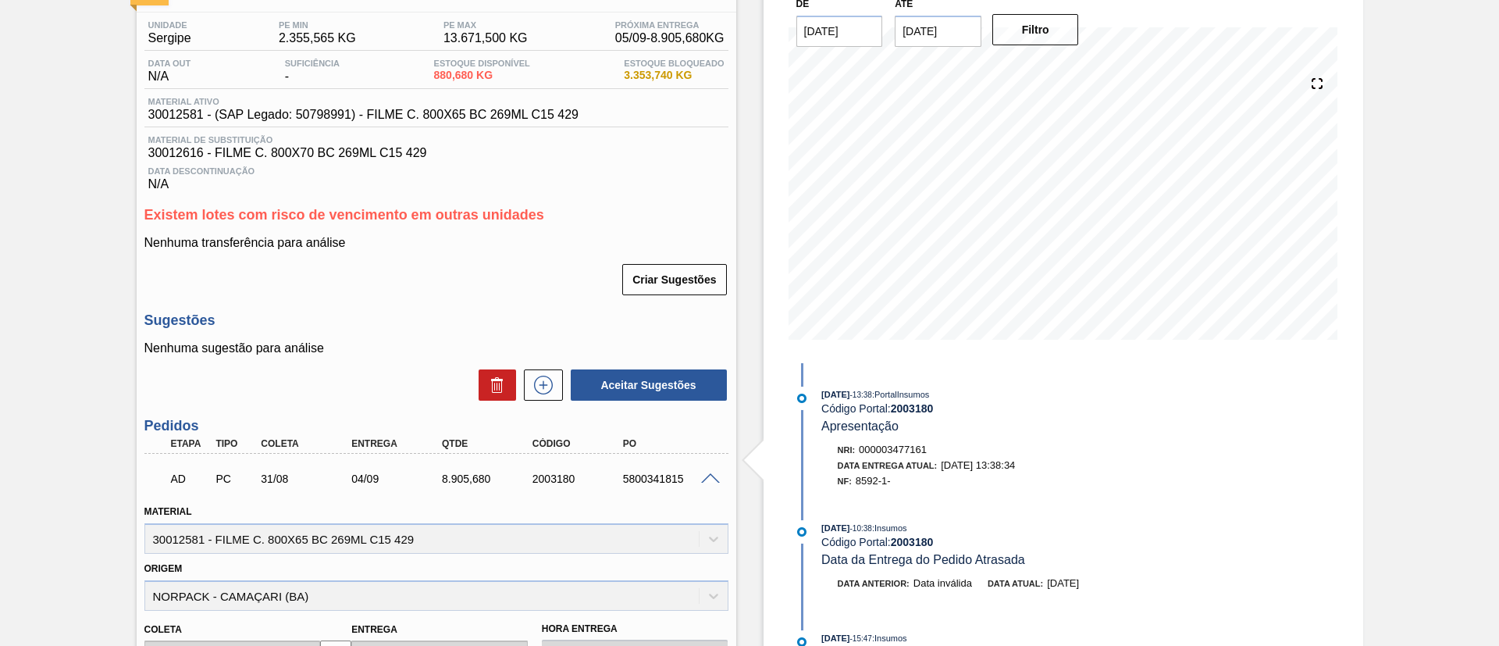
click at [710, 476] on span at bounding box center [710, 479] width 19 height 12
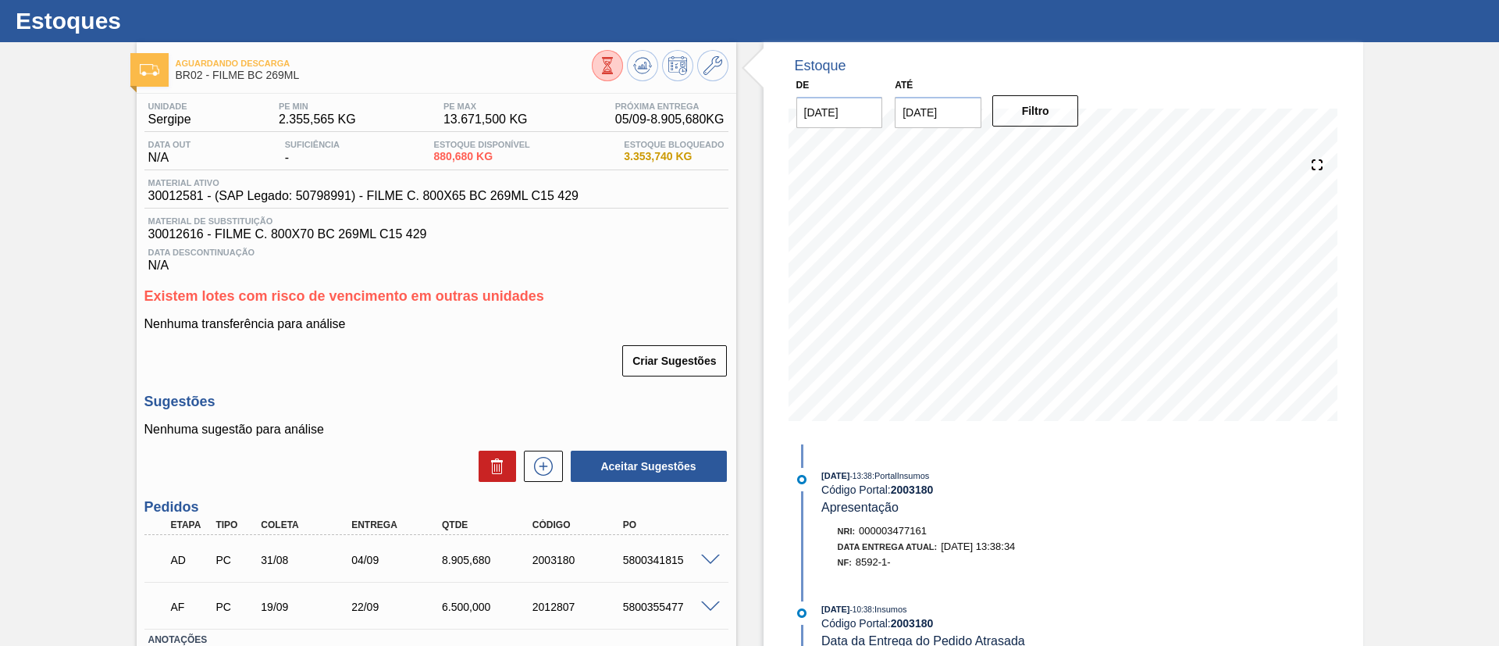
scroll to position [0, 0]
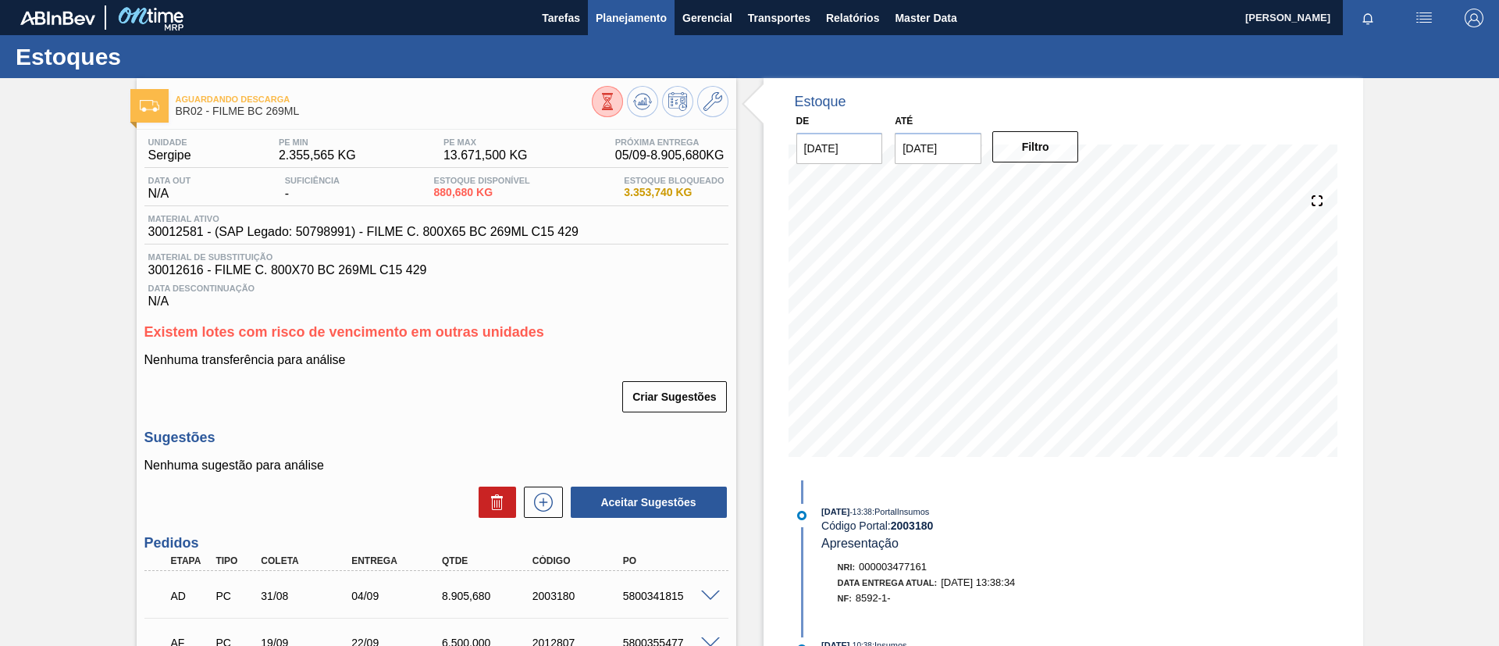
click at [641, 27] on button "Planejamento" at bounding box center [631, 17] width 87 height 35
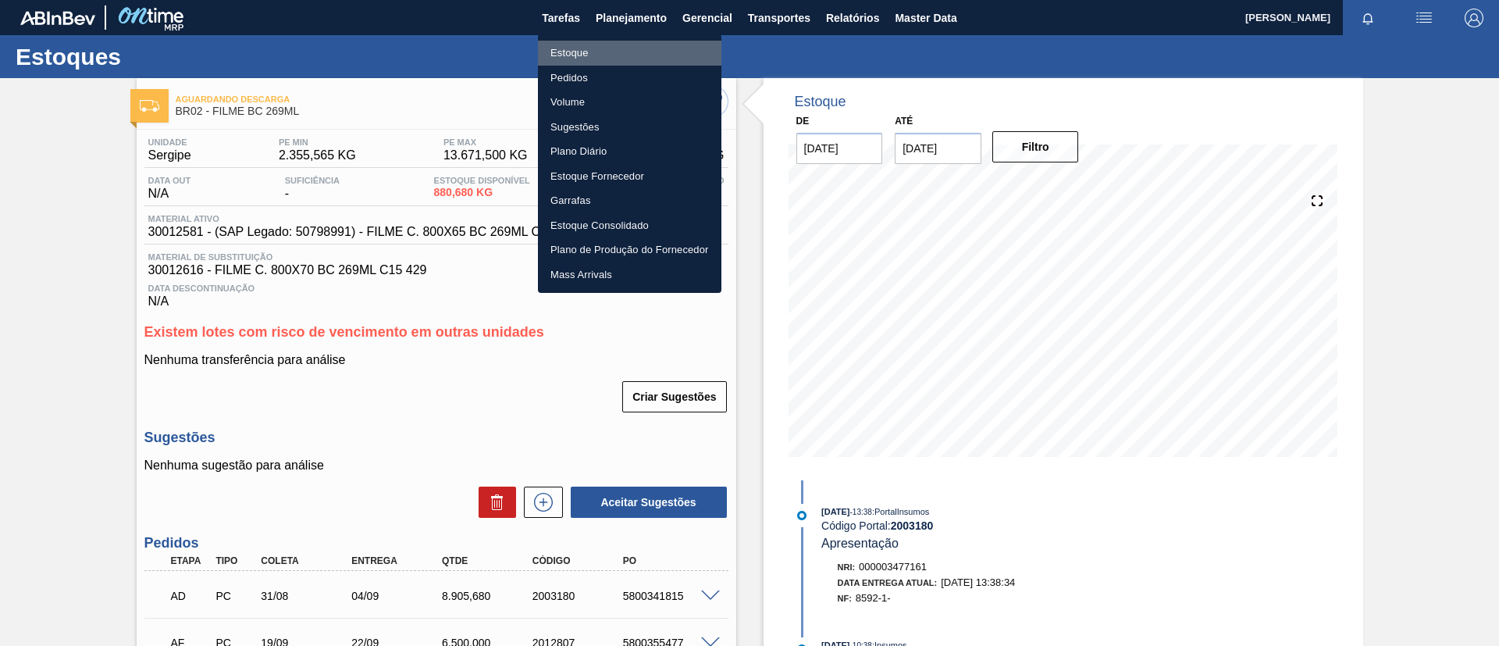
click at [649, 49] on li "Estoque" at bounding box center [629, 53] width 183 height 25
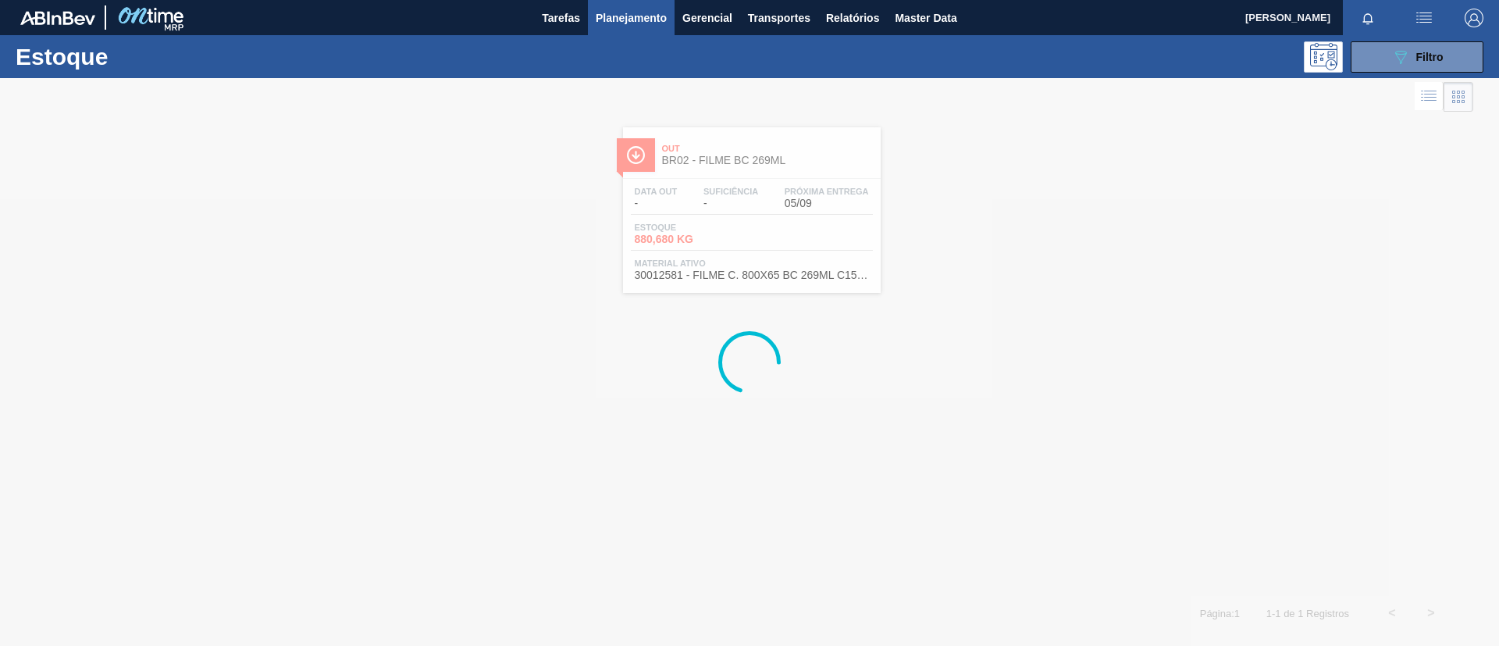
click at [1389, 72] on div "Estoque 089F7B8B-B2A5-4AFE-B5C0-19BA573D28AC Filtro" at bounding box center [749, 56] width 1499 height 43
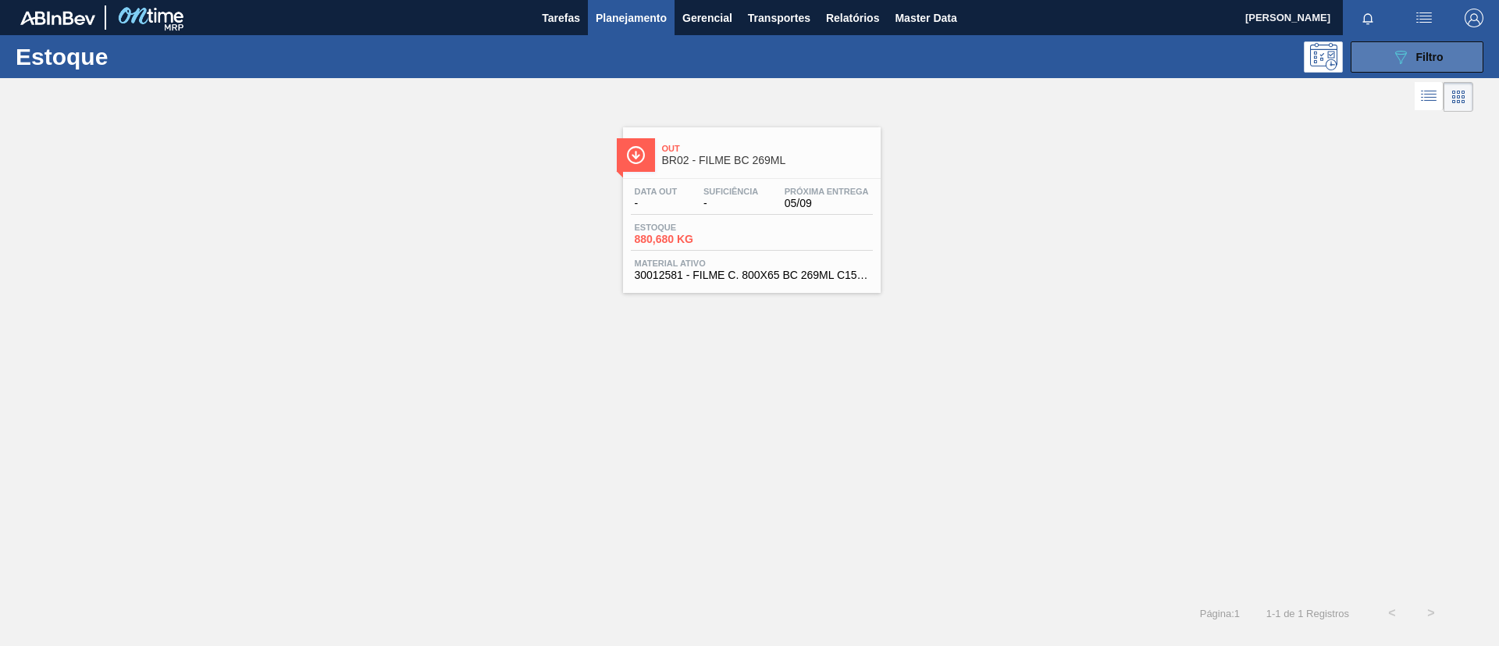
click at [1391, 63] on icon "089F7B8B-B2A5-4AFE-B5C0-19BA573D28AC" at bounding box center [1400, 57] width 19 height 19
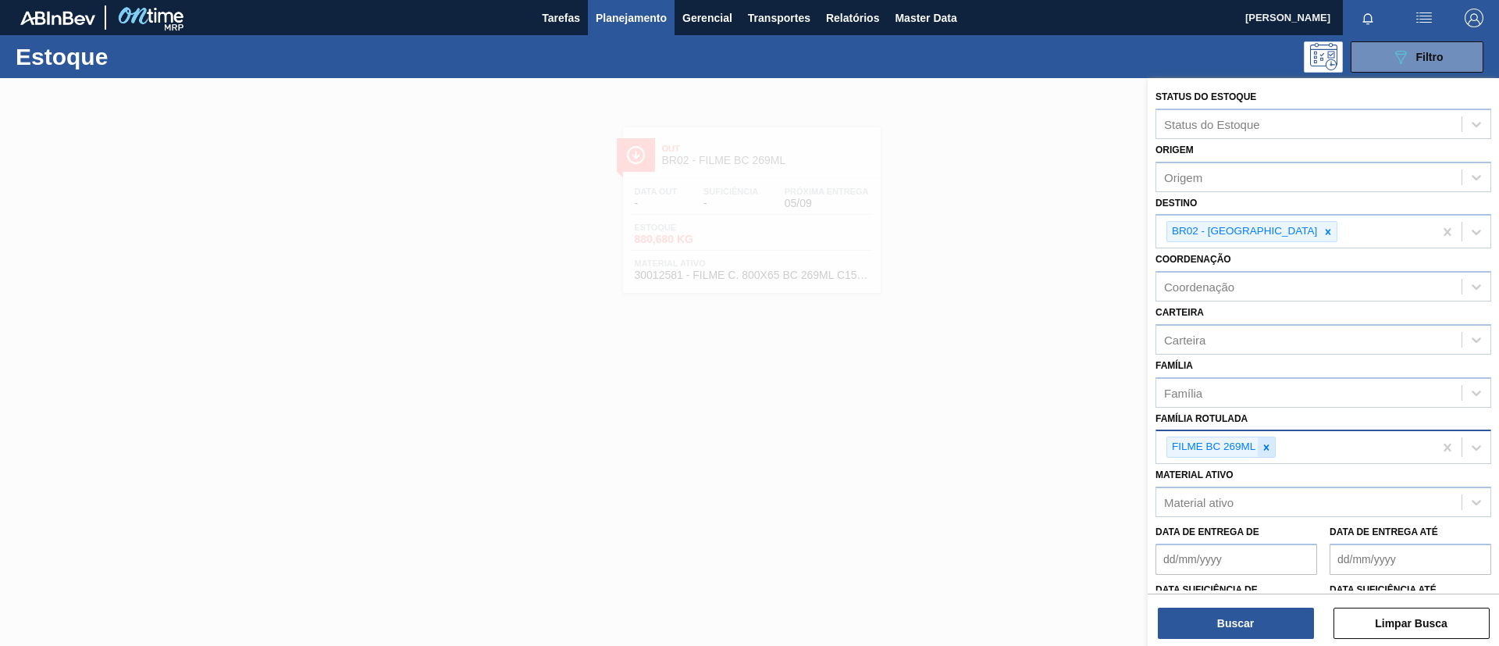
click at [1261, 450] on icon at bounding box center [1266, 447] width 11 height 11
paste Rotulada "FILME BC 269ML MP C/15"
type Rotulada "FILME BC 269ML MP C/15"
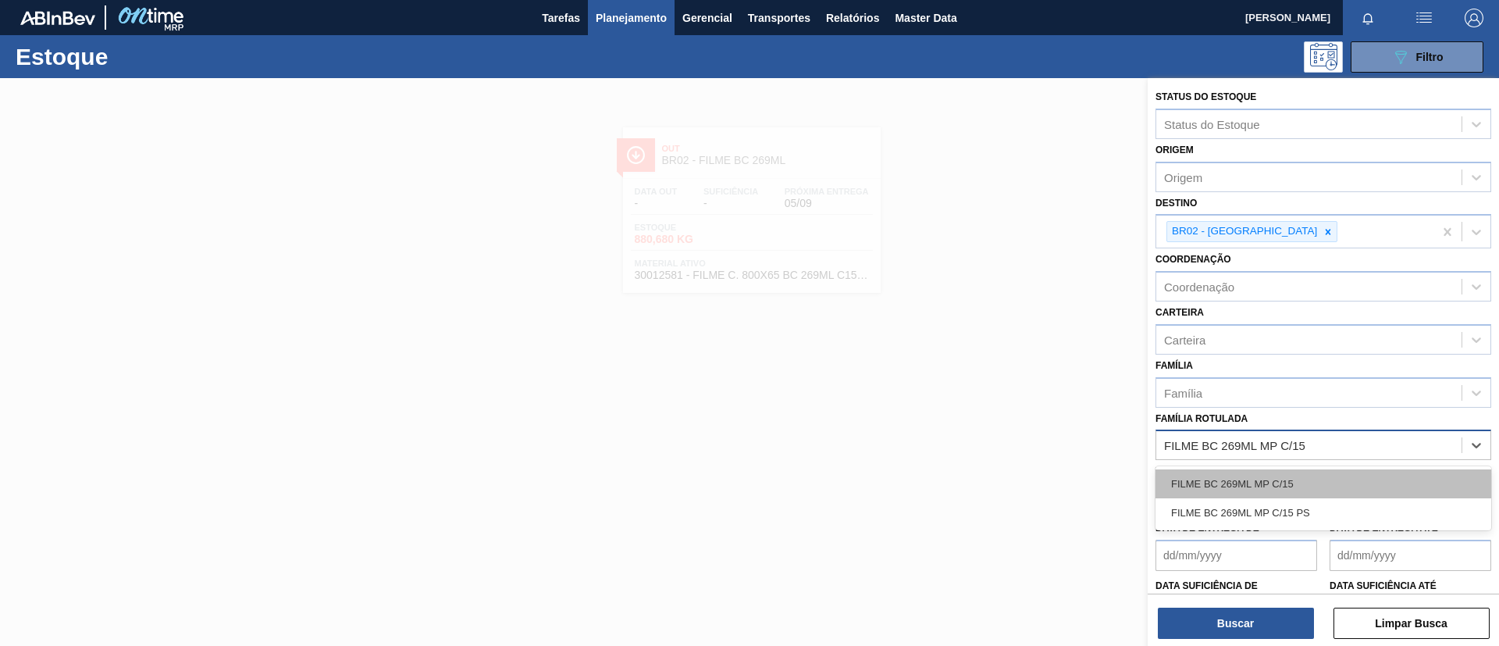
click at [1285, 476] on div "FILME BC 269ML MP C/15" at bounding box center [1323, 483] width 336 height 29
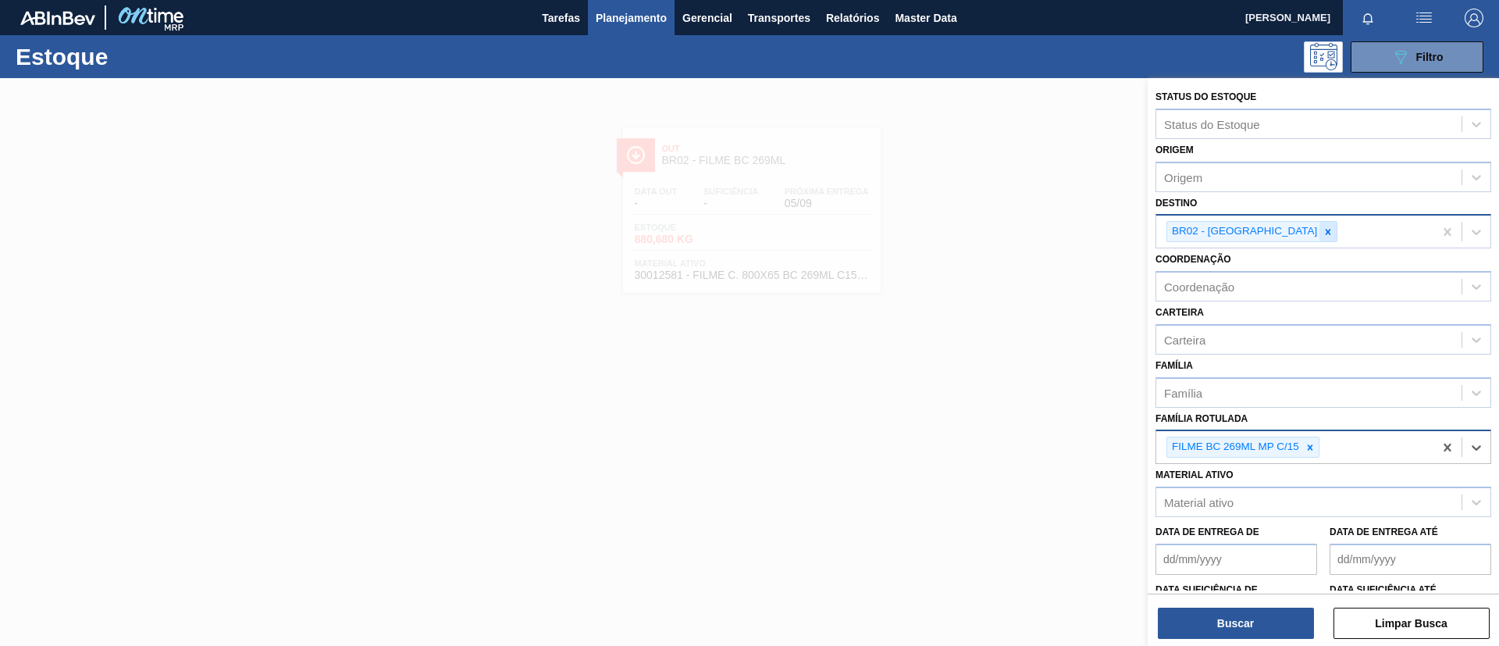
click at [1322, 229] on icon at bounding box center [1327, 231] width 11 height 11
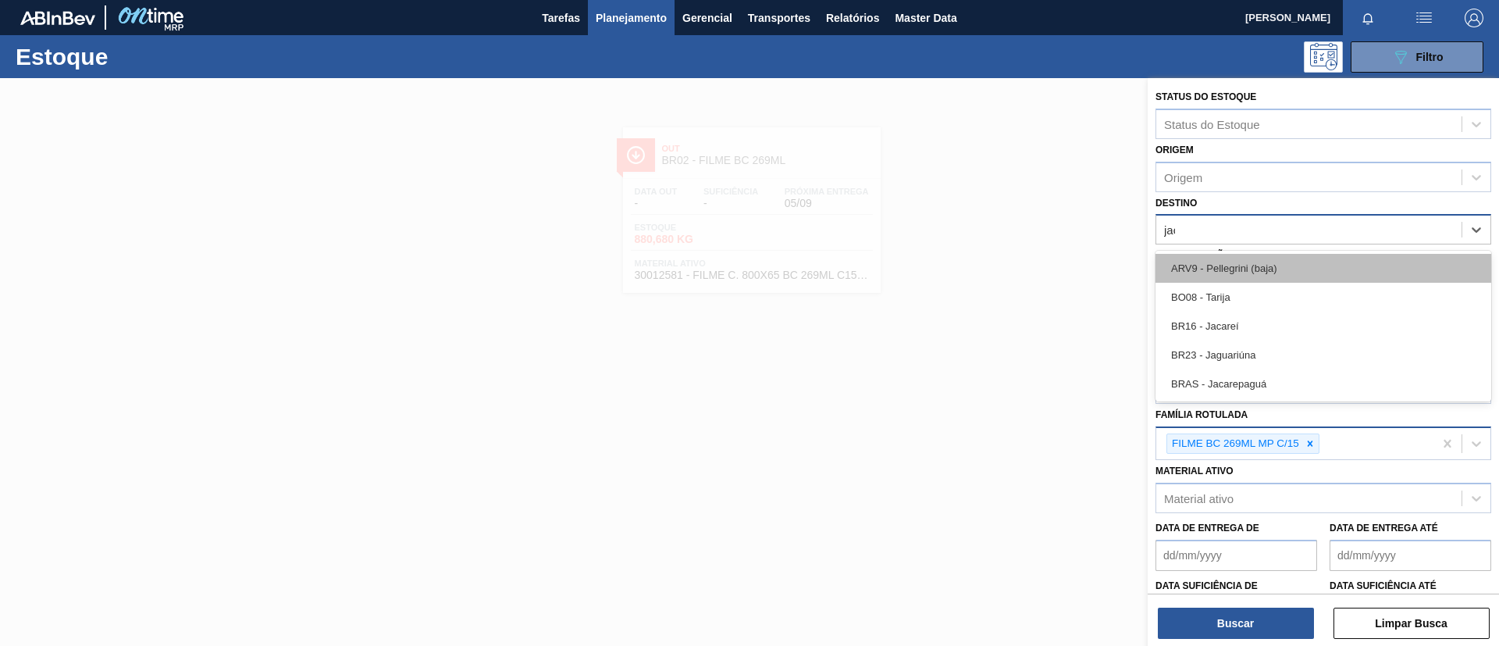
type input "jaca"
click at [1273, 272] on div "BR16 - Jacareí" at bounding box center [1323, 268] width 336 height 29
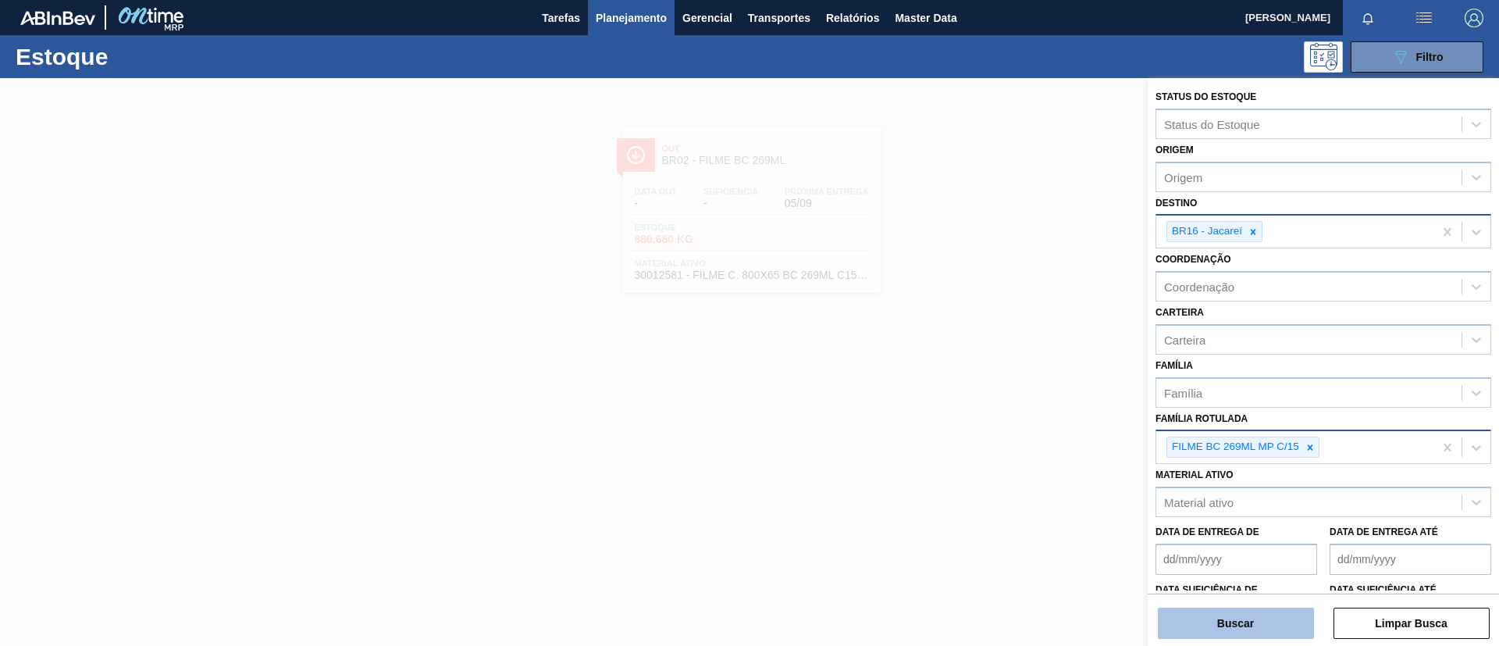
click at [1259, 631] on button "Buscar" at bounding box center [1236, 622] width 156 height 31
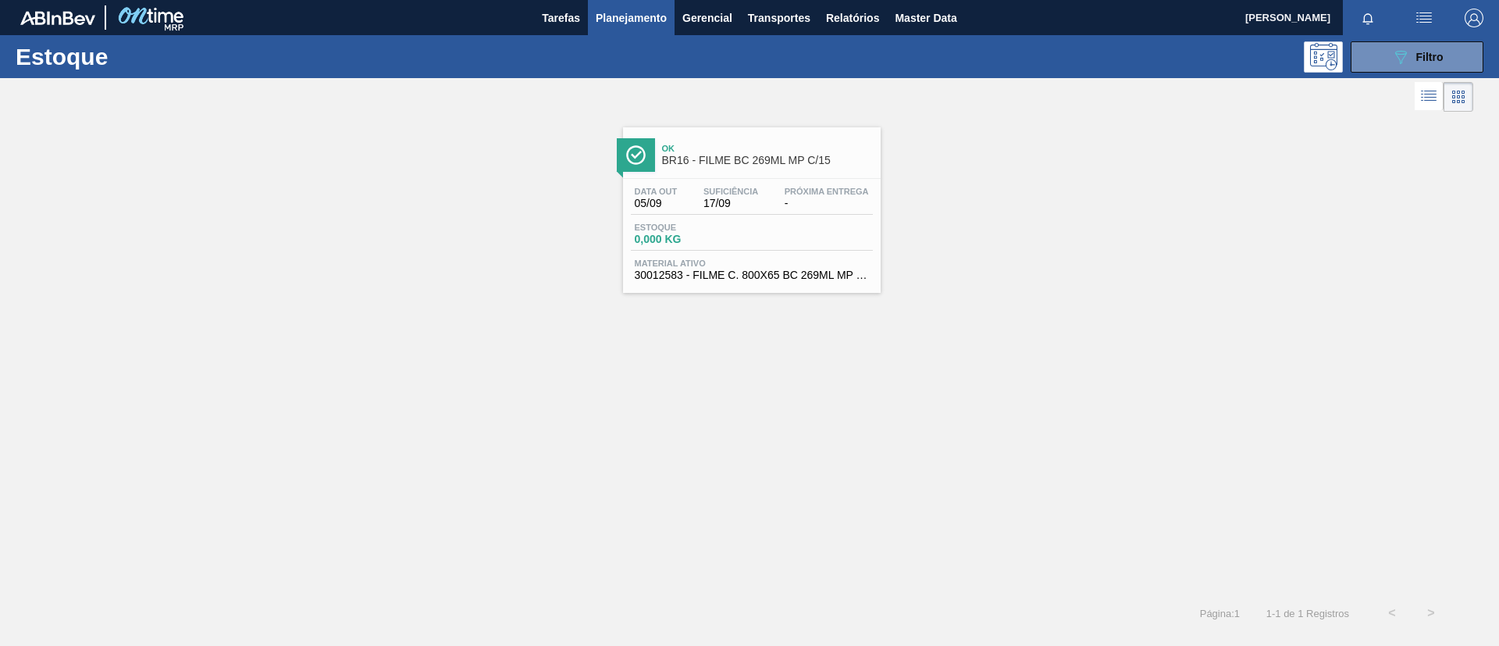
click at [692, 150] on span "Ok" at bounding box center [767, 148] width 211 height 9
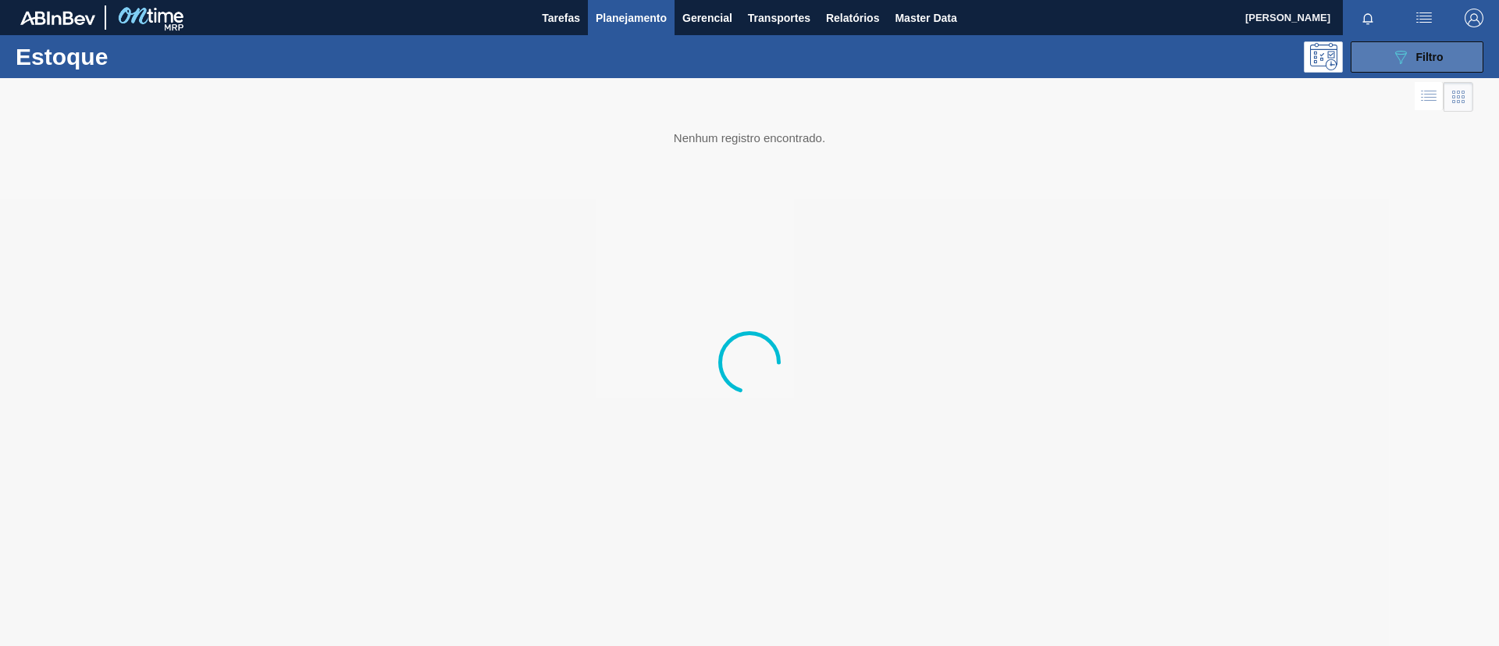
click at [1409, 59] on icon "089F7B8B-B2A5-4AFE-B5C0-19BA573D28AC" at bounding box center [1400, 57] width 19 height 19
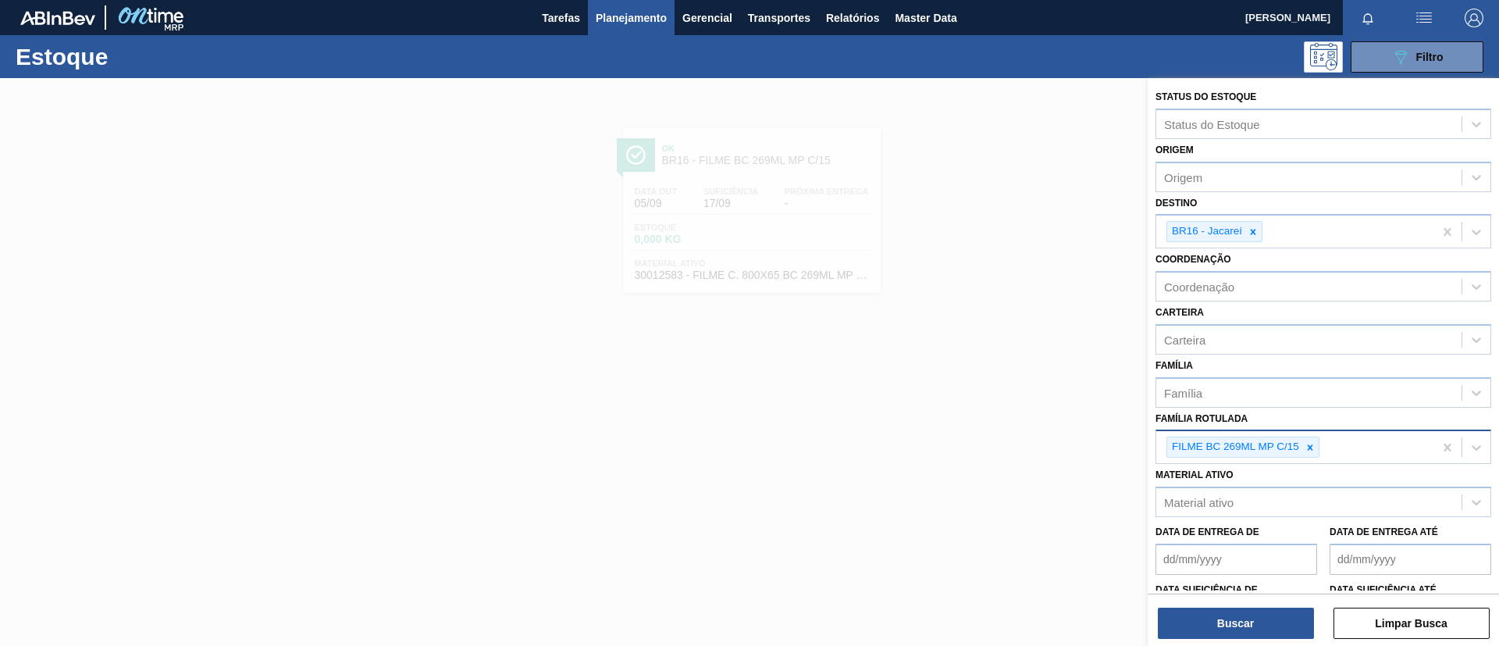
click at [1301, 445] on div at bounding box center [1309, 447] width 17 height 20
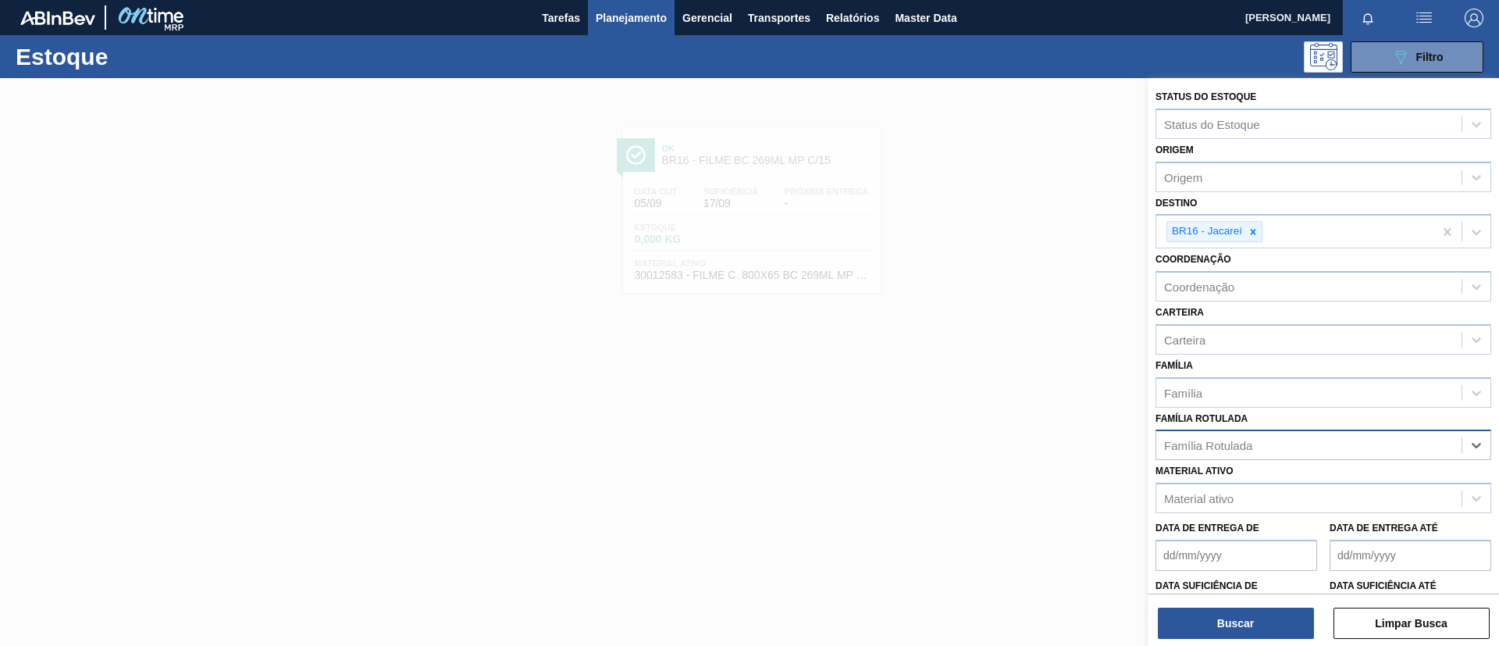
paste Rotulada "FILME STRETCH 27MICRA"
type Rotulada "FILME STRETCH 27MICRA"
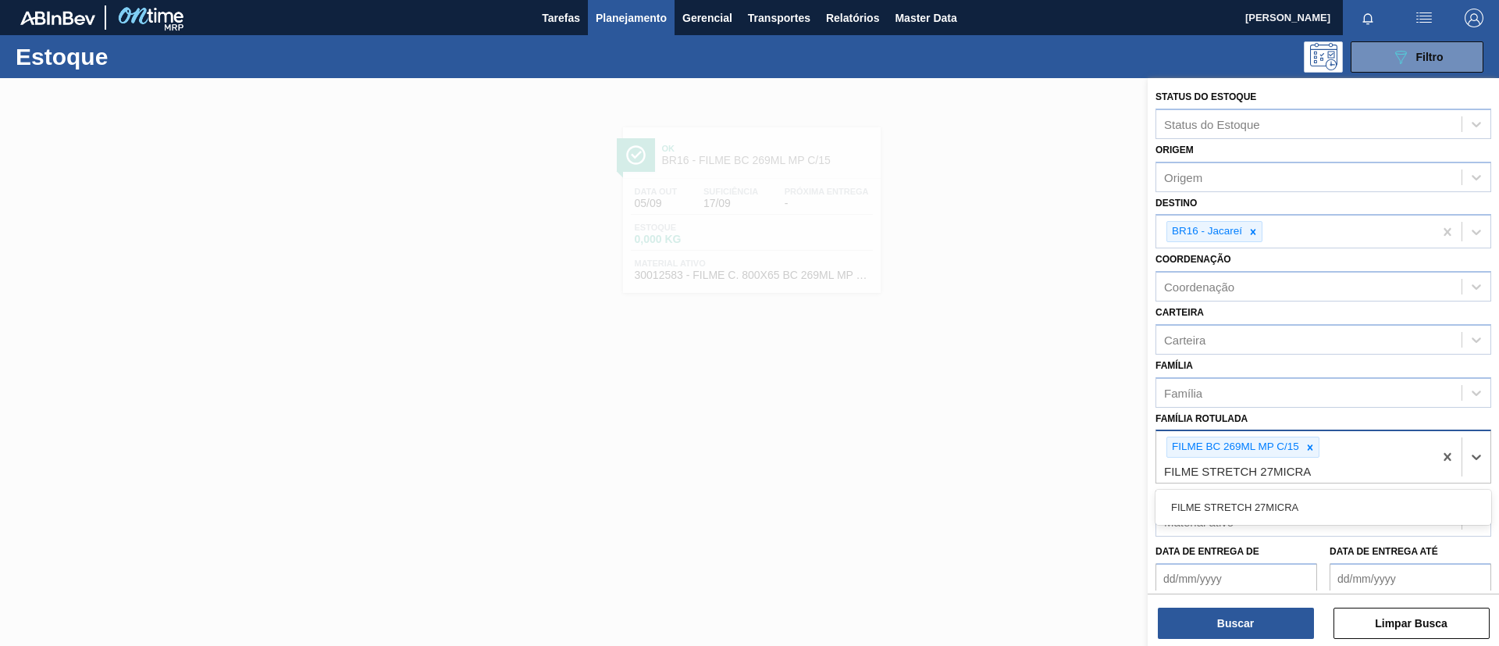
drag, startPoint x: 1297, startPoint y: 509, endPoint x: 1301, endPoint y: 492, distance: 17.8
click at [1297, 508] on div "FILME STRETCH 27MICRA" at bounding box center [1323, 507] width 336 height 29
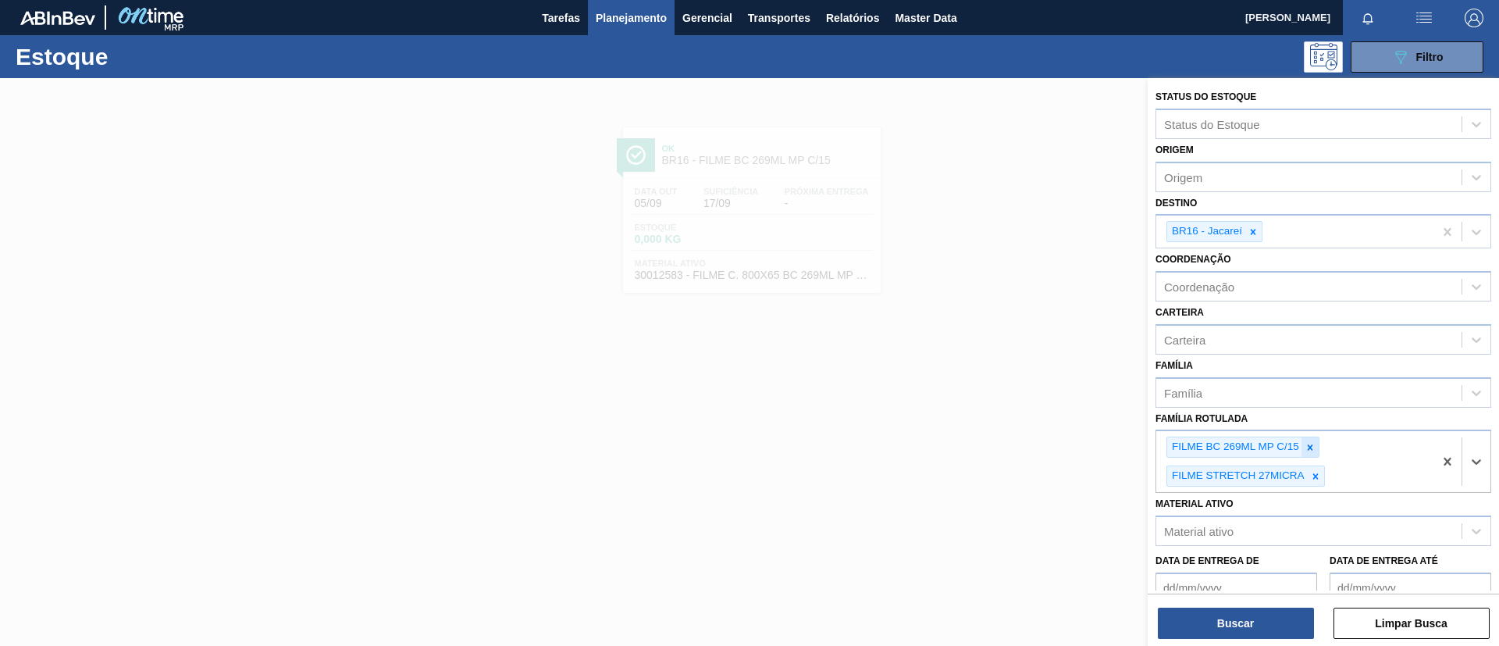
click at [1310, 450] on icon at bounding box center [1309, 447] width 11 height 11
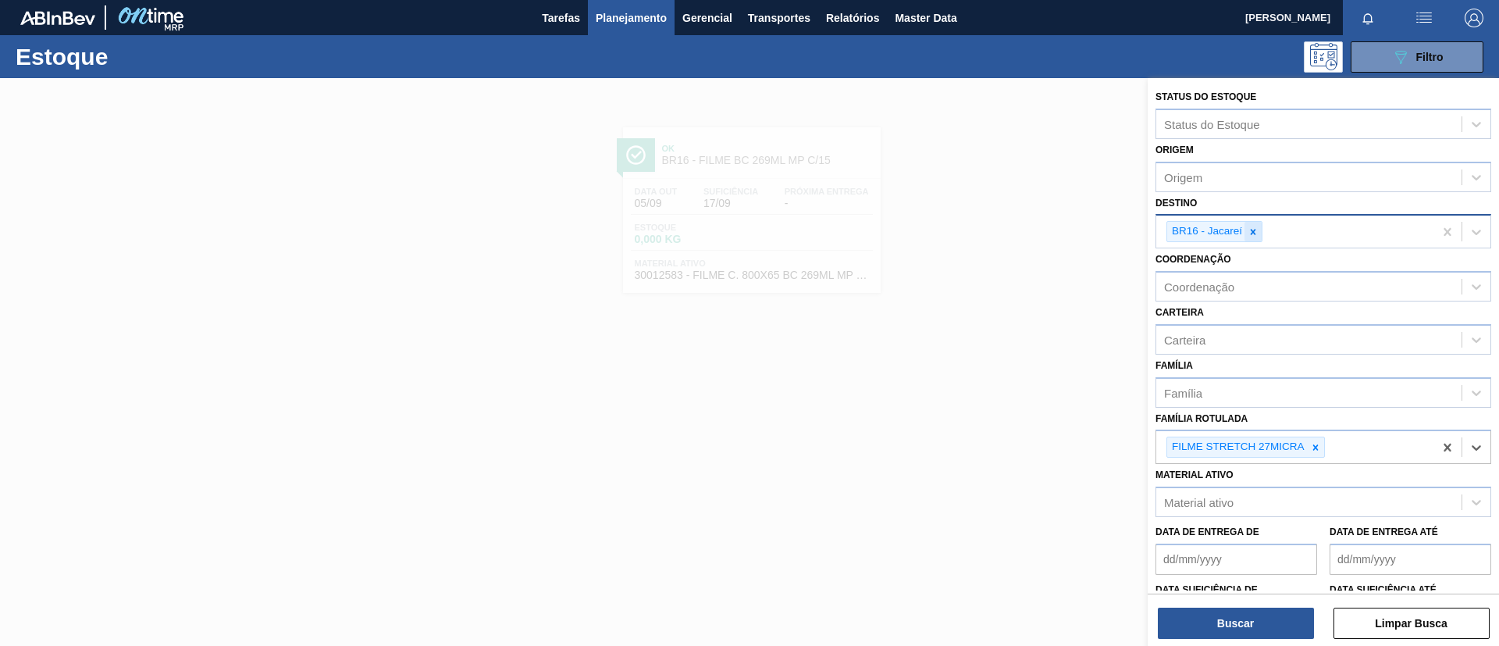
click at [1247, 238] on div at bounding box center [1252, 232] width 17 height 20
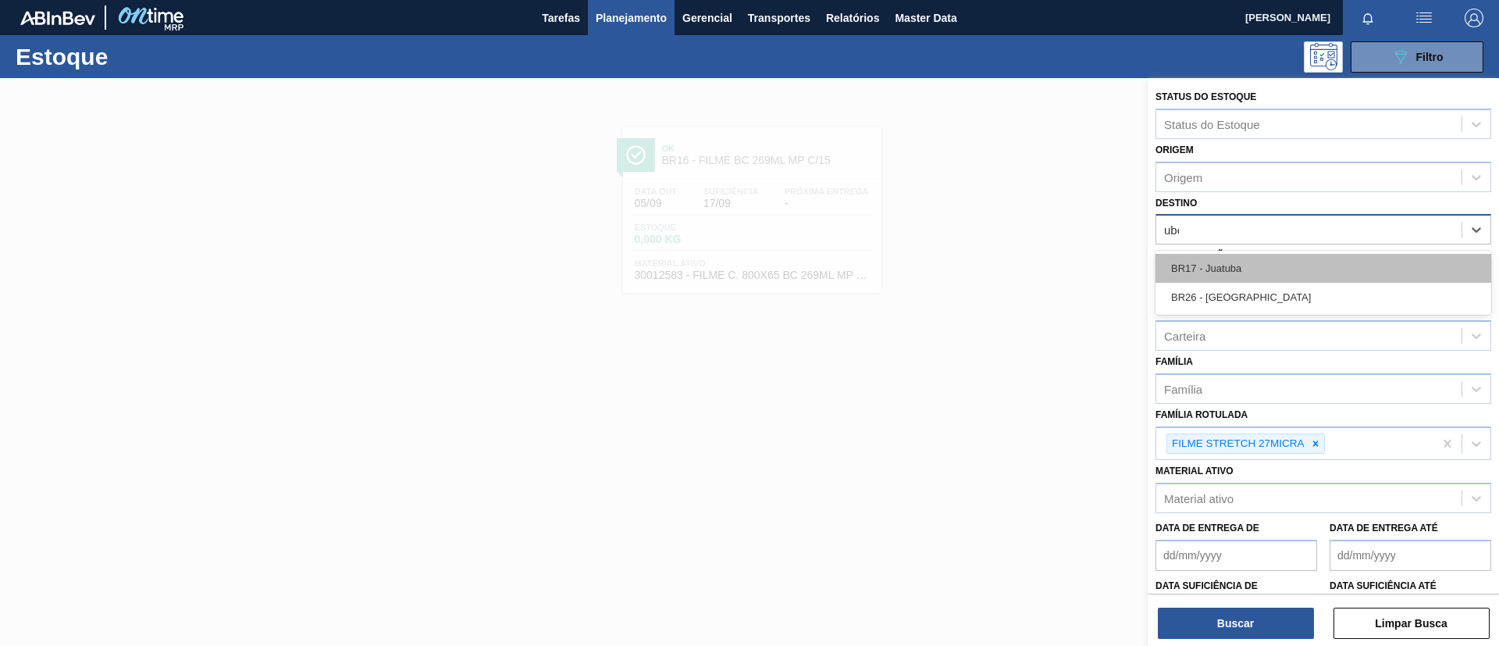
type input "uber"
click at [1254, 255] on div "BR26 - Uberlândia" at bounding box center [1323, 268] width 336 height 29
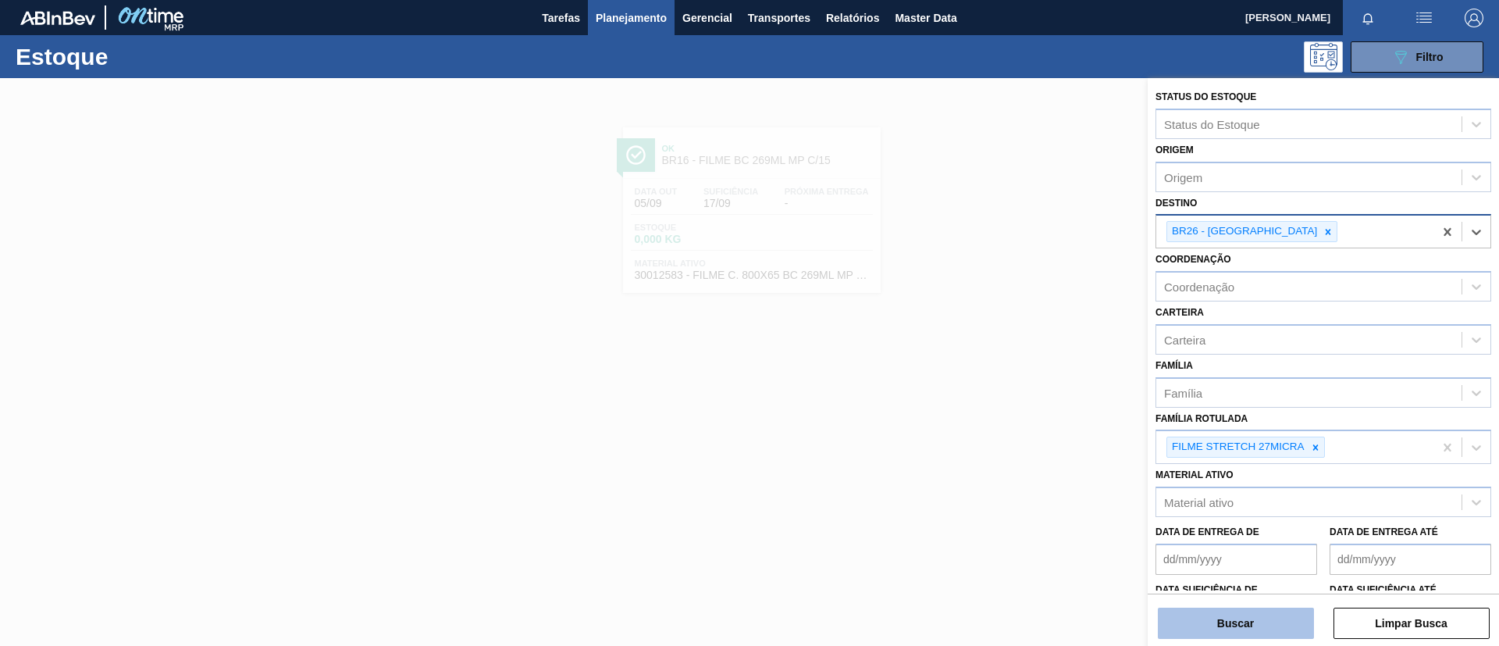
click at [1246, 607] on button "Buscar" at bounding box center [1236, 622] width 156 height 31
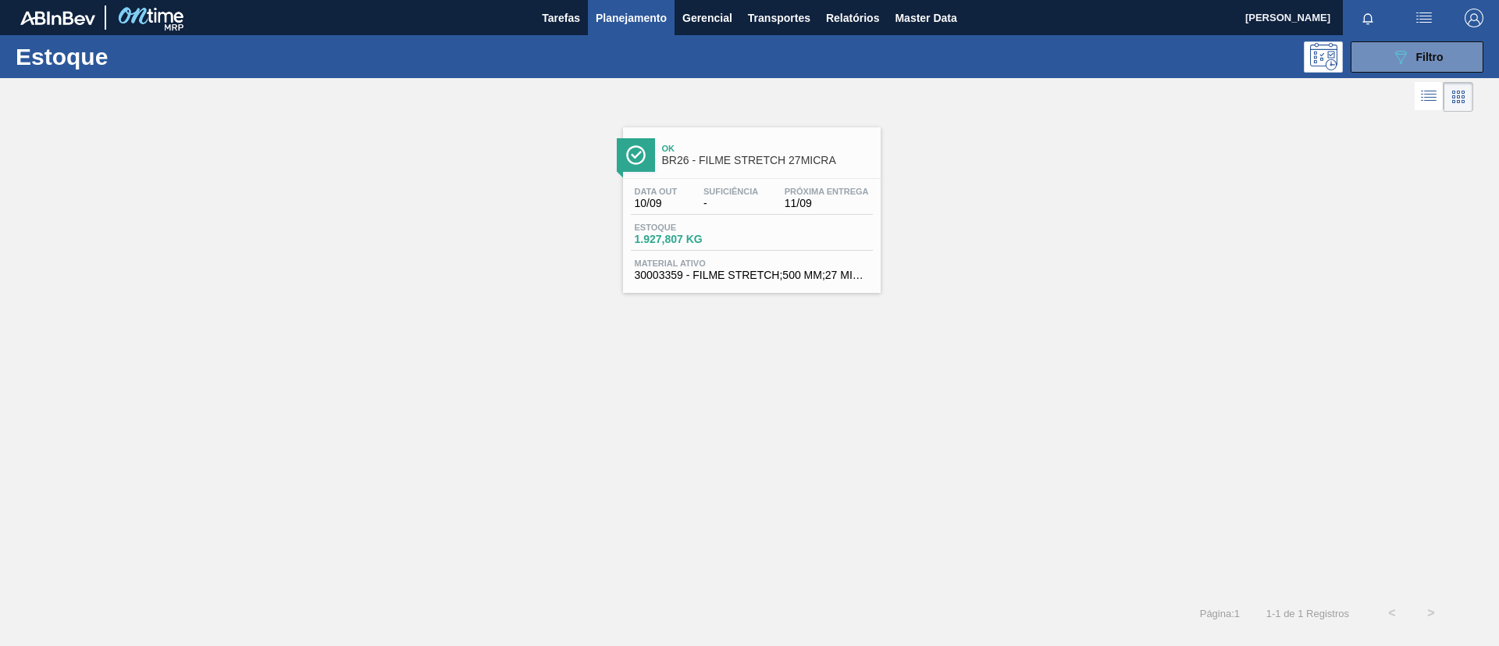
click at [755, 144] on span "Ok" at bounding box center [767, 148] width 211 height 9
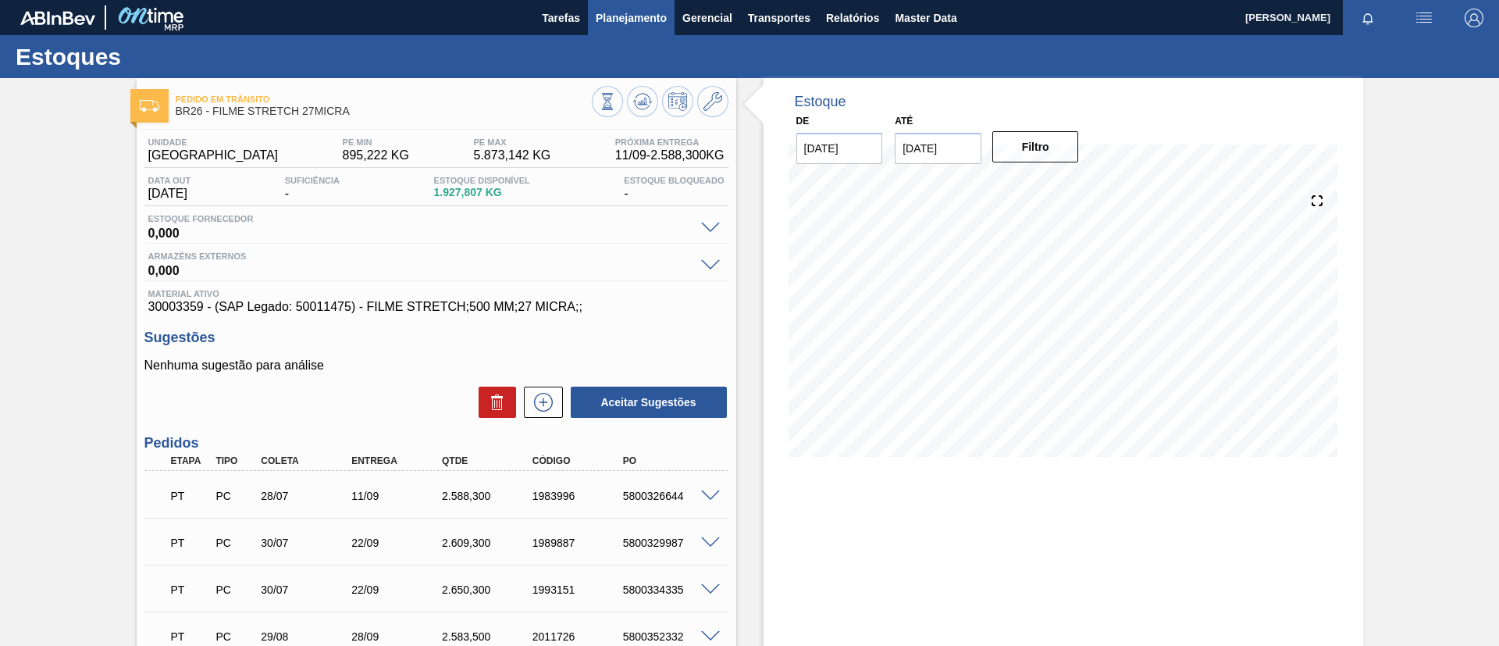
click at [617, 16] on span "Planejamento" at bounding box center [631, 18] width 71 height 19
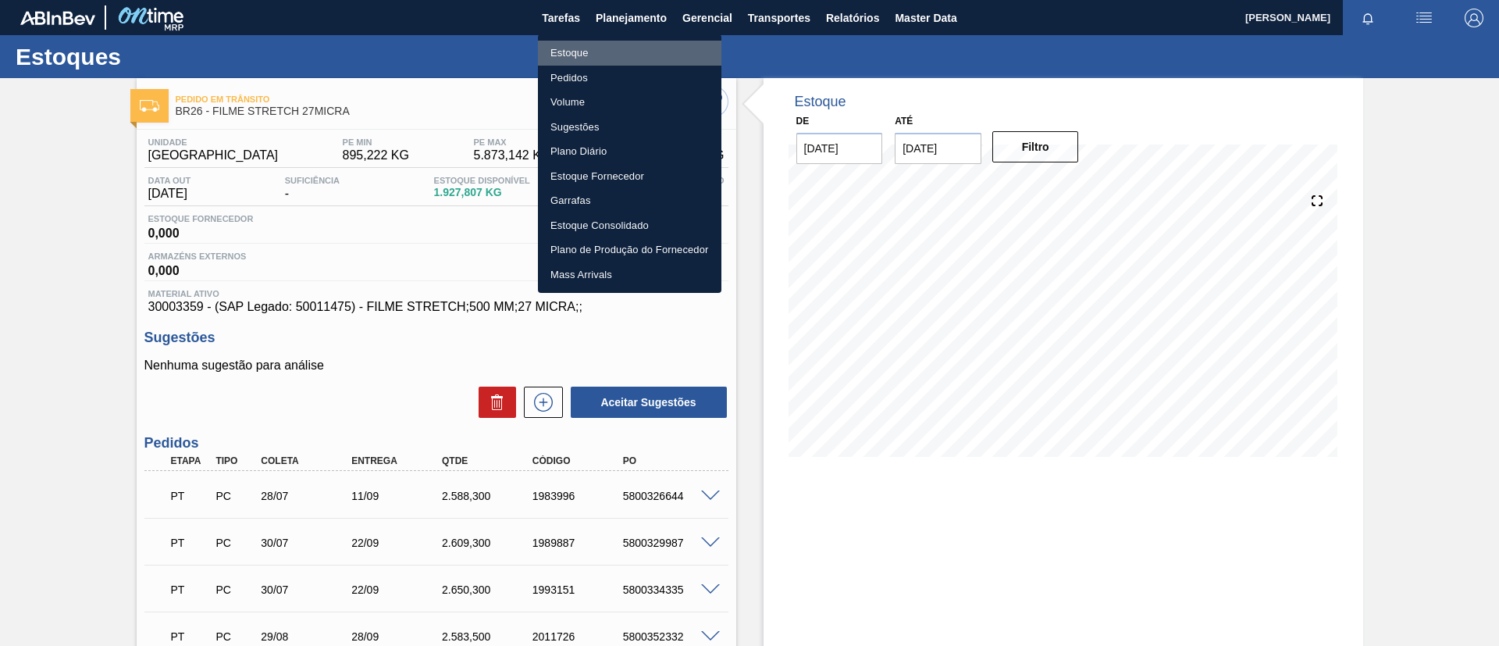
click at [627, 55] on li "Estoque" at bounding box center [629, 53] width 183 height 25
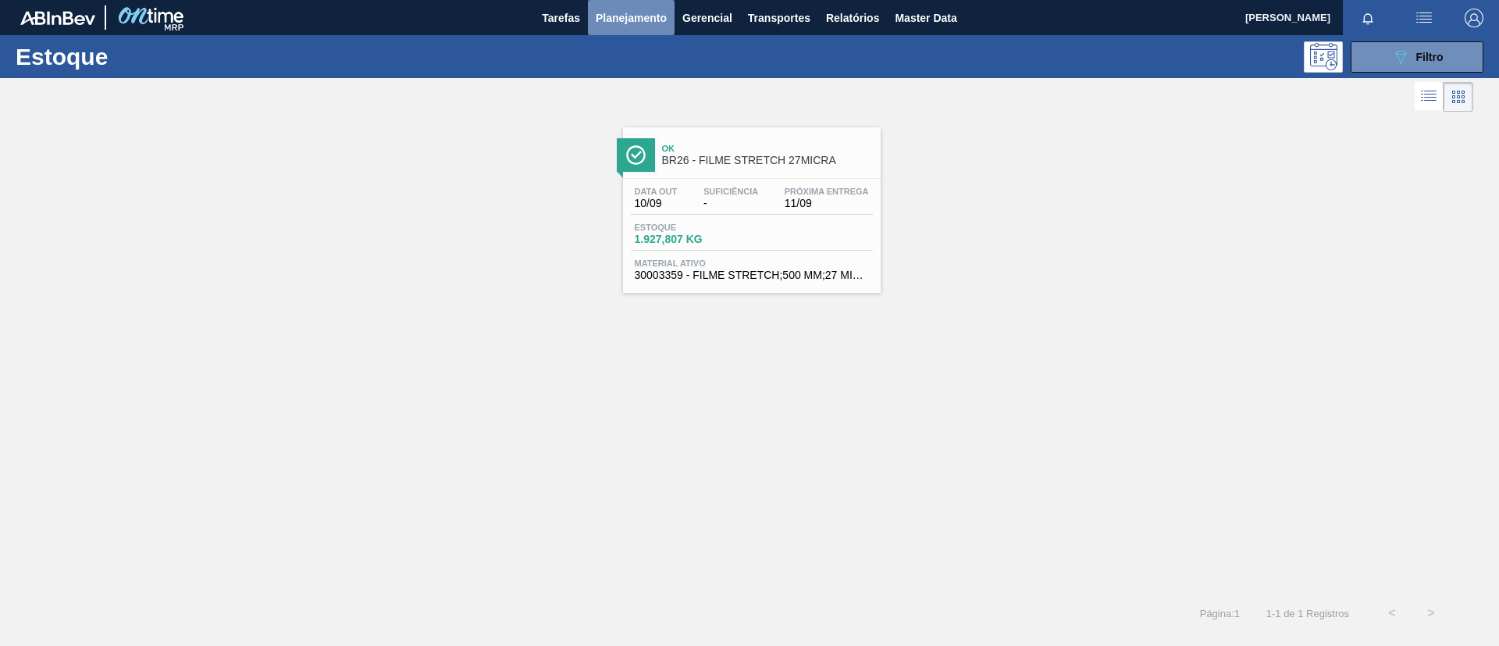
click at [636, 23] on span "Planejamento" at bounding box center [631, 18] width 71 height 19
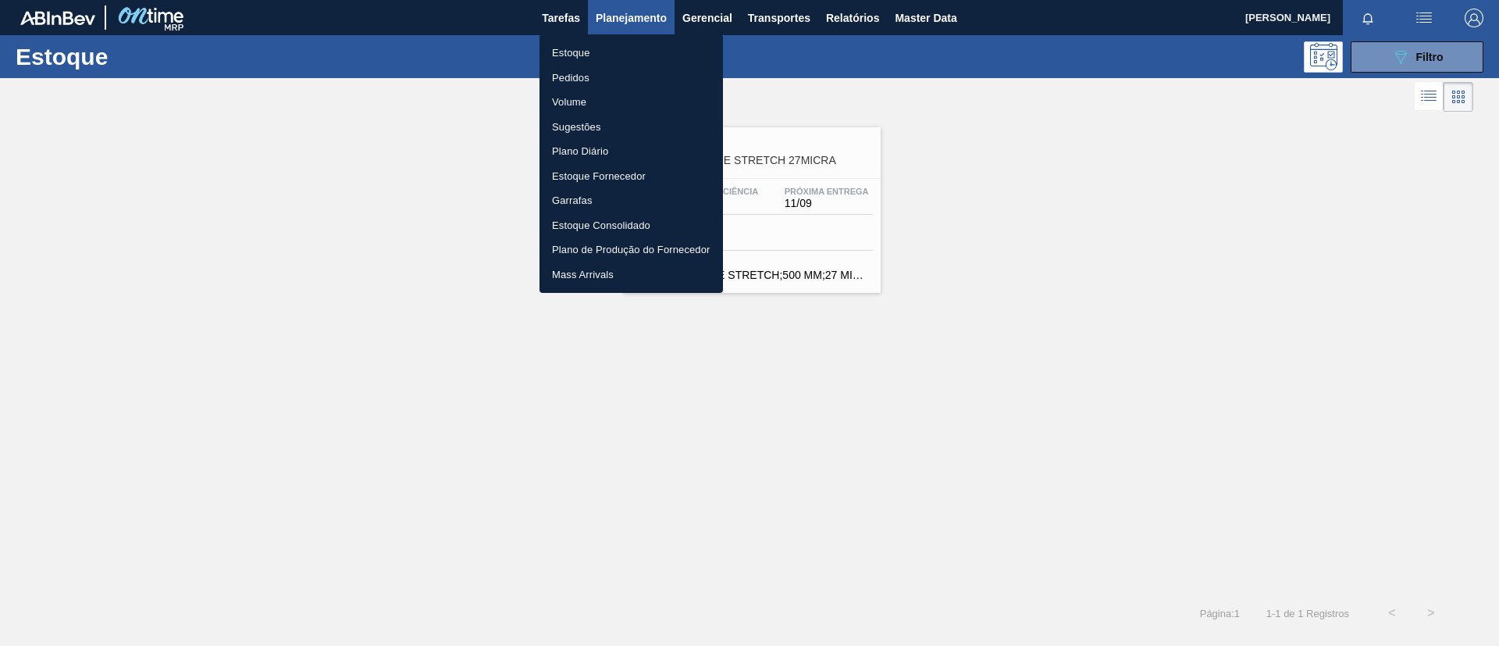
drag, startPoint x: 1115, startPoint y: 137, endPoint x: 1166, endPoint y: 137, distance: 51.5
click at [1123, 137] on div at bounding box center [749, 323] width 1499 height 646
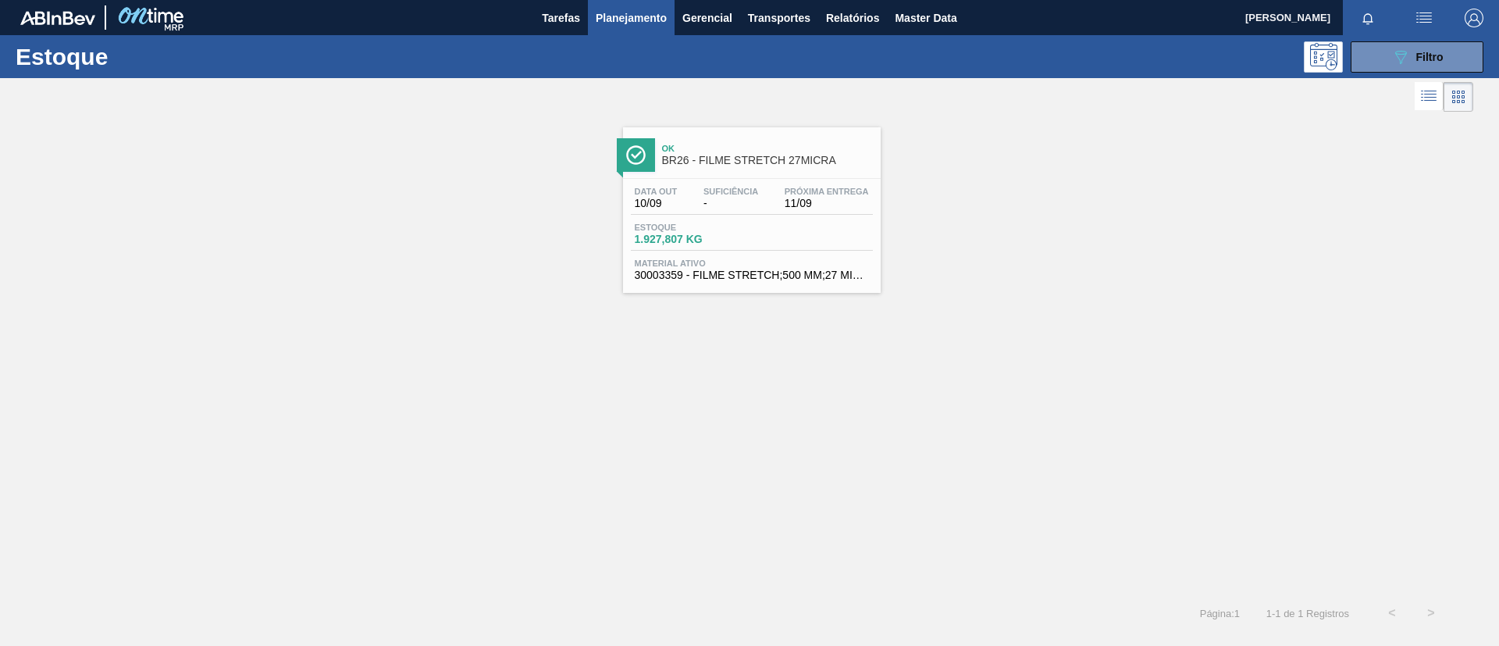
click at [1405, 60] on icon "089F7B8B-B2A5-4AFE-B5C0-19BA573D28AC" at bounding box center [1400, 57] width 19 height 19
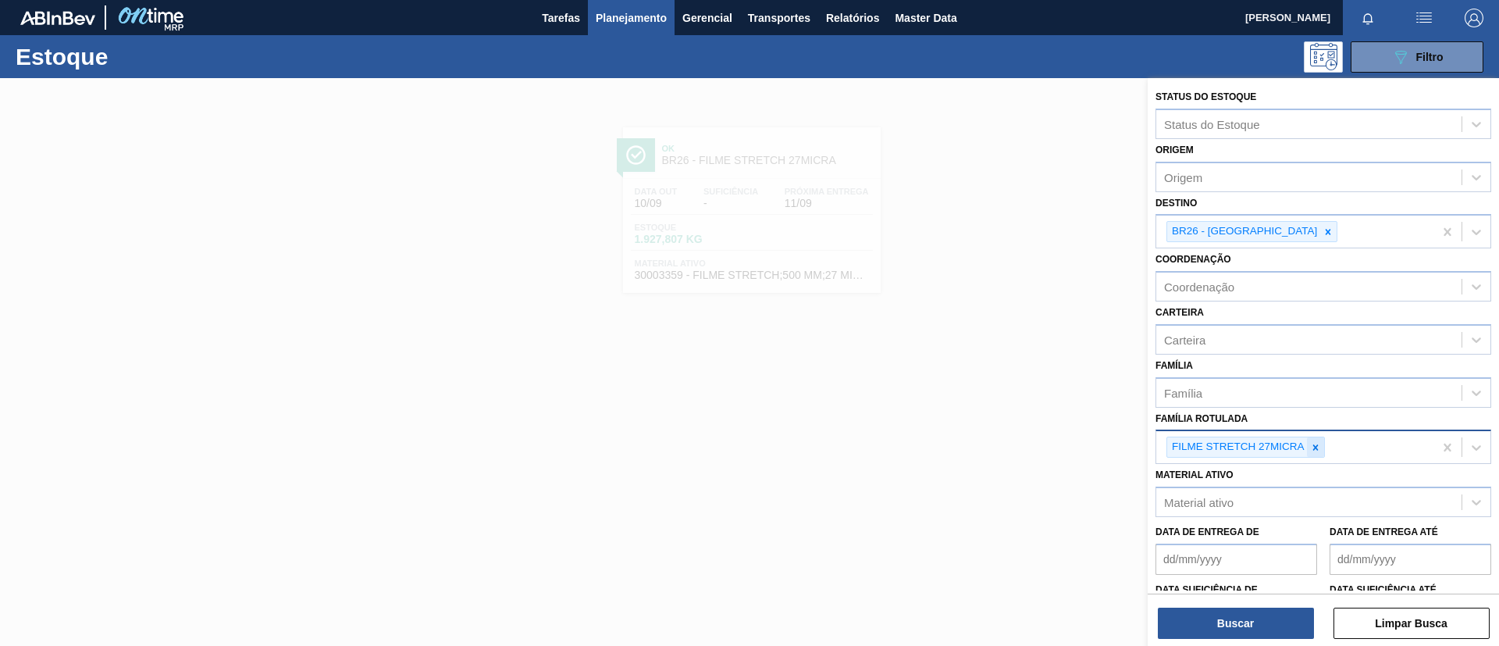
click at [1318, 451] on icon at bounding box center [1315, 447] width 11 height 11
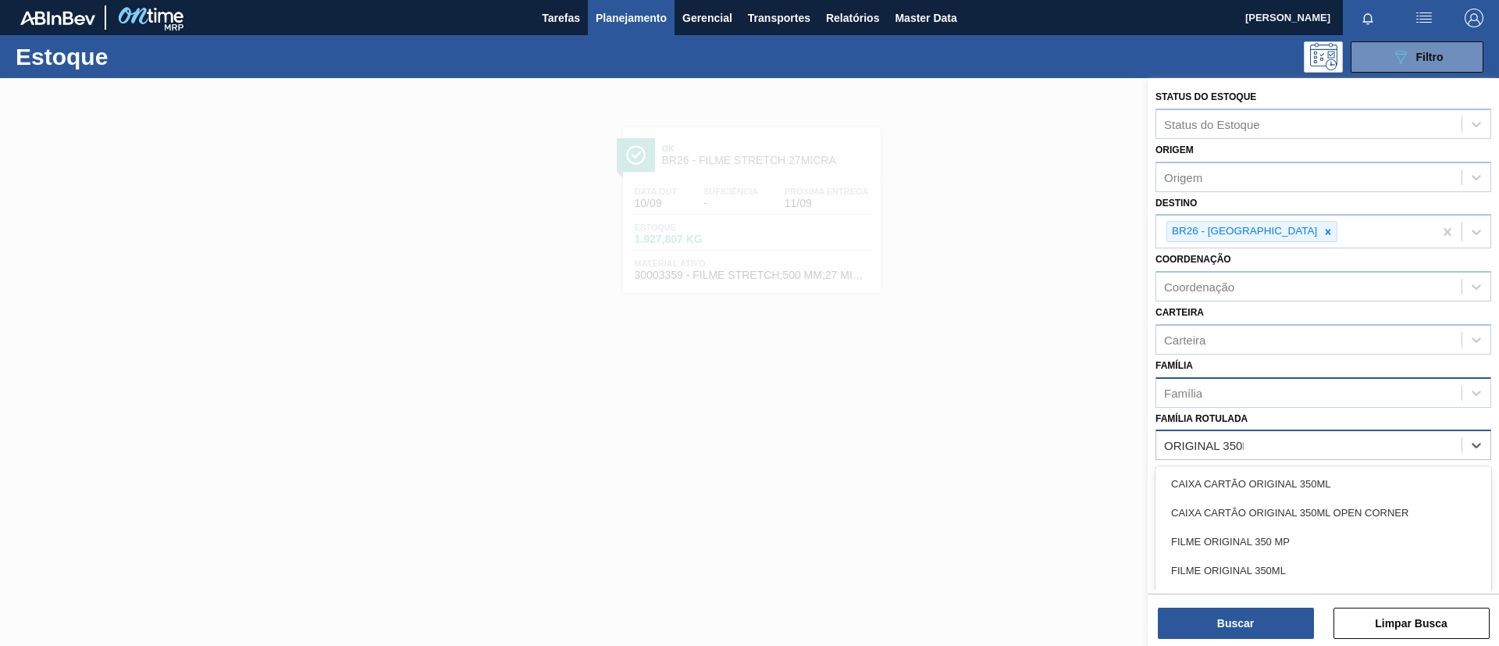
type Rotulada "ORIGINAL 350Ml"
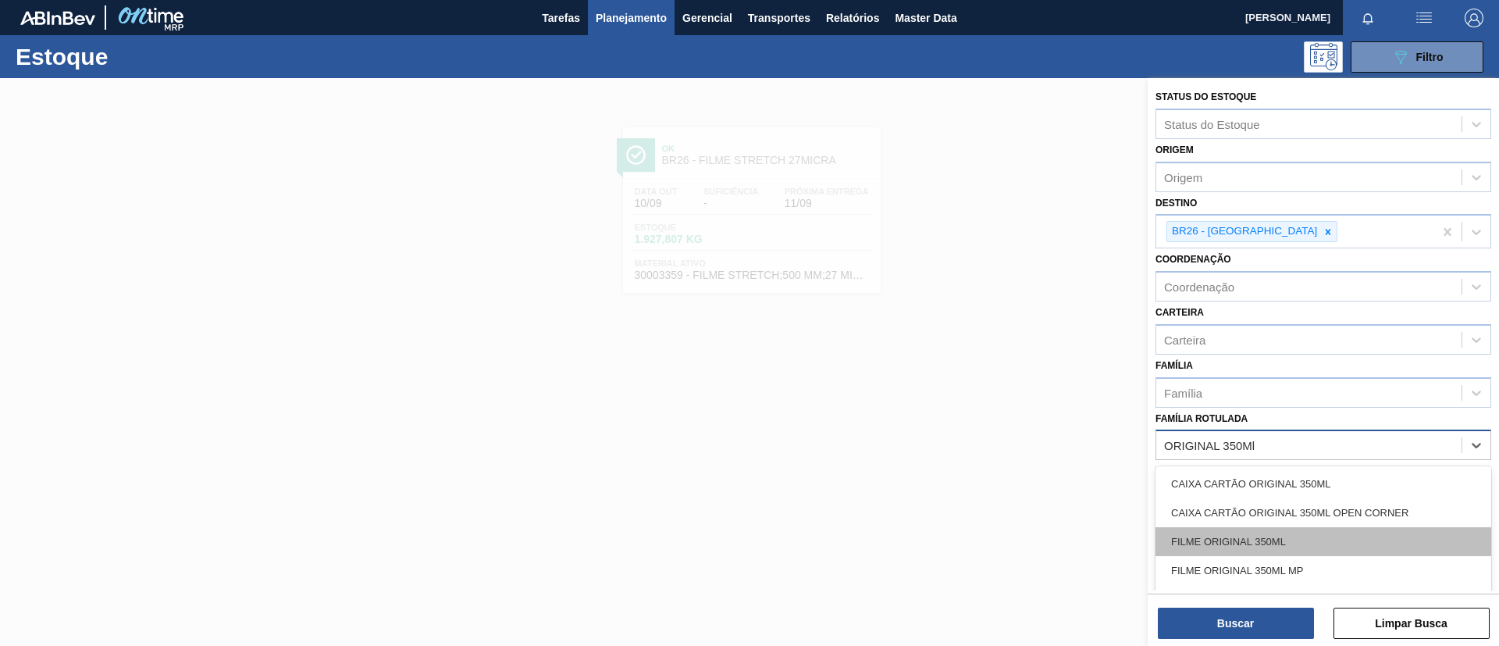
click at [1366, 541] on div "FILME ORIGINAL 350ML" at bounding box center [1323, 541] width 336 height 29
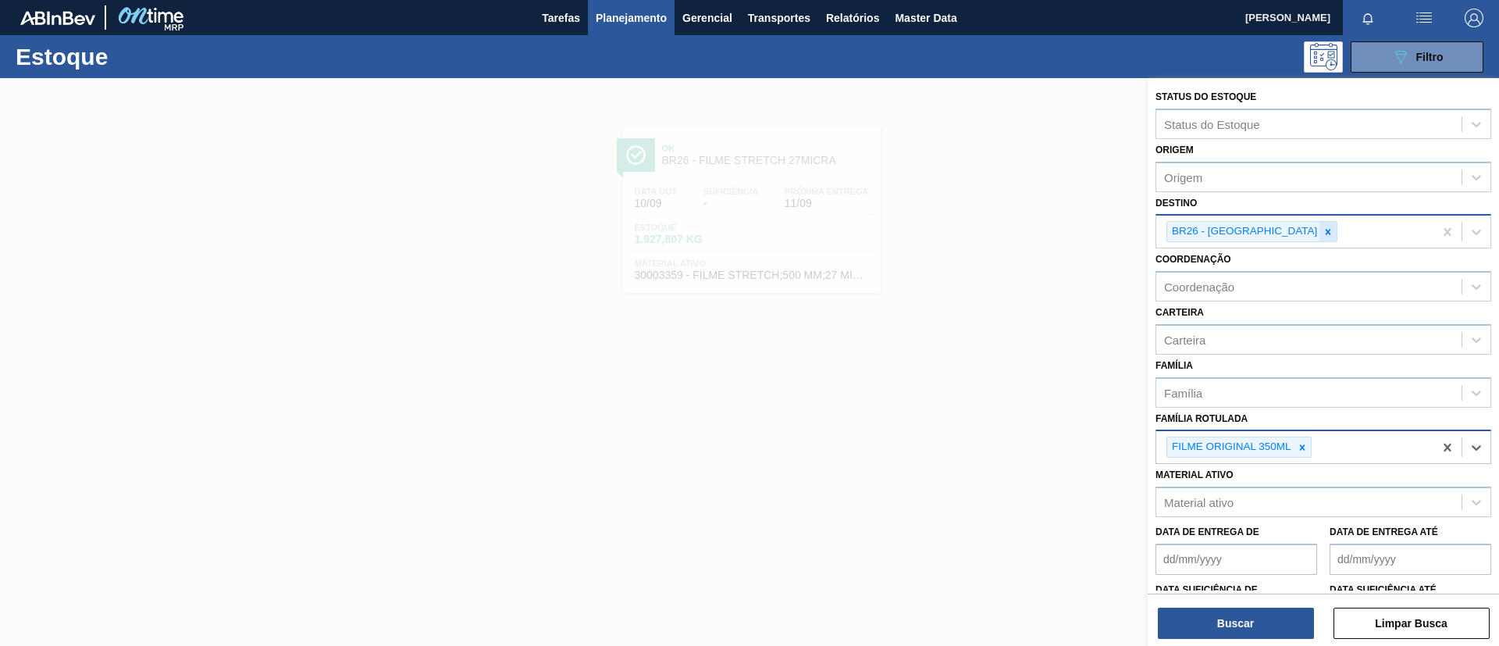
drag, startPoint x: 1277, startPoint y: 213, endPoint x: 1272, endPoint y: 230, distance: 18.0
click at [1276, 214] on div "BR26 - Uberlândia" at bounding box center [1323, 231] width 336 height 34
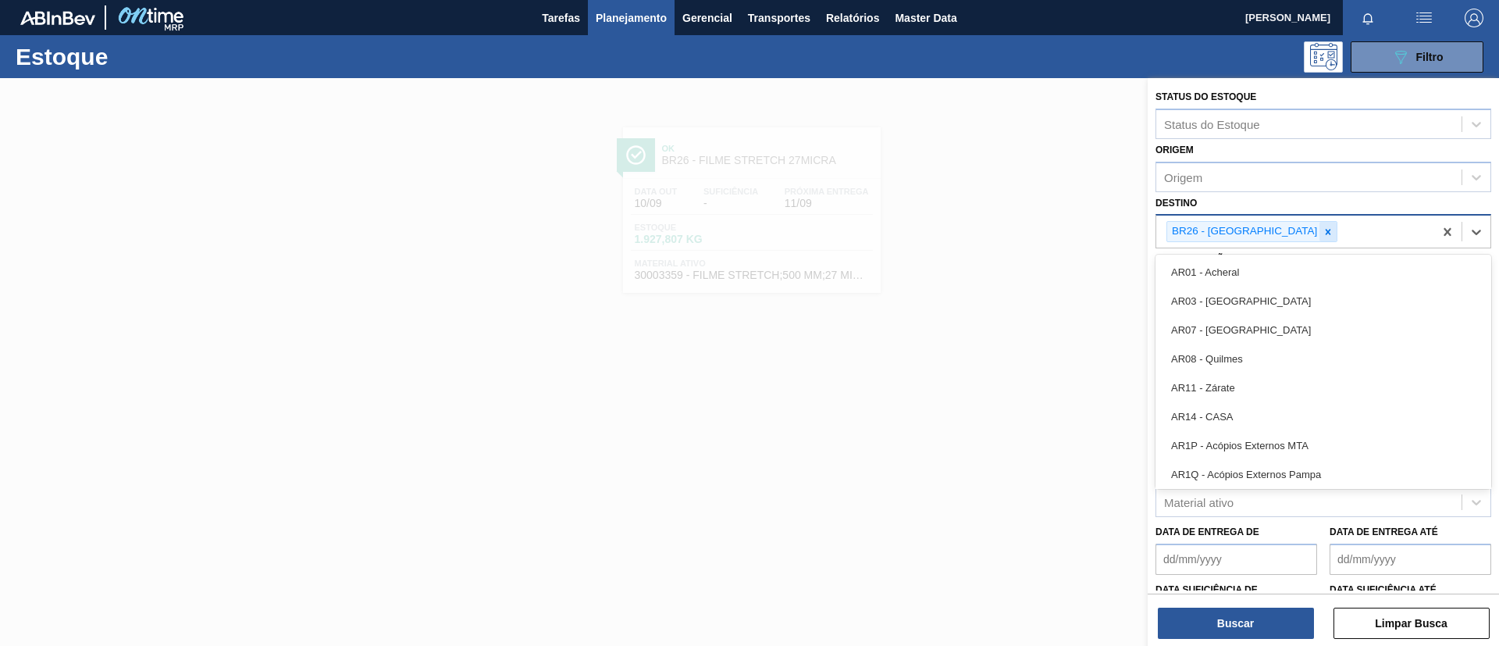
click at [1322, 231] on icon at bounding box center [1327, 231] width 11 height 11
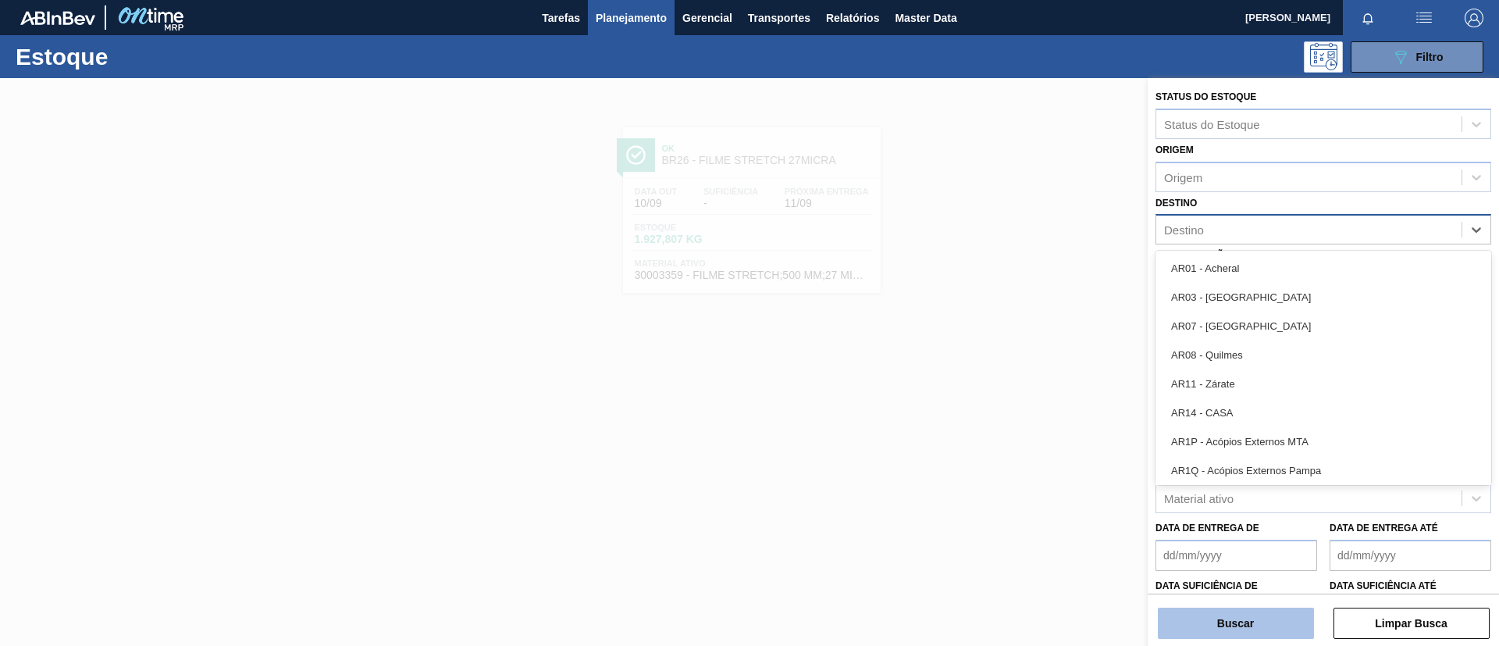
click at [1277, 620] on button "Buscar" at bounding box center [1236, 622] width 156 height 31
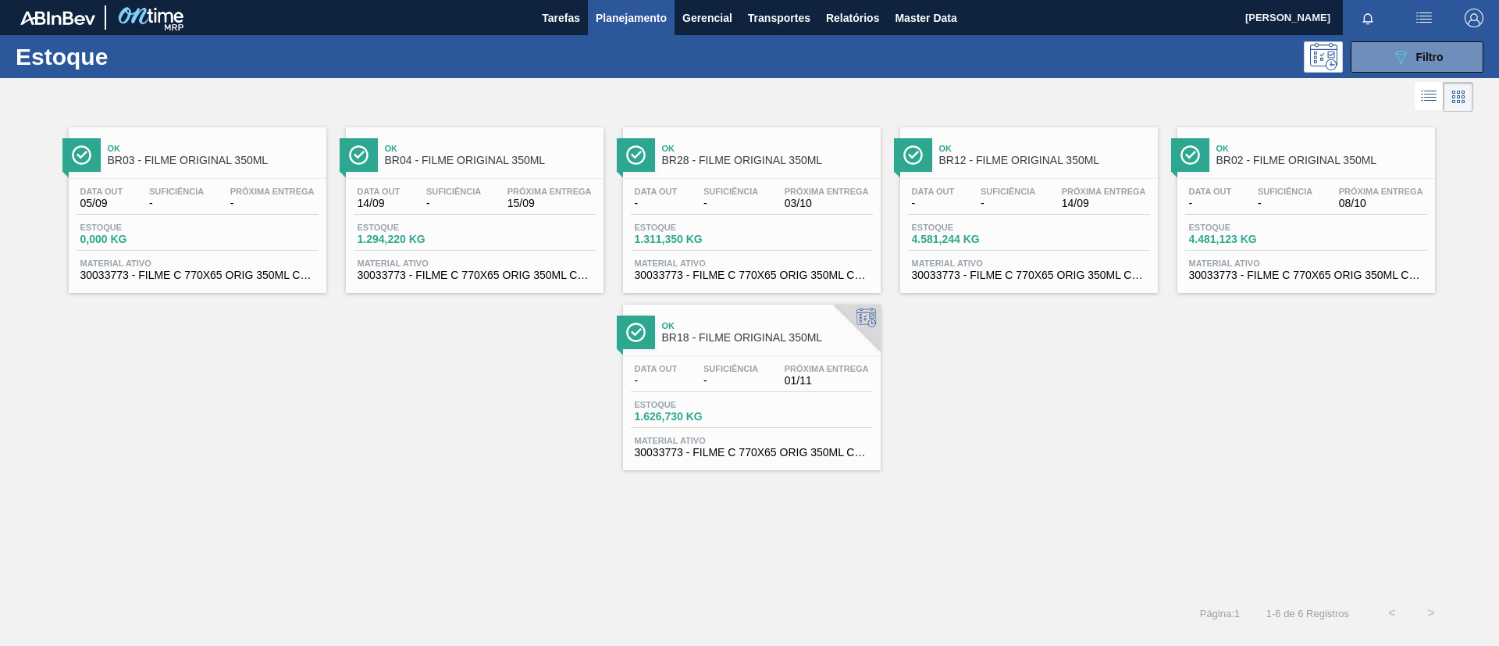
click at [1094, 166] on div "Ok BR12 - FILME ORIGINAL 350ML" at bounding box center [1044, 154] width 211 height 35
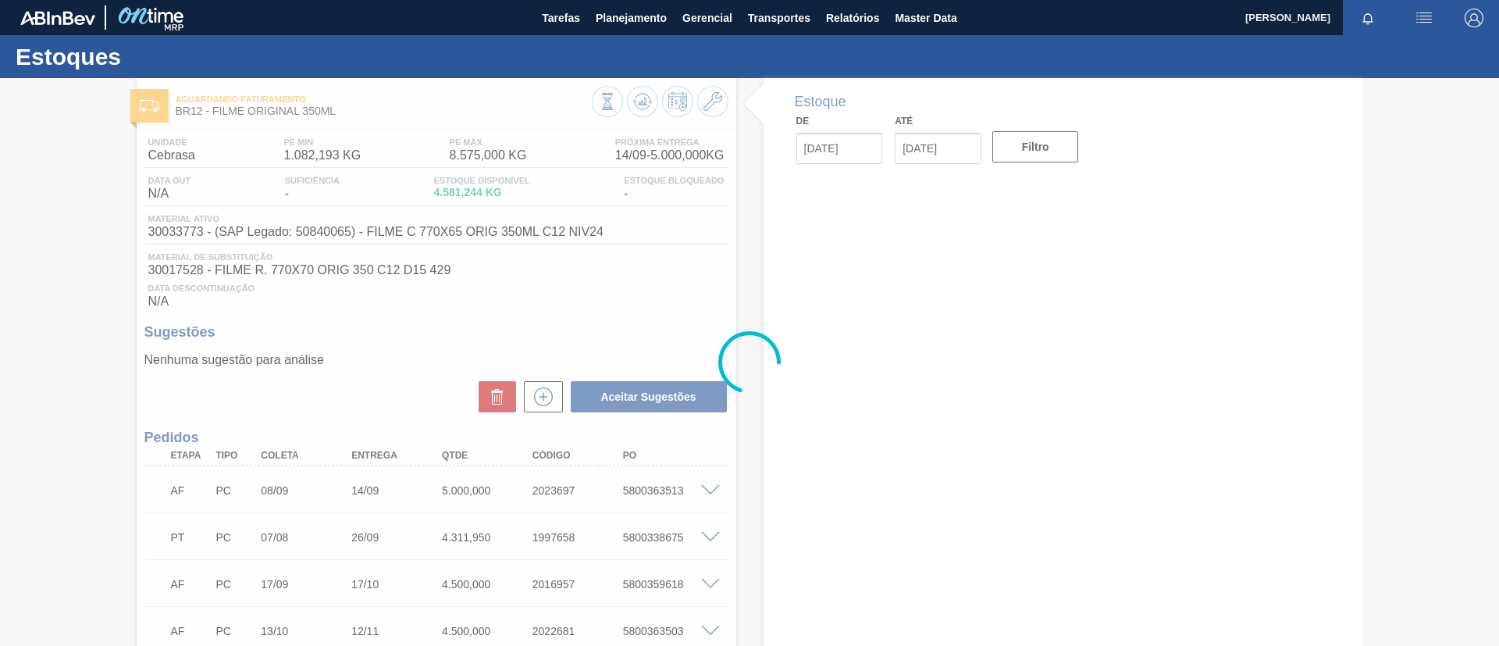
type input "[DATE]"
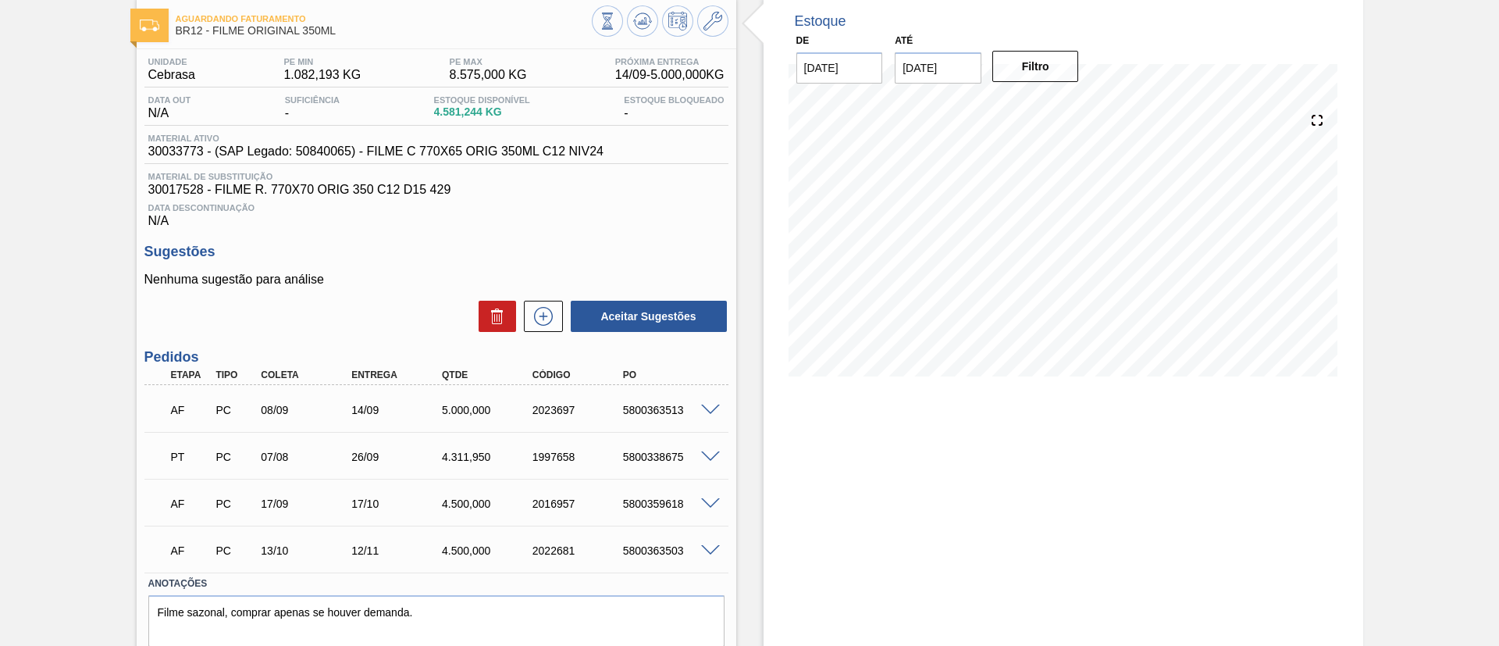
scroll to position [117, 0]
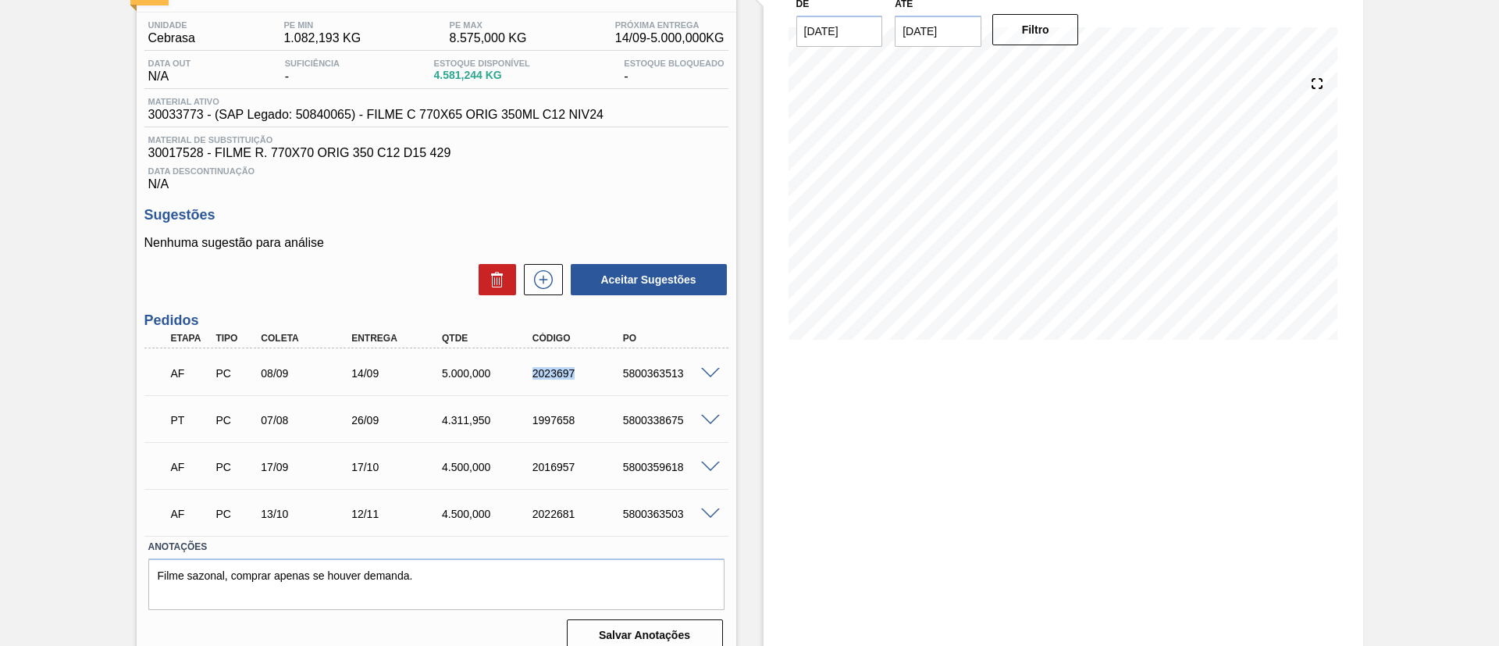
drag, startPoint x: 541, startPoint y: 376, endPoint x: 581, endPoint y: 378, distance: 39.8
click at [581, 378] on div "2023697" at bounding box center [578, 373] width 101 height 12
copy div "2023697"
